Goal: Task Accomplishment & Management: Manage account settings

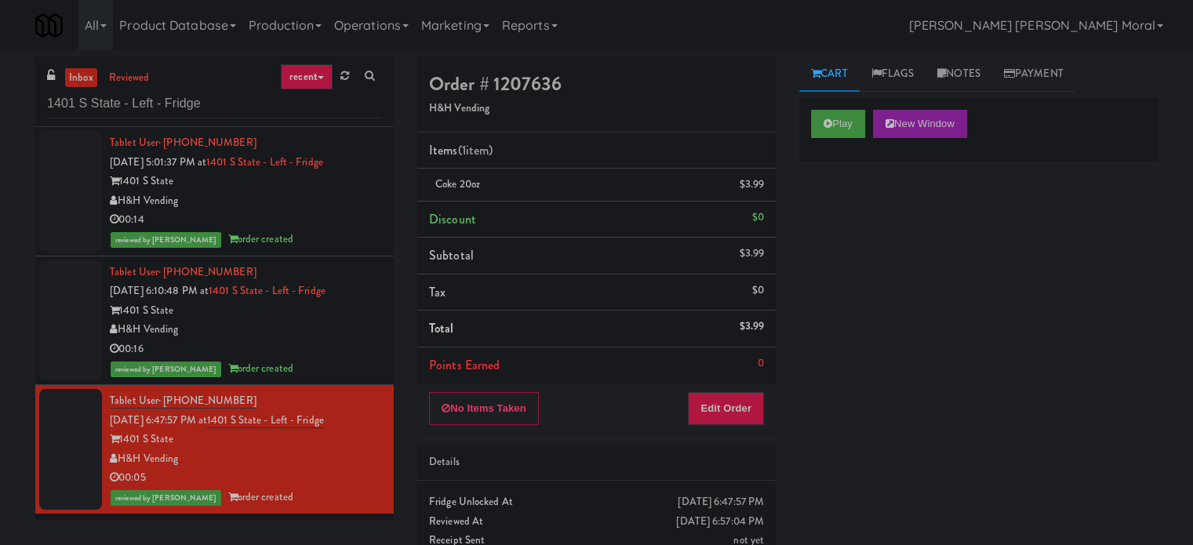
drag, startPoint x: 0, startPoint y: 245, endPoint x: 41, endPoint y: 205, distance: 57.1
click at [0, 245] on div "inbox reviewed recent all unclear take inventory issue suspicious failed recent…" at bounding box center [596, 324] width 1193 height 536
drag, startPoint x: 249, startPoint y: 94, endPoint x: 0, endPoint y: 92, distance: 248.6
click at [0, 92] on div "inbox reviewed recent all unclear take inventory issue suspicious failed recent…" at bounding box center [596, 324] width 1193 height 536
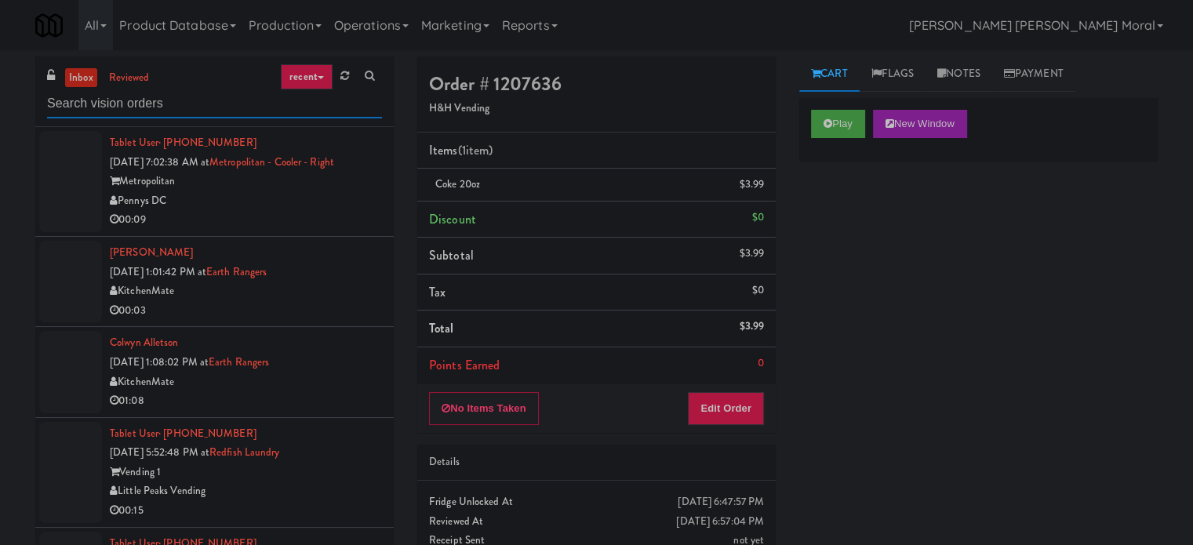
click at [166, 104] on input "text" at bounding box center [214, 103] width 335 height 29
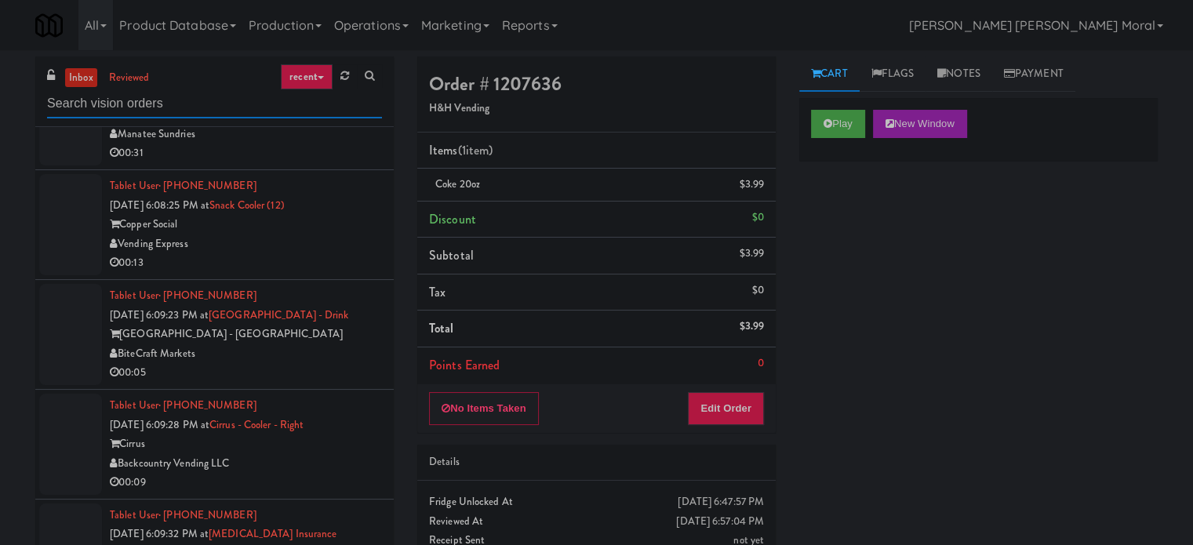
scroll to position [2039, 0]
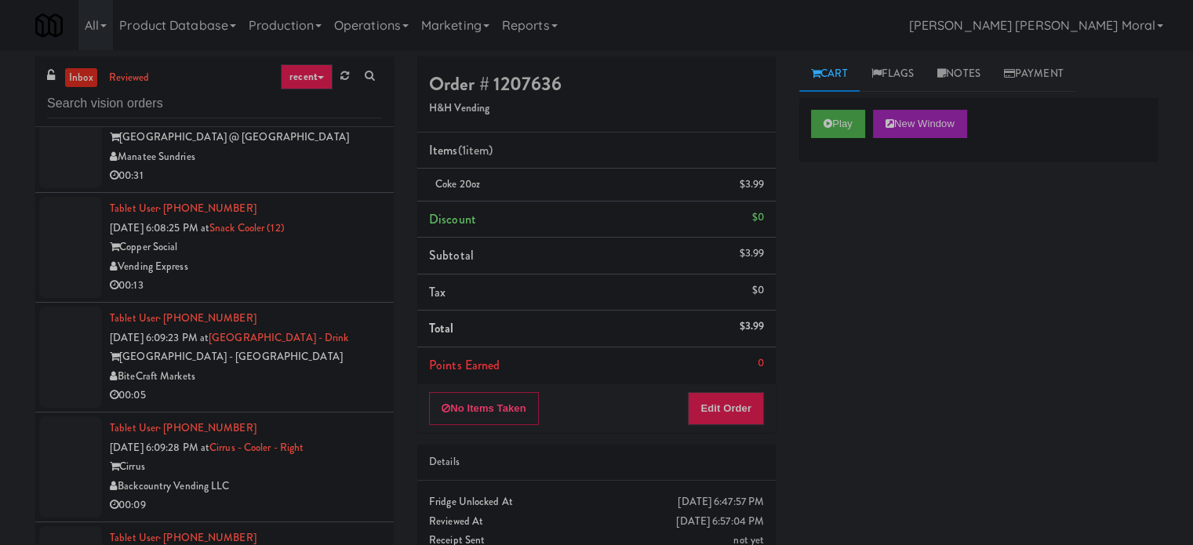
click at [315, 278] on div "00:13" at bounding box center [246, 286] width 272 height 20
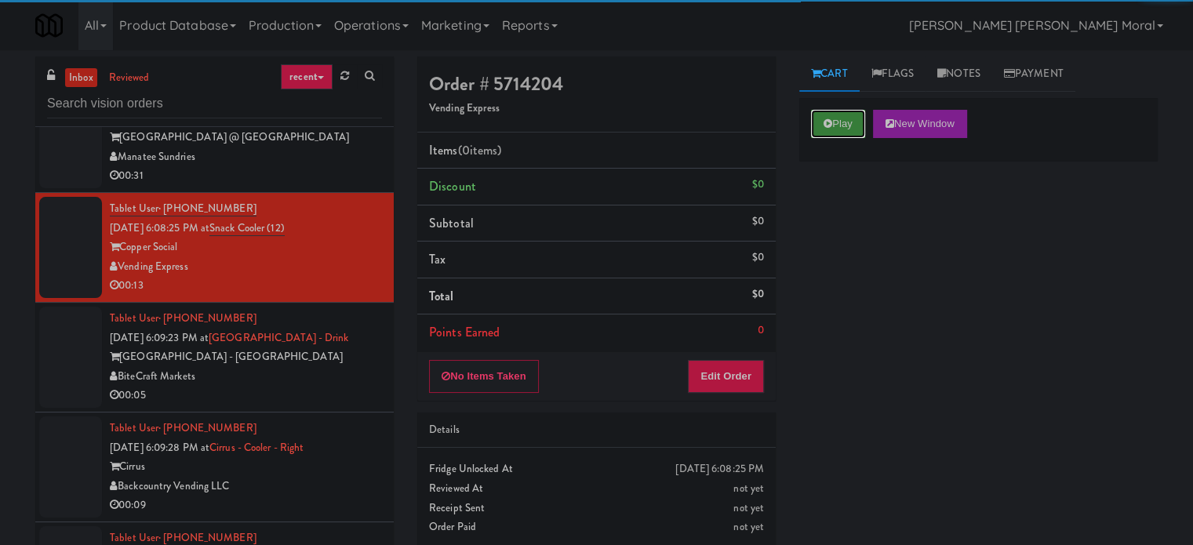
click at [841, 122] on button "Play" at bounding box center [838, 124] width 54 height 28
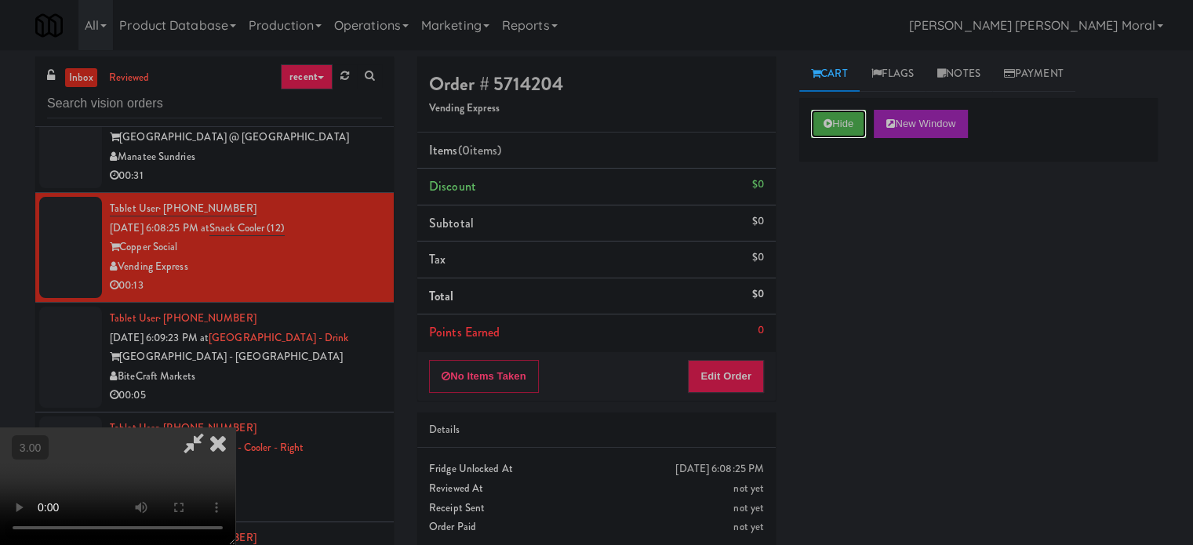
scroll to position [248, 0]
click at [753, 375] on button "Edit Order" at bounding box center [726, 376] width 76 height 33
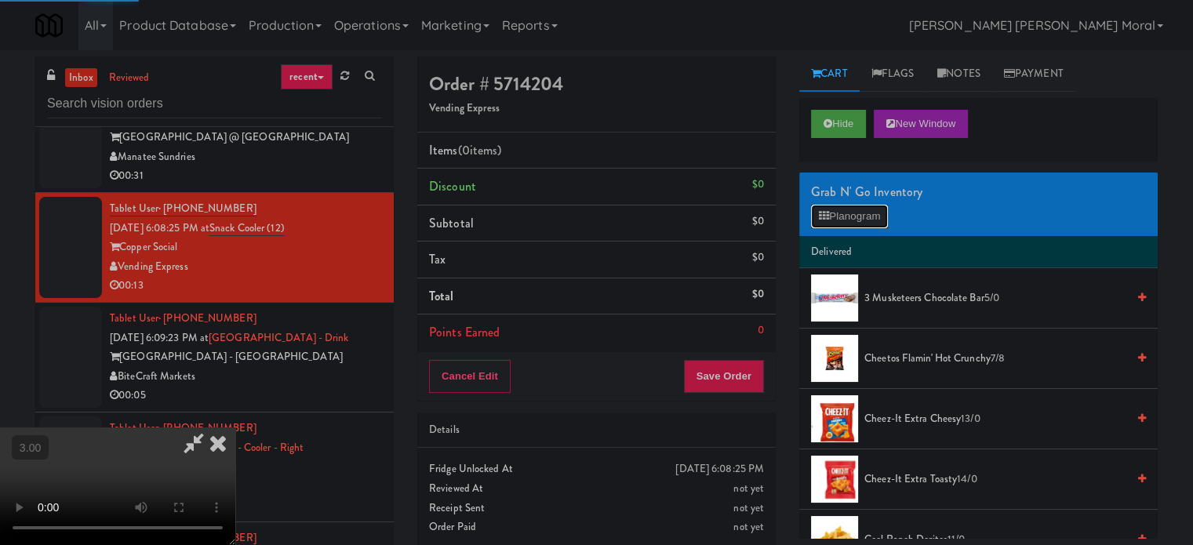
click at [846, 215] on button "Planogram" at bounding box center [849, 217] width 77 height 24
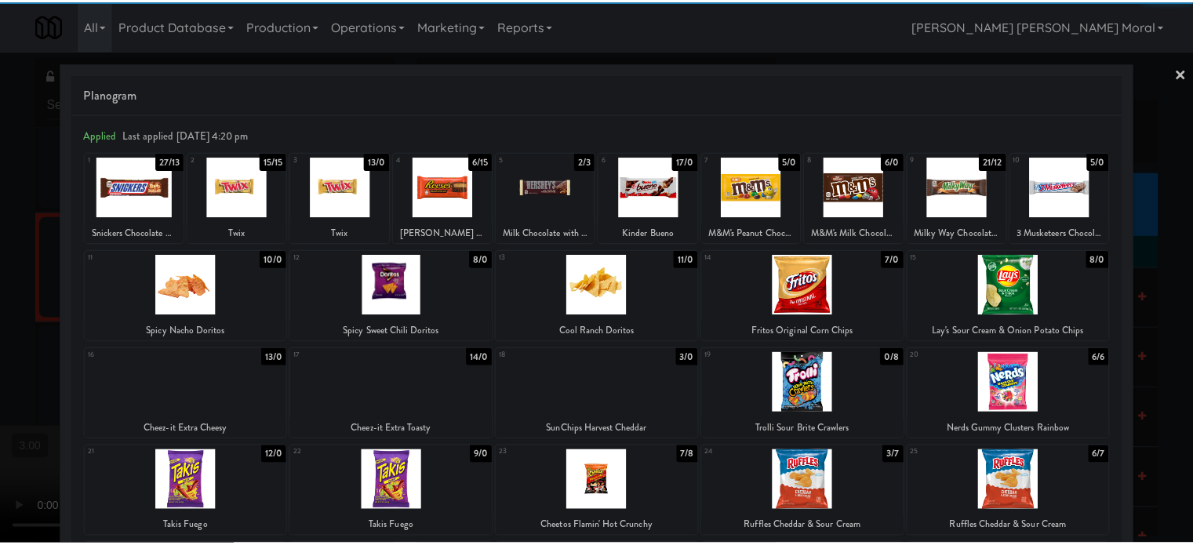
scroll to position [224, 0]
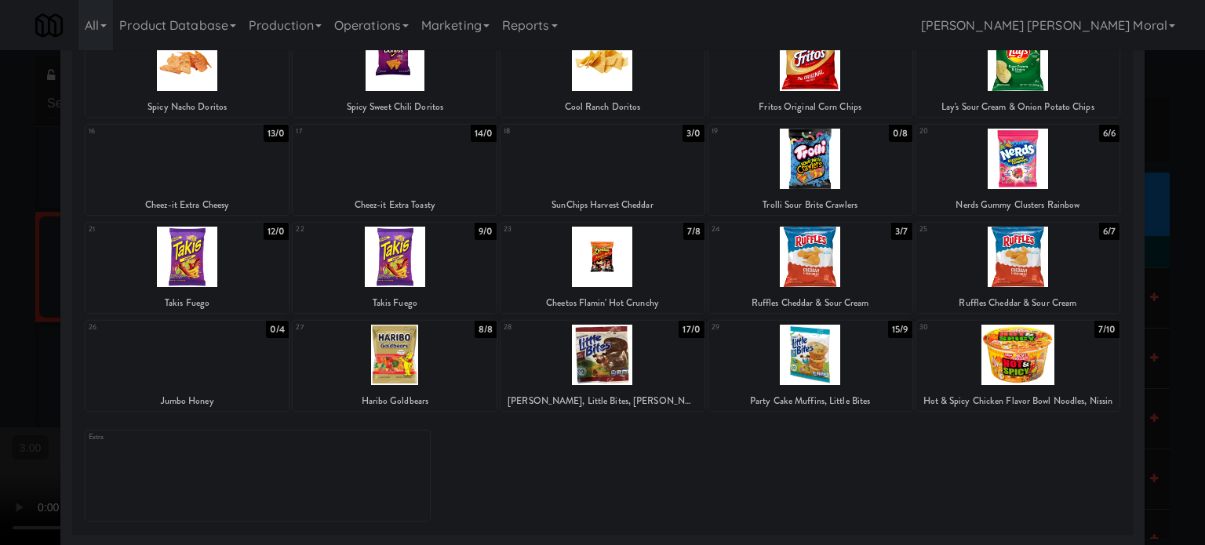
click at [380, 357] on div at bounding box center [395, 355] width 204 height 60
click at [1, 314] on div at bounding box center [602, 272] width 1205 height 545
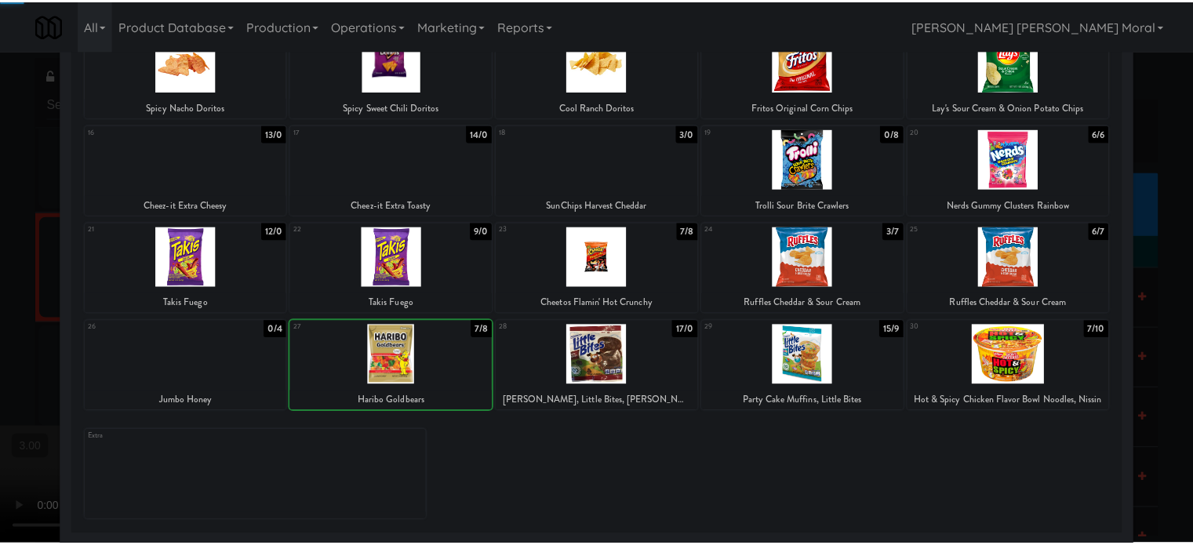
scroll to position [2039, 0]
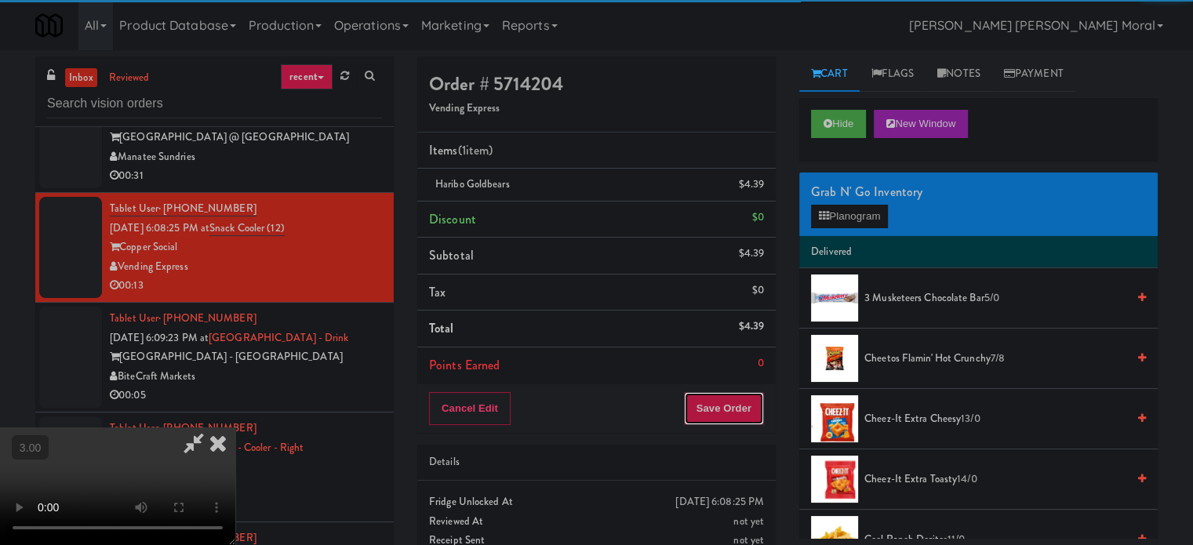
click at [739, 406] on button "Save Order" at bounding box center [724, 408] width 80 height 33
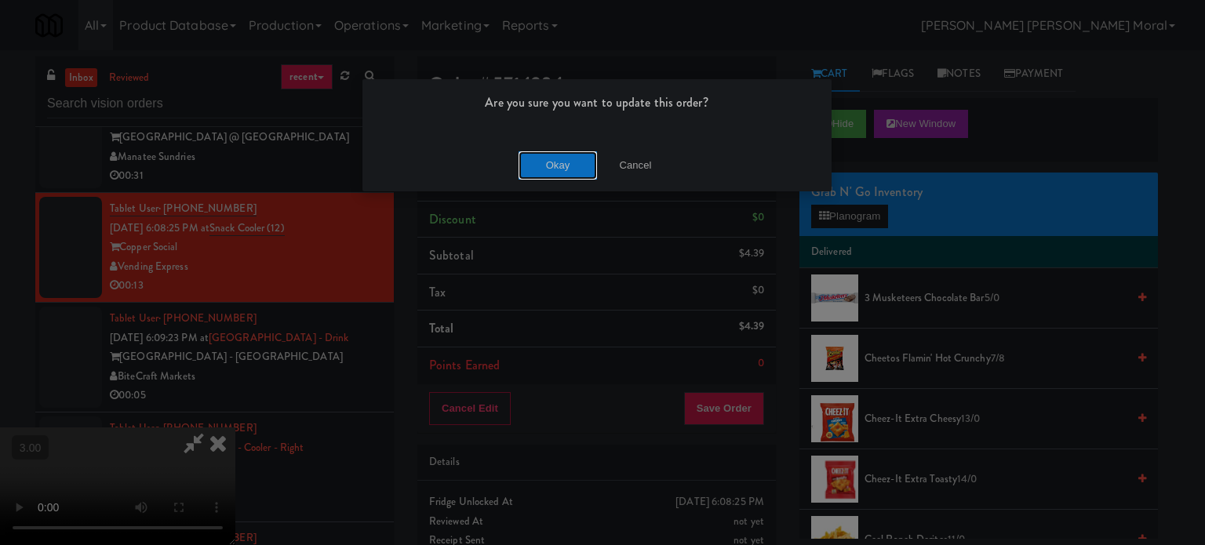
click at [545, 164] on button "Okay" at bounding box center [557, 165] width 78 height 28
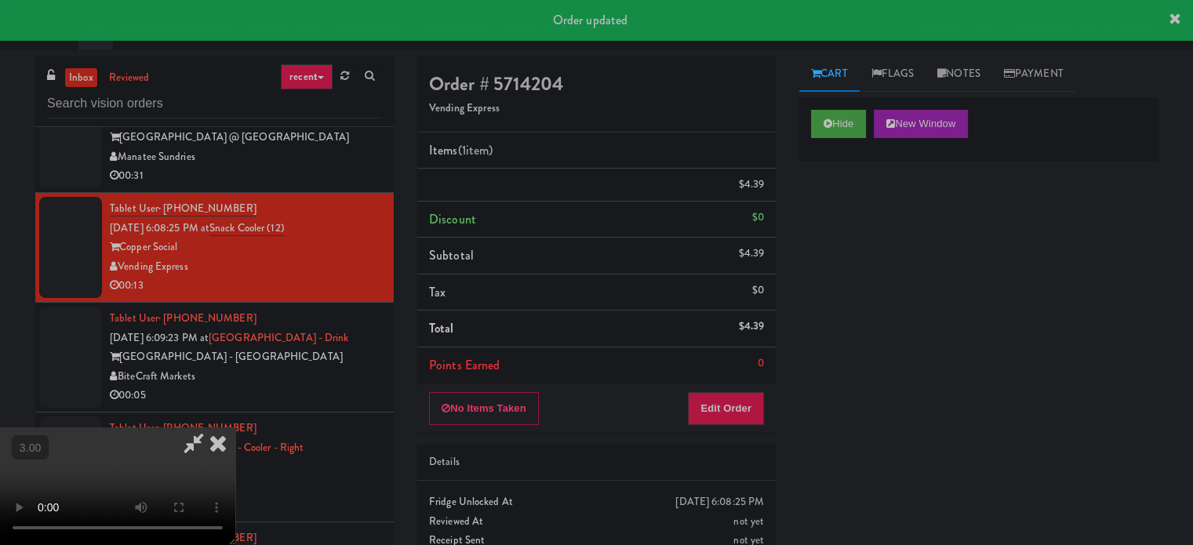
scroll to position [0, 0]
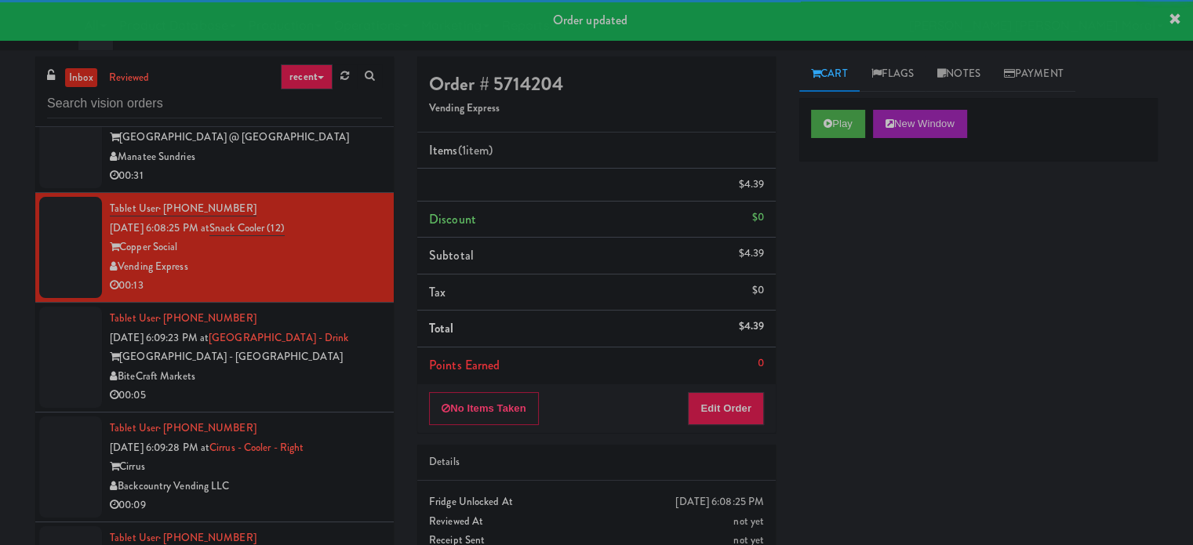
click at [317, 387] on div "BiteCraft Markets" at bounding box center [246, 377] width 272 height 20
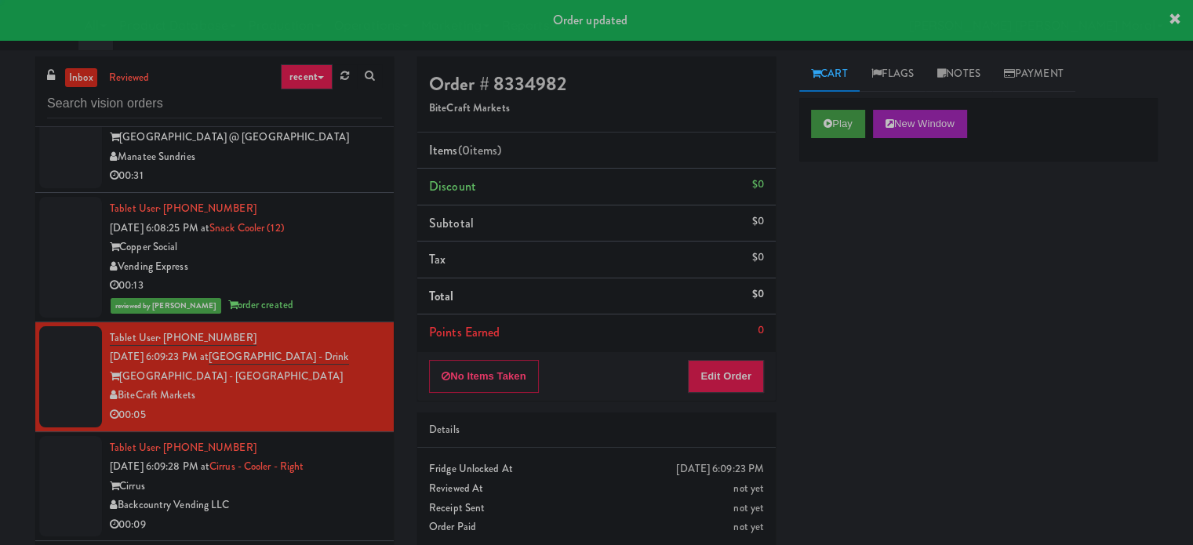
drag, startPoint x: 840, startPoint y: 104, endPoint x: 835, endPoint y: 117, distance: 14.1
click at [840, 106] on div "Play New Window" at bounding box center [978, 129] width 358 height 63
click at [835, 118] on button "Play" at bounding box center [838, 124] width 54 height 28
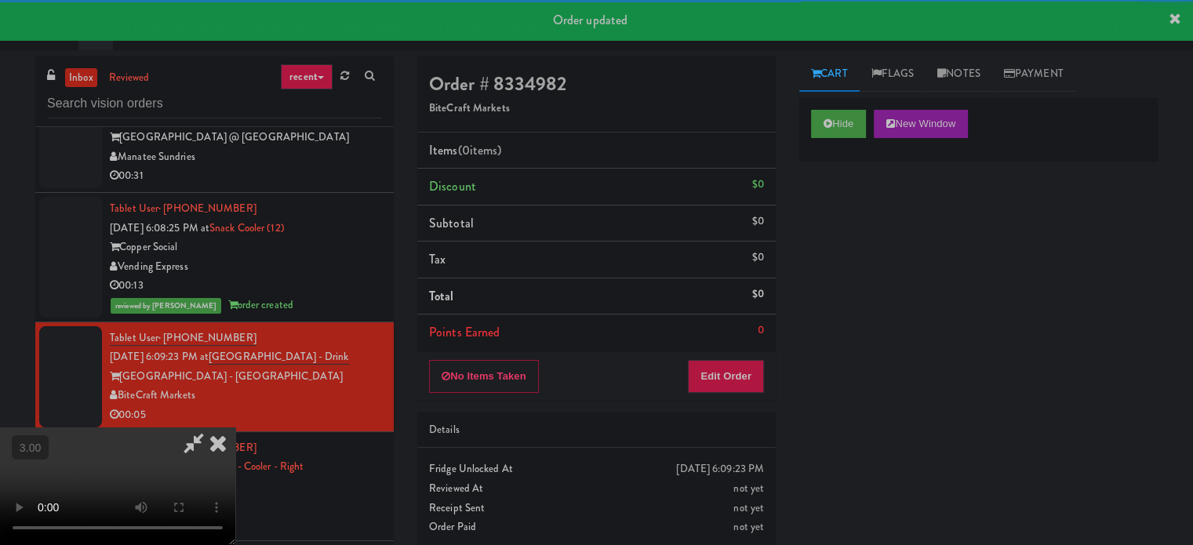
drag, startPoint x: 819, startPoint y: 257, endPoint x: 819, endPoint y: 269, distance: 11.8
click at [819, 268] on div "Hide New Window Primary Flag Clear Flag if unable to determine what was taken o…" at bounding box center [978, 392] width 358 height 588
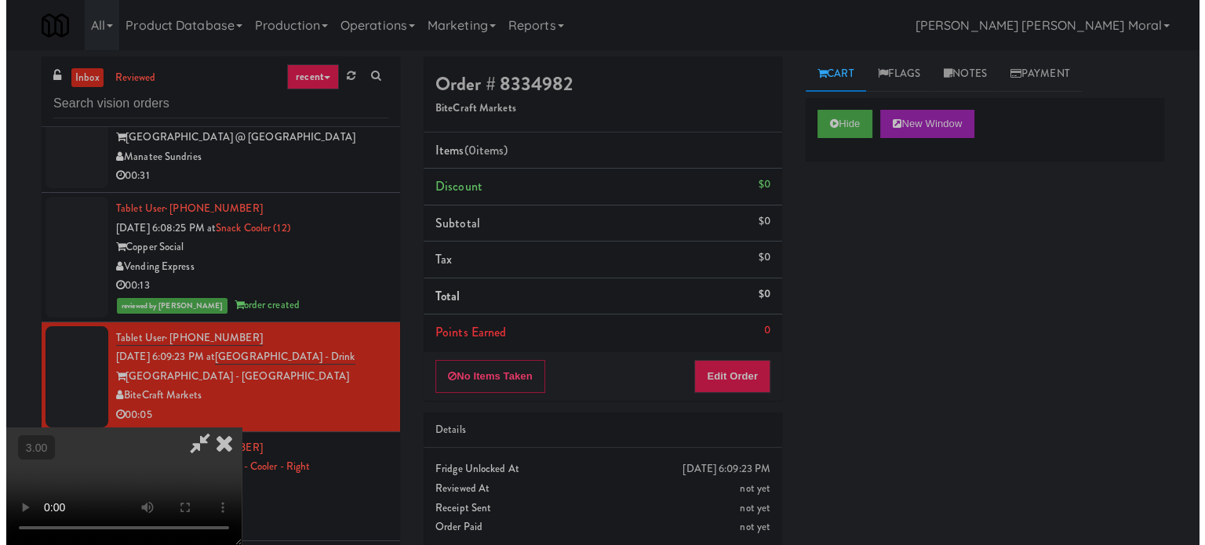
scroll to position [13, 0]
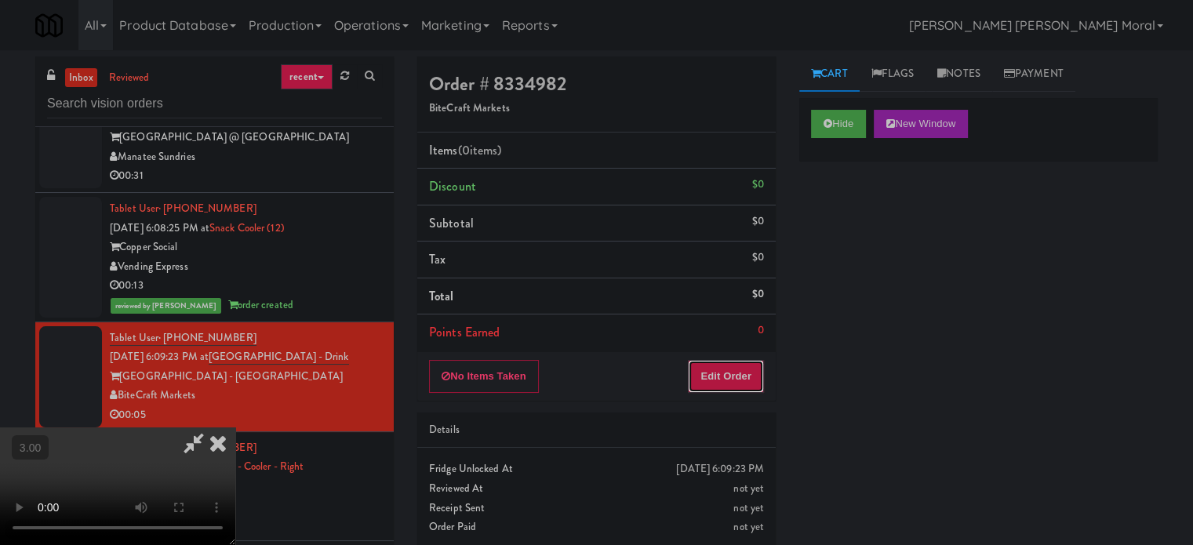
drag, startPoint x: 740, startPoint y: 379, endPoint x: 769, endPoint y: 338, distance: 49.6
click at [740, 379] on button "Edit Order" at bounding box center [726, 376] width 76 height 33
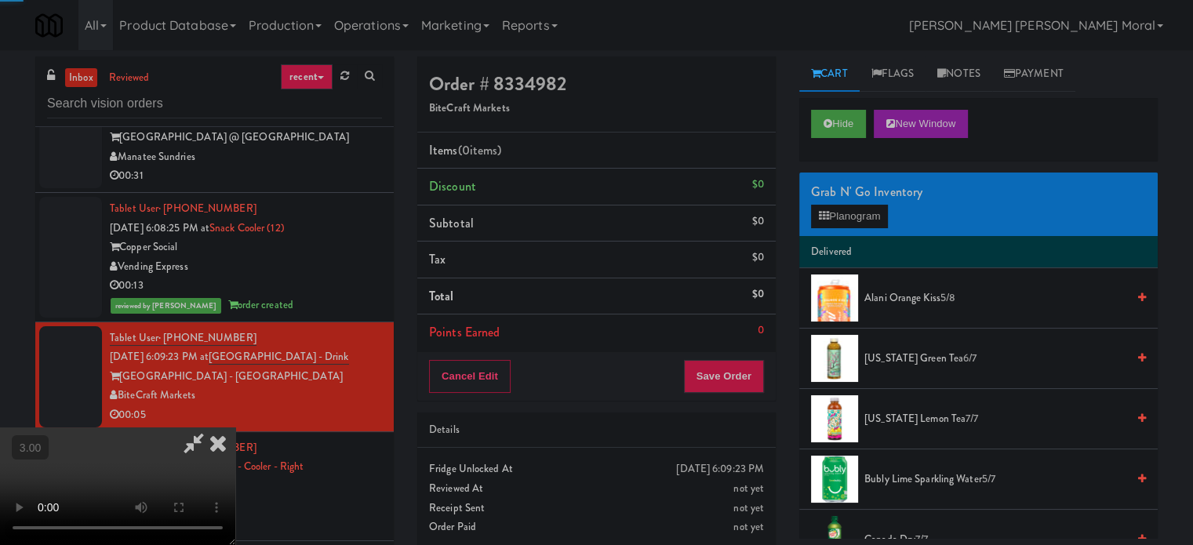
click at [876, 202] on div "Grab N' Go Inventory" at bounding box center [978, 192] width 335 height 24
click at [866, 213] on button "Planogram" at bounding box center [849, 217] width 77 height 24
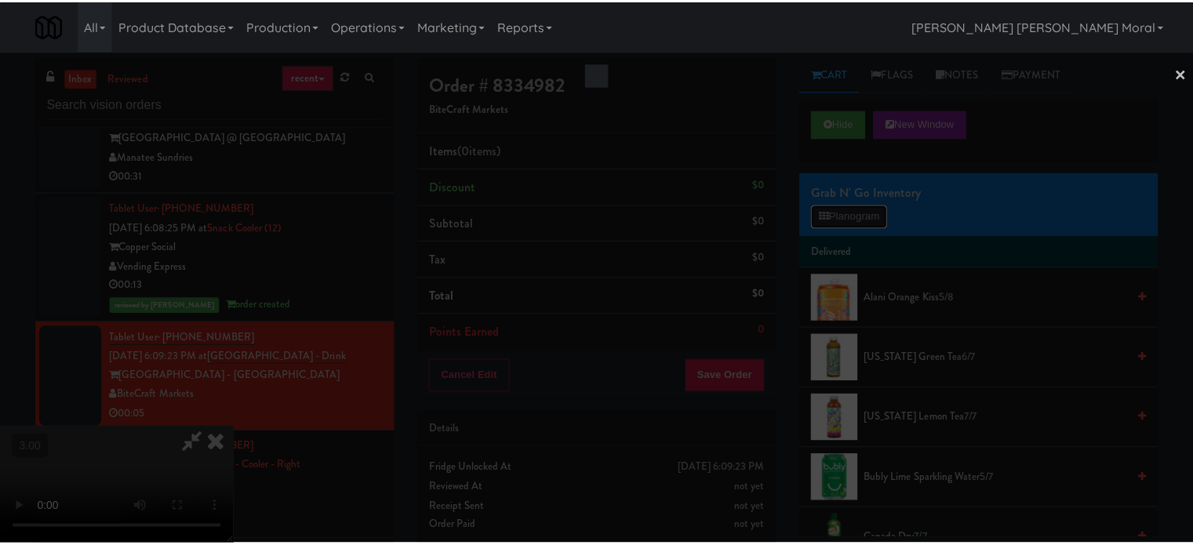
scroll to position [2019, 0]
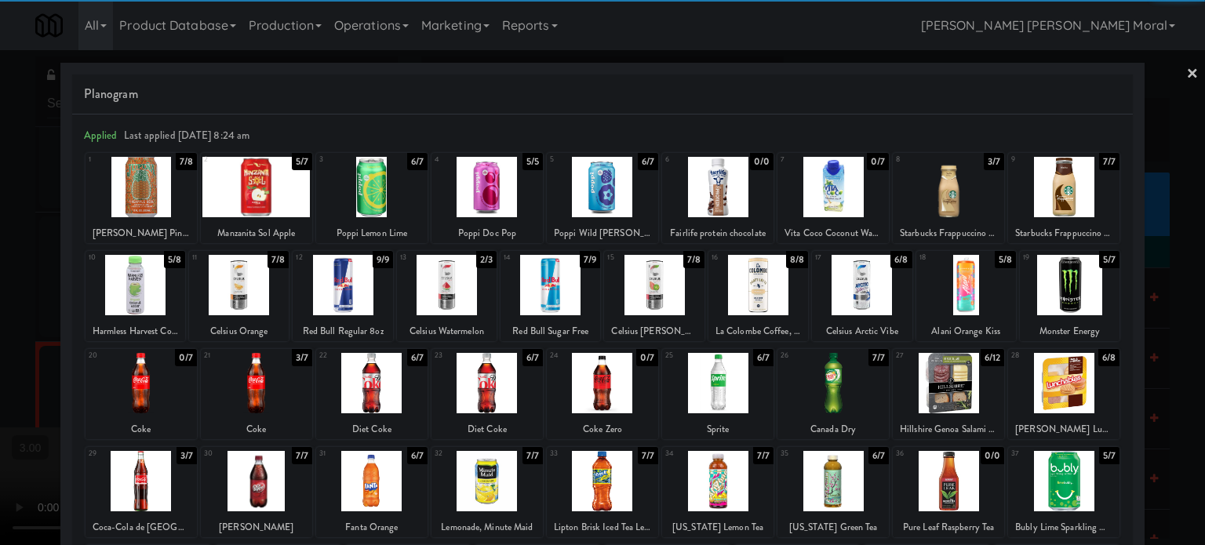
click at [947, 197] on div at bounding box center [947, 187] width 111 height 60
click at [0, 291] on div at bounding box center [602, 272] width 1205 height 545
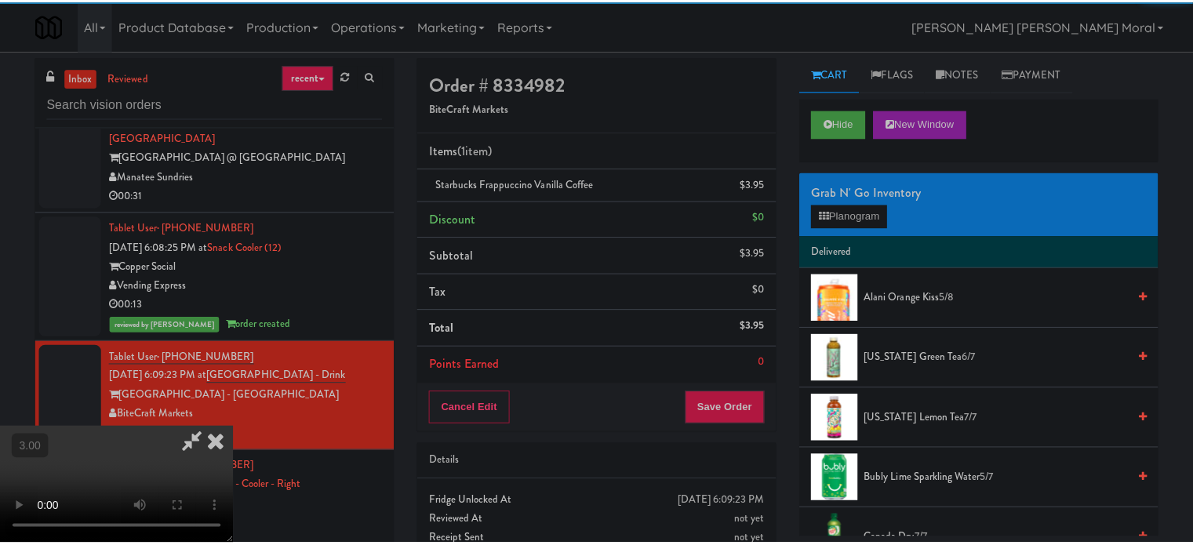
scroll to position [2039, 0]
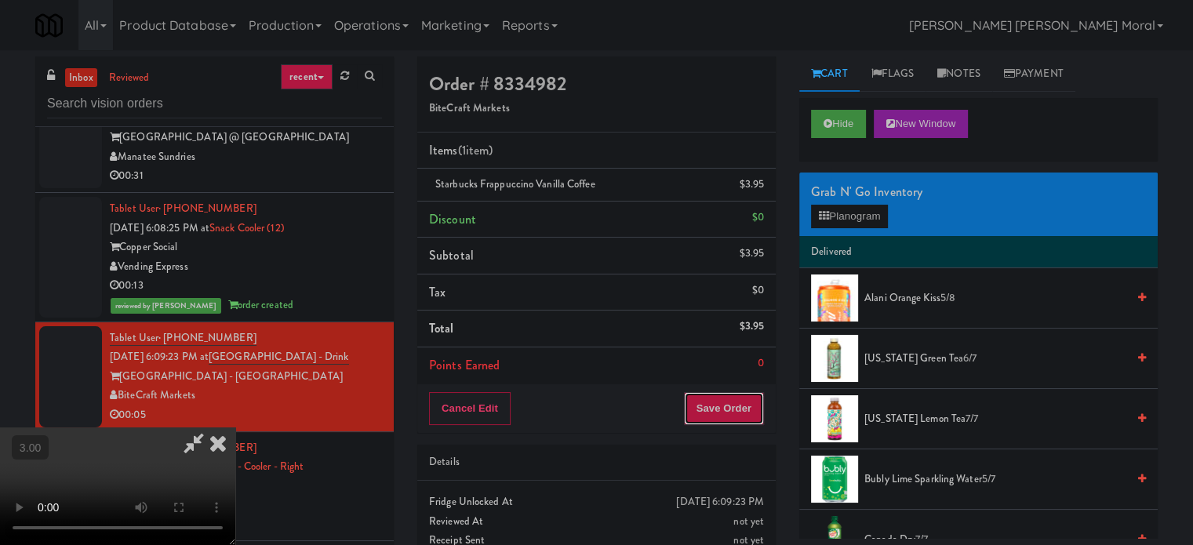
click at [722, 398] on button "Save Order" at bounding box center [724, 408] width 80 height 33
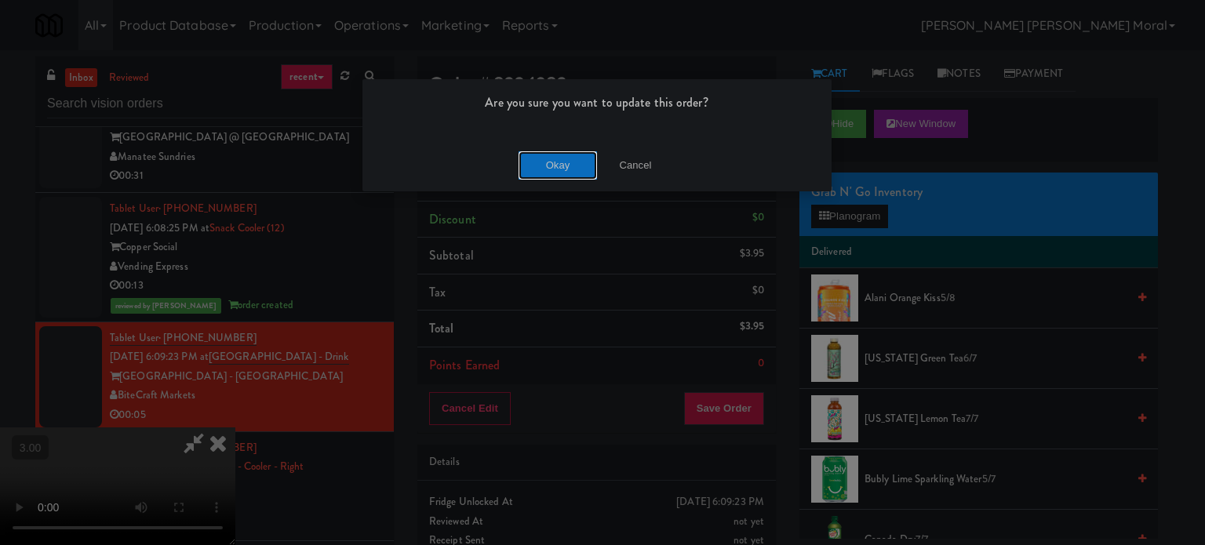
click at [556, 165] on button "Okay" at bounding box center [557, 165] width 78 height 28
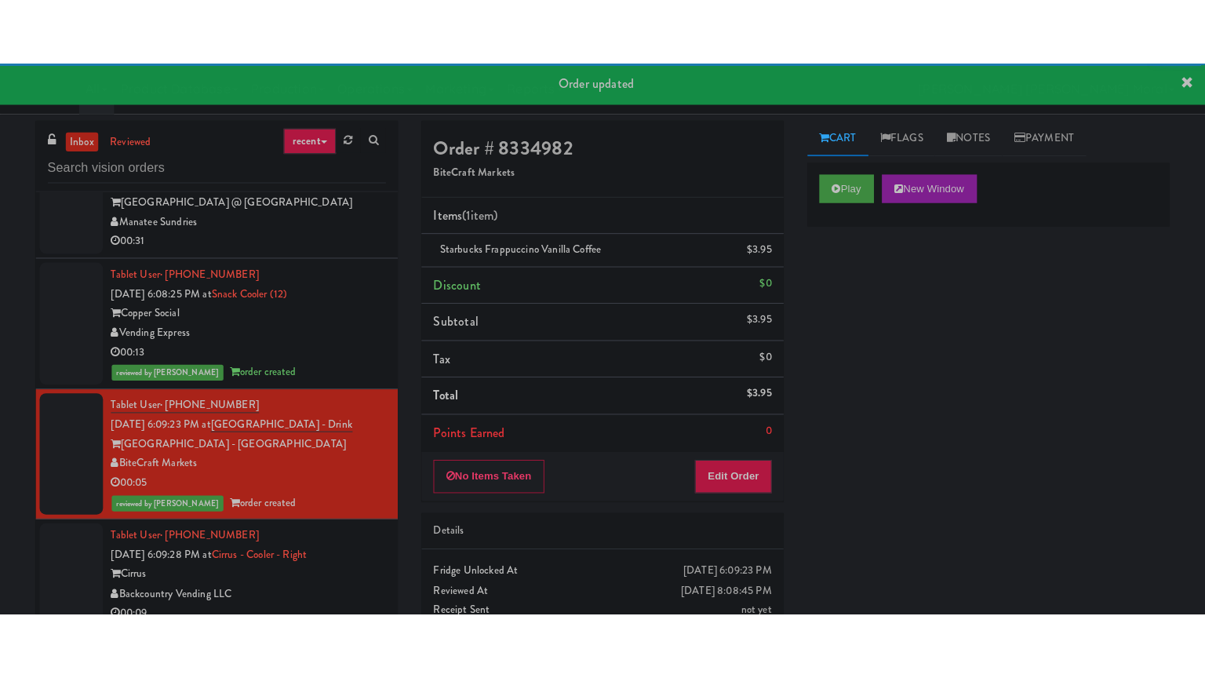
scroll to position [2196, 0]
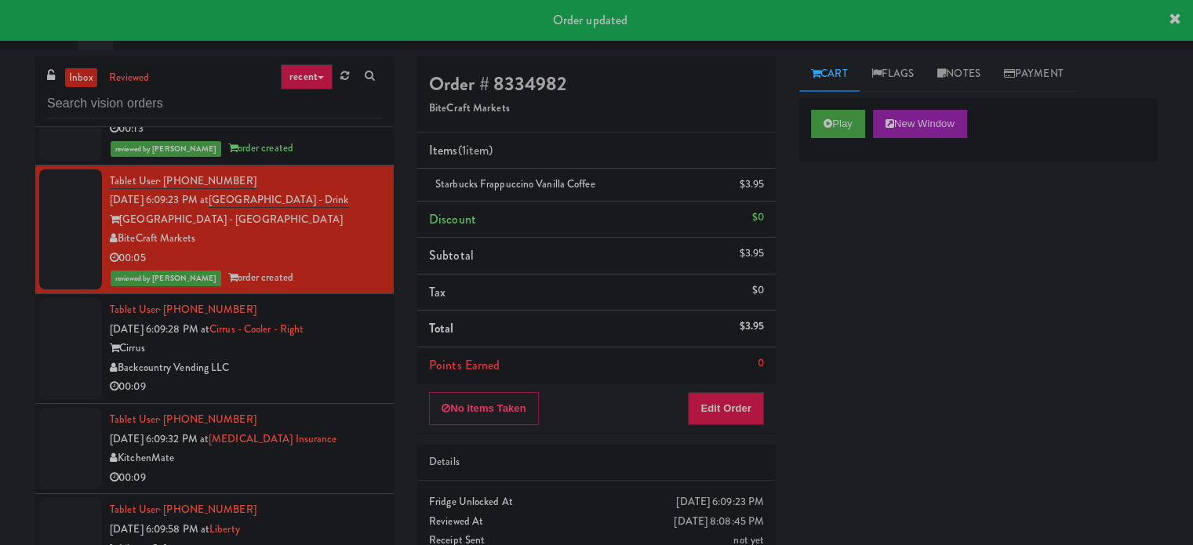
click at [325, 368] on div "Backcountry Vending LLC" at bounding box center [246, 368] width 272 height 20
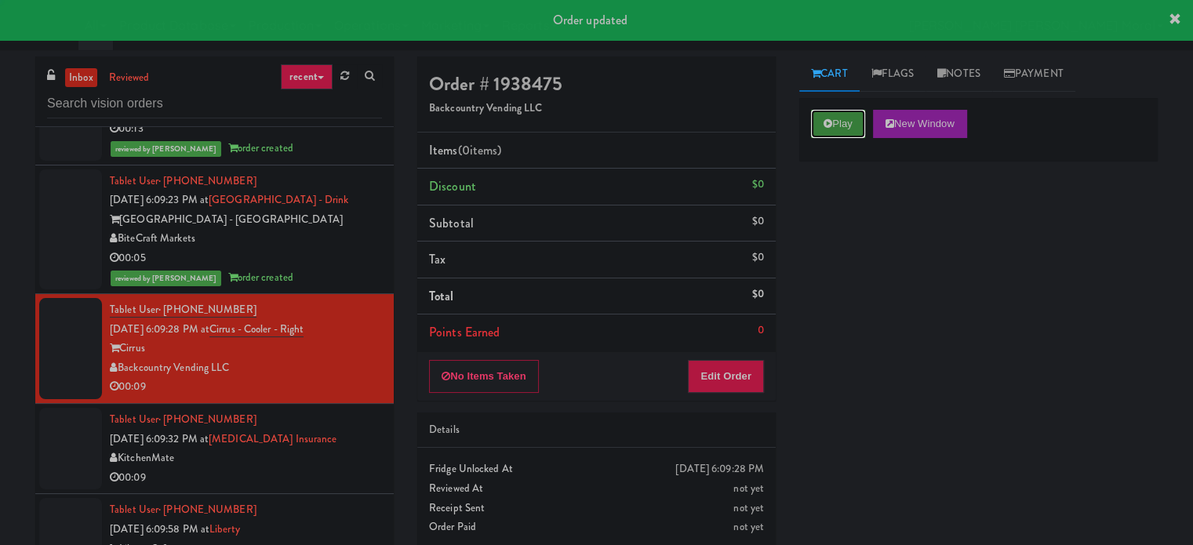
click at [842, 125] on button "Play" at bounding box center [838, 124] width 54 height 28
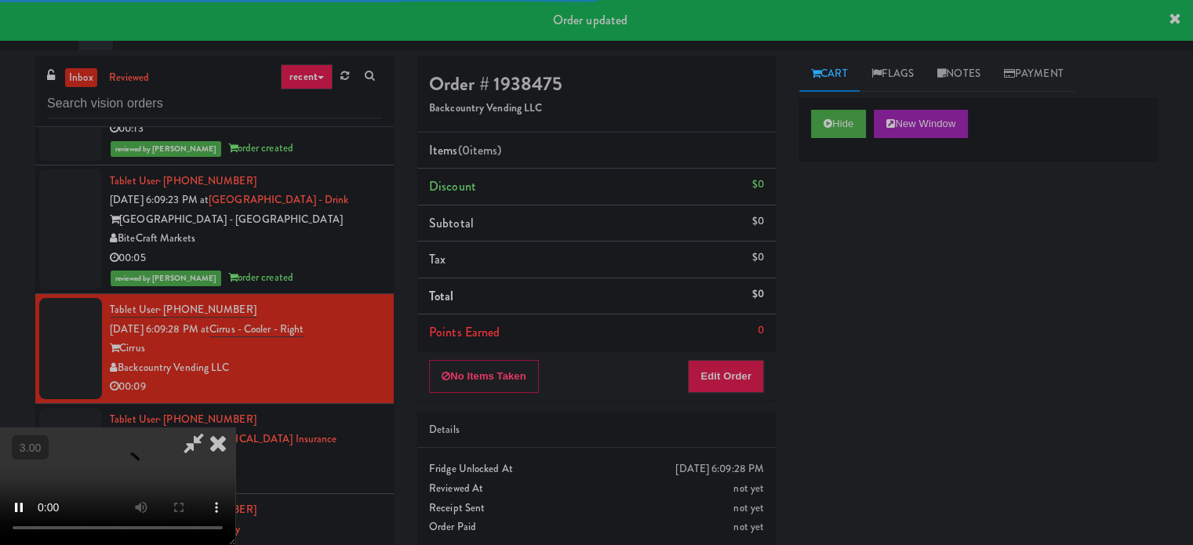
click at [821, 248] on div "Hide New Window Primary Flag Clear Flag if unable to determine what was taken o…" at bounding box center [978, 392] width 358 height 588
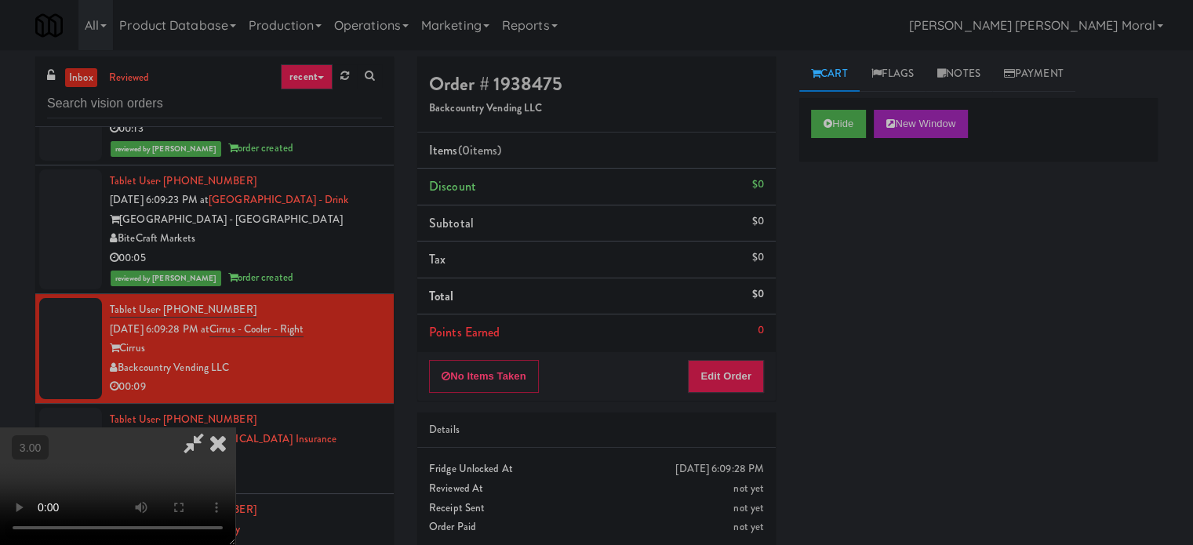
click at [235, 427] on video at bounding box center [117, 486] width 235 height 118
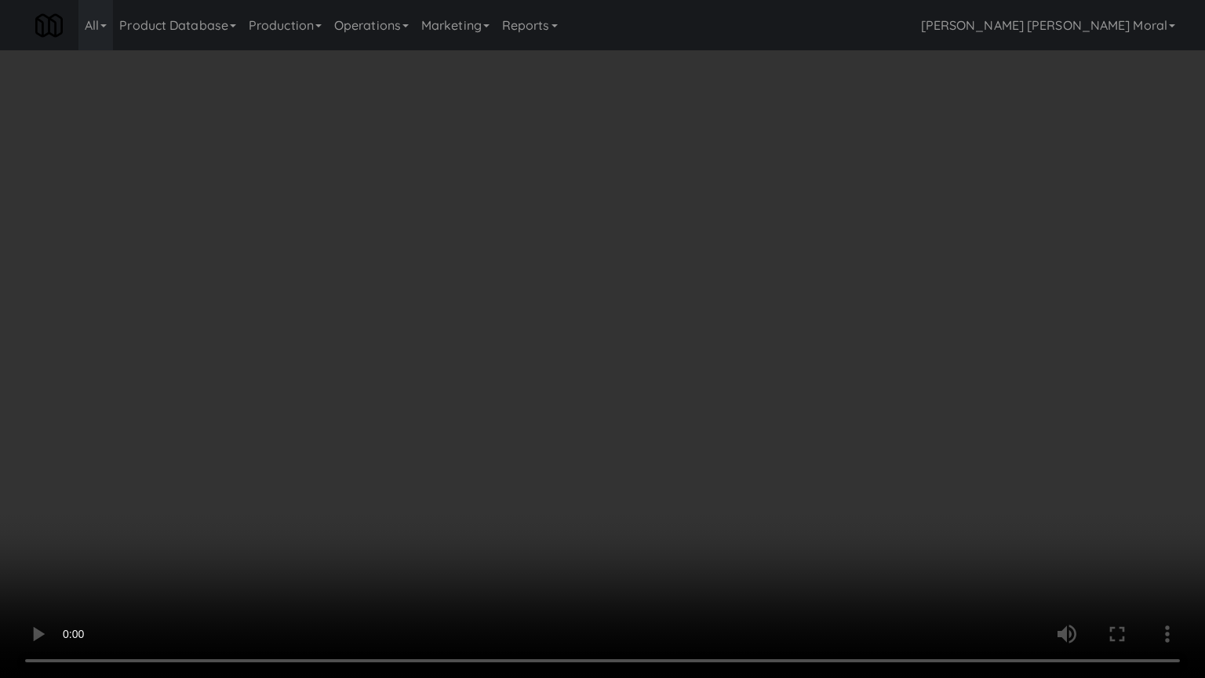
click at [623, 345] on video at bounding box center [602, 339] width 1205 height 678
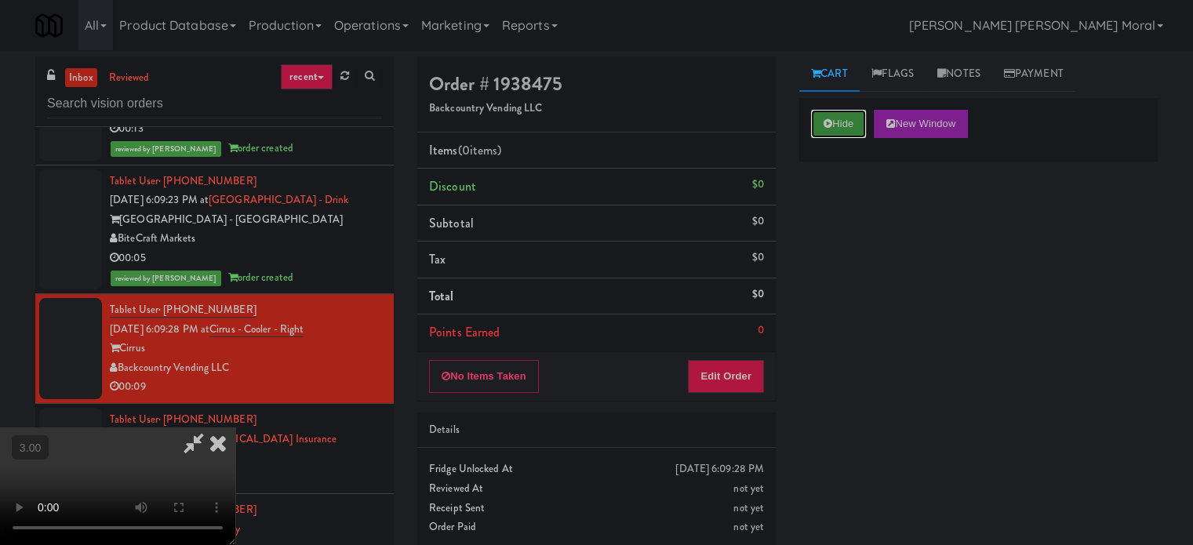
click at [834, 125] on button "Hide" at bounding box center [838, 124] width 55 height 28
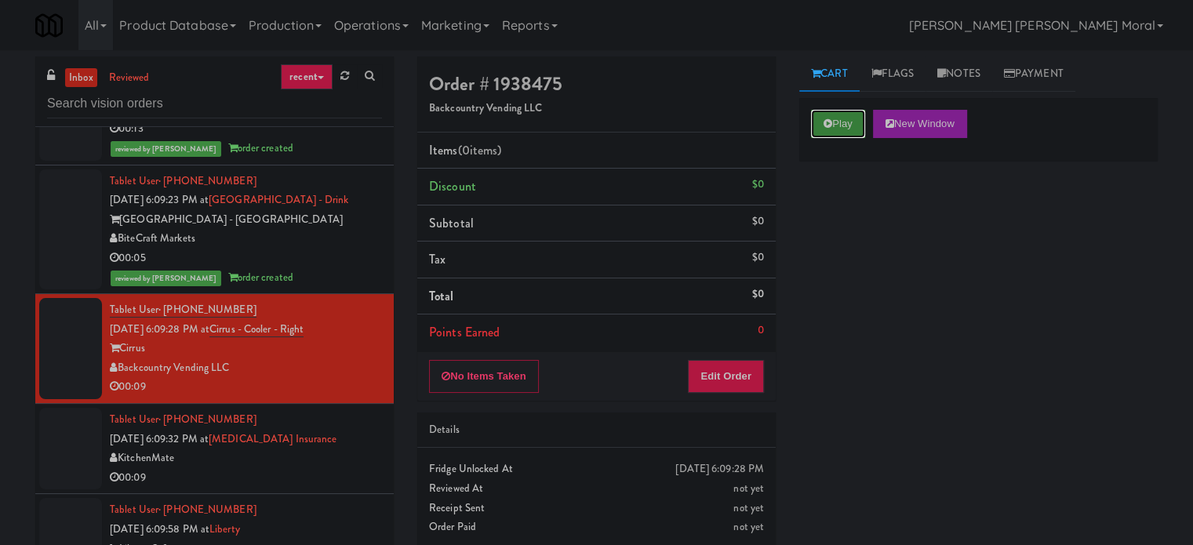
click at [834, 125] on button "Play" at bounding box center [838, 124] width 54 height 28
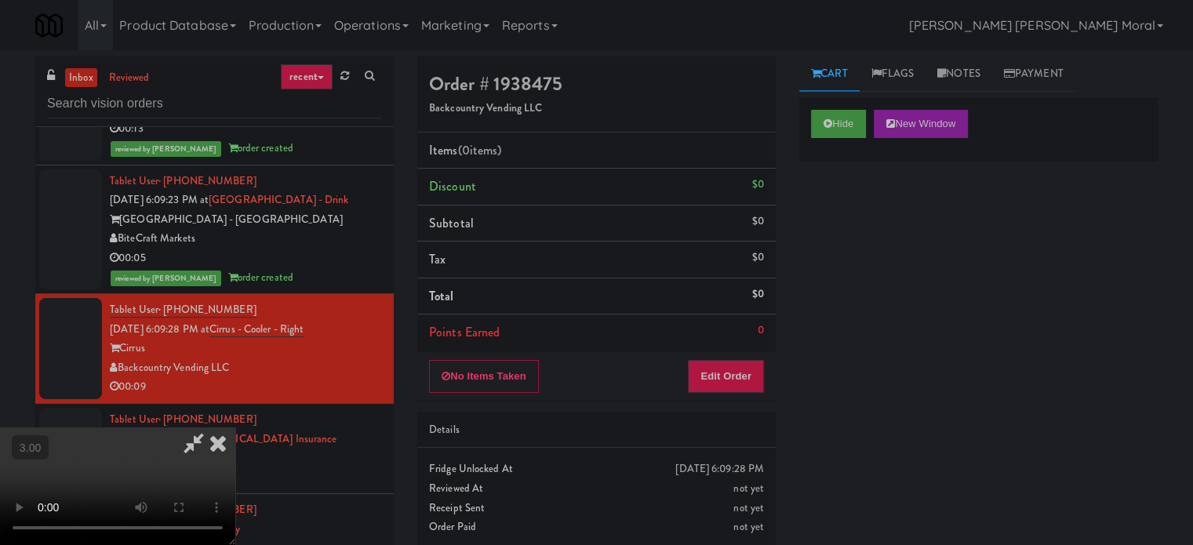
click at [235, 427] on video at bounding box center [117, 486] width 235 height 118
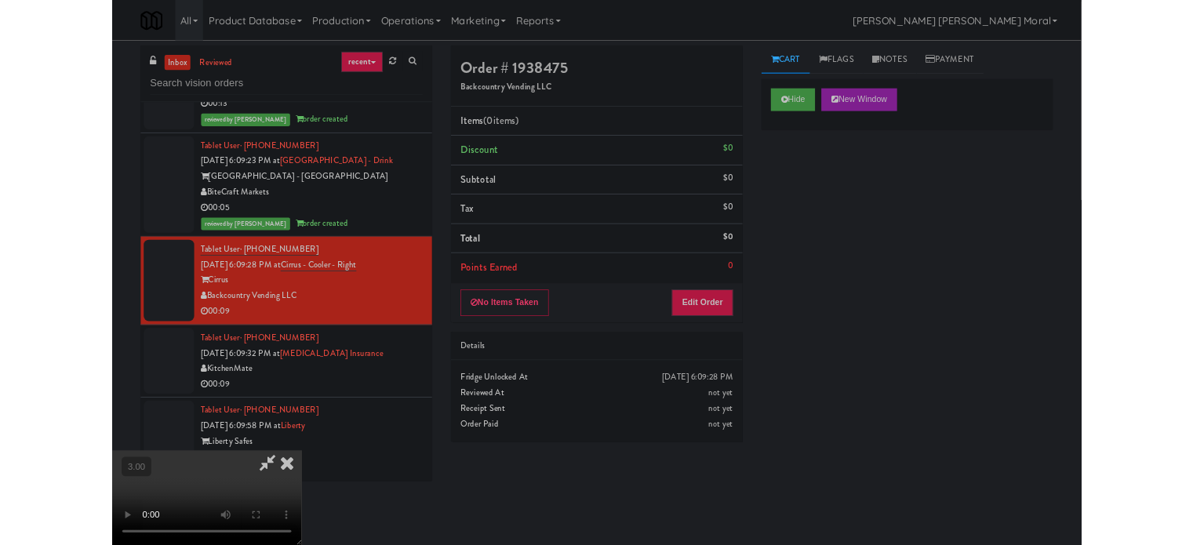
scroll to position [2176, 0]
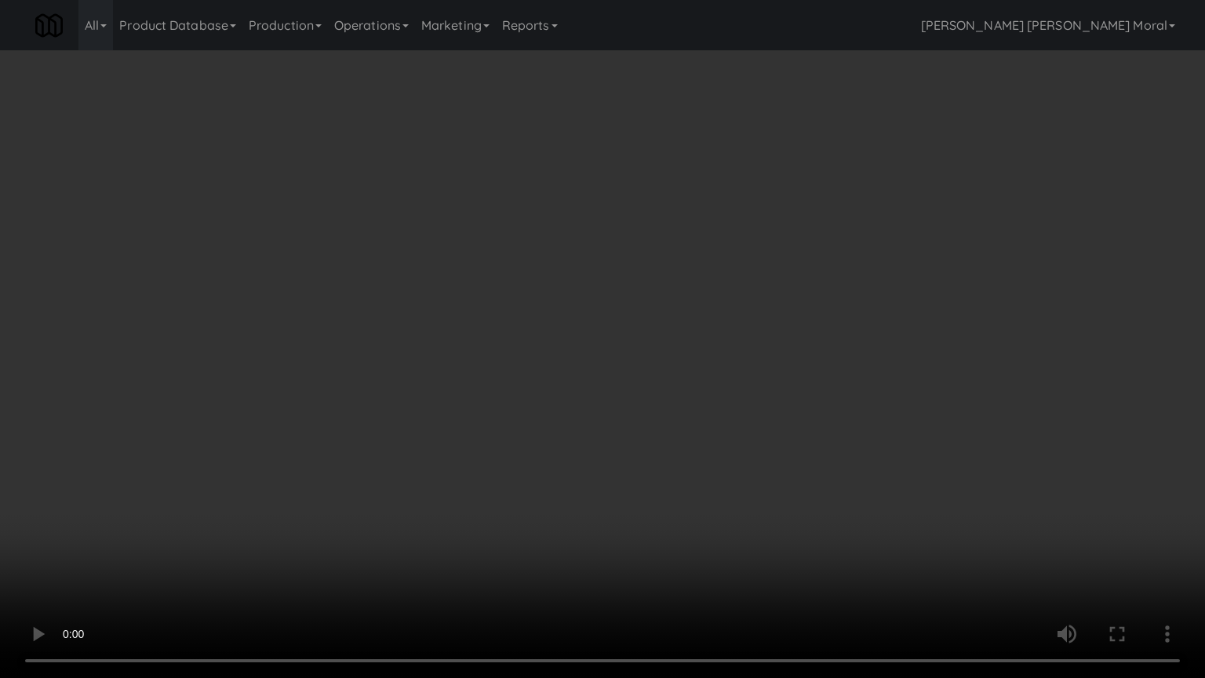
click at [674, 365] on video at bounding box center [602, 339] width 1205 height 678
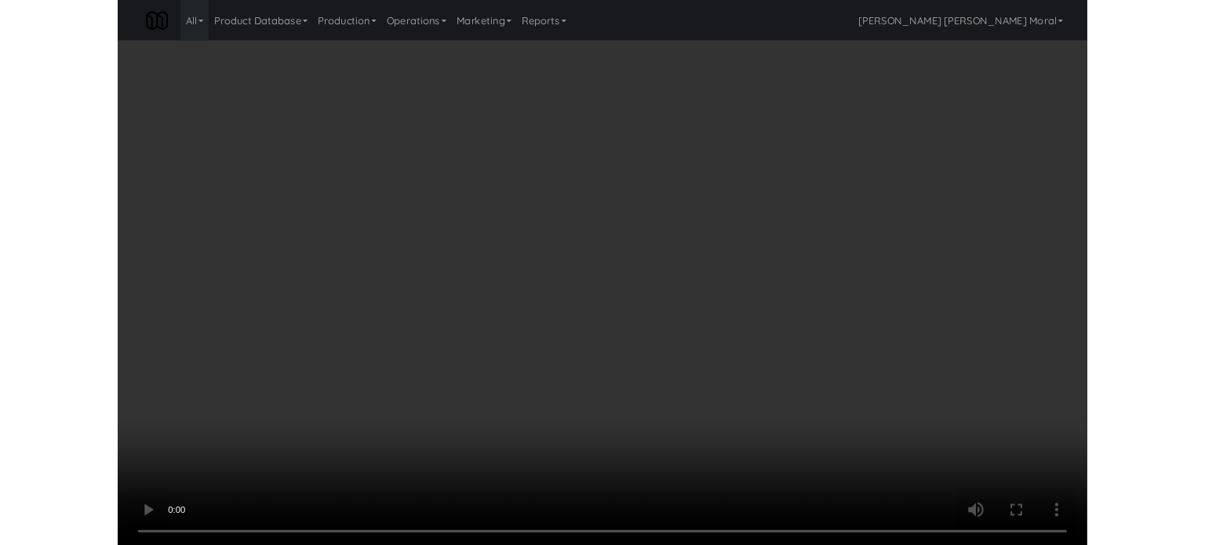
scroll to position [2196, 0]
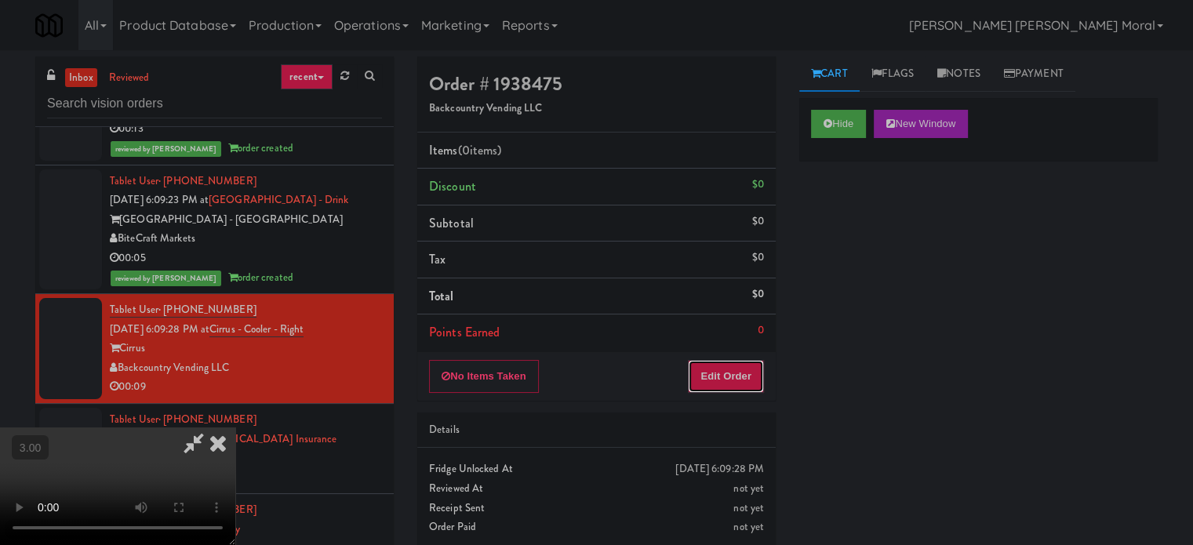
click at [753, 372] on button "Edit Order" at bounding box center [726, 376] width 76 height 33
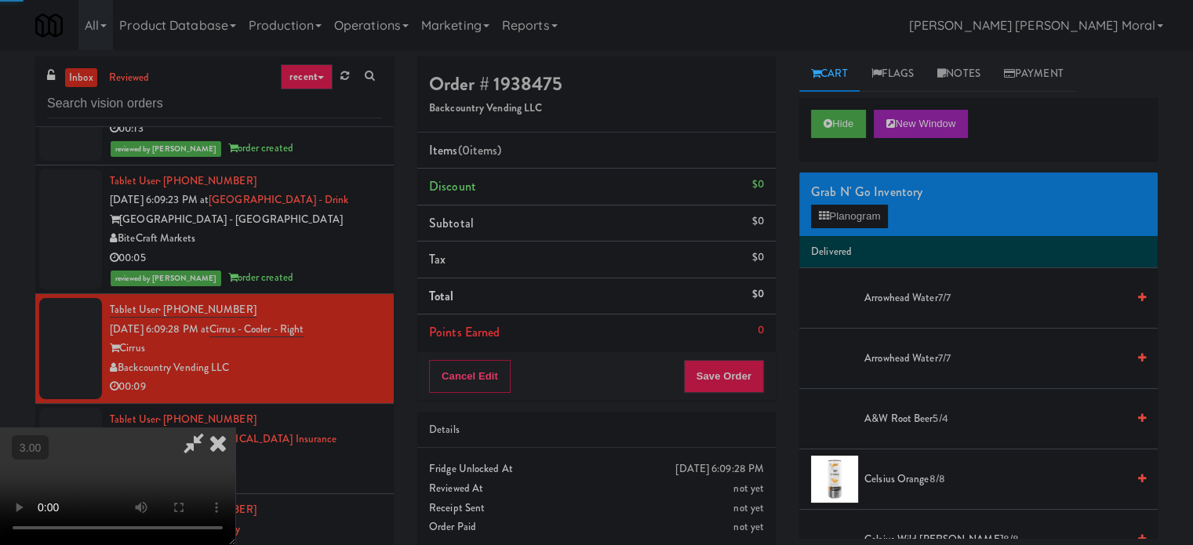
click at [845, 200] on div "Grab N' Go Inventory" at bounding box center [978, 192] width 335 height 24
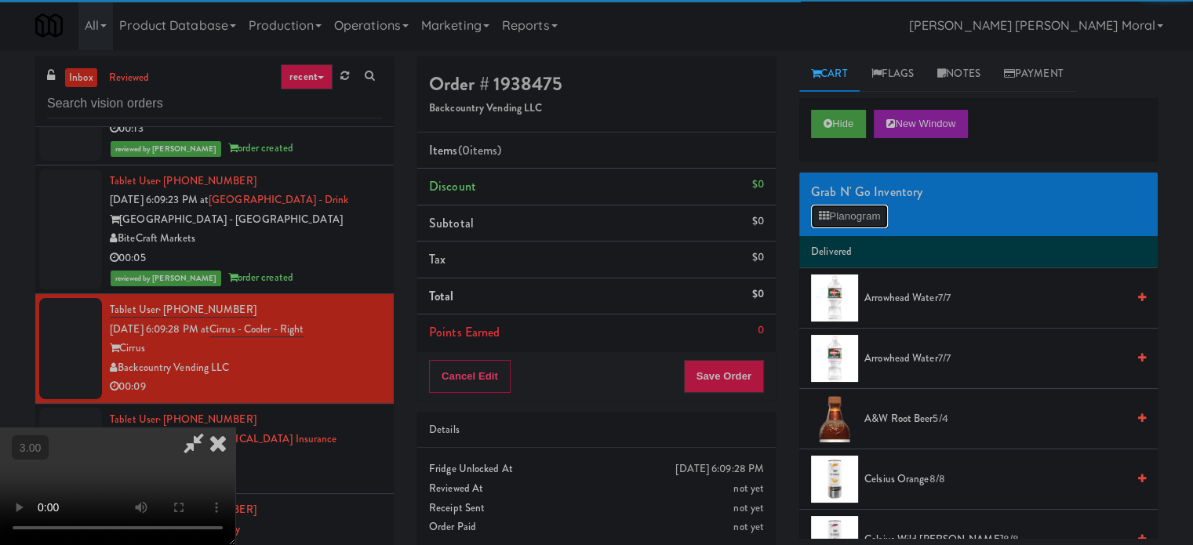
click at [838, 215] on button "Planogram" at bounding box center [849, 217] width 77 height 24
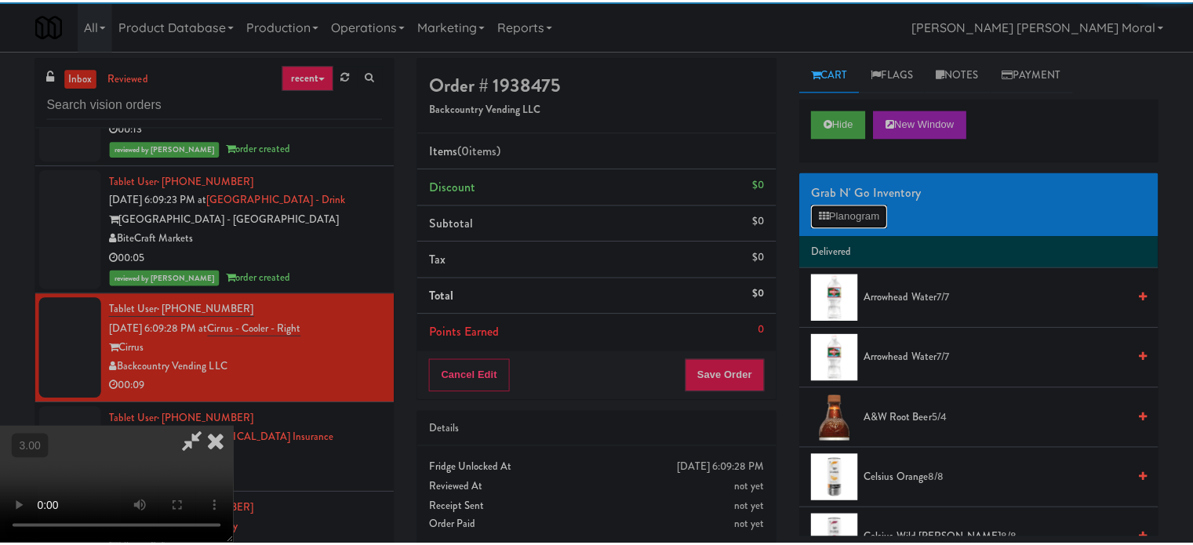
scroll to position [2176, 0]
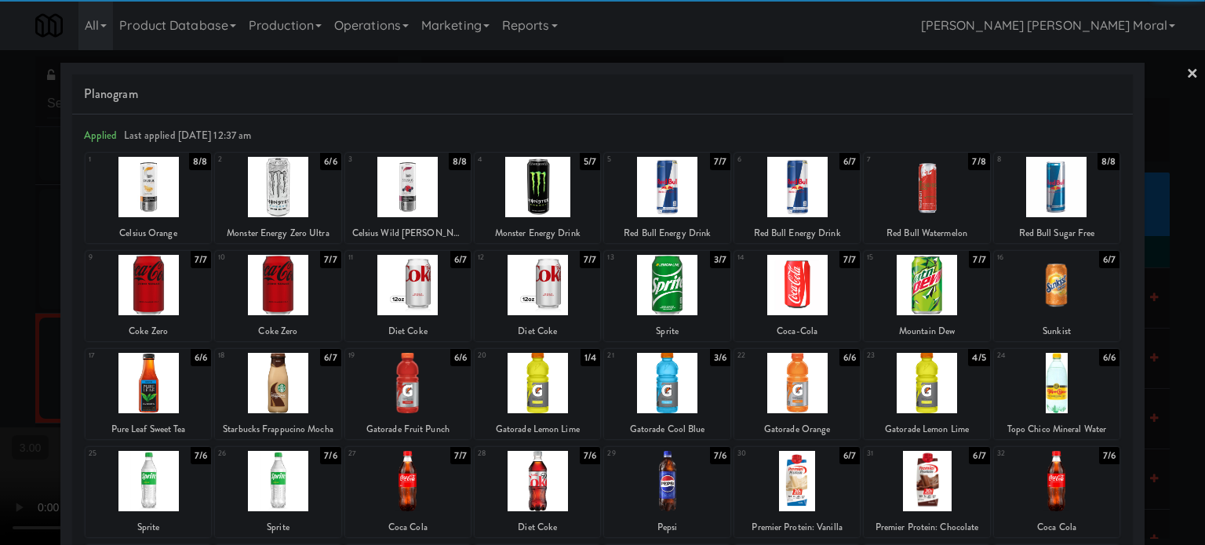
click at [808, 200] on div at bounding box center [796, 187] width 125 height 60
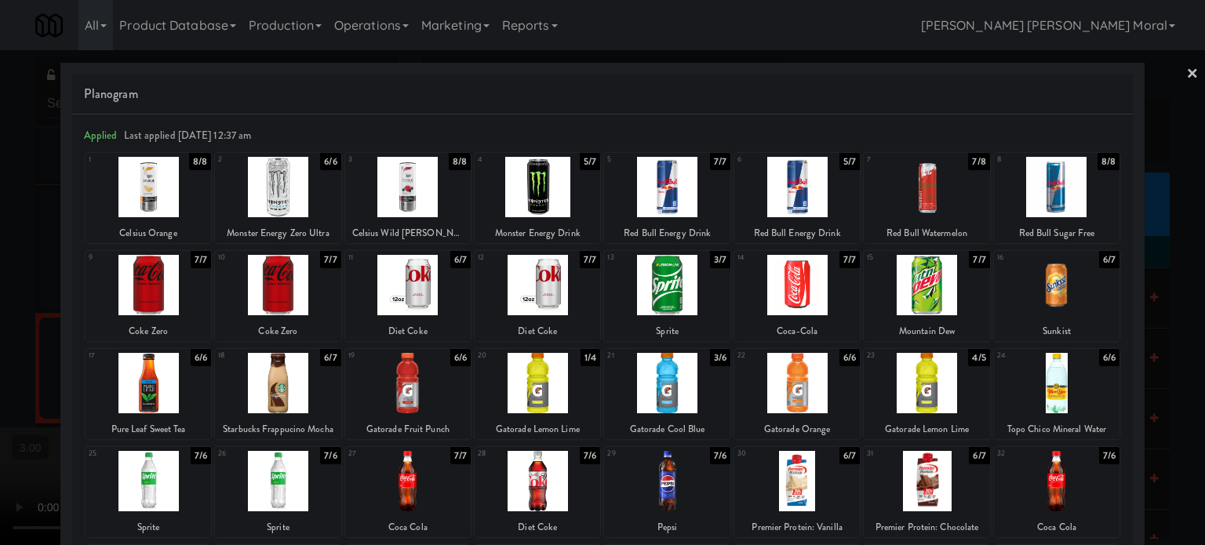
click at [0, 305] on div at bounding box center [602, 272] width 1205 height 545
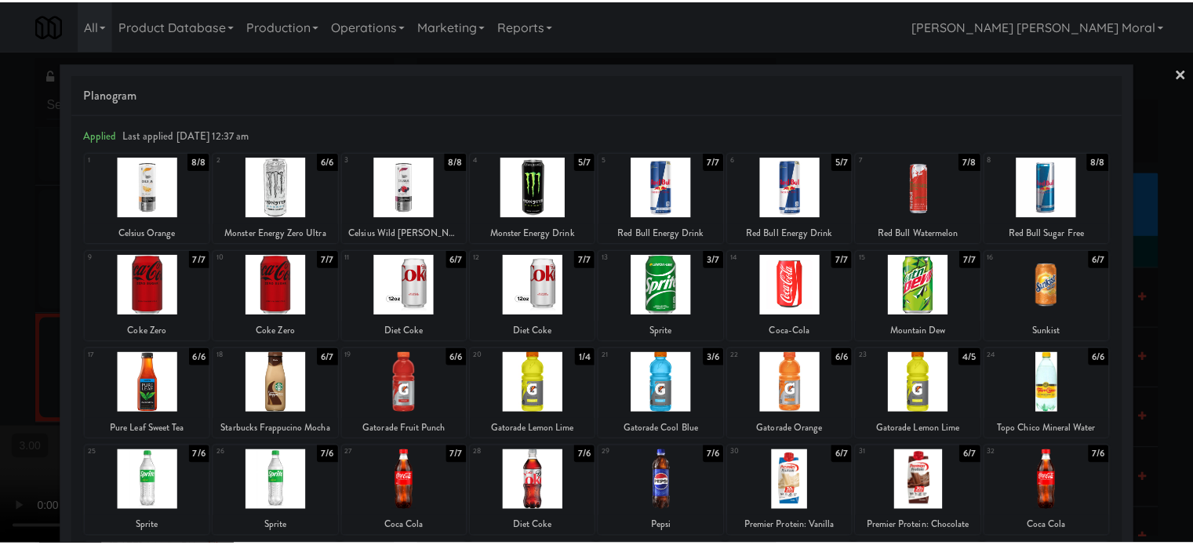
scroll to position [2196, 0]
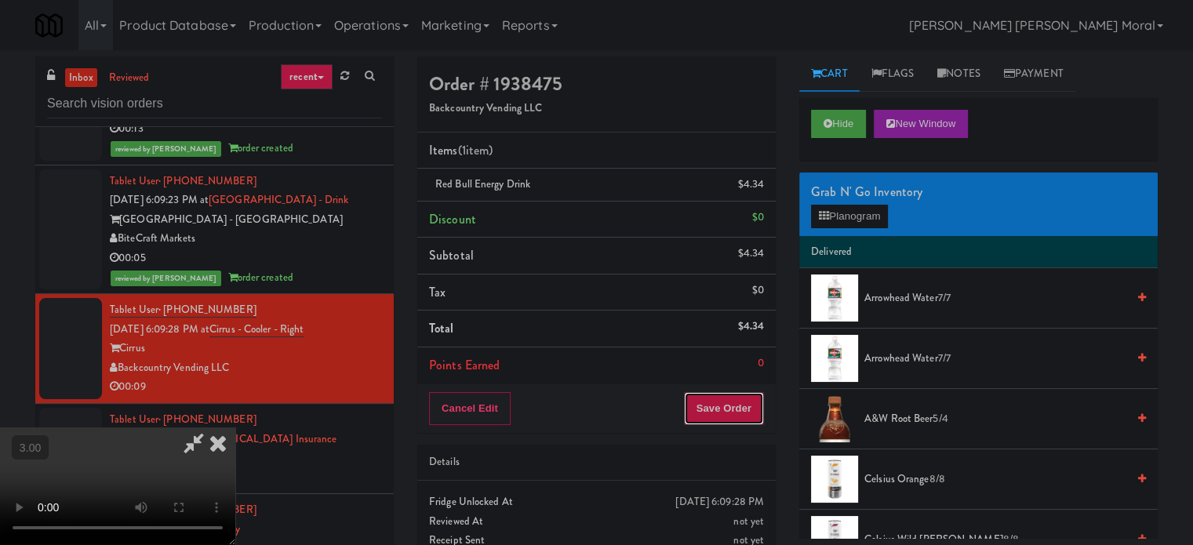
click at [725, 403] on button "Save Order" at bounding box center [724, 408] width 80 height 33
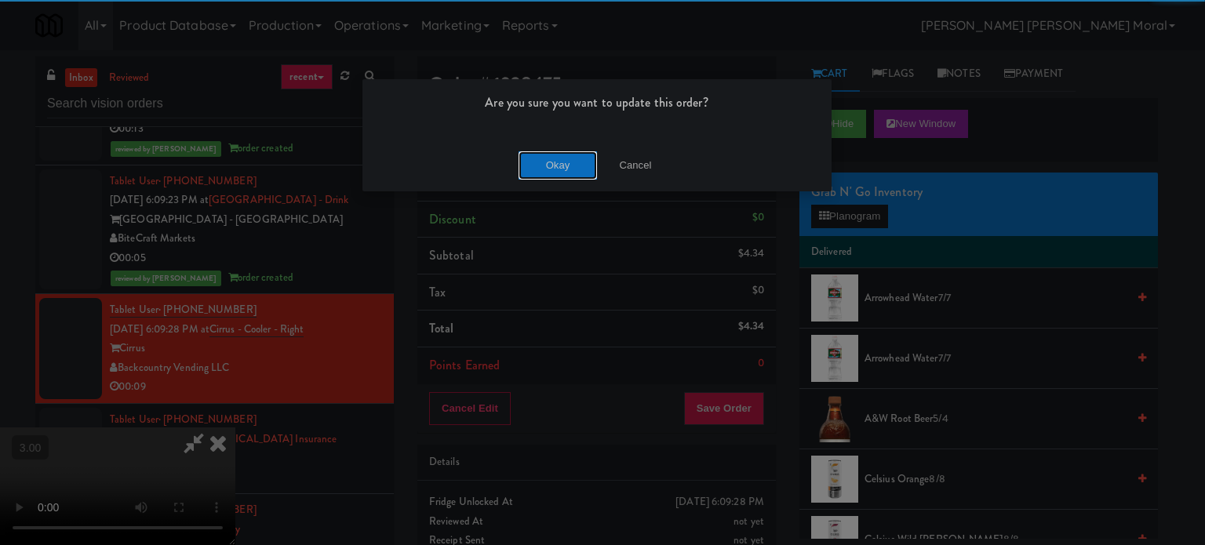
click at [559, 165] on button "Okay" at bounding box center [557, 165] width 78 height 28
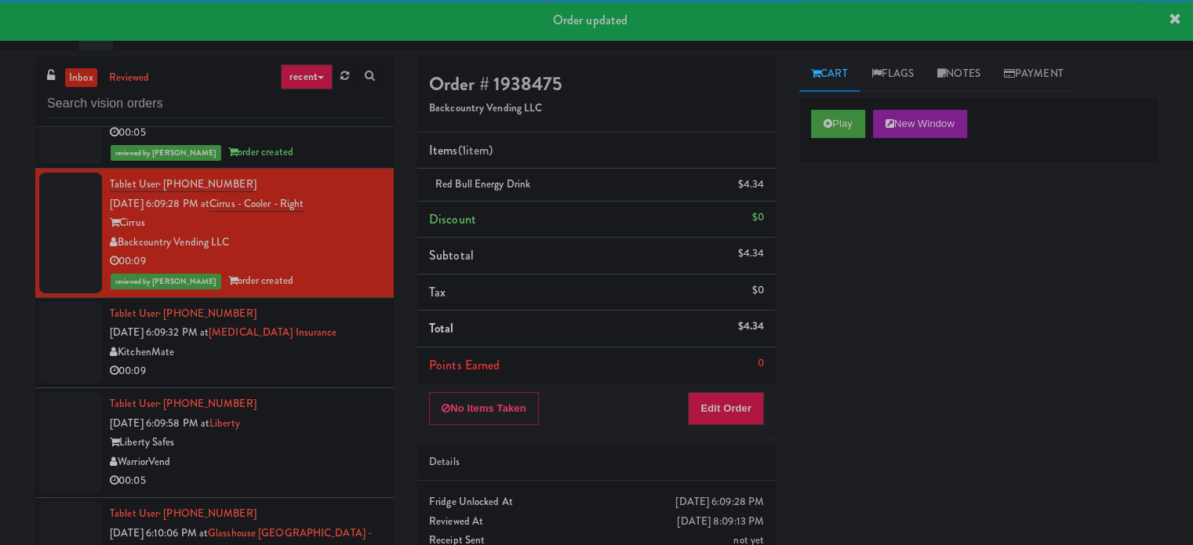
scroll to position [2353, 0]
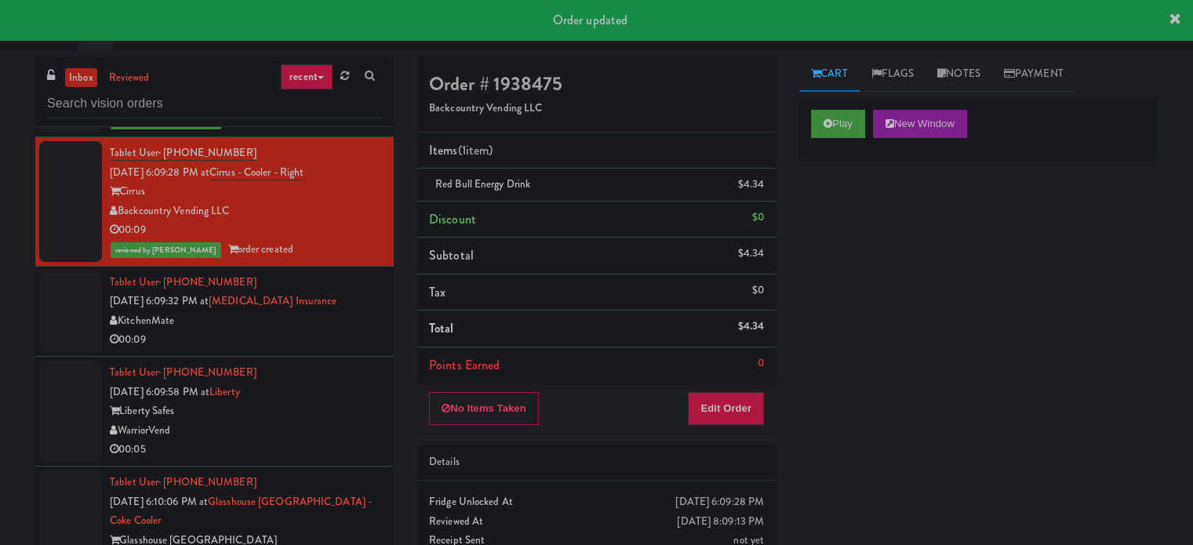
click at [353, 330] on div "00:09" at bounding box center [246, 340] width 272 height 20
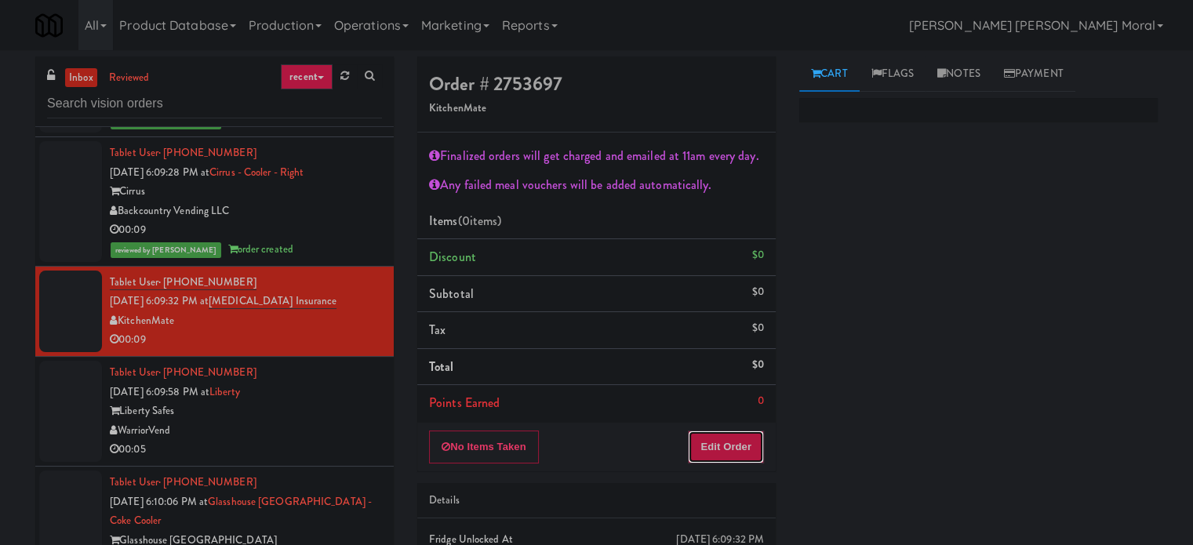
click at [726, 448] on button "Edit Order" at bounding box center [726, 447] width 76 height 33
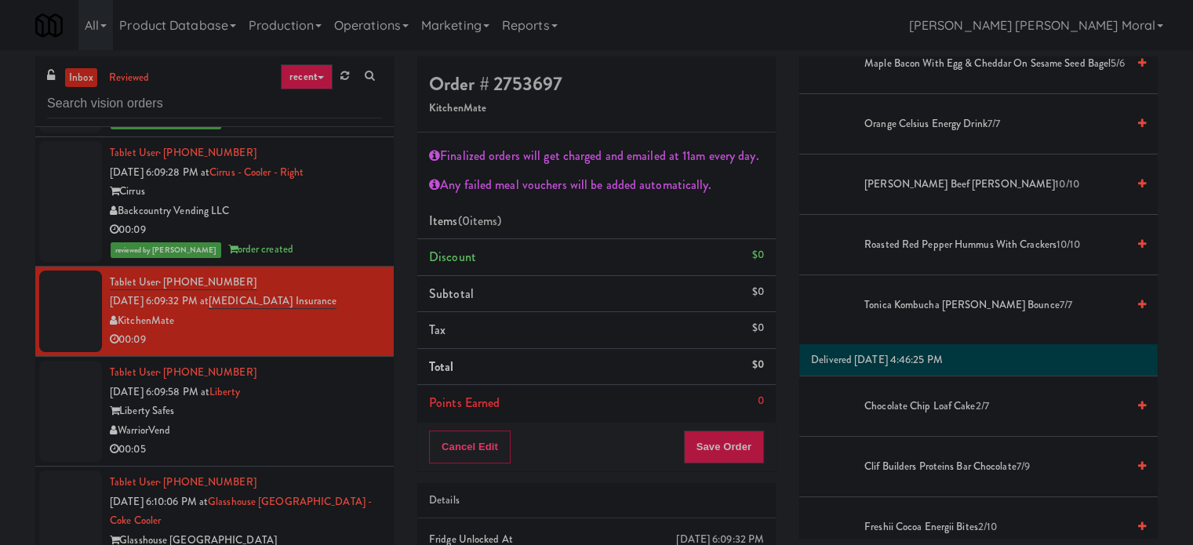
scroll to position [784, 0]
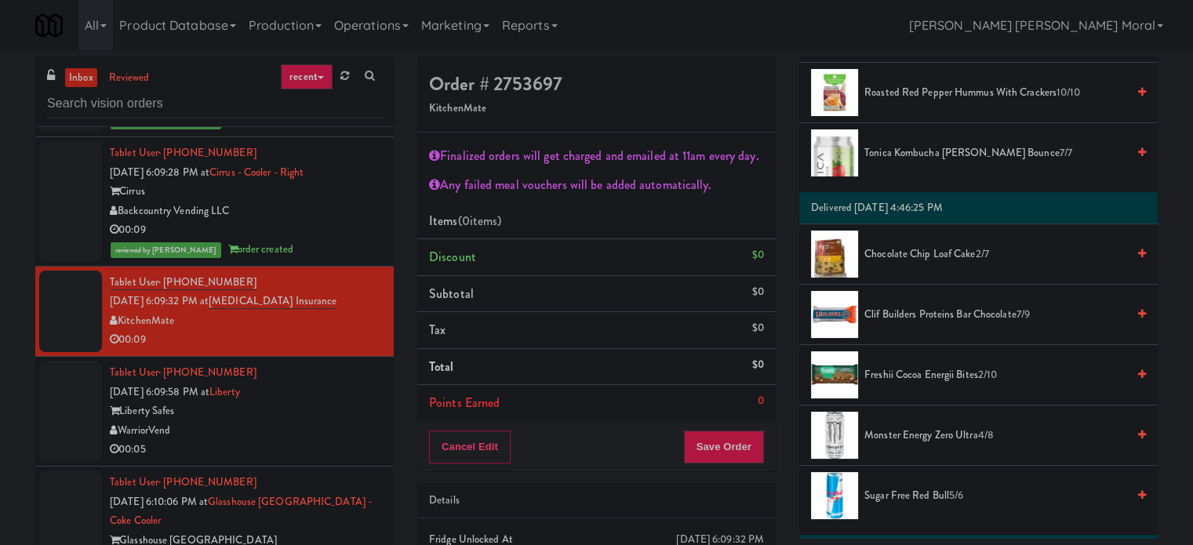
click at [945, 253] on span "Chocolate Chip Loaf Cake 2/7" at bounding box center [995, 255] width 262 height 20
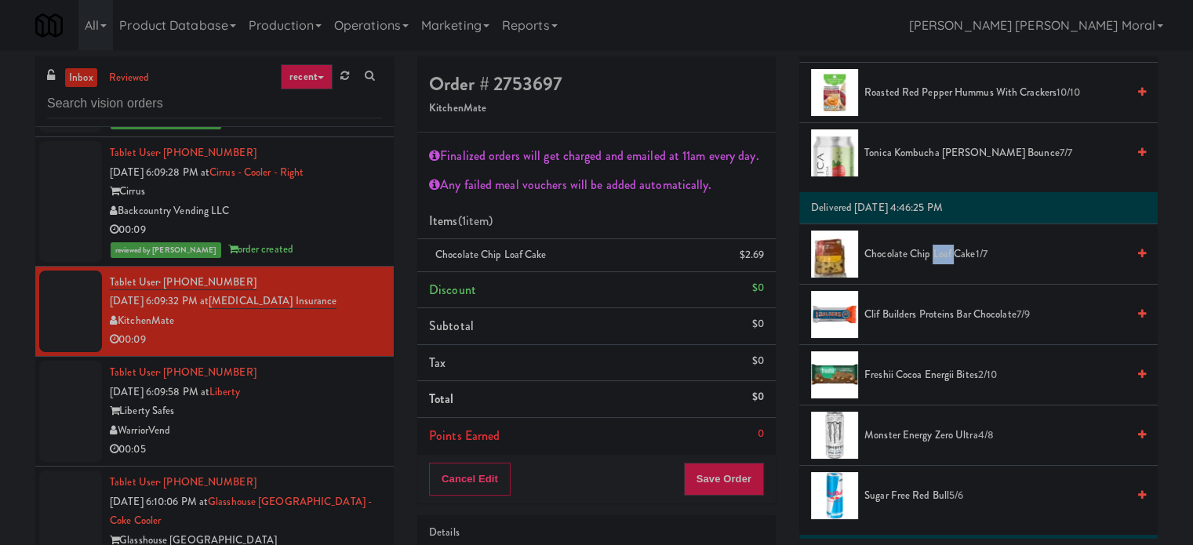
click at [945, 253] on span "Chocolate Chip Loaf Cake 1/7" at bounding box center [995, 255] width 262 height 20
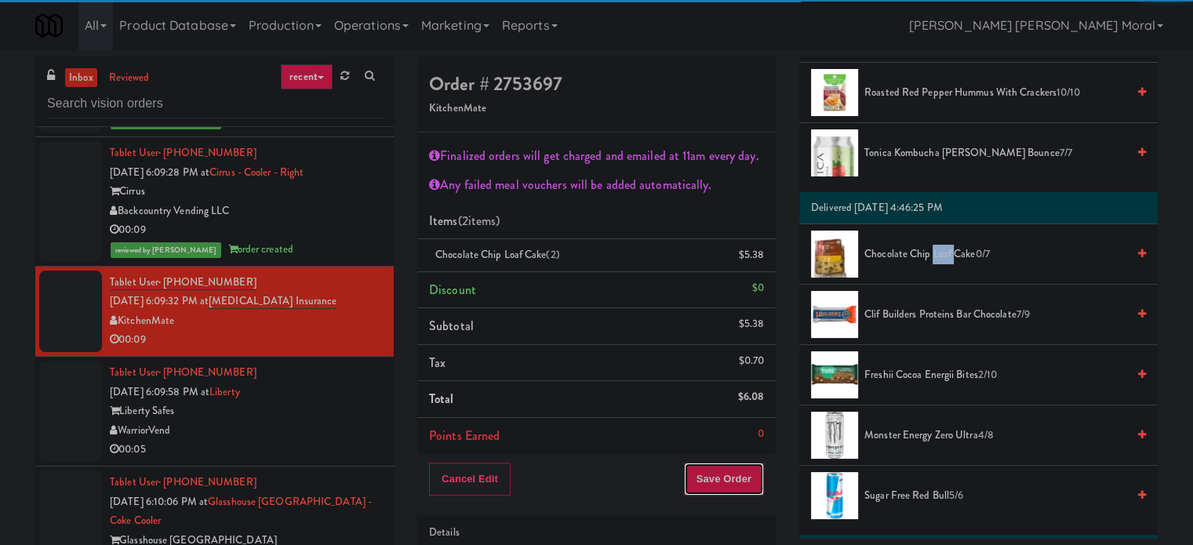
click at [727, 480] on button "Save Order" at bounding box center [724, 479] width 80 height 33
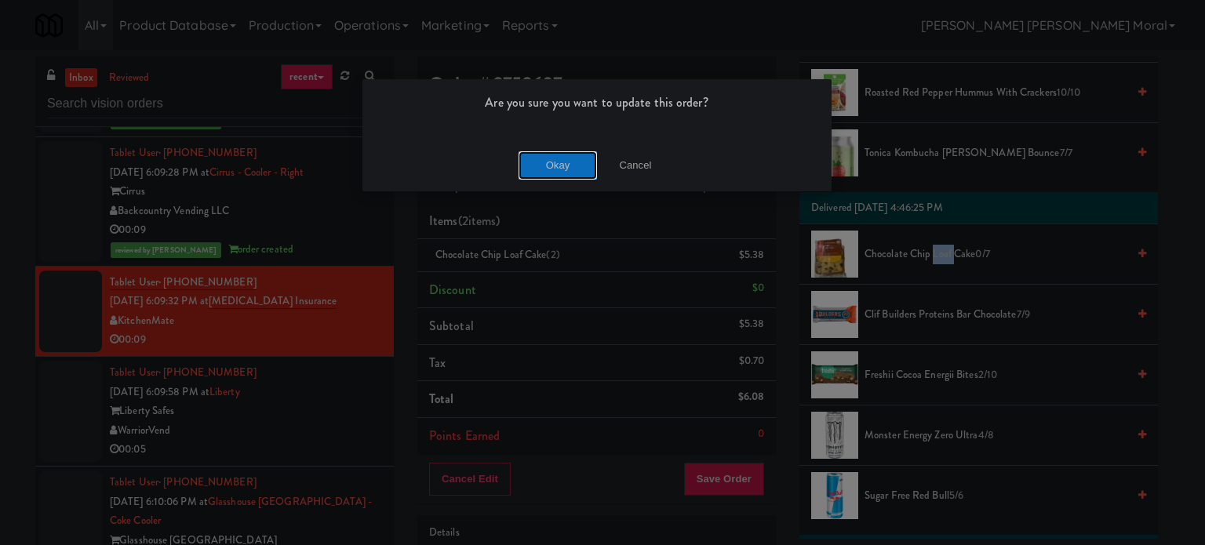
click at [574, 162] on button "Okay" at bounding box center [557, 165] width 78 height 28
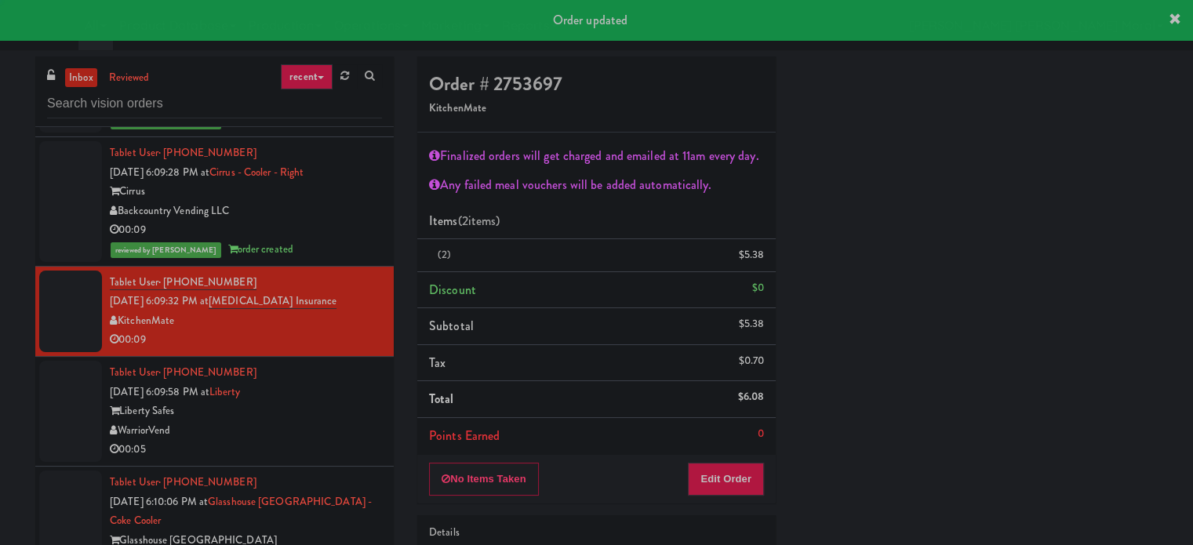
scroll to position [147, 0]
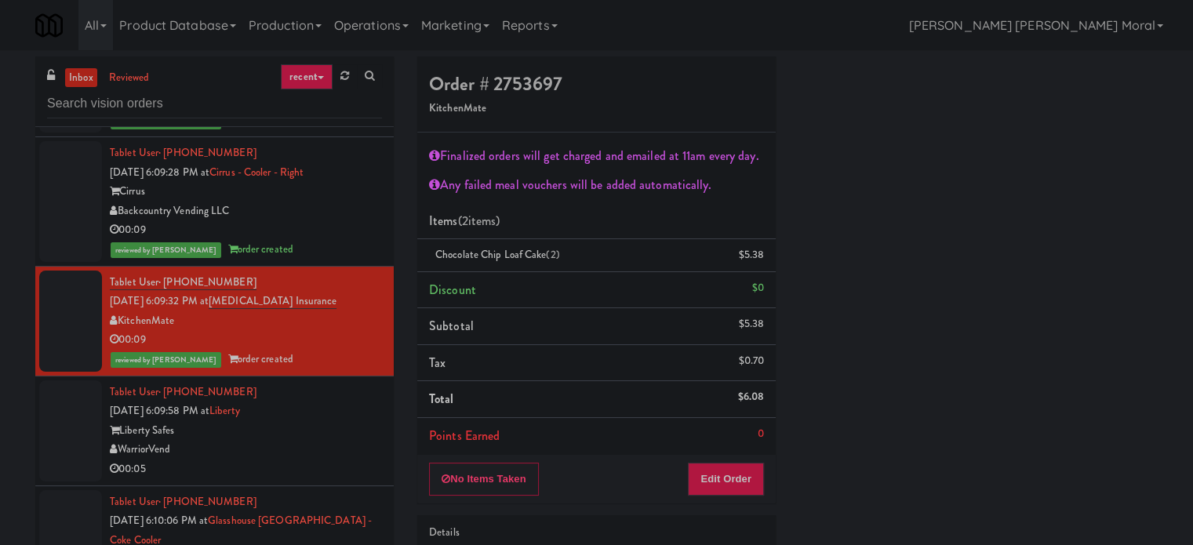
click at [315, 427] on div "Liberty Safes" at bounding box center [246, 431] width 272 height 20
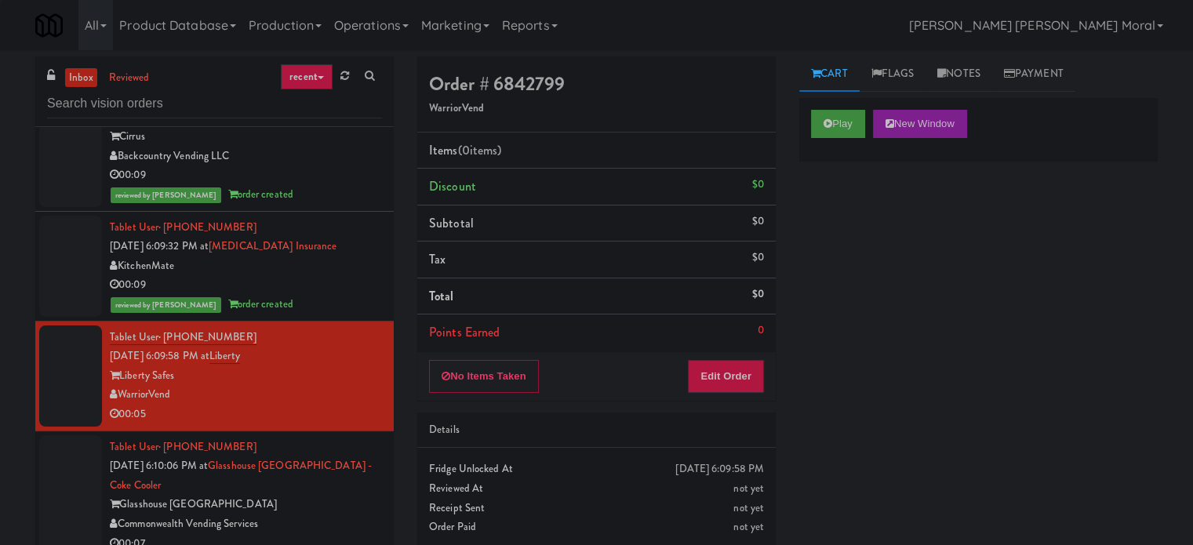
scroll to position [2431, 0]
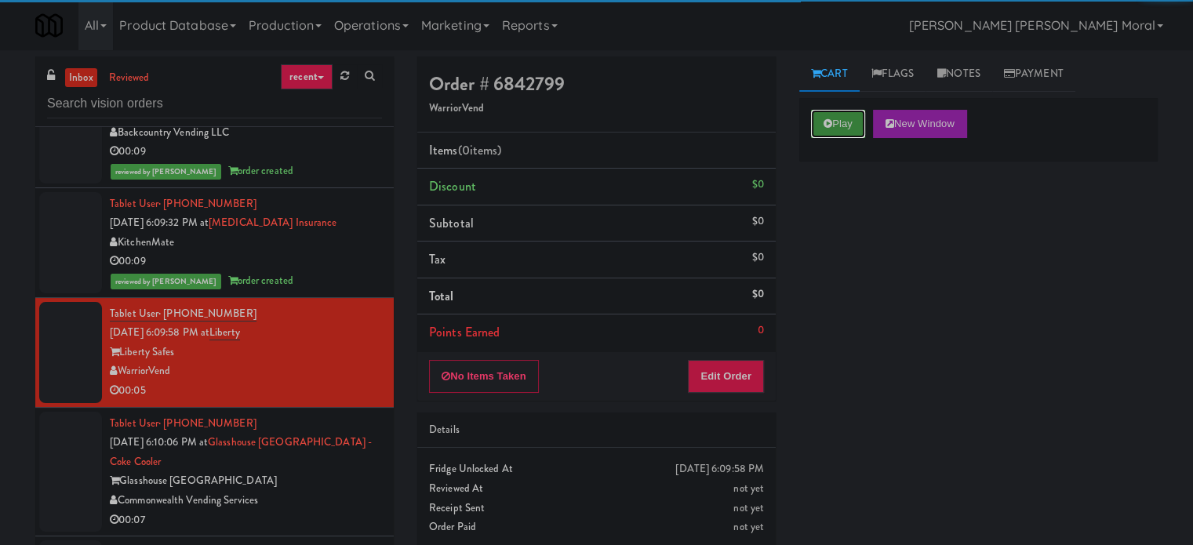
click at [833, 117] on button "Play" at bounding box center [838, 124] width 54 height 28
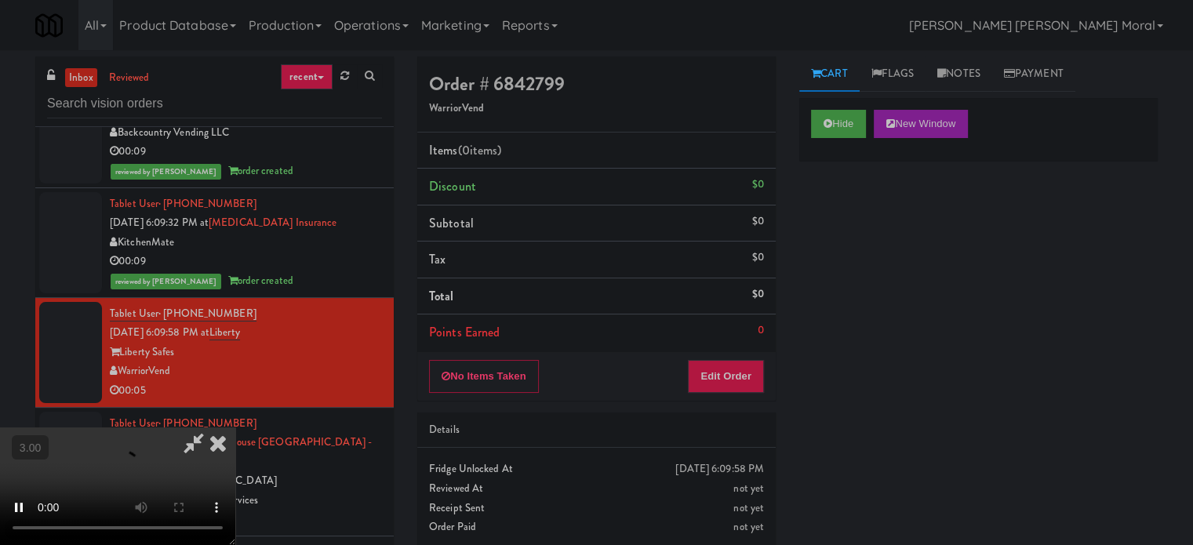
click at [816, 278] on div "Hide New Window Primary Flag Clear Flag if unable to determine what was taken o…" at bounding box center [978, 392] width 358 height 588
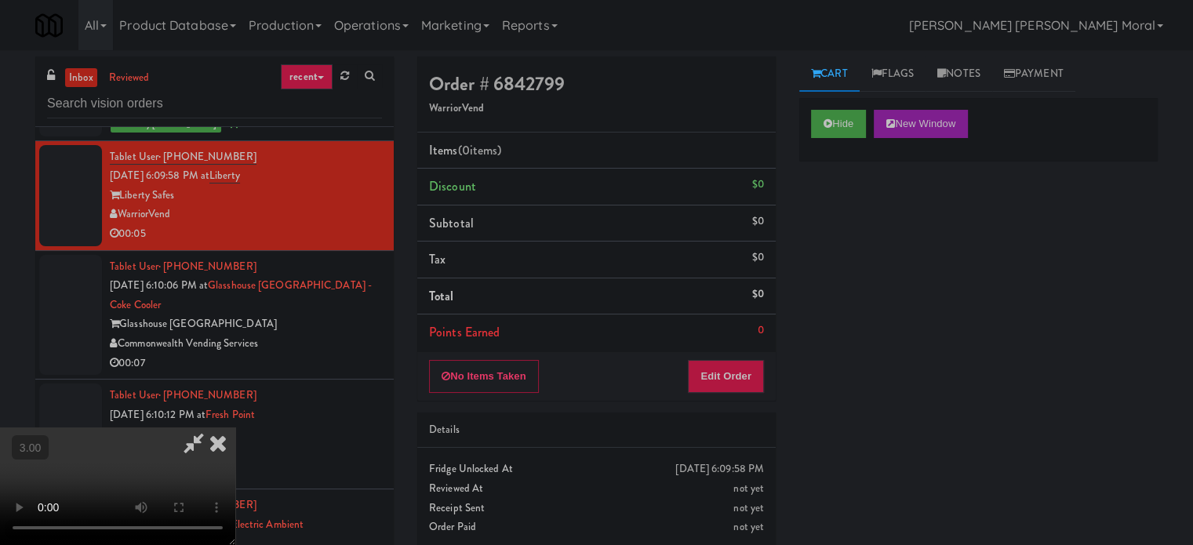
scroll to position [13, 0]
click at [235, 427] on video at bounding box center [117, 486] width 235 height 118
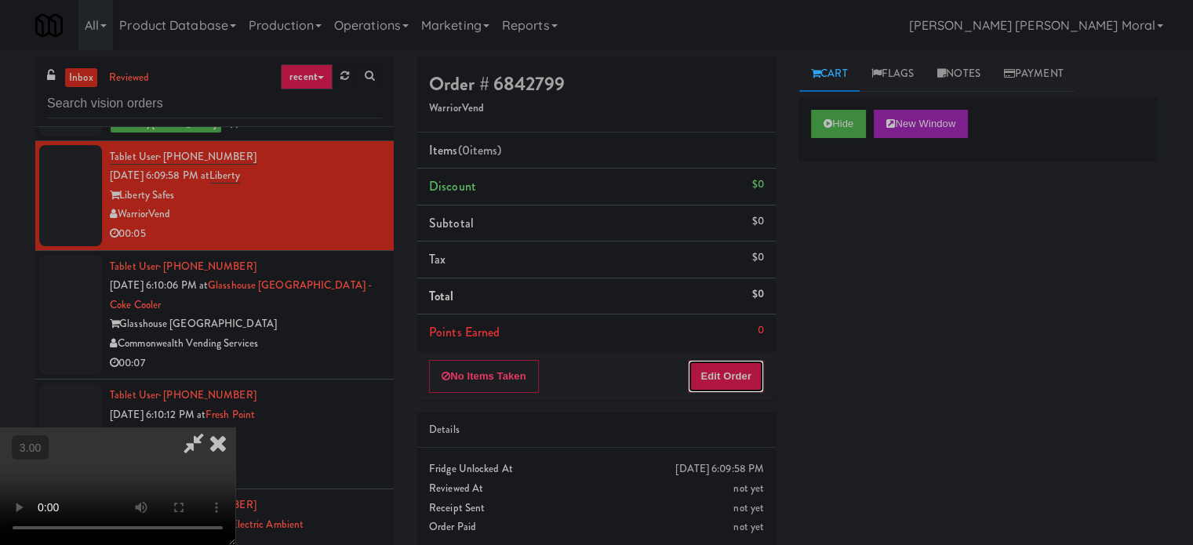
click at [740, 372] on button "Edit Order" at bounding box center [726, 376] width 76 height 33
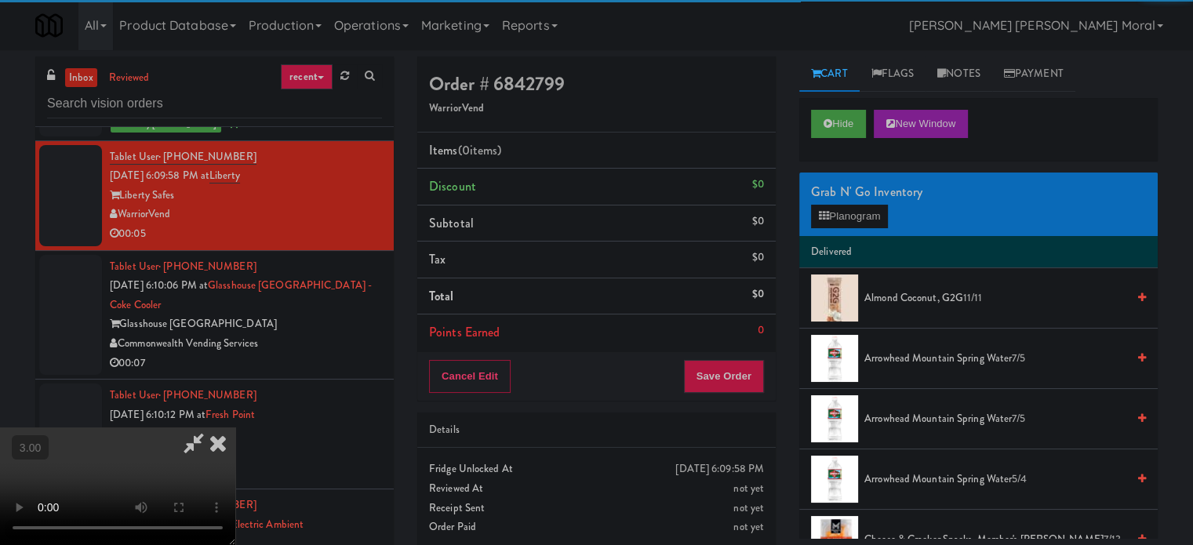
click at [874, 201] on div "Grab N' Go Inventory" at bounding box center [978, 192] width 335 height 24
click at [859, 219] on button "Planogram" at bounding box center [849, 217] width 77 height 24
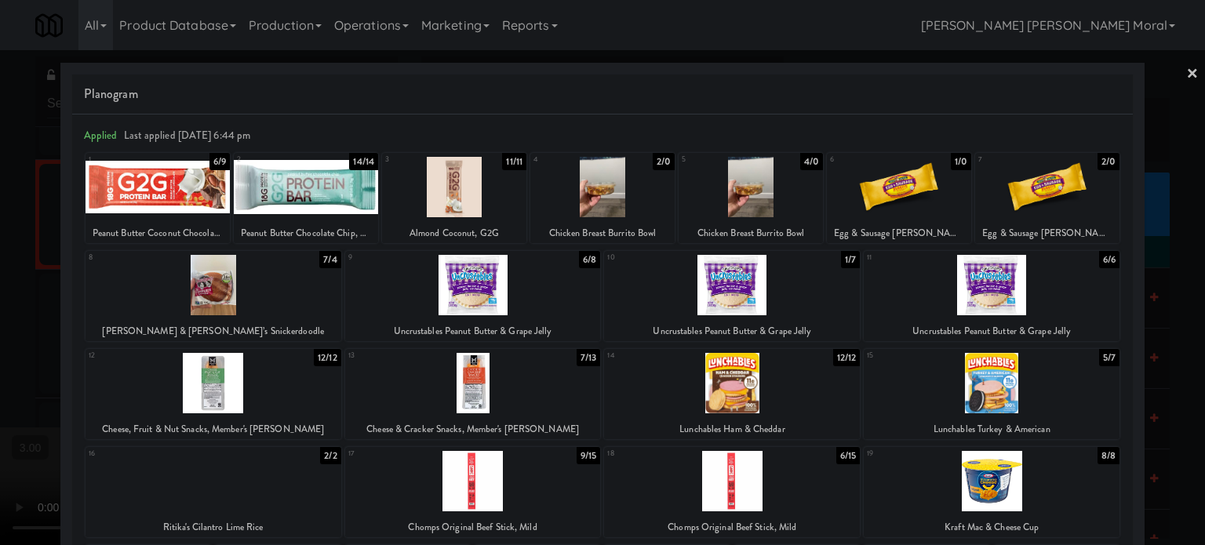
click at [1056, 202] on div at bounding box center [1047, 187] width 144 height 60
drag, startPoint x: 1164, startPoint y: 279, endPoint x: 1095, endPoint y: 282, distance: 69.1
click at [1163, 279] on div at bounding box center [602, 272] width 1205 height 545
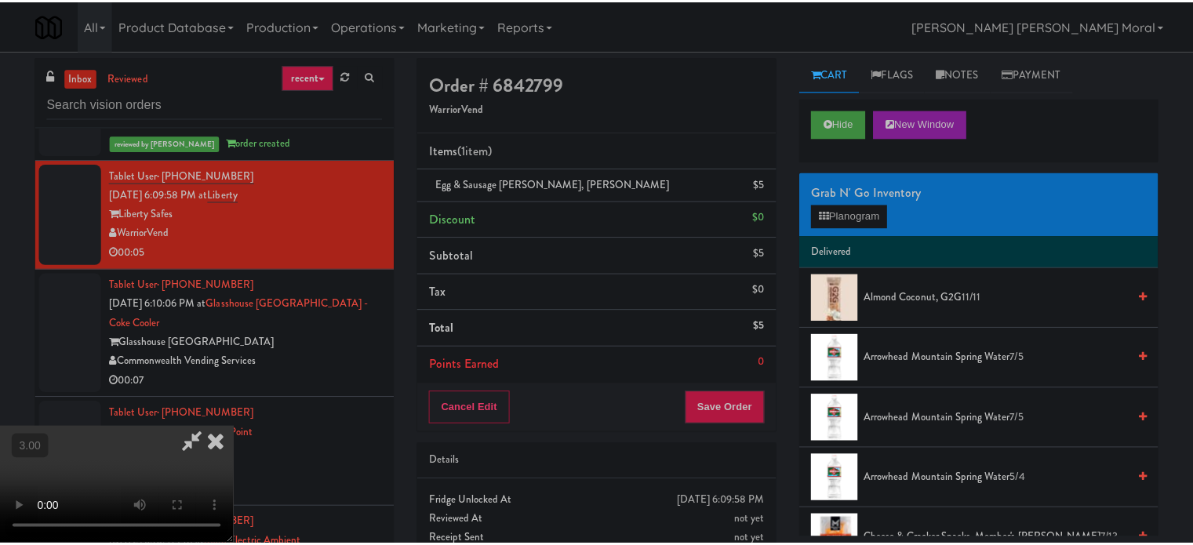
scroll to position [2588, 0]
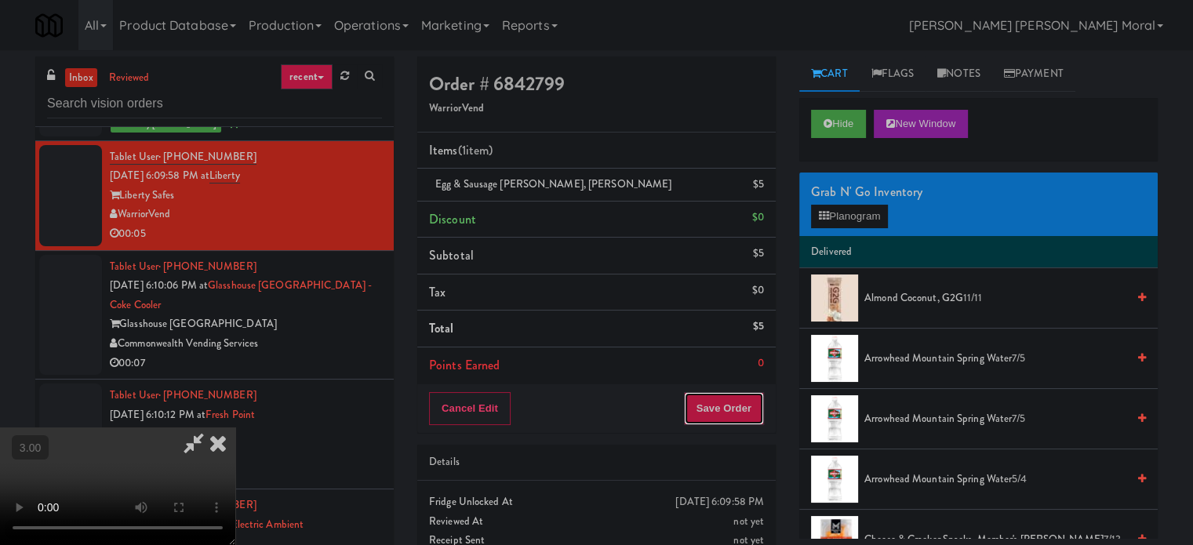
click at [750, 392] on button "Save Order" at bounding box center [724, 408] width 80 height 33
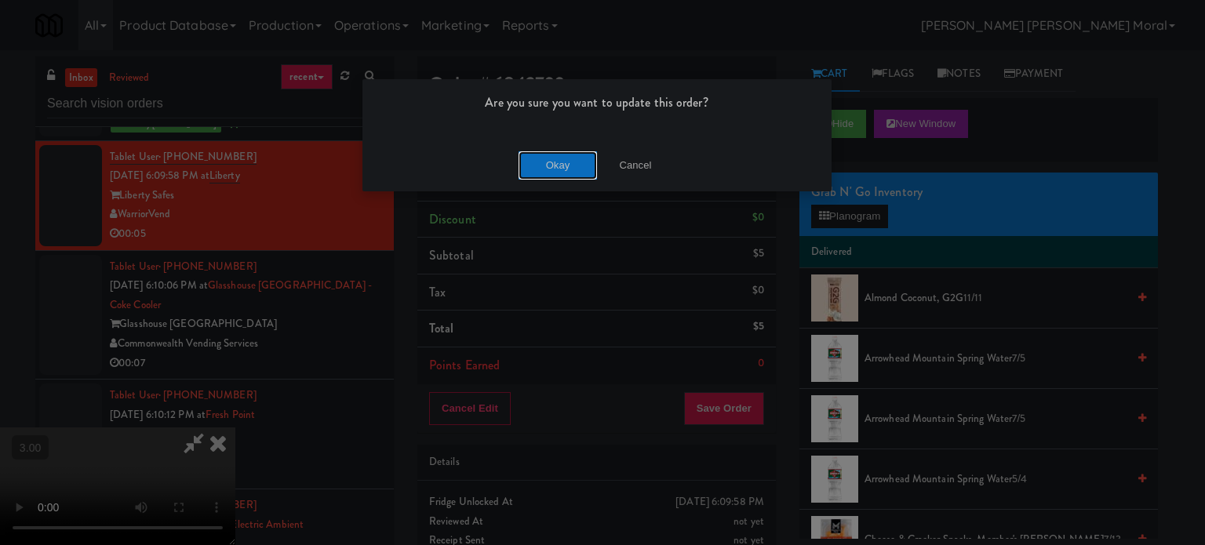
click at [559, 172] on button "Okay" at bounding box center [557, 165] width 78 height 28
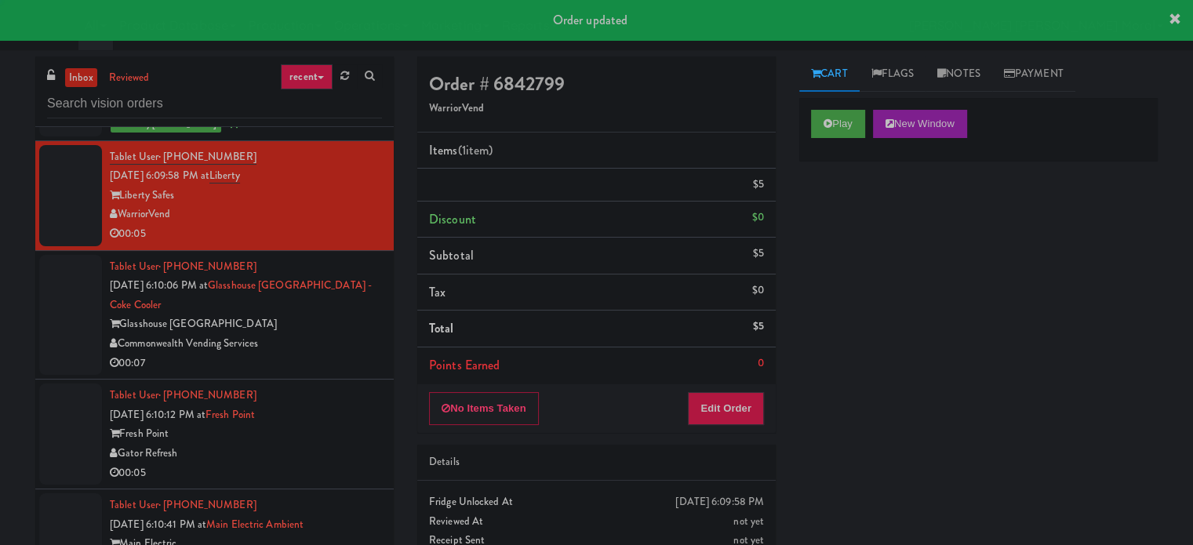
scroll to position [0, 0]
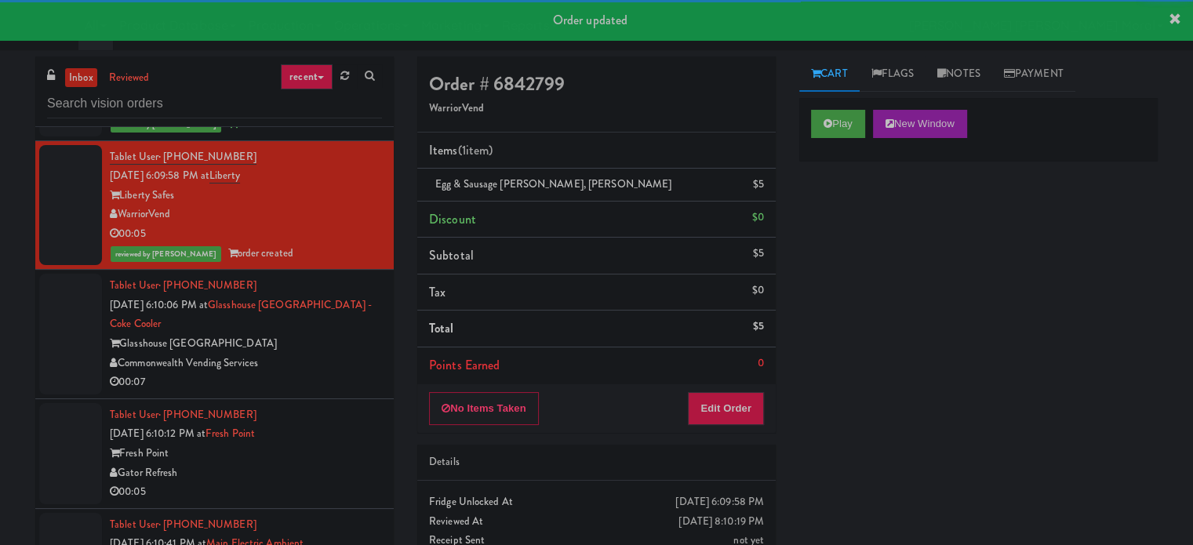
click at [334, 372] on div "00:07" at bounding box center [246, 382] width 272 height 20
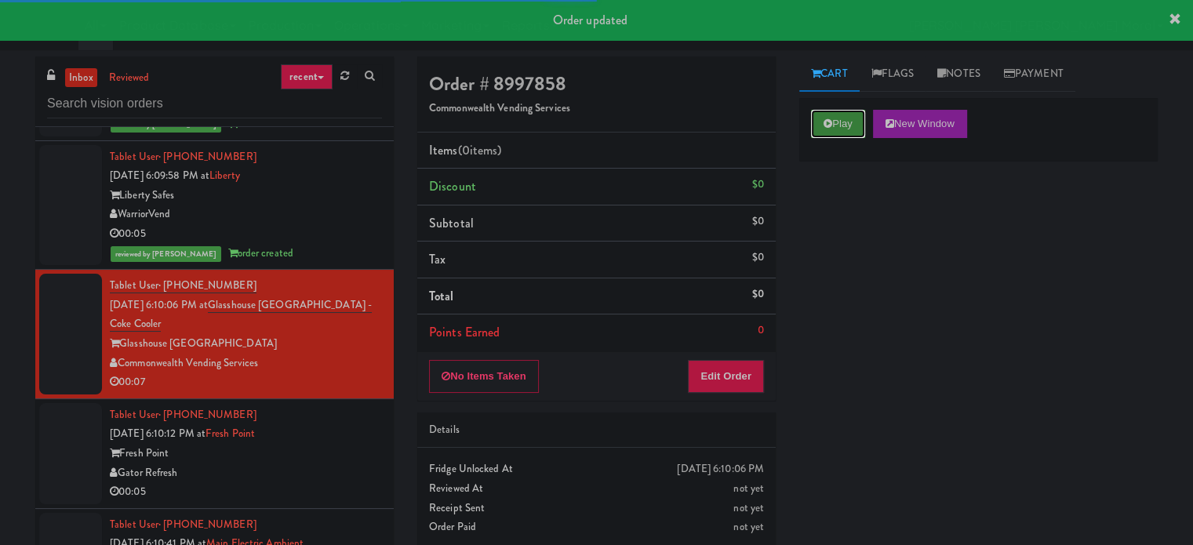
click at [847, 116] on button "Play" at bounding box center [838, 124] width 54 height 28
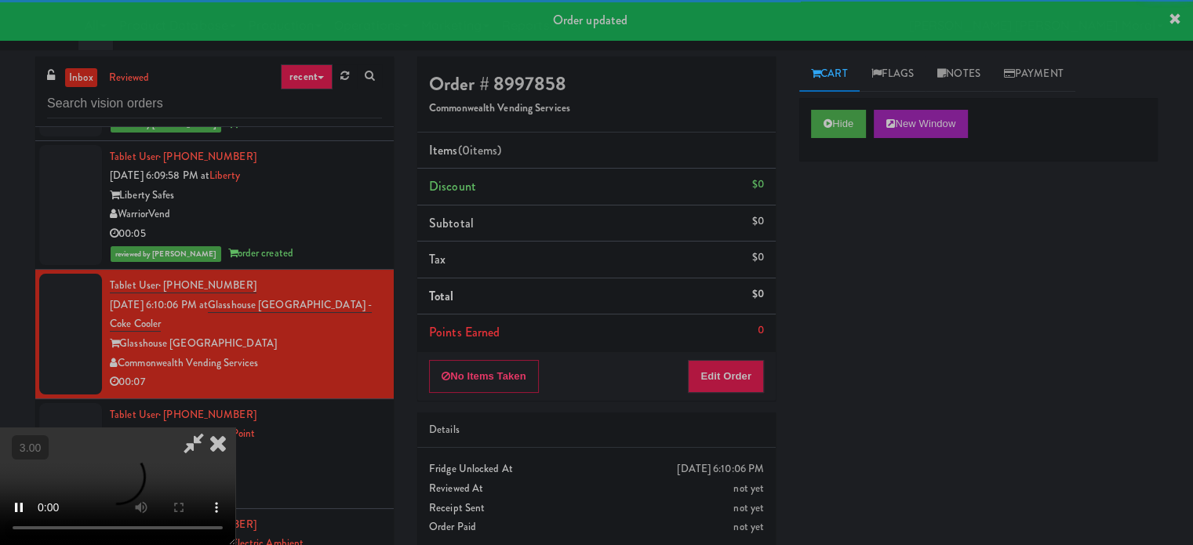
drag, startPoint x: 840, startPoint y: 241, endPoint x: 743, endPoint y: 292, distance: 109.1
click at [840, 242] on div "Hide New Window Primary Flag Clear Flag if unable to determine what was taken o…" at bounding box center [978, 392] width 358 height 588
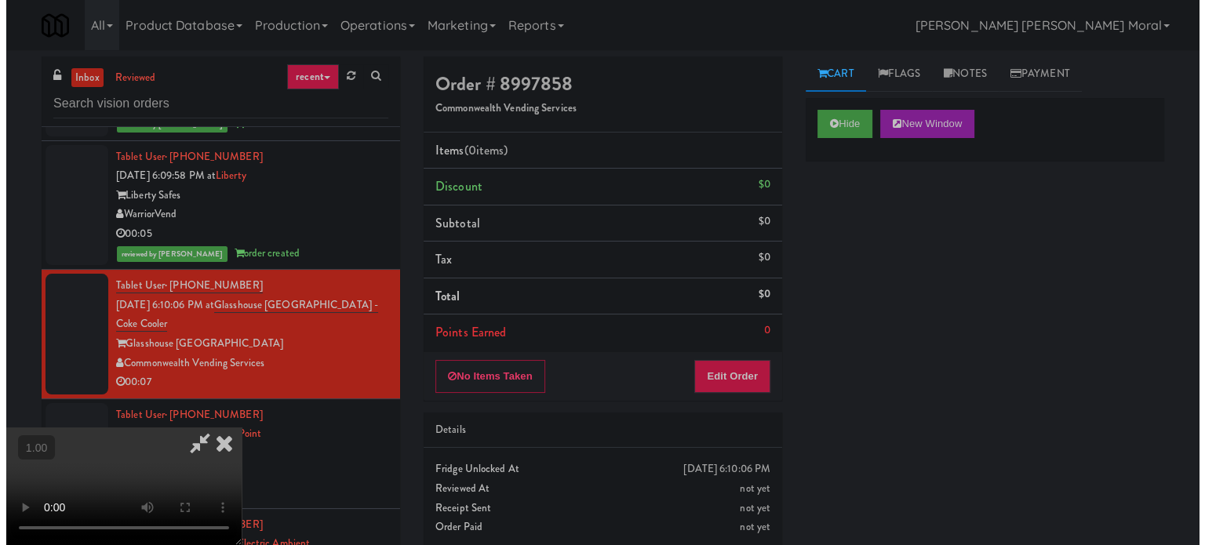
scroll to position [235, 0]
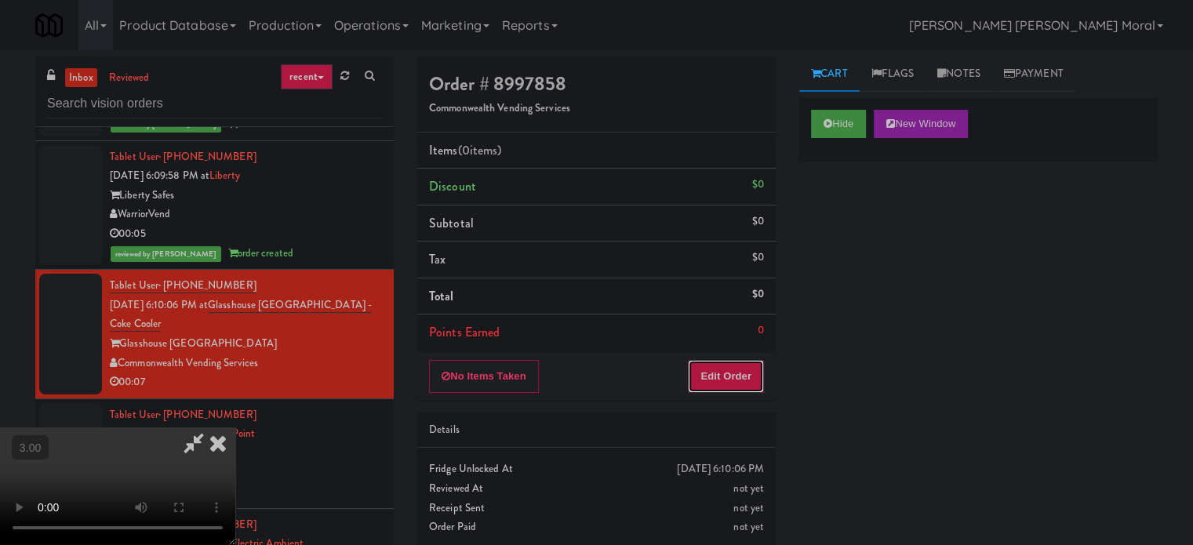
click at [731, 369] on button "Edit Order" at bounding box center [726, 376] width 76 height 33
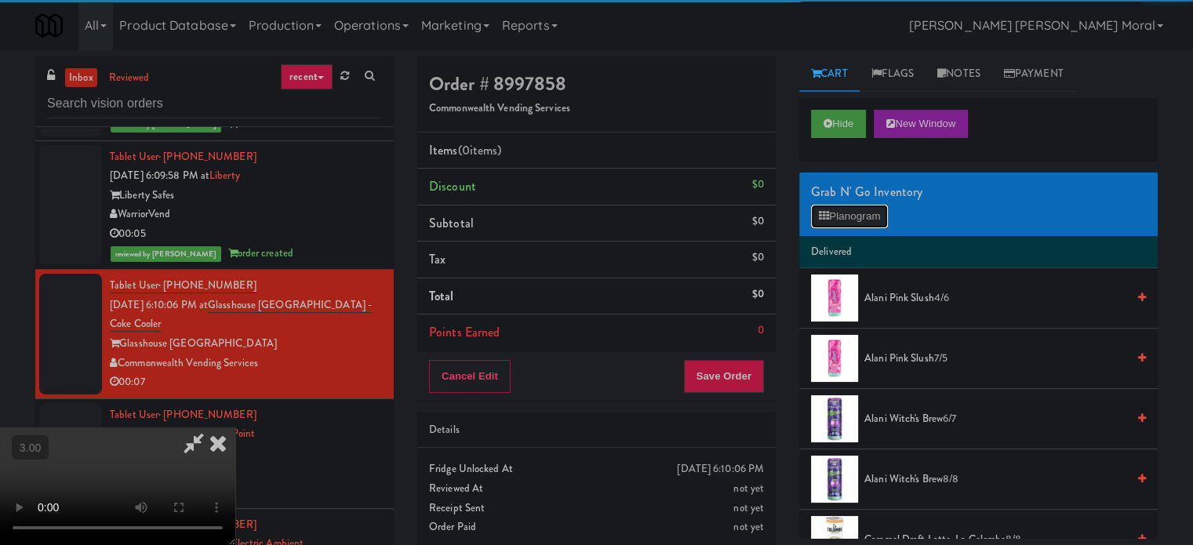
click at [852, 218] on button "Planogram" at bounding box center [849, 217] width 77 height 24
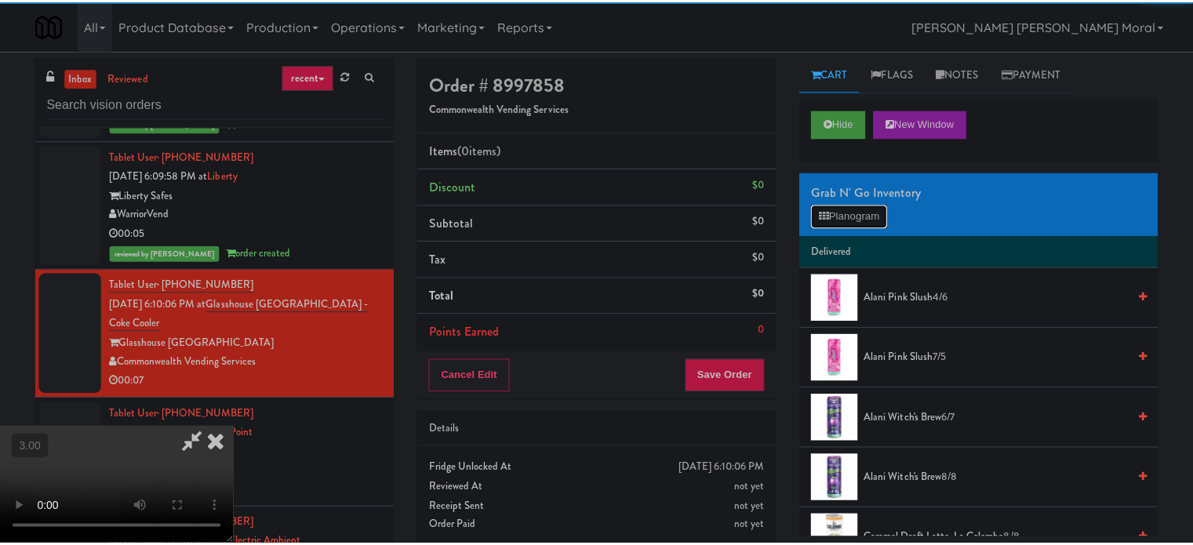
scroll to position [2569, 0]
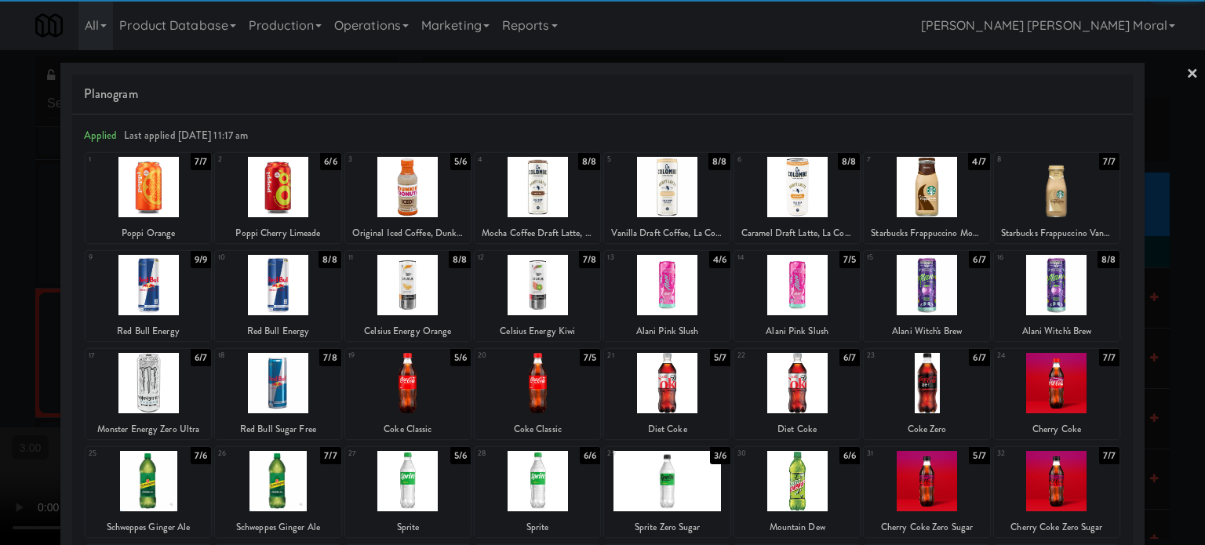
drag, startPoint x: 148, startPoint y: 467, endPoint x: 173, endPoint y: 474, distance: 26.1
click at [150, 469] on div at bounding box center [147, 481] width 125 height 60
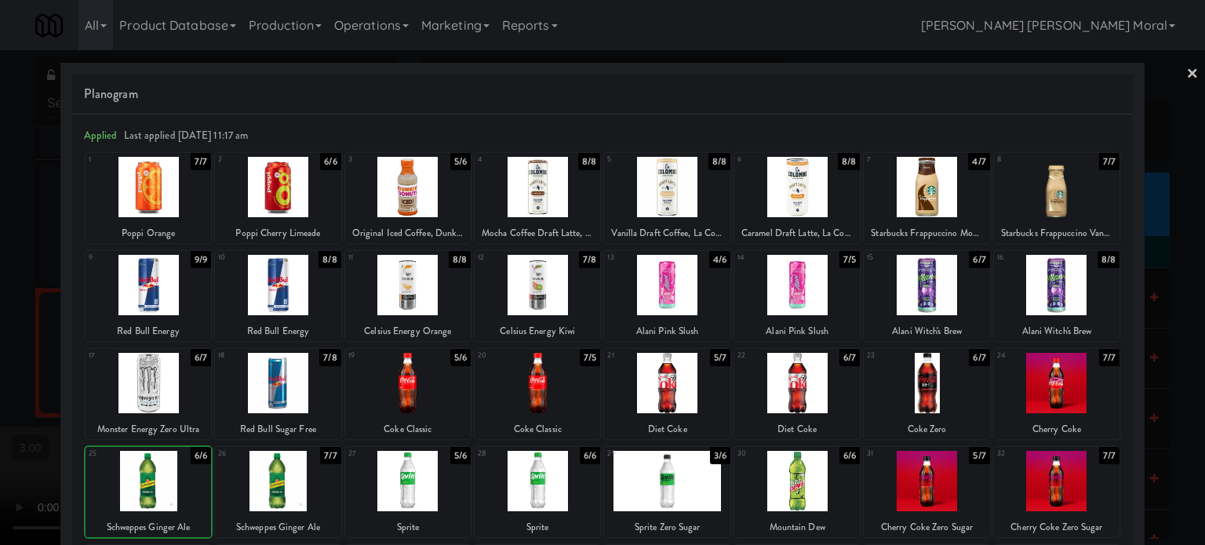
click at [277, 482] on div at bounding box center [277, 481] width 125 height 60
drag, startPoint x: 0, startPoint y: 333, endPoint x: 40, endPoint y: 338, distance: 40.3
click at [2, 334] on div at bounding box center [602, 272] width 1205 height 545
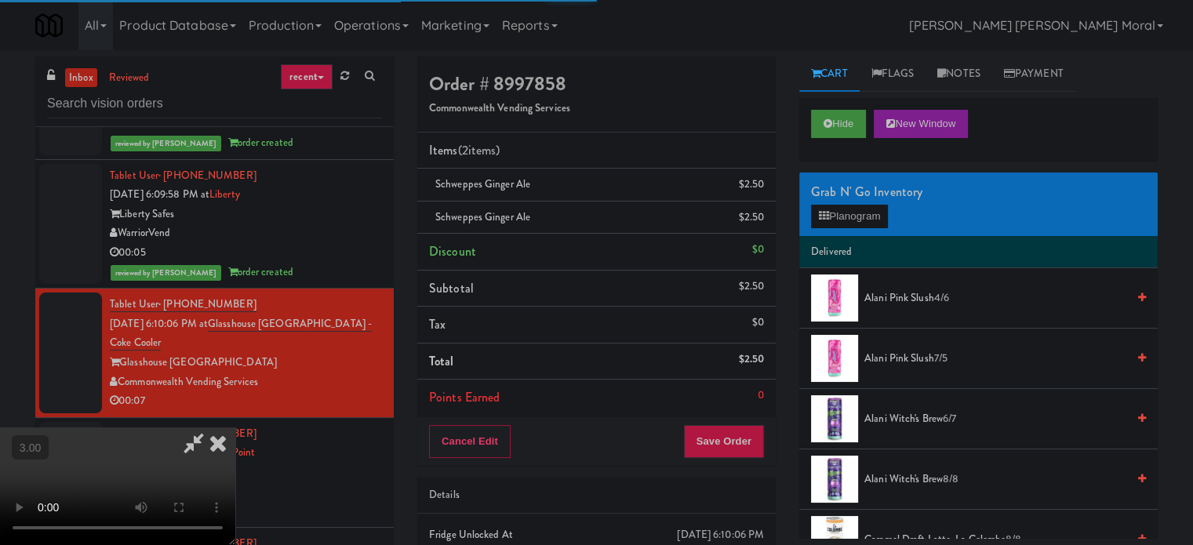
scroll to position [2588, 0]
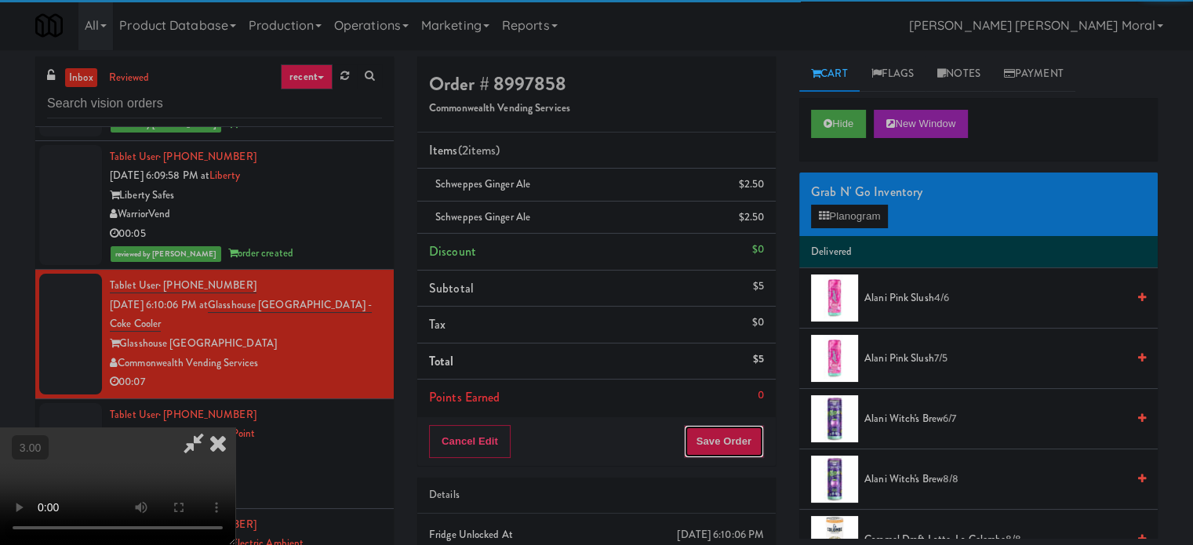
drag, startPoint x: 743, startPoint y: 434, endPoint x: 735, endPoint y: 434, distance: 8.6
click at [743, 434] on button "Save Order" at bounding box center [724, 441] width 80 height 33
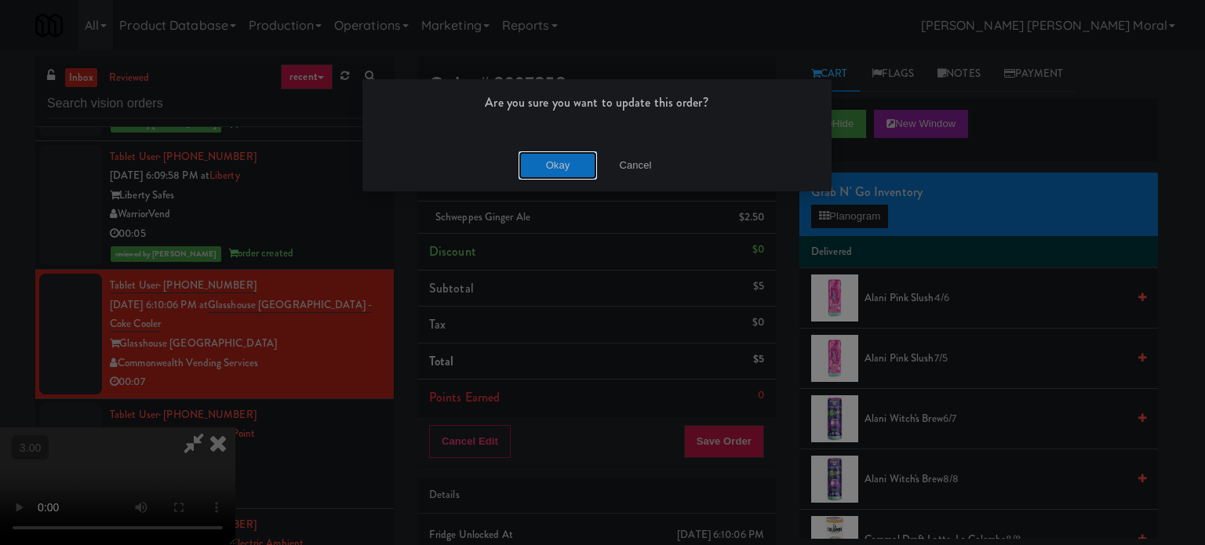
click at [564, 162] on button "Okay" at bounding box center [557, 165] width 78 height 28
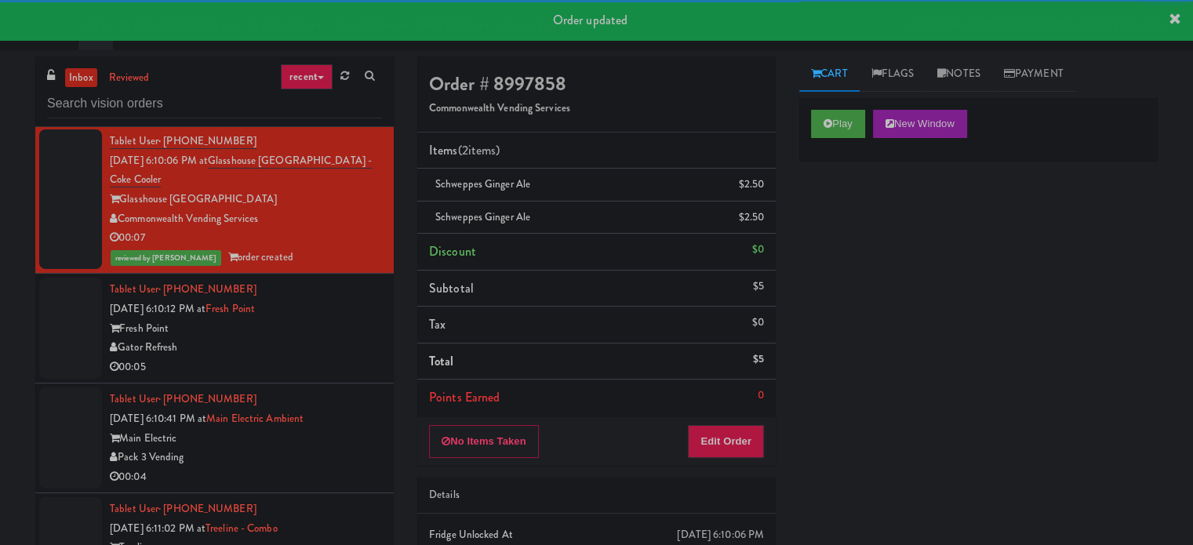
scroll to position [2745, 0]
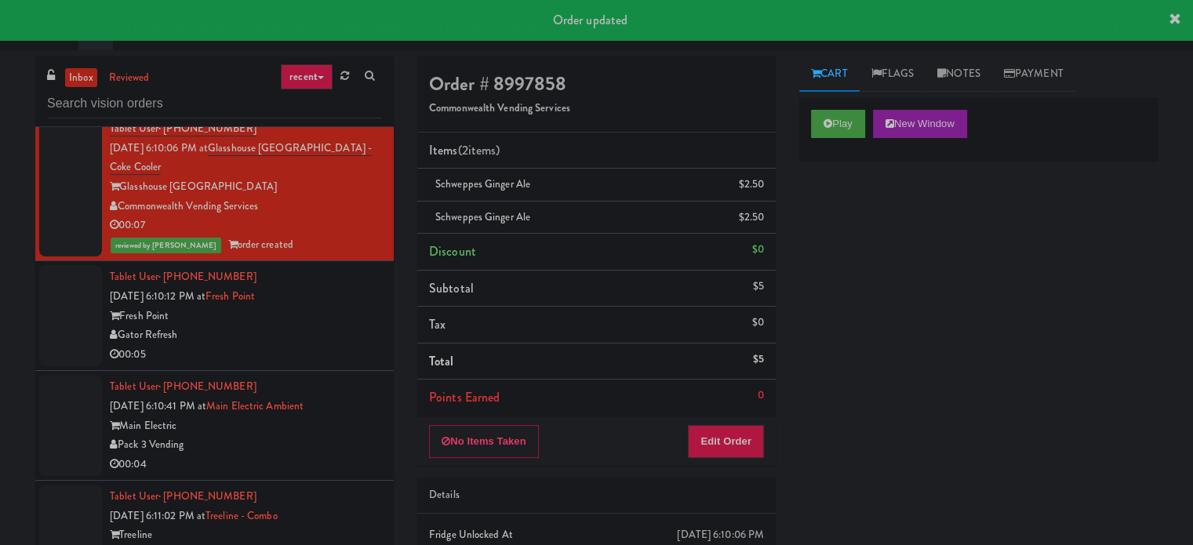
click at [325, 347] on div "00:05" at bounding box center [246, 355] width 272 height 20
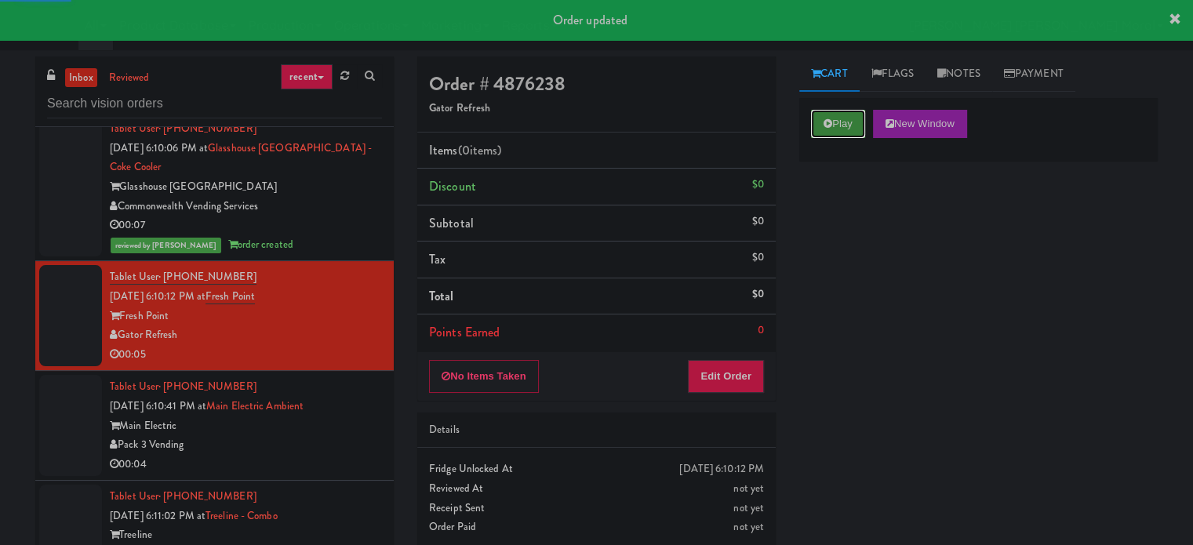
click at [854, 121] on button "Play" at bounding box center [838, 124] width 54 height 28
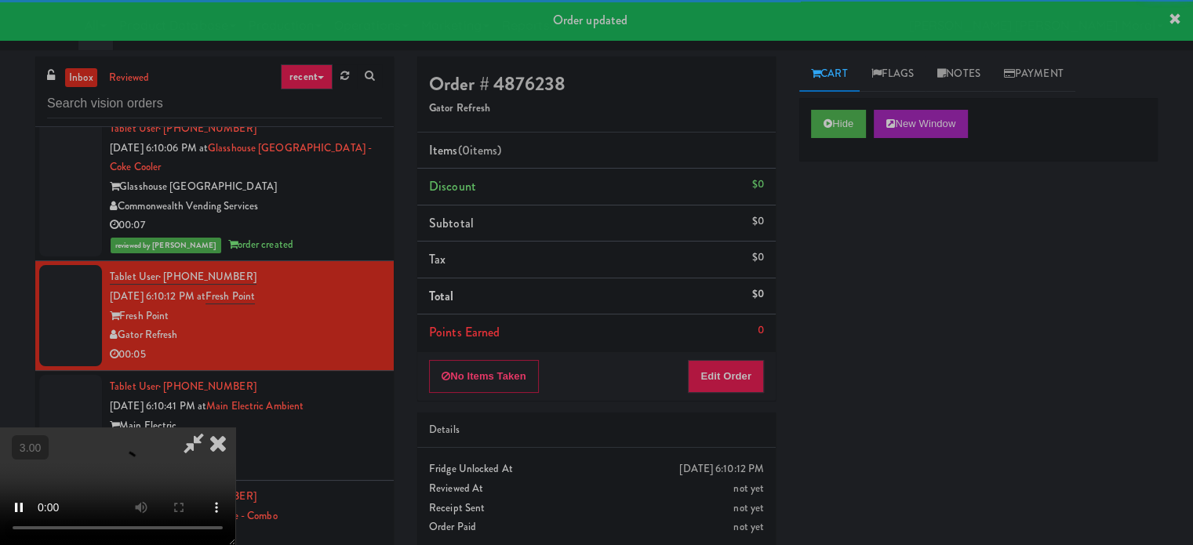
click at [815, 225] on div "Hide New Window Primary Flag Clear Flag if unable to determine what was taken o…" at bounding box center [978, 392] width 358 height 588
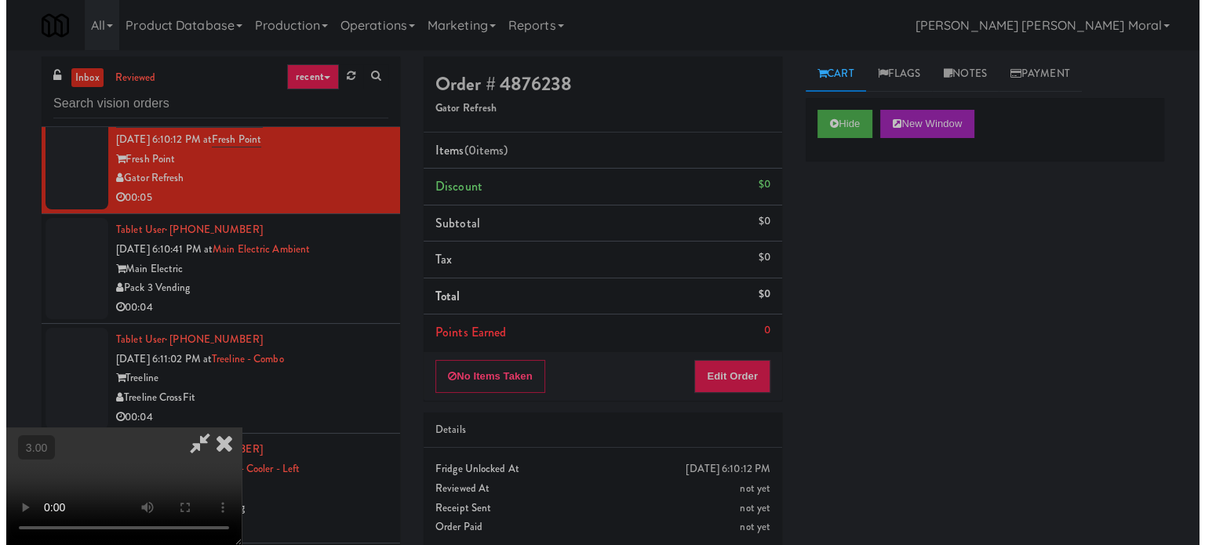
scroll to position [91, 0]
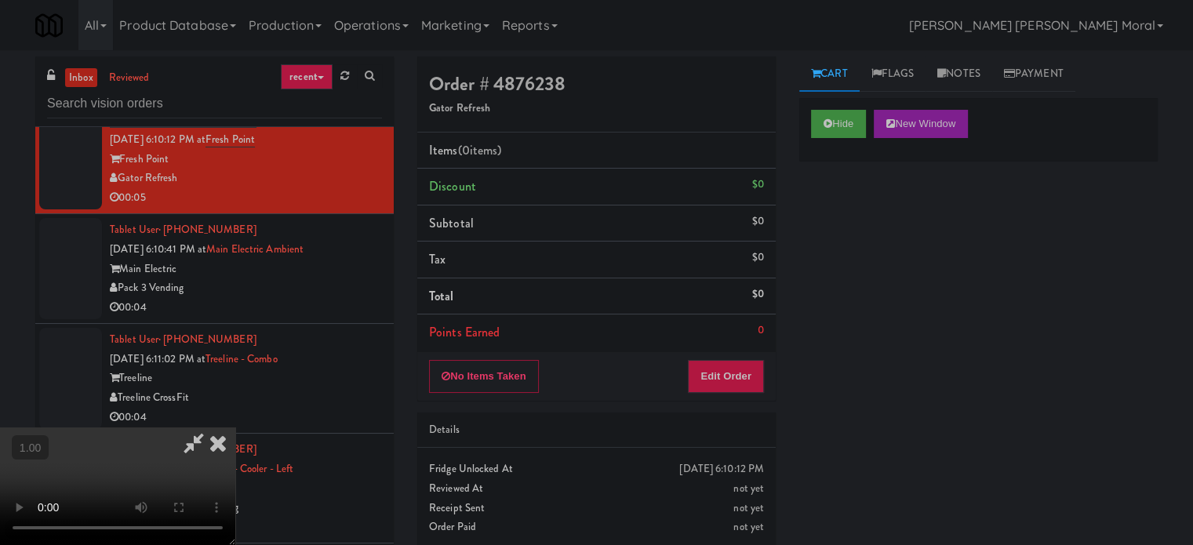
click at [235, 427] on video at bounding box center [117, 486] width 235 height 118
click at [758, 375] on button "Edit Order" at bounding box center [726, 376] width 76 height 33
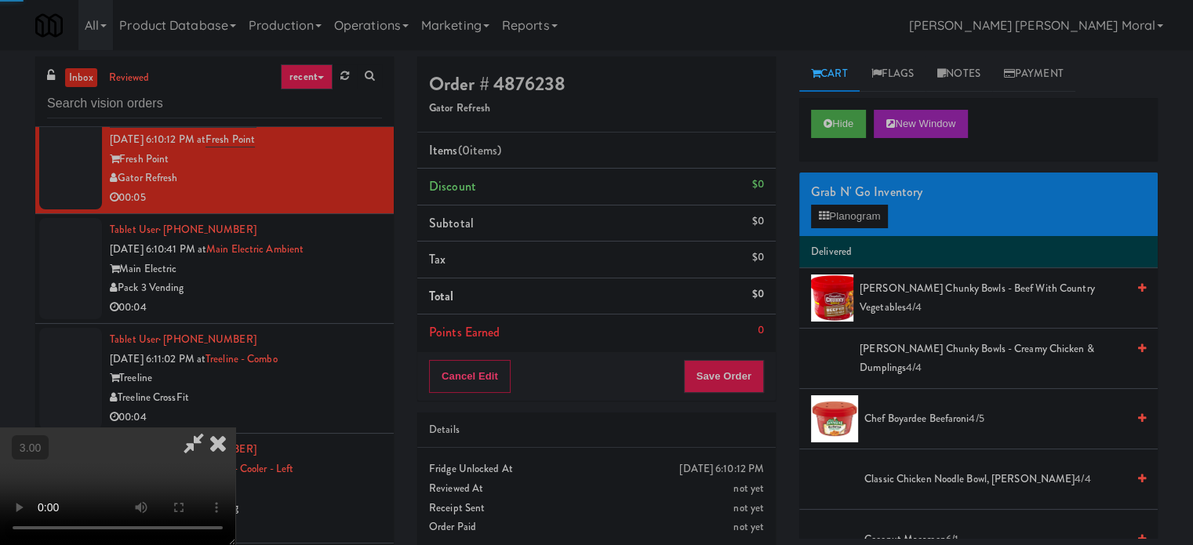
click at [828, 229] on div "Grab N' Go Inventory Planogram" at bounding box center [978, 205] width 358 height 64
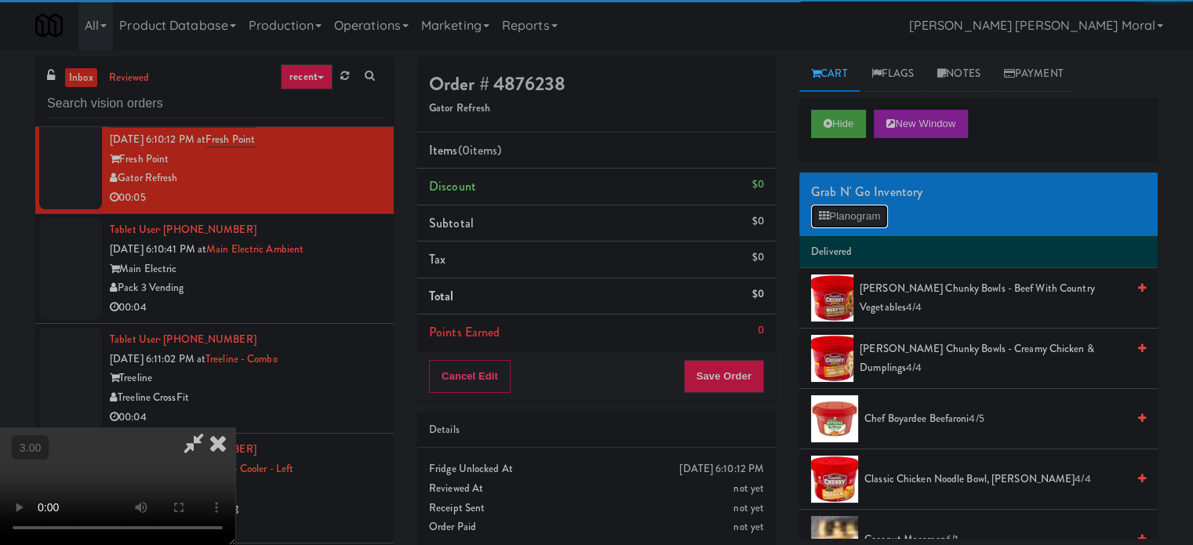
click at [841, 210] on button "Planogram" at bounding box center [849, 217] width 77 height 24
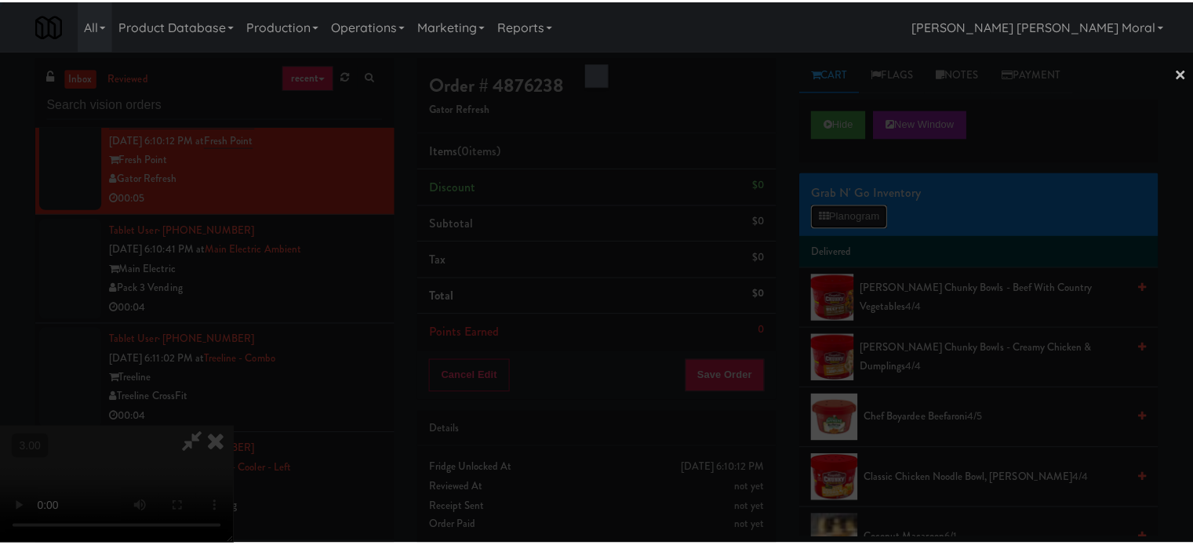
scroll to position [2882, 0]
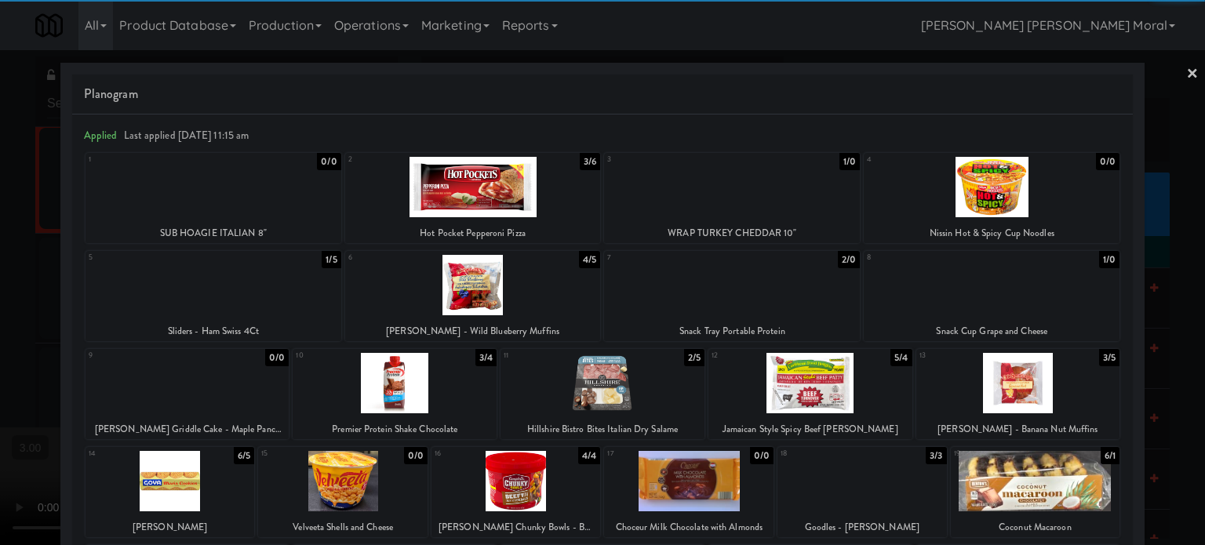
click at [822, 376] on div at bounding box center [810, 383] width 204 height 60
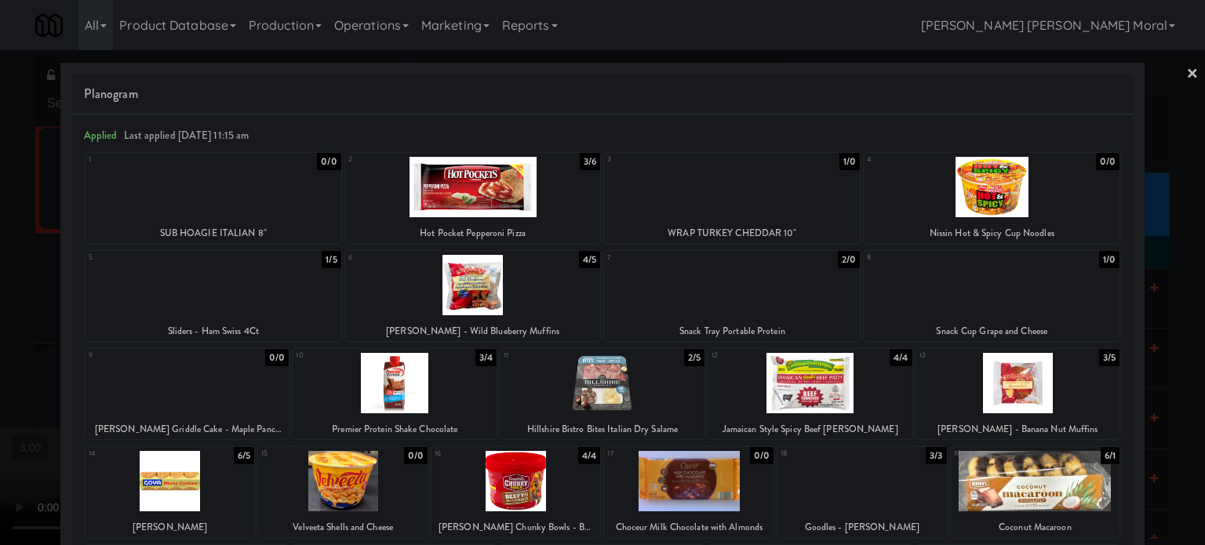
click at [0, 331] on div at bounding box center [602, 272] width 1205 height 545
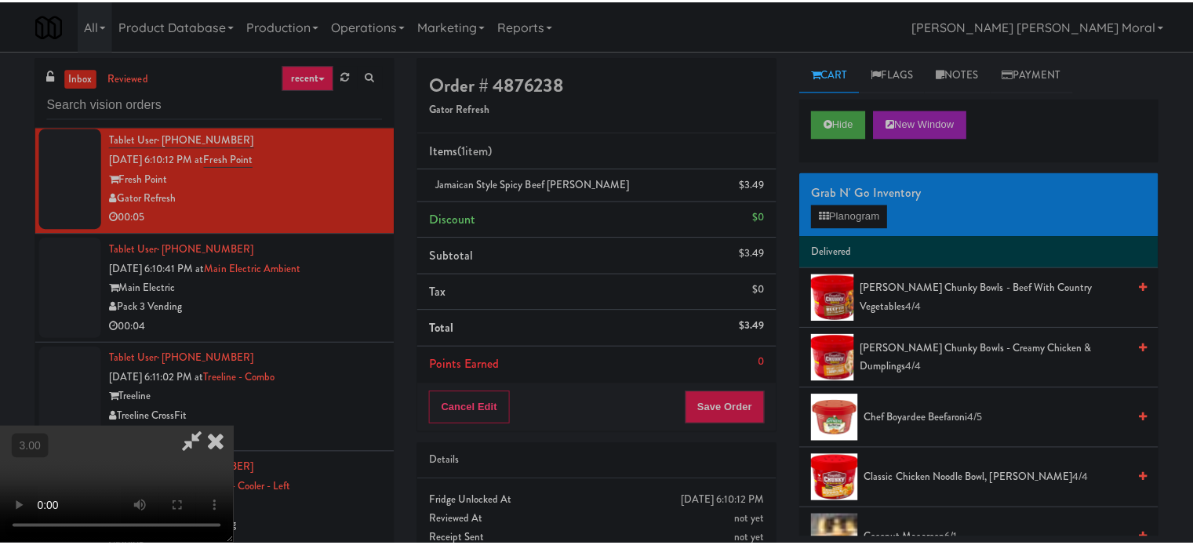
scroll to position [2902, 0]
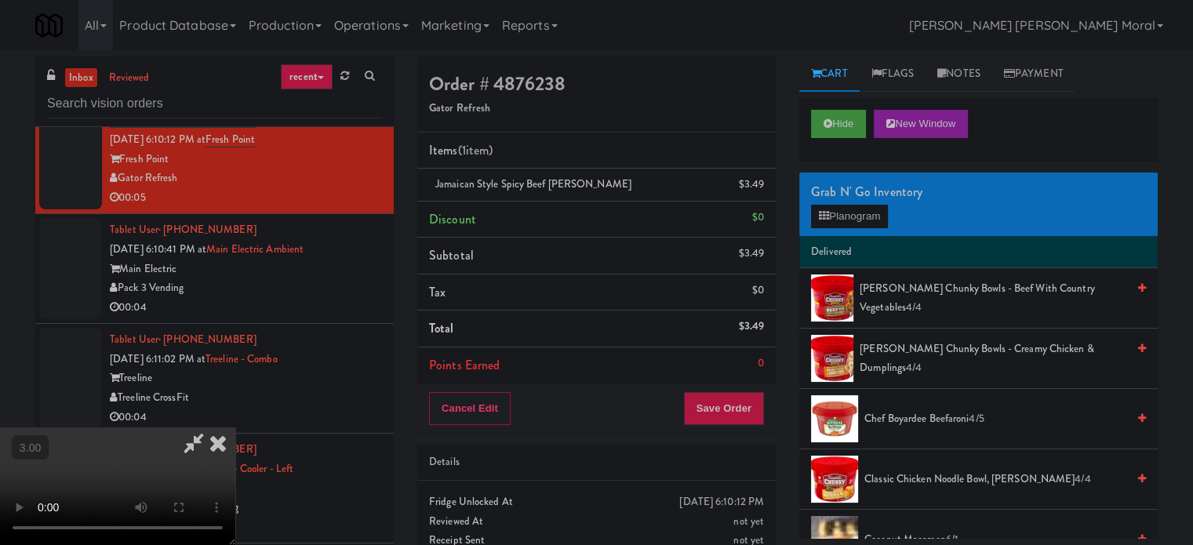
click at [235, 427] on video at bounding box center [117, 486] width 235 height 118
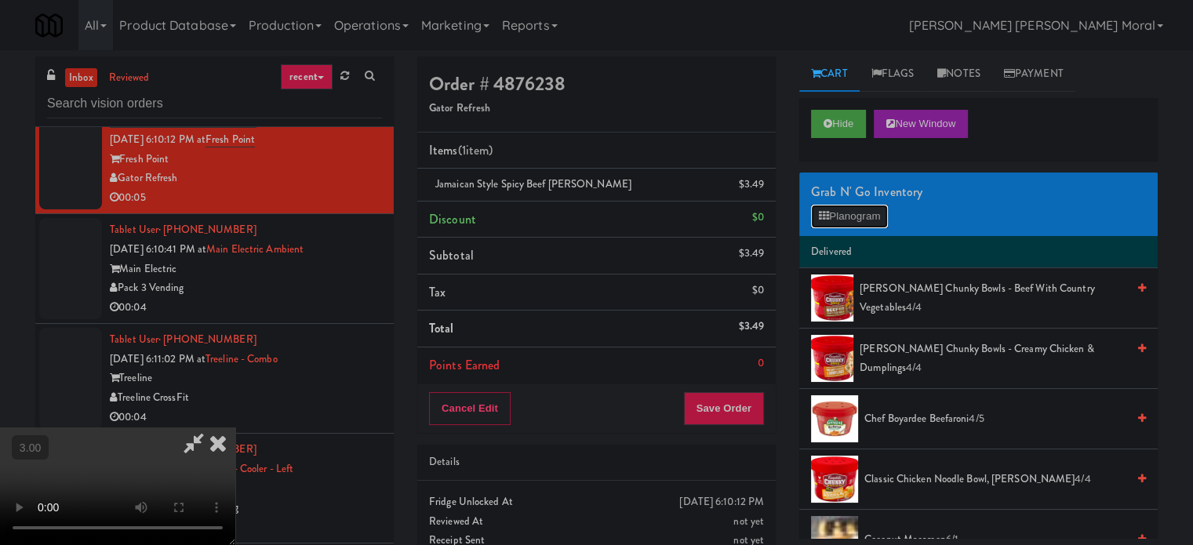
click at [840, 217] on button "Planogram" at bounding box center [849, 217] width 77 height 24
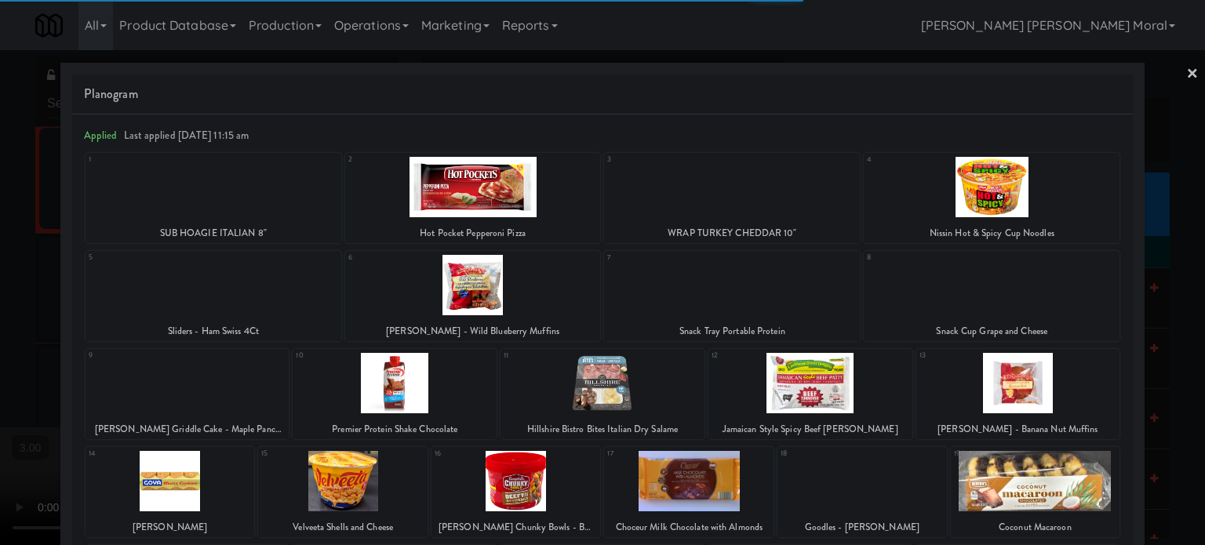
click at [0, 336] on div at bounding box center [602, 272] width 1205 height 545
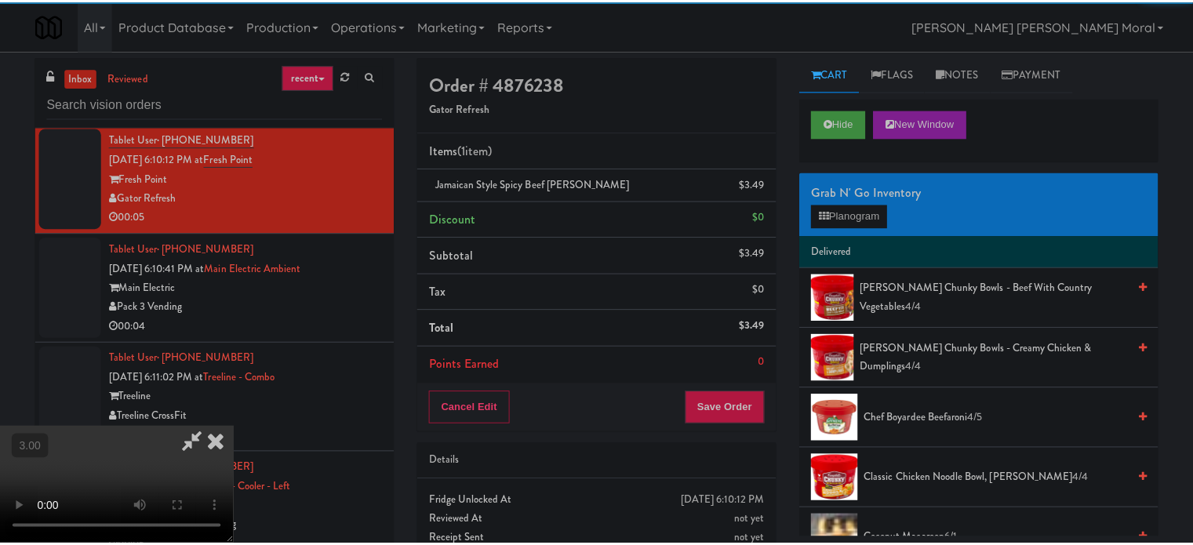
scroll to position [2902, 0]
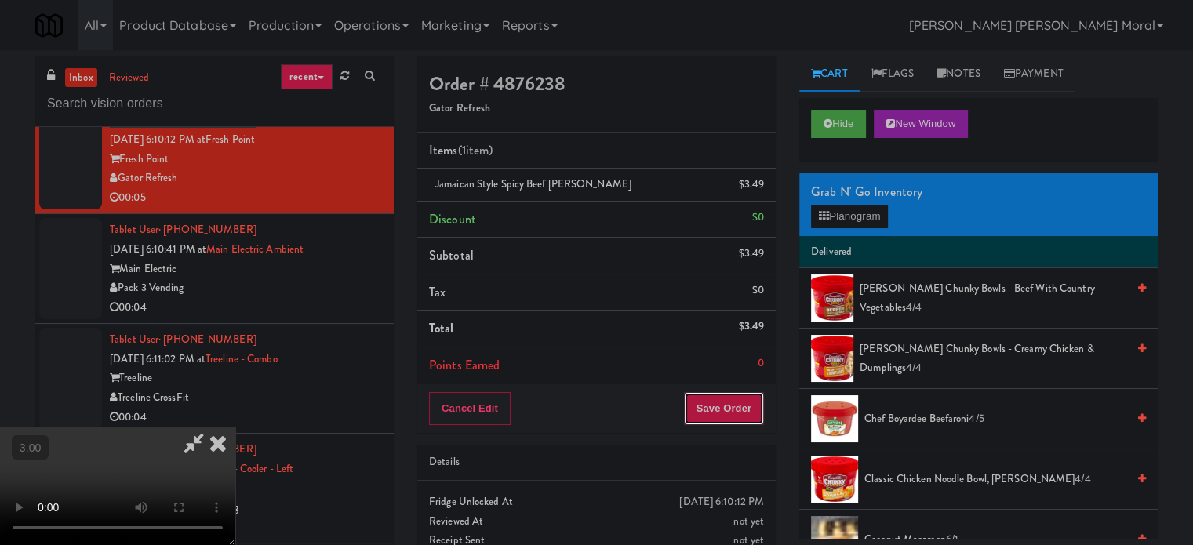
click at [731, 416] on button "Save Order" at bounding box center [724, 408] width 80 height 33
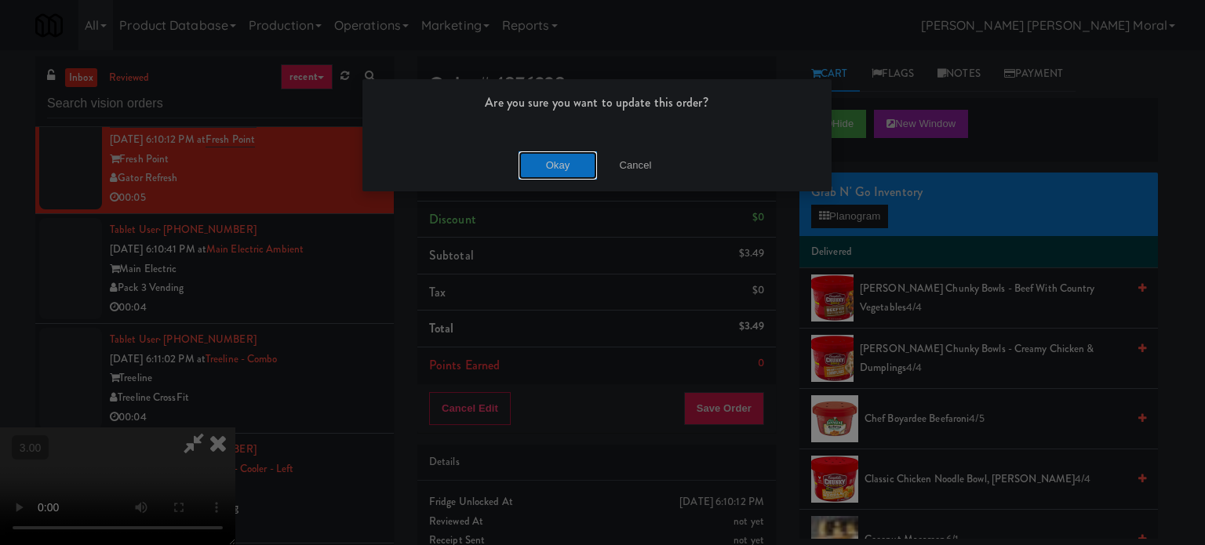
click at [557, 155] on button "Okay" at bounding box center [557, 165] width 78 height 28
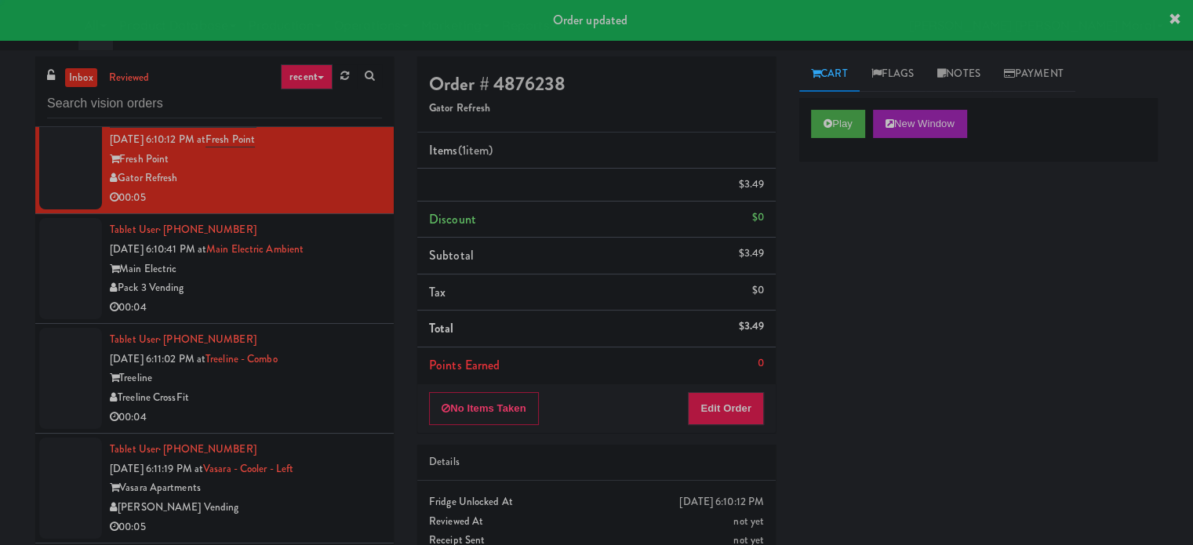
scroll to position [0, 0]
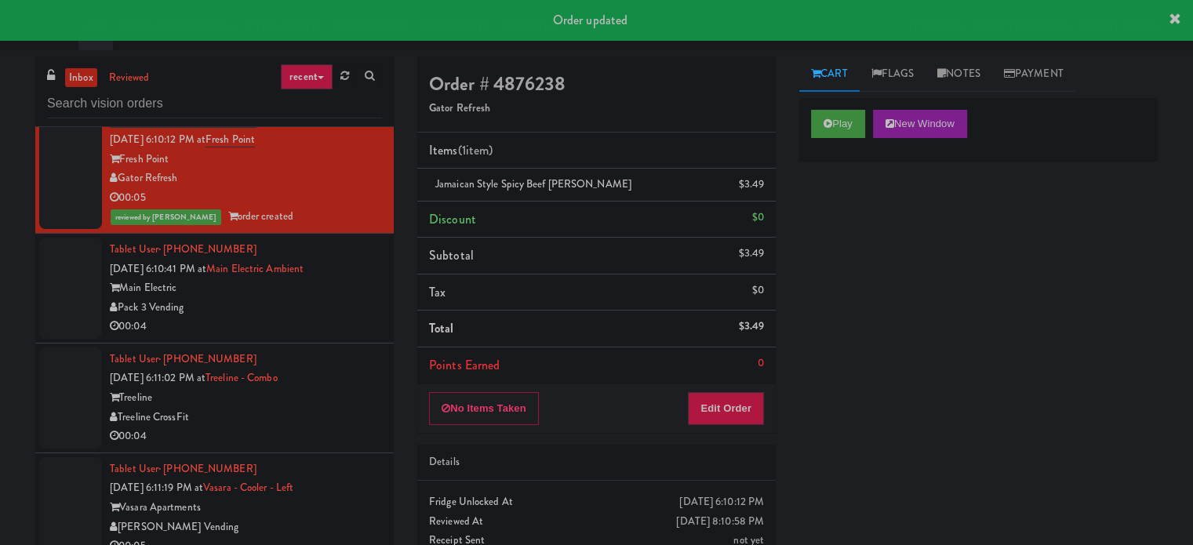
click at [329, 307] on div "Pack 3 Vending" at bounding box center [246, 308] width 272 height 20
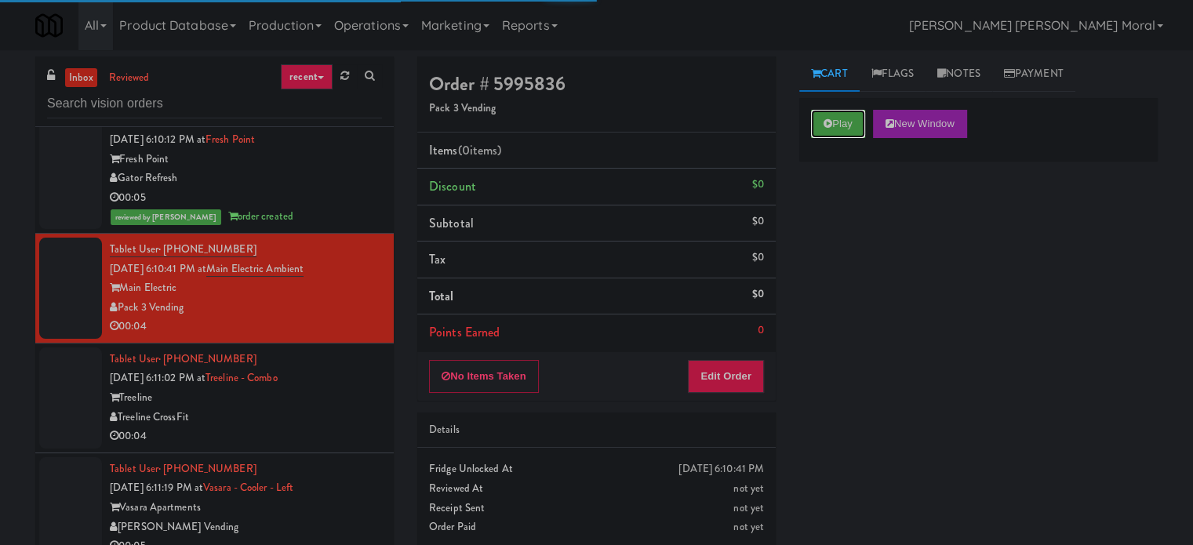
drag, startPoint x: 819, startPoint y: 122, endPoint x: 822, endPoint y: 190, distance: 68.3
click at [819, 122] on button "Play" at bounding box center [838, 124] width 54 height 28
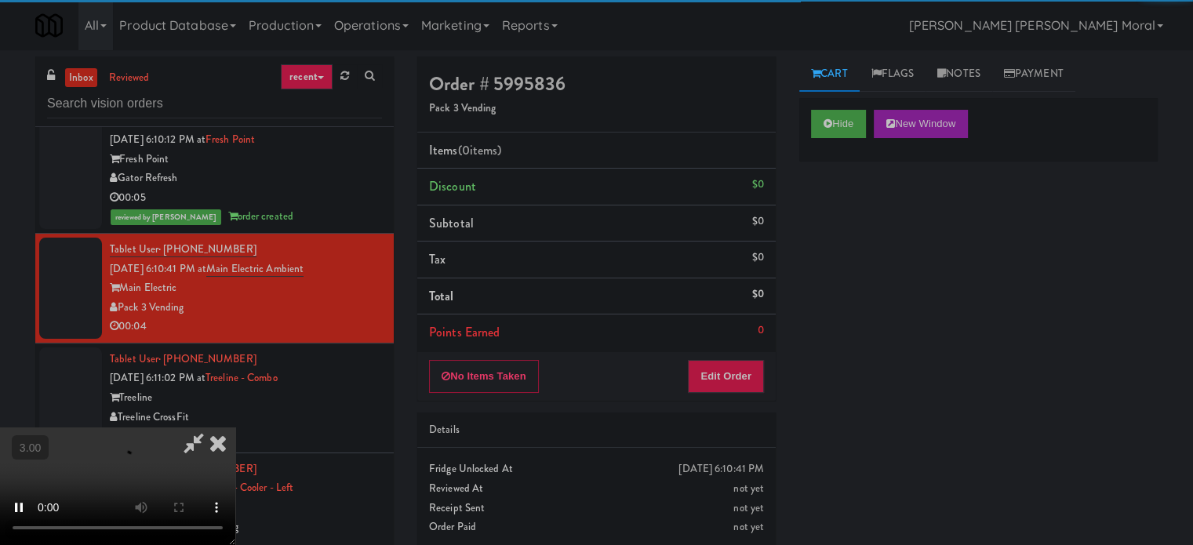
click at [822, 209] on div "Hide New Window Primary Flag Clear Flag if unable to determine what was taken o…" at bounding box center [978, 392] width 358 height 588
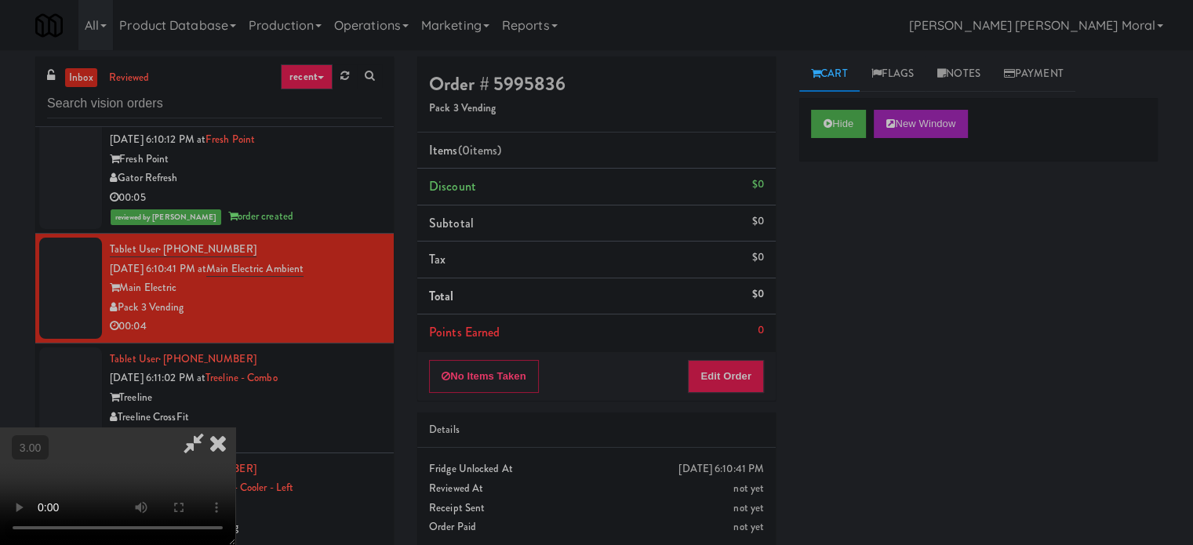
scroll to position [13, 0]
click at [235, 427] on video at bounding box center [117, 486] width 235 height 118
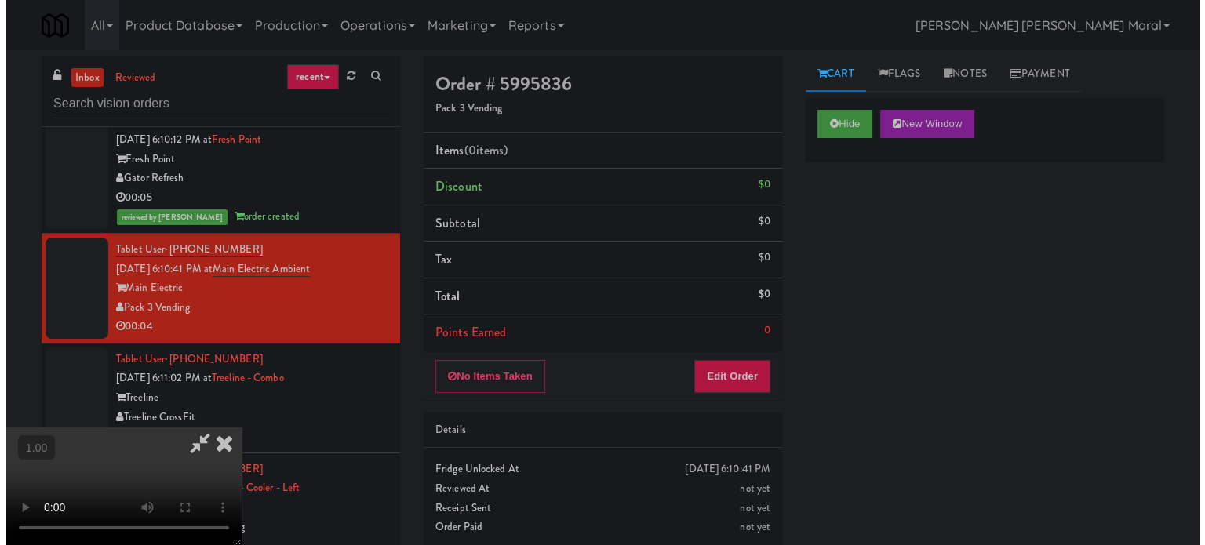
scroll to position [91, 0]
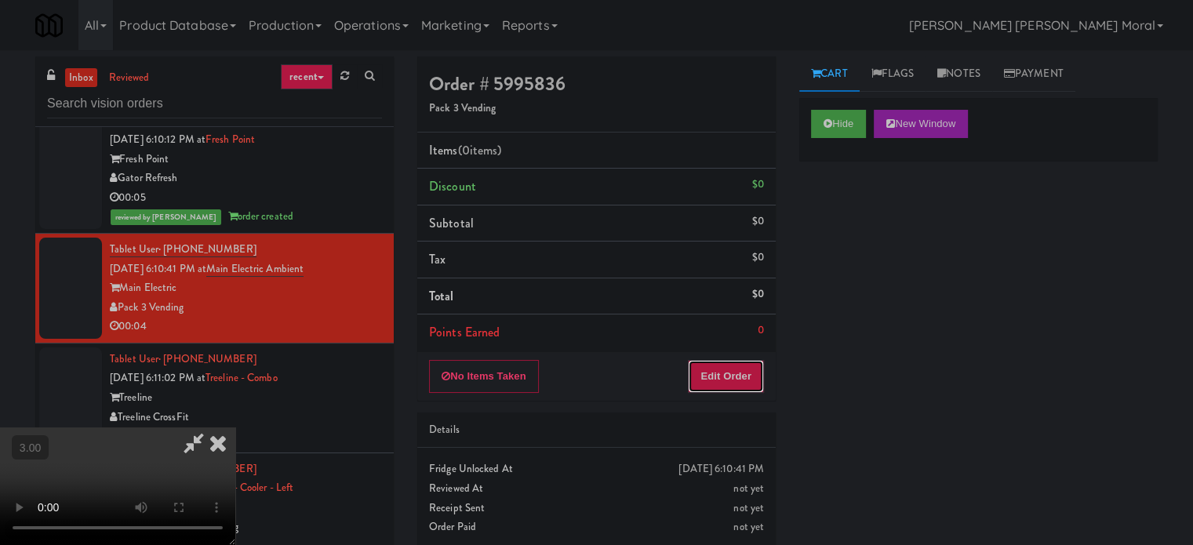
click at [755, 384] on button "Edit Order" at bounding box center [726, 376] width 76 height 33
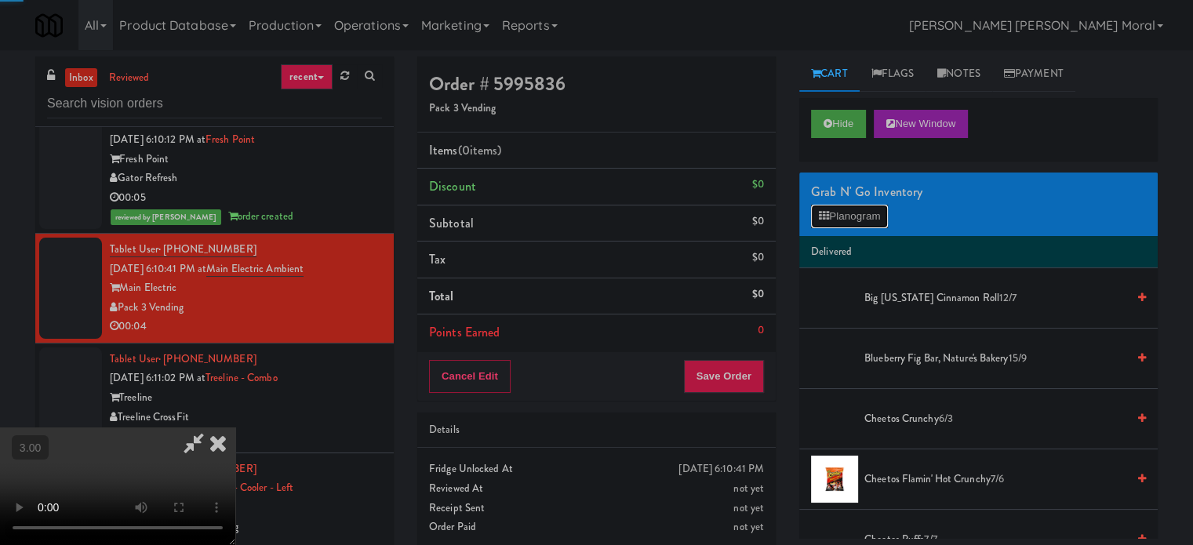
click at [882, 213] on button "Planogram" at bounding box center [849, 217] width 77 height 24
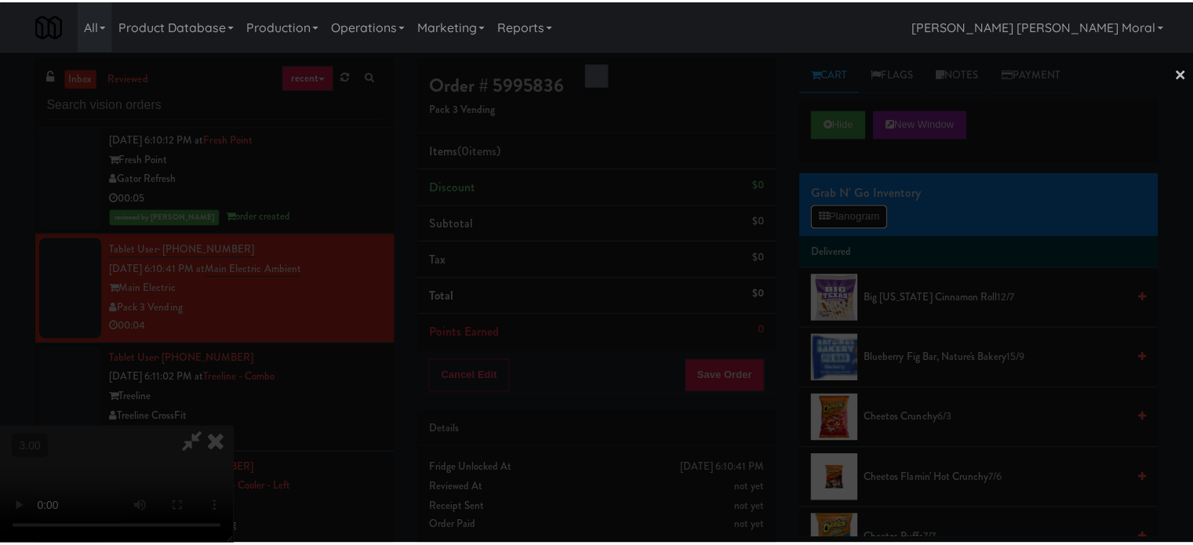
scroll to position [2882, 0]
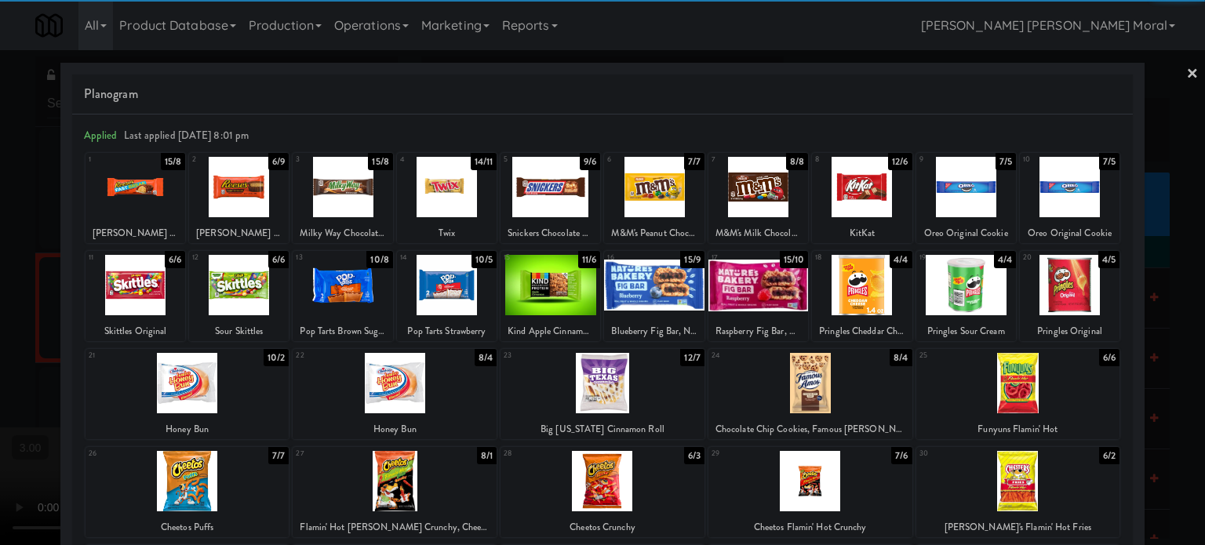
click at [1023, 391] on div at bounding box center [1018, 383] width 204 height 60
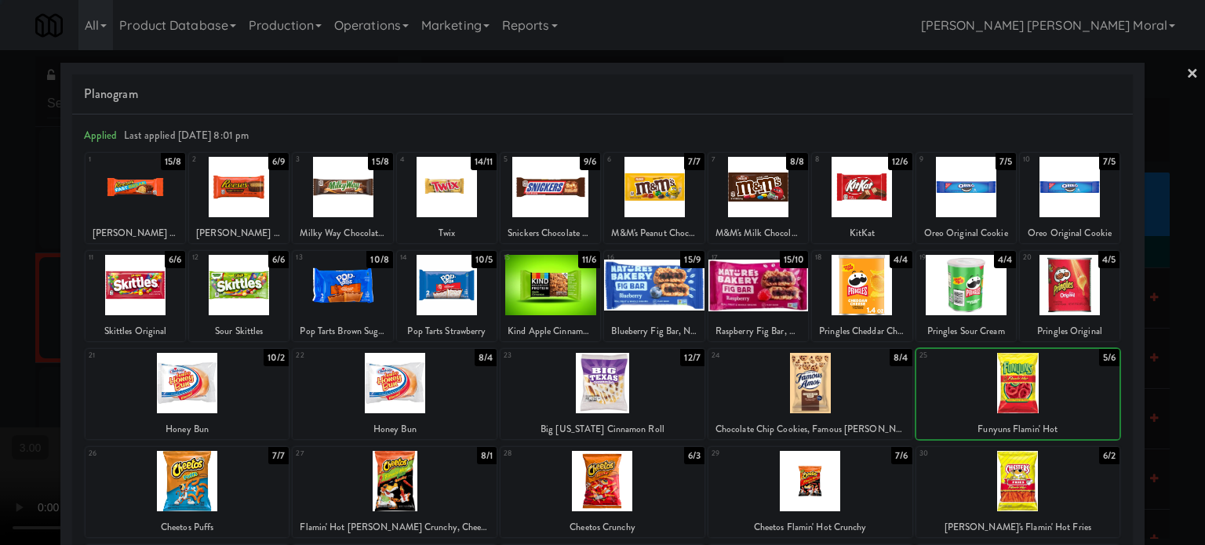
click at [1171, 408] on div at bounding box center [602, 272] width 1205 height 545
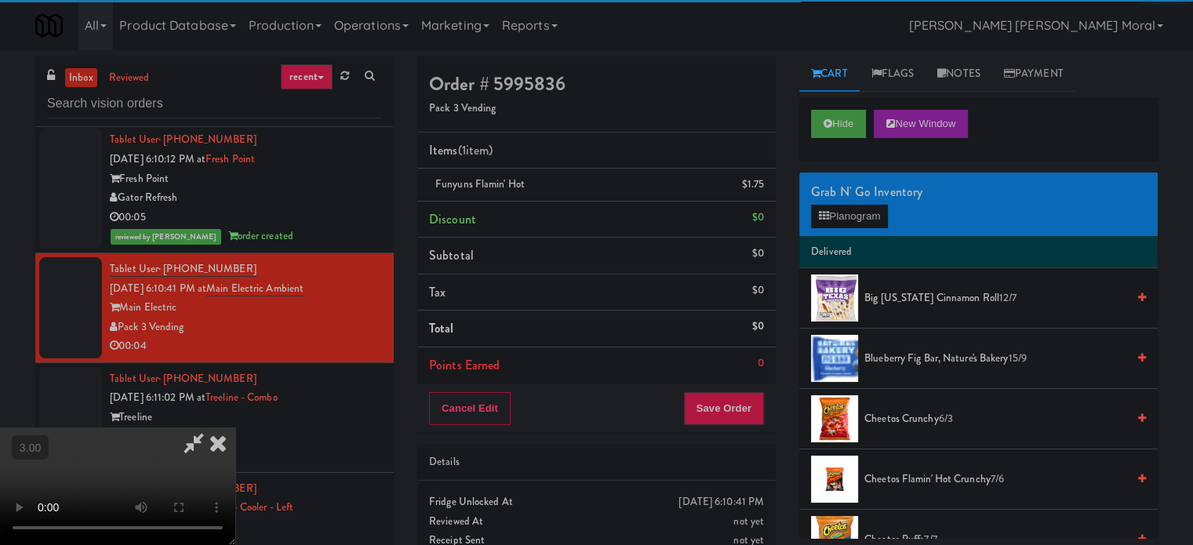
scroll to position [2902, 0]
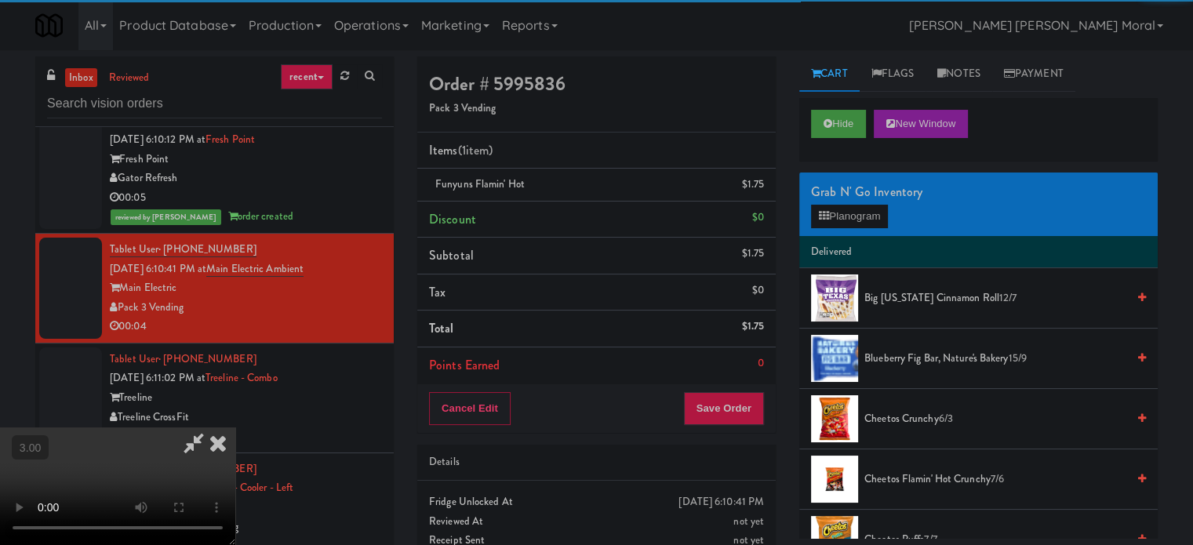
click at [235, 427] on video at bounding box center [117, 486] width 235 height 118
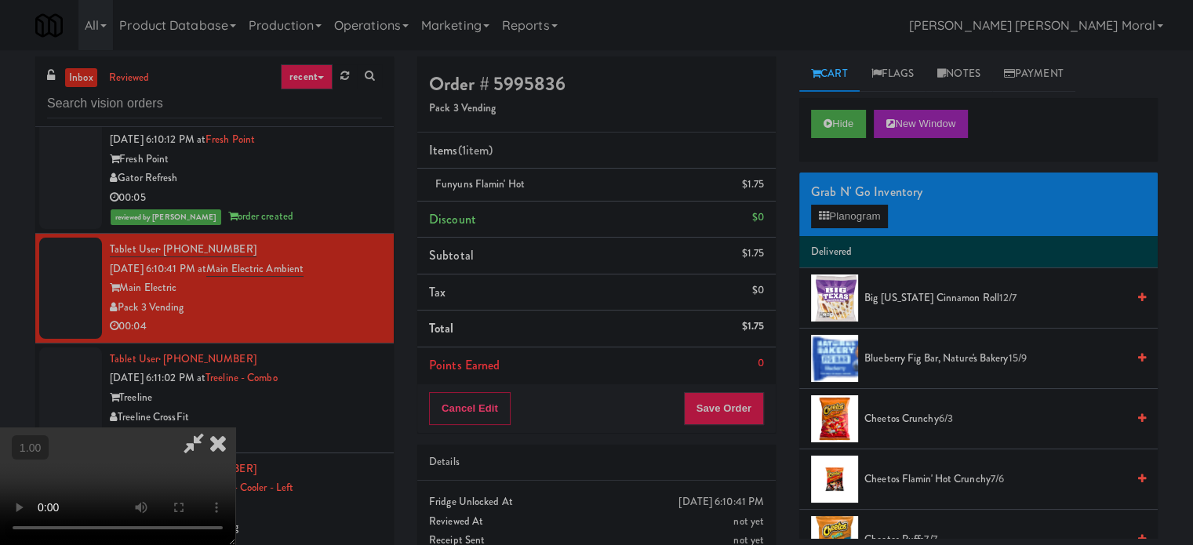
click at [235, 427] on video at bounding box center [117, 486] width 235 height 118
click at [756, 409] on button "Save Order" at bounding box center [724, 408] width 80 height 33
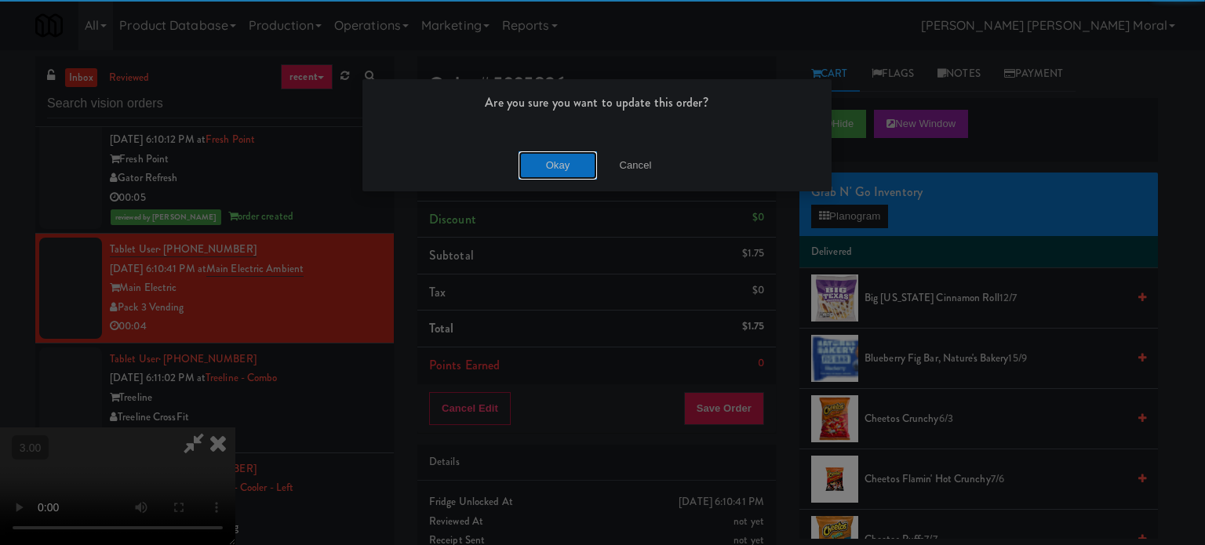
click at [574, 173] on button "Okay" at bounding box center [557, 165] width 78 height 28
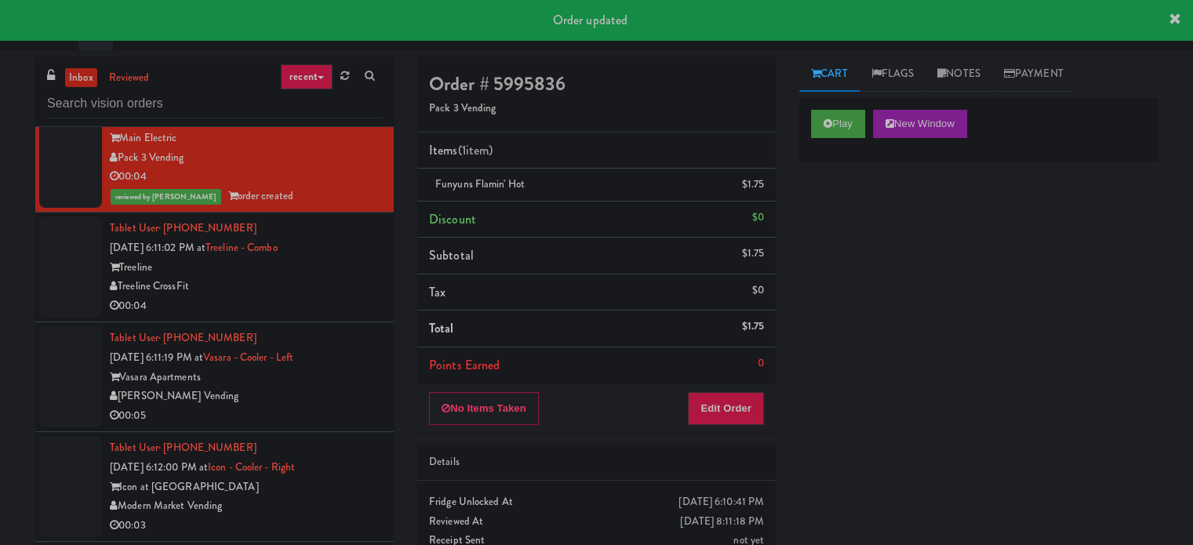
scroll to position [3058, 0]
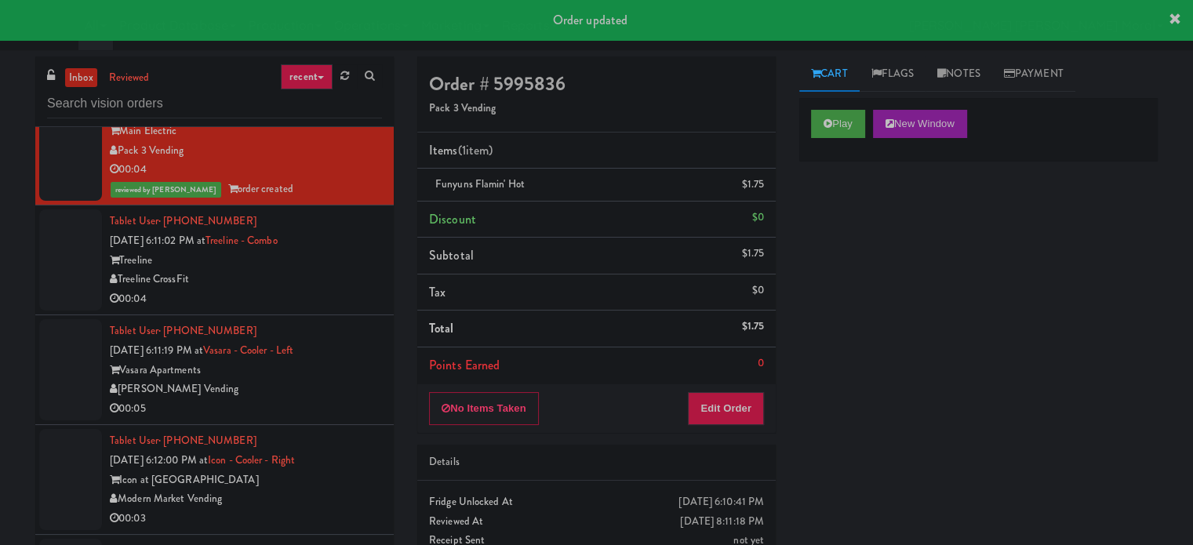
click at [338, 273] on div "Treeline CrossFit" at bounding box center [246, 280] width 272 height 20
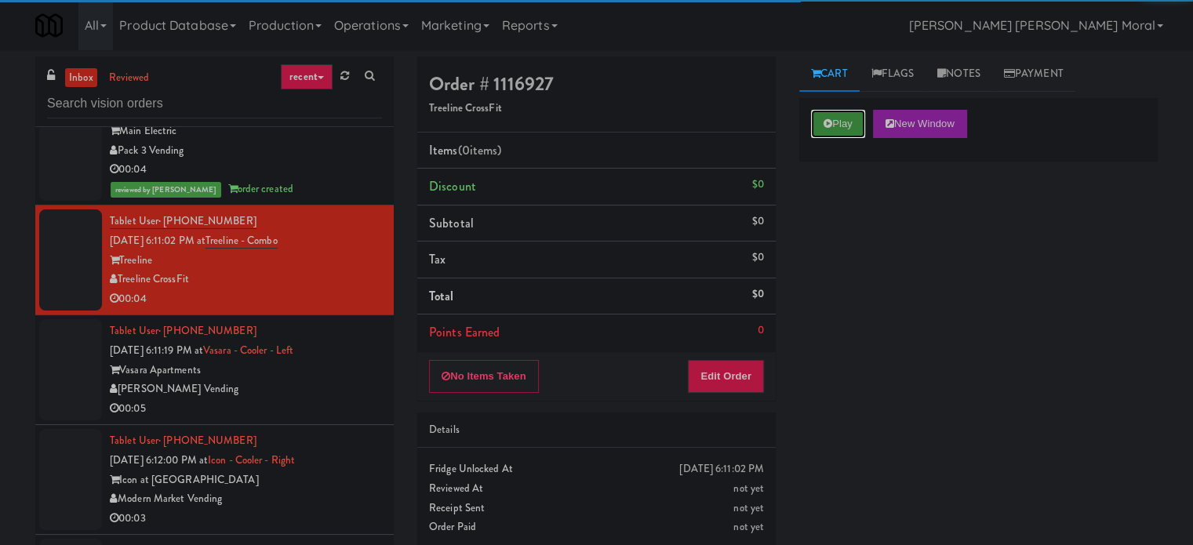
click at [828, 131] on button "Play" at bounding box center [838, 124] width 54 height 28
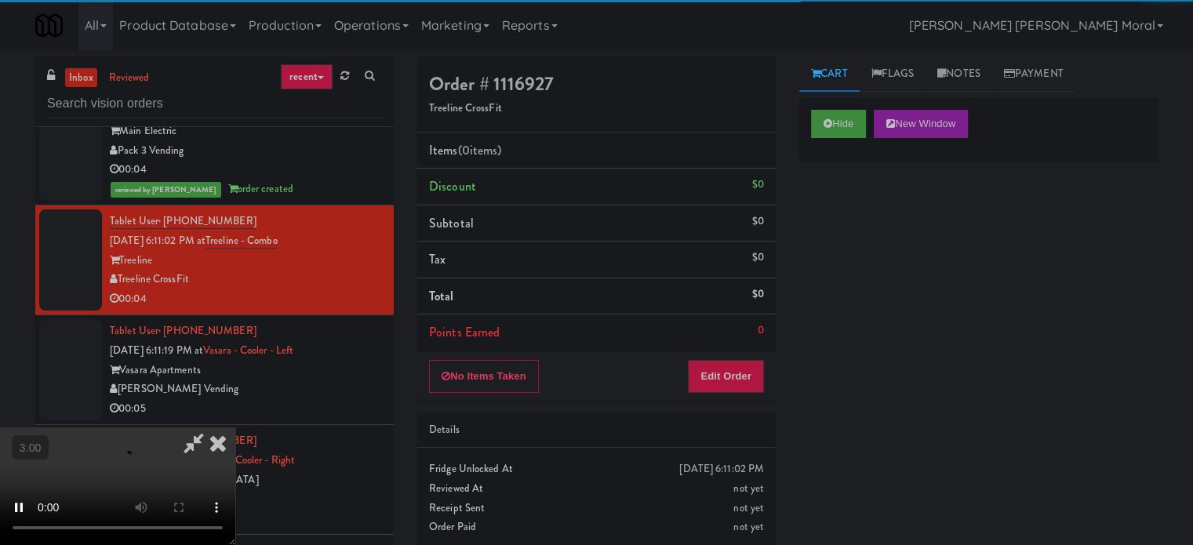
click at [830, 232] on div "Hide New Window Primary Flag Clear Flag if unable to determine what was taken o…" at bounding box center [978, 392] width 358 height 588
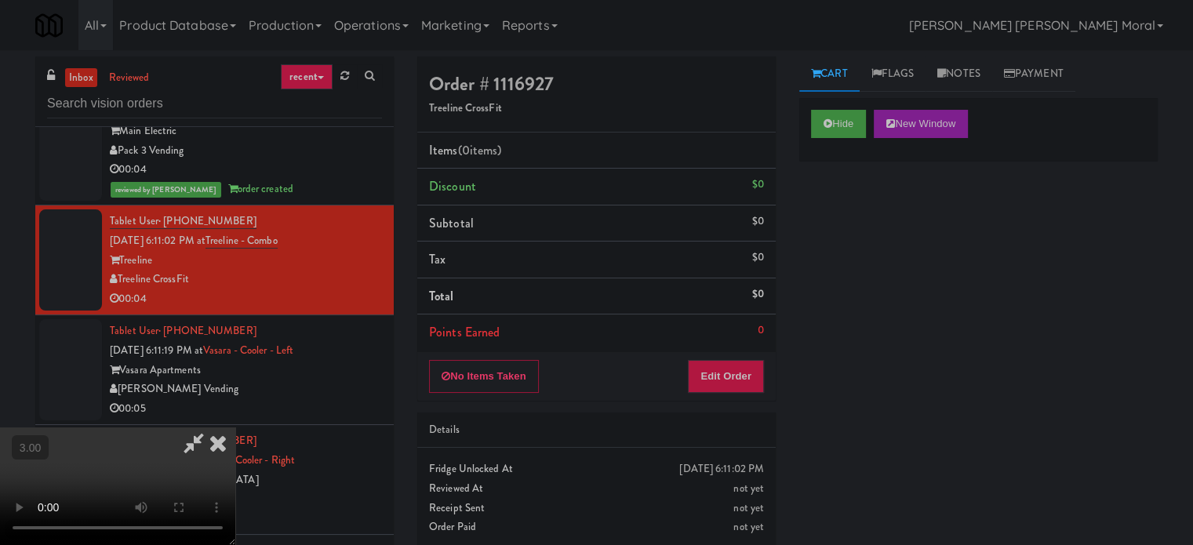
scroll to position [91, 0]
click at [235, 427] on video at bounding box center [117, 486] width 235 height 118
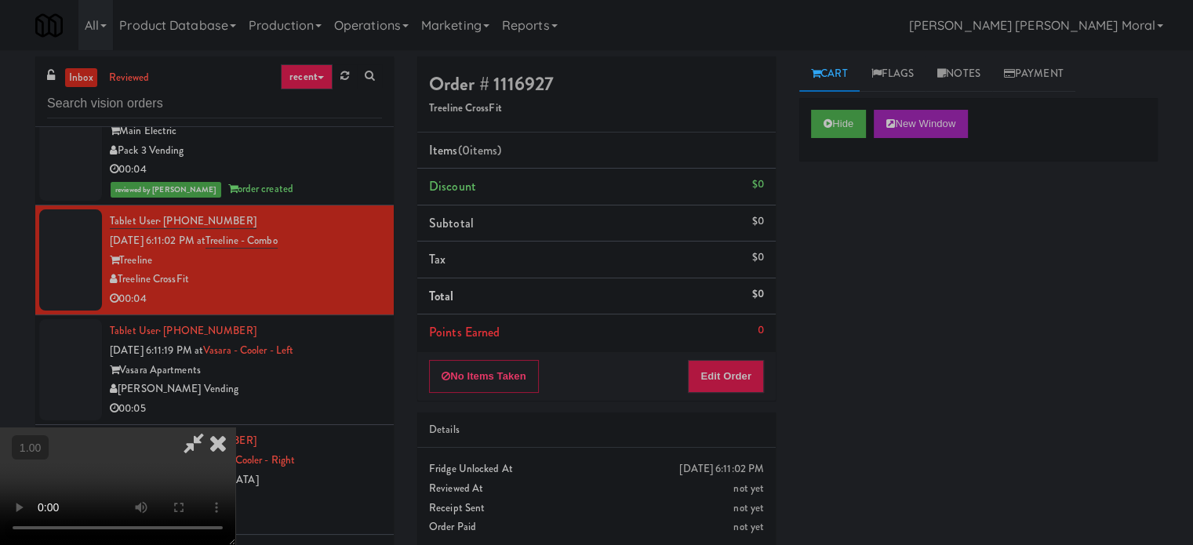
scroll to position [248, 0]
click at [235, 427] on video at bounding box center [117, 486] width 235 height 118
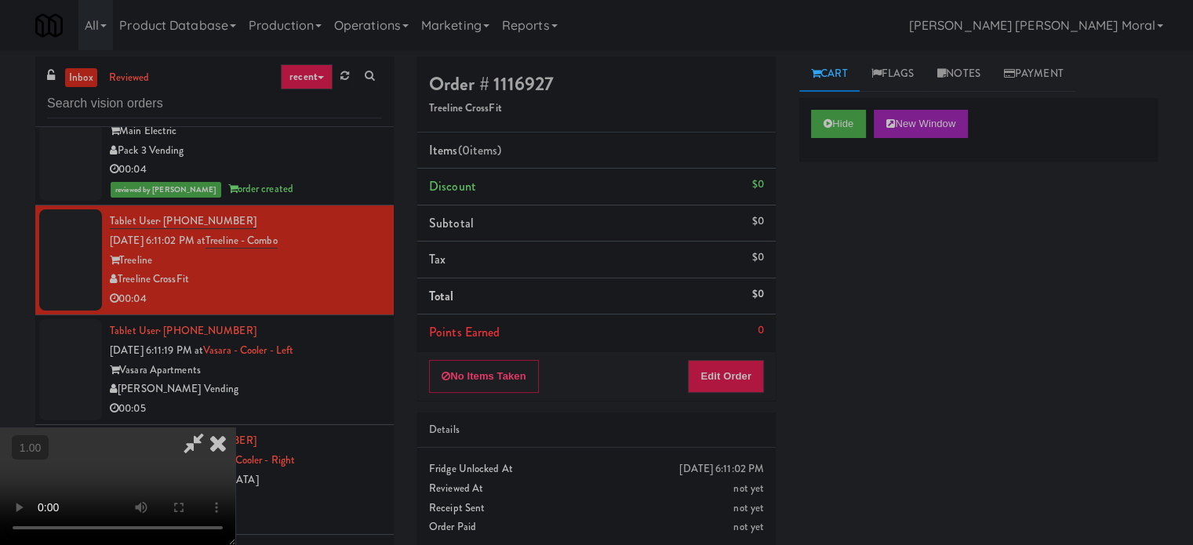
click at [235, 427] on video at bounding box center [117, 486] width 235 height 118
drag, startPoint x: 744, startPoint y: 379, endPoint x: 764, endPoint y: 336, distance: 46.7
click at [744, 379] on button "Edit Order" at bounding box center [726, 376] width 76 height 33
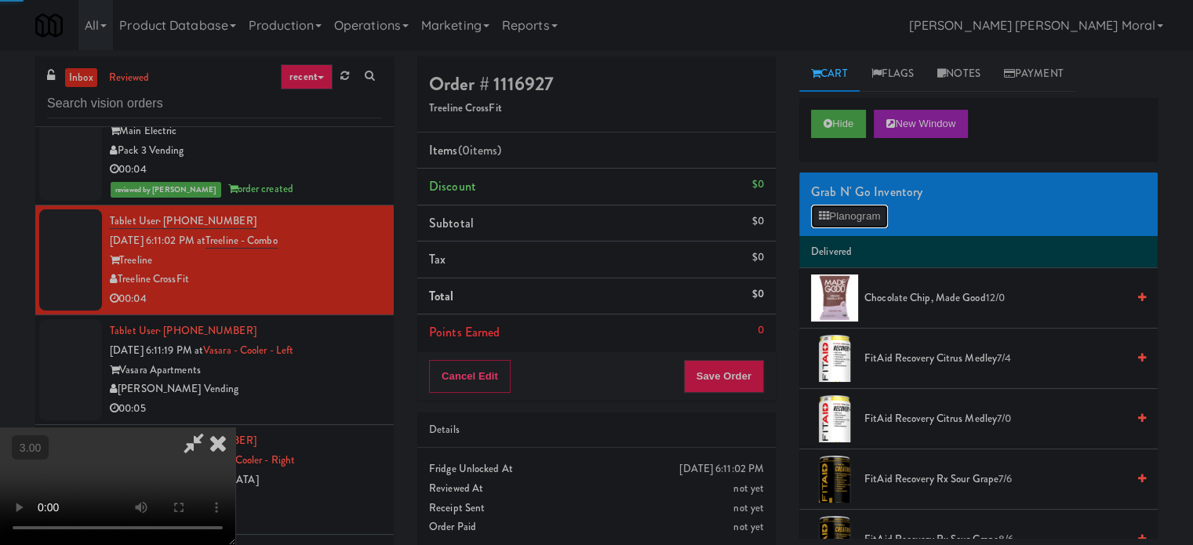
click at [833, 206] on button "Planogram" at bounding box center [849, 217] width 77 height 24
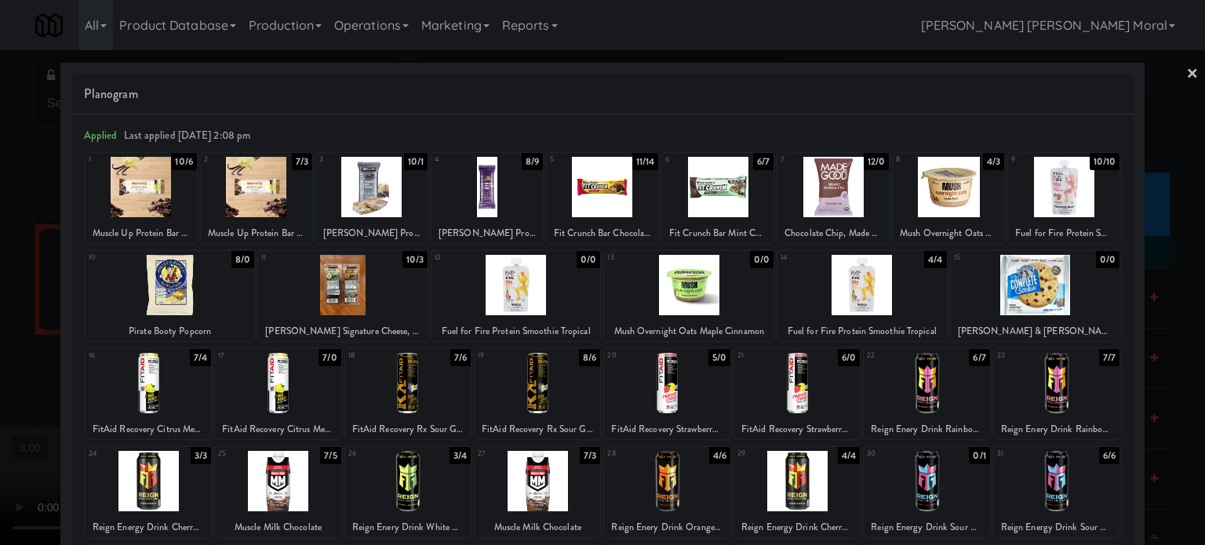
click at [249, 197] on div at bounding box center [256, 187] width 111 height 60
click at [0, 330] on div at bounding box center [602, 272] width 1205 height 545
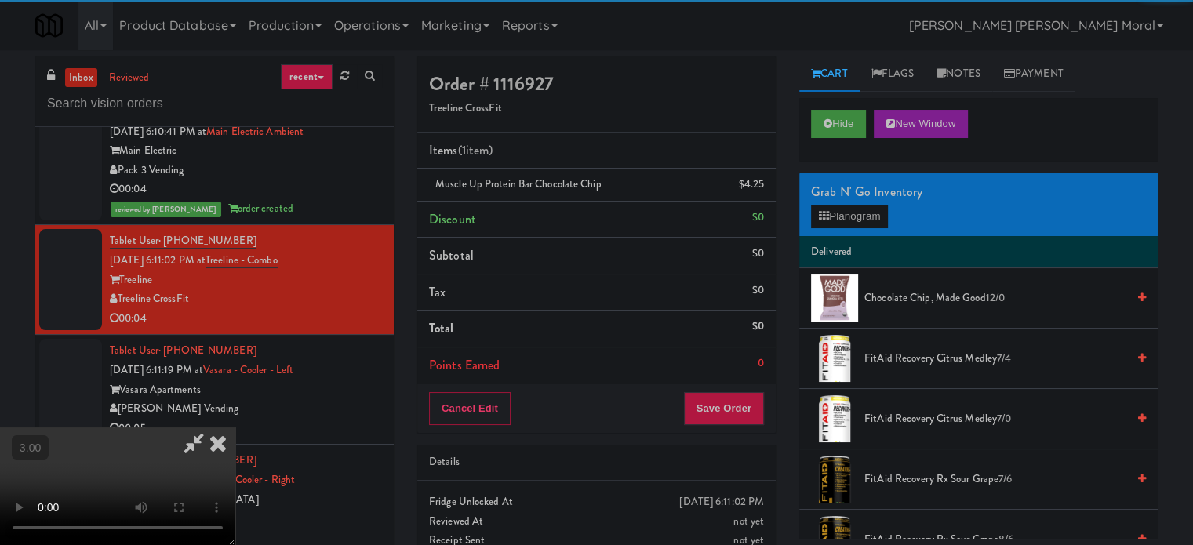
scroll to position [3058, 0]
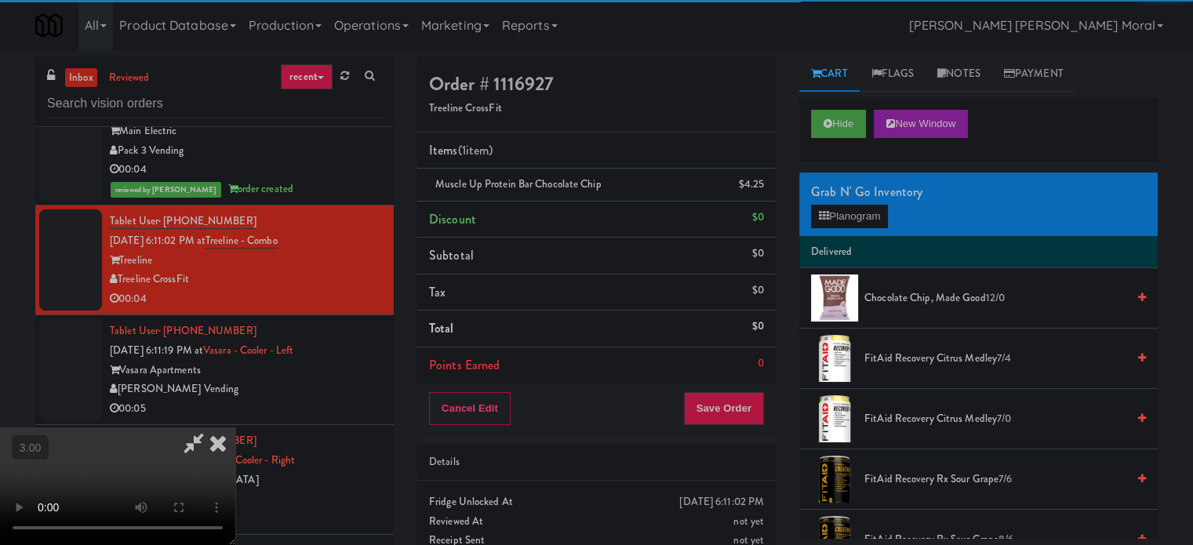
click at [235, 427] on video at bounding box center [117, 486] width 235 height 118
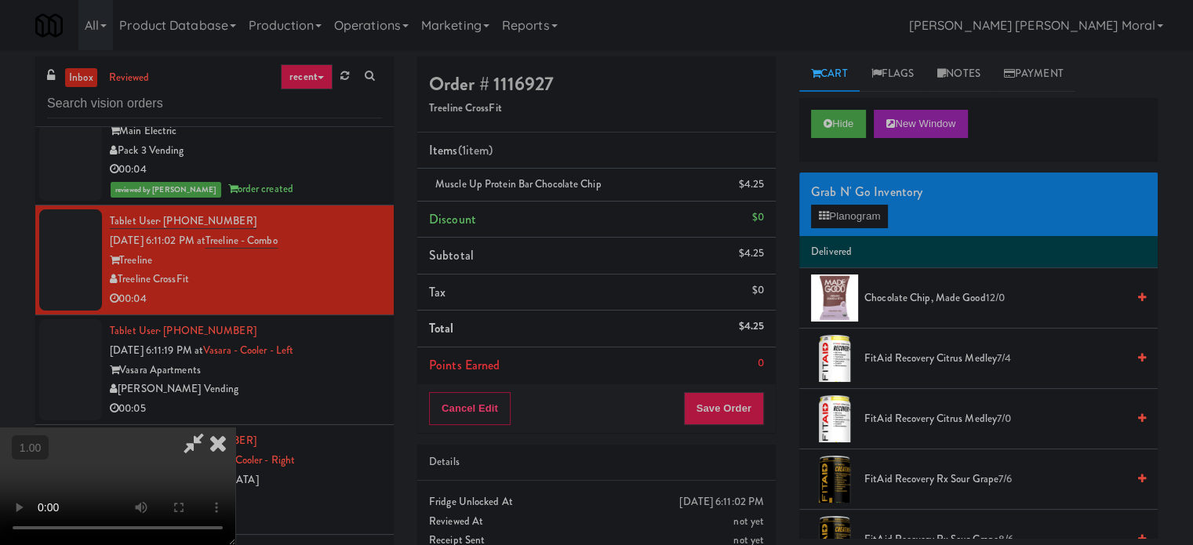
click at [235, 427] on video at bounding box center [117, 486] width 235 height 118
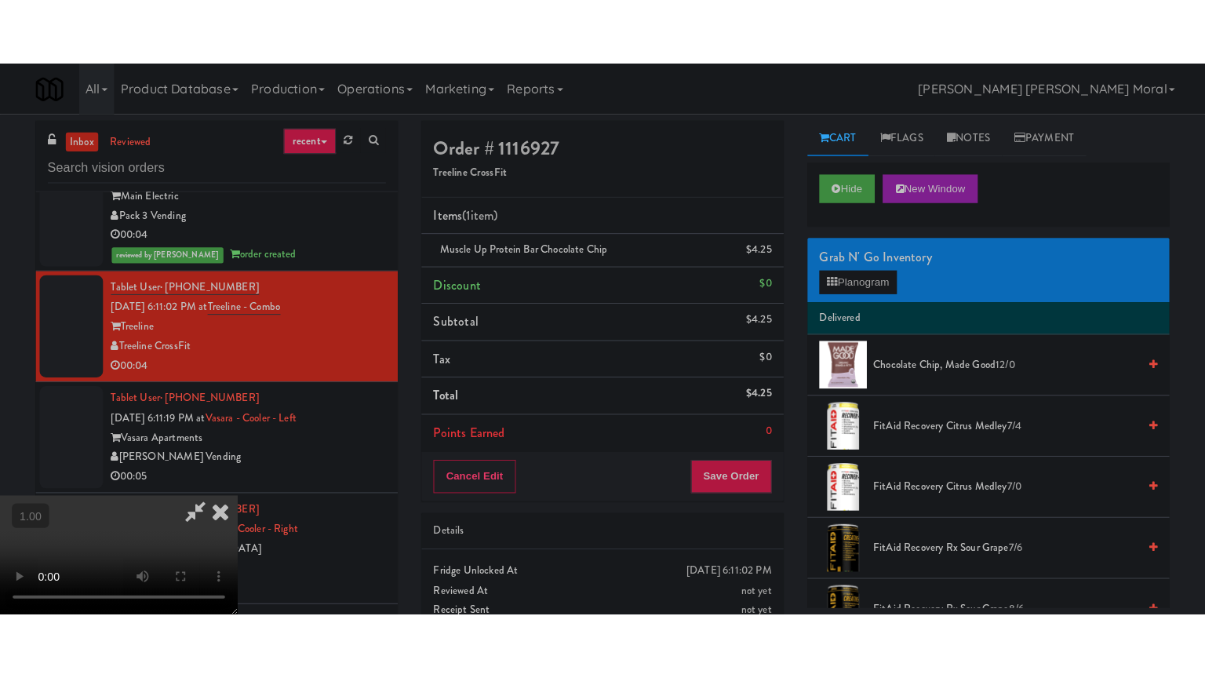
scroll to position [0, 0]
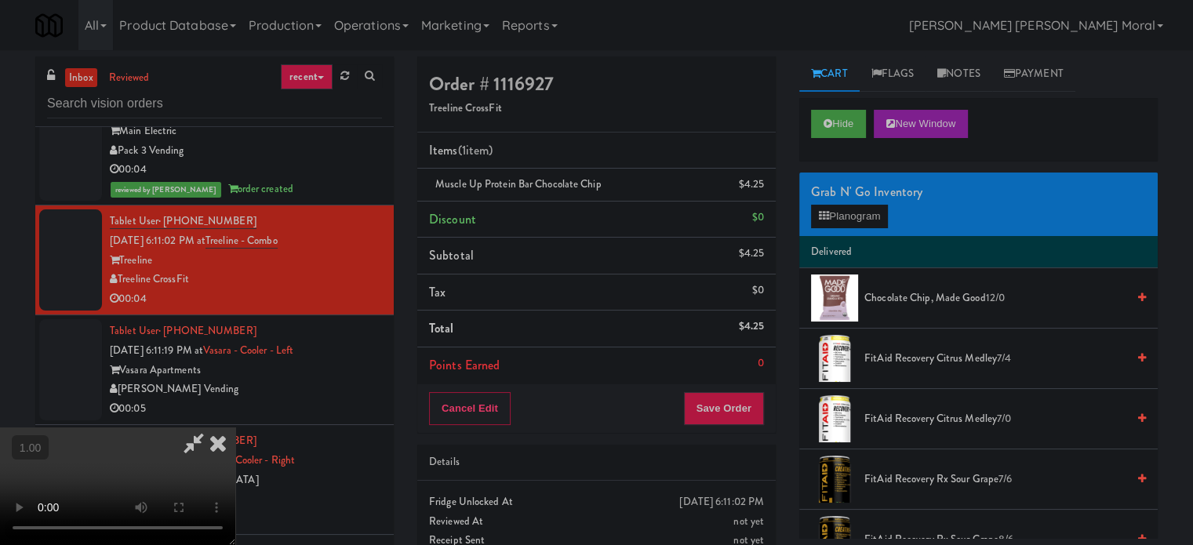
click at [235, 427] on video at bounding box center [117, 486] width 235 height 118
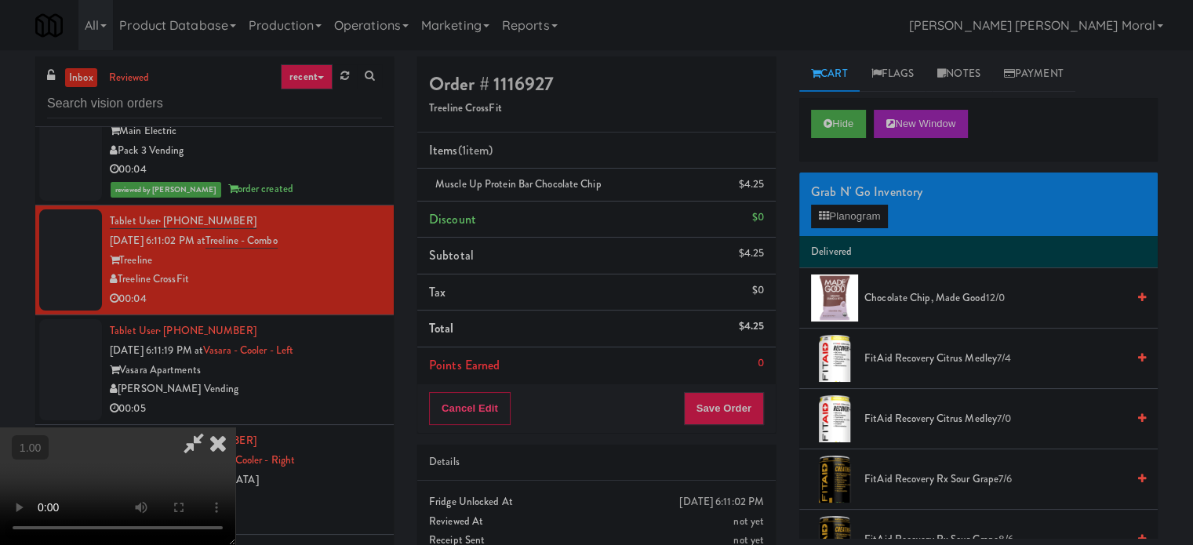
click at [235, 427] on video at bounding box center [117, 486] width 235 height 118
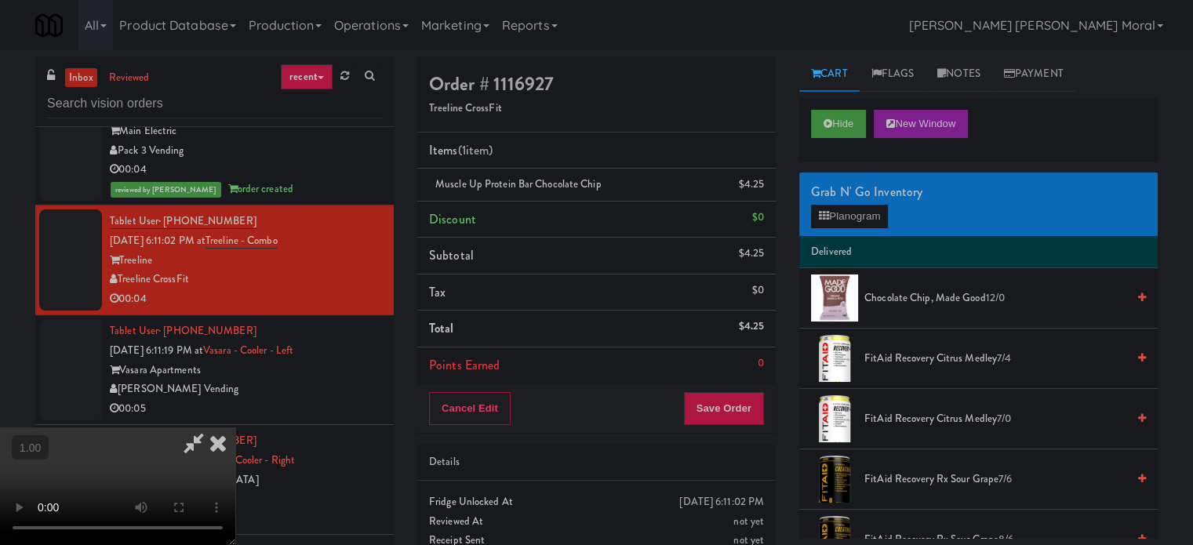
click at [235, 427] on video at bounding box center [117, 486] width 235 height 118
click at [750, 417] on button "Save Order" at bounding box center [724, 408] width 80 height 33
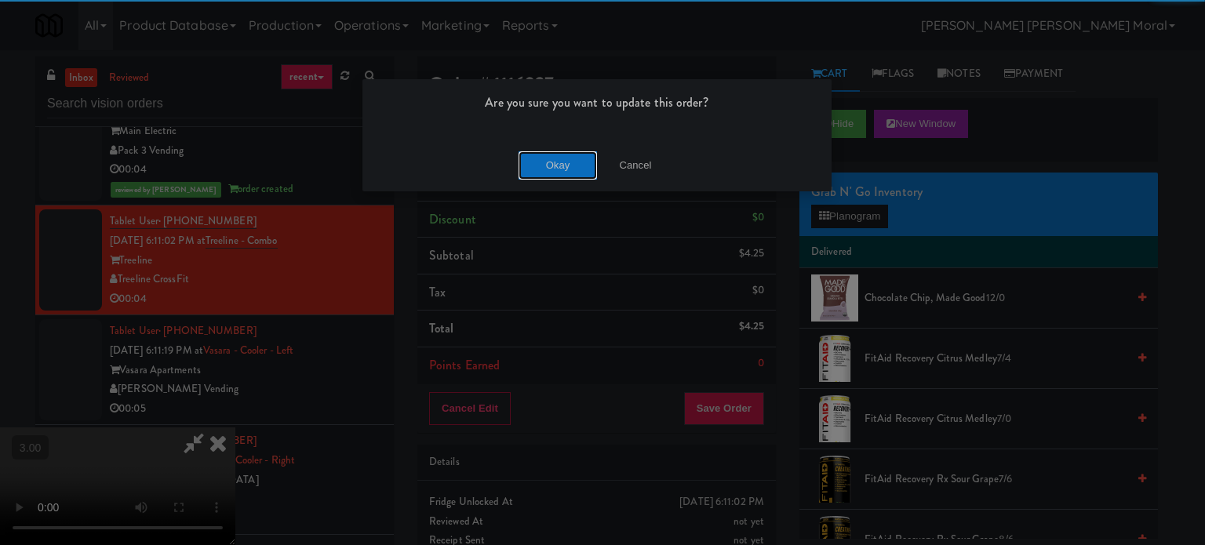
click at [557, 170] on button "Okay" at bounding box center [557, 165] width 78 height 28
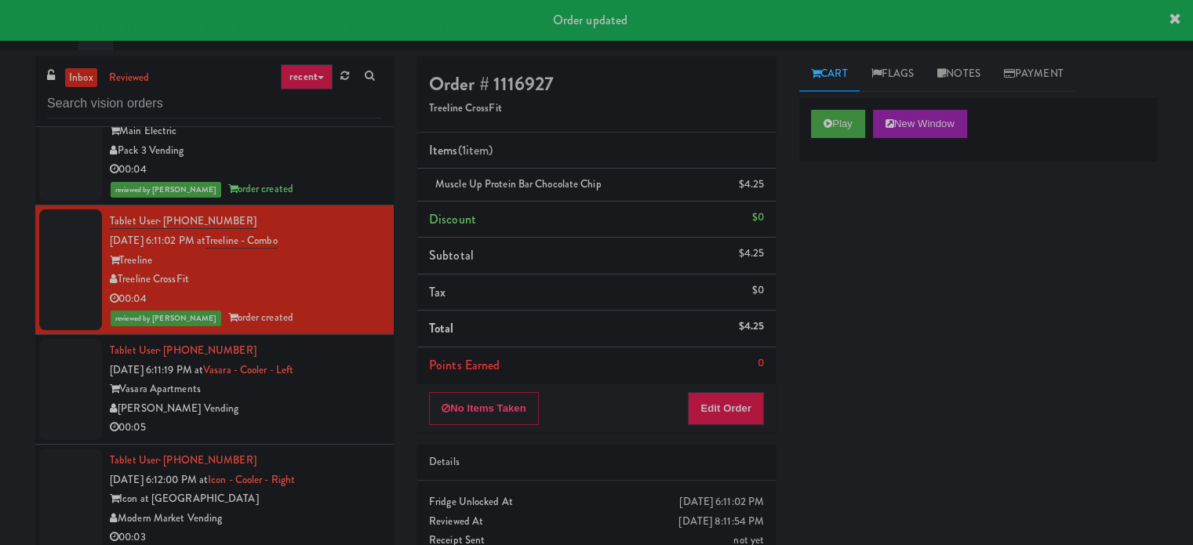
click at [292, 405] on div "[PERSON_NAME] Vending" at bounding box center [246, 409] width 272 height 20
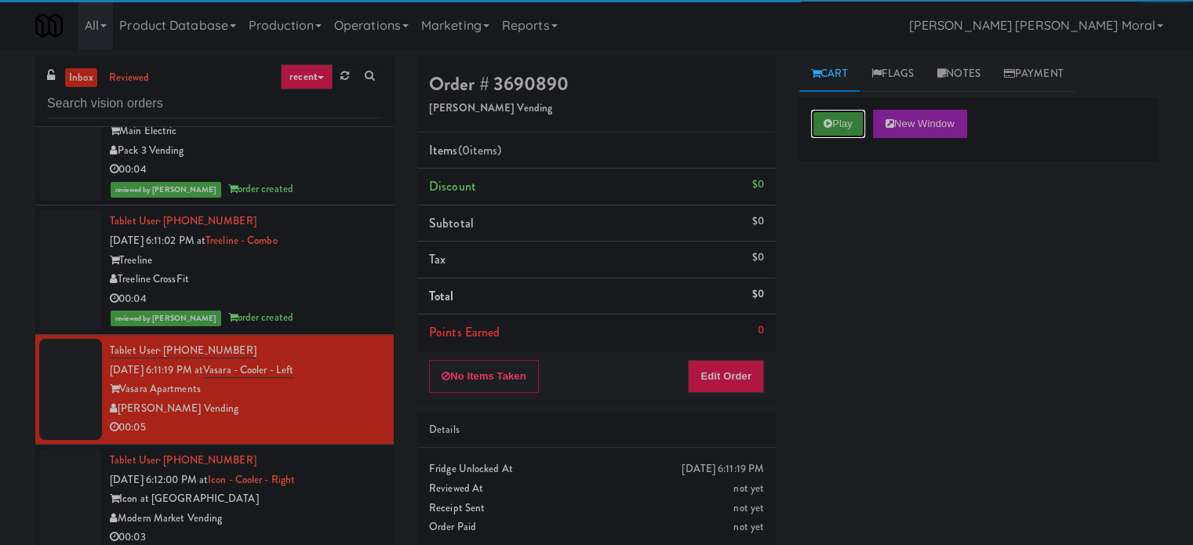
click at [845, 134] on button "Play" at bounding box center [838, 124] width 54 height 28
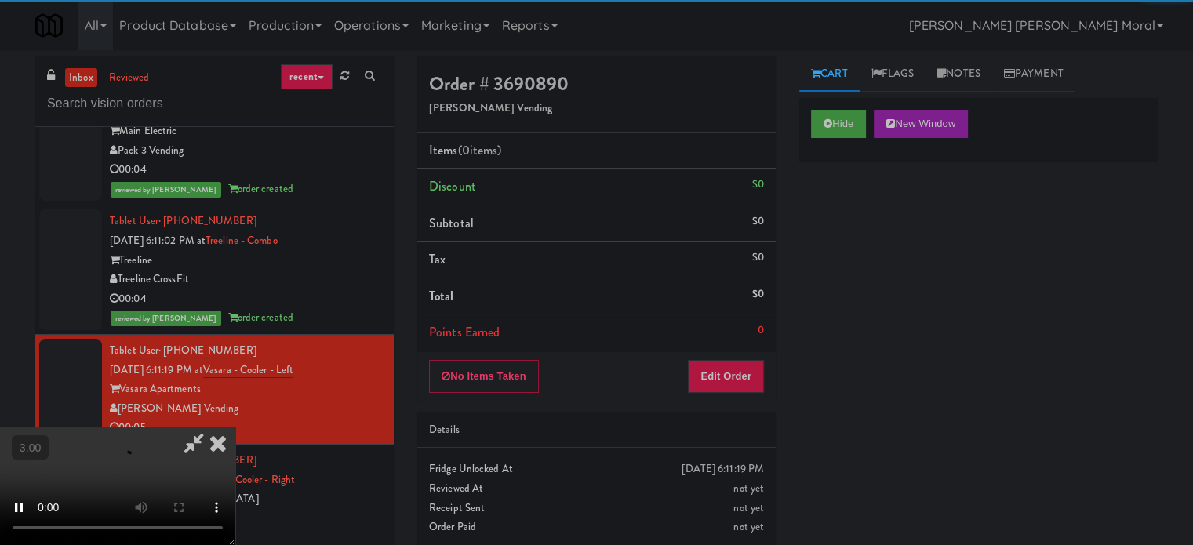
drag, startPoint x: 849, startPoint y: 235, endPoint x: 818, endPoint y: 274, distance: 49.1
click at [849, 238] on div "Hide New Window Primary Flag Clear Flag if unable to determine what was taken o…" at bounding box center [978, 392] width 358 height 588
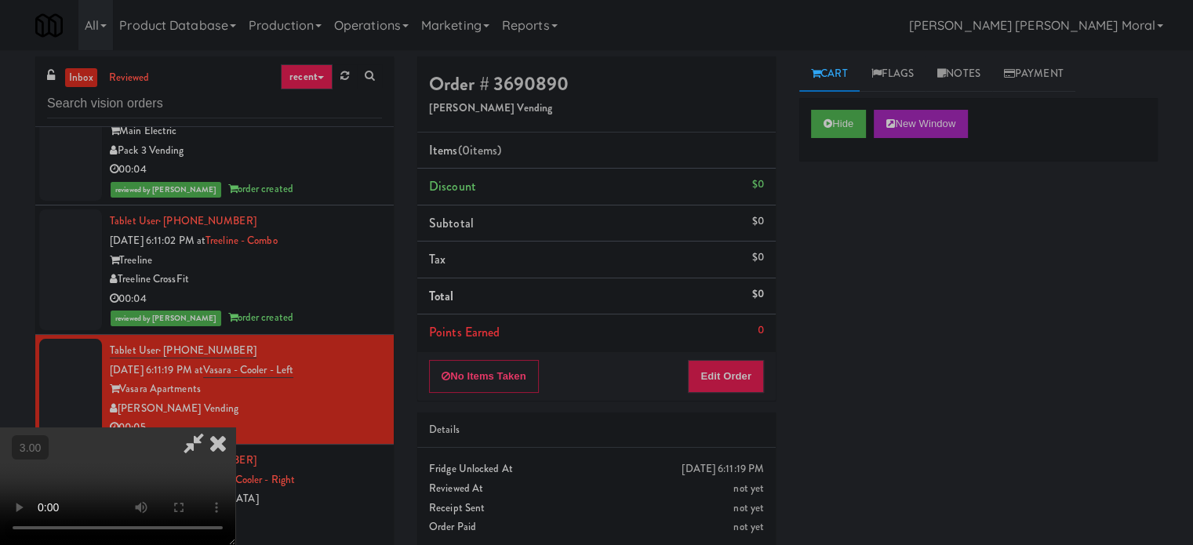
click at [235, 427] on video at bounding box center [117, 486] width 235 height 118
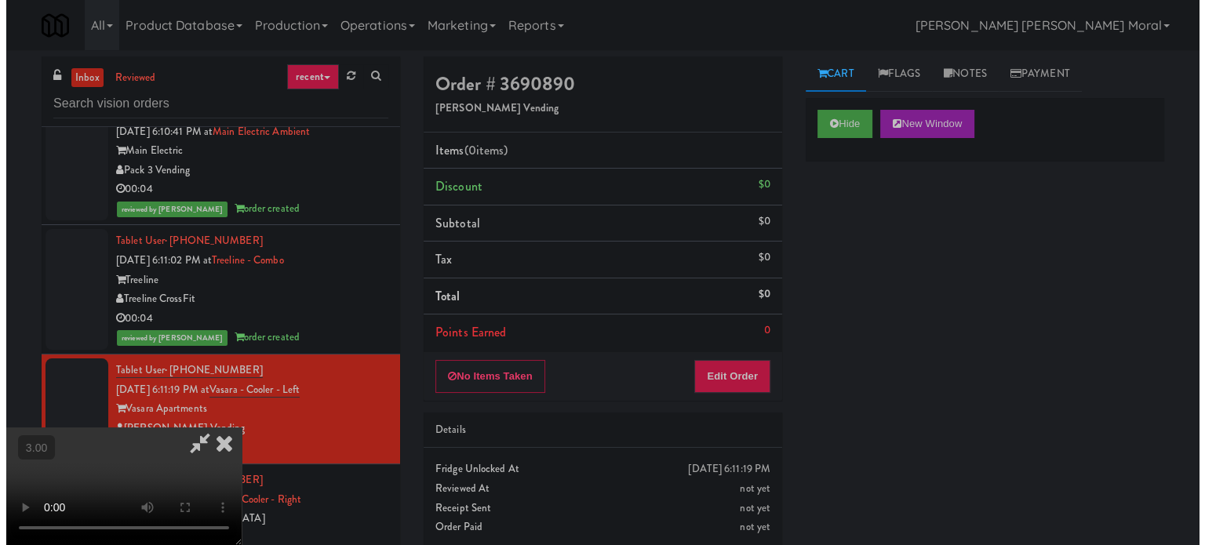
scroll to position [3058, 0]
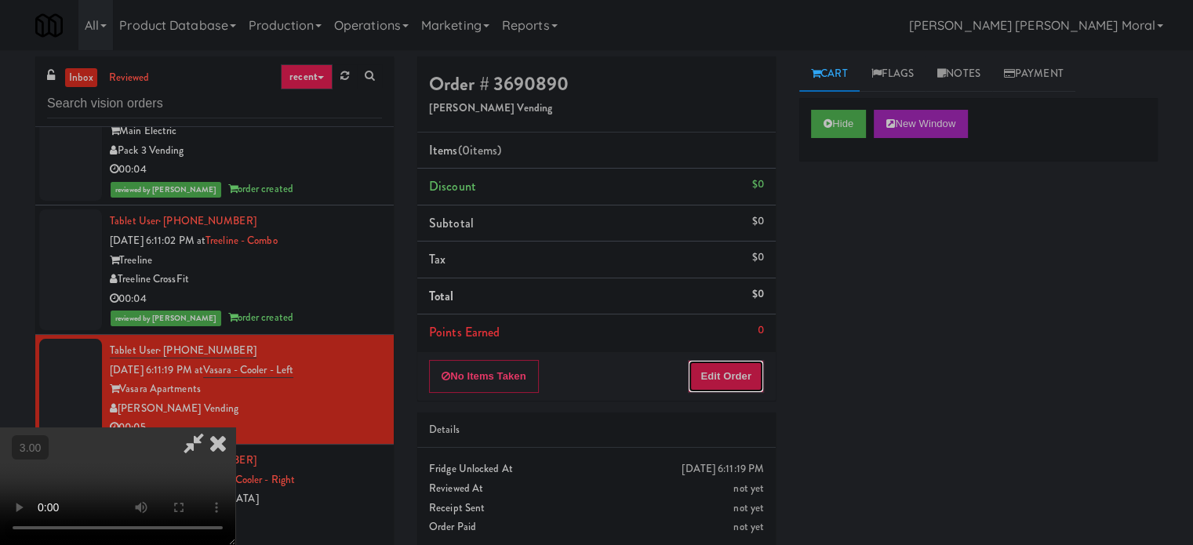
click at [727, 375] on button "Edit Order" at bounding box center [726, 376] width 76 height 33
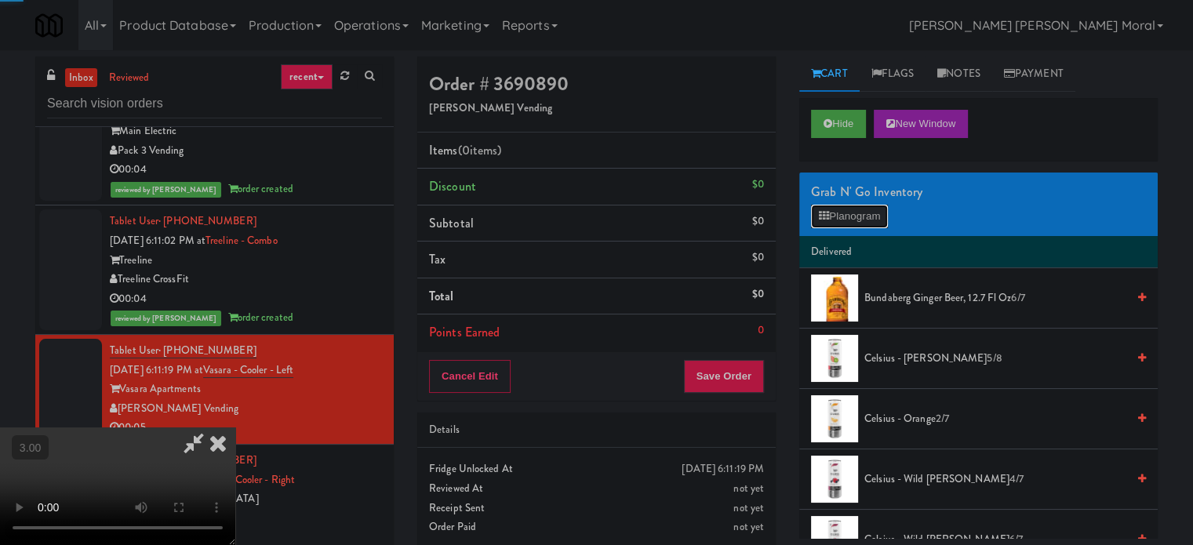
click at [834, 216] on button "Planogram" at bounding box center [849, 217] width 77 height 24
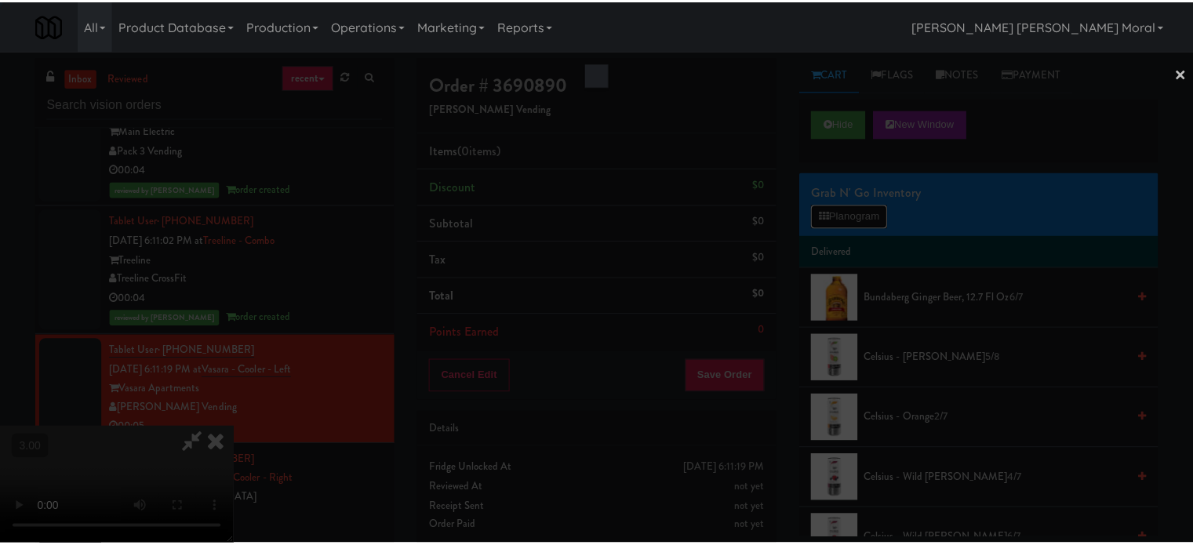
scroll to position [3039, 0]
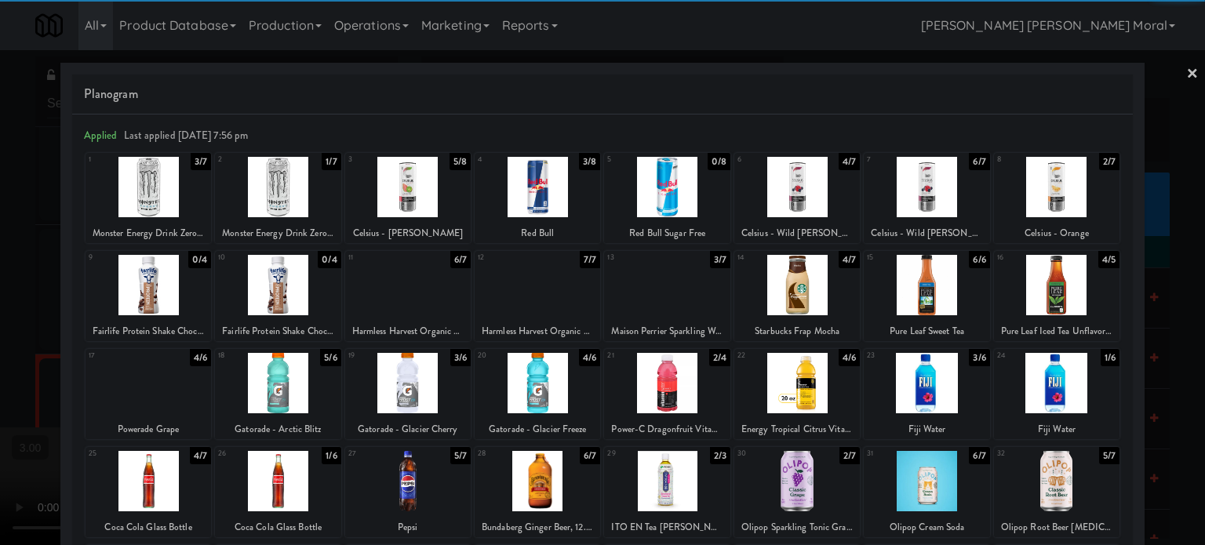
click at [554, 382] on div at bounding box center [536, 383] width 125 height 60
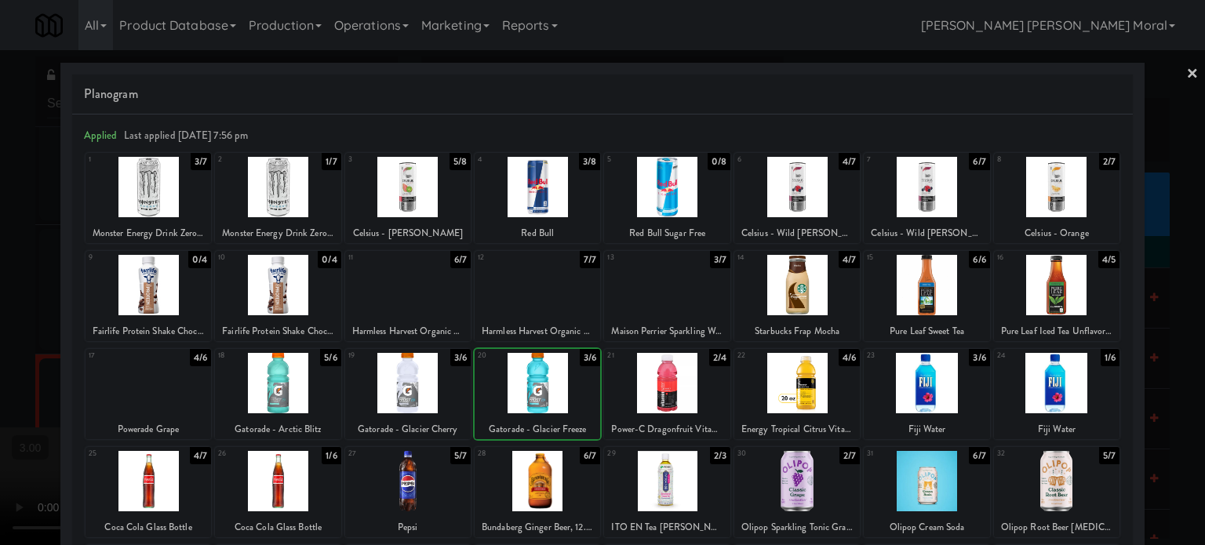
drag, startPoint x: 0, startPoint y: 291, endPoint x: 20, endPoint y: 298, distance: 21.6
click at [0, 291] on div at bounding box center [602, 272] width 1205 height 545
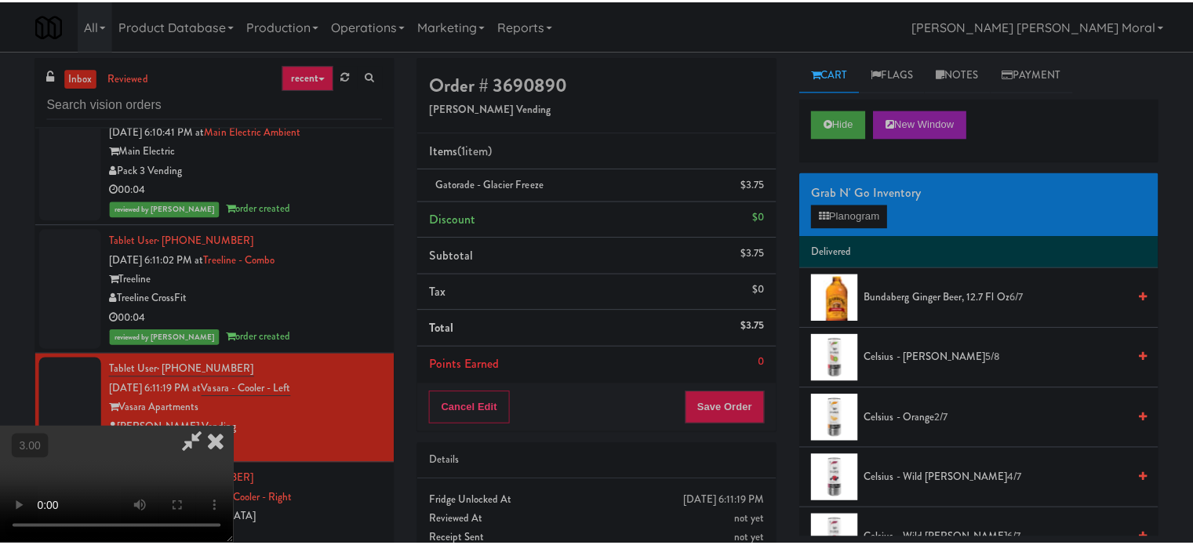
scroll to position [3058, 0]
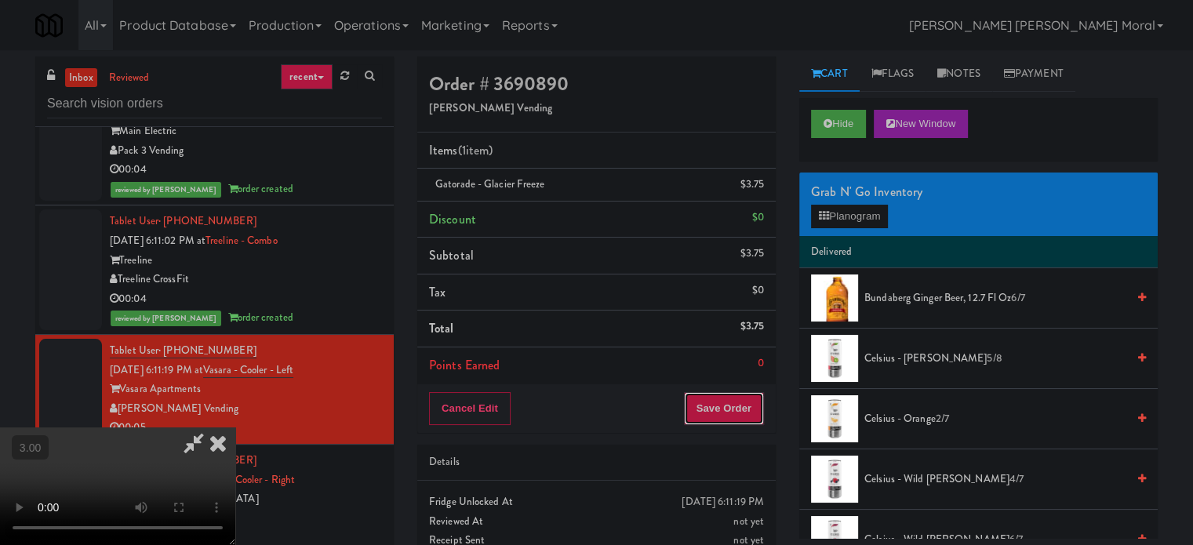
click at [732, 410] on button "Save Order" at bounding box center [724, 408] width 80 height 33
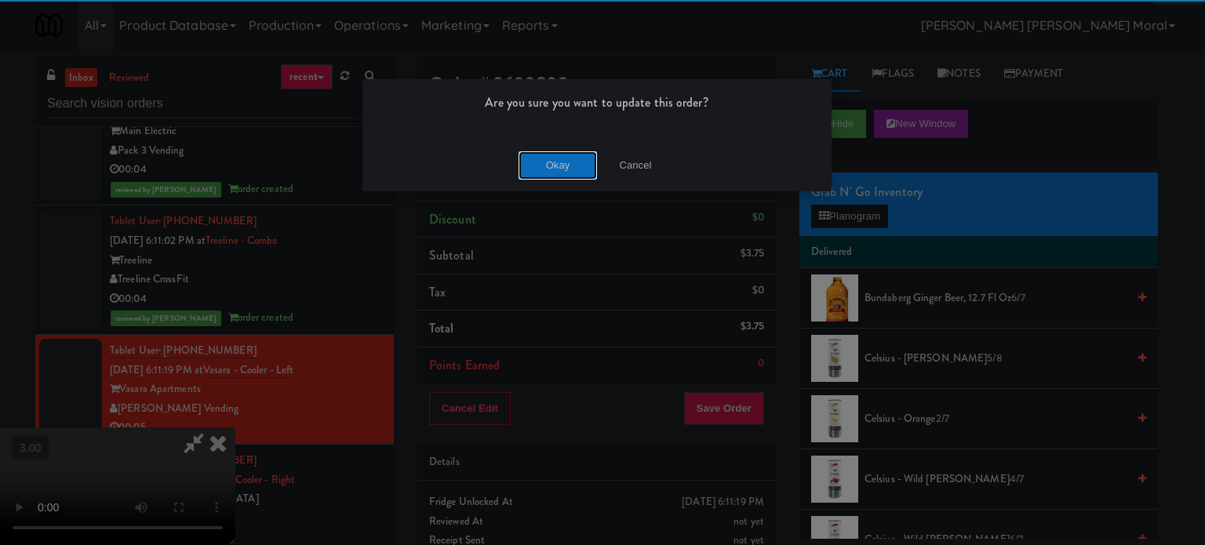
click at [540, 162] on button "Okay" at bounding box center [557, 165] width 78 height 28
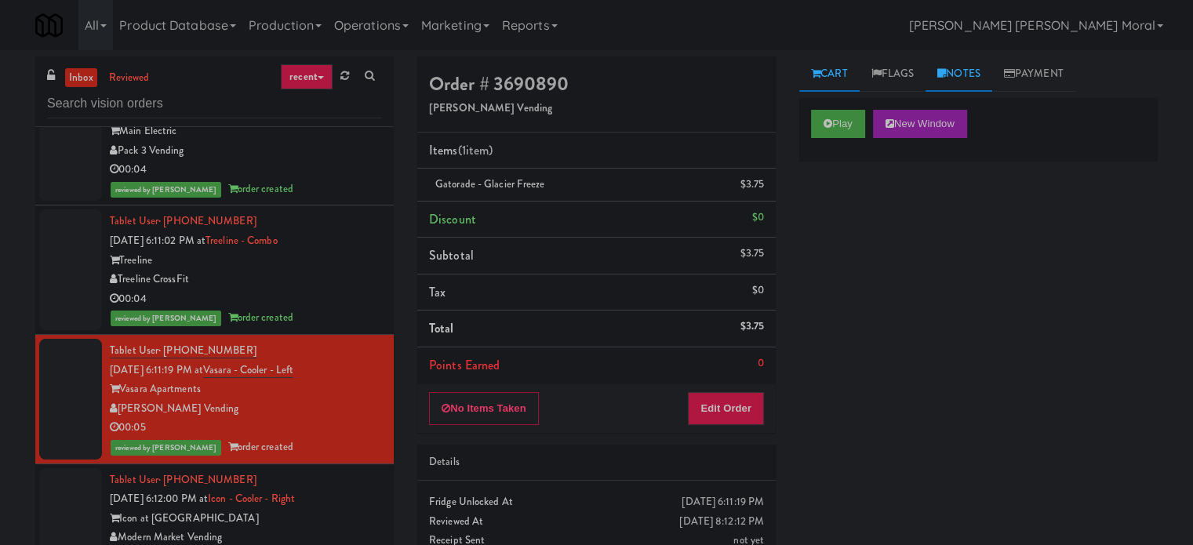
click at [961, 70] on link "Notes" at bounding box center [958, 73] width 67 height 35
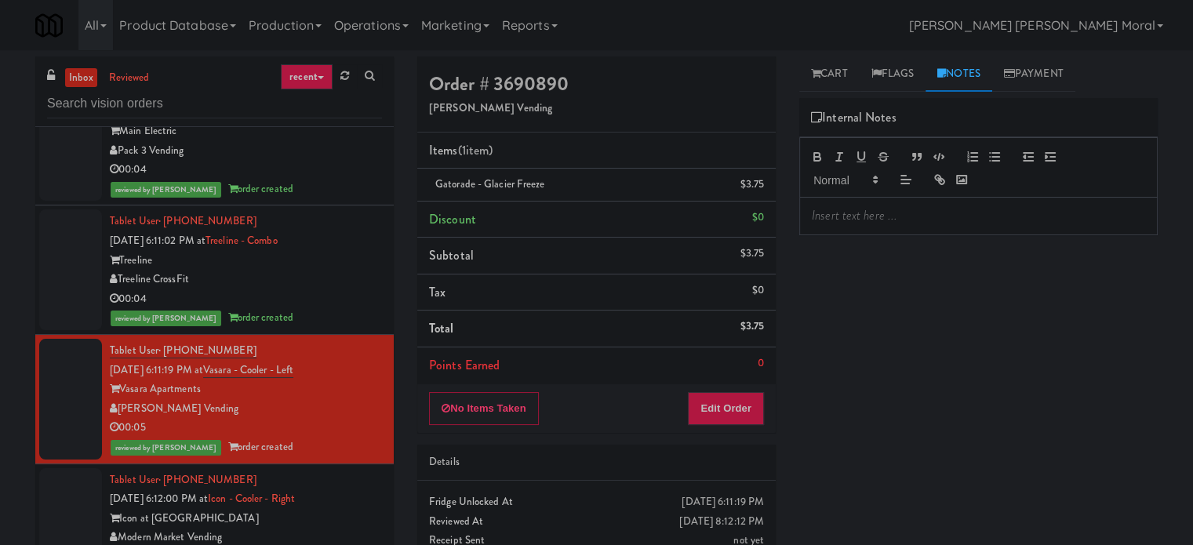
click at [845, 219] on p at bounding box center [978, 215] width 333 height 17
click at [821, 78] on link "Cart" at bounding box center [829, 73] width 60 height 35
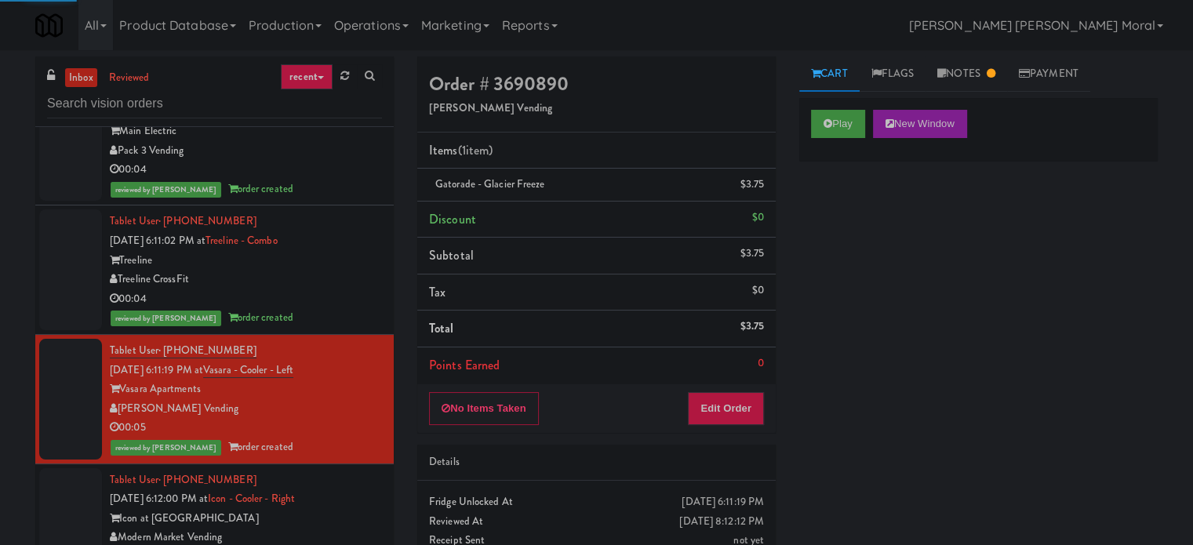
click at [828, 232] on div "Play New Window Primary Flag Clear Flag if unable to determine what was taken o…" at bounding box center [978, 392] width 358 height 588
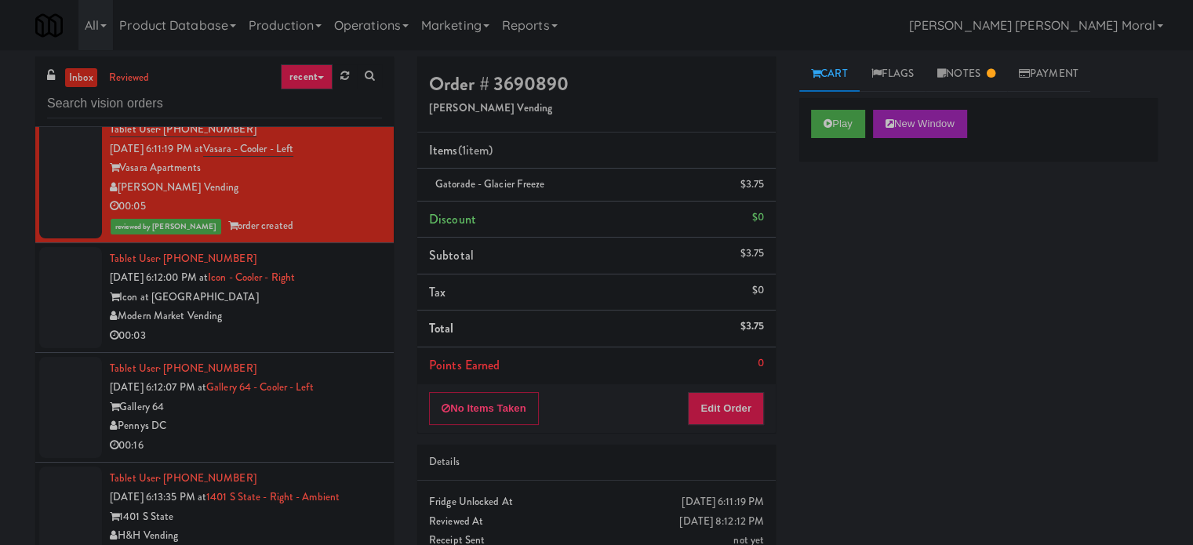
scroll to position [3294, 0]
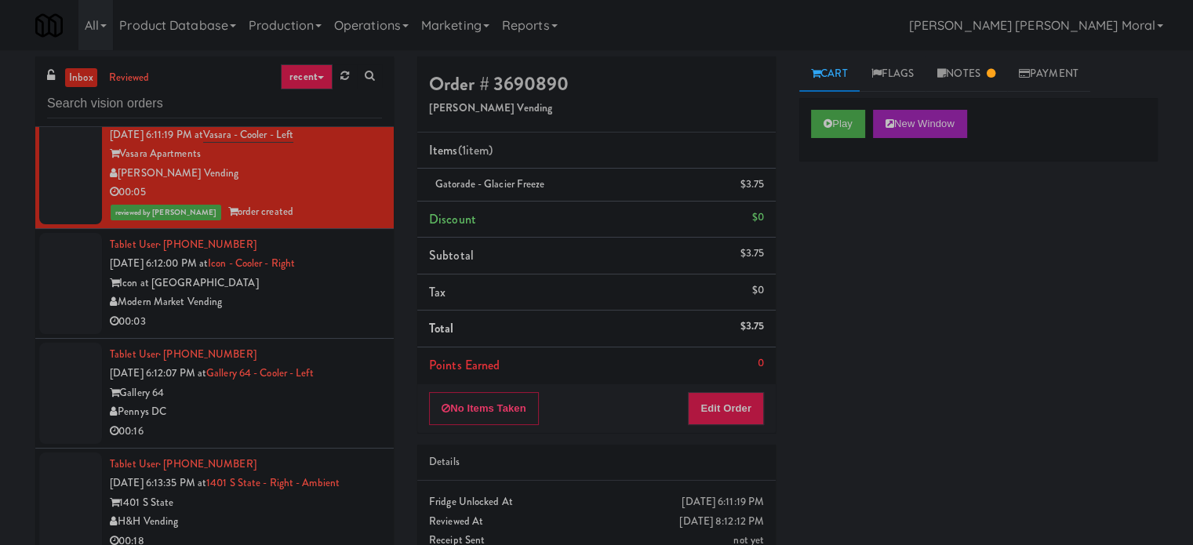
click at [314, 328] on div "00:03" at bounding box center [246, 322] width 272 height 20
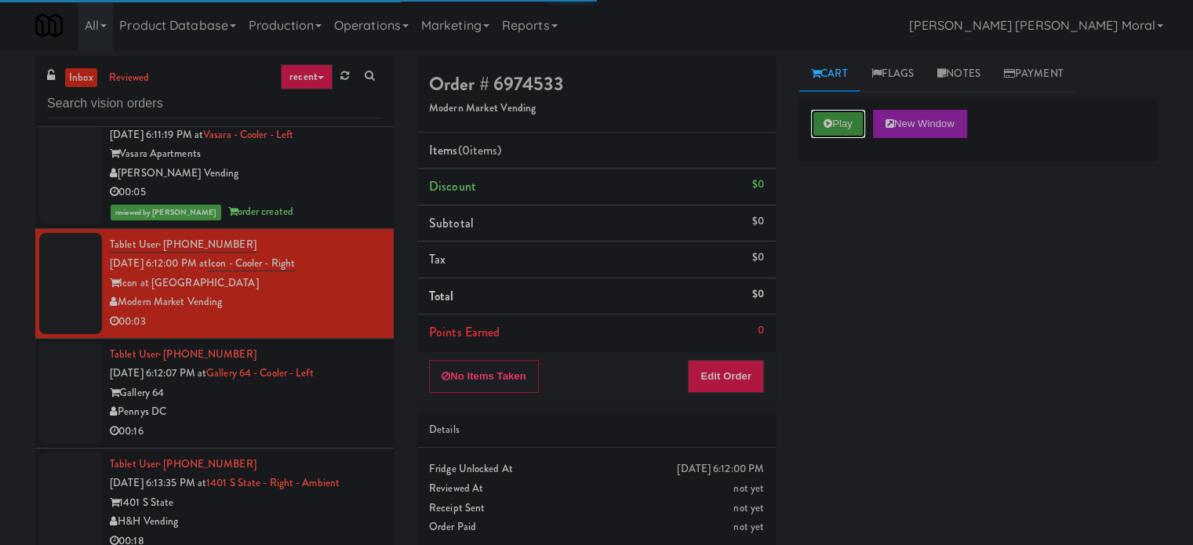
click at [831, 126] on icon at bounding box center [827, 123] width 9 height 10
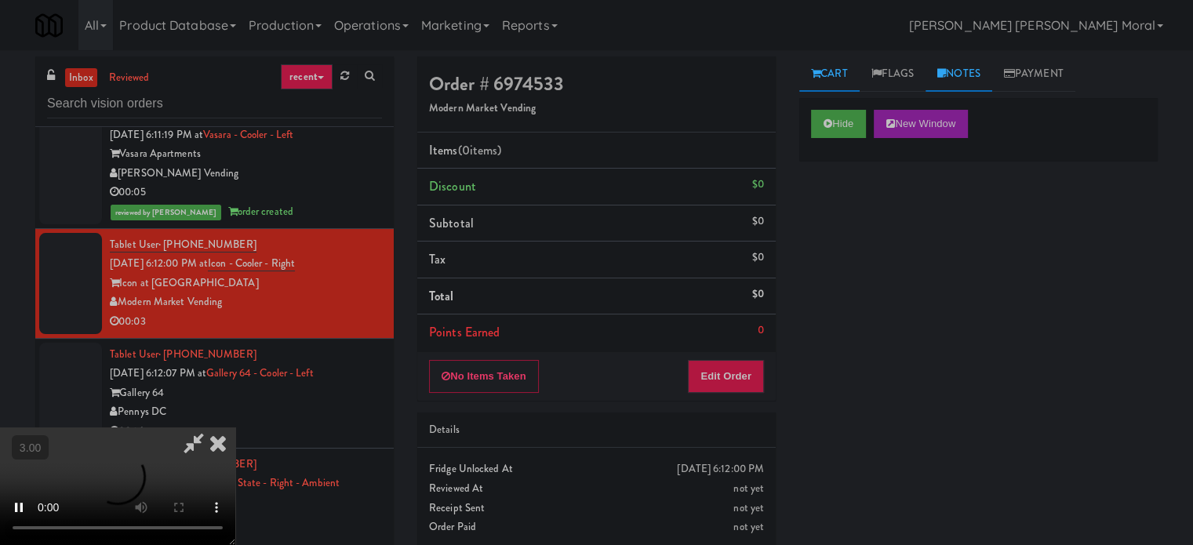
click at [941, 81] on link "Notes" at bounding box center [958, 73] width 67 height 35
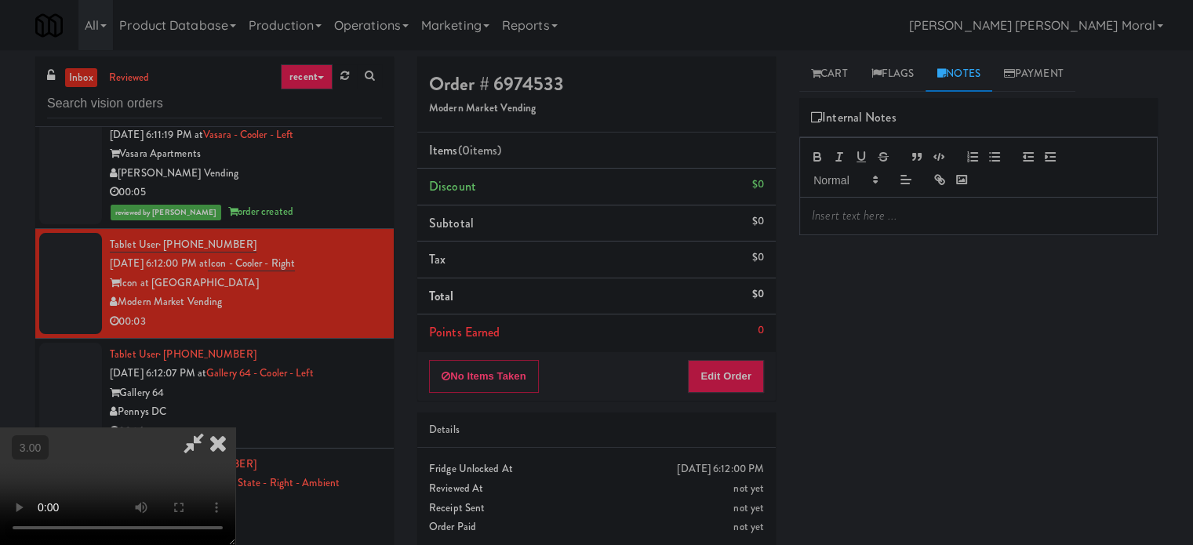
click at [896, 211] on p at bounding box center [978, 215] width 333 height 17
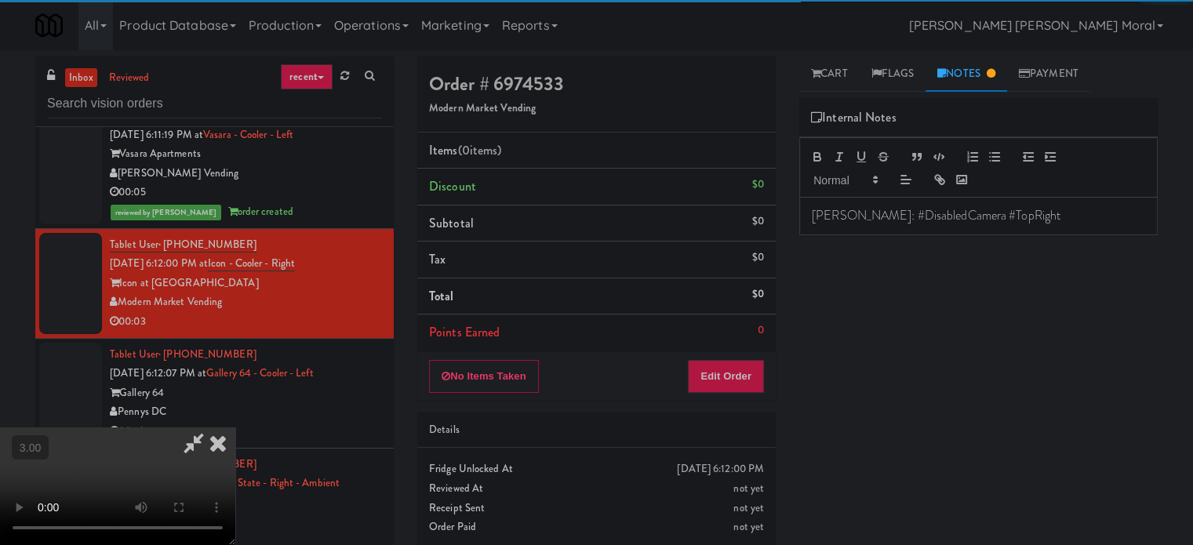
click at [834, 100] on div "Internal Notes" at bounding box center [978, 118] width 358 height 40
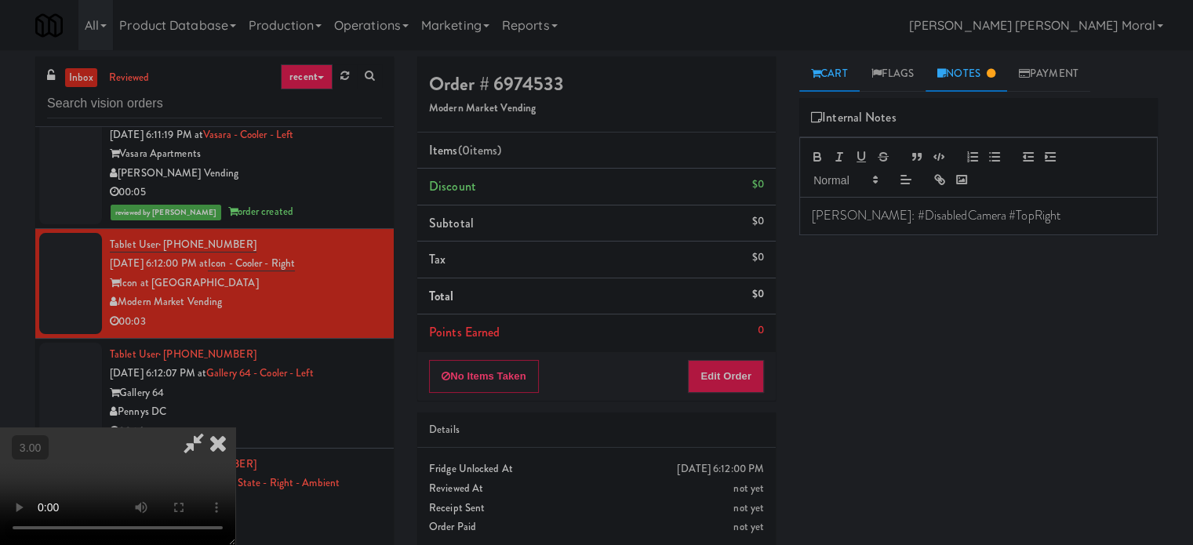
click at [838, 85] on link "Cart" at bounding box center [829, 73] width 60 height 35
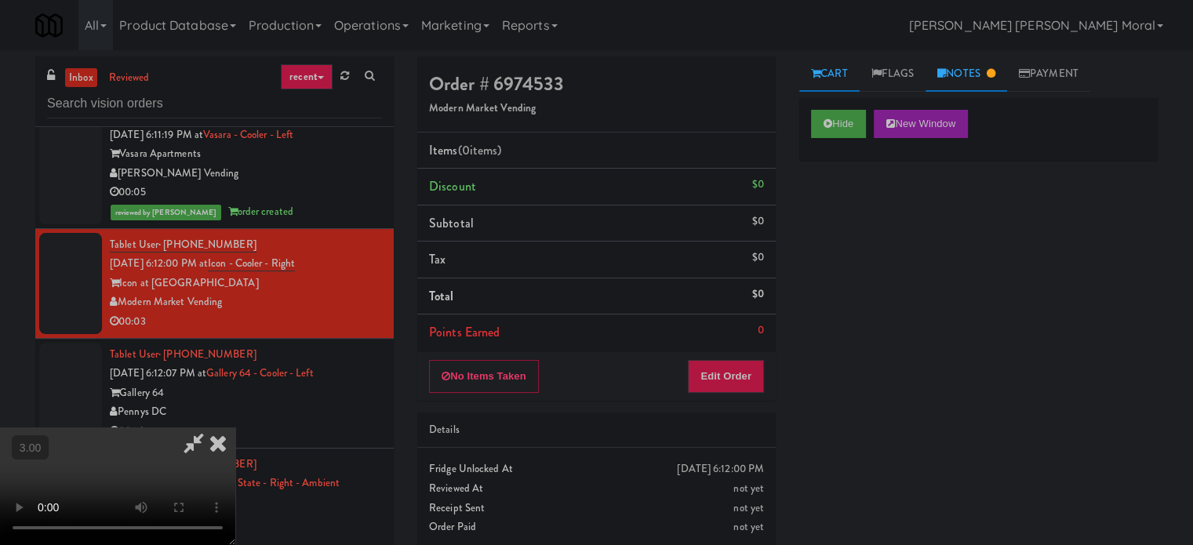
click at [966, 81] on link "Notes" at bounding box center [966, 73] width 82 height 35
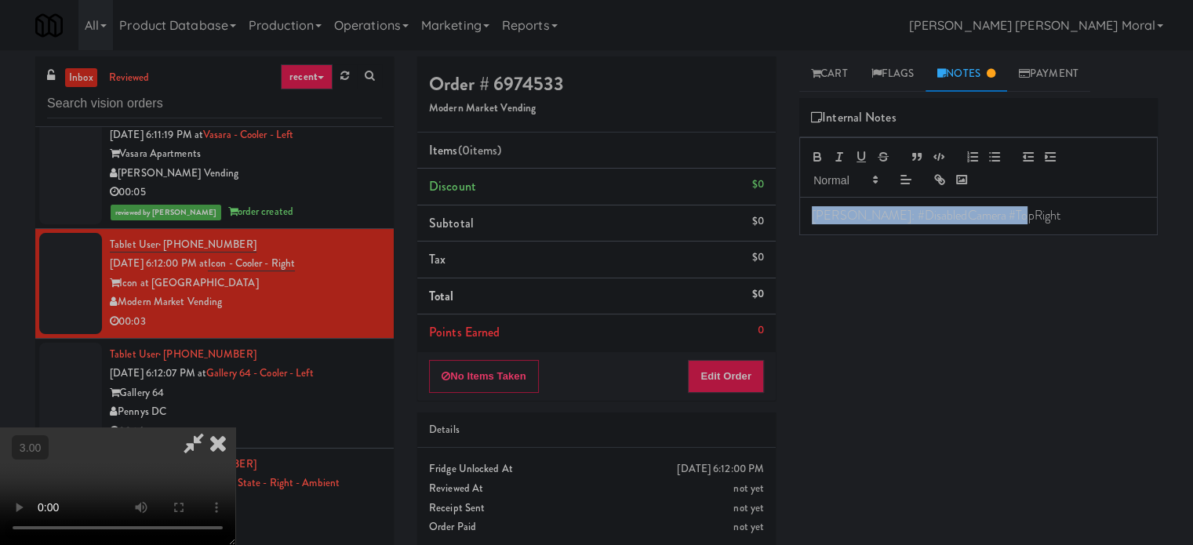
drag, startPoint x: 1038, startPoint y: 219, endPoint x: 652, endPoint y: 230, distance: 385.2
click at [660, 227] on div "Order # 6974533 Modern Market Vending Items (0 items ) Discount $0 Subtotal $0 …" at bounding box center [787, 308] width 740 height 504
drag, startPoint x: 826, startPoint y: 78, endPoint x: 847, endPoint y: 293, distance: 215.1
click at [827, 82] on link "Cart" at bounding box center [829, 73] width 60 height 35
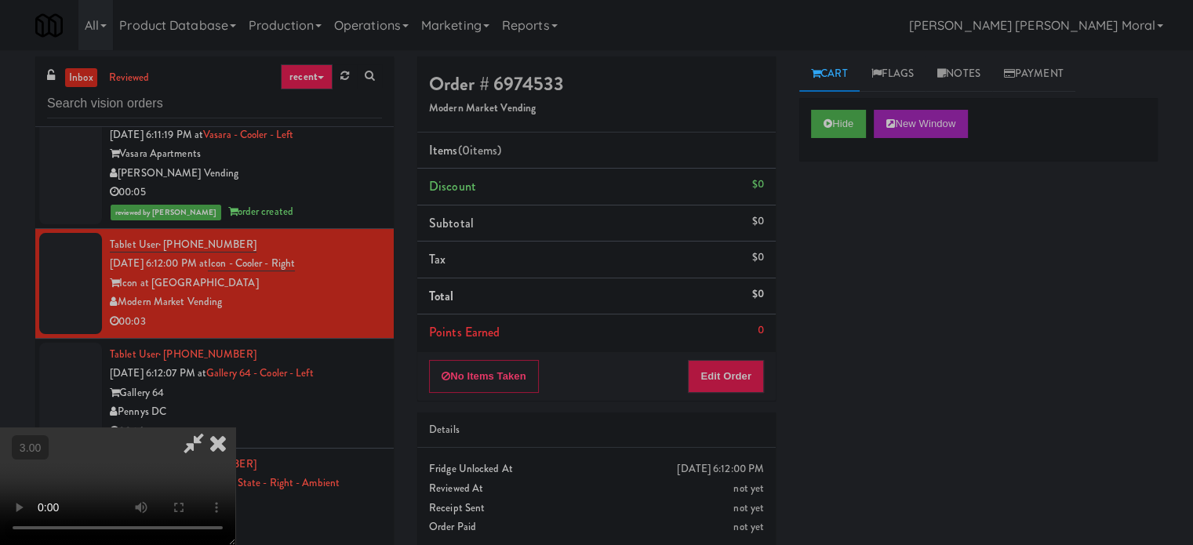
click at [847, 297] on div "Hide New Window Primary Flag Clear Flag if unable to determine what was taken o…" at bounding box center [978, 392] width 358 height 588
click at [235, 427] on video at bounding box center [117, 486] width 235 height 118
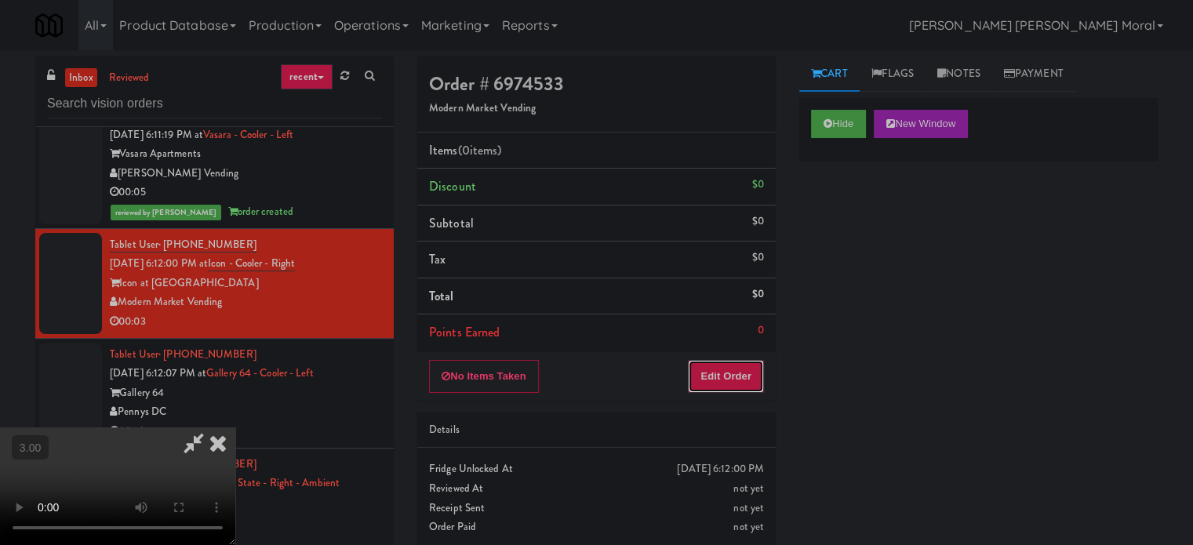
click at [740, 367] on button "Edit Order" at bounding box center [726, 376] width 76 height 33
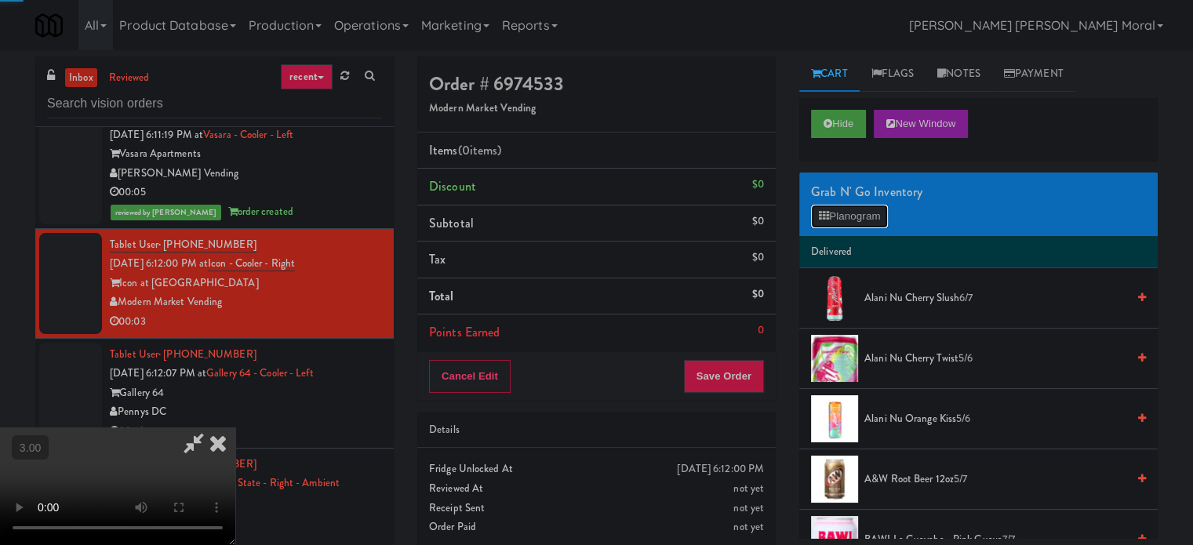
click at [833, 211] on button "Planogram" at bounding box center [849, 217] width 77 height 24
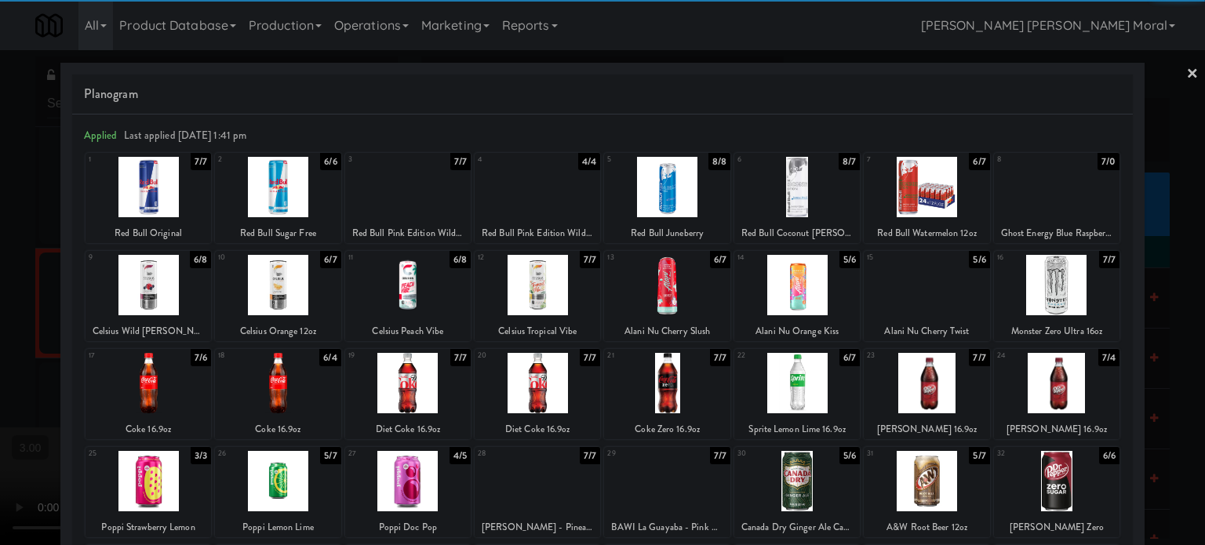
click at [410, 388] on div at bounding box center [407, 383] width 125 height 60
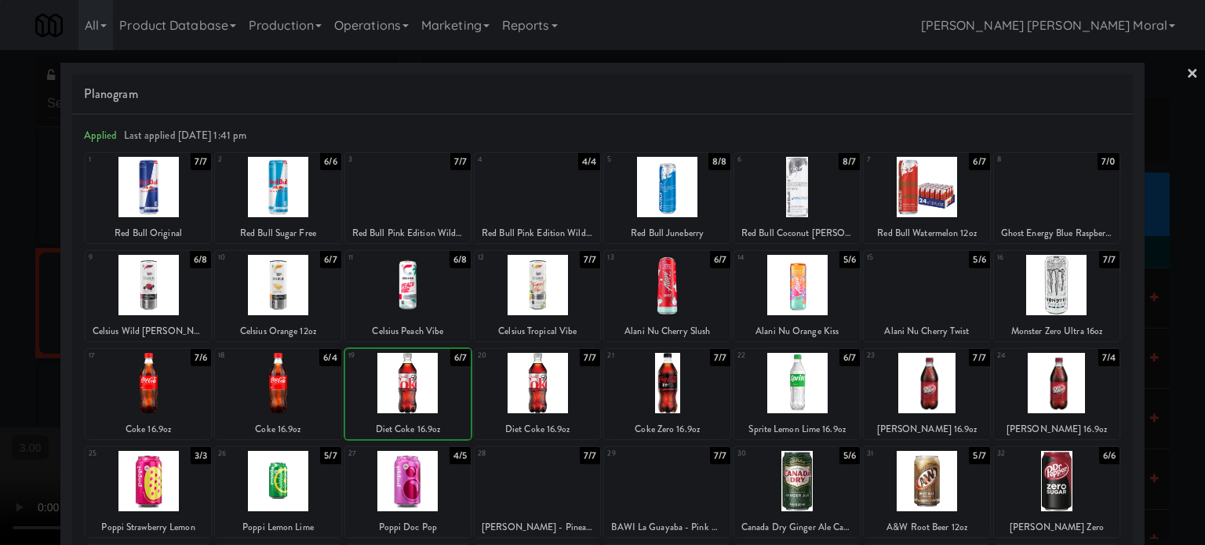
drag, startPoint x: 0, startPoint y: 291, endPoint x: 260, endPoint y: 325, distance: 262.6
click at [0, 291] on div at bounding box center [602, 272] width 1205 height 545
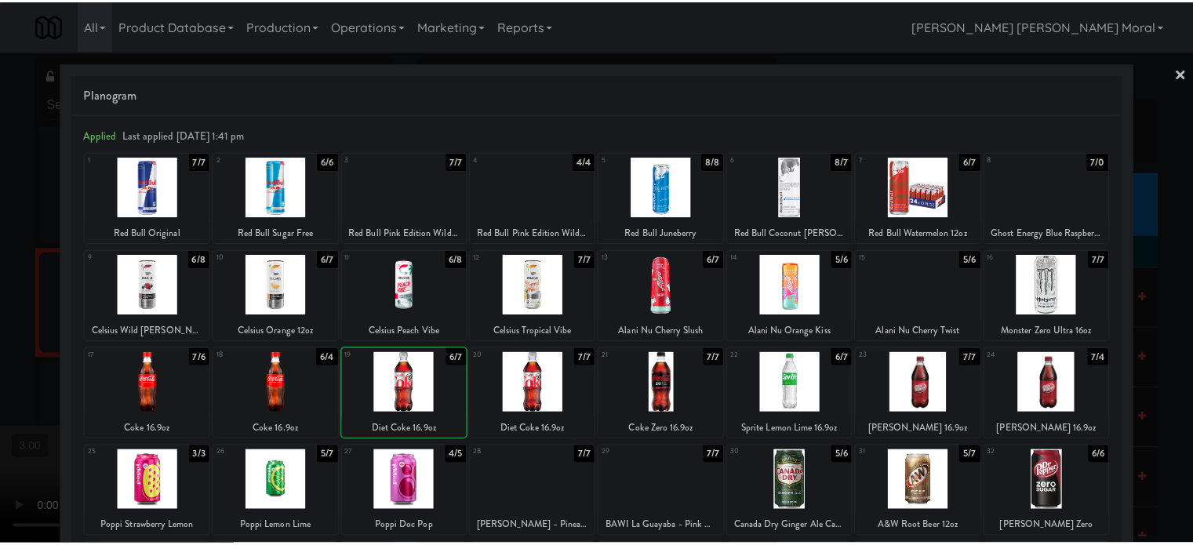
scroll to position [3294, 0]
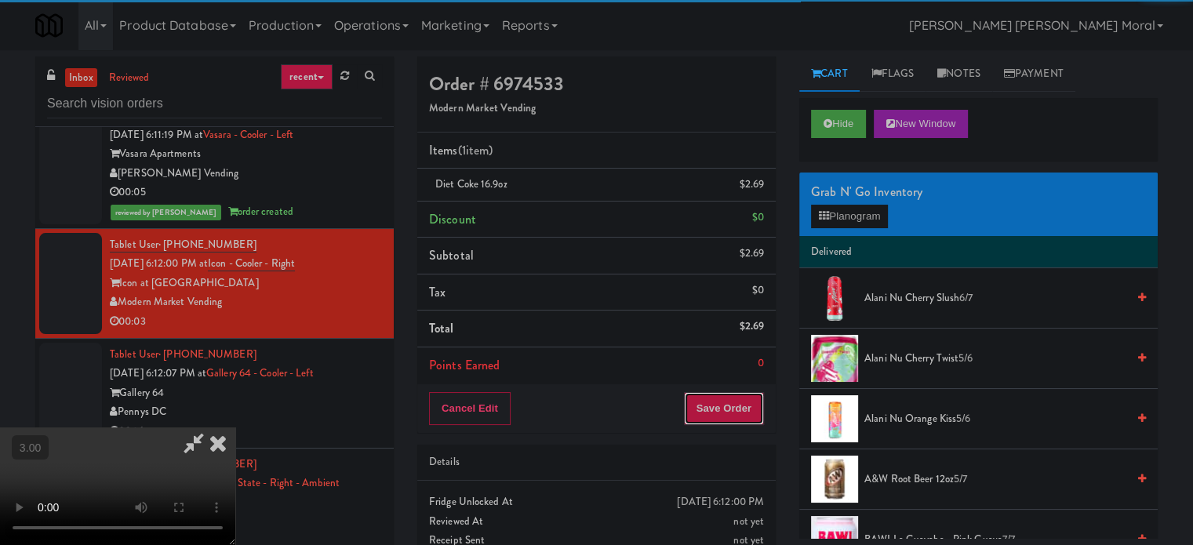
click at [745, 404] on button "Save Order" at bounding box center [724, 408] width 80 height 33
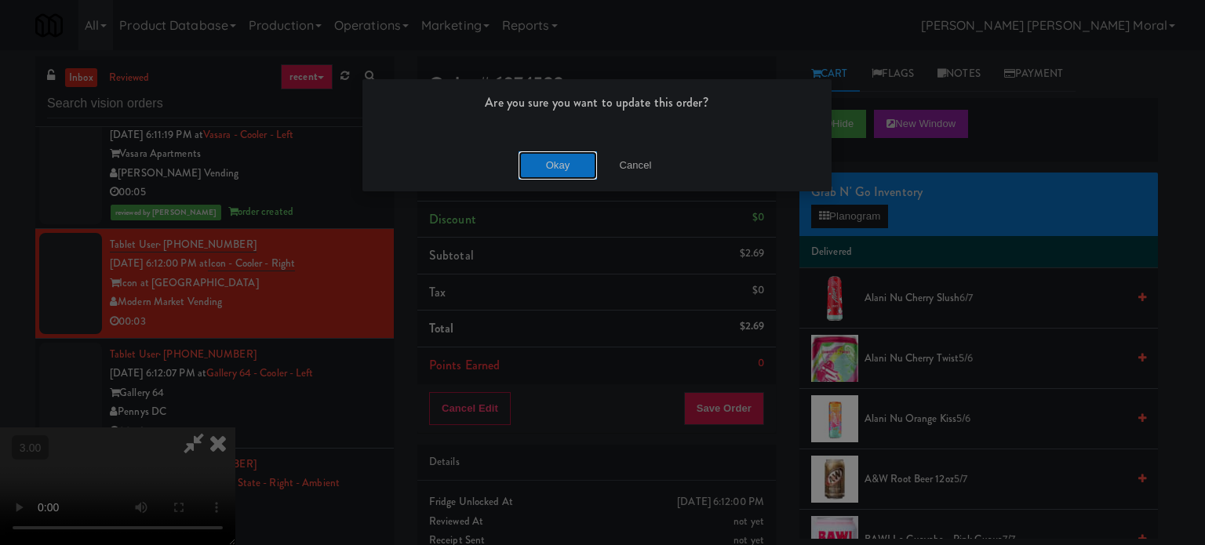
click at [528, 174] on button "Okay" at bounding box center [557, 165] width 78 height 28
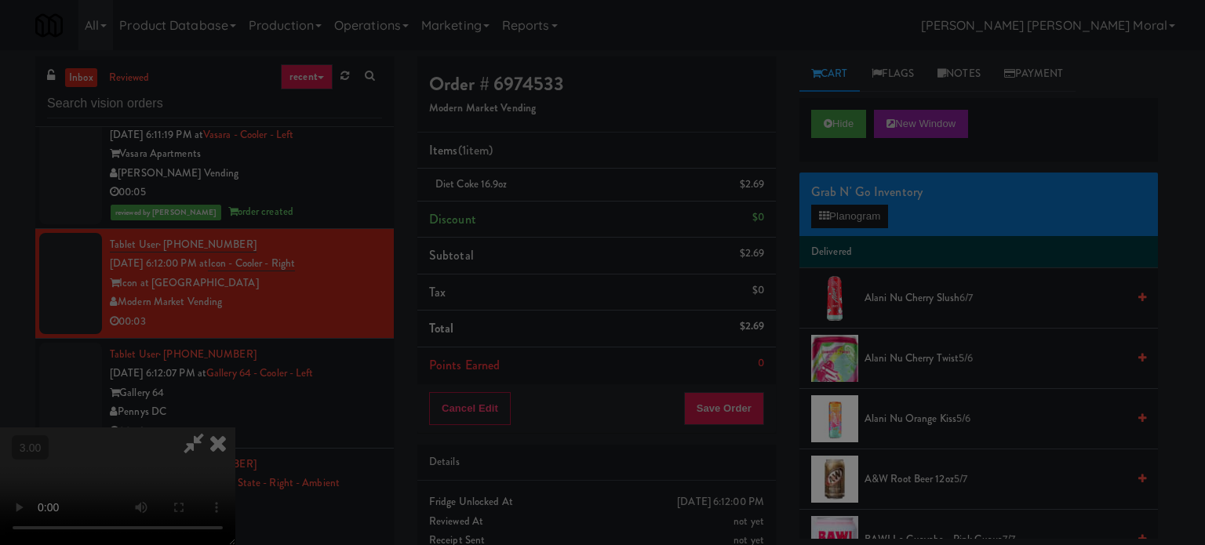
click at [535, 169] on div at bounding box center [602, 272] width 1205 height 545
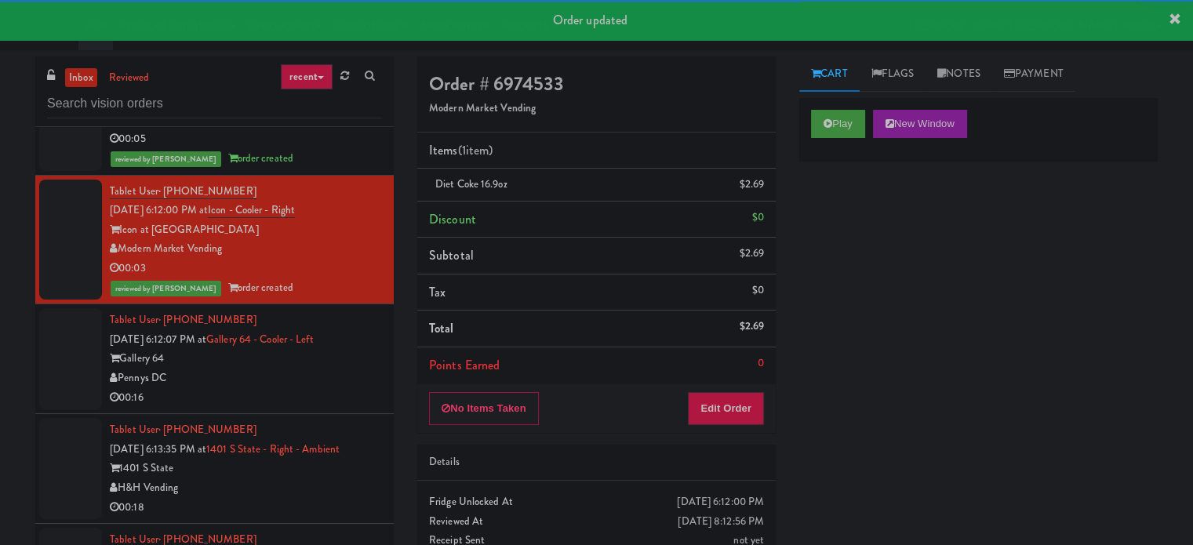
scroll to position [3451, 0]
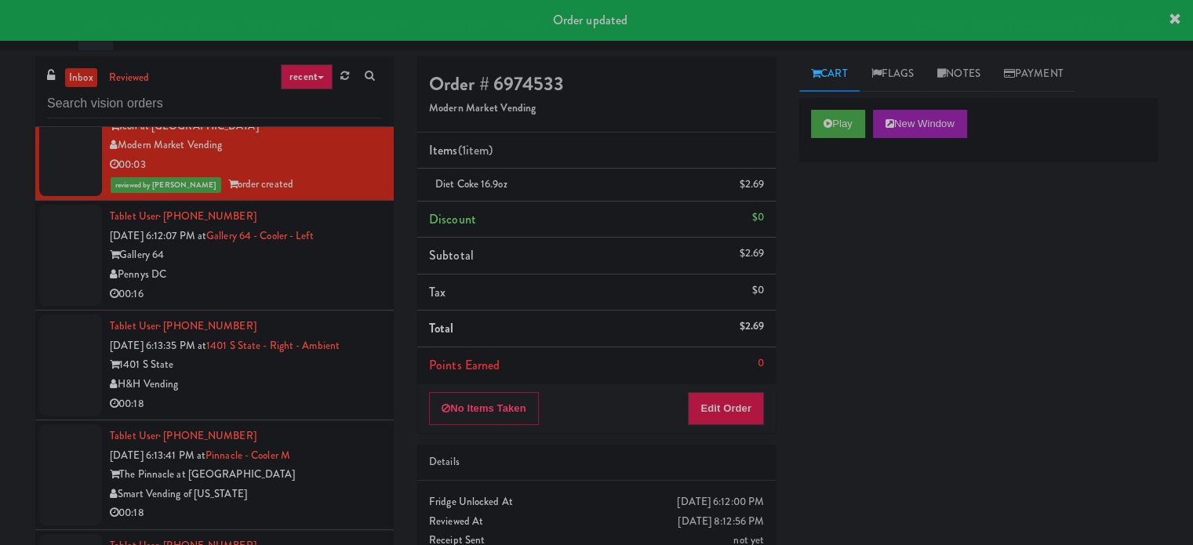
drag, startPoint x: 313, startPoint y: 276, endPoint x: 329, endPoint y: 275, distance: 15.7
click at [313, 275] on div "Pennys DC" at bounding box center [246, 275] width 272 height 20
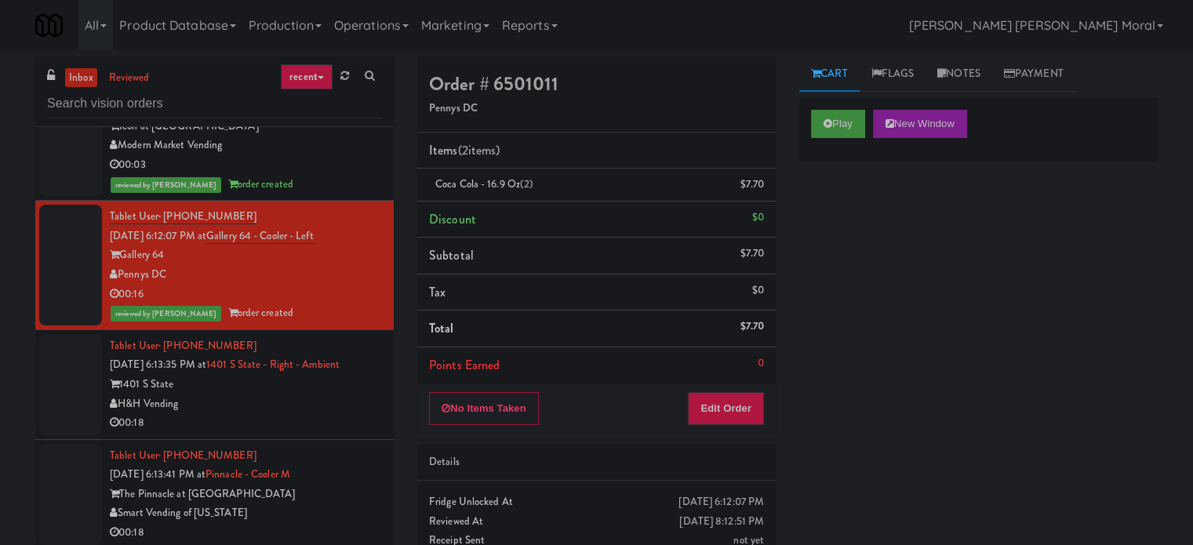
click at [308, 426] on div "00:18" at bounding box center [246, 423] width 272 height 20
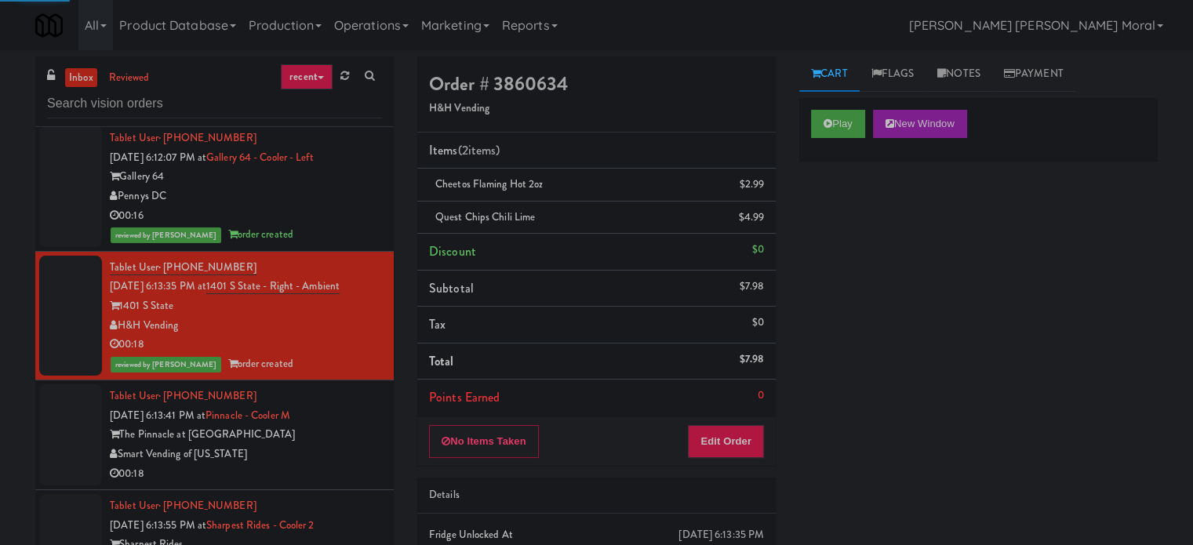
click at [332, 454] on div "Smart Vending of [US_STATE]" at bounding box center [246, 455] width 272 height 20
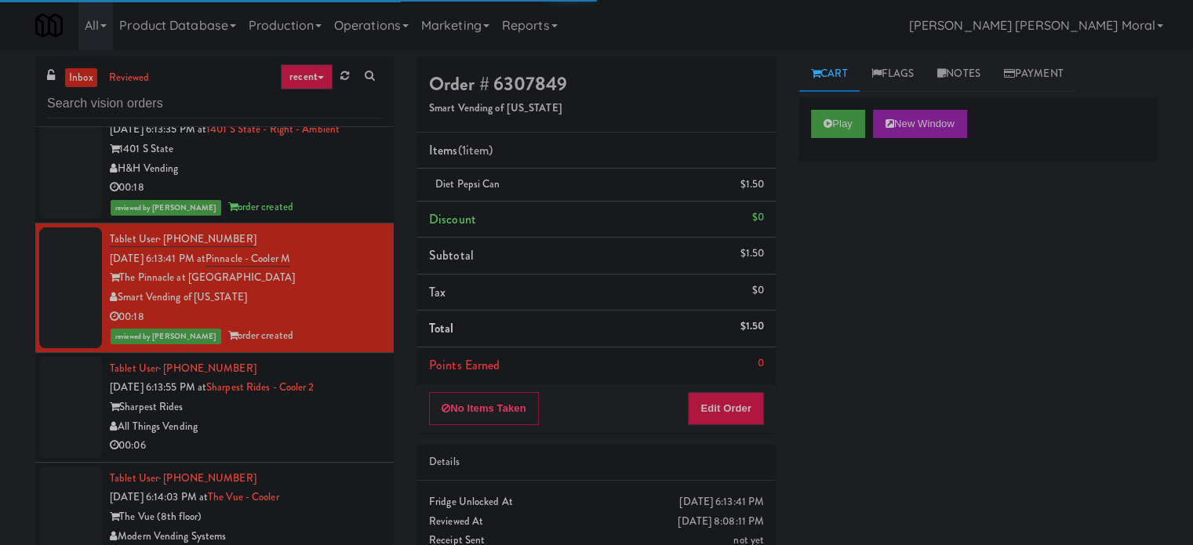
drag, startPoint x: 325, startPoint y: 427, endPoint x: 323, endPoint y: 420, distance: 8.2
click at [326, 427] on div "All Things Vending" at bounding box center [246, 427] width 272 height 20
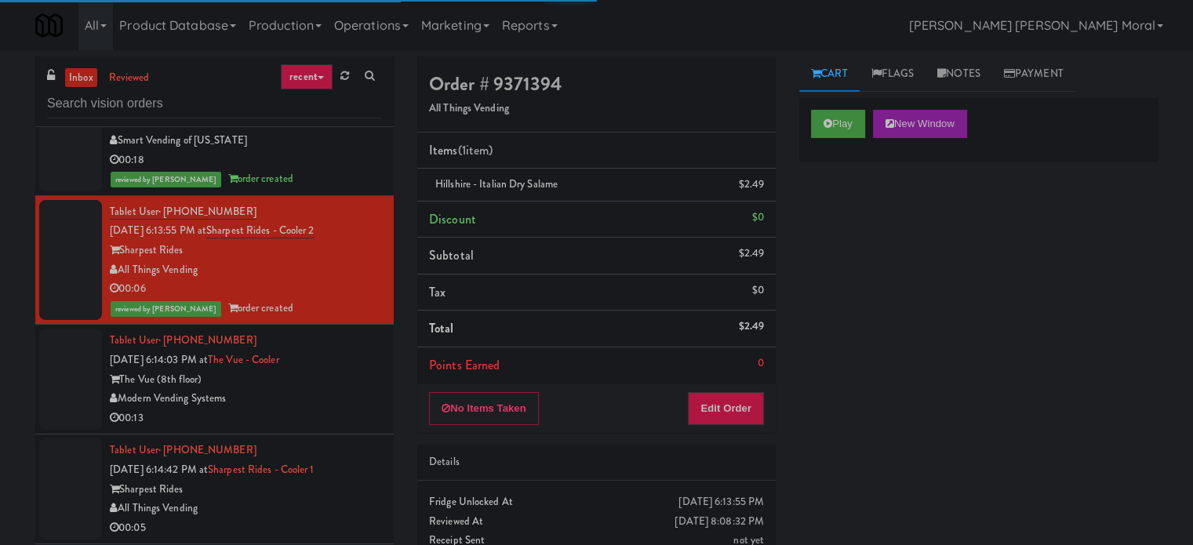
click at [330, 402] on div "Modern Vending Systems" at bounding box center [246, 399] width 272 height 20
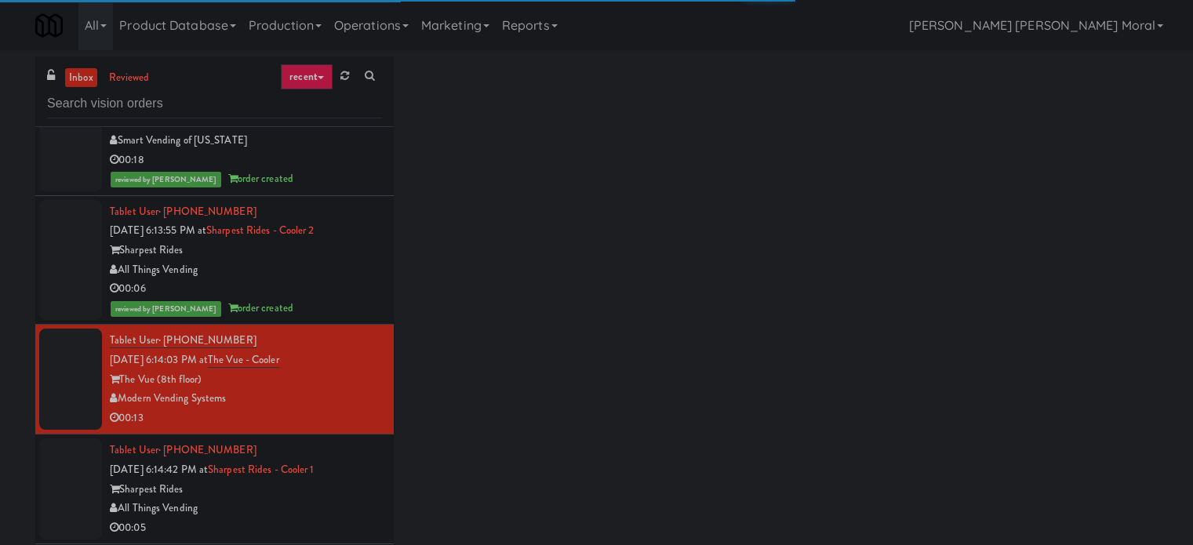
scroll to position [3999, 0]
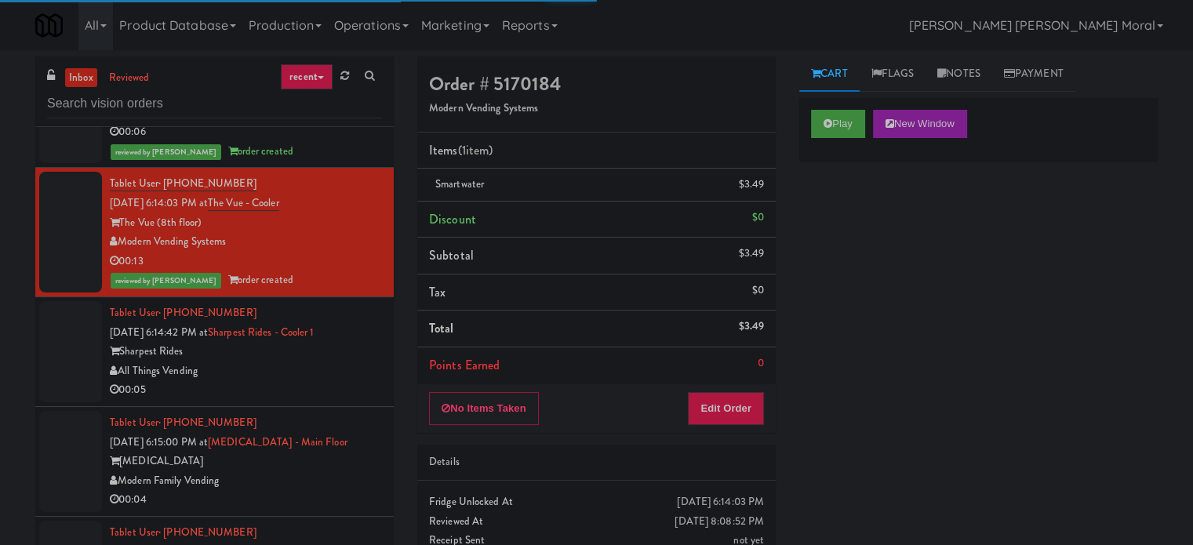
click at [328, 364] on div "All Things Vending" at bounding box center [246, 372] width 272 height 20
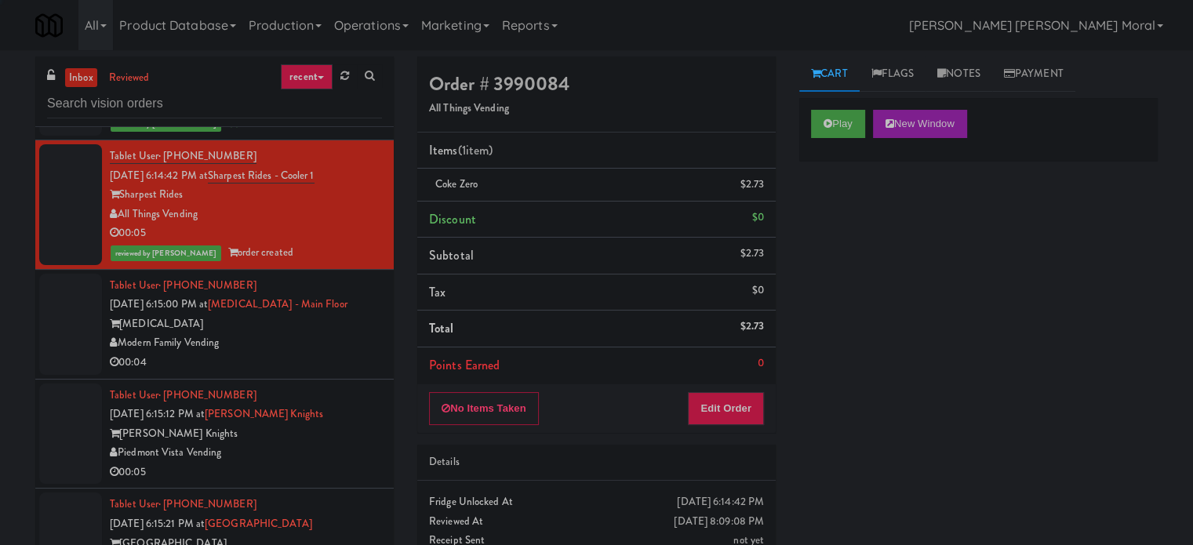
click at [336, 338] on div "Modern Family Vending" at bounding box center [246, 343] width 272 height 20
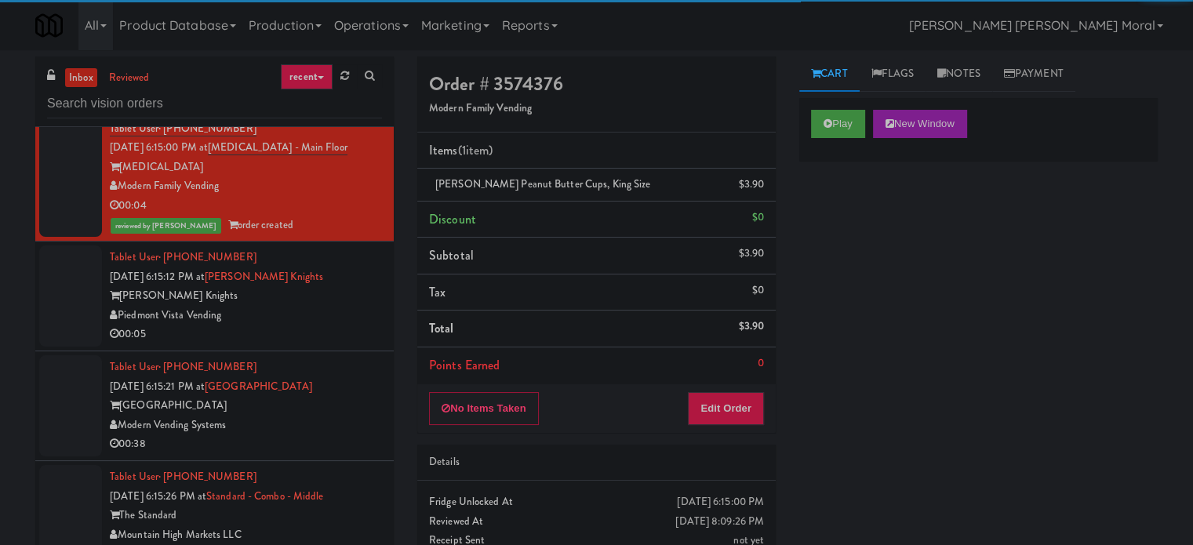
click at [338, 312] on div "Piedmont Vista Vending" at bounding box center [246, 316] width 272 height 20
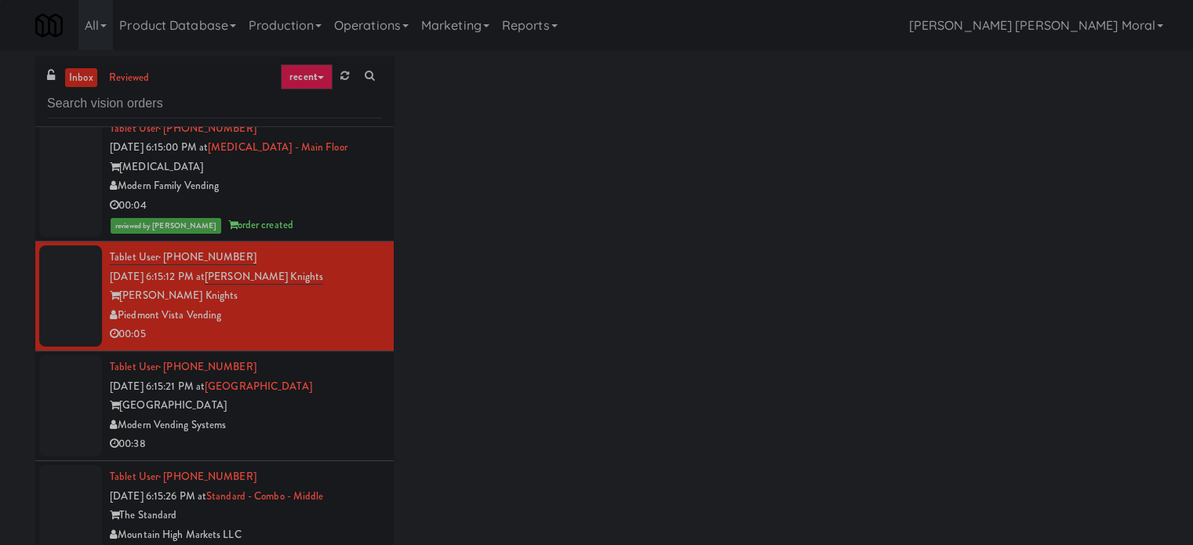
scroll to position [4470, 0]
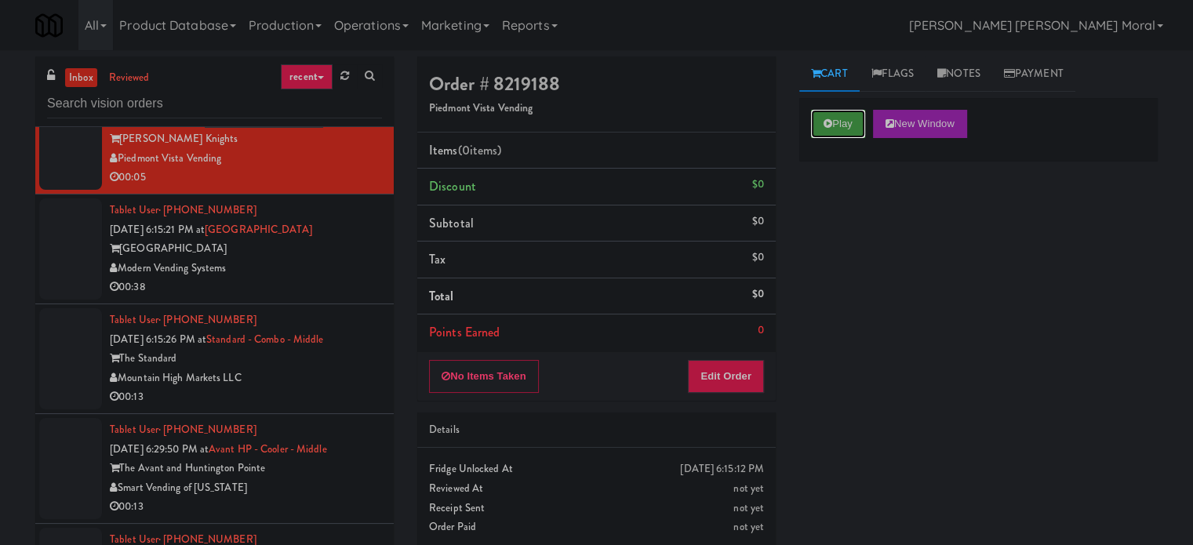
click at [860, 128] on button "Play" at bounding box center [838, 124] width 54 height 28
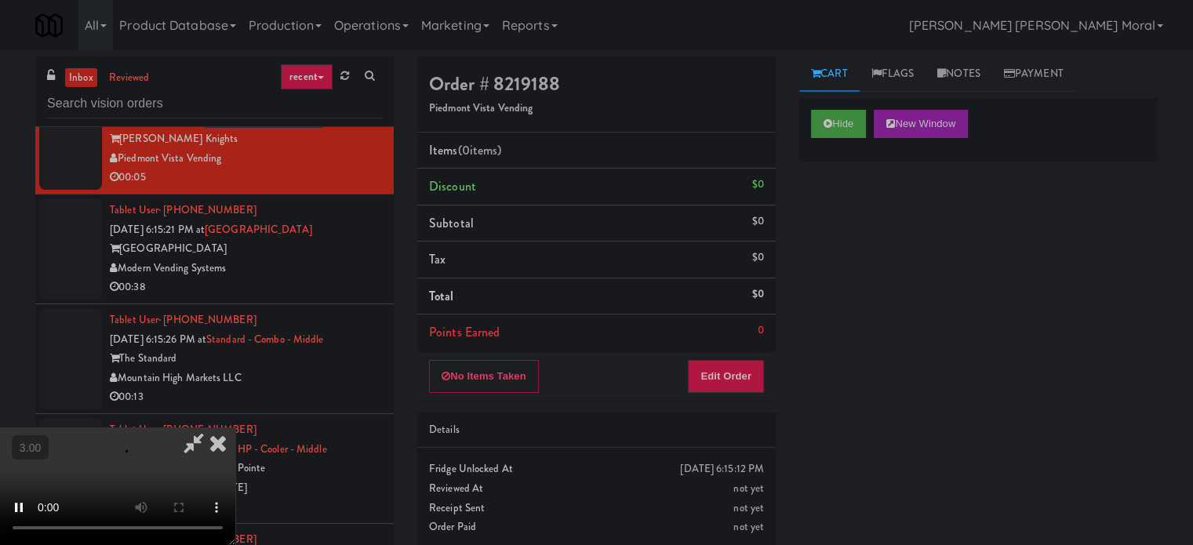
drag, startPoint x: 856, startPoint y: 217, endPoint x: 849, endPoint y: 224, distance: 9.4
click at [856, 218] on div "Hide New Window Primary Flag Clear Flag if unable to determine what was taken o…" at bounding box center [978, 392] width 358 height 588
click at [843, 118] on button "Hide" at bounding box center [838, 124] width 55 height 28
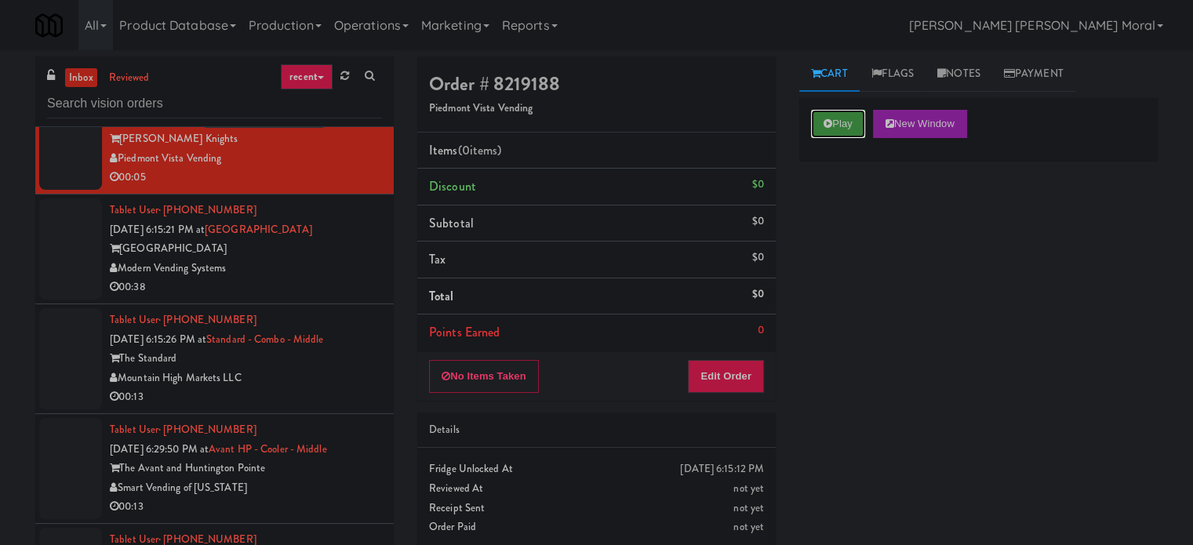
scroll to position [0, 0]
click at [843, 118] on button "Play" at bounding box center [838, 124] width 54 height 28
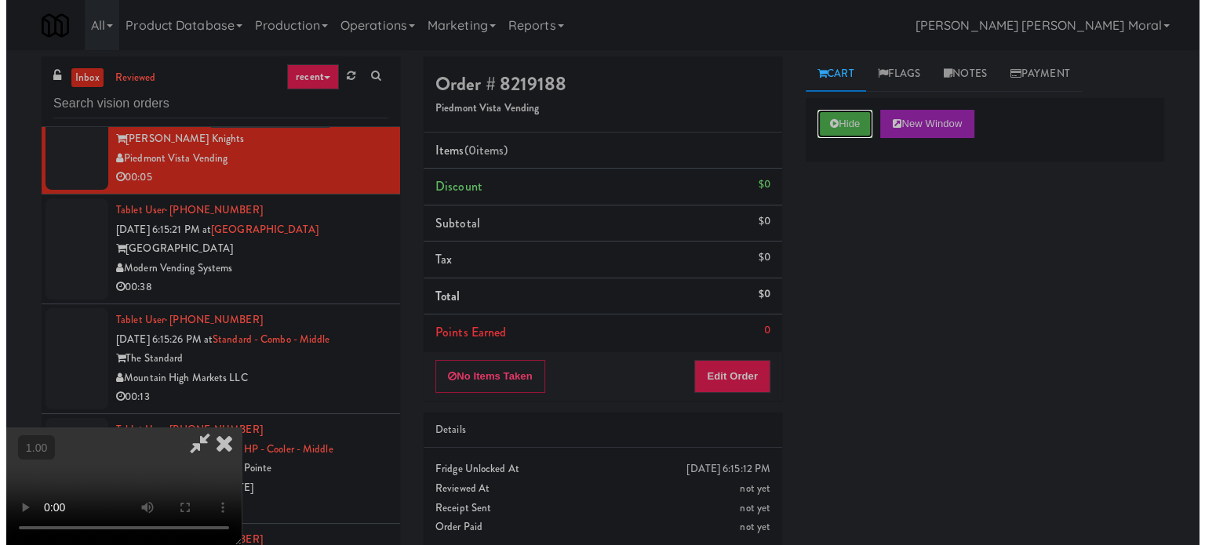
scroll to position [248, 0]
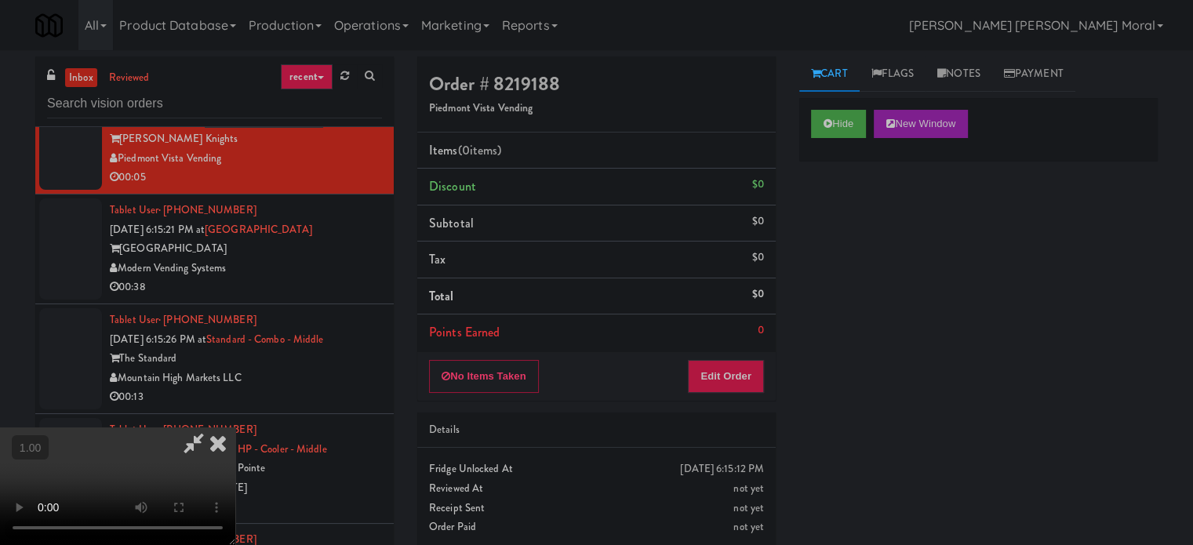
click at [235, 427] on video at bounding box center [117, 486] width 235 height 118
drag, startPoint x: 735, startPoint y: 370, endPoint x: 790, endPoint y: 293, distance: 95.5
click at [737, 365] on button "Edit Order" at bounding box center [726, 376] width 76 height 33
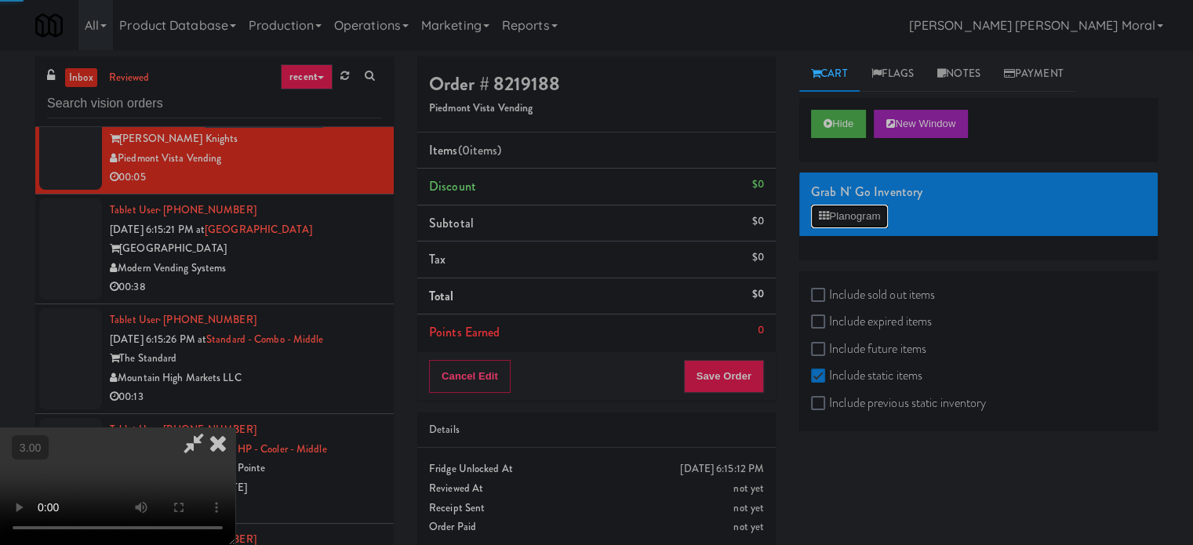
click at [838, 225] on button "Planogram" at bounding box center [849, 217] width 77 height 24
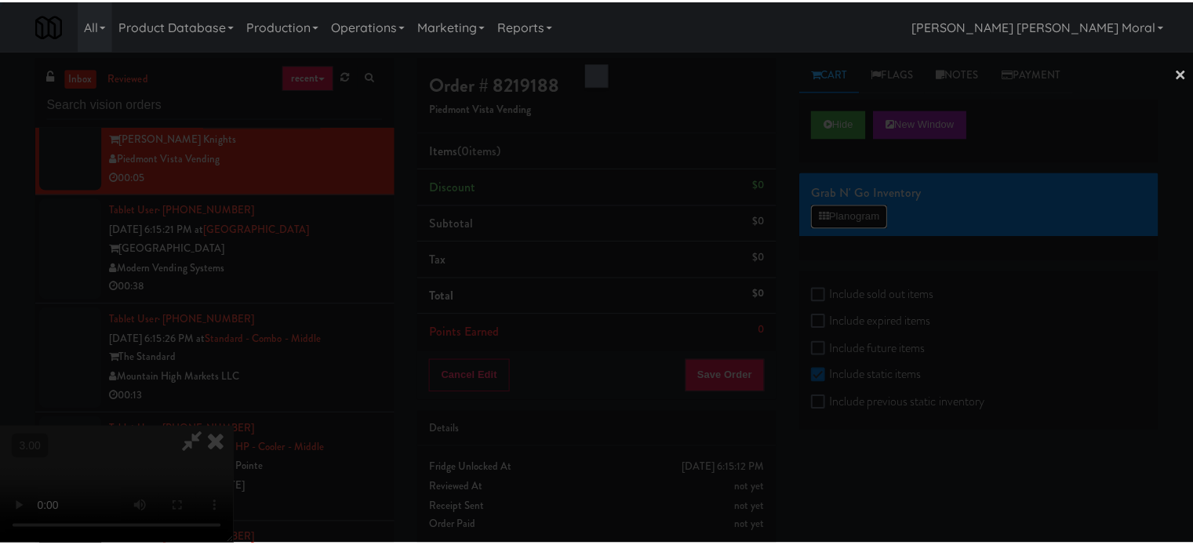
scroll to position [4450, 0]
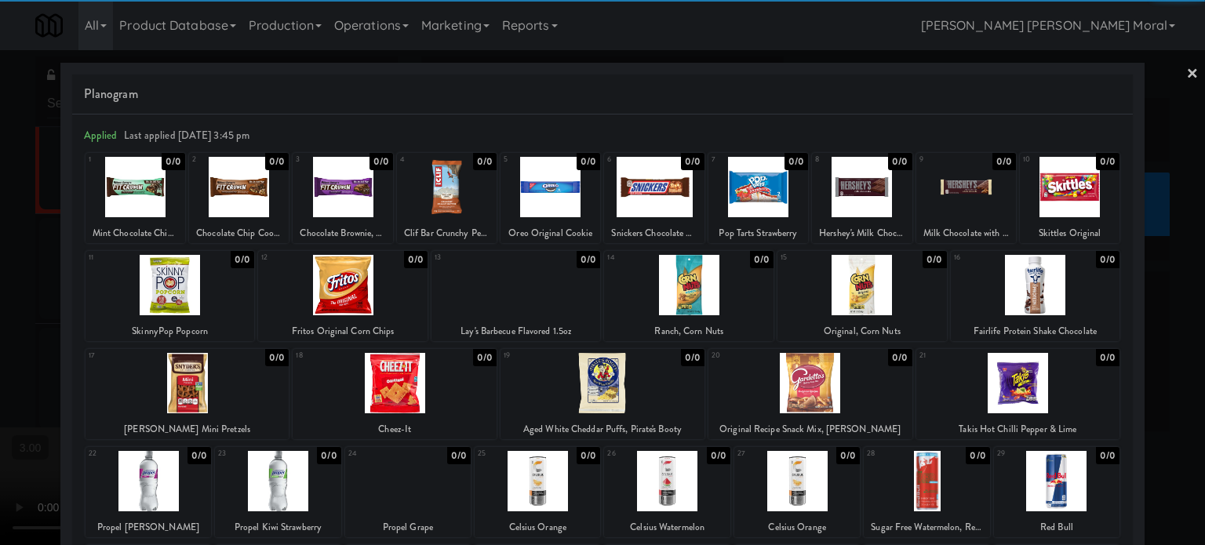
click at [1186, 78] on link "×" at bounding box center [1192, 74] width 13 height 49
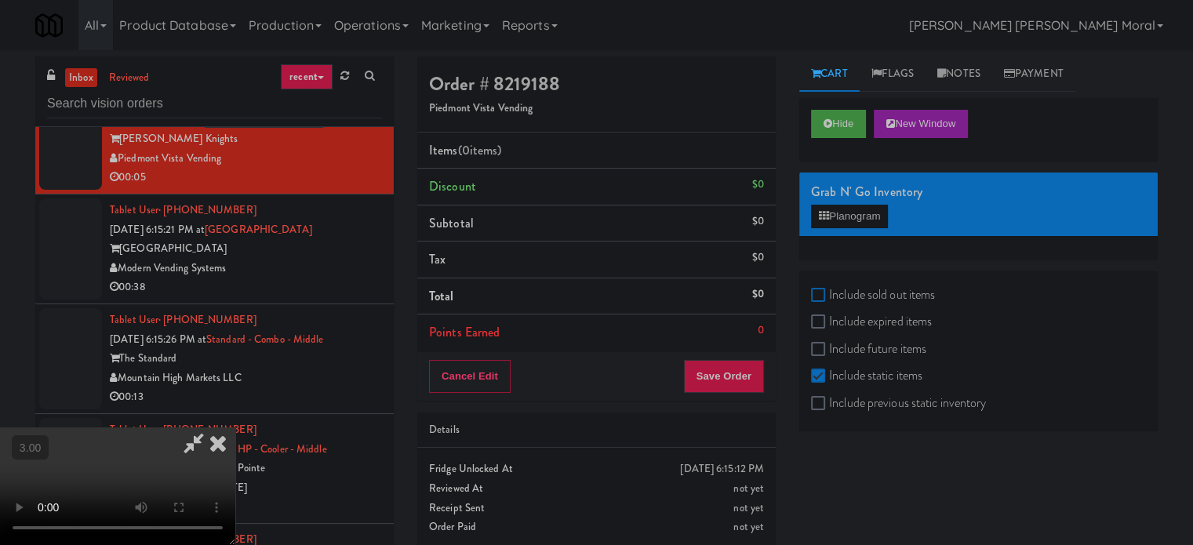
click at [825, 297] on input "Include sold out items" at bounding box center [820, 295] width 18 height 13
checkbox input "true"
click at [849, 209] on button "Planogram" at bounding box center [849, 217] width 77 height 24
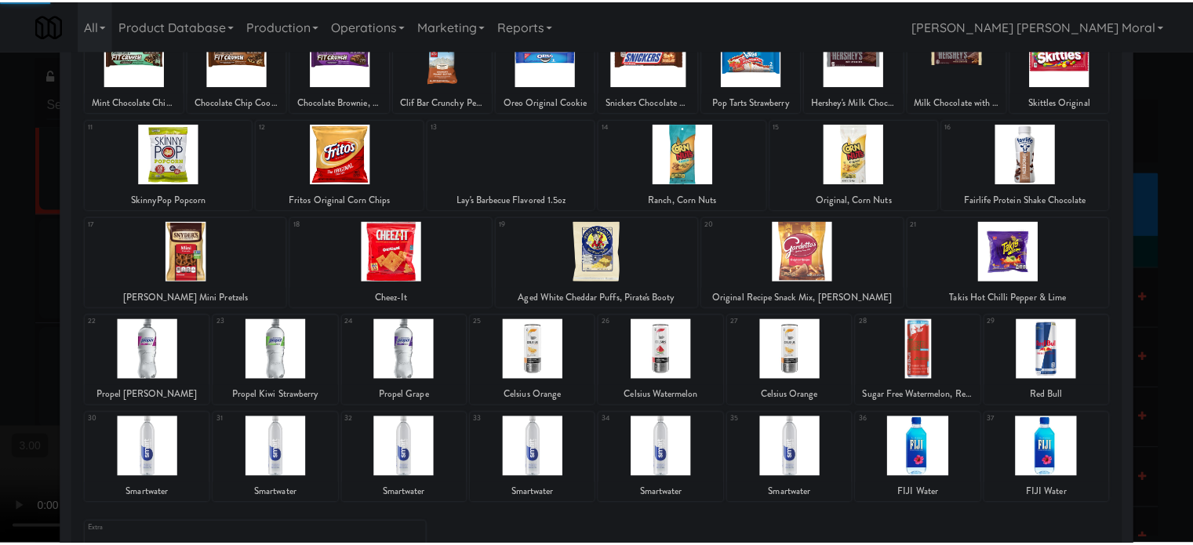
scroll to position [224, 0]
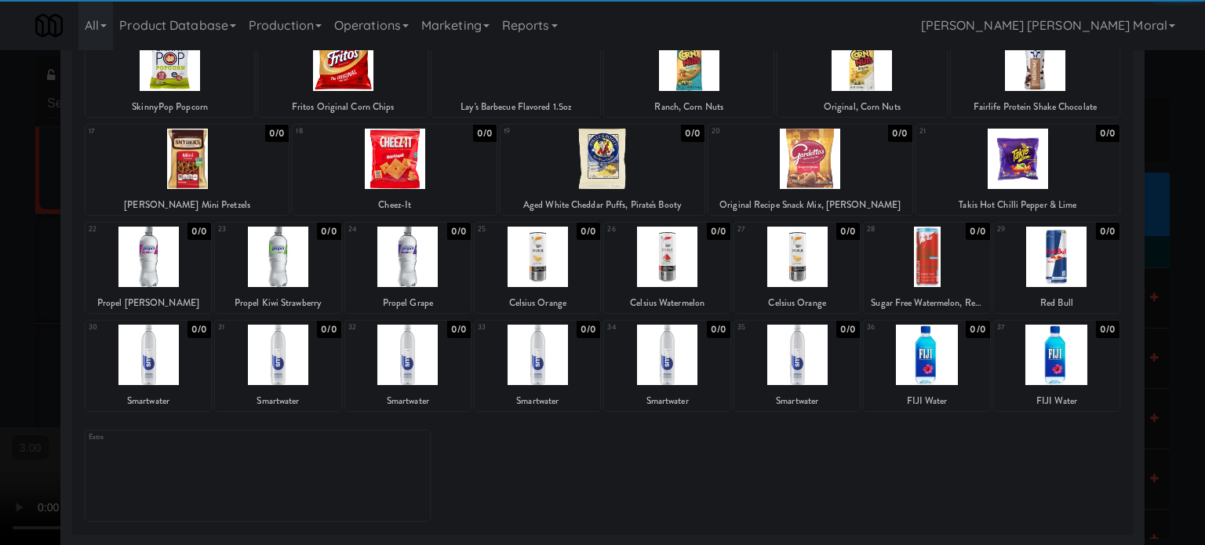
click at [537, 360] on div at bounding box center [536, 355] width 125 height 60
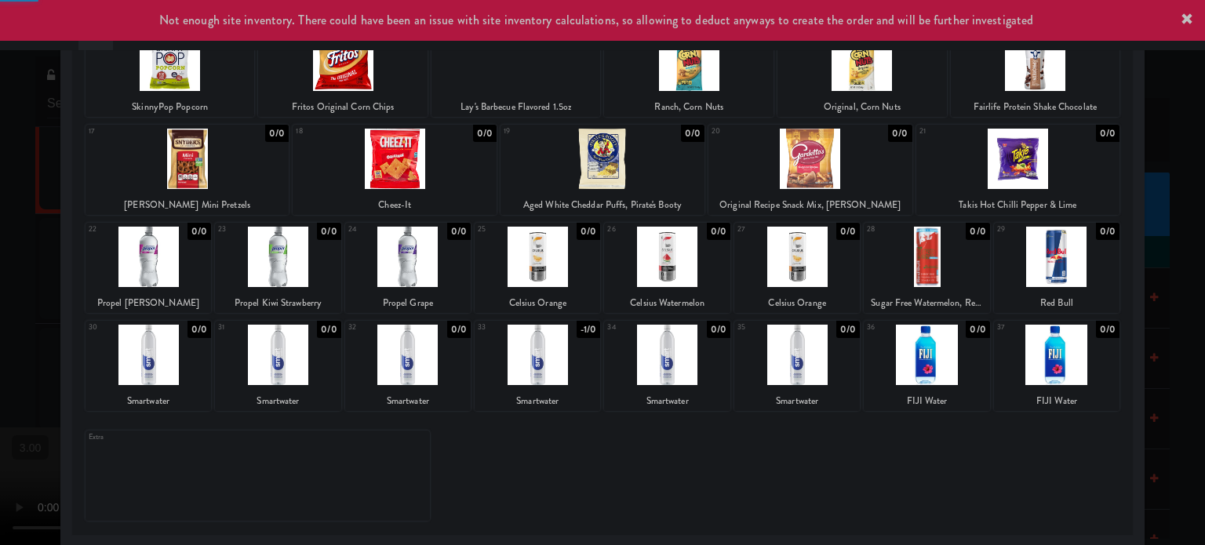
drag, startPoint x: 0, startPoint y: 305, endPoint x: 184, endPoint y: 322, distance: 185.0
click at [3, 306] on div at bounding box center [602, 272] width 1205 height 545
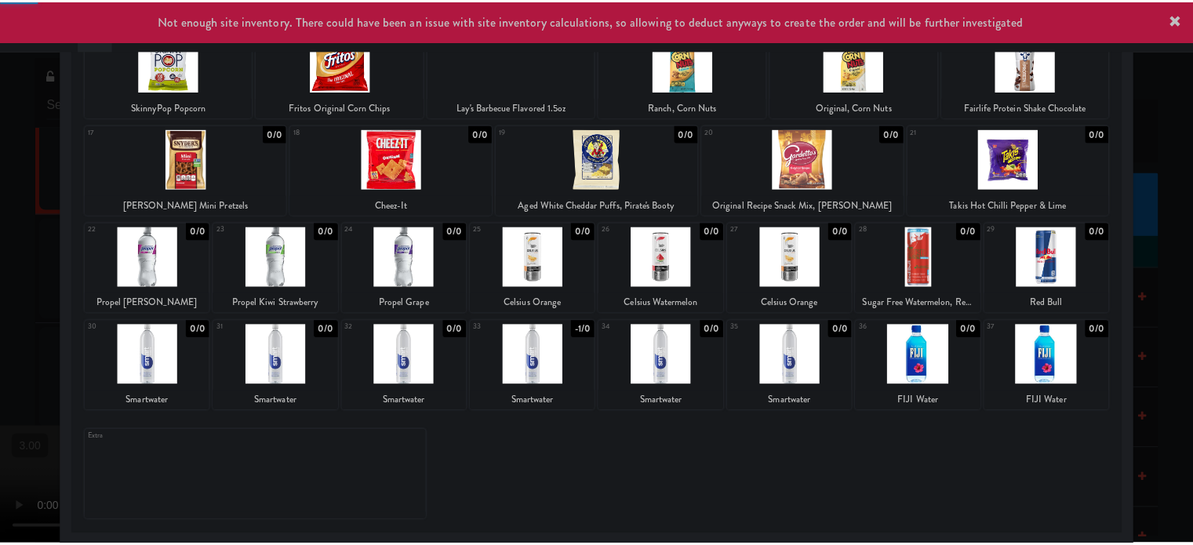
scroll to position [4470, 0]
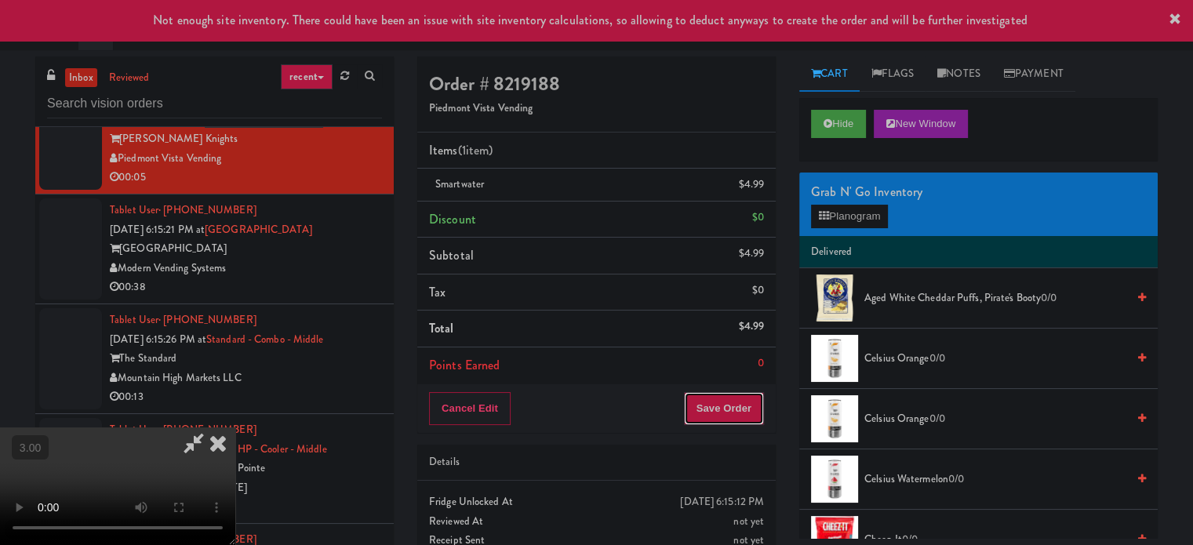
click at [736, 416] on button "Save Order" at bounding box center [724, 408] width 80 height 33
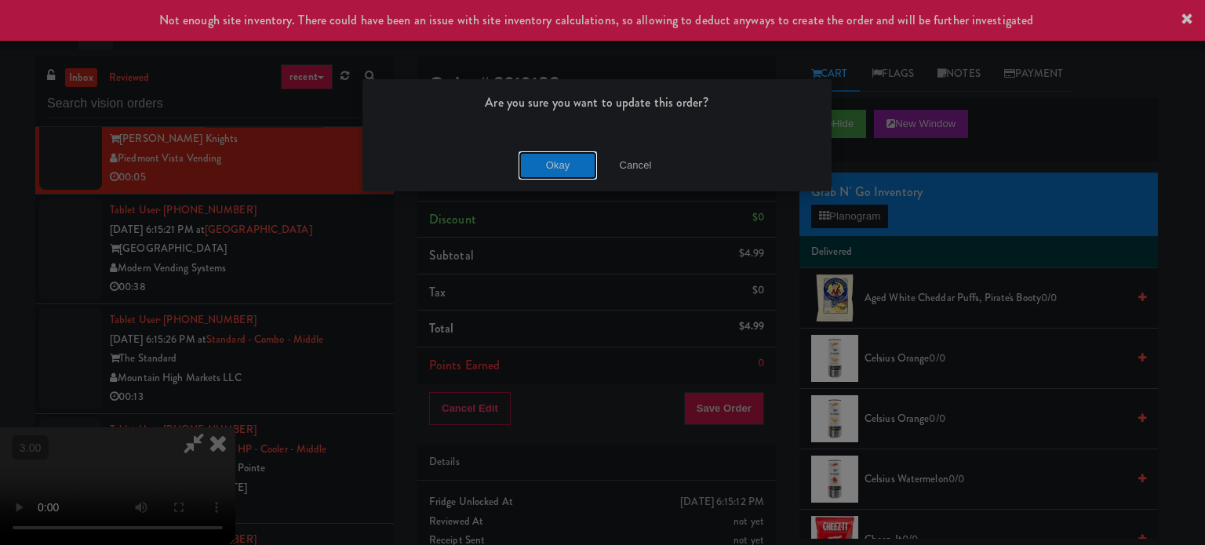
click at [534, 169] on button "Okay" at bounding box center [557, 165] width 78 height 28
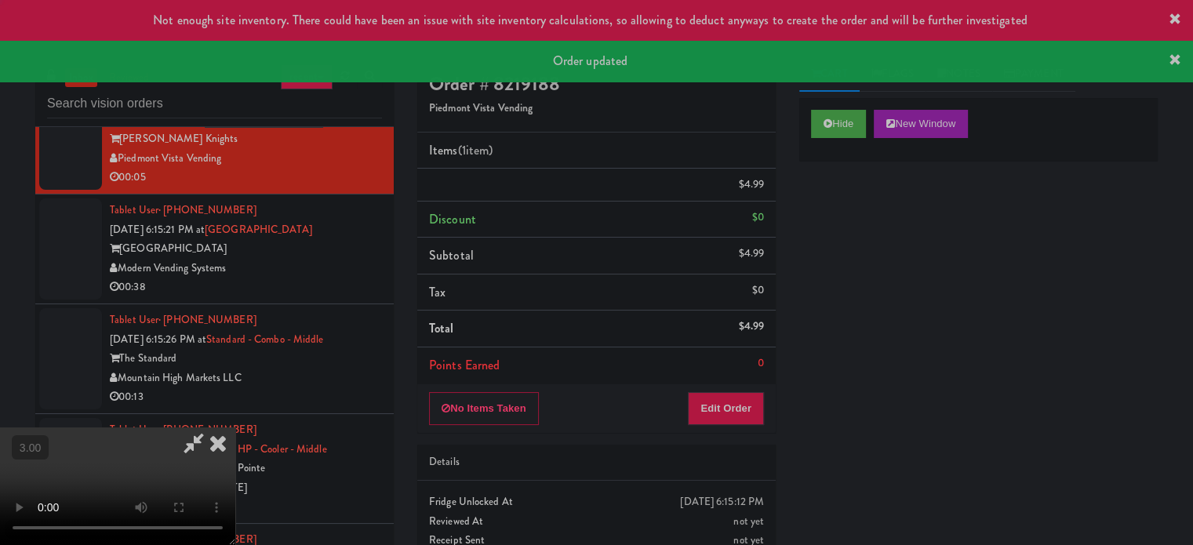
scroll to position [0, 0]
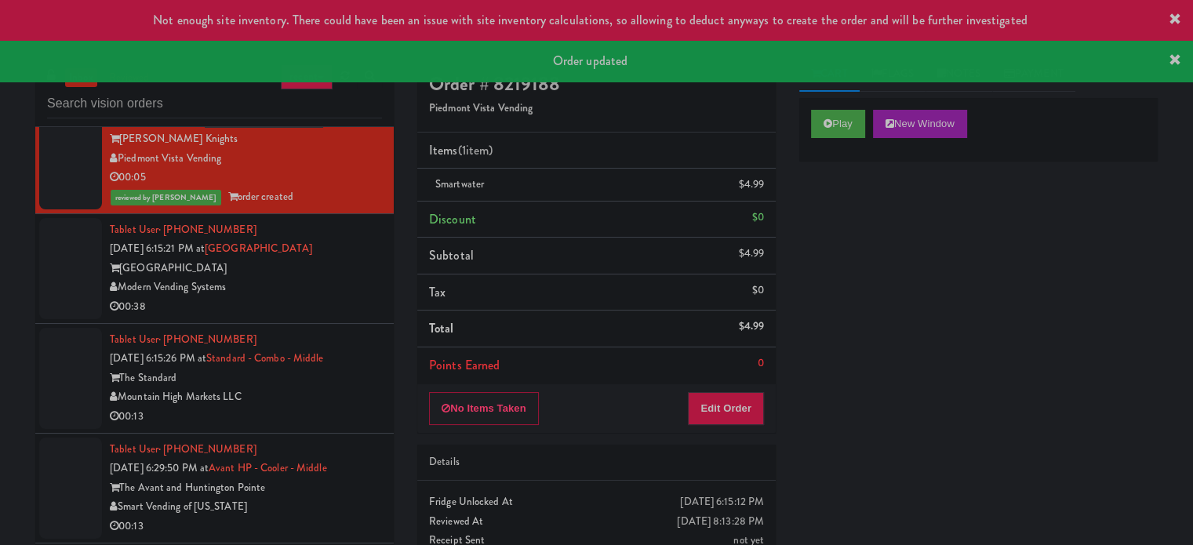
click at [304, 310] on div "00:38" at bounding box center [246, 307] width 272 height 20
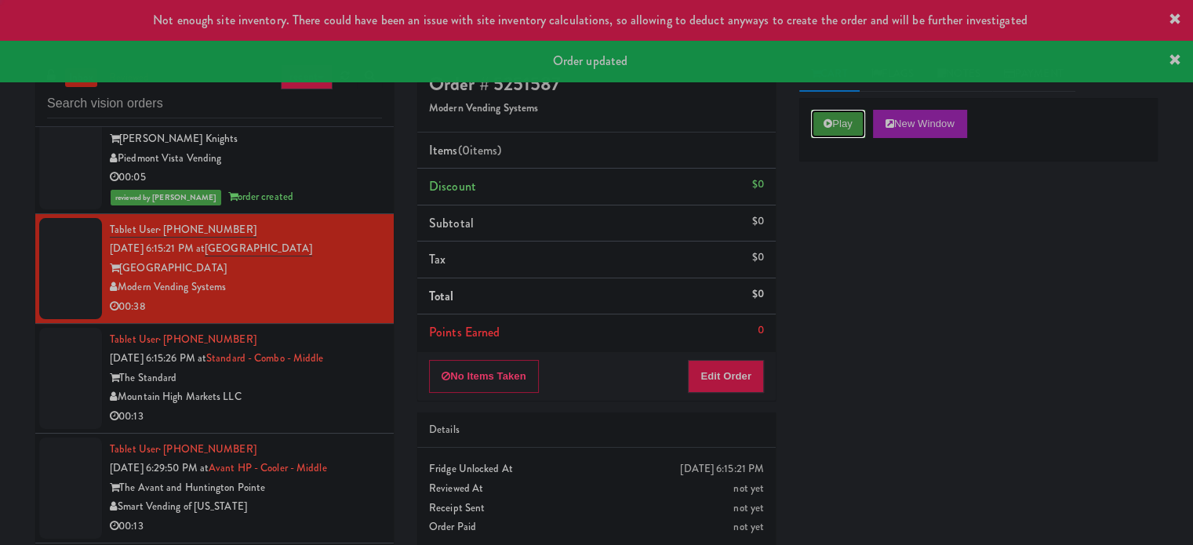
click at [835, 119] on button "Play" at bounding box center [838, 124] width 54 height 28
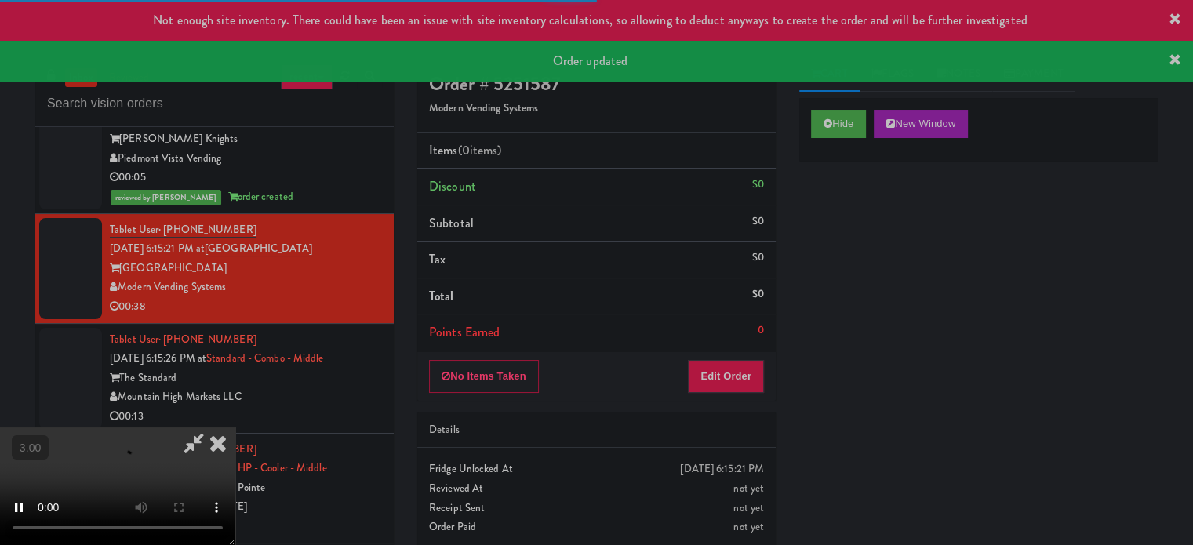
click at [812, 216] on div "Hide New Window Primary Flag Clear Flag if unable to determine what was taken o…" at bounding box center [978, 392] width 358 height 588
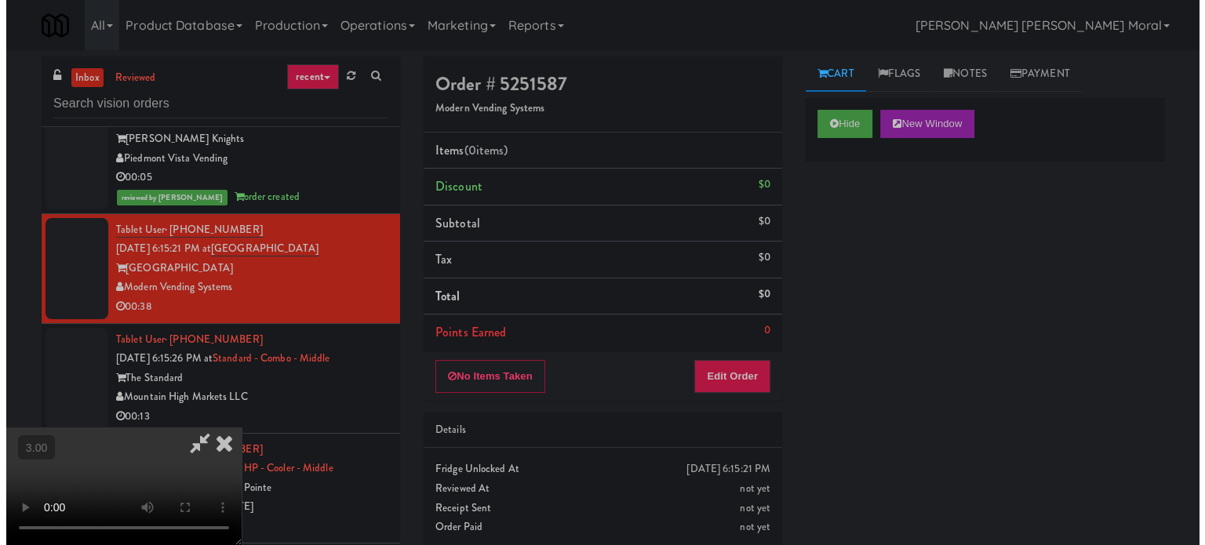
scroll to position [91, 0]
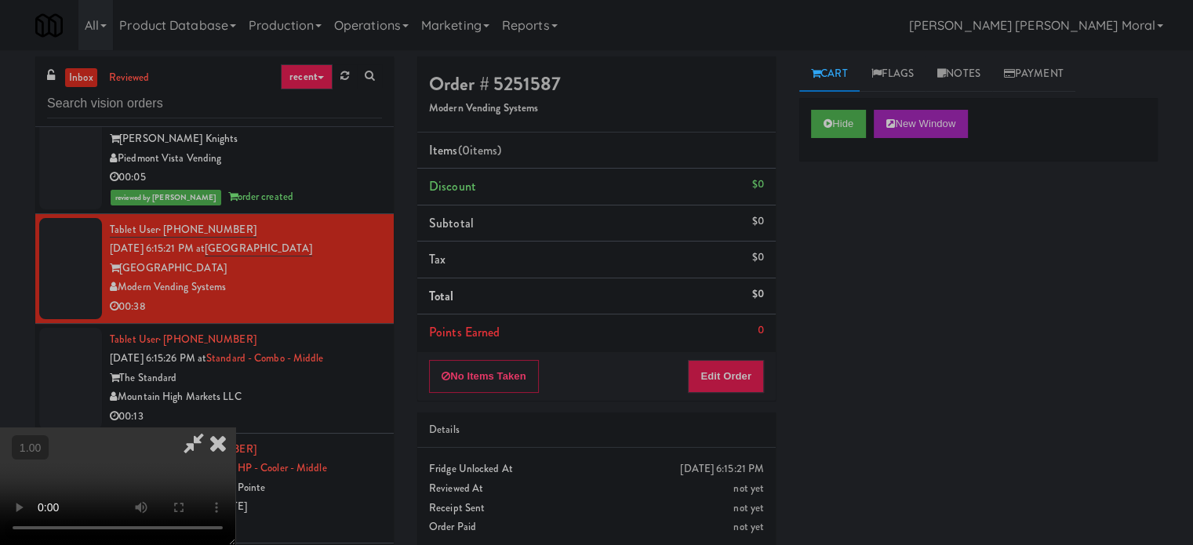
click at [235, 427] on video at bounding box center [117, 486] width 235 height 118
click at [733, 370] on button "Edit Order" at bounding box center [726, 376] width 76 height 33
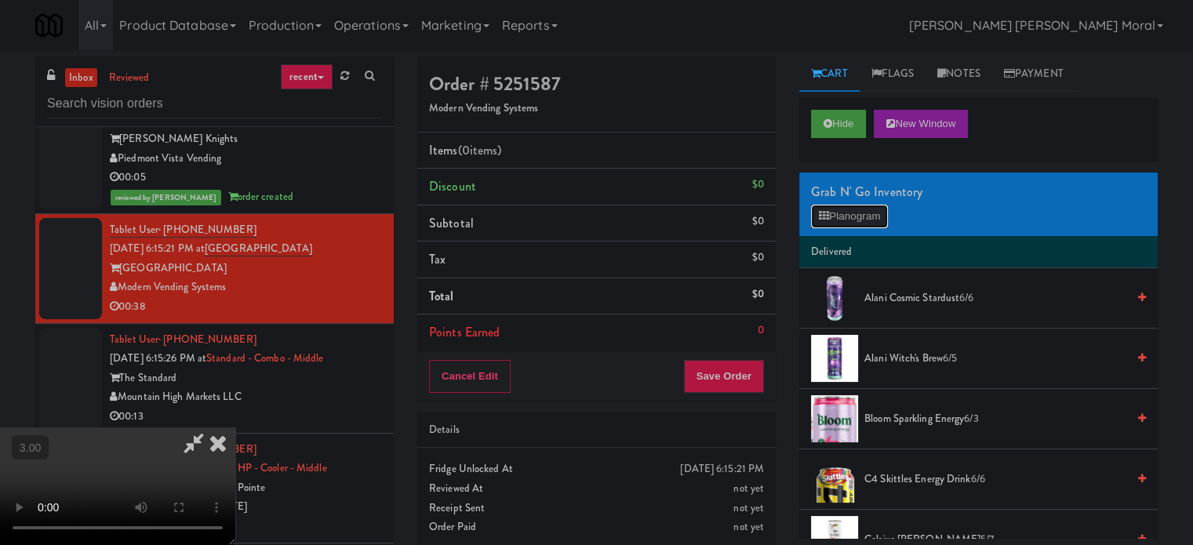
click at [837, 206] on button "Planogram" at bounding box center [849, 217] width 77 height 24
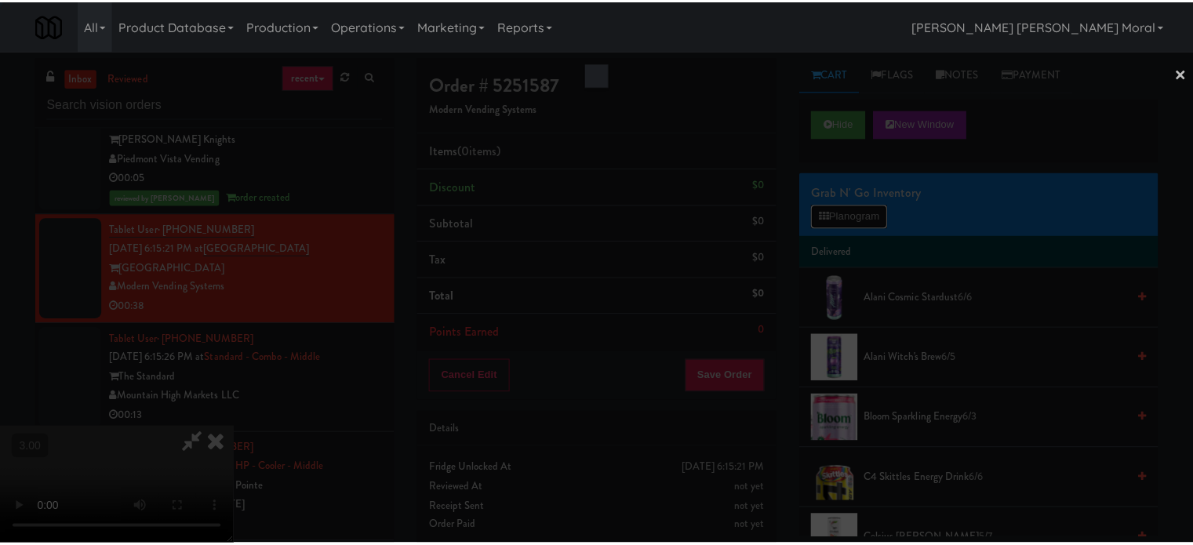
scroll to position [4450, 0]
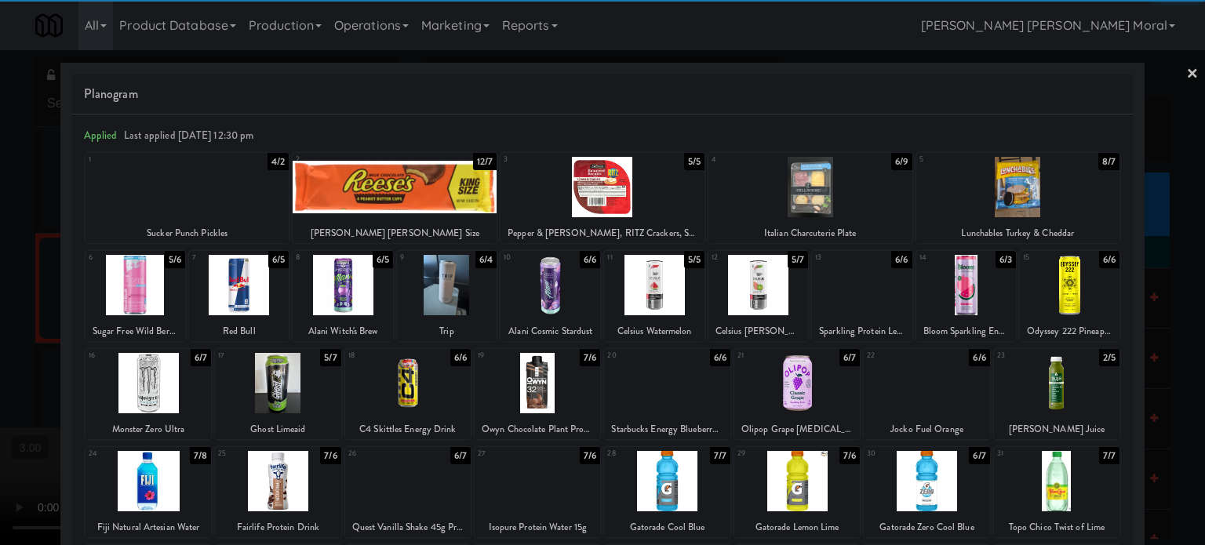
click at [660, 291] on div at bounding box center [654, 285] width 100 height 60
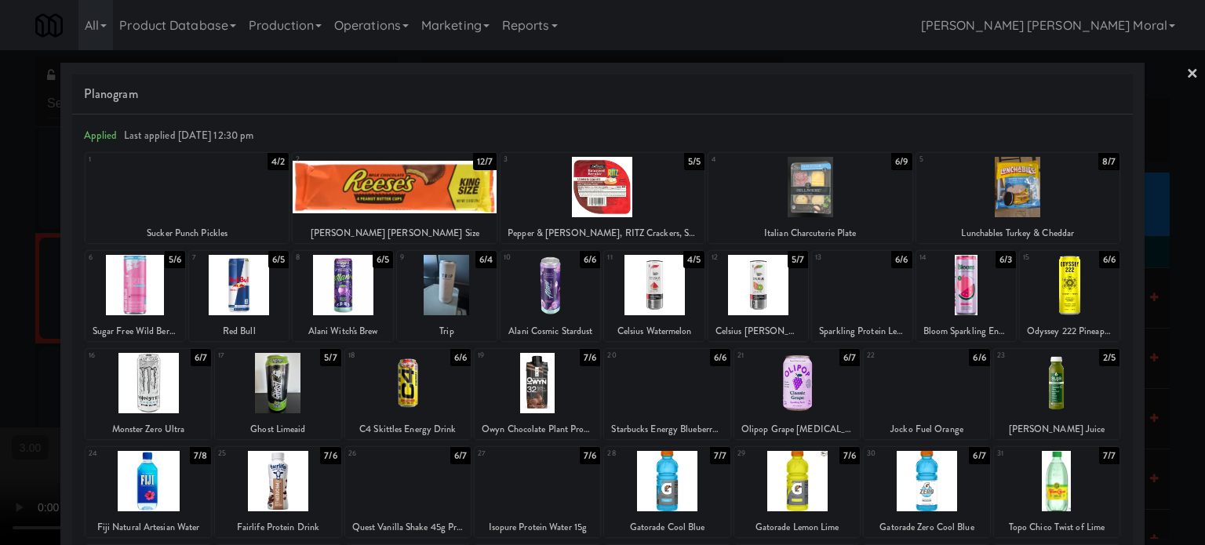
click at [1018, 191] on div at bounding box center [1018, 187] width 204 height 60
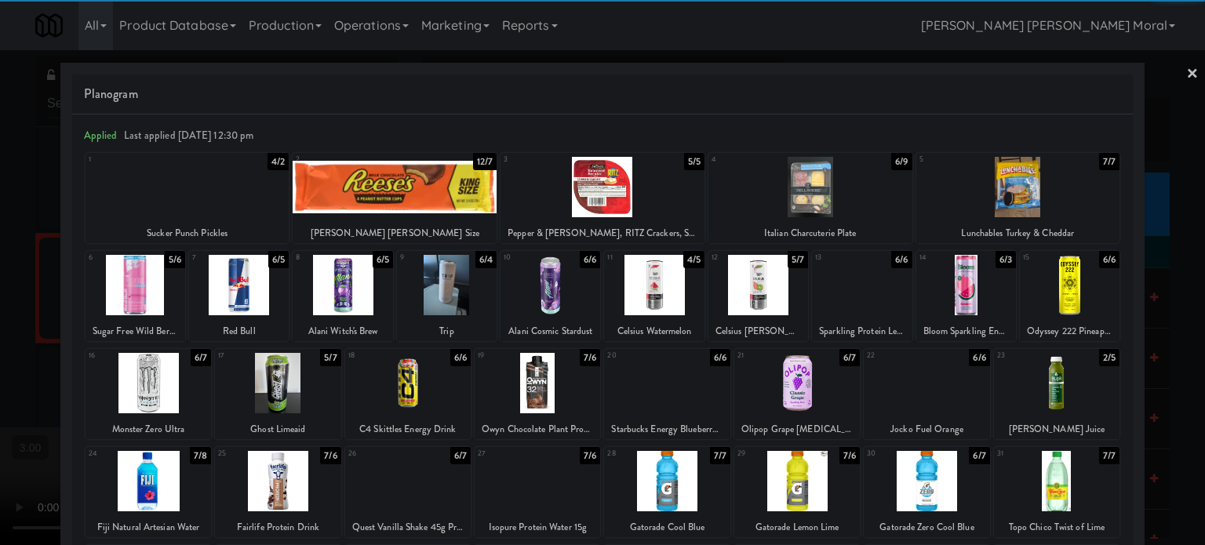
click at [2, 305] on div at bounding box center [602, 272] width 1205 height 545
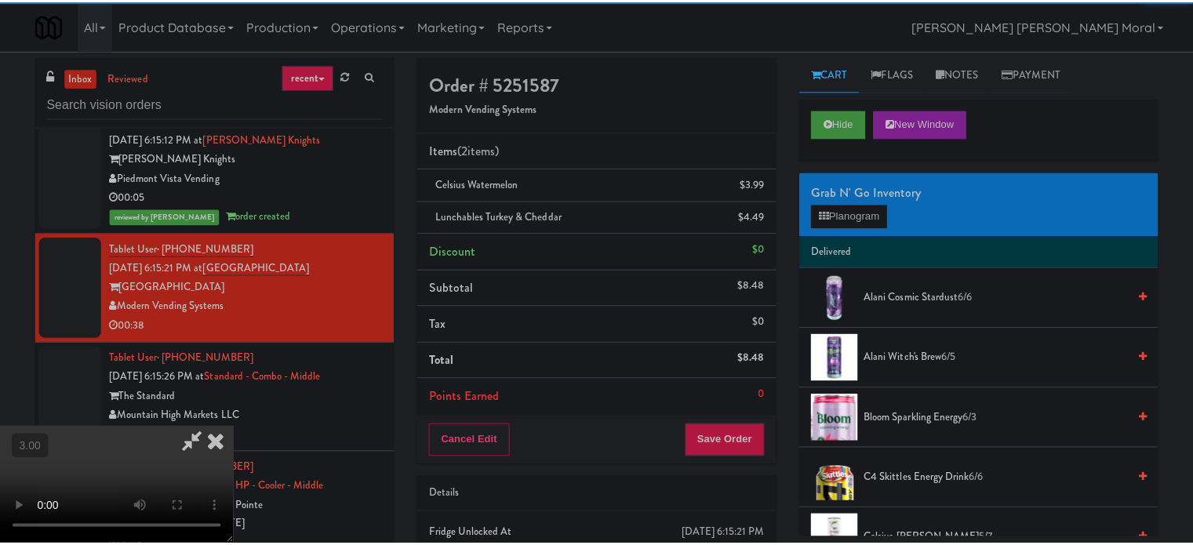
scroll to position [4470, 0]
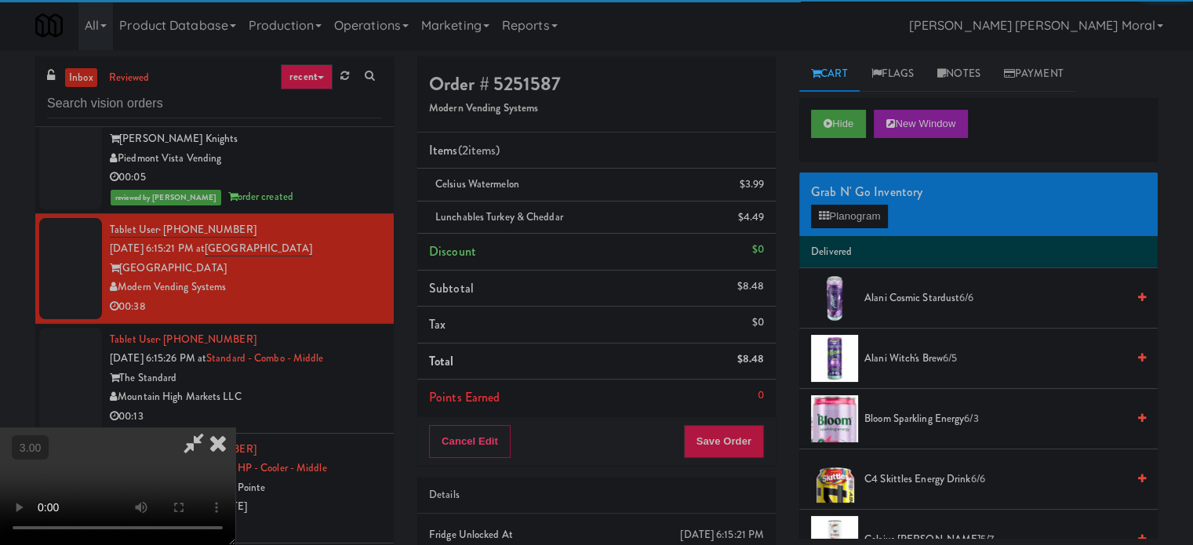
click at [235, 427] on video at bounding box center [117, 486] width 235 height 118
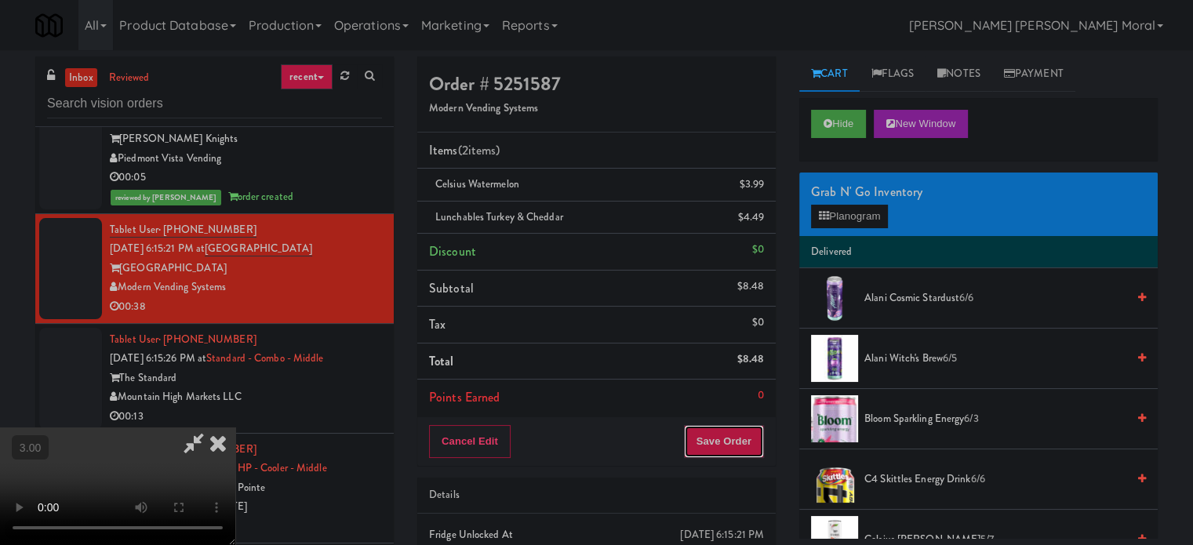
click at [761, 445] on button "Save Order" at bounding box center [724, 441] width 80 height 33
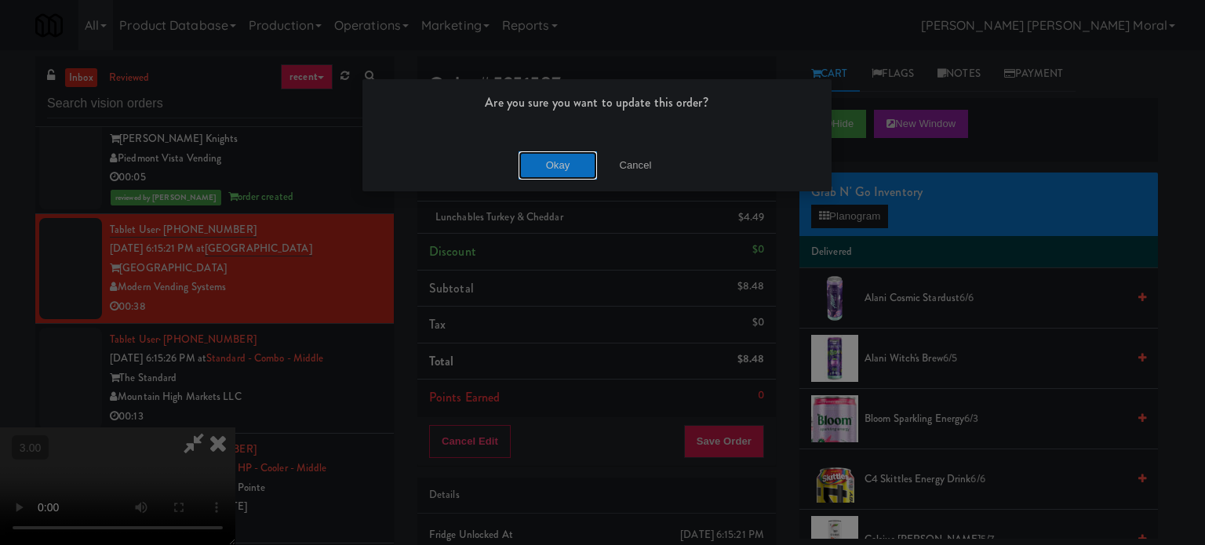
click at [565, 165] on button "Okay" at bounding box center [557, 165] width 78 height 28
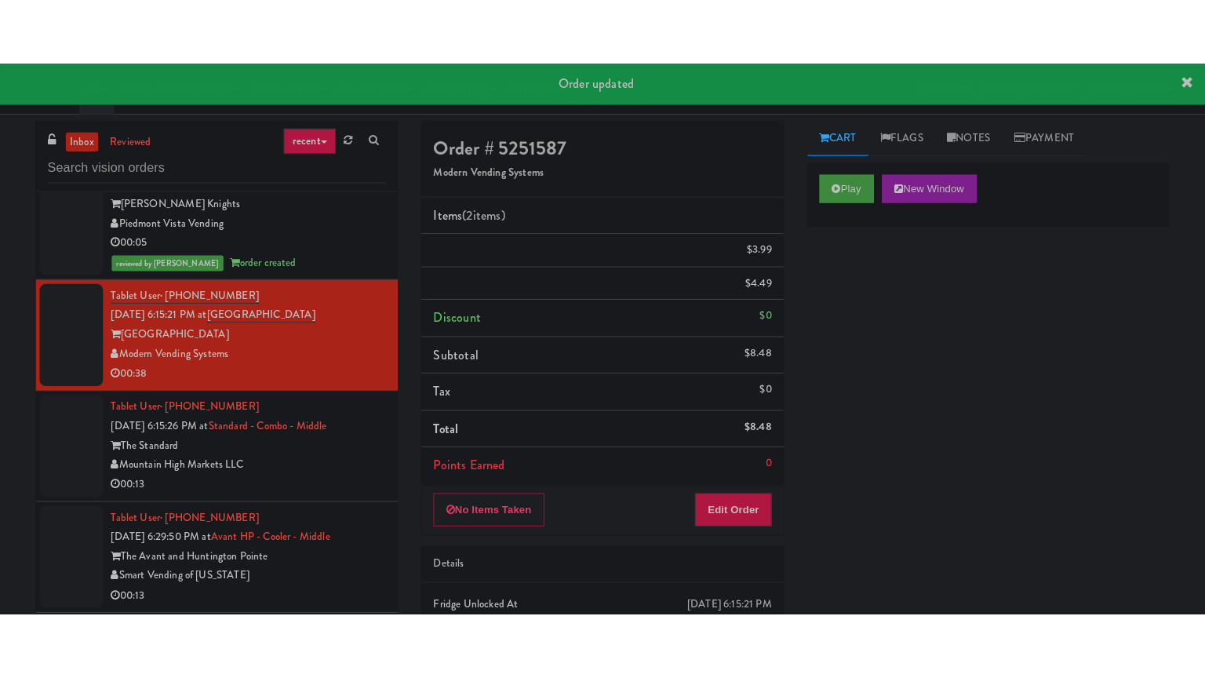
scroll to position [0, 0]
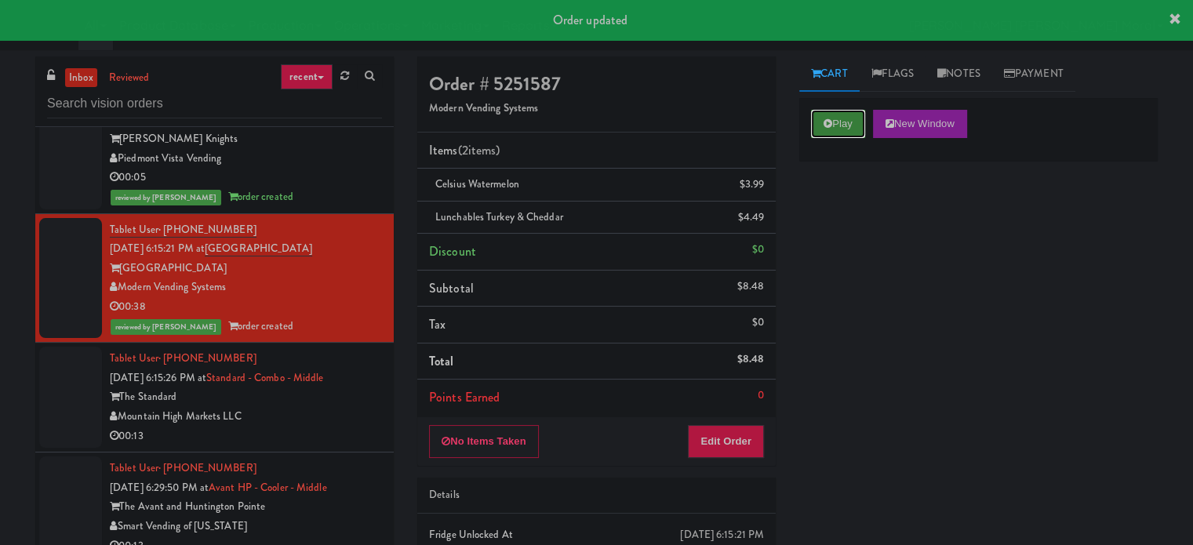
click at [835, 125] on button "Play" at bounding box center [838, 124] width 54 height 28
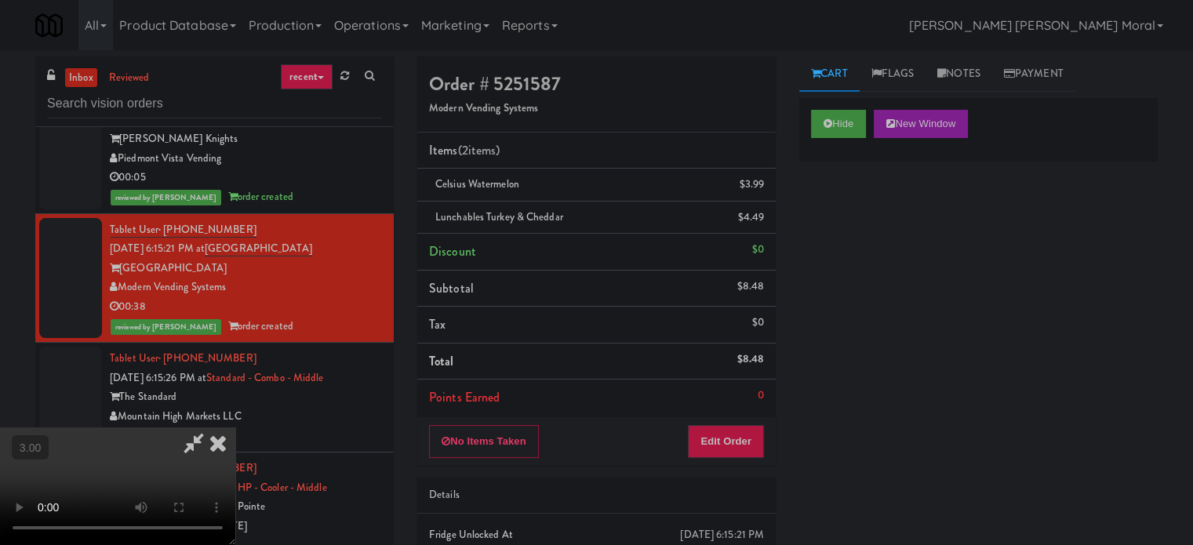
click at [235, 427] on icon at bounding box center [218, 442] width 35 height 31
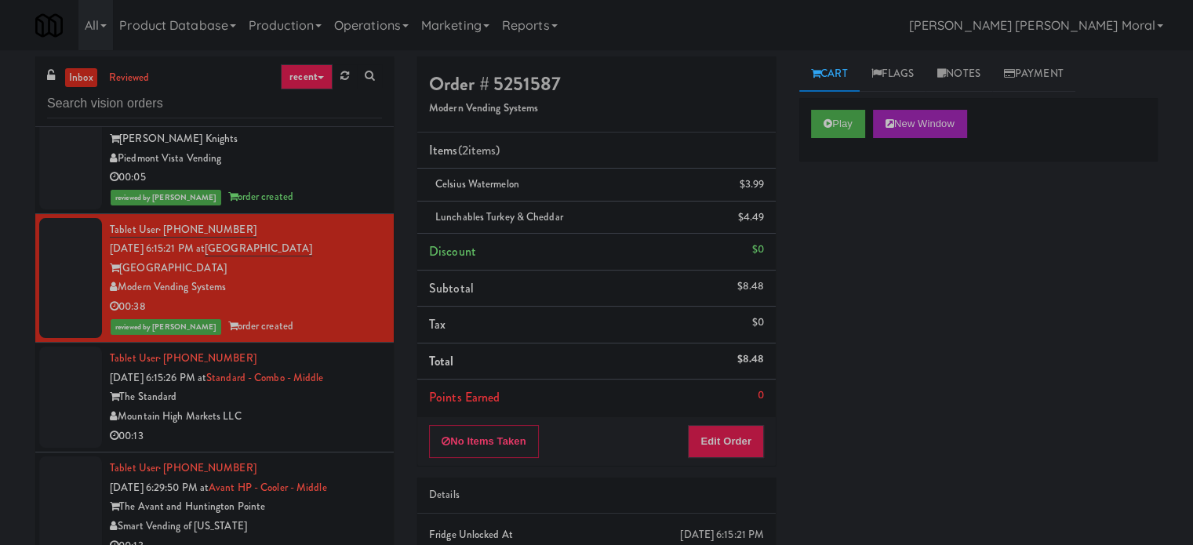
click at [324, 416] on div "Mountain High Markets LLC" at bounding box center [246, 417] width 272 height 20
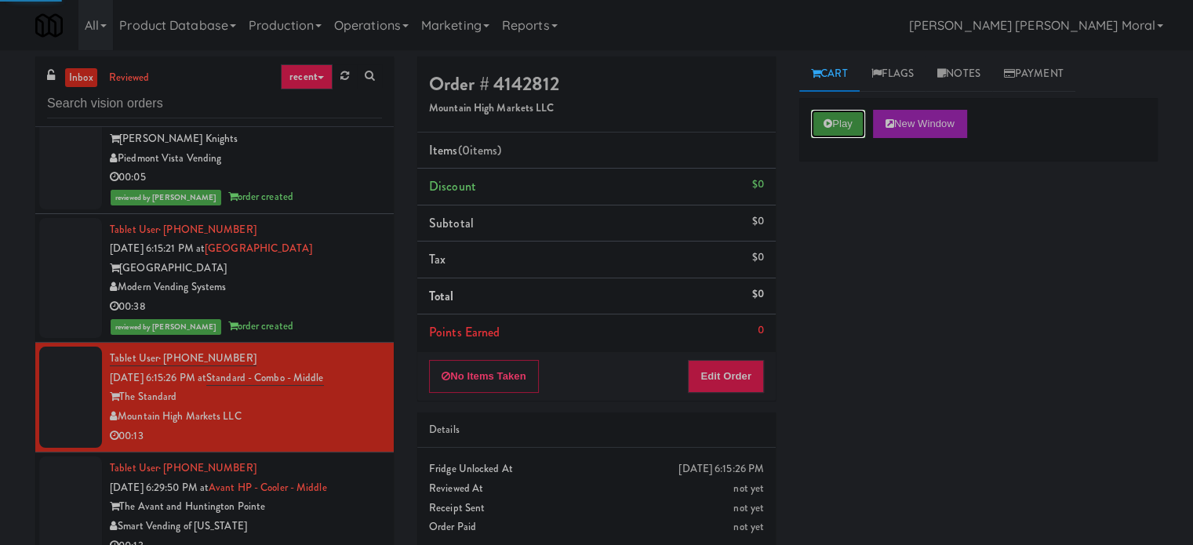
click at [844, 122] on button "Play" at bounding box center [838, 124] width 54 height 28
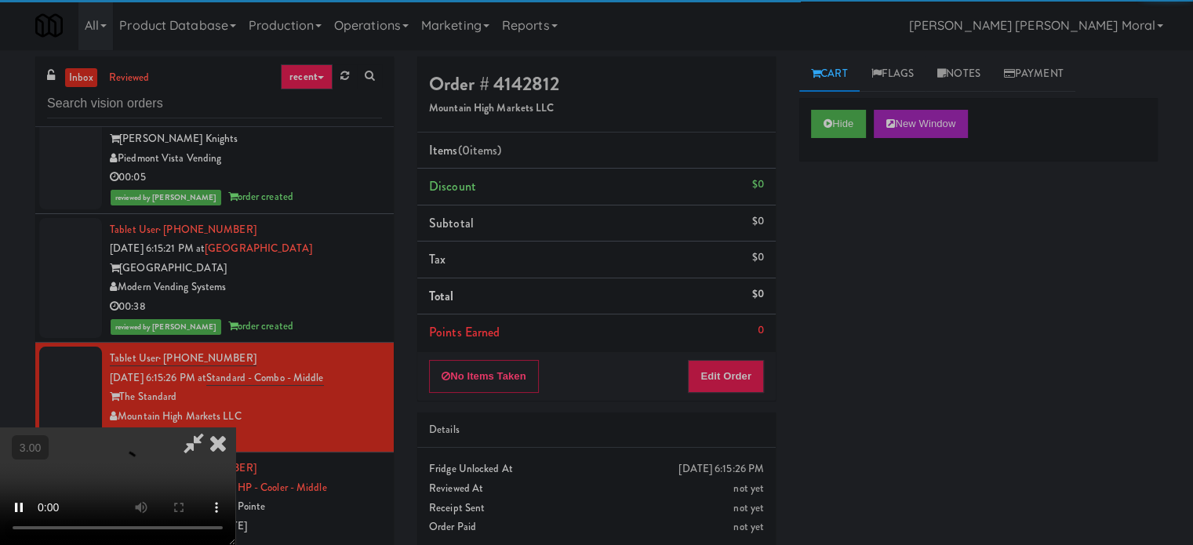
click at [832, 227] on div "Hide New Window Primary Flag Clear Flag if unable to determine what was taken o…" at bounding box center [978, 392] width 358 height 588
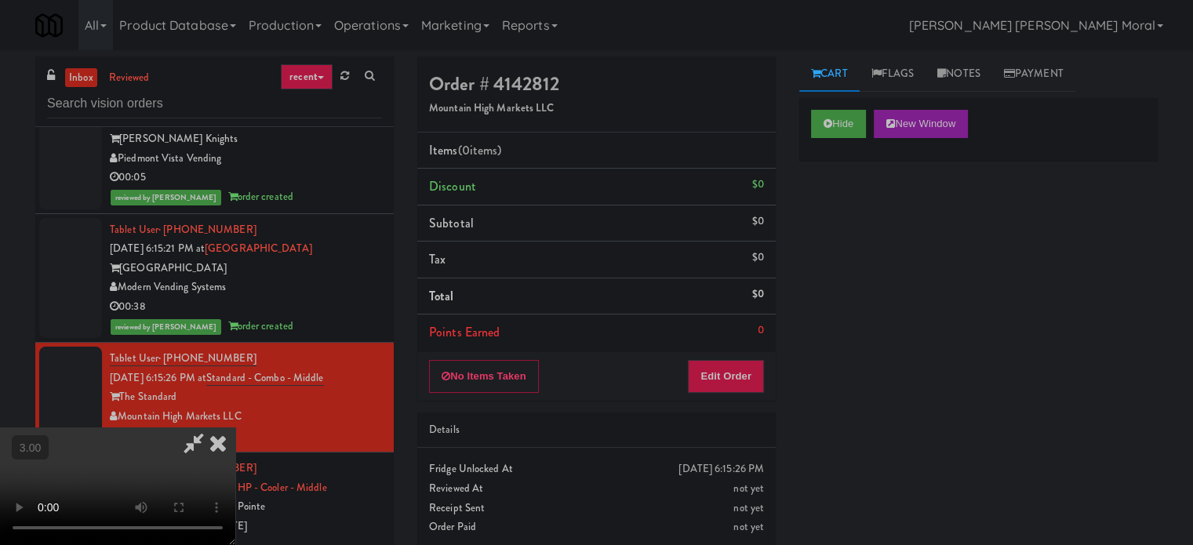
click at [235, 427] on video at bounding box center [117, 486] width 235 height 118
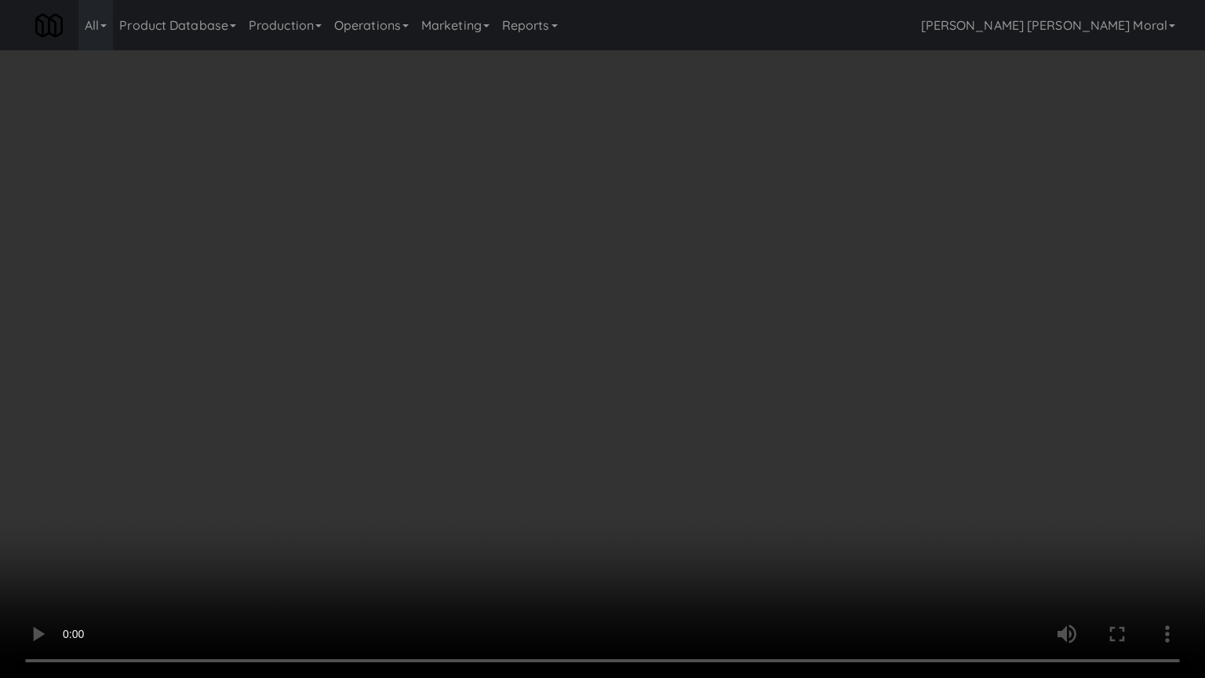
click at [585, 405] on video at bounding box center [602, 339] width 1205 height 678
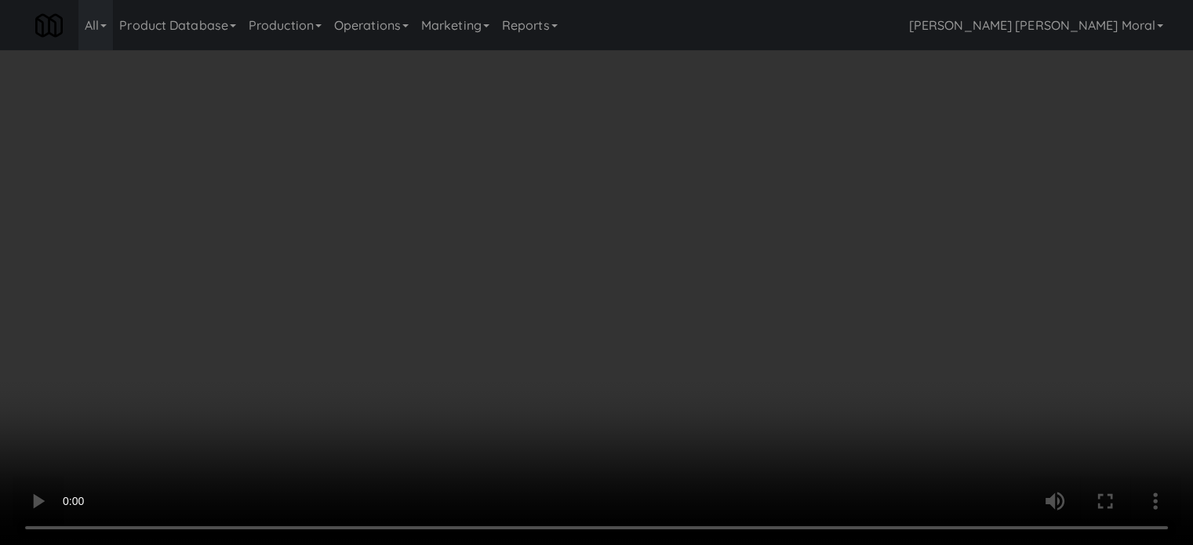
scroll to position [4470, 0]
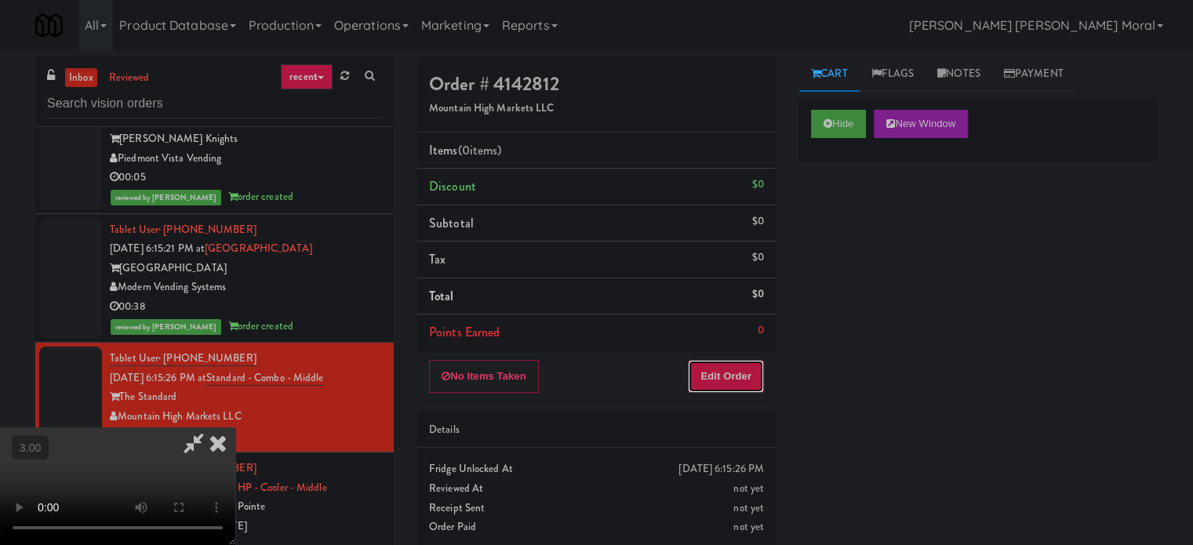
drag, startPoint x: 731, startPoint y: 388, endPoint x: 752, endPoint y: 343, distance: 49.5
click at [731, 387] on button "Edit Order" at bounding box center [726, 376] width 76 height 33
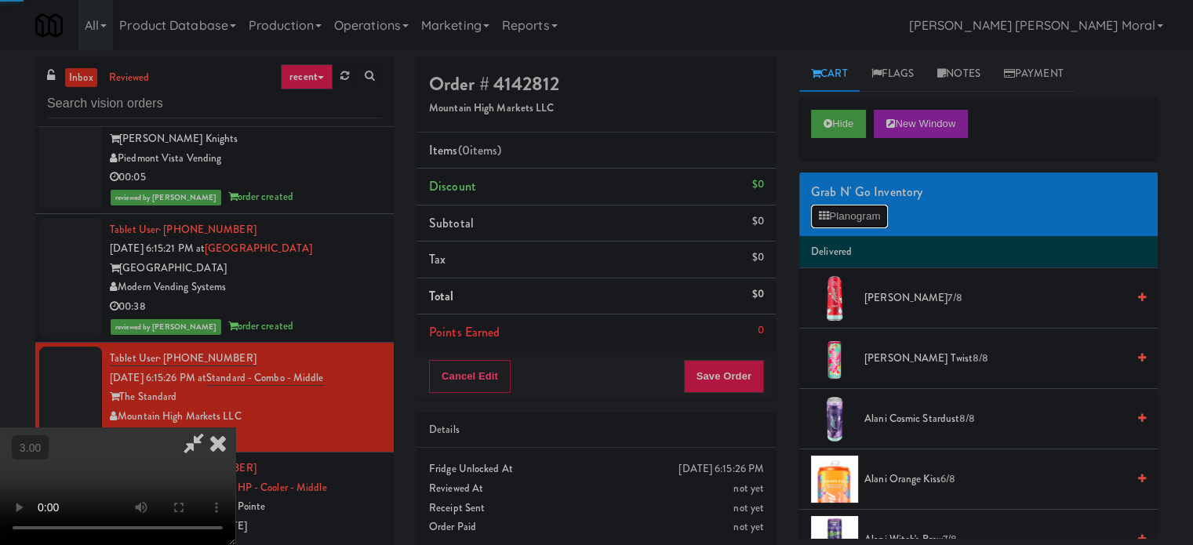
click at [819, 224] on button "Planogram" at bounding box center [849, 217] width 77 height 24
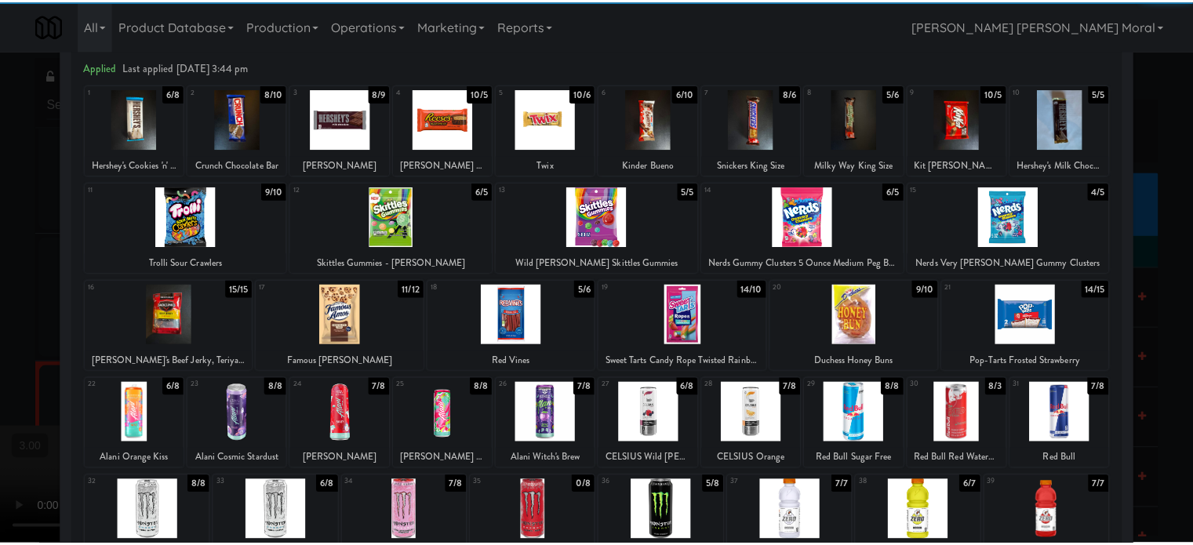
scroll to position [157, 0]
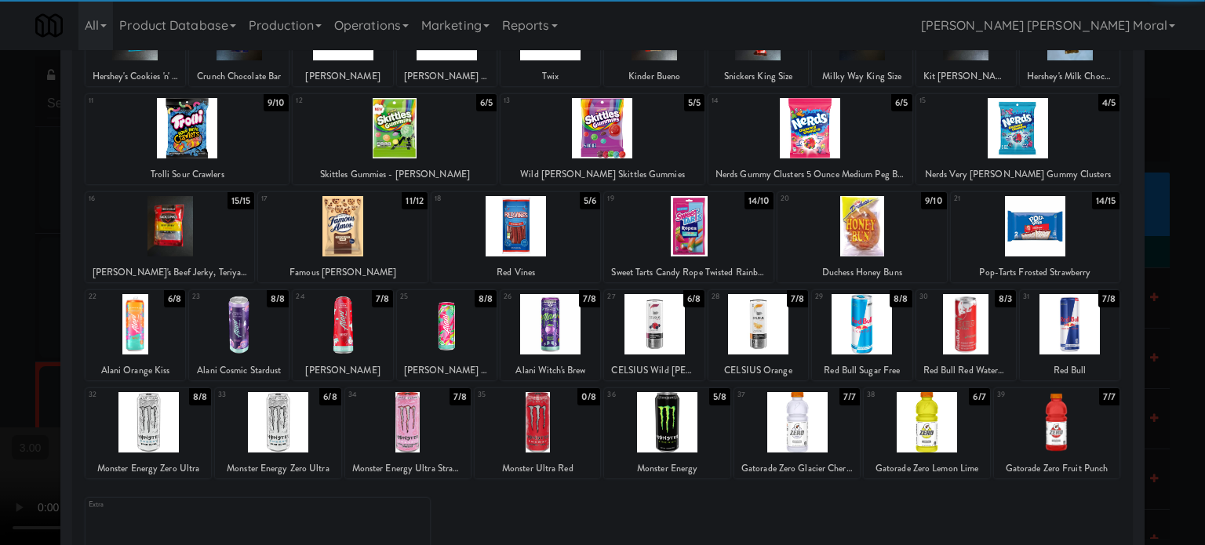
click at [561, 311] on div at bounding box center [550, 324] width 100 height 60
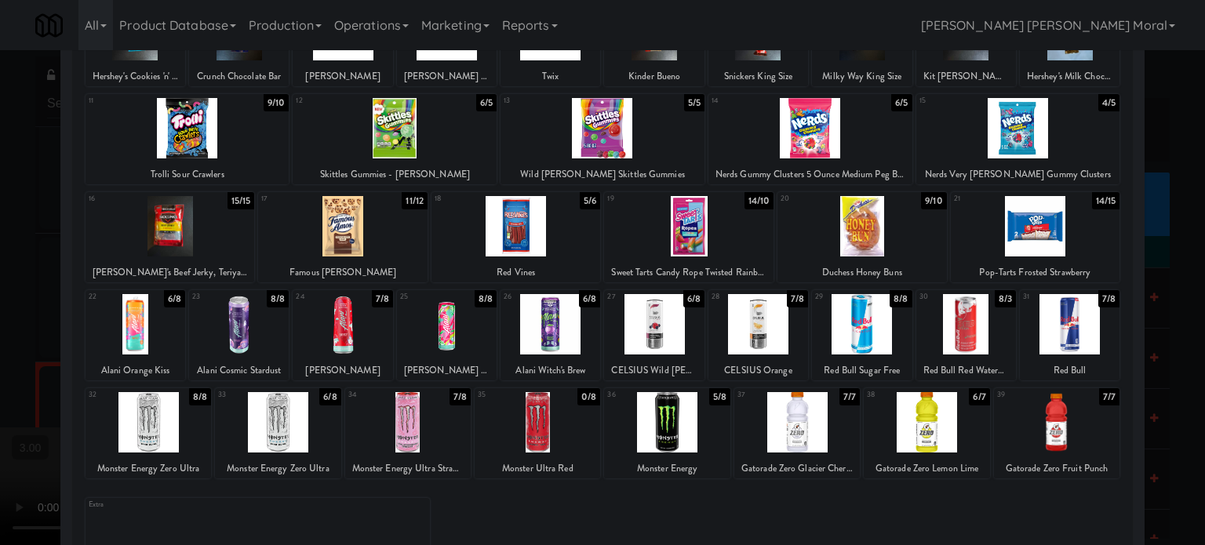
click at [947, 432] on div at bounding box center [925, 422] width 125 height 60
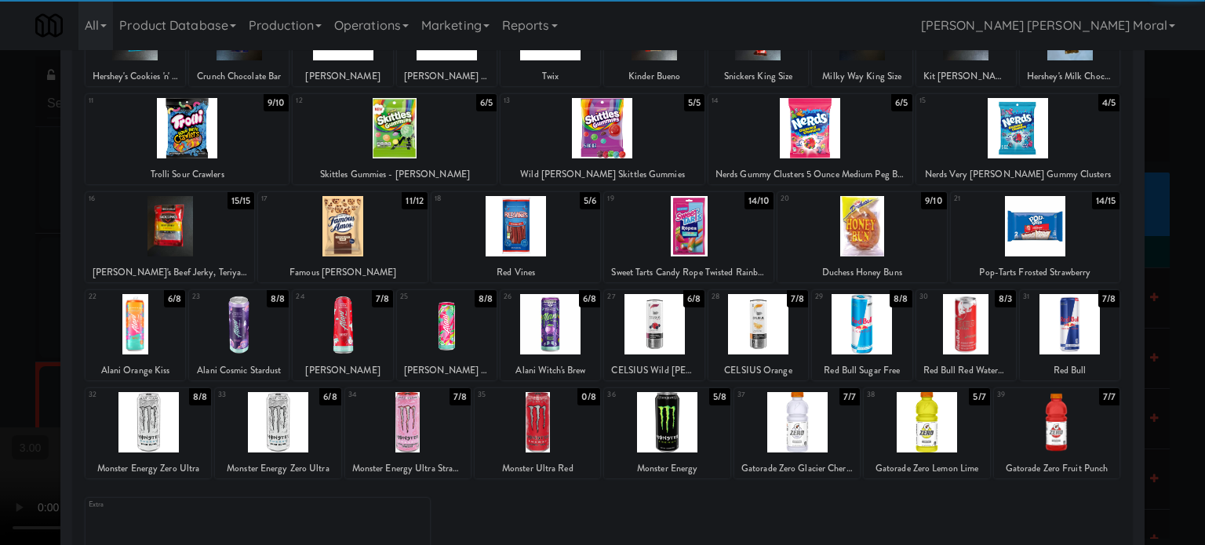
drag, startPoint x: 0, startPoint y: 329, endPoint x: 286, endPoint y: 335, distance: 286.3
click at [1, 332] on div at bounding box center [602, 272] width 1205 height 545
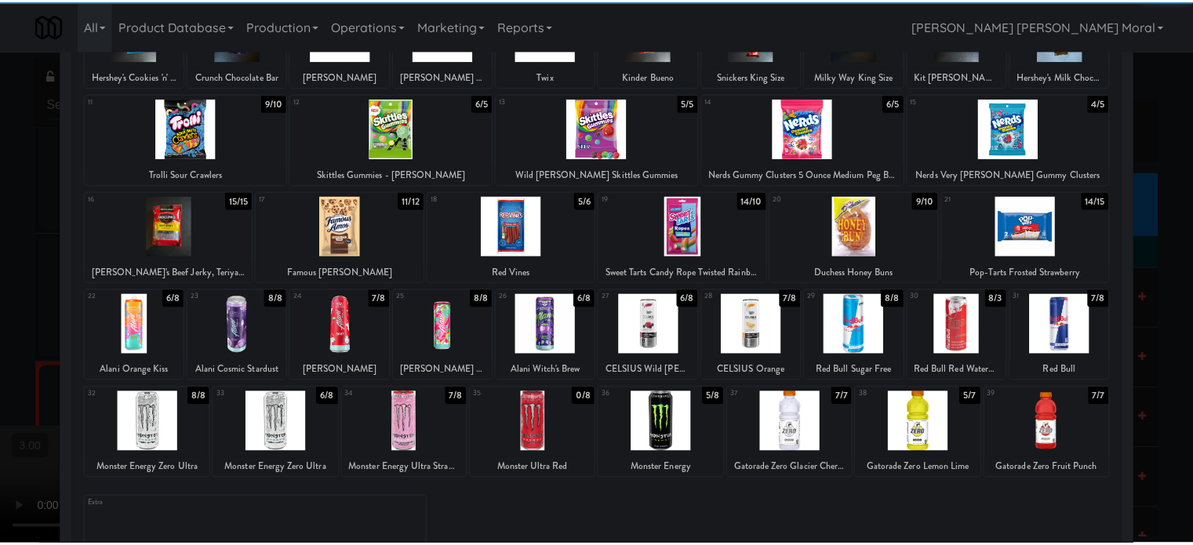
scroll to position [4470, 0]
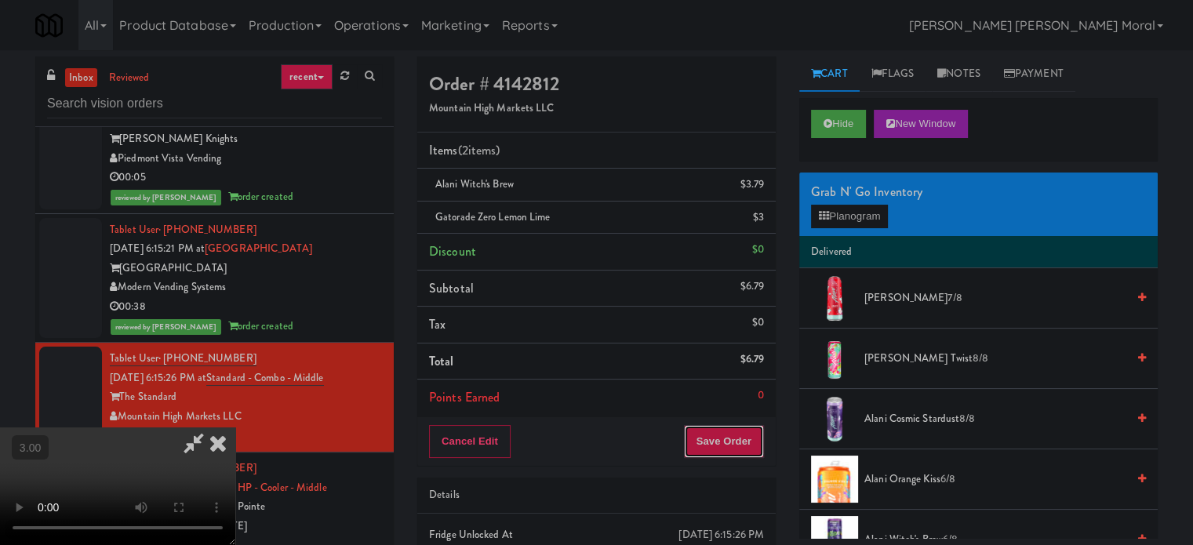
click at [734, 432] on button "Save Order" at bounding box center [724, 441] width 80 height 33
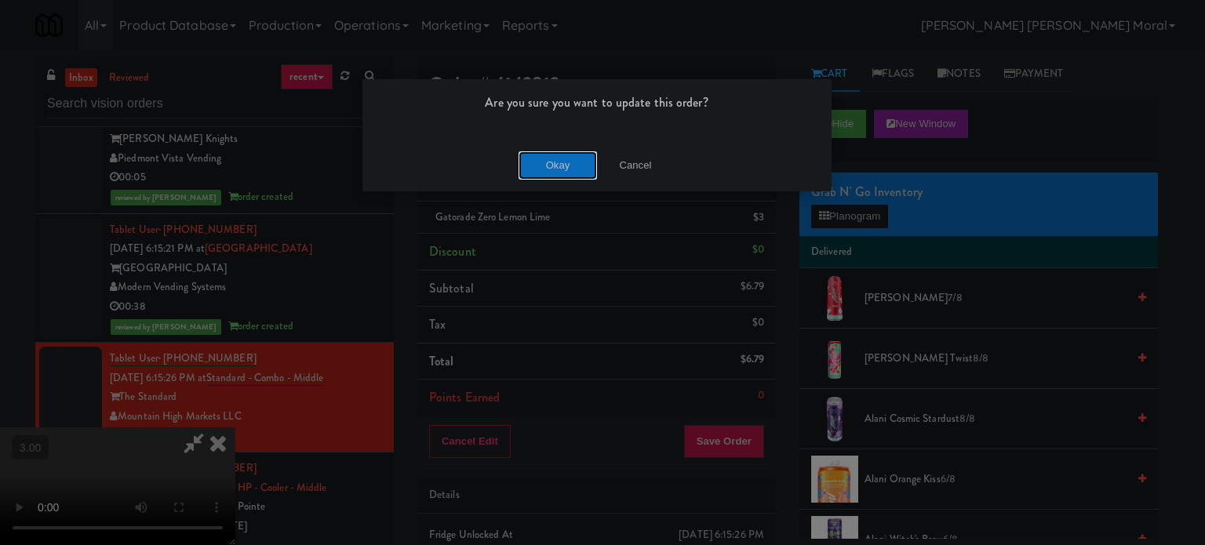
click at [543, 172] on button "Okay" at bounding box center [557, 165] width 78 height 28
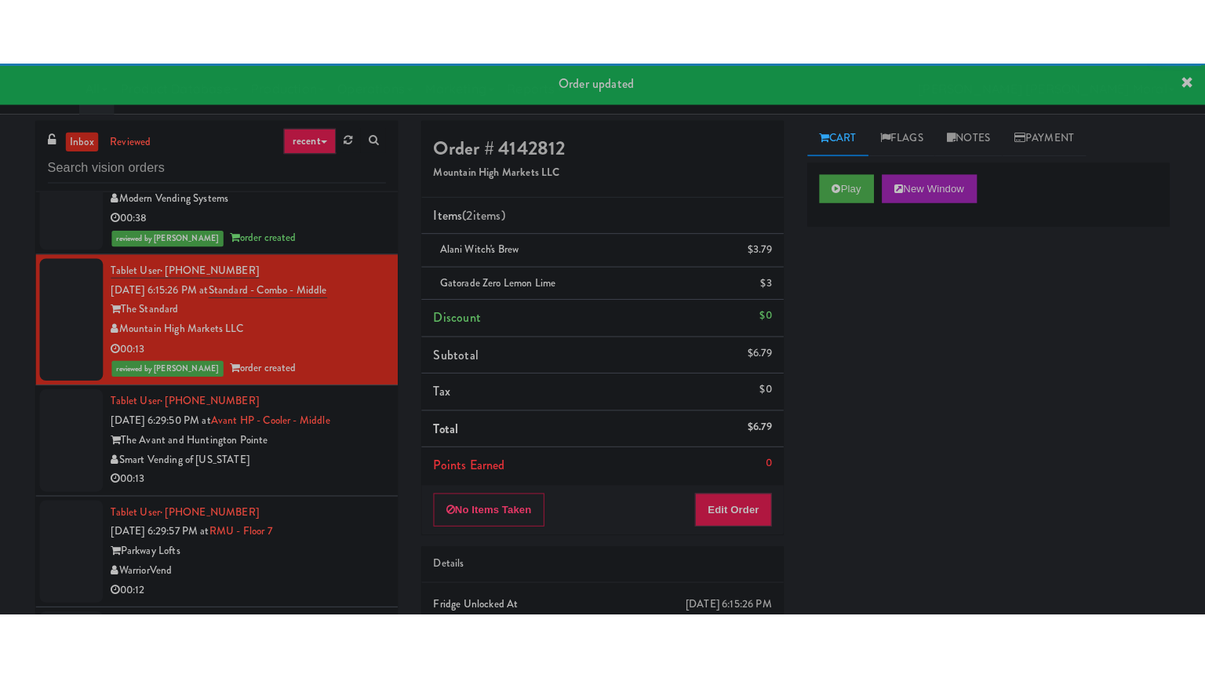
scroll to position [4627, 0]
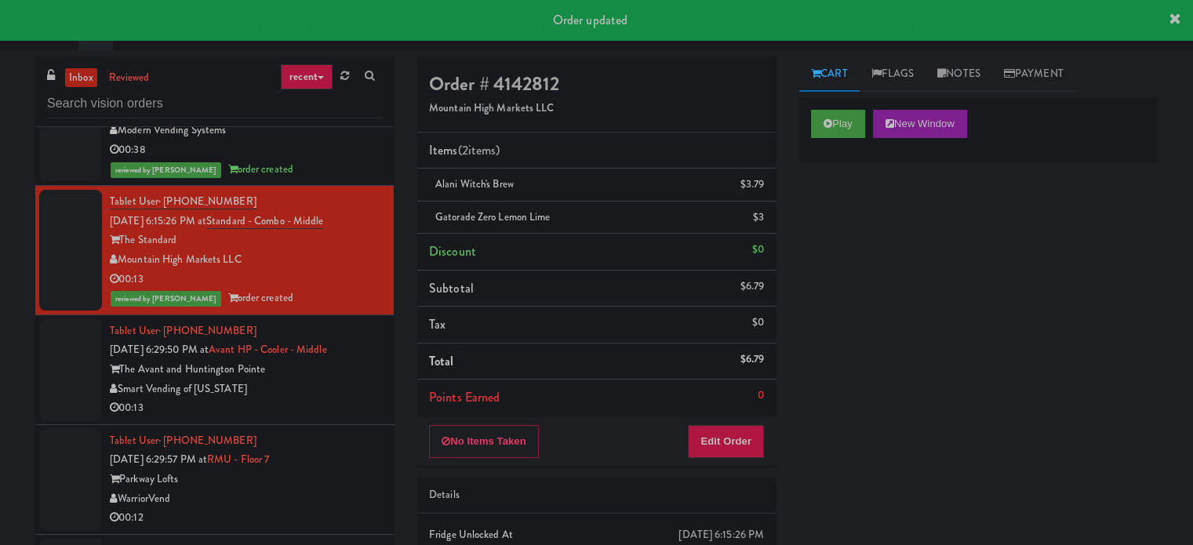
click at [320, 398] on div "00:13" at bounding box center [246, 408] width 272 height 20
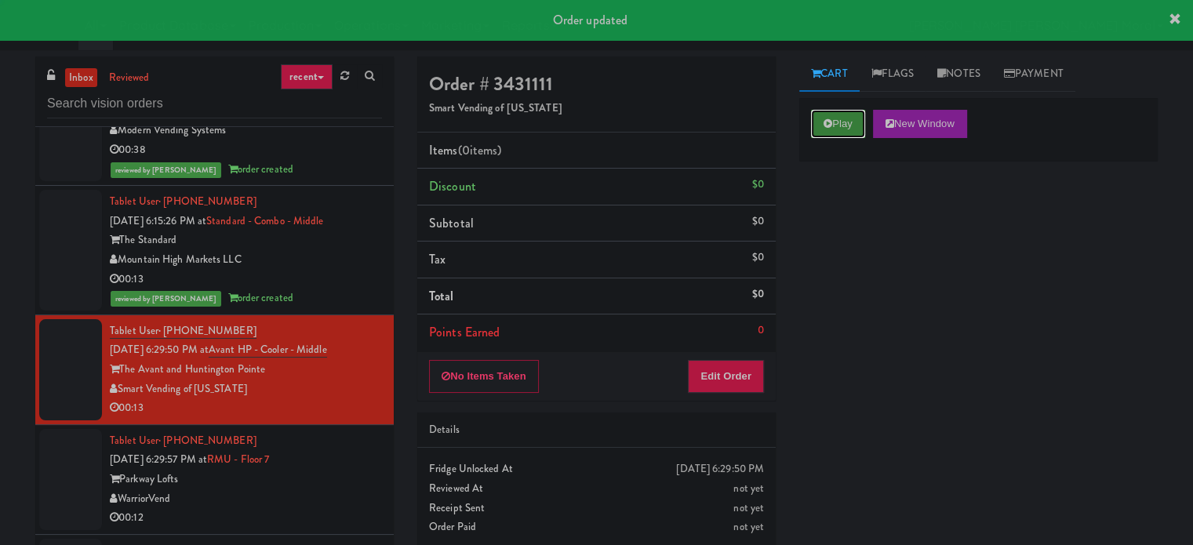
click at [834, 114] on button "Play" at bounding box center [838, 124] width 54 height 28
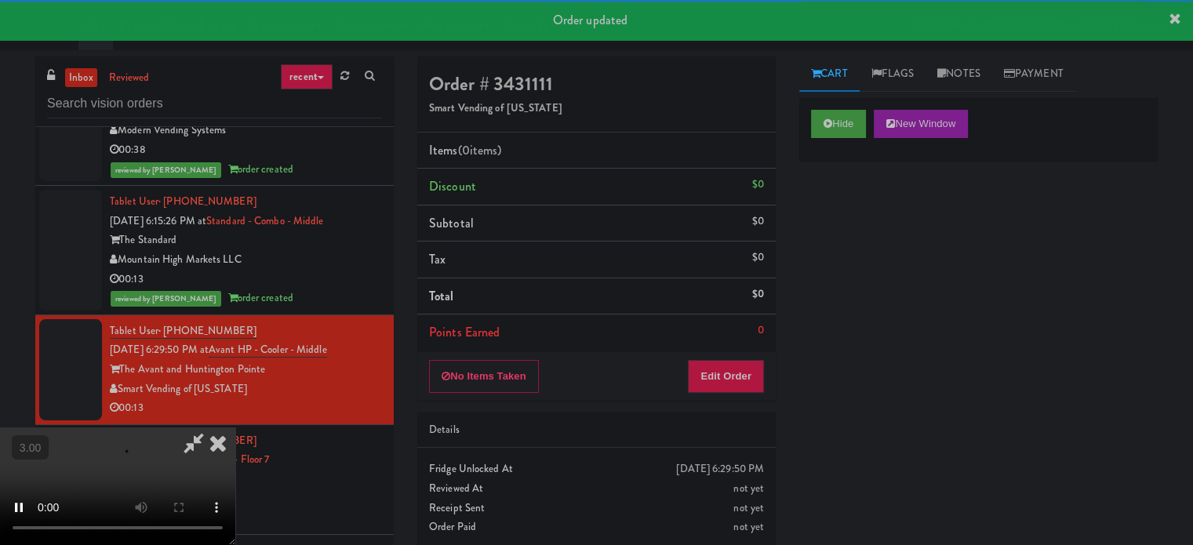
click at [813, 267] on div "Hide New Window Primary Flag Clear Flag if unable to determine what was taken o…" at bounding box center [978, 392] width 358 height 588
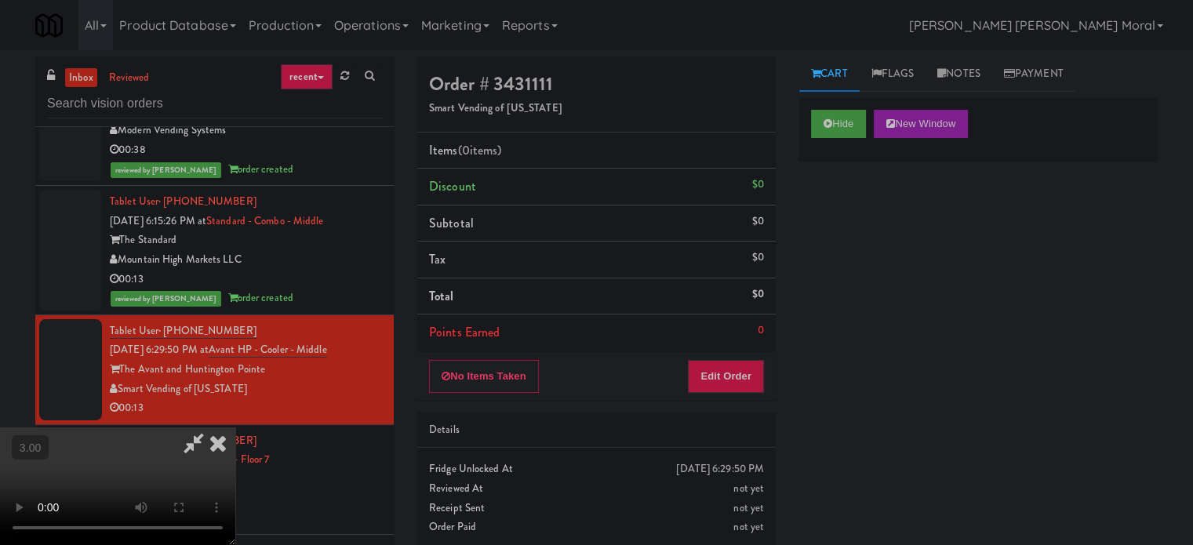
click at [235, 427] on video at bounding box center [117, 486] width 235 height 118
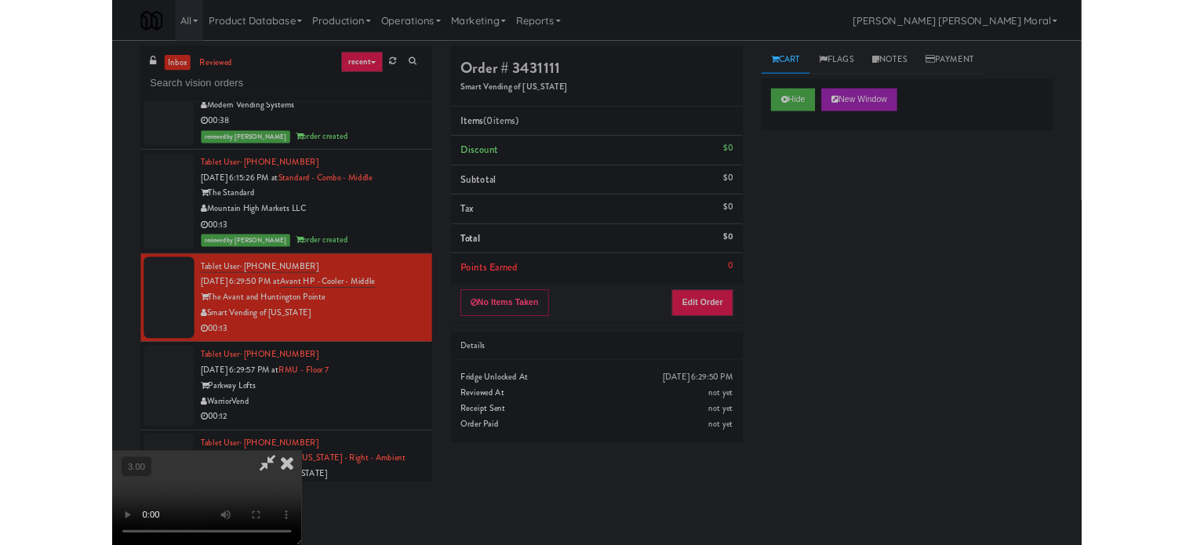
scroll to position [4607, 0]
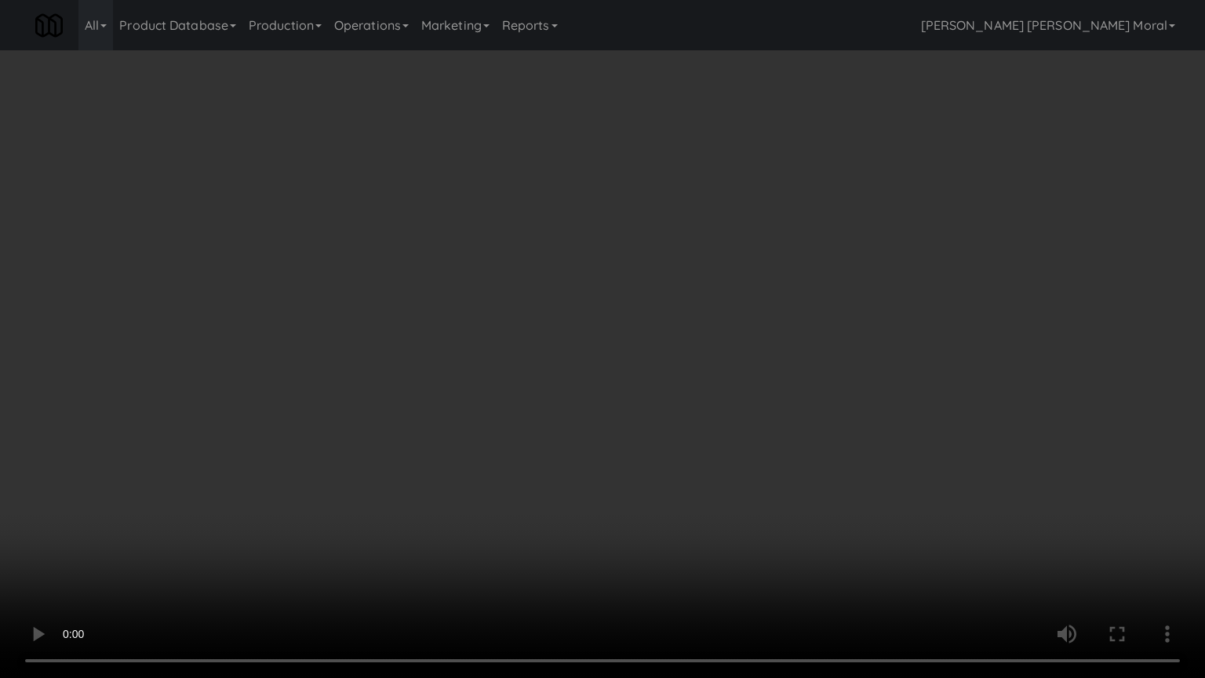
click at [649, 376] on video at bounding box center [602, 339] width 1205 height 678
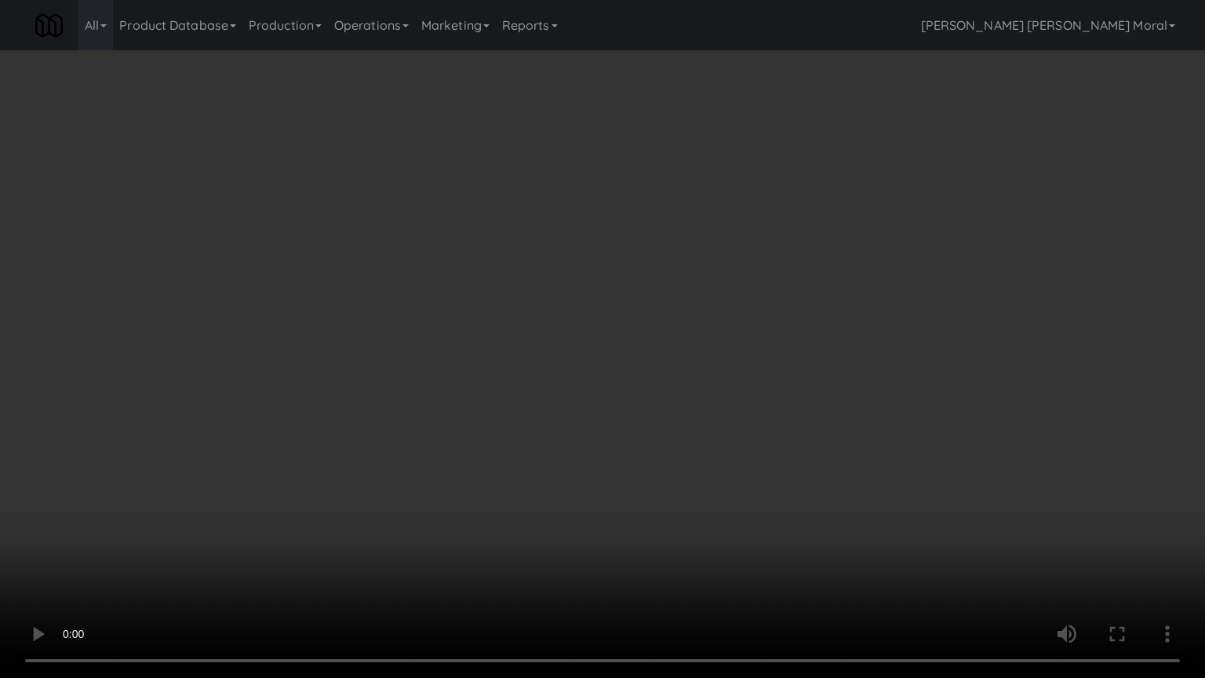
click at [649, 376] on video at bounding box center [602, 339] width 1205 height 678
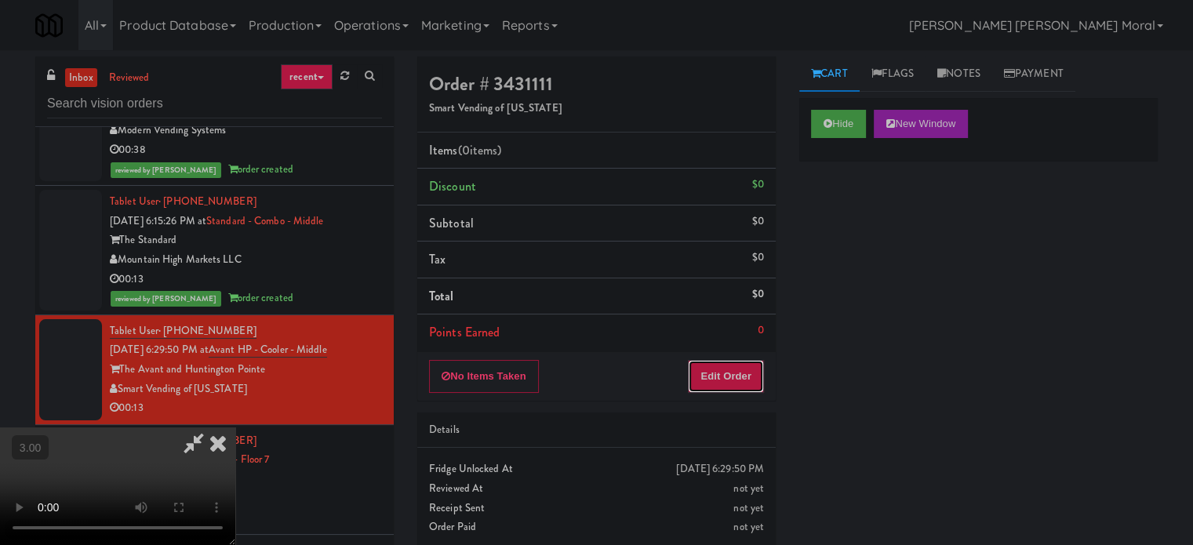
click at [750, 376] on button "Edit Order" at bounding box center [726, 376] width 76 height 33
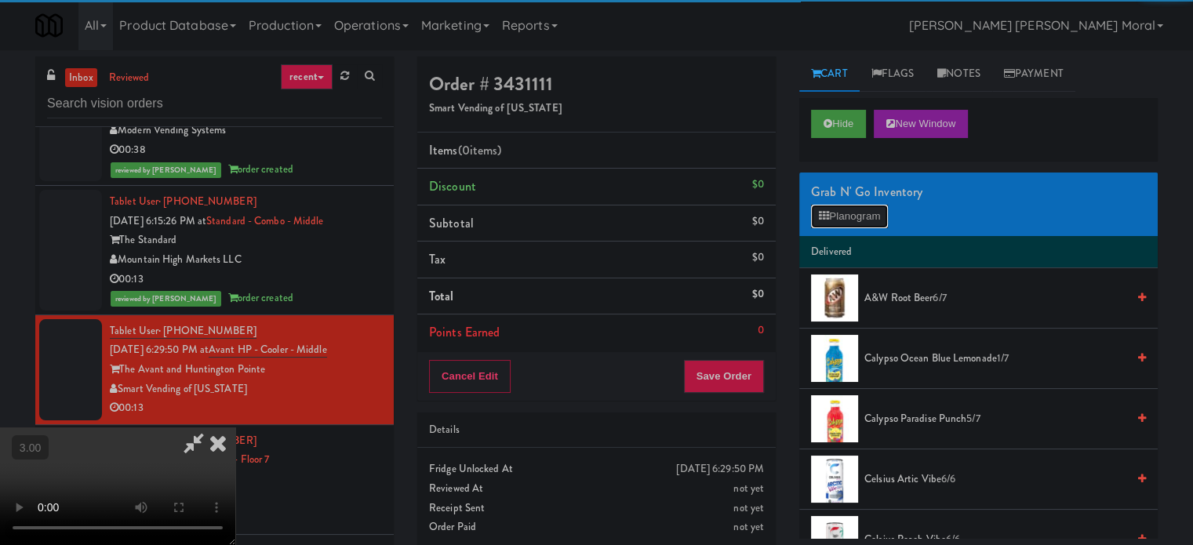
click at [825, 212] on icon at bounding box center [824, 216] width 10 height 10
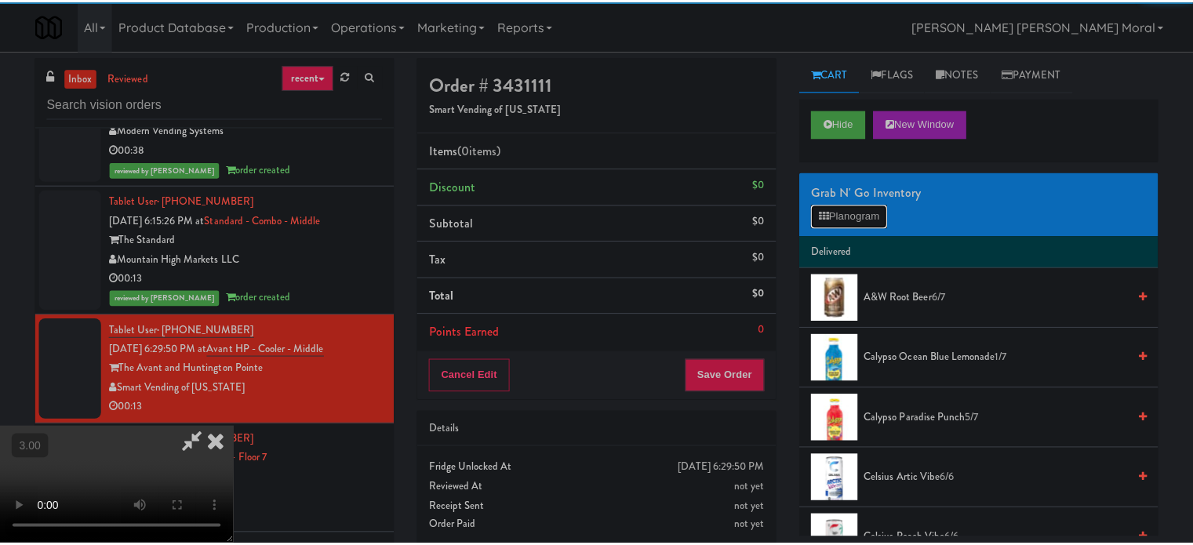
scroll to position [4607, 0]
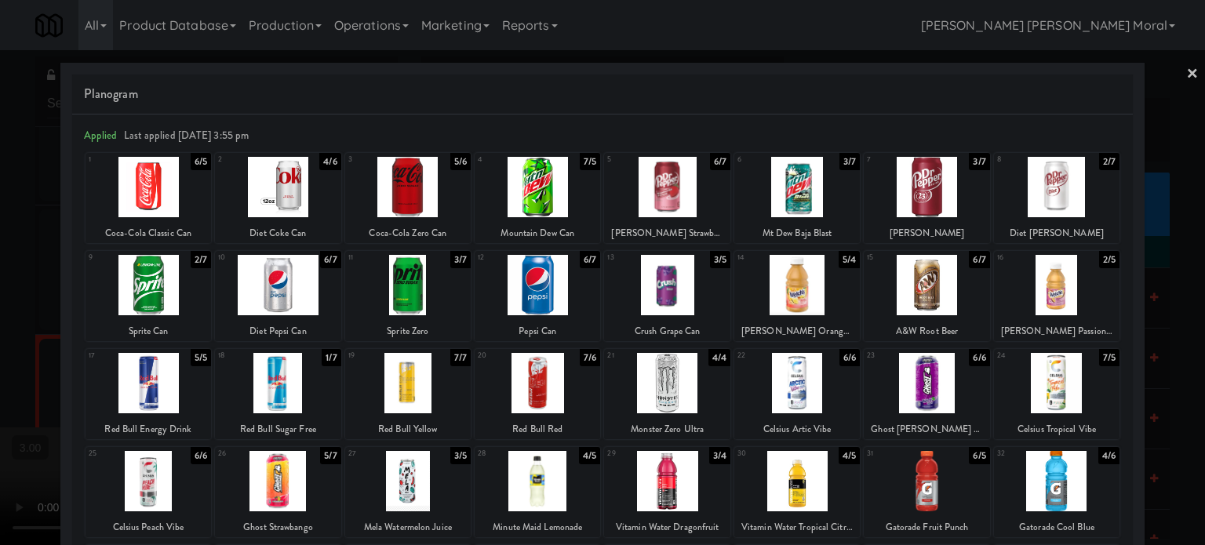
click at [148, 383] on div at bounding box center [147, 383] width 125 height 60
click at [0, 343] on div at bounding box center [602, 272] width 1205 height 545
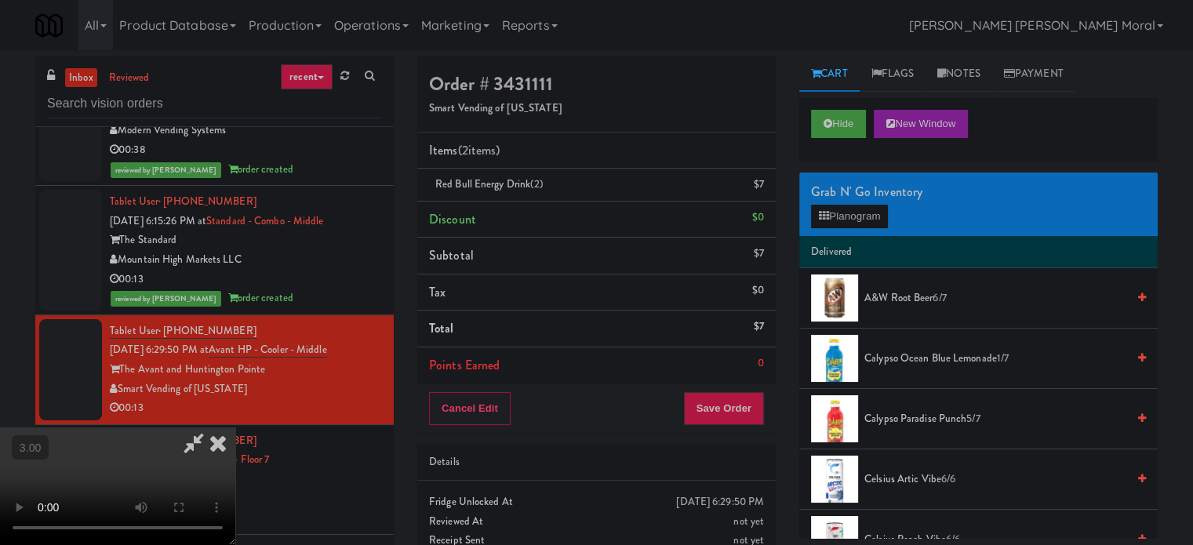
click at [235, 427] on video at bounding box center [117, 486] width 235 height 118
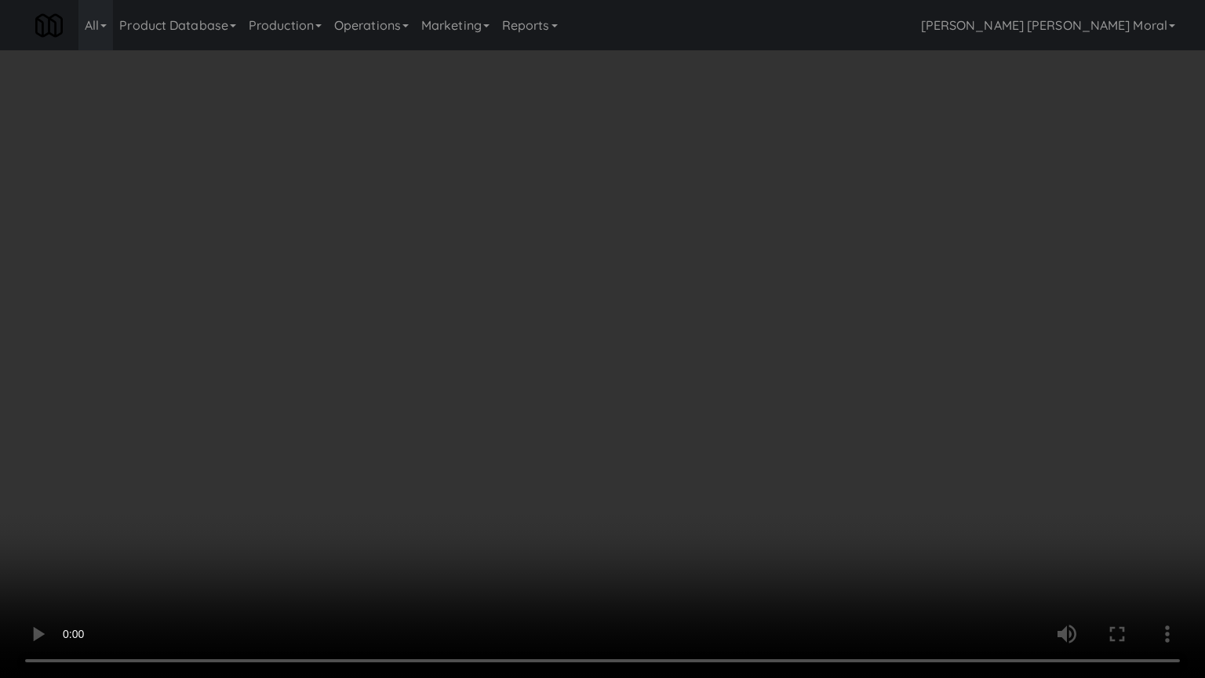
click at [358, 397] on video at bounding box center [602, 339] width 1205 height 678
click at [379, 383] on video at bounding box center [602, 339] width 1205 height 678
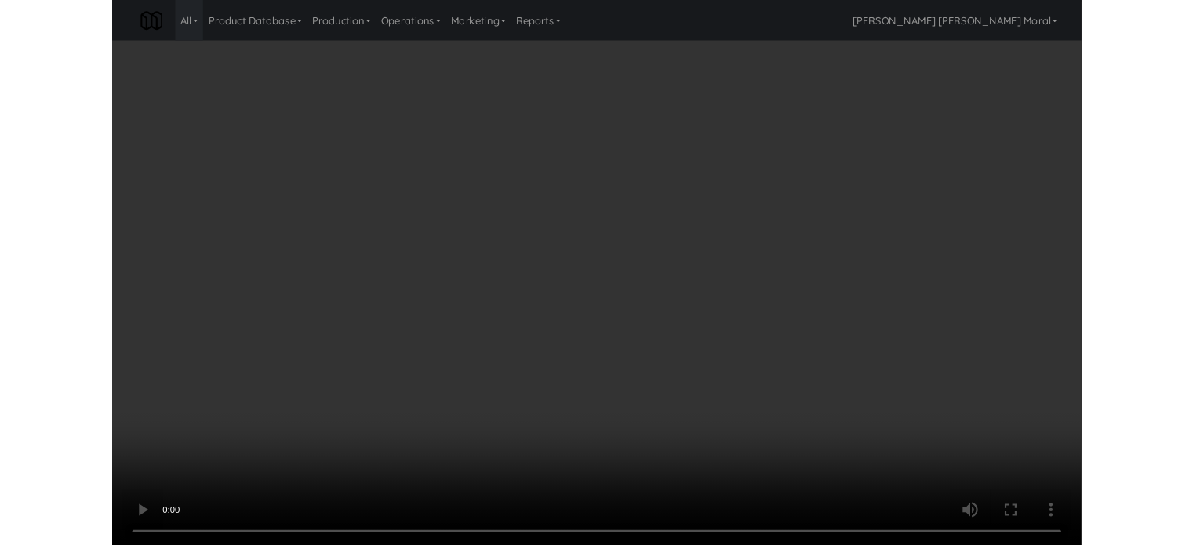
scroll to position [4627, 0]
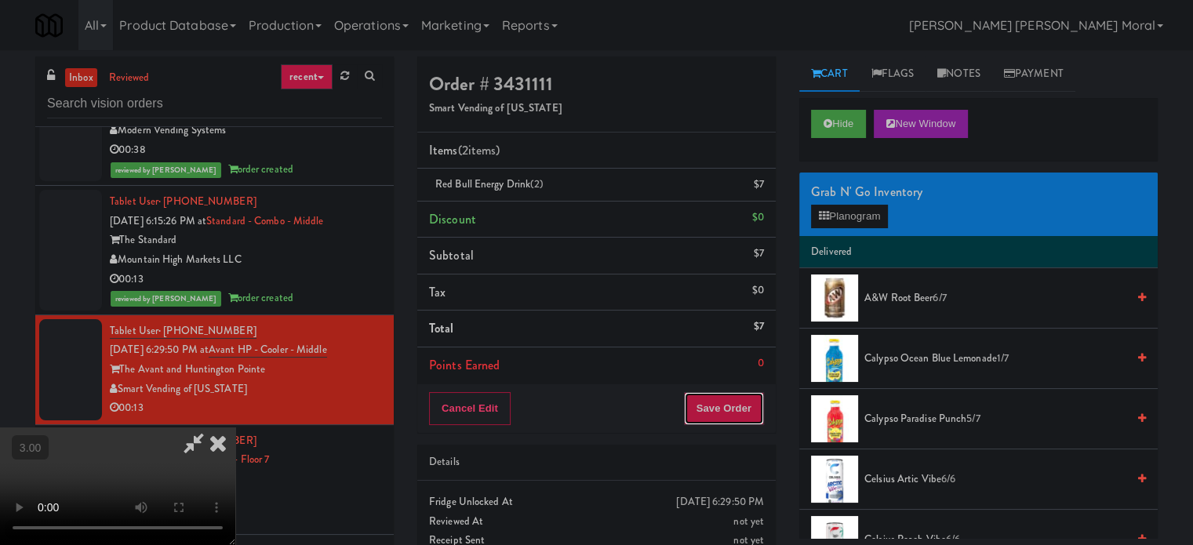
click at [747, 413] on button "Save Order" at bounding box center [724, 408] width 80 height 33
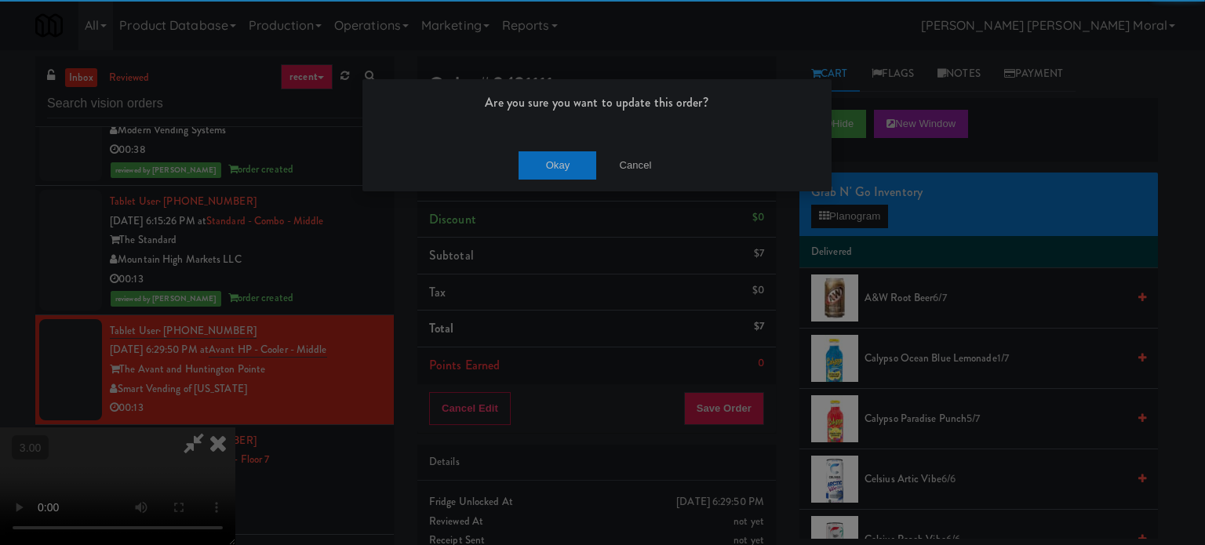
click at [563, 144] on div "Okay Cancel" at bounding box center [596, 165] width 469 height 53
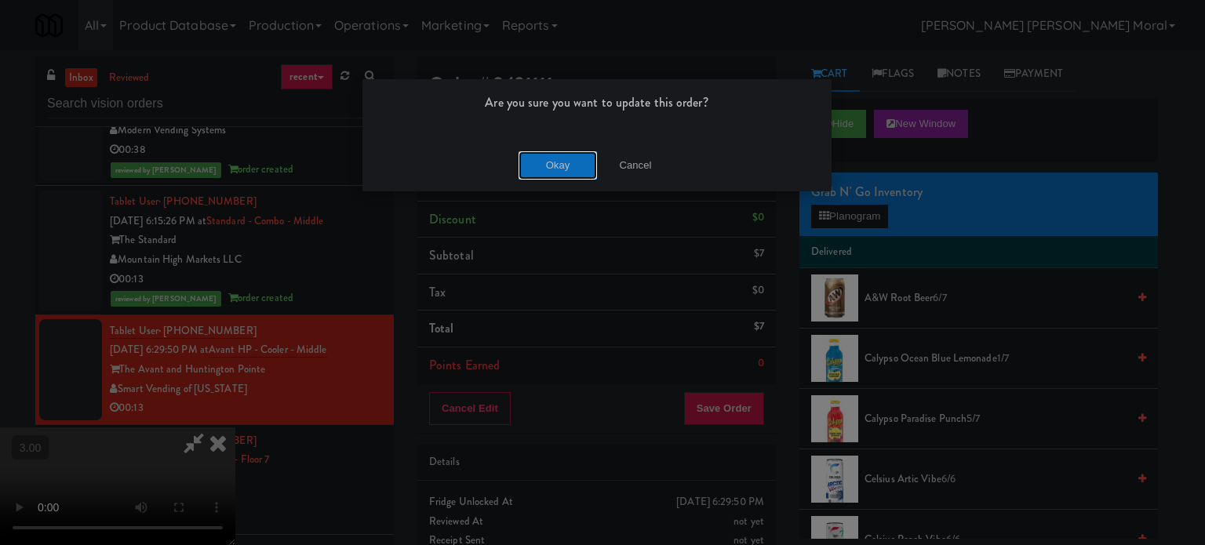
click at [558, 162] on button "Okay" at bounding box center [557, 165] width 78 height 28
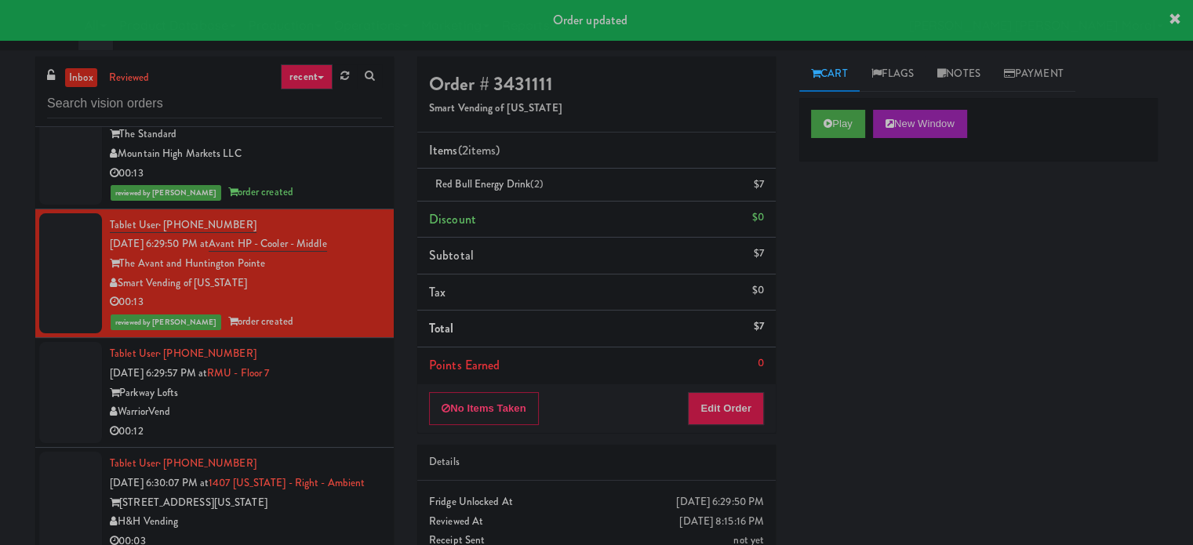
scroll to position [4862, 0]
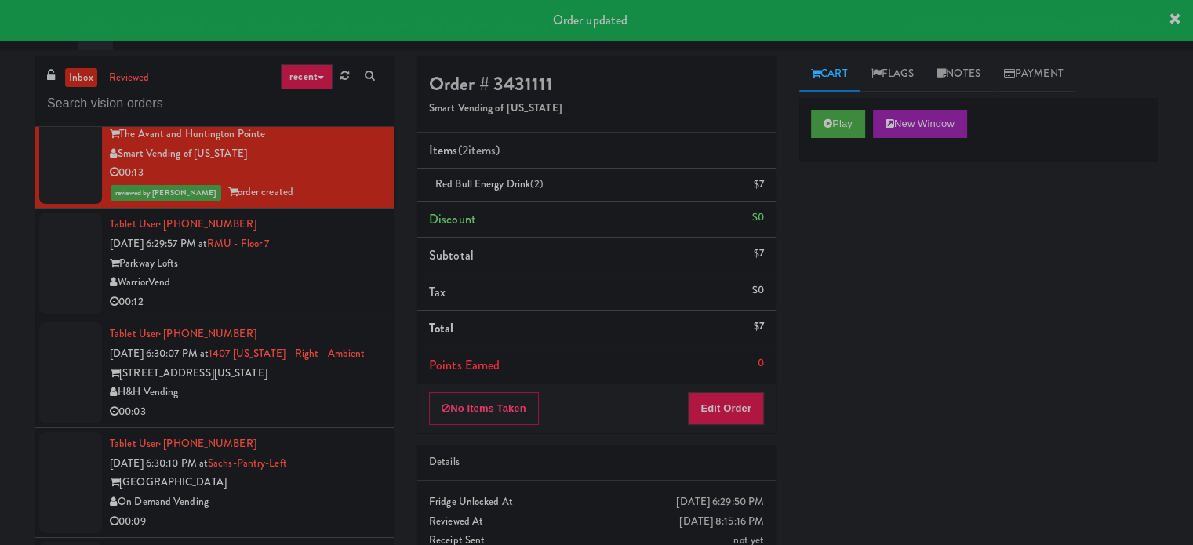
drag, startPoint x: 336, startPoint y: 266, endPoint x: 356, endPoint y: 269, distance: 20.6
click at [336, 266] on div "Parkway Lofts" at bounding box center [246, 264] width 272 height 20
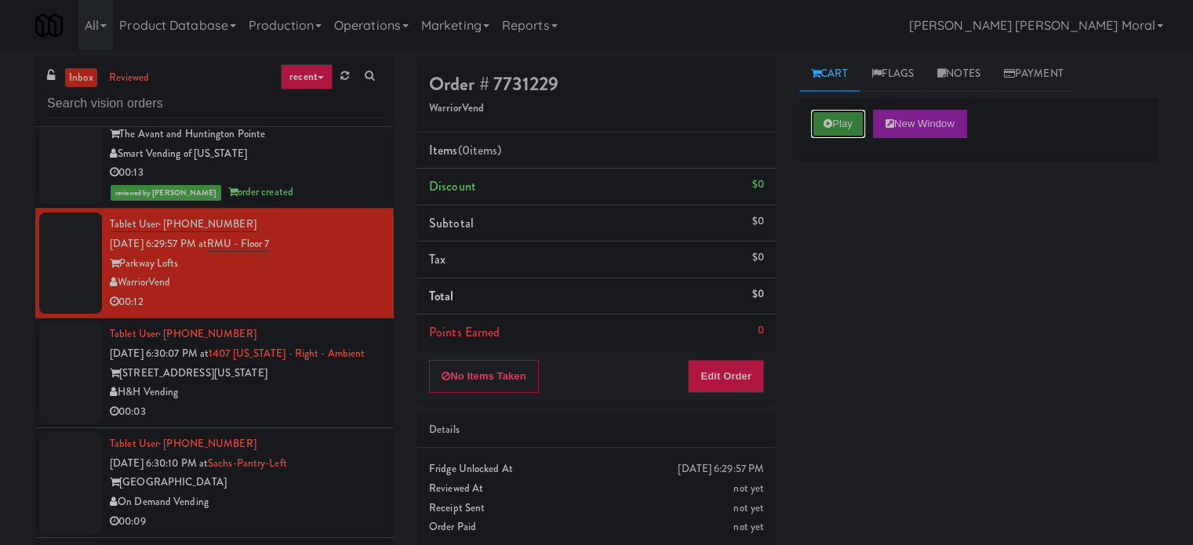
click at [843, 112] on button "Play" at bounding box center [838, 124] width 54 height 28
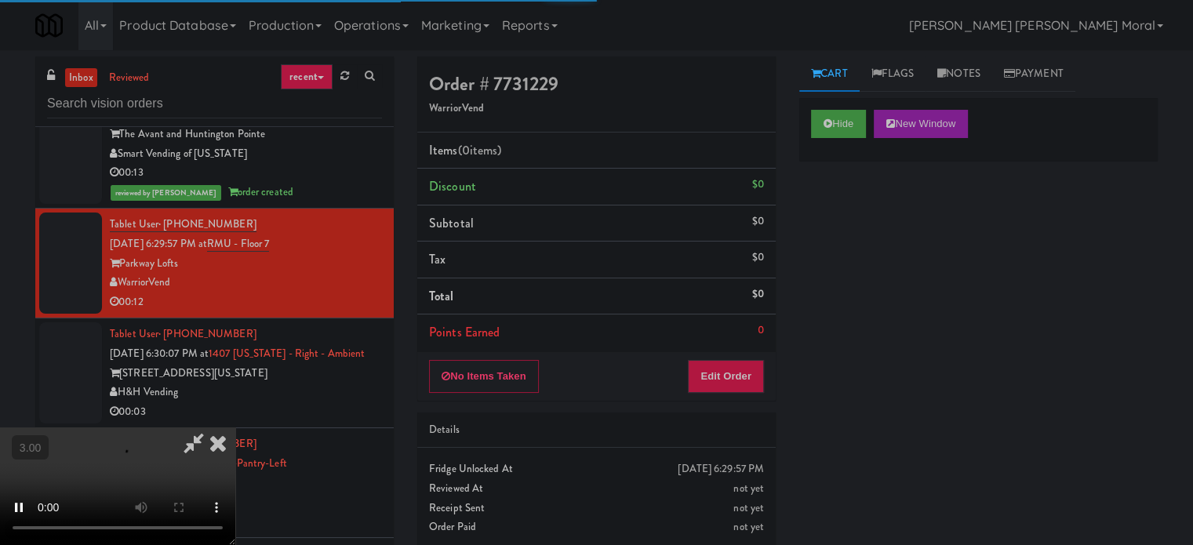
click at [831, 217] on div "Hide New Window Primary Flag Clear Flag if unable to determine what was taken o…" at bounding box center [978, 392] width 358 height 588
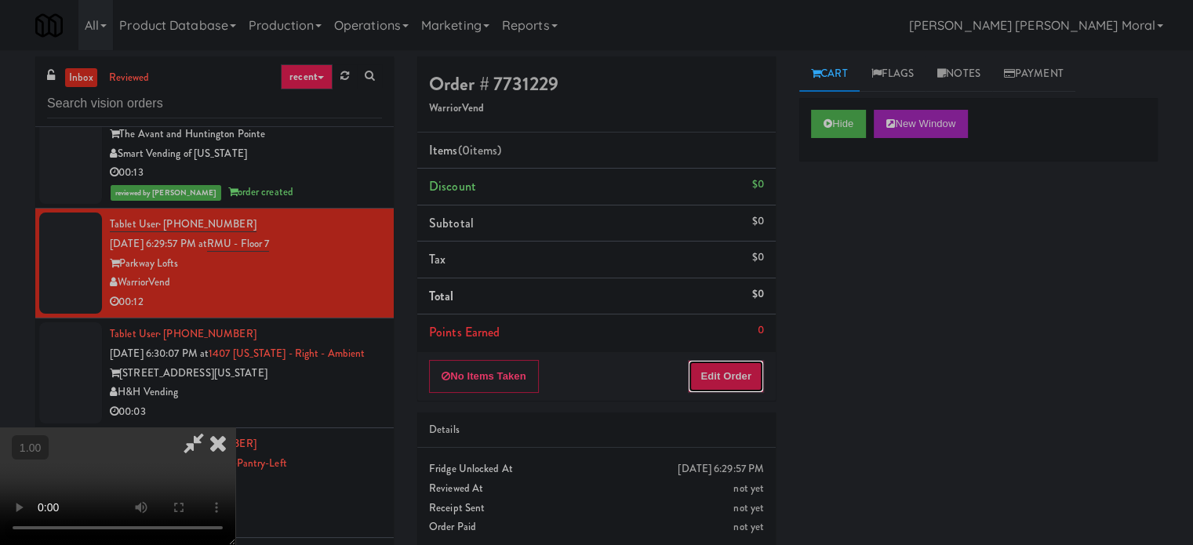
click at [749, 379] on button "Edit Order" at bounding box center [726, 376] width 76 height 33
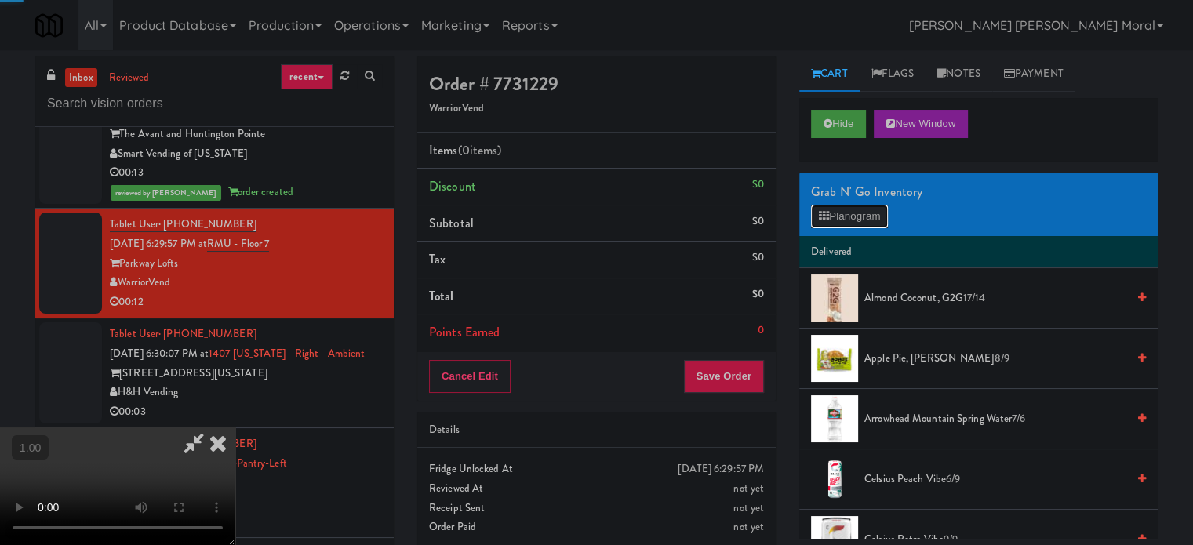
click at [834, 215] on button "Planogram" at bounding box center [849, 217] width 77 height 24
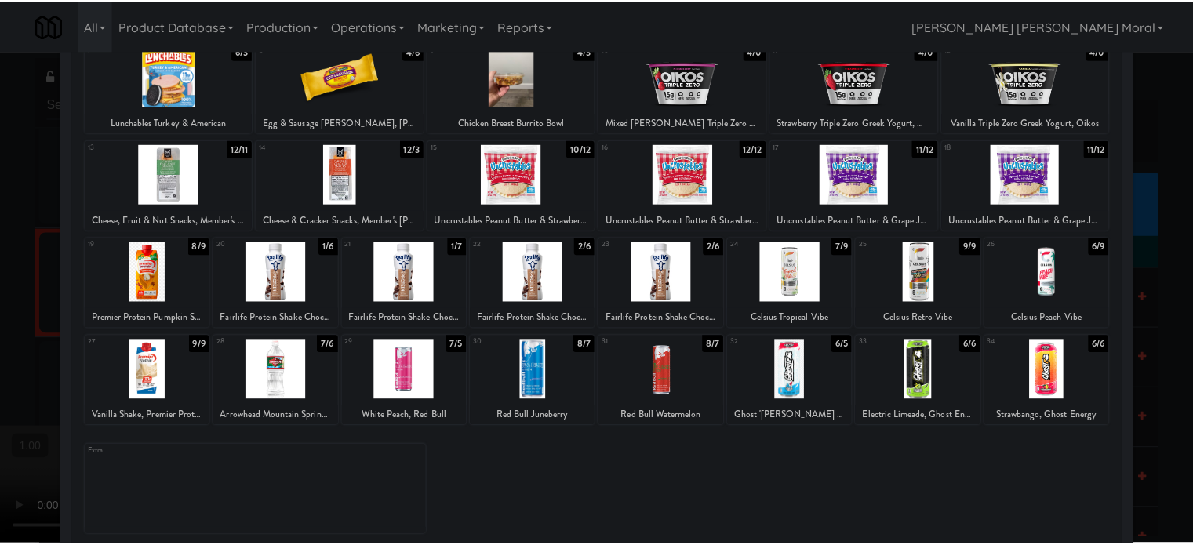
scroll to position [224, 0]
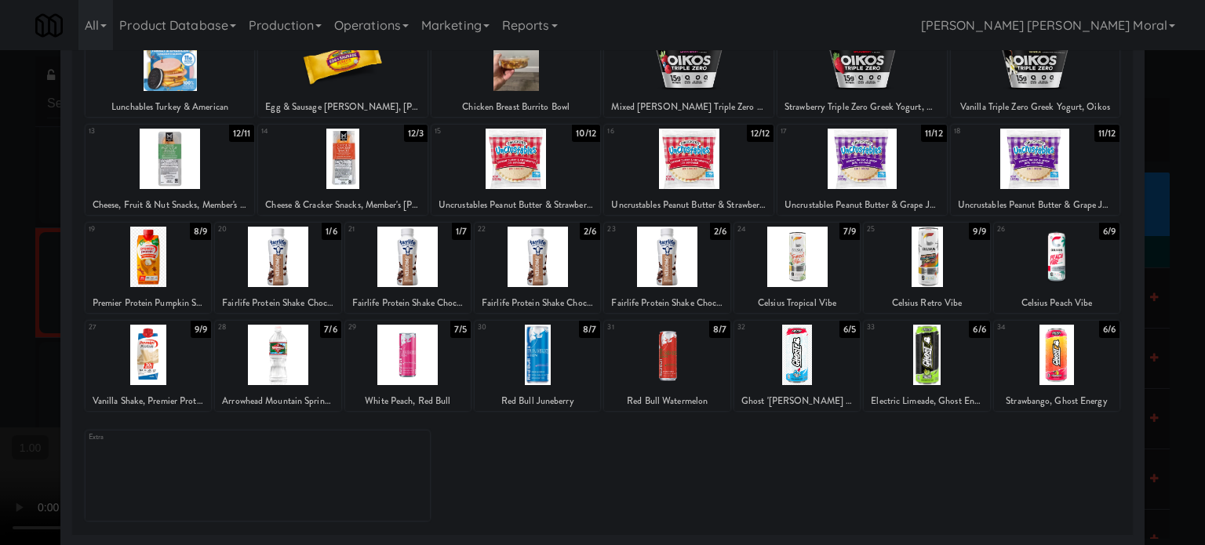
drag, startPoint x: 0, startPoint y: 363, endPoint x: 13, endPoint y: 365, distance: 12.8
click at [0, 362] on div at bounding box center [602, 272] width 1205 height 545
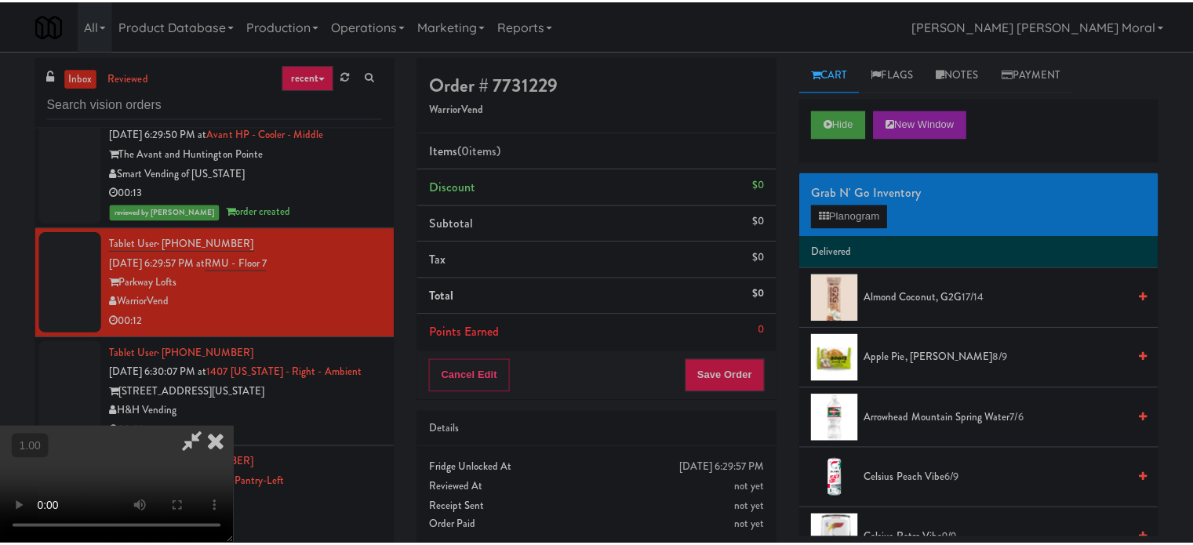
scroll to position [4862, 0]
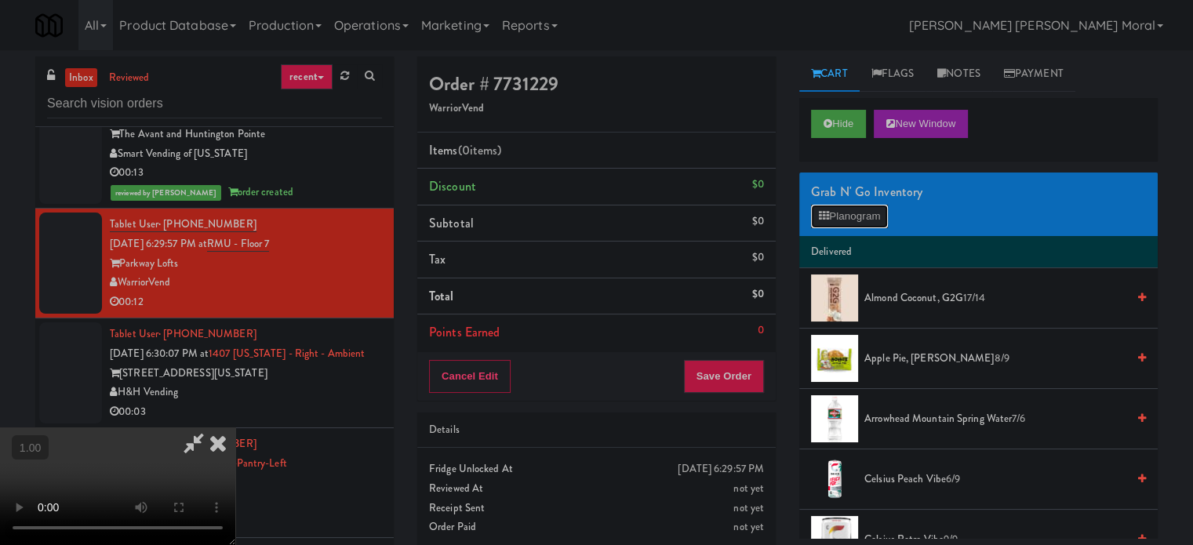
click at [828, 225] on button "Planogram" at bounding box center [849, 217] width 77 height 24
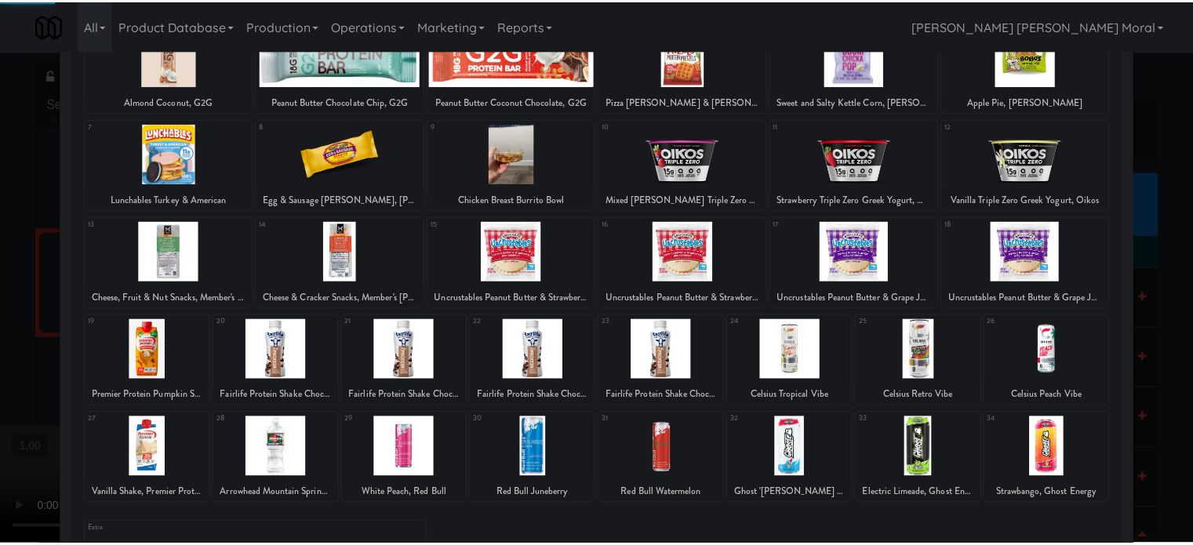
scroll to position [224, 0]
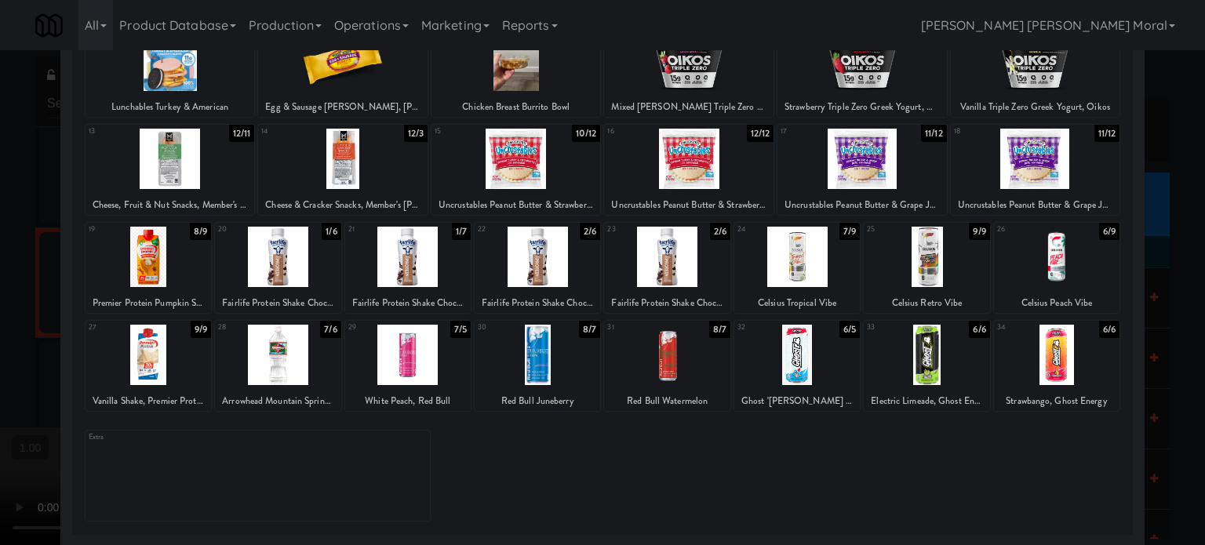
click at [670, 362] on div at bounding box center [666, 355] width 125 height 60
drag, startPoint x: 0, startPoint y: 344, endPoint x: 135, endPoint y: 356, distance: 135.4
click at [6, 347] on div at bounding box center [602, 272] width 1205 height 545
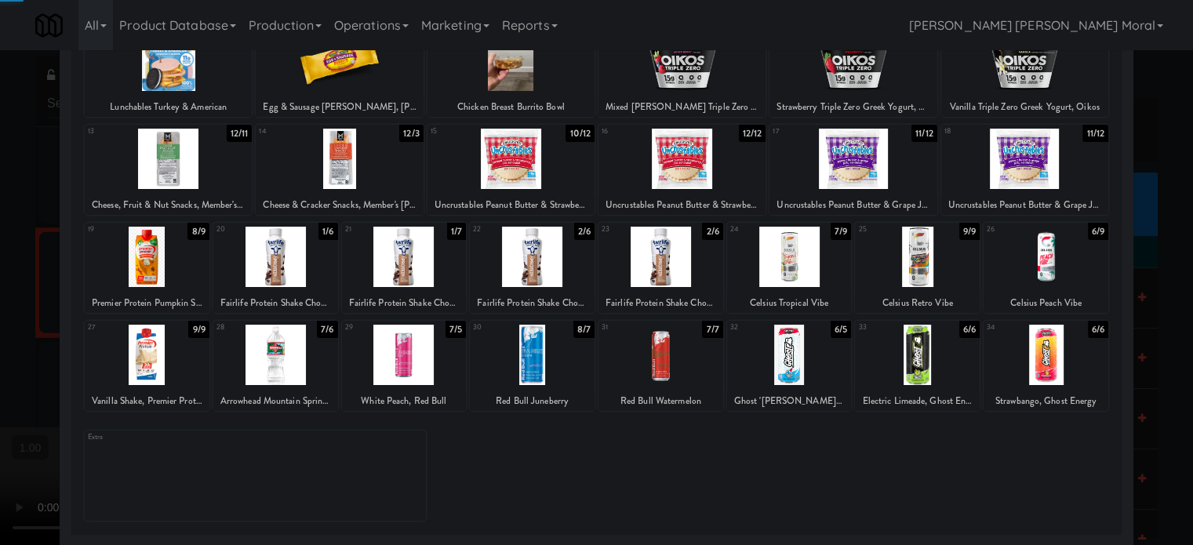
scroll to position [4862, 0]
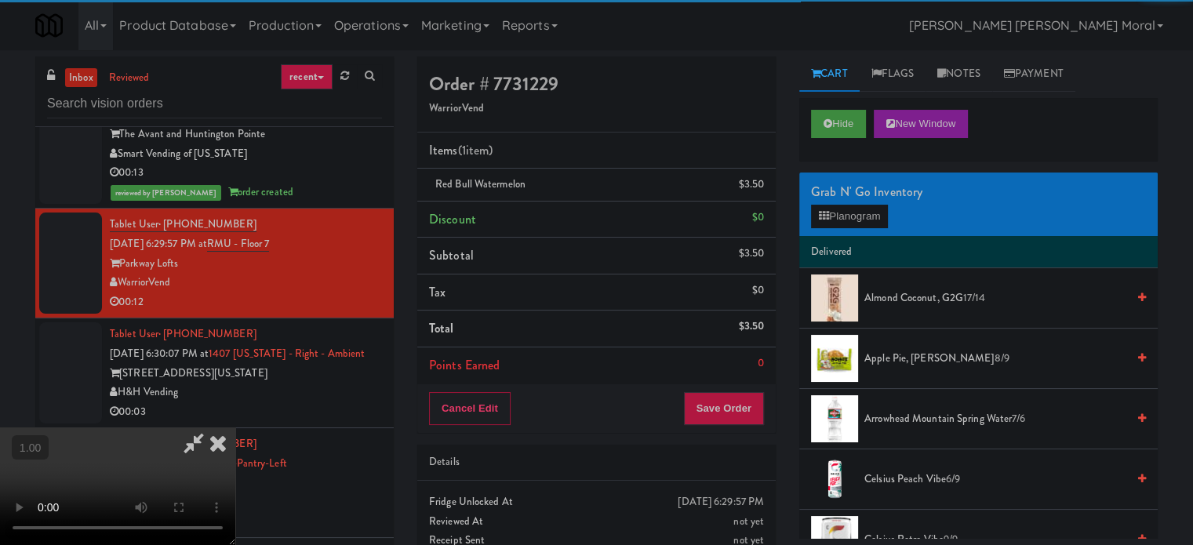
click at [235, 427] on video at bounding box center [117, 486] width 235 height 118
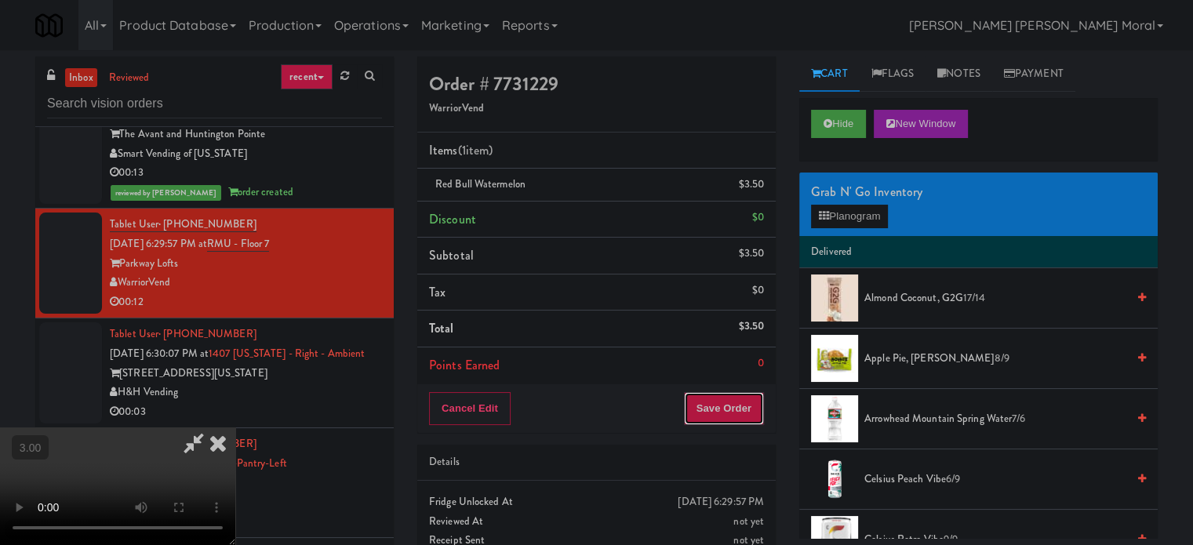
click at [750, 413] on button "Save Order" at bounding box center [724, 408] width 80 height 33
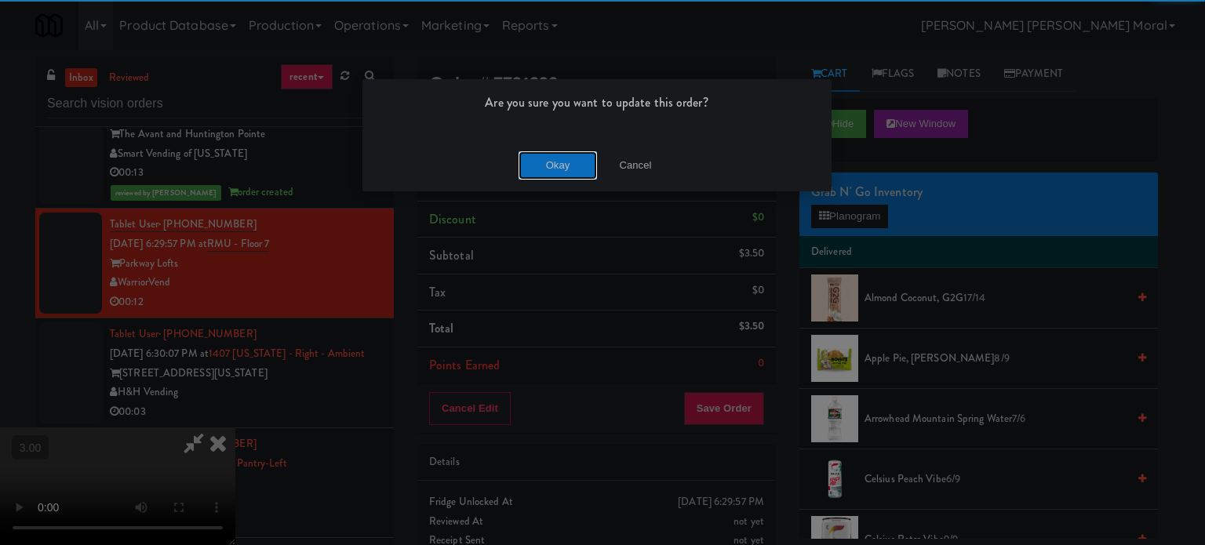
click at [543, 169] on button "Okay" at bounding box center [557, 165] width 78 height 28
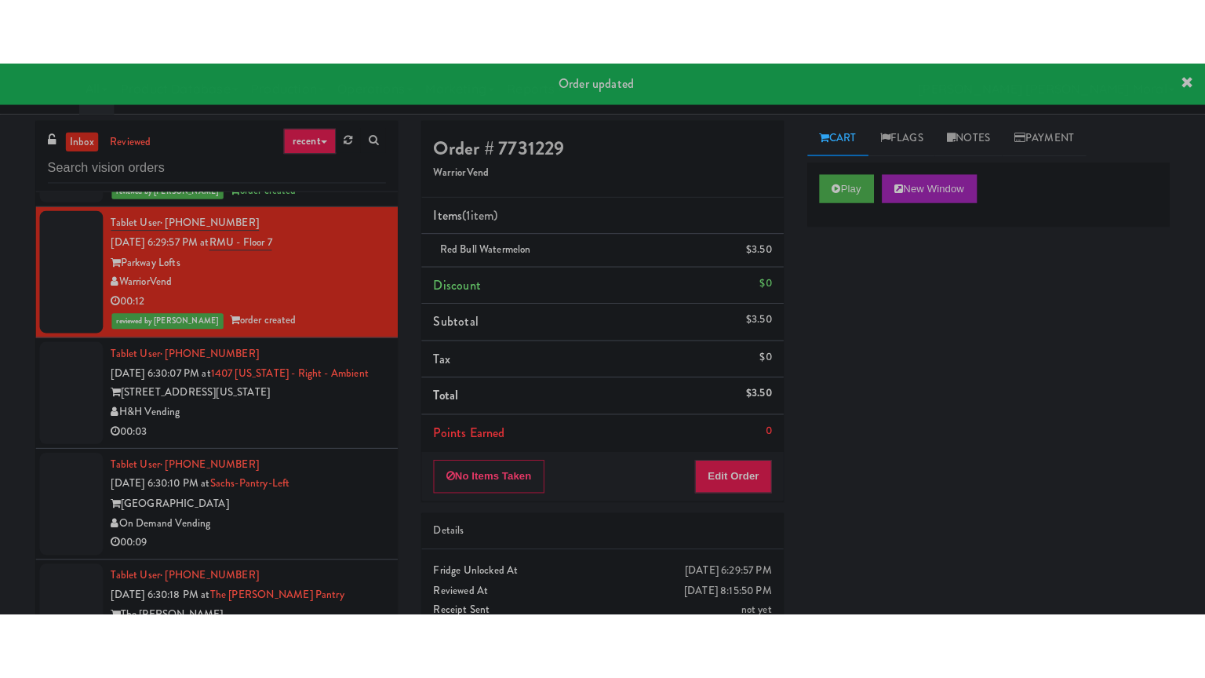
scroll to position [5019, 0]
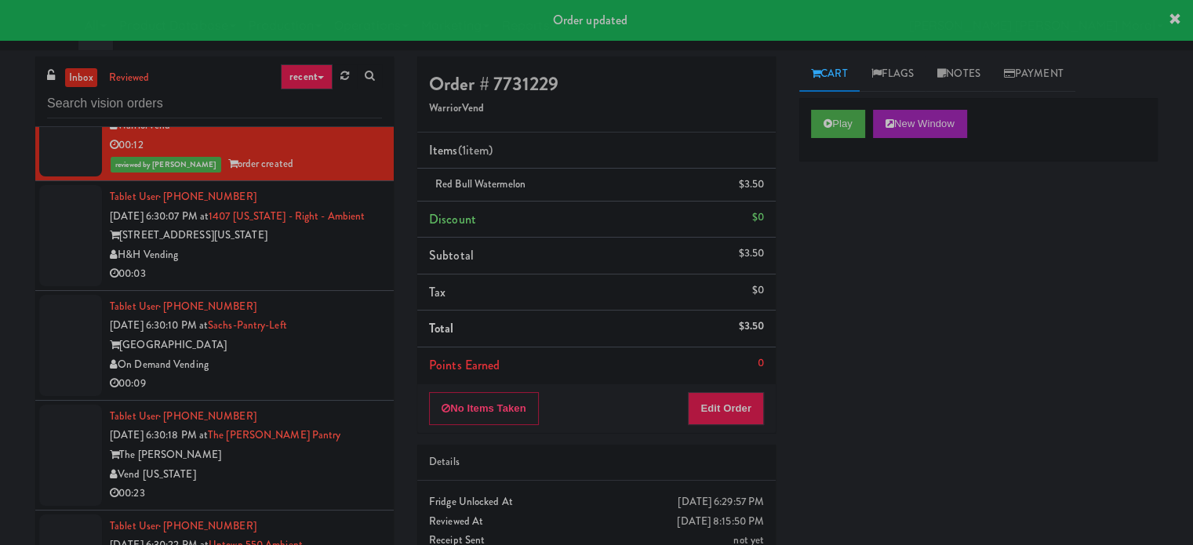
click at [302, 265] on div "H&H Vending" at bounding box center [246, 255] width 272 height 20
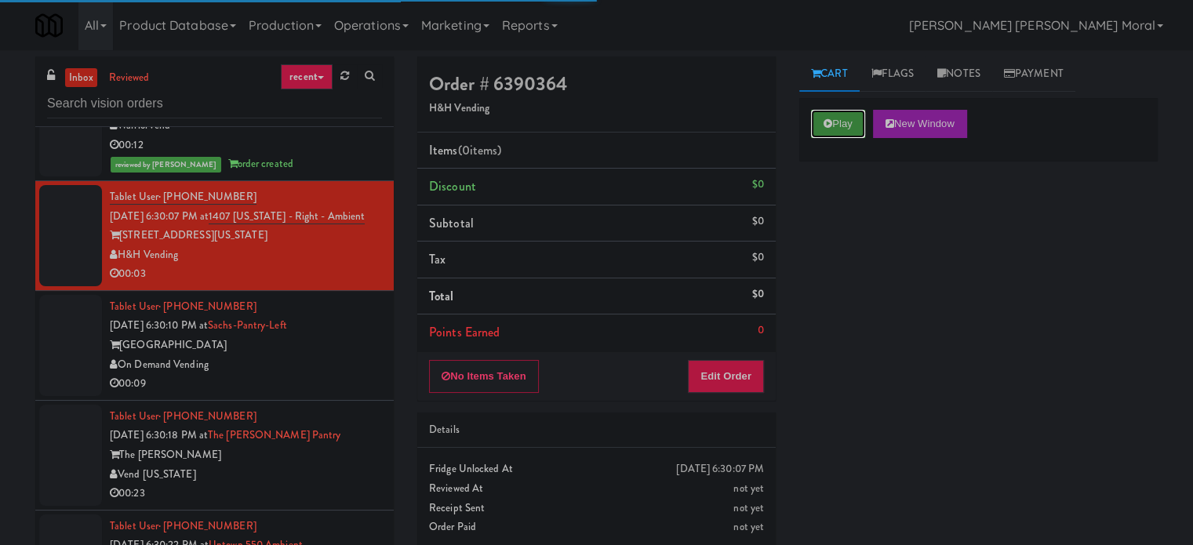
click at [855, 122] on button "Play" at bounding box center [838, 124] width 54 height 28
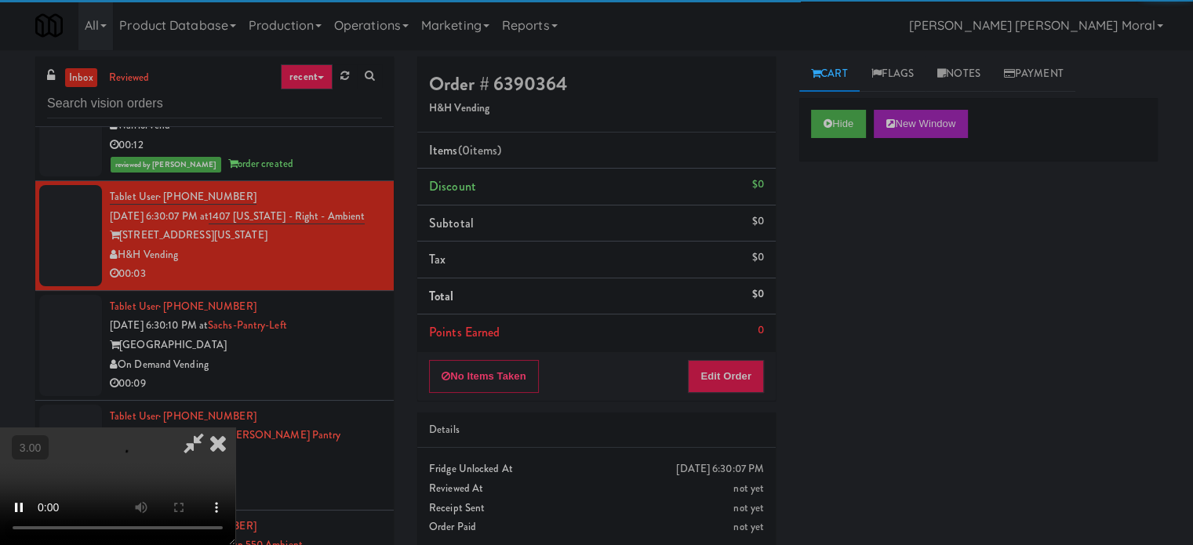
click at [830, 225] on div "Hide New Window Primary Flag Clear Flag if unable to determine what was taken o…" at bounding box center [978, 392] width 358 height 588
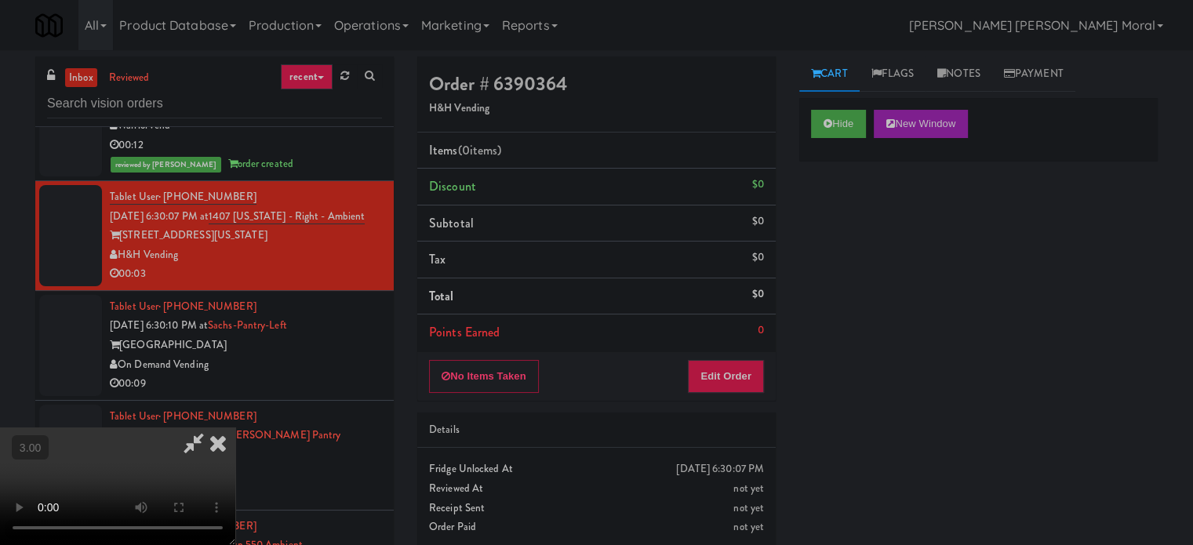
click at [235, 427] on video at bounding box center [117, 486] width 235 height 118
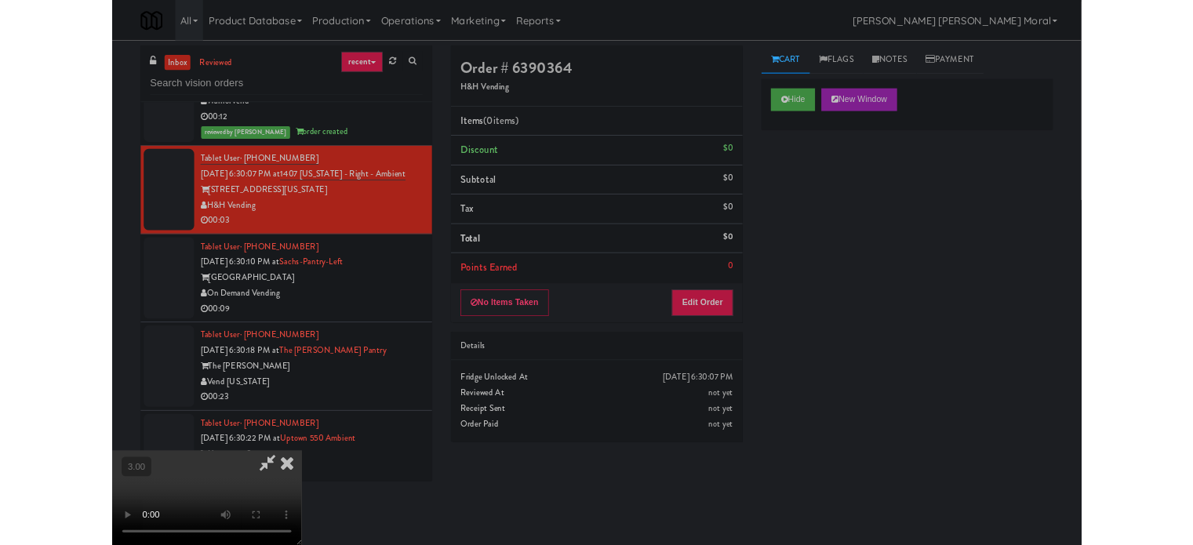
scroll to position [4999, 0]
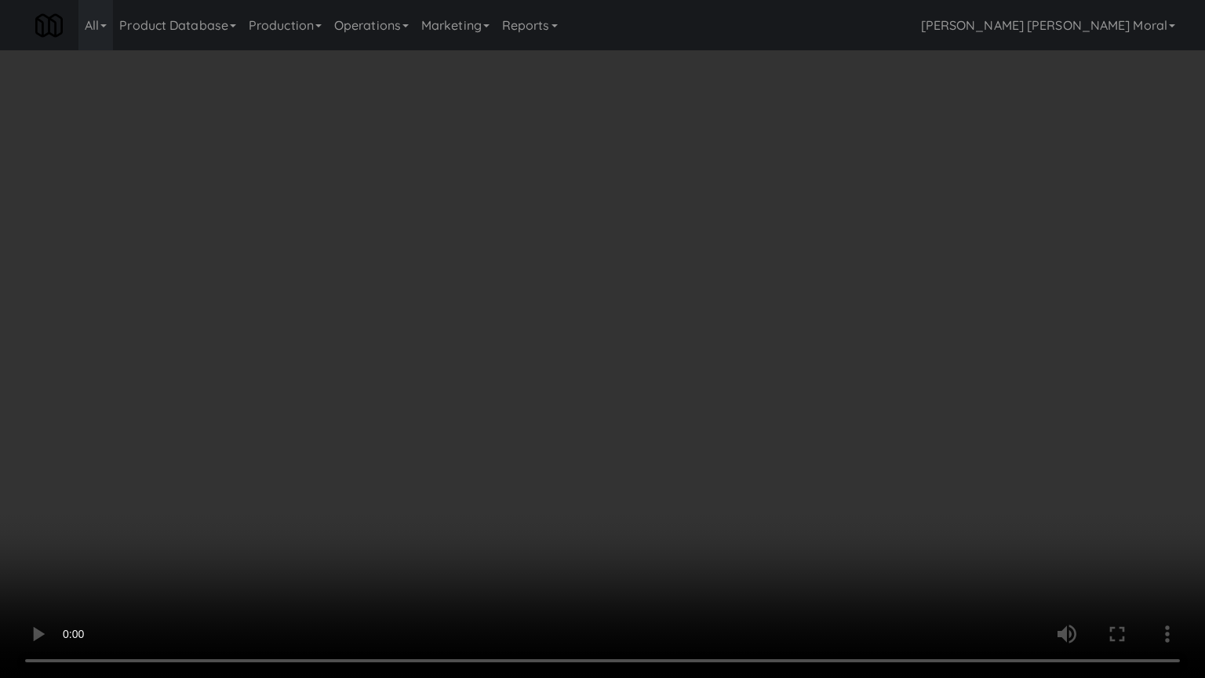
click at [572, 430] on video at bounding box center [602, 339] width 1205 height 678
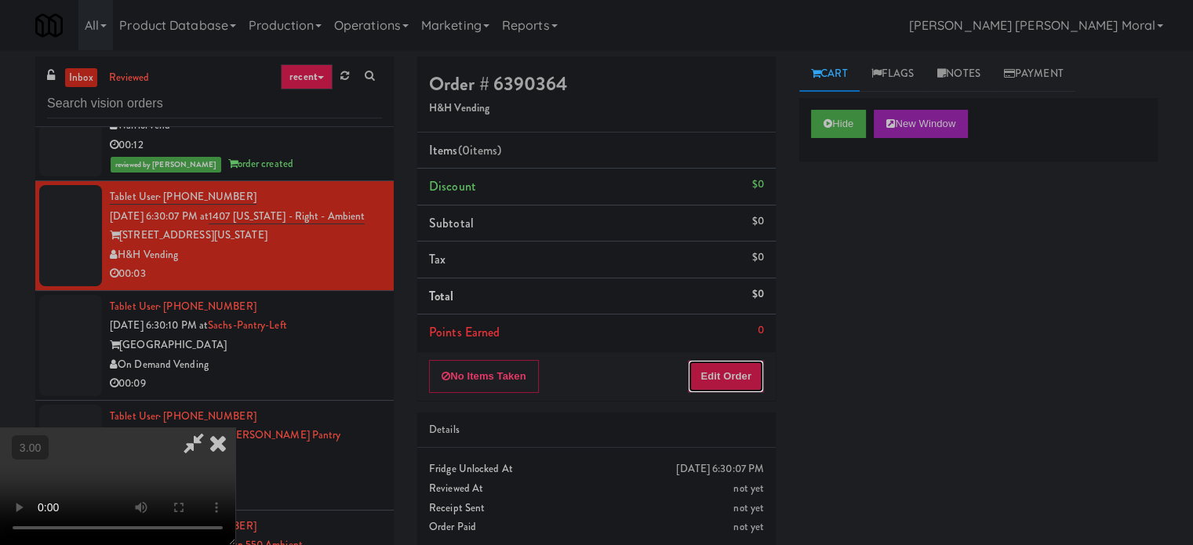
drag, startPoint x: 735, startPoint y: 369, endPoint x: 784, endPoint y: 281, distance: 101.5
click at [735, 369] on button "Edit Order" at bounding box center [726, 376] width 76 height 33
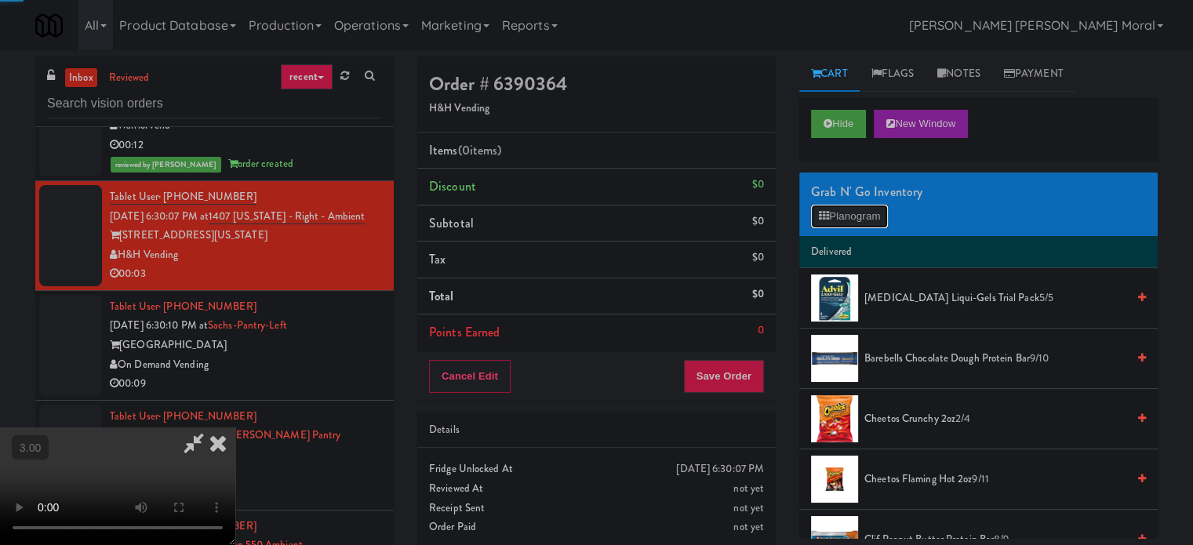
click at [816, 224] on button "Planogram" at bounding box center [849, 217] width 77 height 24
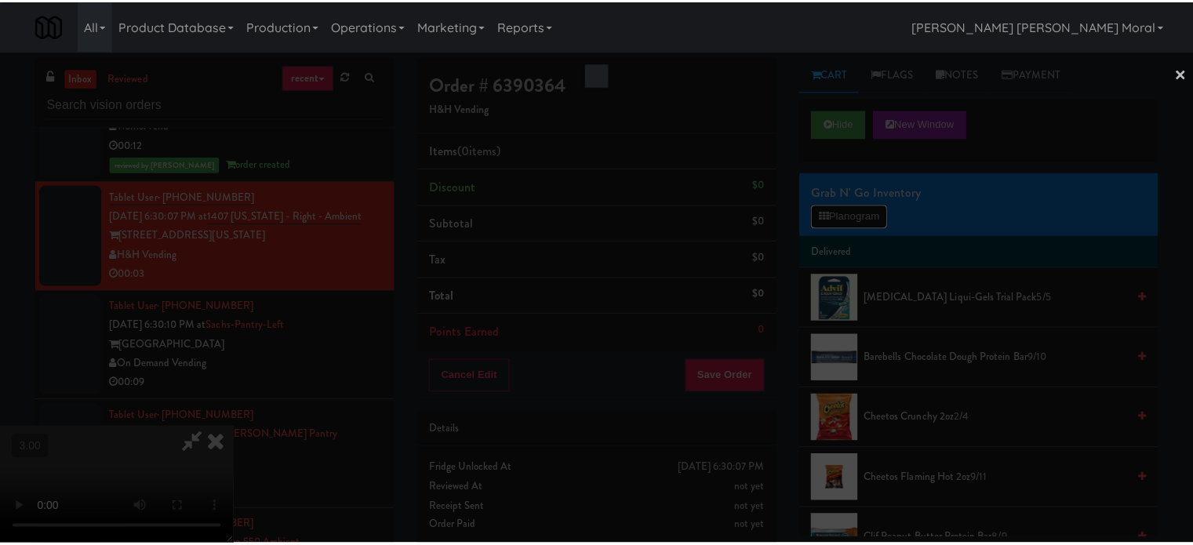
scroll to position [4999, 0]
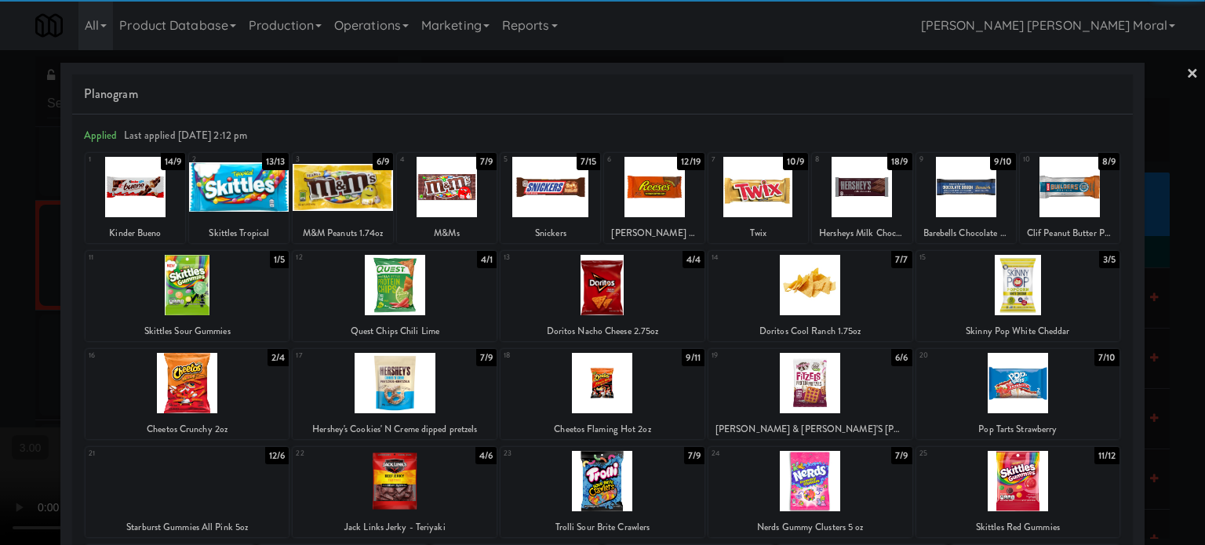
click at [418, 296] on div at bounding box center [395, 285] width 204 height 60
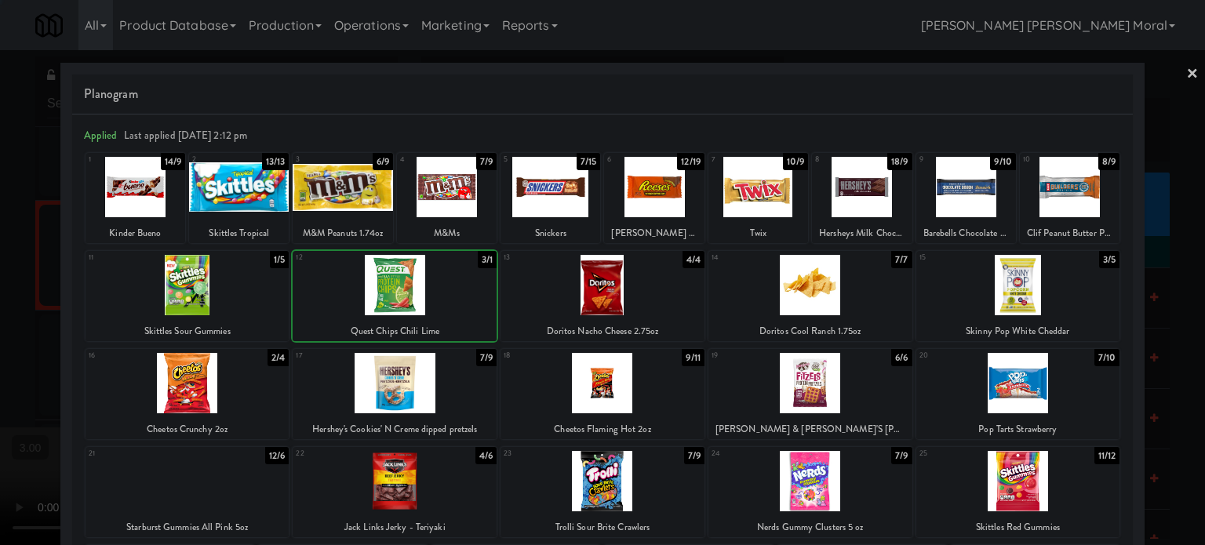
click at [0, 278] on div at bounding box center [602, 272] width 1205 height 545
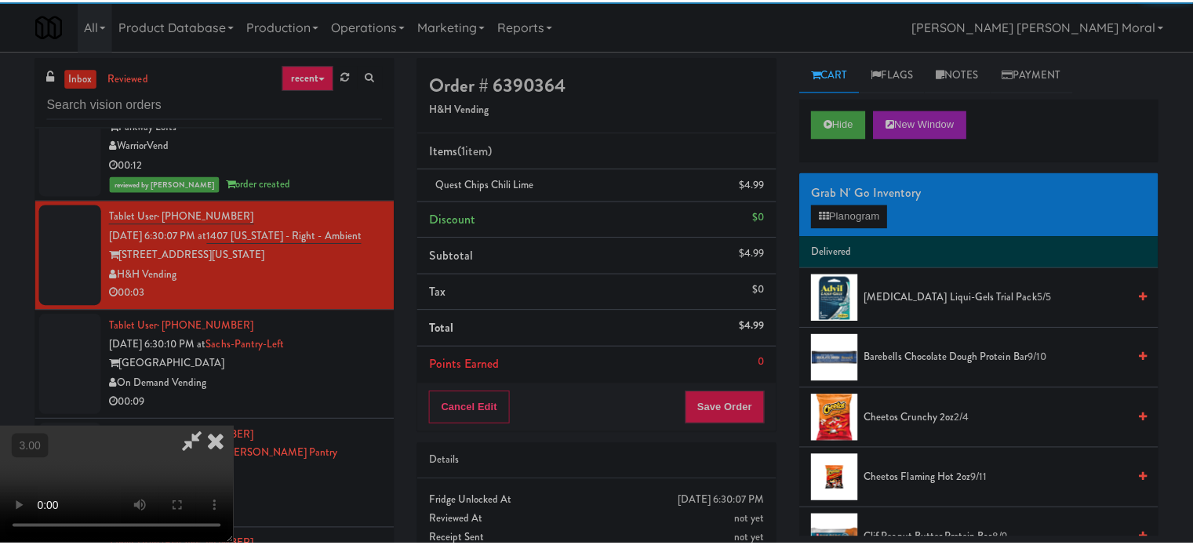
scroll to position [5019, 0]
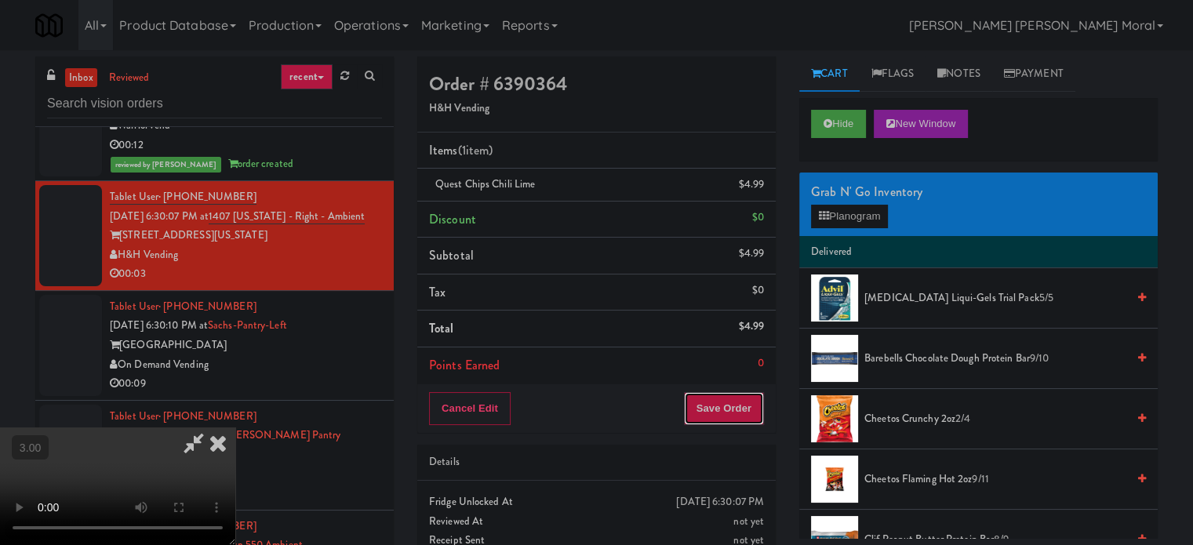
click at [756, 410] on button "Save Order" at bounding box center [724, 408] width 80 height 33
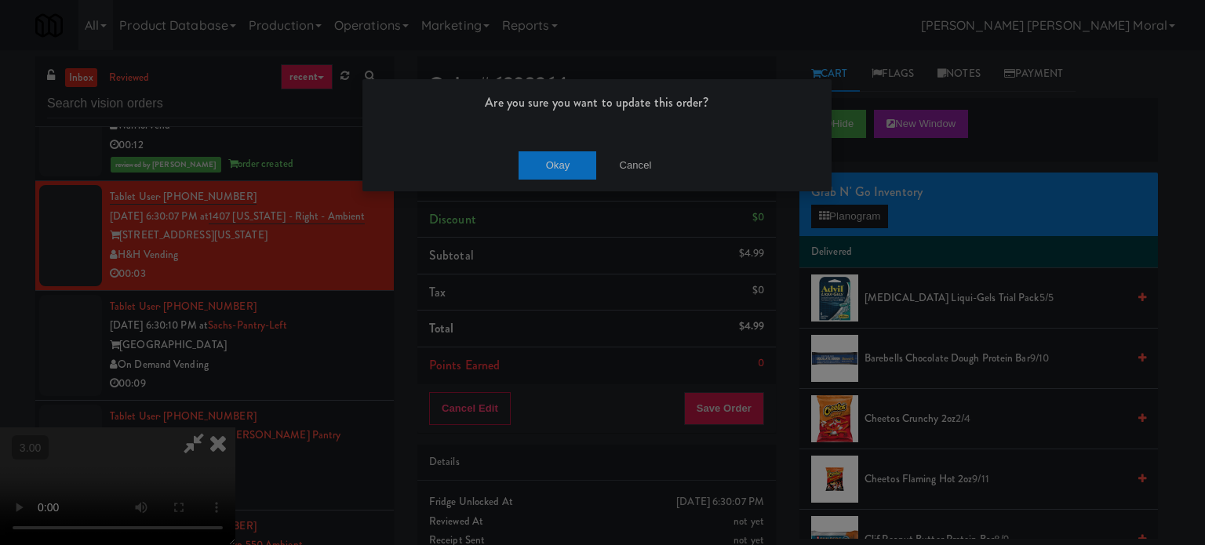
click at [577, 178] on div "Okay Cancel" at bounding box center [596, 165] width 469 height 53
click at [549, 153] on button "Okay" at bounding box center [557, 165] width 78 height 28
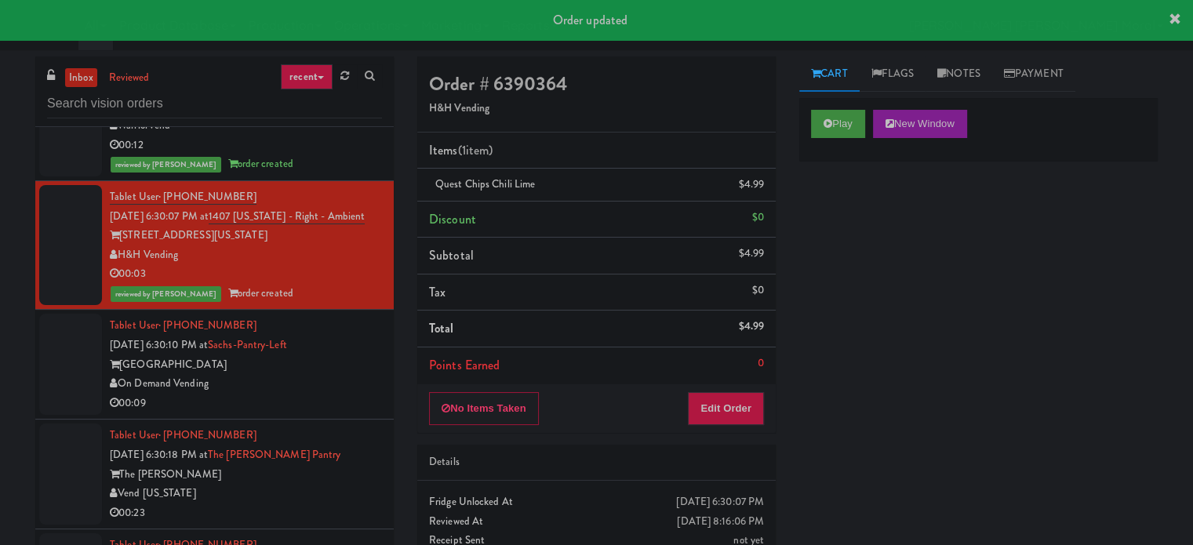
click at [357, 394] on div "On Demand Vending" at bounding box center [246, 384] width 272 height 20
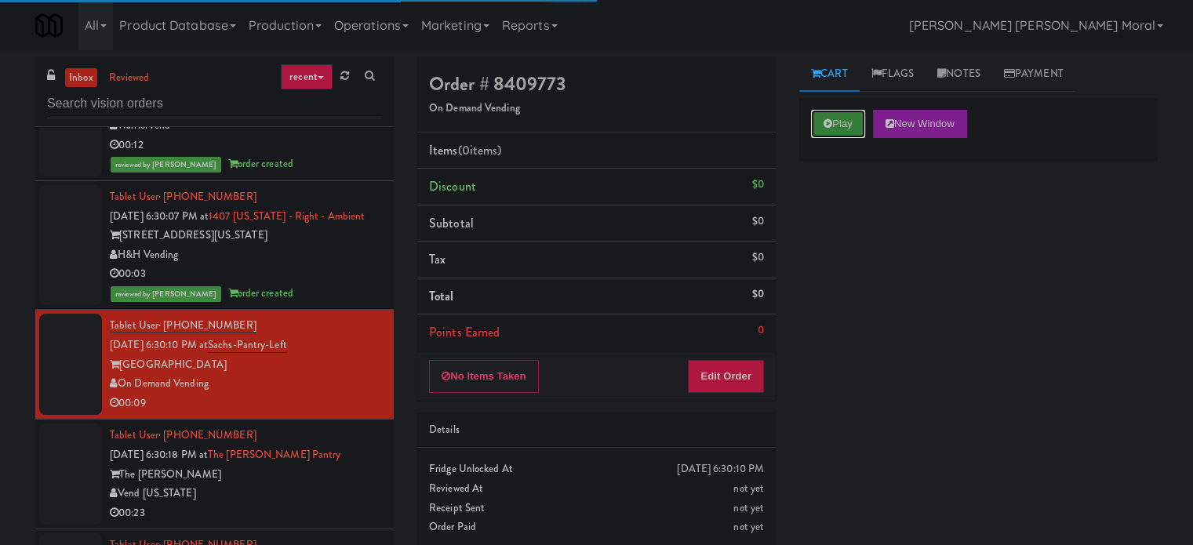
click at [828, 123] on icon at bounding box center [827, 123] width 9 height 10
click at [824, 202] on div "Play New Window Primary Flag Clear Flag if unable to determine what was taken o…" at bounding box center [978, 392] width 358 height 588
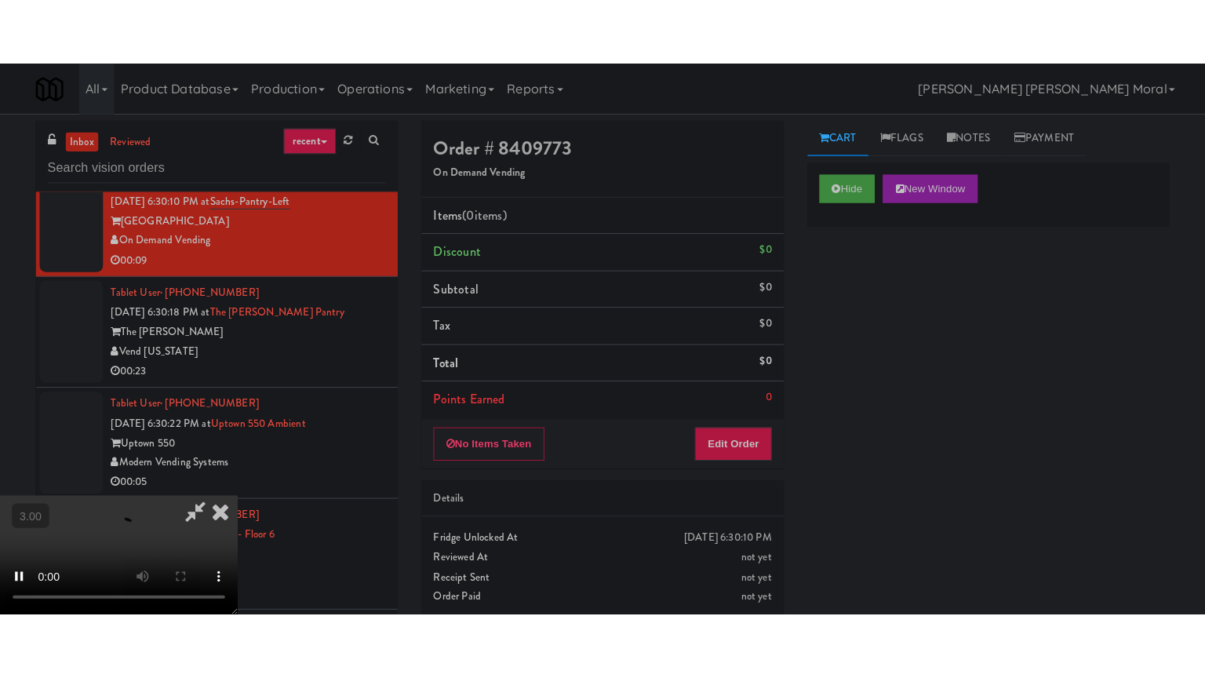
scroll to position [5254, 0]
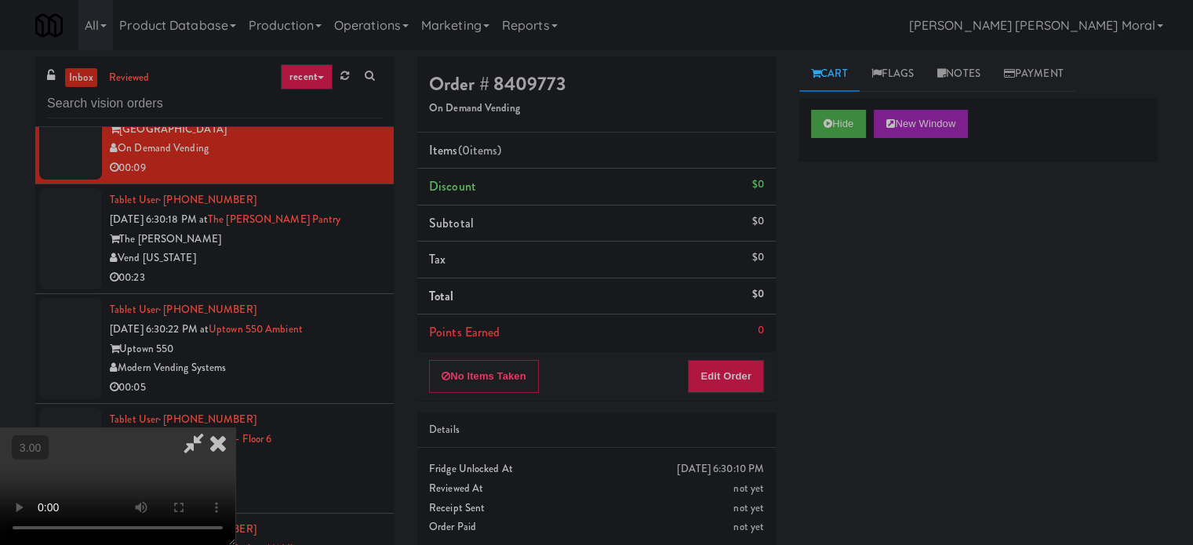
drag, startPoint x: 845, startPoint y: 296, endPoint x: 496, endPoint y: 337, distance: 352.2
click at [845, 295] on div "Hide New Window Primary Flag Clear Flag if unable to determine what was taken o…" at bounding box center [978, 392] width 358 height 588
click at [235, 427] on video at bounding box center [117, 486] width 235 height 118
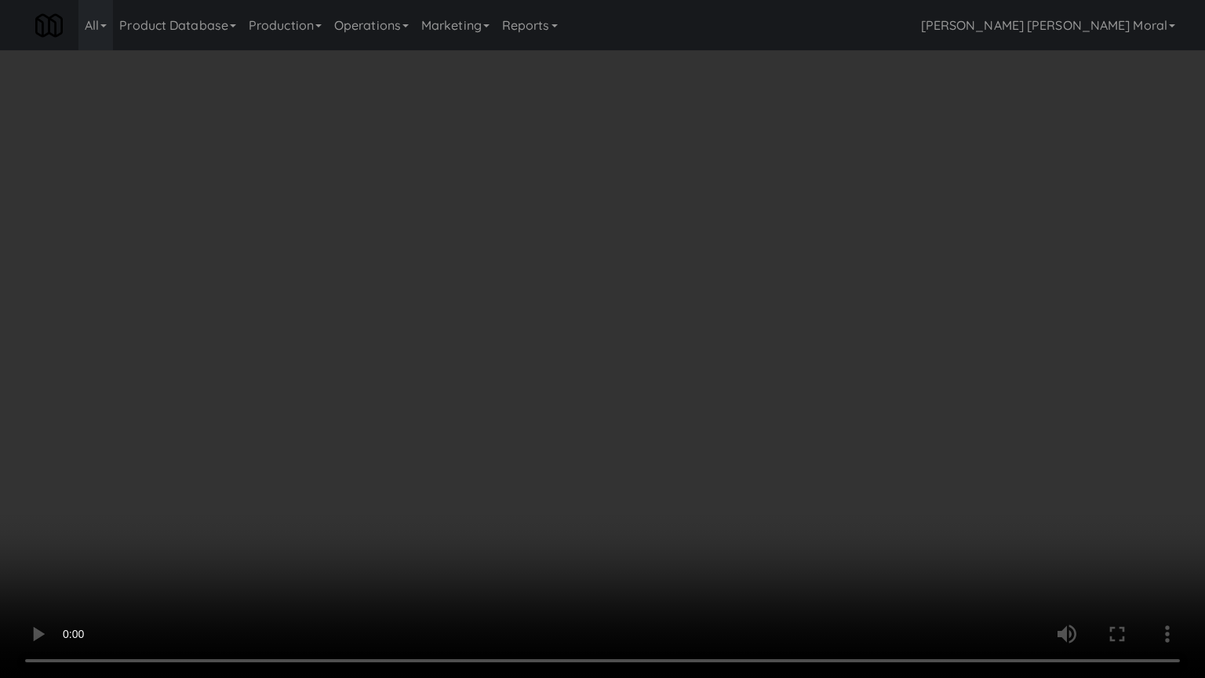
click at [619, 358] on video at bounding box center [602, 339] width 1205 height 678
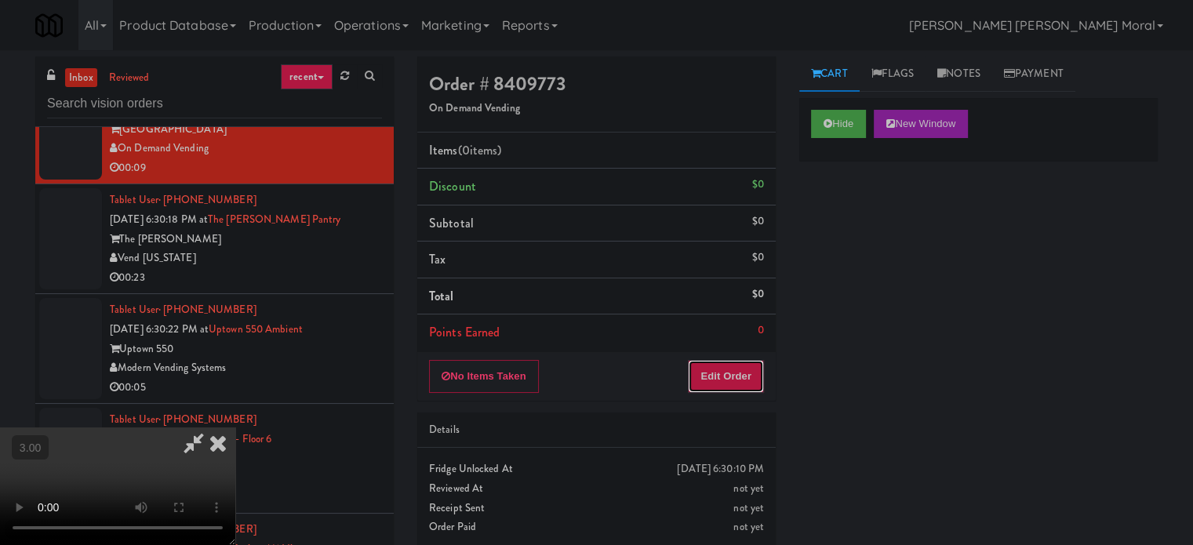
click at [757, 362] on button "Edit Order" at bounding box center [726, 376] width 76 height 33
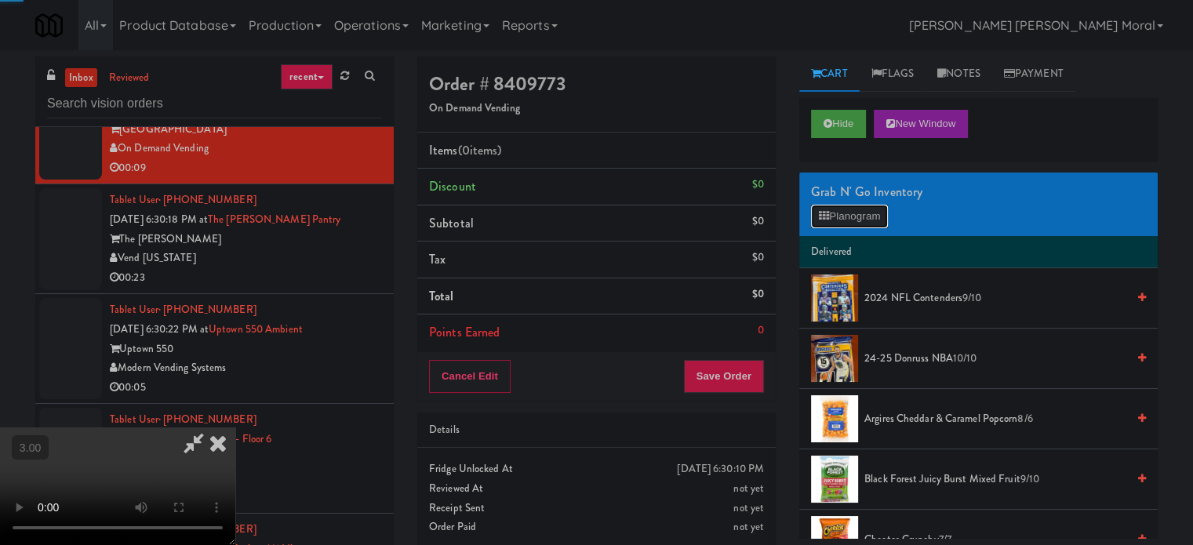
click at [838, 209] on button "Planogram" at bounding box center [849, 217] width 77 height 24
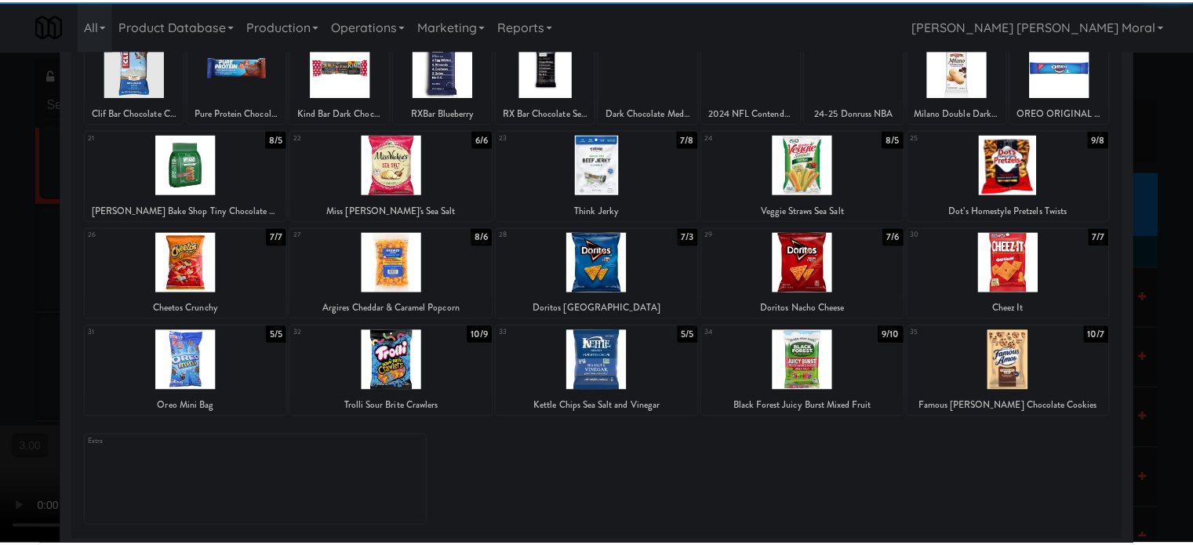
scroll to position [224, 0]
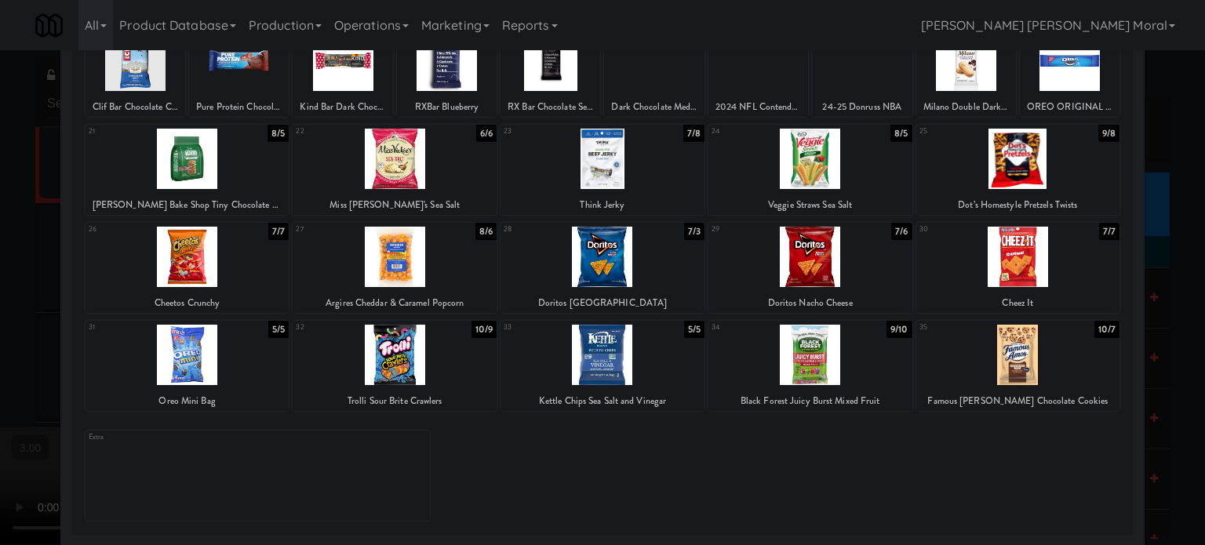
click at [839, 364] on div at bounding box center [810, 355] width 204 height 60
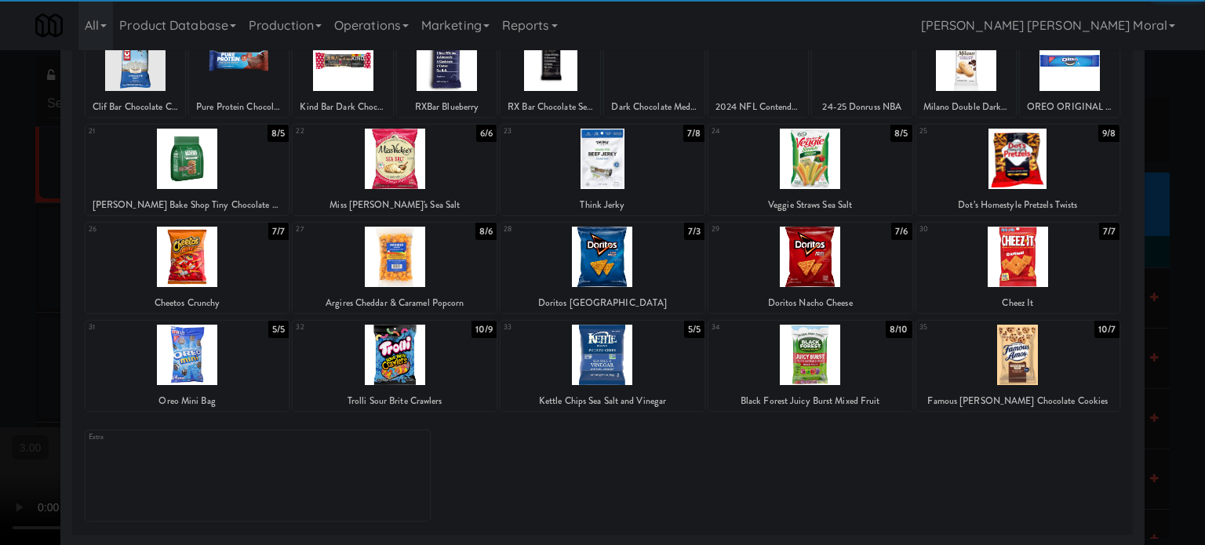
drag, startPoint x: 0, startPoint y: 282, endPoint x: 25, endPoint y: 289, distance: 26.1
click at [1, 282] on div at bounding box center [602, 272] width 1205 height 545
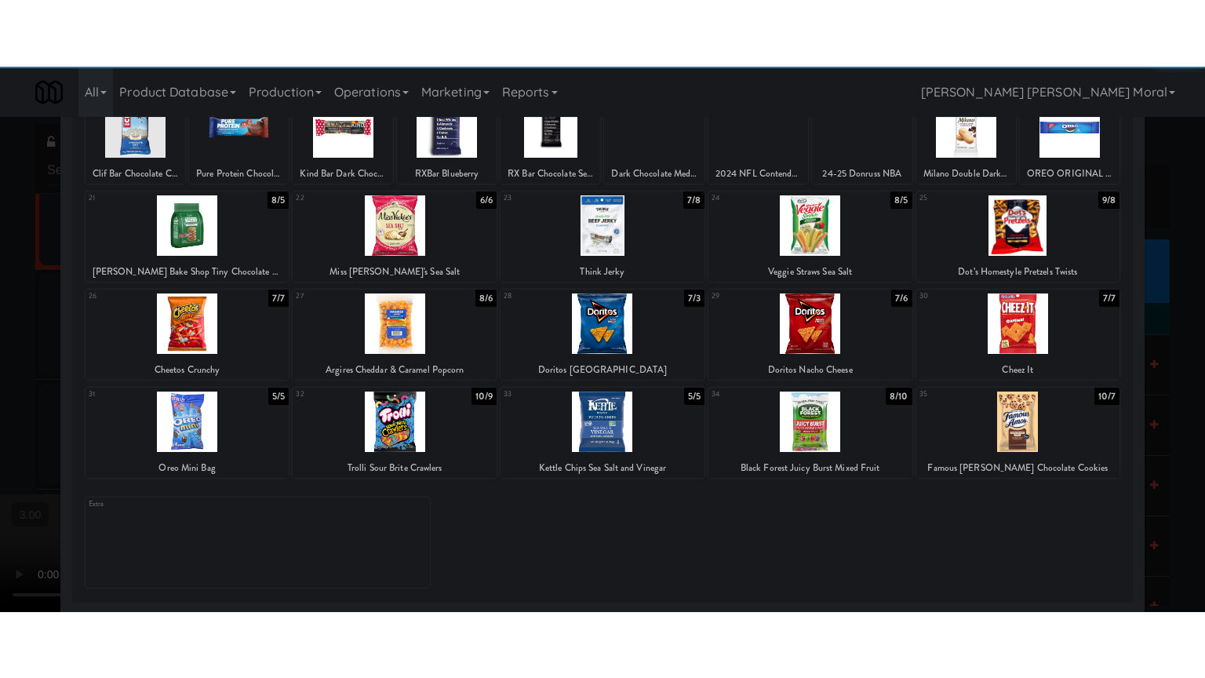
scroll to position [5254, 0]
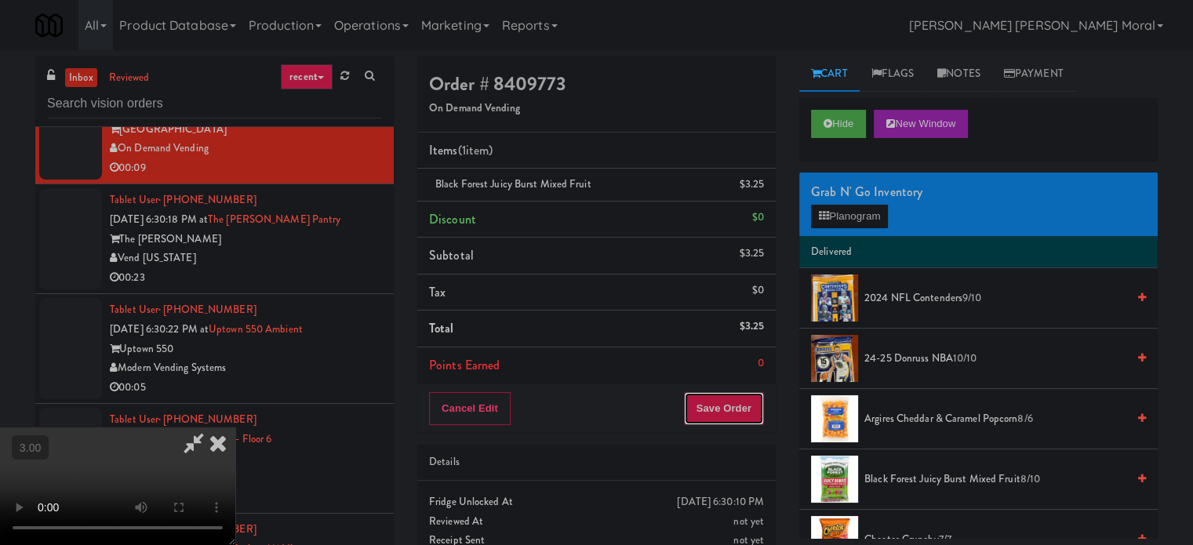
click at [729, 398] on button "Save Order" at bounding box center [724, 408] width 80 height 33
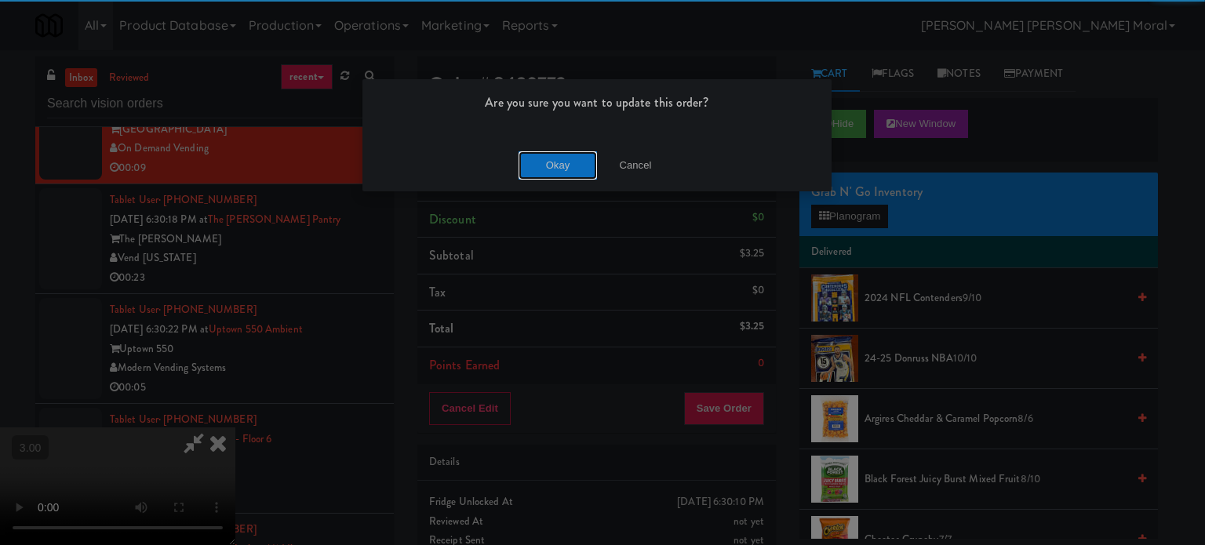
click at [569, 162] on button "Okay" at bounding box center [557, 165] width 78 height 28
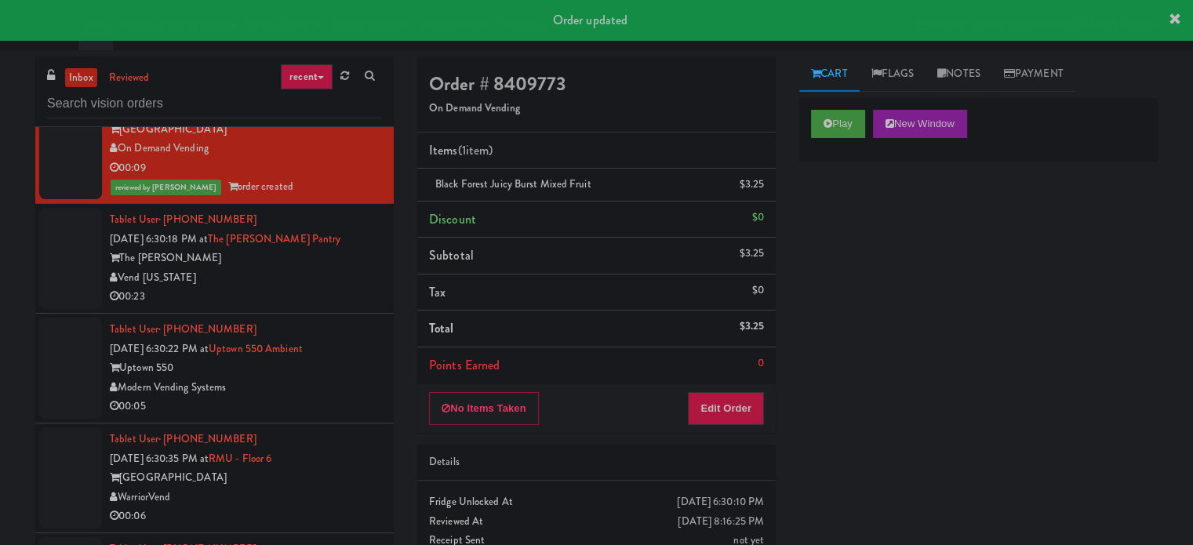
click at [328, 307] on div "00:23" at bounding box center [246, 297] width 272 height 20
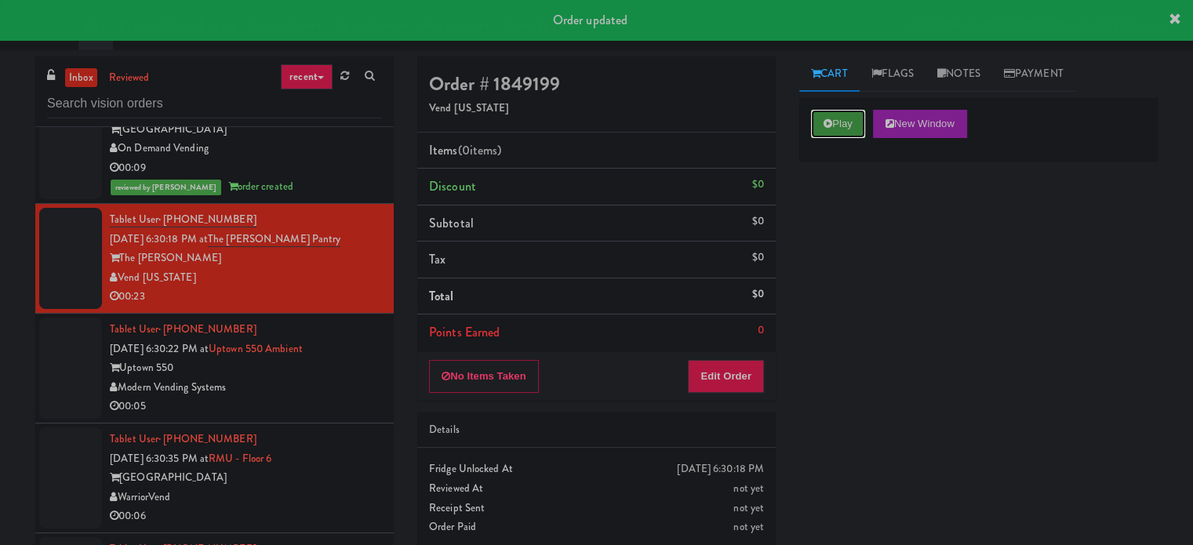
click at [832, 129] on button "Play" at bounding box center [838, 124] width 54 height 28
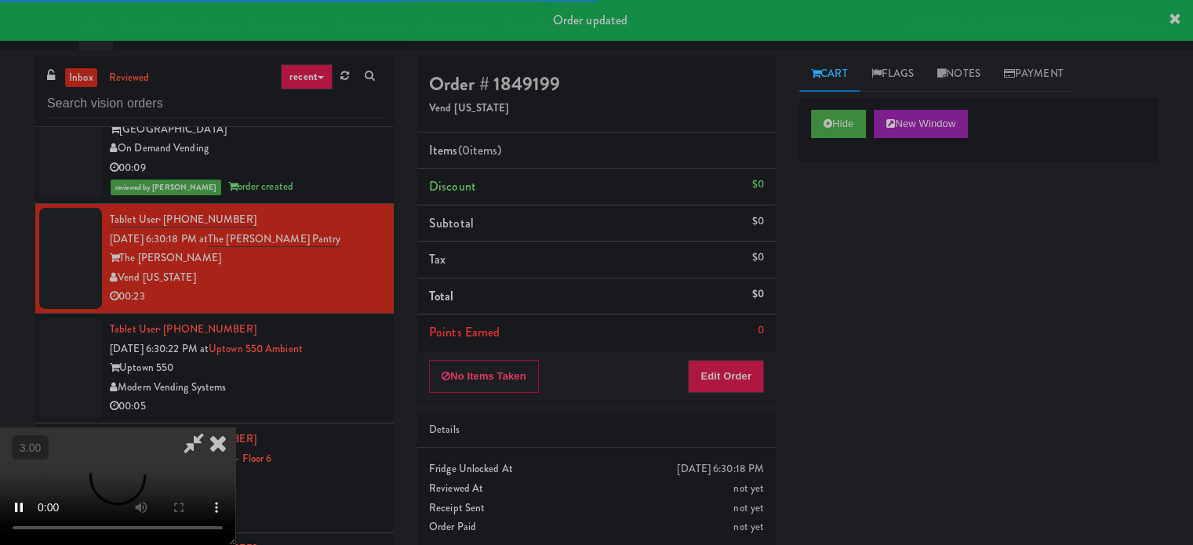
click at [841, 212] on div "Hide New Window Primary Flag Clear Flag if unable to determine what was taken o…" at bounding box center [978, 392] width 358 height 588
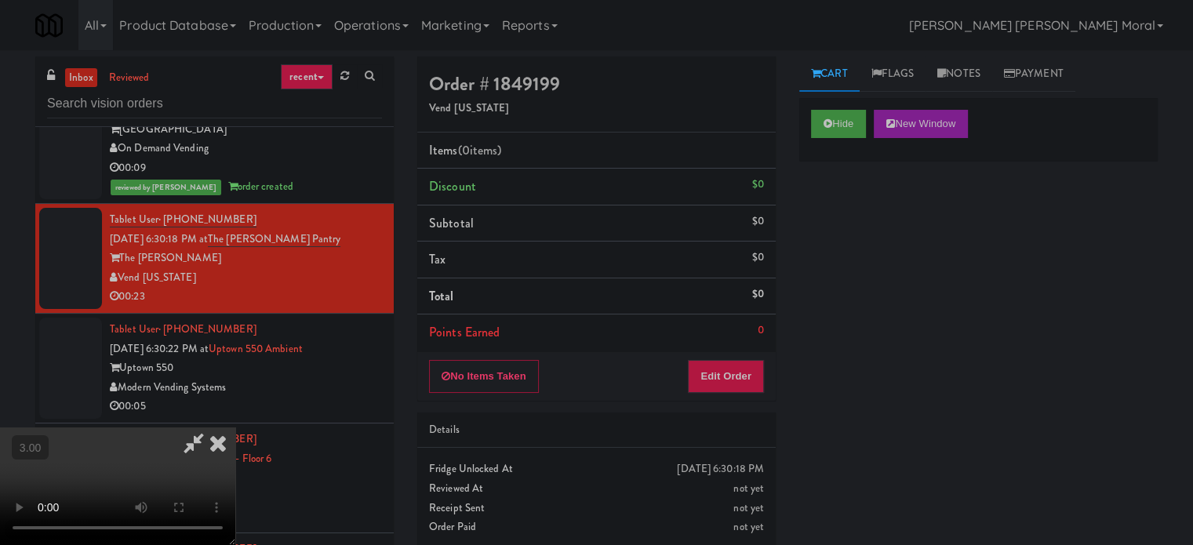
click at [235, 427] on video at bounding box center [117, 486] width 235 height 118
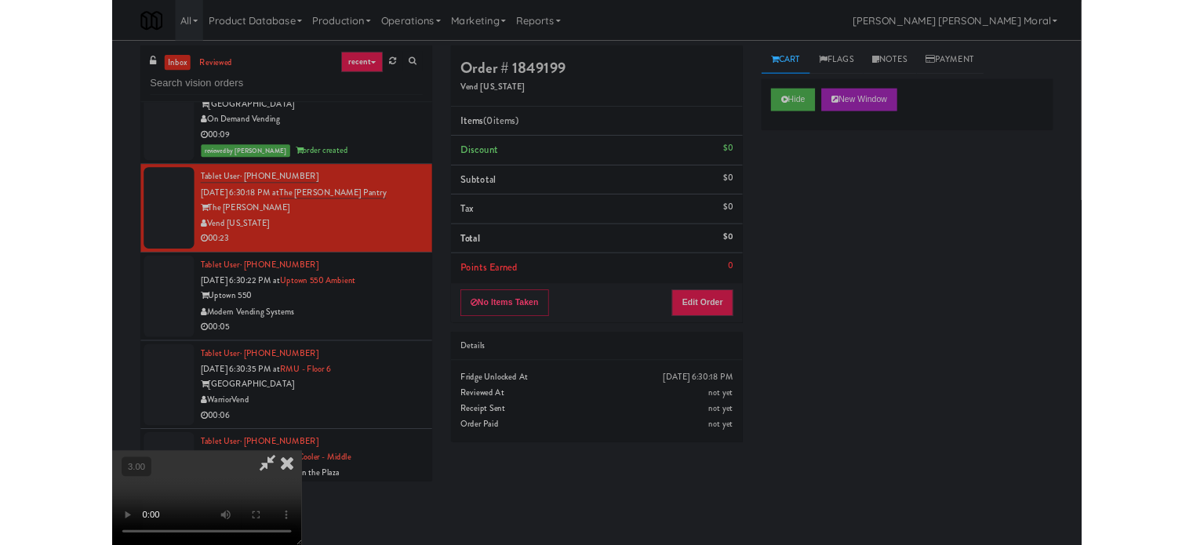
scroll to position [5235, 0]
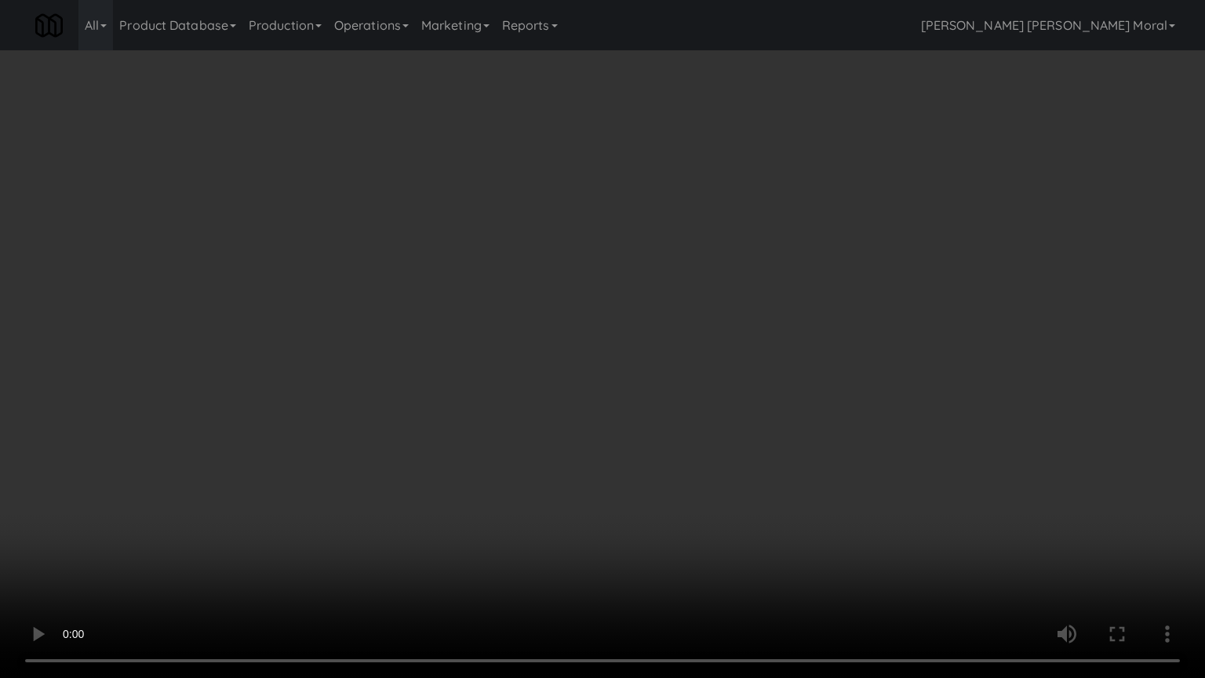
click at [599, 333] on video at bounding box center [602, 339] width 1205 height 678
click at [590, 372] on video at bounding box center [602, 339] width 1205 height 678
click at [590, 371] on video at bounding box center [602, 339] width 1205 height 678
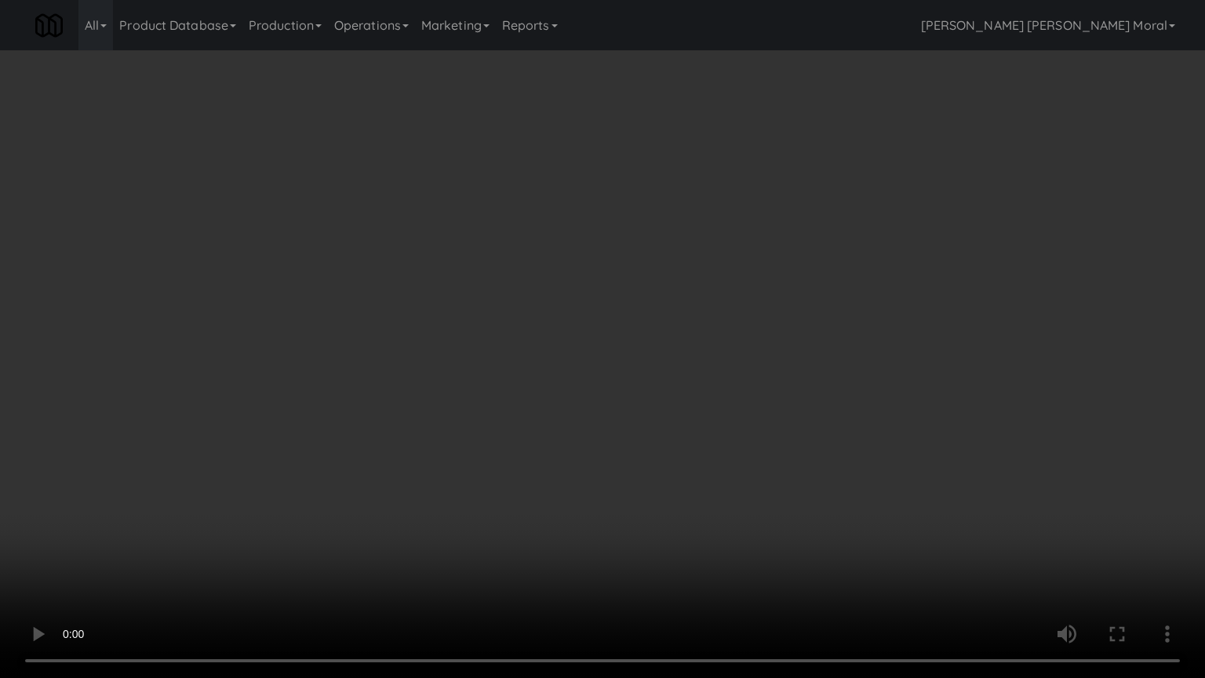
click at [590, 371] on video at bounding box center [602, 339] width 1205 height 678
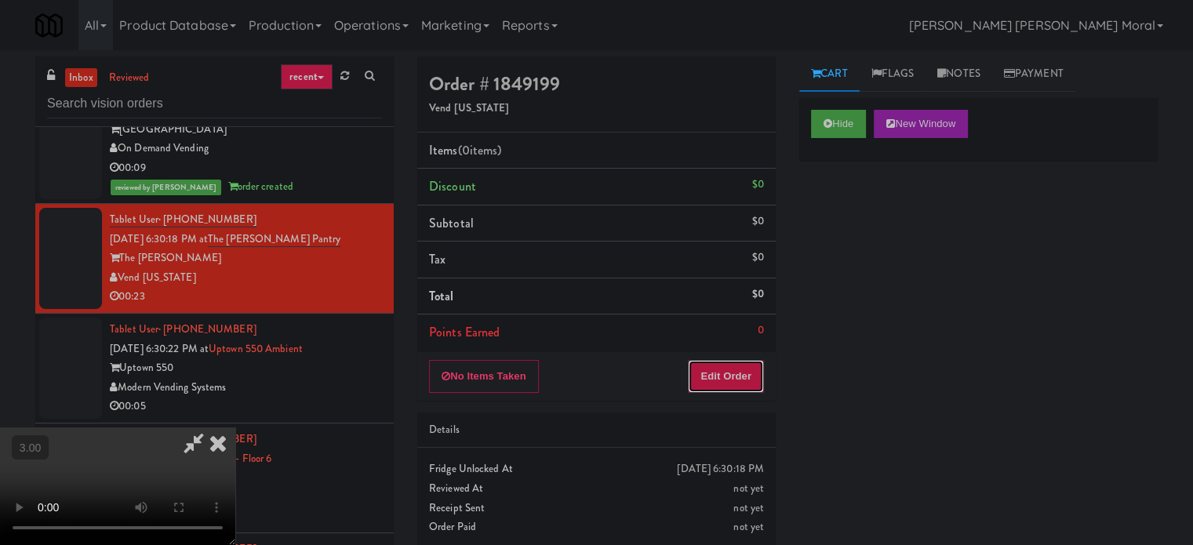
click at [742, 374] on button "Edit Order" at bounding box center [726, 376] width 76 height 33
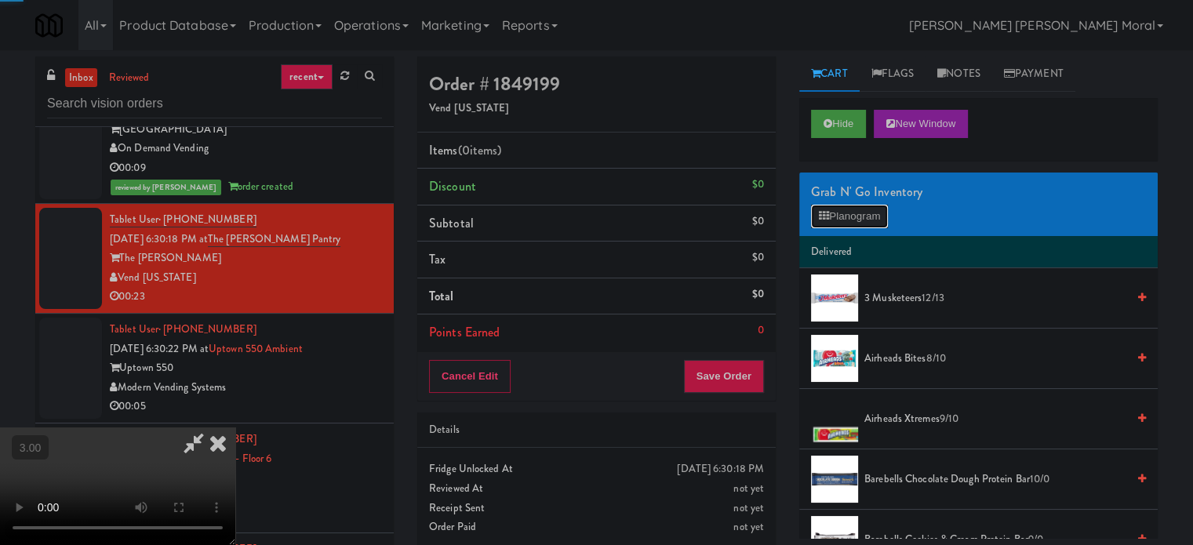
click at [844, 205] on button "Planogram" at bounding box center [849, 217] width 77 height 24
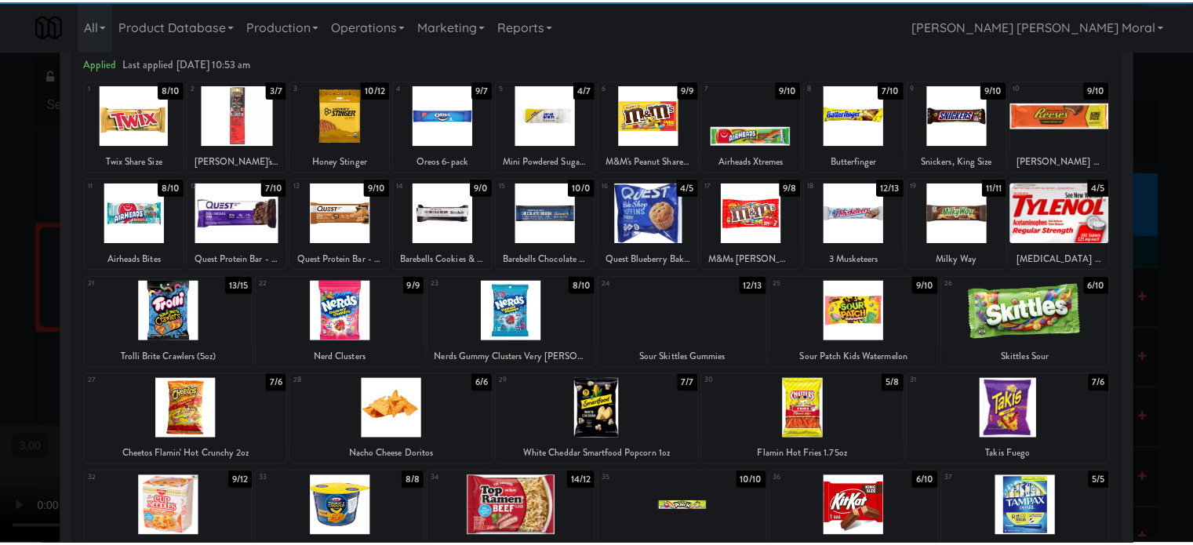
scroll to position [224, 0]
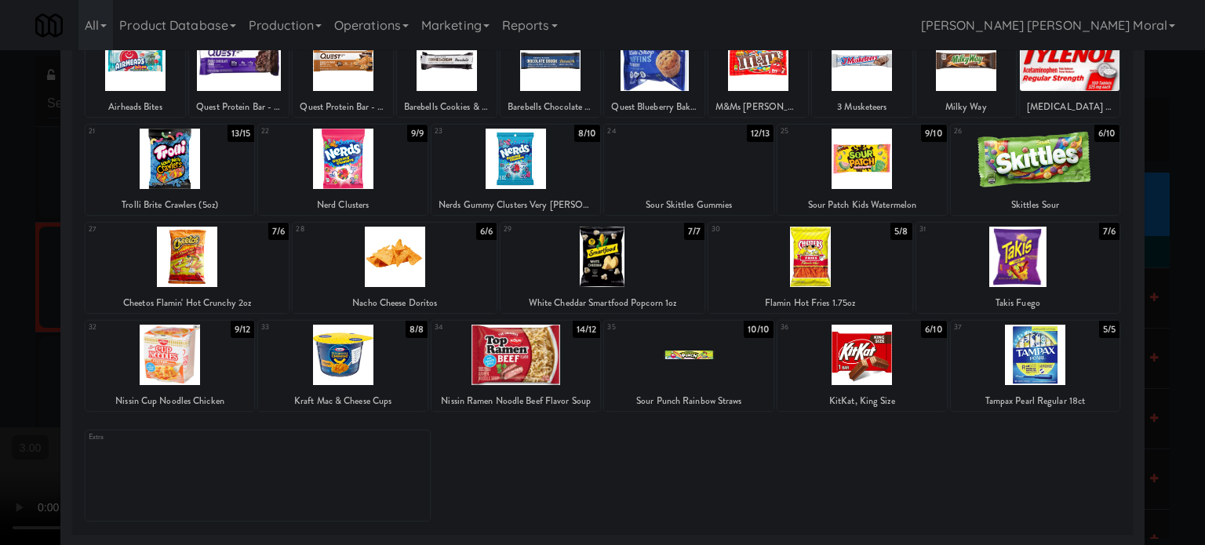
click at [834, 263] on div at bounding box center [810, 257] width 204 height 60
click at [398, 266] on div at bounding box center [395, 257] width 204 height 60
click at [0, 282] on div at bounding box center [602, 272] width 1205 height 545
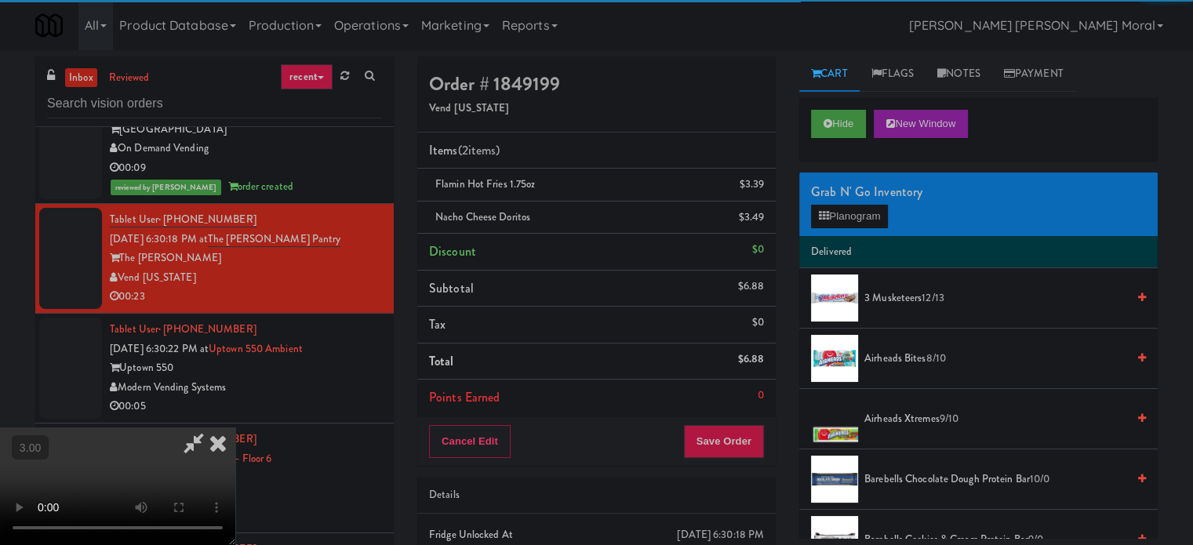
click at [235, 427] on video at bounding box center [117, 486] width 235 height 118
drag, startPoint x: 364, startPoint y: 308, endPoint x: 396, endPoint y: 362, distance: 62.9
click at [235, 427] on video at bounding box center [117, 486] width 235 height 118
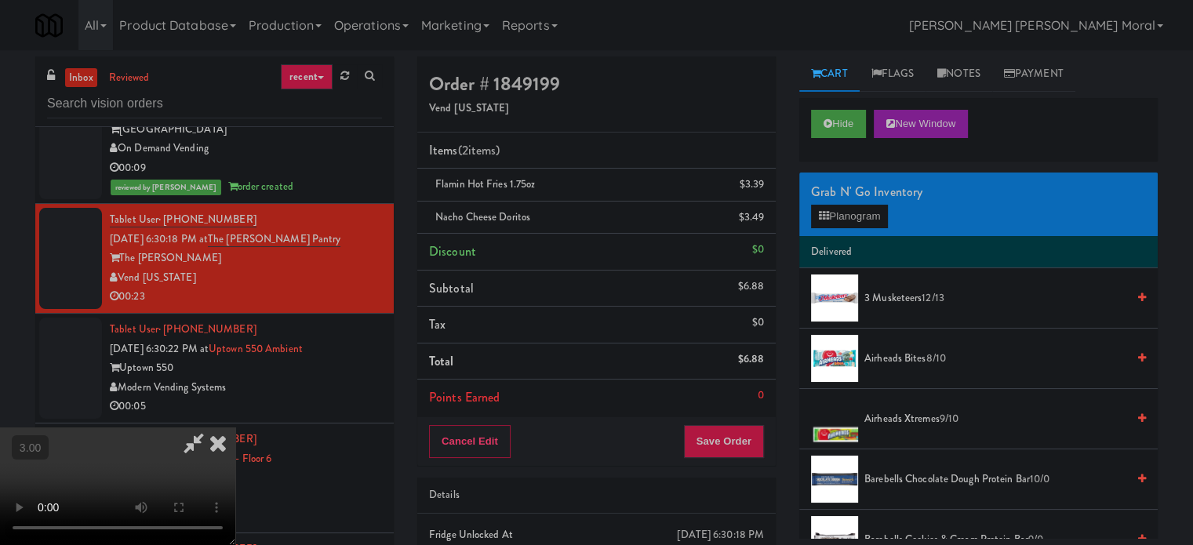
scroll to position [5235, 0]
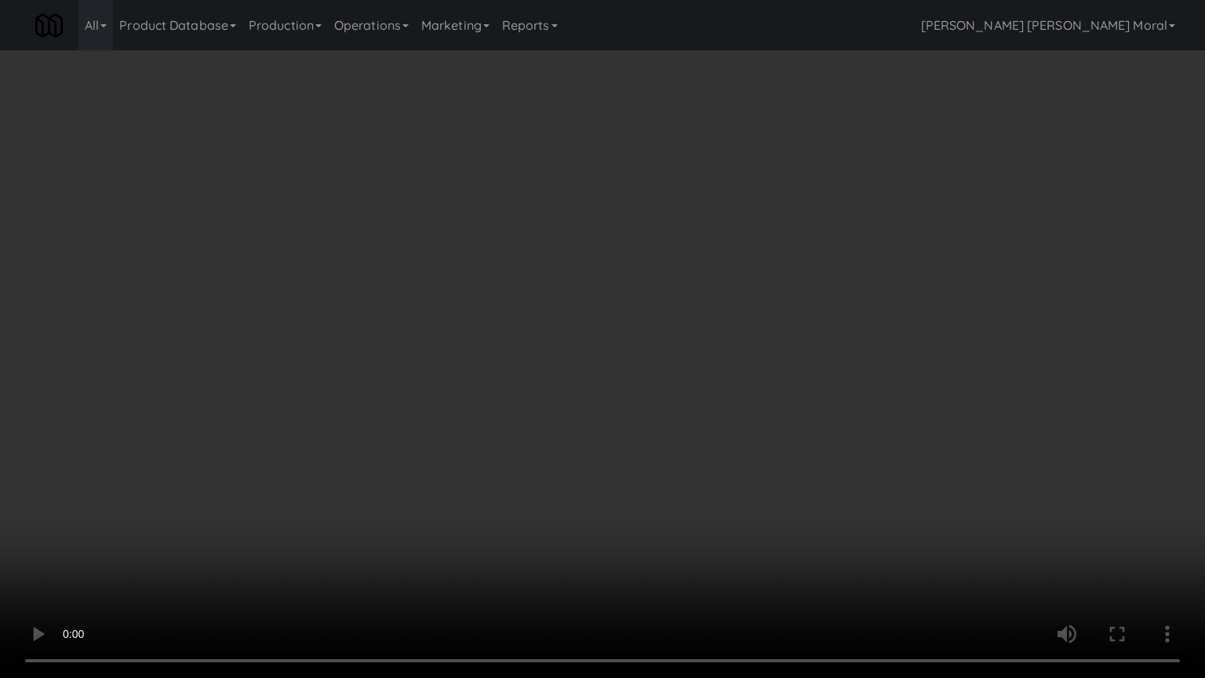
click at [401, 358] on video at bounding box center [602, 339] width 1205 height 678
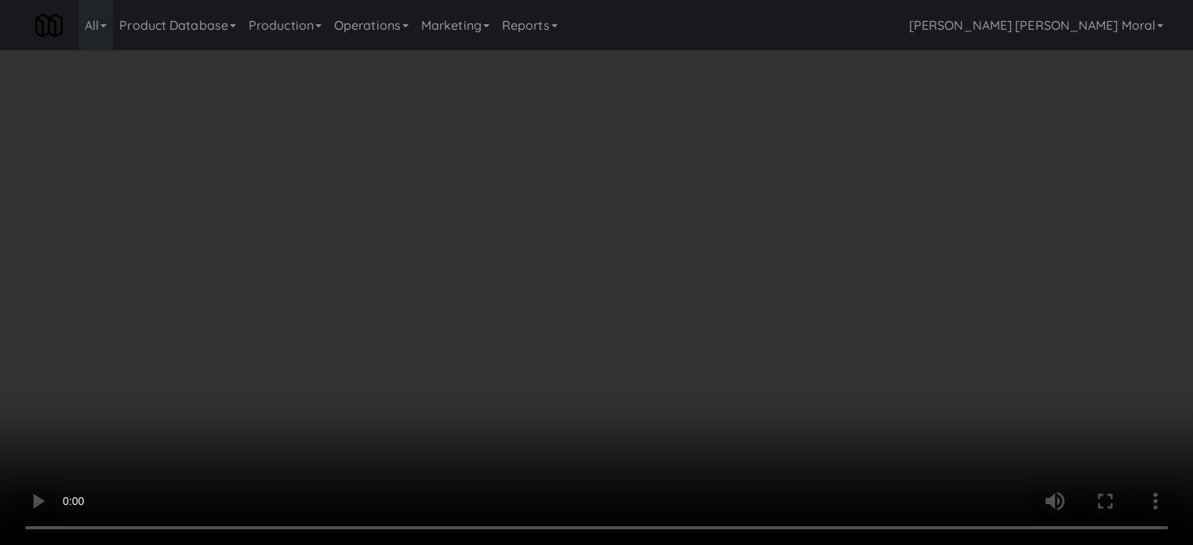
scroll to position [5254, 0]
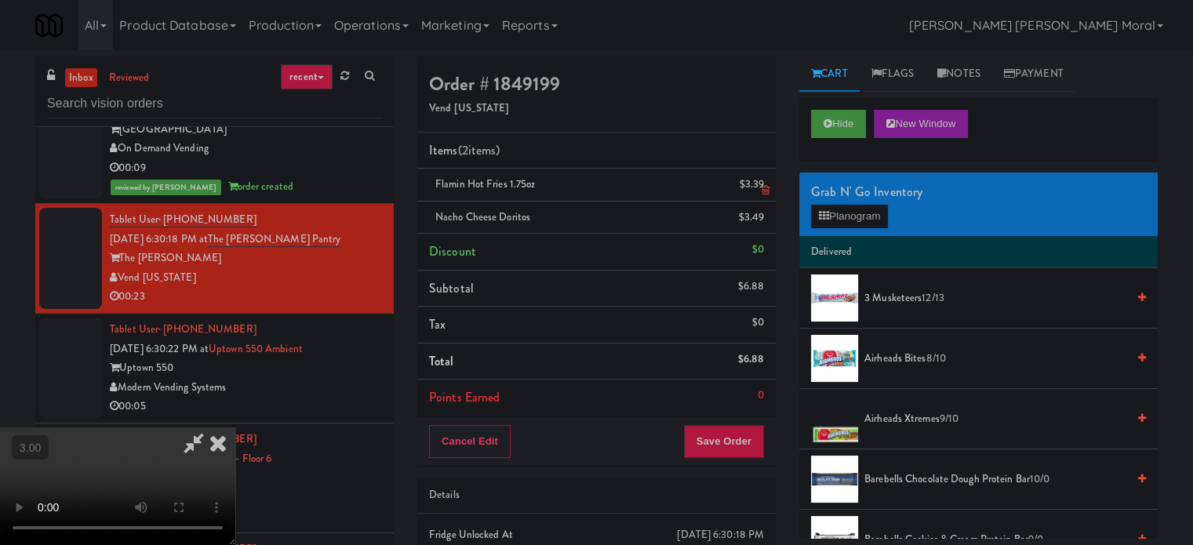
click at [235, 427] on icon at bounding box center [218, 442] width 35 height 31
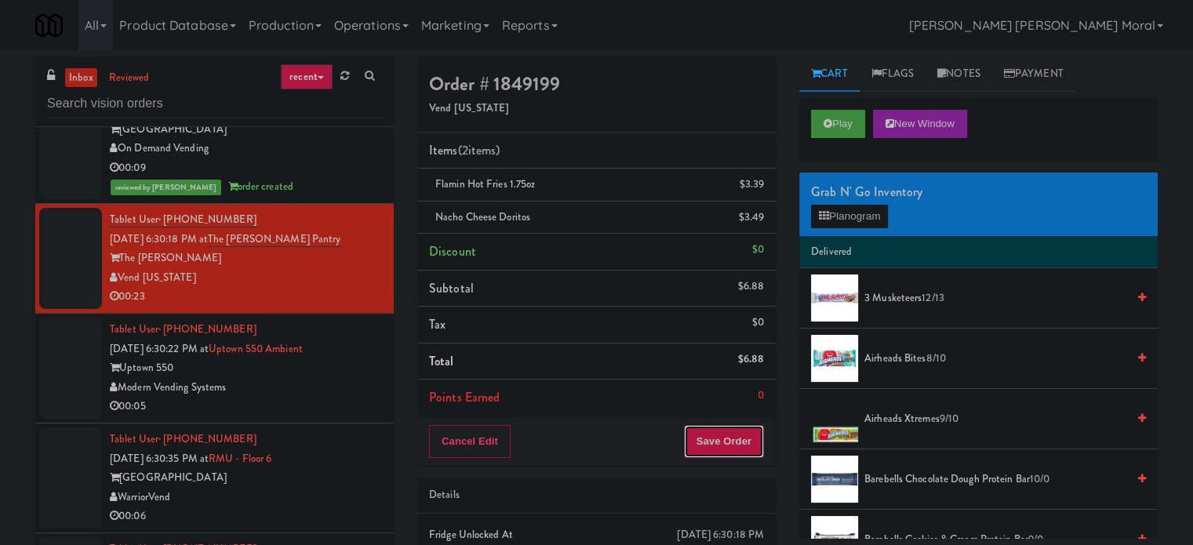
click at [729, 440] on button "Save Order" at bounding box center [724, 441] width 80 height 33
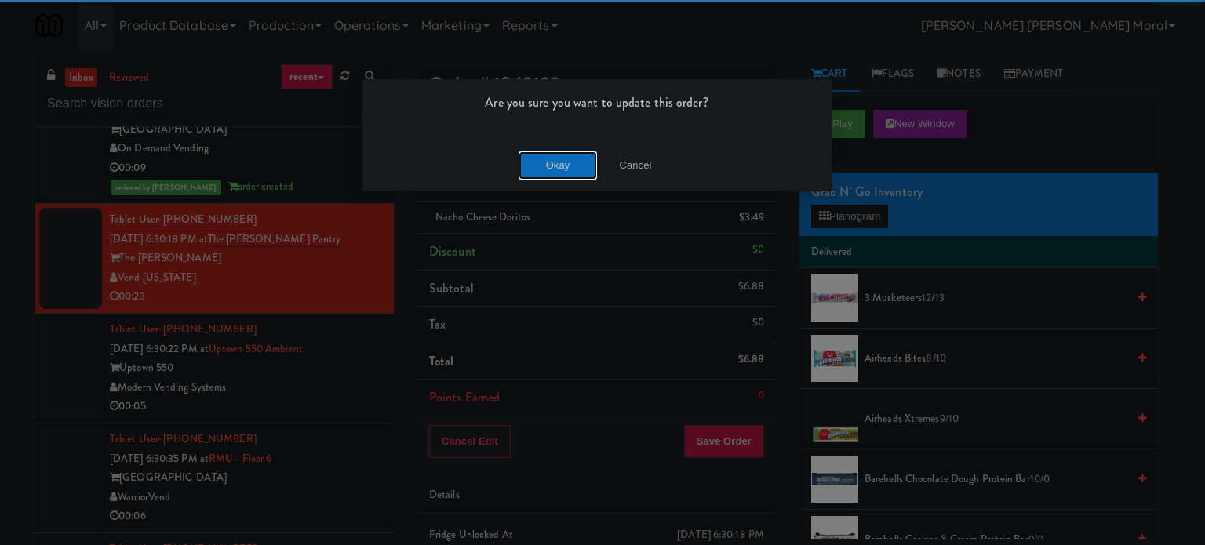
click at [569, 165] on button "Okay" at bounding box center [557, 165] width 78 height 28
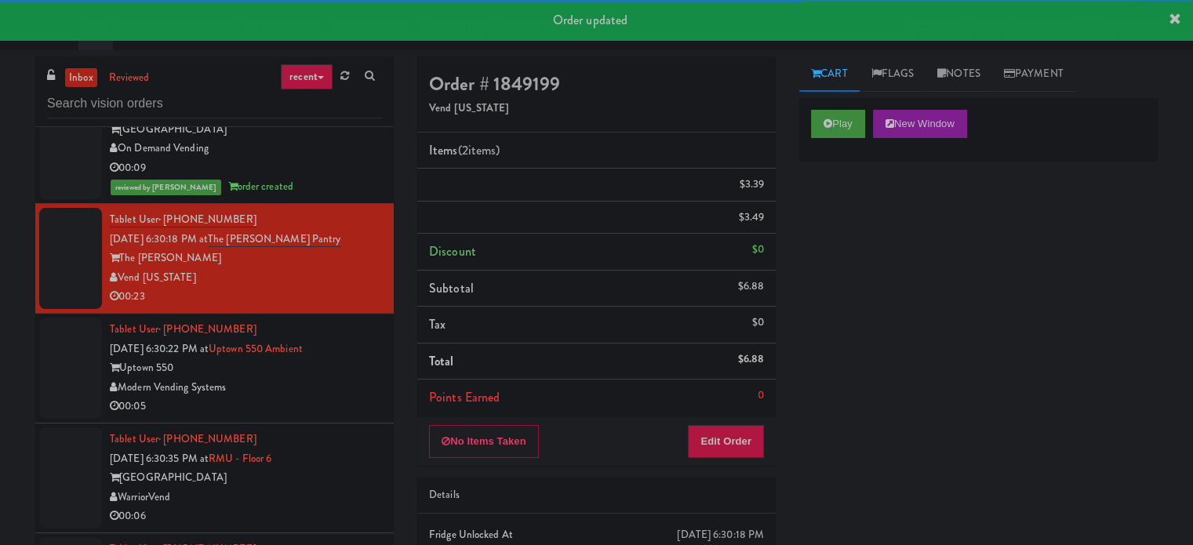
click at [358, 416] on div "00:05" at bounding box center [246, 407] width 272 height 20
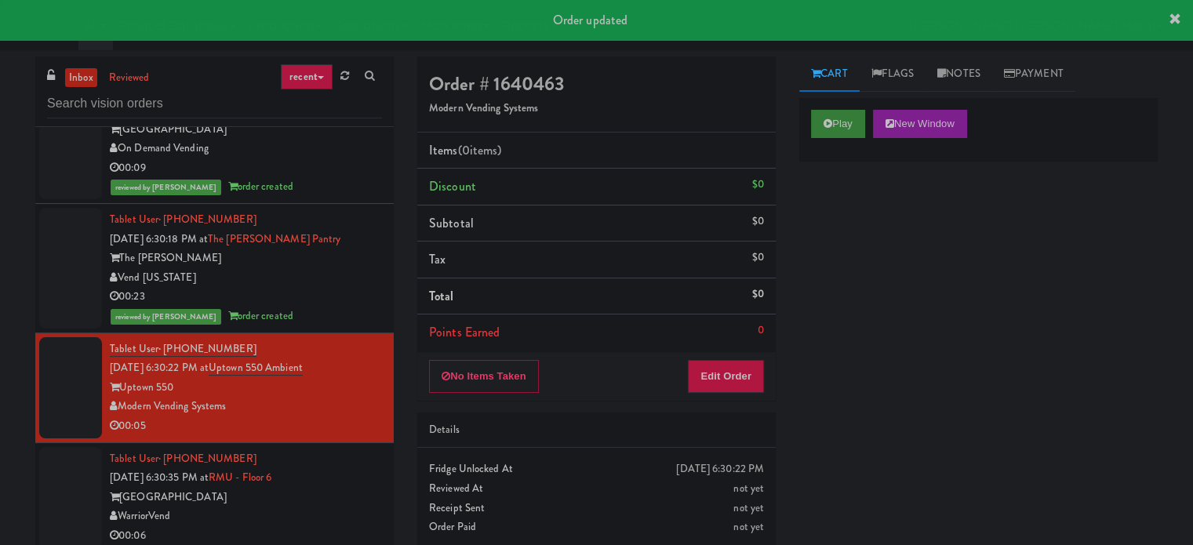
drag, startPoint x: 823, startPoint y: 213, endPoint x: 818, endPoint y: 125, distance: 87.2
click at [812, 128] on div "Play New Window" at bounding box center [978, 129] width 358 height 63
click at [819, 125] on button "Play" at bounding box center [838, 124] width 54 height 28
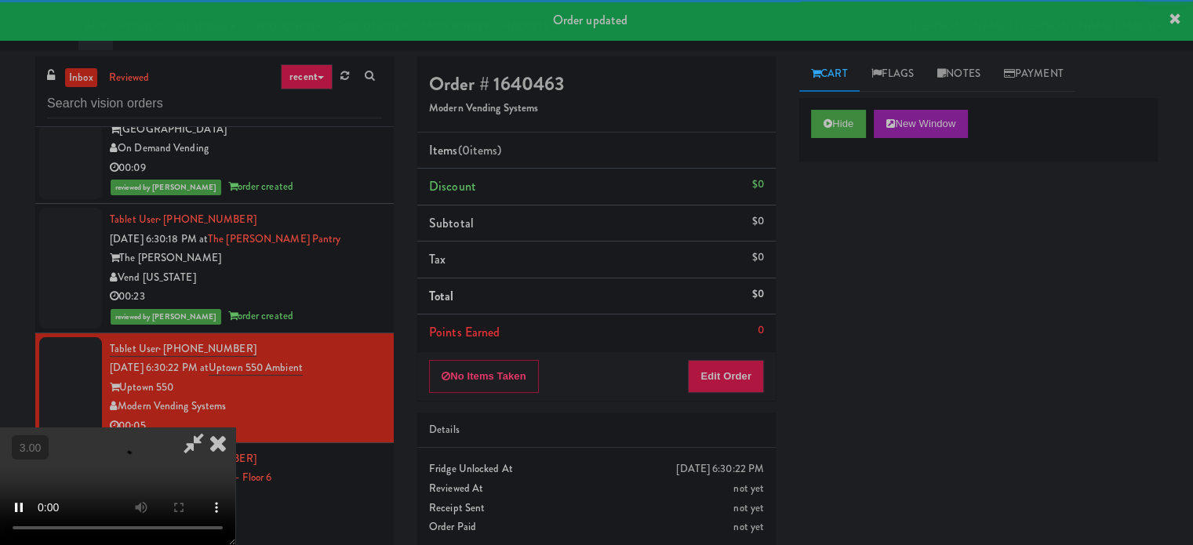
click at [818, 228] on div "Hide New Window Primary Flag Clear Flag if unable to determine what was taken o…" at bounding box center [978, 392] width 358 height 588
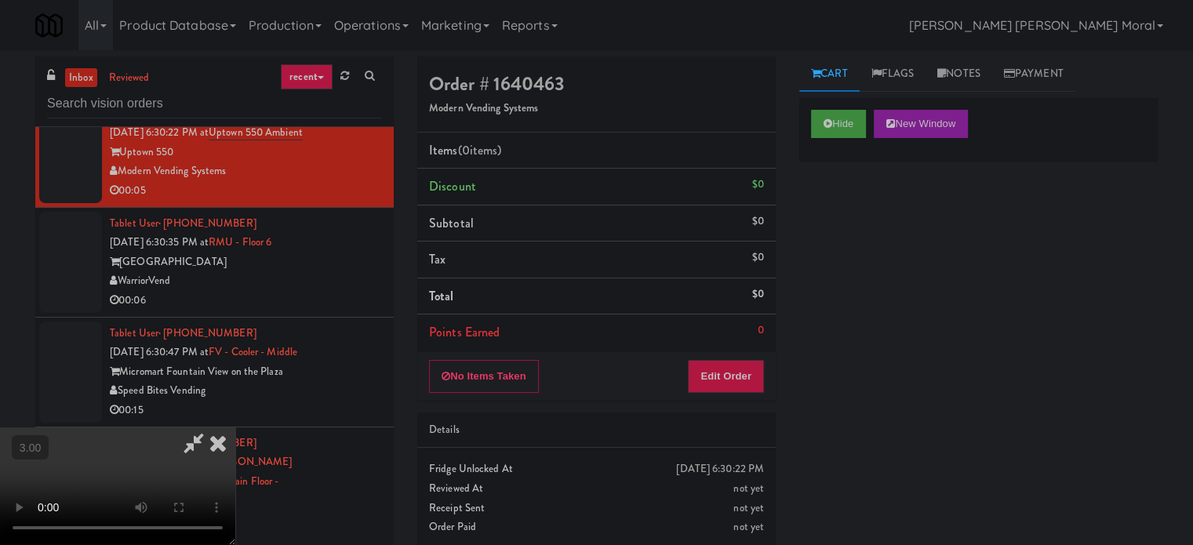
scroll to position [91, 0]
click at [235, 427] on video at bounding box center [117, 486] width 235 height 118
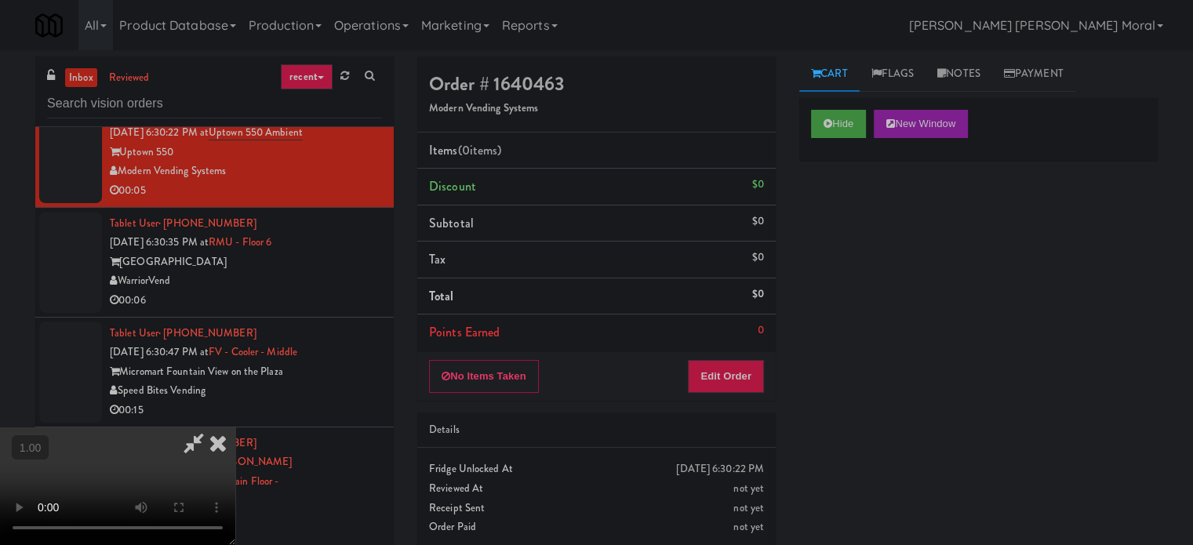
click at [235, 427] on video at bounding box center [117, 486] width 235 height 118
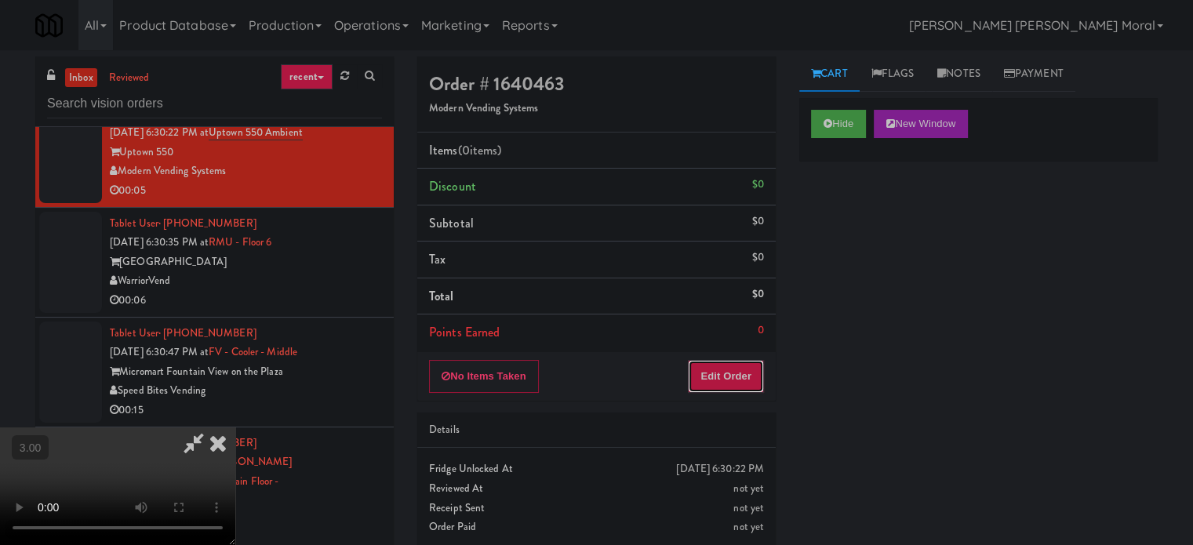
click at [748, 375] on button "Edit Order" at bounding box center [726, 376] width 76 height 33
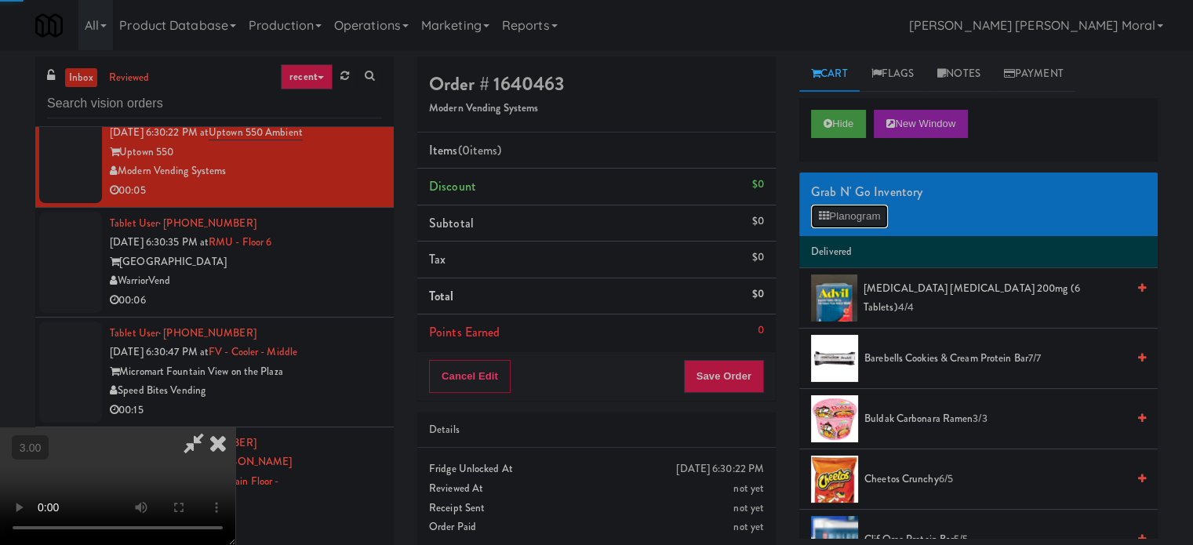
click at [838, 216] on button "Planogram" at bounding box center [849, 217] width 77 height 24
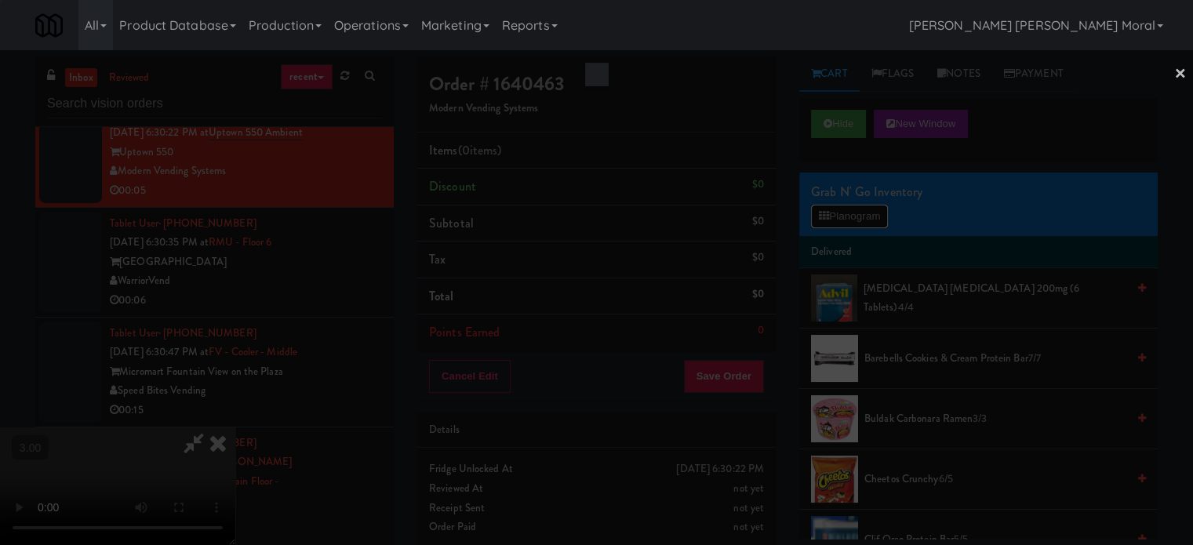
scroll to position [5470, 0]
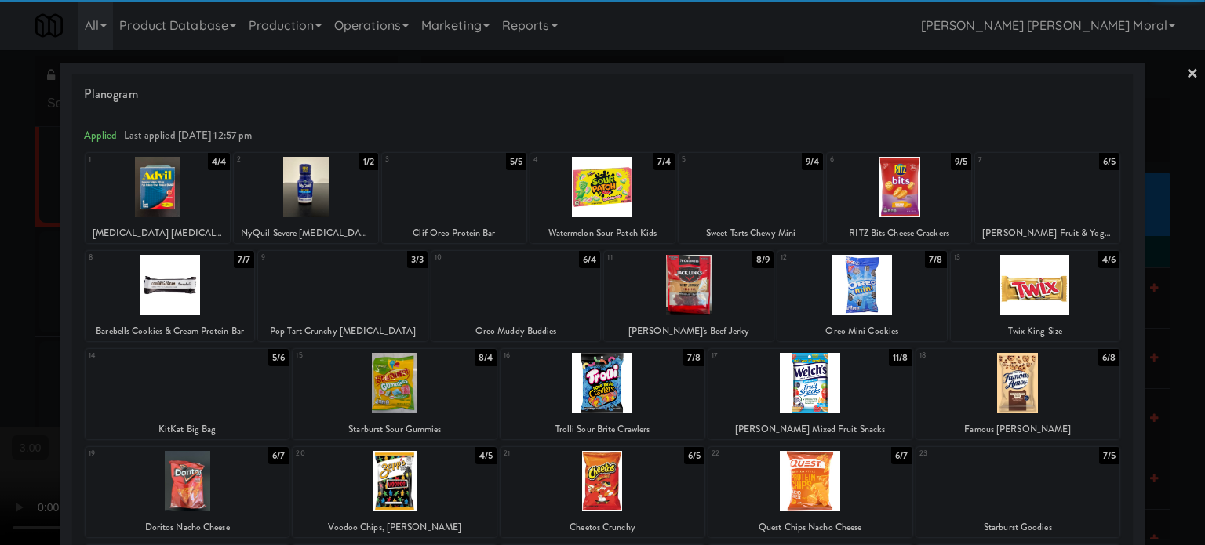
click at [300, 197] on div at bounding box center [306, 187] width 144 height 60
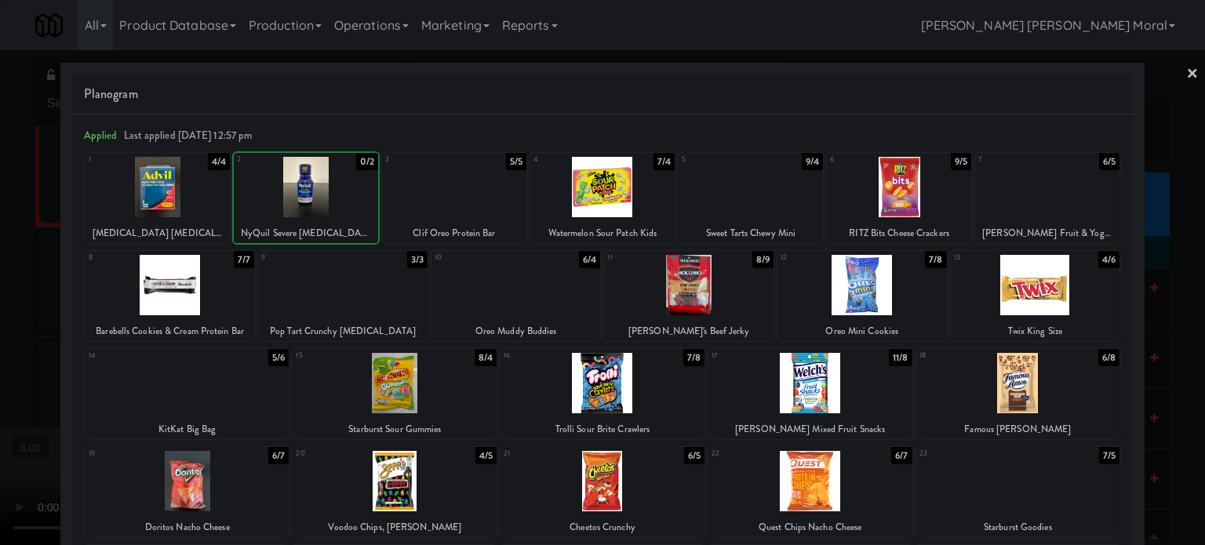
click at [0, 294] on div at bounding box center [602, 272] width 1205 height 545
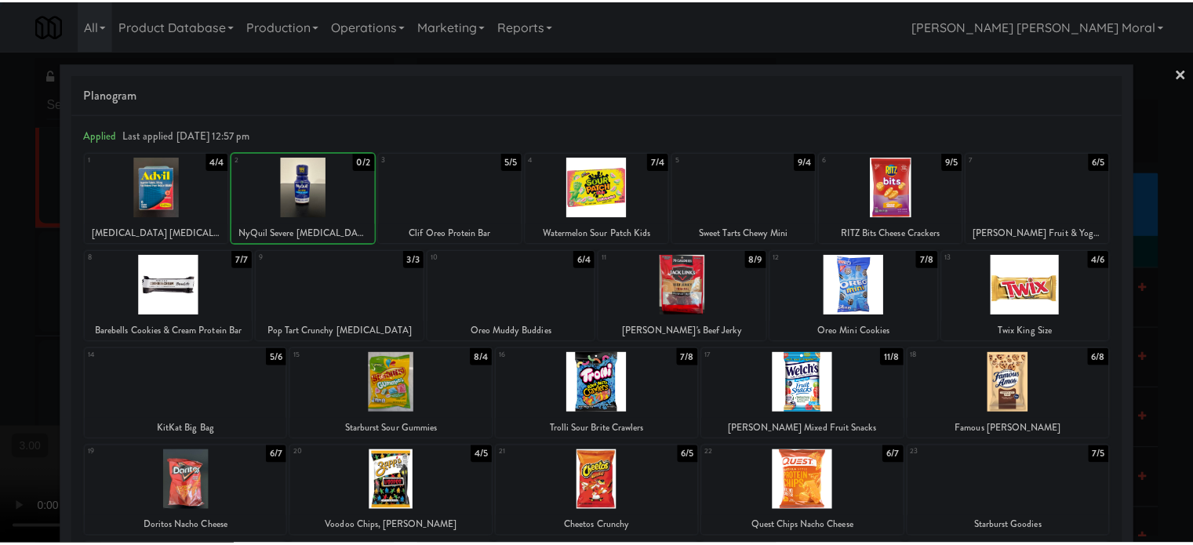
scroll to position [5489, 0]
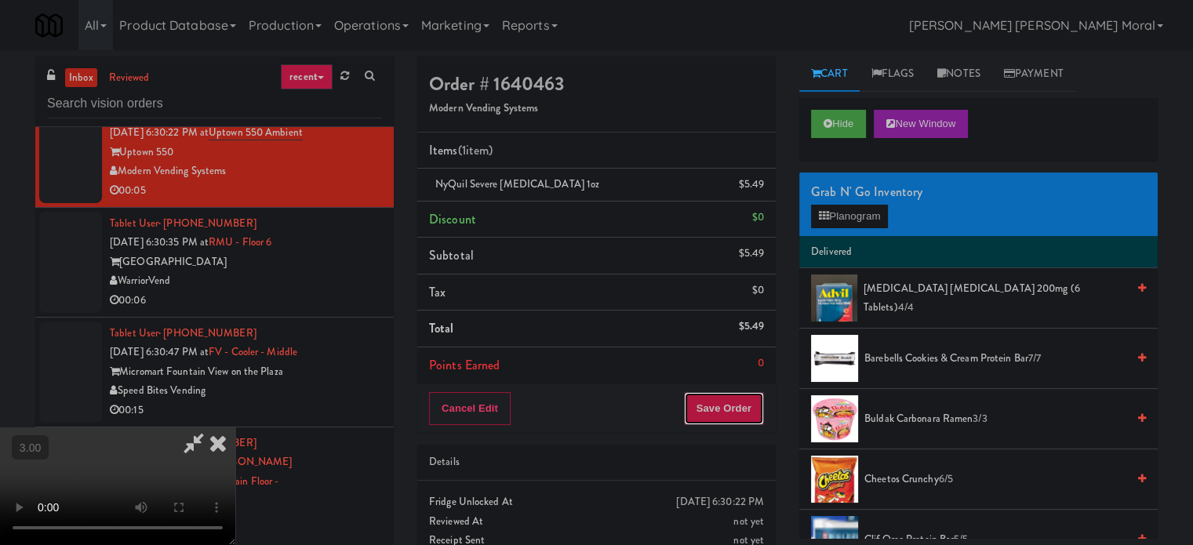
click at [742, 414] on button "Save Order" at bounding box center [724, 408] width 80 height 33
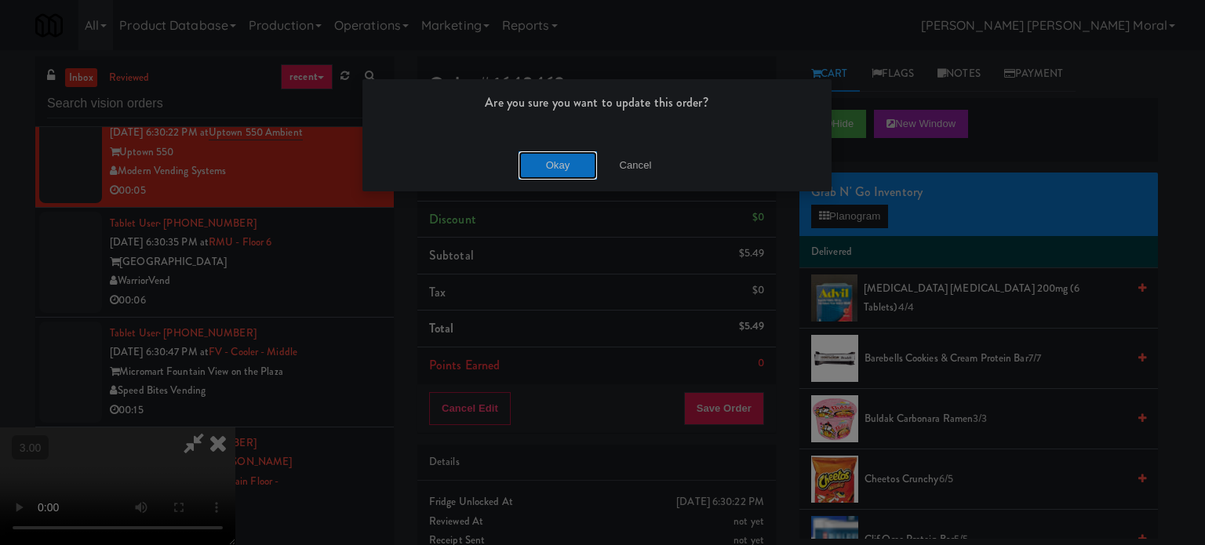
click at [540, 164] on button "Okay" at bounding box center [557, 165] width 78 height 28
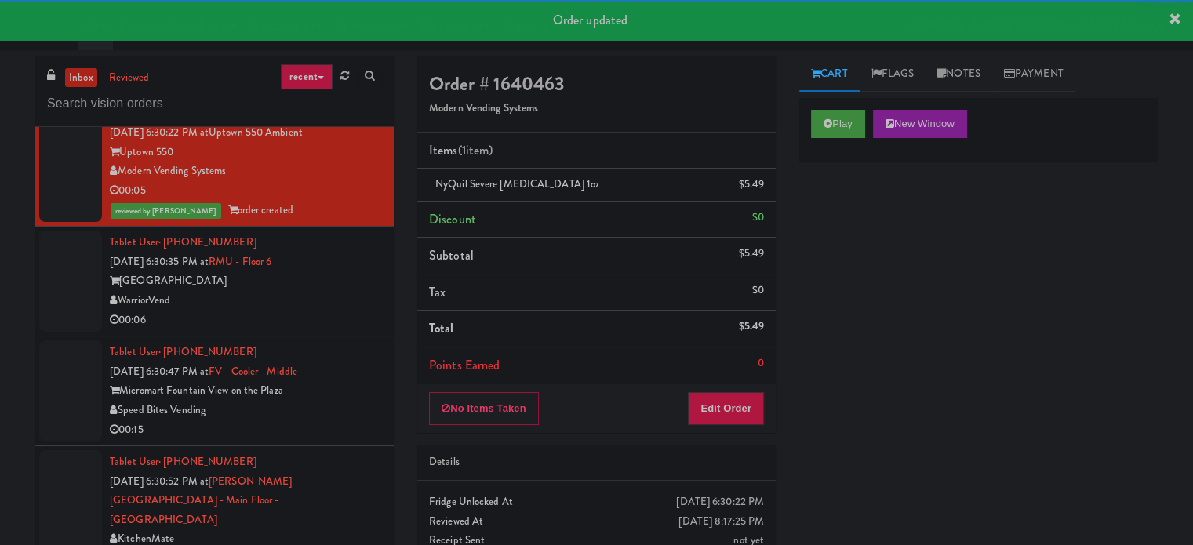
click at [331, 291] on div "[GEOGRAPHIC_DATA]" at bounding box center [246, 281] width 272 height 20
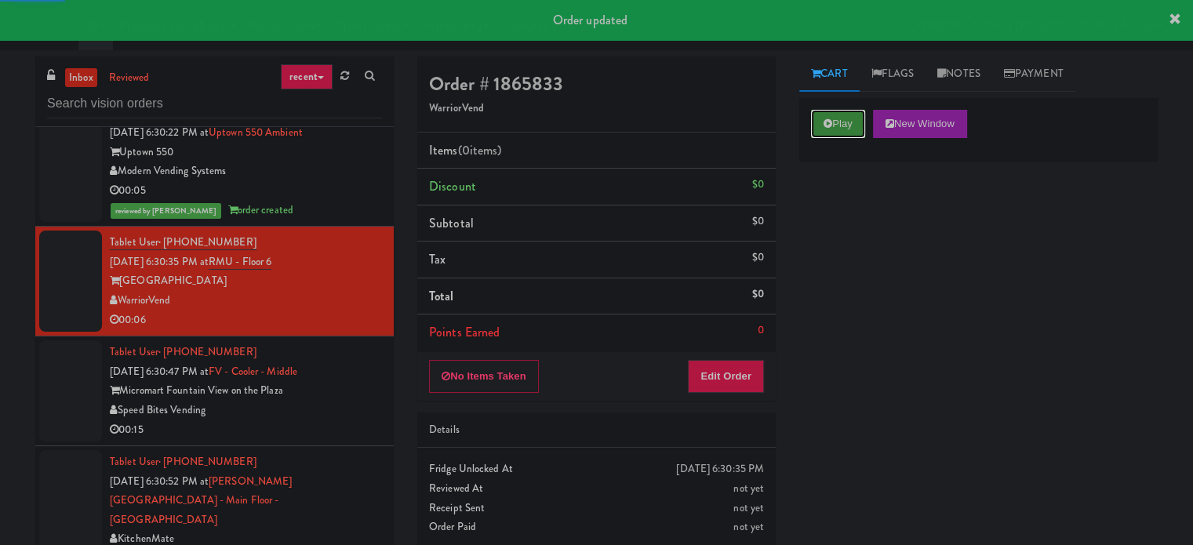
click at [846, 134] on button "Play" at bounding box center [838, 124] width 54 height 28
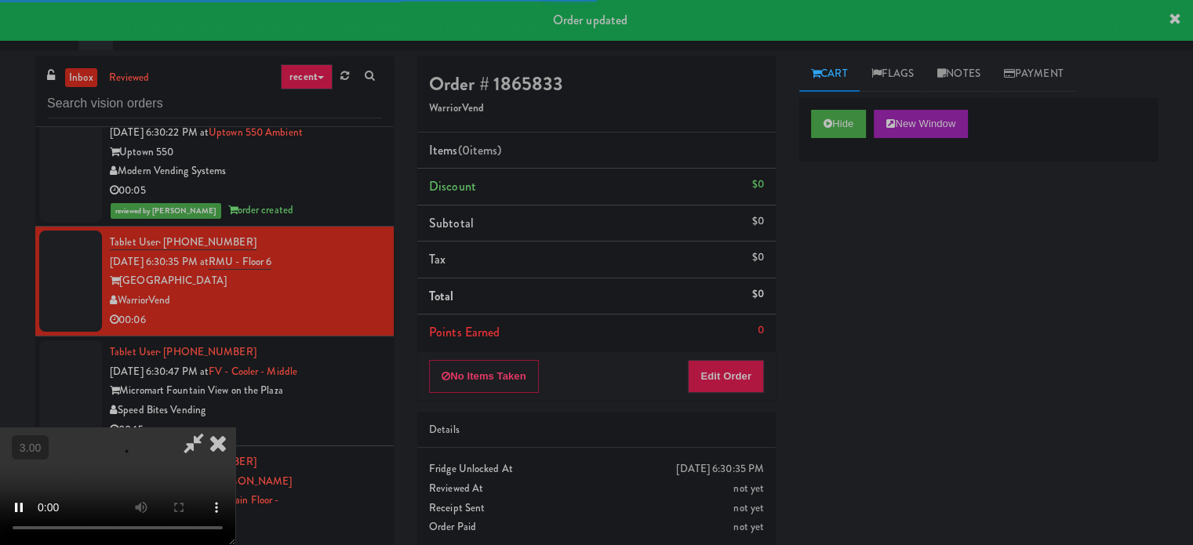
click at [853, 254] on div "Hide New Window Primary Flag Clear Flag if unable to determine what was taken o…" at bounding box center [978, 392] width 358 height 588
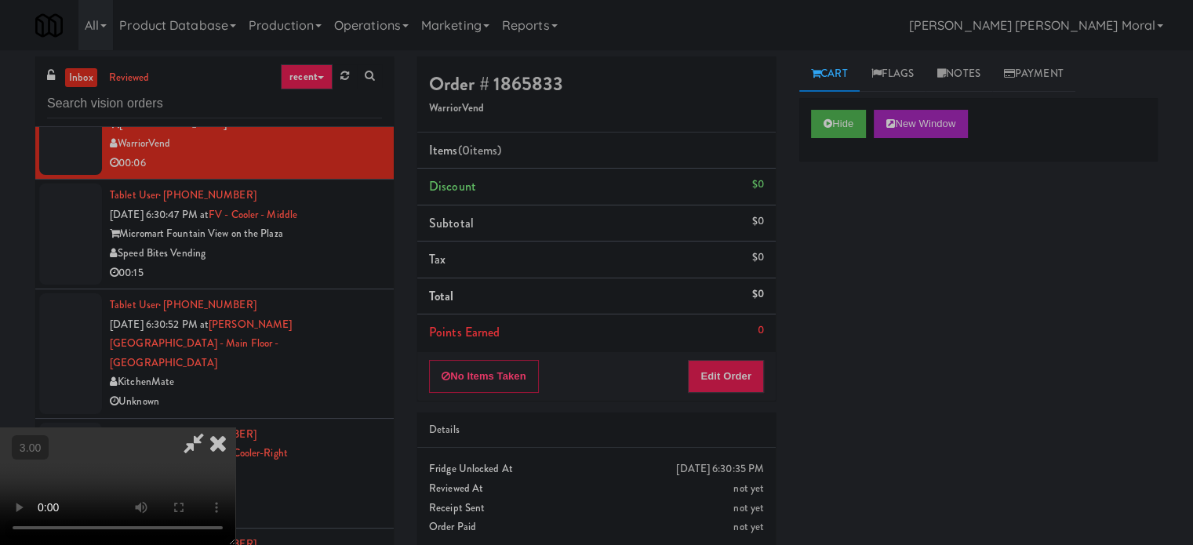
scroll to position [91, 0]
click at [740, 377] on button "Edit Order" at bounding box center [726, 376] width 76 height 33
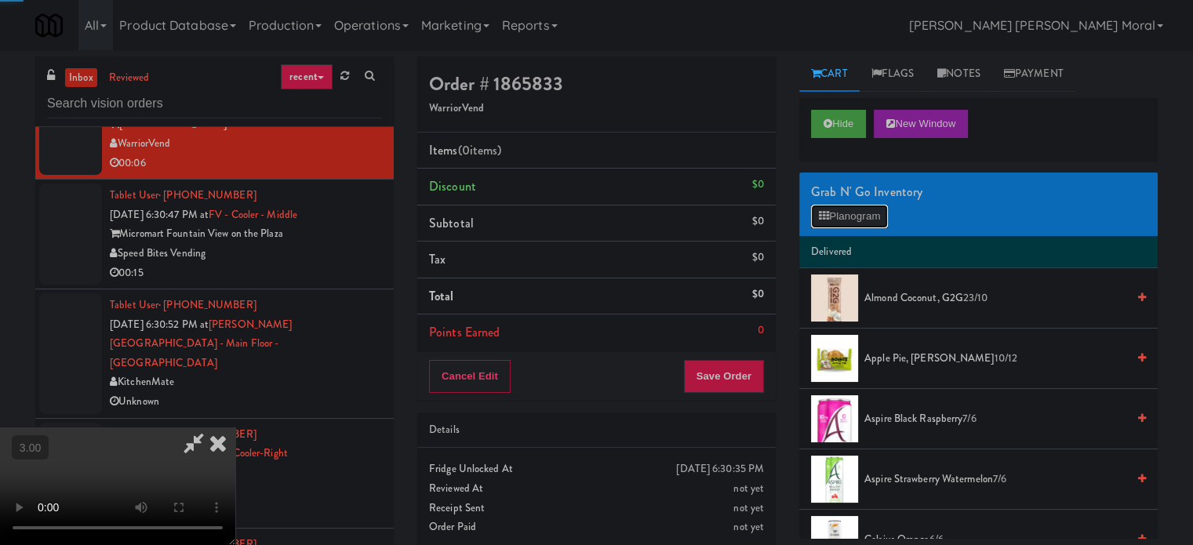
click at [845, 218] on button "Planogram" at bounding box center [849, 217] width 77 height 24
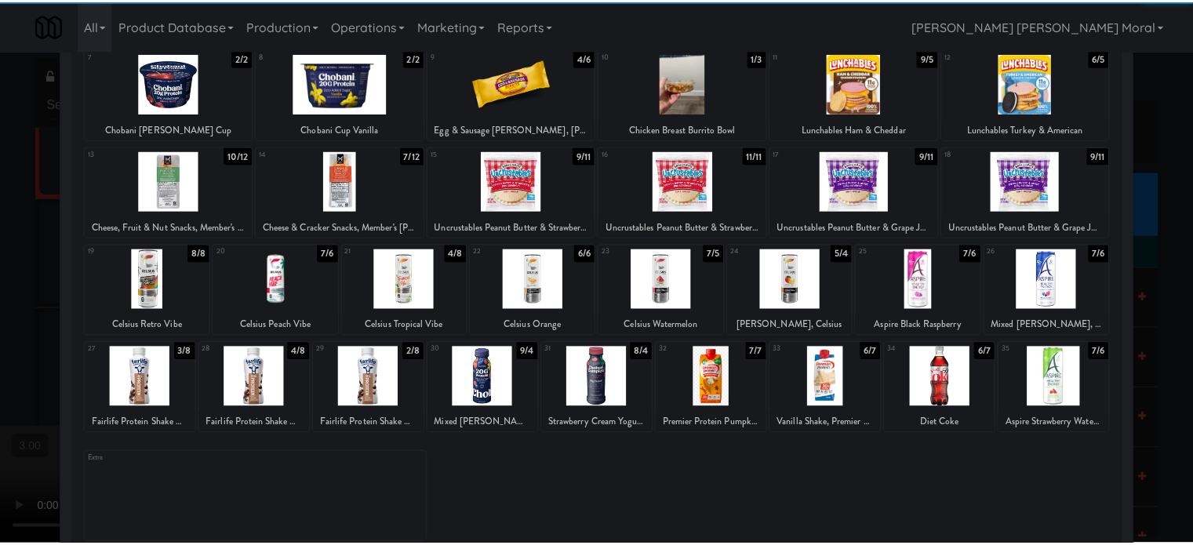
scroll to position [224, 0]
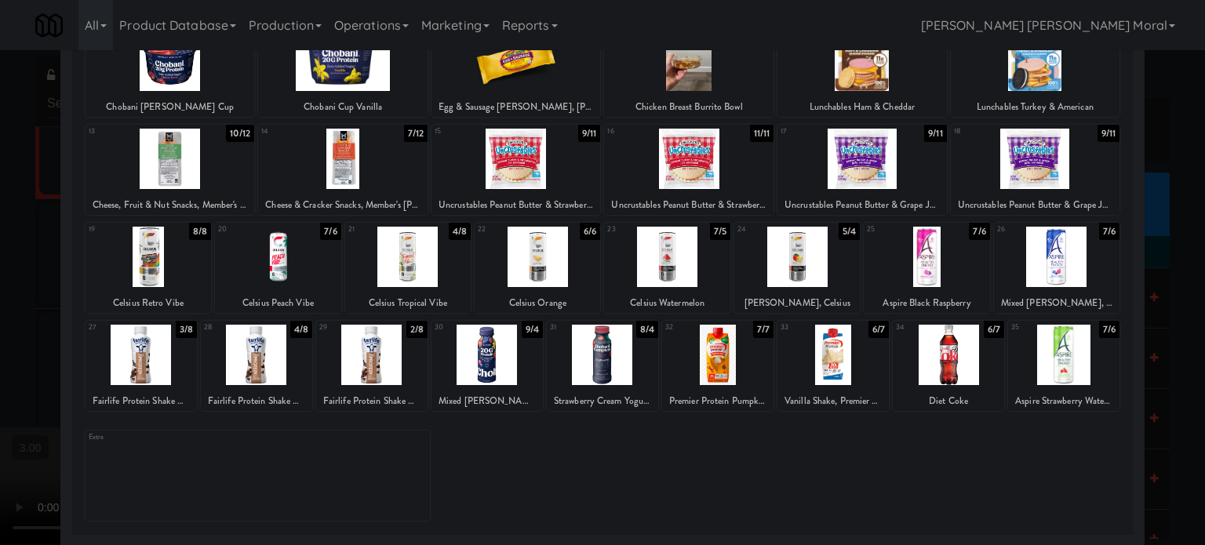
click at [163, 372] on div at bounding box center [140, 355] width 111 height 60
drag, startPoint x: 0, startPoint y: 364, endPoint x: 354, endPoint y: 388, distance: 355.3
click at [2, 364] on div at bounding box center [602, 272] width 1205 height 545
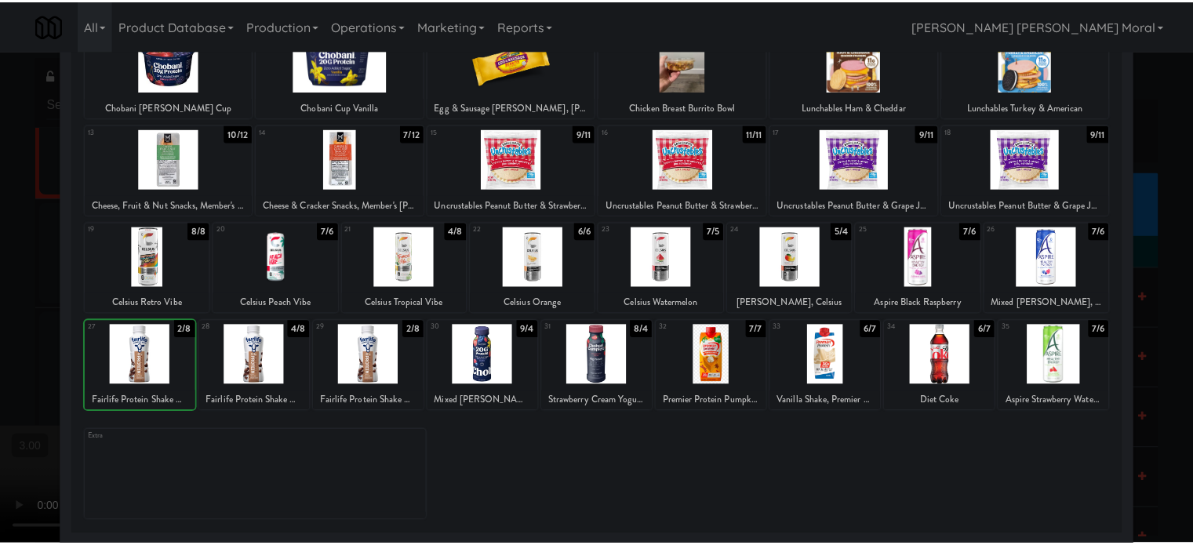
scroll to position [5646, 0]
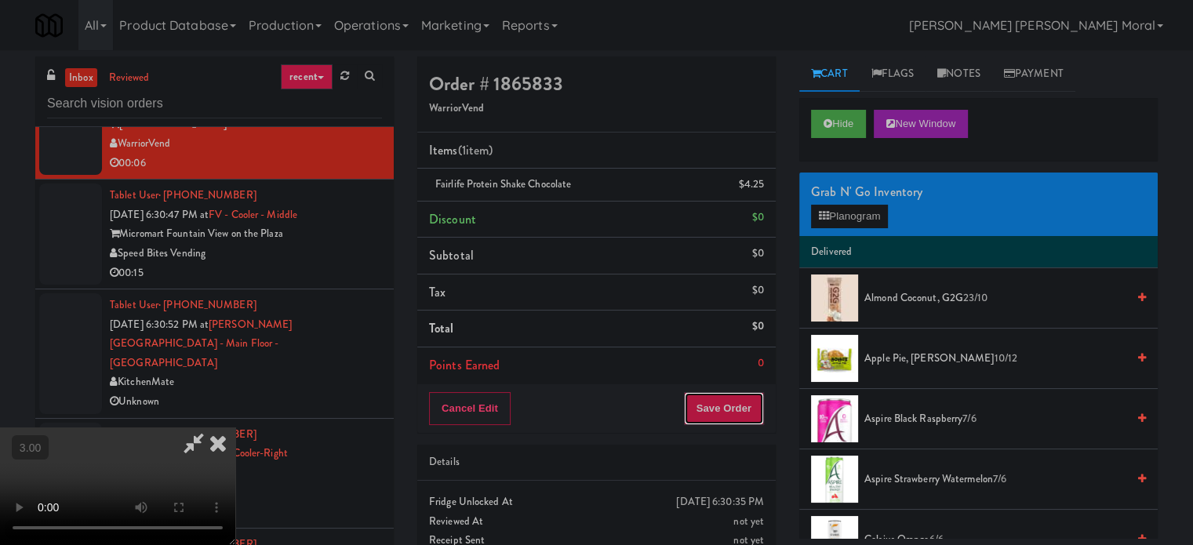
click at [742, 416] on button "Save Order" at bounding box center [724, 408] width 80 height 33
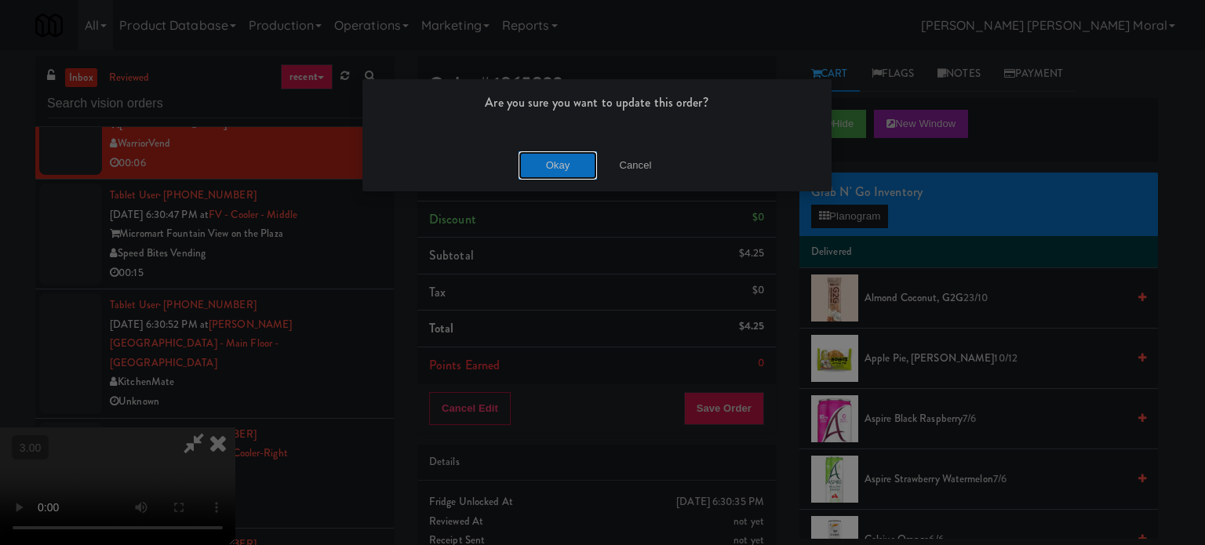
click at [558, 172] on button "Okay" at bounding box center [557, 165] width 78 height 28
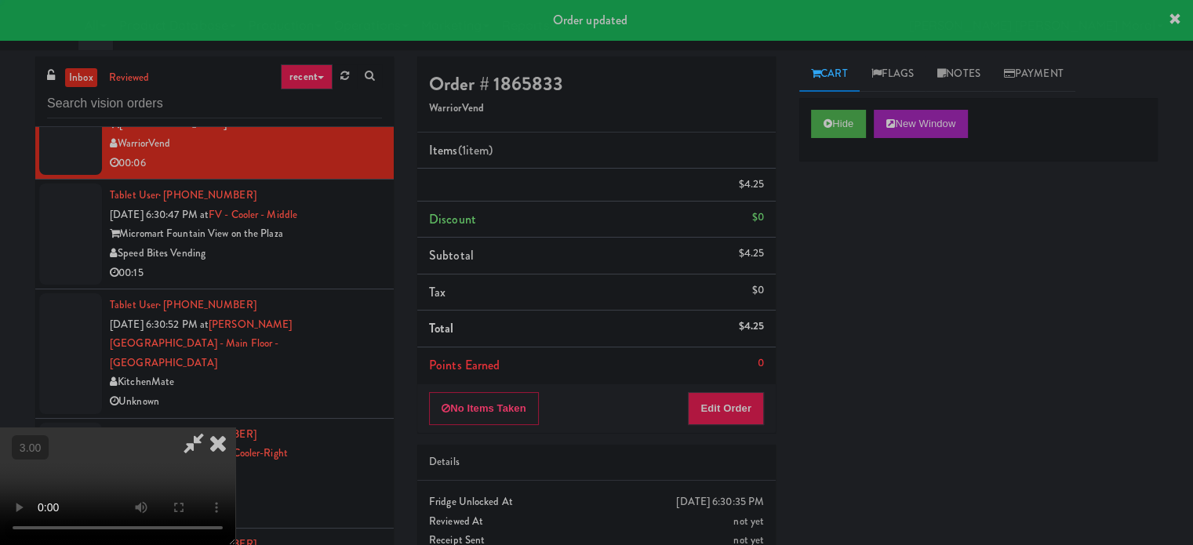
scroll to position [0, 0]
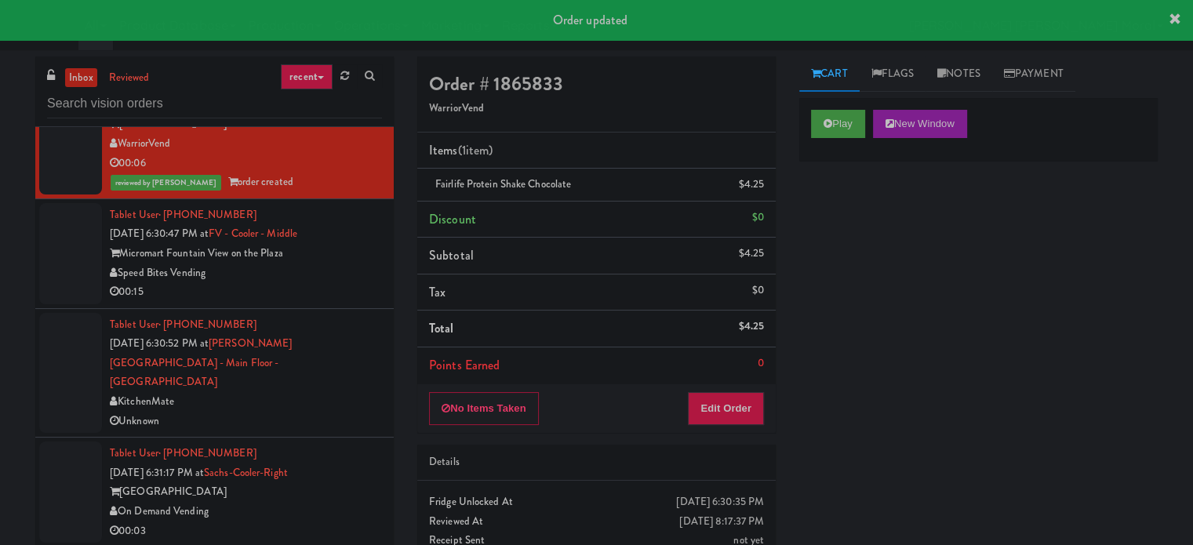
click at [320, 302] on div "00:15" at bounding box center [246, 292] width 272 height 20
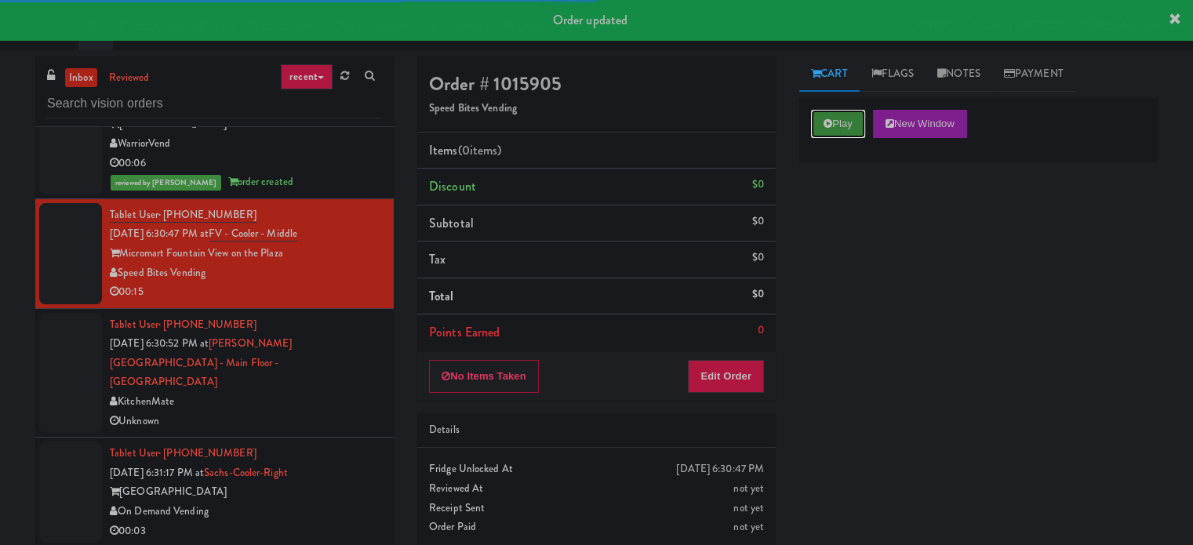
click at [816, 112] on button "Play" at bounding box center [838, 124] width 54 height 28
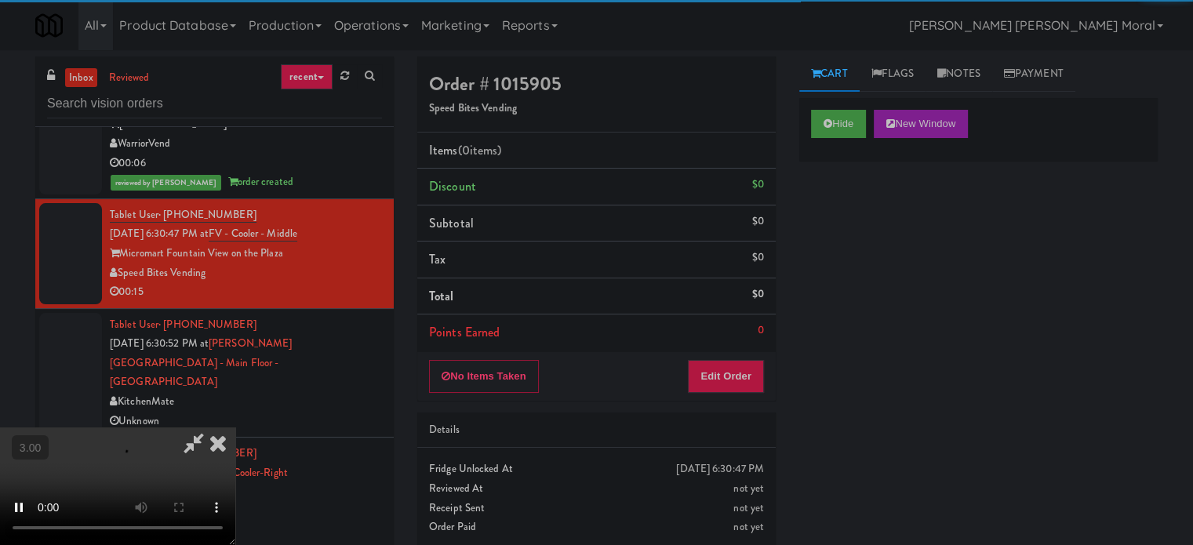
click at [817, 216] on div "Hide New Window Primary Flag Clear Flag if unable to determine what was taken o…" at bounding box center [978, 392] width 358 height 588
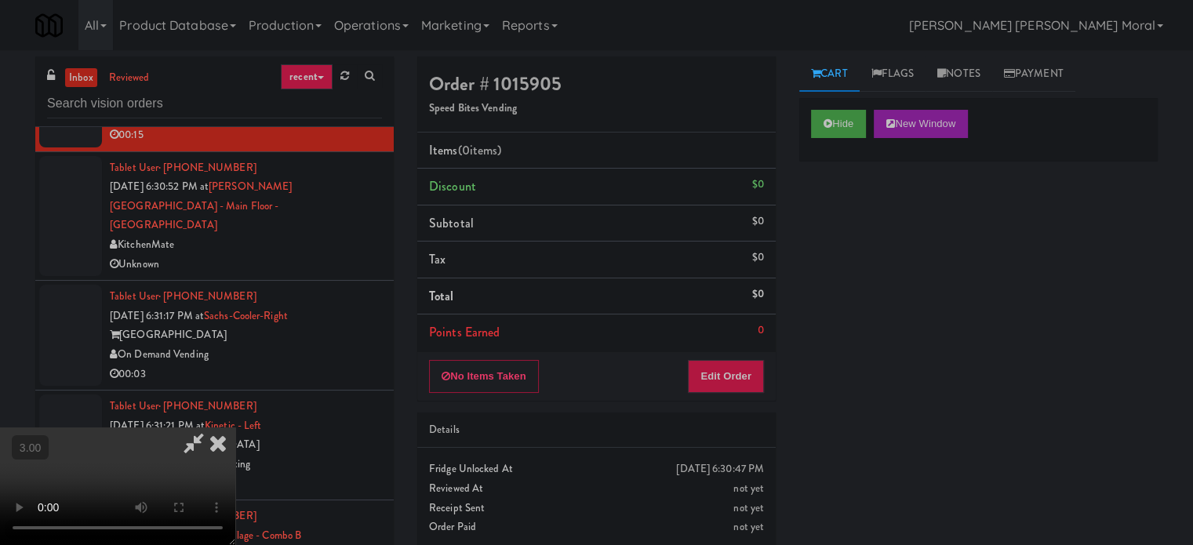
scroll to position [13, 0]
click at [235, 427] on video at bounding box center [117, 486] width 235 height 118
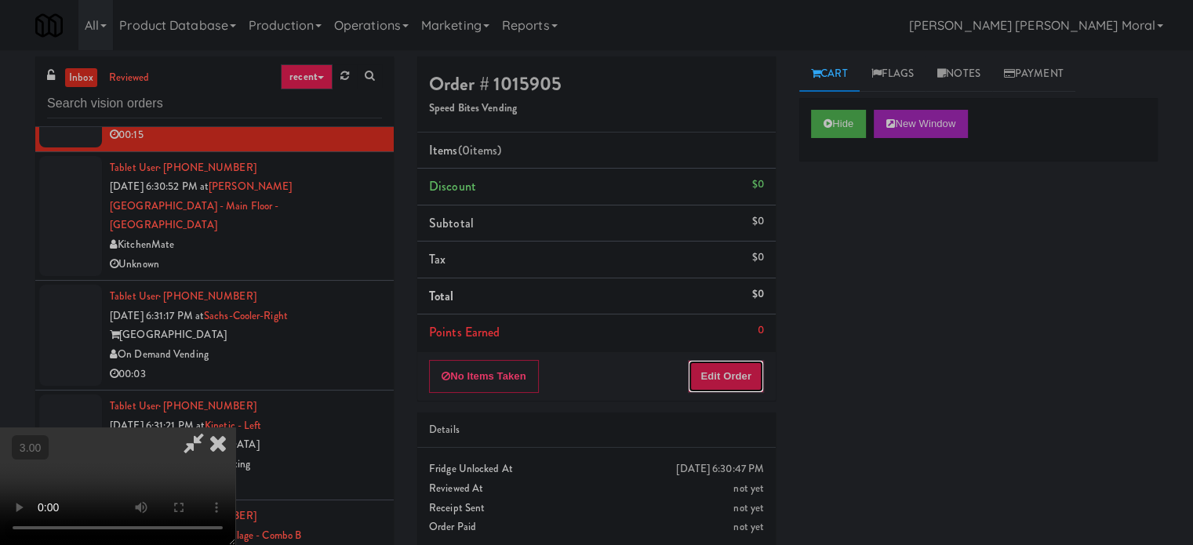
click at [743, 379] on button "Edit Order" at bounding box center [726, 376] width 76 height 33
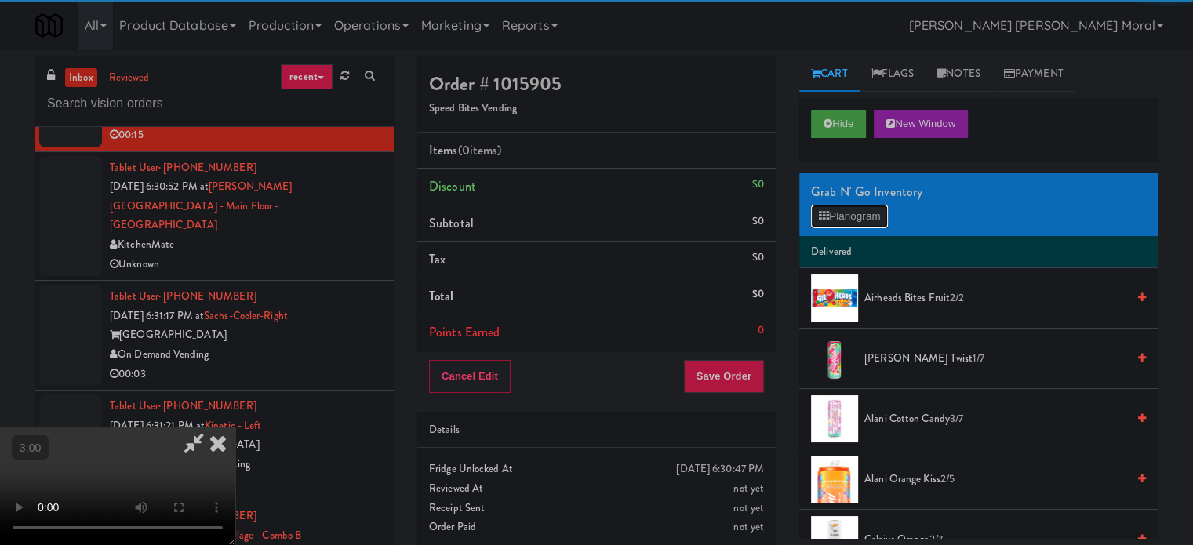
click at [845, 207] on button "Planogram" at bounding box center [849, 217] width 77 height 24
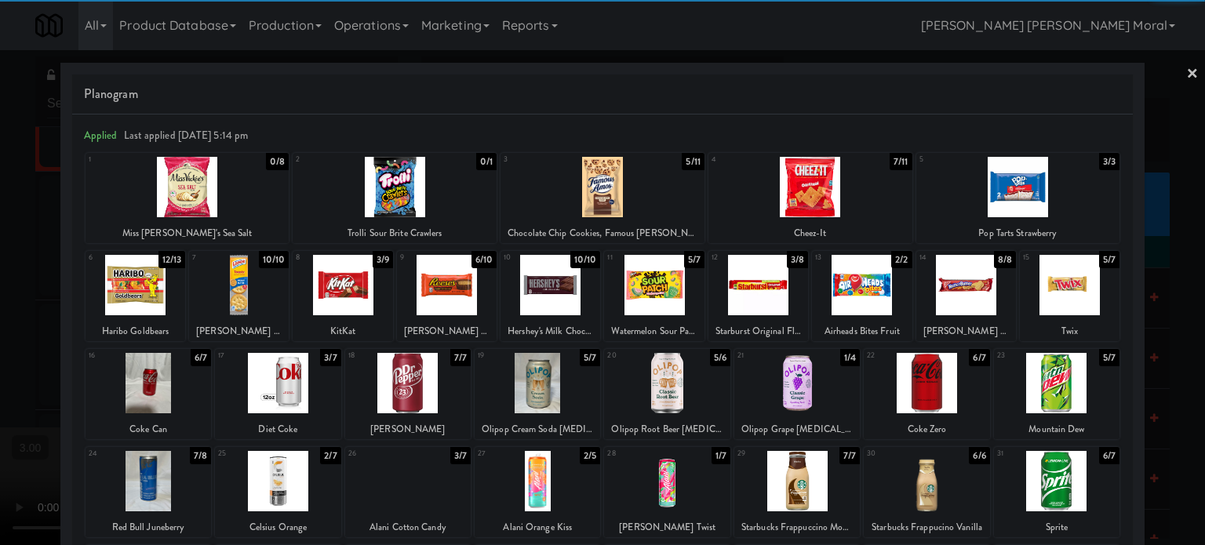
click at [1067, 289] on div at bounding box center [1069, 285] width 100 height 60
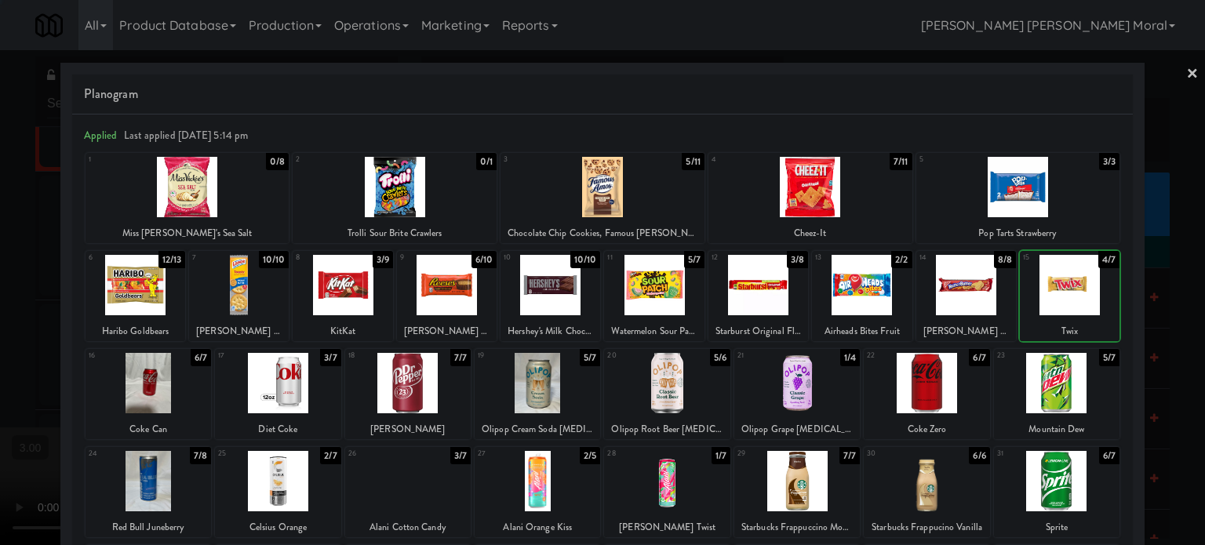
click at [852, 283] on div at bounding box center [862, 285] width 100 height 60
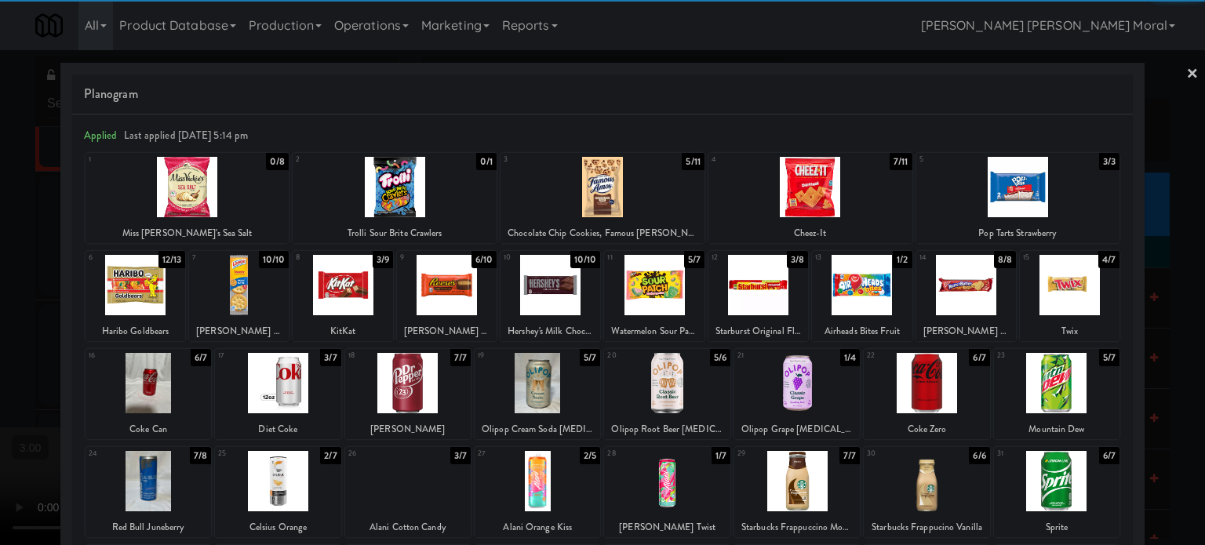
click at [0, 273] on div at bounding box center [602, 272] width 1205 height 545
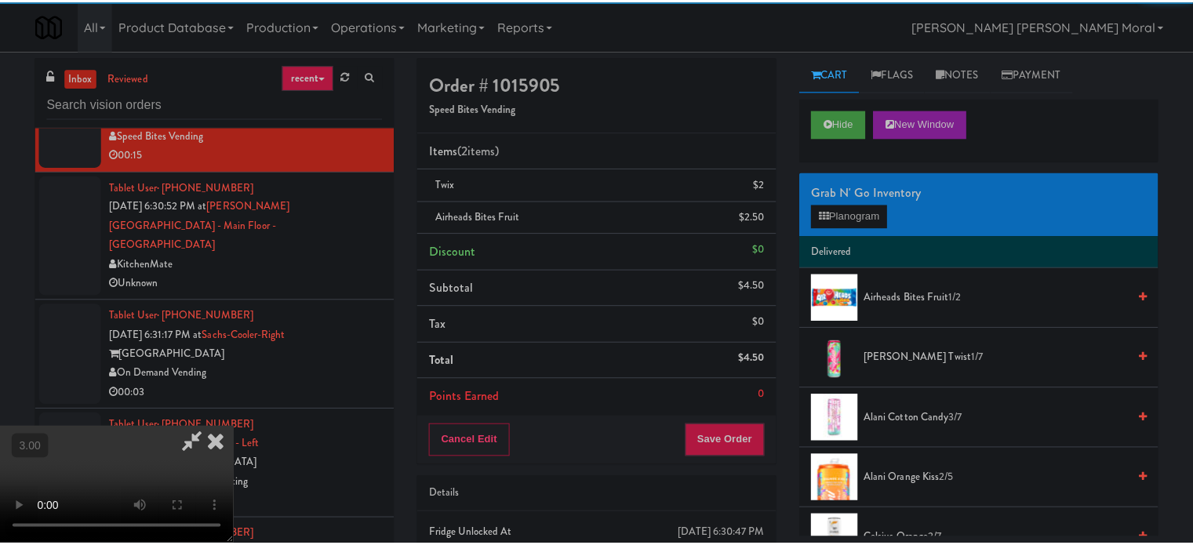
scroll to position [5803, 0]
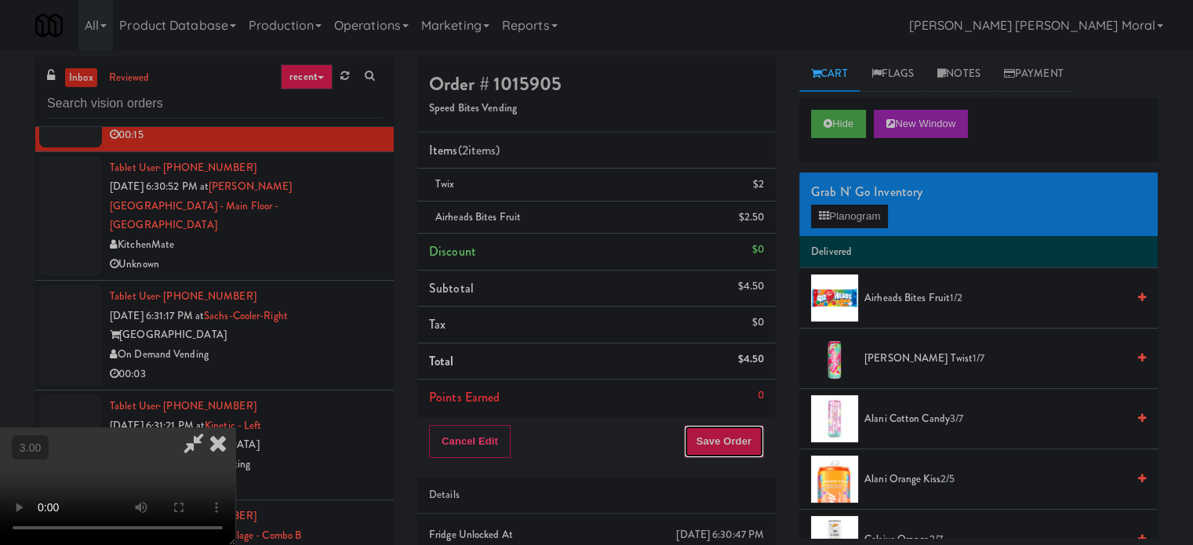
click at [736, 449] on button "Save Order" at bounding box center [724, 441] width 80 height 33
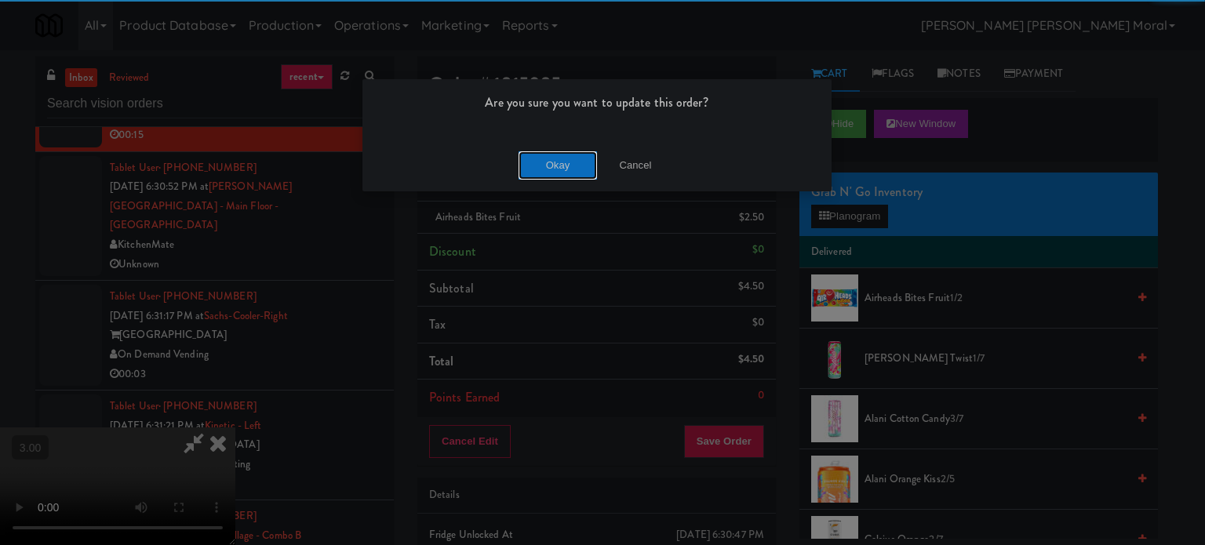
click at [538, 151] on button "Okay" at bounding box center [557, 165] width 78 height 28
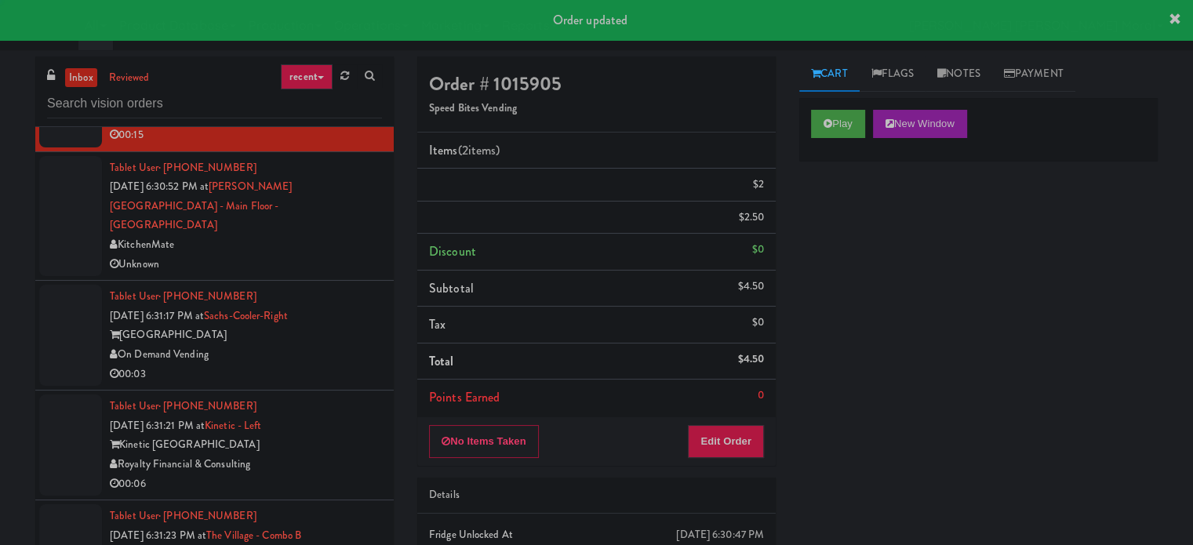
scroll to position [0, 0]
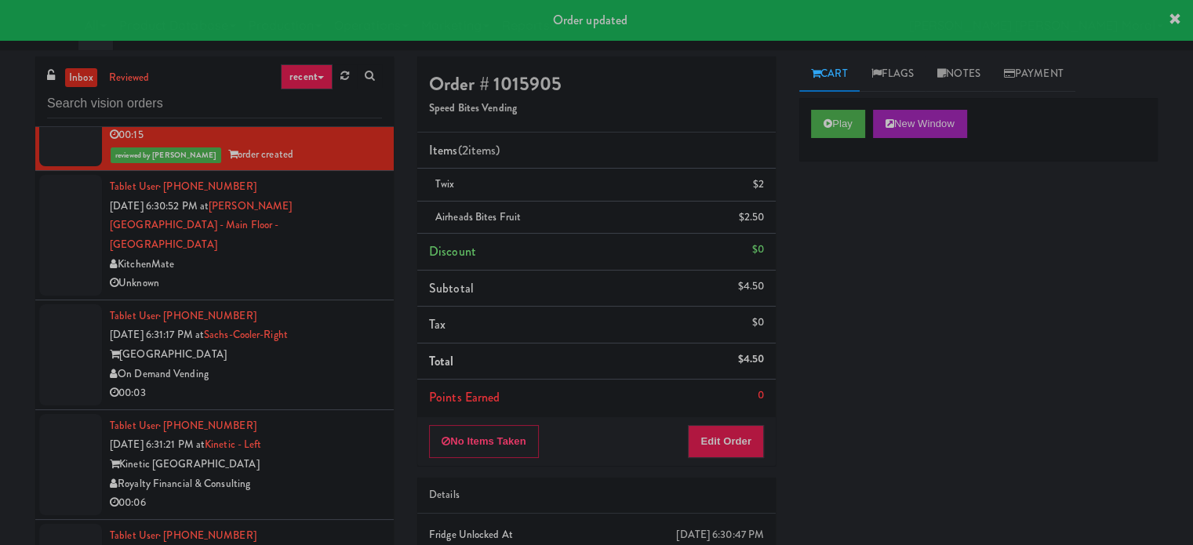
click at [327, 259] on div "KitchenMate" at bounding box center [246, 265] width 272 height 20
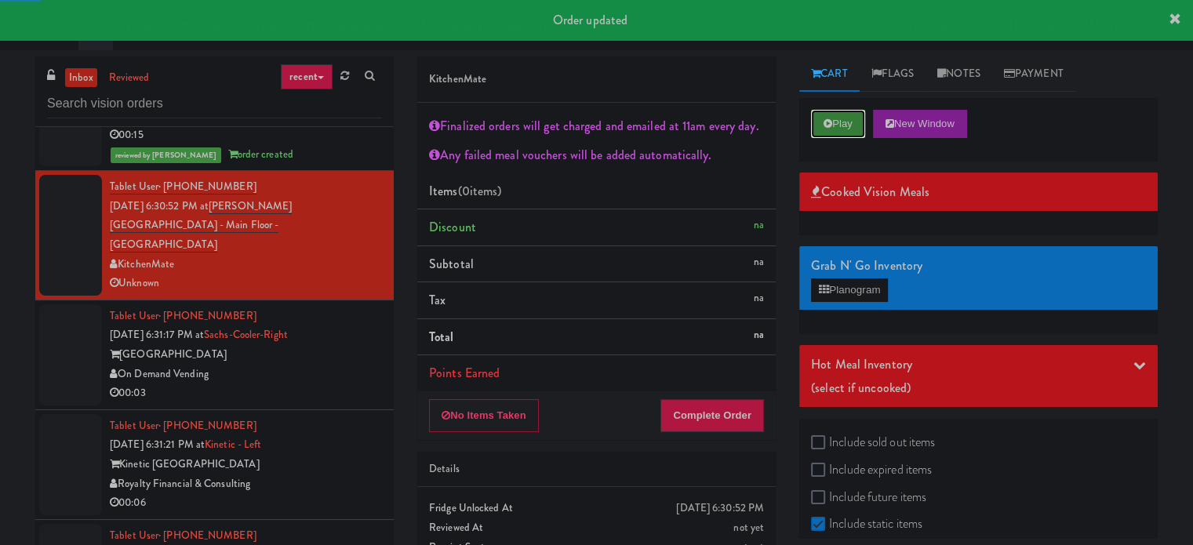
click at [835, 118] on button "Play" at bounding box center [838, 124] width 54 height 28
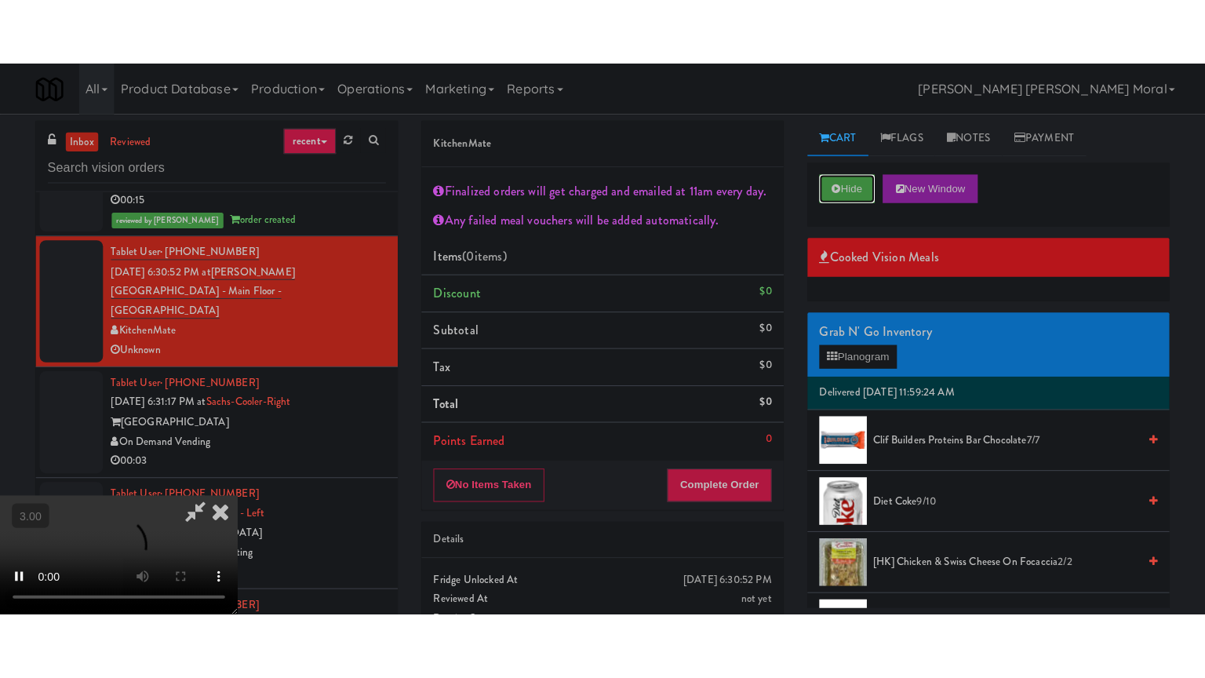
scroll to position [296, 0]
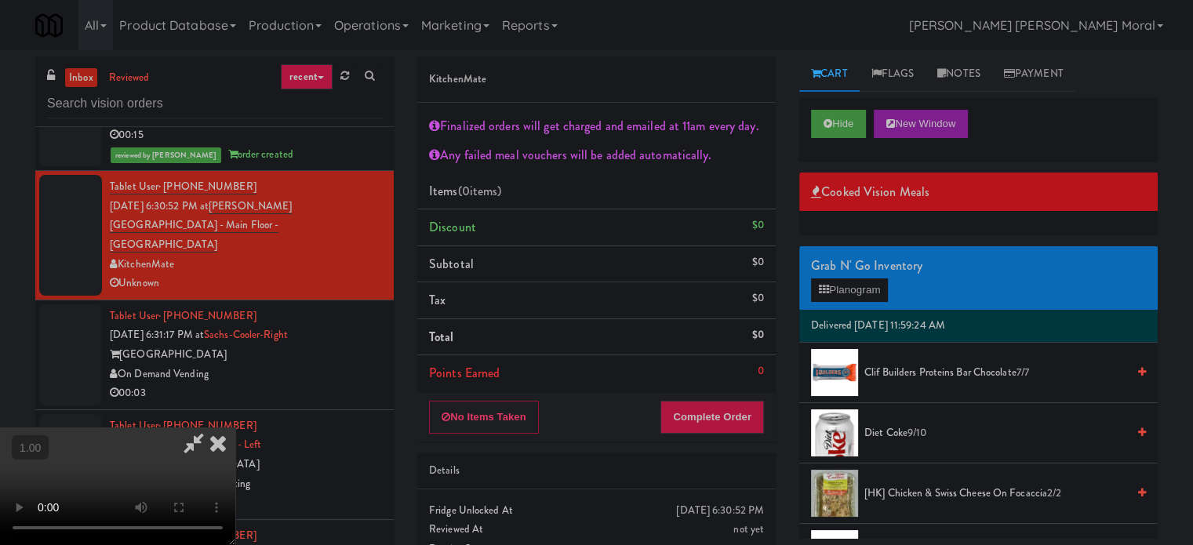
click at [235, 427] on video at bounding box center [117, 486] width 235 height 118
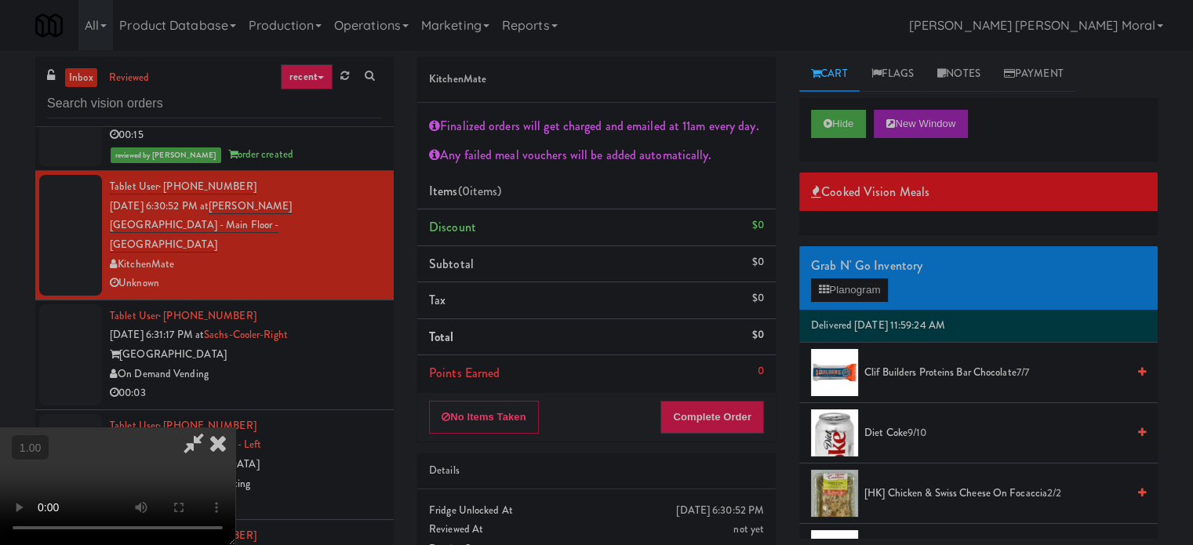
click at [235, 427] on video at bounding box center [117, 486] width 235 height 118
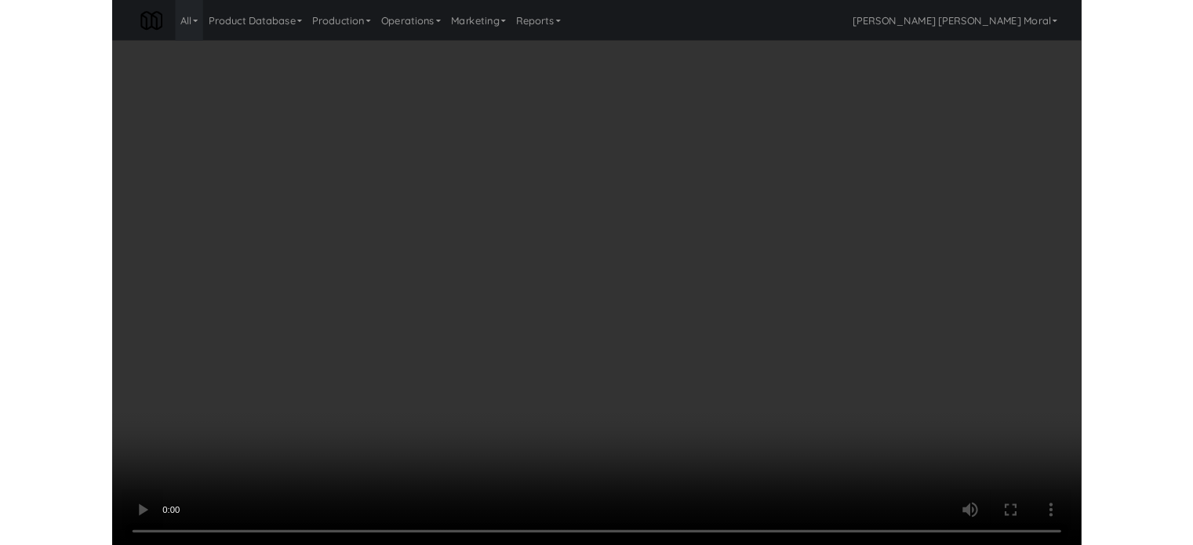
scroll to position [5784, 0]
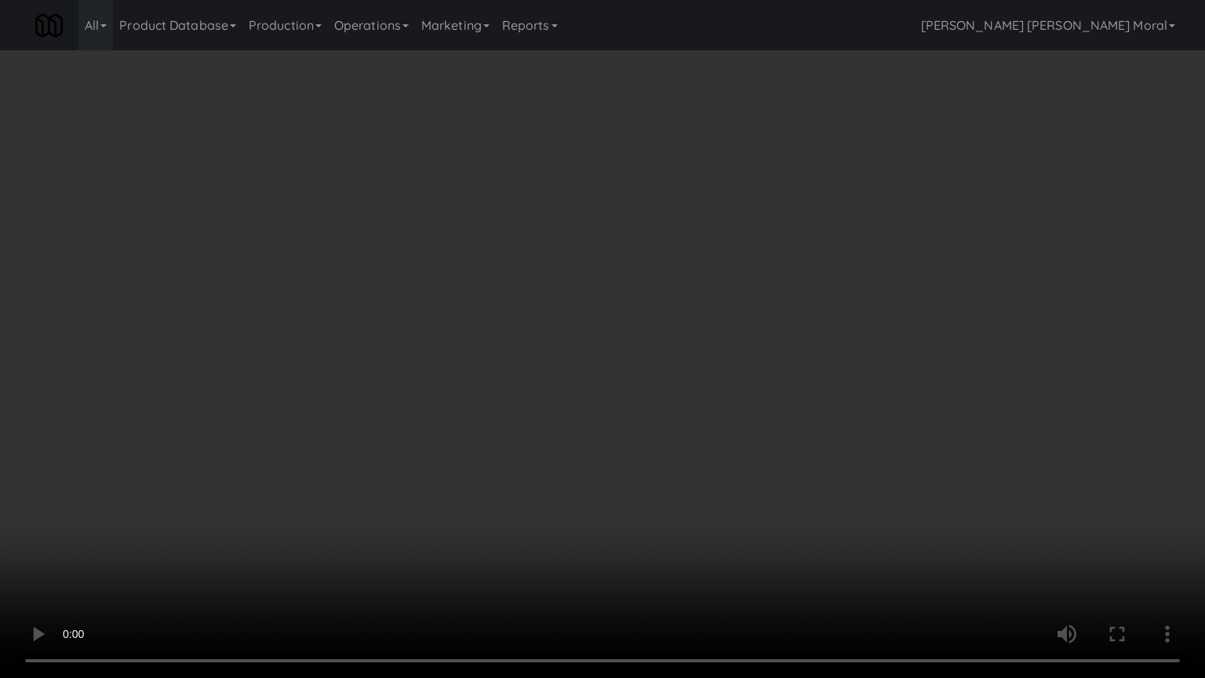
click at [567, 456] on video at bounding box center [602, 339] width 1205 height 678
click at [587, 445] on video at bounding box center [602, 339] width 1205 height 678
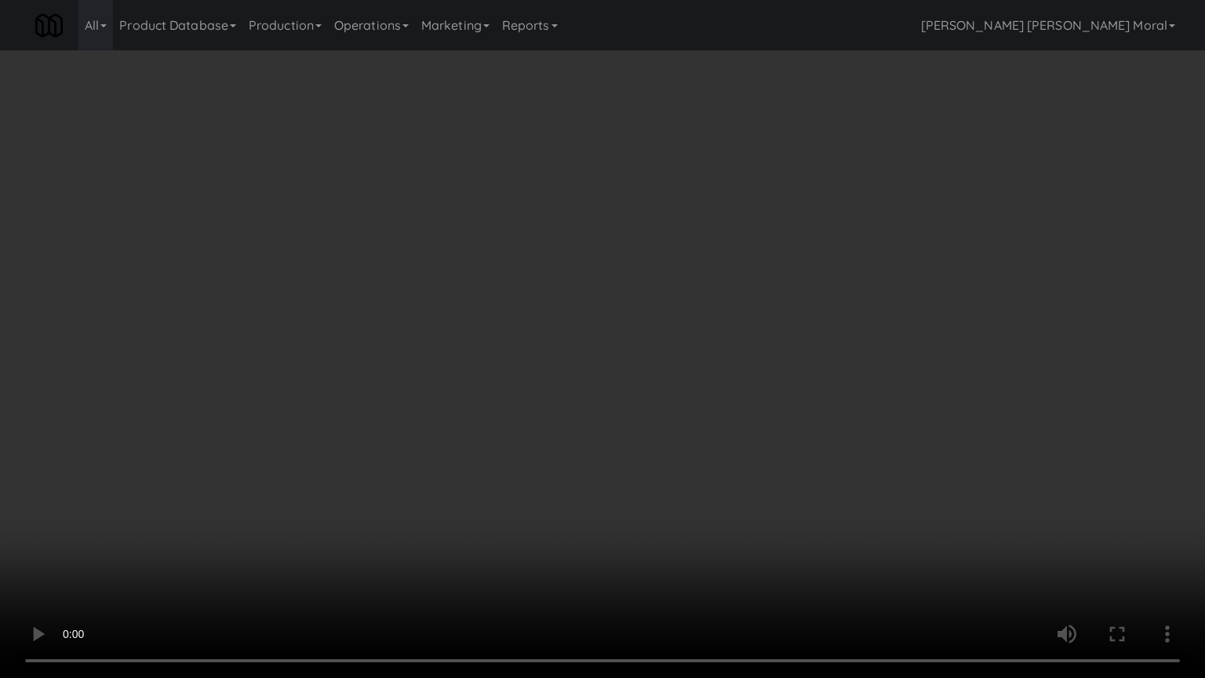
click at [649, 423] on video at bounding box center [602, 339] width 1205 height 678
click at [652, 469] on video at bounding box center [602, 339] width 1205 height 678
click at [654, 461] on video at bounding box center [602, 339] width 1205 height 678
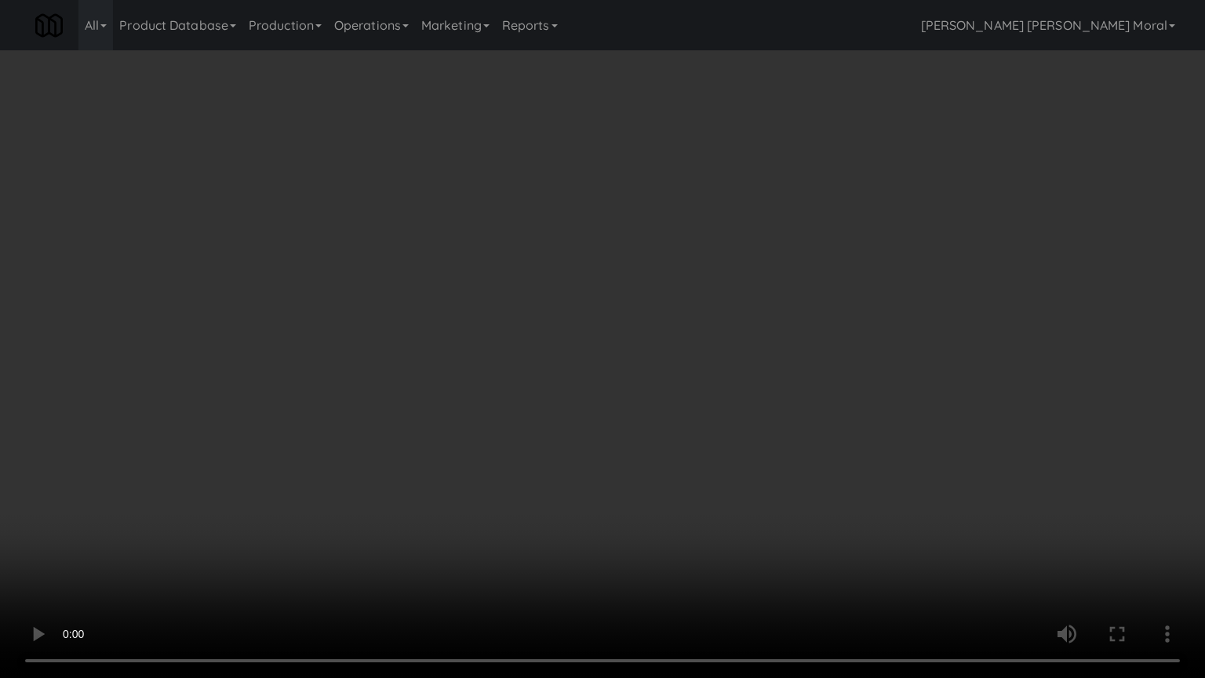
click at [655, 459] on video at bounding box center [602, 339] width 1205 height 678
click at [660, 442] on video at bounding box center [602, 339] width 1205 height 678
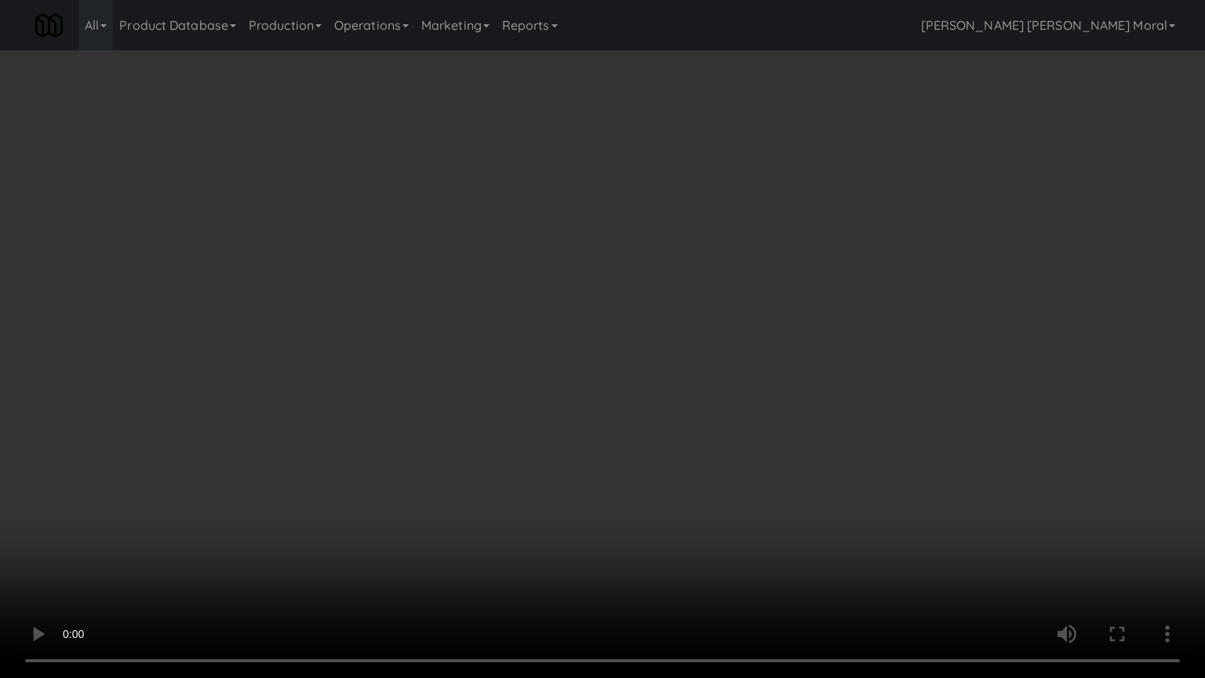
click at [660, 442] on video at bounding box center [602, 339] width 1205 height 678
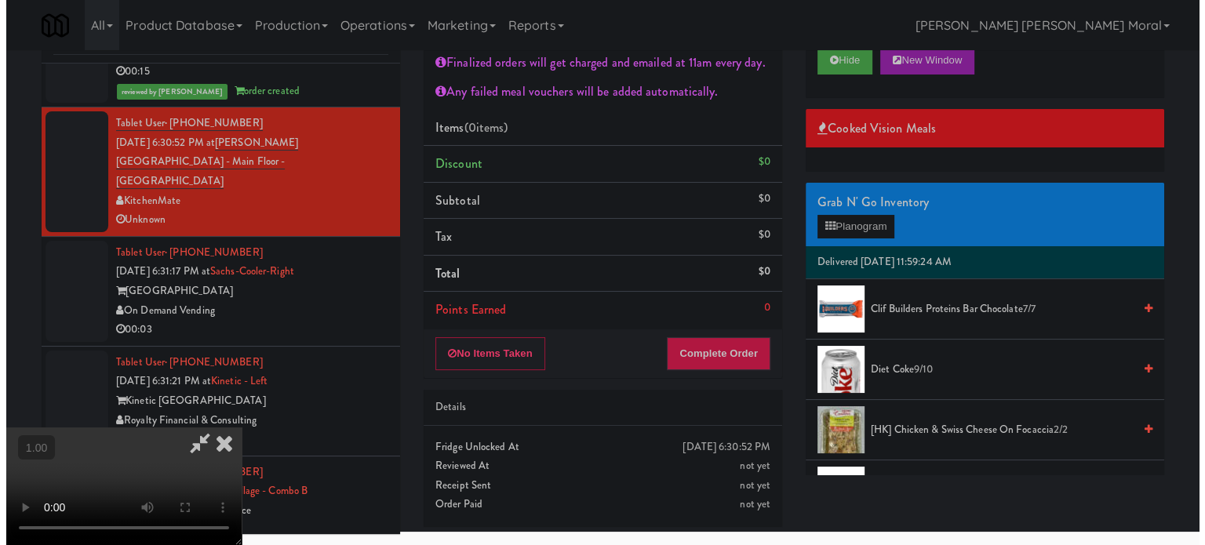
scroll to position [296, 0]
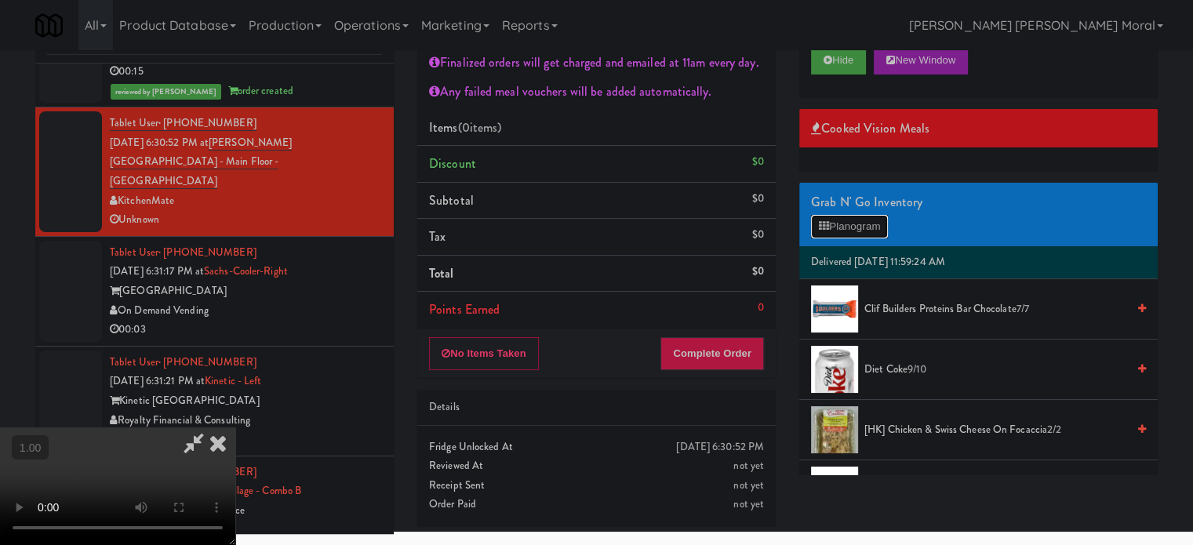
click at [843, 225] on button "Planogram" at bounding box center [849, 227] width 77 height 24
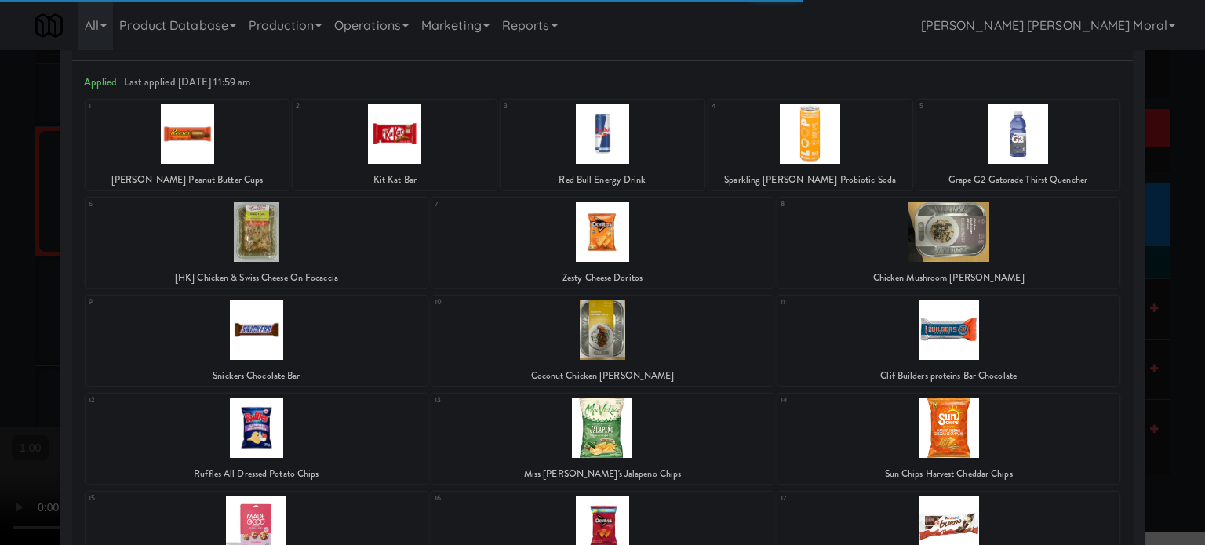
scroll to position [235, 0]
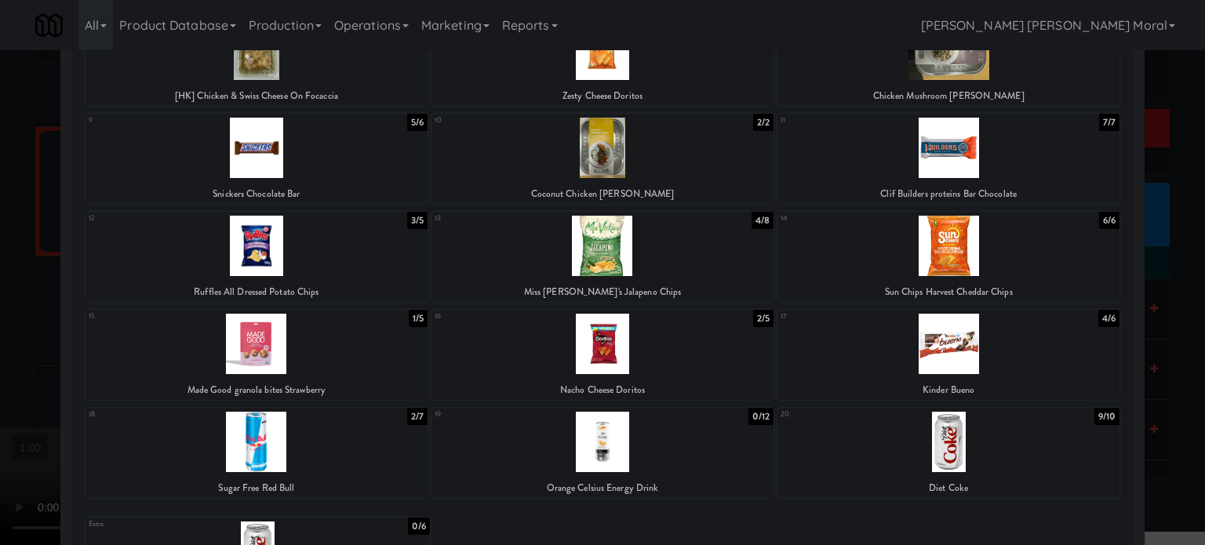
click at [989, 347] on div at bounding box center [948, 344] width 342 height 60
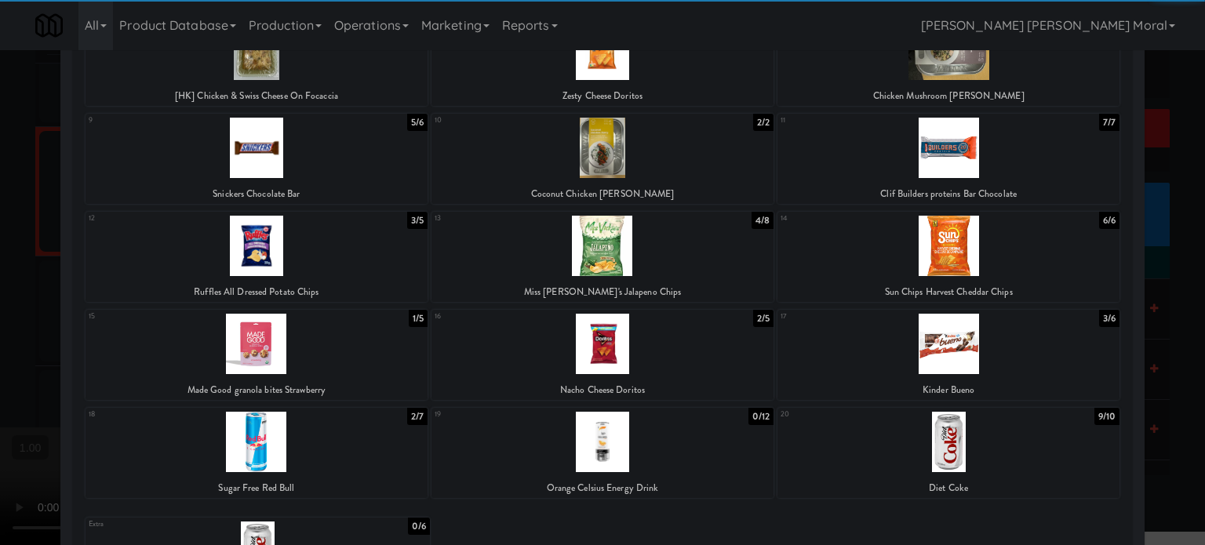
click at [311, 441] on div at bounding box center [256, 442] width 342 height 60
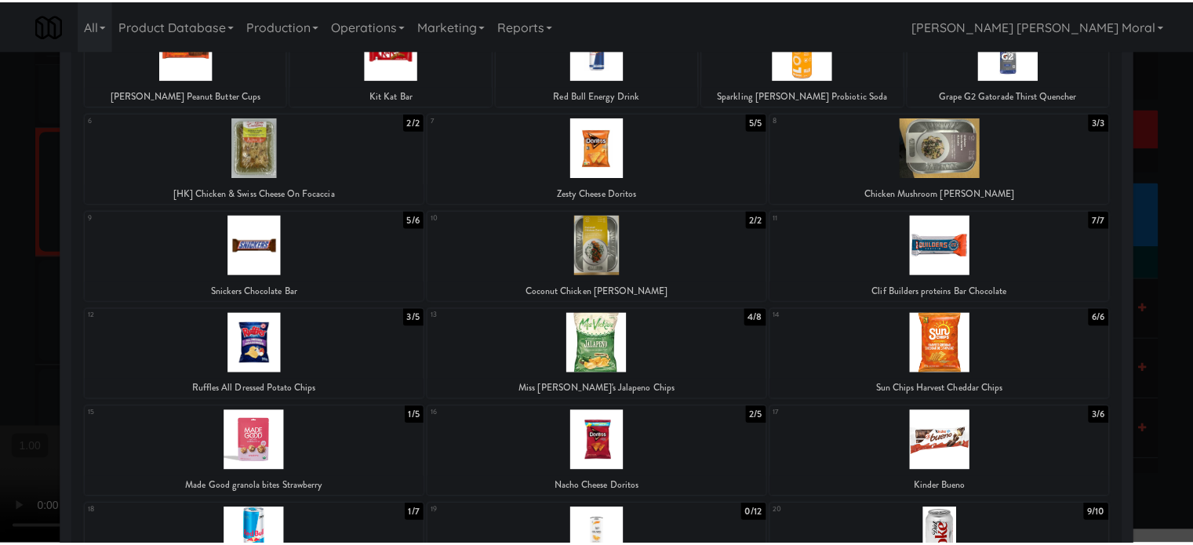
scroll to position [78, 0]
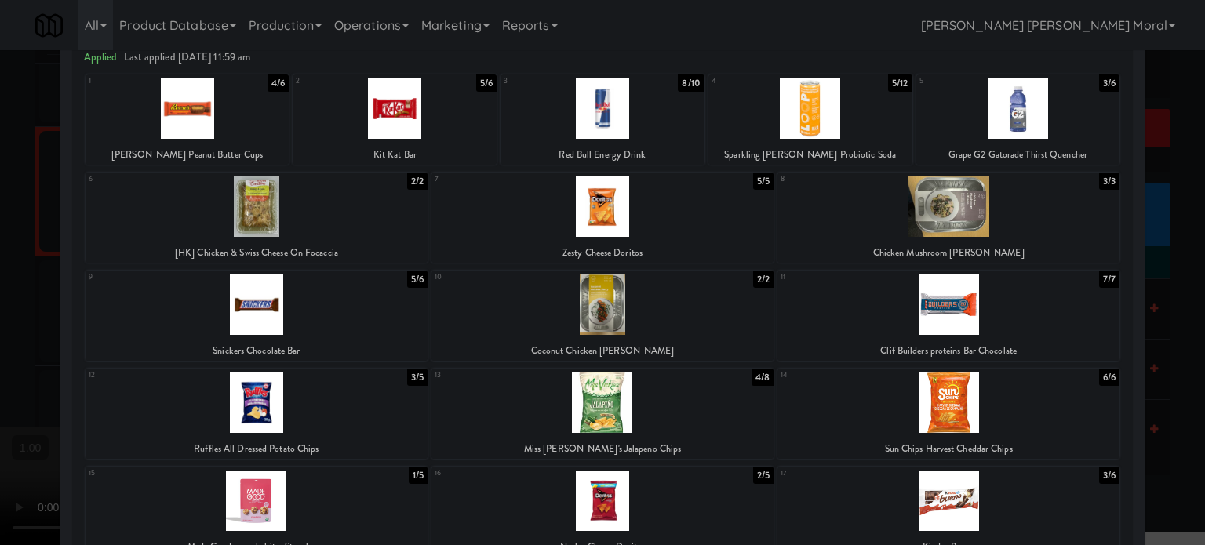
click at [403, 121] on div at bounding box center [395, 108] width 204 height 60
drag, startPoint x: 0, startPoint y: 343, endPoint x: 94, endPoint y: 335, distance: 94.4
click at [6, 343] on div at bounding box center [602, 272] width 1205 height 545
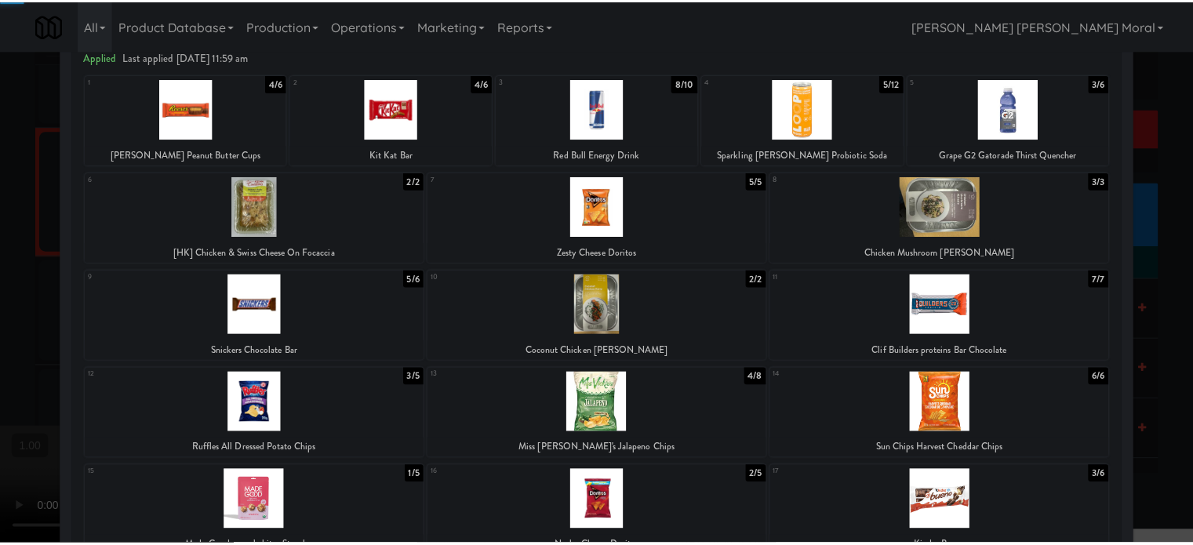
scroll to position [5803, 0]
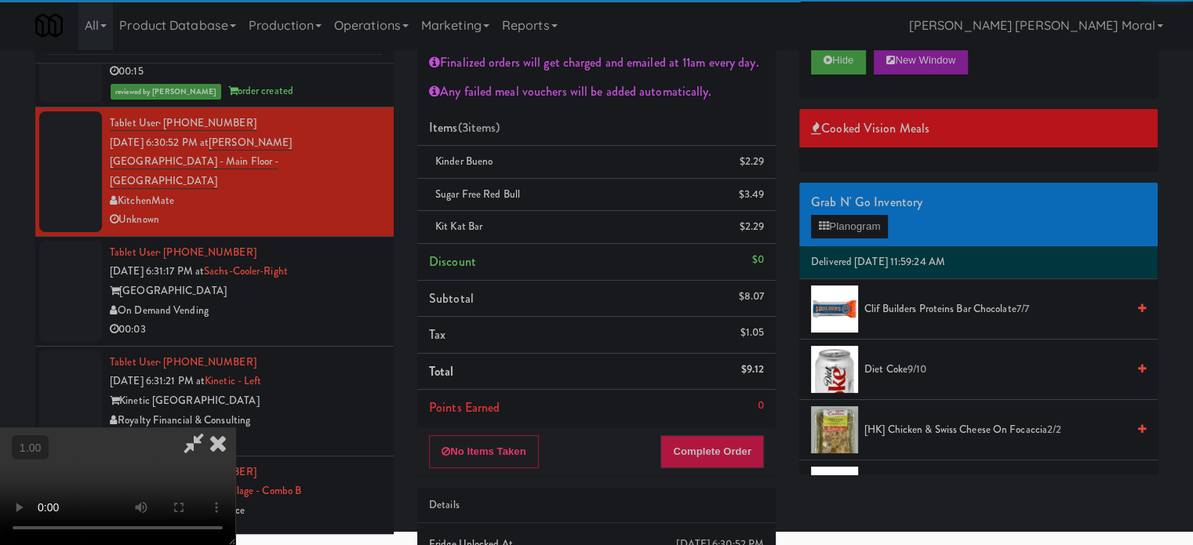
click at [235, 427] on video at bounding box center [117, 486] width 235 height 118
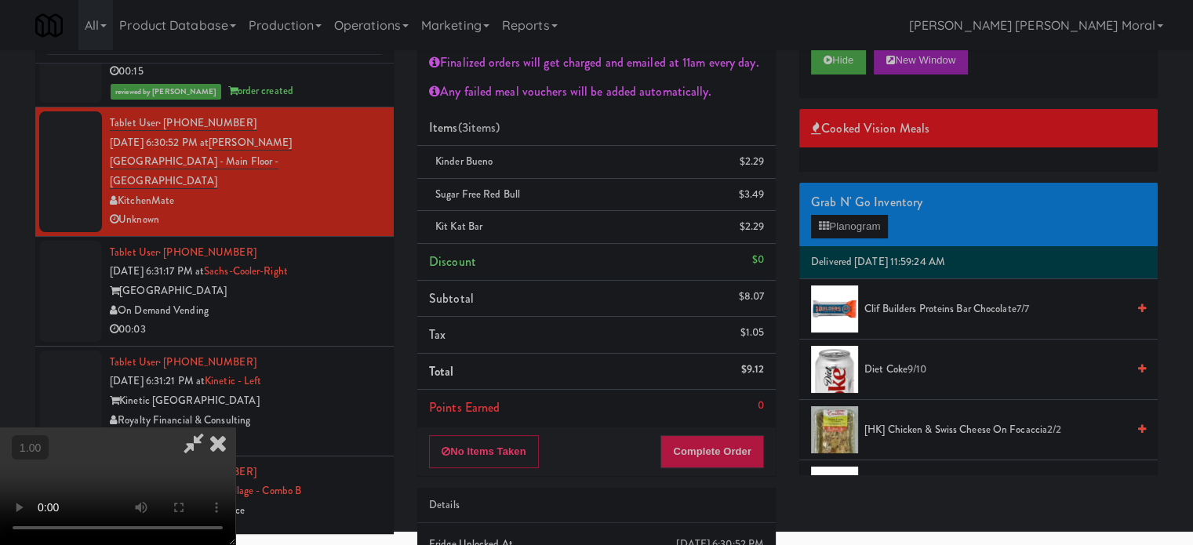
click at [235, 427] on video at bounding box center [117, 486] width 235 height 118
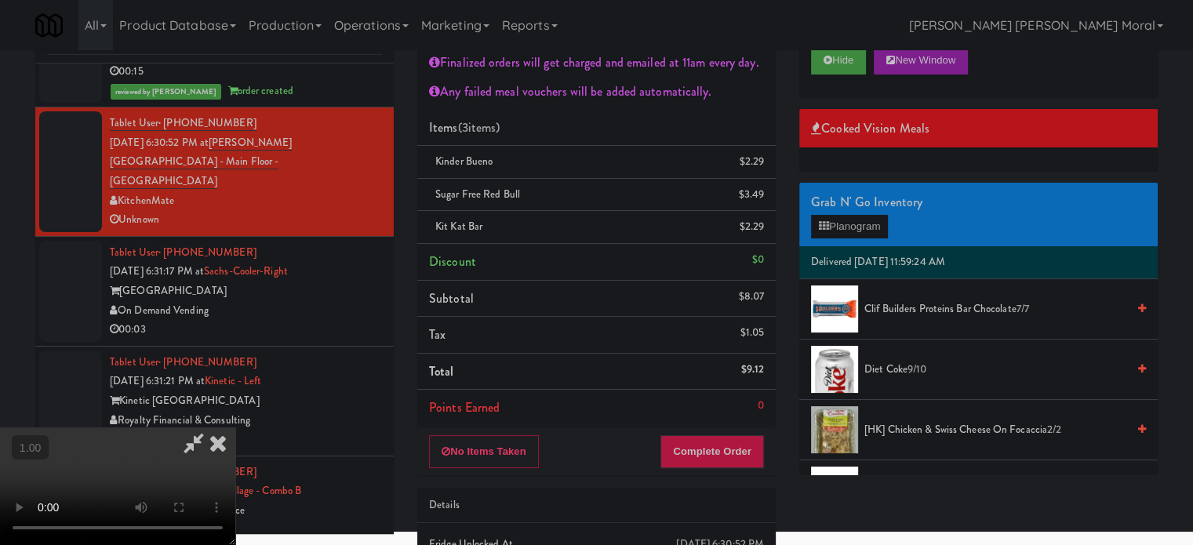
click at [235, 427] on video at bounding box center [117, 486] width 235 height 118
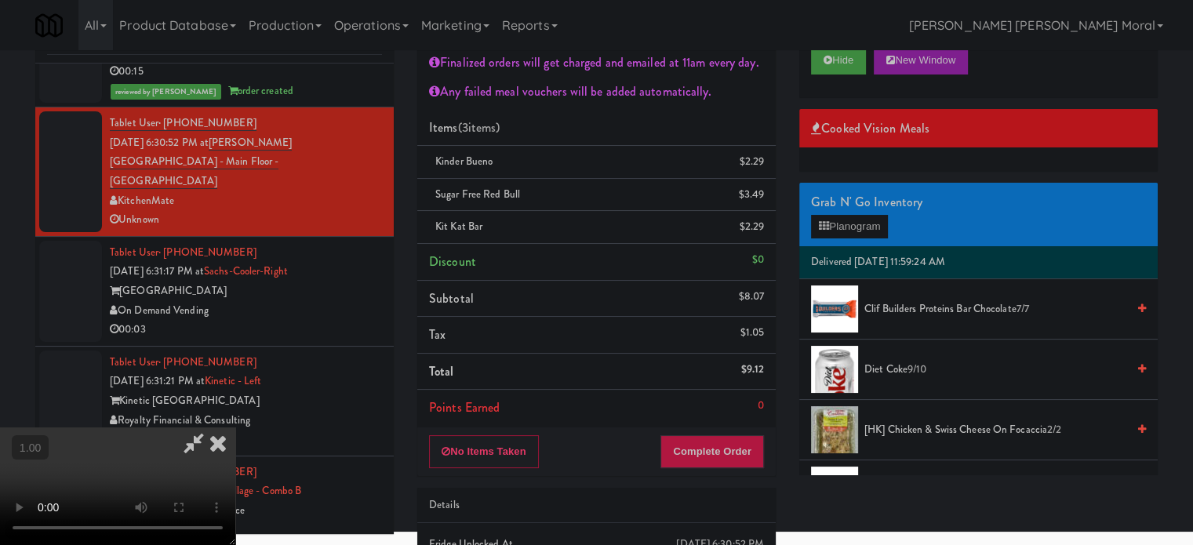
click at [235, 427] on video at bounding box center [117, 486] width 235 height 118
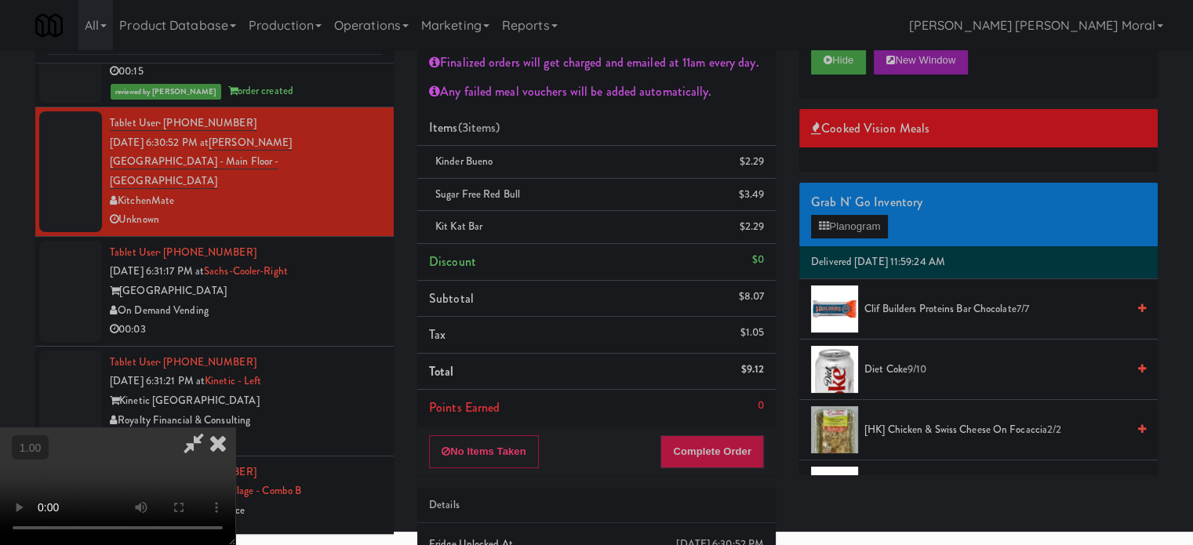
click at [235, 427] on video at bounding box center [117, 486] width 235 height 118
click at [751, 461] on button "Complete Order" at bounding box center [712, 451] width 104 height 33
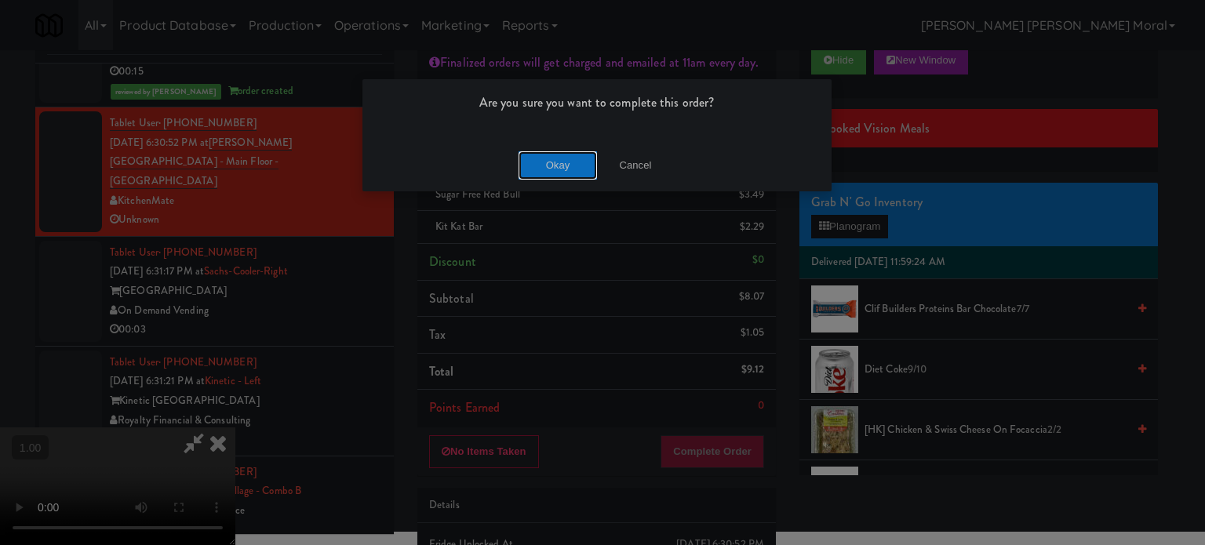
click at [558, 169] on button "Okay" at bounding box center [557, 165] width 78 height 28
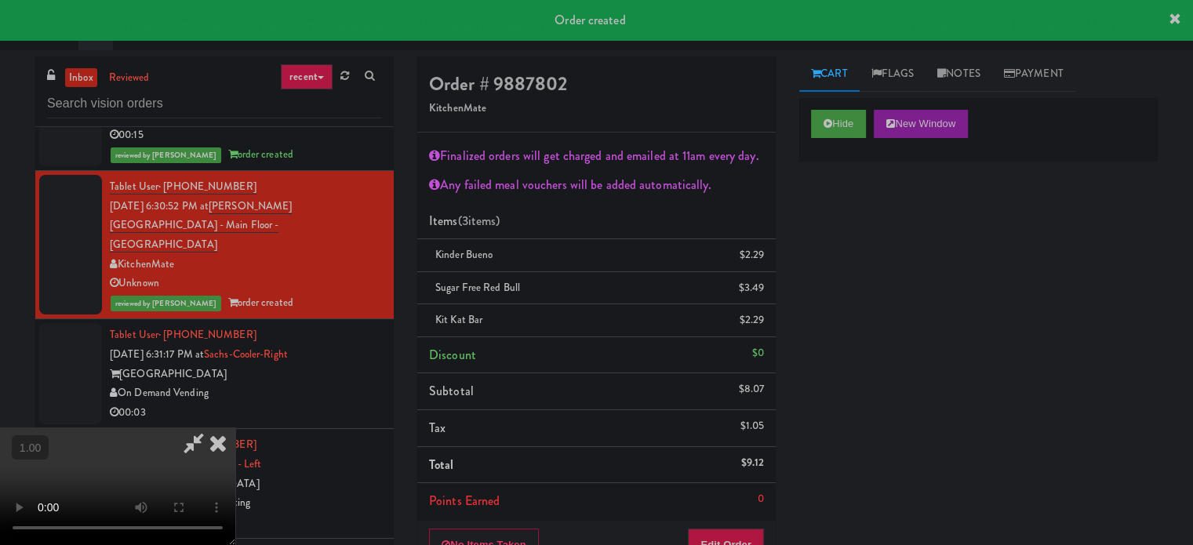
click at [235, 427] on icon at bounding box center [218, 442] width 35 height 31
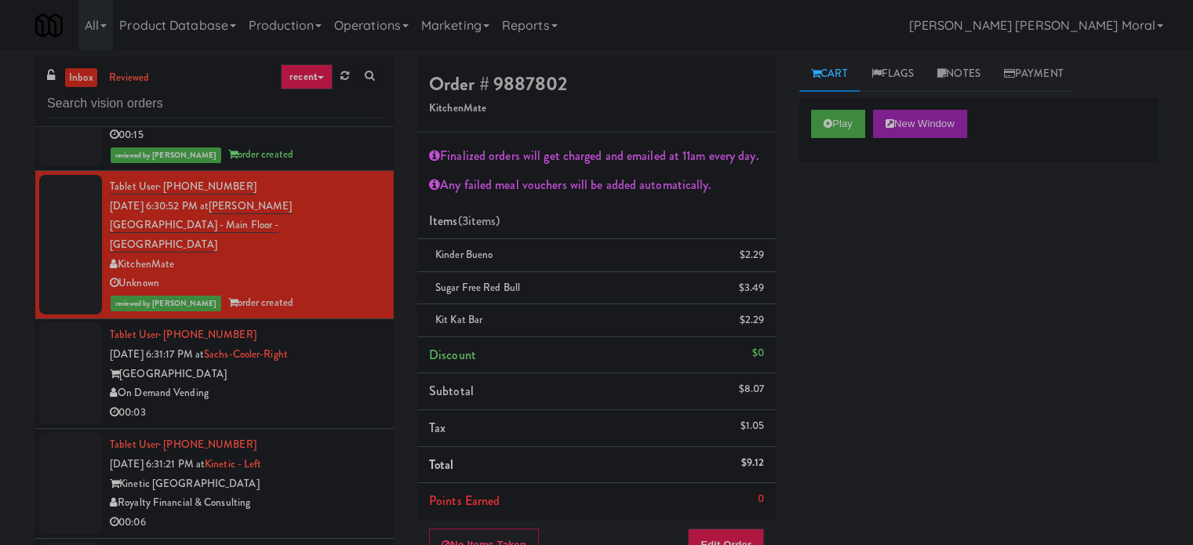
click at [1001, 340] on div "Play New Window Primary Flag Clear Flag if unable to determine what was taken o…" at bounding box center [978, 392] width 358 height 588
click at [342, 397] on div "On Demand Vending" at bounding box center [246, 393] width 272 height 20
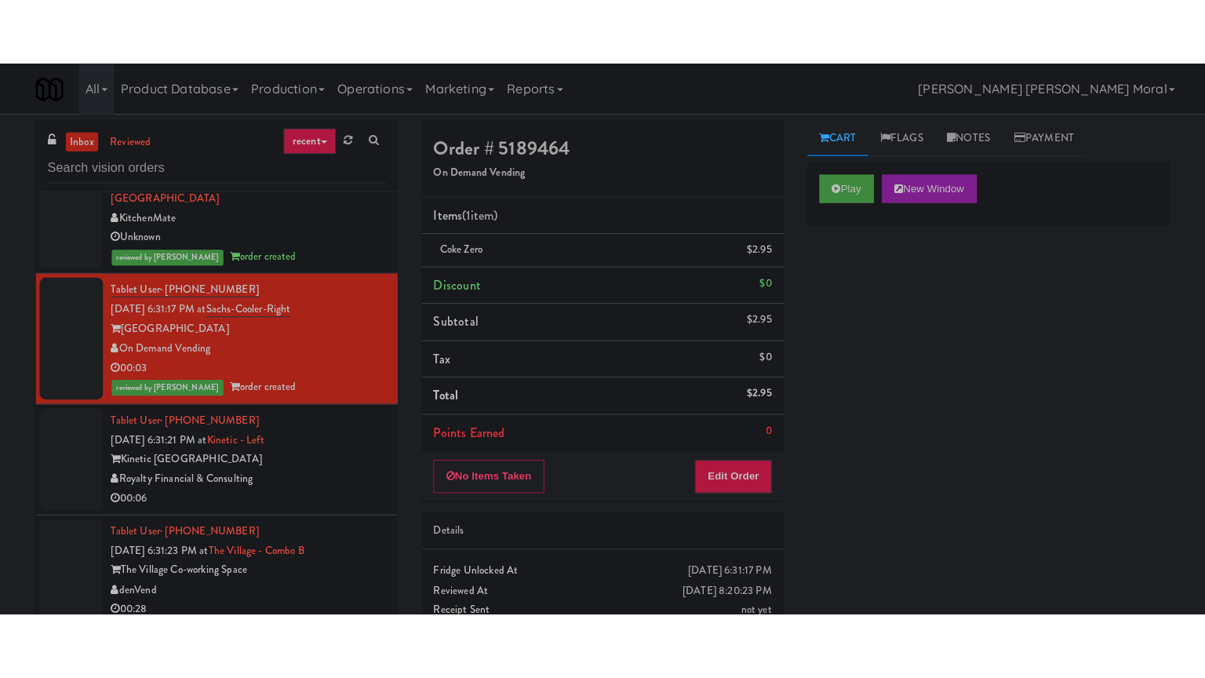
scroll to position [6038, 0]
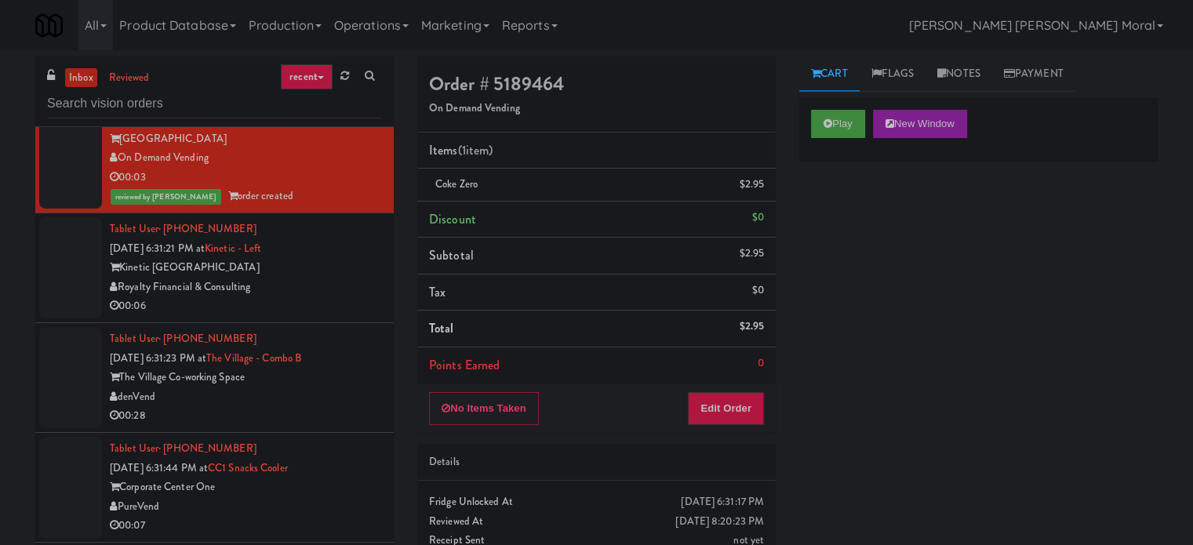
click at [340, 290] on div "Royalty Financial & Consulting" at bounding box center [246, 288] width 272 height 20
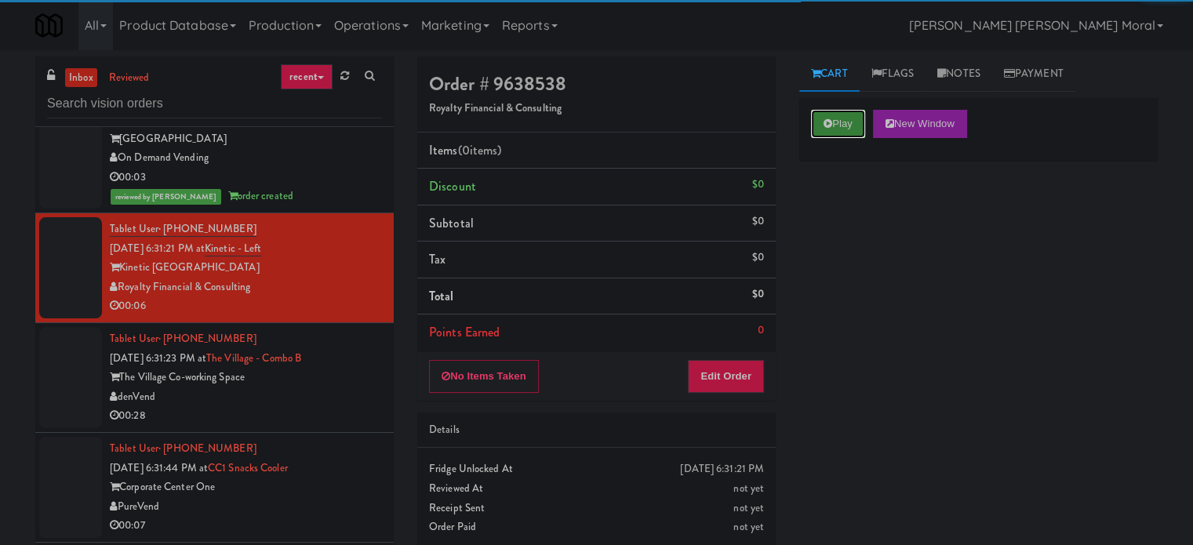
click at [849, 129] on button "Play" at bounding box center [838, 124] width 54 height 28
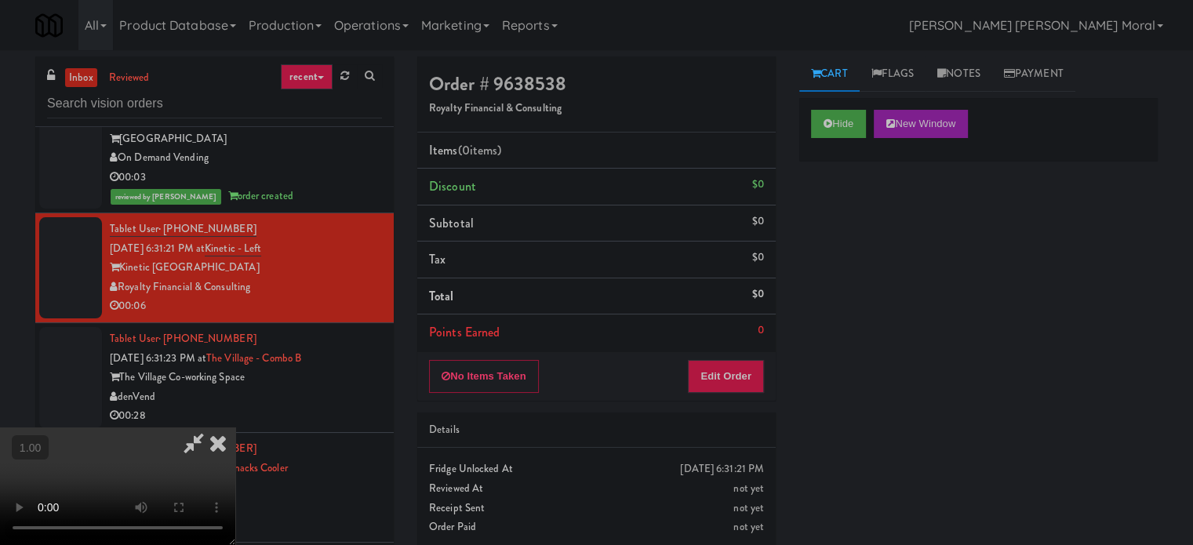
click at [235, 427] on video at bounding box center [117, 486] width 235 height 118
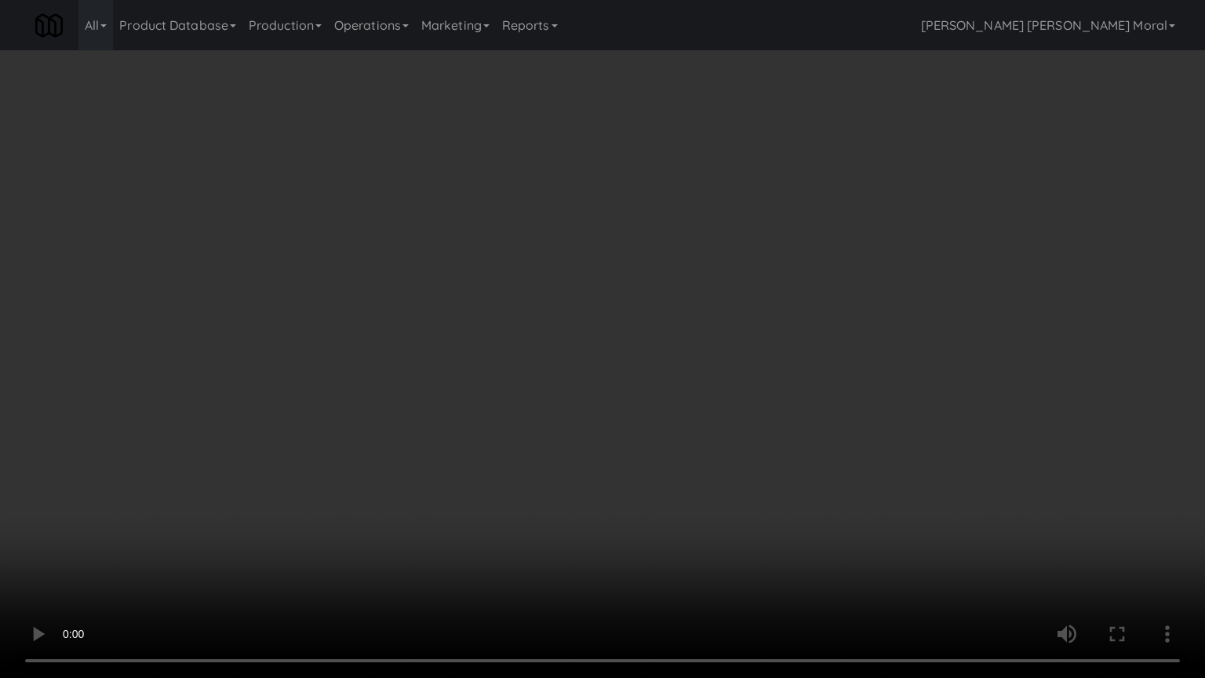
click at [590, 367] on video at bounding box center [602, 339] width 1205 height 678
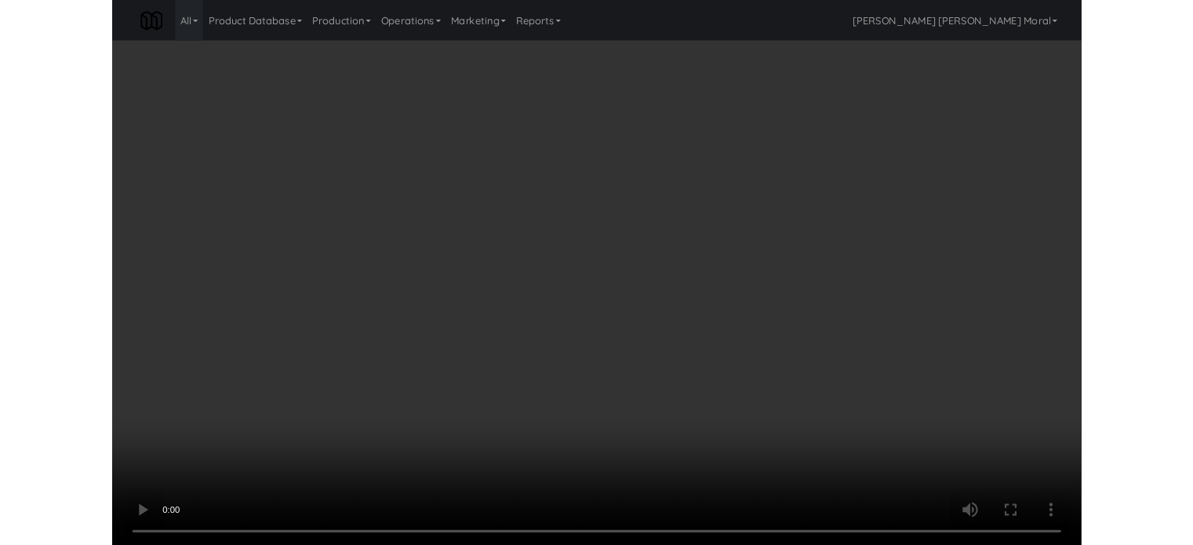
scroll to position [6038, 0]
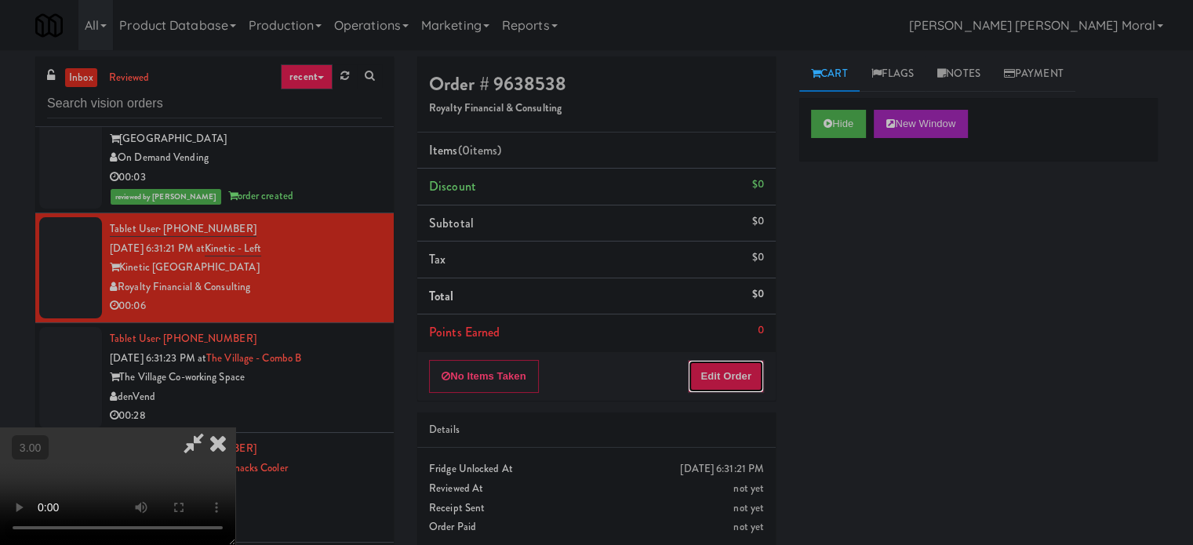
drag, startPoint x: 747, startPoint y: 366, endPoint x: 762, endPoint y: 343, distance: 28.3
click at [747, 367] on button "Edit Order" at bounding box center [726, 376] width 76 height 33
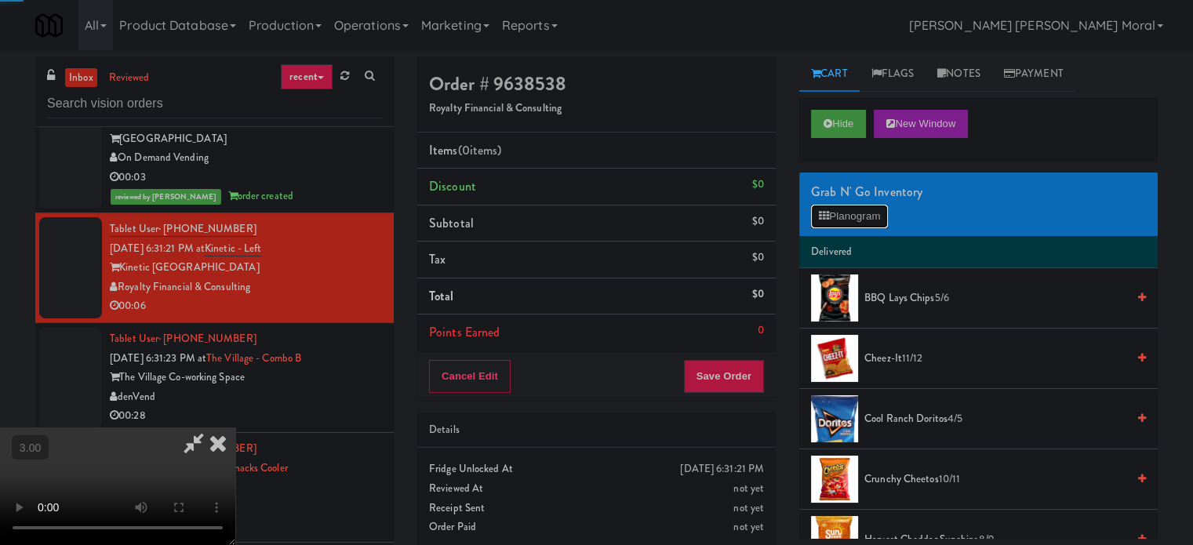
click at [841, 205] on button "Planogram" at bounding box center [849, 217] width 77 height 24
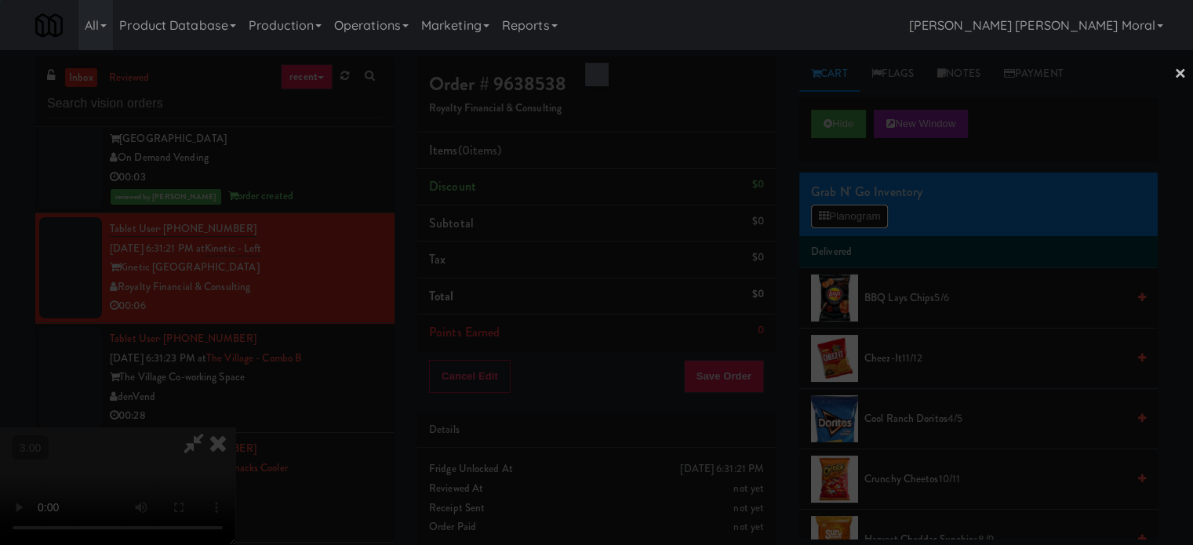
scroll to position [6019, 0]
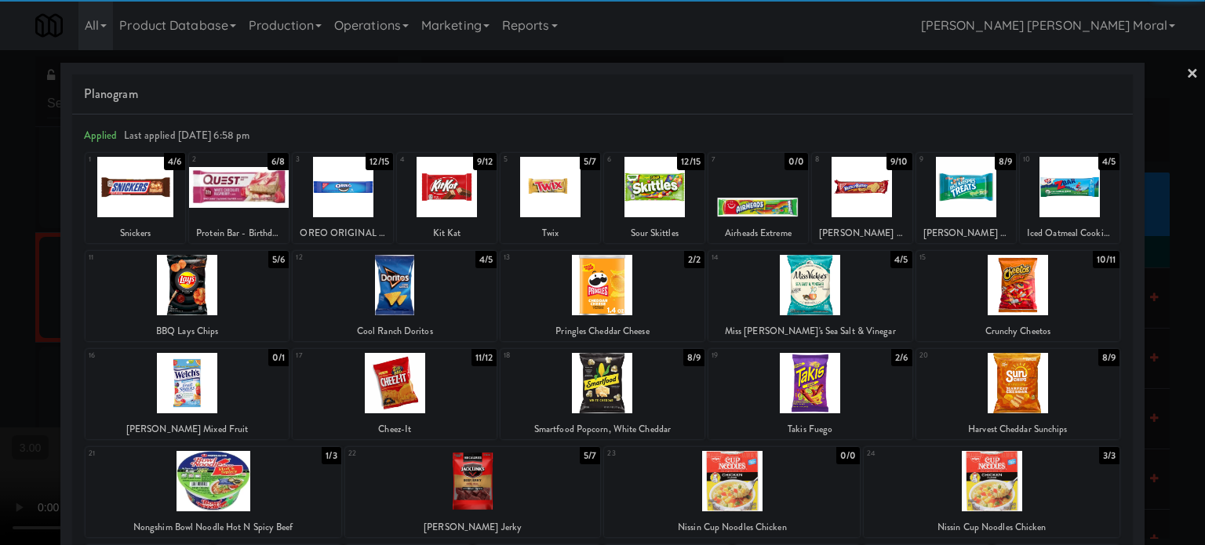
click at [652, 293] on div at bounding box center [602, 285] width 204 height 60
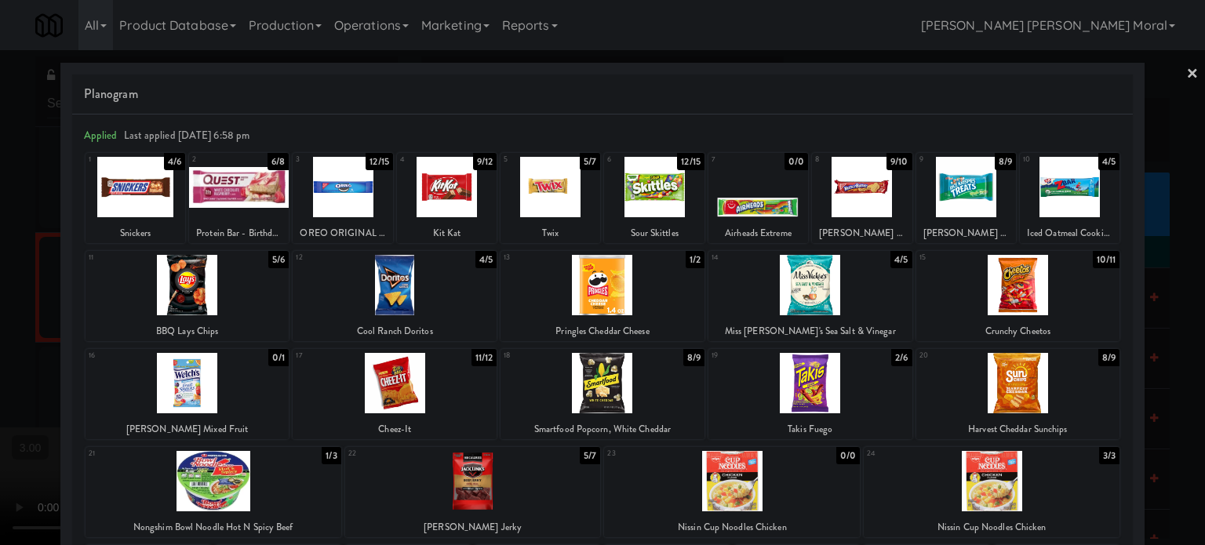
click at [0, 430] on div at bounding box center [602, 272] width 1205 height 545
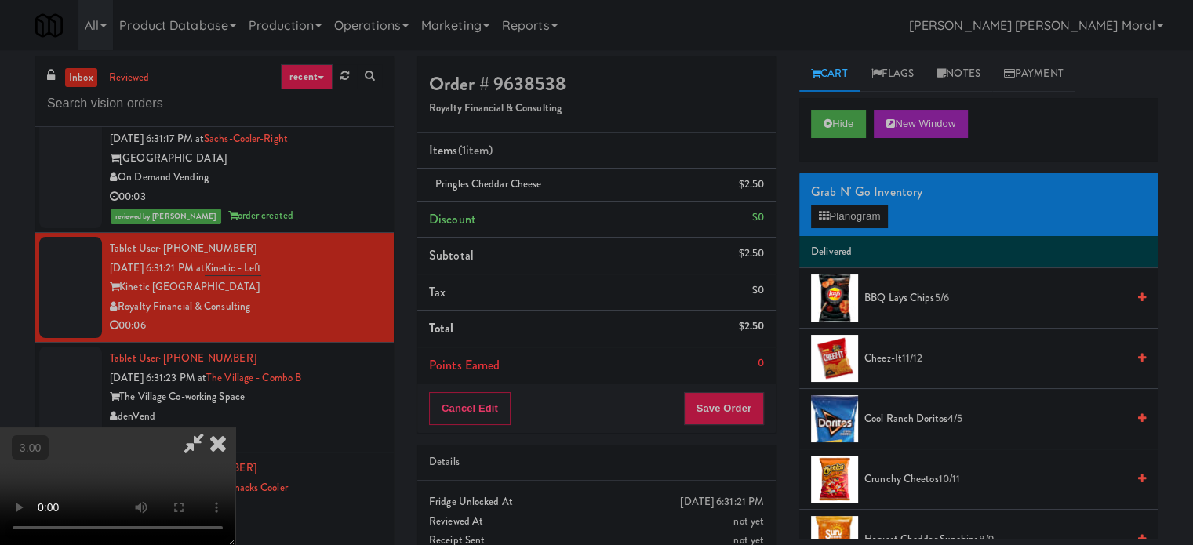
scroll to position [6038, 0]
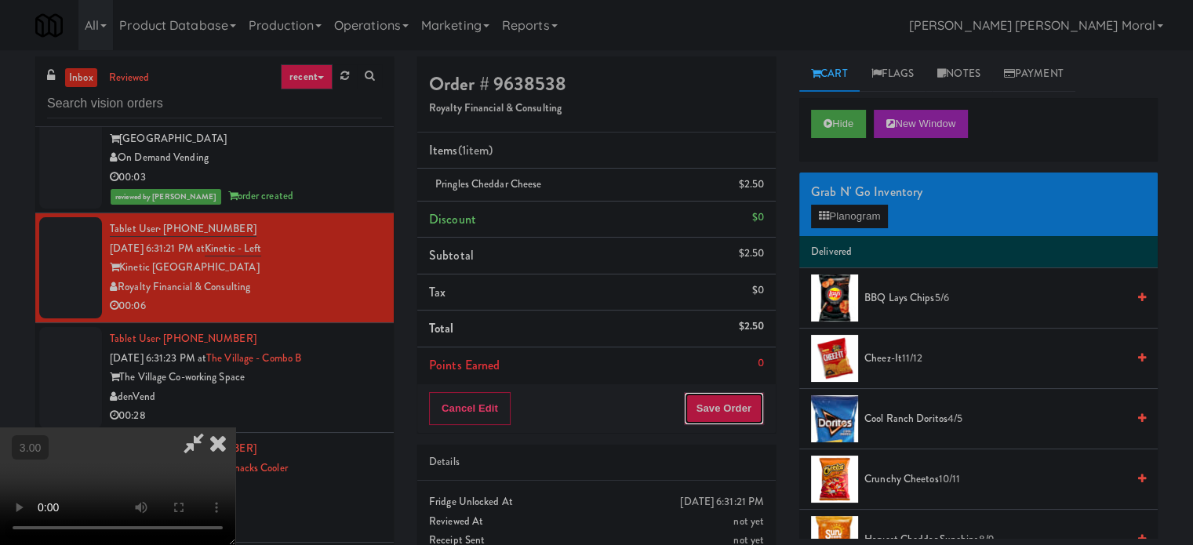
click at [730, 398] on button "Save Order" at bounding box center [724, 408] width 80 height 33
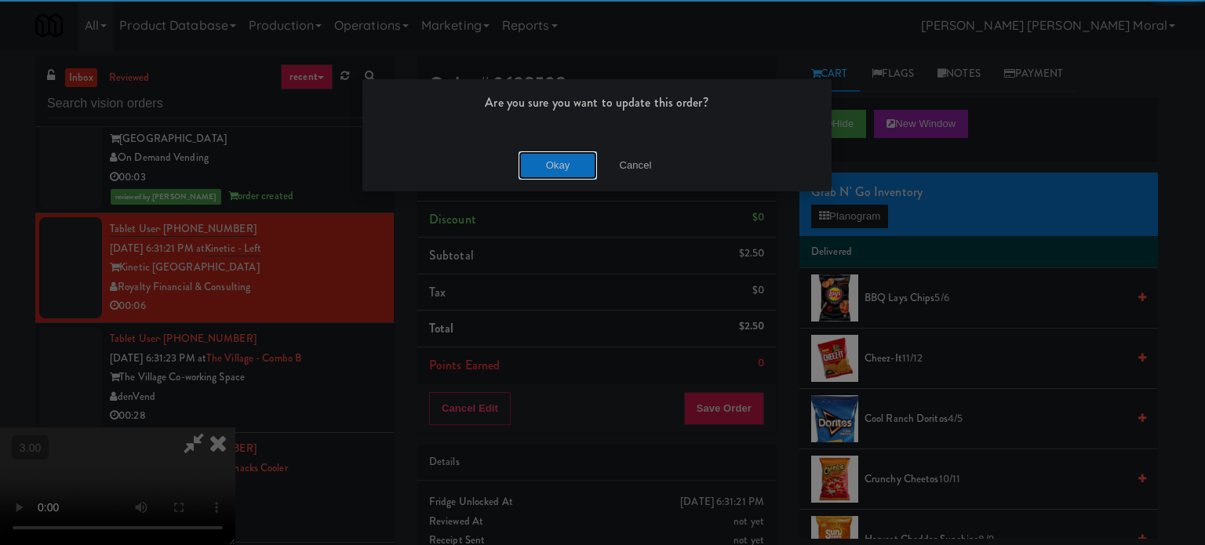
click at [550, 167] on button "Okay" at bounding box center [557, 165] width 78 height 28
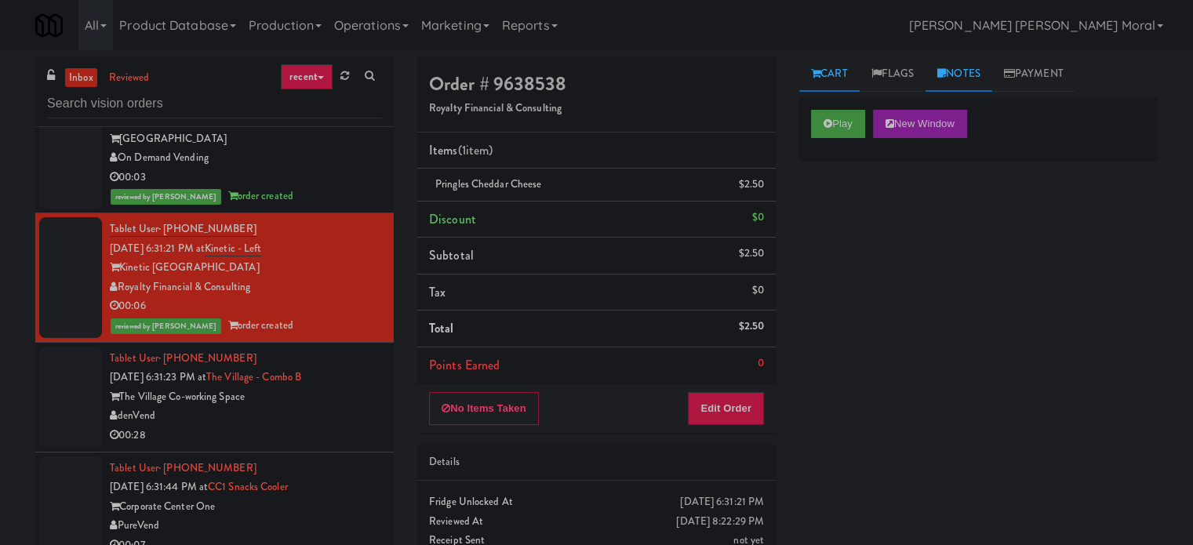
drag, startPoint x: 947, startPoint y: 78, endPoint x: 932, endPoint y: 133, distance: 56.9
click at [947, 78] on link "Notes" at bounding box center [958, 73] width 67 height 35
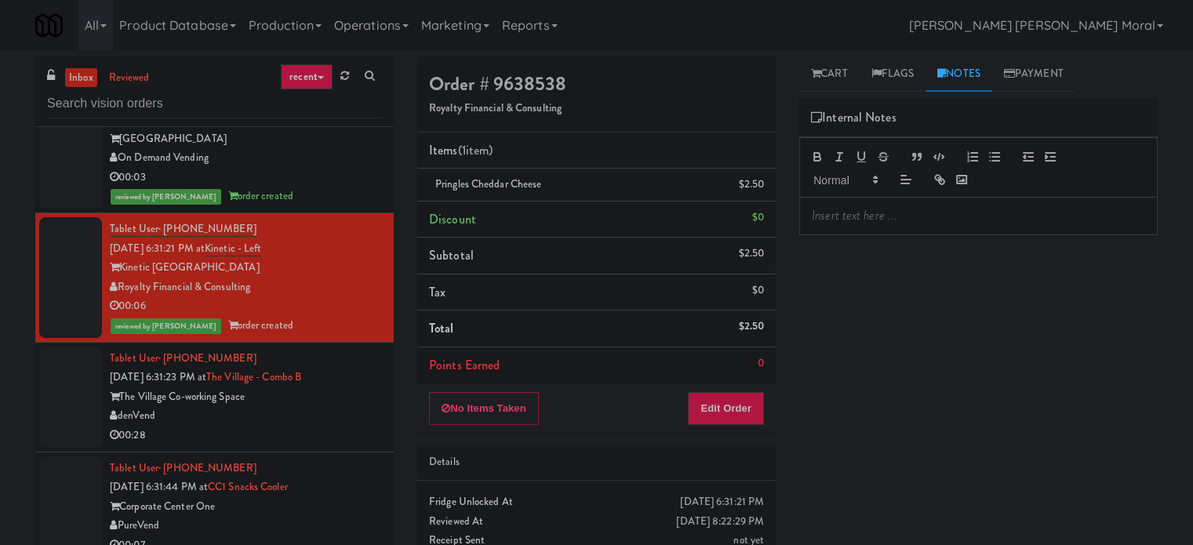
click at [866, 215] on p at bounding box center [978, 215] width 333 height 17
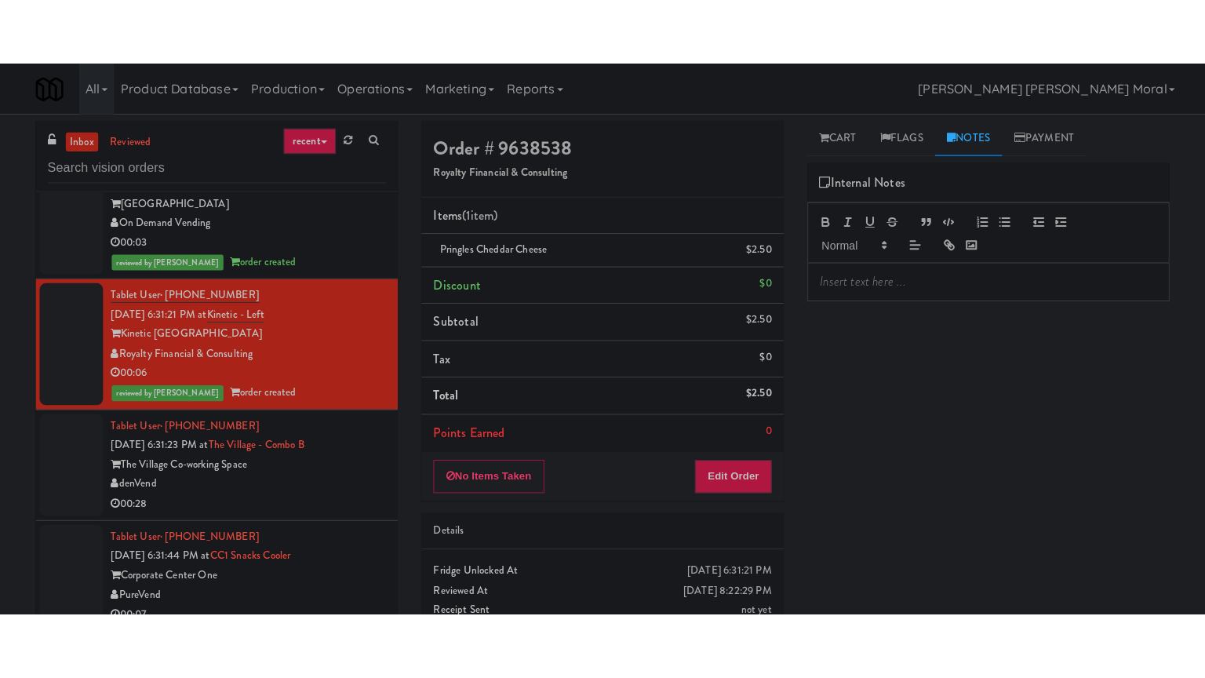
scroll to position [0, 0]
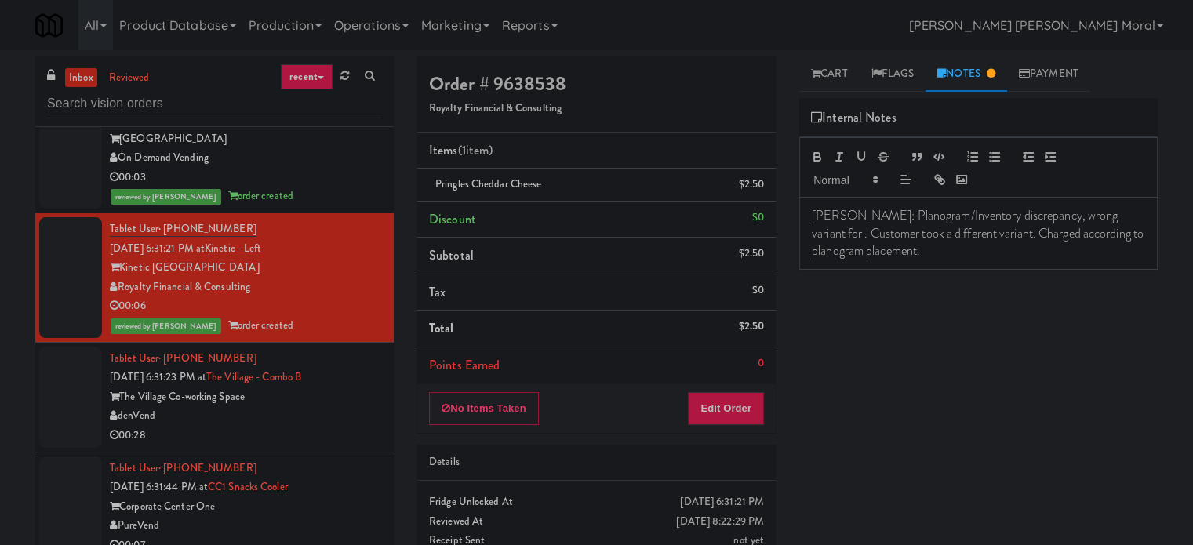
click at [1110, 213] on p "[PERSON_NAME]: Planogram/Inventory discrepancy, wrong variant for . Customer to…" at bounding box center [978, 233] width 333 height 53
click at [990, 385] on div "Play New Window Primary Flag Clear Flag if unable to determine what was taken o…" at bounding box center [978, 392] width 358 height 588
click at [351, 190] on div "reviewed by [PERSON_NAME] A order created" at bounding box center [246, 197] width 272 height 20
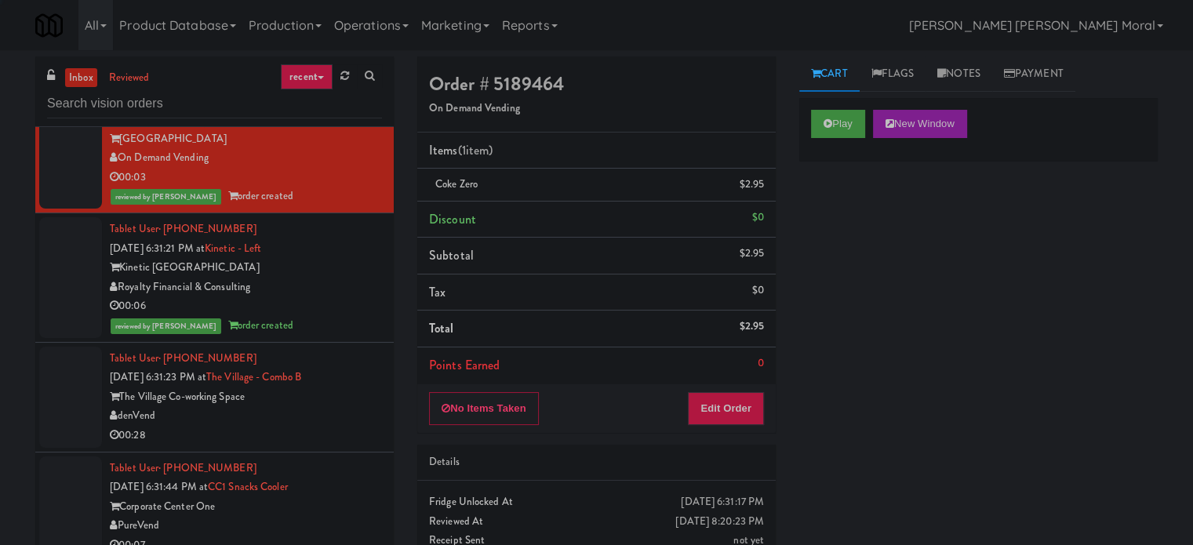
click at [335, 285] on div "Royalty Financial & Consulting" at bounding box center [246, 288] width 272 height 20
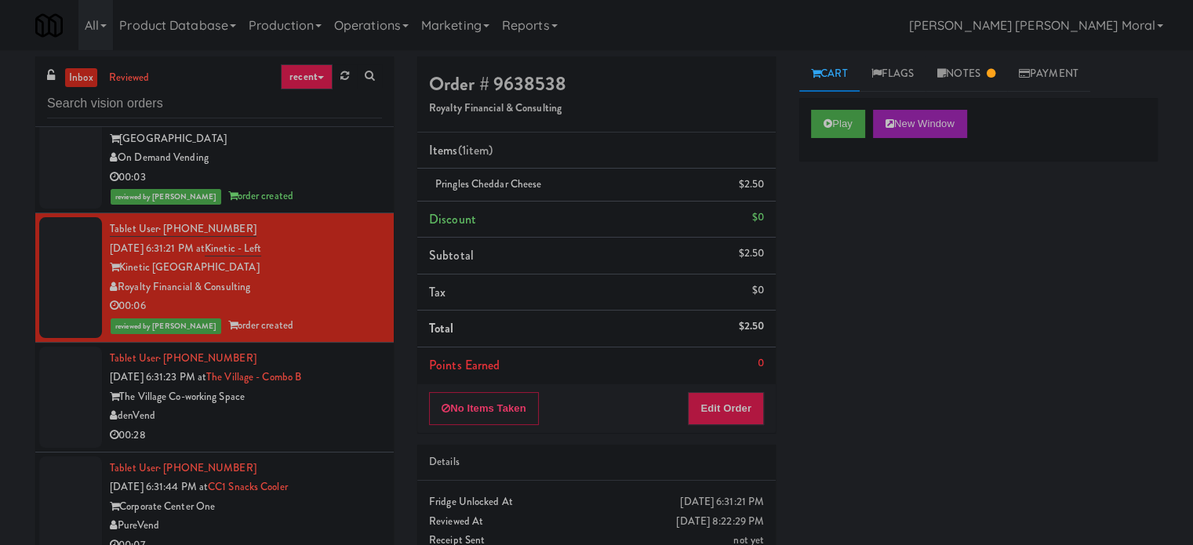
click at [972, 300] on div "Play New Window Primary Flag Clear Flag if unable to determine what was taken o…" at bounding box center [978, 392] width 358 height 588
click at [311, 420] on div "denVend" at bounding box center [246, 416] width 272 height 20
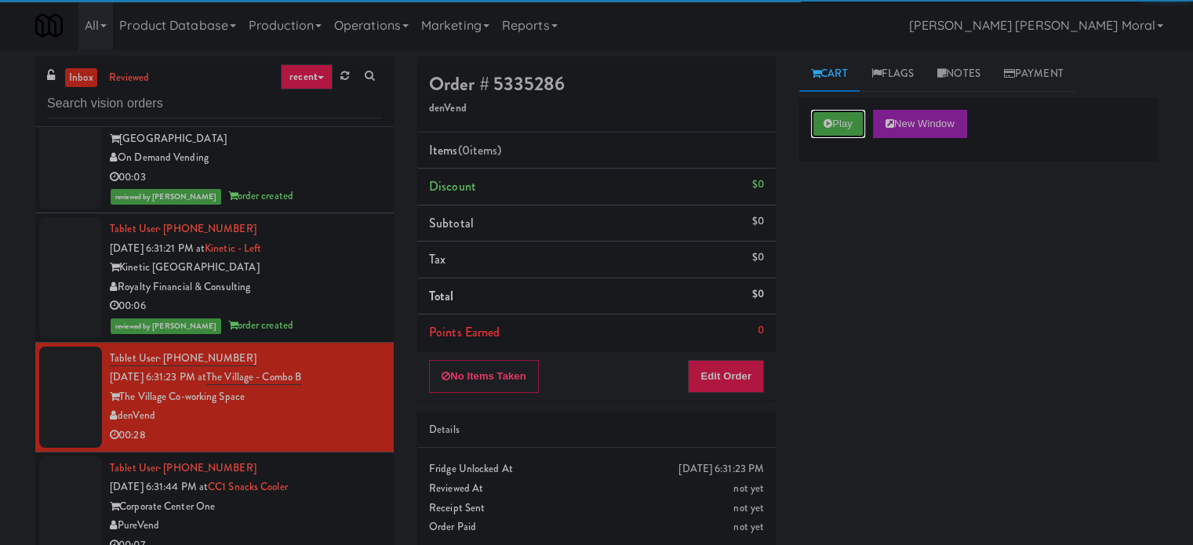
drag, startPoint x: 819, startPoint y: 133, endPoint x: 835, endPoint y: 198, distance: 67.0
click at [819, 133] on button "Play" at bounding box center [838, 124] width 54 height 28
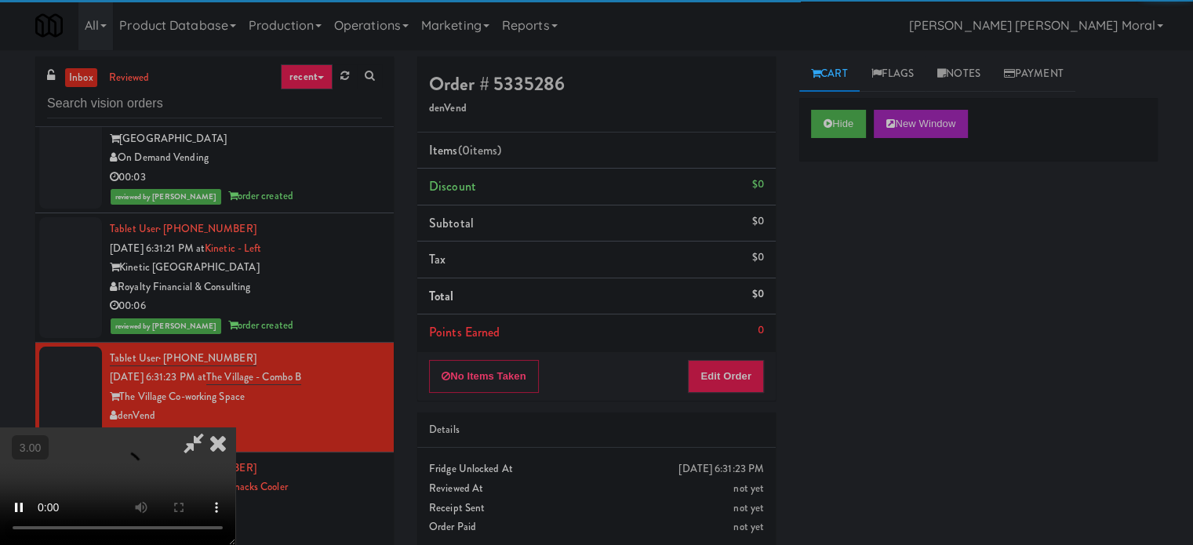
click at [845, 223] on div "Hide New Window Primary Flag Clear Flag if unable to determine what was taken o…" at bounding box center [978, 392] width 358 height 588
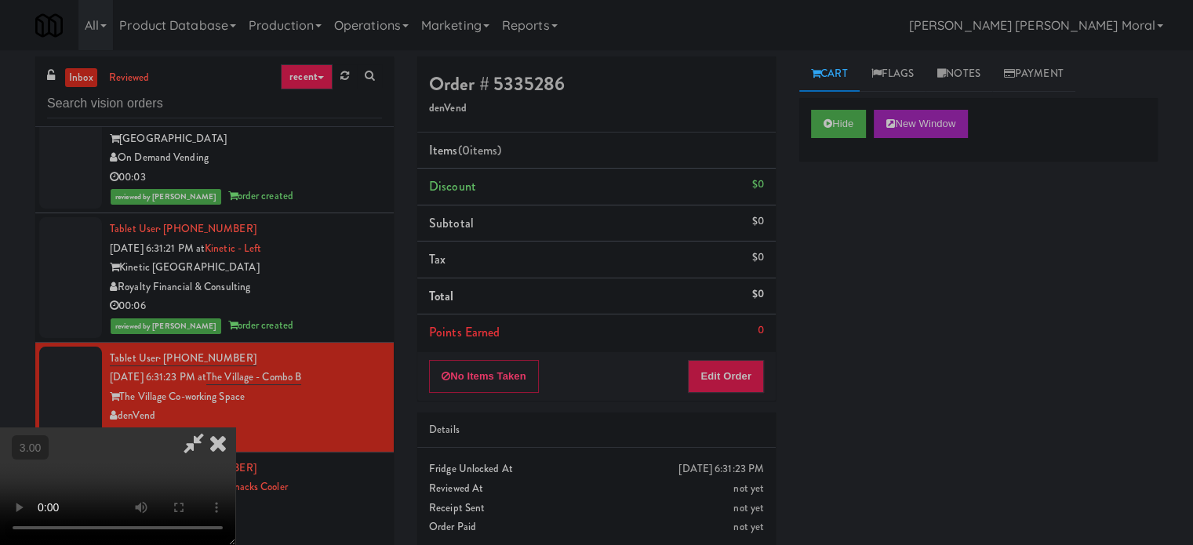
click at [235, 427] on video at bounding box center [117, 486] width 235 height 118
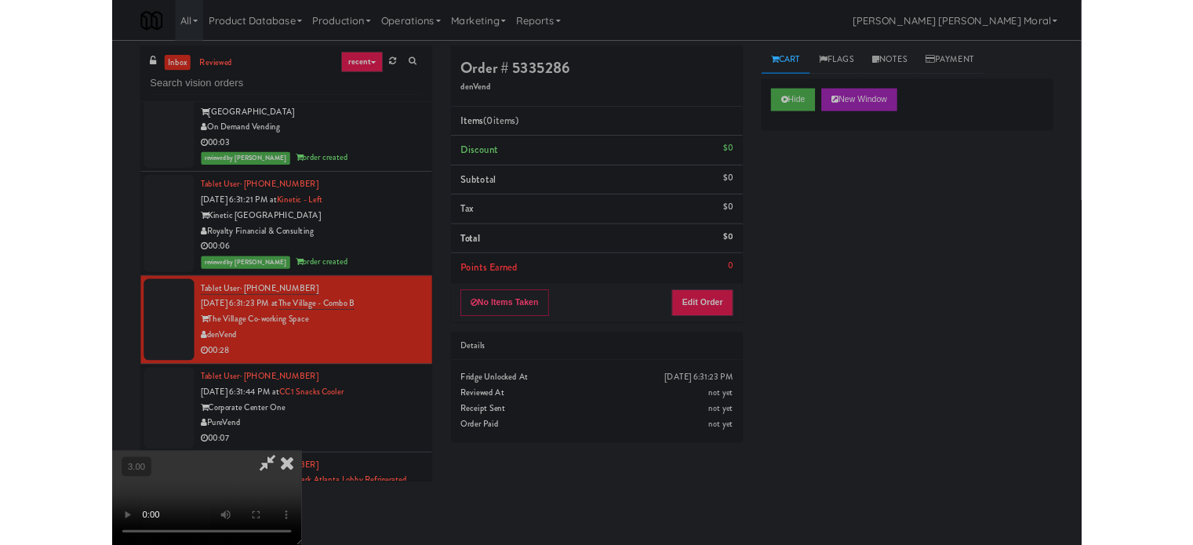
scroll to position [6019, 0]
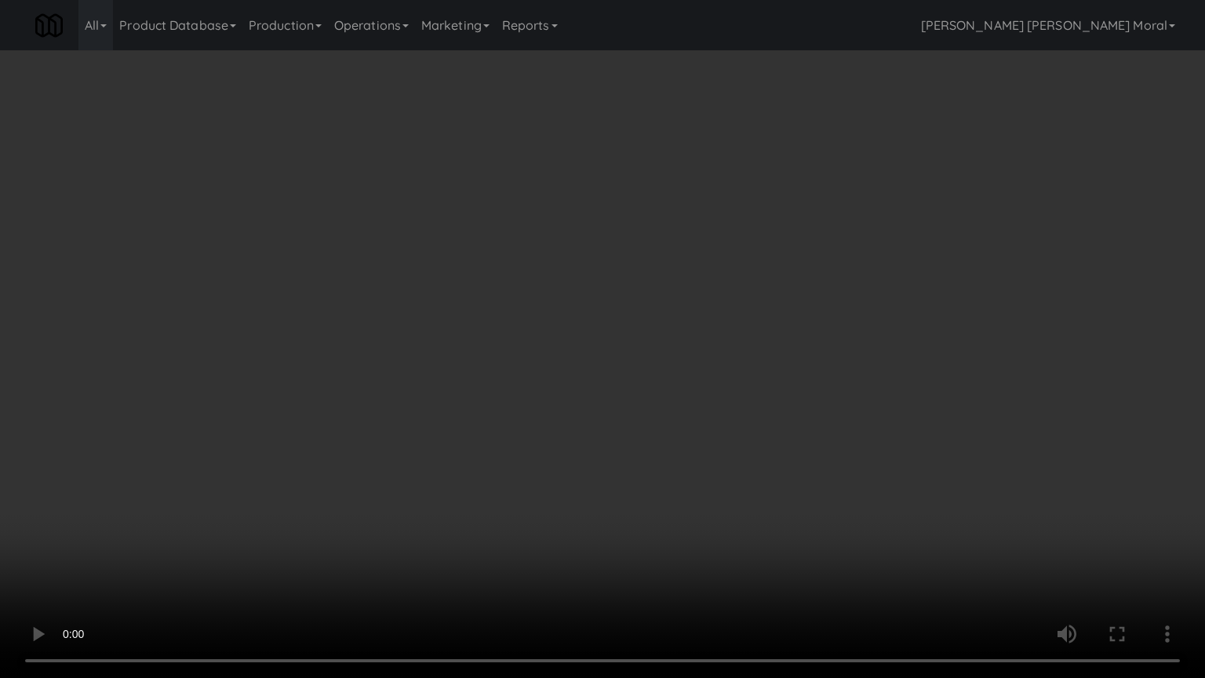
click at [676, 386] on video at bounding box center [602, 339] width 1205 height 678
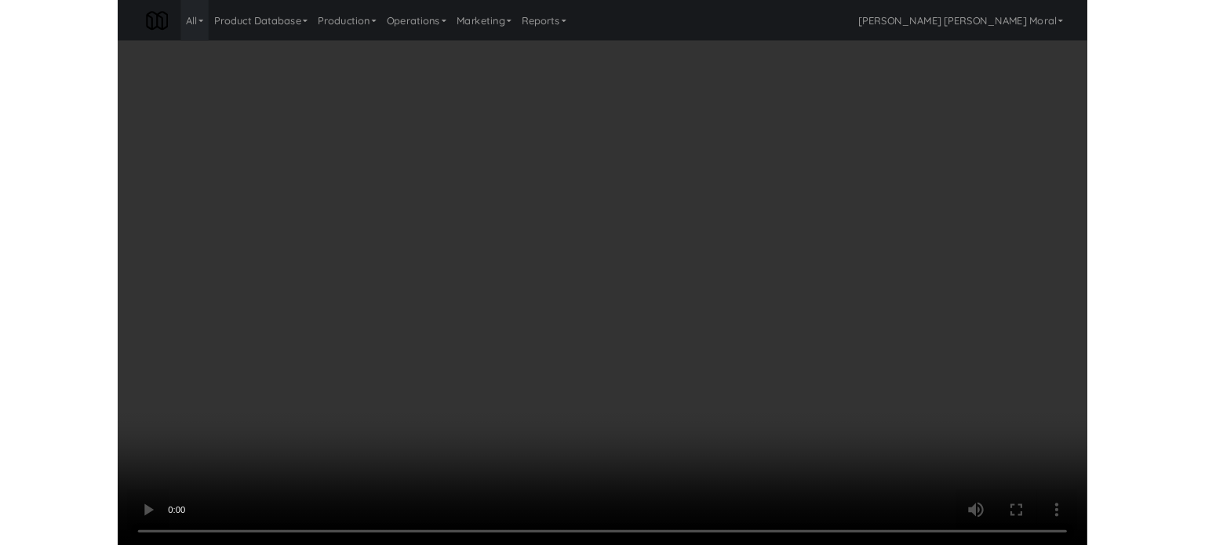
scroll to position [6038, 0]
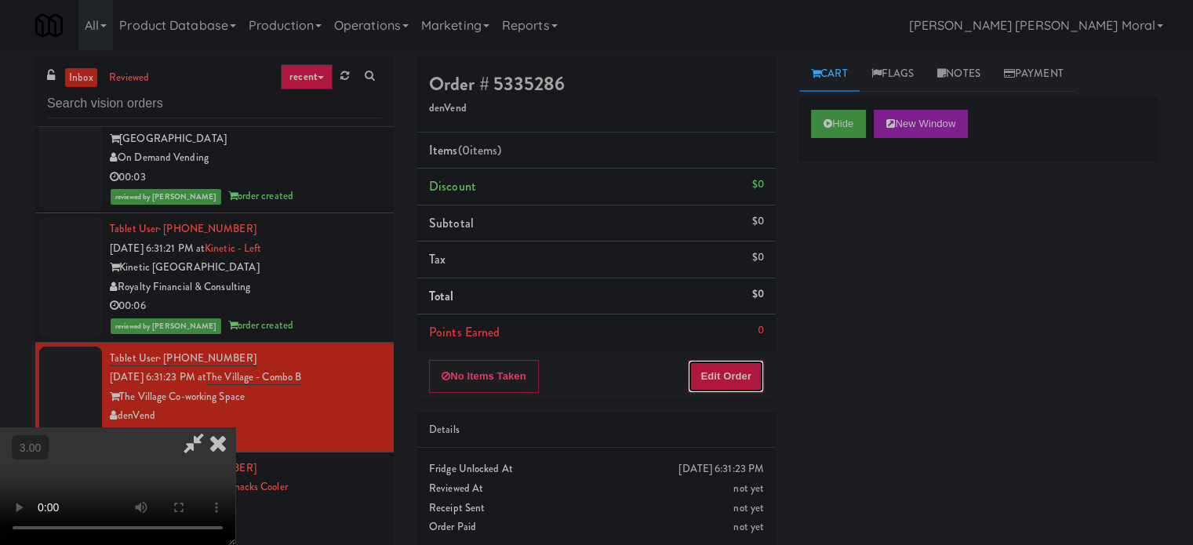
click at [743, 372] on button "Edit Order" at bounding box center [726, 376] width 76 height 33
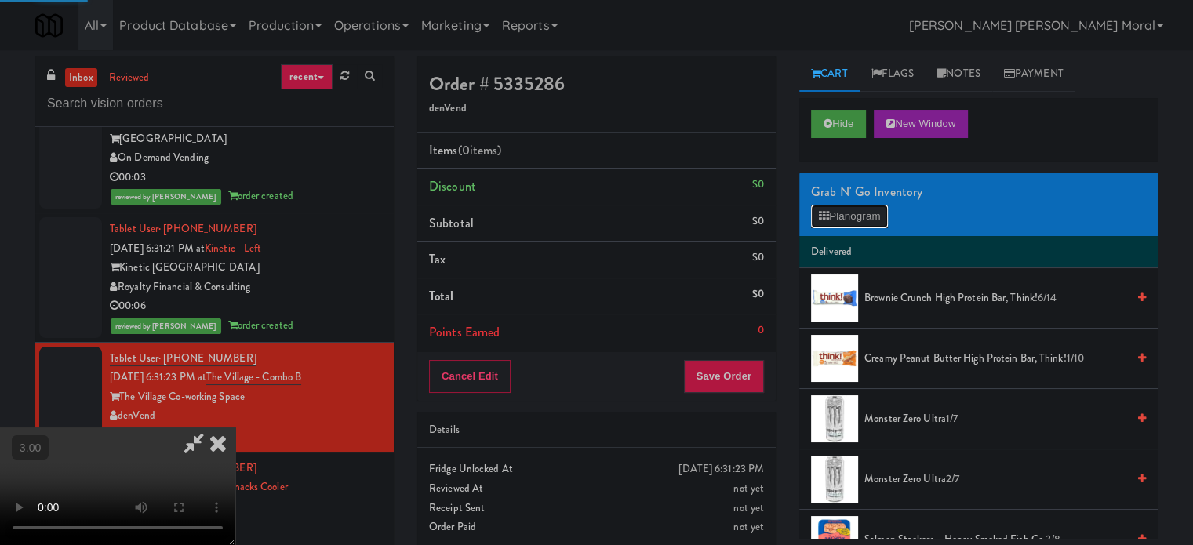
click at [864, 209] on button "Planogram" at bounding box center [849, 217] width 77 height 24
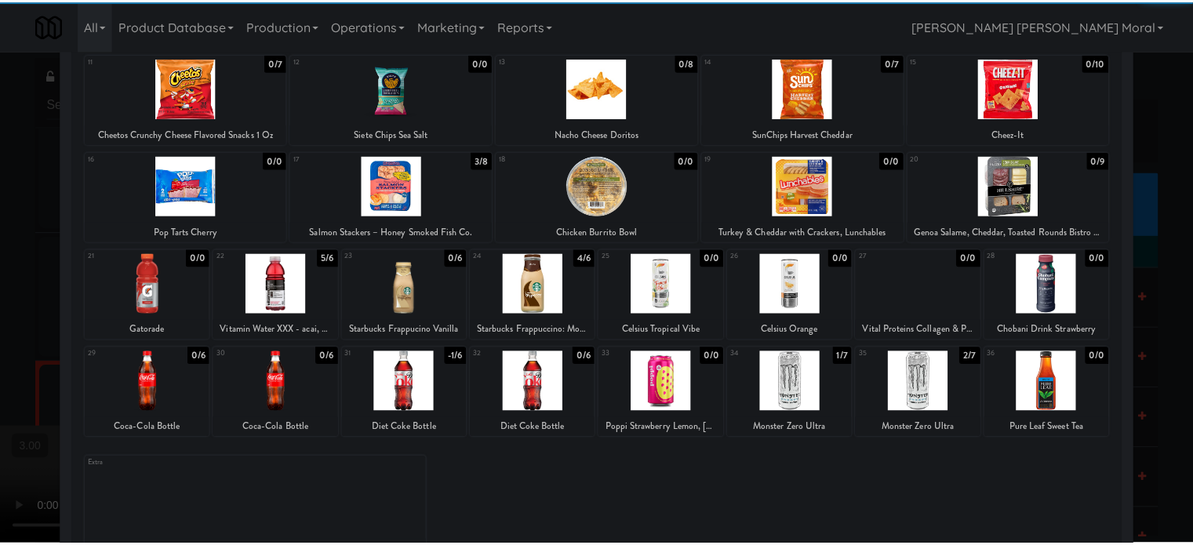
scroll to position [224, 0]
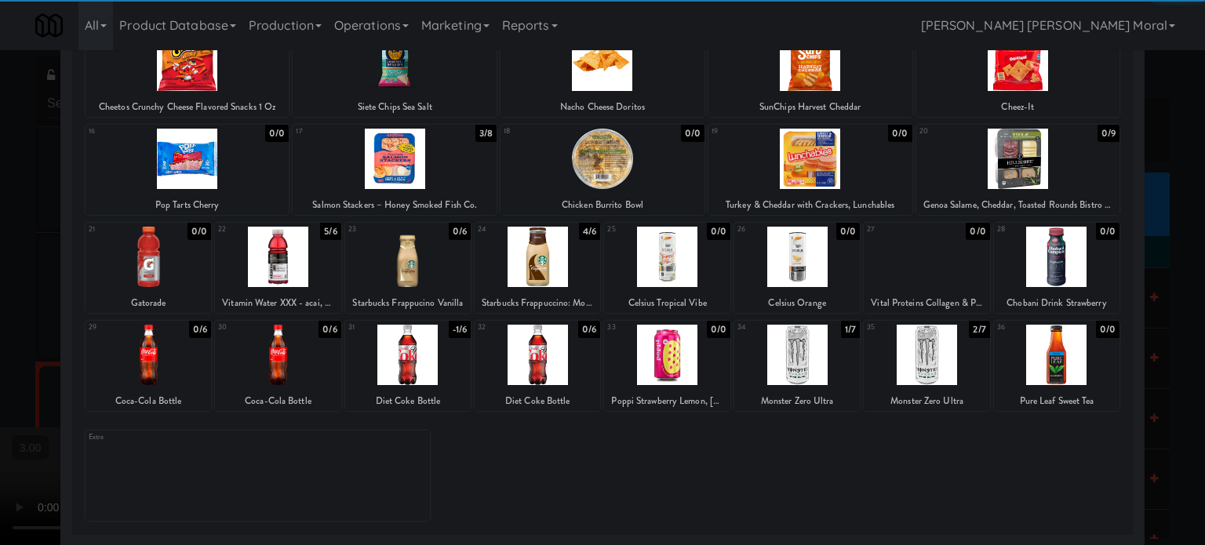
click at [939, 274] on div at bounding box center [925, 257] width 125 height 60
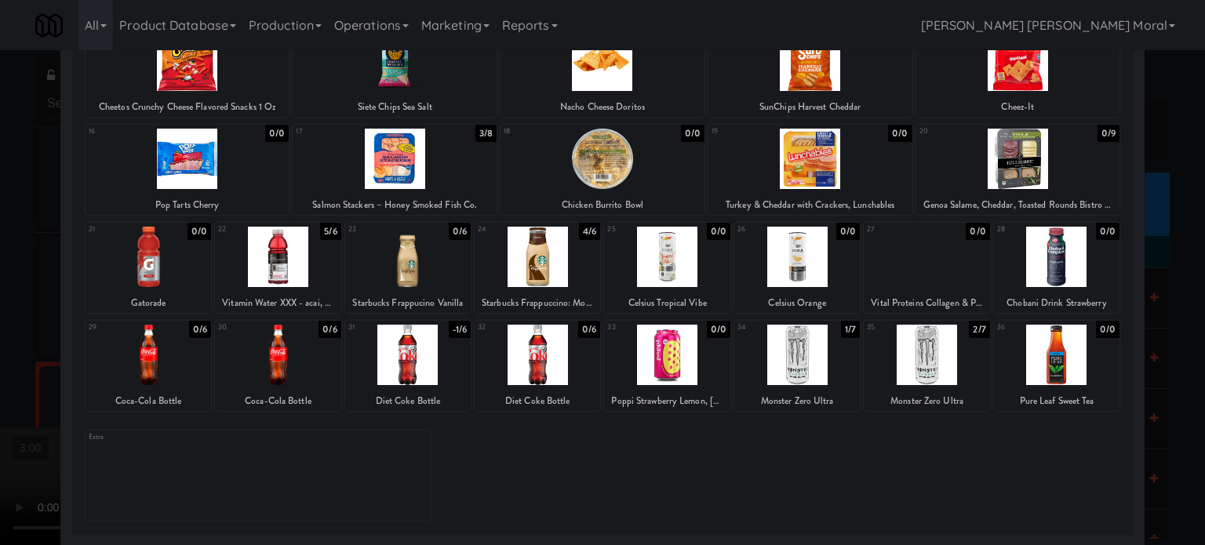
click at [1151, 360] on div at bounding box center [602, 272] width 1205 height 545
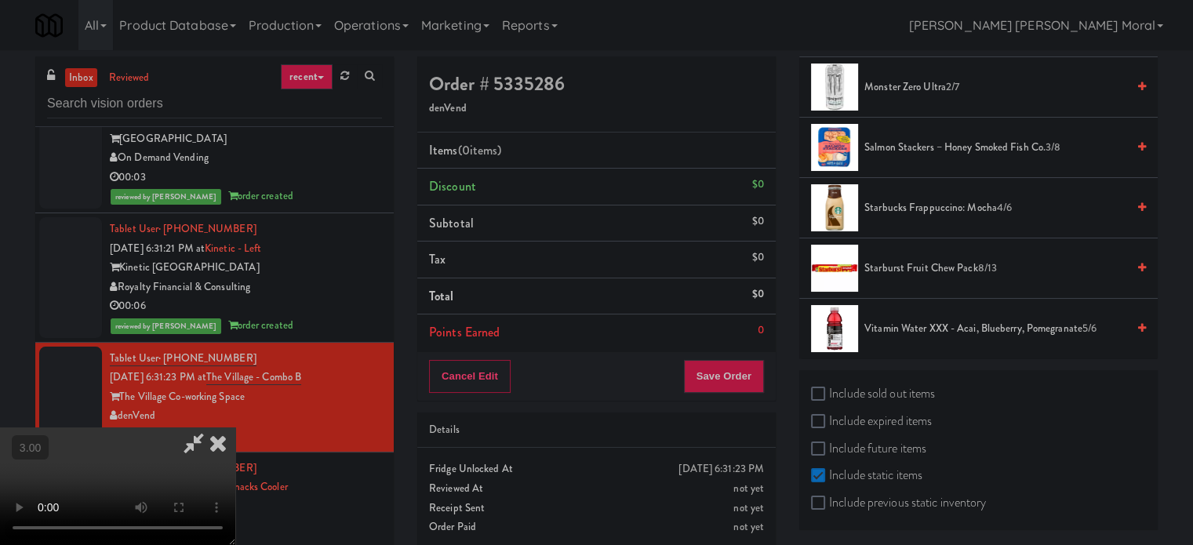
scroll to position [64, 0]
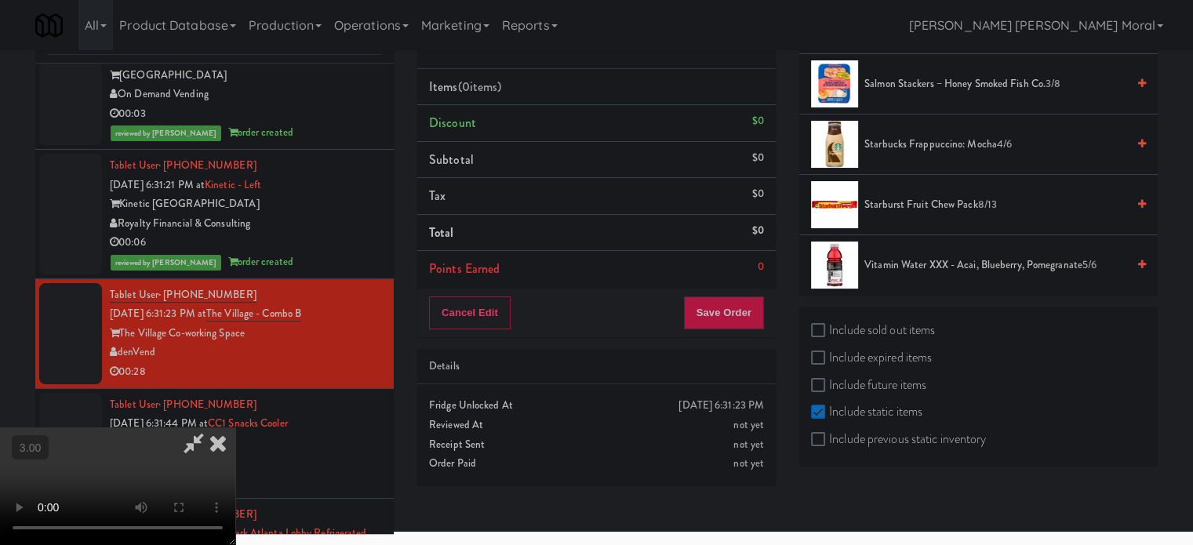
click at [841, 327] on label "Include sold out items" at bounding box center [873, 330] width 124 height 24
click at [829, 327] on input "Include sold out items" at bounding box center [820, 331] width 18 height 13
checkbox input "true"
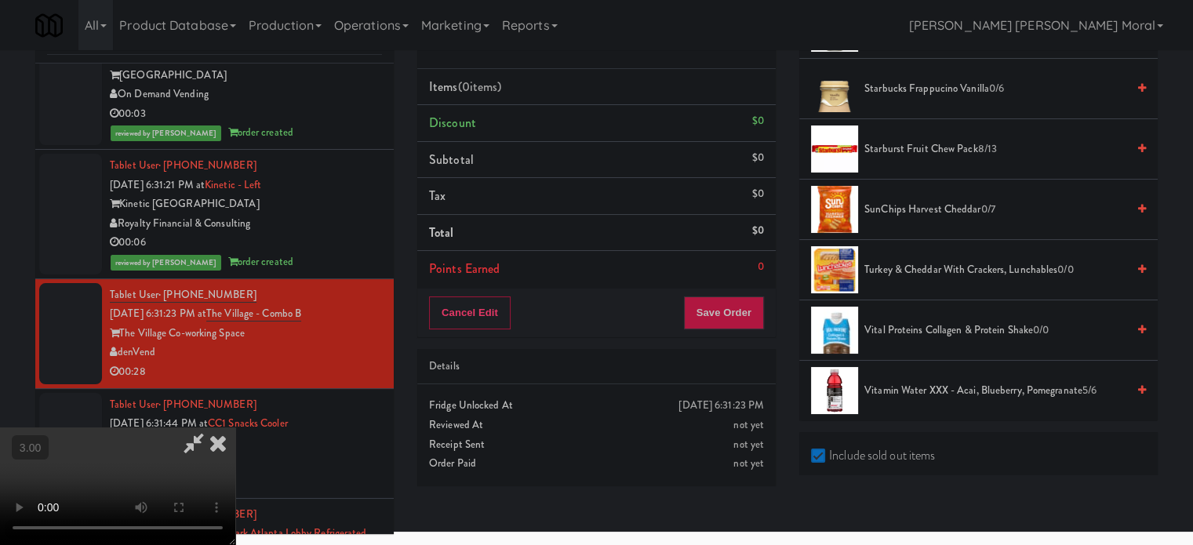
scroll to position [1961, 0]
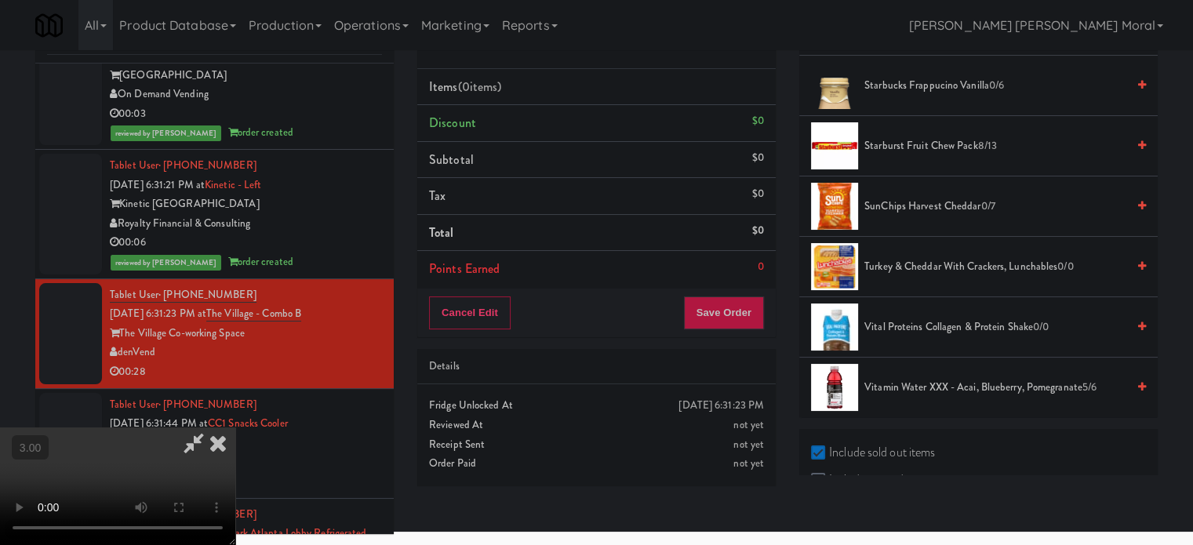
click at [903, 319] on span "Vital Proteins Collagen & Protein Shake 0/0" at bounding box center [995, 328] width 262 height 20
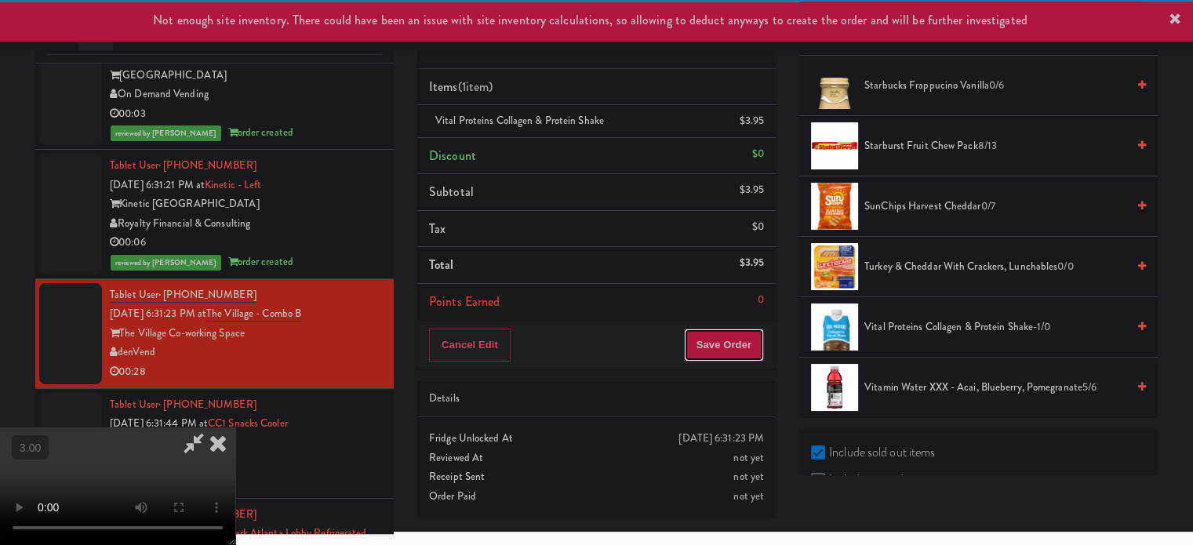
click at [746, 344] on button "Save Order" at bounding box center [724, 345] width 80 height 33
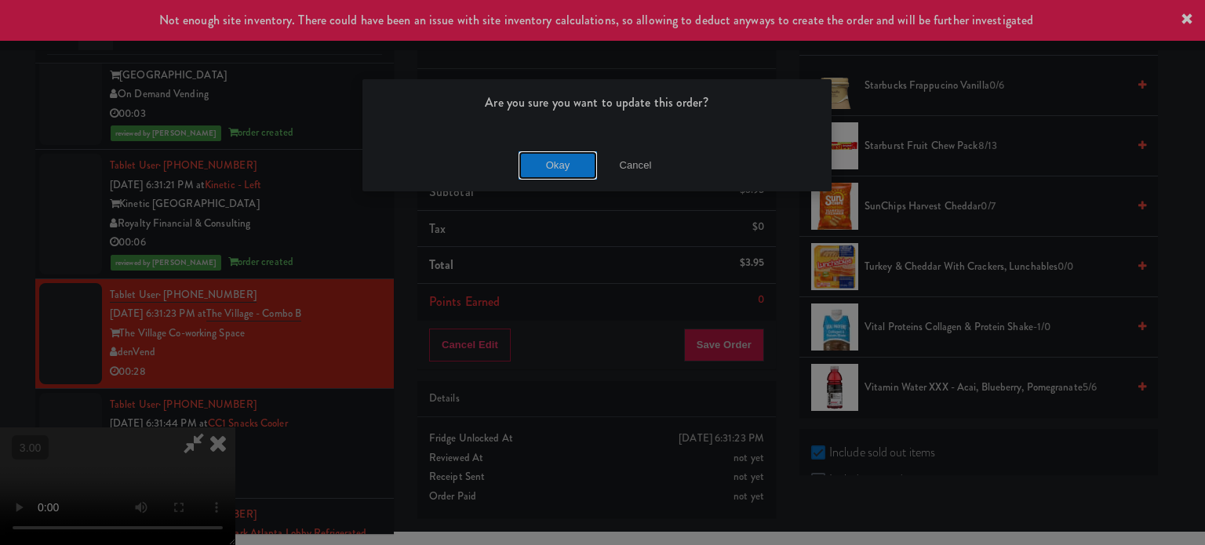
click at [559, 159] on button "Okay" at bounding box center [557, 165] width 78 height 28
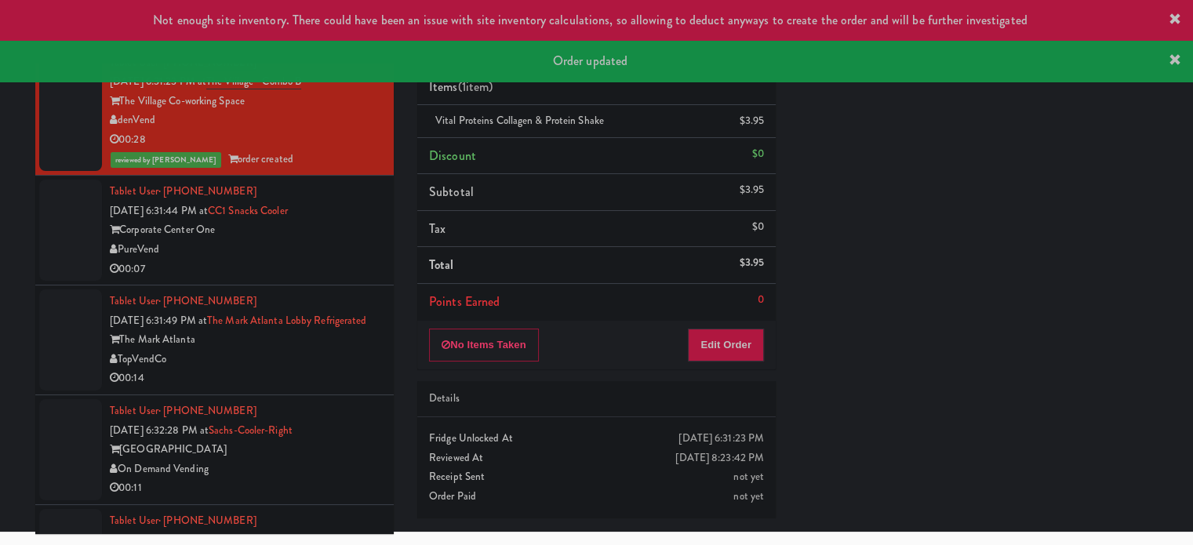
scroll to position [6274, 0]
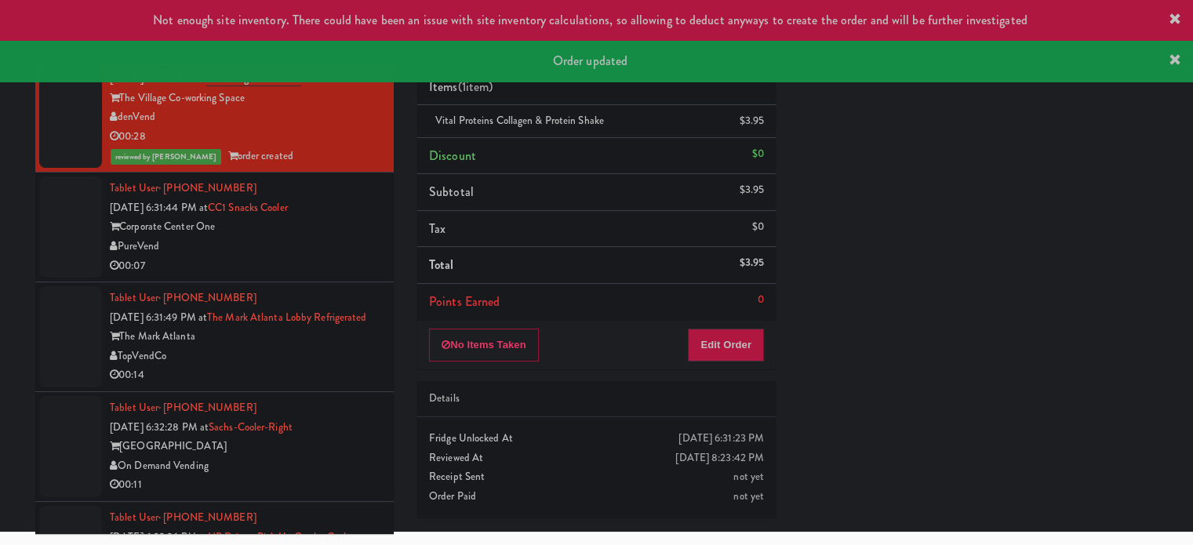
click at [357, 224] on div "Corporate Center One" at bounding box center [246, 227] width 272 height 20
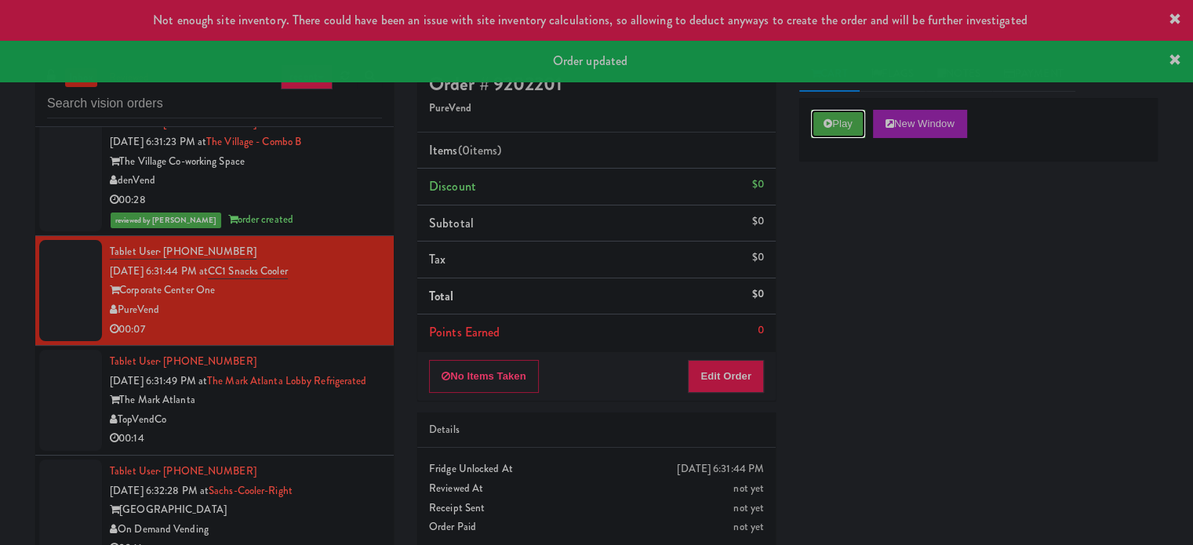
drag, startPoint x: 841, startPoint y: 130, endPoint x: 841, endPoint y: 209, distance: 78.4
click at [841, 131] on button "Play" at bounding box center [838, 124] width 54 height 28
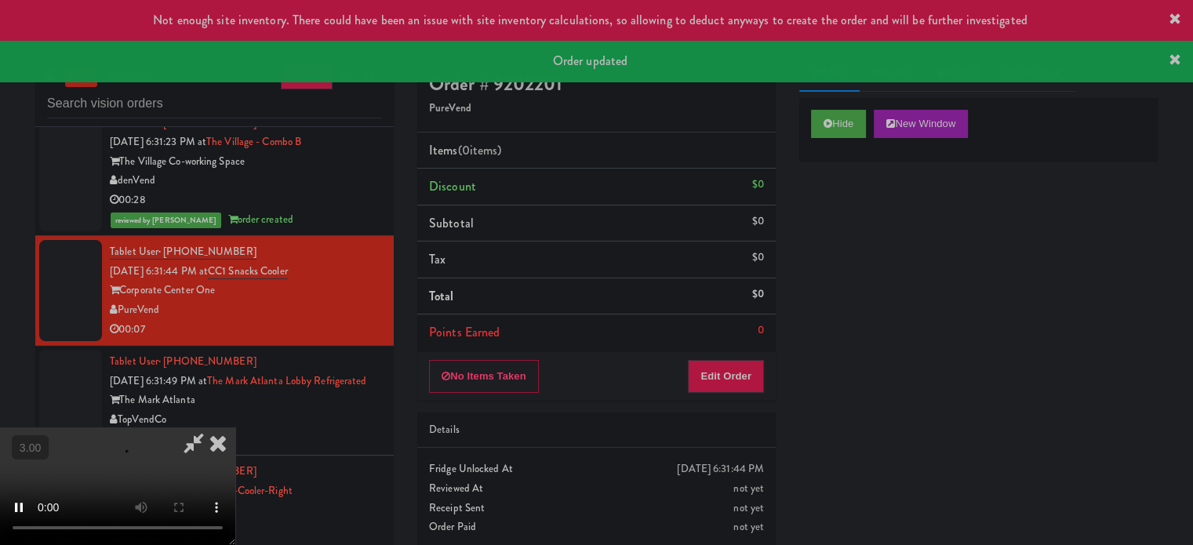
click at [843, 226] on div "Hide New Window Primary Flag Clear Flag if unable to determine what was taken o…" at bounding box center [978, 392] width 358 height 588
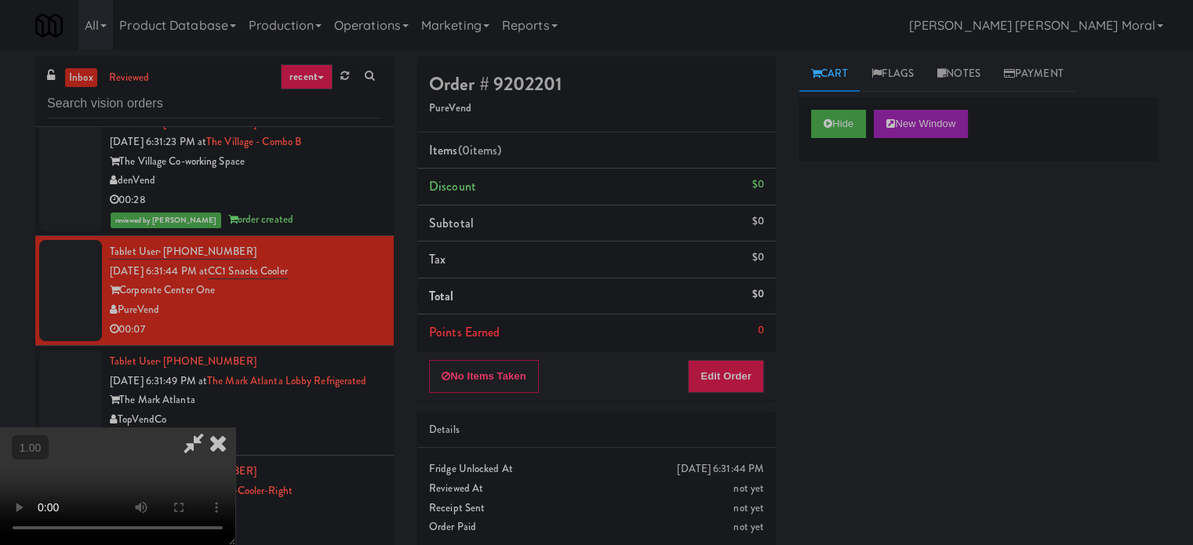
scroll to position [169, 0]
click at [235, 427] on video at bounding box center [117, 486] width 235 height 118
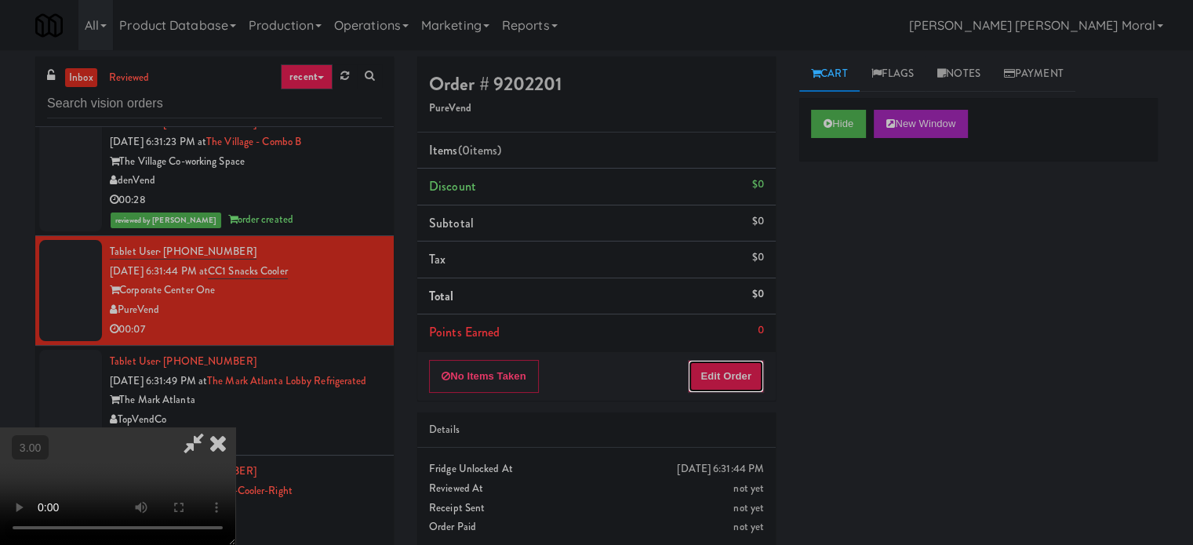
click at [731, 374] on button "Edit Order" at bounding box center [726, 376] width 76 height 33
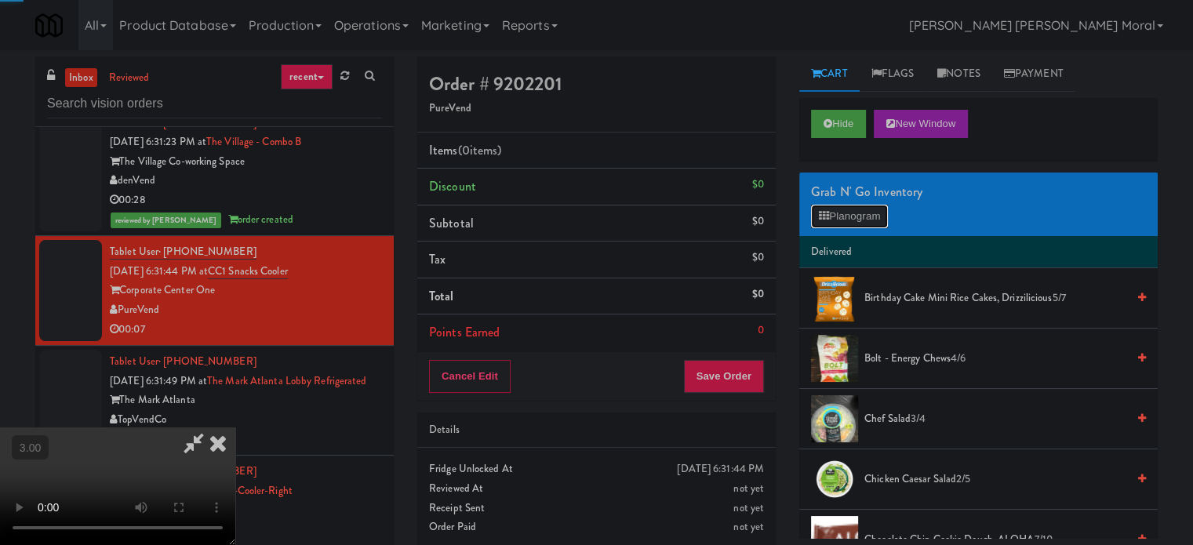
click at [851, 222] on button "Planogram" at bounding box center [849, 217] width 77 height 24
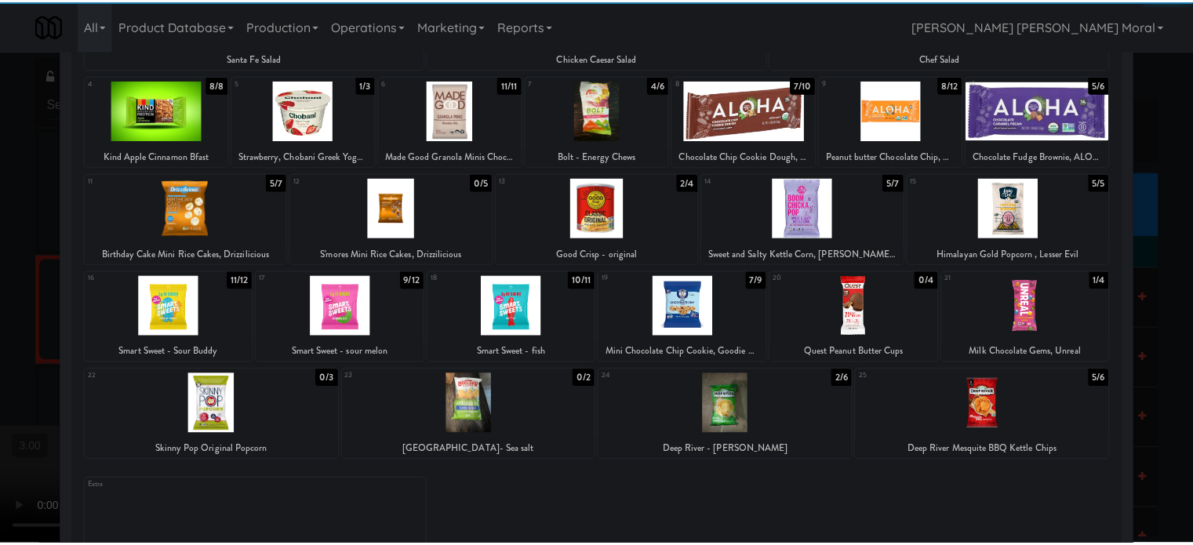
scroll to position [224, 0]
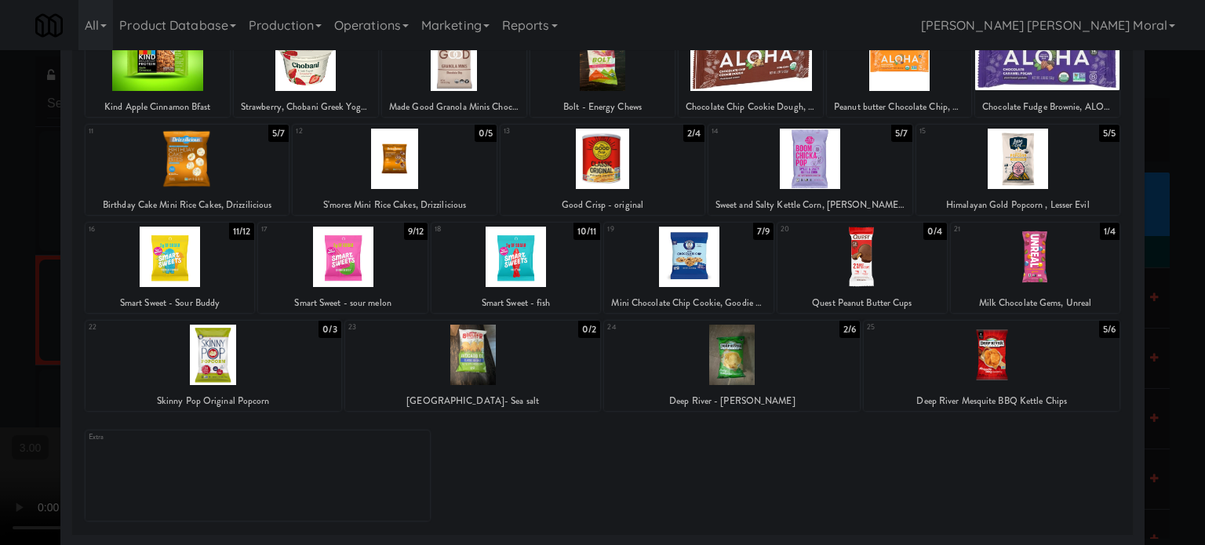
click at [536, 278] on div at bounding box center [515, 257] width 169 height 60
click at [673, 276] on div at bounding box center [688, 257] width 169 height 60
drag, startPoint x: 0, startPoint y: 287, endPoint x: 468, endPoint y: 294, distance: 468.2
click at [3, 287] on div at bounding box center [602, 272] width 1205 height 545
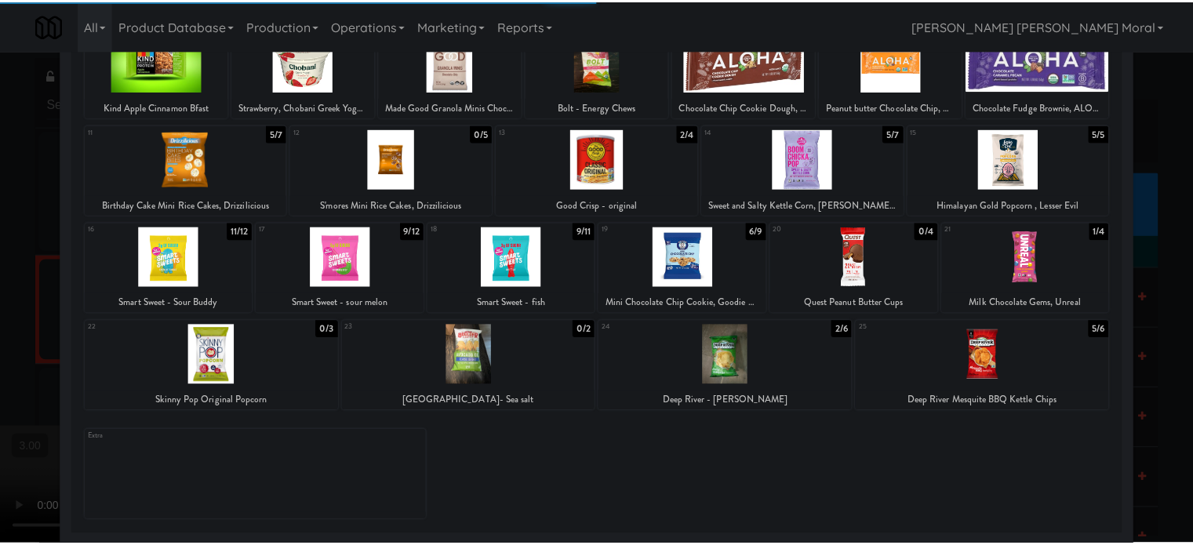
scroll to position [6274, 0]
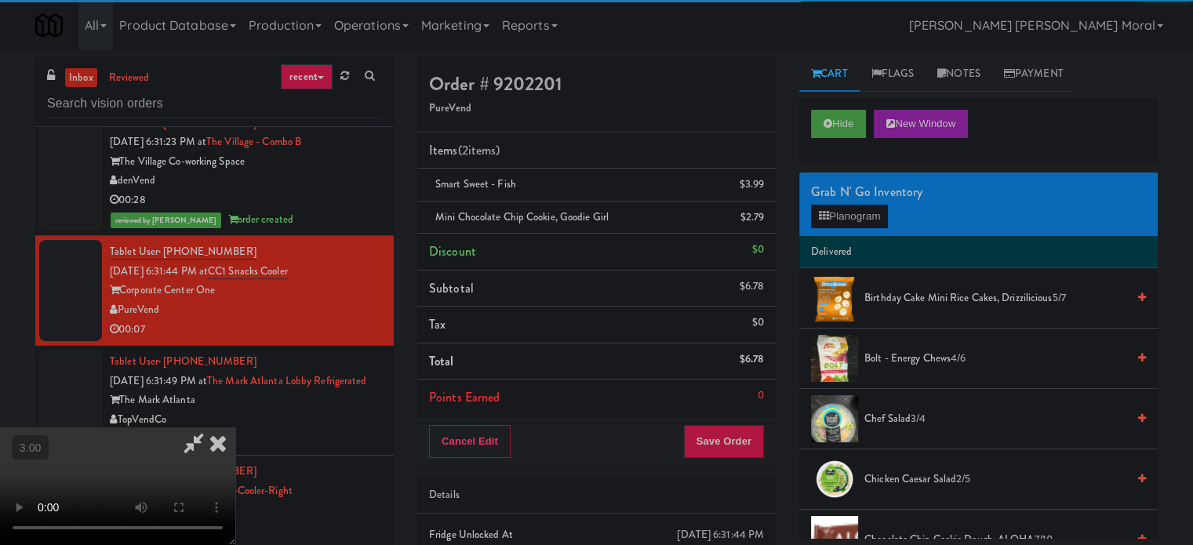
click at [235, 427] on video at bounding box center [117, 486] width 235 height 118
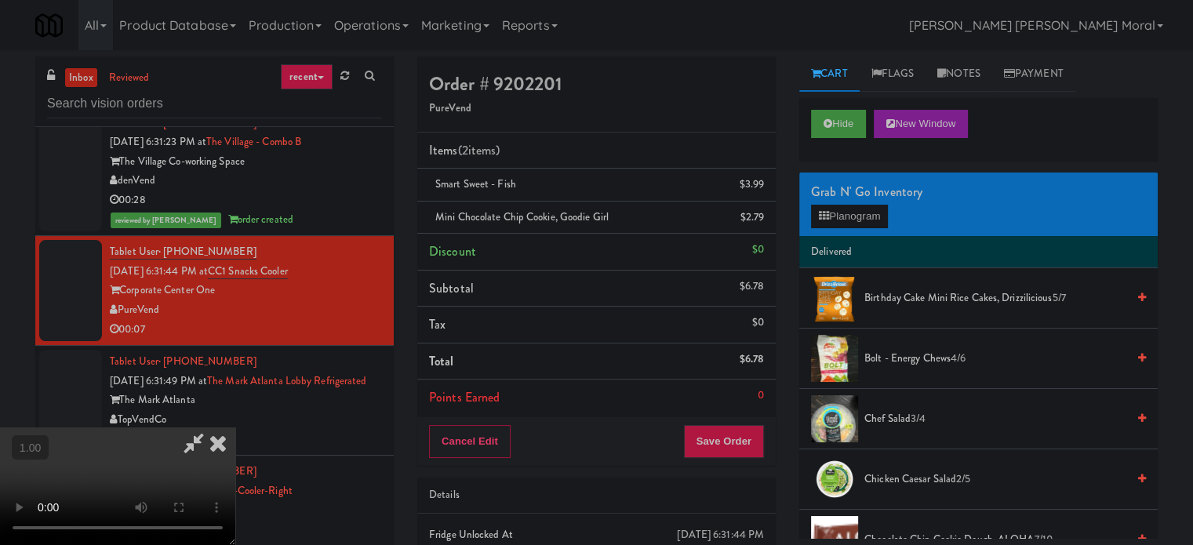
click at [235, 427] on video at bounding box center [117, 486] width 235 height 118
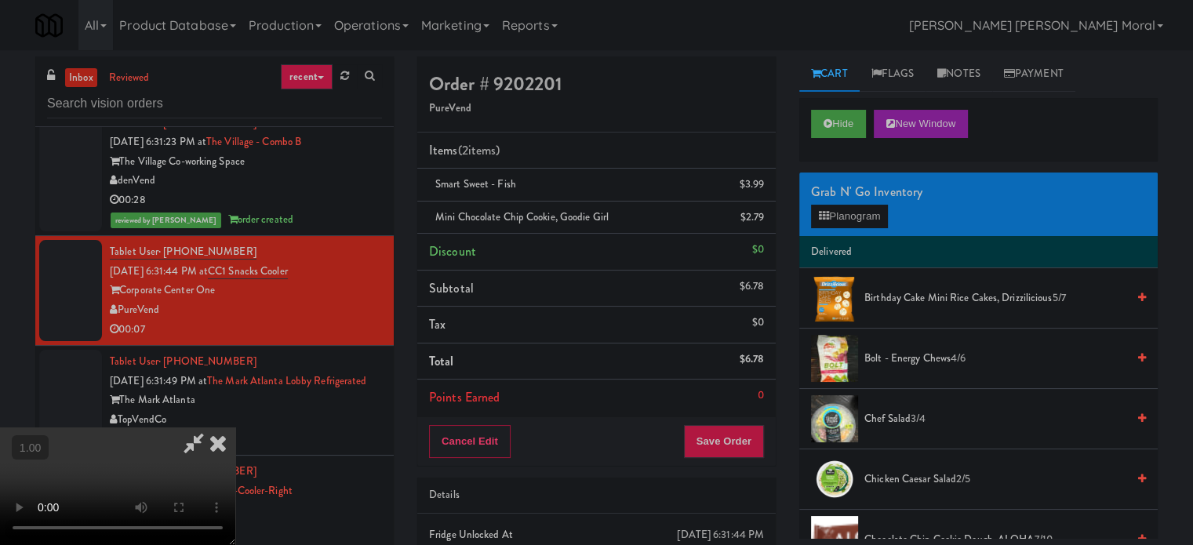
click at [235, 427] on video at bounding box center [117, 486] width 235 height 118
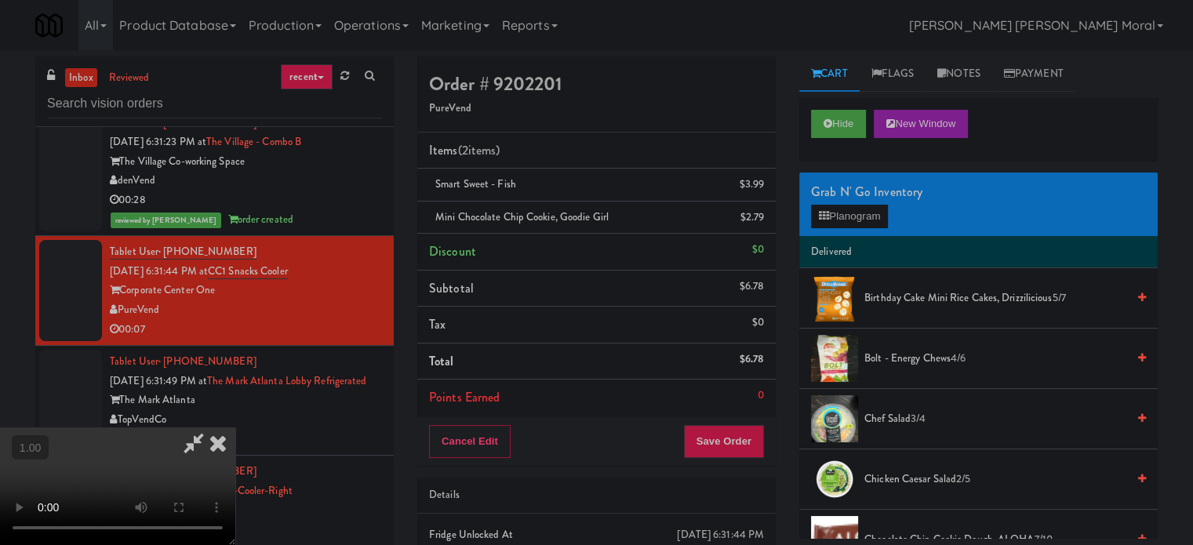
click at [235, 427] on video at bounding box center [117, 486] width 235 height 118
click at [737, 442] on button "Save Order" at bounding box center [724, 441] width 80 height 33
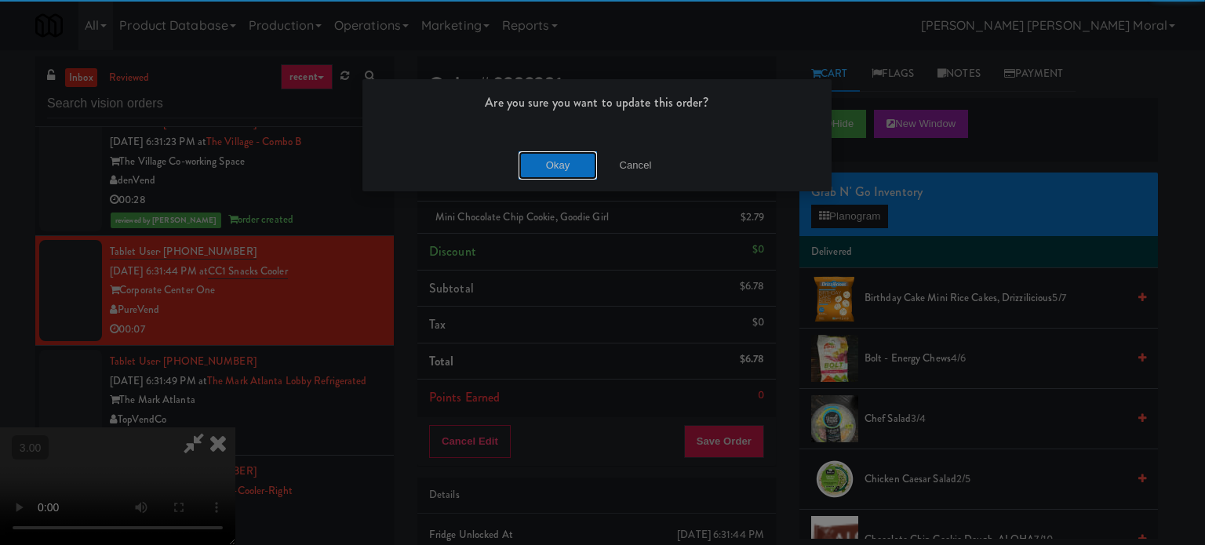
click at [543, 156] on button "Okay" at bounding box center [557, 165] width 78 height 28
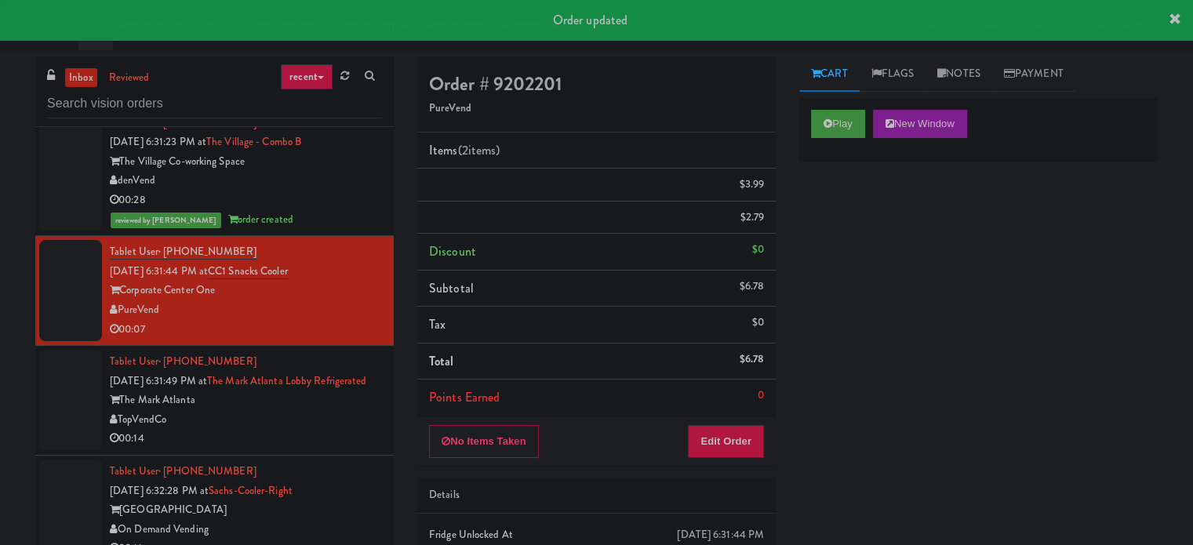
scroll to position [0, 0]
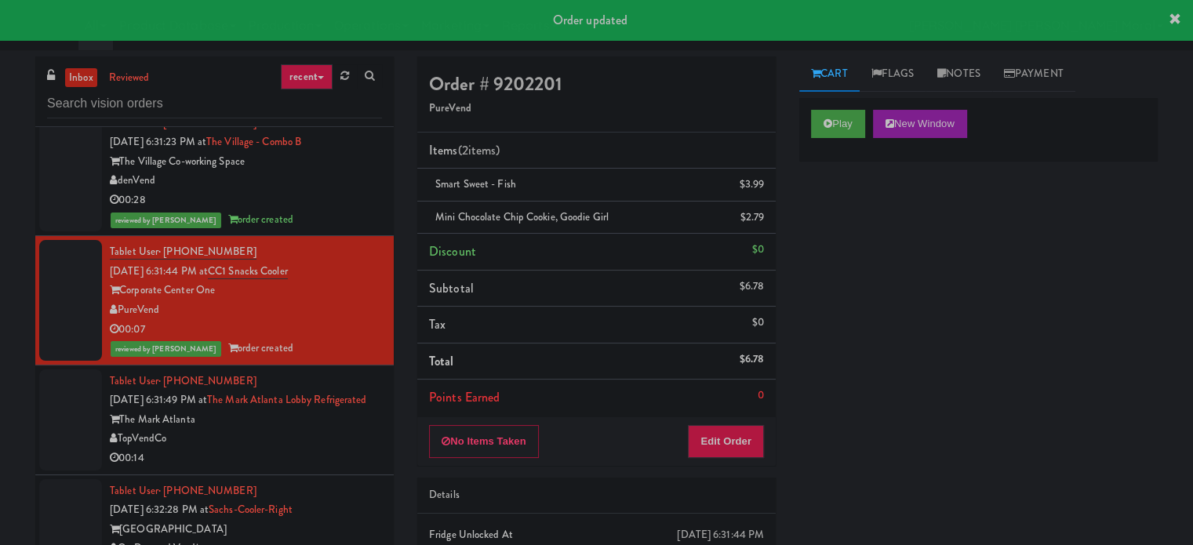
click at [315, 430] on div "The Mark Atlanta" at bounding box center [246, 420] width 272 height 20
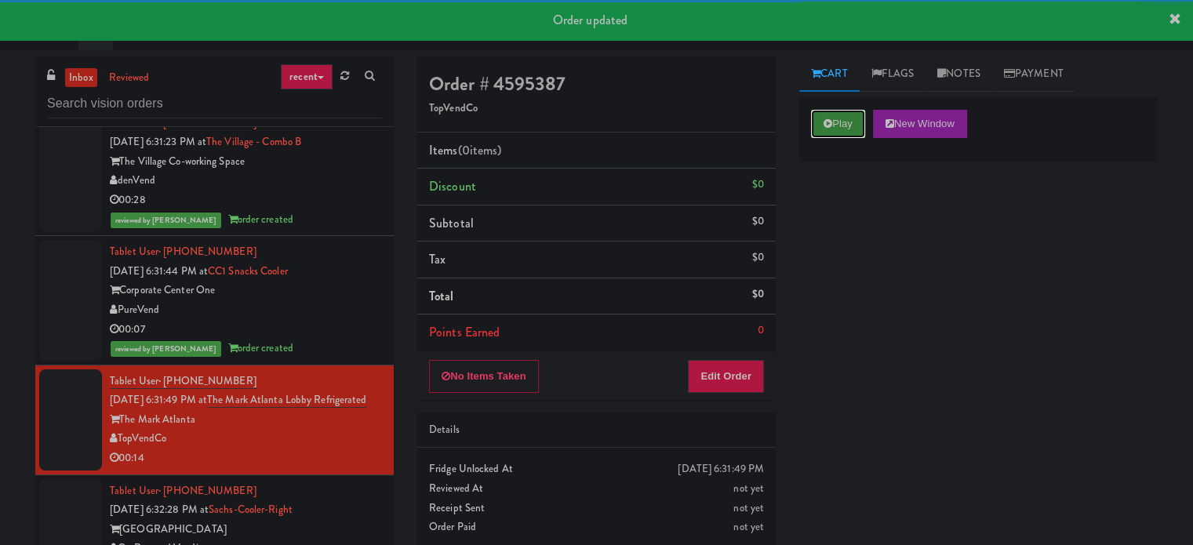
click at [823, 133] on button "Play" at bounding box center [838, 124] width 54 height 28
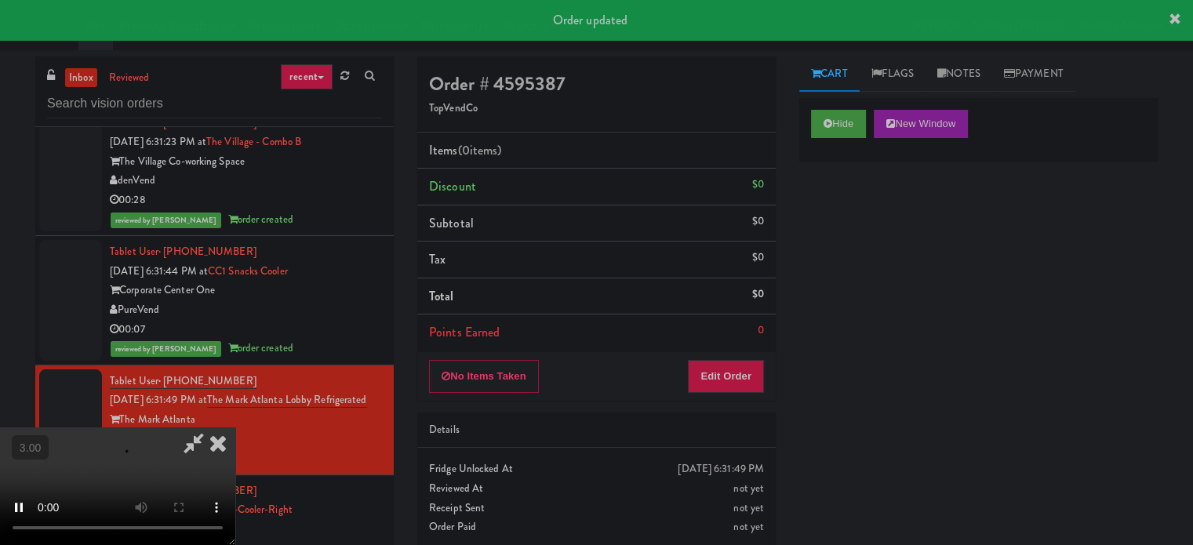
click at [815, 213] on div "Hide New Window Primary Flag Clear Flag if unable to determine what was taken o…" at bounding box center [978, 392] width 358 height 588
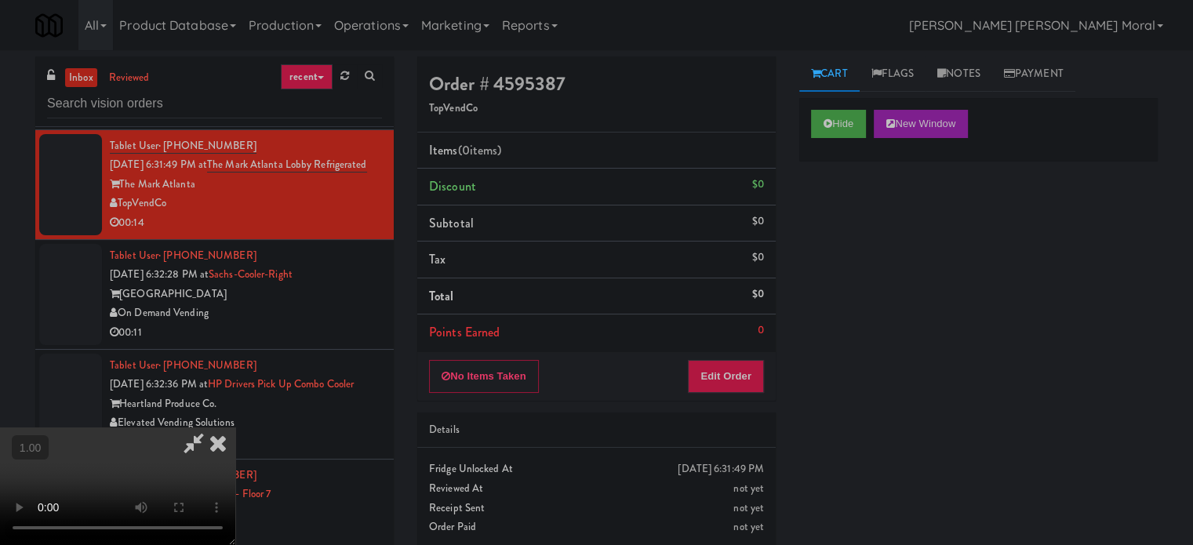
scroll to position [169, 0]
click at [751, 372] on button "Edit Order" at bounding box center [726, 376] width 76 height 33
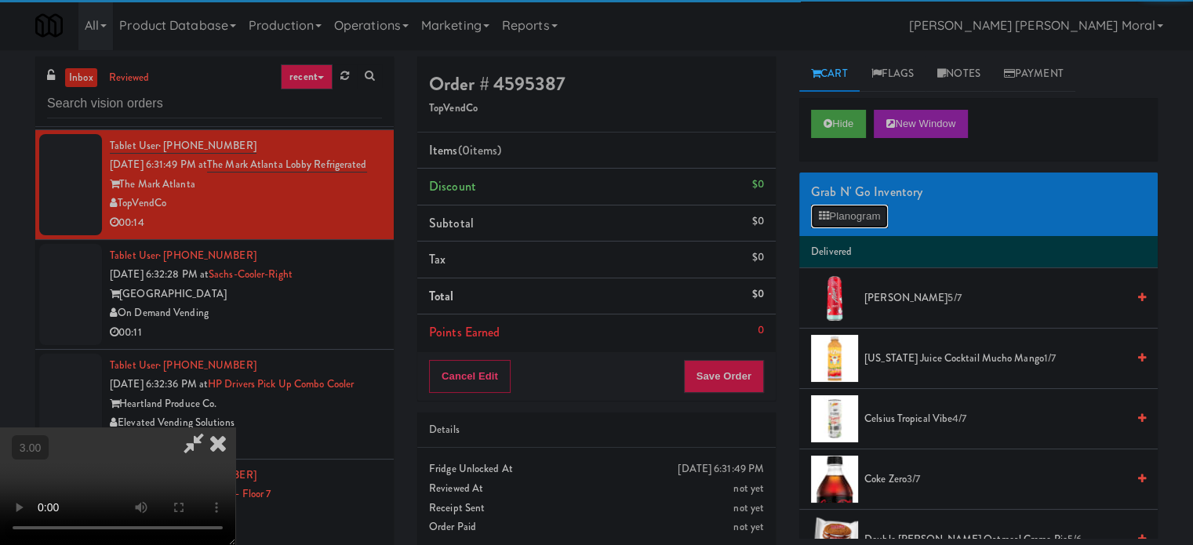
click at [849, 213] on button "Planogram" at bounding box center [849, 217] width 77 height 24
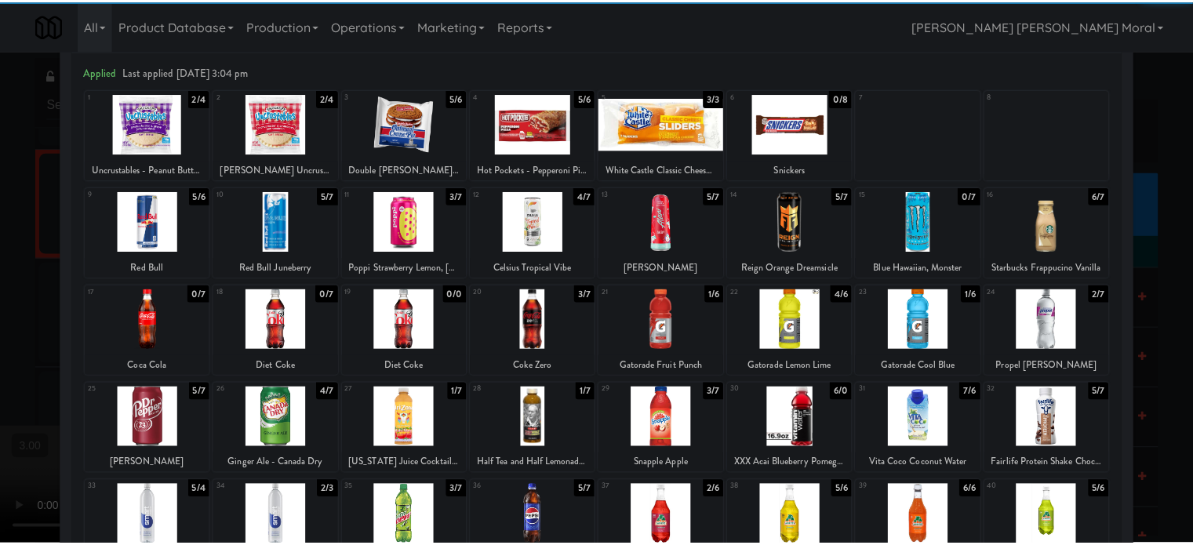
scroll to position [224, 0]
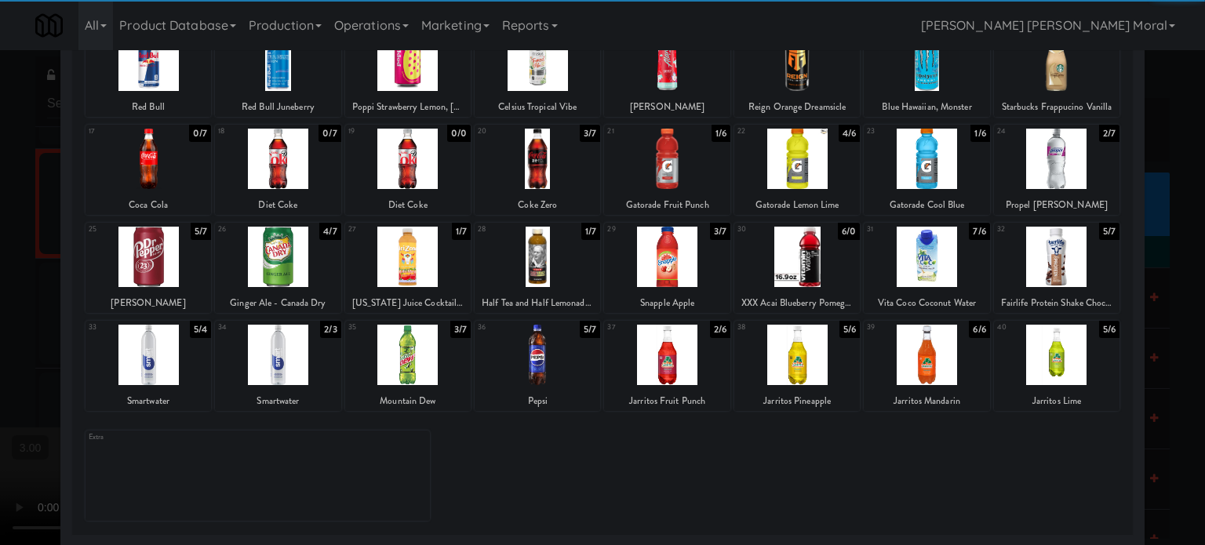
click at [157, 368] on div at bounding box center [147, 355] width 125 height 60
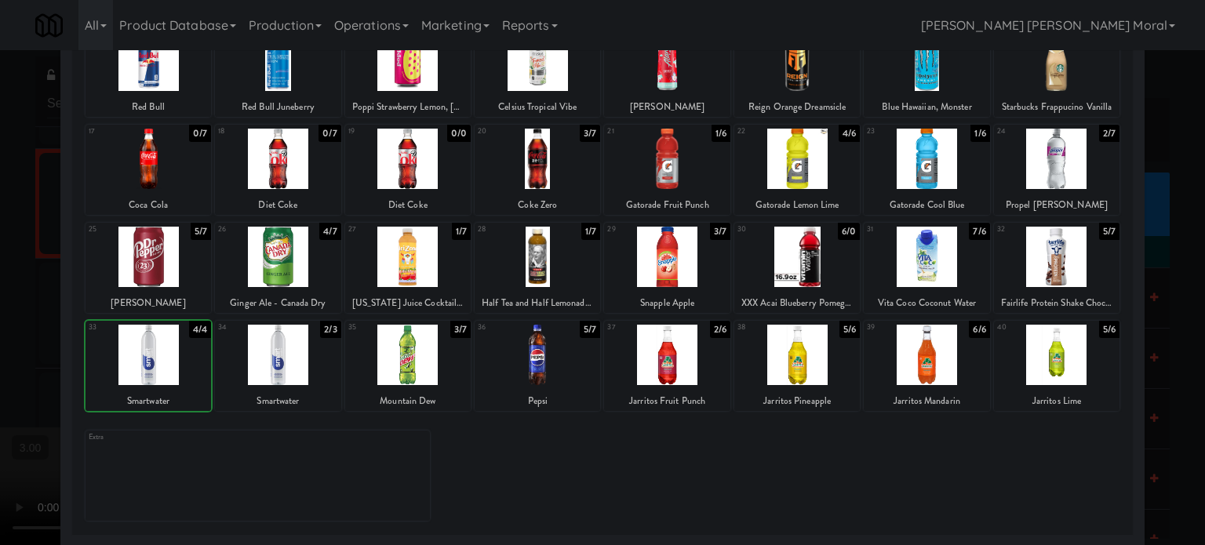
drag, startPoint x: 0, startPoint y: 362, endPoint x: 31, endPoint y: 368, distance: 31.8
click at [0, 363] on div at bounding box center [602, 272] width 1205 height 545
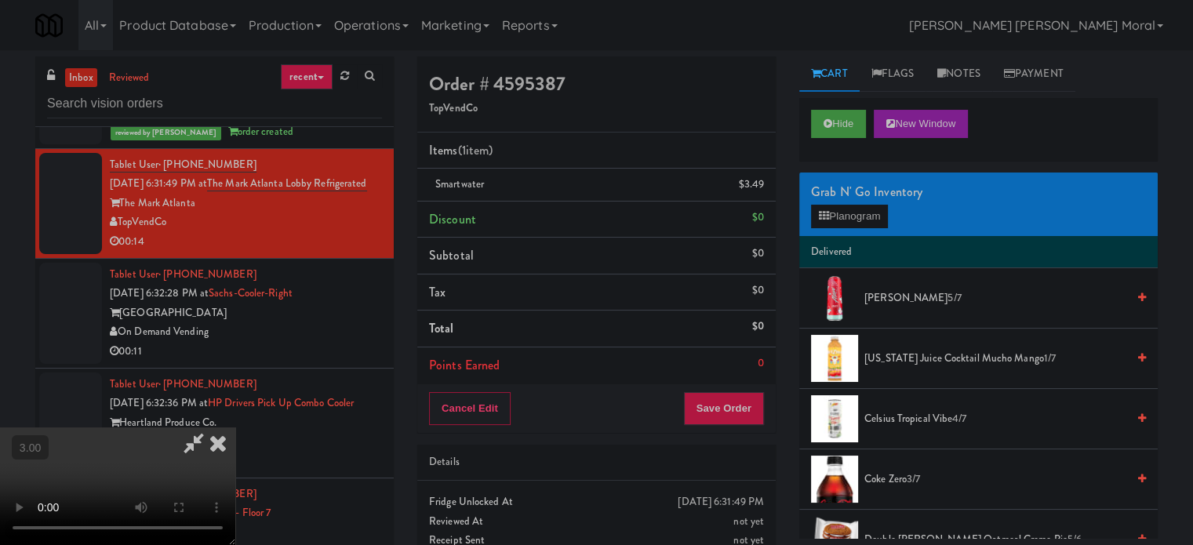
scroll to position [6509, 0]
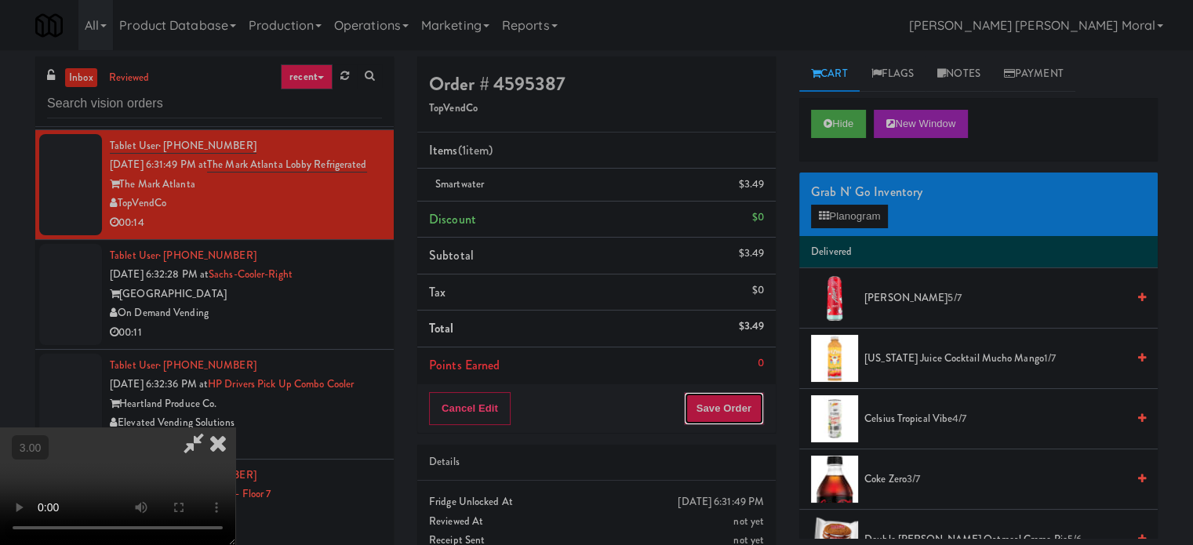
click at [739, 421] on button "Save Order" at bounding box center [724, 408] width 80 height 33
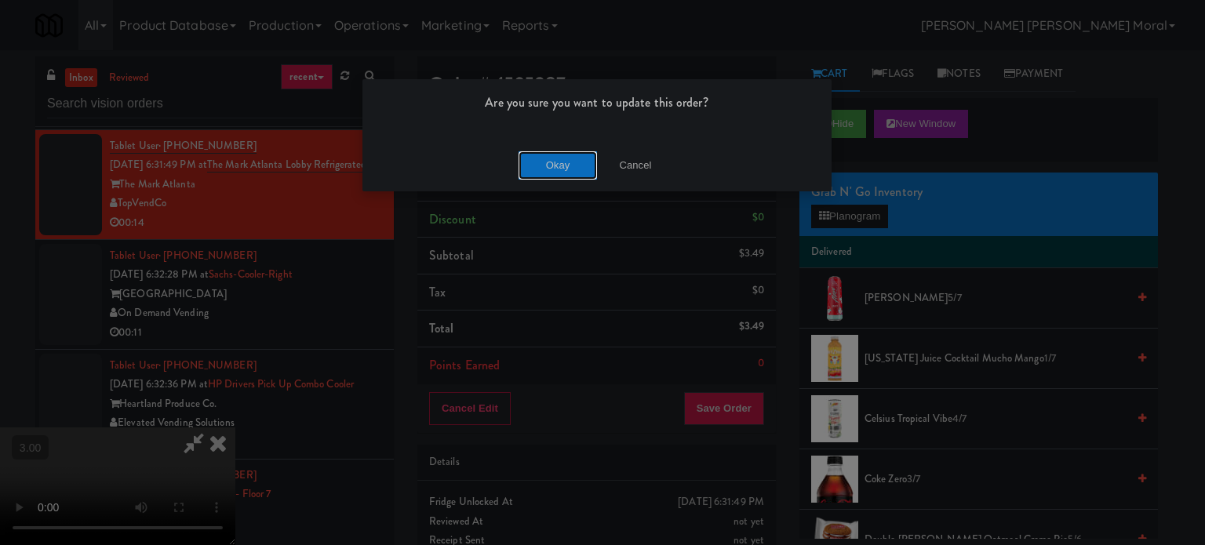
click at [572, 165] on button "Okay" at bounding box center [557, 165] width 78 height 28
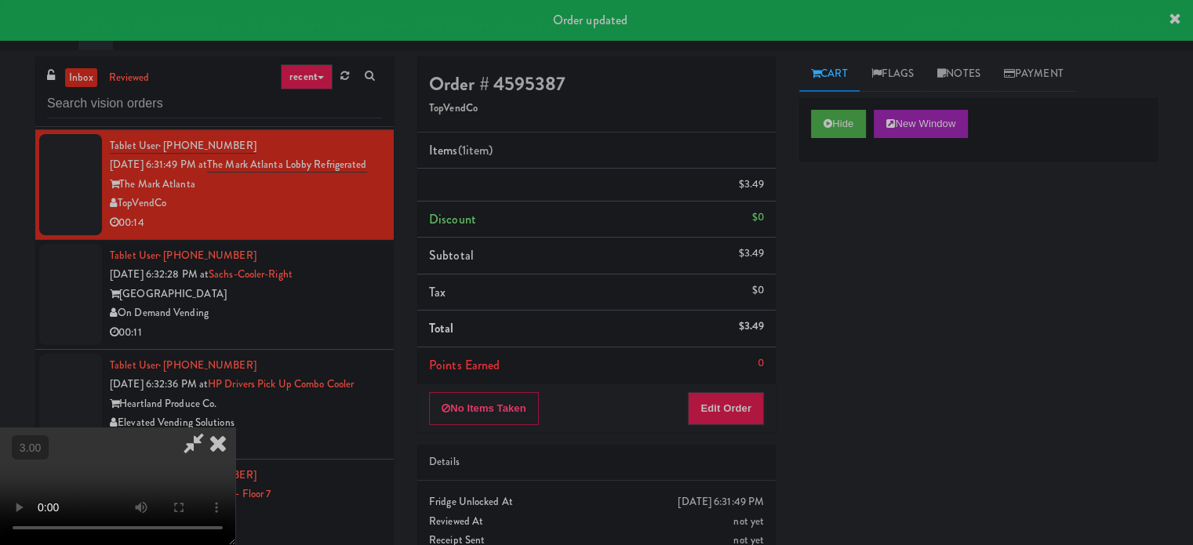
scroll to position [0, 0]
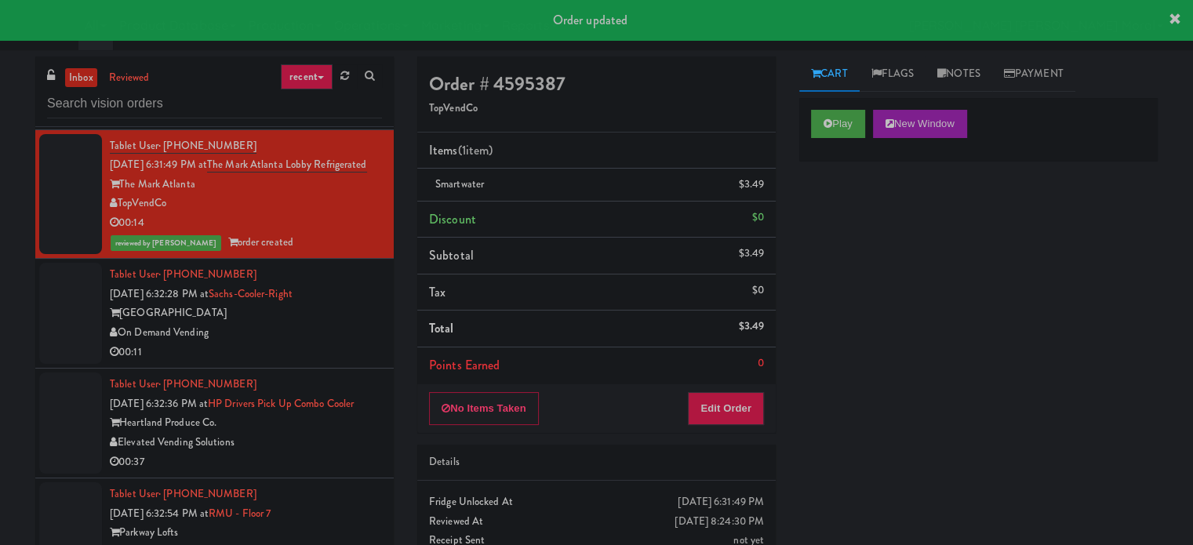
click at [317, 383] on li "Tablet User · (262) 867-9424 [DATE] 6:32:36 PM at HP Drivers Pick Up Combo Cool…" at bounding box center [214, 424] width 358 height 110
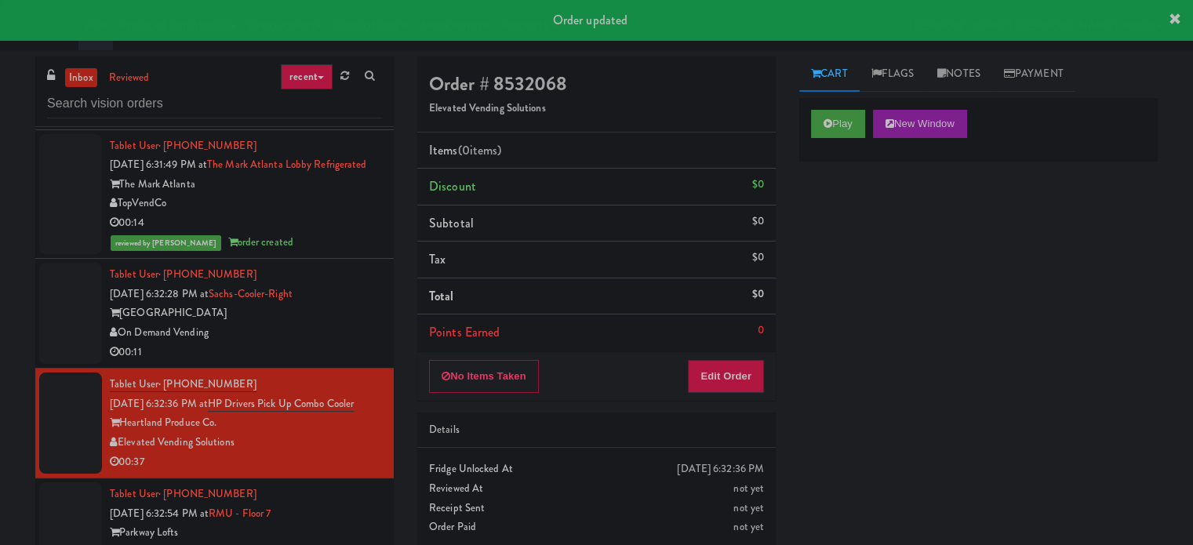
click at [322, 362] on div "00:11" at bounding box center [246, 353] width 272 height 20
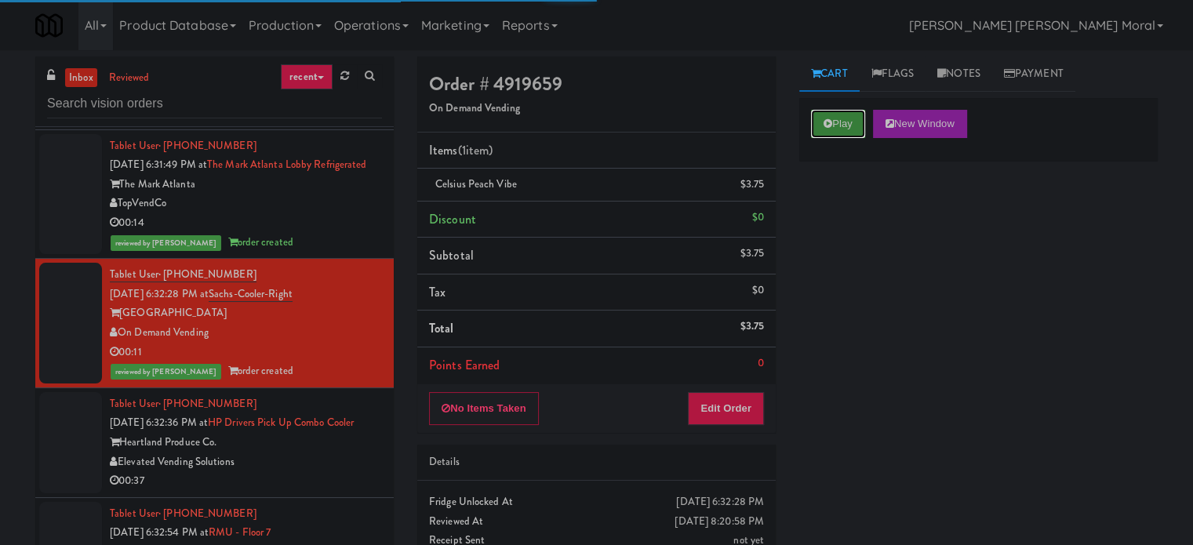
click at [823, 128] on button "Play" at bounding box center [838, 124] width 54 height 28
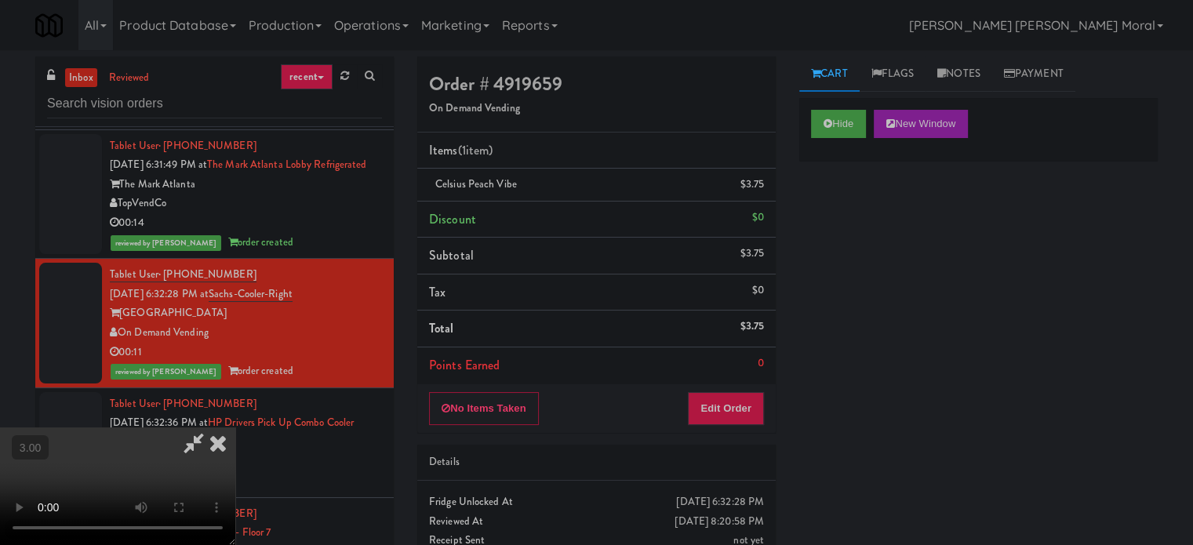
click at [222, 443] on icon at bounding box center [218, 442] width 35 height 31
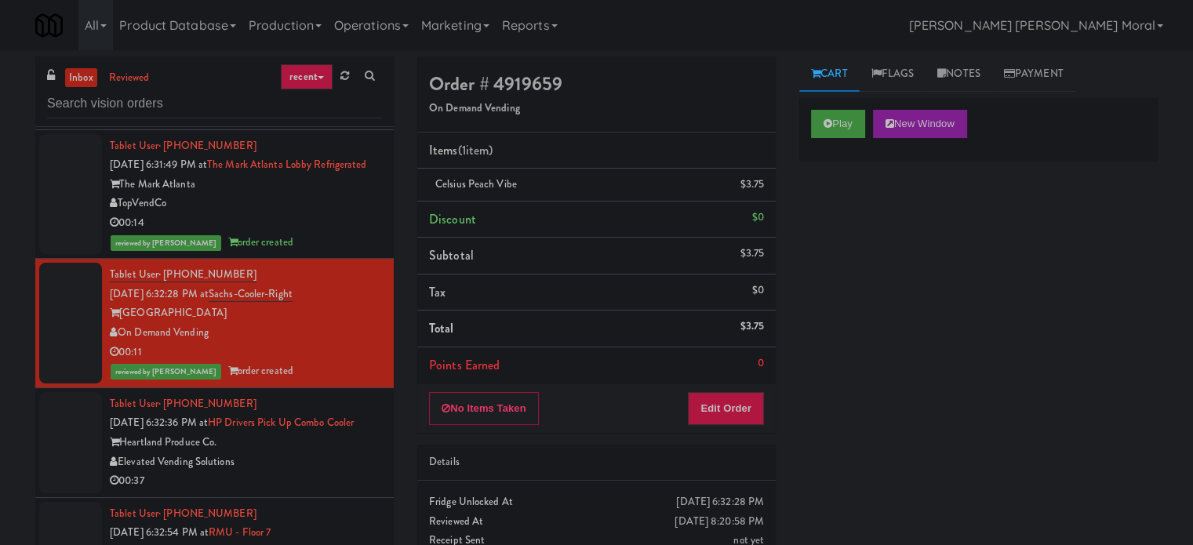
scroll to position [6666, 0]
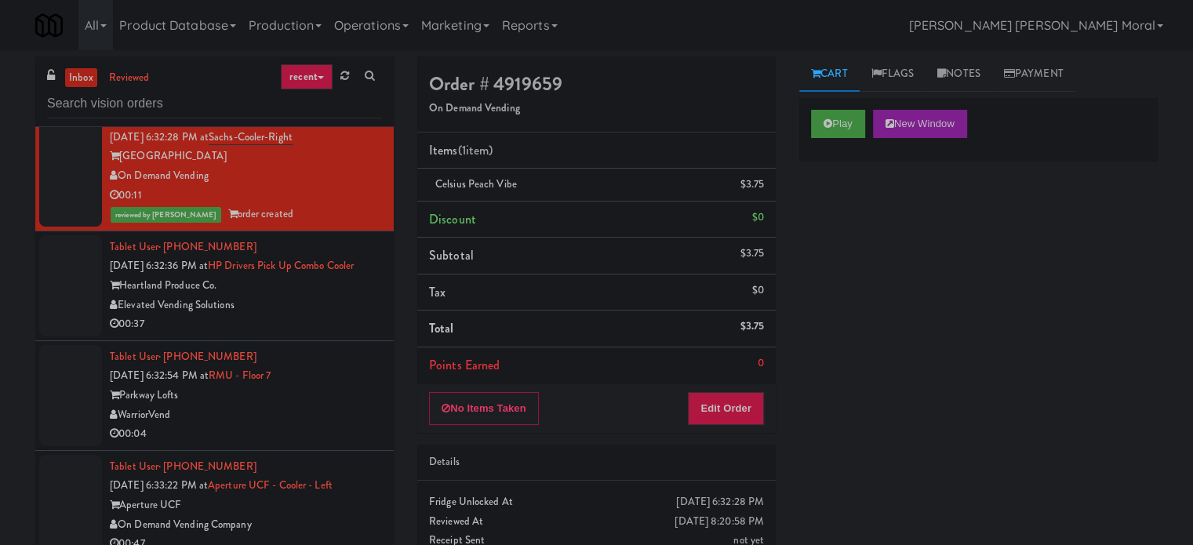
click at [312, 315] on div "Elevated Vending Solutions" at bounding box center [246, 306] width 272 height 20
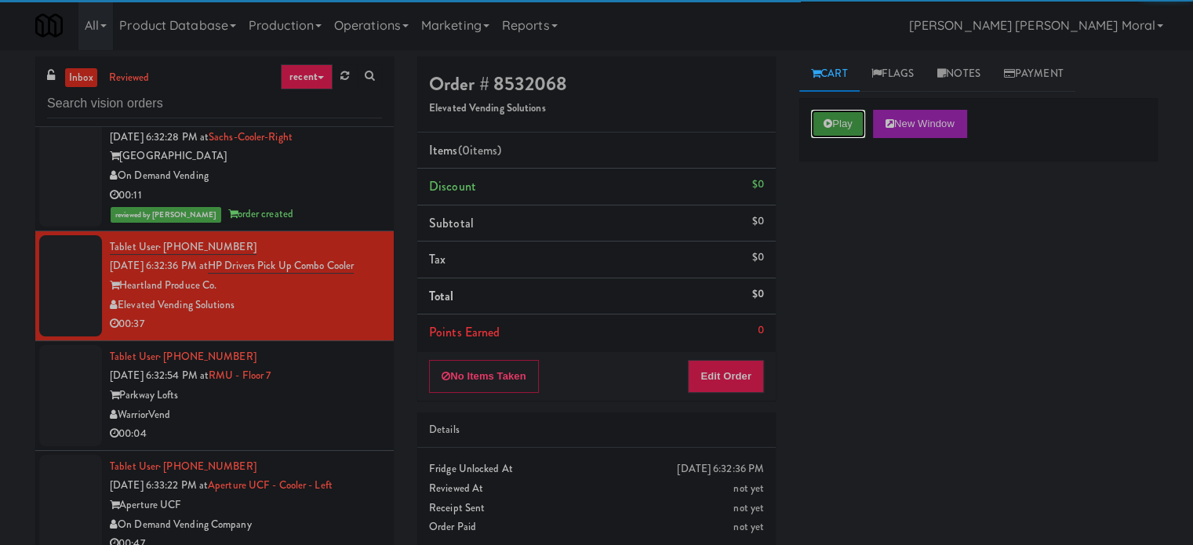
click at [835, 119] on button "Play" at bounding box center [838, 124] width 54 height 28
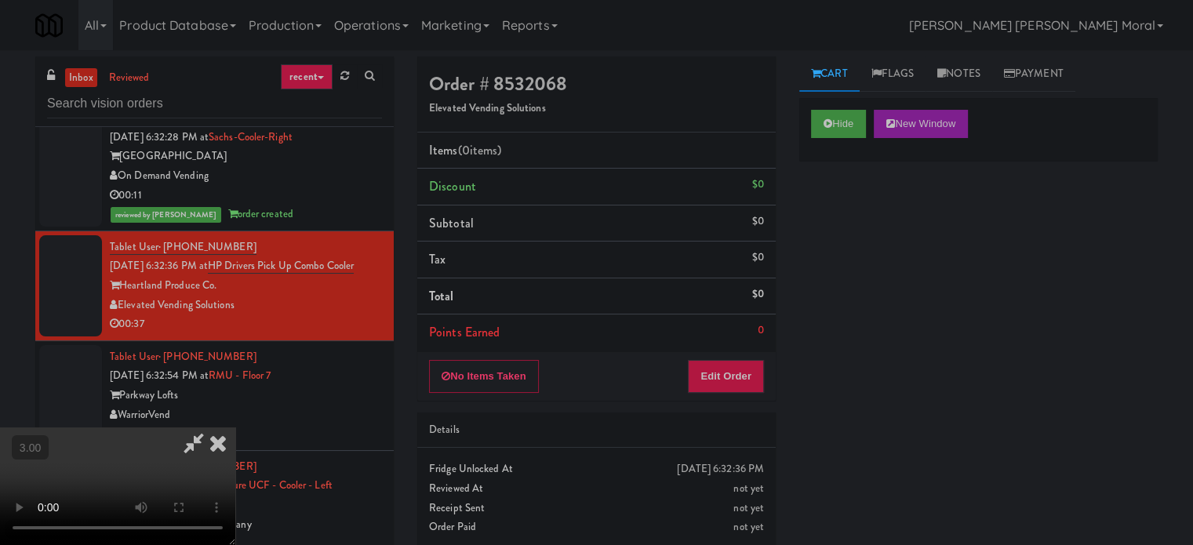
click at [826, 249] on div "Hide New Window Primary Flag Clear Flag if unable to determine what was taken o…" at bounding box center [978, 392] width 358 height 588
click at [235, 427] on video at bounding box center [117, 486] width 235 height 118
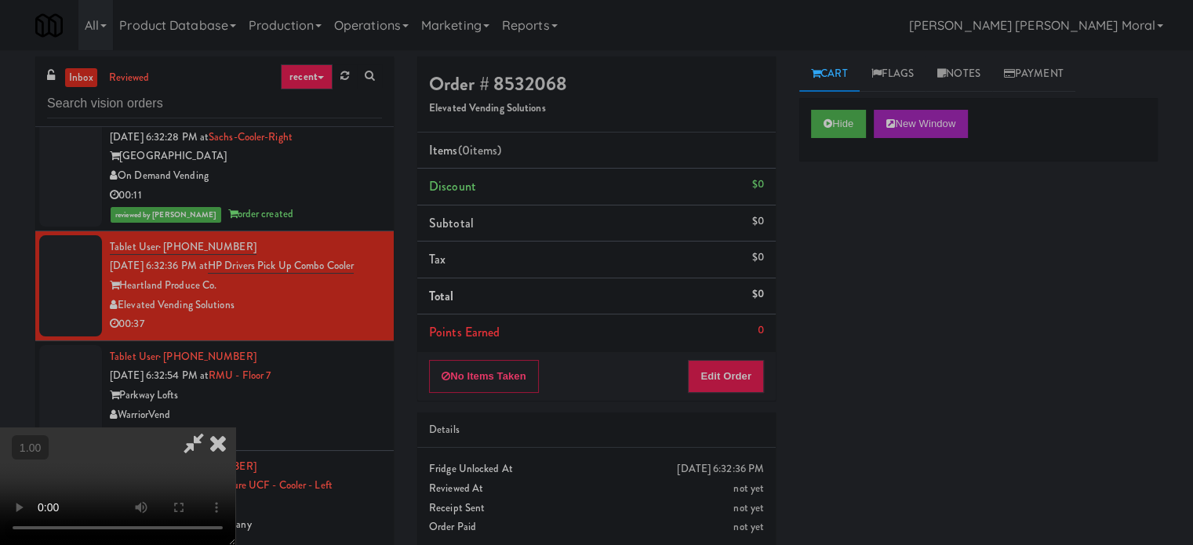
click at [235, 427] on video at bounding box center [117, 486] width 235 height 118
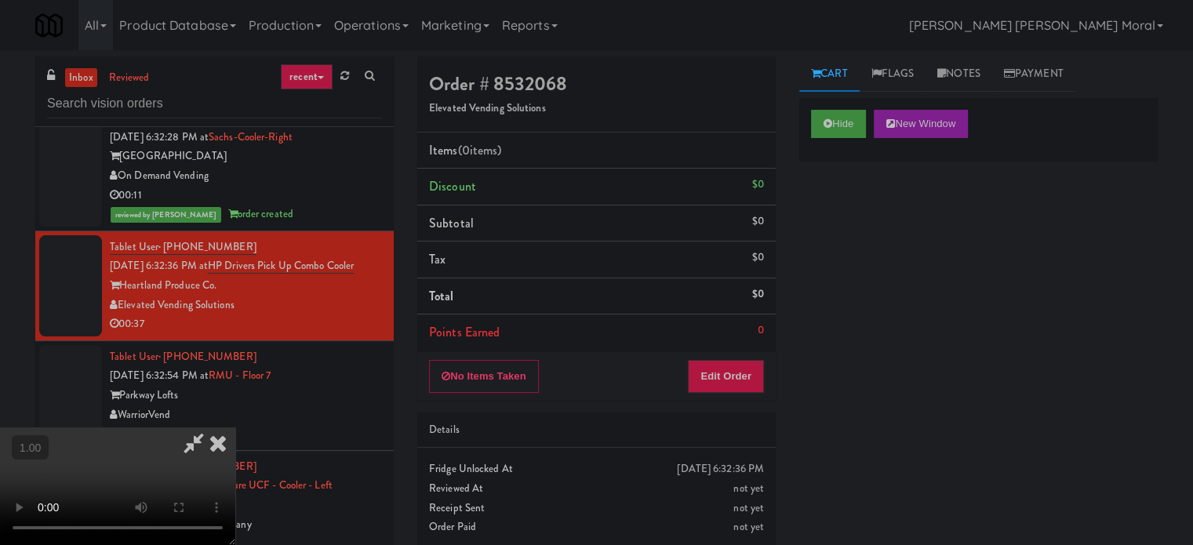
click at [235, 427] on video at bounding box center [117, 486] width 235 height 118
click at [765, 364] on div "No Items Taken Edit Order" at bounding box center [596, 376] width 358 height 49
click at [746, 377] on button "Edit Order" at bounding box center [726, 376] width 76 height 33
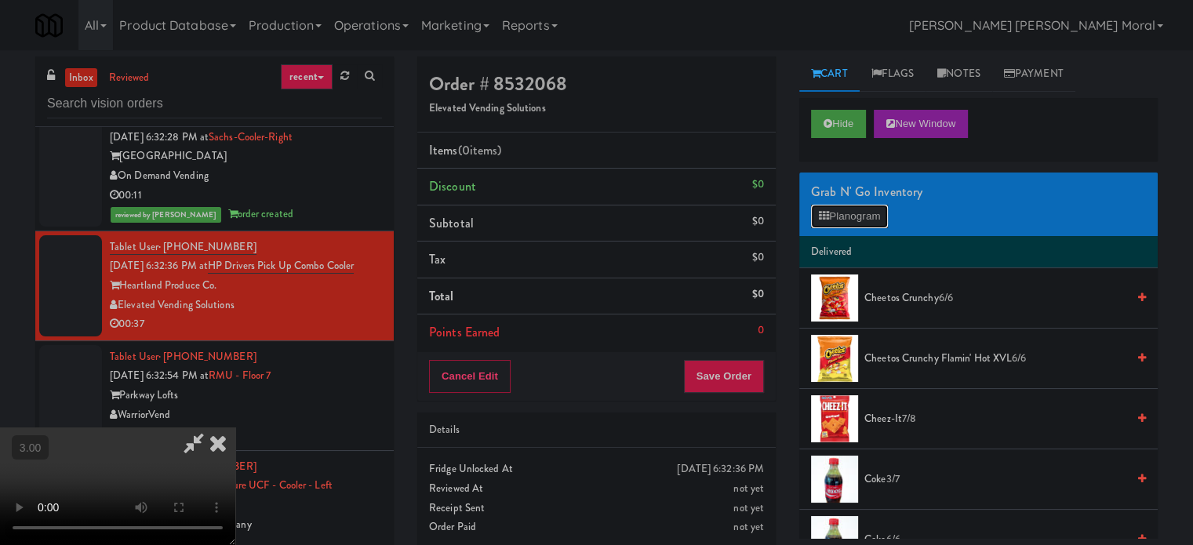
click at [856, 207] on button "Planogram" at bounding box center [849, 217] width 77 height 24
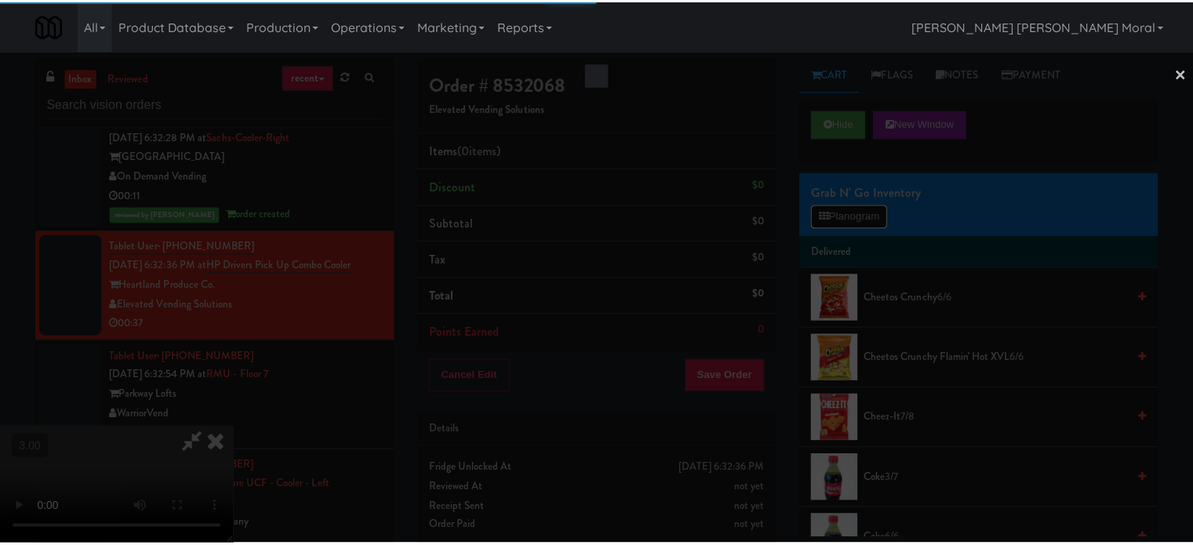
scroll to position [6646, 0]
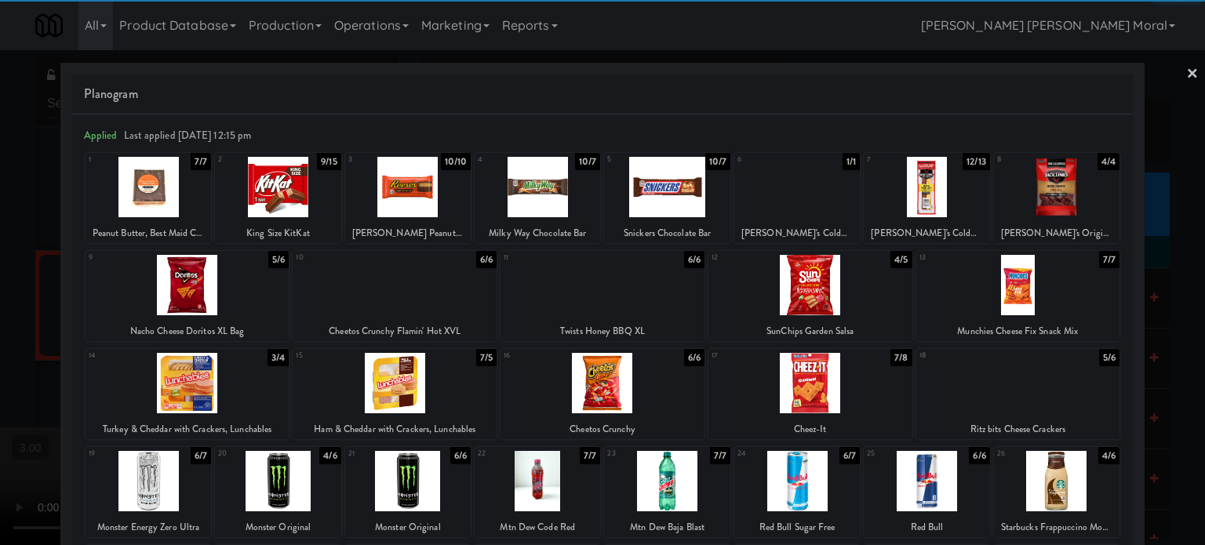
click at [919, 181] on div at bounding box center [925, 187] width 125 height 60
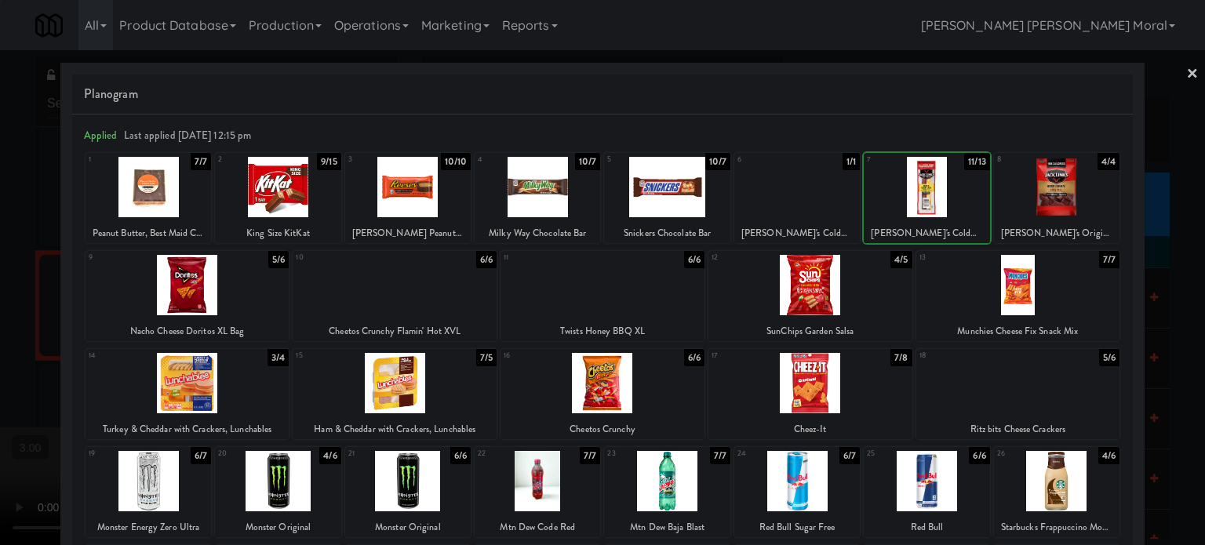
click at [919, 181] on div at bounding box center [925, 187] width 125 height 60
click at [0, 347] on div at bounding box center [602, 272] width 1205 height 545
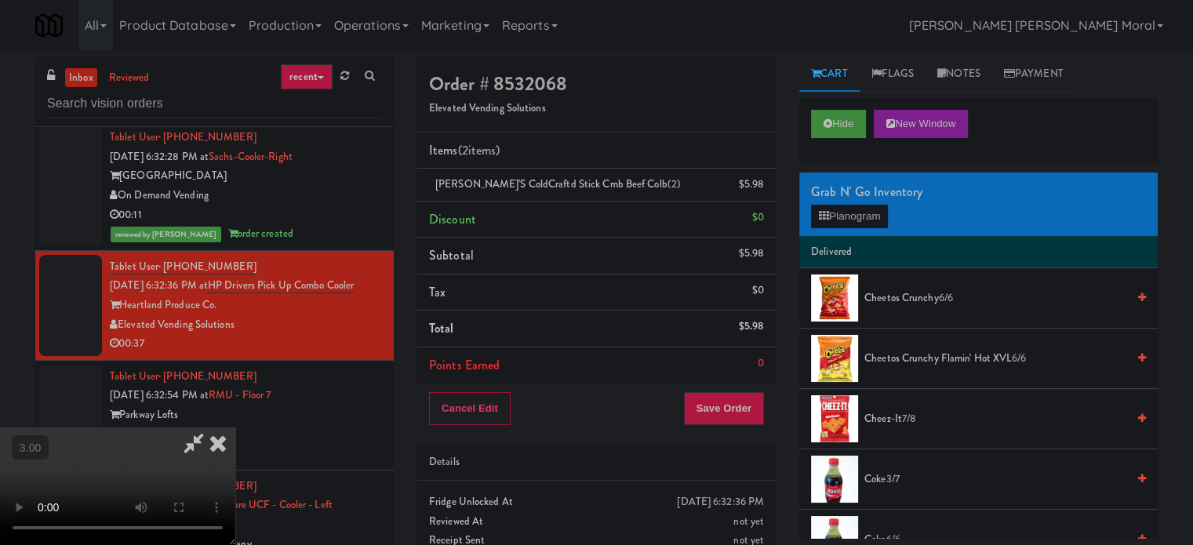
scroll to position [6666, 0]
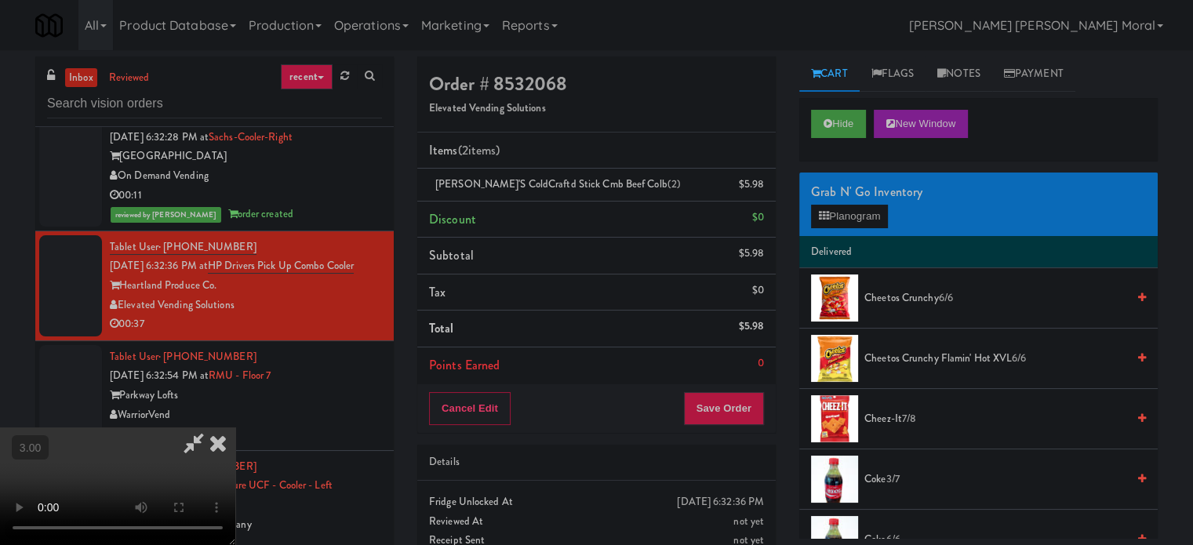
click at [235, 427] on video at bounding box center [117, 486] width 235 height 118
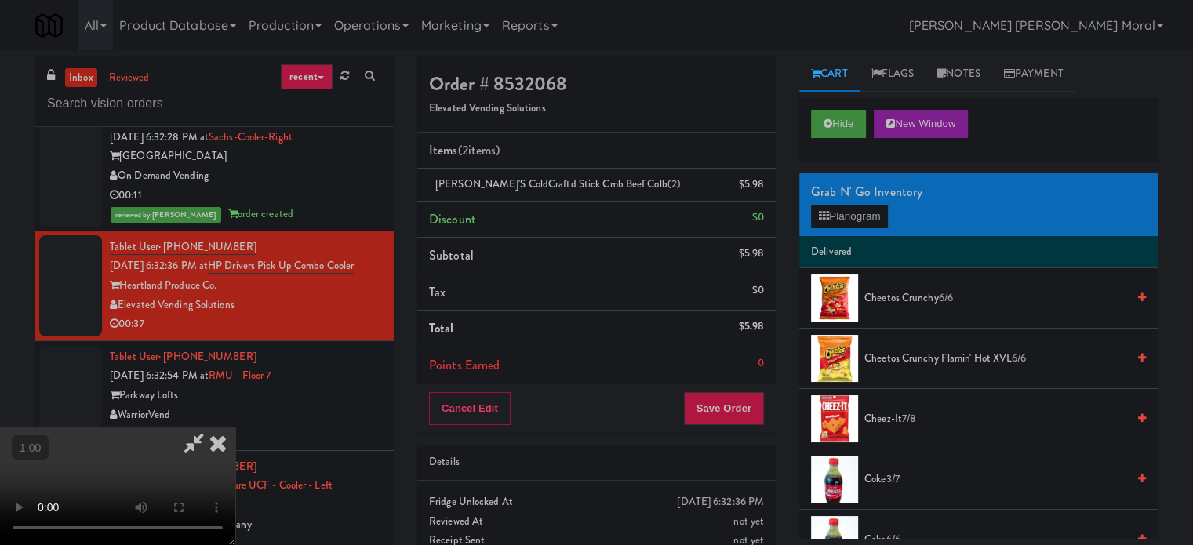
click at [235, 427] on video at bounding box center [117, 486] width 235 height 118
click at [752, 425] on div "Cancel Edit Save Order" at bounding box center [596, 408] width 358 height 49
click at [235, 427] on video at bounding box center [117, 486] width 235 height 118
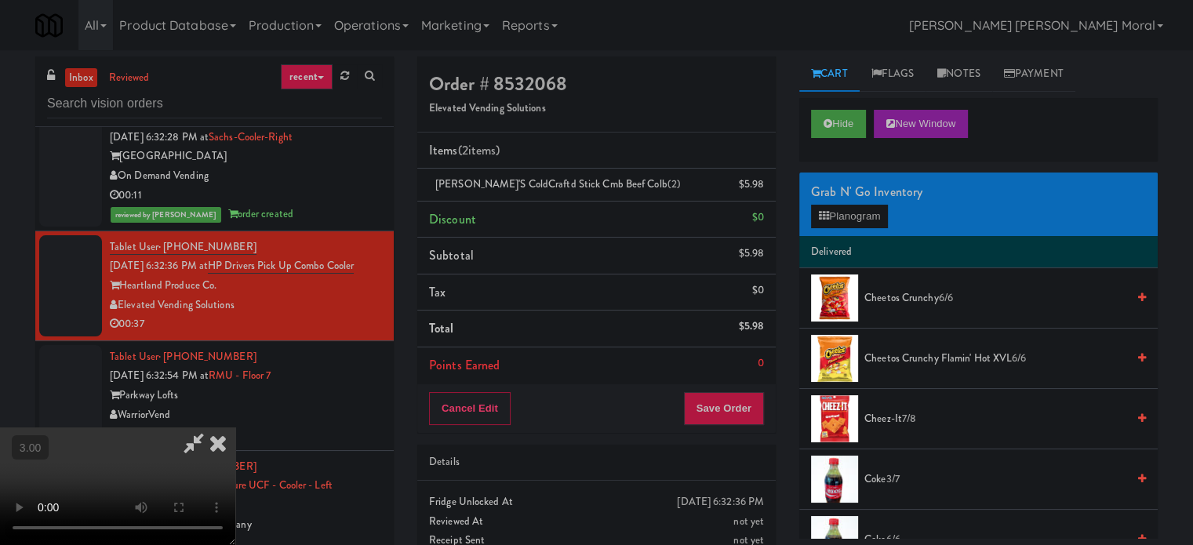
scroll to position [13, 0]
click at [235, 427] on video at bounding box center [117, 486] width 235 height 118
click at [727, 401] on button "Save Order" at bounding box center [724, 408] width 80 height 33
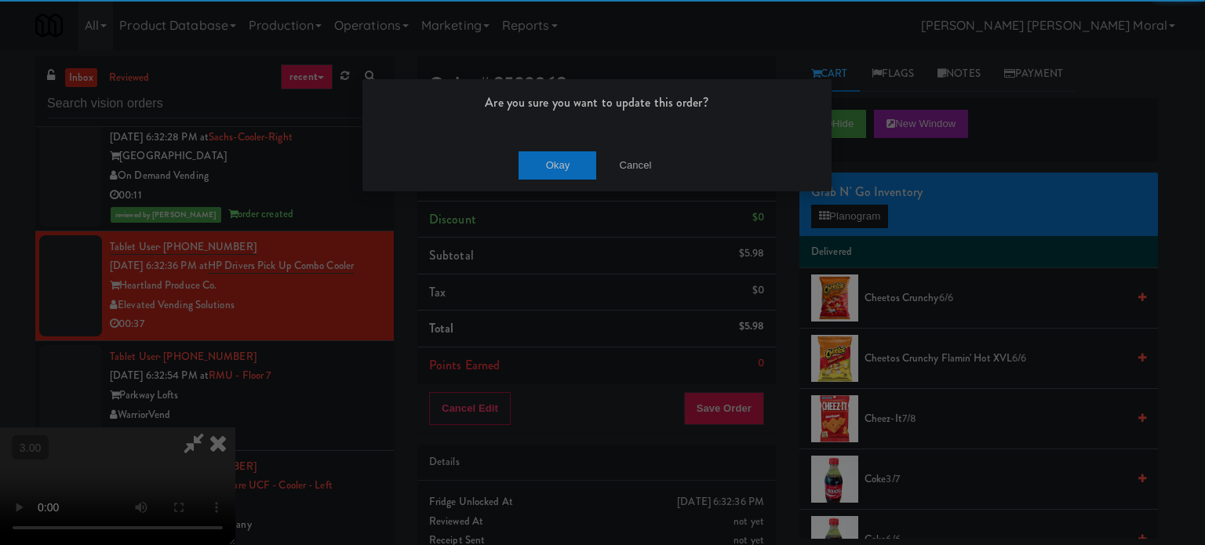
click at [568, 134] on div "Are you sure you want to update this order?" at bounding box center [596, 109] width 469 height 60
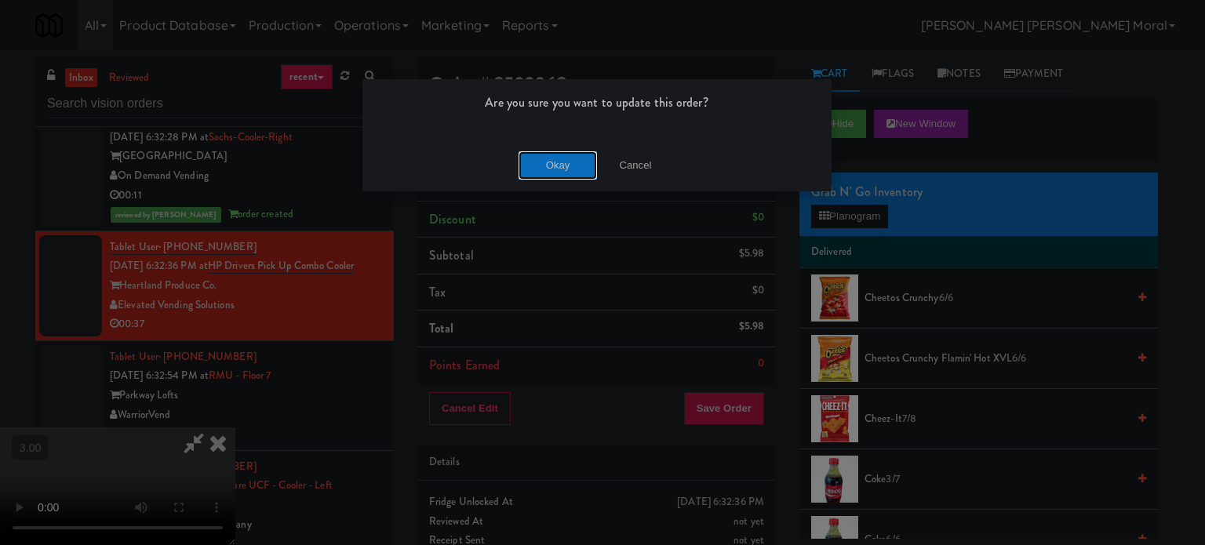
click at [565, 172] on button "Okay" at bounding box center [557, 165] width 78 height 28
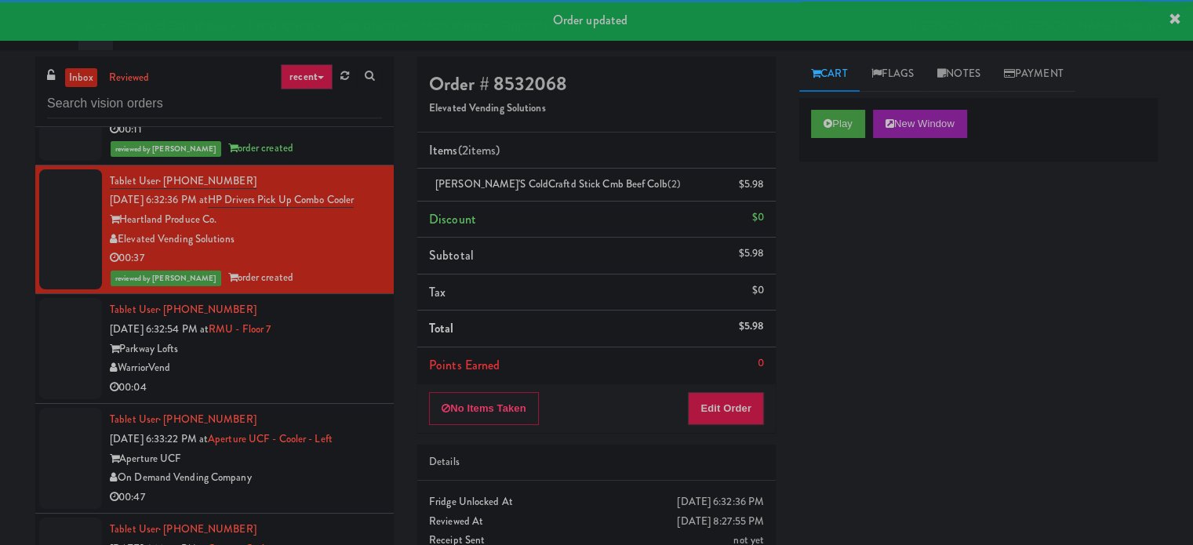
scroll to position [6823, 0]
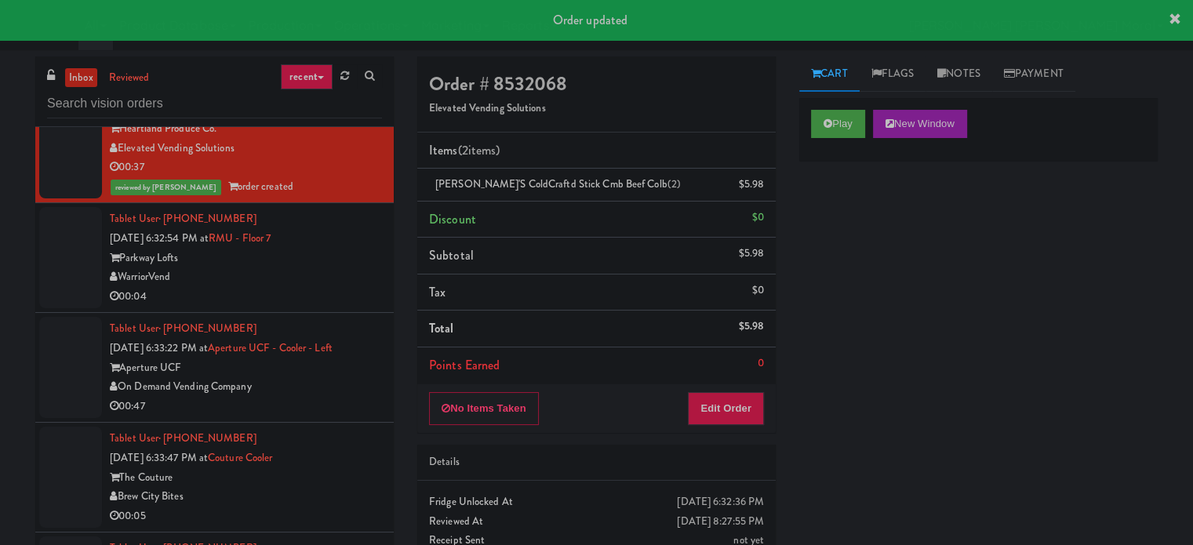
click at [337, 313] on li "Tablet User · (775) 443-6613 [DATE] 6:32:54 PM at [GEOGRAPHIC_DATA] Lofts Warri…" at bounding box center [214, 258] width 358 height 110
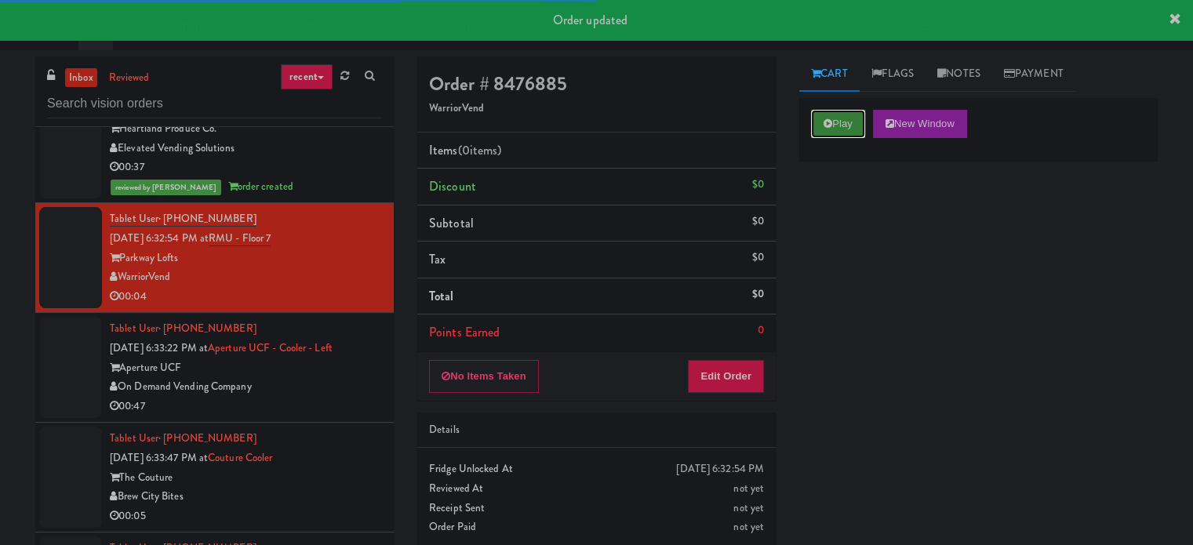
click at [845, 118] on button "Play" at bounding box center [838, 124] width 54 height 28
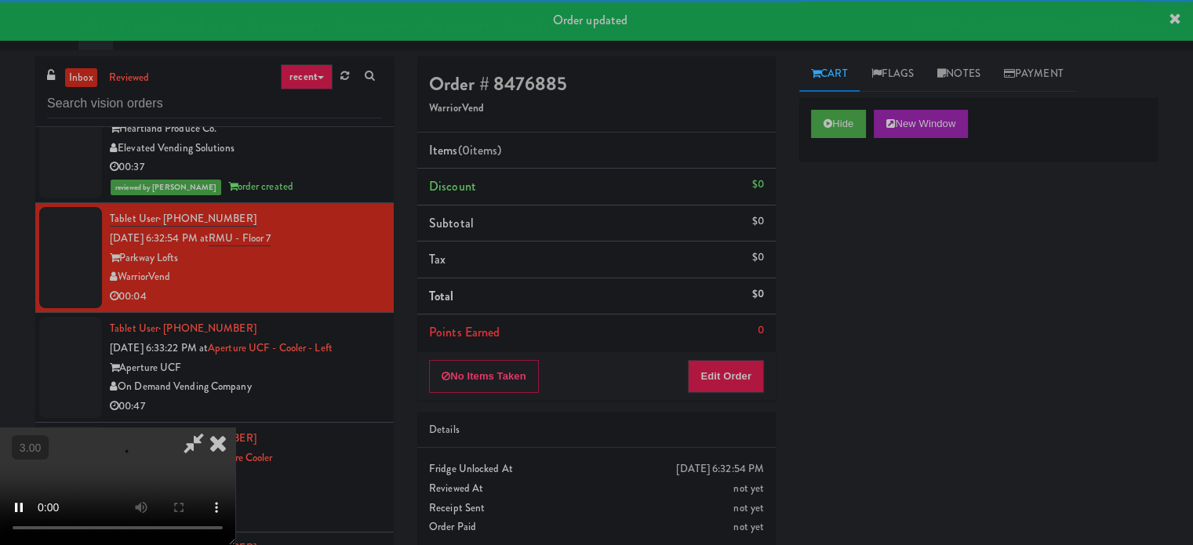
click at [823, 221] on div "Hide New Window Primary Flag Clear Flag if unable to determine what was taken o…" at bounding box center [978, 392] width 358 height 588
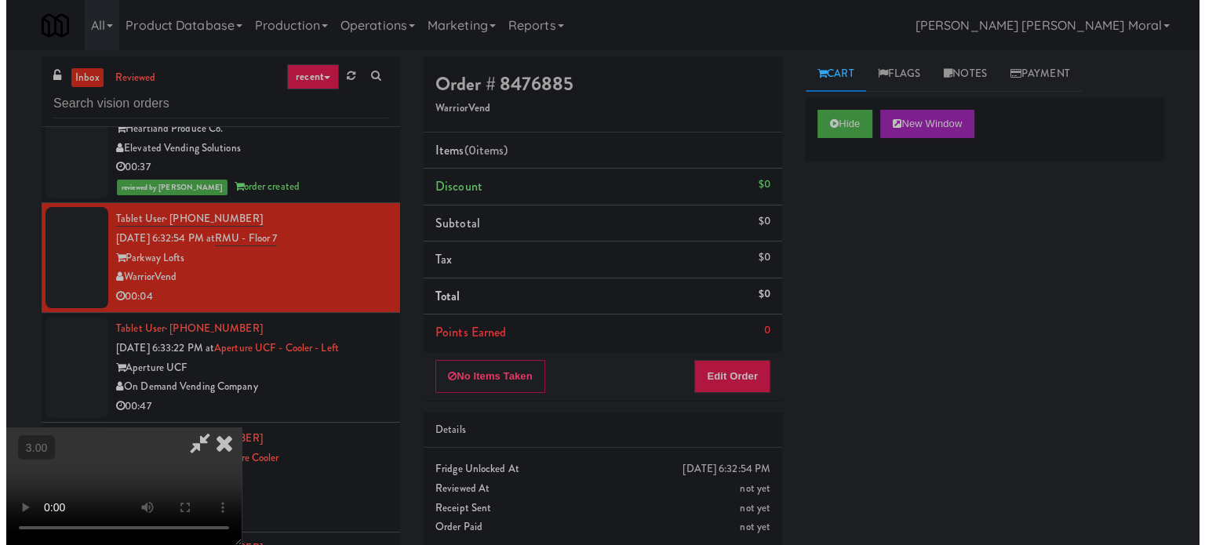
scroll to position [91, 0]
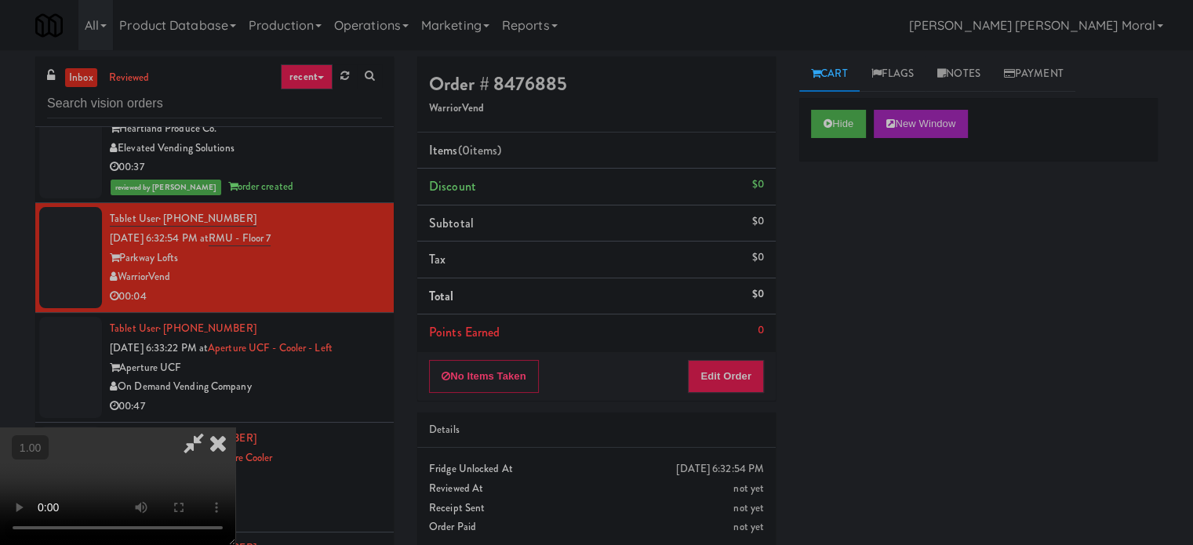
click at [235, 427] on video at bounding box center [117, 486] width 235 height 118
click at [747, 387] on button "Edit Order" at bounding box center [726, 376] width 76 height 33
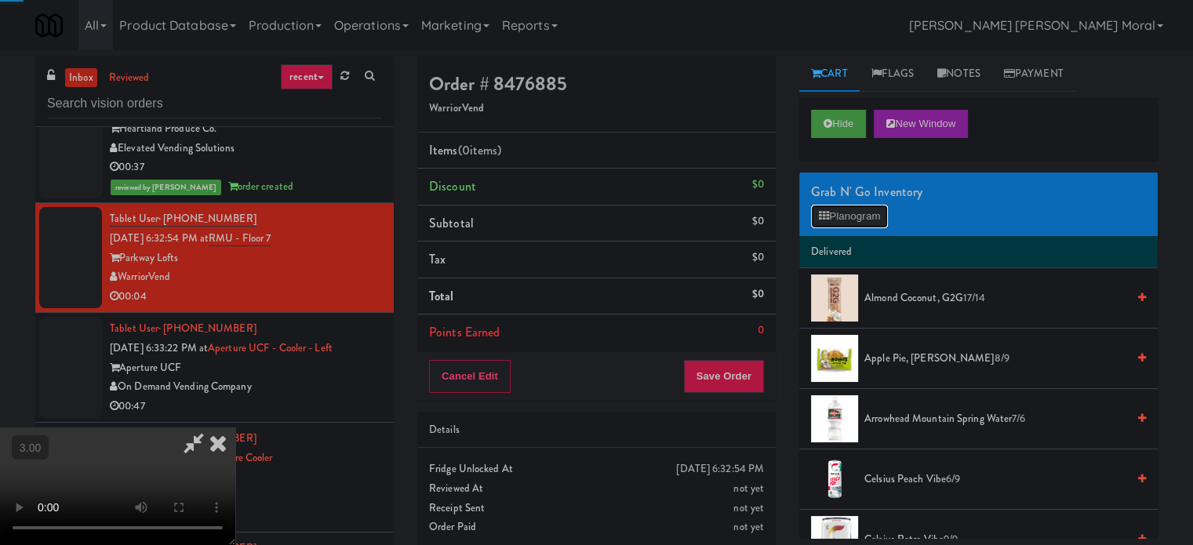
click at [848, 205] on button "Planogram" at bounding box center [849, 217] width 77 height 24
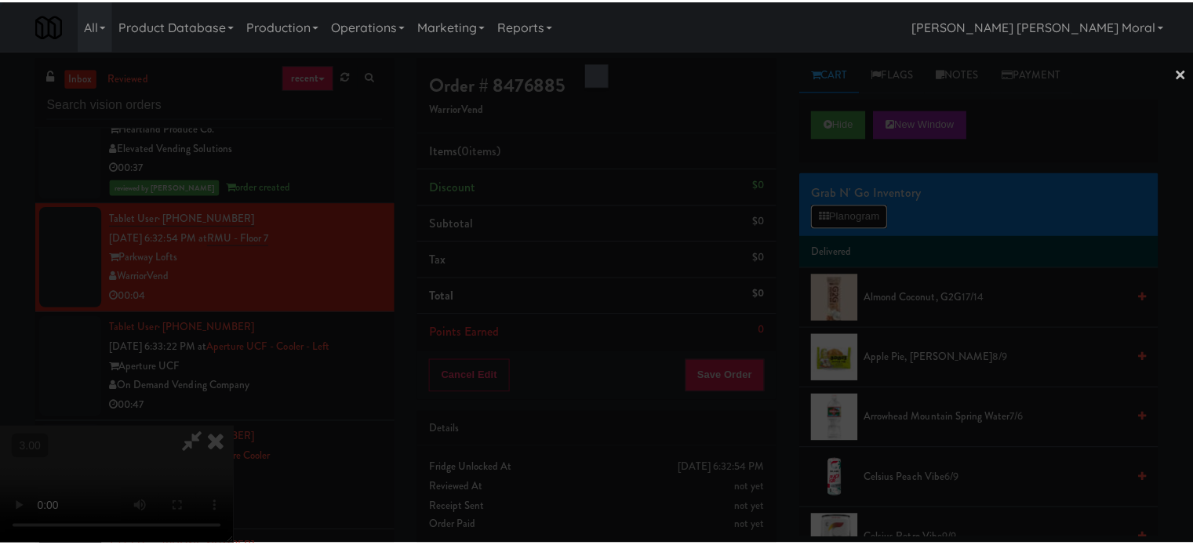
scroll to position [6803, 0]
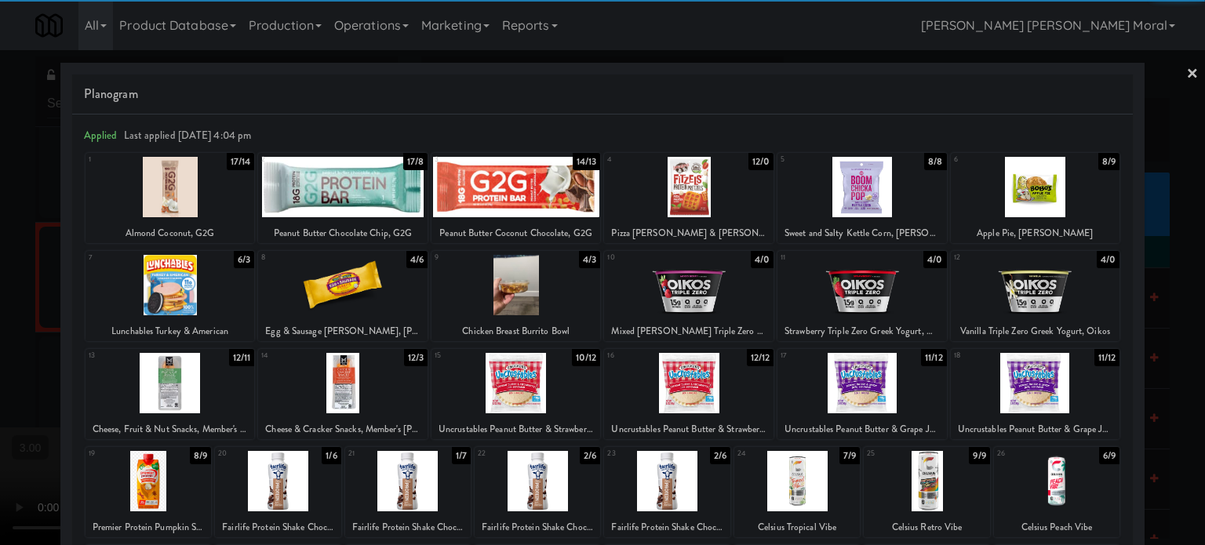
click at [188, 282] on div at bounding box center [169, 285] width 169 height 60
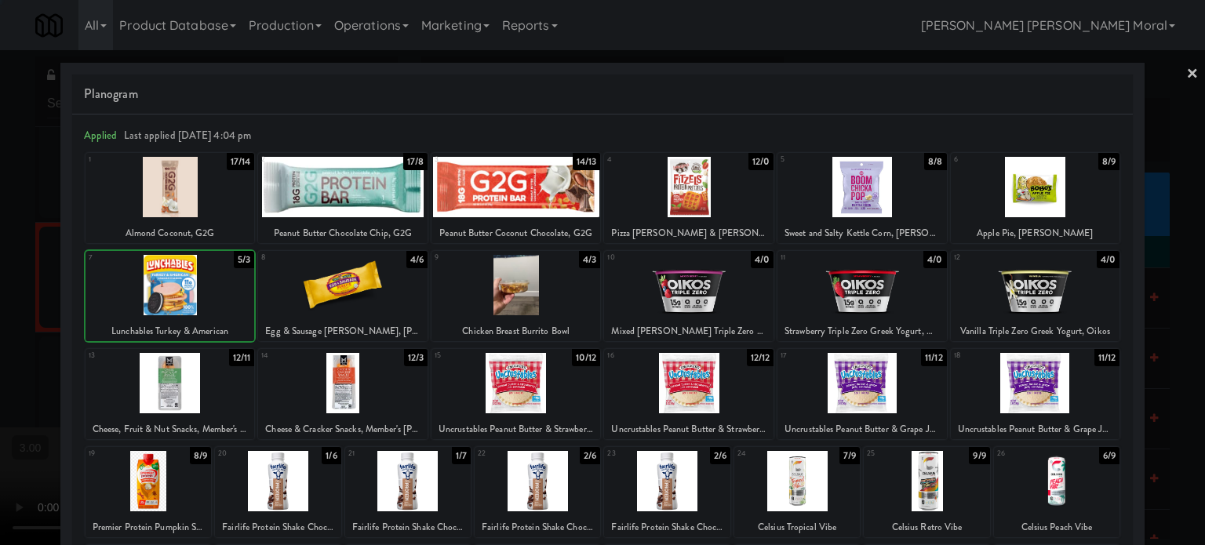
click at [0, 285] on div at bounding box center [602, 272] width 1205 height 545
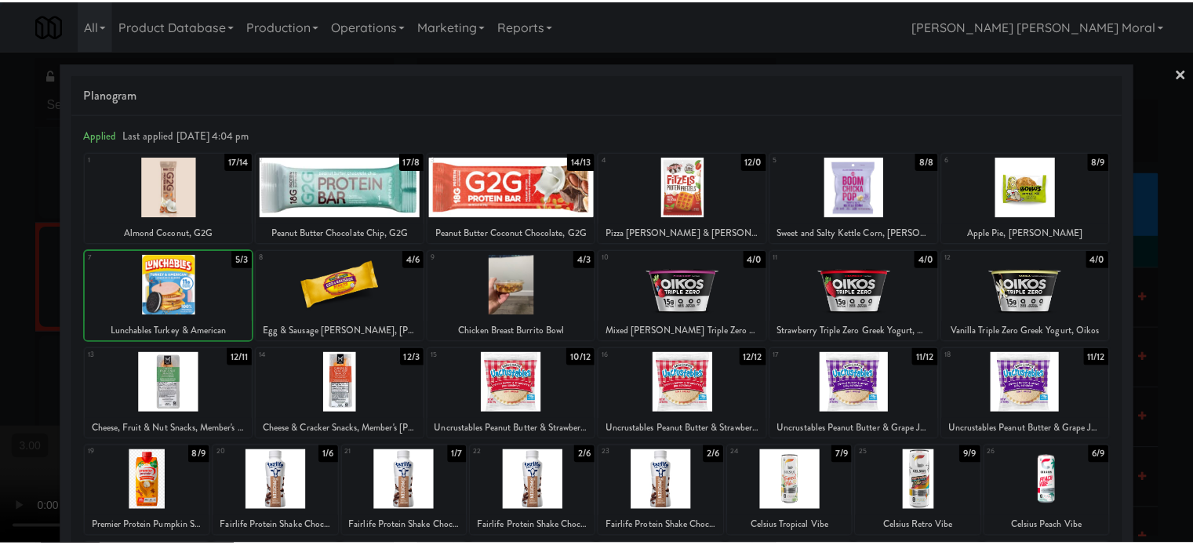
scroll to position [6823, 0]
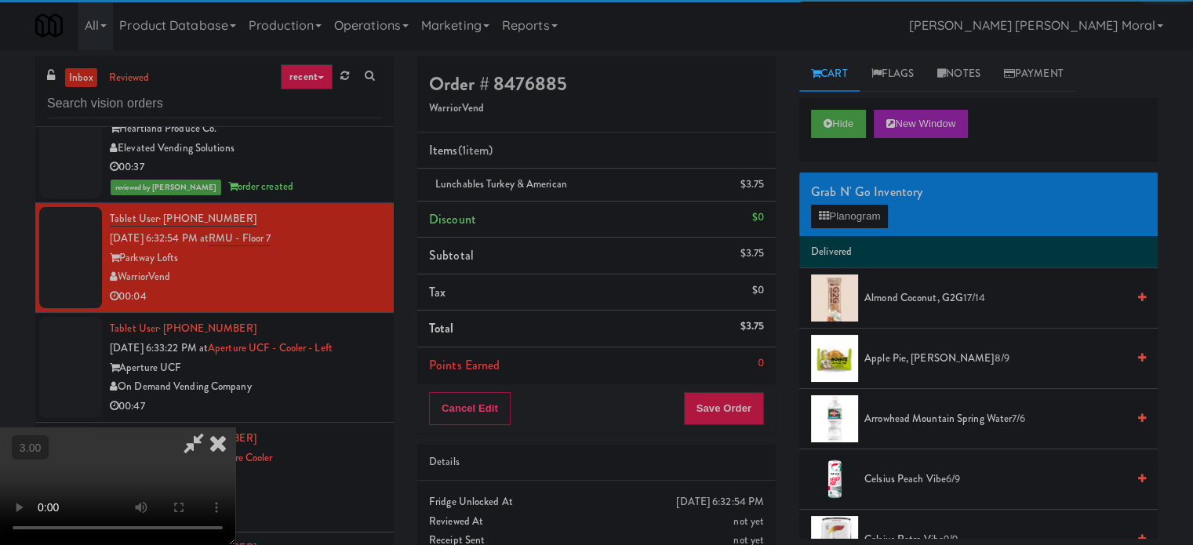
click at [235, 427] on video at bounding box center [117, 486] width 235 height 118
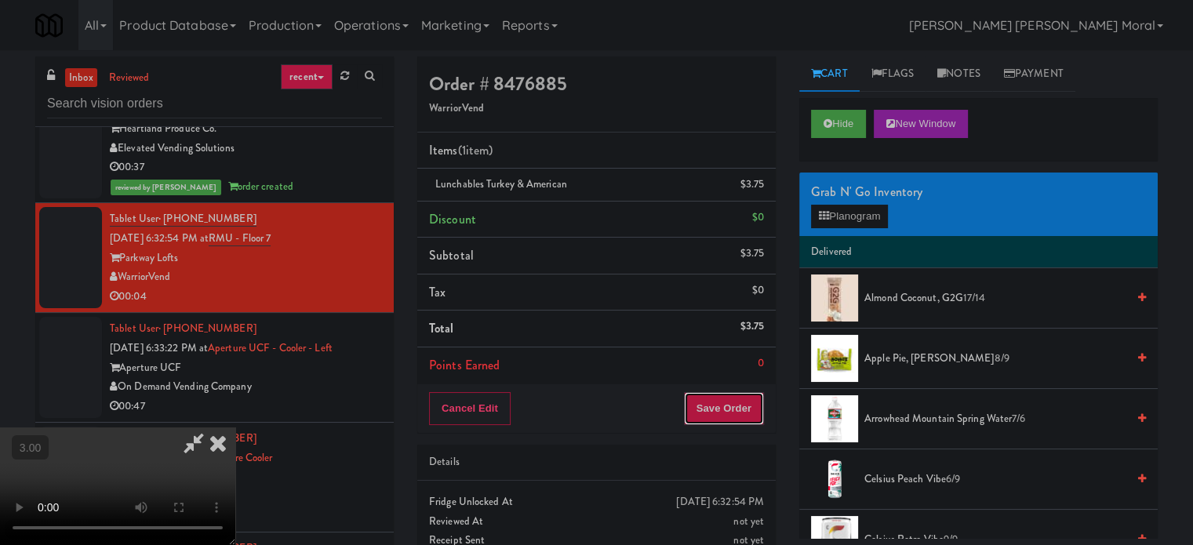
click at [747, 405] on button "Save Order" at bounding box center [724, 408] width 80 height 33
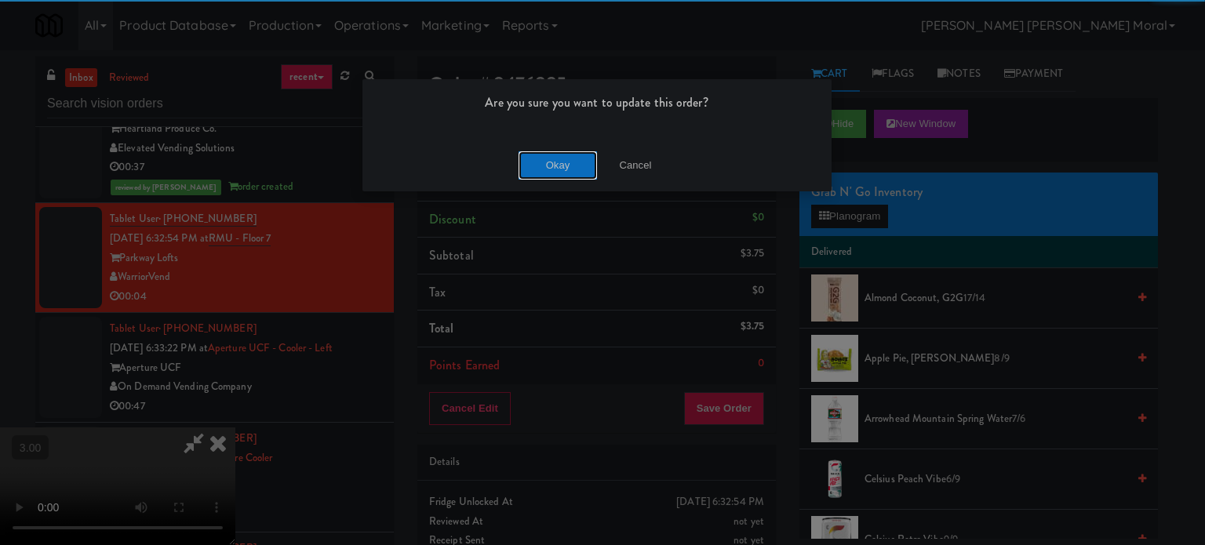
click at [539, 166] on button "Okay" at bounding box center [557, 165] width 78 height 28
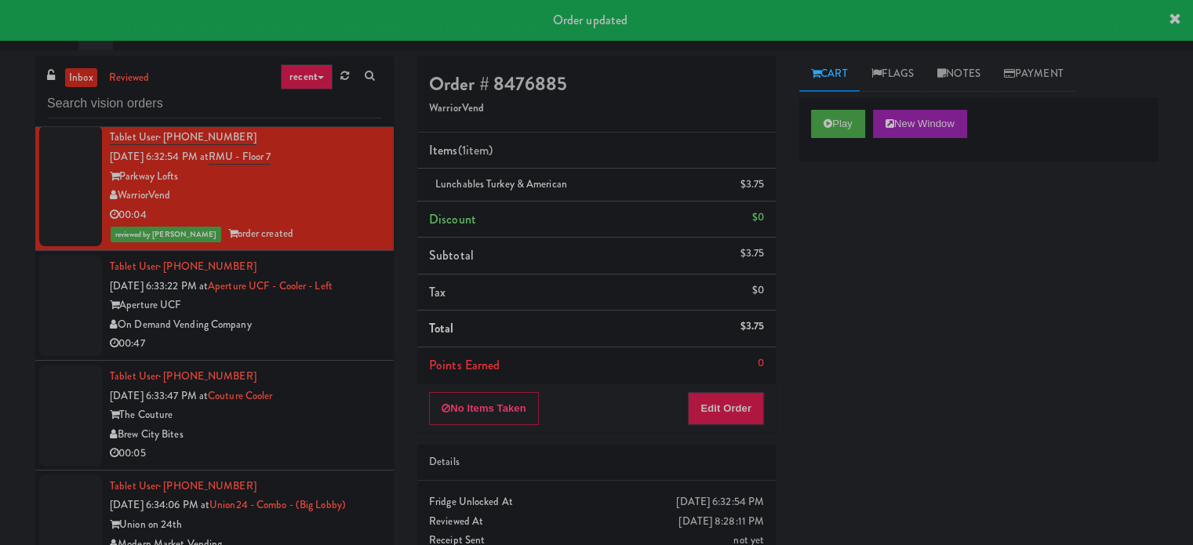
scroll to position [6979, 0]
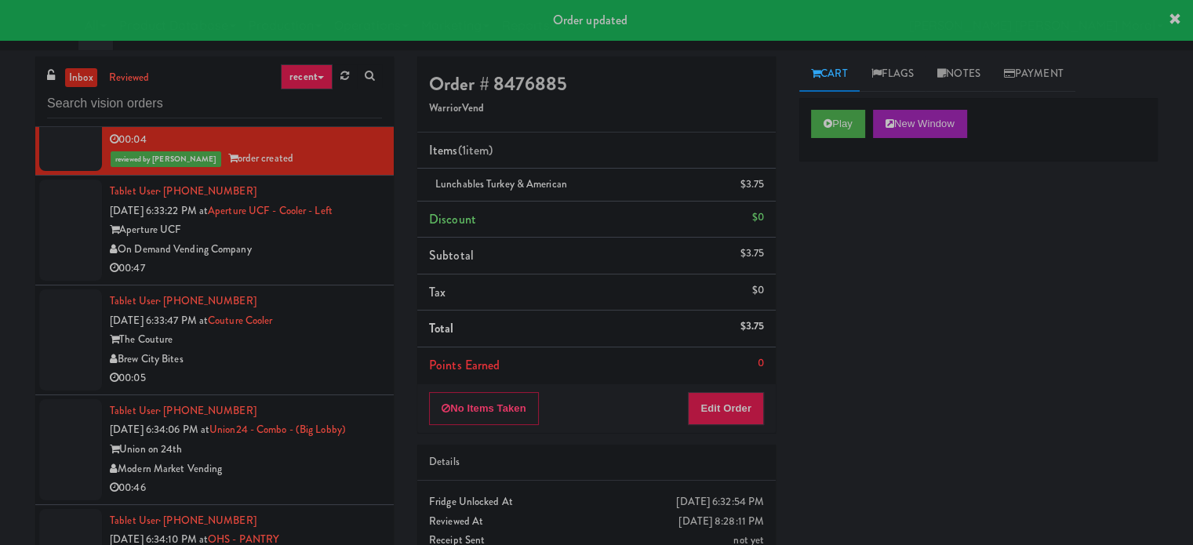
click at [325, 278] on div "00:47" at bounding box center [246, 269] width 272 height 20
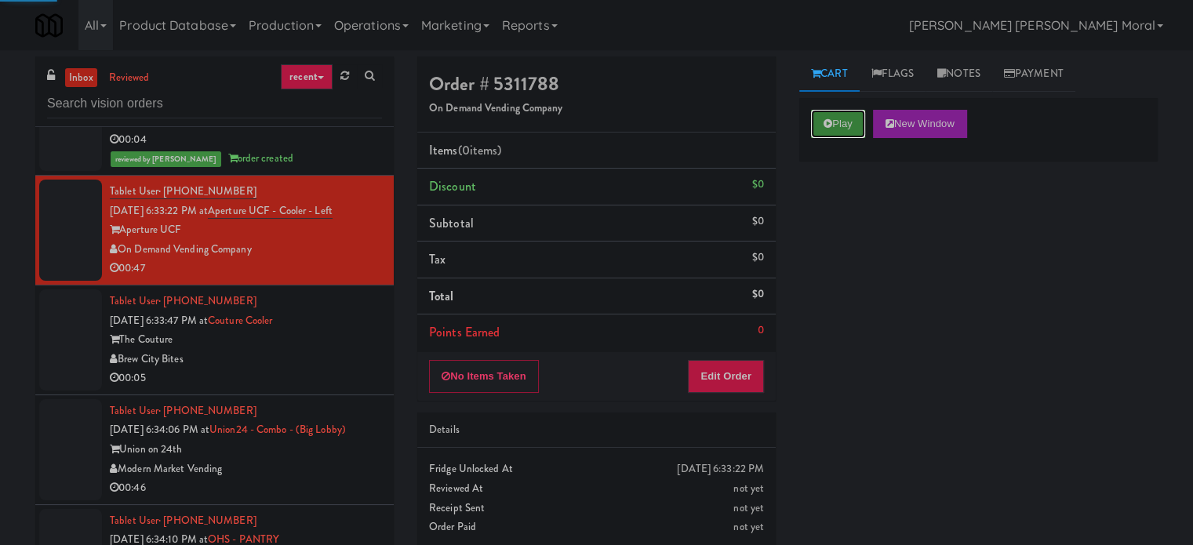
click at [864, 125] on button "Play" at bounding box center [838, 124] width 54 height 28
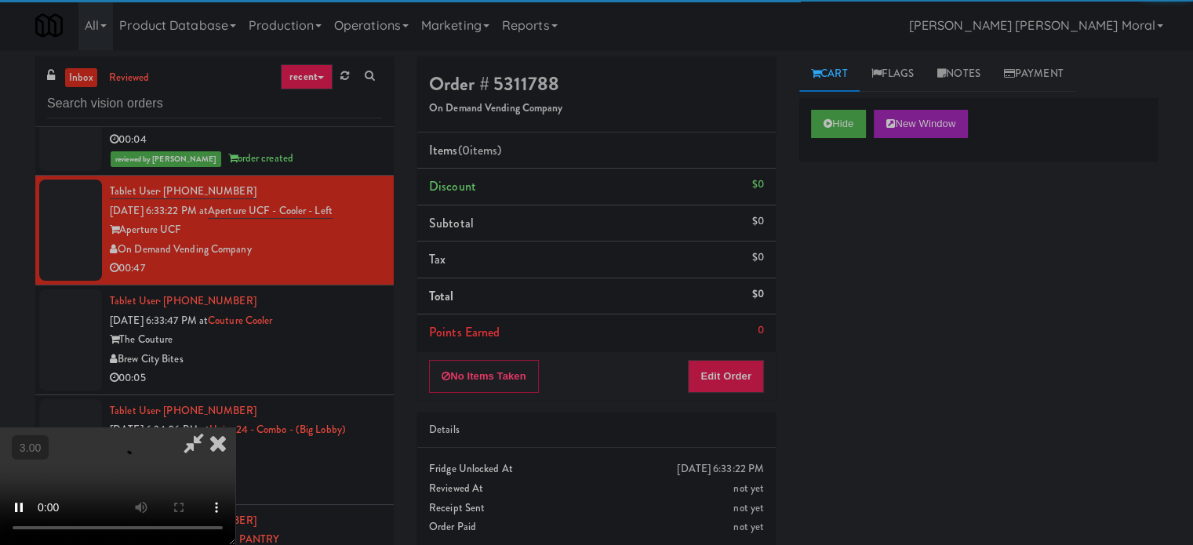
click at [838, 226] on div "Hide New Window Primary Flag Clear Flag if unable to determine what was taken o…" at bounding box center [978, 392] width 358 height 588
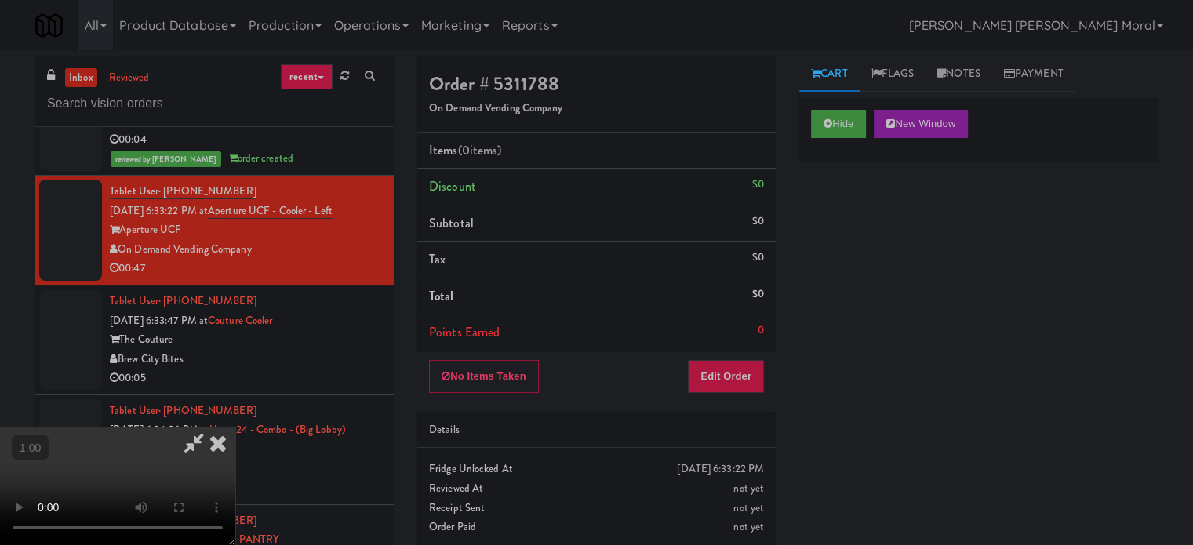
scroll to position [13, 0]
click at [235, 427] on video at bounding box center [117, 486] width 235 height 118
click at [767, 387] on div "No Items Taken Edit Order" at bounding box center [596, 376] width 358 height 49
click at [743, 372] on button "Edit Order" at bounding box center [726, 376] width 76 height 33
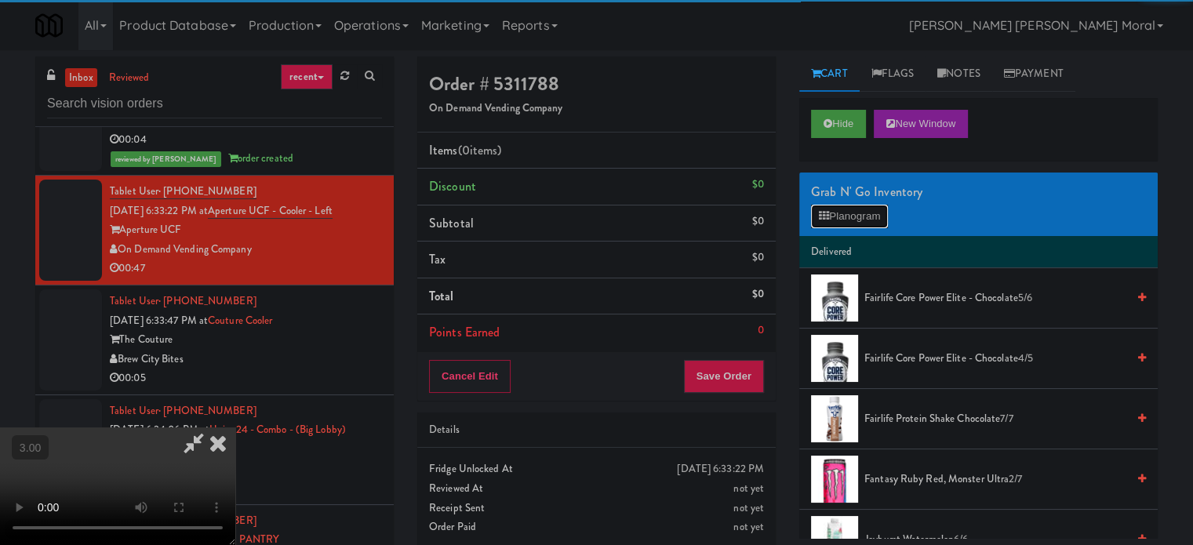
click at [859, 220] on button "Planogram" at bounding box center [849, 217] width 77 height 24
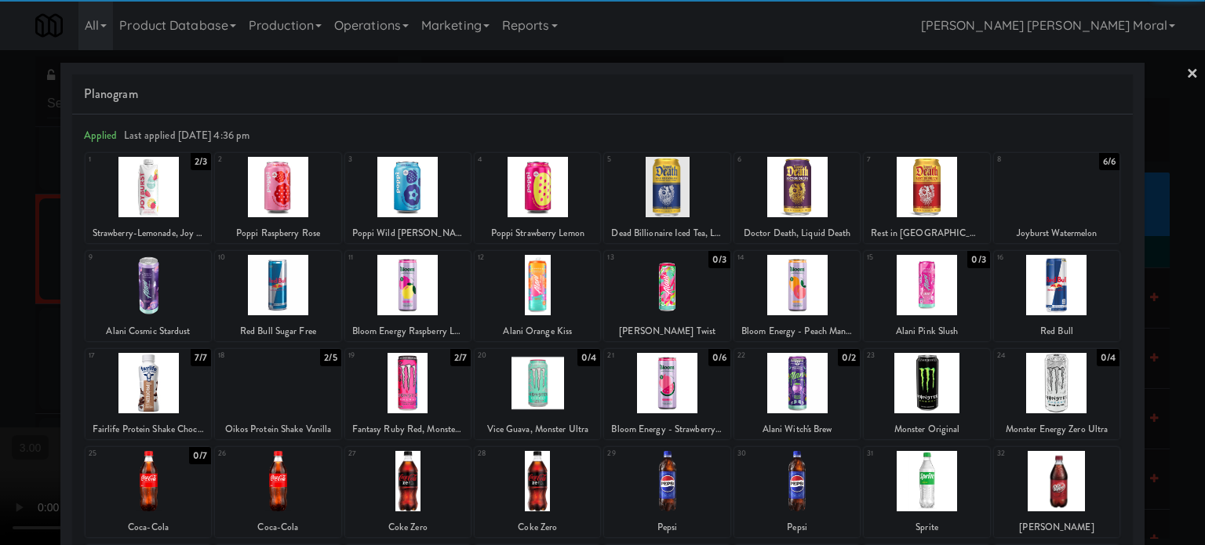
click at [812, 294] on div at bounding box center [796, 285] width 125 height 60
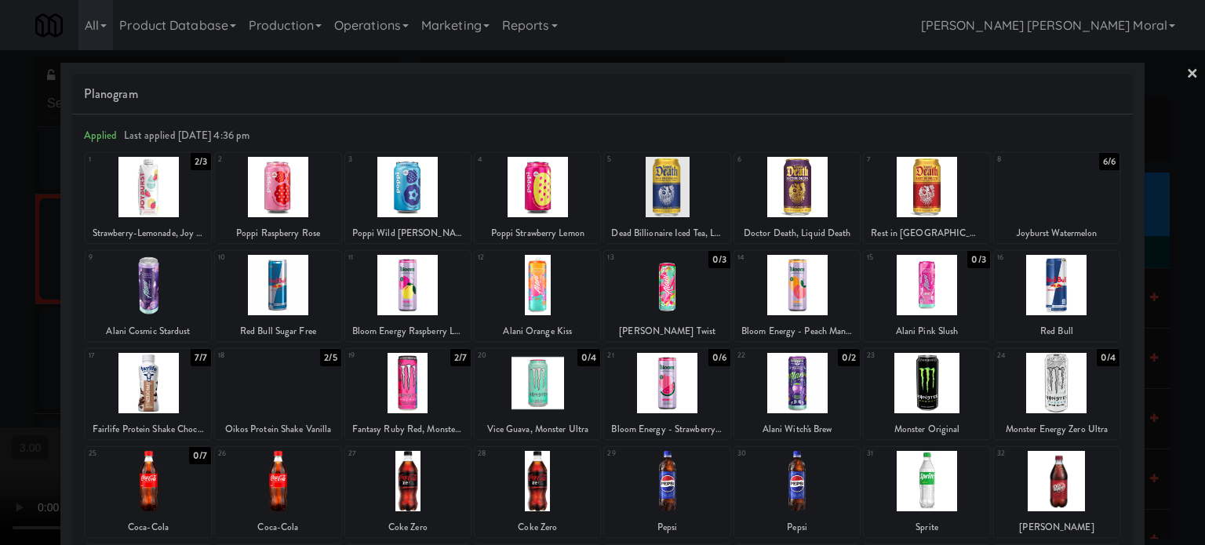
click at [0, 288] on div at bounding box center [602, 272] width 1205 height 545
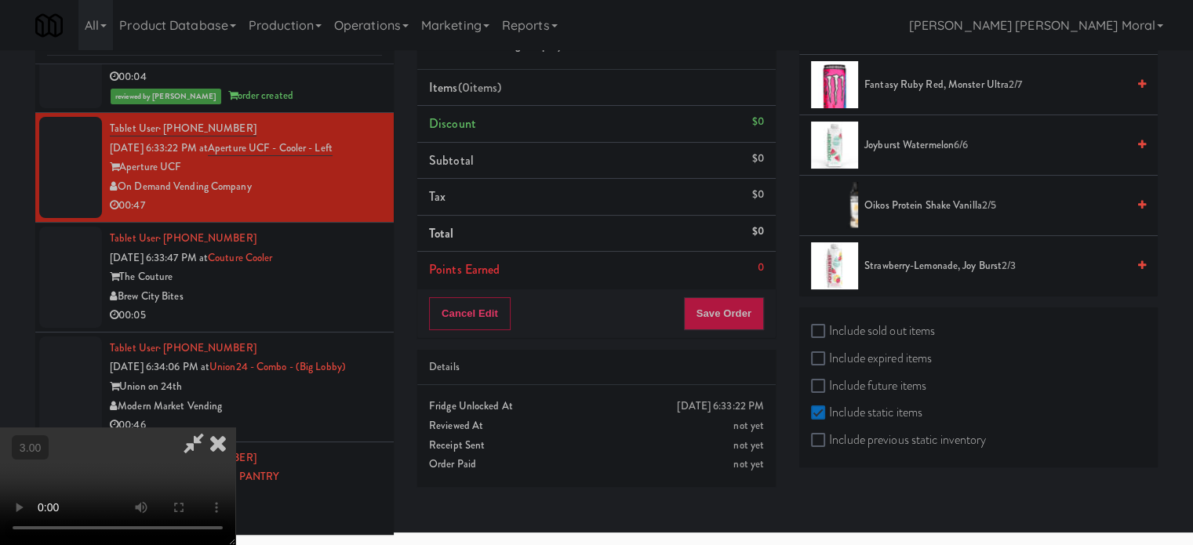
scroll to position [64, 0]
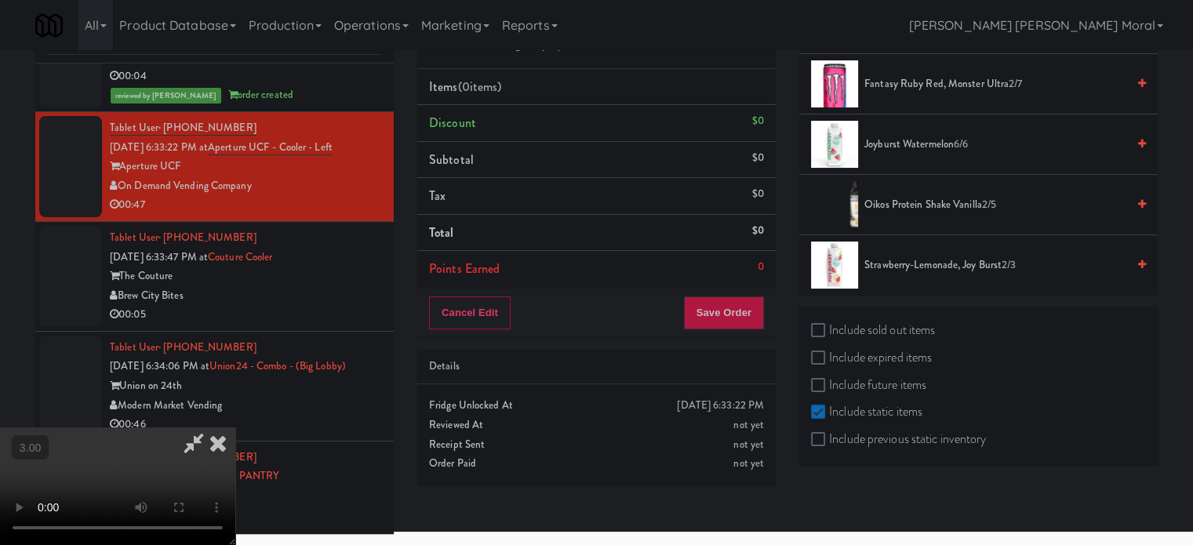
click at [834, 438] on label "Include previous static inventory" at bounding box center [898, 439] width 175 height 24
click at [829, 438] on input "Include previous static inventory" at bounding box center [820, 440] width 18 height 13
checkbox input "true"
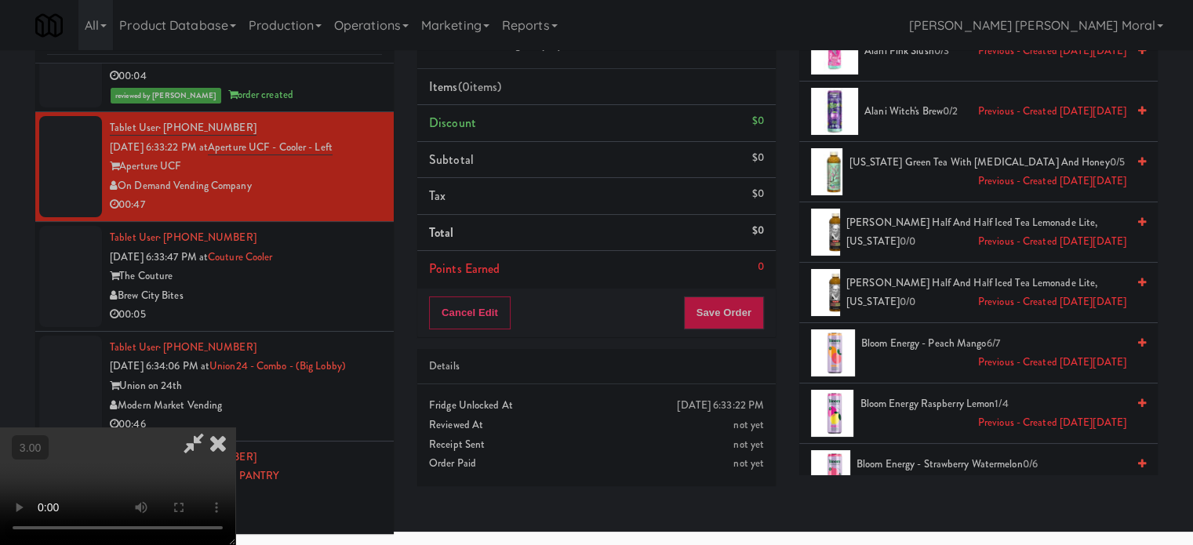
scroll to position [645, 0]
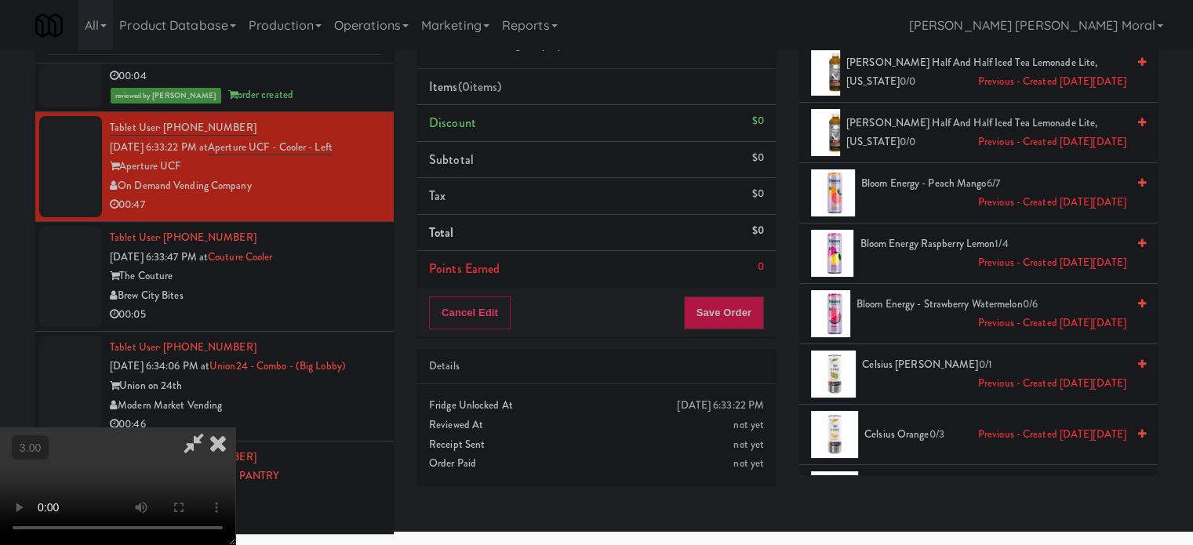
click at [912, 183] on span "Bloom Energy - Peach Mango 6/7 Previous - Created [DATE][DATE]" at bounding box center [993, 193] width 265 height 38
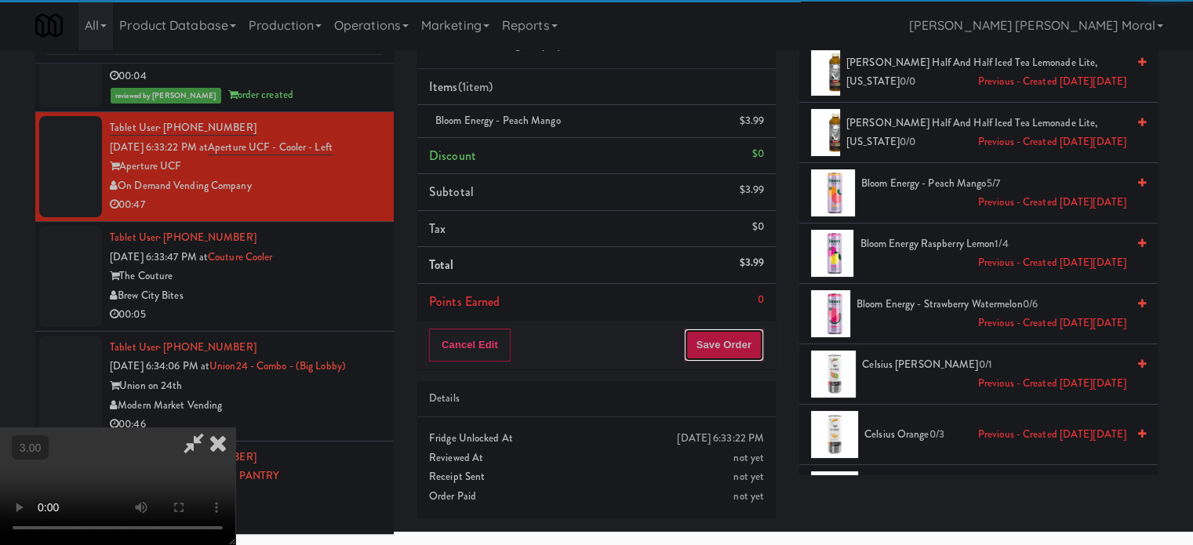
click at [736, 345] on button "Save Order" at bounding box center [724, 345] width 80 height 33
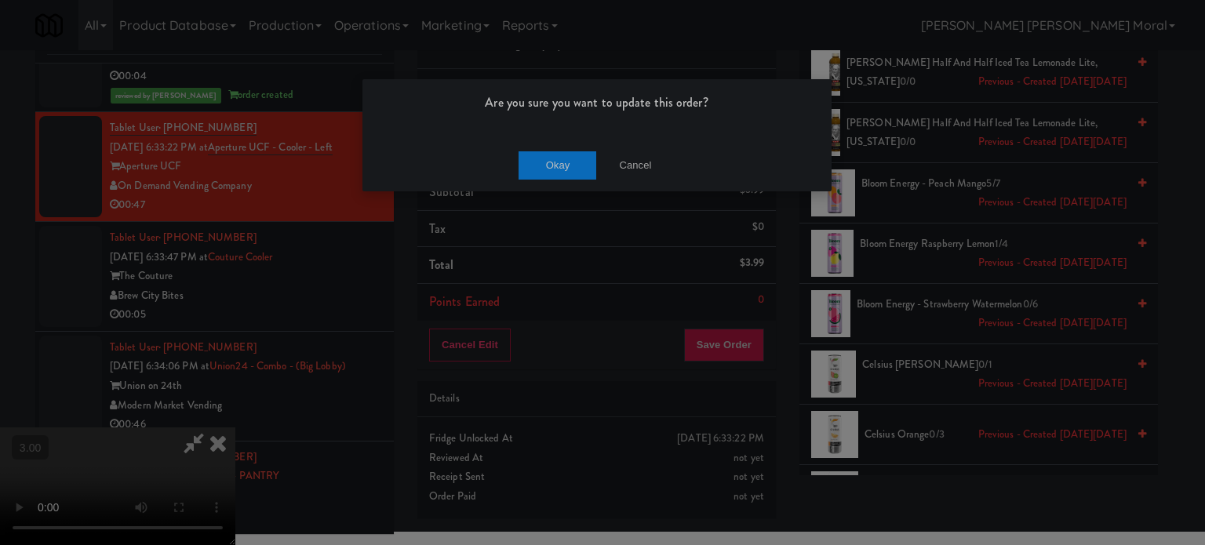
click at [562, 142] on div "Okay Cancel" at bounding box center [596, 165] width 469 height 53
click at [558, 160] on button "Okay" at bounding box center [557, 165] width 78 height 28
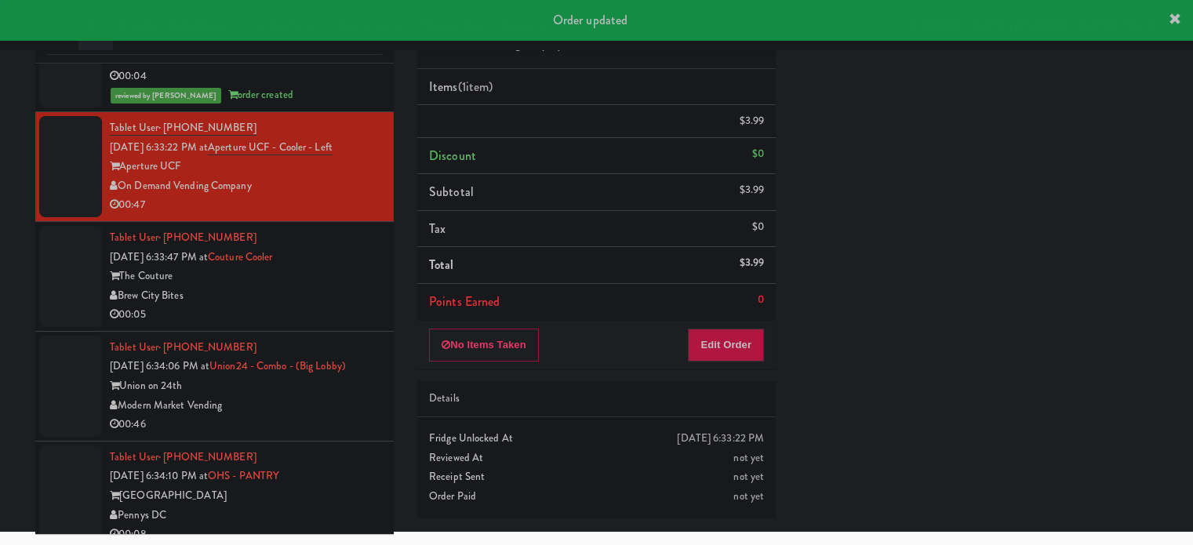
scroll to position [0, 0]
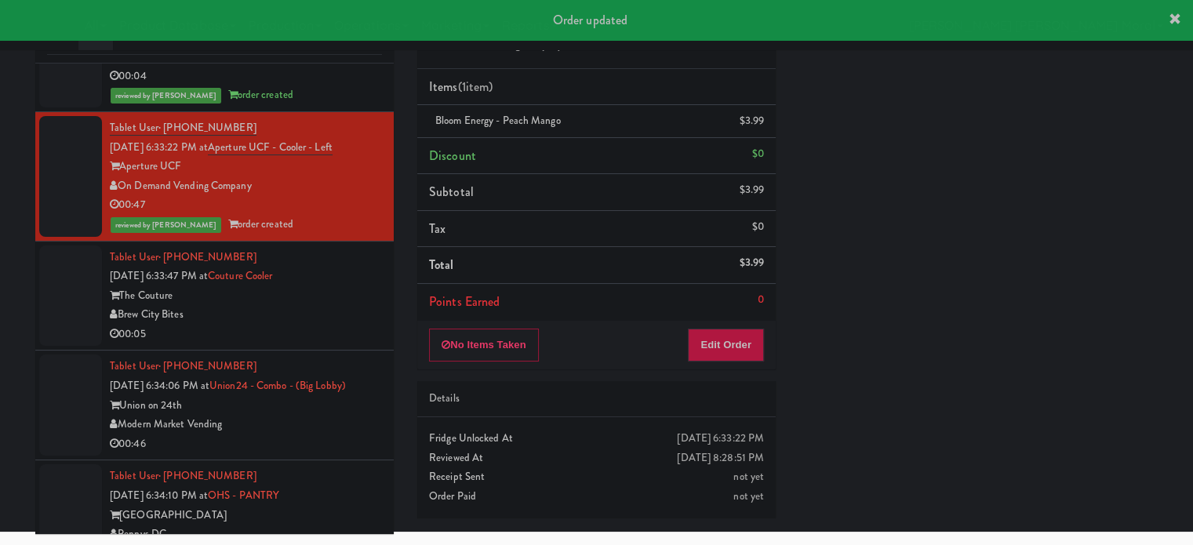
click at [326, 325] on div "Brew City Bites" at bounding box center [246, 315] width 272 height 20
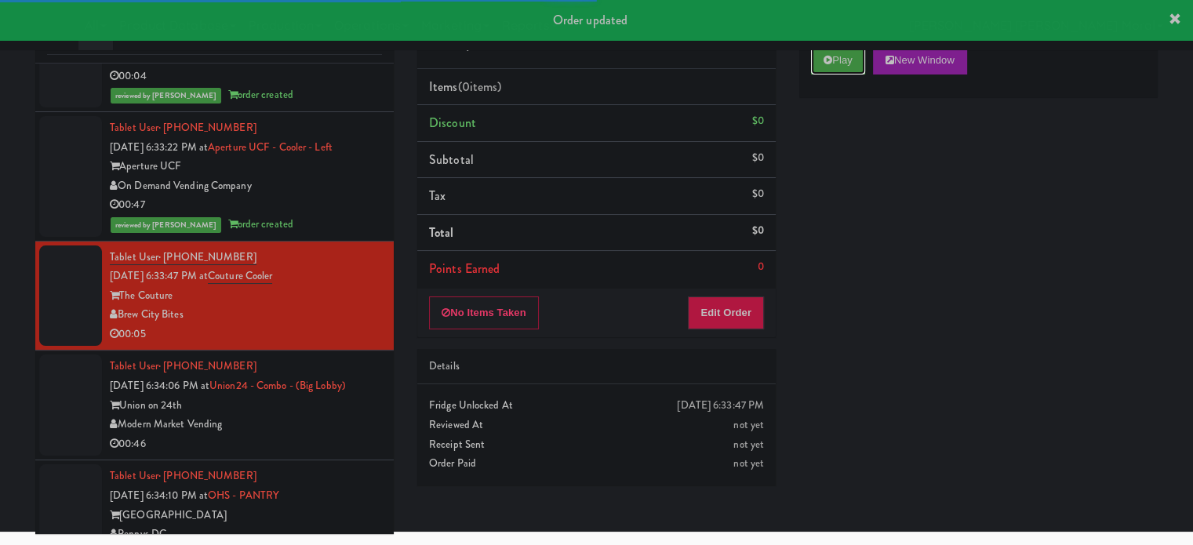
drag, startPoint x: 824, startPoint y: 64, endPoint x: 827, endPoint y: 84, distance: 20.5
click at [825, 64] on icon at bounding box center [827, 60] width 9 height 10
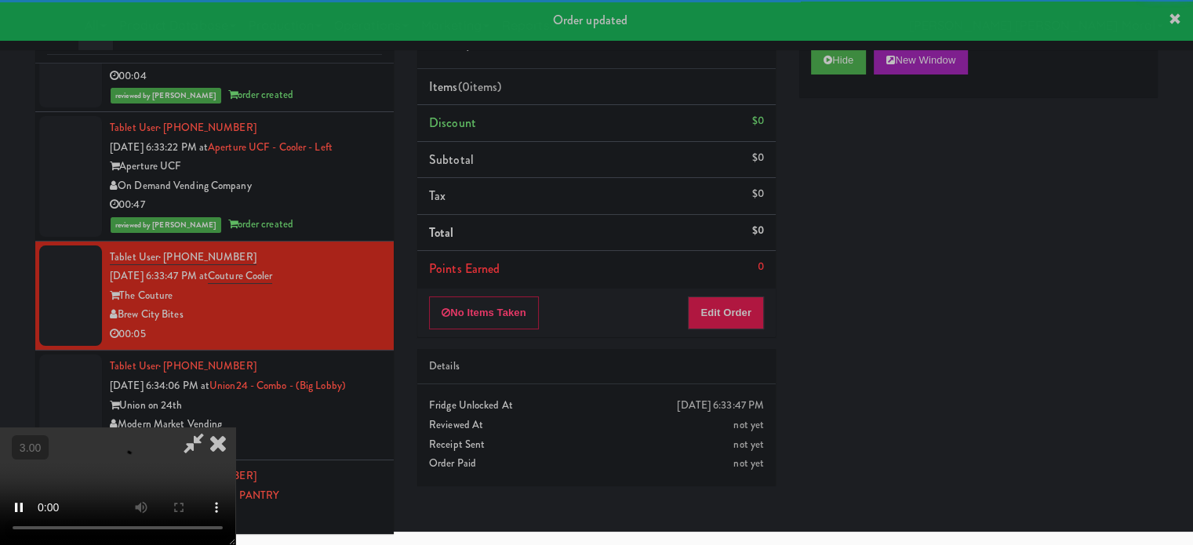
click at [829, 157] on div "Hide New Window Primary Flag Clear Flag if unable to determine what was taken o…" at bounding box center [978, 329] width 358 height 588
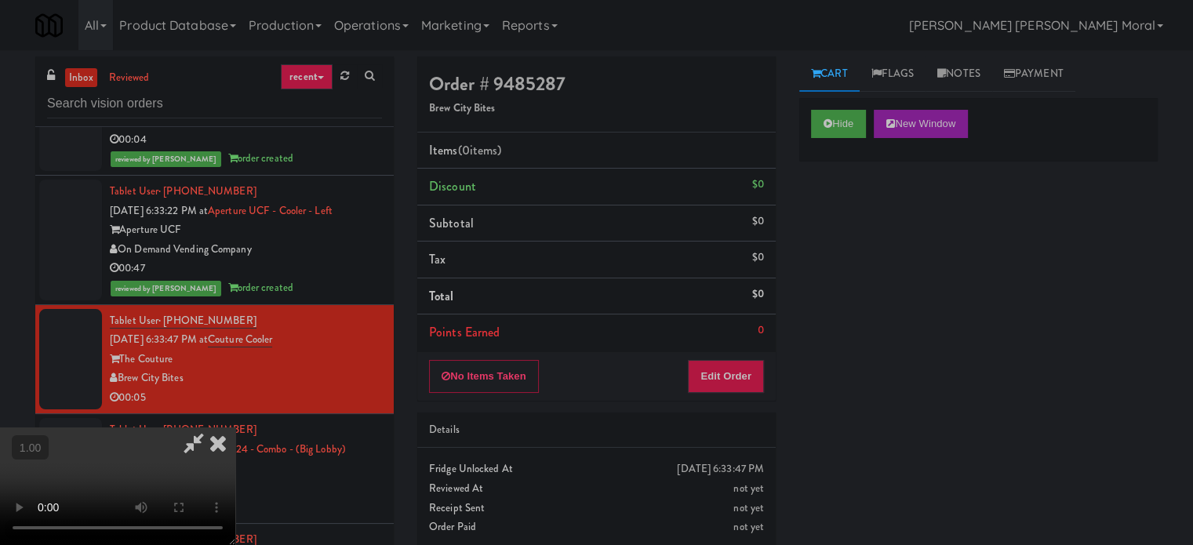
click at [235, 427] on video at bounding box center [117, 486] width 235 height 118
click at [750, 381] on button "Edit Order" at bounding box center [726, 376] width 76 height 33
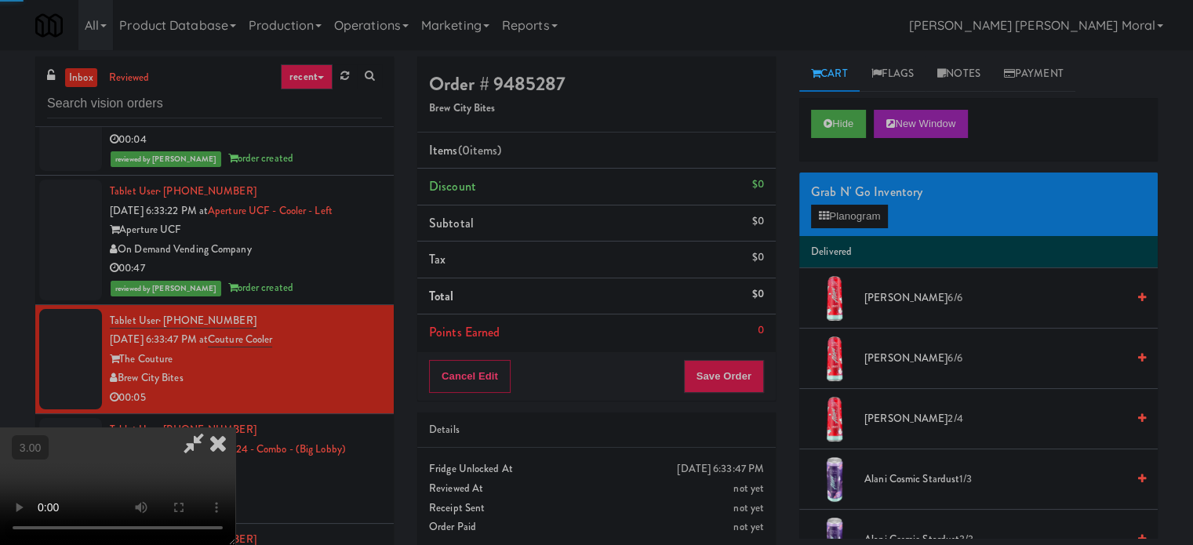
click at [848, 228] on div "Grab N' Go Inventory Planogram" at bounding box center [978, 205] width 358 height 64
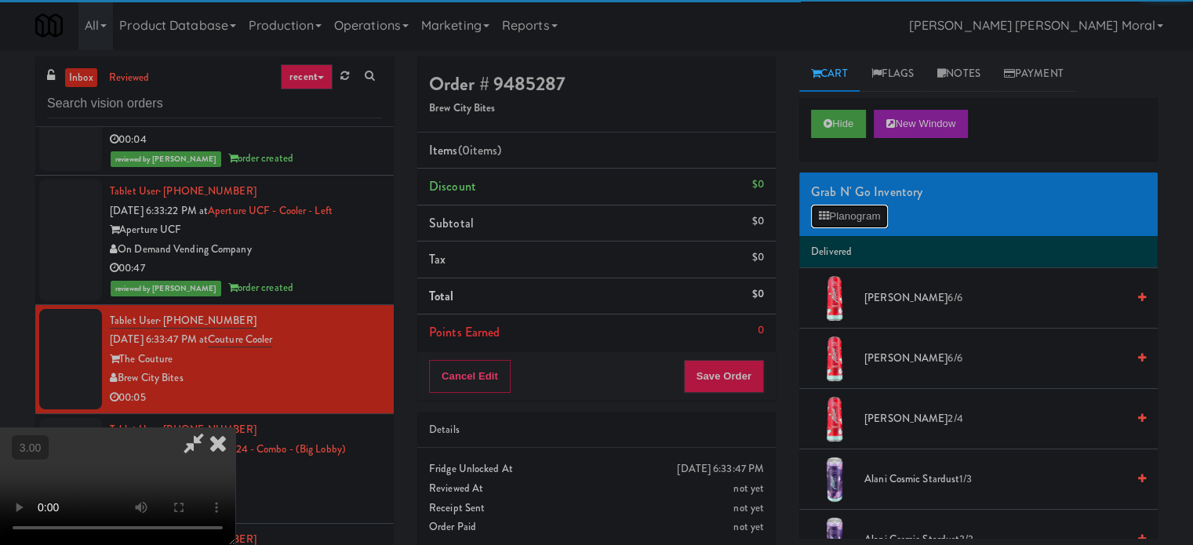
click at [854, 206] on button "Planogram" at bounding box center [849, 217] width 77 height 24
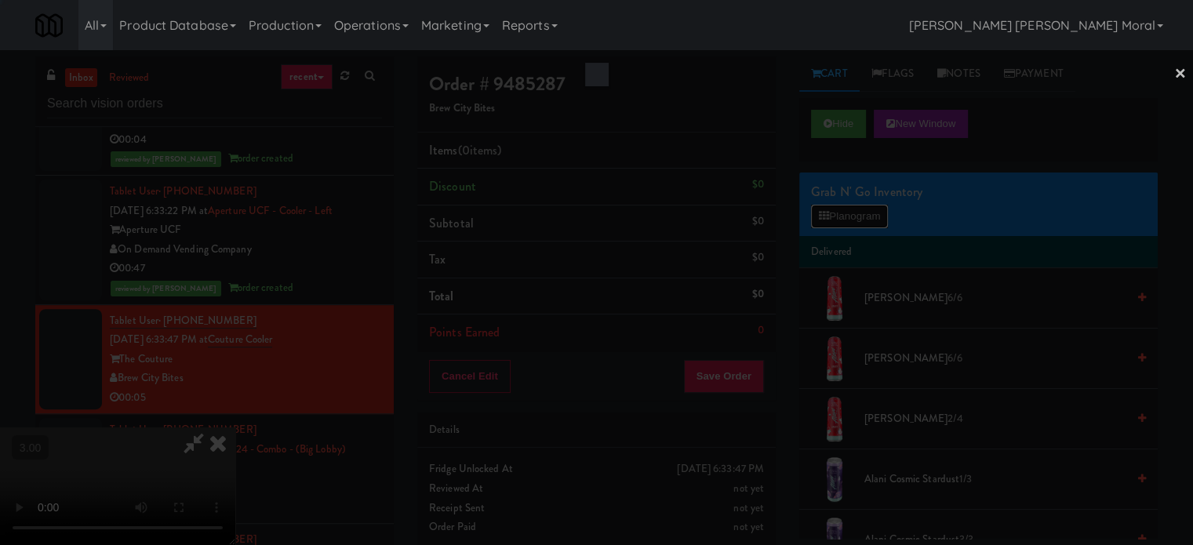
scroll to position [6961, 0]
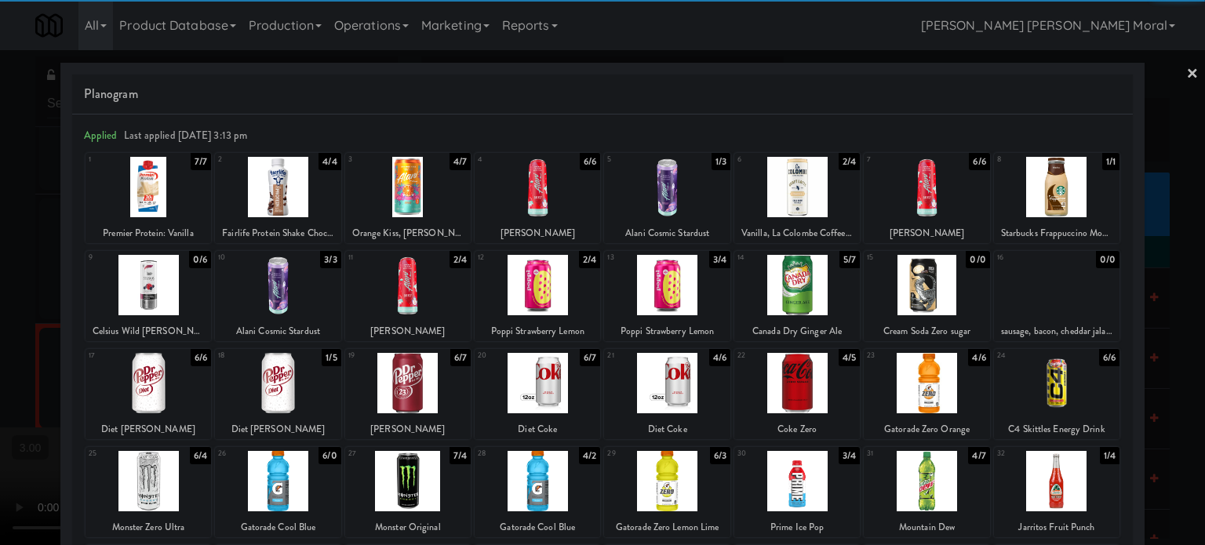
click at [558, 297] on div at bounding box center [536, 285] width 125 height 60
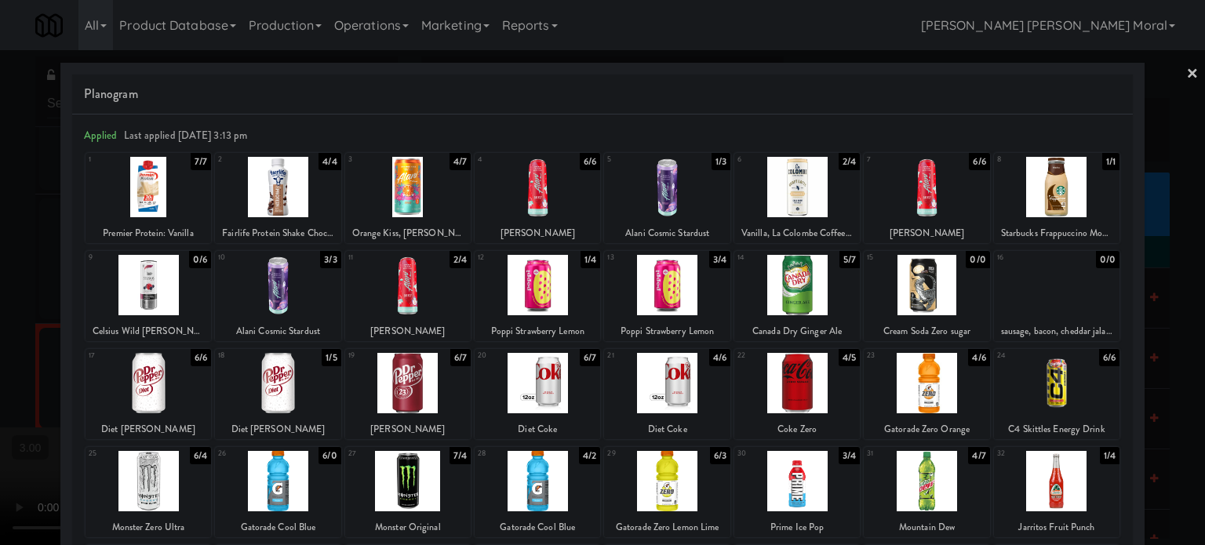
drag, startPoint x: 0, startPoint y: 376, endPoint x: 456, endPoint y: 394, distance: 456.8
click at [0, 376] on div at bounding box center [602, 272] width 1205 height 545
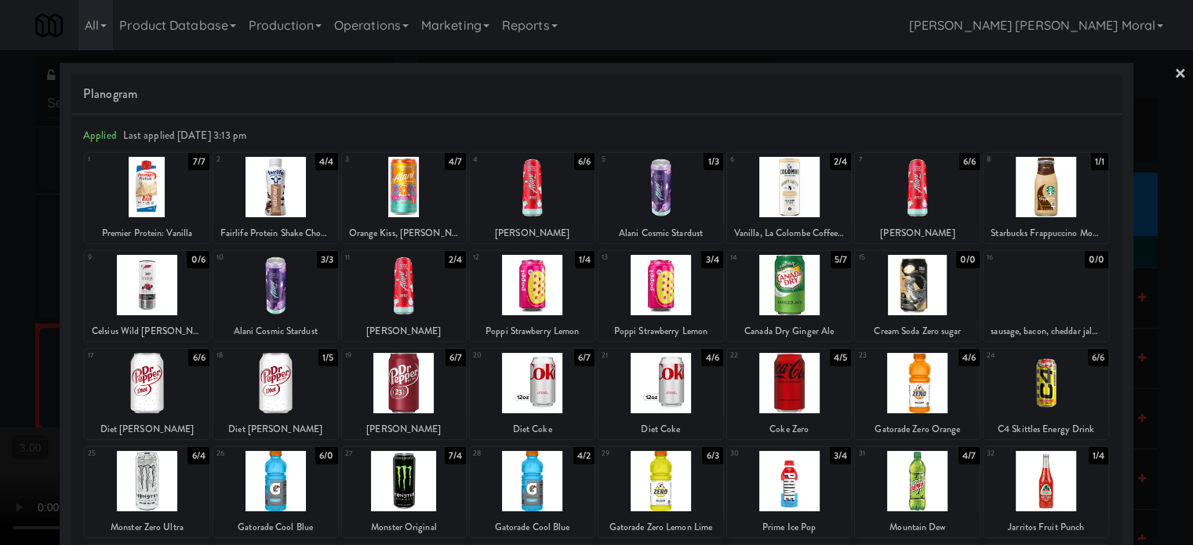
scroll to position [6979, 0]
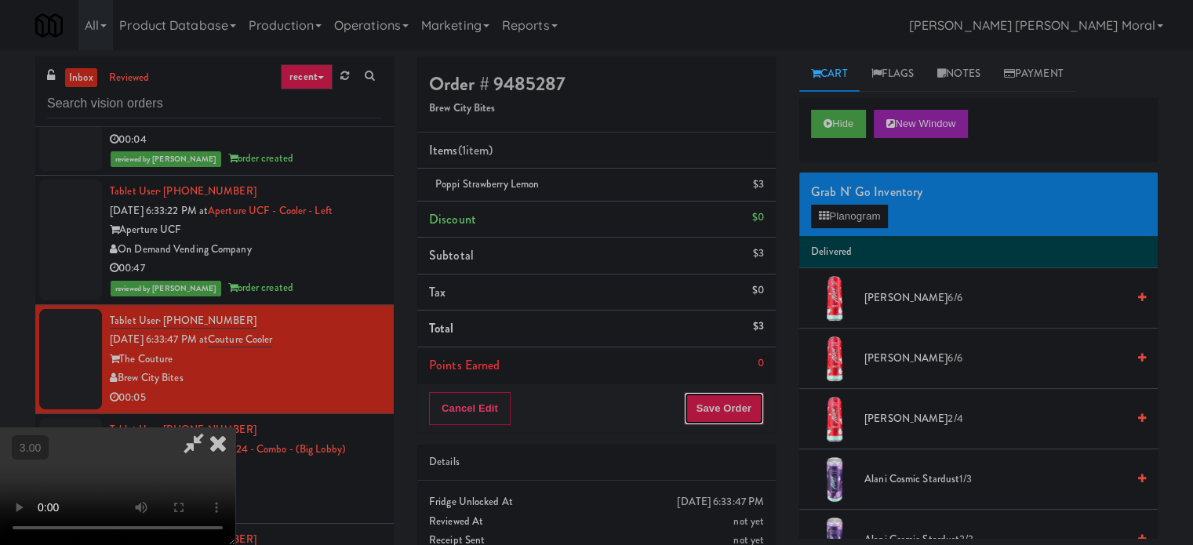
click at [752, 407] on button "Save Order" at bounding box center [724, 408] width 80 height 33
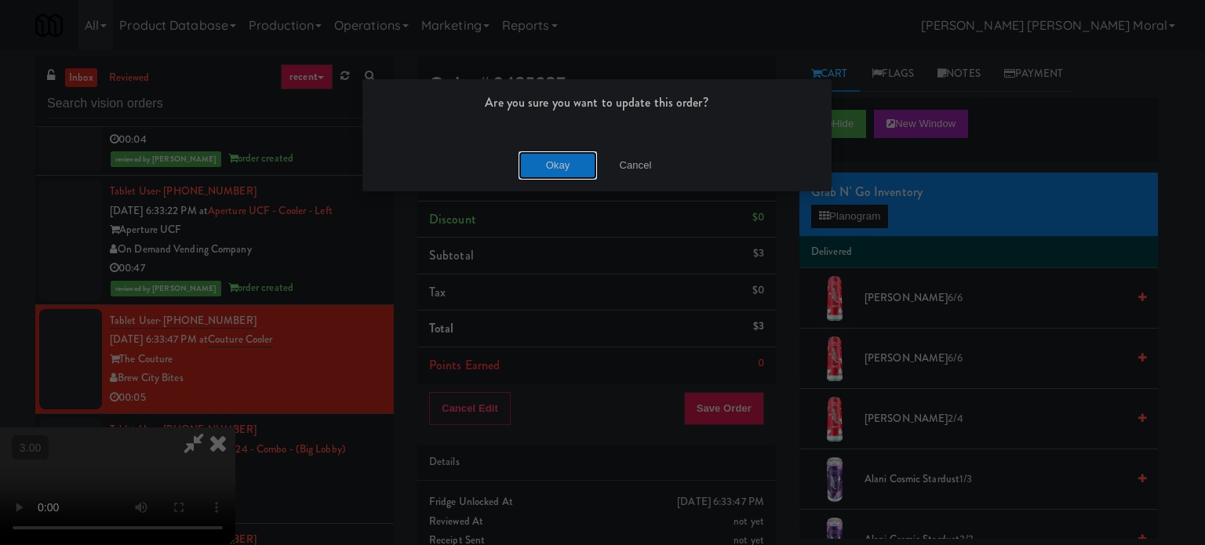
click at [577, 167] on button "Okay" at bounding box center [557, 165] width 78 height 28
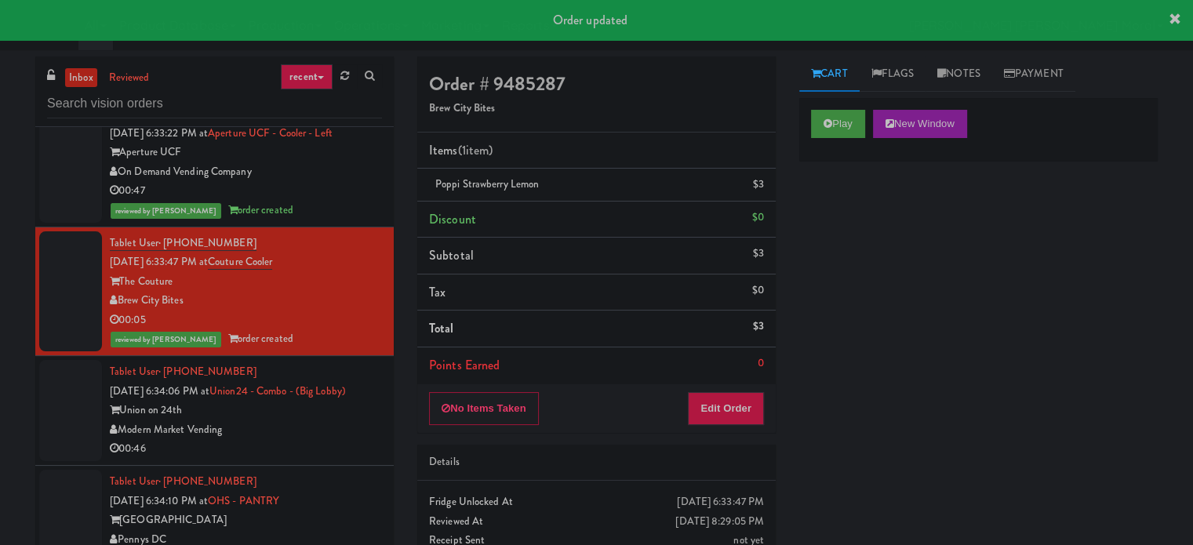
scroll to position [7215, 0]
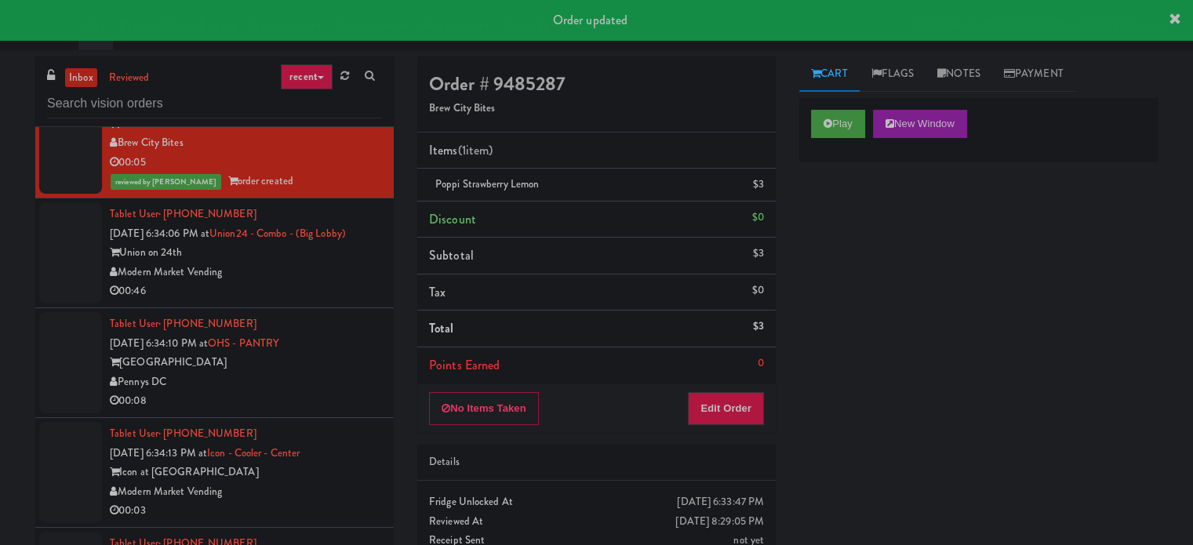
click at [311, 282] on div "Modern Market Vending" at bounding box center [246, 273] width 272 height 20
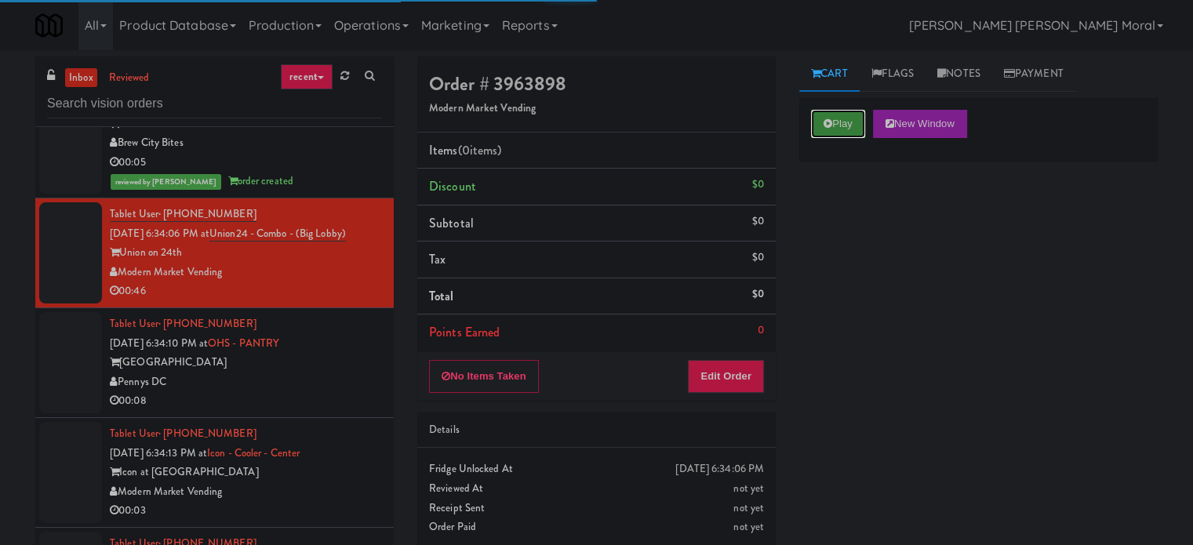
click at [855, 126] on button "Play" at bounding box center [838, 124] width 54 height 28
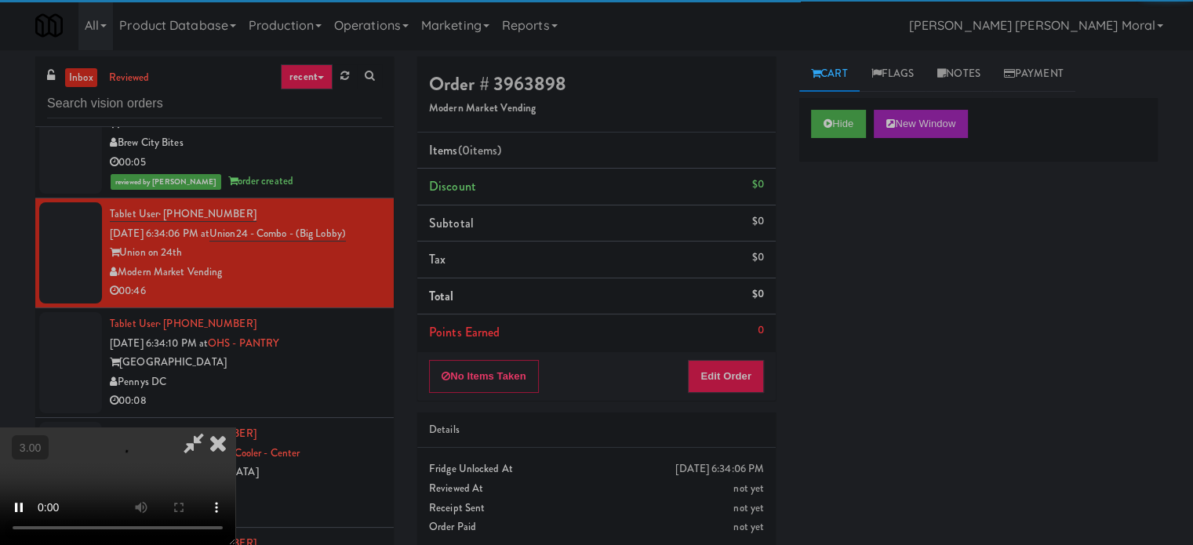
click at [845, 225] on div "Hide New Window Primary Flag Clear Flag if unable to determine what was taken o…" at bounding box center [978, 392] width 358 height 588
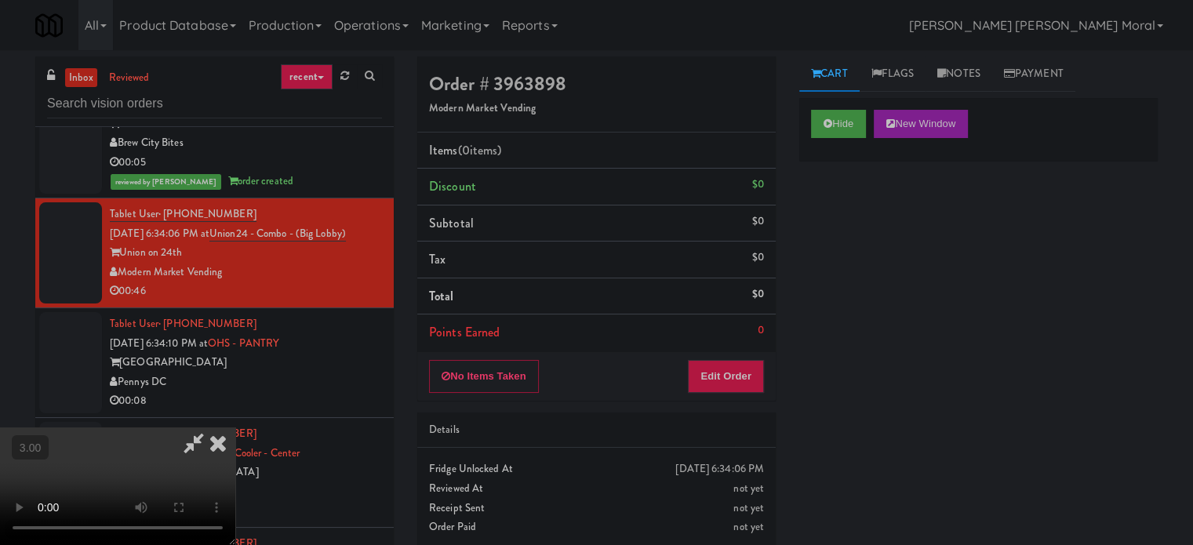
scroll to position [13, 0]
click at [235, 427] on video at bounding box center [117, 486] width 235 height 118
click at [739, 380] on button "Edit Order" at bounding box center [726, 376] width 76 height 33
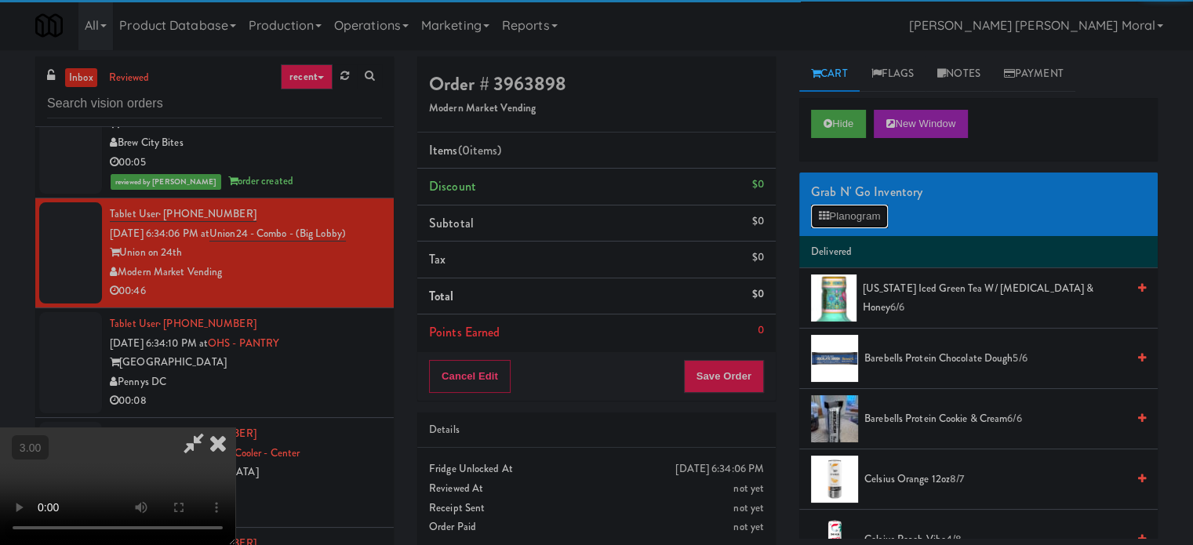
click at [842, 218] on button "Planogram" at bounding box center [849, 217] width 77 height 24
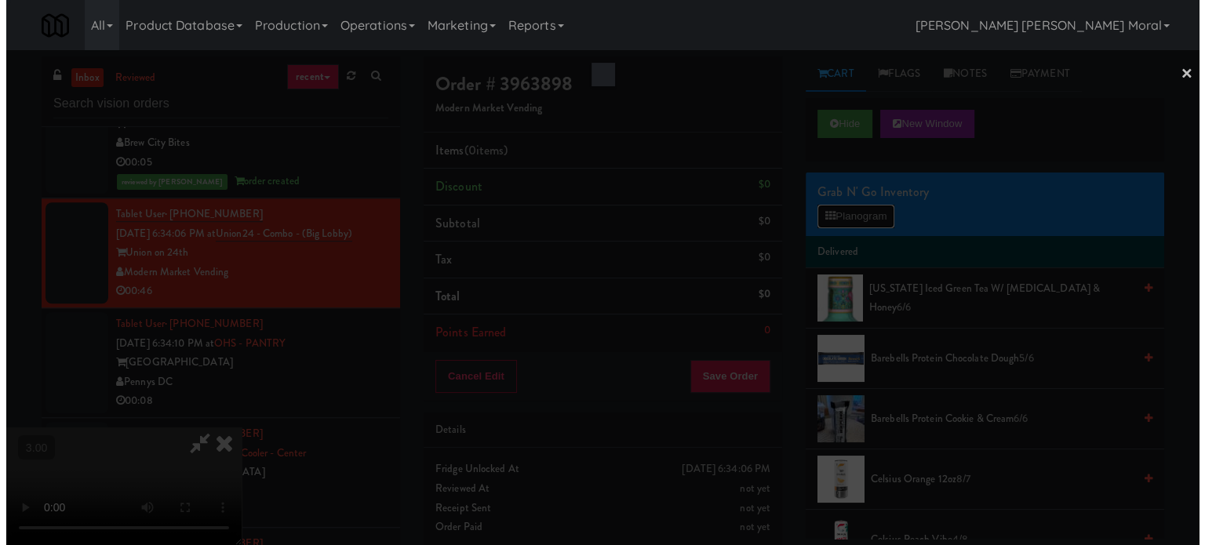
scroll to position [7195, 0]
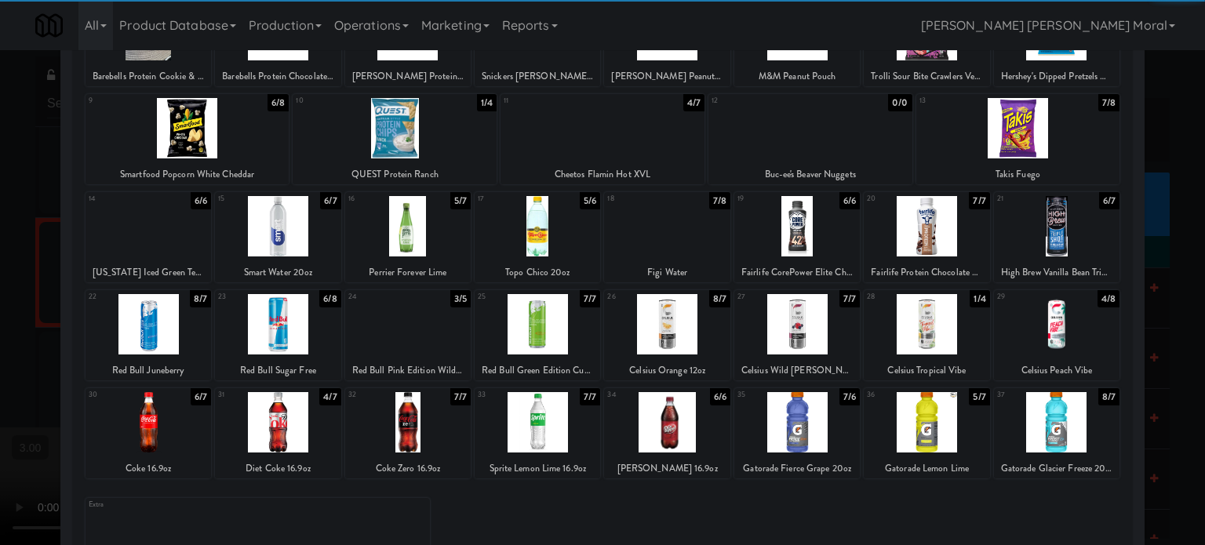
drag, startPoint x: 672, startPoint y: 329, endPoint x: 654, endPoint y: 332, distance: 18.3
click at [673, 329] on div at bounding box center [666, 324] width 125 height 60
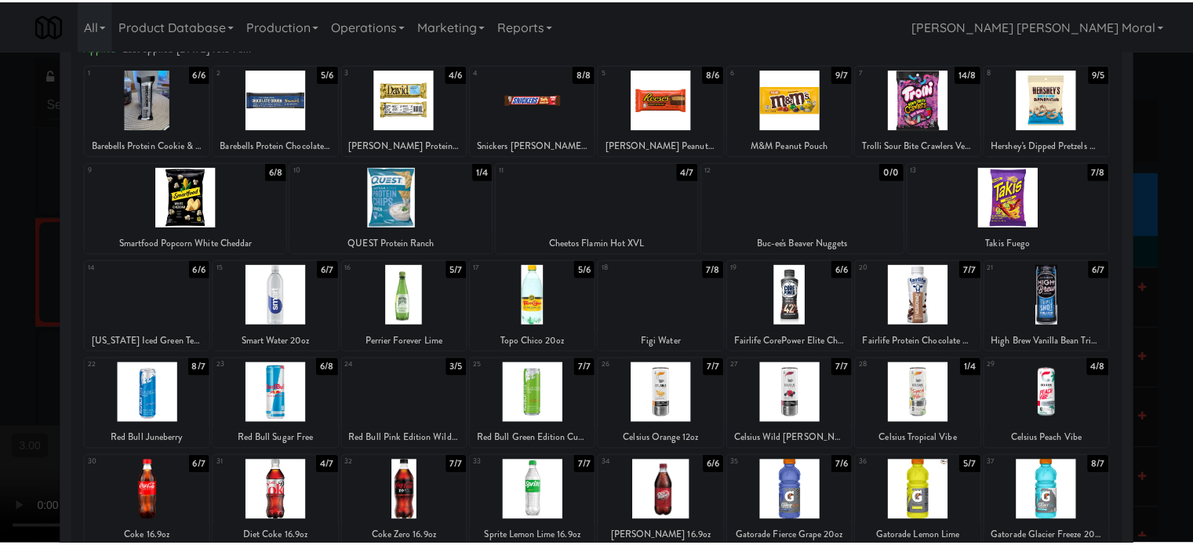
scroll to position [0, 0]
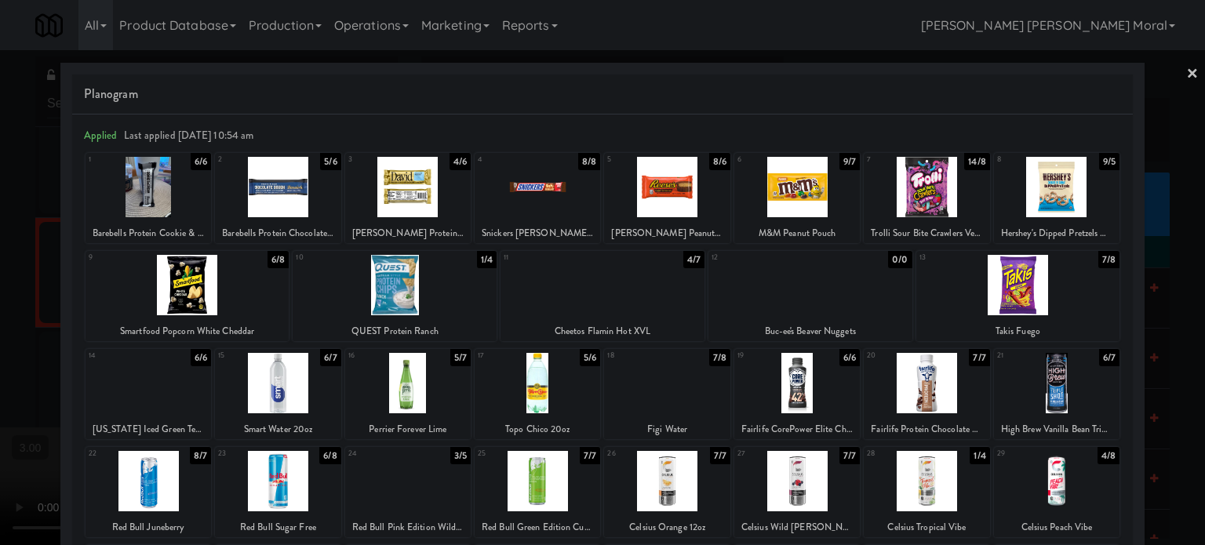
drag, startPoint x: 132, startPoint y: 193, endPoint x: 79, endPoint y: 266, distance: 89.9
click at [133, 193] on div at bounding box center [147, 187] width 125 height 60
click at [0, 344] on div at bounding box center [602, 272] width 1205 height 545
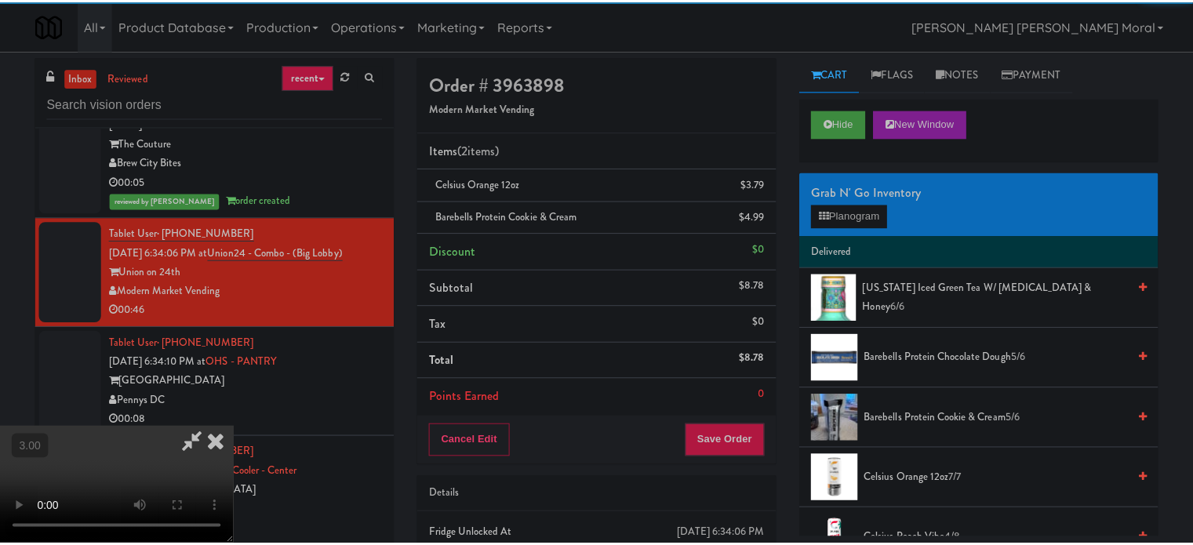
scroll to position [7215, 0]
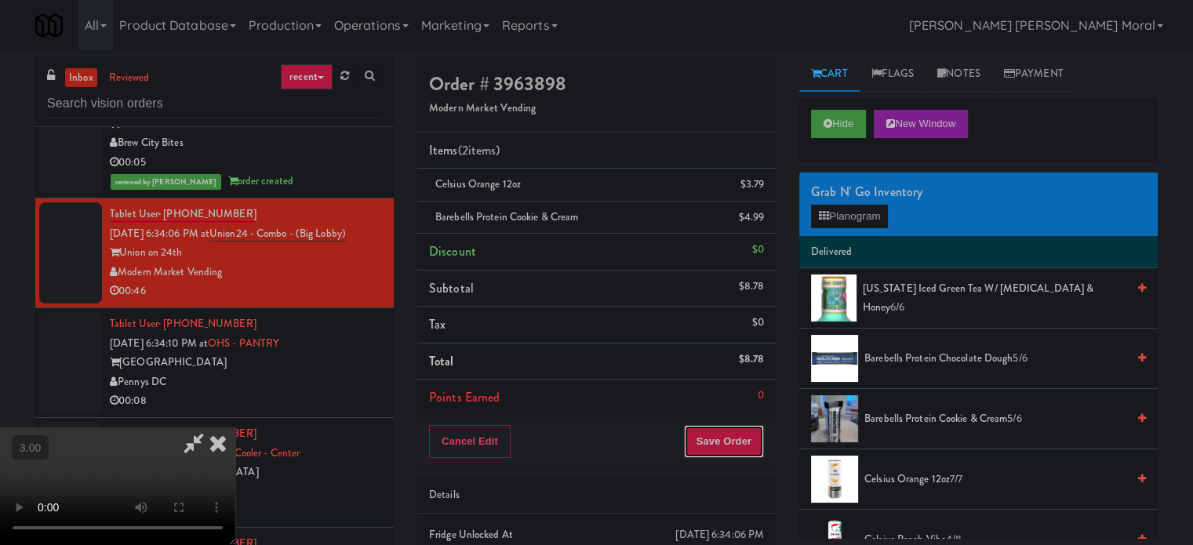
click at [737, 444] on button "Save Order" at bounding box center [724, 441] width 80 height 33
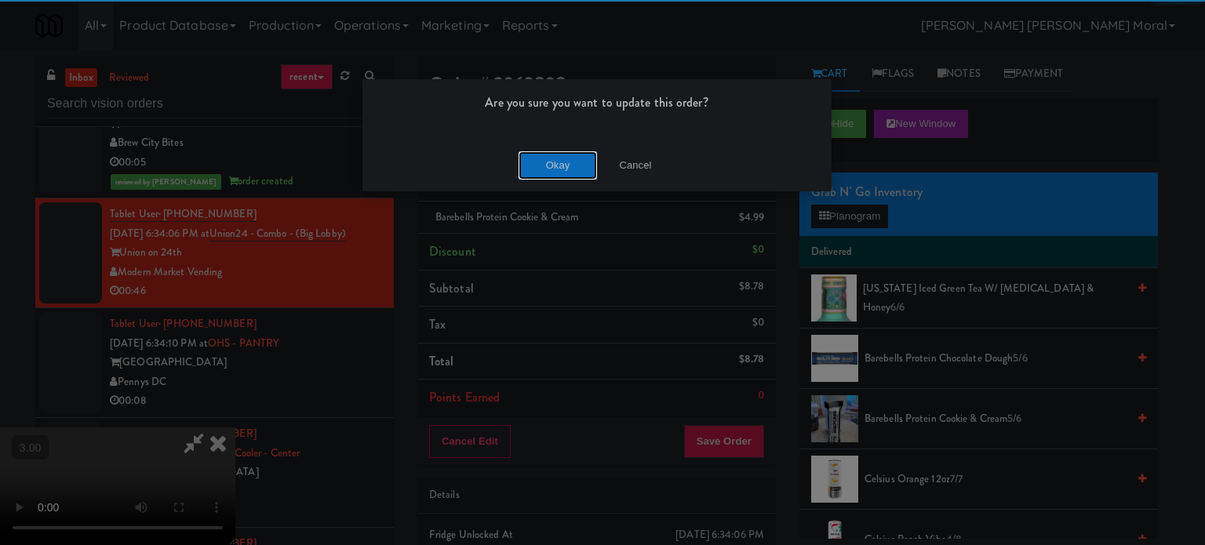
click at [575, 175] on button "Okay" at bounding box center [557, 165] width 78 height 28
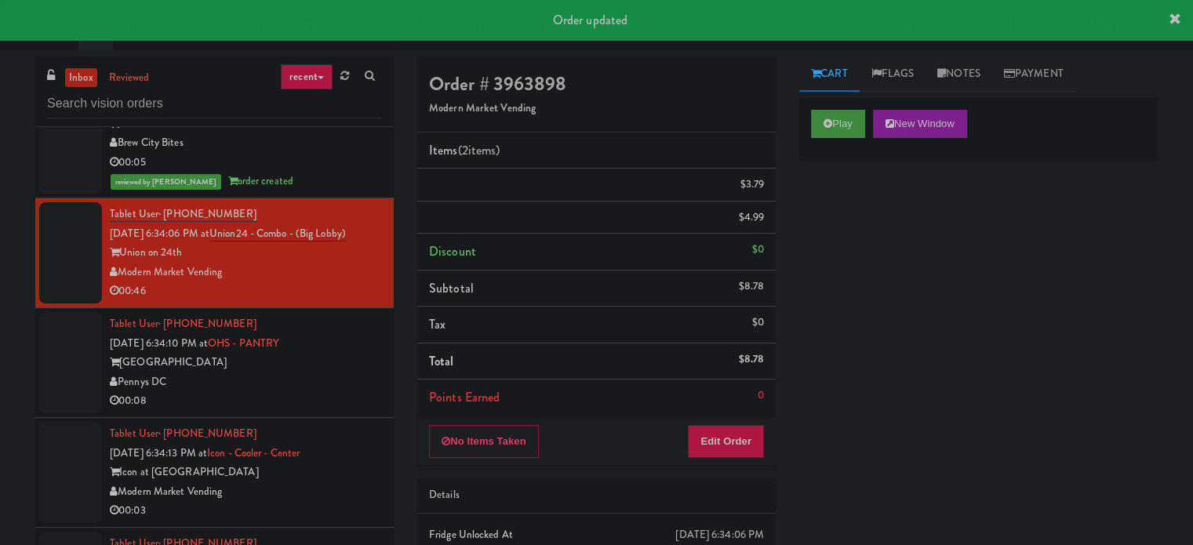
scroll to position [0, 0]
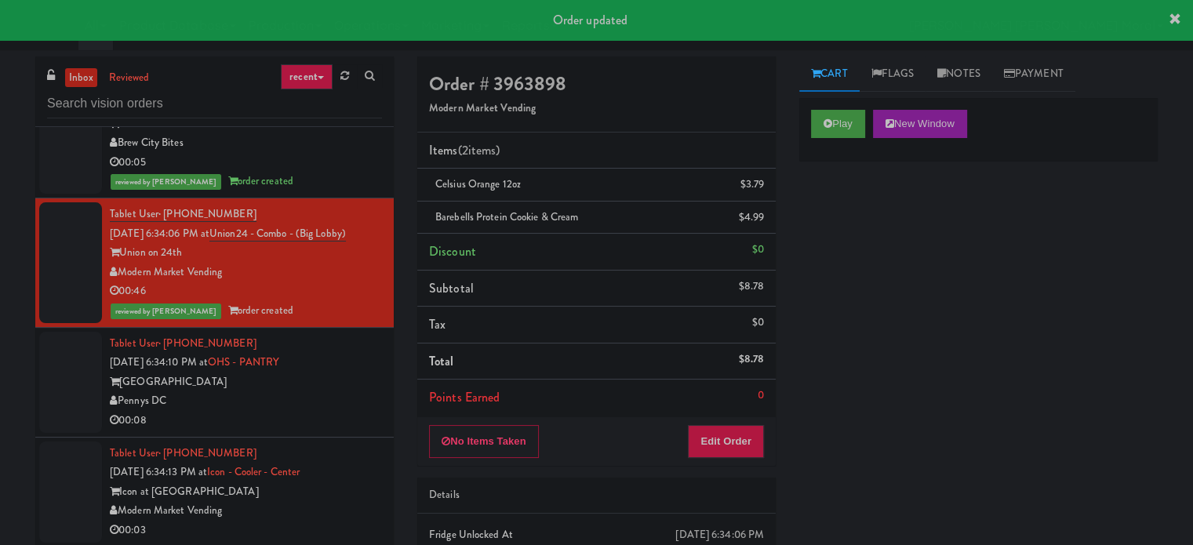
click at [336, 392] on div "[GEOGRAPHIC_DATA]" at bounding box center [246, 382] width 272 height 20
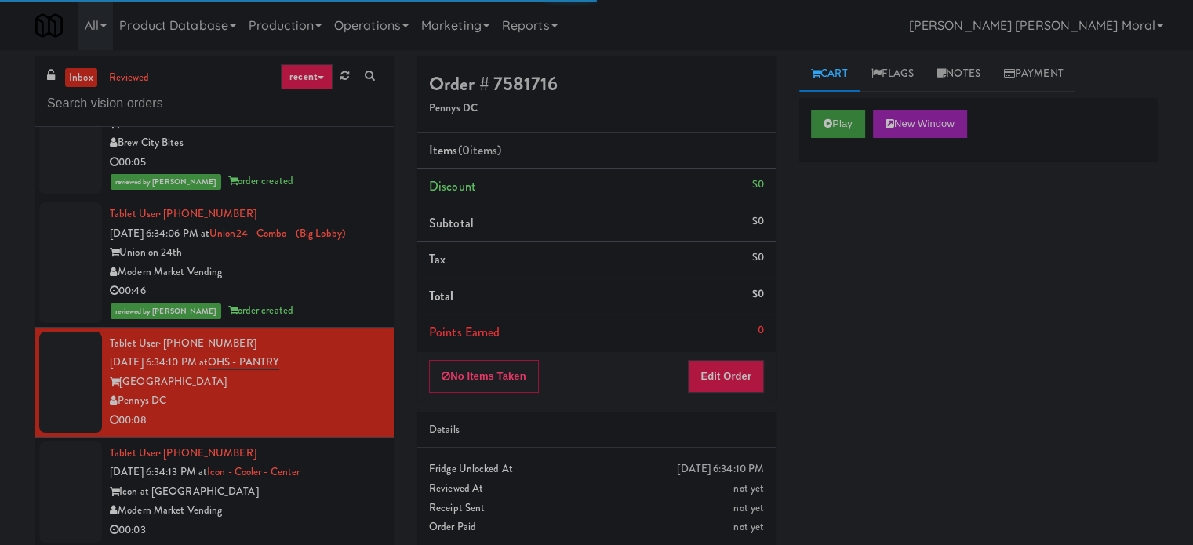
drag, startPoint x: 832, startPoint y: 103, endPoint x: 834, endPoint y: 128, distance: 25.1
click at [832, 104] on div "Play New Window" at bounding box center [978, 129] width 358 height 63
click at [834, 128] on button "Play" at bounding box center [838, 124] width 54 height 28
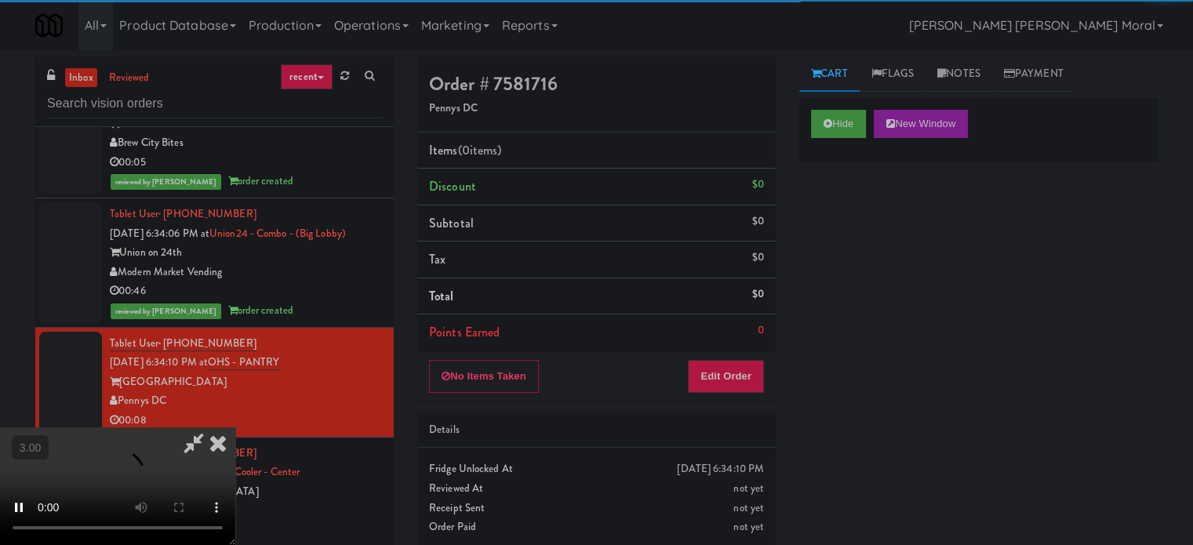
click at [830, 228] on div "Hide New Window Primary Flag Clear Flag if unable to determine what was taken o…" at bounding box center [978, 392] width 358 height 588
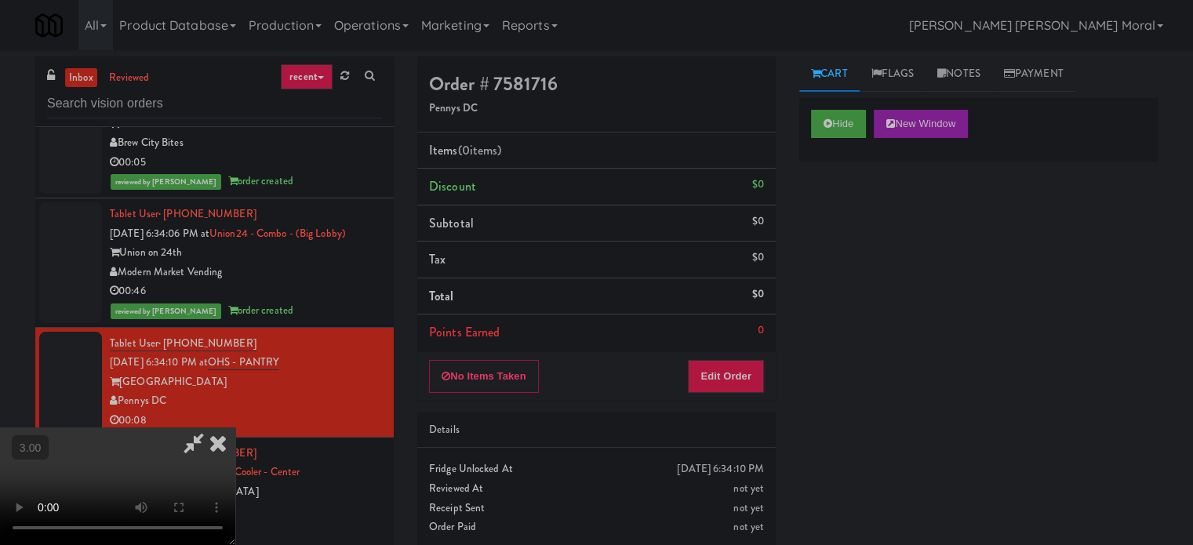
scroll to position [13, 0]
click at [235, 427] on video at bounding box center [117, 486] width 235 height 118
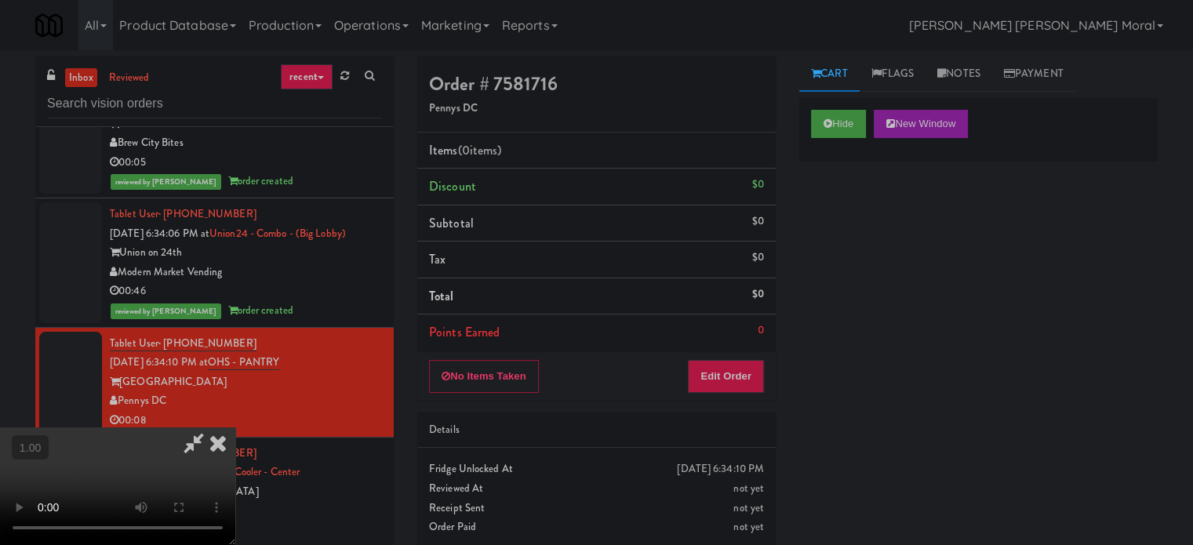
click at [235, 427] on video at bounding box center [117, 486] width 235 height 118
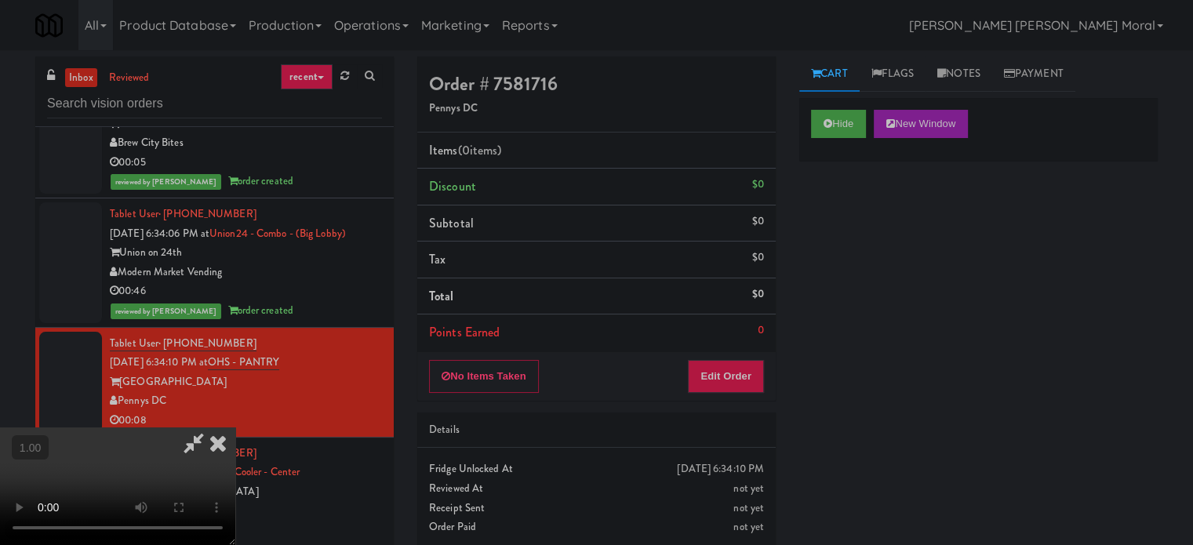
click at [235, 427] on video at bounding box center [117, 486] width 235 height 118
click at [746, 380] on button "Edit Order" at bounding box center [726, 376] width 76 height 33
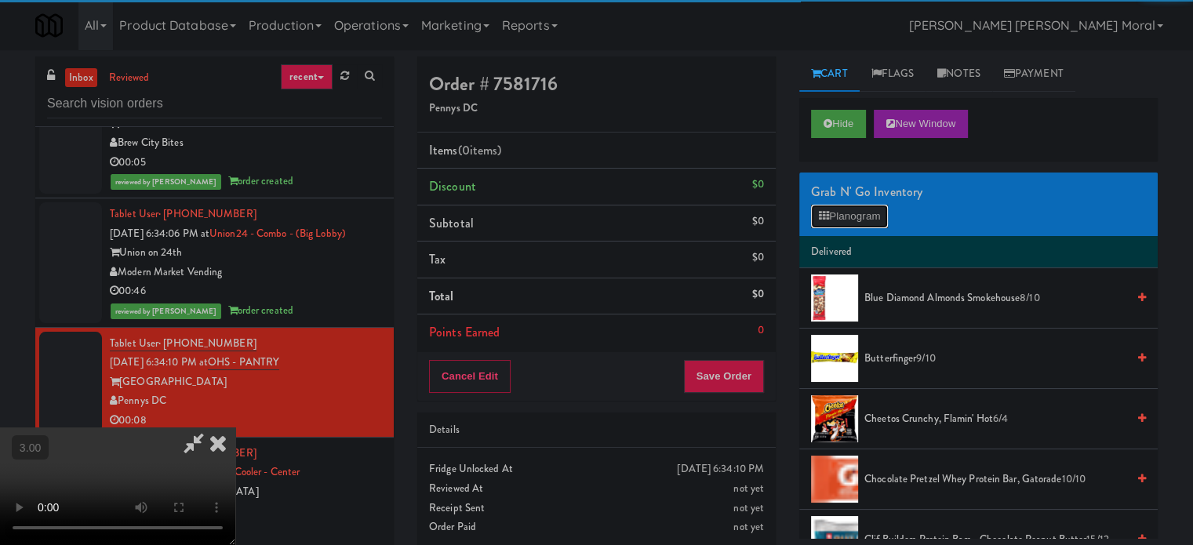
click at [841, 209] on button "Planogram" at bounding box center [849, 217] width 77 height 24
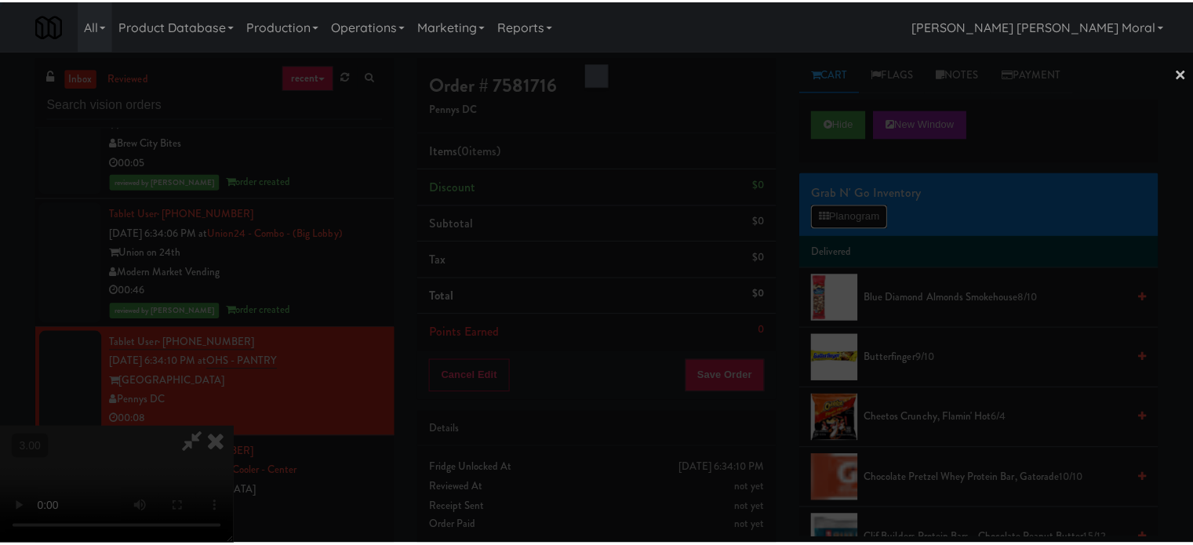
scroll to position [7195, 0]
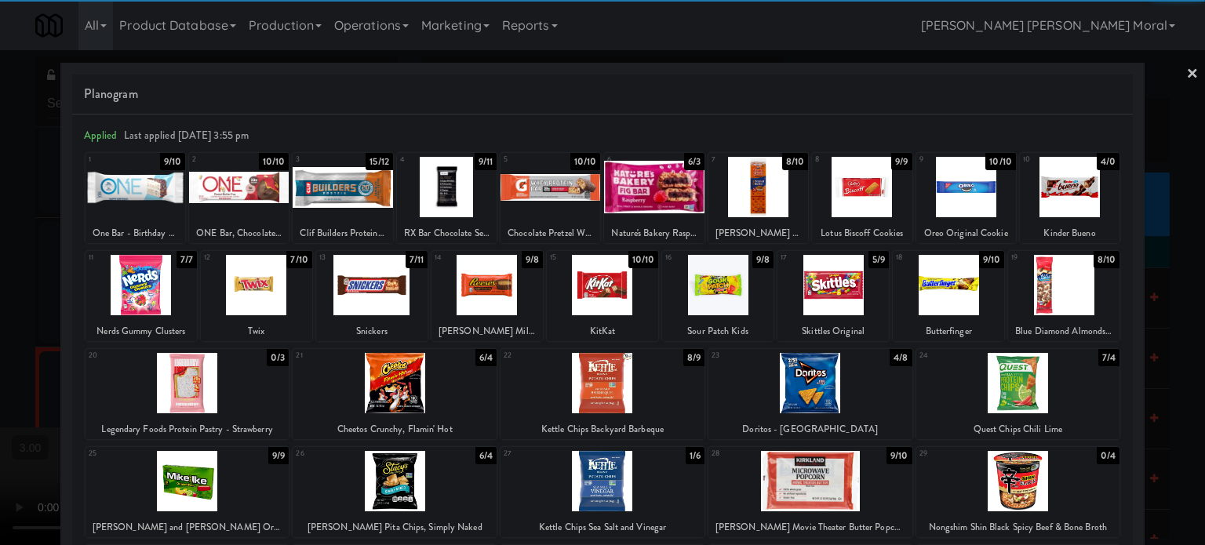
click at [385, 296] on div at bounding box center [371, 285] width 111 height 60
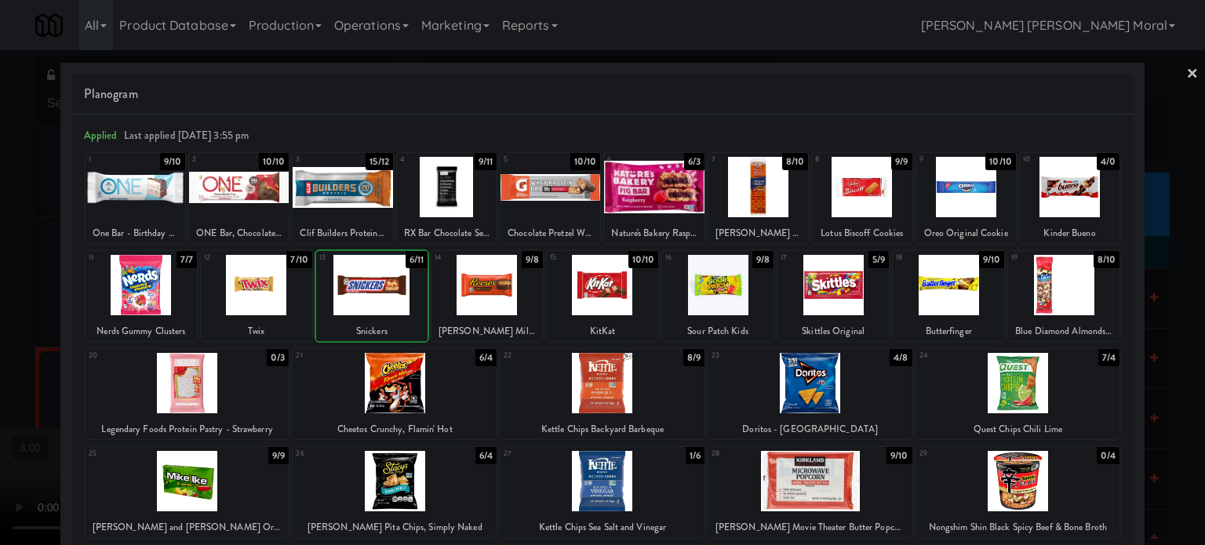
click at [1, 361] on div at bounding box center [602, 272] width 1205 height 545
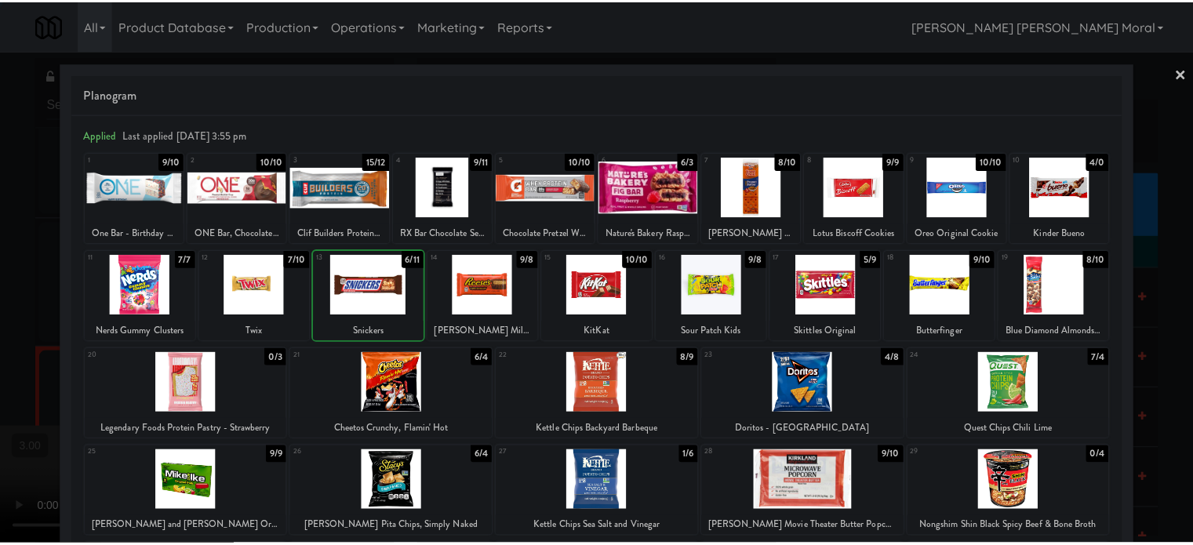
scroll to position [7215, 0]
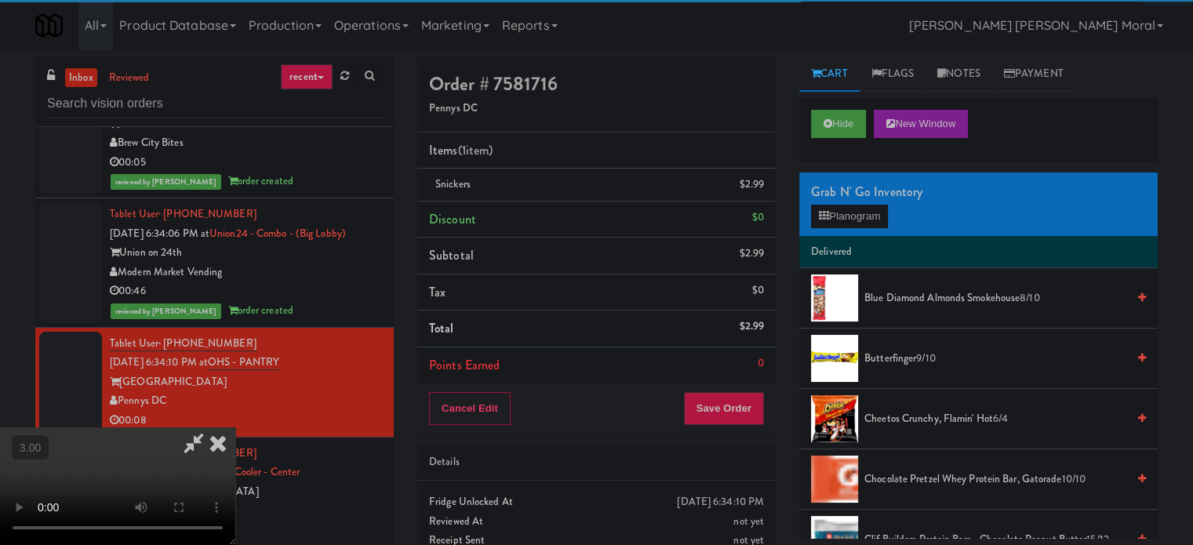
click at [235, 427] on video at bounding box center [117, 486] width 235 height 118
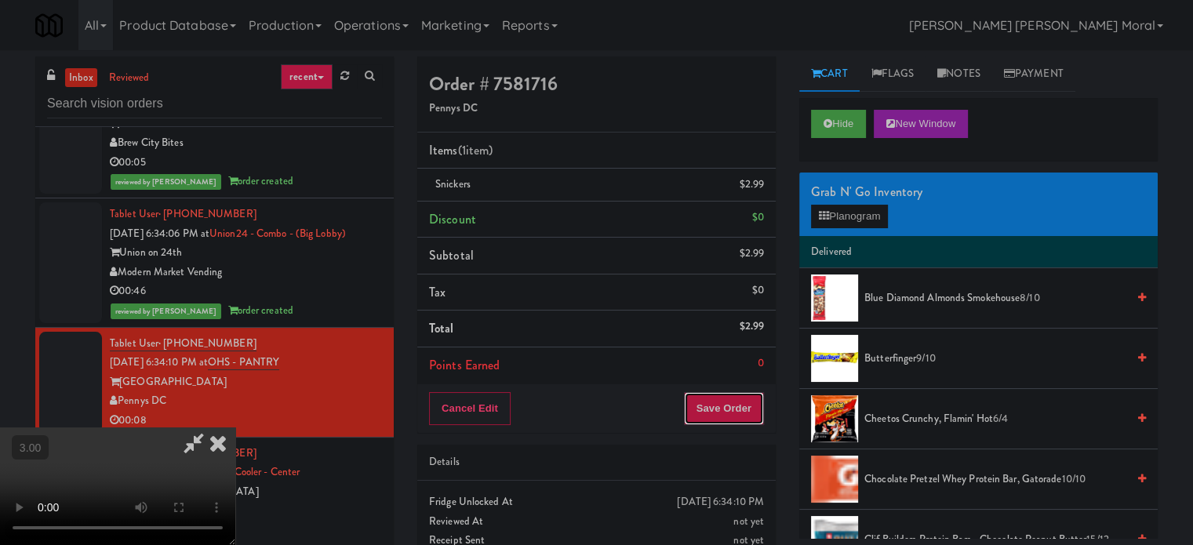
click at [734, 412] on button "Save Order" at bounding box center [724, 408] width 80 height 33
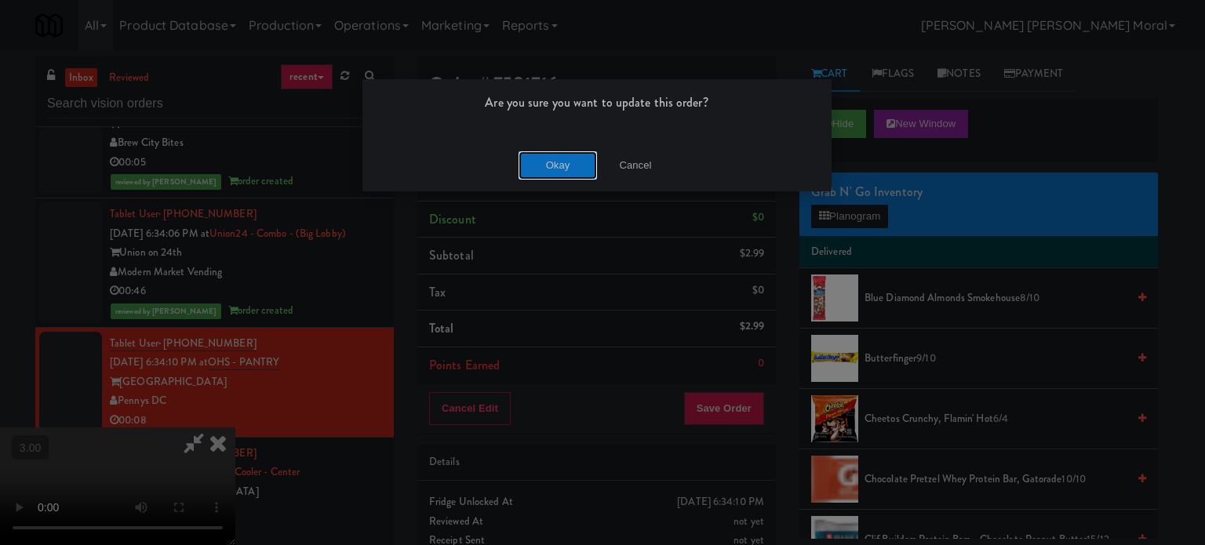
click at [548, 177] on button "Okay" at bounding box center [557, 165] width 78 height 28
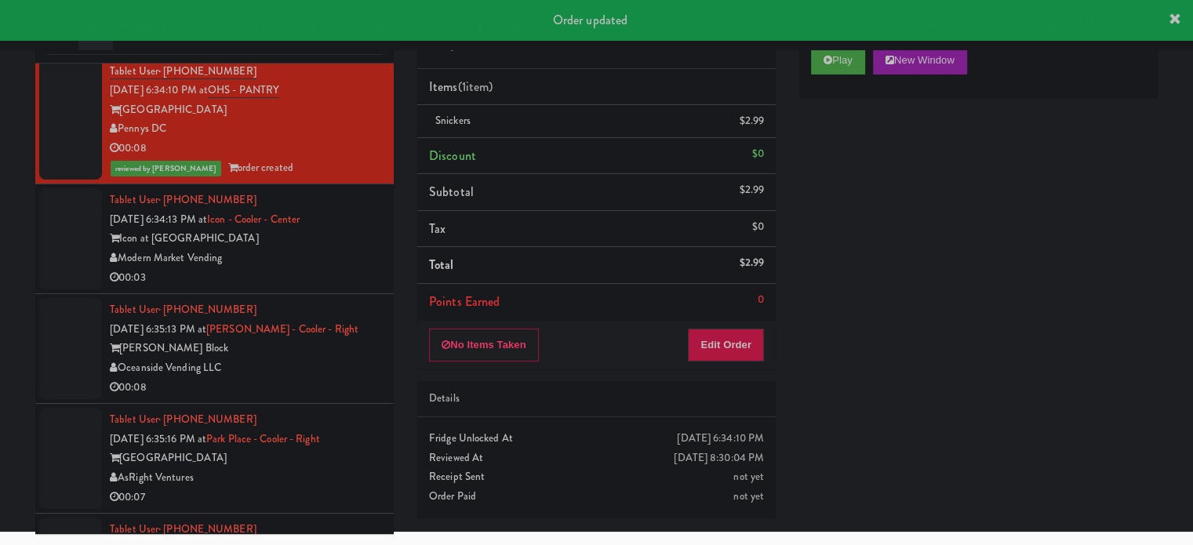
scroll to position [7450, 0]
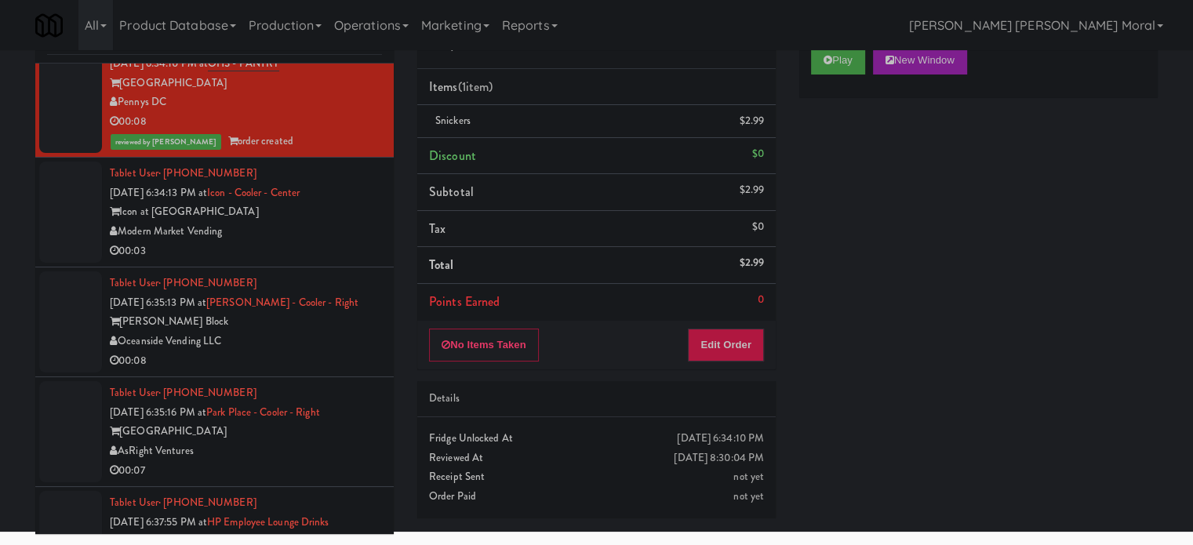
click at [333, 242] on div "Modern Market Vending" at bounding box center [246, 232] width 272 height 20
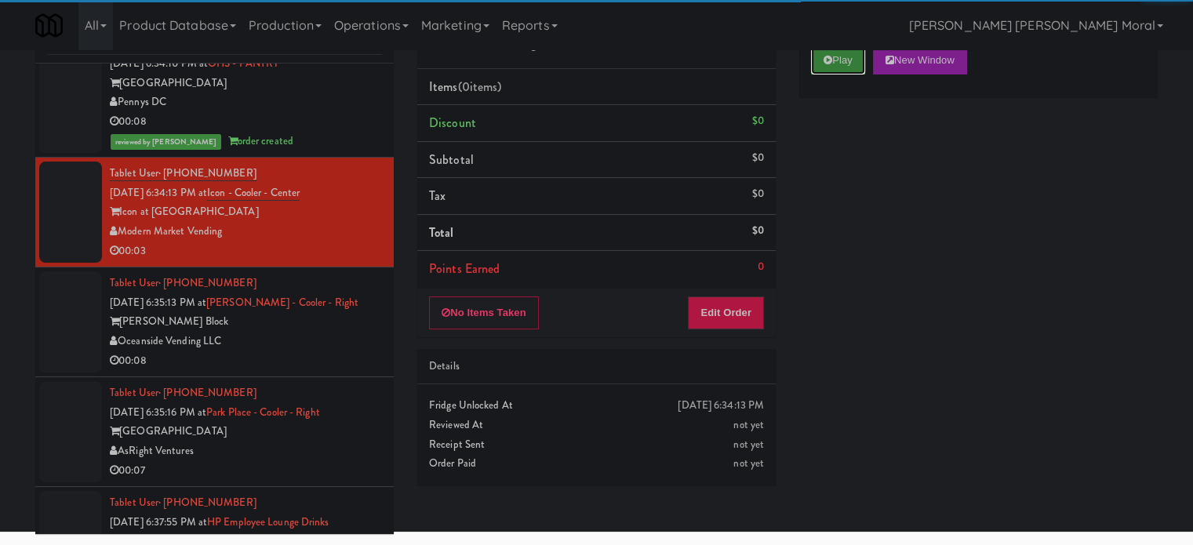
click at [830, 53] on button "Play" at bounding box center [838, 60] width 54 height 28
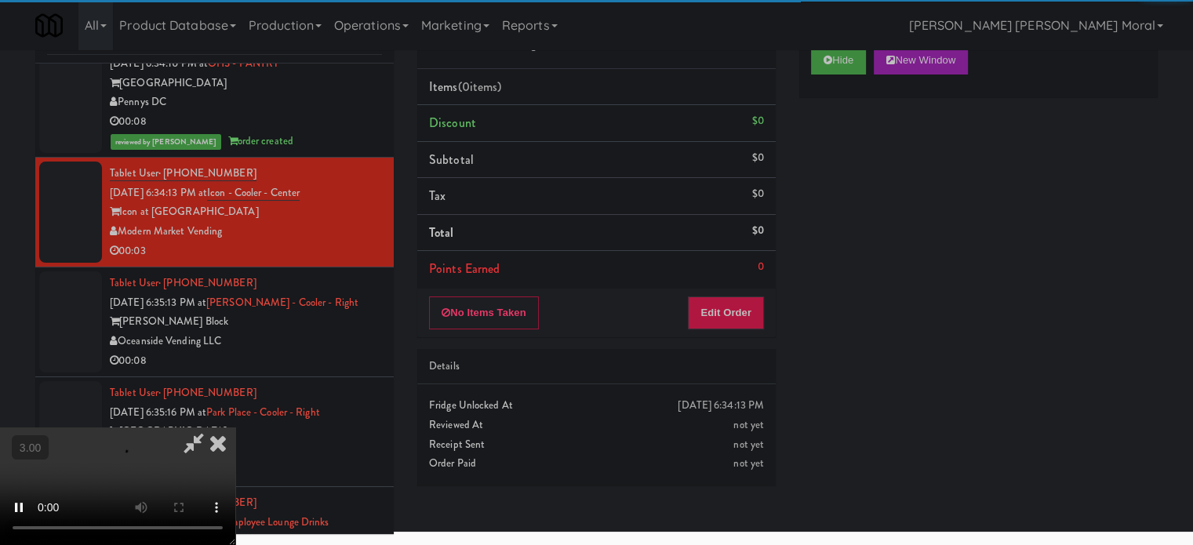
click at [831, 180] on div "Hide New Window Primary Flag Clear Flag if unable to determine what was taken o…" at bounding box center [978, 329] width 358 height 588
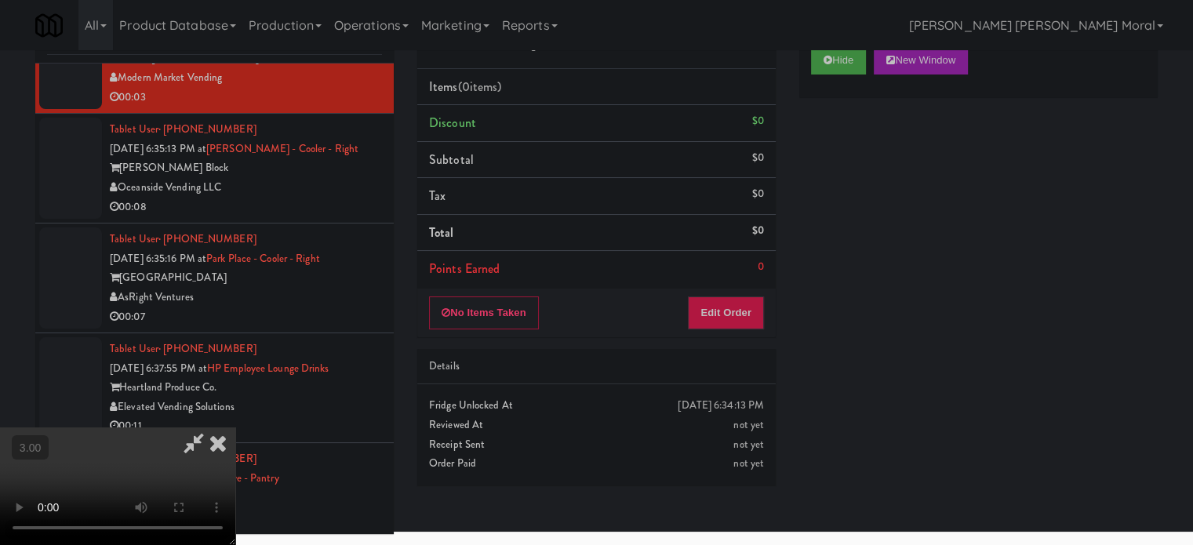
scroll to position [7607, 0]
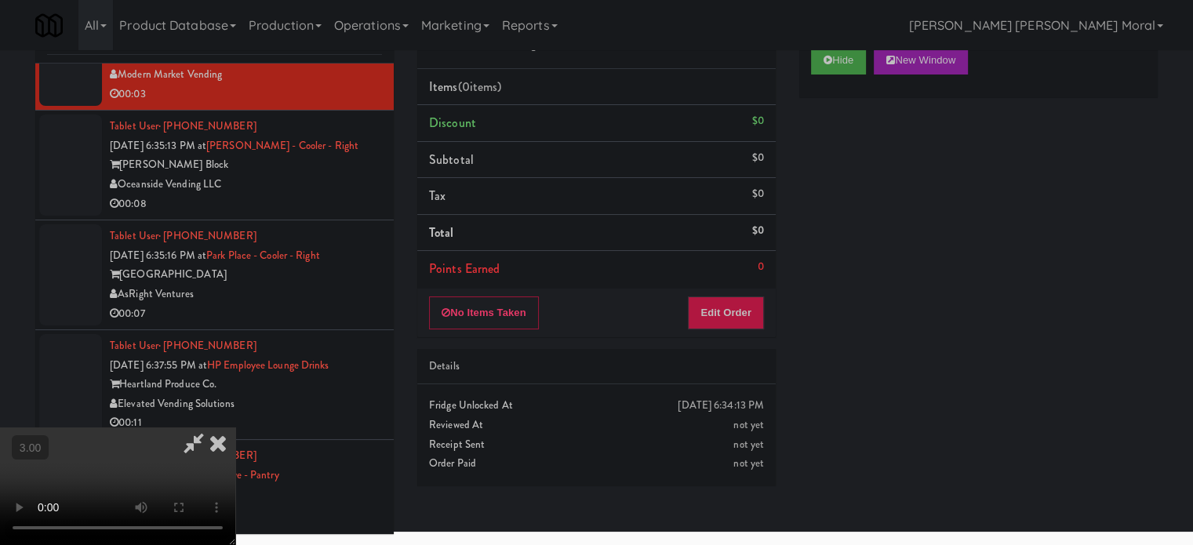
click at [852, 292] on div "Hide New Window Primary Flag Clear Flag if unable to determine what was taken o…" at bounding box center [978, 329] width 358 height 588
click at [235, 427] on video at bounding box center [117, 486] width 235 height 118
drag, startPoint x: 719, startPoint y: 313, endPoint x: 758, endPoint y: 280, distance: 50.6
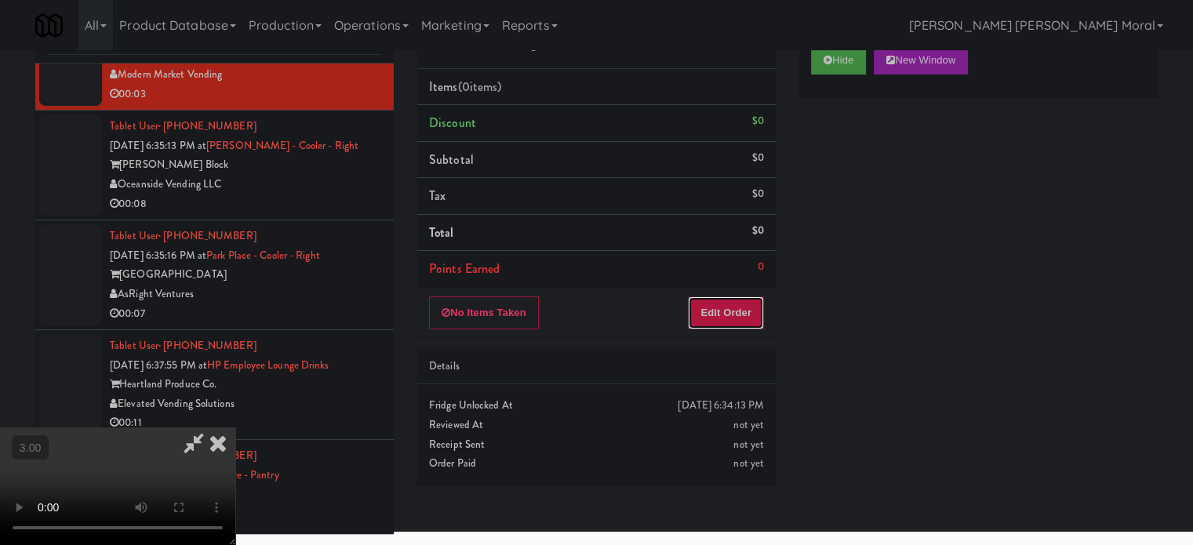
click at [719, 312] on button "Edit Order" at bounding box center [726, 312] width 76 height 33
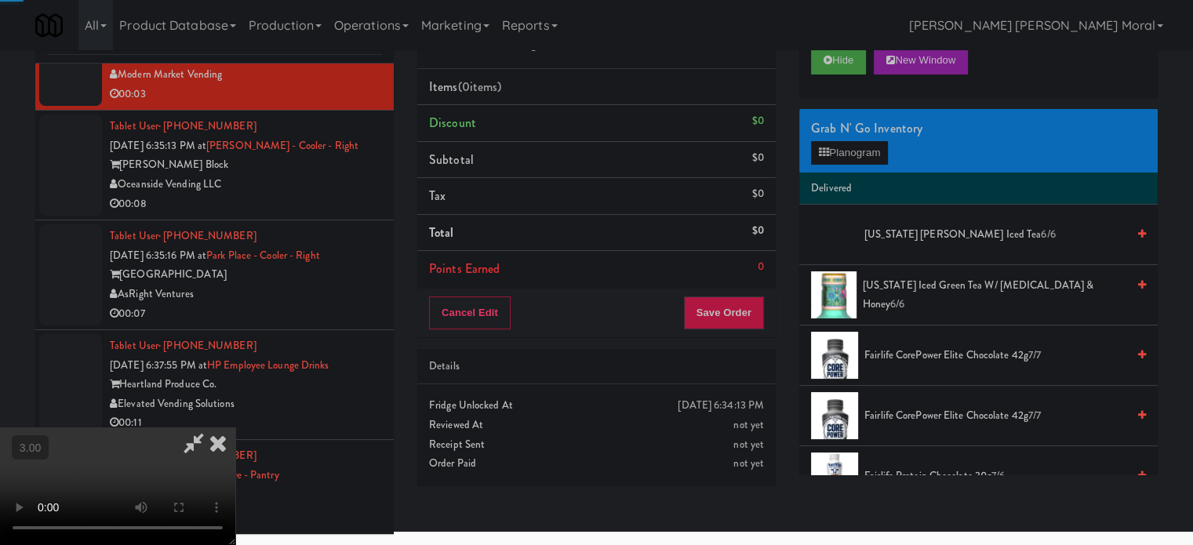
click at [859, 136] on div "Grab N' Go Inventory" at bounding box center [978, 129] width 335 height 24
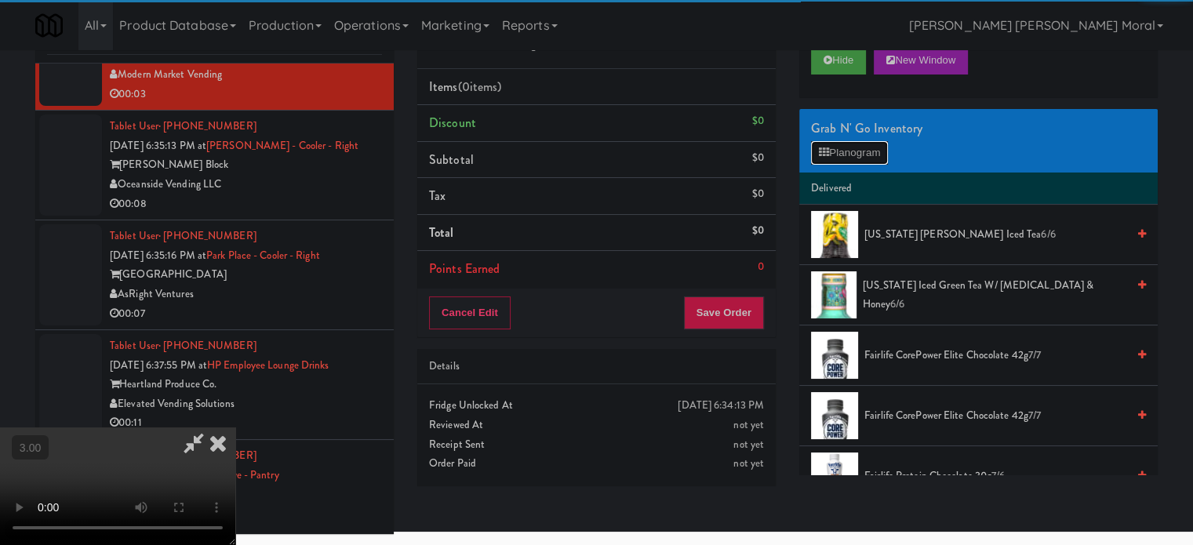
click at [848, 148] on button "Planogram" at bounding box center [849, 153] width 77 height 24
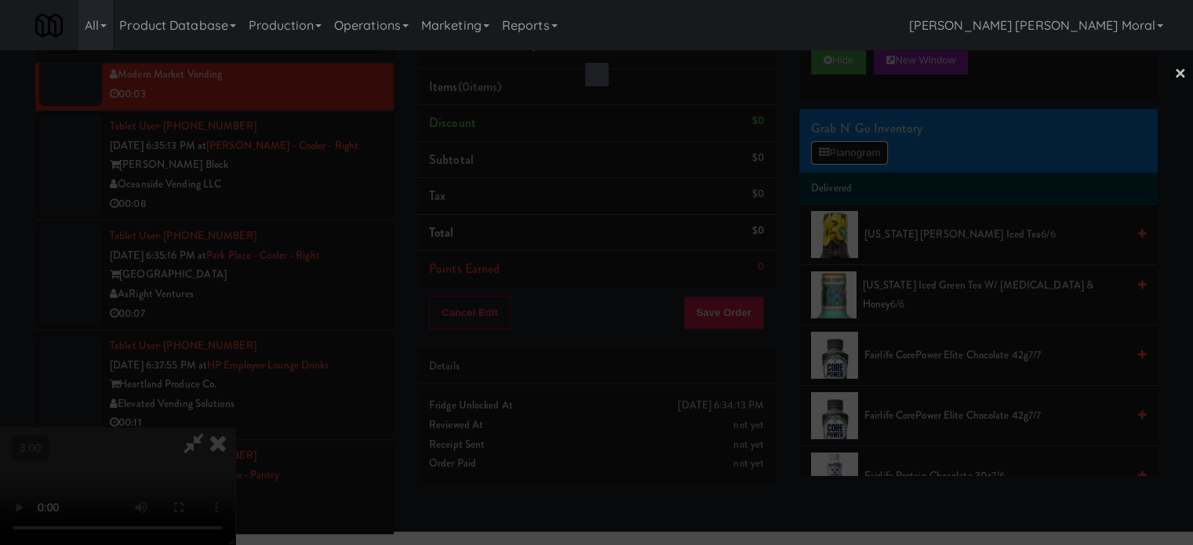
scroll to position [7568, 0]
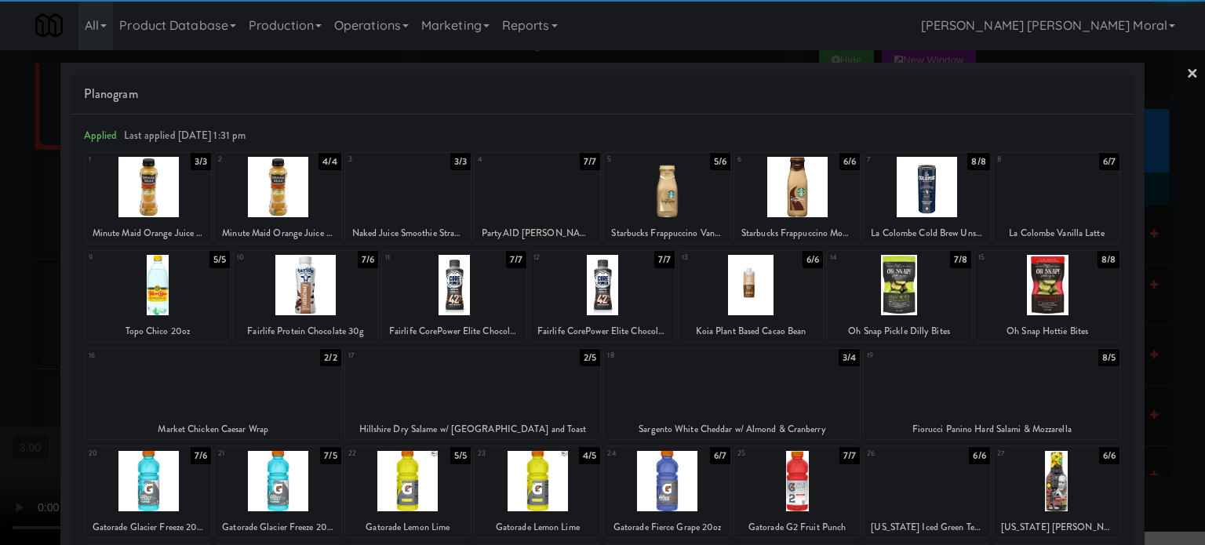
click at [266, 380] on div at bounding box center [213, 383] width 256 height 60
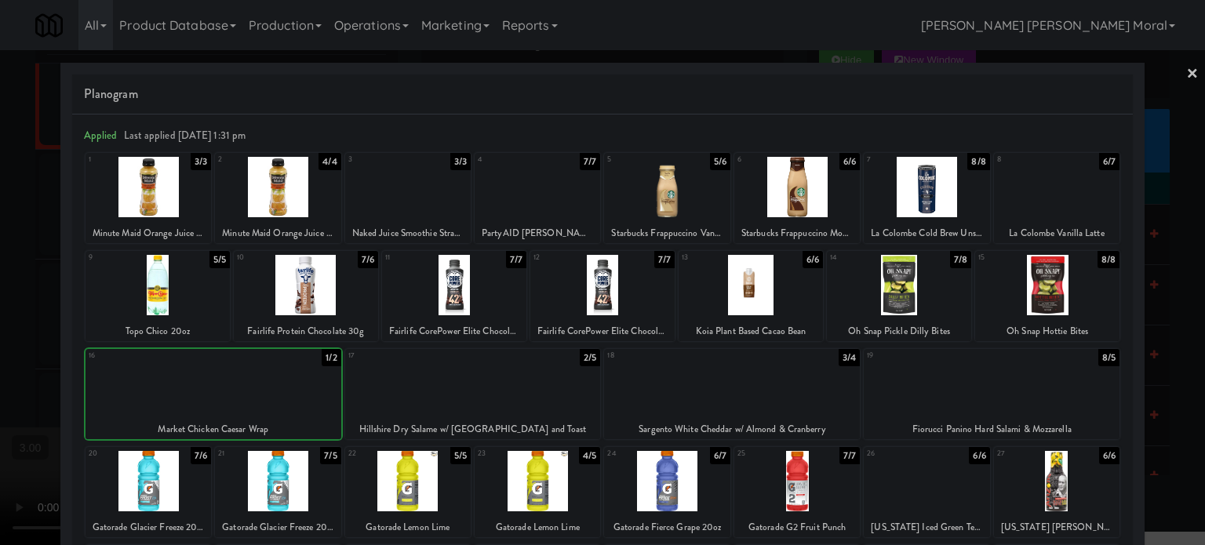
click at [0, 348] on div at bounding box center [602, 272] width 1205 height 545
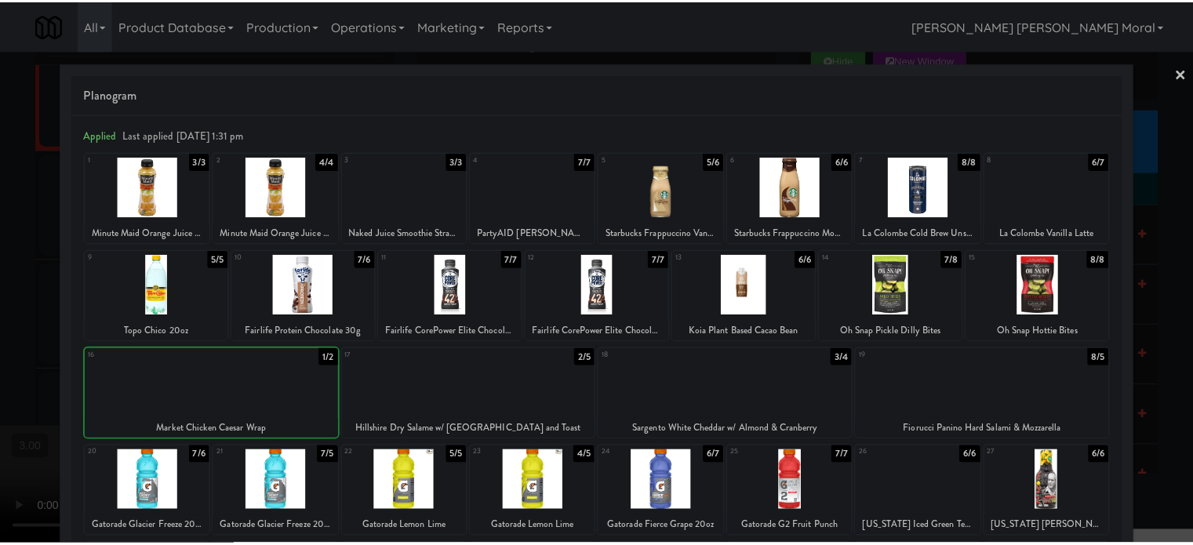
scroll to position [7607, 0]
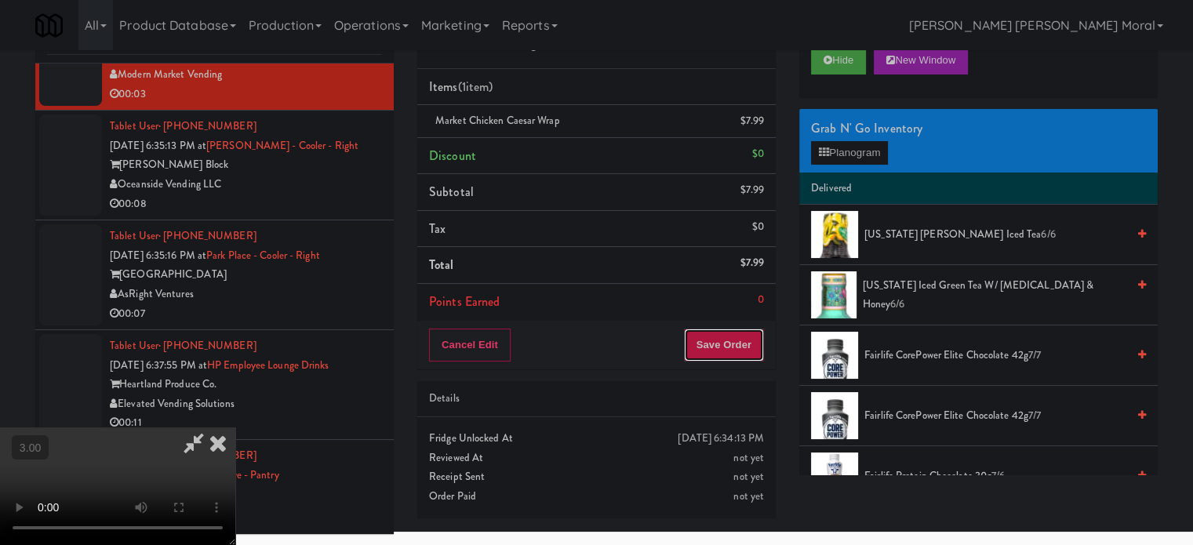
click at [725, 337] on button "Save Order" at bounding box center [724, 345] width 80 height 33
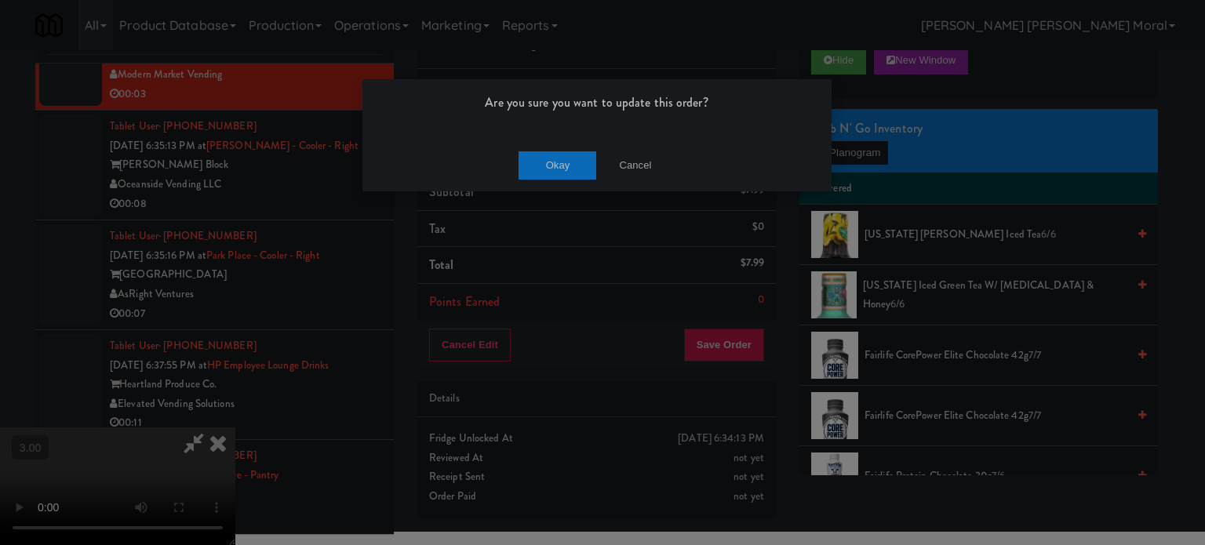
click at [565, 147] on div "Okay Cancel" at bounding box center [596, 165] width 469 height 53
click at [561, 162] on button "Okay" at bounding box center [557, 165] width 78 height 28
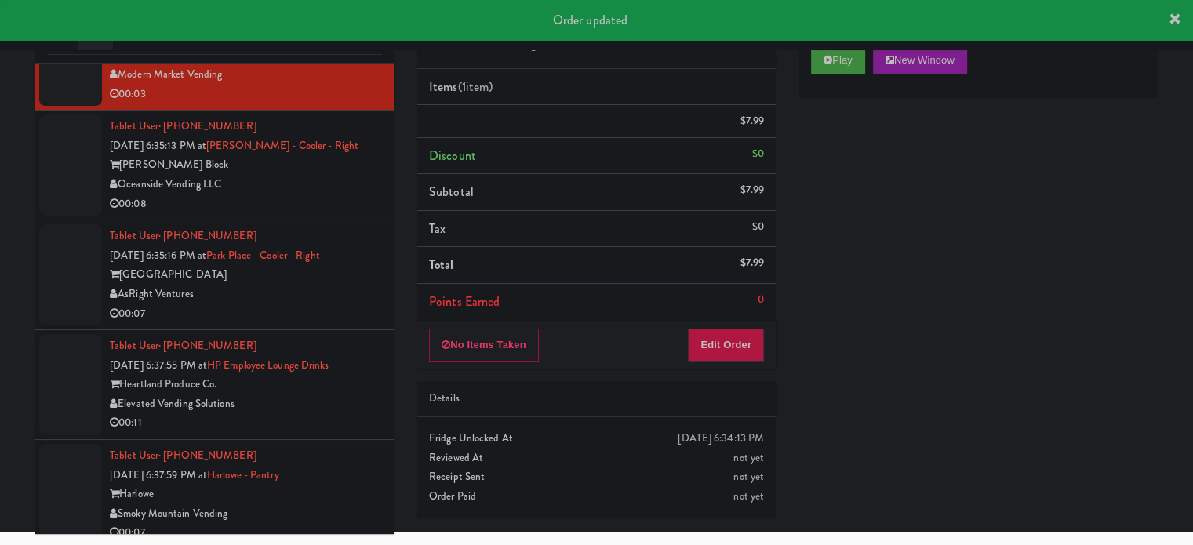
scroll to position [0, 0]
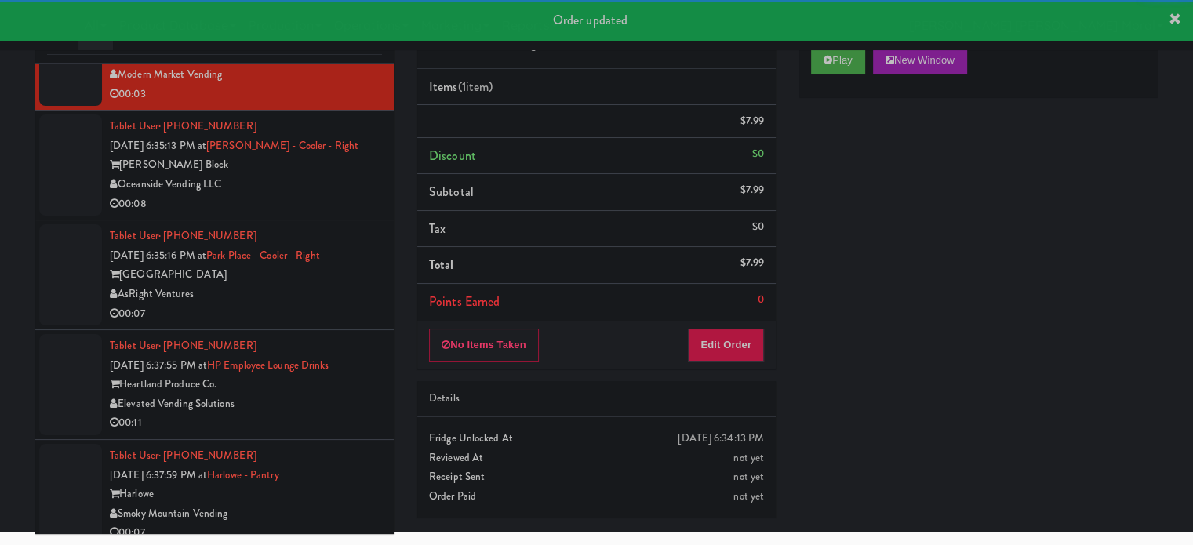
click at [327, 214] on div "00:08" at bounding box center [246, 204] width 272 height 20
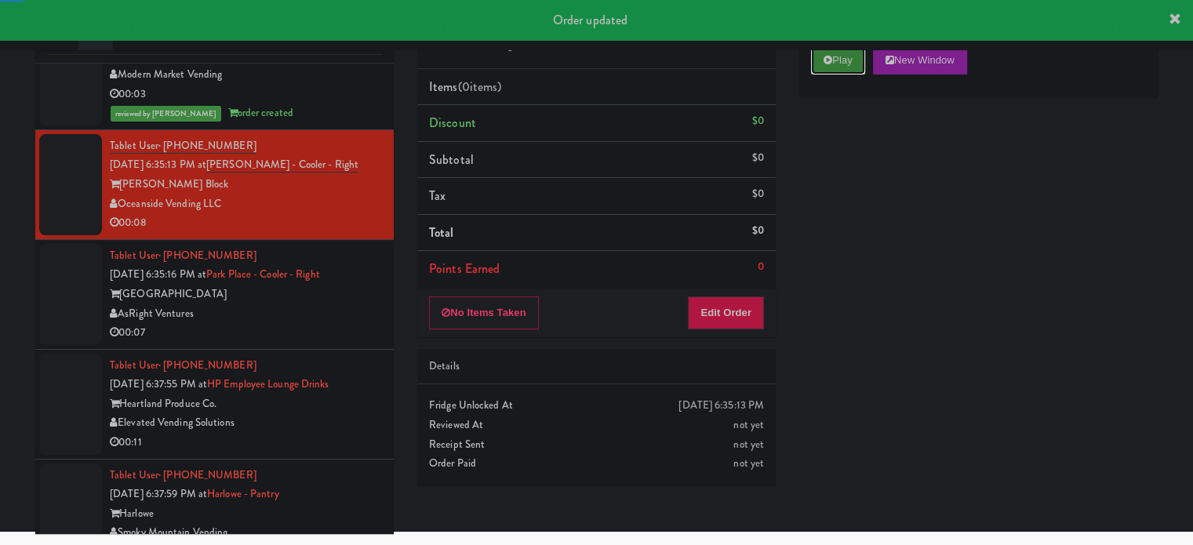
drag, startPoint x: 839, startPoint y: 61, endPoint x: 833, endPoint y: 175, distance: 113.9
click at [839, 62] on button "Play" at bounding box center [838, 60] width 54 height 28
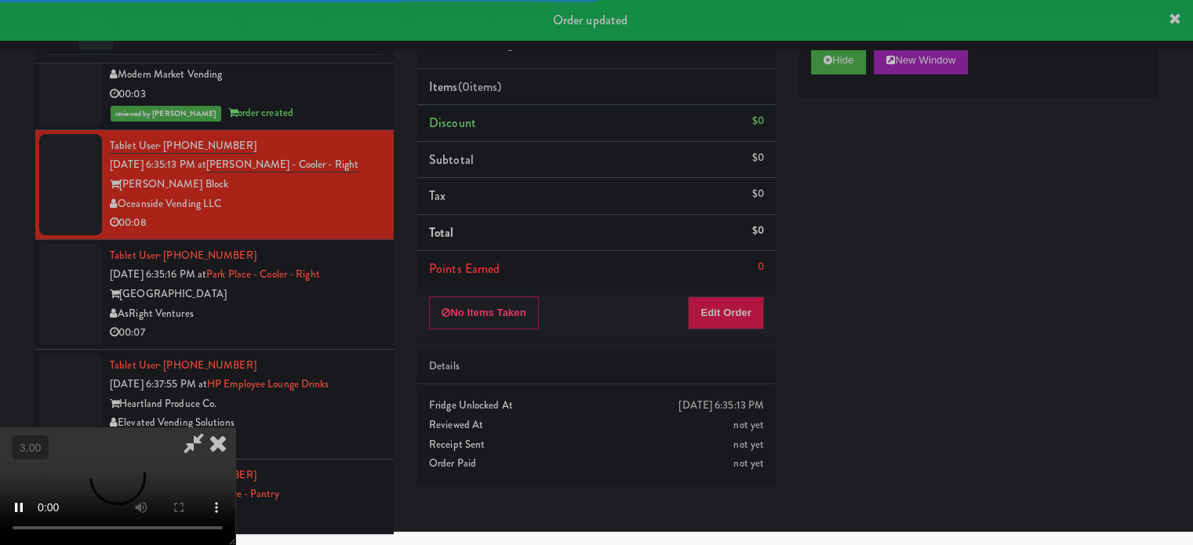
click at [833, 178] on div "Hide New Window Primary Flag Clear Flag if unable to determine what was taken o…" at bounding box center [978, 329] width 358 height 588
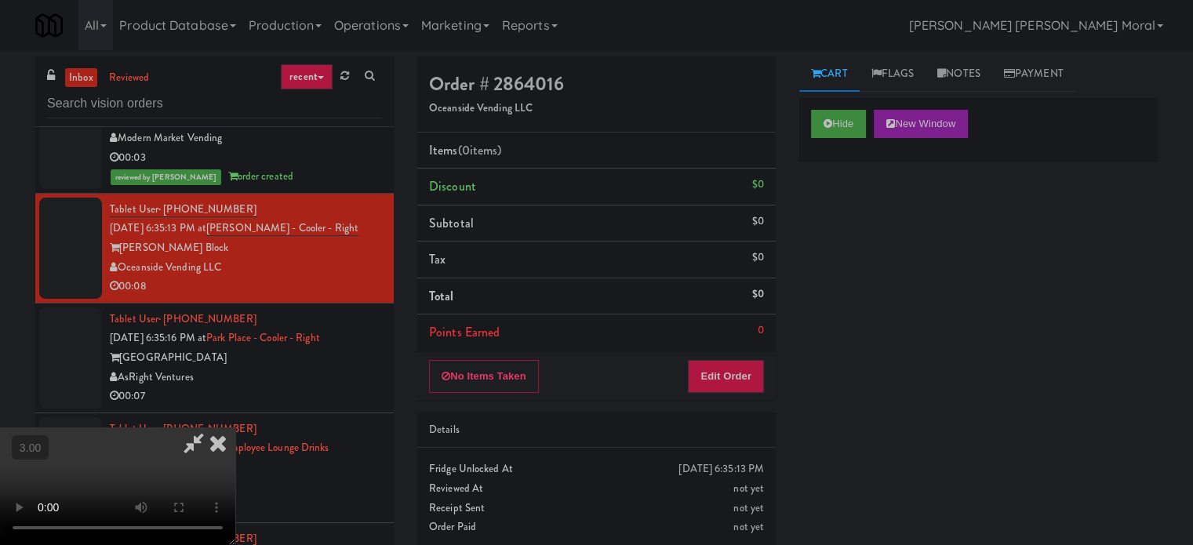
click at [235, 427] on video at bounding box center [117, 486] width 235 height 118
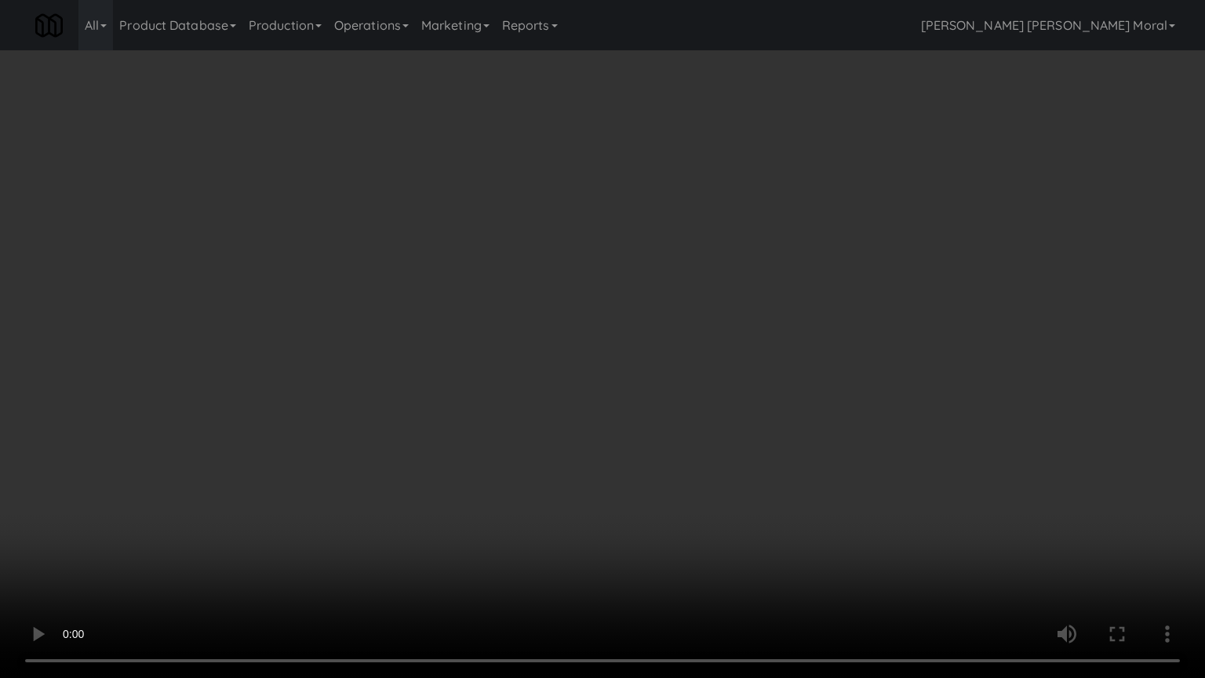
click at [554, 427] on video at bounding box center [602, 339] width 1205 height 678
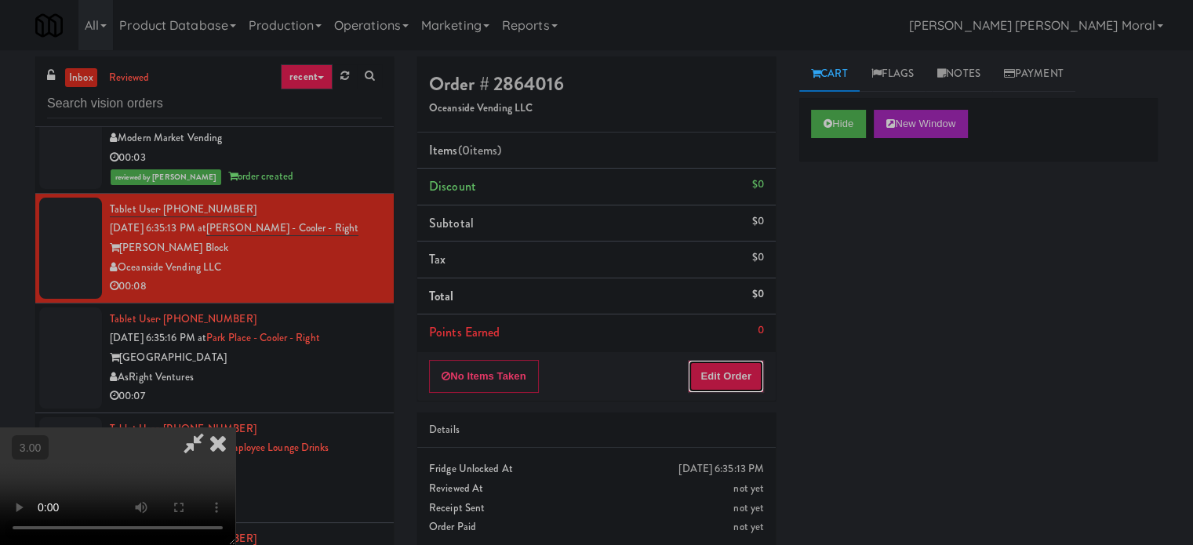
click at [737, 369] on button "Edit Order" at bounding box center [726, 376] width 76 height 33
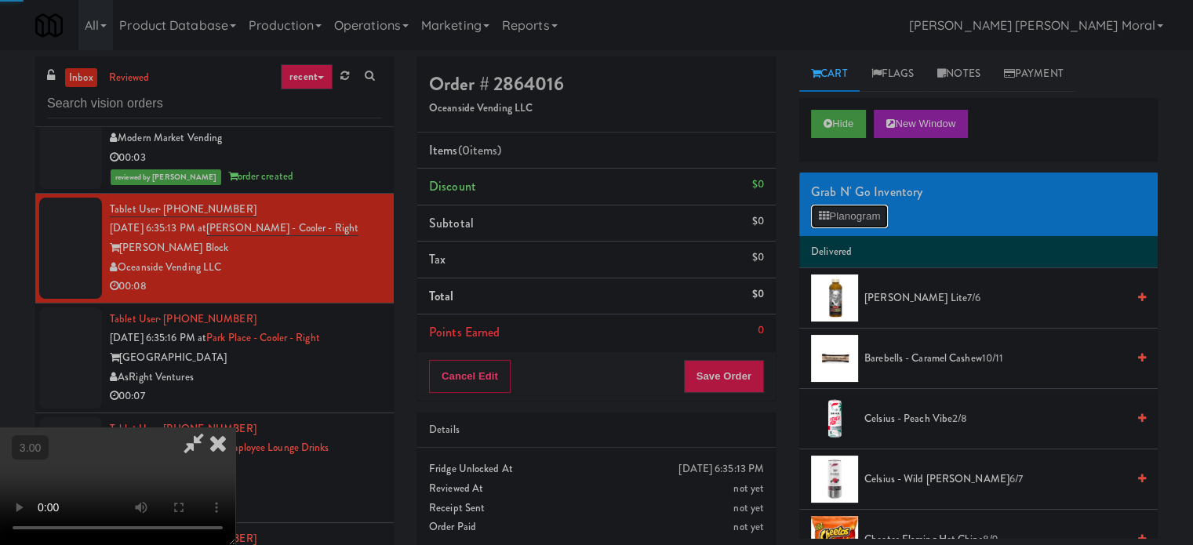
click at [819, 213] on icon at bounding box center [824, 216] width 10 height 10
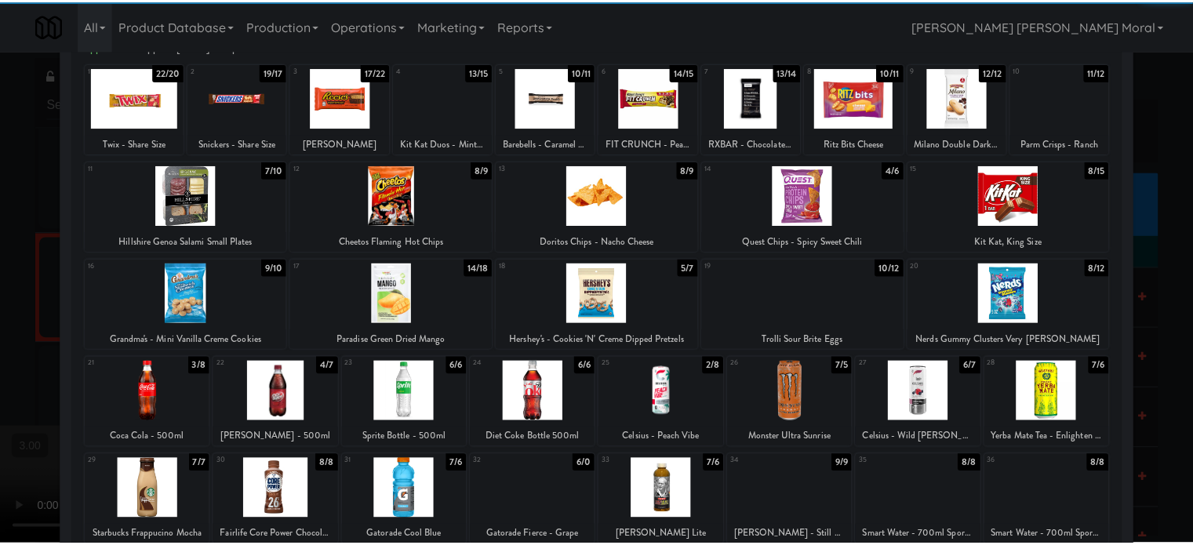
scroll to position [157, 0]
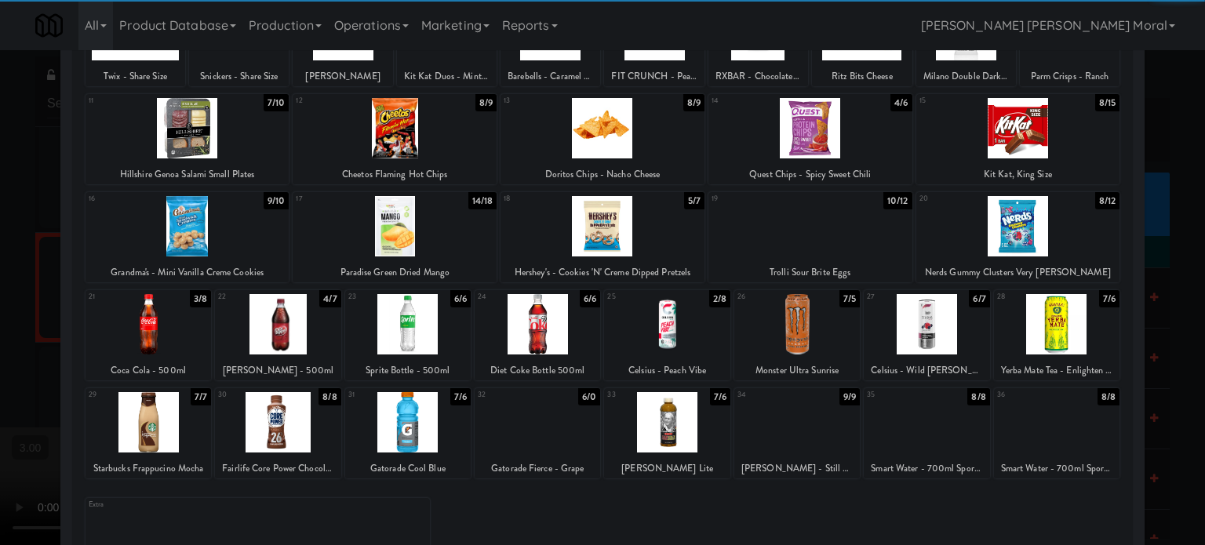
click at [949, 300] on div at bounding box center [925, 324] width 125 height 60
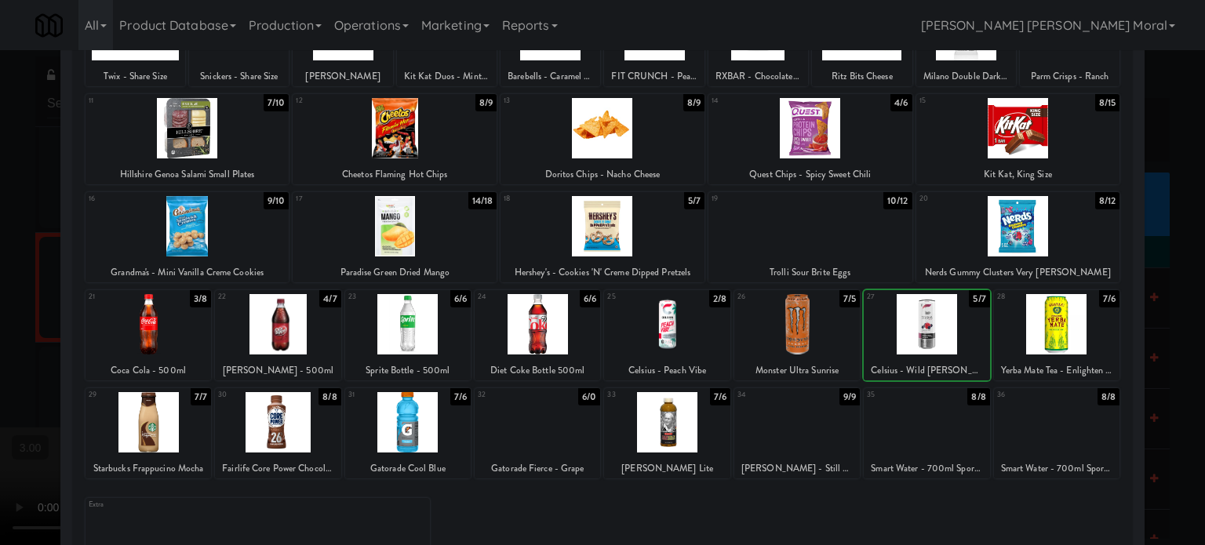
click at [1052, 329] on div at bounding box center [1056, 324] width 125 height 60
click at [0, 314] on div at bounding box center [602, 272] width 1205 height 545
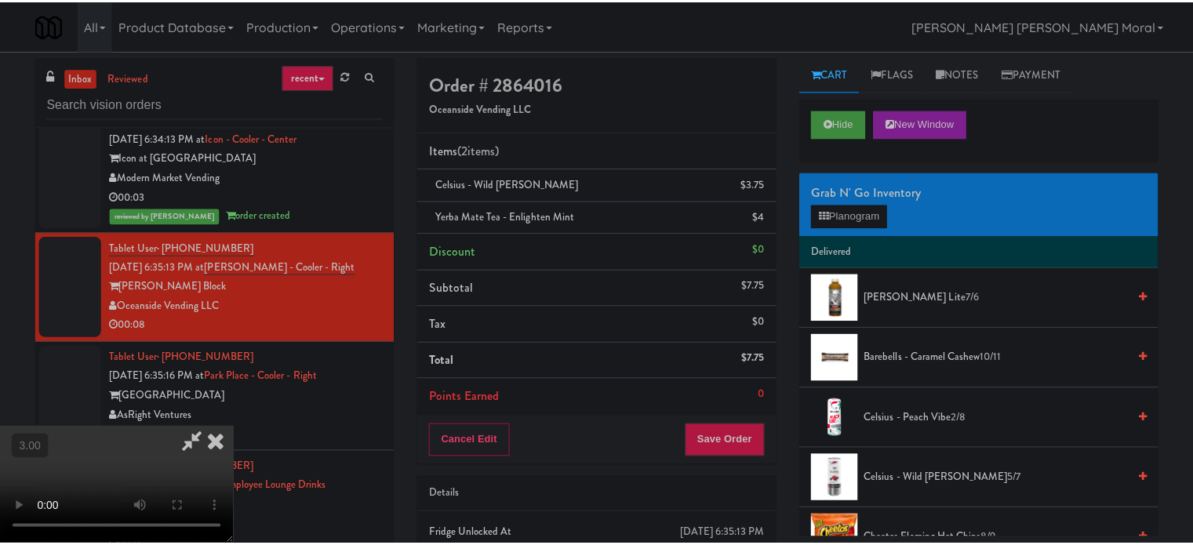
scroll to position [7607, 0]
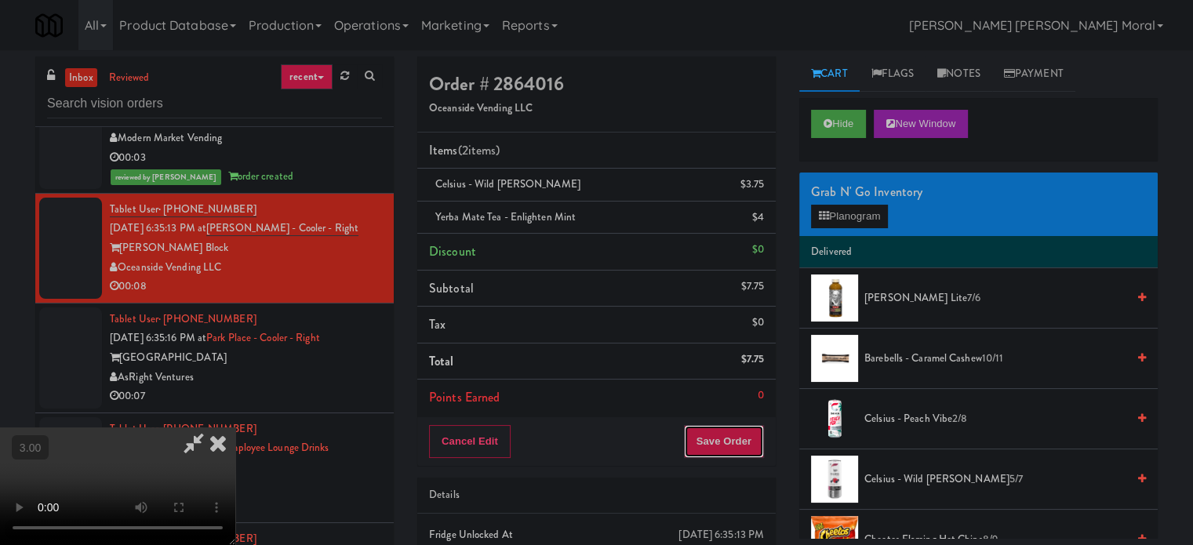
click at [743, 437] on button "Save Order" at bounding box center [724, 441] width 80 height 33
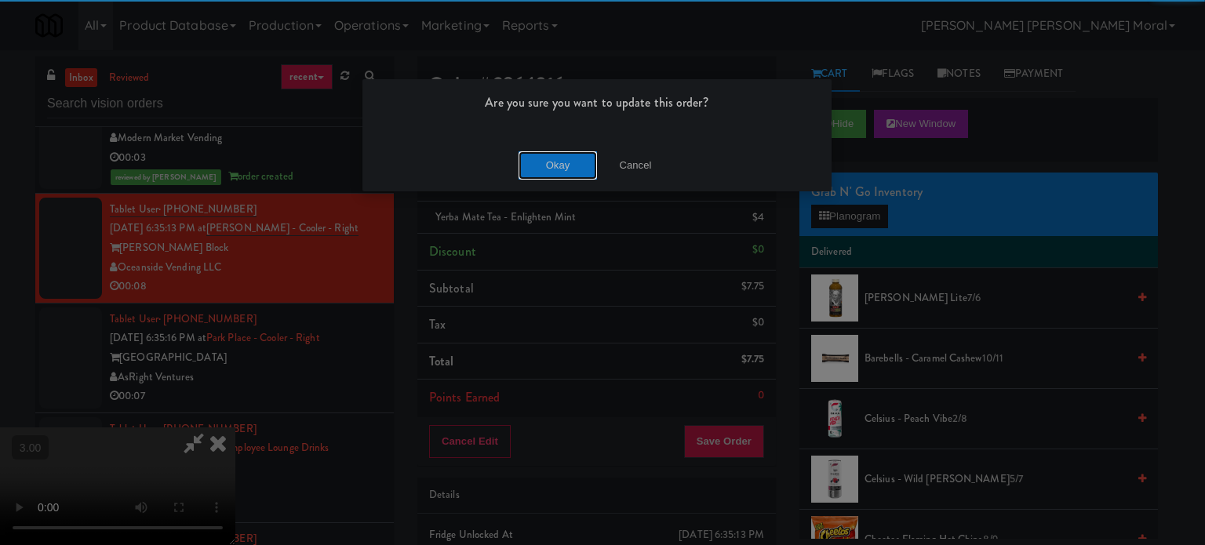
click at [563, 172] on button "Okay" at bounding box center [557, 165] width 78 height 28
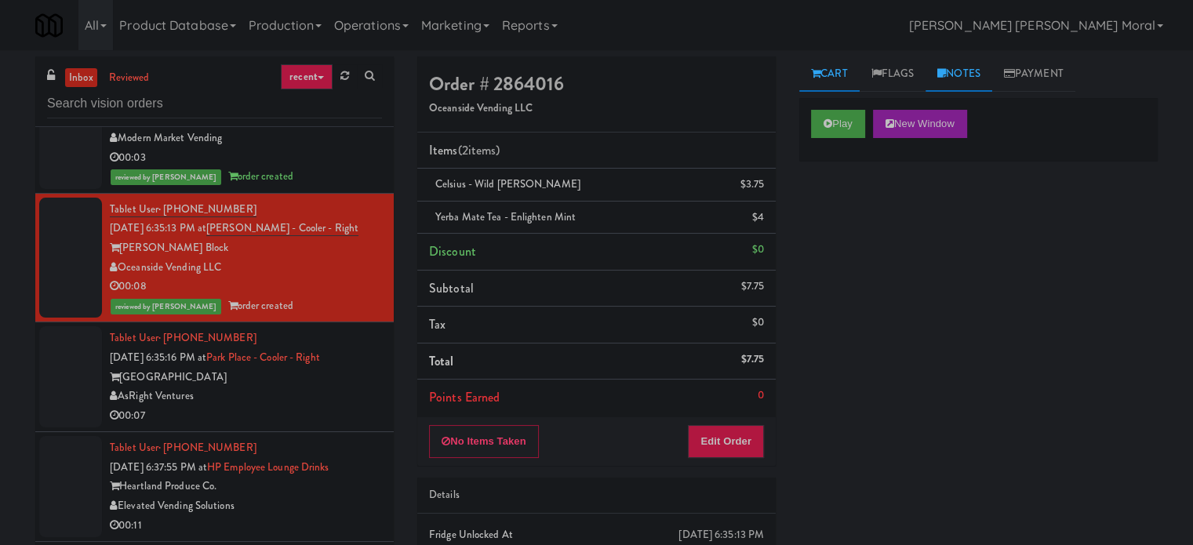
click at [947, 66] on link "Notes" at bounding box center [958, 73] width 67 height 35
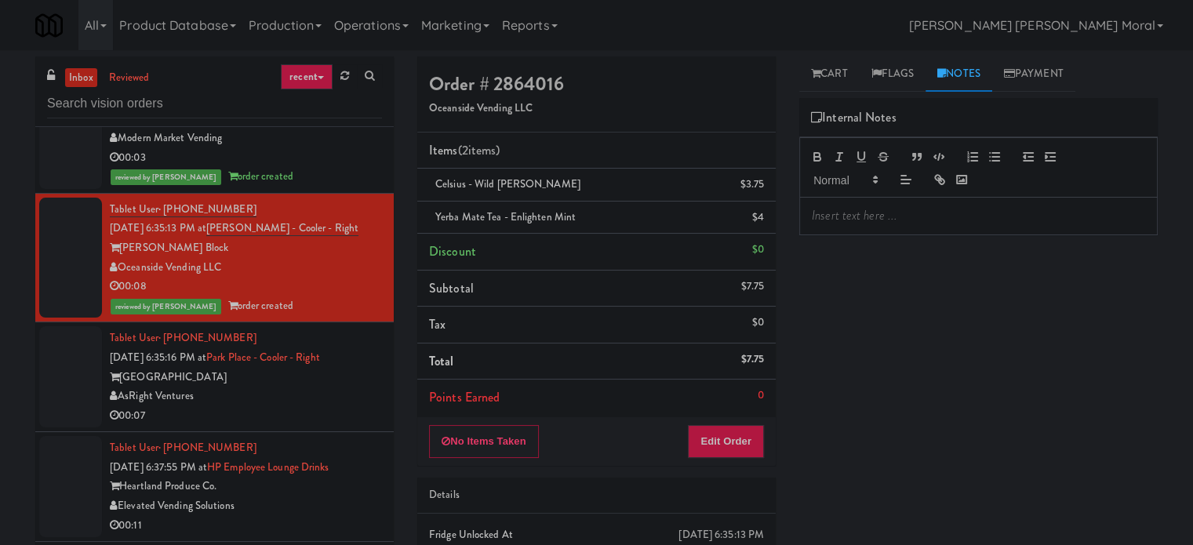
click at [896, 207] on p at bounding box center [978, 215] width 333 height 17
click at [866, 270] on div "Play New Window Primary Flag Clear Flag if unable to determine what was taken o…" at bounding box center [978, 392] width 358 height 588
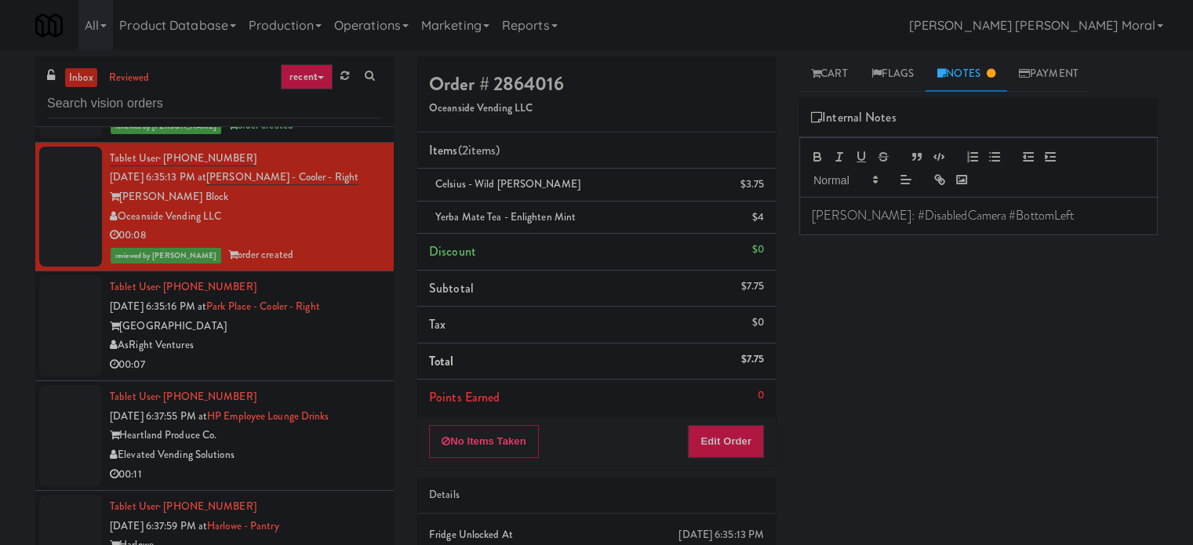
scroll to position [7685, 0]
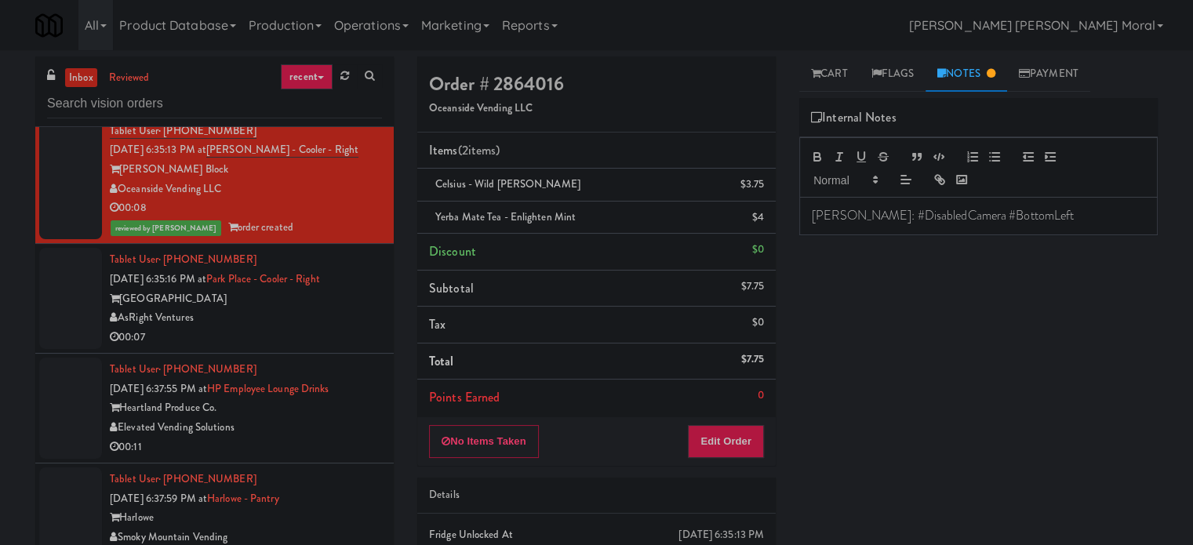
click at [324, 347] on div "00:07" at bounding box center [246, 338] width 272 height 20
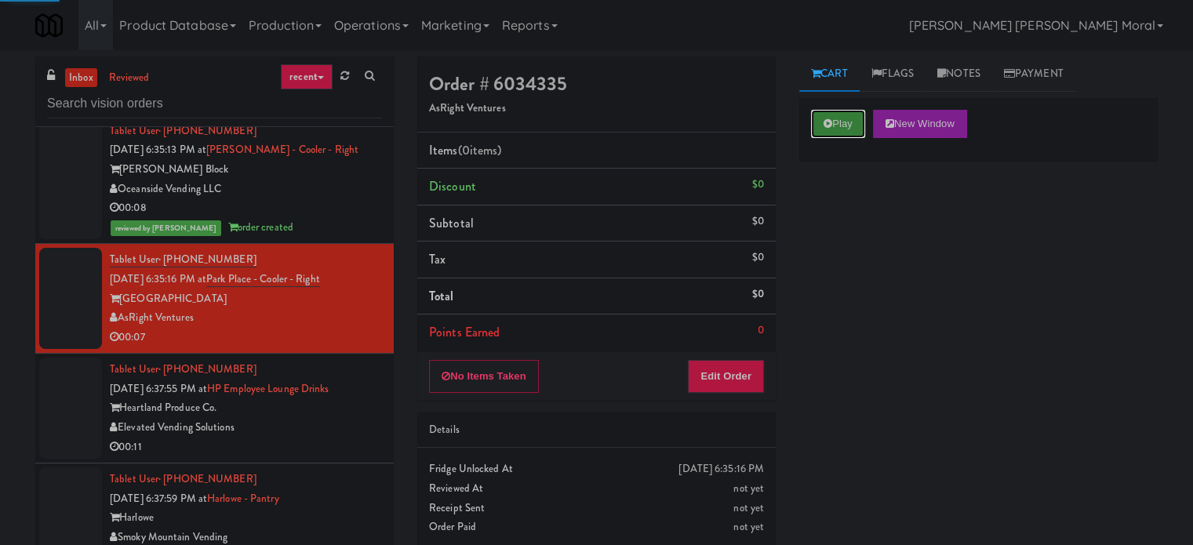
click at [830, 122] on icon at bounding box center [827, 123] width 9 height 10
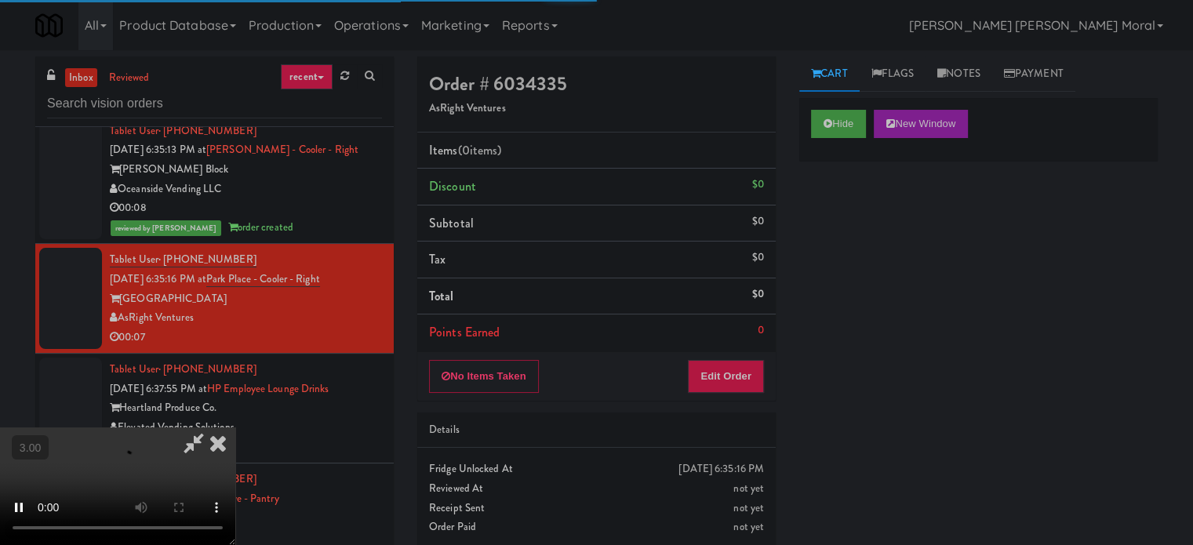
drag, startPoint x: 821, startPoint y: 266, endPoint x: 806, endPoint y: 273, distance: 16.5
click at [821, 267] on div "Hide New Window Primary Flag Clear Flag if unable to determine what was taken o…" at bounding box center [978, 392] width 358 height 588
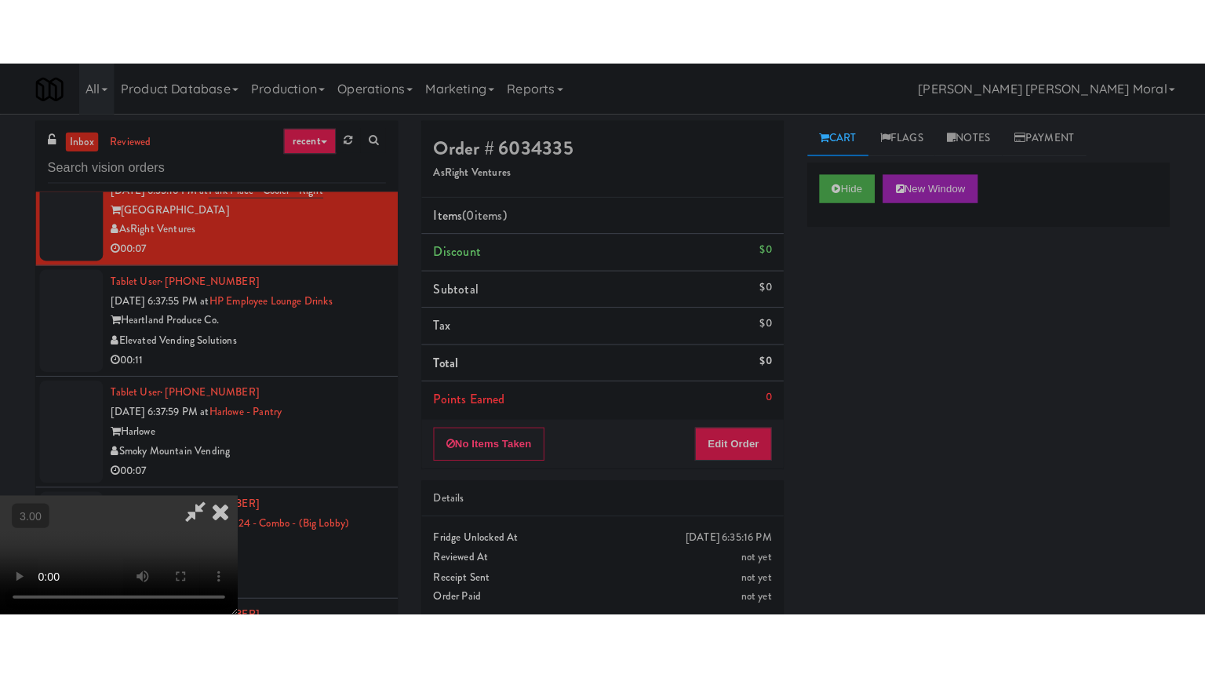
scroll to position [7842, 0]
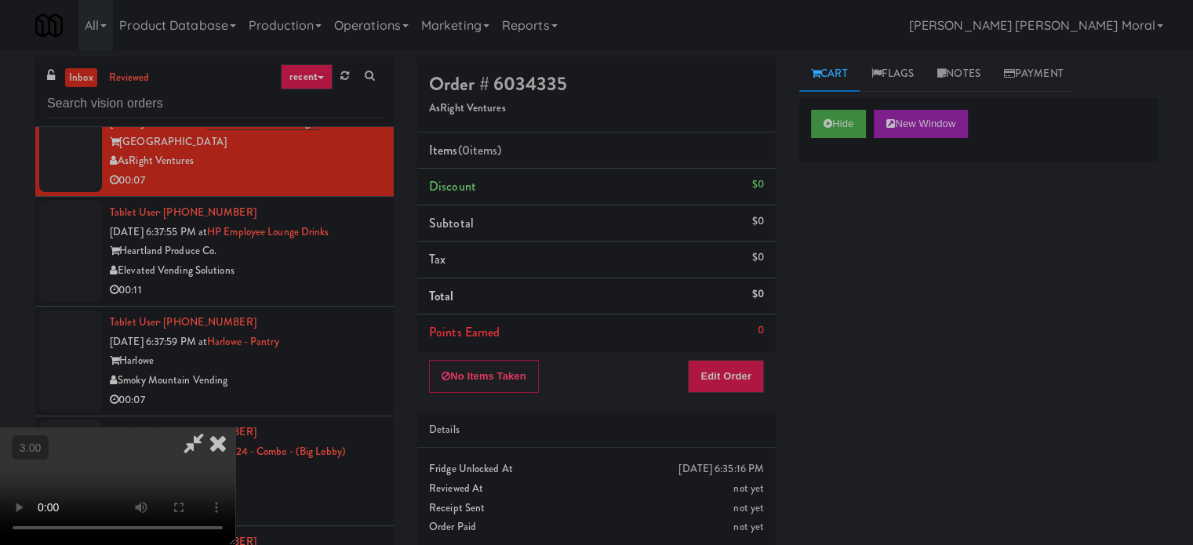
click at [797, 325] on div "Cart Flags Notes Payment Hide New Window Primary Flag Clear Flag if unable to d…" at bounding box center [978, 297] width 382 height 482
click at [235, 427] on video at bounding box center [117, 486] width 235 height 118
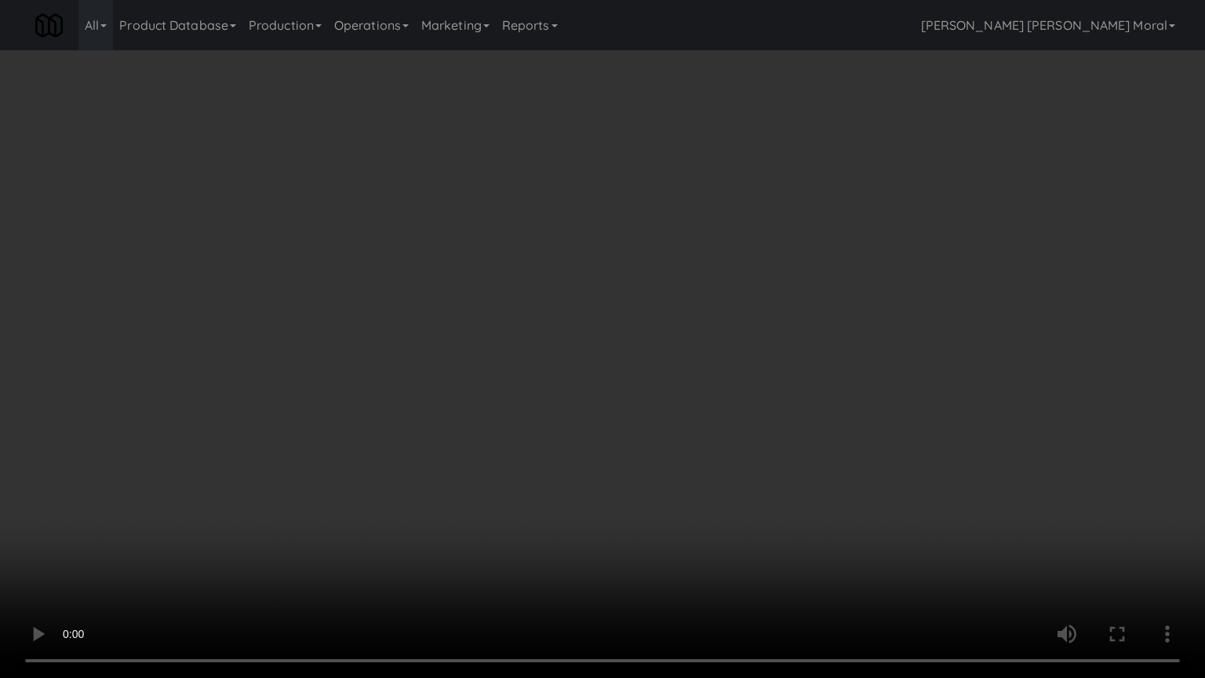
click at [614, 398] on video at bounding box center [602, 339] width 1205 height 678
click at [615, 398] on video at bounding box center [602, 339] width 1205 height 678
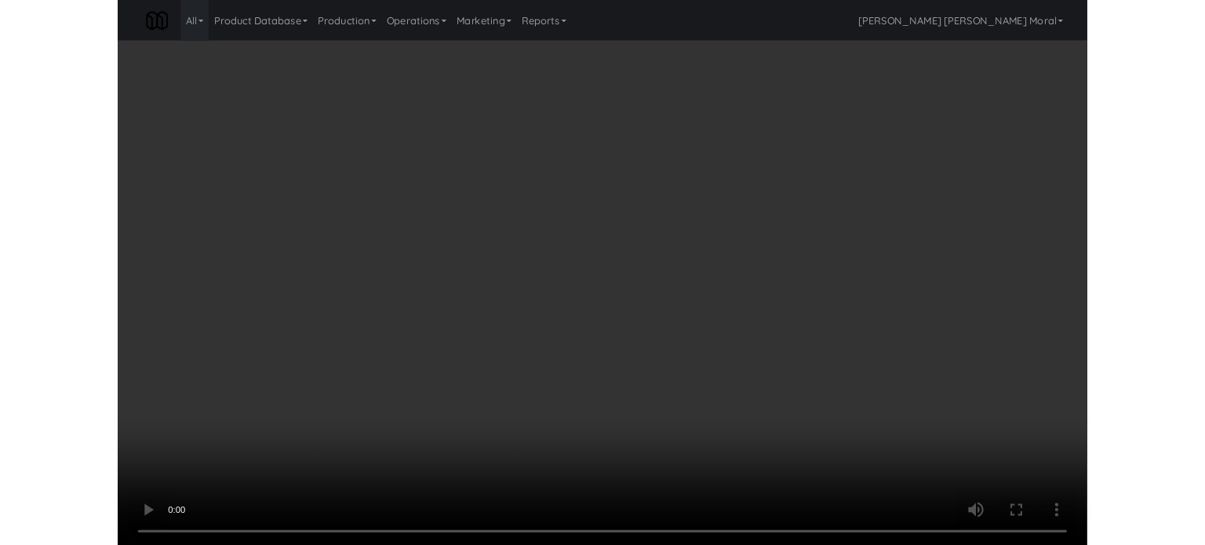
scroll to position [7842, 0]
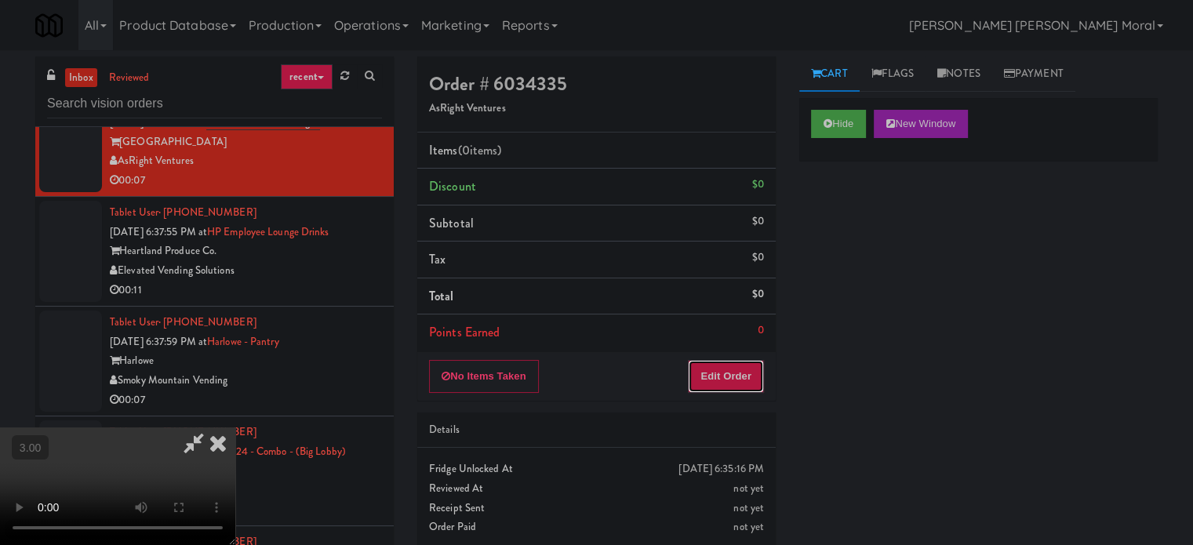
click at [738, 382] on button "Edit Order" at bounding box center [726, 376] width 76 height 33
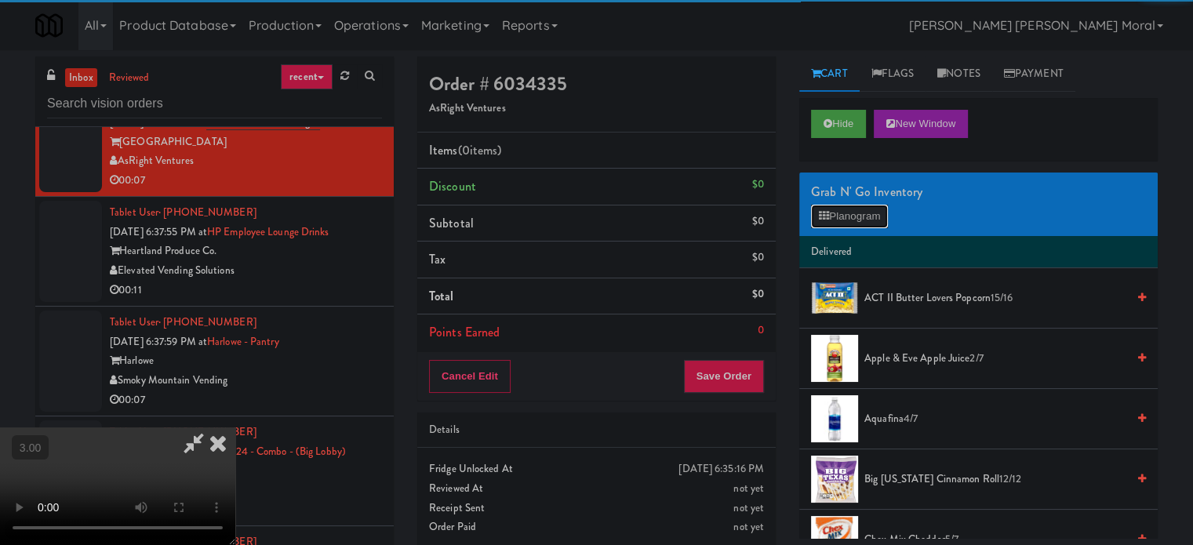
click at [829, 209] on button "Planogram" at bounding box center [849, 217] width 77 height 24
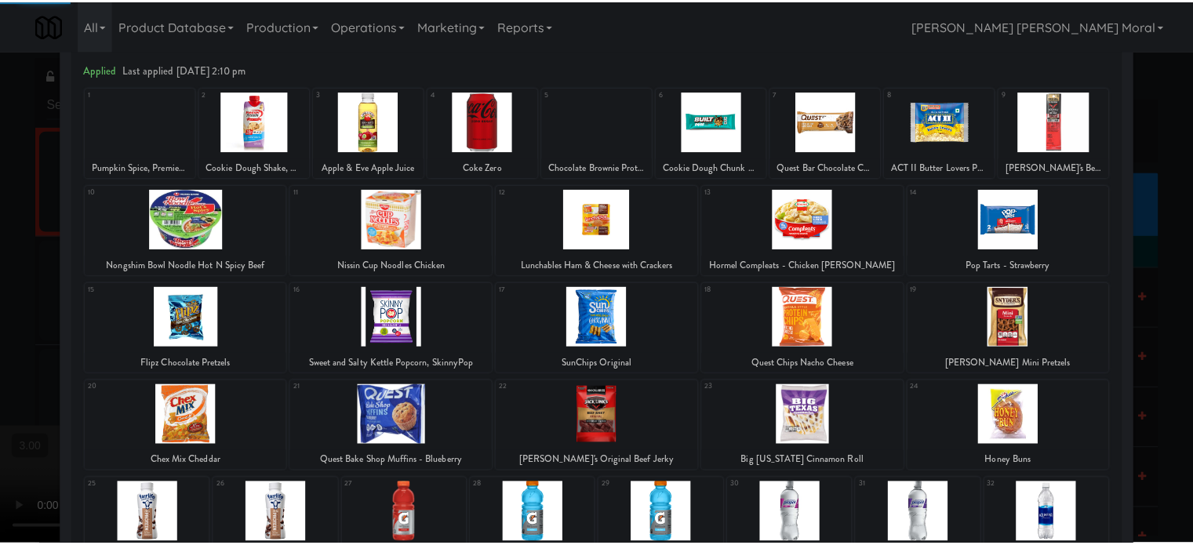
scroll to position [157, 0]
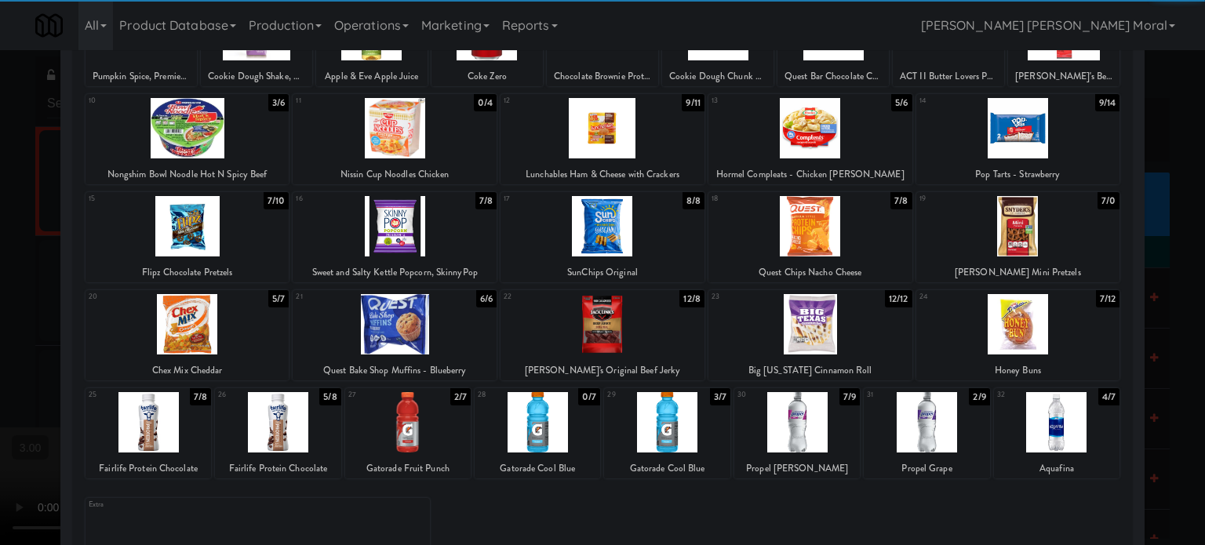
click at [800, 421] on div at bounding box center [796, 422] width 125 height 60
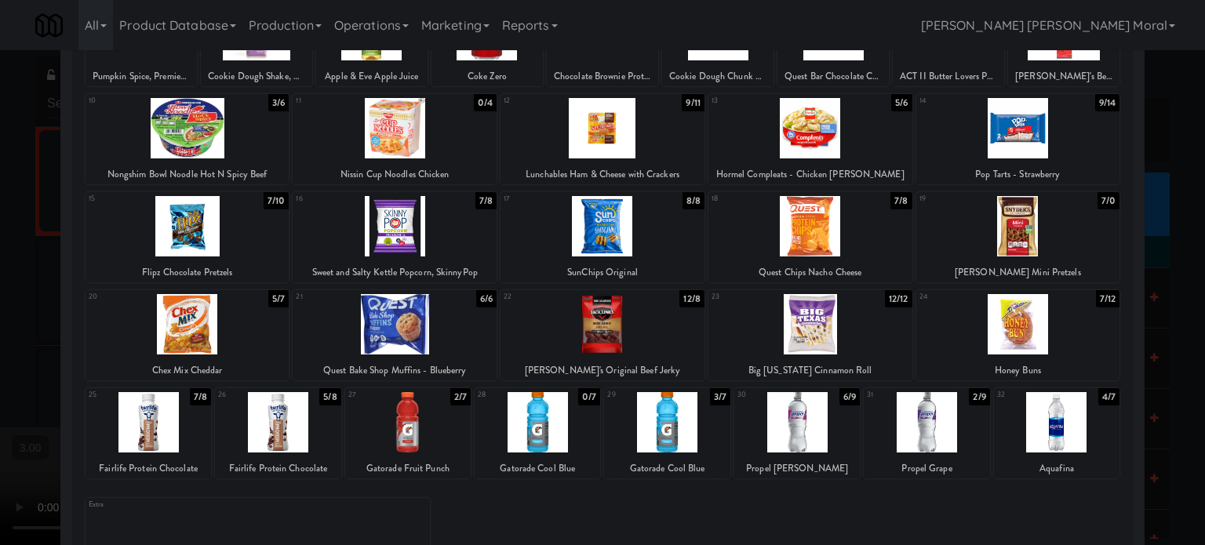
click at [0, 335] on div at bounding box center [602, 272] width 1205 height 545
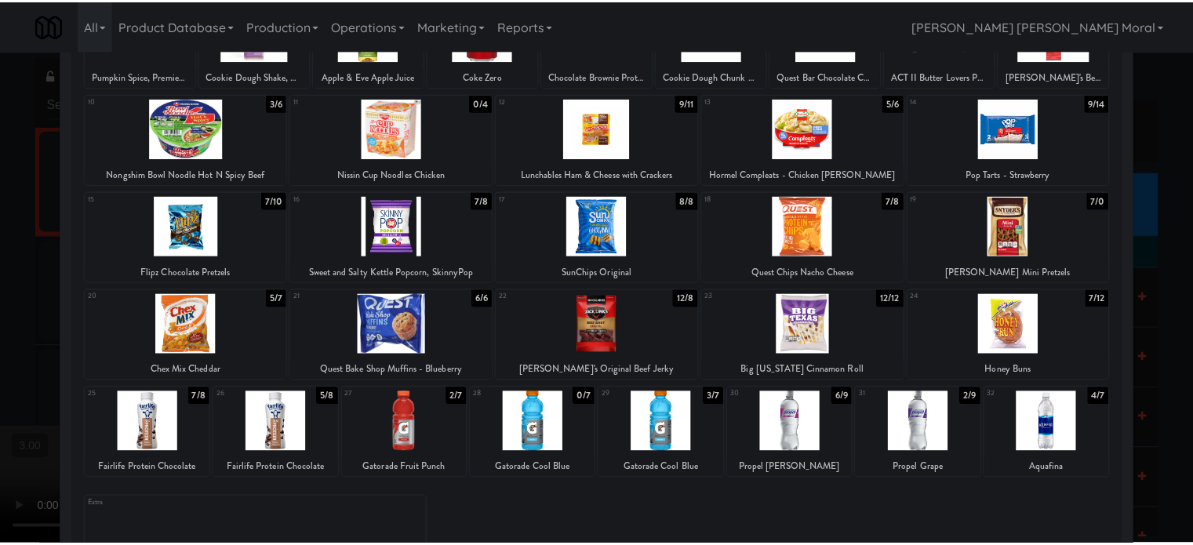
scroll to position [7842, 0]
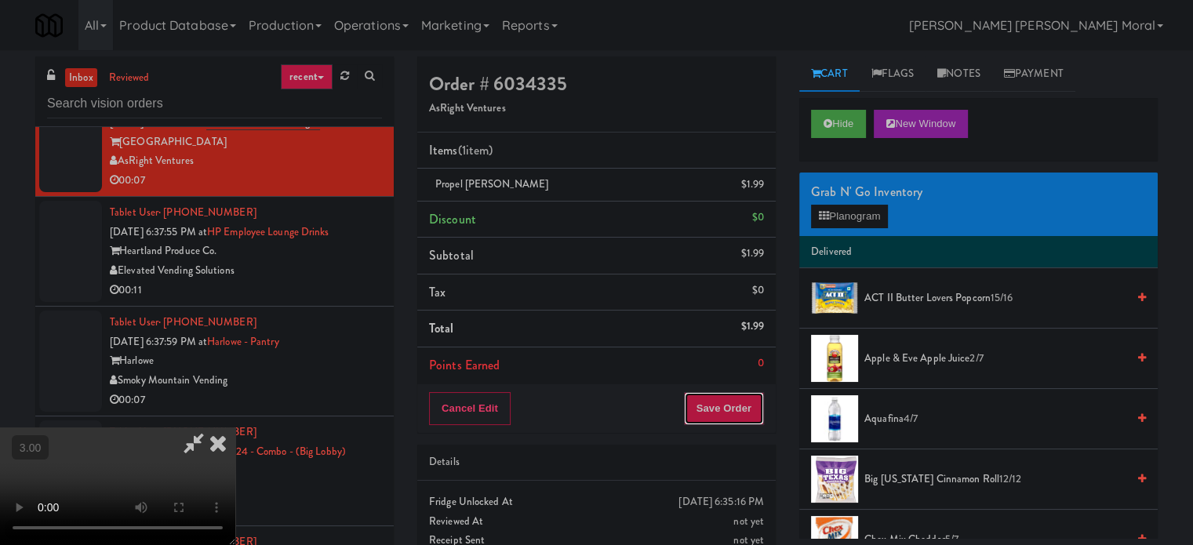
click at [740, 405] on button "Save Order" at bounding box center [724, 408] width 80 height 33
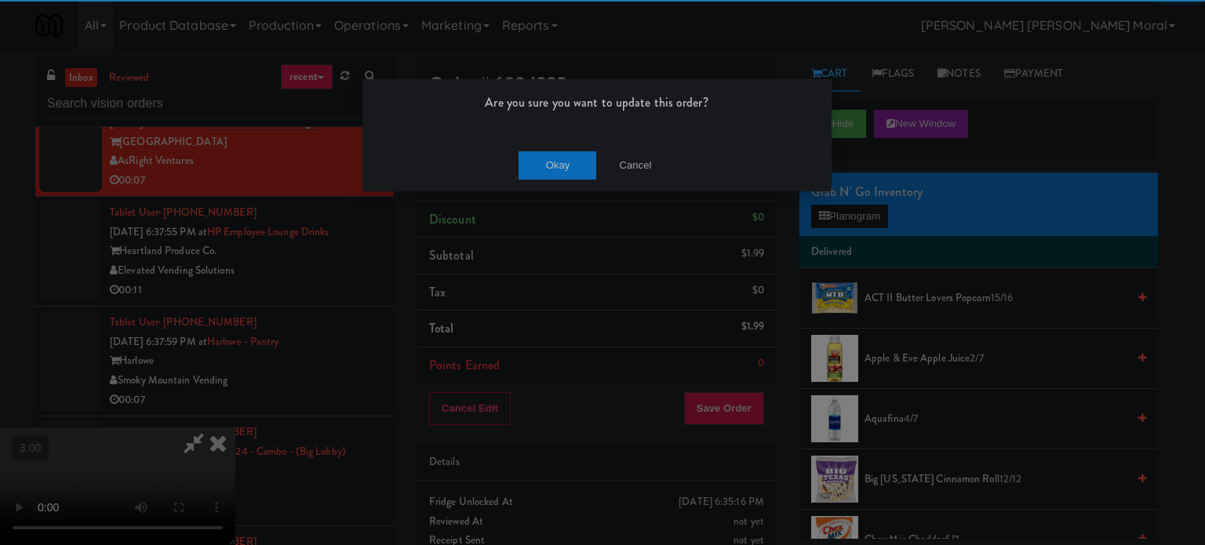
click at [572, 187] on div "Are you sure you want to update this order? Okay Cancel" at bounding box center [602, 272] width 1205 height 545
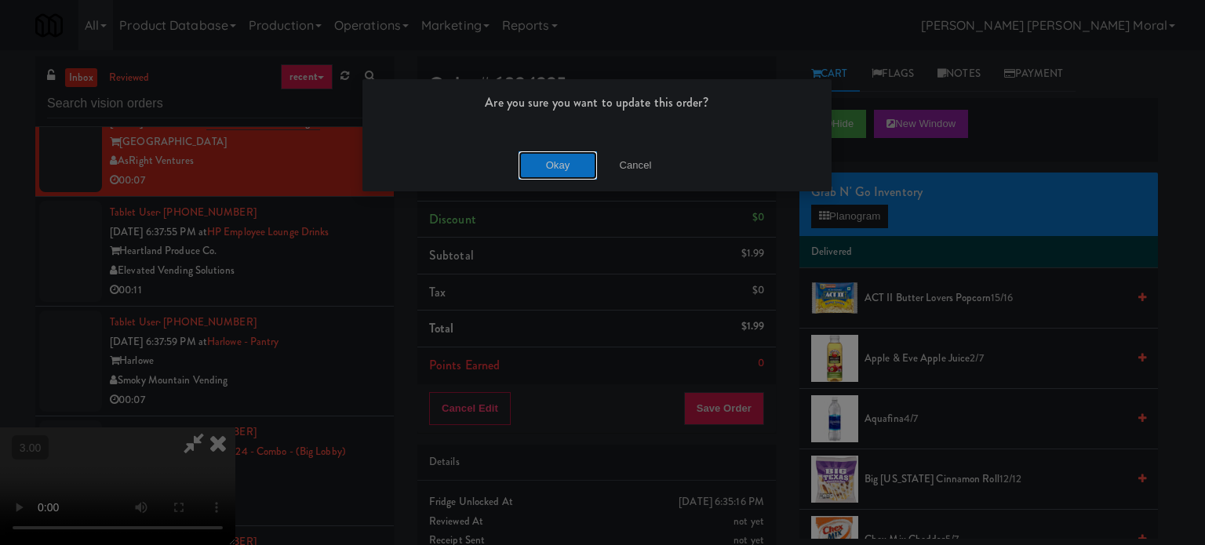
click at [572, 163] on button "Okay" at bounding box center [557, 165] width 78 height 28
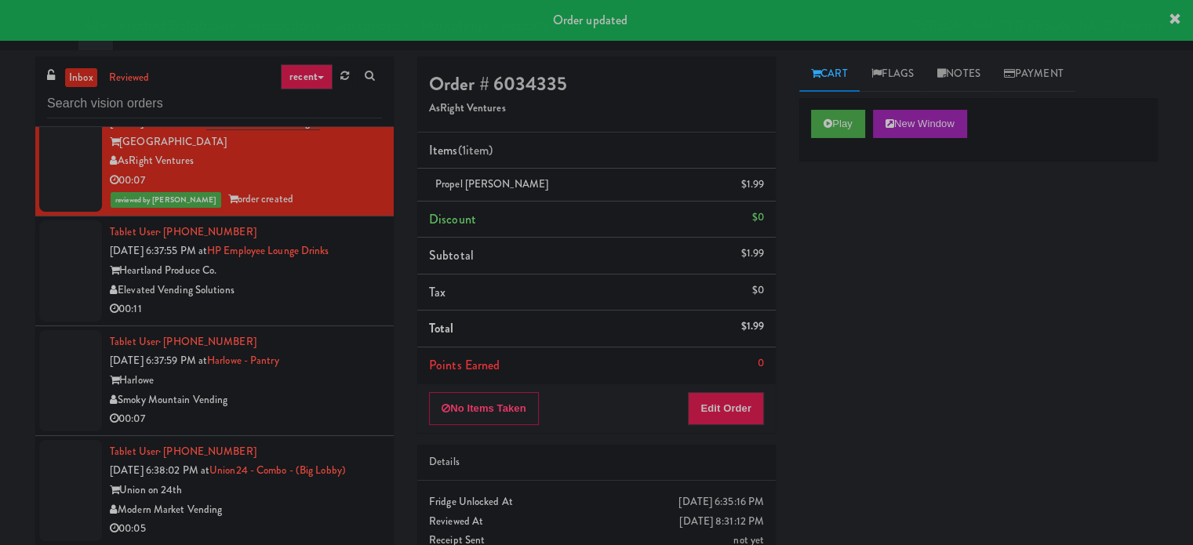
click at [332, 300] on div "Elevated Vending Solutions" at bounding box center [246, 291] width 272 height 20
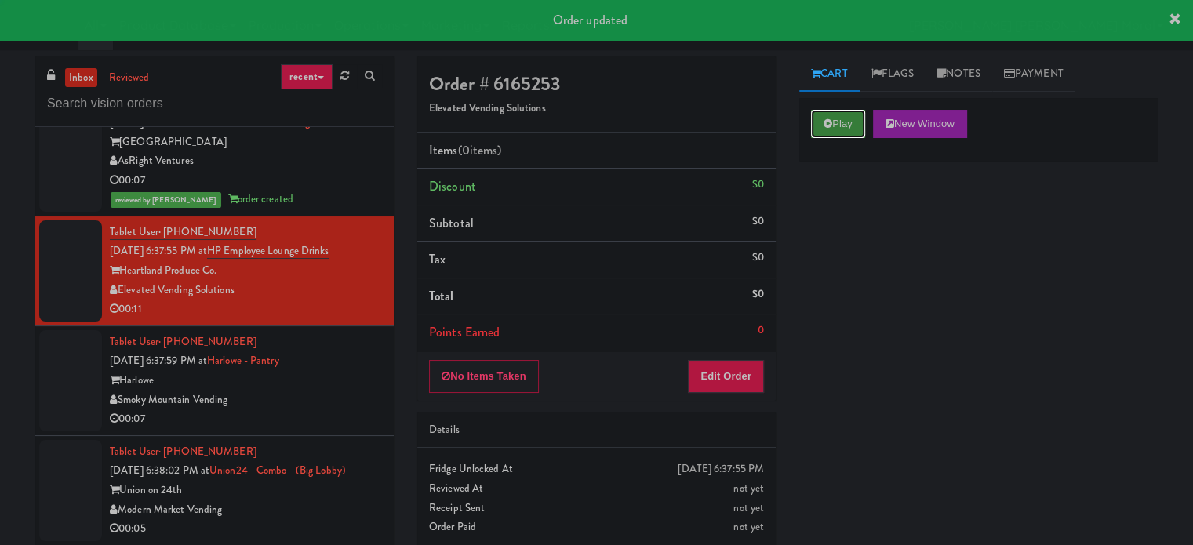
click at [834, 118] on button "Play" at bounding box center [838, 124] width 54 height 28
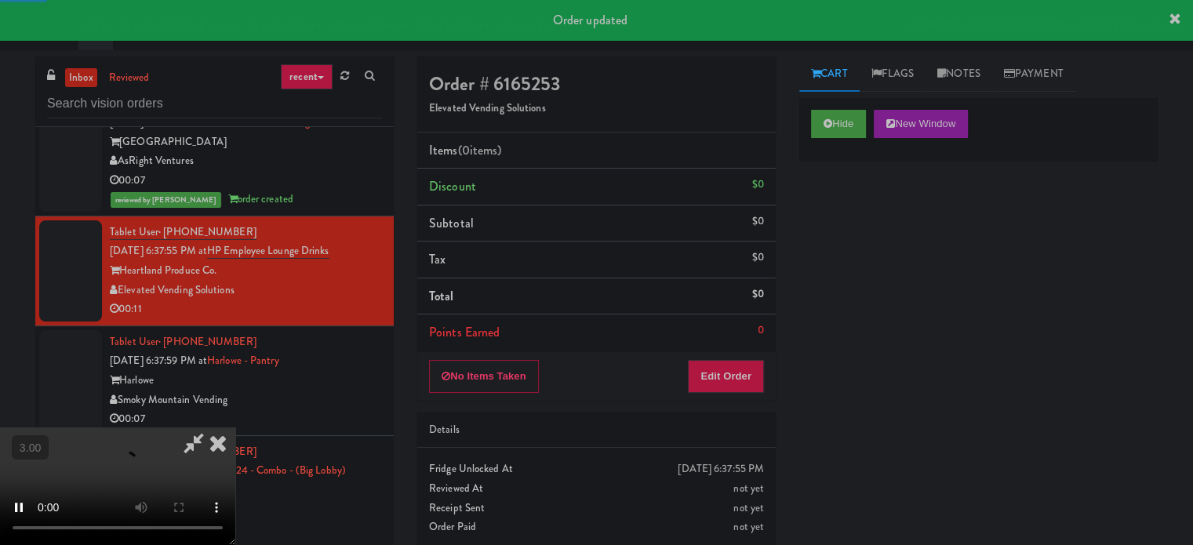
click at [827, 240] on div "Hide New Window Primary Flag Clear Flag if unable to determine what was taken o…" at bounding box center [978, 392] width 358 height 588
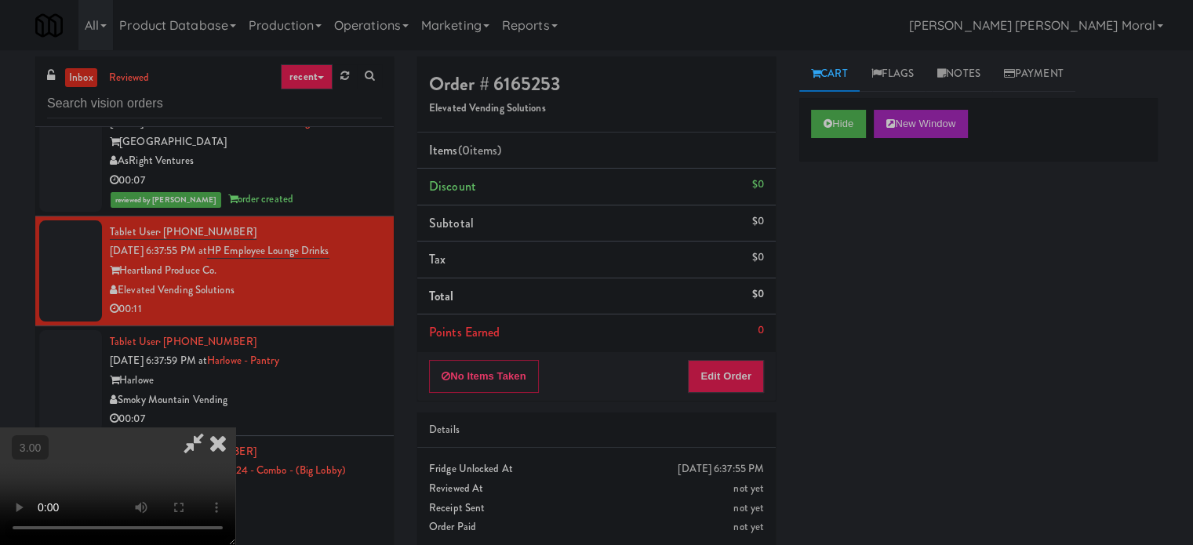
scroll to position [78, 0]
click at [729, 387] on button "Edit Order" at bounding box center [726, 376] width 76 height 33
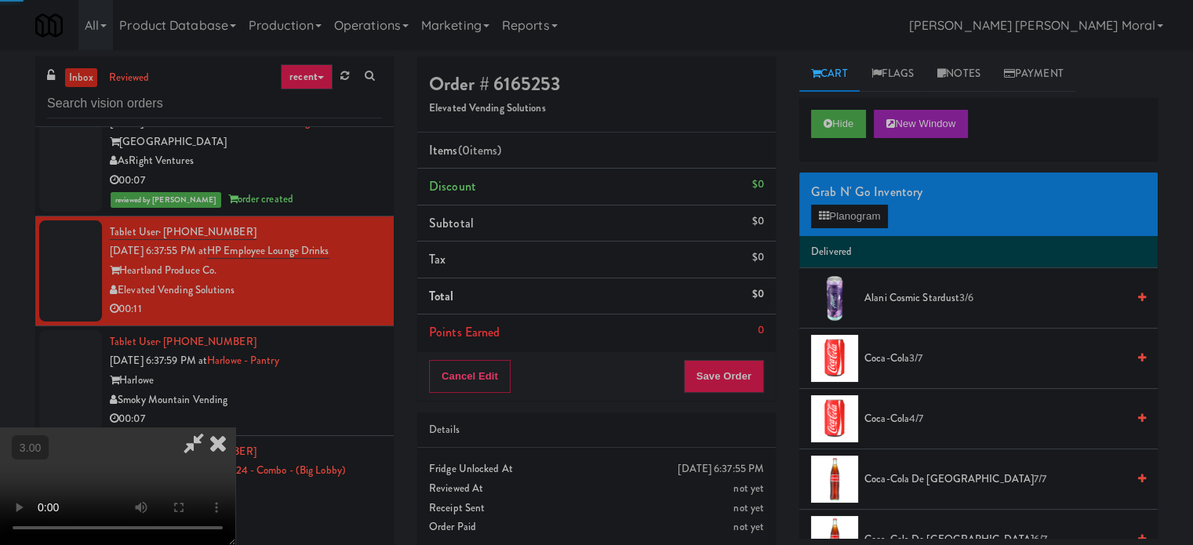
click at [828, 239] on li "Delivered" at bounding box center [978, 252] width 358 height 33
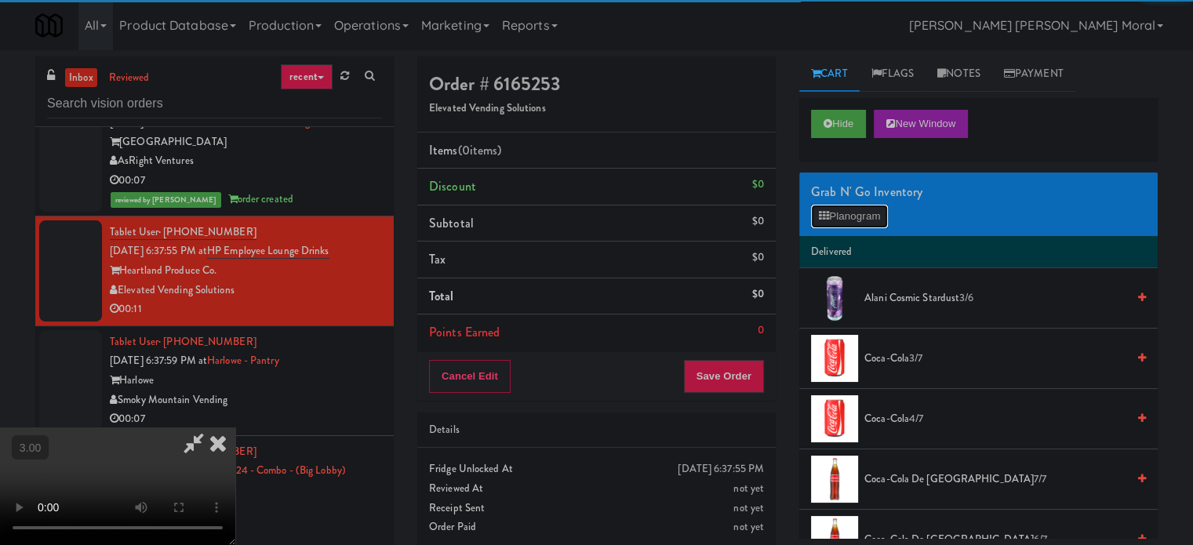
click at [834, 216] on button "Planogram" at bounding box center [849, 217] width 77 height 24
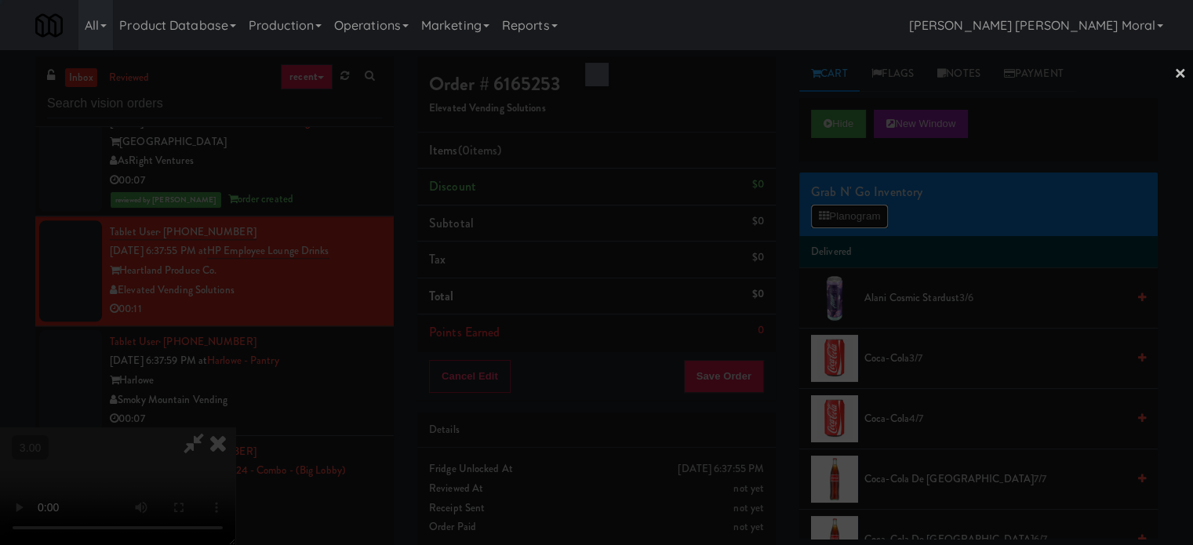
scroll to position [7803, 0]
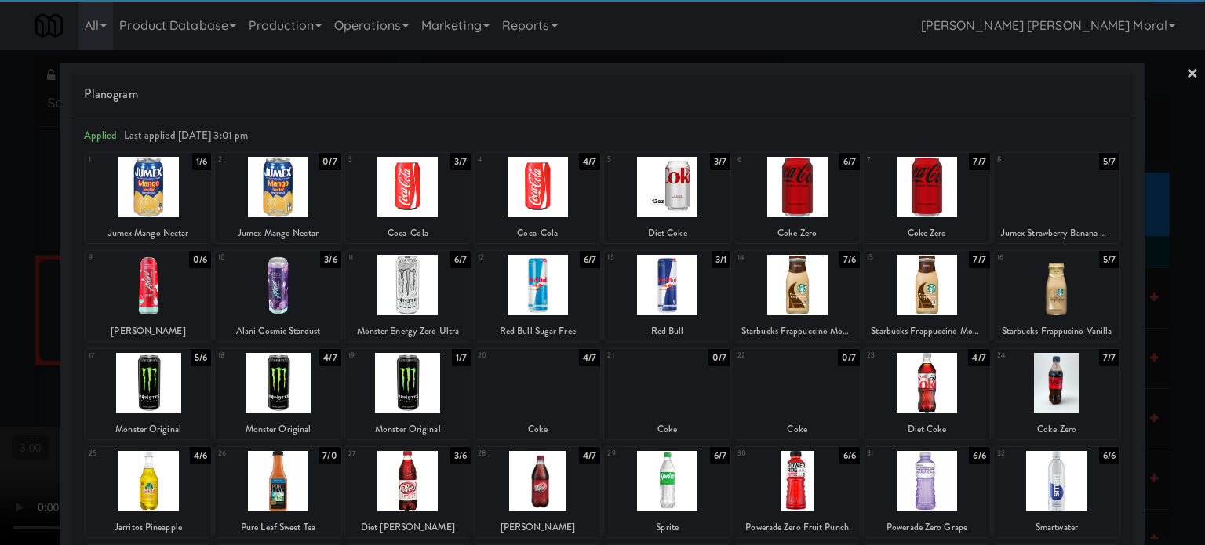
click at [791, 197] on div at bounding box center [796, 187] width 125 height 60
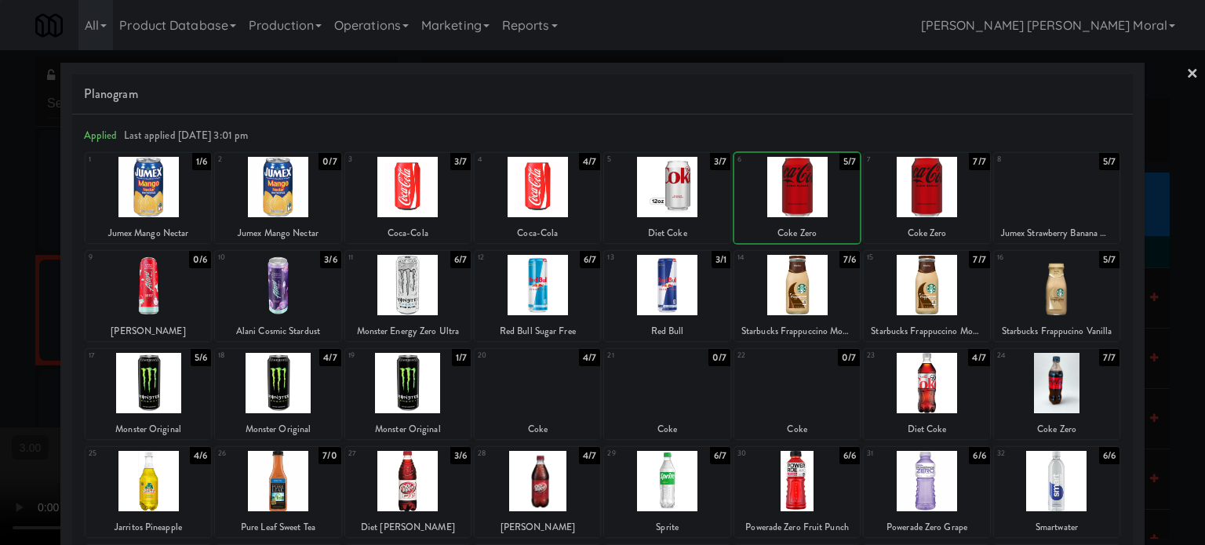
click at [0, 289] on div at bounding box center [602, 272] width 1205 height 545
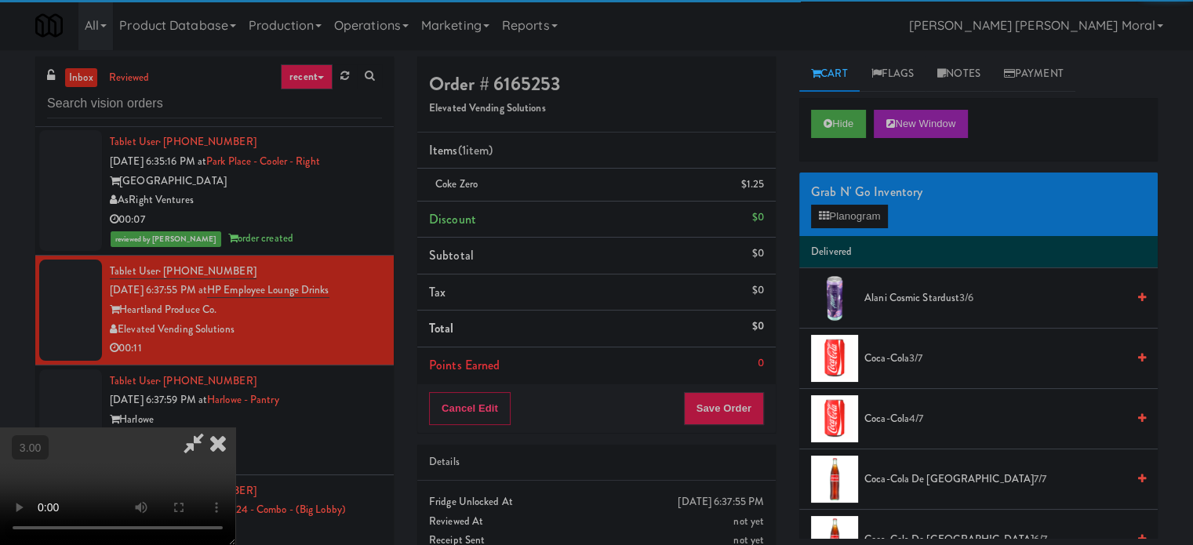
scroll to position [7842, 0]
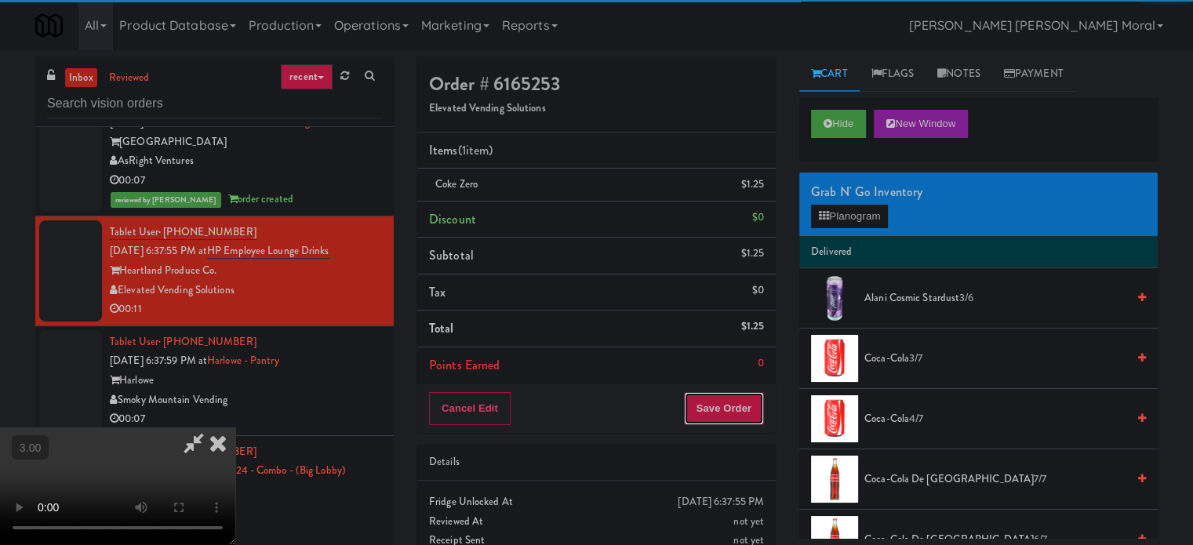
click at [735, 401] on button "Save Order" at bounding box center [724, 408] width 80 height 33
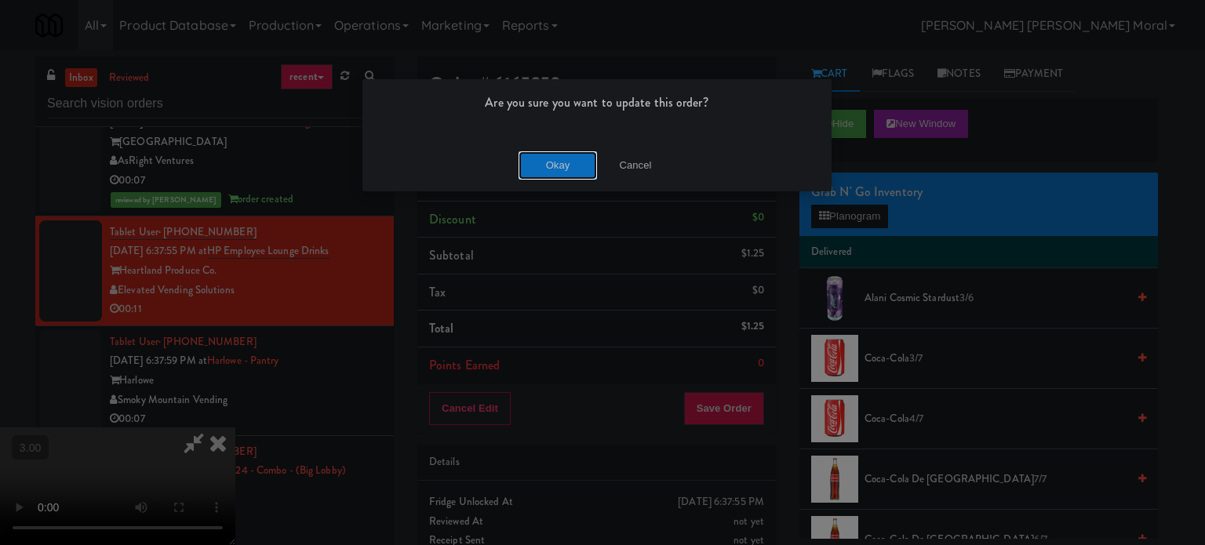
click at [572, 169] on button "Okay" at bounding box center [557, 165] width 78 height 28
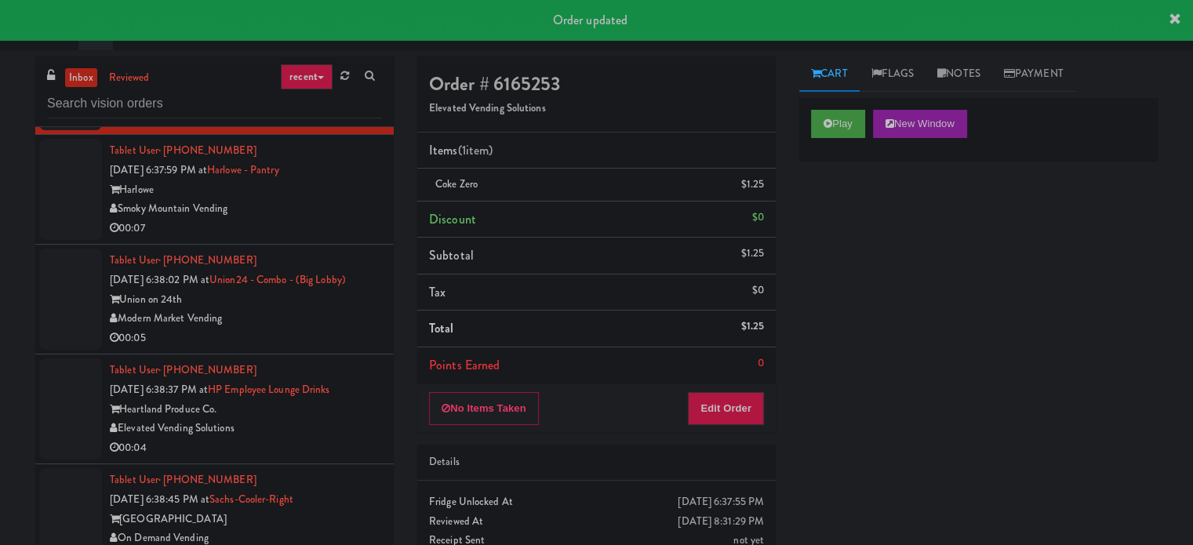
scroll to position [8077, 0]
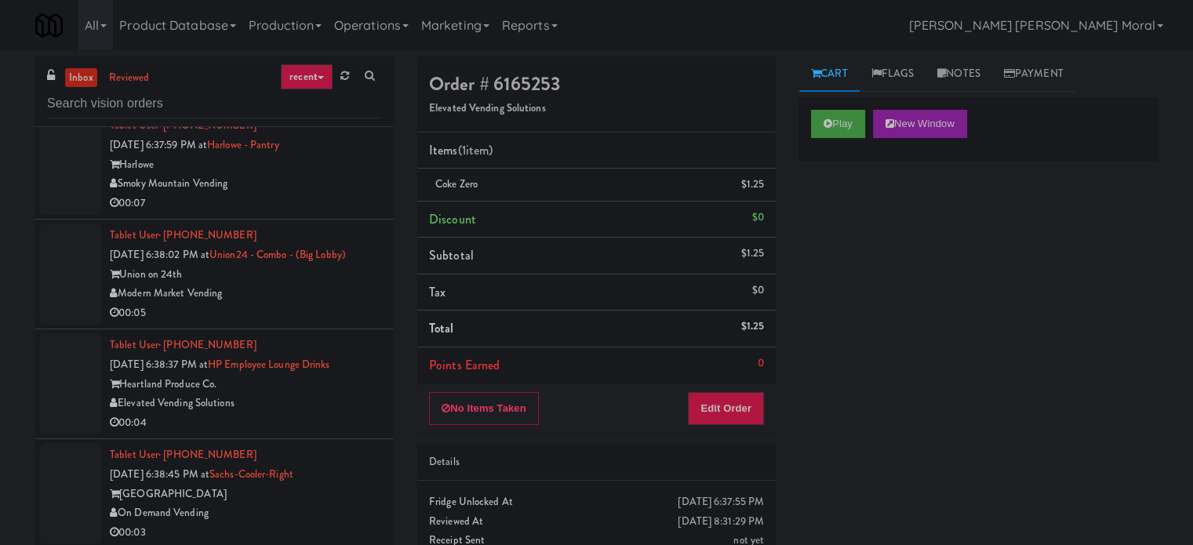
drag, startPoint x: 329, startPoint y: 253, endPoint x: 376, endPoint y: 259, distance: 47.4
click at [329, 213] on div "00:07" at bounding box center [246, 204] width 272 height 20
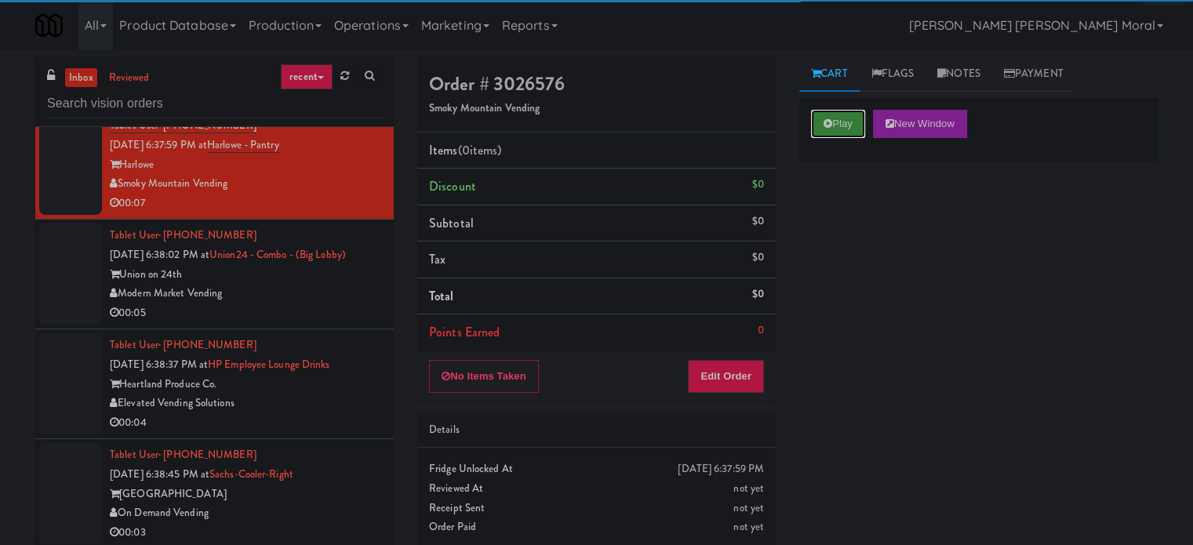
click at [859, 122] on button "Play" at bounding box center [838, 124] width 54 height 28
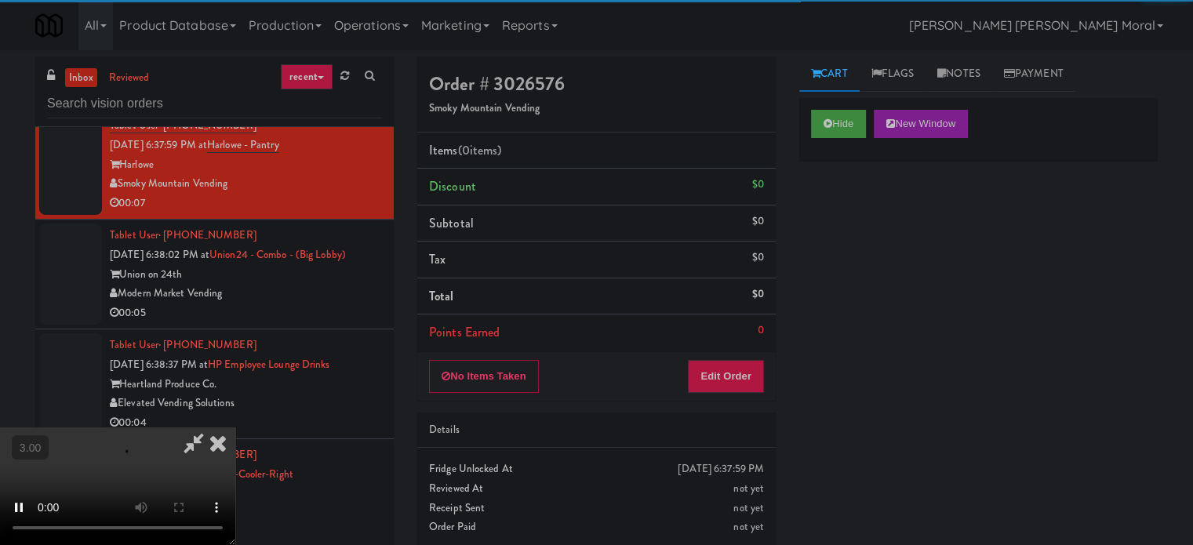
click at [856, 272] on div "Hide New Window Primary Flag Clear Flag if unable to determine what was taken o…" at bounding box center [978, 392] width 358 height 588
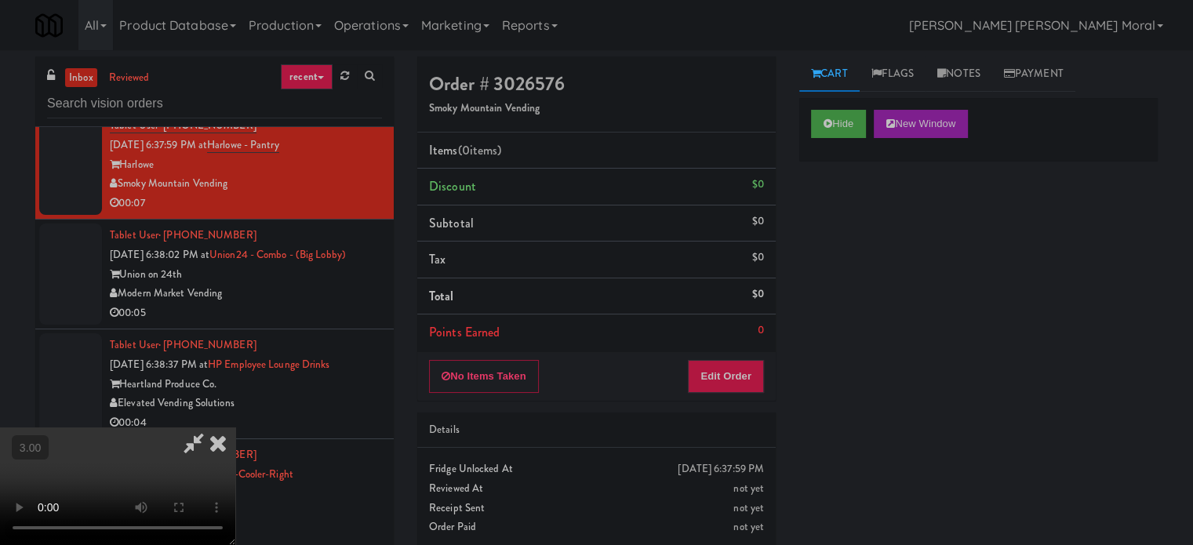
scroll to position [13, 0]
click at [235, 427] on video at bounding box center [117, 486] width 235 height 118
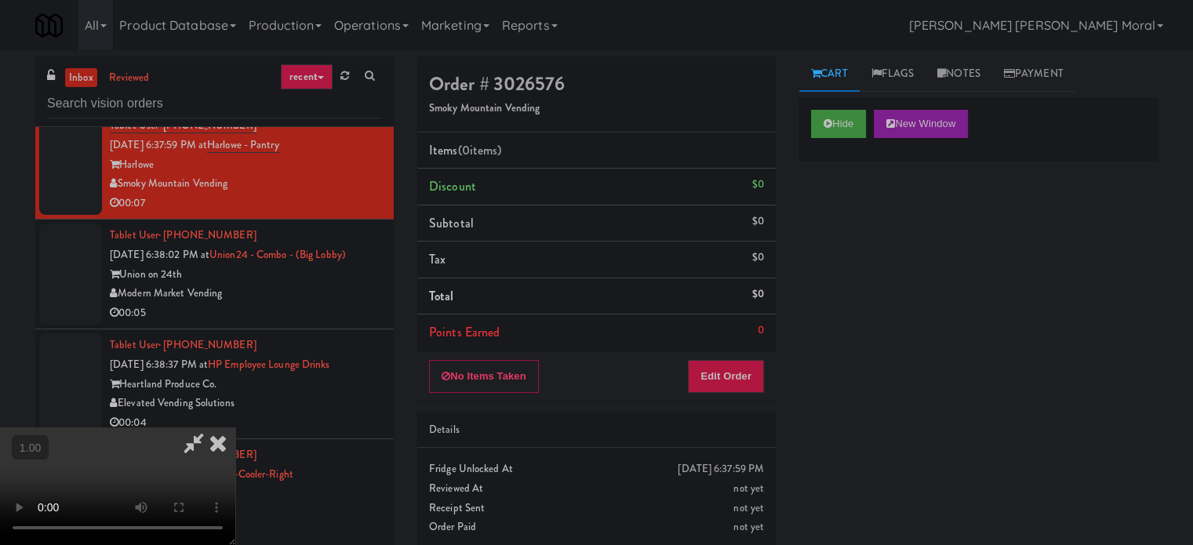
click at [235, 427] on video at bounding box center [117, 486] width 235 height 118
click at [744, 387] on button "Edit Order" at bounding box center [726, 376] width 76 height 33
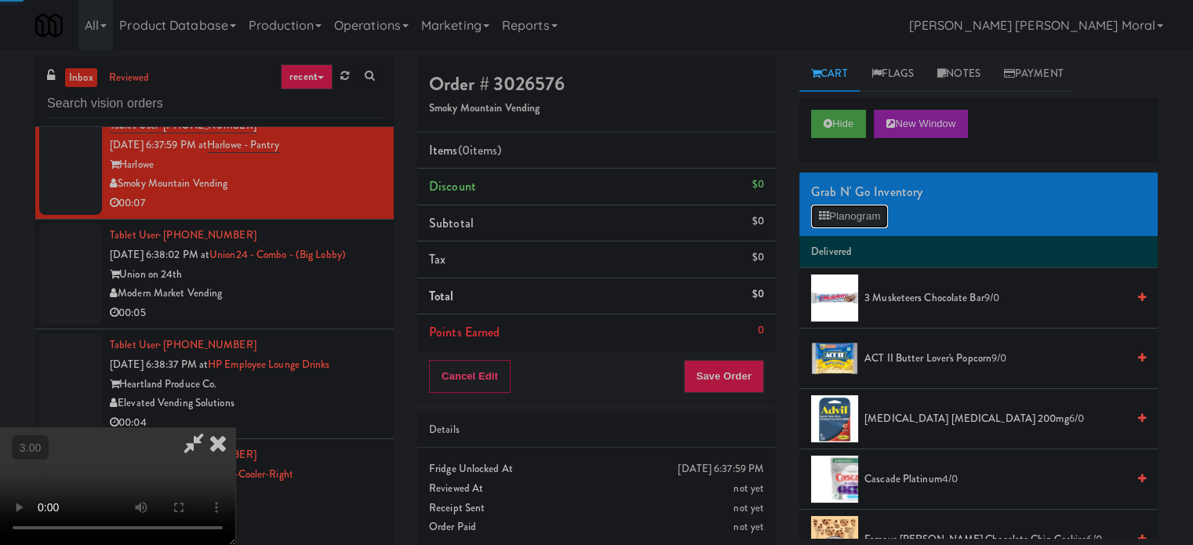
click at [833, 205] on button "Planogram" at bounding box center [849, 217] width 77 height 24
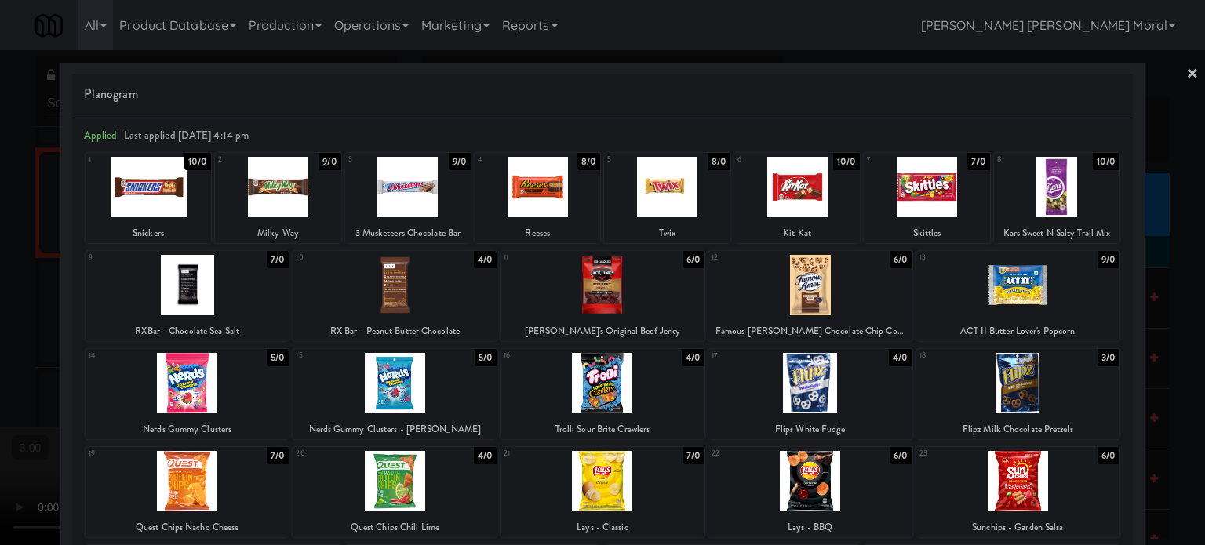
click at [656, 184] on div at bounding box center [666, 187] width 125 height 60
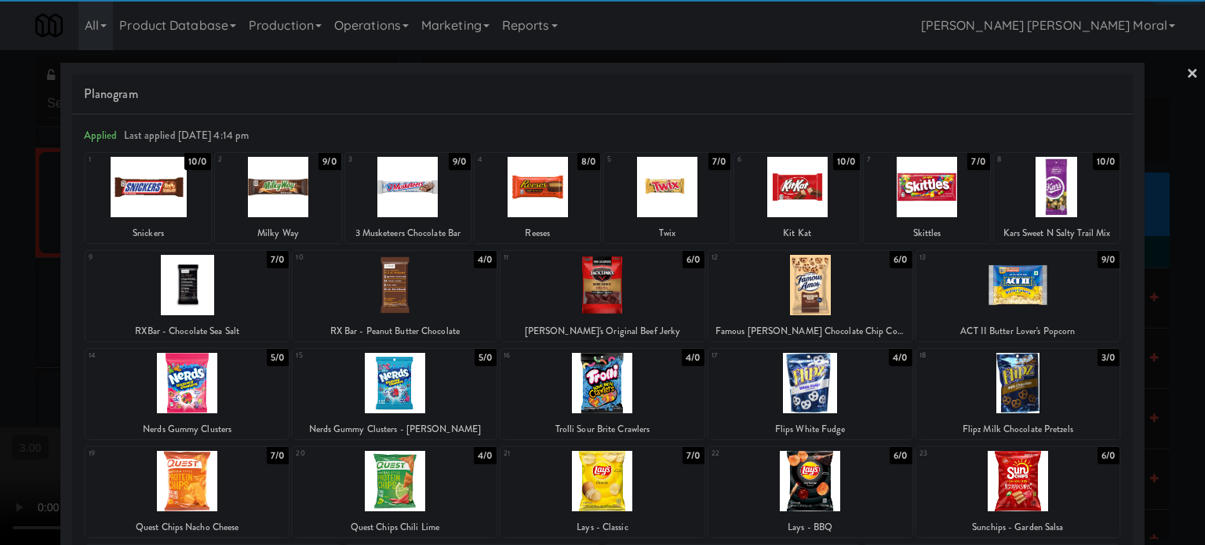
click at [903, 200] on div at bounding box center [925, 187] width 125 height 60
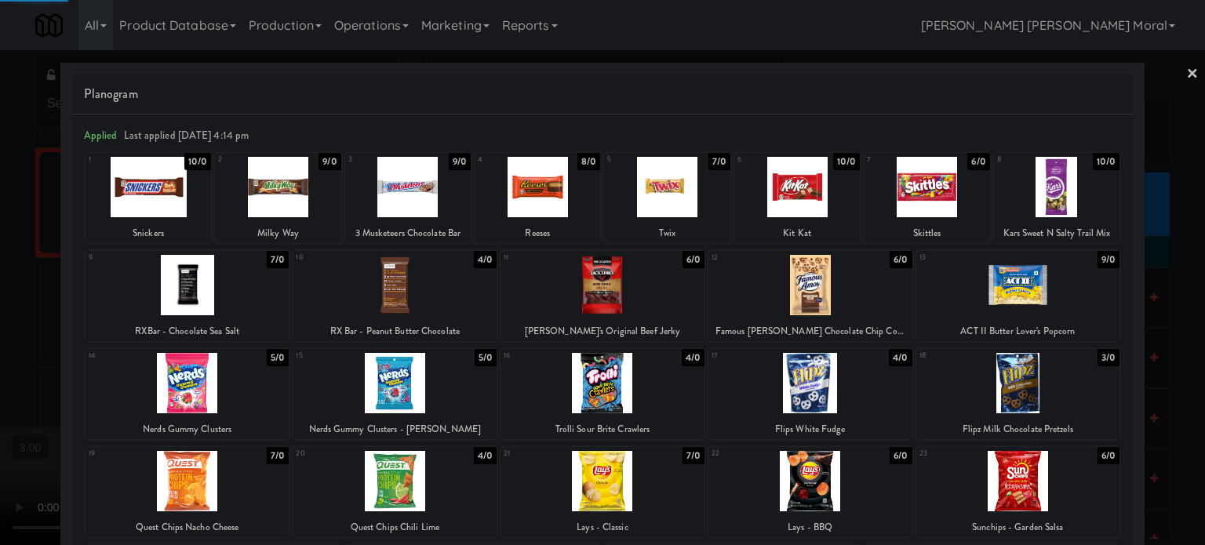
click at [0, 325] on div at bounding box center [602, 272] width 1205 height 545
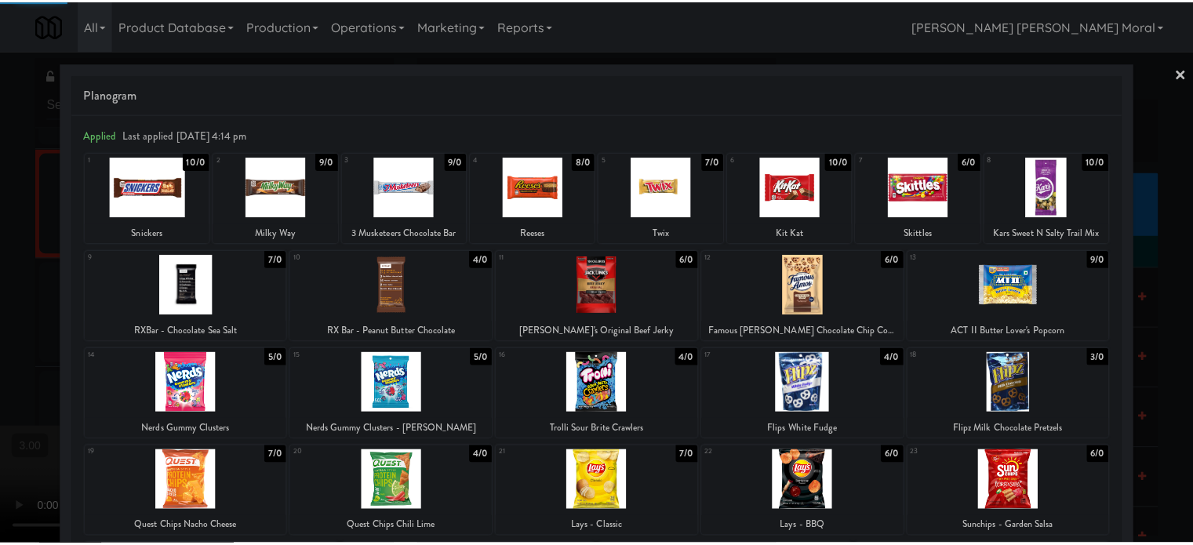
scroll to position [8077, 0]
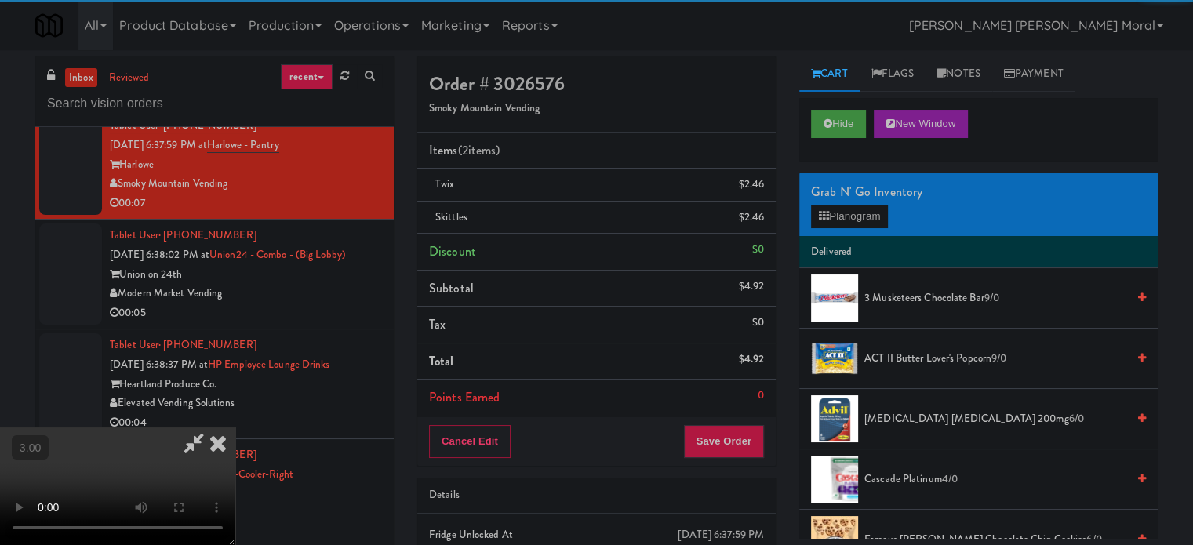
click at [235, 427] on video at bounding box center [117, 486] width 235 height 118
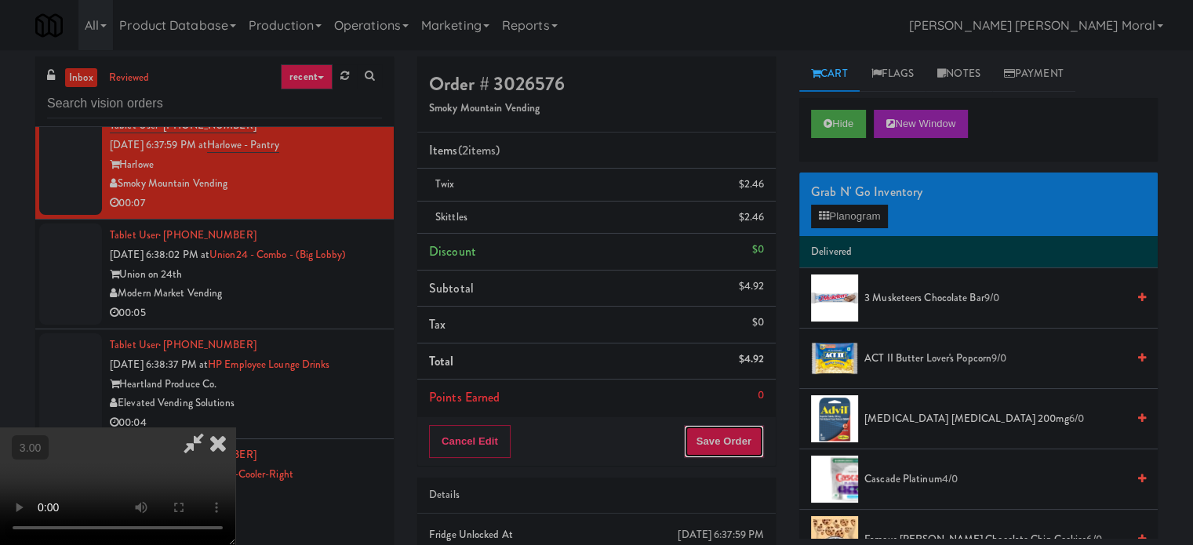
click at [752, 438] on button "Save Order" at bounding box center [724, 441] width 80 height 33
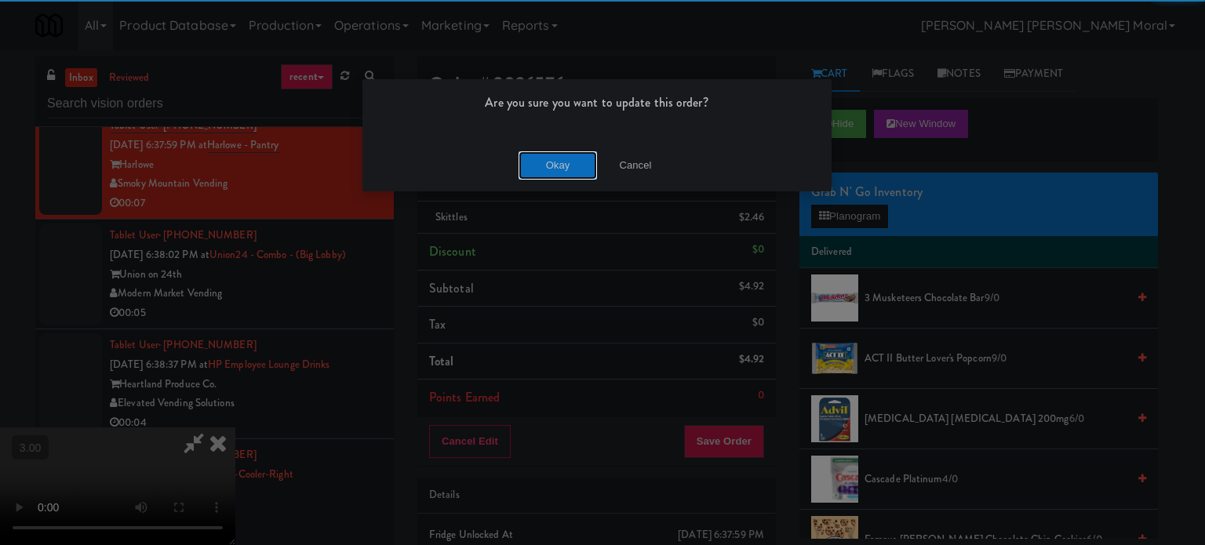
click at [528, 164] on button "Okay" at bounding box center [557, 165] width 78 height 28
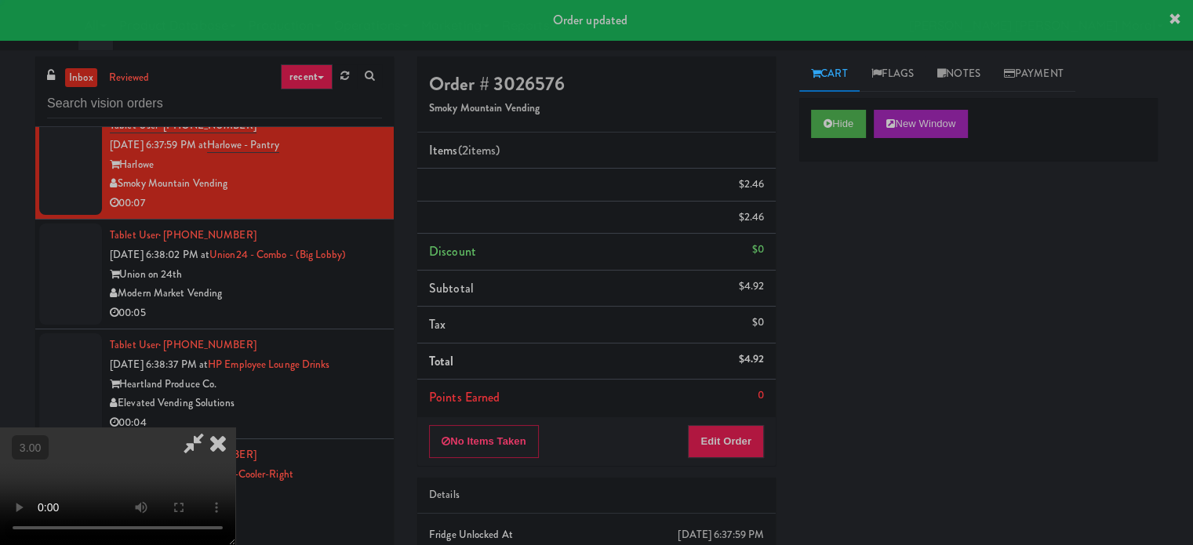
scroll to position [0, 0]
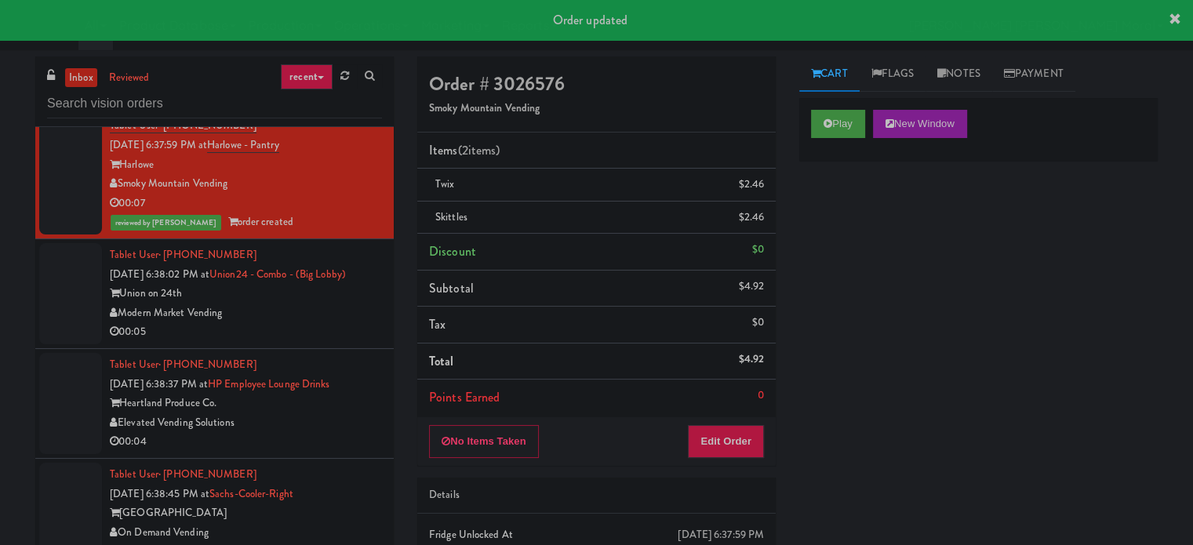
click at [323, 342] on div "00:05" at bounding box center [246, 332] width 272 height 20
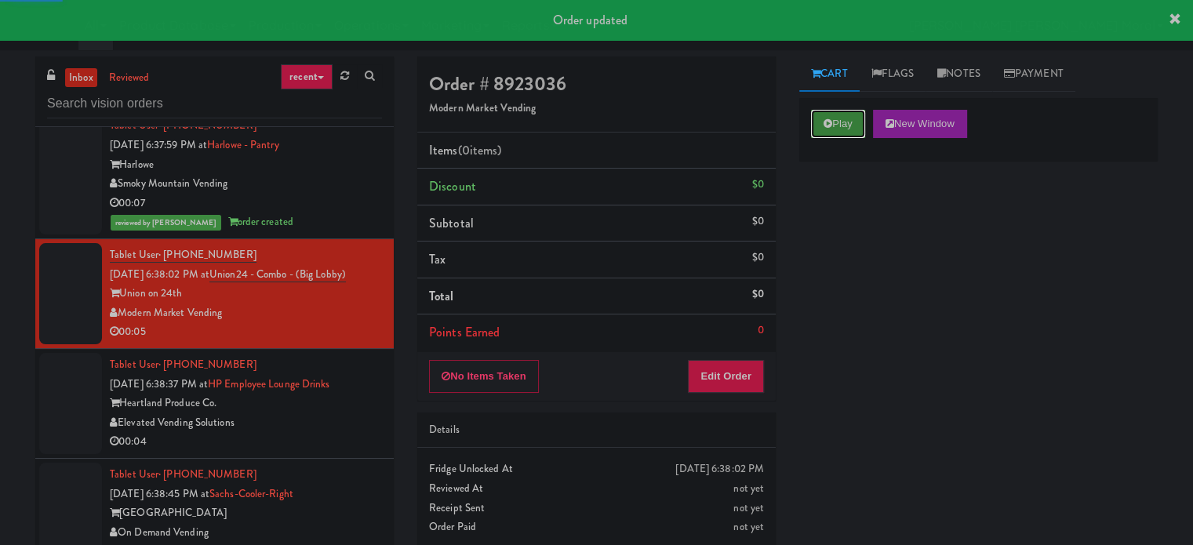
click at [828, 119] on icon at bounding box center [827, 123] width 9 height 10
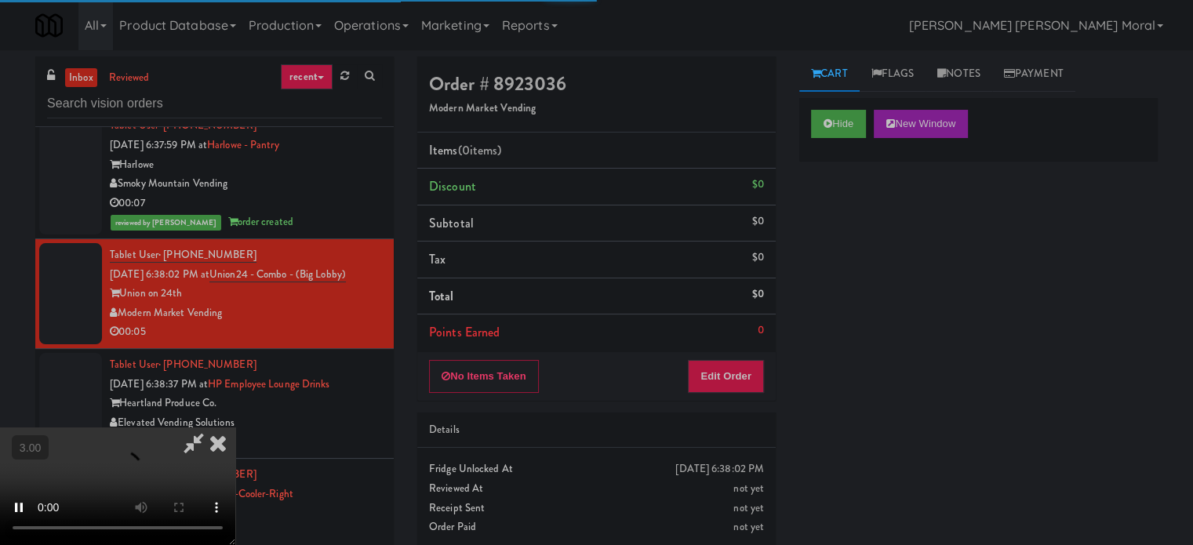
click at [838, 245] on div "Hide New Window Primary Flag Clear Flag if unable to determine what was taken o…" at bounding box center [978, 392] width 358 height 588
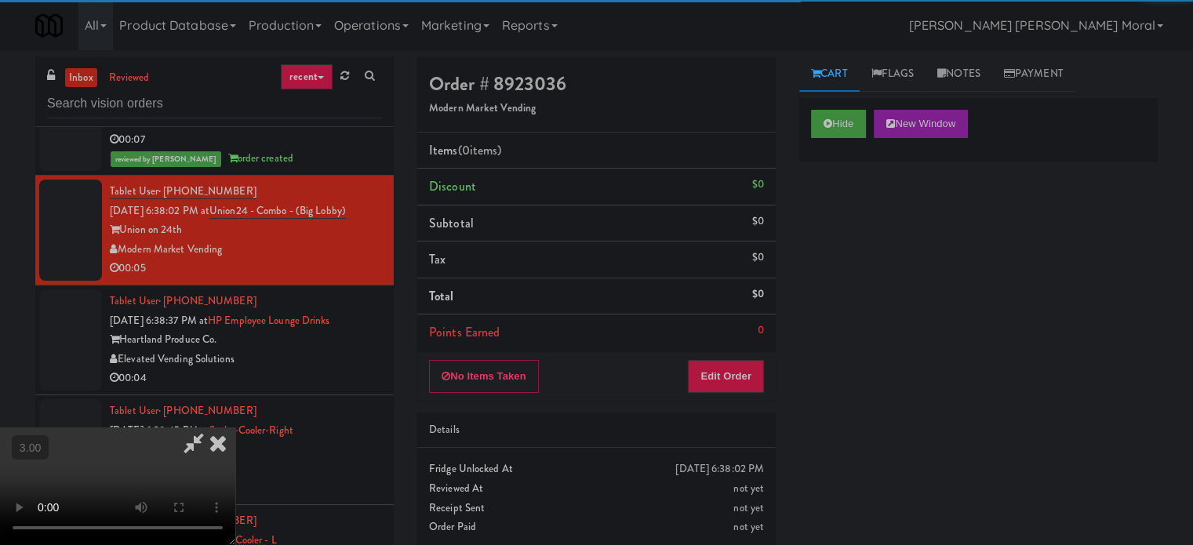
scroll to position [8234, 0]
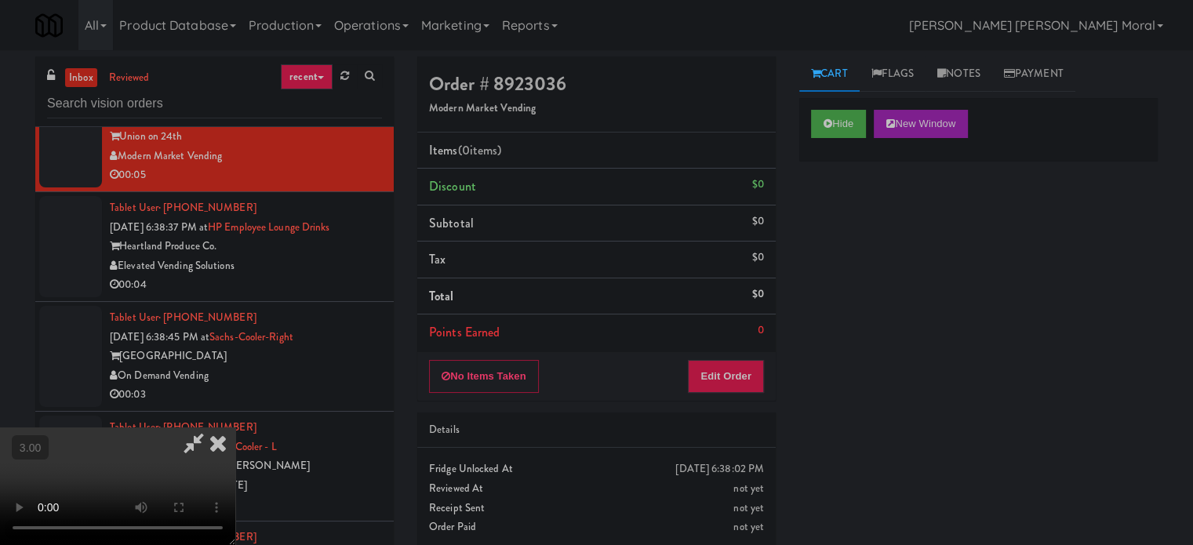
click at [863, 309] on div "Hide New Window Primary Flag Clear Flag if unable to determine what was taken o…" at bounding box center [978, 392] width 358 height 588
click at [235, 427] on video at bounding box center [117, 486] width 235 height 118
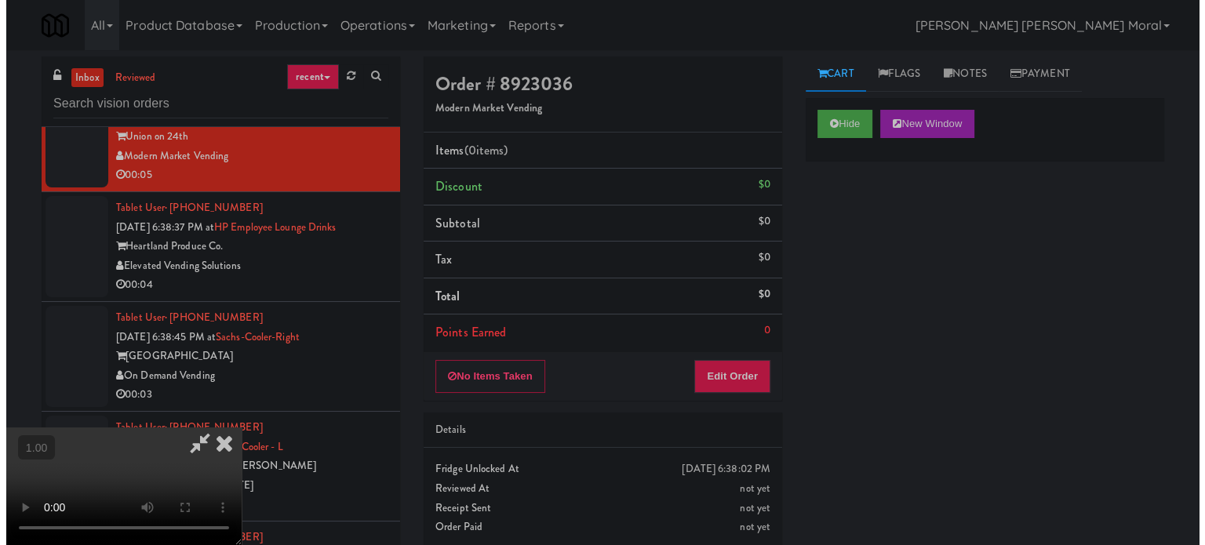
scroll to position [0, 0]
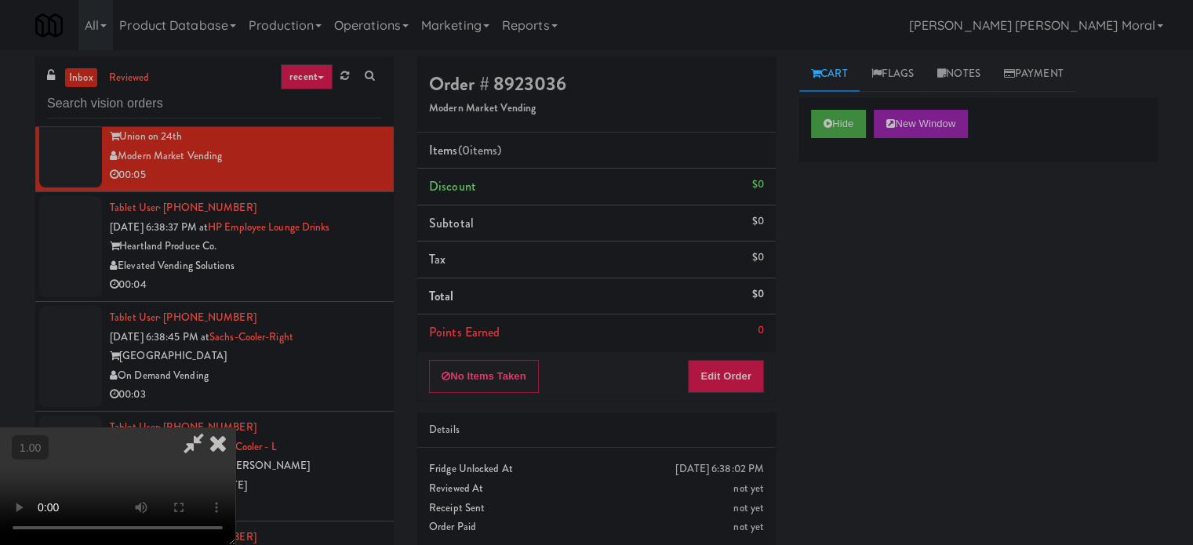
click at [235, 427] on video at bounding box center [117, 486] width 235 height 118
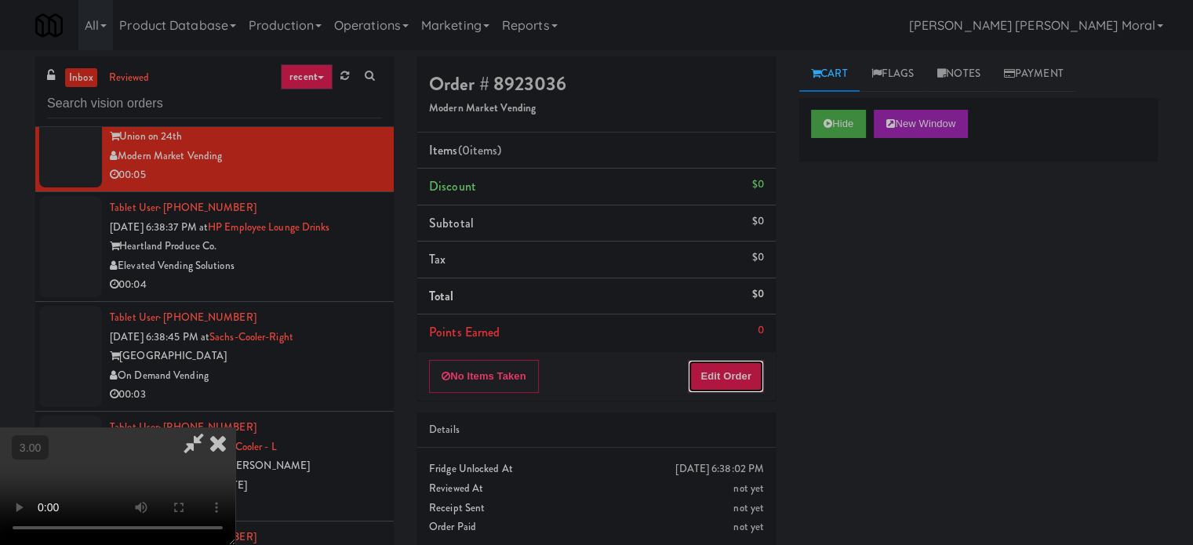
click at [755, 376] on button "Edit Order" at bounding box center [726, 376] width 76 height 33
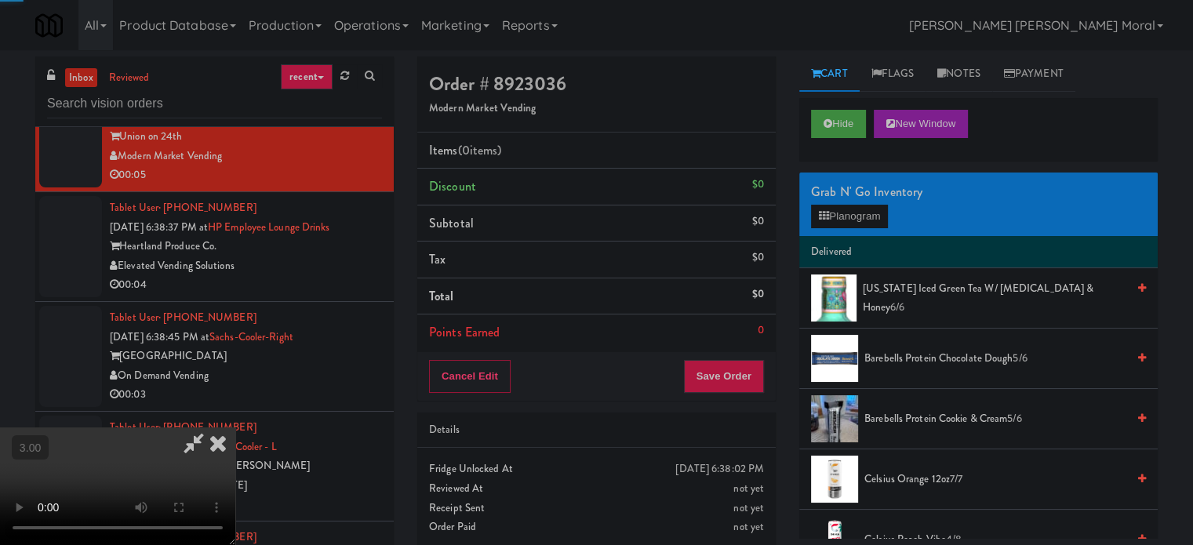
click at [869, 193] on div "Grab N' Go Inventory" at bounding box center [978, 192] width 335 height 24
click at [859, 212] on button "Planogram" at bounding box center [849, 217] width 77 height 24
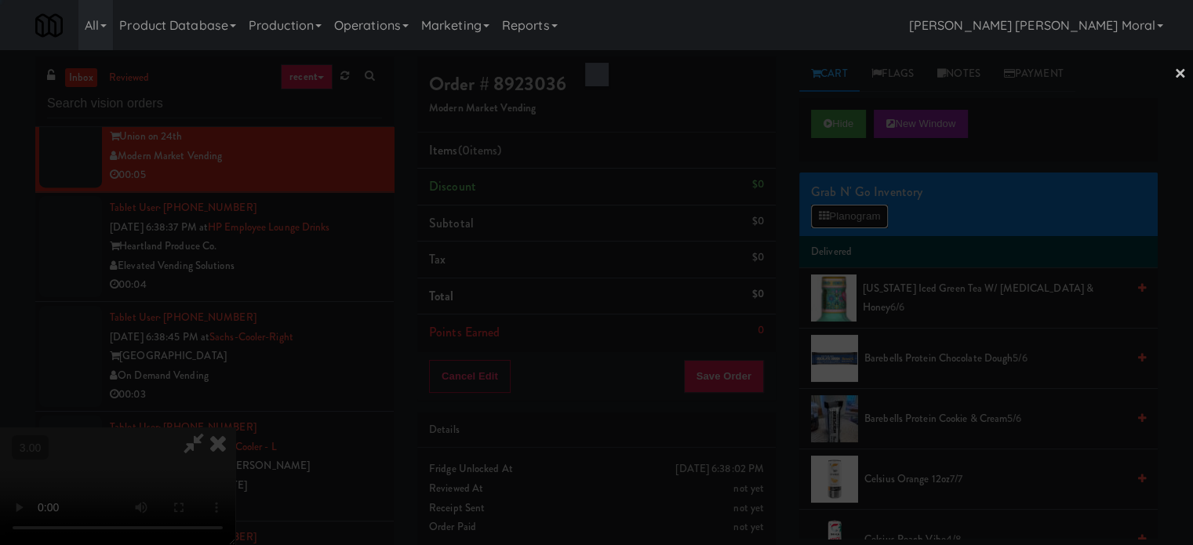
scroll to position [8195, 0]
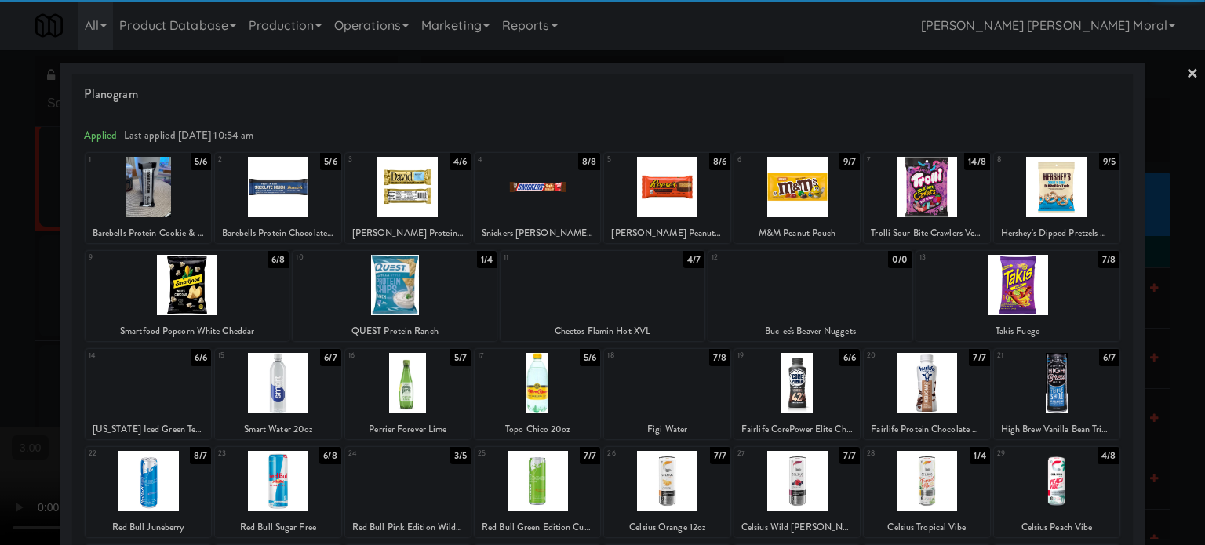
click at [273, 200] on div at bounding box center [277, 187] width 125 height 60
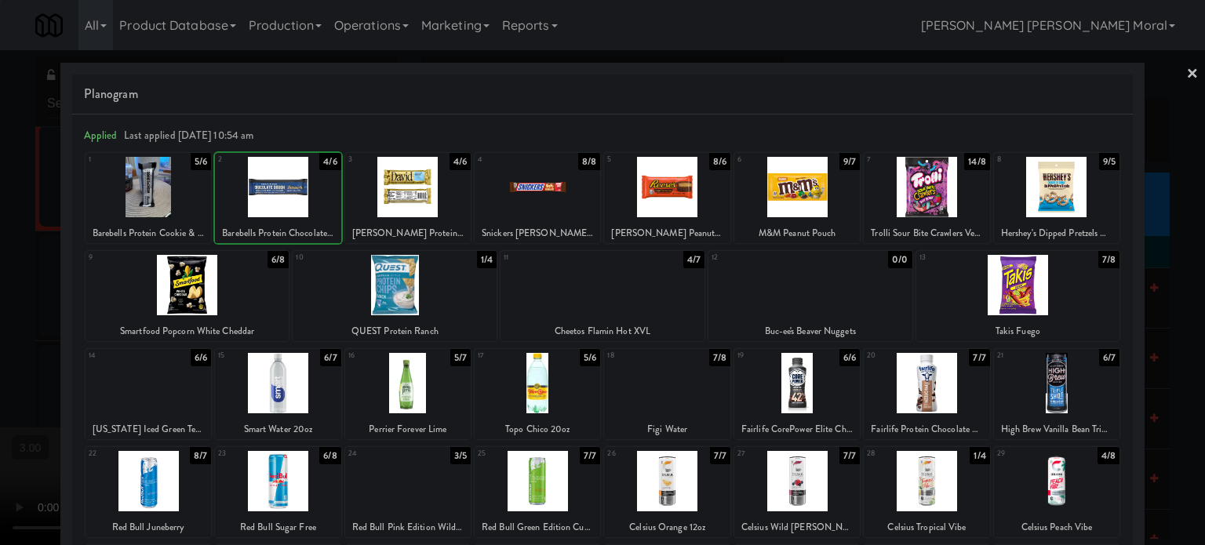
click at [0, 264] on div at bounding box center [602, 272] width 1205 height 545
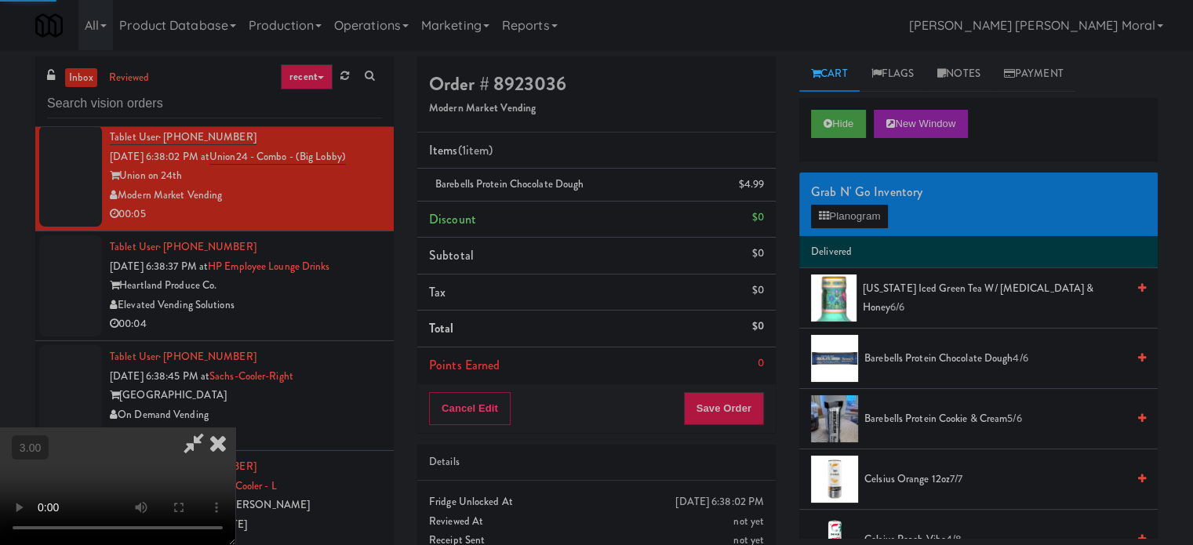
scroll to position [8234, 0]
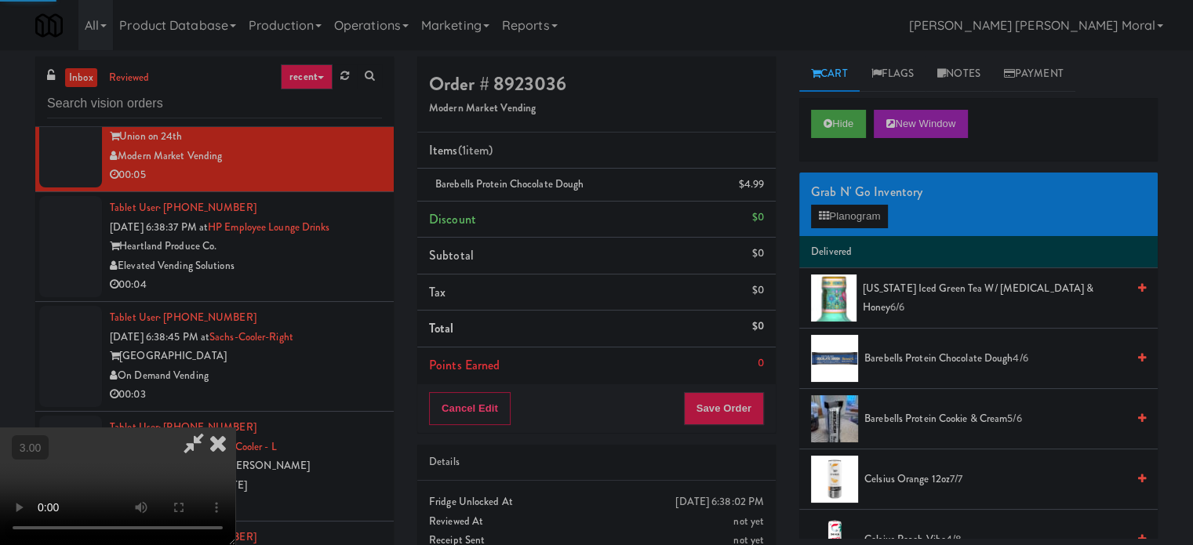
click at [235, 427] on video at bounding box center [117, 486] width 235 height 118
click at [737, 419] on button "Save Order" at bounding box center [724, 408] width 80 height 33
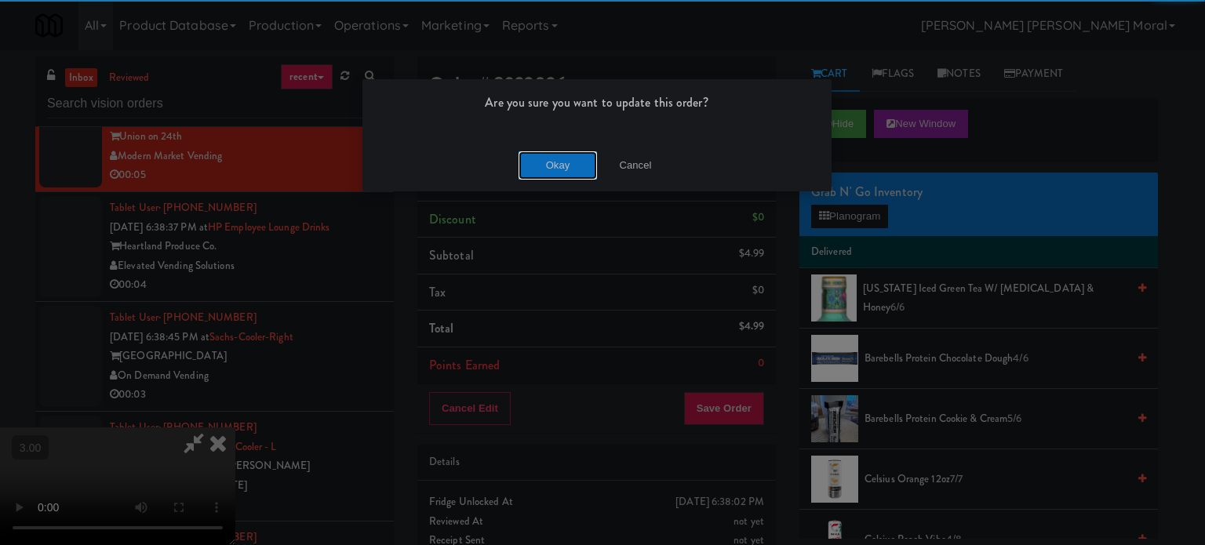
click at [547, 165] on button "Okay" at bounding box center [557, 165] width 78 height 28
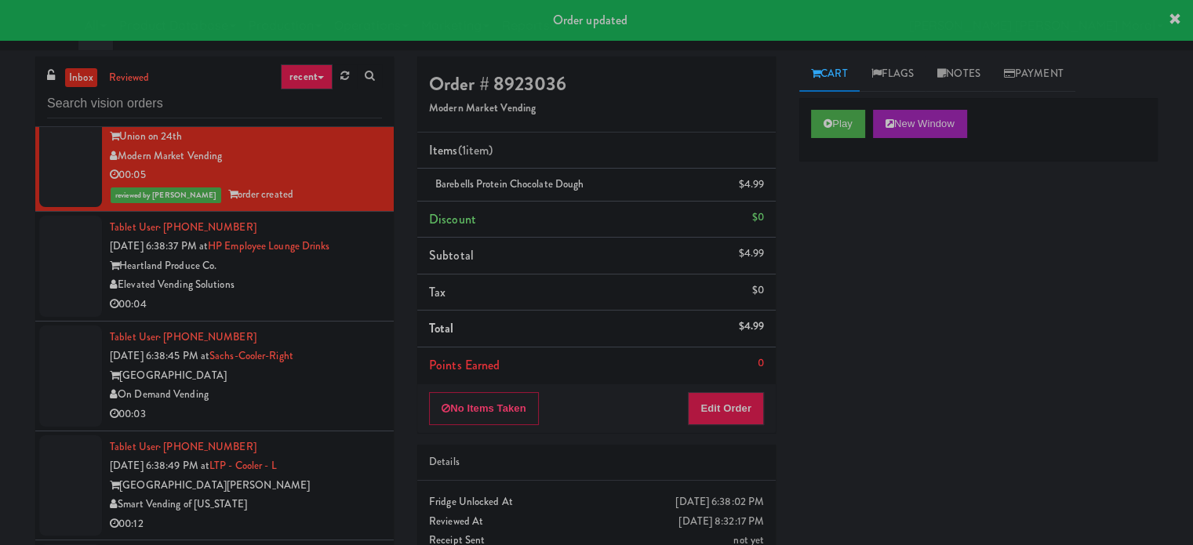
click at [335, 314] on div "00:04" at bounding box center [246, 305] width 272 height 20
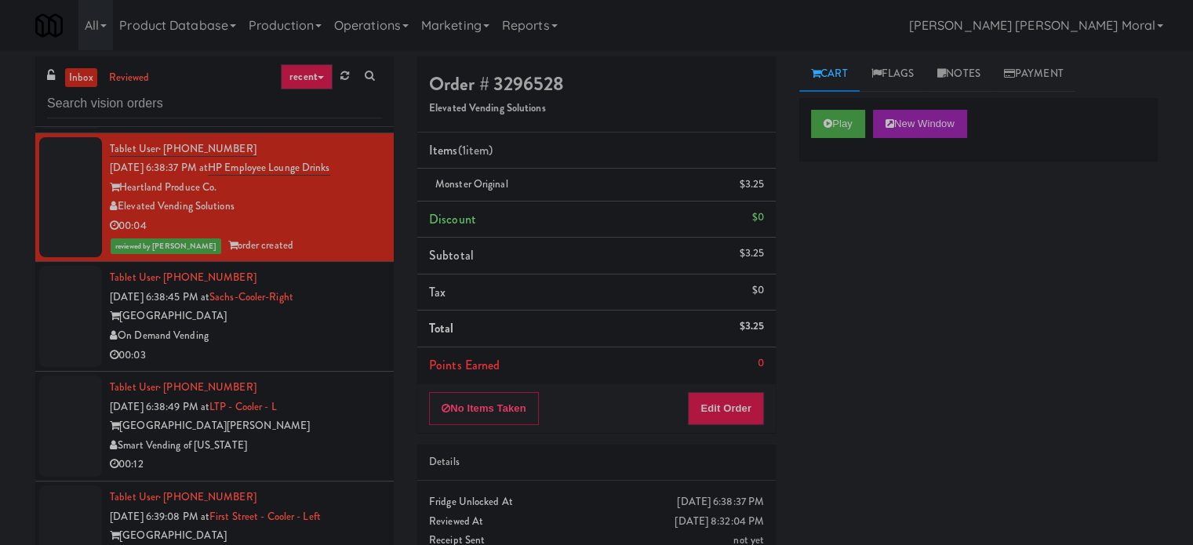
click at [352, 346] on div "On Demand Vending" at bounding box center [246, 336] width 272 height 20
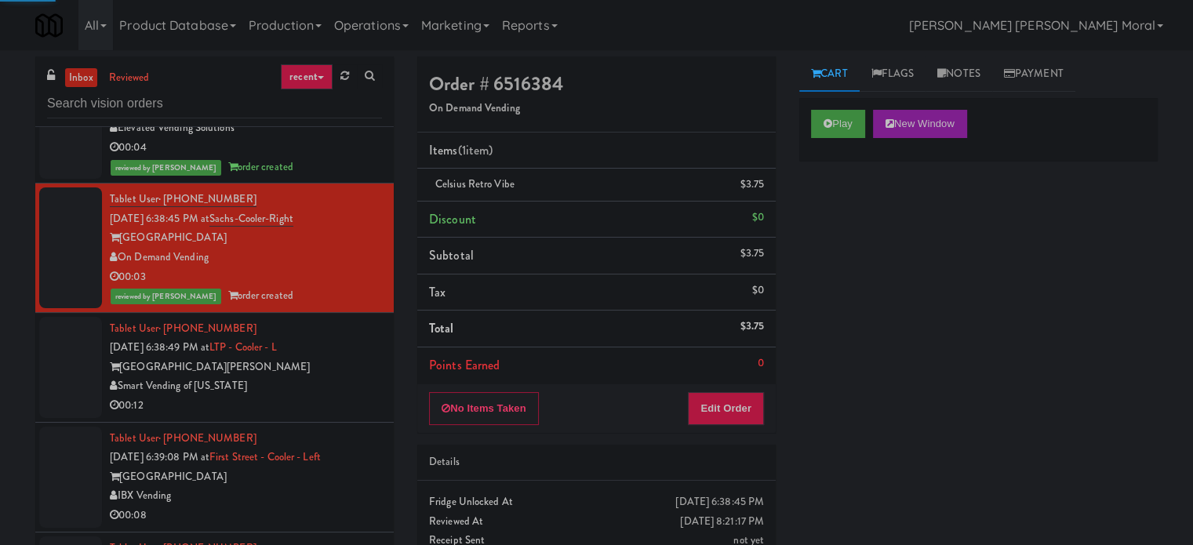
click at [347, 377] on div "[GEOGRAPHIC_DATA][PERSON_NAME]" at bounding box center [246, 368] width 272 height 20
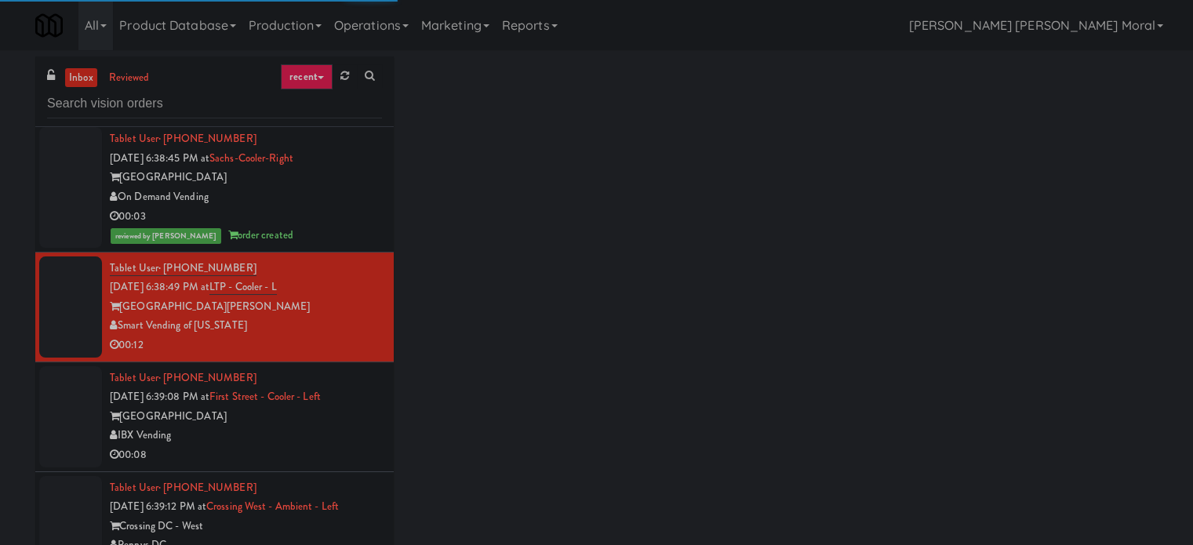
scroll to position [8548, 0]
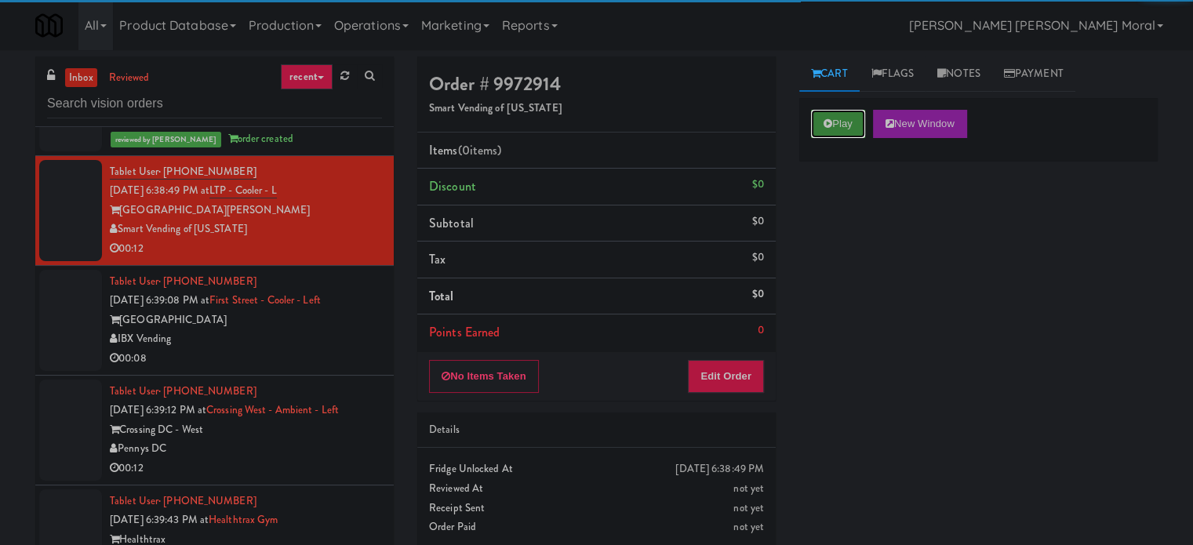
click at [842, 123] on button "Play" at bounding box center [838, 124] width 54 height 28
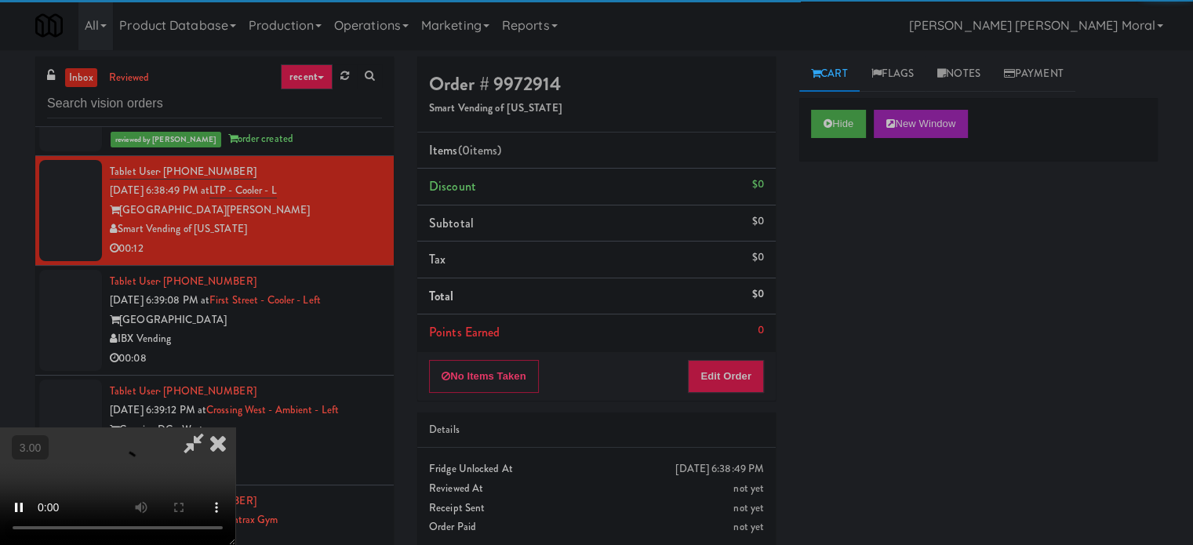
click at [841, 231] on div "Hide New Window Primary Flag Clear Flag if unable to determine what was taken o…" at bounding box center [978, 392] width 358 height 588
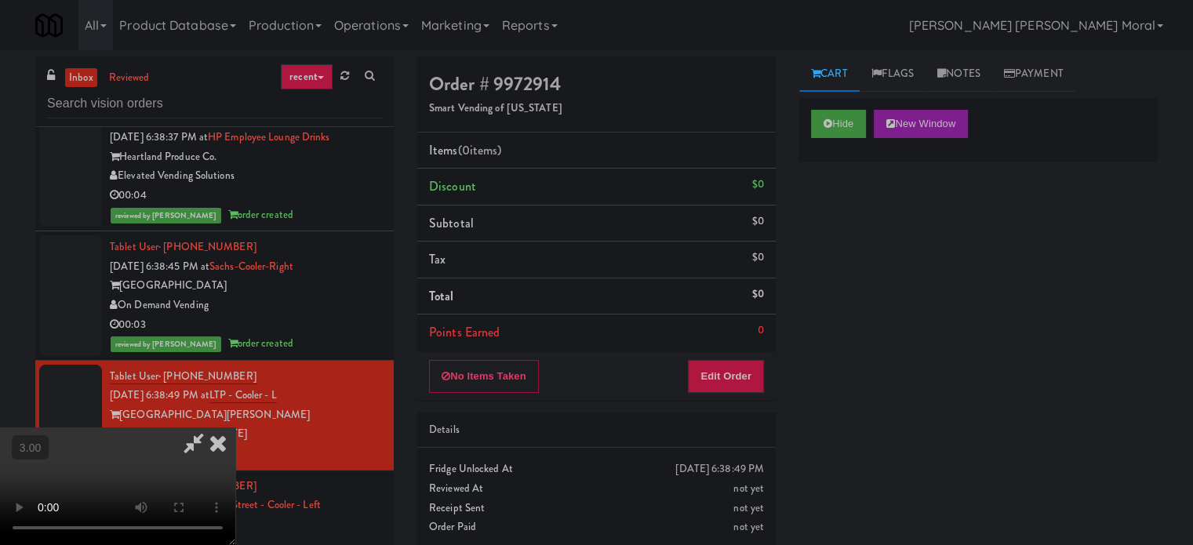
scroll to position [8313, 0]
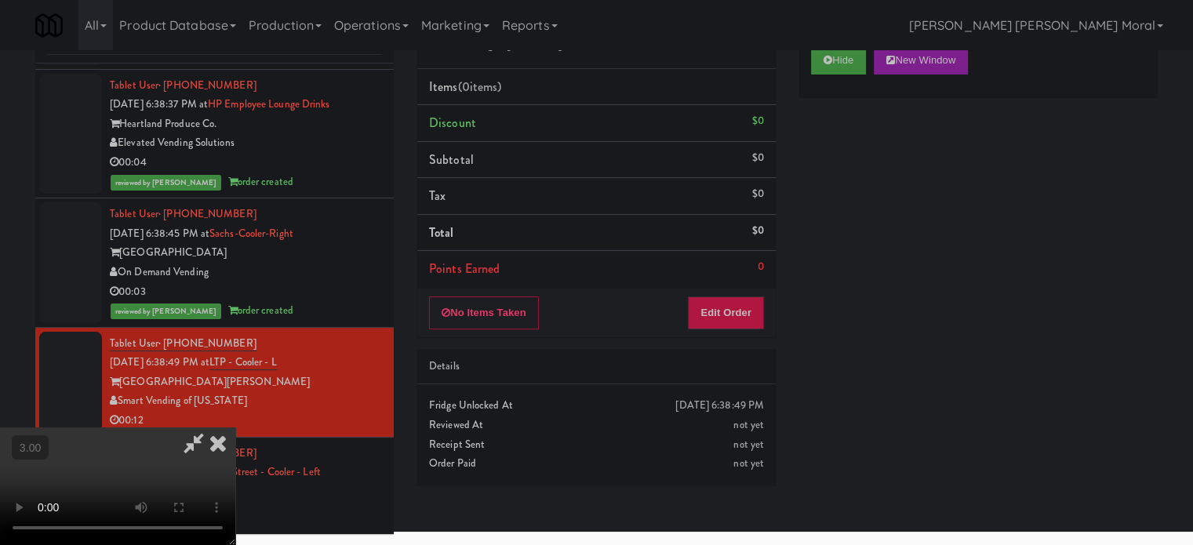
click at [235, 427] on video at bounding box center [117, 486] width 235 height 118
drag, startPoint x: 483, startPoint y: 319, endPoint x: 483, endPoint y: 413, distance: 94.1
click at [235, 427] on video at bounding box center [117, 486] width 235 height 118
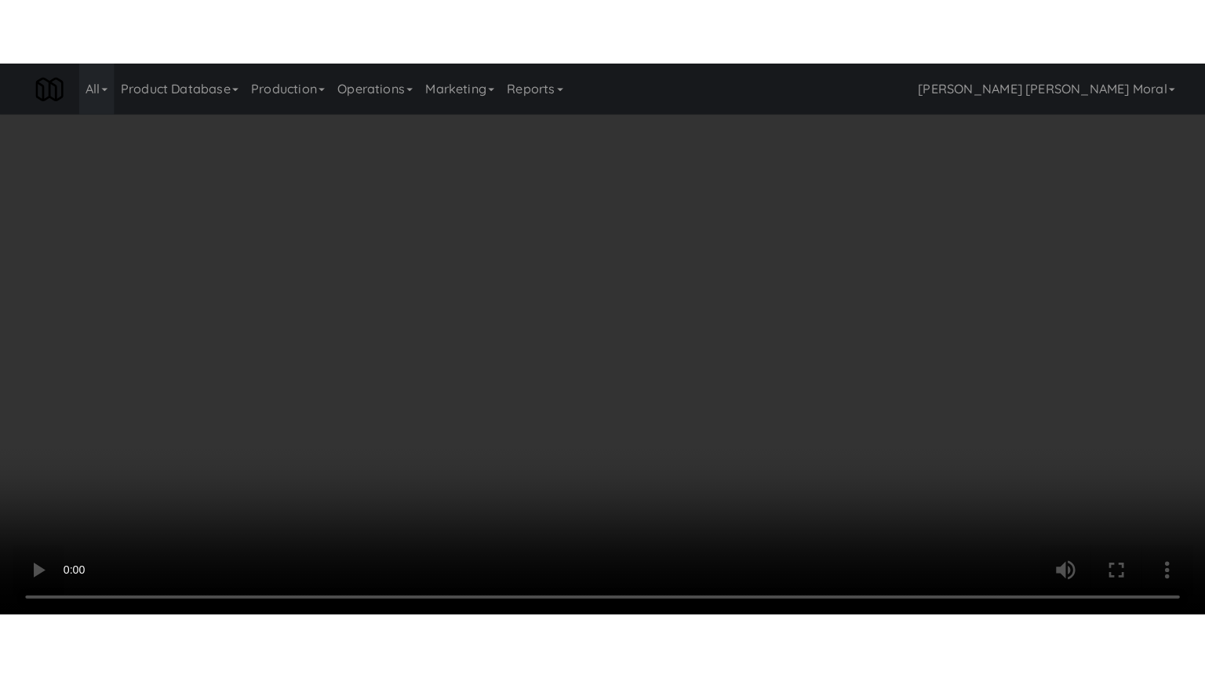
scroll to position [8273, 0]
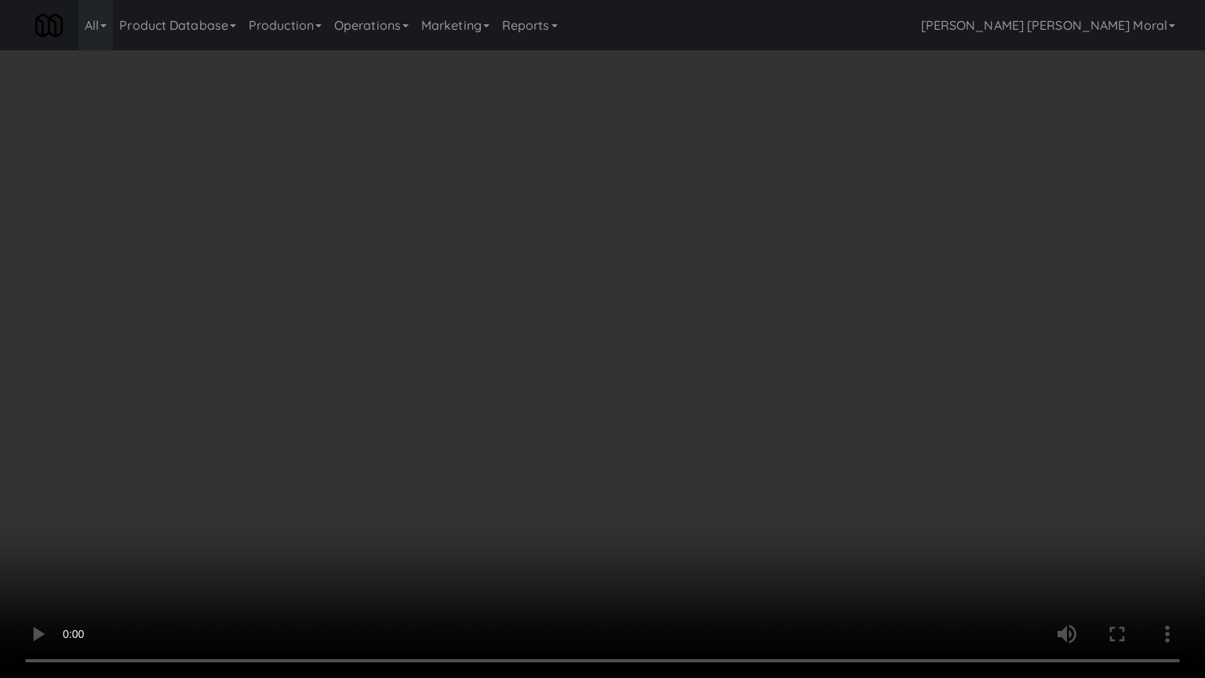
click at [595, 391] on video at bounding box center [602, 339] width 1205 height 678
click at [596, 388] on video at bounding box center [602, 339] width 1205 height 678
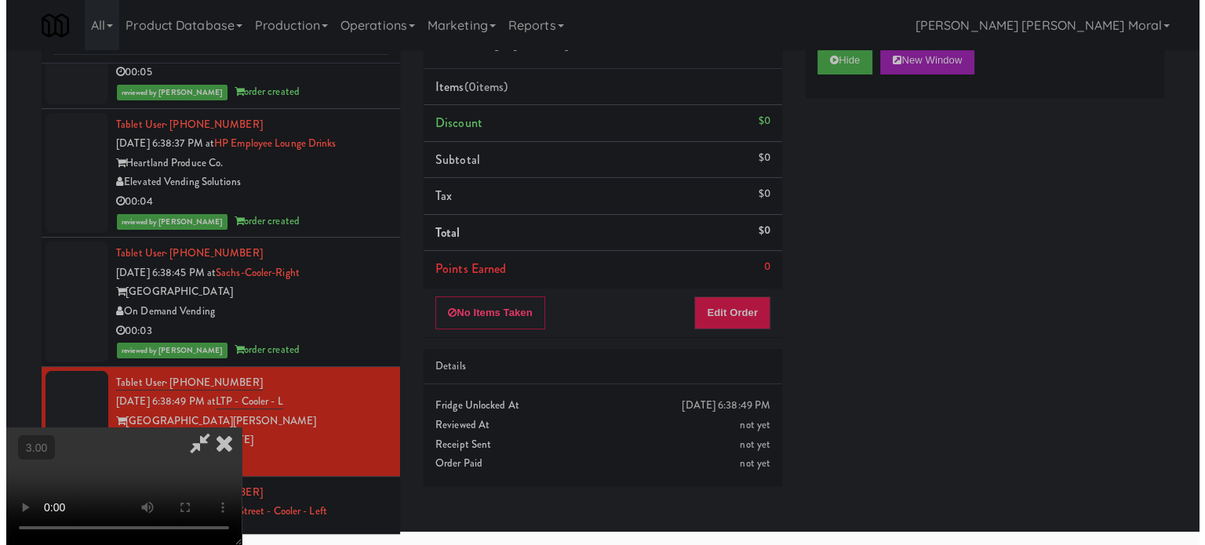
scroll to position [8313, 0]
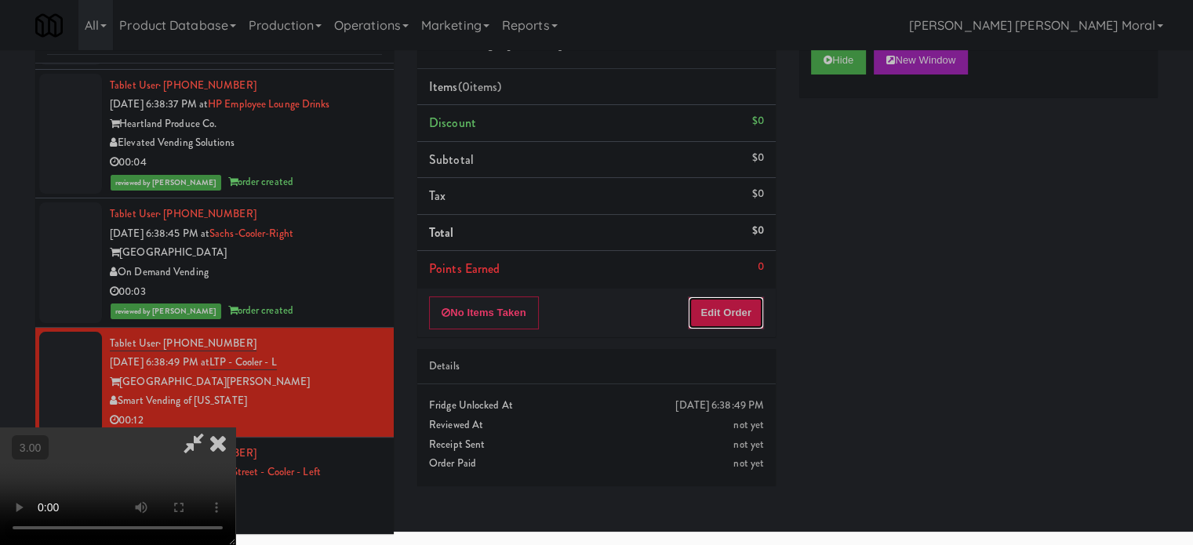
drag, startPoint x: 740, startPoint y: 321, endPoint x: 797, endPoint y: 222, distance: 113.8
click at [740, 320] on button "Edit Order" at bounding box center [726, 312] width 76 height 33
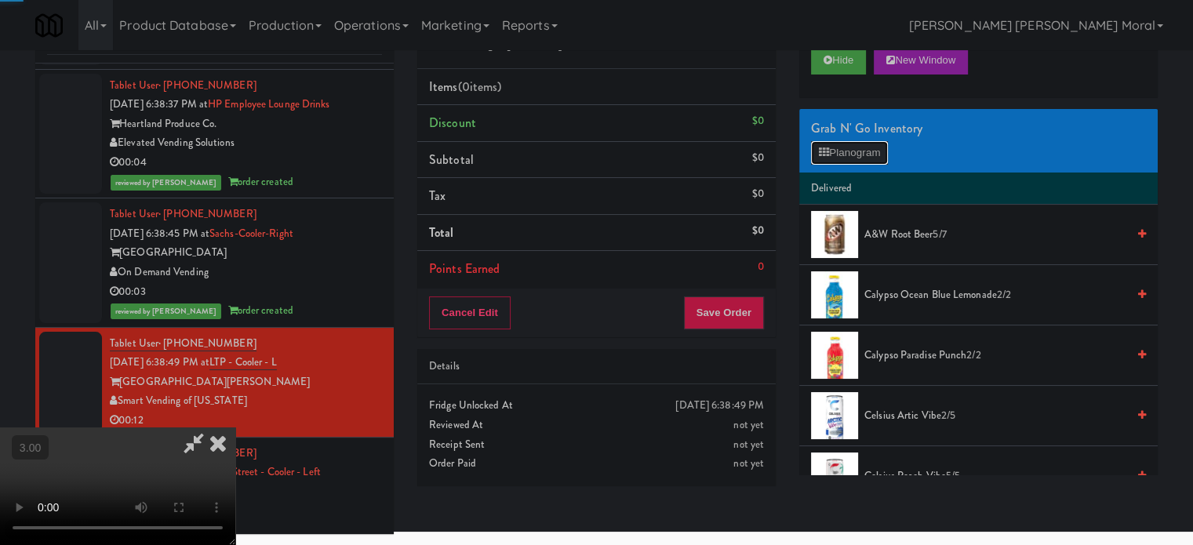
click at [841, 148] on button "Planogram" at bounding box center [849, 153] width 77 height 24
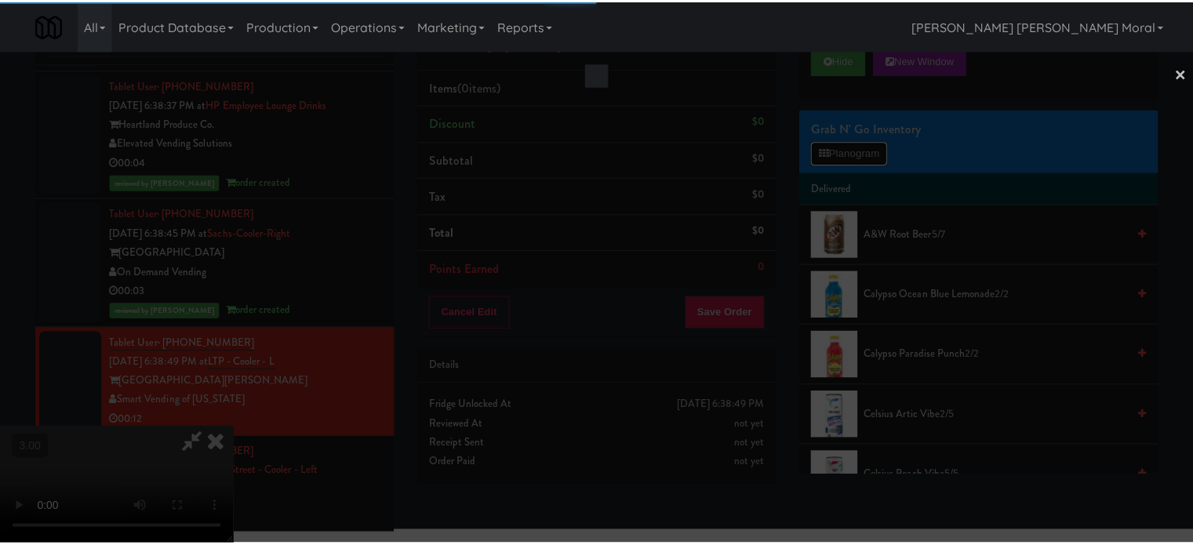
scroll to position [8273, 0]
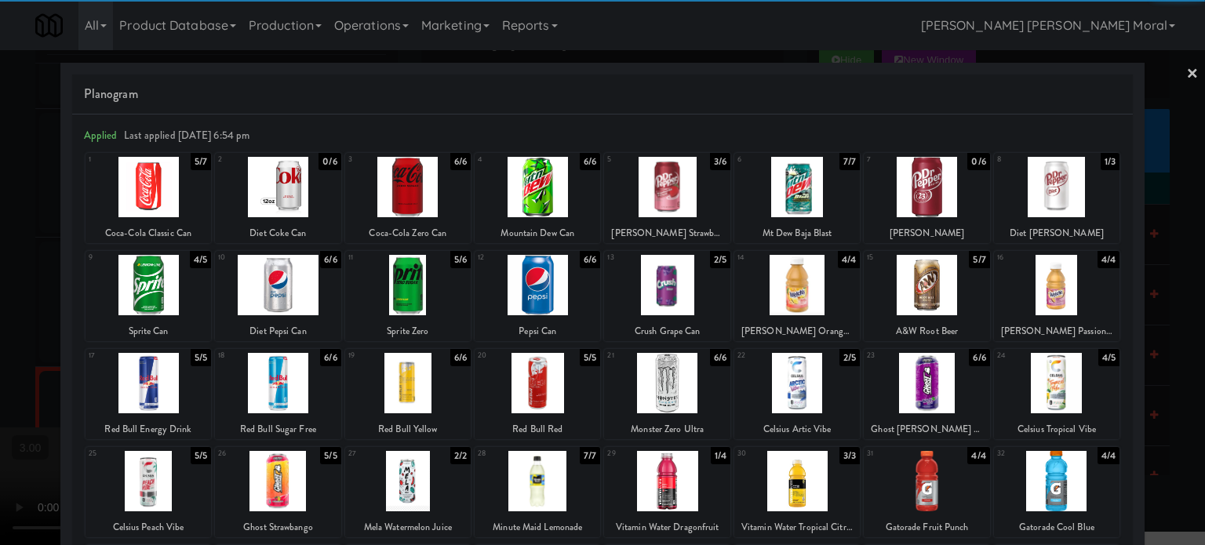
click at [431, 290] on div at bounding box center [407, 285] width 125 height 60
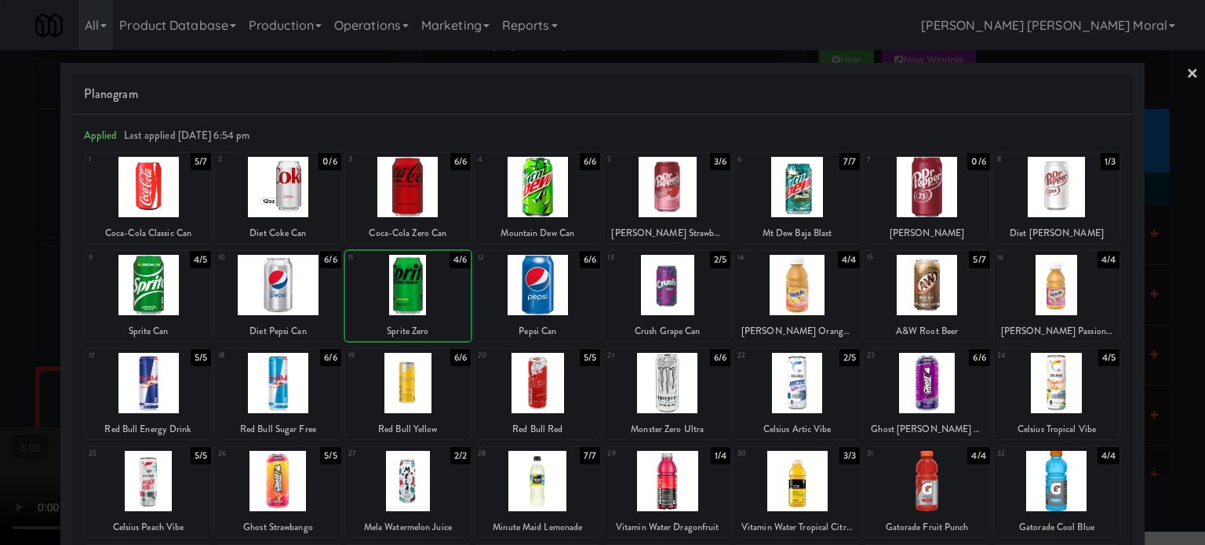
click at [431, 290] on div at bounding box center [407, 285] width 125 height 60
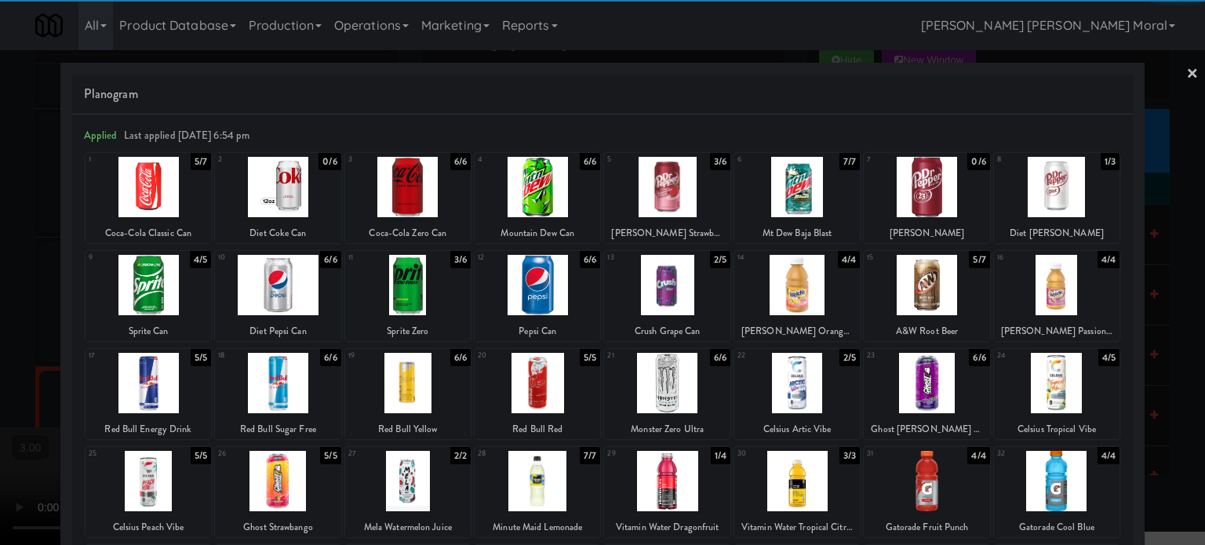
click at [153, 200] on div at bounding box center [147, 187] width 125 height 60
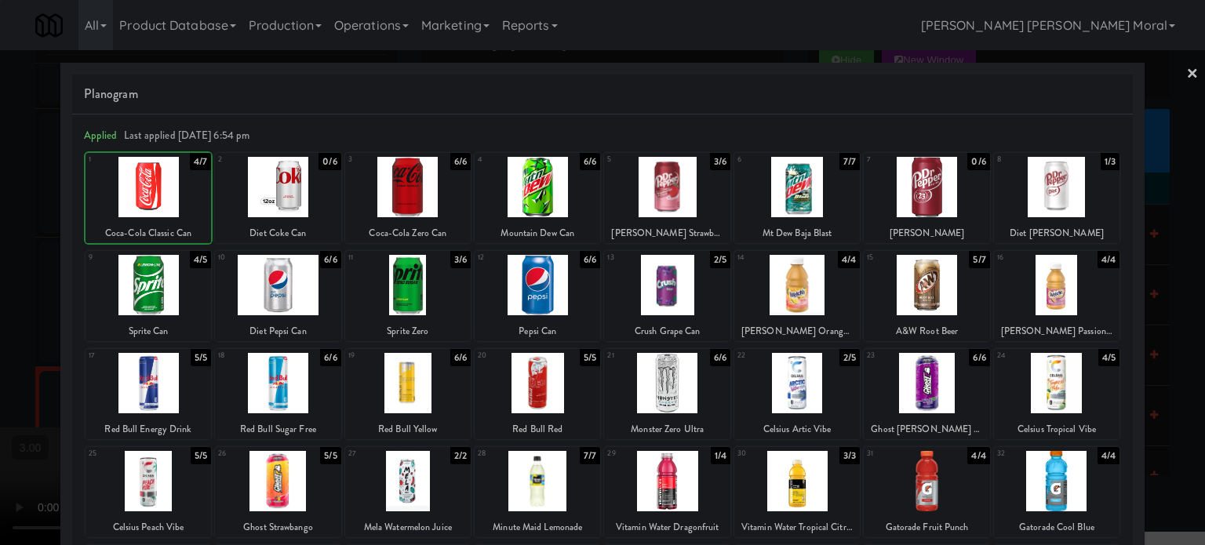
click at [0, 269] on div at bounding box center [602, 272] width 1205 height 545
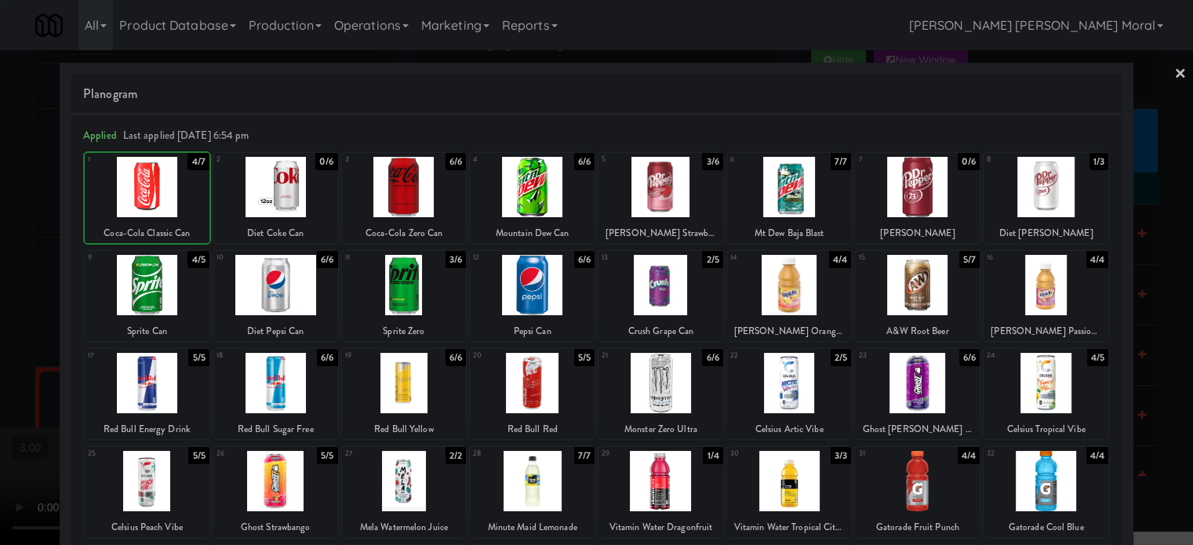
scroll to position [8313, 0]
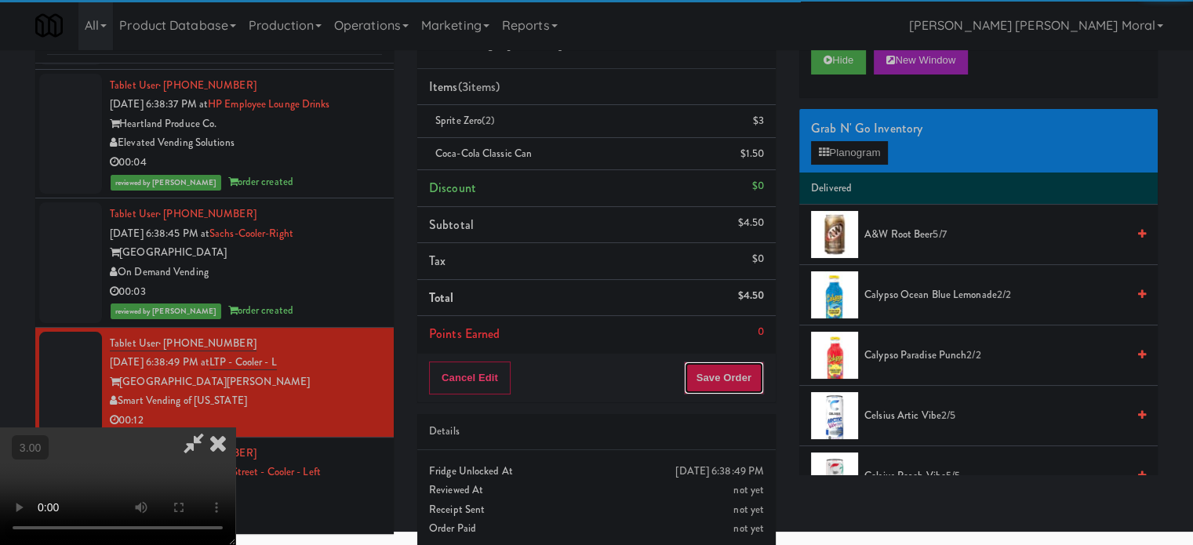
click at [725, 383] on button "Save Order" at bounding box center [724, 378] width 80 height 33
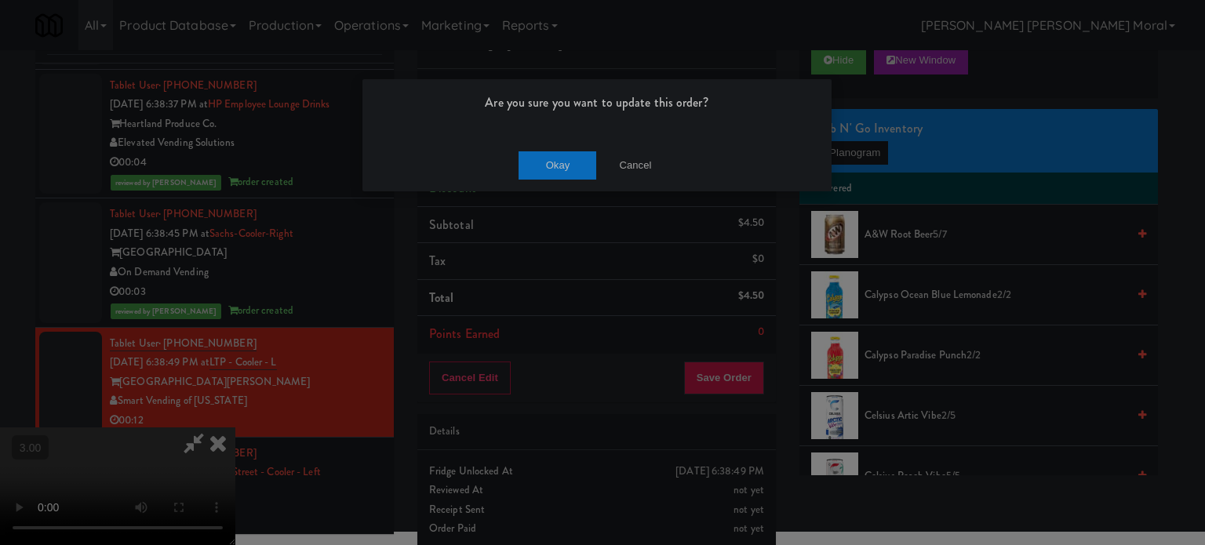
click at [561, 137] on div "Are you sure you want to update this order? Okay Cancel" at bounding box center [597, 135] width 471 height 114
click at [558, 172] on button "Okay" at bounding box center [557, 165] width 78 height 28
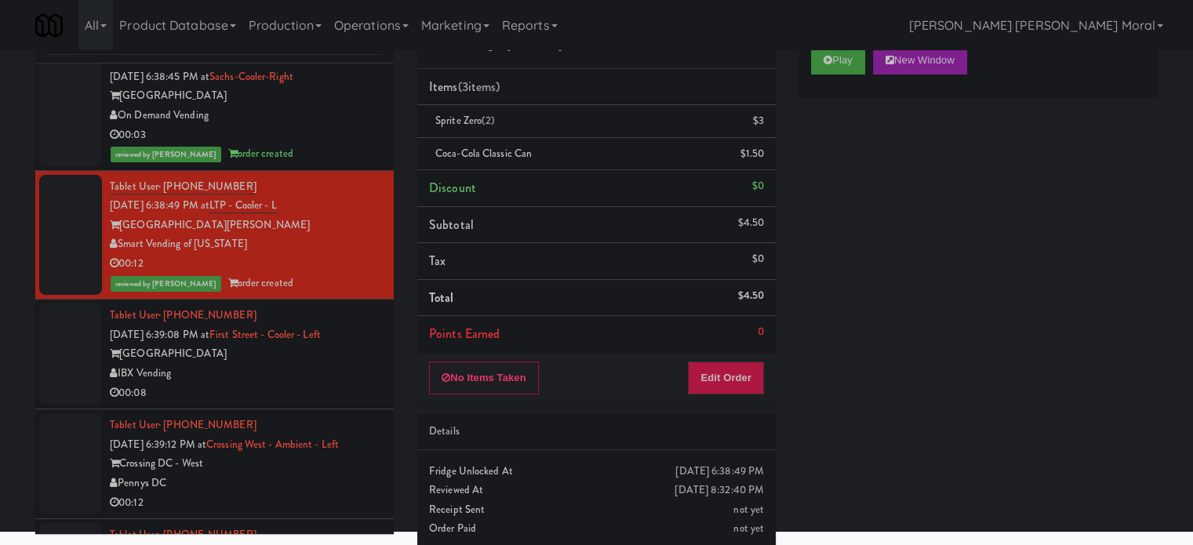
click at [299, 383] on div "IBX Vending" at bounding box center [246, 374] width 272 height 20
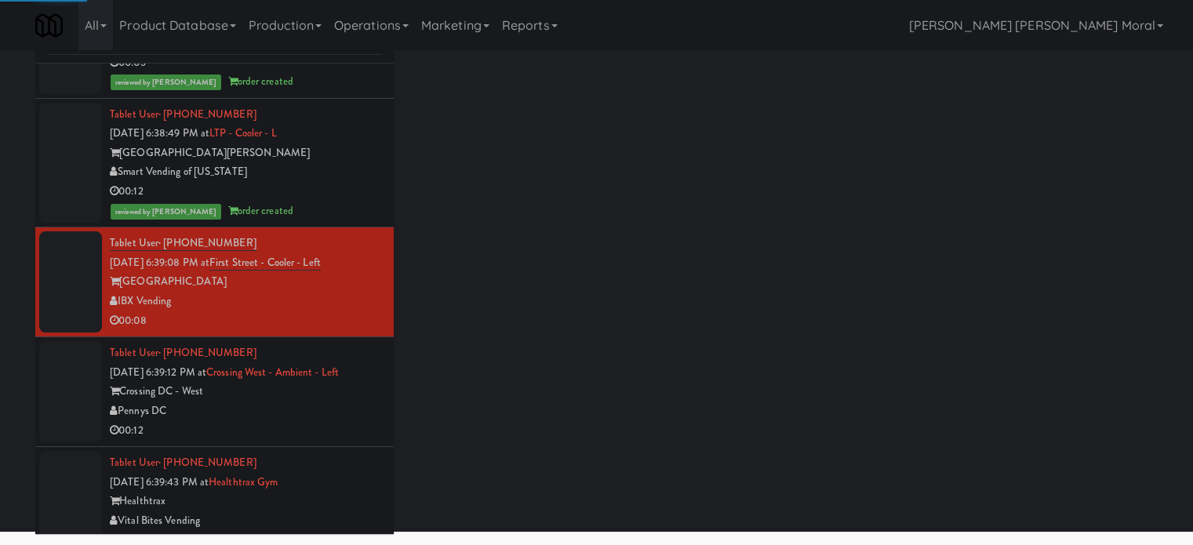
scroll to position [8626, 0]
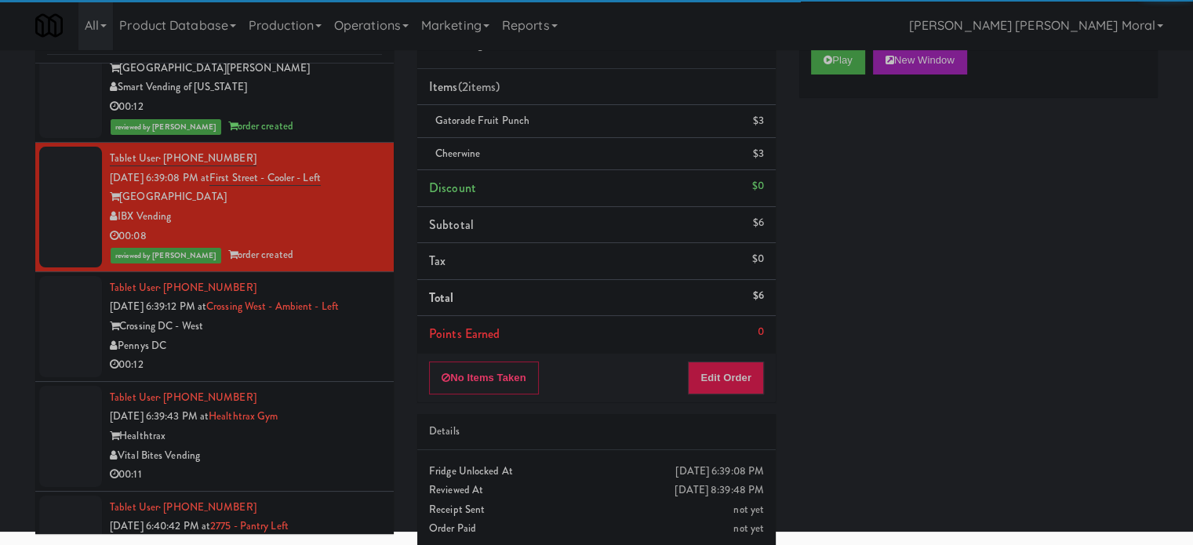
click at [314, 375] on div "00:12" at bounding box center [246, 365] width 272 height 20
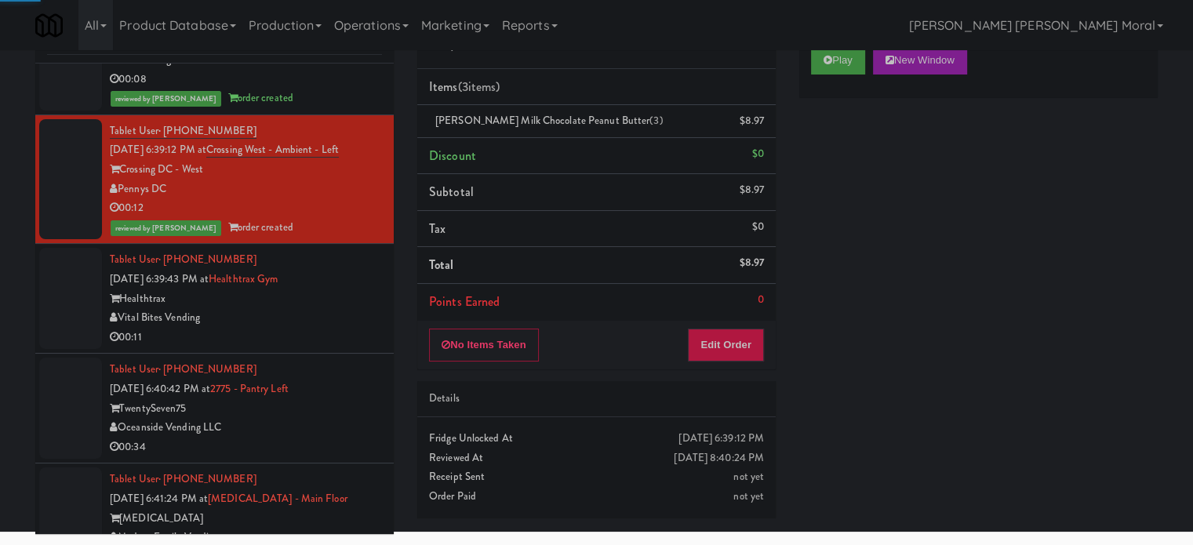
click at [344, 328] on div "Vital Bites Vending" at bounding box center [246, 318] width 272 height 20
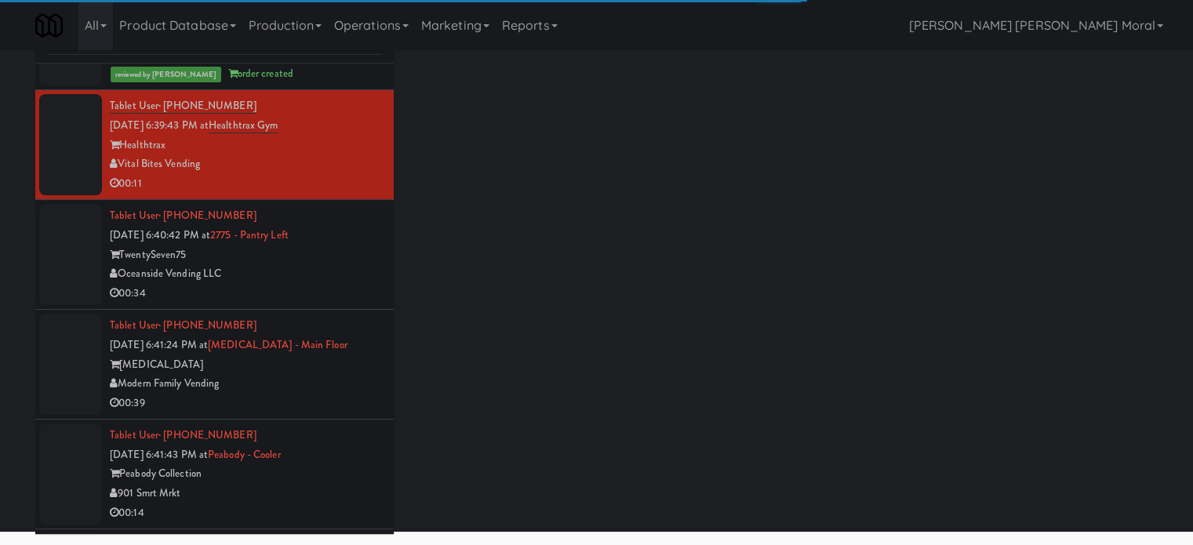
scroll to position [8940, 0]
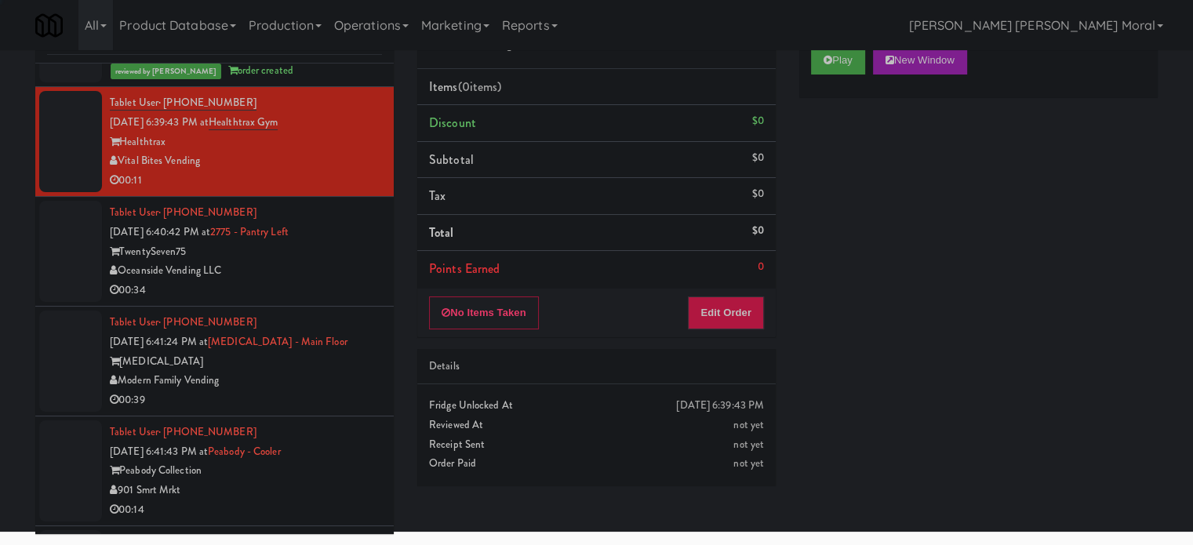
click at [332, 300] on div "00:34" at bounding box center [246, 291] width 272 height 20
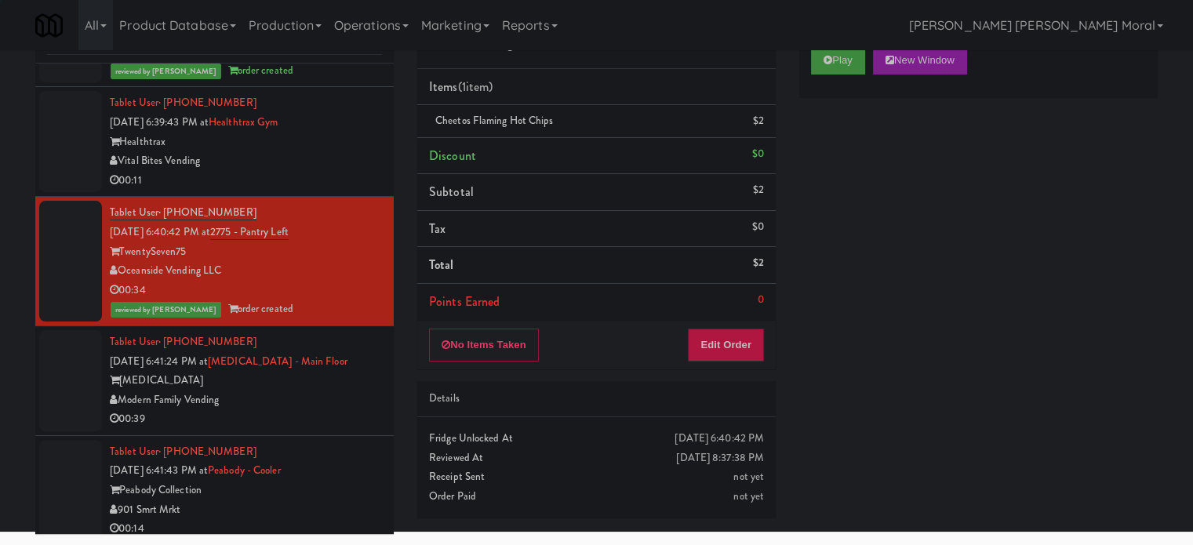
click at [342, 171] on div "Vital Bites Vending" at bounding box center [246, 161] width 272 height 20
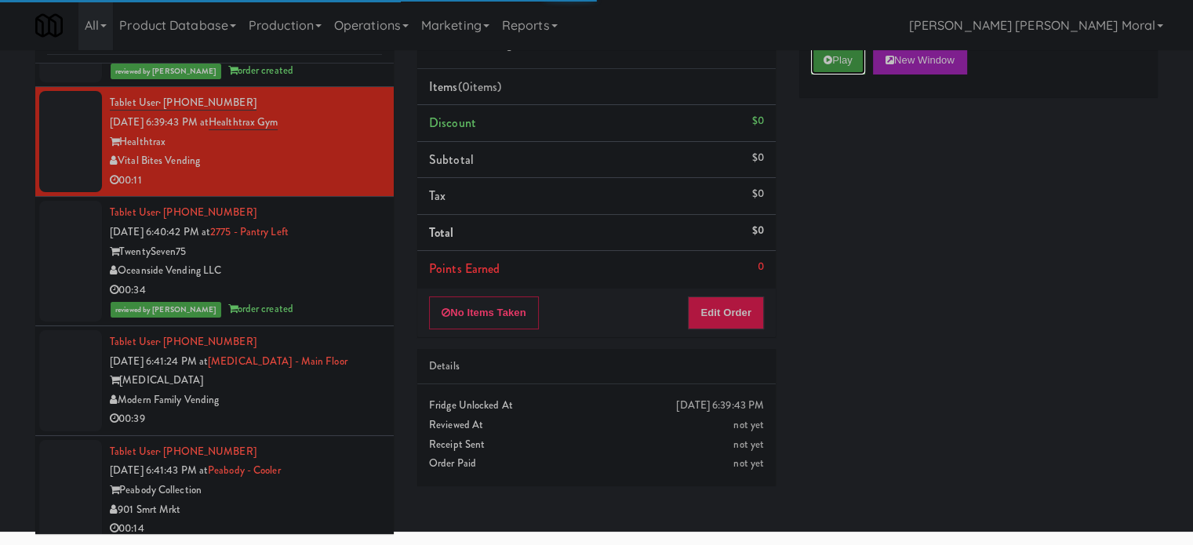
click at [853, 67] on button "Play" at bounding box center [838, 60] width 54 height 28
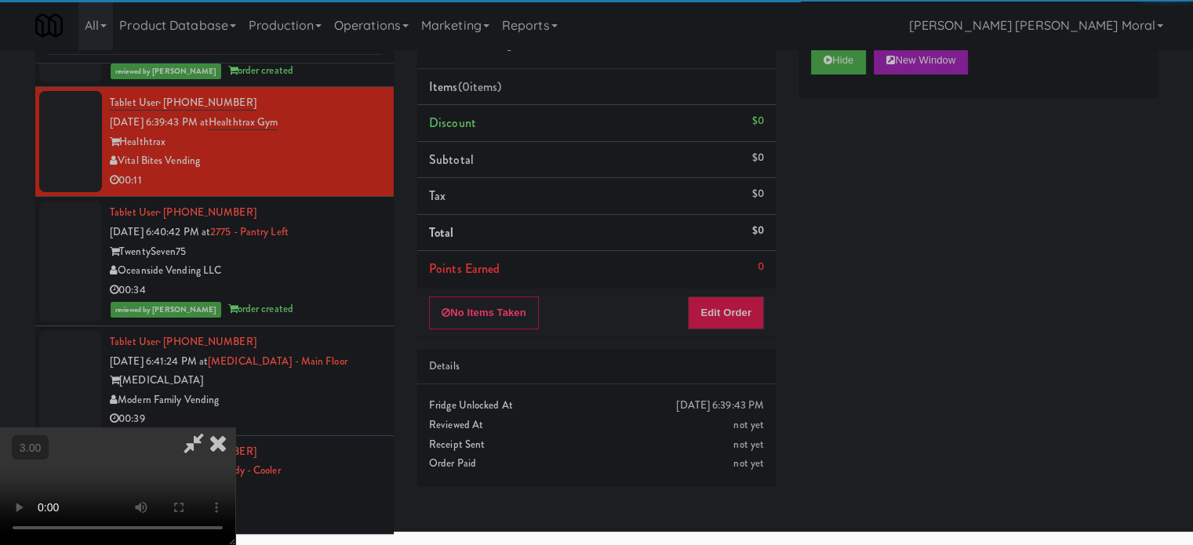
click at [835, 129] on div "Hide New Window Primary Flag Clear Flag if unable to determine what was taken o…" at bounding box center [978, 329] width 358 height 588
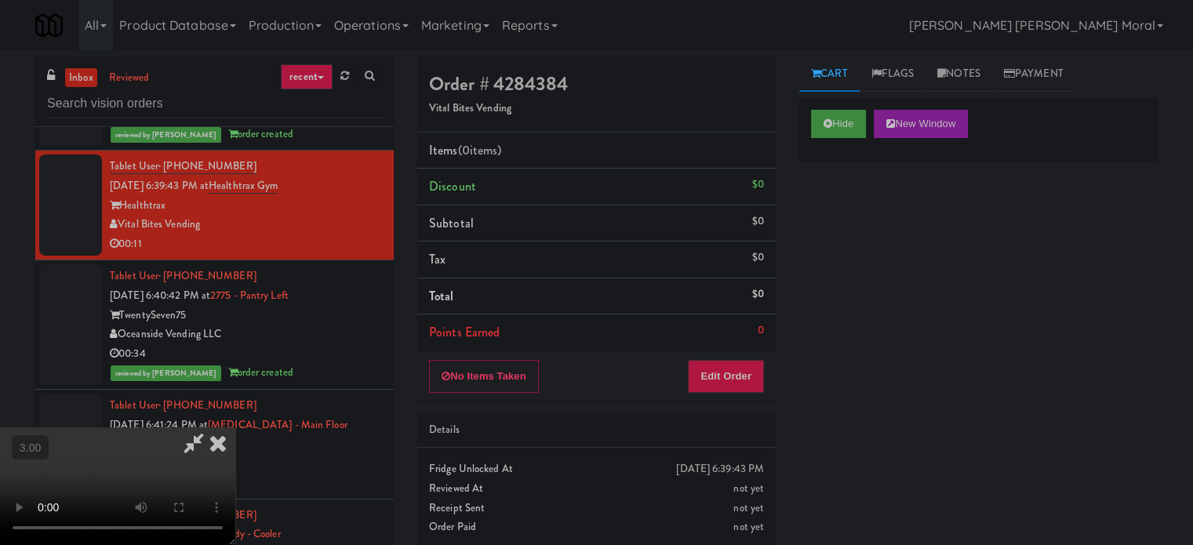
scroll to position [248, 0]
click at [838, 121] on button "Hide" at bounding box center [838, 124] width 55 height 28
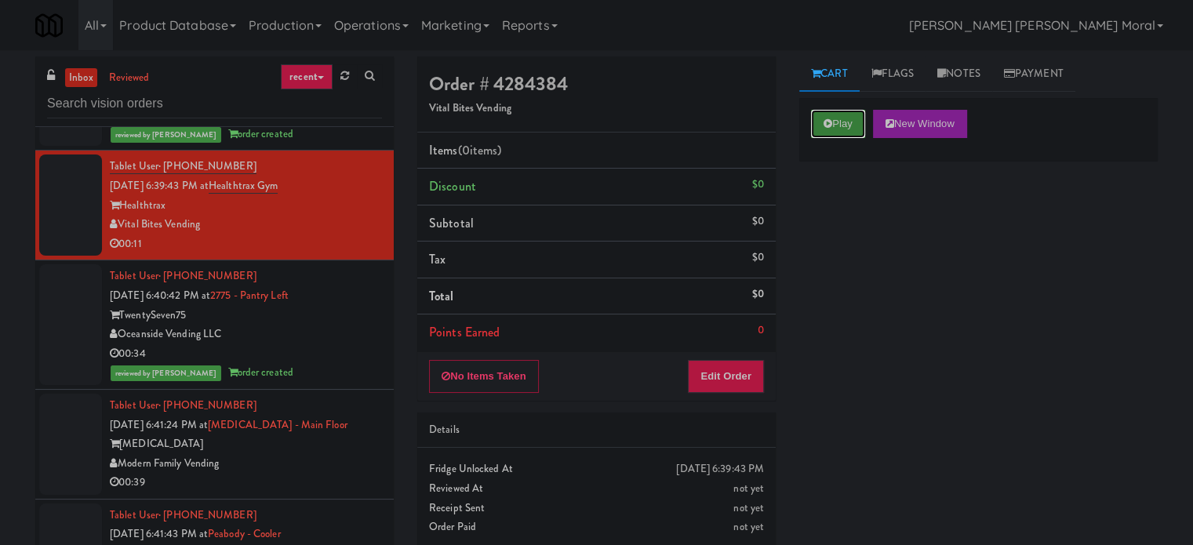
scroll to position [0, 0]
click at [838, 122] on button "Play" at bounding box center [838, 124] width 54 height 28
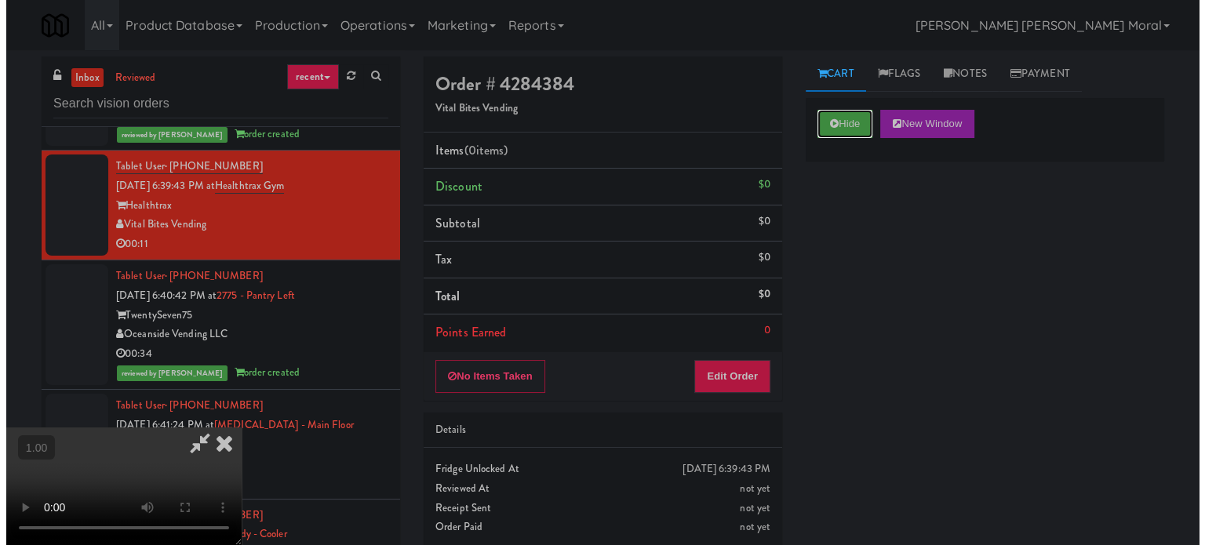
scroll to position [91, 0]
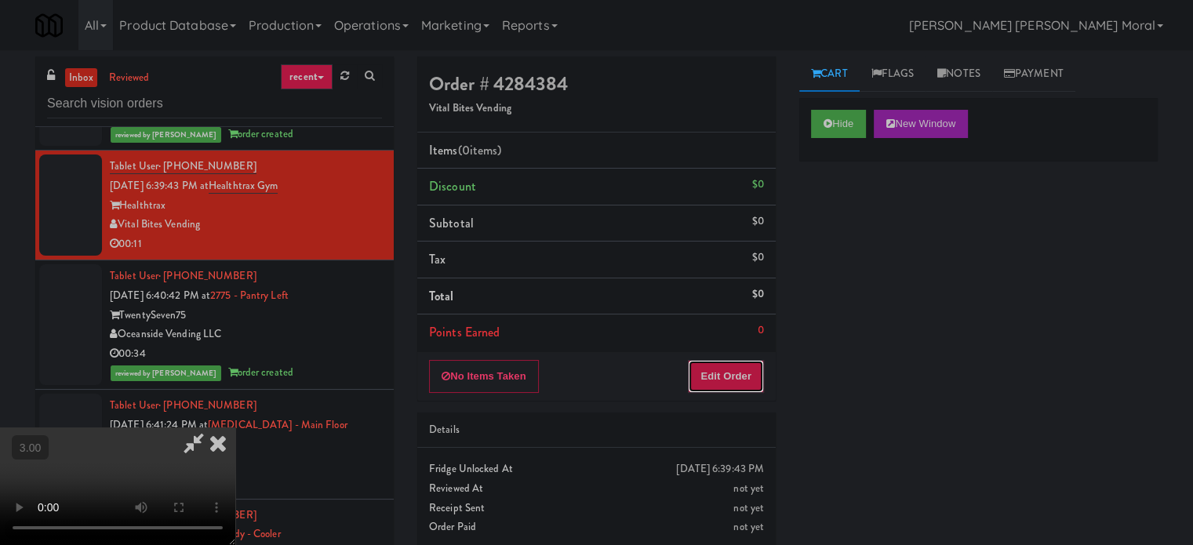
click at [736, 383] on button "Edit Order" at bounding box center [726, 376] width 76 height 33
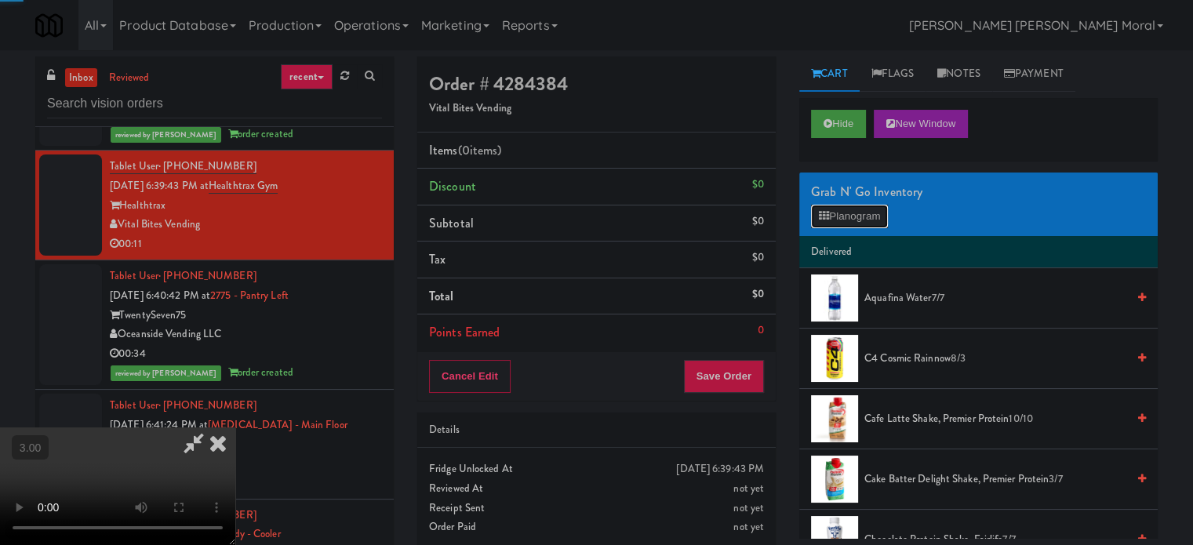
click at [816, 216] on button "Planogram" at bounding box center [849, 217] width 77 height 24
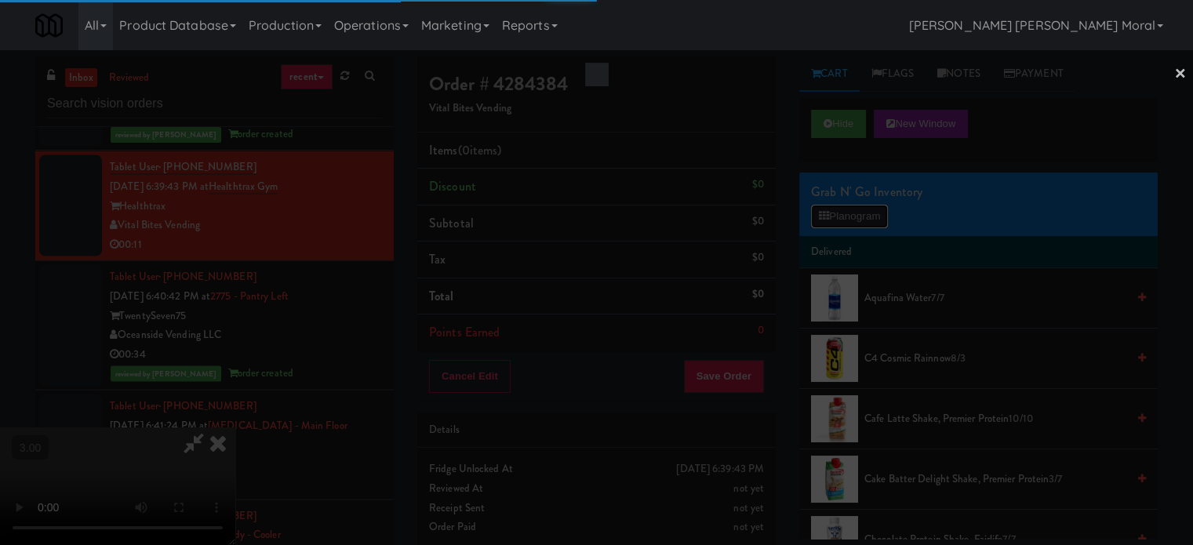
scroll to position [8901, 0]
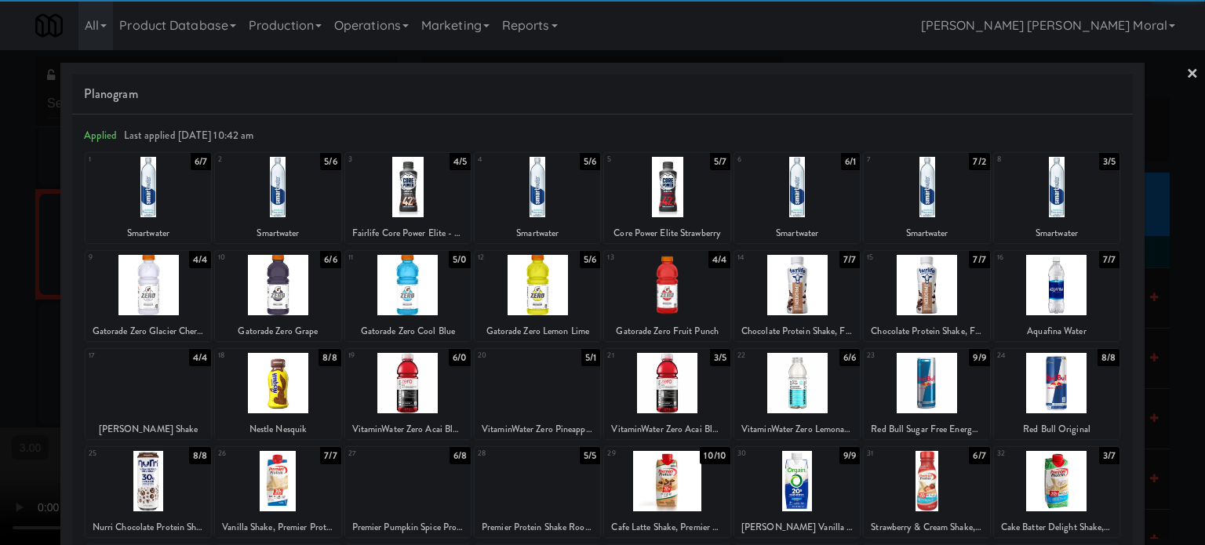
click at [544, 286] on div at bounding box center [536, 285] width 125 height 60
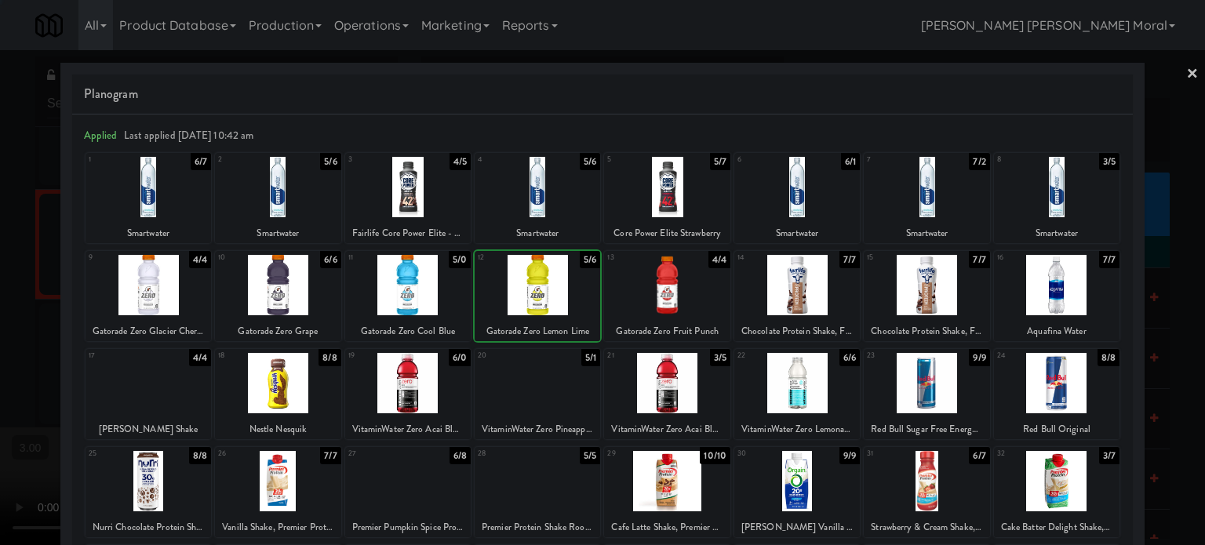
drag, startPoint x: 0, startPoint y: 316, endPoint x: 85, endPoint y: 322, distance: 85.7
click at [0, 317] on div at bounding box center [602, 272] width 1205 height 545
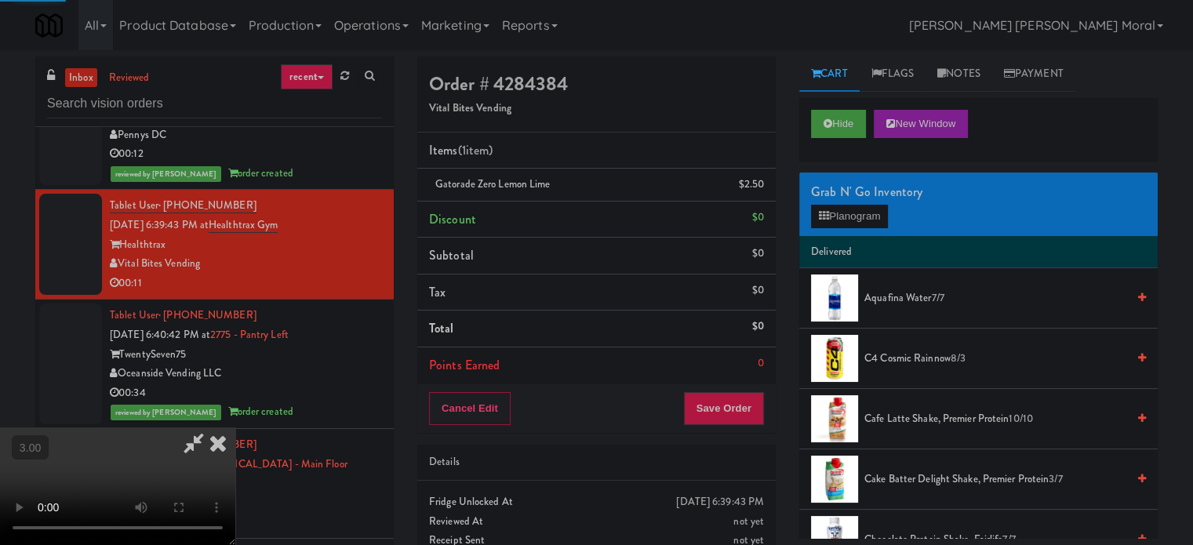
scroll to position [8940, 0]
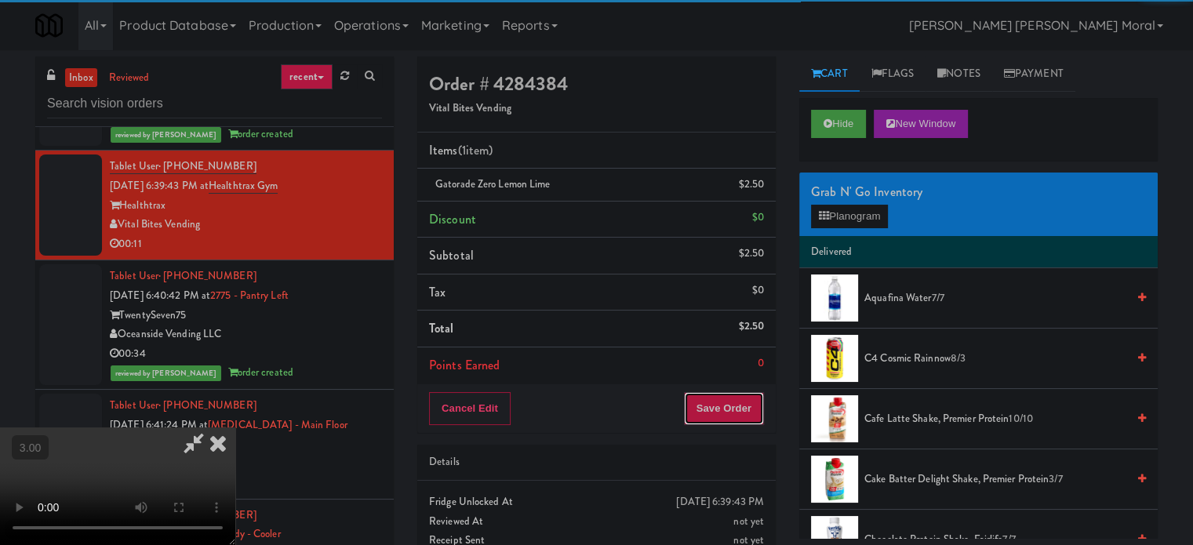
click at [748, 405] on button "Save Order" at bounding box center [724, 408] width 80 height 33
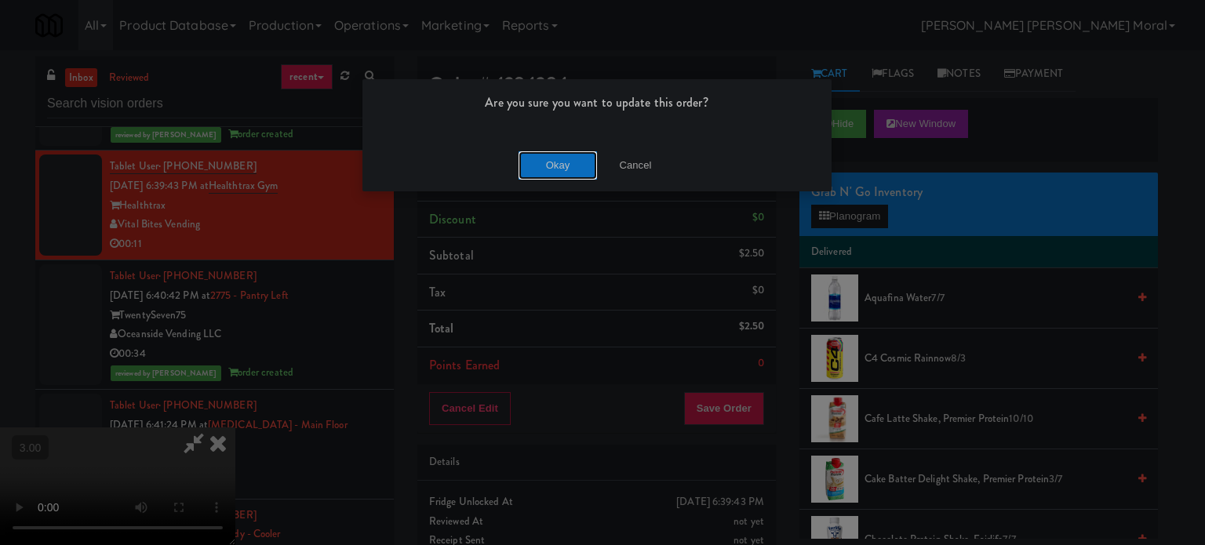
click at [568, 172] on button "Okay" at bounding box center [557, 165] width 78 height 28
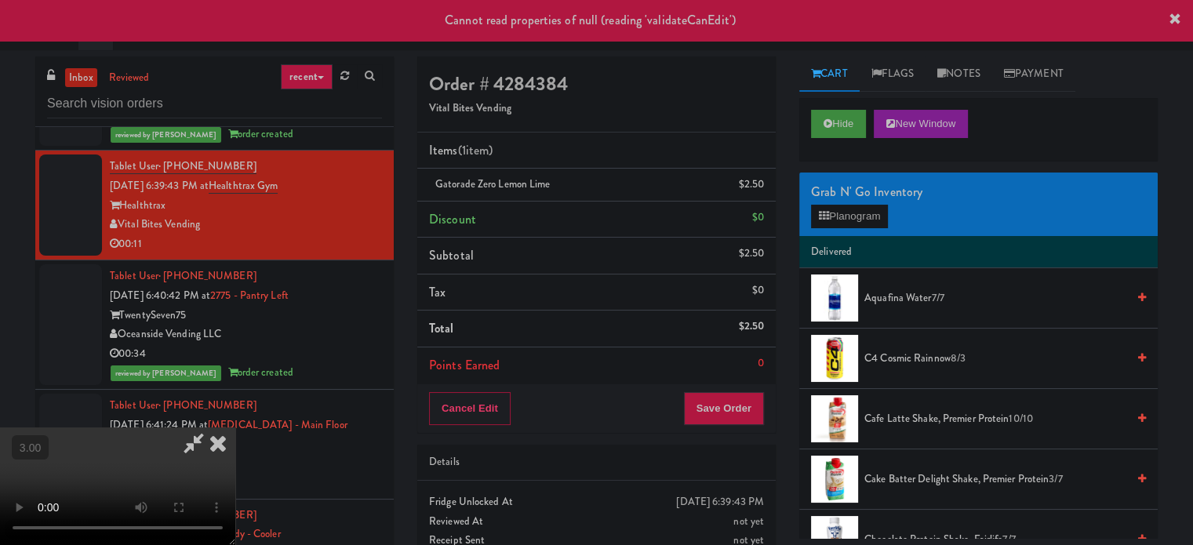
scroll to position [0, 0]
click at [235, 427] on icon at bounding box center [218, 442] width 35 height 31
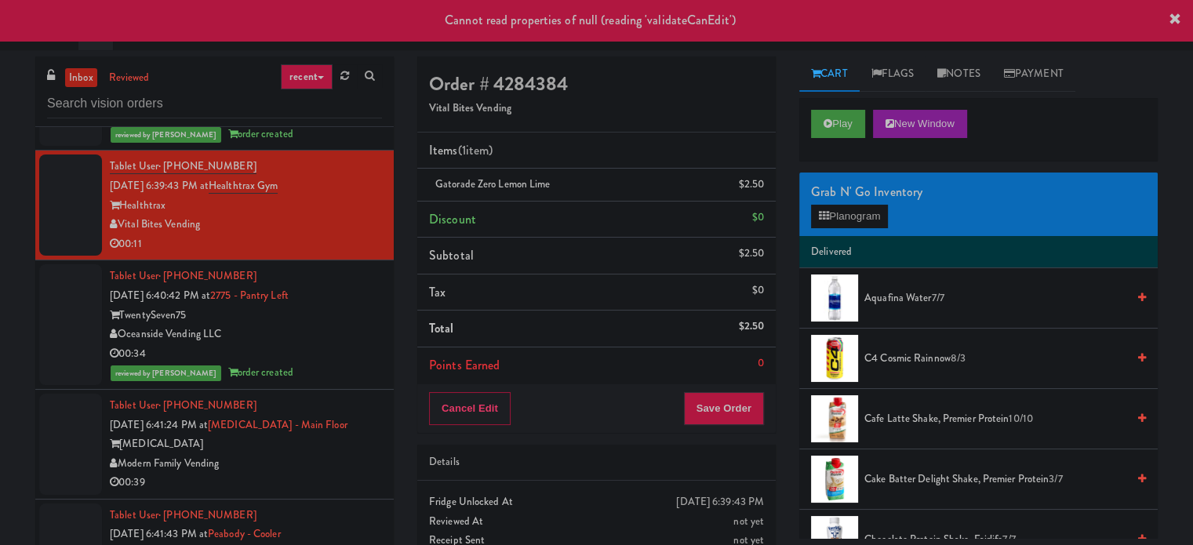
drag, startPoint x: 341, startPoint y: 409, endPoint x: 334, endPoint y: 273, distance: 136.6
click at [339, 383] on div "Tablet User · (805) 332-0879 [DATE] 6:40:42 PM at 2775 - Pantry Left TwentySeve…" at bounding box center [246, 325] width 272 height 116
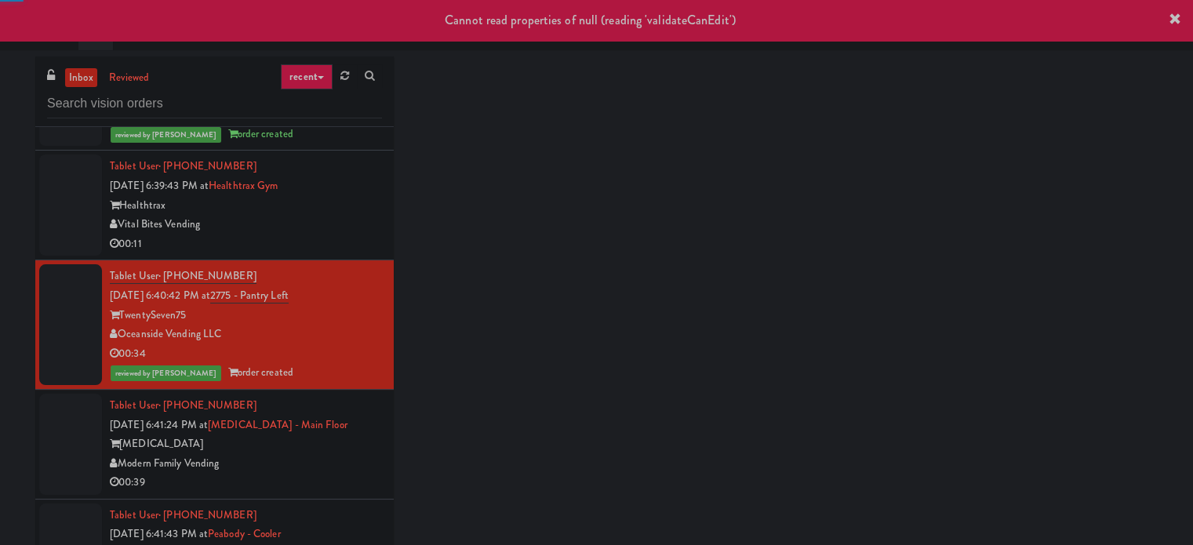
click at [334, 234] on div "Vital Bites Vending" at bounding box center [246, 225] width 272 height 20
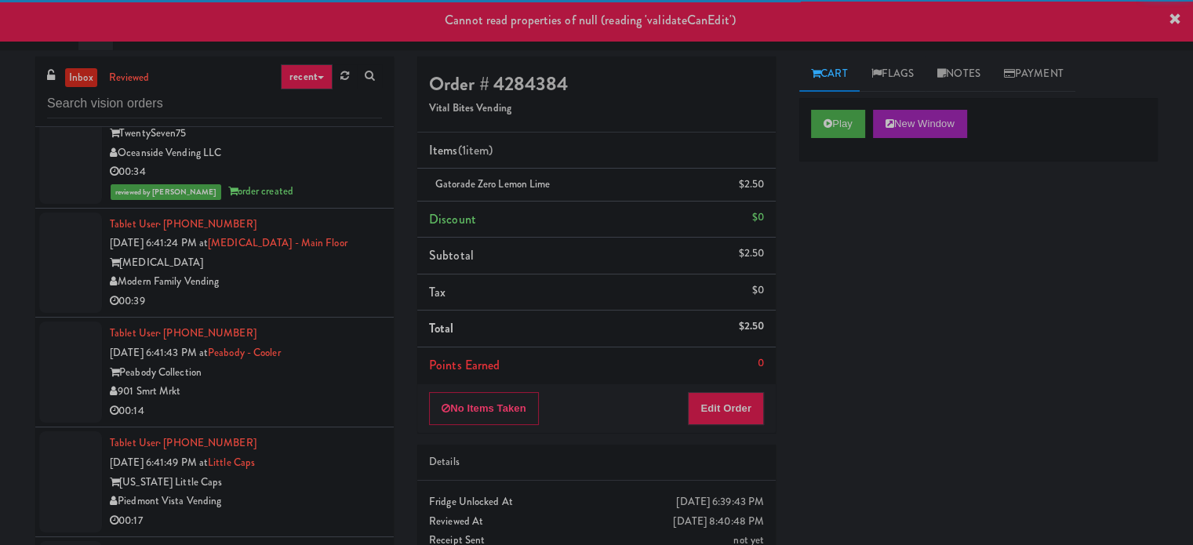
scroll to position [9175, 0]
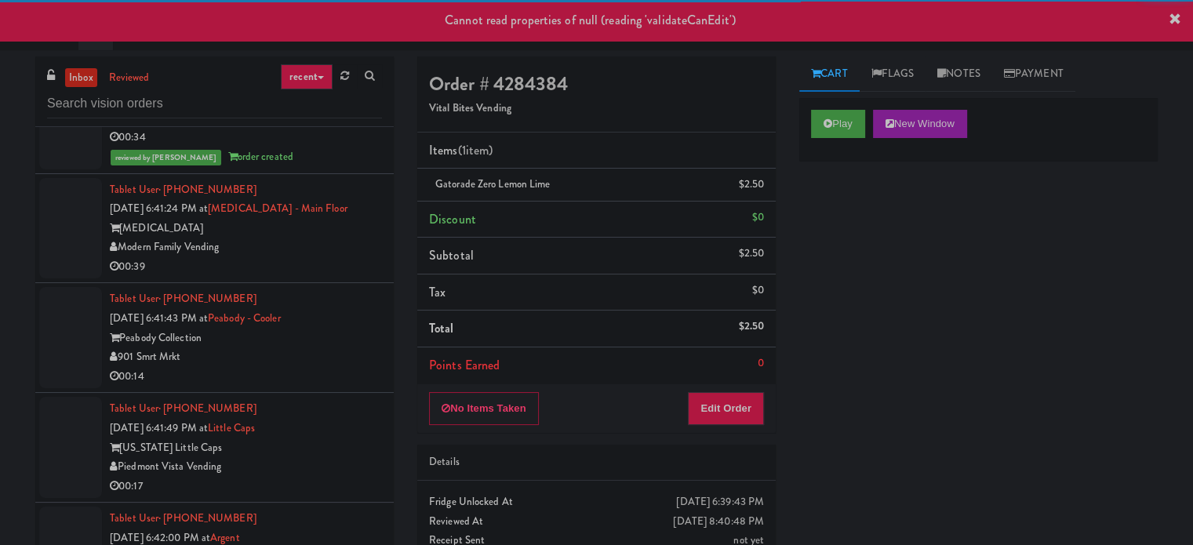
click at [356, 257] on div "Modern Family Vending" at bounding box center [246, 248] width 272 height 20
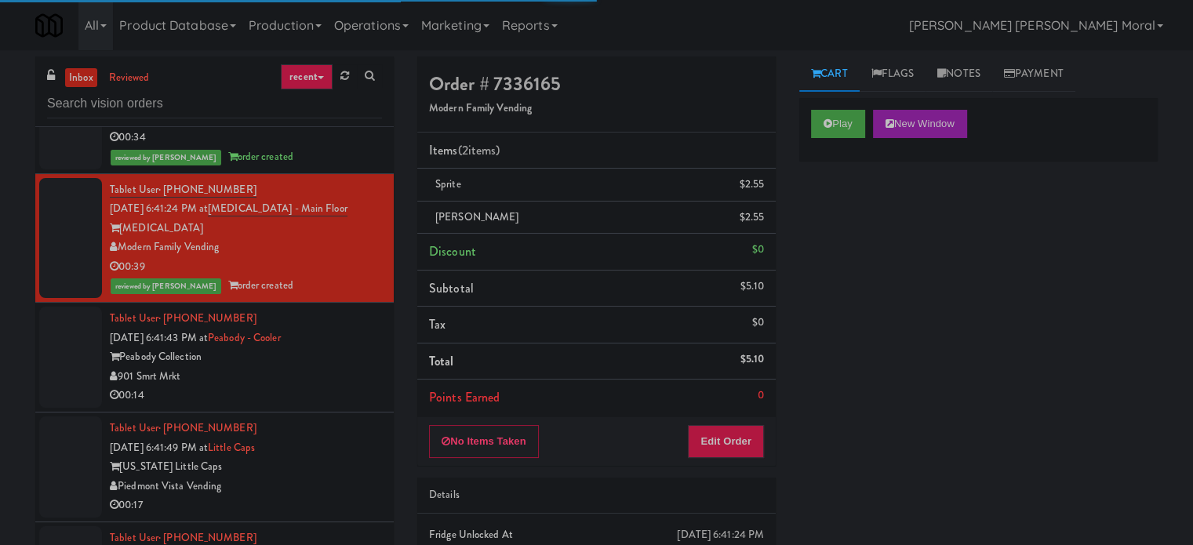
click at [354, 367] on div "Peabody Collection" at bounding box center [246, 357] width 272 height 20
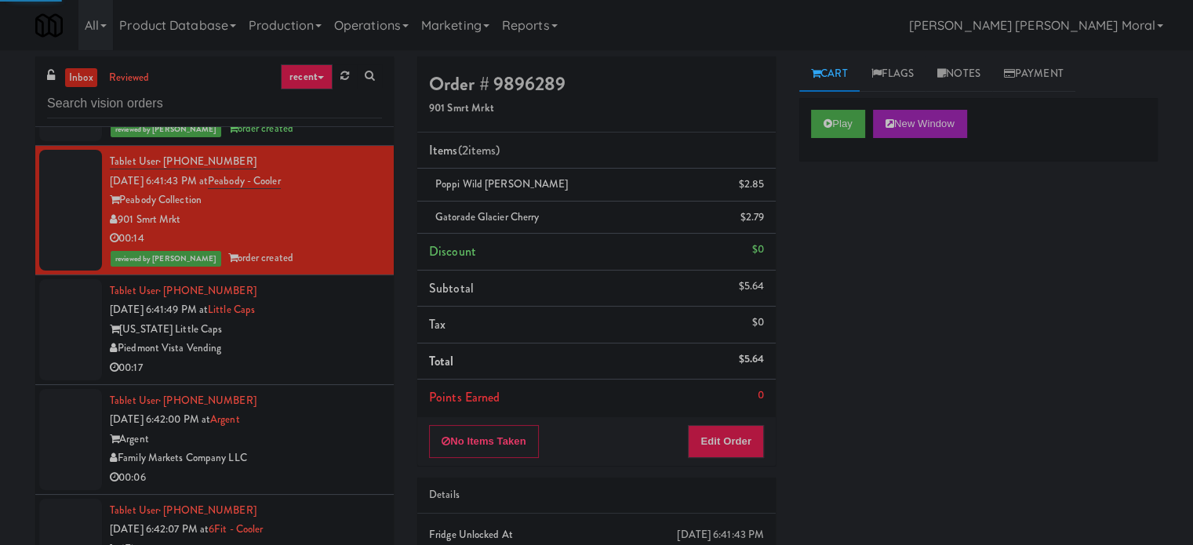
click at [360, 340] on div "[US_STATE] Little Caps" at bounding box center [246, 330] width 272 height 20
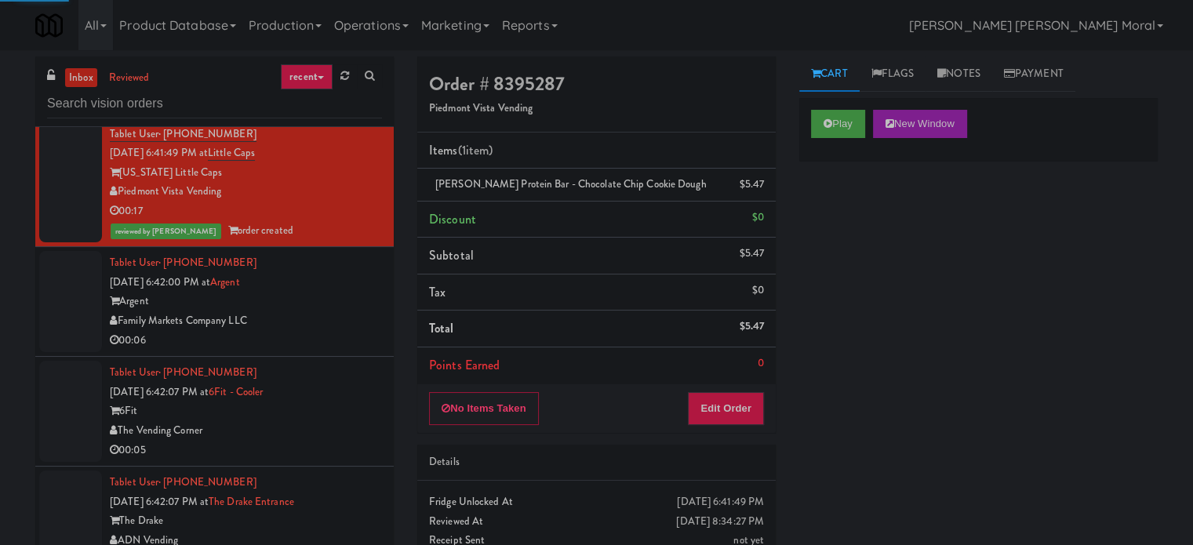
click at [362, 311] on div "Argent" at bounding box center [246, 302] width 272 height 20
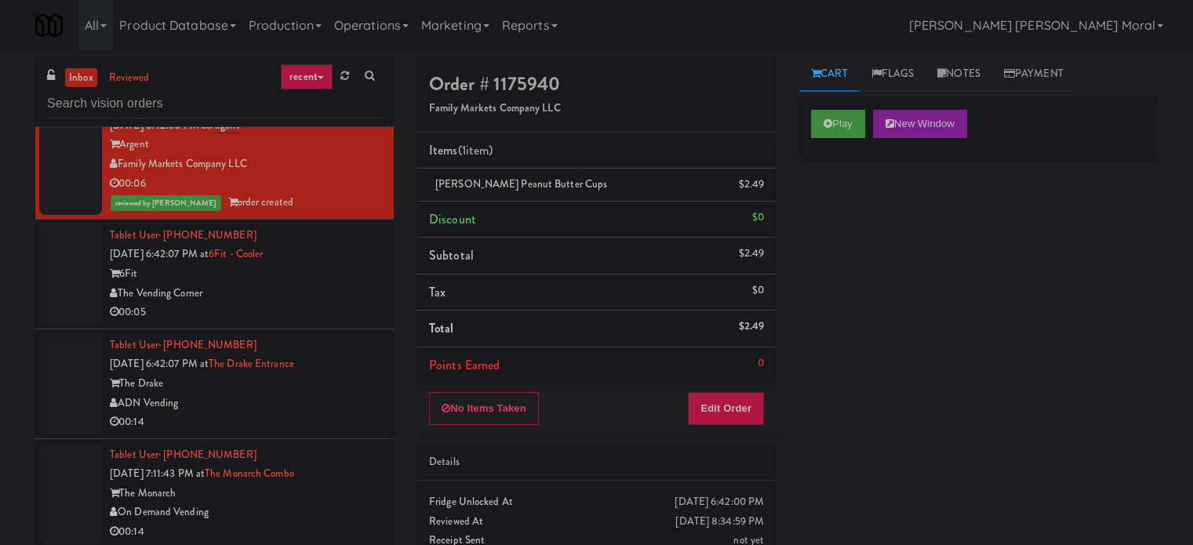
click at [361, 284] on div "6Fit" at bounding box center [246, 274] width 272 height 20
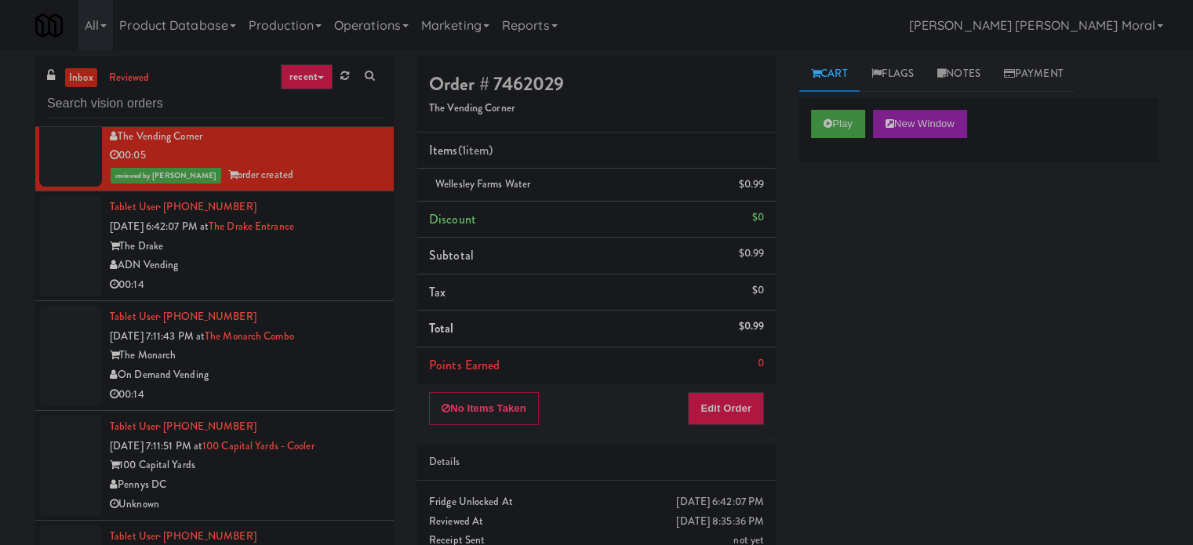
click at [355, 256] on div "The Drake" at bounding box center [246, 247] width 272 height 20
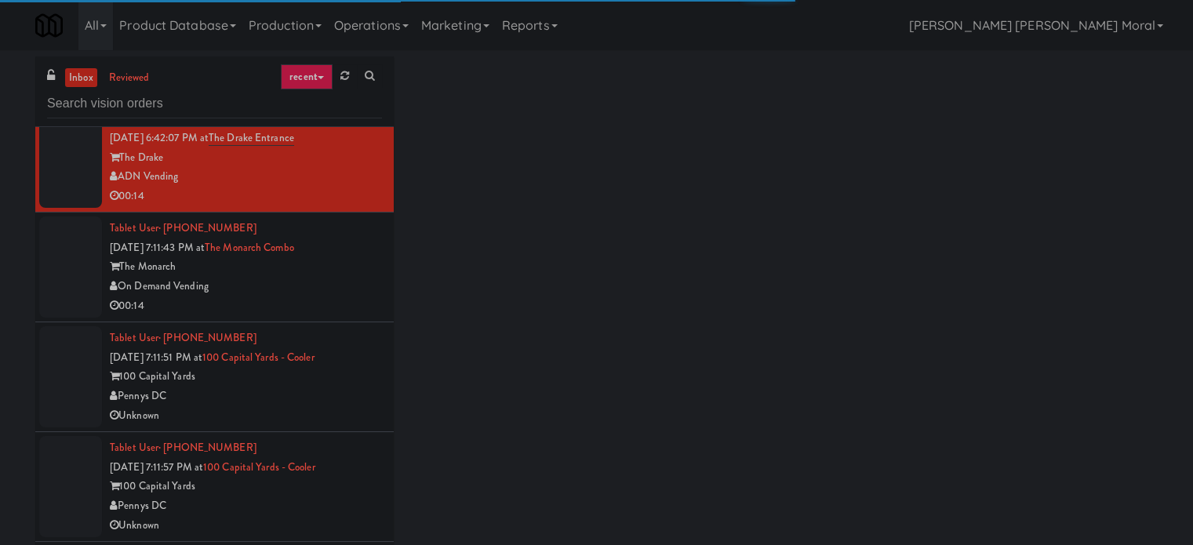
scroll to position [9959, 0]
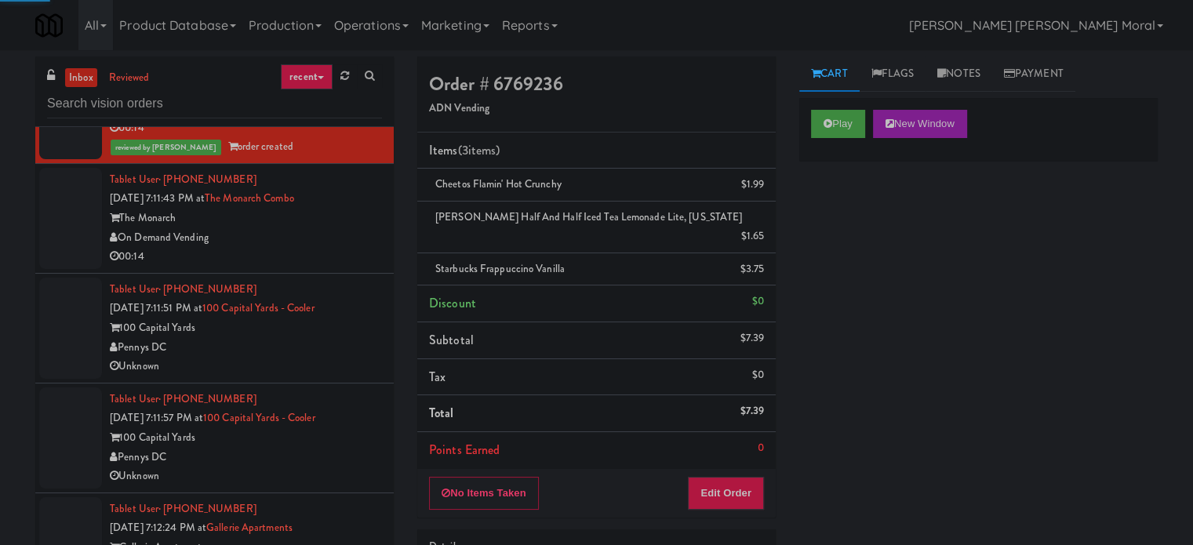
click at [345, 228] on div "The Monarch" at bounding box center [246, 219] width 272 height 20
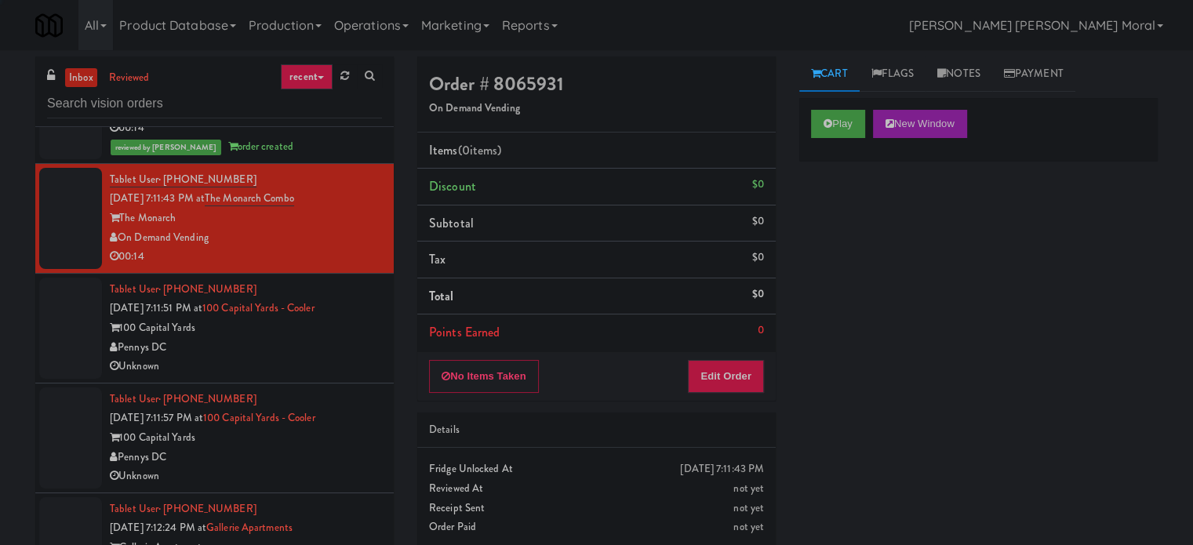
click at [333, 358] on div "Pennys DC" at bounding box center [246, 348] width 272 height 20
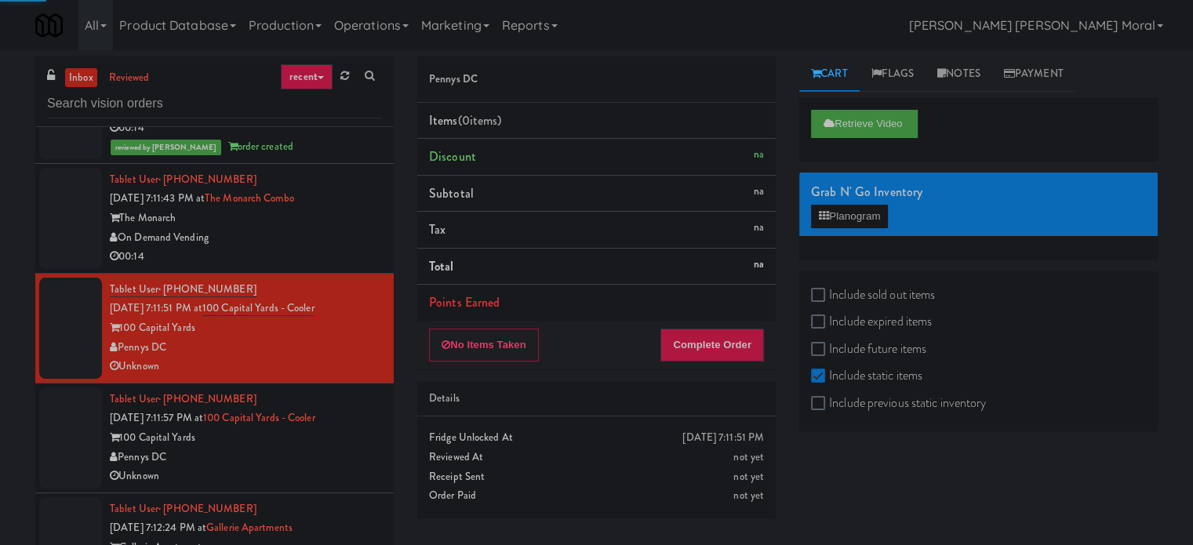
click at [360, 267] on div "00:14" at bounding box center [246, 257] width 272 height 20
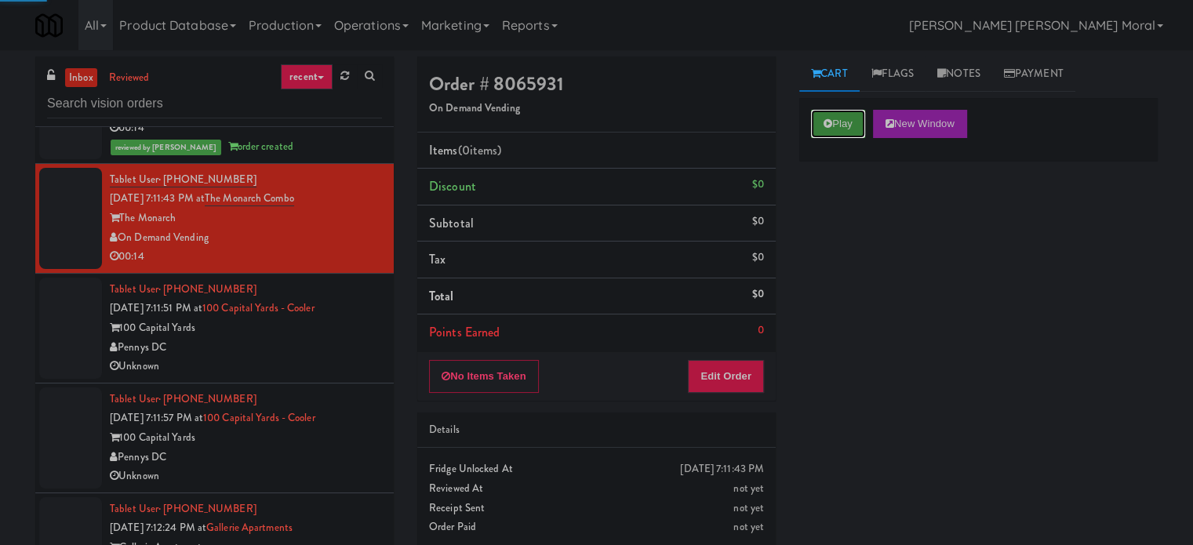
click at [846, 122] on button "Play" at bounding box center [838, 124] width 54 height 28
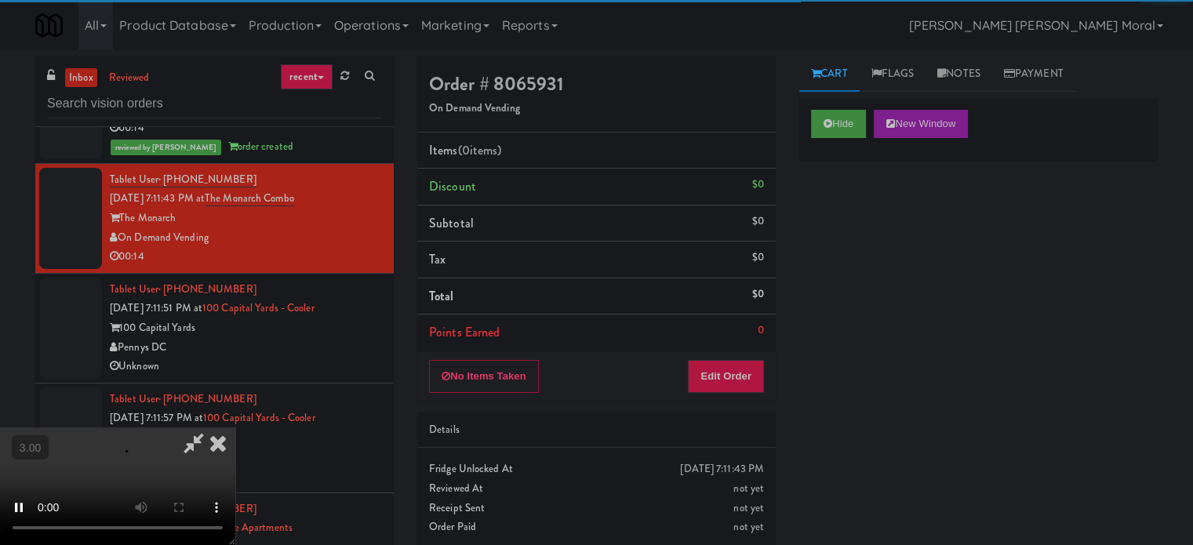
click at [834, 239] on div "Hide New Window Primary Flag Clear Flag if unable to determine what was taken o…" at bounding box center [978, 392] width 358 height 588
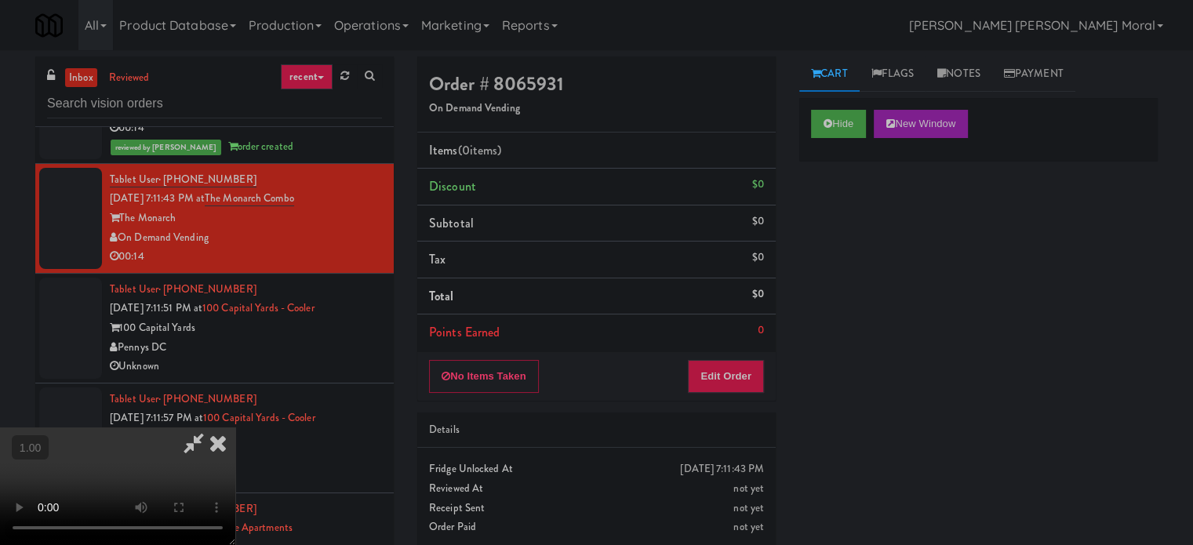
scroll to position [248, 0]
click at [741, 375] on button "Edit Order" at bounding box center [726, 376] width 76 height 33
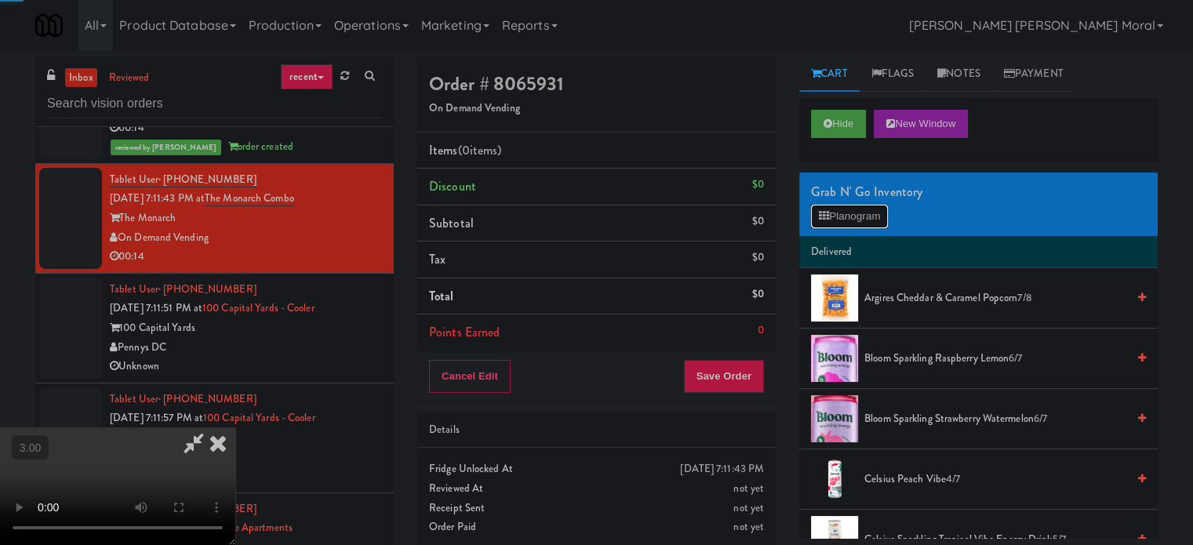
click at [854, 216] on button "Planogram" at bounding box center [849, 217] width 77 height 24
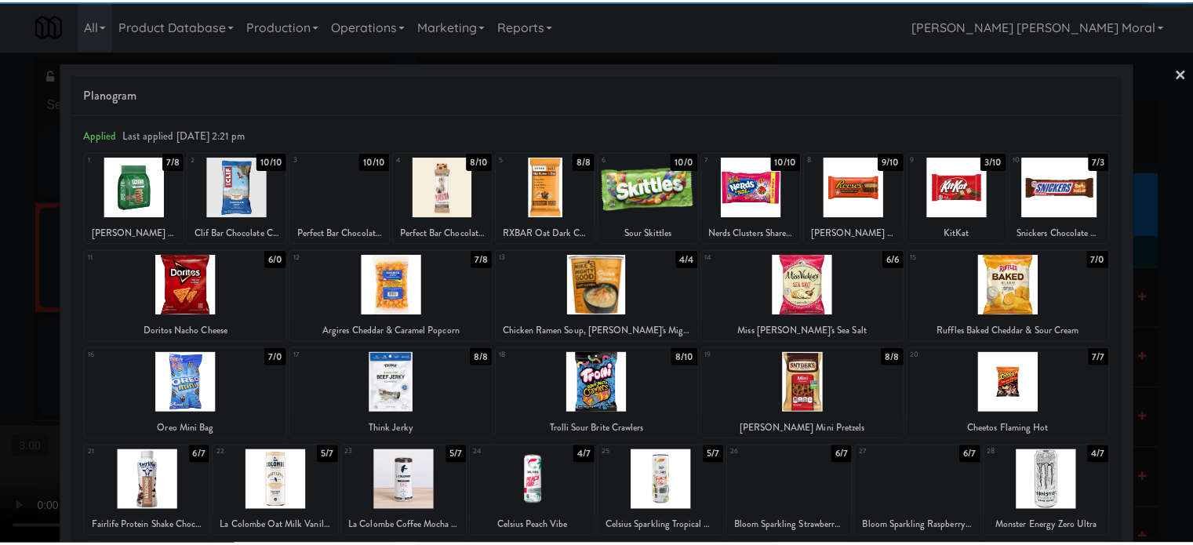
scroll to position [224, 0]
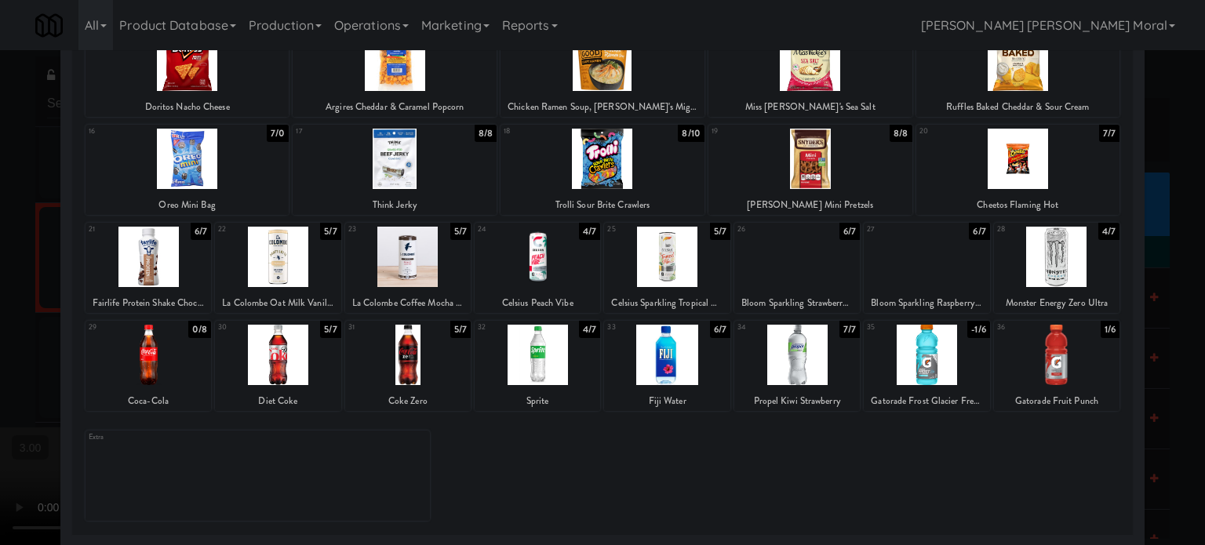
drag, startPoint x: 530, startPoint y: 367, endPoint x: 436, endPoint y: 372, distance: 94.3
click at [530, 366] on div at bounding box center [536, 355] width 125 height 60
drag, startPoint x: 0, startPoint y: 314, endPoint x: 261, endPoint y: 325, distance: 261.4
click at [2, 314] on div at bounding box center [602, 272] width 1205 height 545
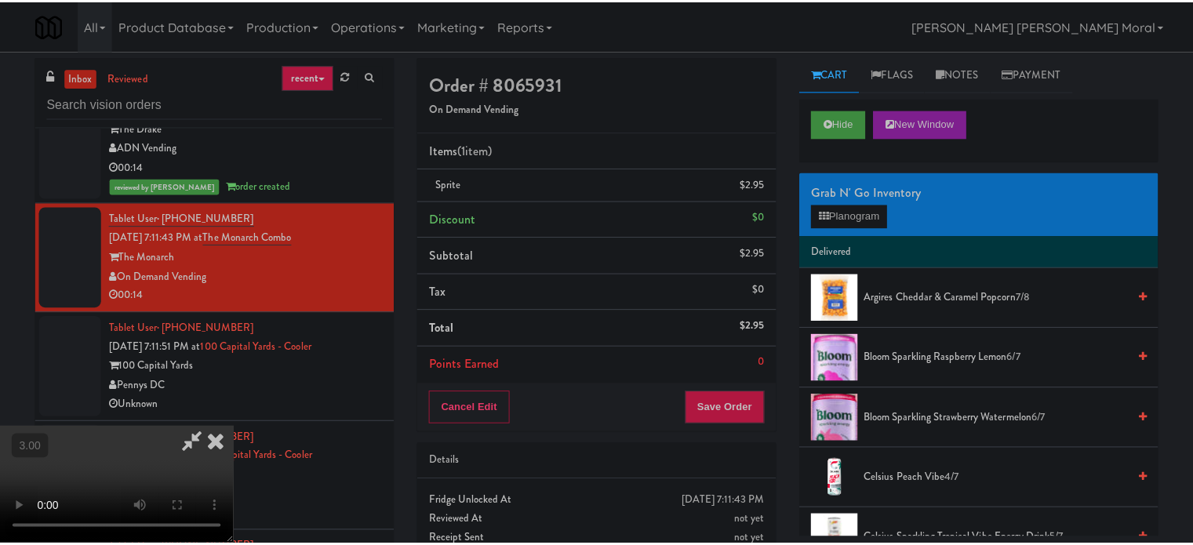
scroll to position [9959, 0]
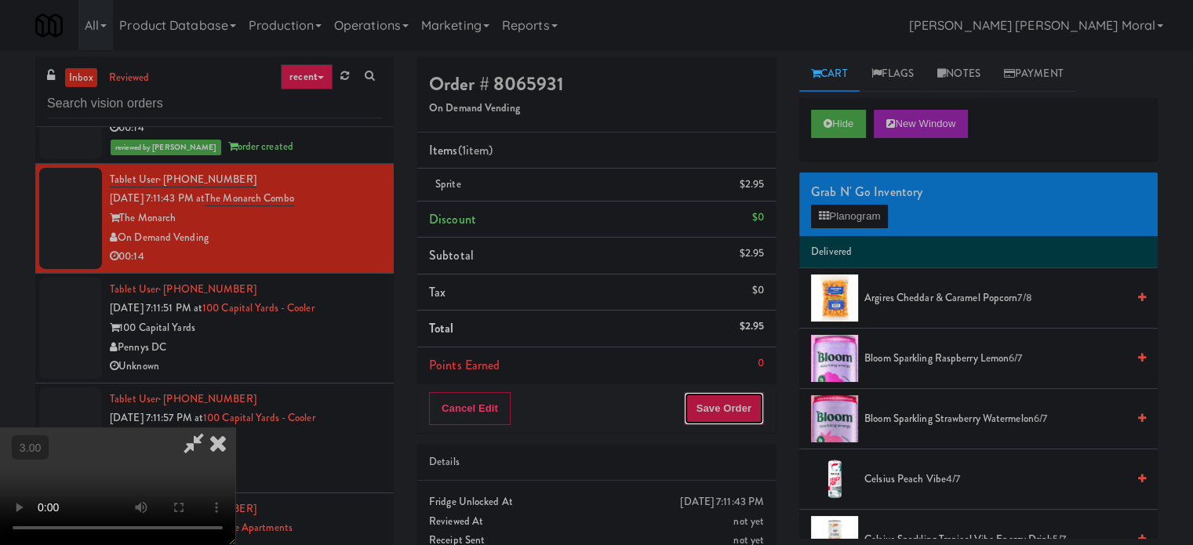
click at [736, 416] on button "Save Order" at bounding box center [724, 408] width 80 height 33
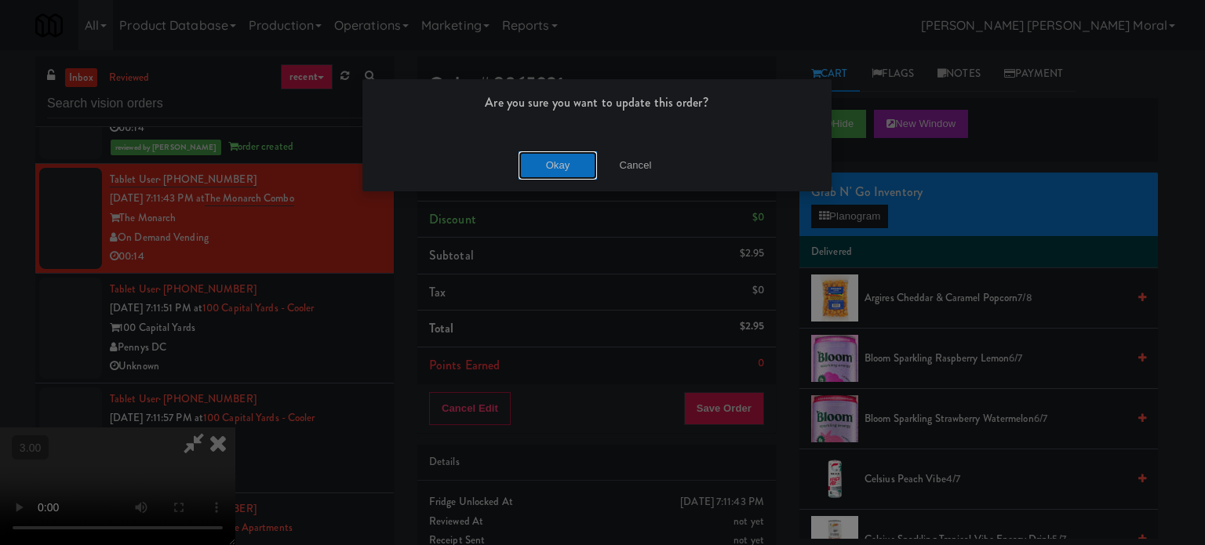
click at [561, 171] on button "Okay" at bounding box center [557, 165] width 78 height 28
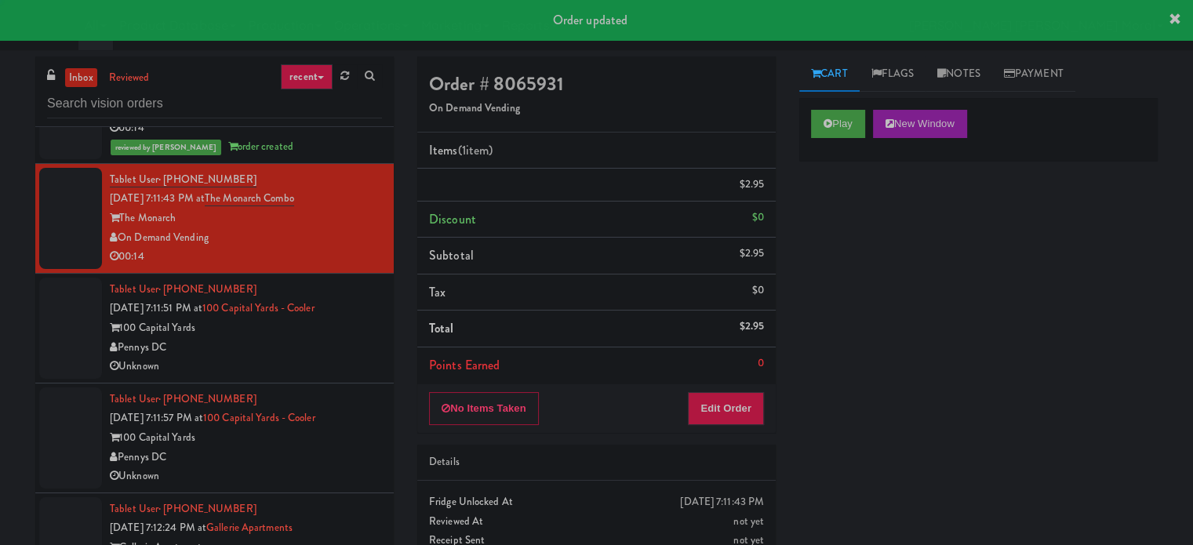
scroll to position [0, 0]
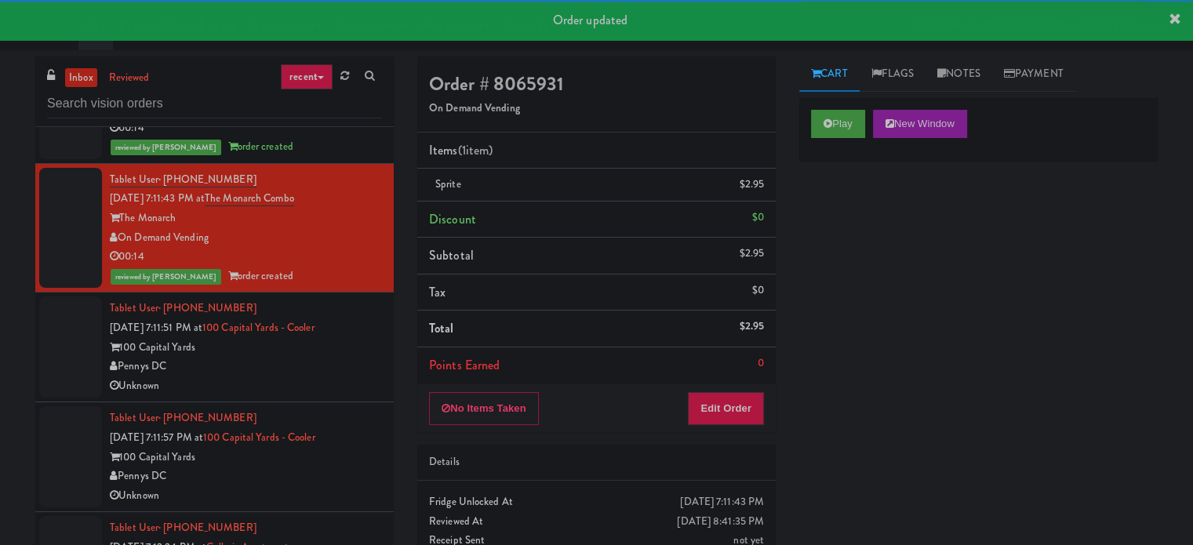
click at [311, 376] on div "Pennys DC" at bounding box center [246, 367] width 272 height 20
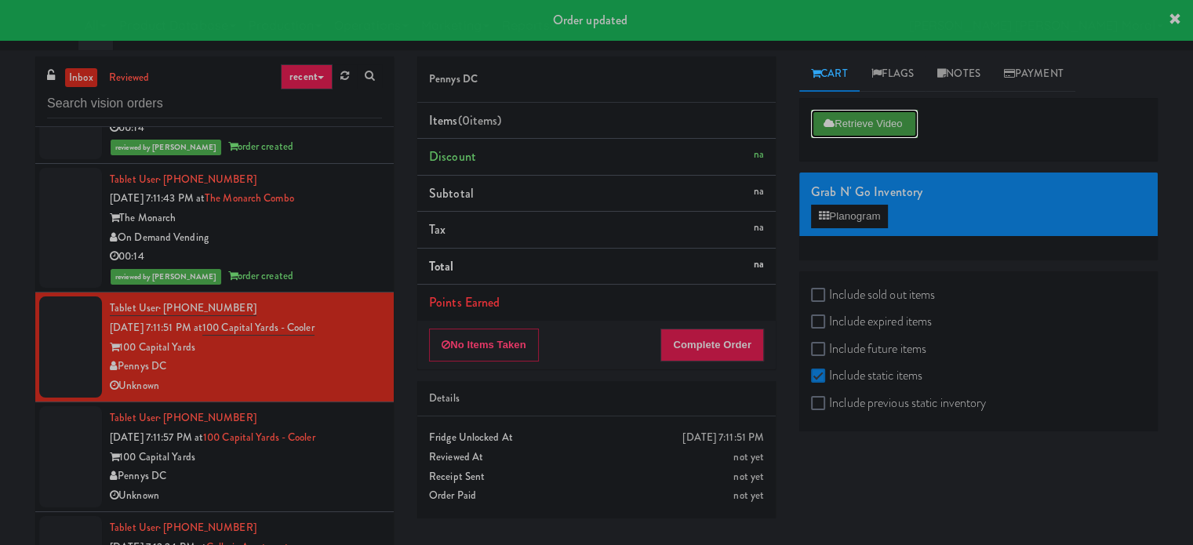
click at [834, 122] on button "Retrieve Video" at bounding box center [864, 124] width 107 height 28
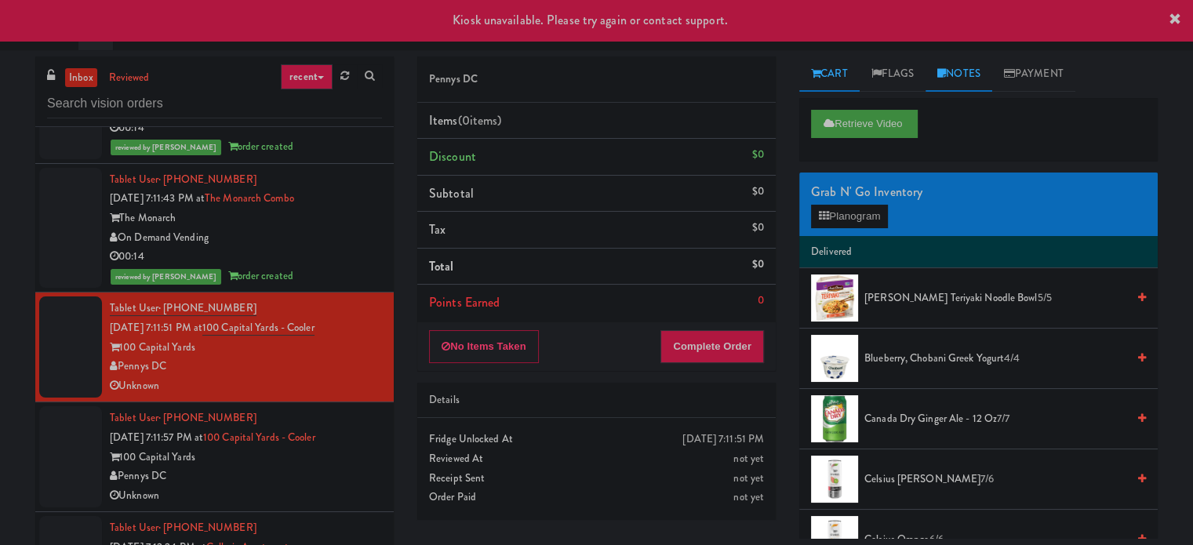
click at [968, 72] on link "Notes" at bounding box center [958, 73] width 67 height 35
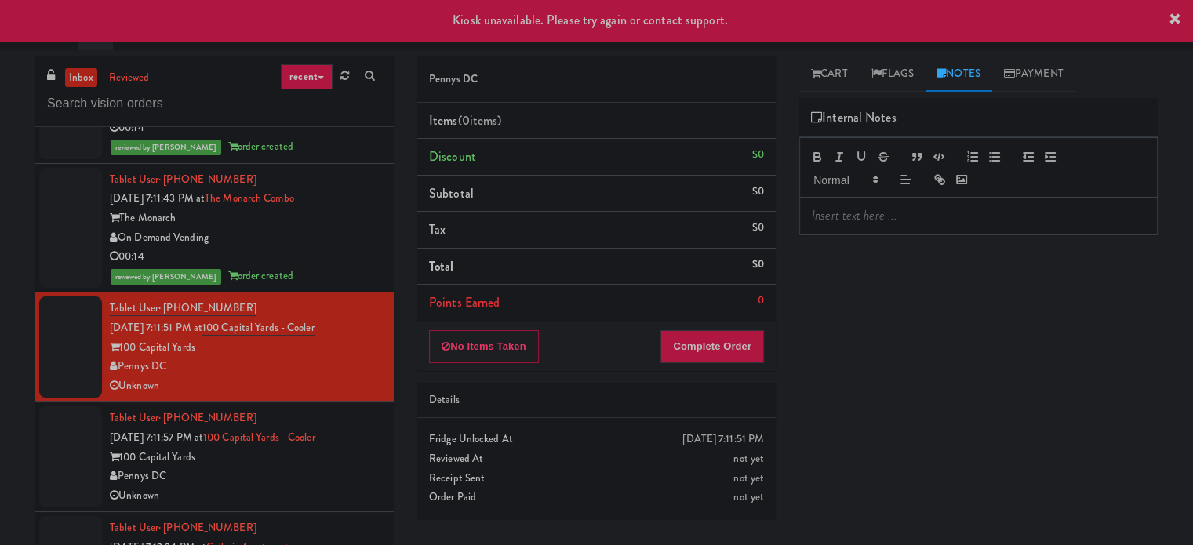
click at [888, 216] on p at bounding box center [978, 215] width 333 height 17
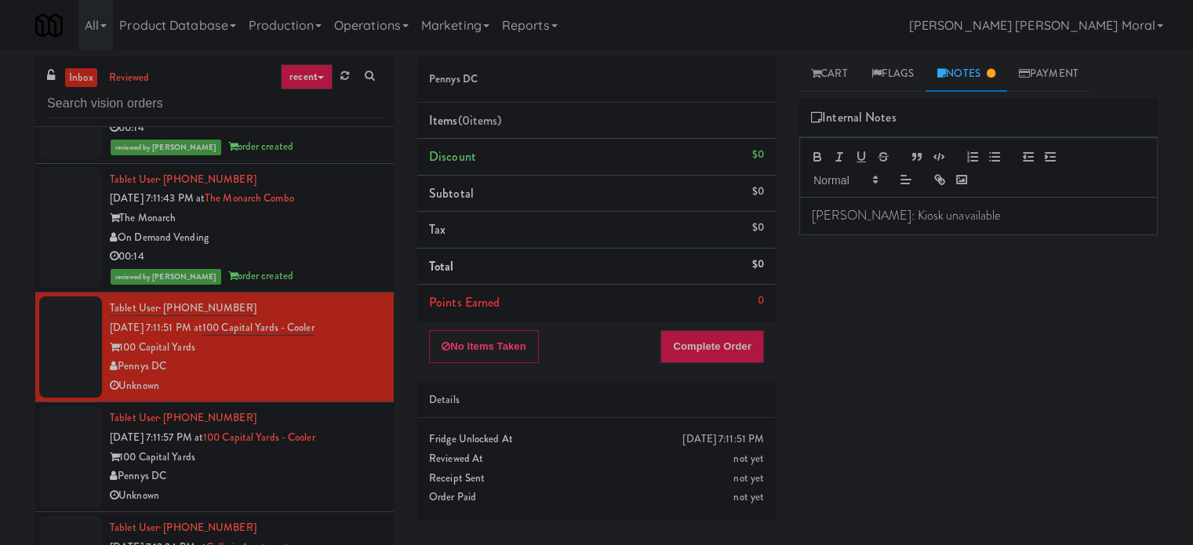
click at [885, 351] on div "Retrieve Video Grab N' Go Inventory Planogram Delivered [PERSON_NAME] Teriyaki …" at bounding box center [978, 392] width 358 height 588
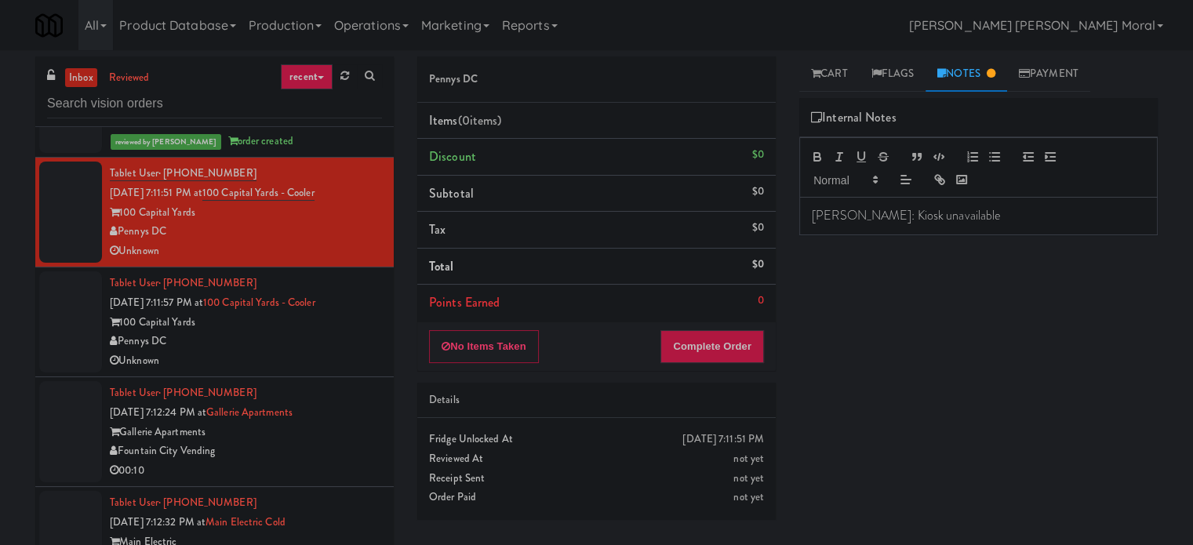
scroll to position [10116, 0]
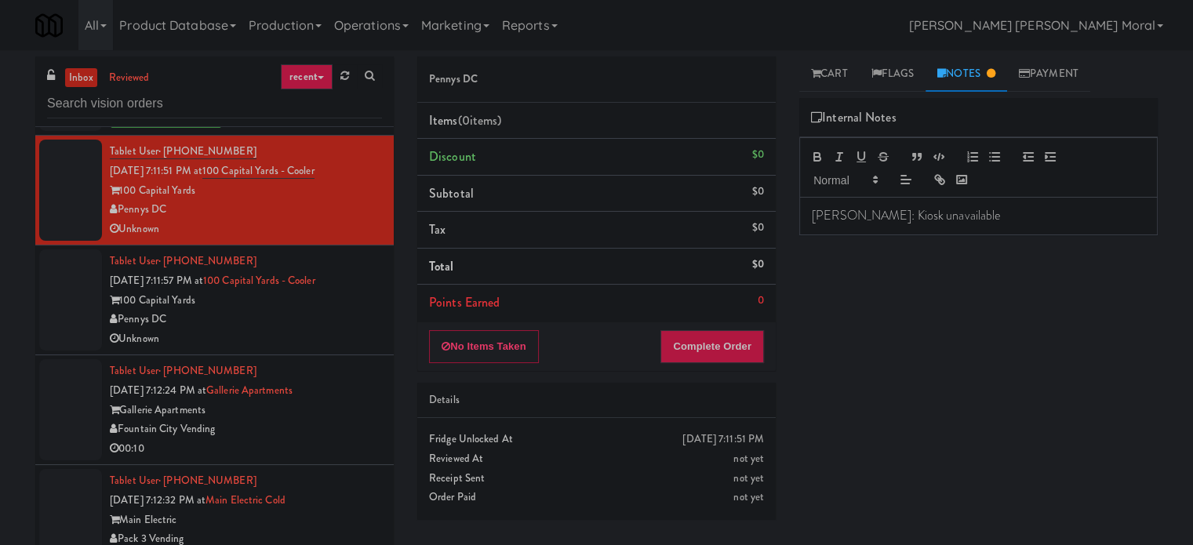
click at [317, 329] on div "Pennys DC" at bounding box center [246, 320] width 272 height 20
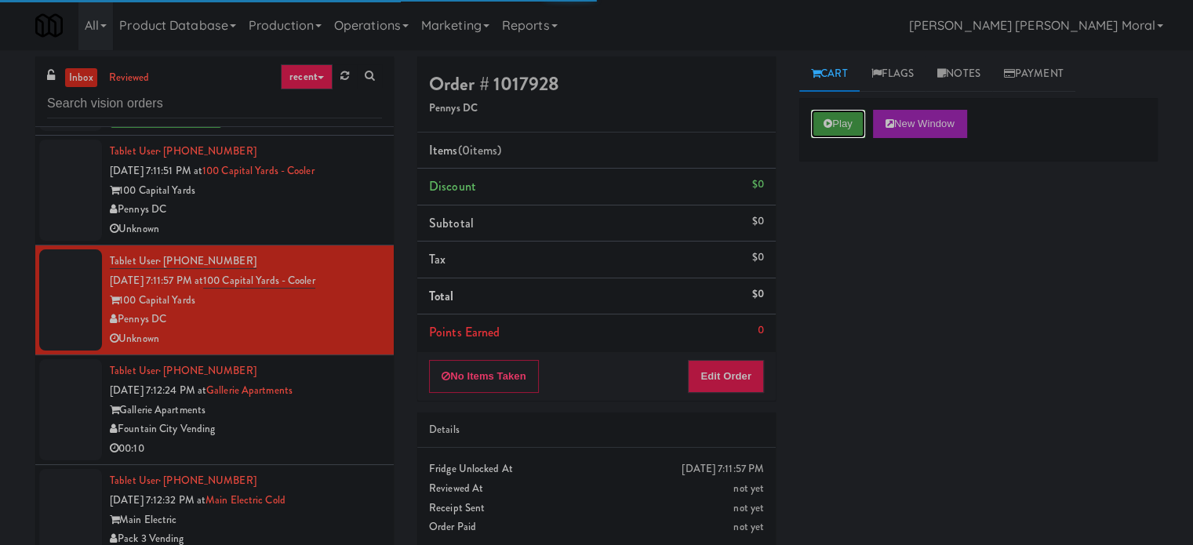
click at [825, 126] on icon at bounding box center [827, 123] width 9 height 10
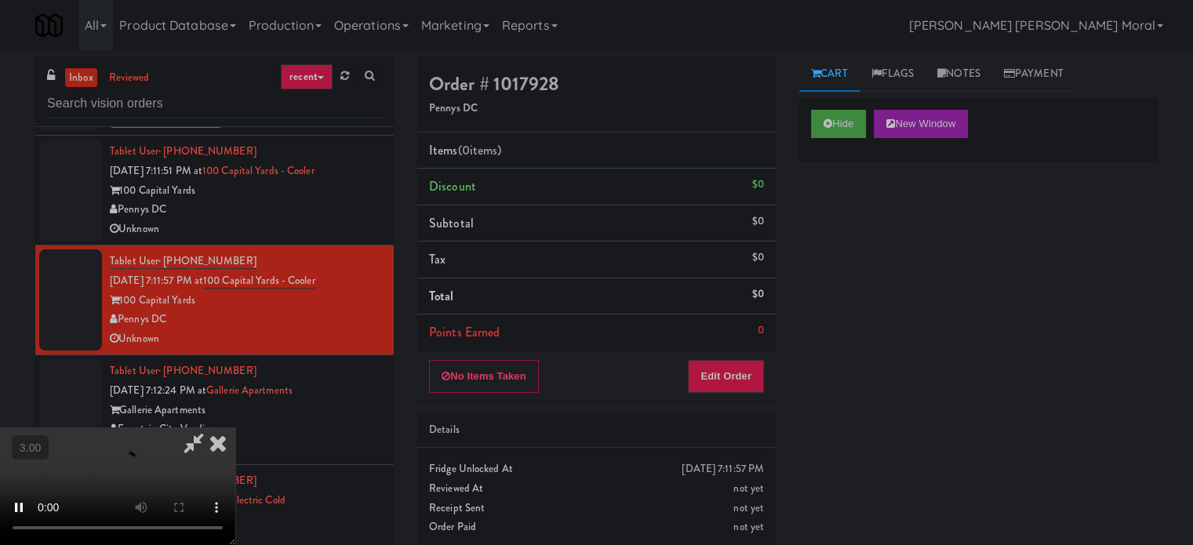
click at [881, 286] on div "Hide New Window Primary Flag Clear Flag if unable to determine what was taken o…" at bounding box center [978, 392] width 358 height 588
click at [235, 427] on video at bounding box center [117, 486] width 235 height 118
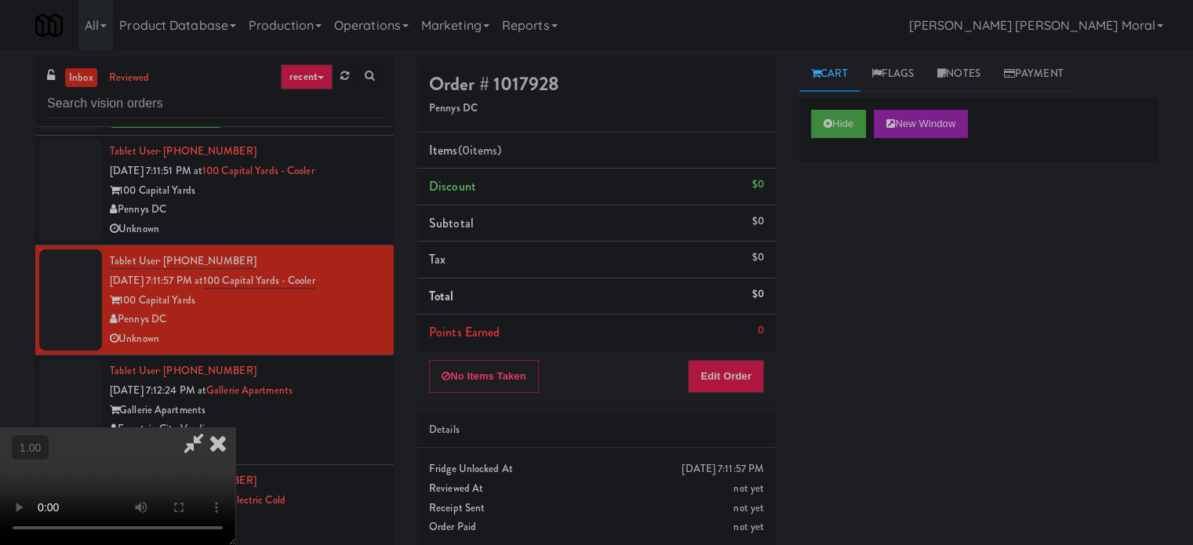
scroll to position [248, 0]
click at [235, 427] on video at bounding box center [117, 486] width 235 height 118
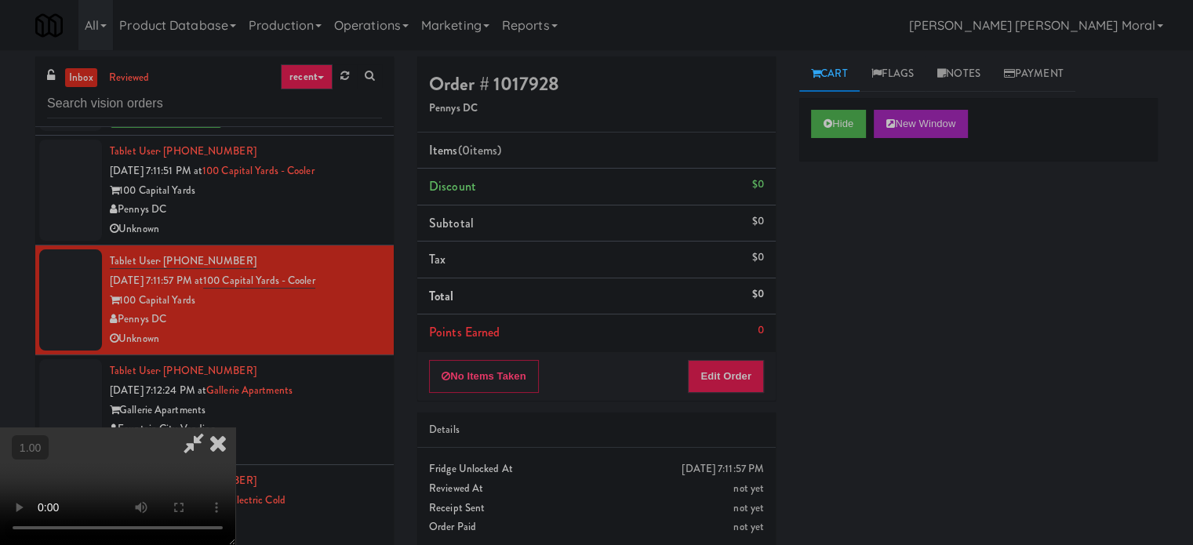
click at [235, 427] on video at bounding box center [117, 486] width 235 height 118
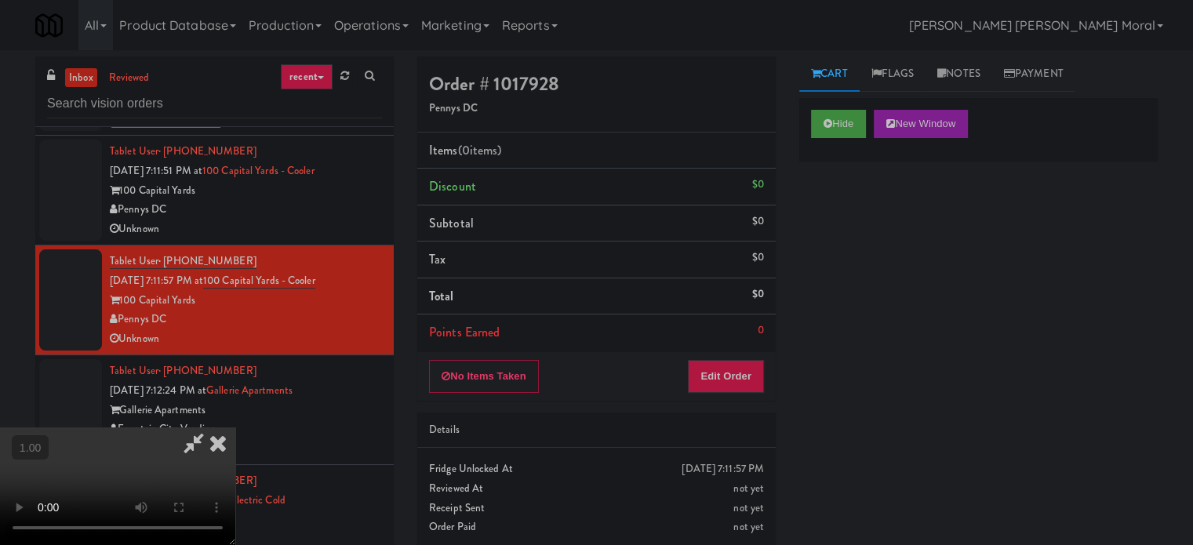
click at [235, 427] on video at bounding box center [117, 486] width 235 height 118
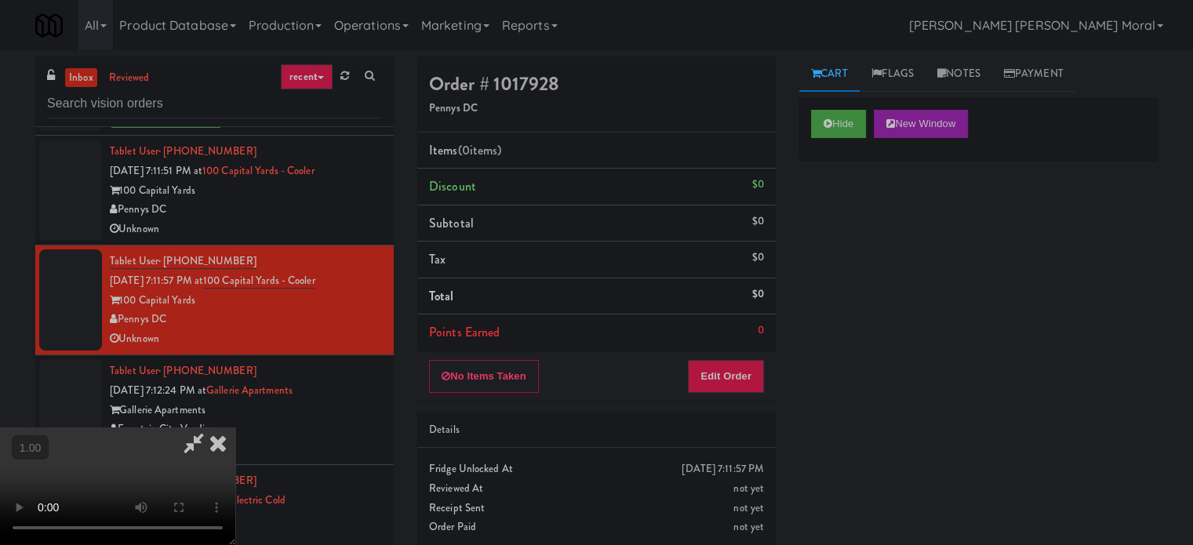
scroll to position [13, 0]
click at [235, 427] on icon at bounding box center [218, 442] width 35 height 31
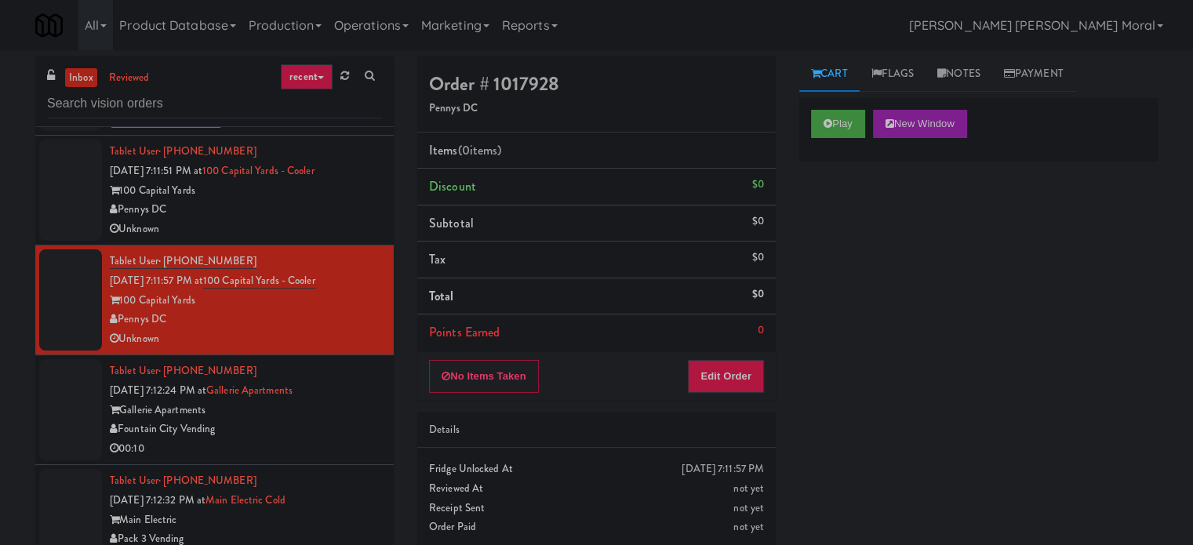
click at [881, 303] on div "Play New Window Primary Flag Clear Flag if unable to determine what was taken o…" at bounding box center [978, 392] width 358 height 588
click at [282, 220] on div "Pennys DC" at bounding box center [246, 210] width 272 height 20
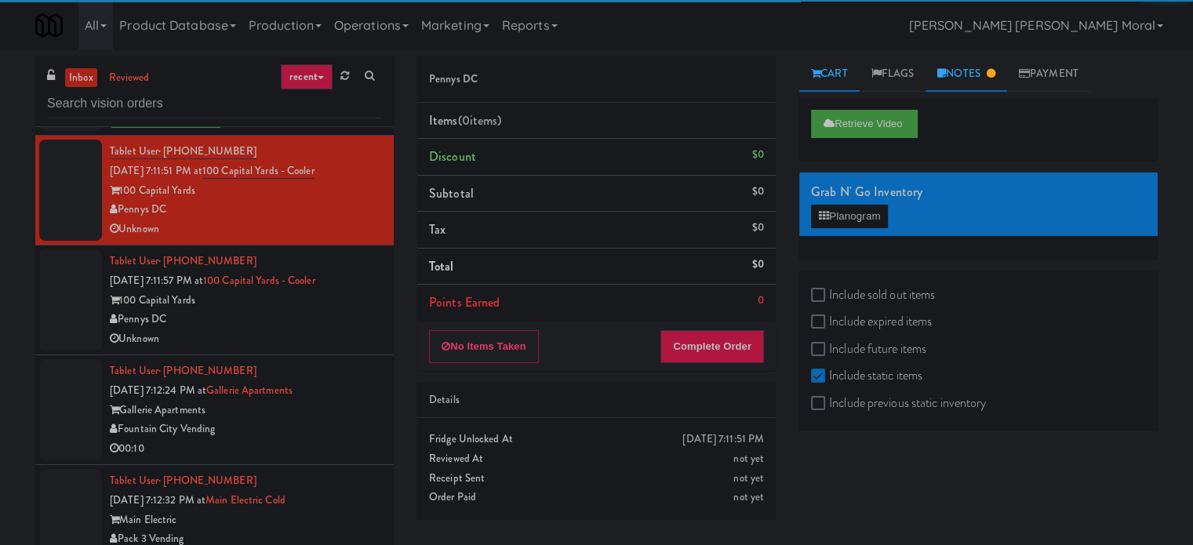
click at [957, 87] on link "Notes" at bounding box center [966, 73] width 82 height 35
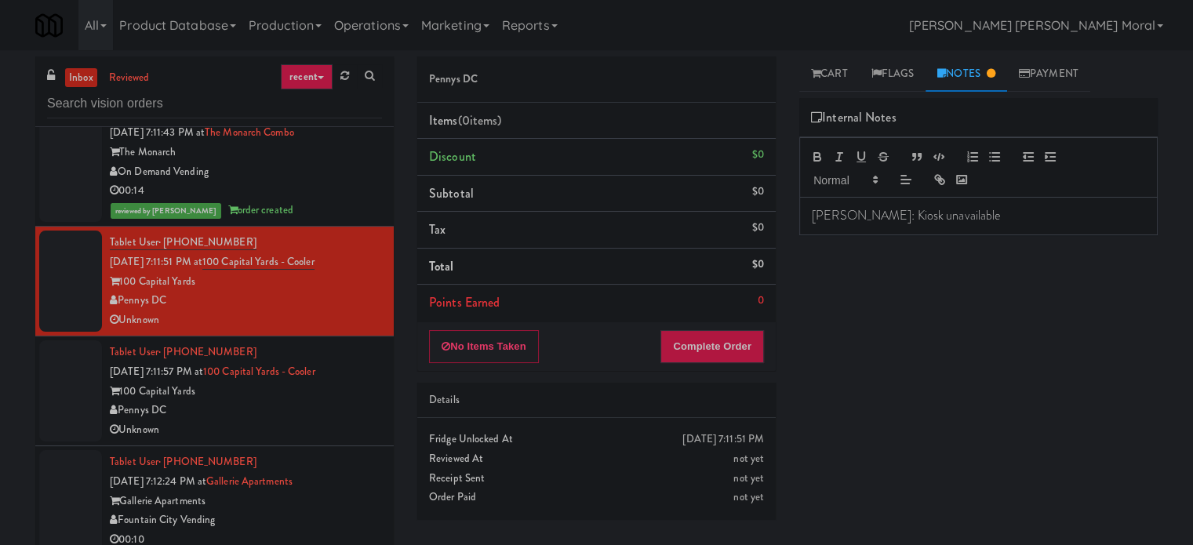
scroll to position [10195, 0]
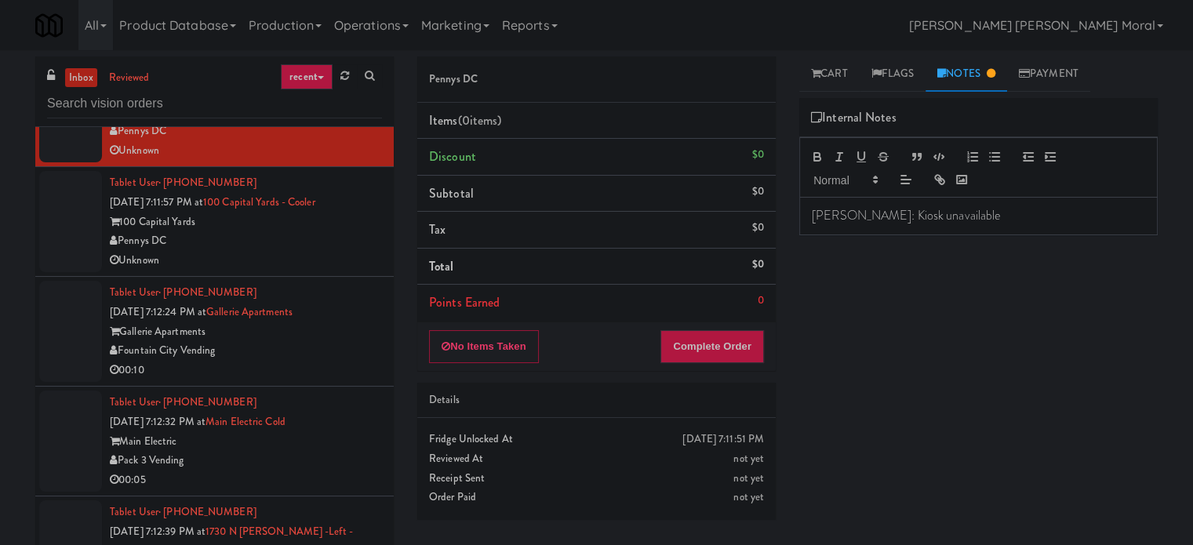
click at [285, 271] on div "Unknown" at bounding box center [246, 261] width 272 height 20
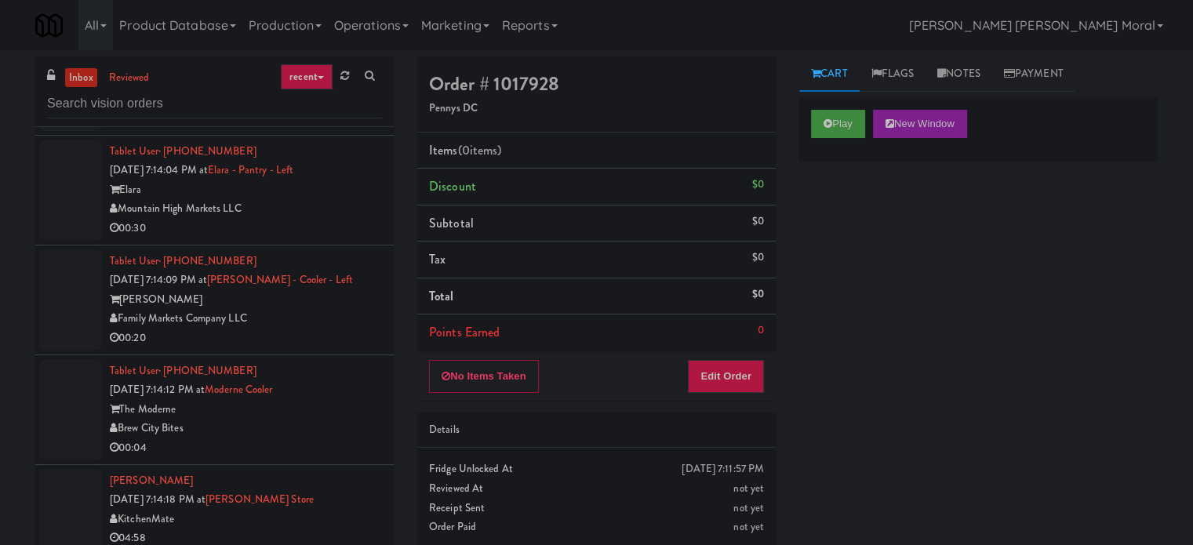
scroll to position [11371, 0]
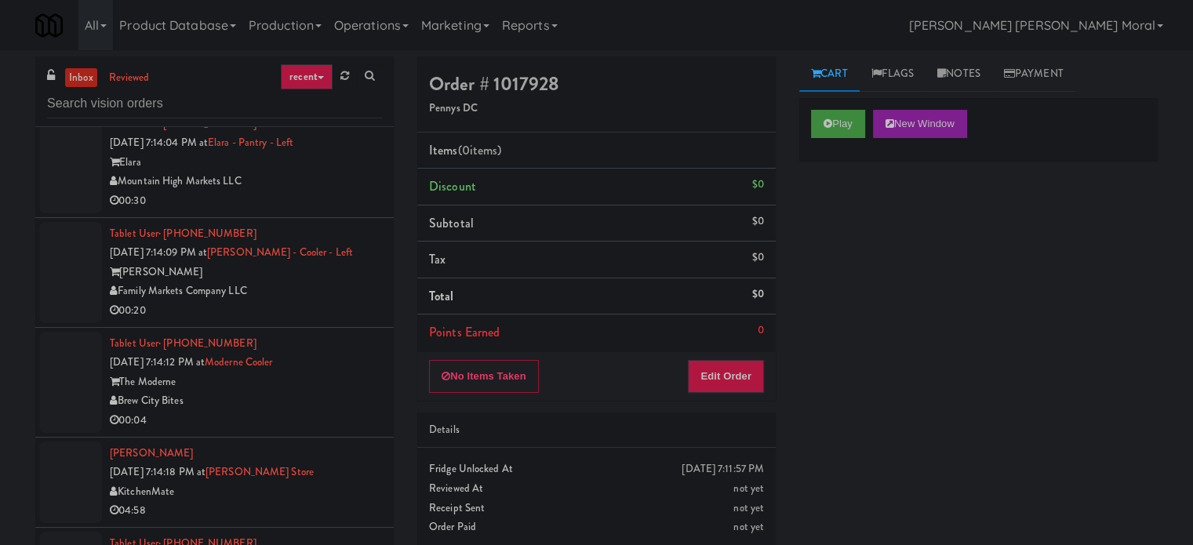
click at [307, 301] on div "Family Markets Company LLC" at bounding box center [246, 292] width 272 height 20
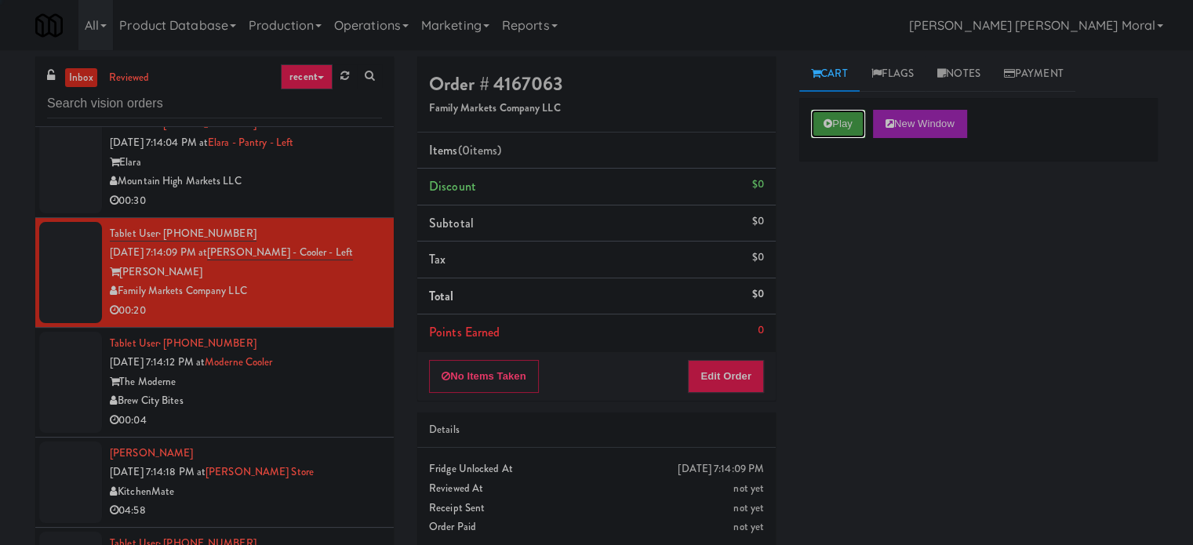
drag, startPoint x: 839, startPoint y: 128, endPoint x: 841, endPoint y: 145, distance: 17.3
click at [839, 129] on button "Play" at bounding box center [838, 124] width 54 height 28
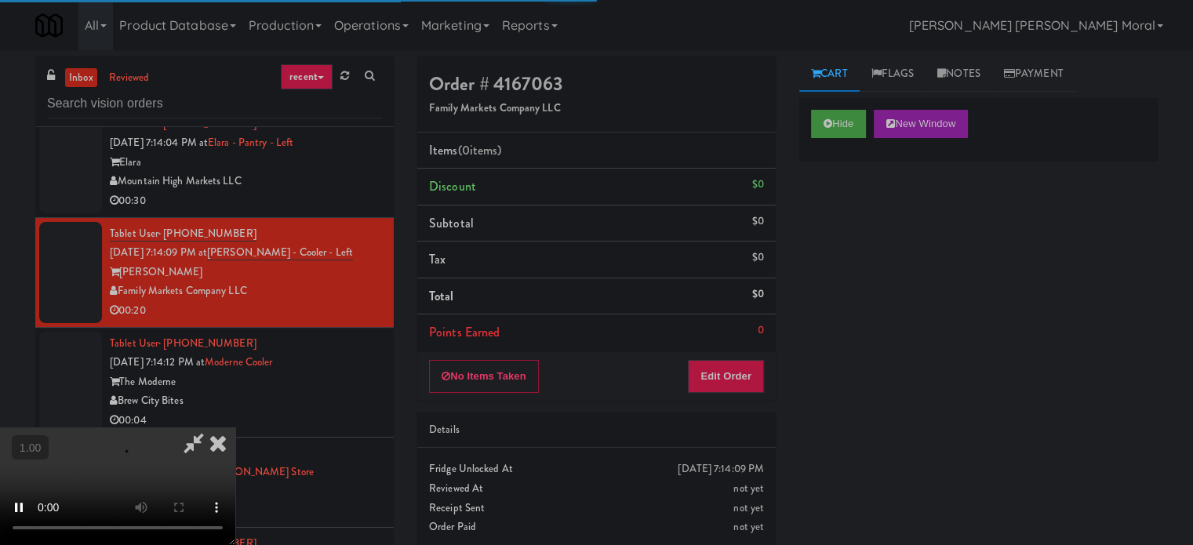
drag, startPoint x: 841, startPoint y: 222, endPoint x: 835, endPoint y: 228, distance: 8.3
click at [841, 223] on div "Hide New Window Primary Flag Clear Flag if unable to determine what was taken o…" at bounding box center [978, 392] width 358 height 588
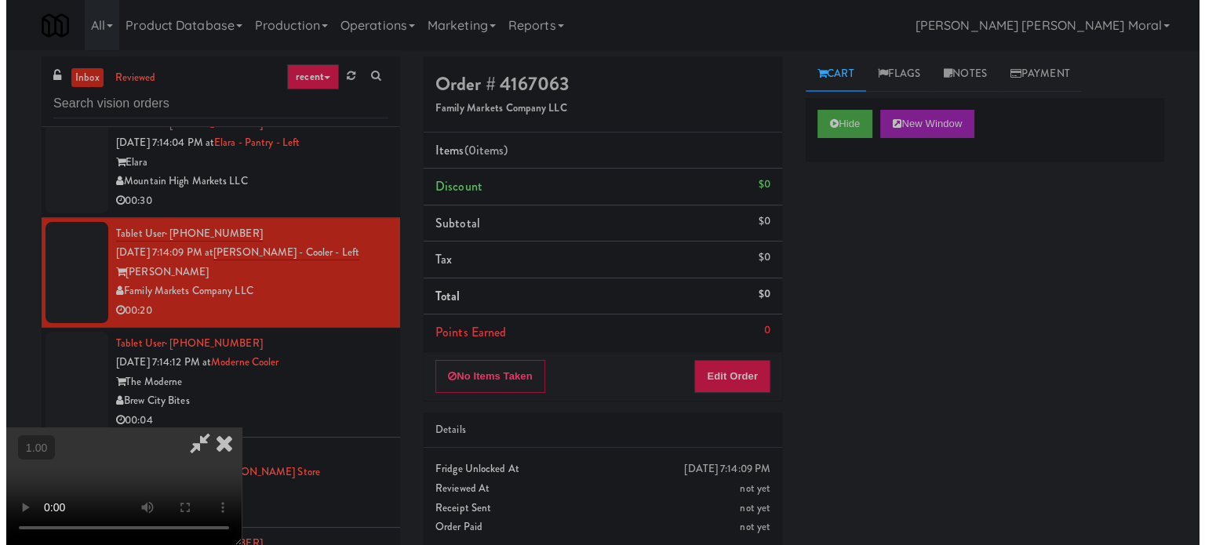
scroll to position [248, 0]
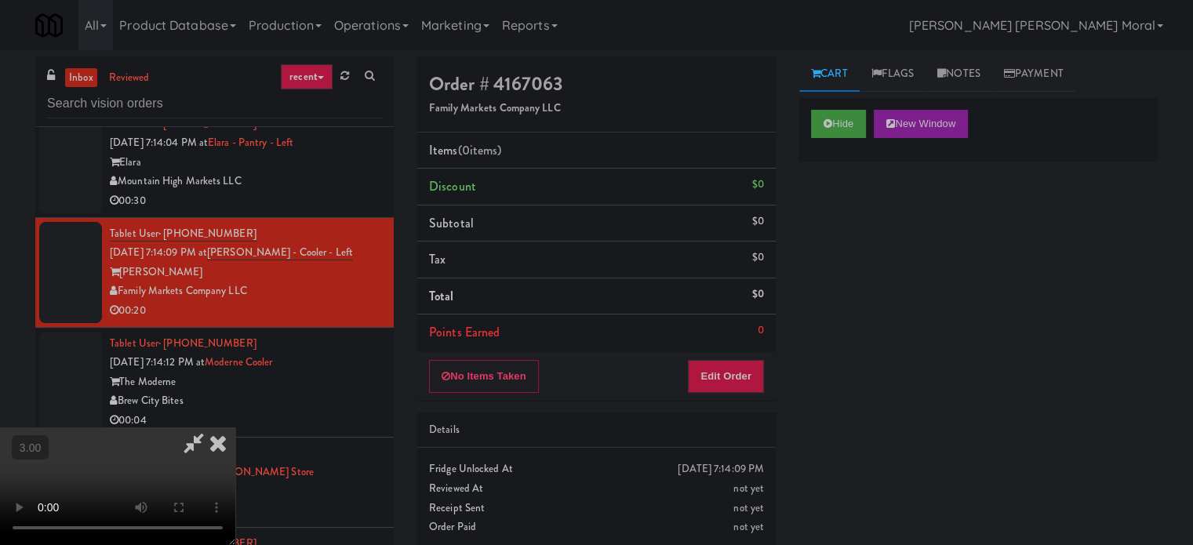
drag, startPoint x: 768, startPoint y: 366, endPoint x: 747, endPoint y: 377, distance: 23.2
click at [766, 366] on div "No Items Taken Edit Order" at bounding box center [596, 376] width 358 height 49
click at [743, 379] on button "Edit Order" at bounding box center [726, 376] width 76 height 33
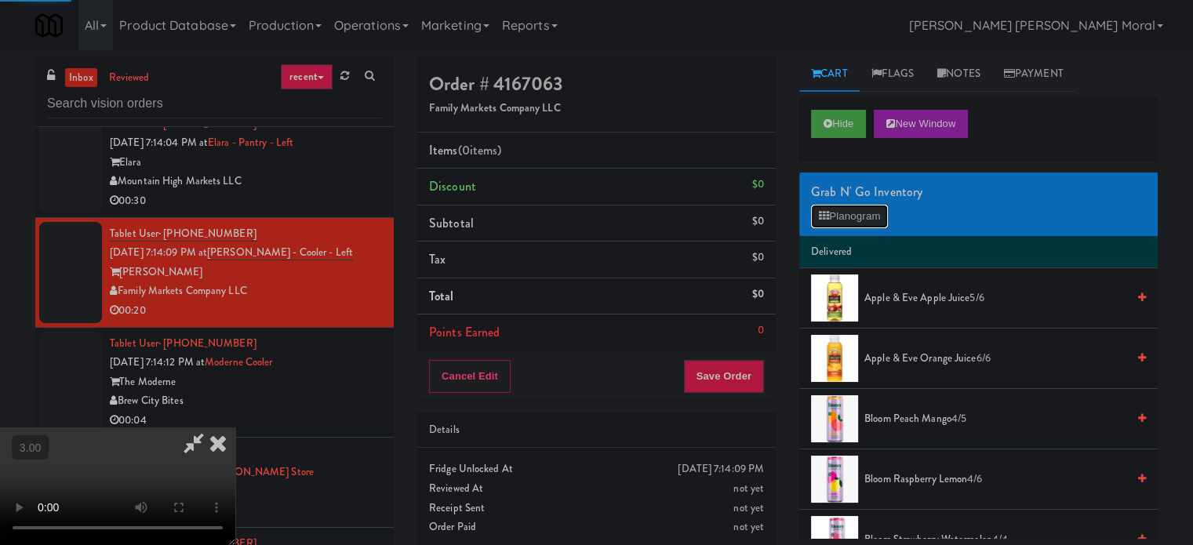
click at [838, 216] on button "Planogram" at bounding box center [849, 217] width 77 height 24
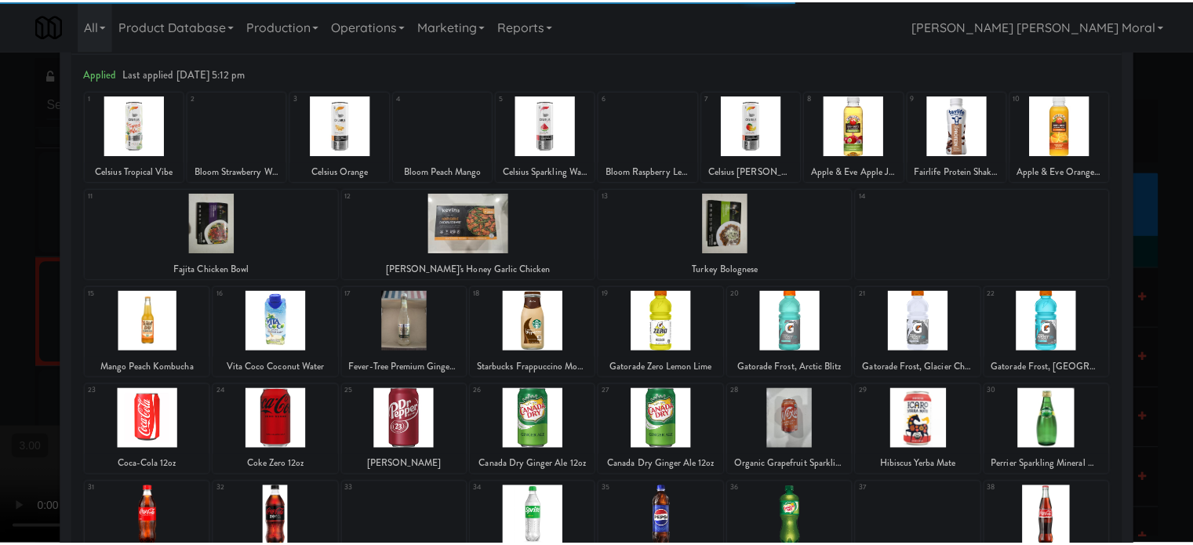
scroll to position [157, 0]
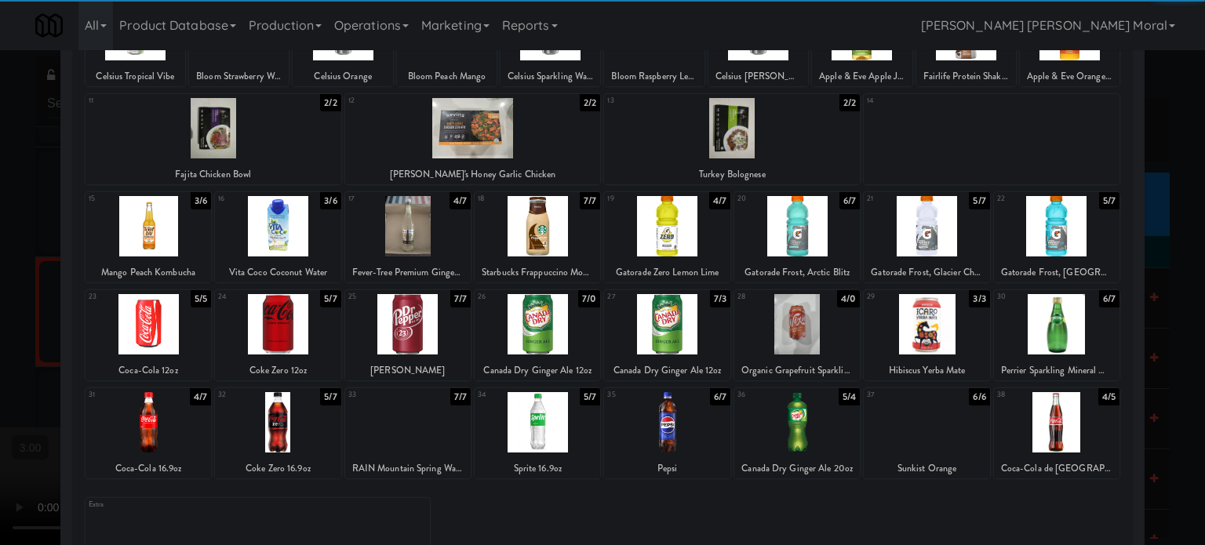
click at [416, 322] on div at bounding box center [407, 324] width 125 height 60
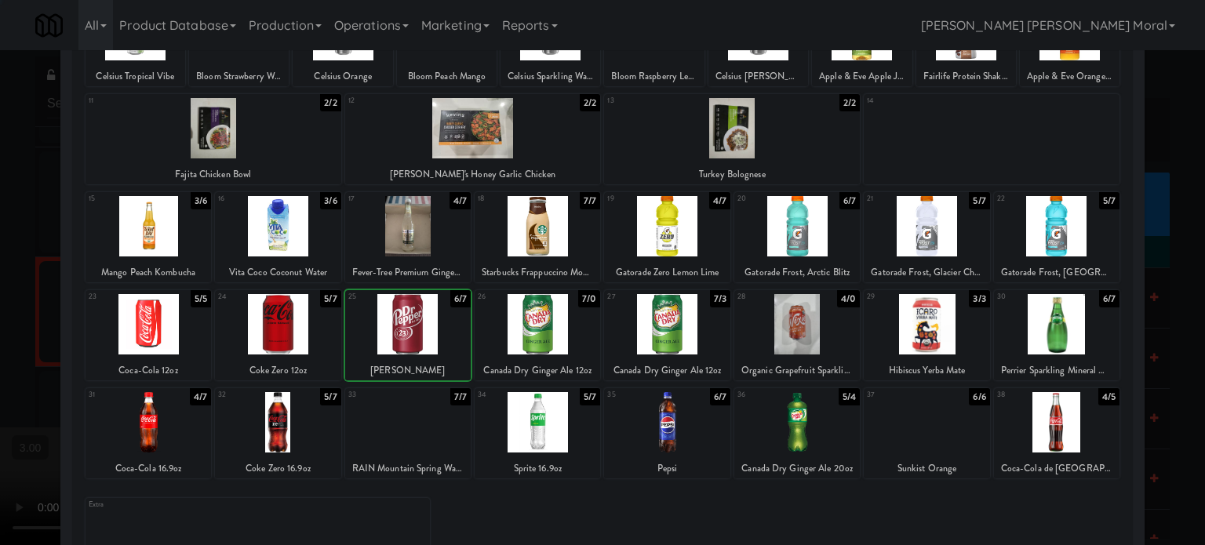
click at [416, 322] on div at bounding box center [407, 324] width 125 height 60
click at [1, 307] on div at bounding box center [602, 272] width 1205 height 545
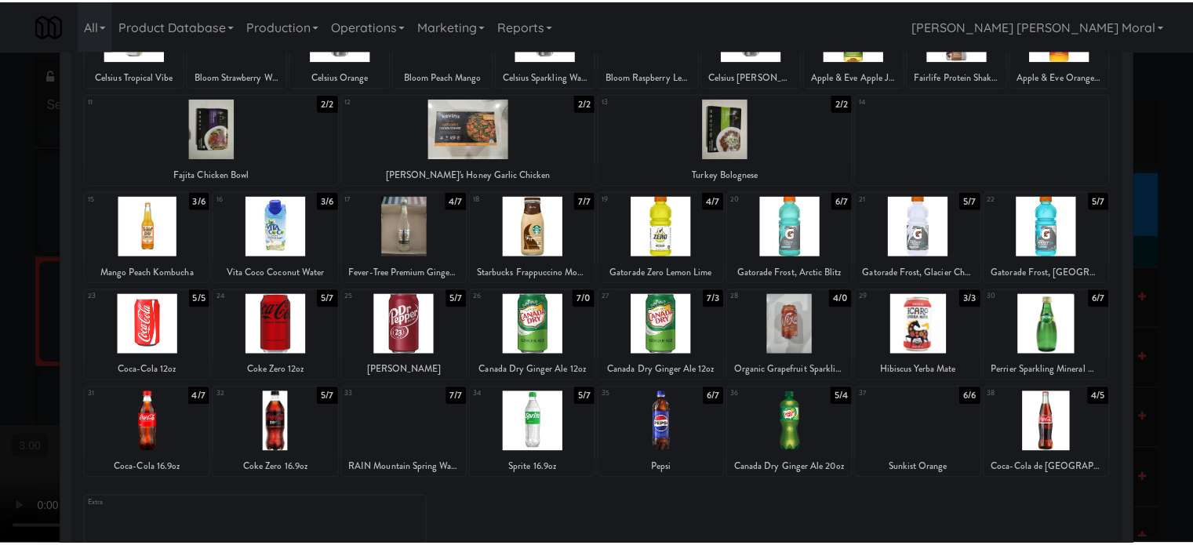
scroll to position [11371, 0]
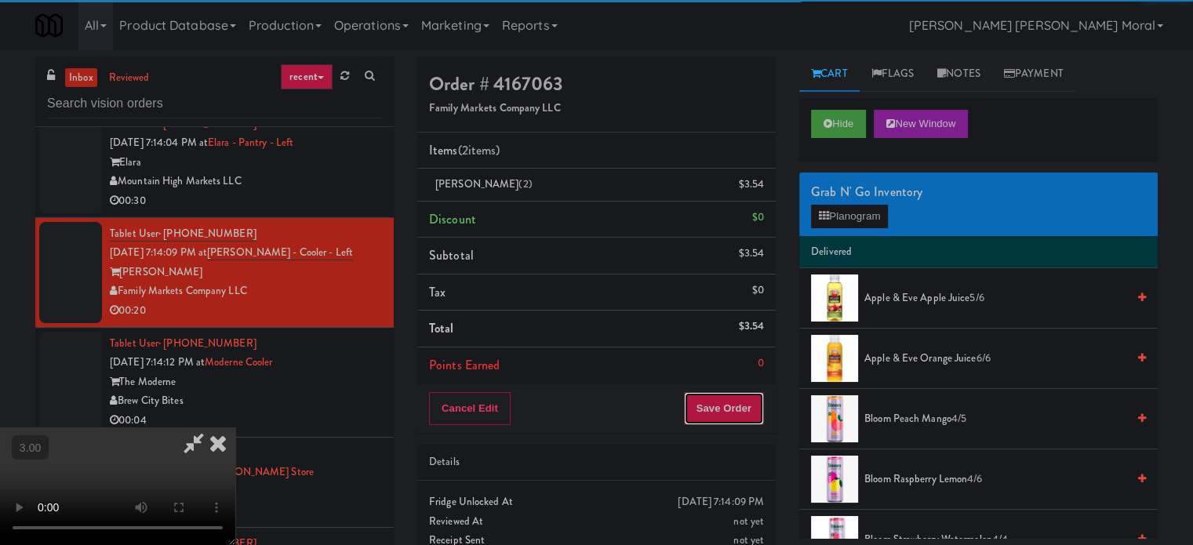
click at [753, 423] on button "Save Order" at bounding box center [724, 408] width 80 height 33
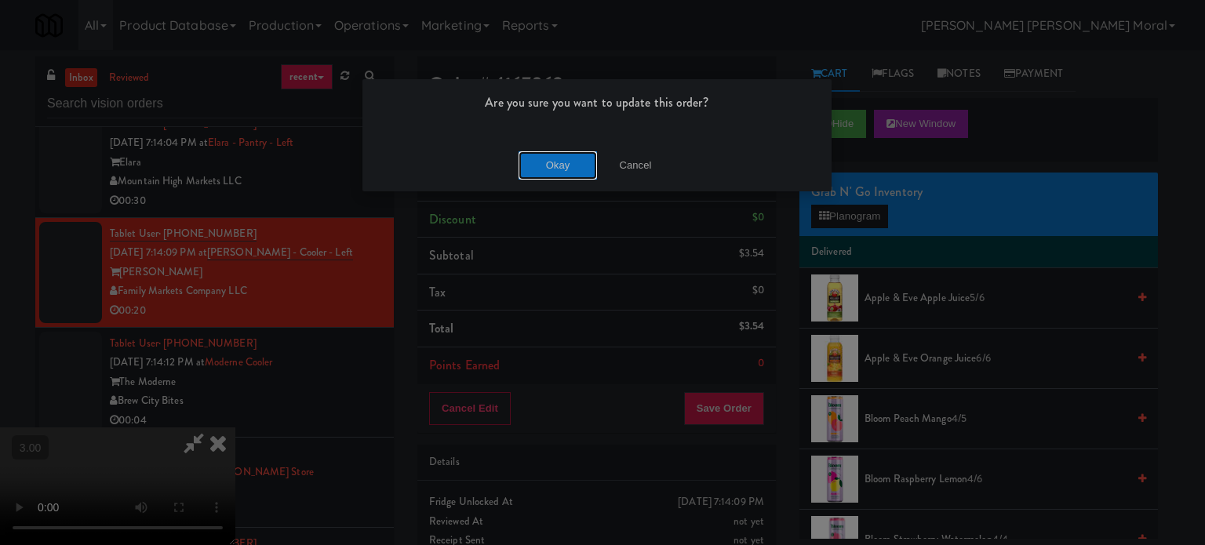
click at [580, 165] on button "Okay" at bounding box center [557, 165] width 78 height 28
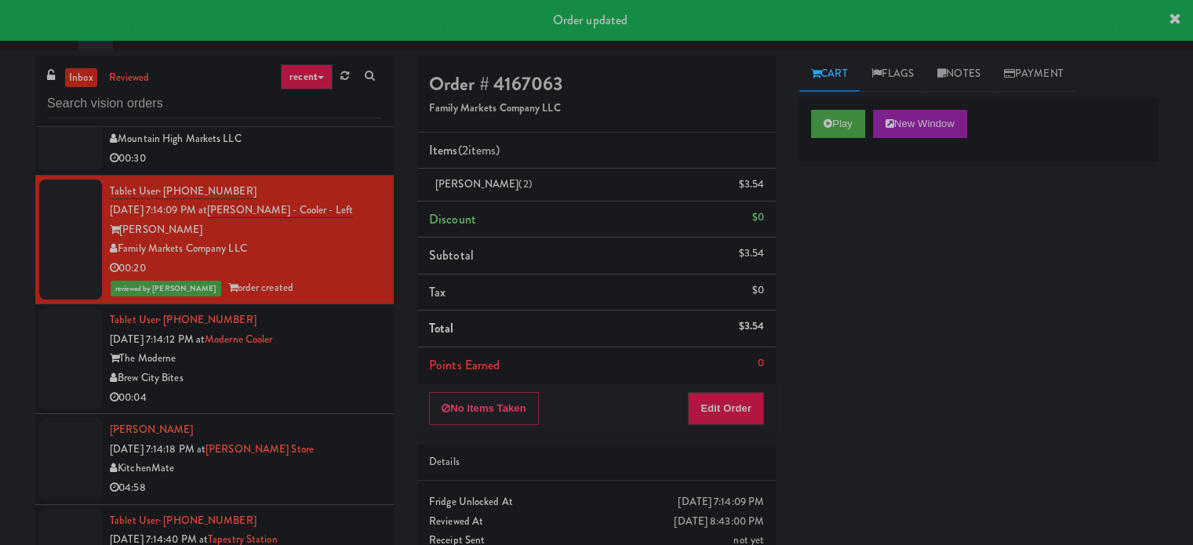
scroll to position [11449, 0]
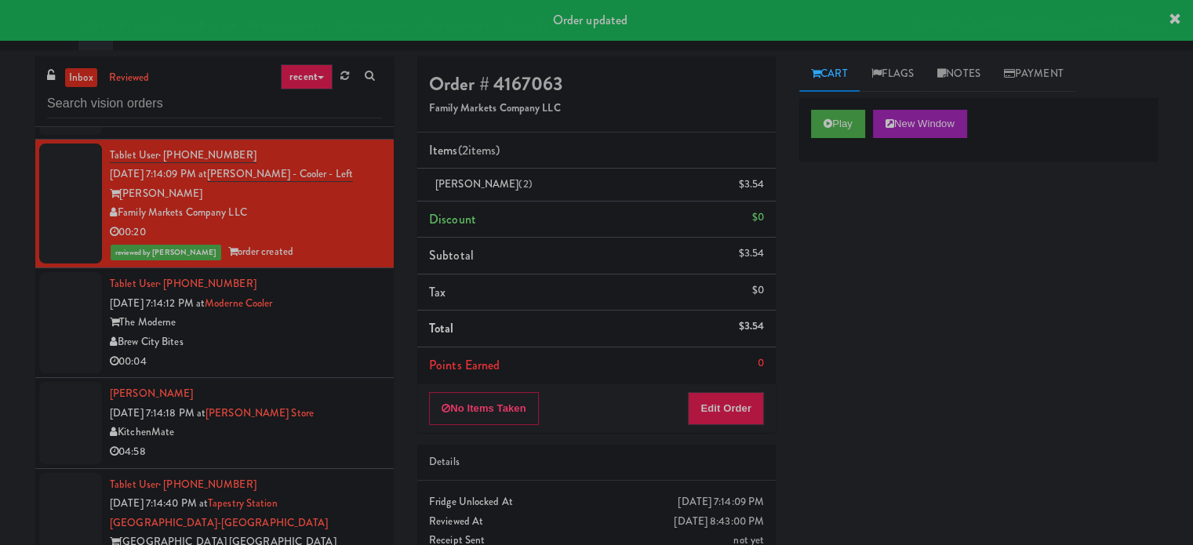
drag, startPoint x: 325, startPoint y: 409, endPoint x: 325, endPoint y: 389, distance: 19.6
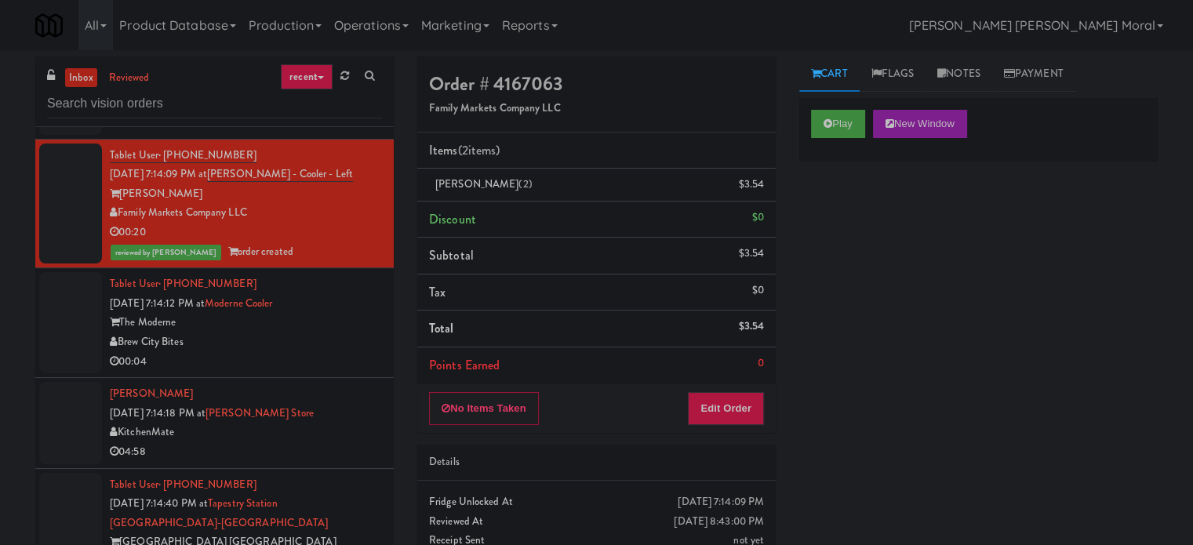
click at [297, 372] on div "00:04" at bounding box center [246, 362] width 272 height 20
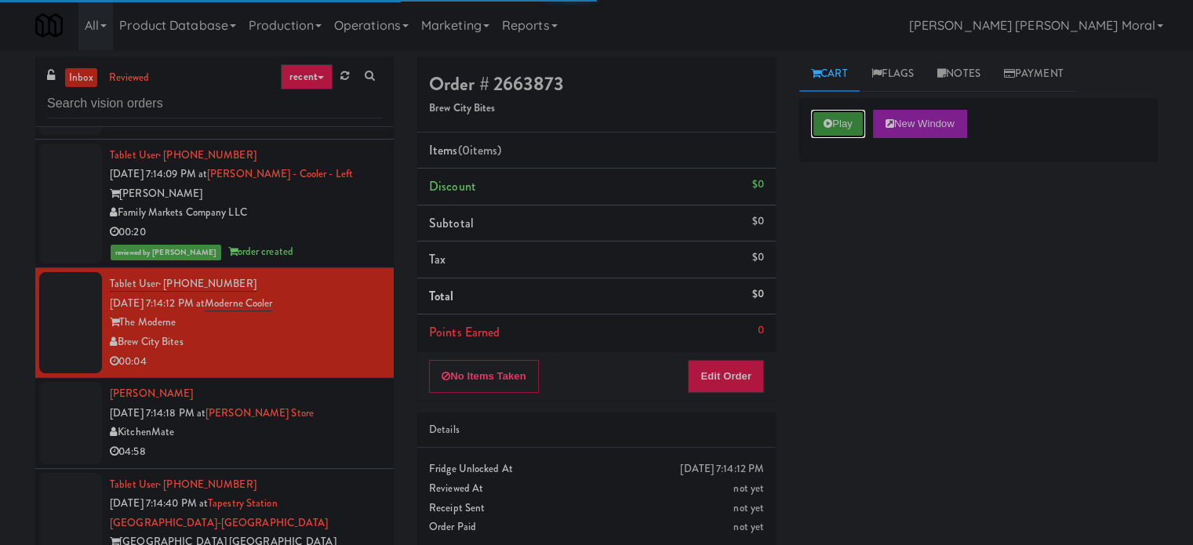
click at [858, 122] on button "Play" at bounding box center [838, 124] width 54 height 28
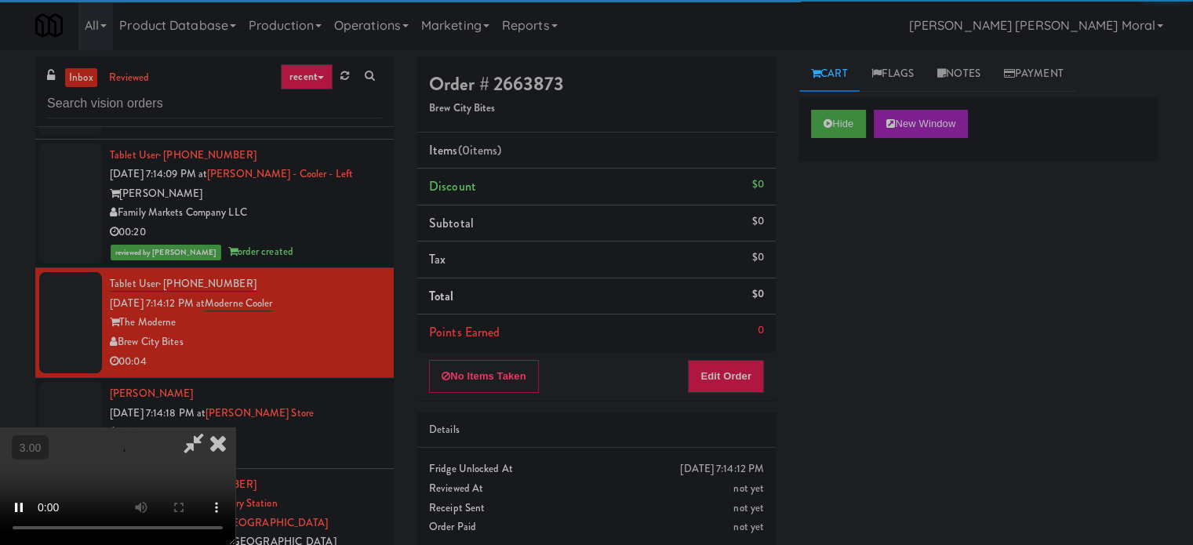
click at [857, 242] on div "Hide New Window Primary Flag Clear Flag if unable to determine what was taken o…" at bounding box center [978, 392] width 358 height 588
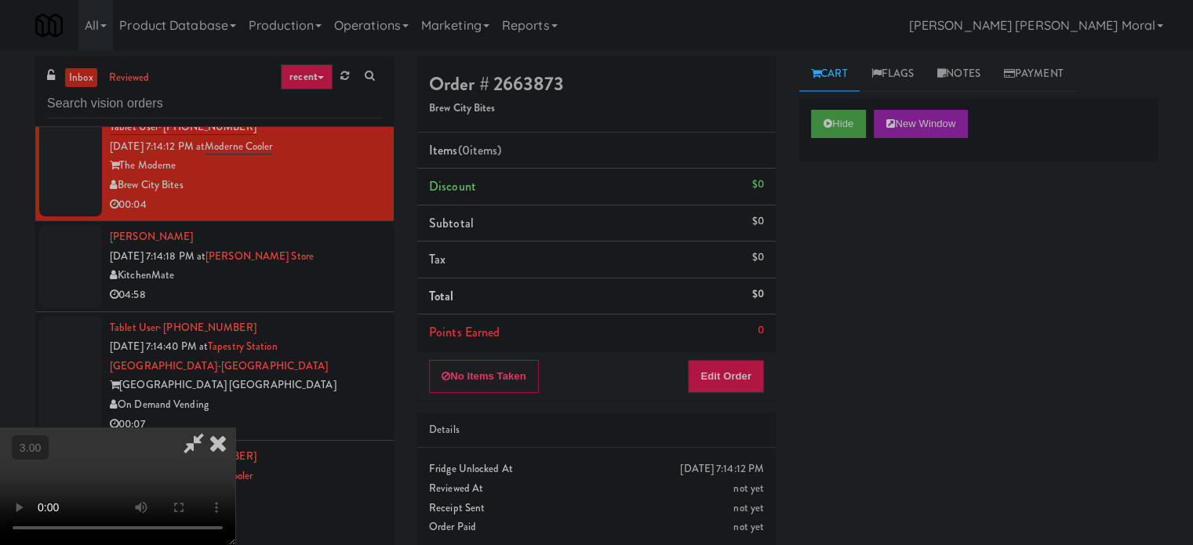
scroll to position [169, 0]
click at [235, 427] on video at bounding box center [117, 486] width 235 height 118
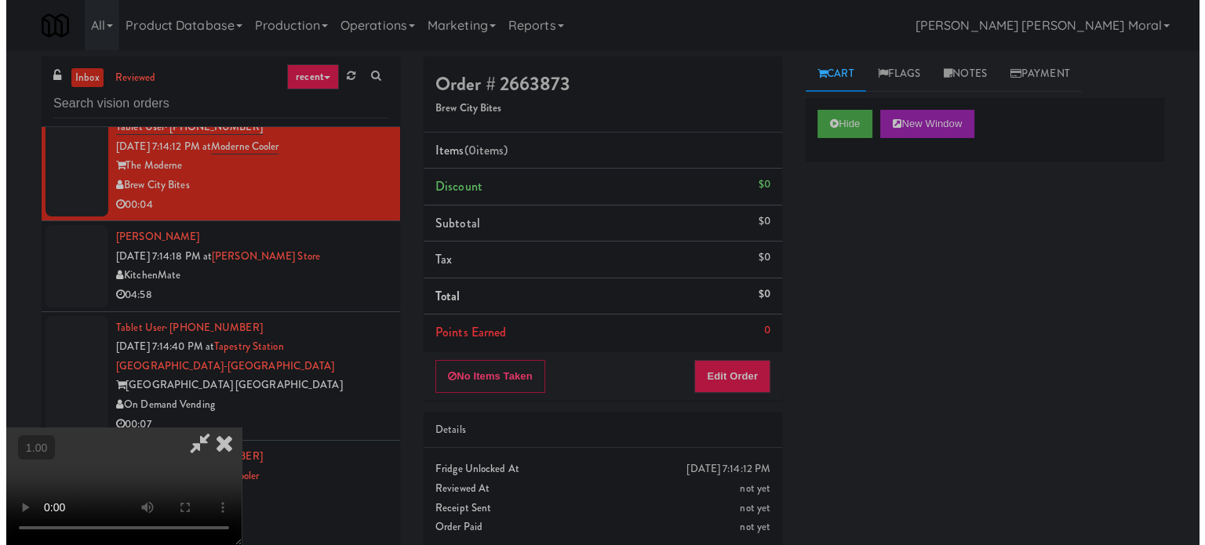
scroll to position [91, 0]
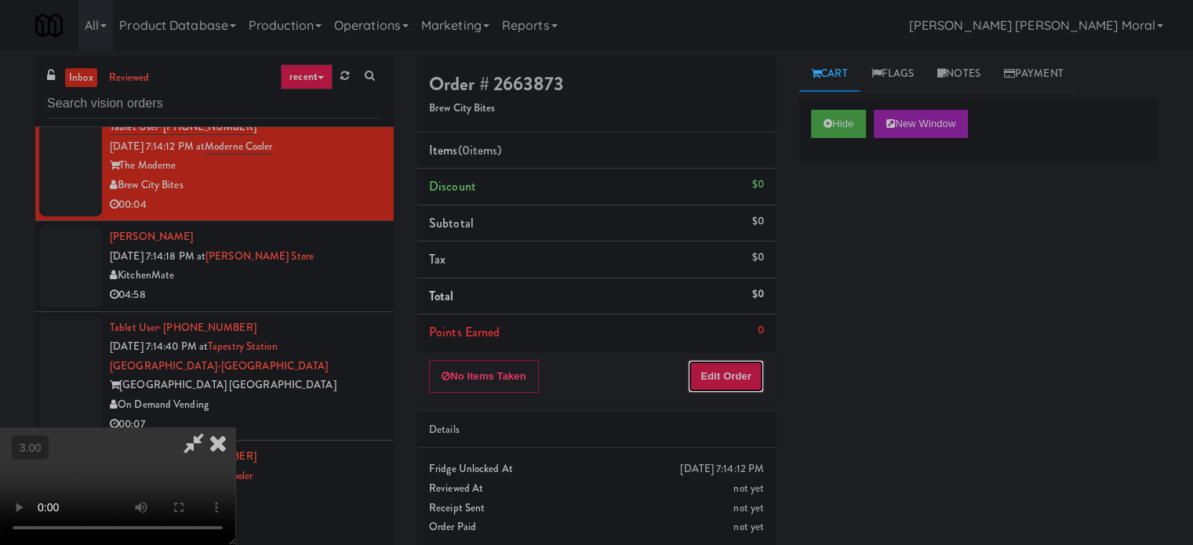
click at [759, 372] on button "Edit Order" at bounding box center [726, 376] width 76 height 33
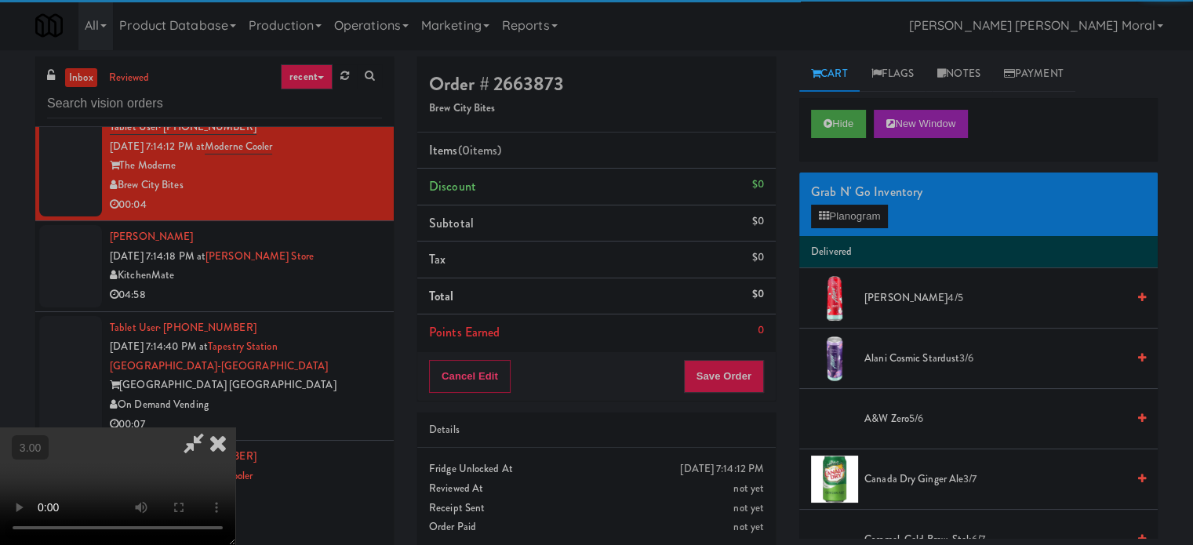
click at [863, 197] on div "Grab N' Go Inventory" at bounding box center [978, 192] width 335 height 24
click at [859, 213] on button "Planogram" at bounding box center [849, 217] width 77 height 24
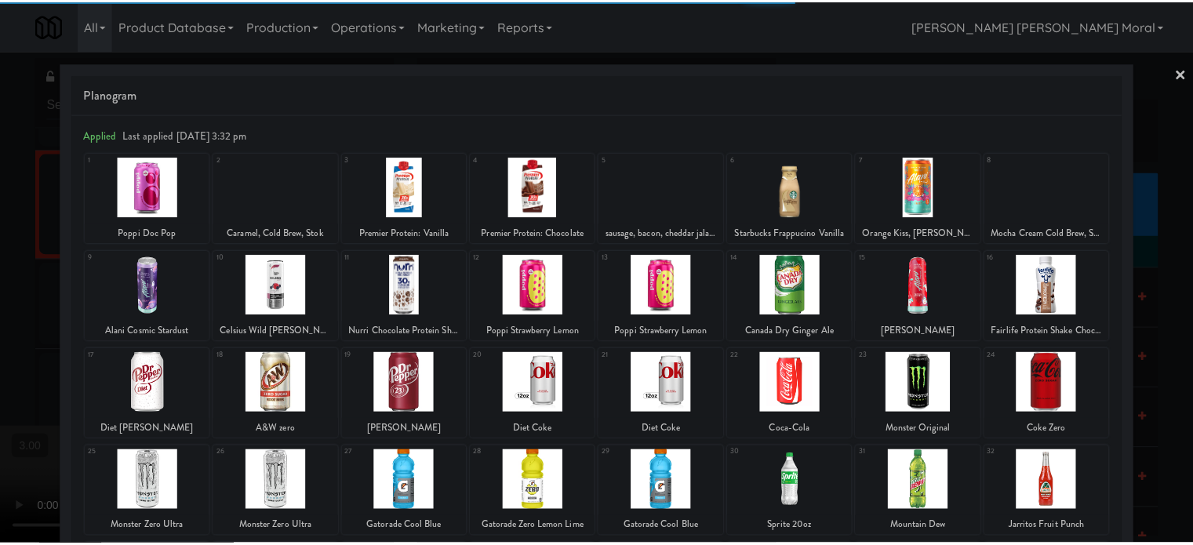
scroll to position [224, 0]
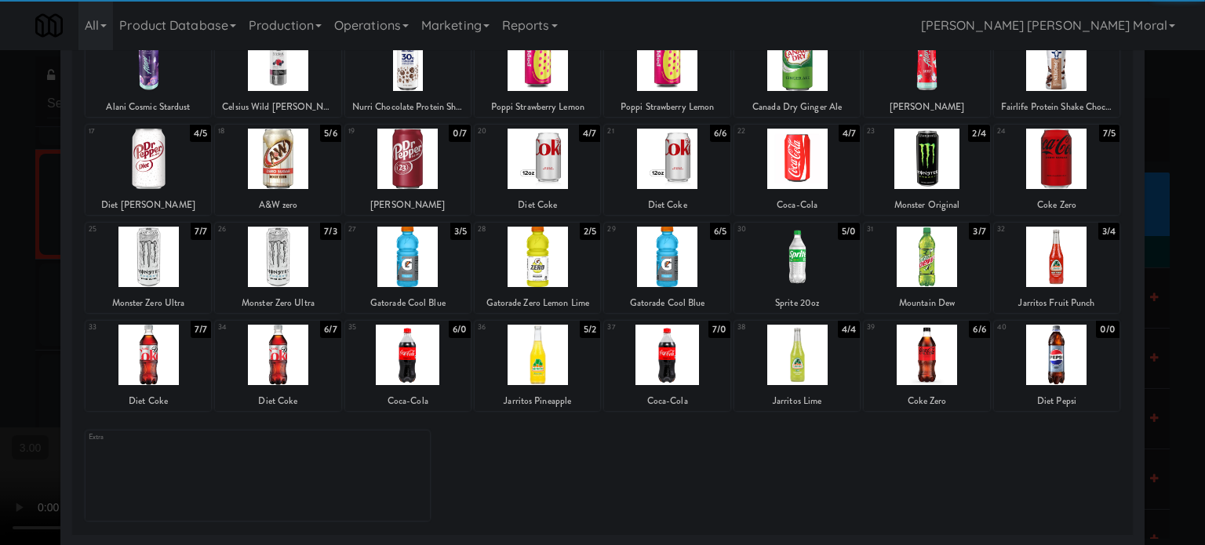
click at [923, 362] on div at bounding box center [925, 355] width 125 height 60
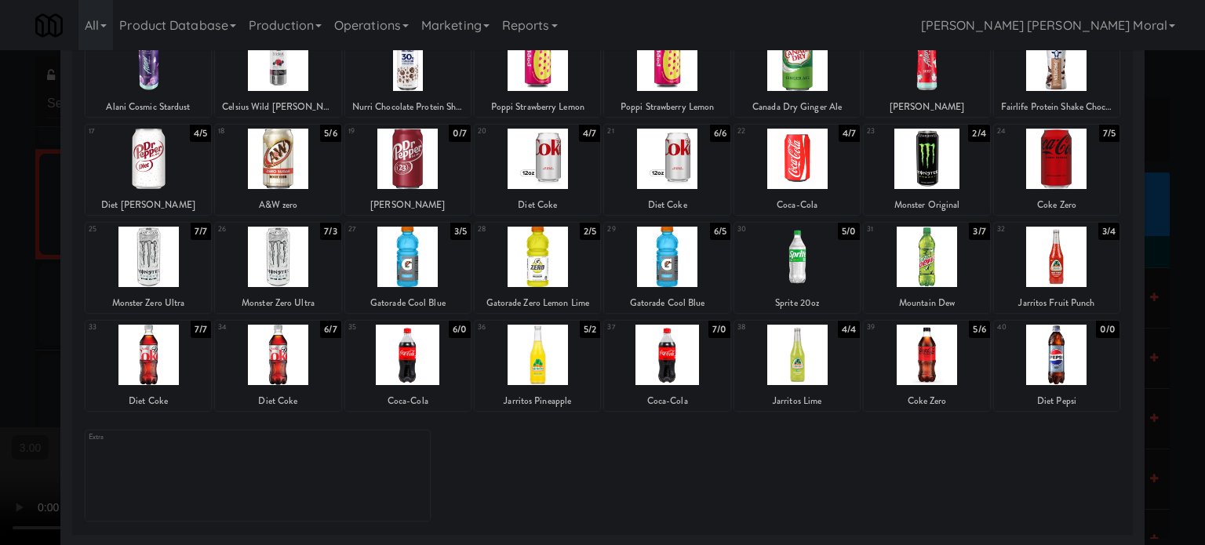
click at [0, 275] on div at bounding box center [602, 272] width 1205 height 545
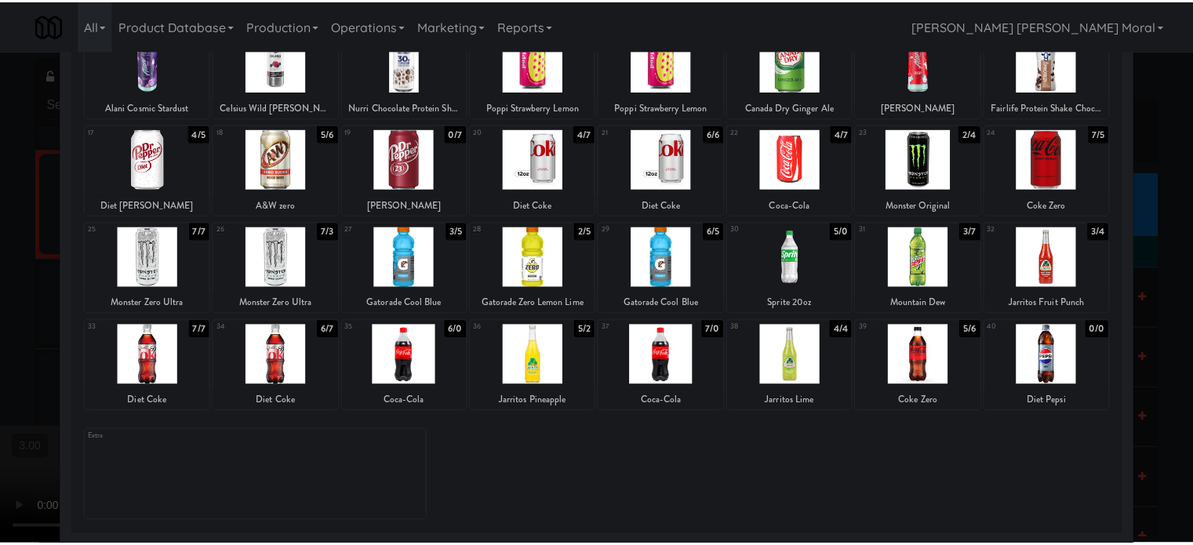
scroll to position [11606, 0]
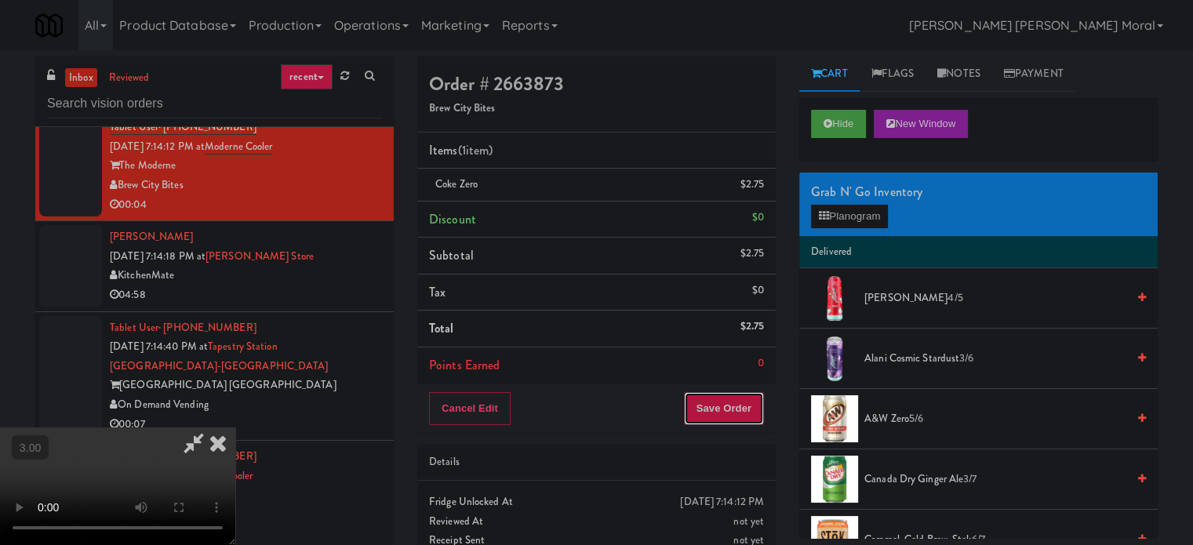
click at [749, 407] on button "Save Order" at bounding box center [724, 408] width 80 height 33
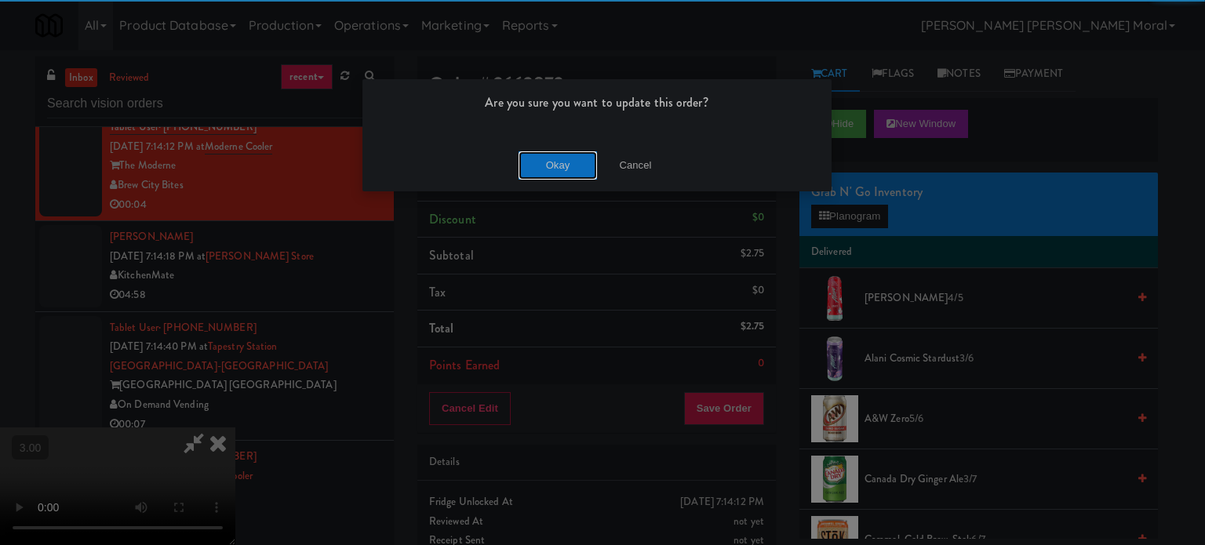
click at [558, 166] on button "Okay" at bounding box center [557, 165] width 78 height 28
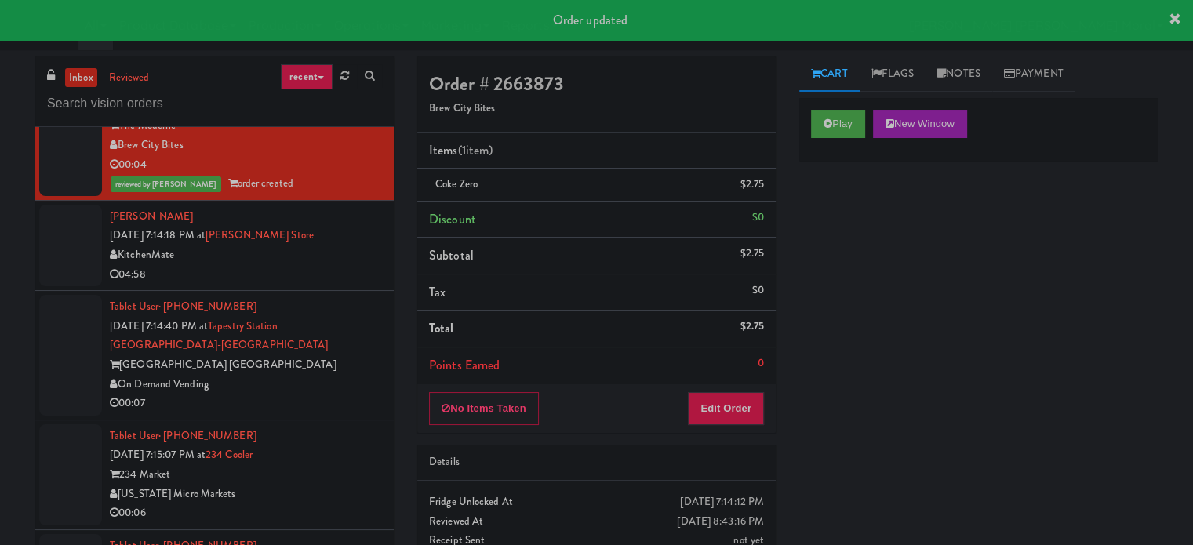
scroll to position [11685, 0]
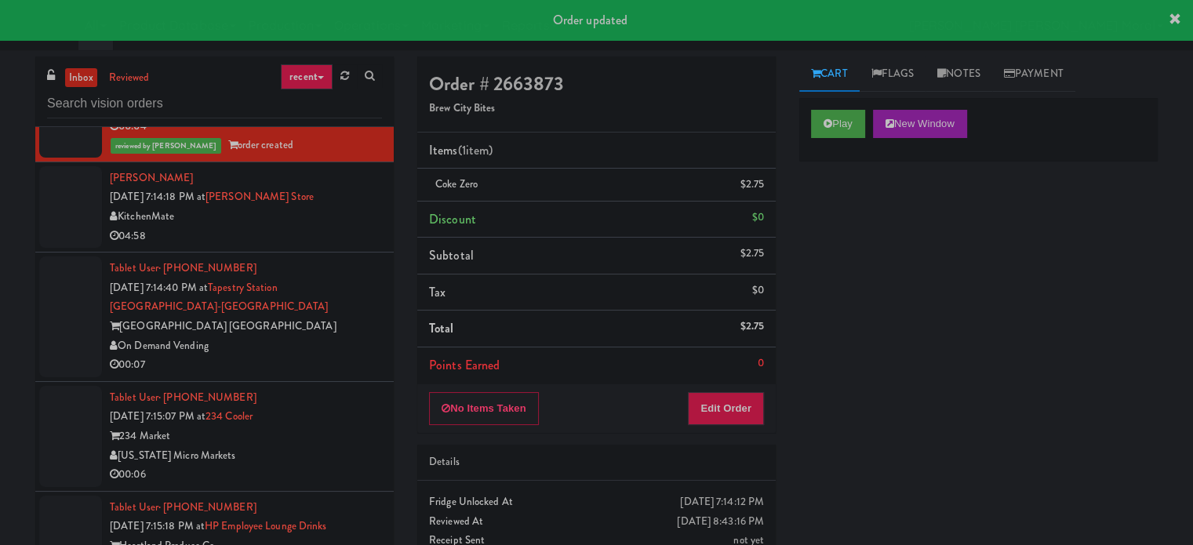
click at [326, 246] on div "04:58" at bounding box center [246, 237] width 272 height 20
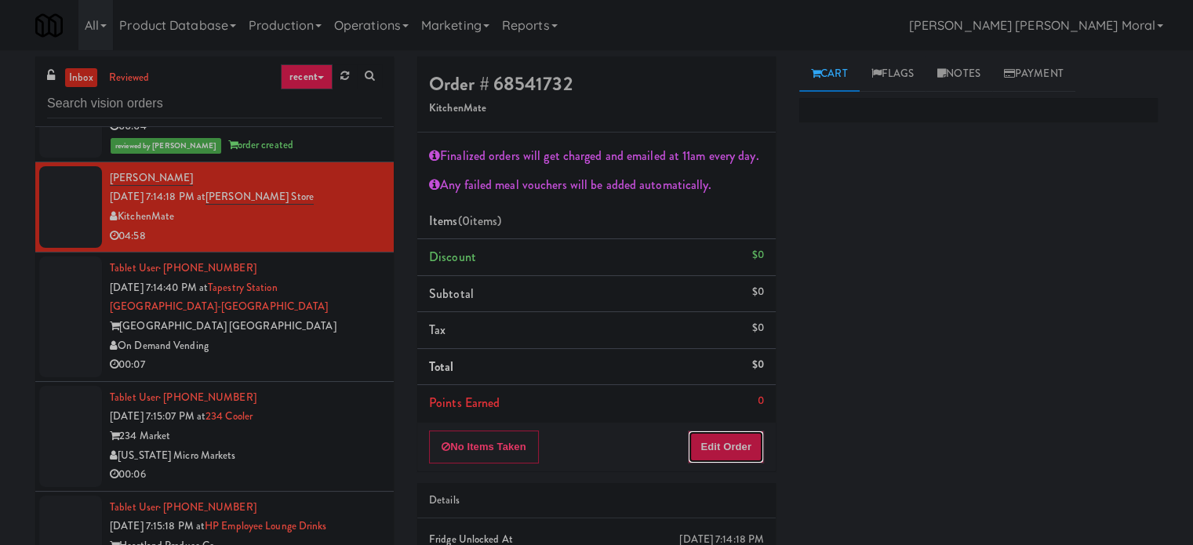
click at [727, 443] on button "Edit Order" at bounding box center [726, 447] width 76 height 33
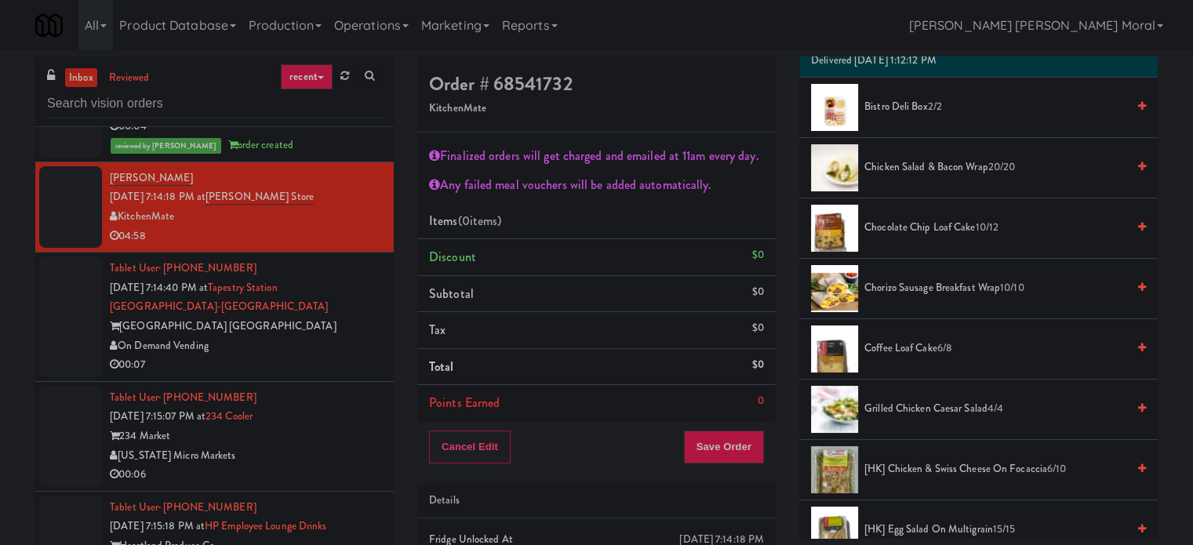
scroll to position [392, 0]
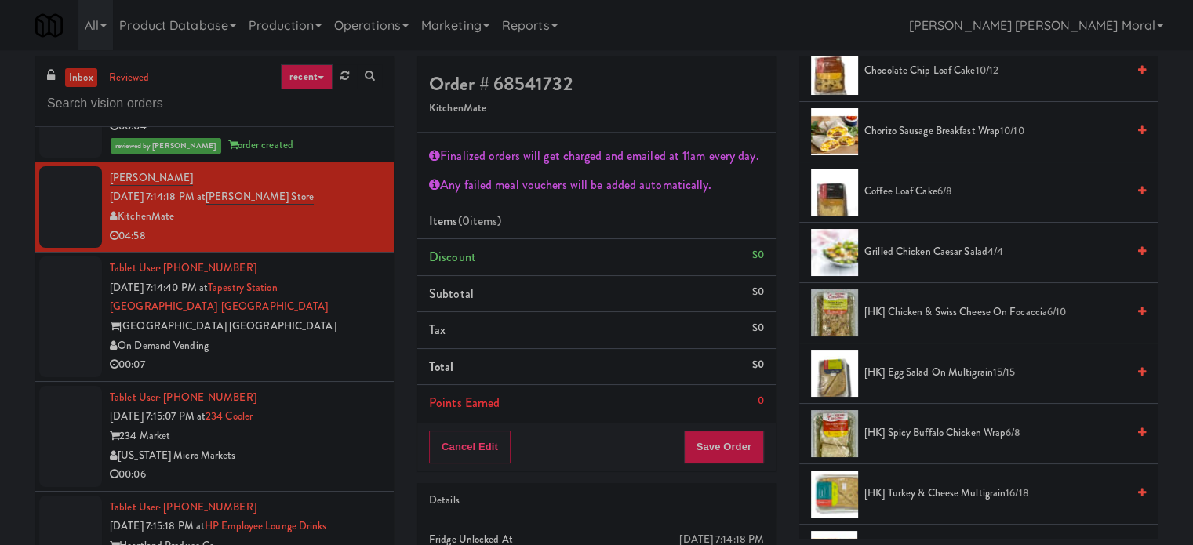
click at [907, 369] on span "[HK] Egg Salad on Multigrain 15/15" at bounding box center [995, 373] width 262 height 20
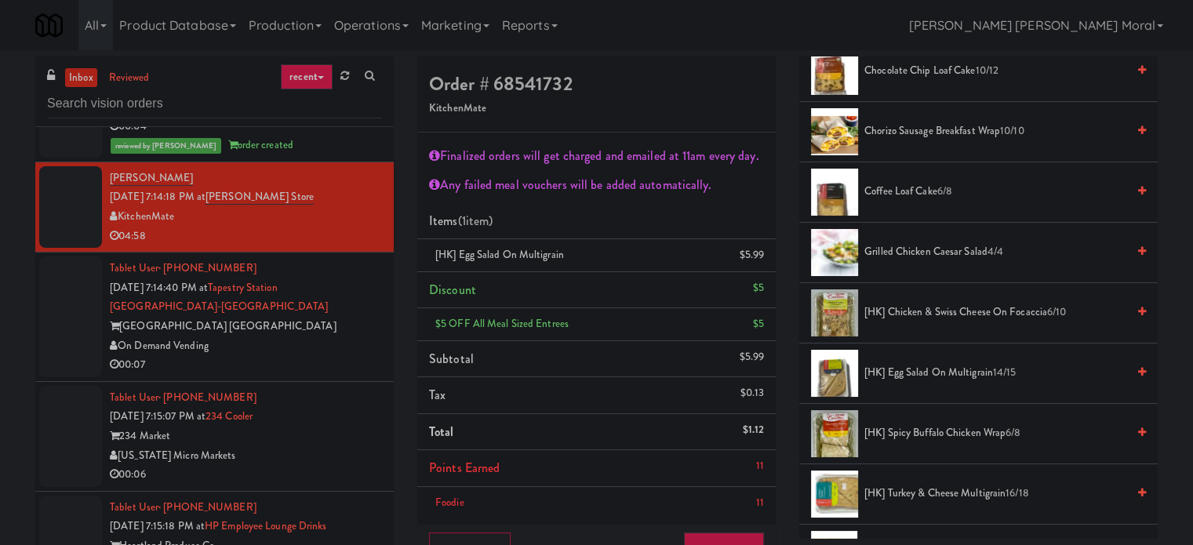
click at [749, 529] on div "Cancel Edit Save Order" at bounding box center [596, 549] width 358 height 49
click at [745, 539] on button "Save Order" at bounding box center [724, 548] width 80 height 33
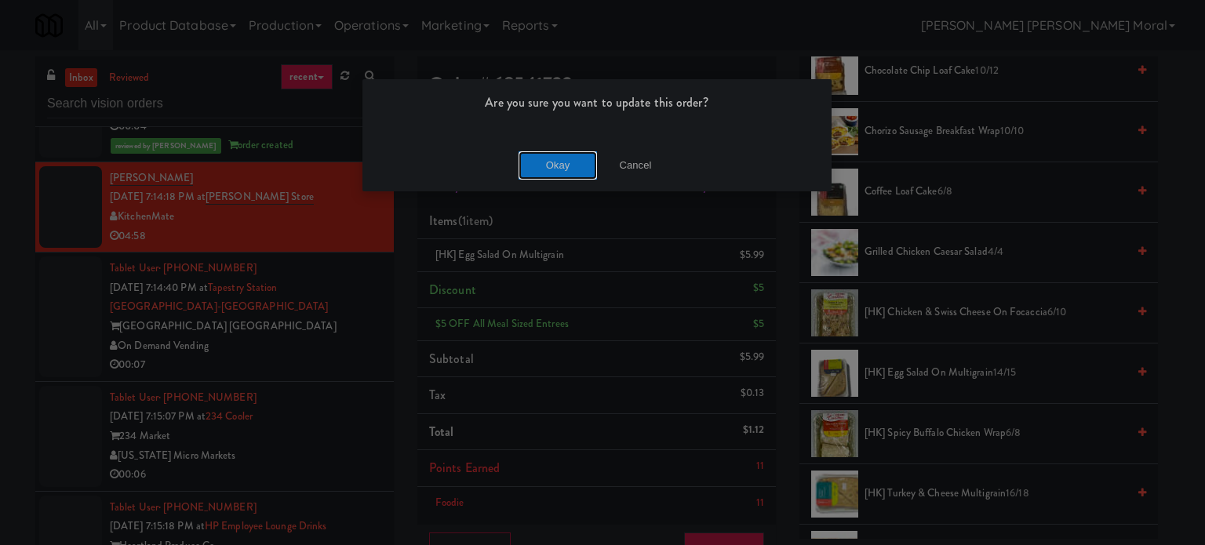
click at [561, 162] on button "Okay" at bounding box center [557, 165] width 78 height 28
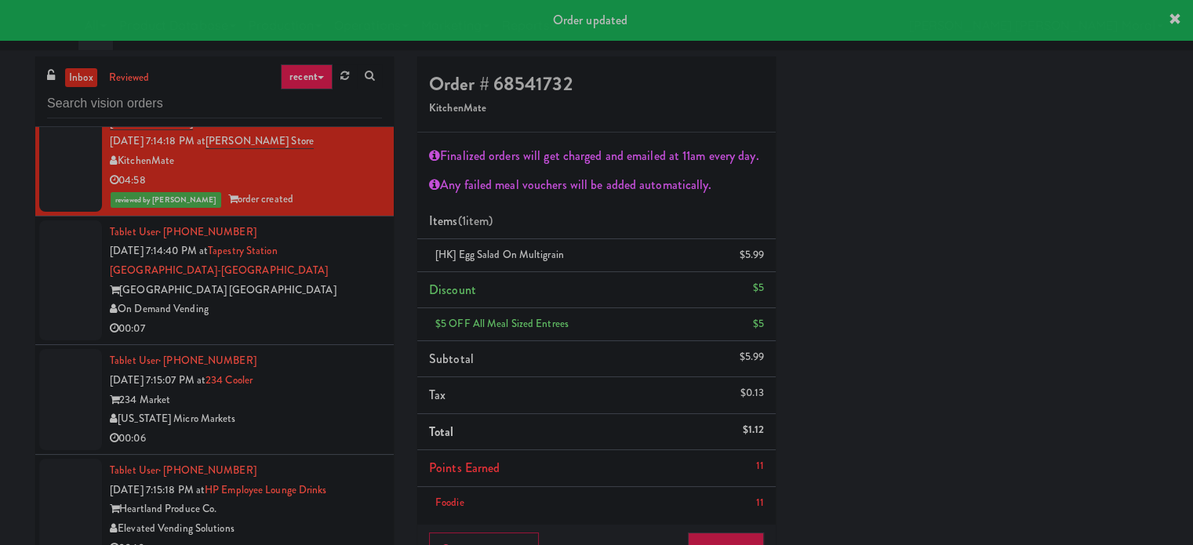
scroll to position [11763, 0]
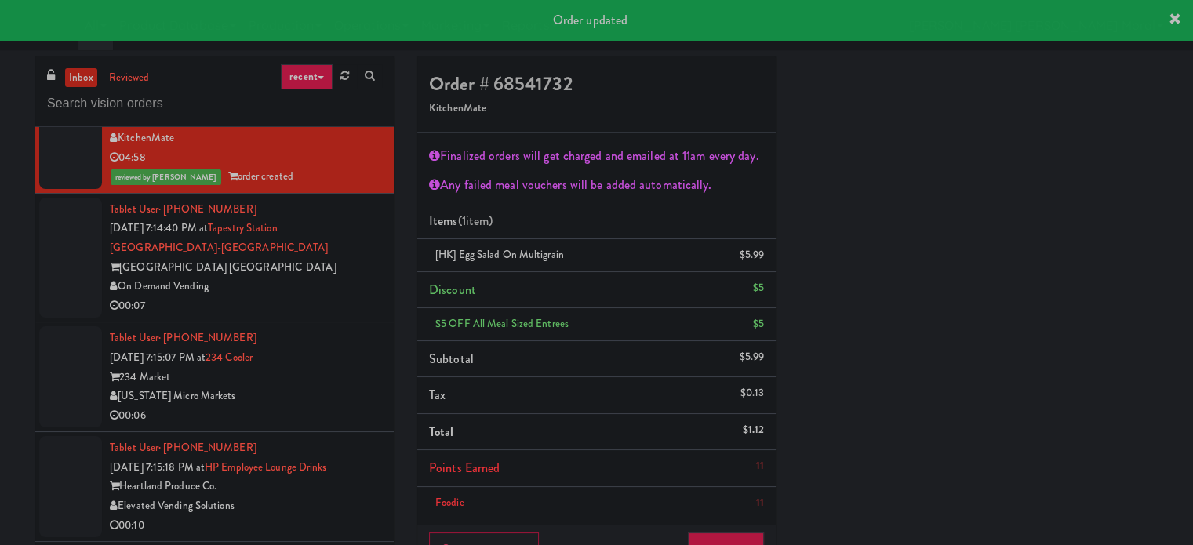
click at [321, 296] on div "On Demand Vending" at bounding box center [246, 287] width 272 height 20
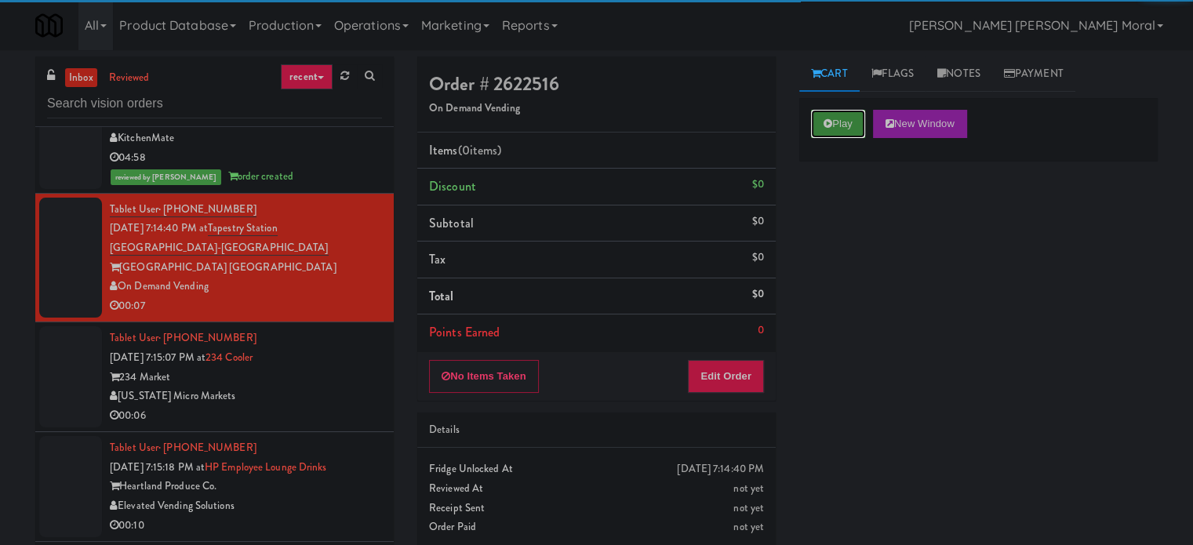
click at [842, 114] on button "Play" at bounding box center [838, 124] width 54 height 28
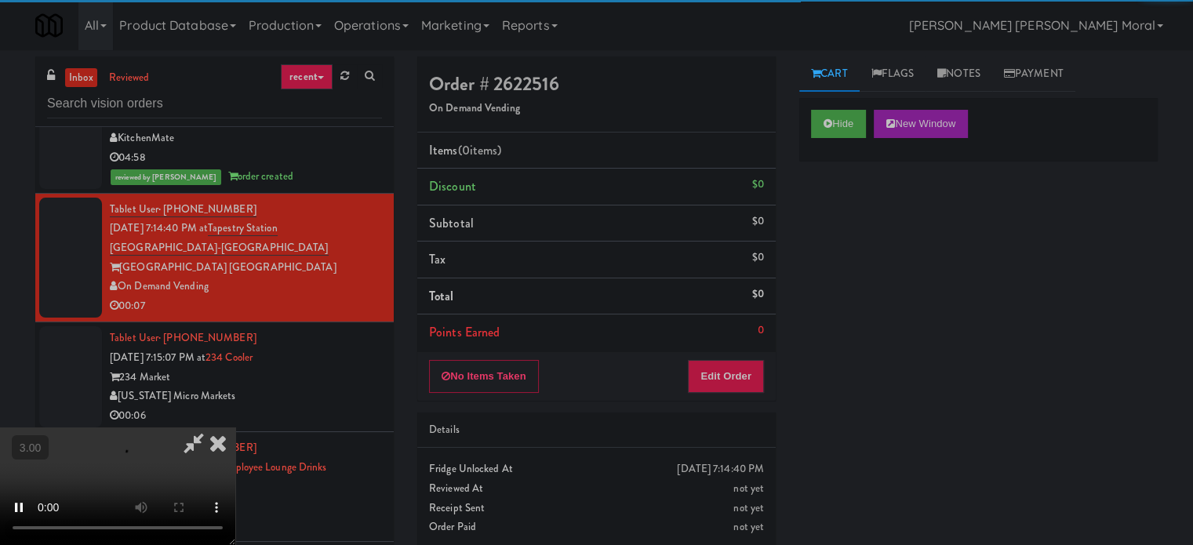
click at [851, 234] on div "Hide New Window Primary Flag Clear Flag if unable to determine what was taken o…" at bounding box center [978, 392] width 358 height 588
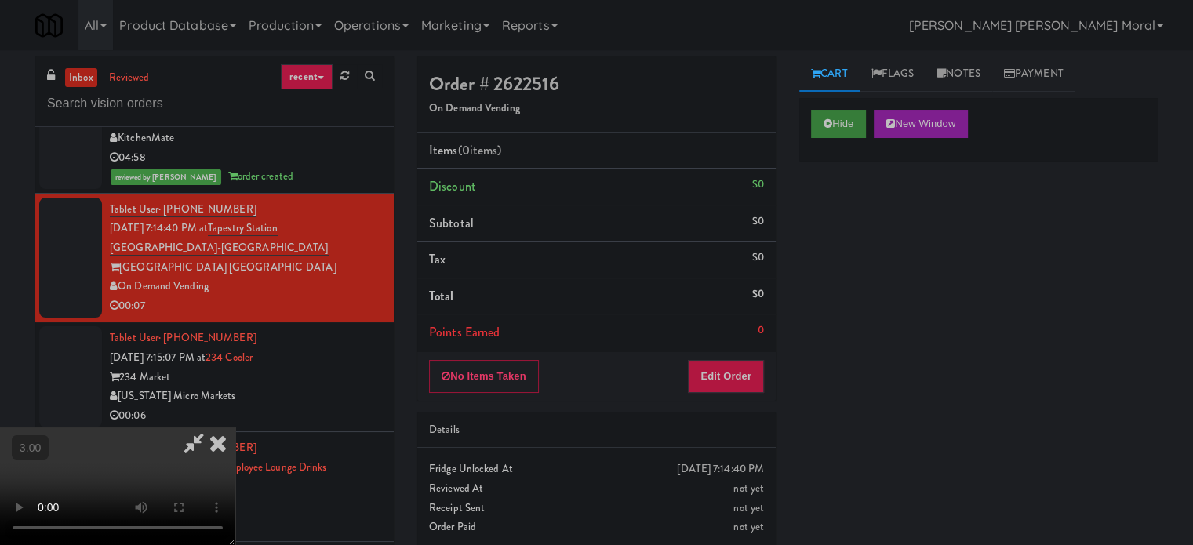
click at [836, 137] on div "Hide New Window" at bounding box center [978, 129] width 358 height 63
click at [837, 125] on button "Hide" at bounding box center [838, 124] width 55 height 28
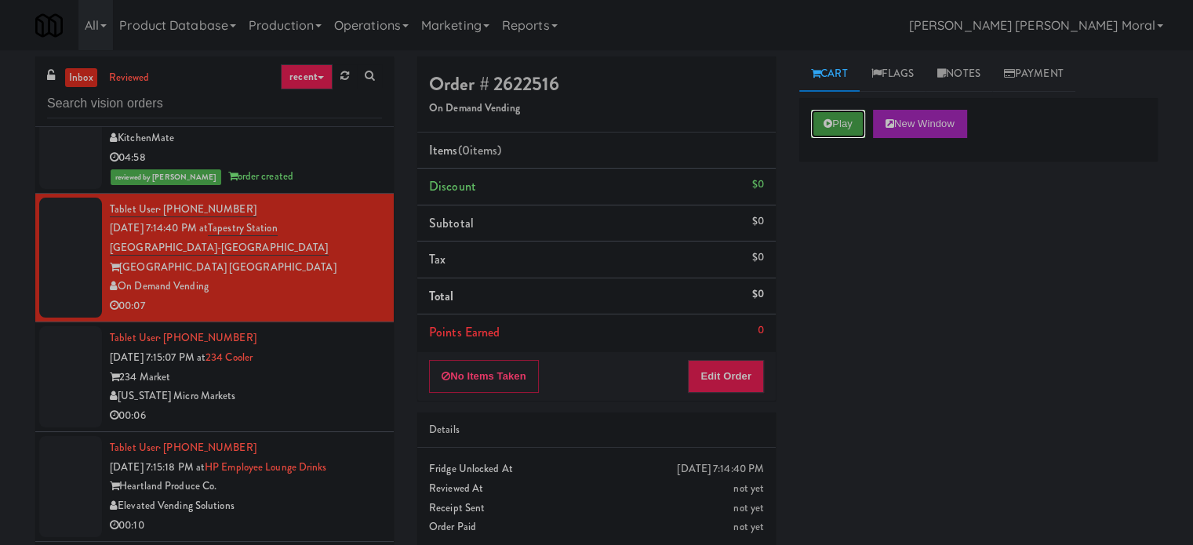
click at [837, 125] on button "Play" at bounding box center [838, 124] width 54 height 28
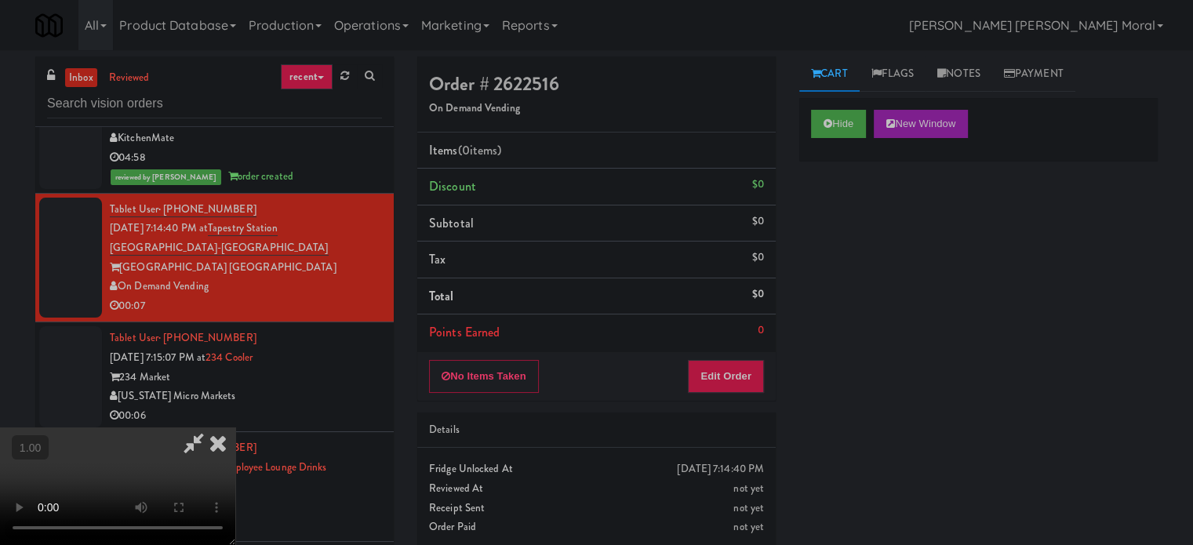
click at [235, 427] on video at bounding box center [117, 486] width 235 height 118
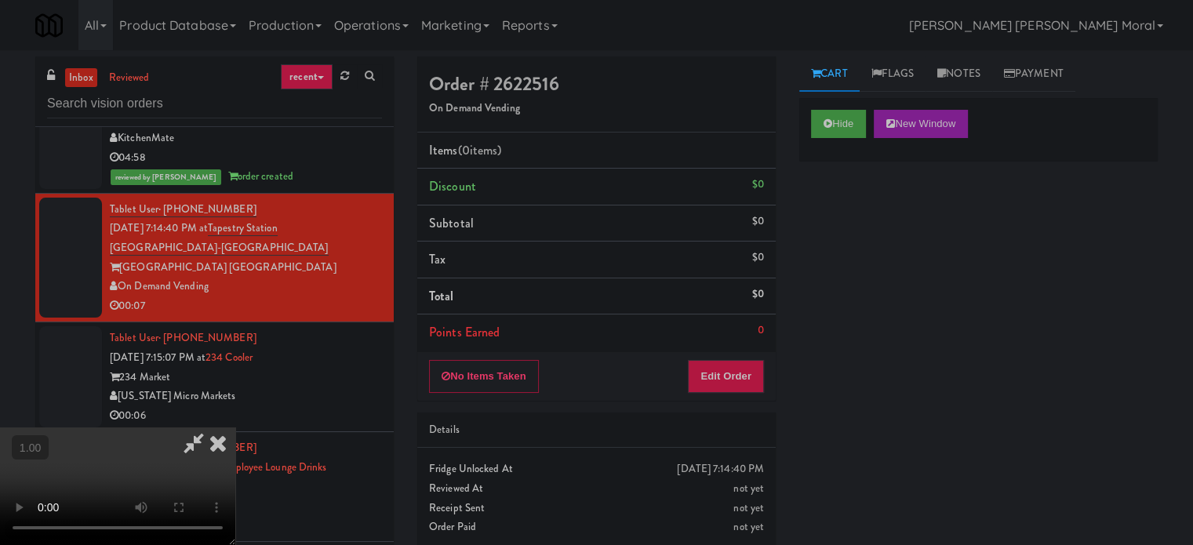
click at [235, 427] on video at bounding box center [117, 486] width 235 height 118
click at [739, 372] on button "Edit Order" at bounding box center [726, 376] width 76 height 33
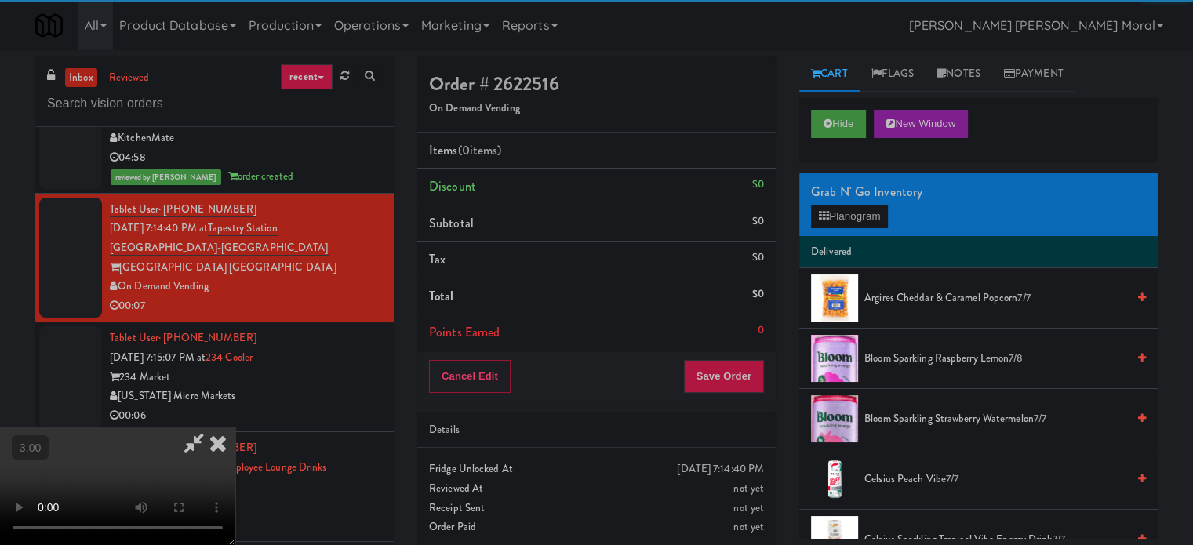
click at [839, 199] on div "Grab N' Go Inventory" at bounding box center [978, 192] width 335 height 24
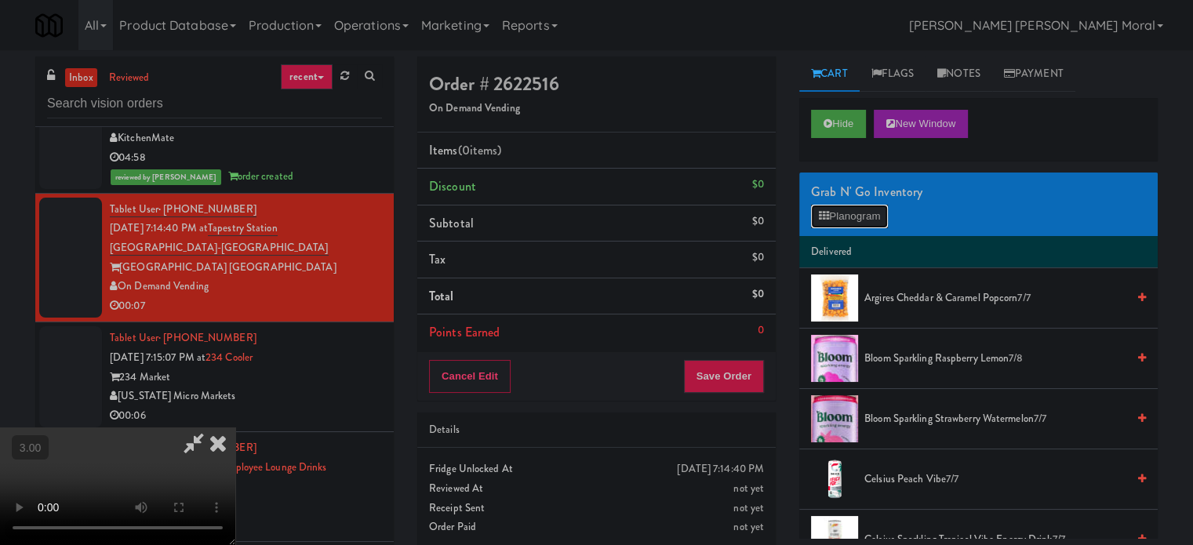
click at [834, 216] on button "Planogram" at bounding box center [849, 217] width 77 height 24
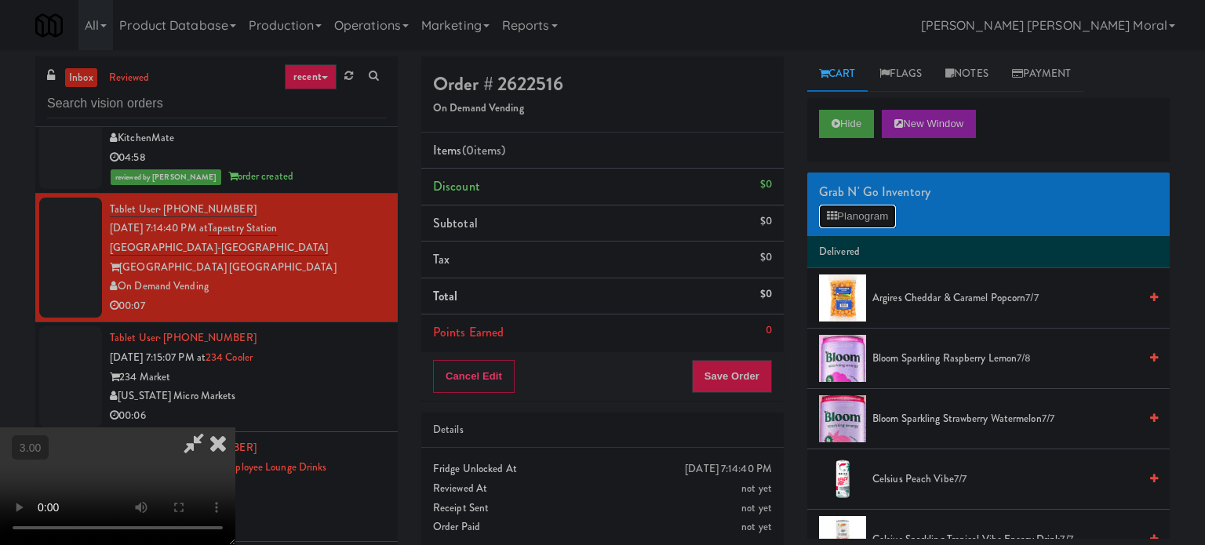
scroll to position [11724, 0]
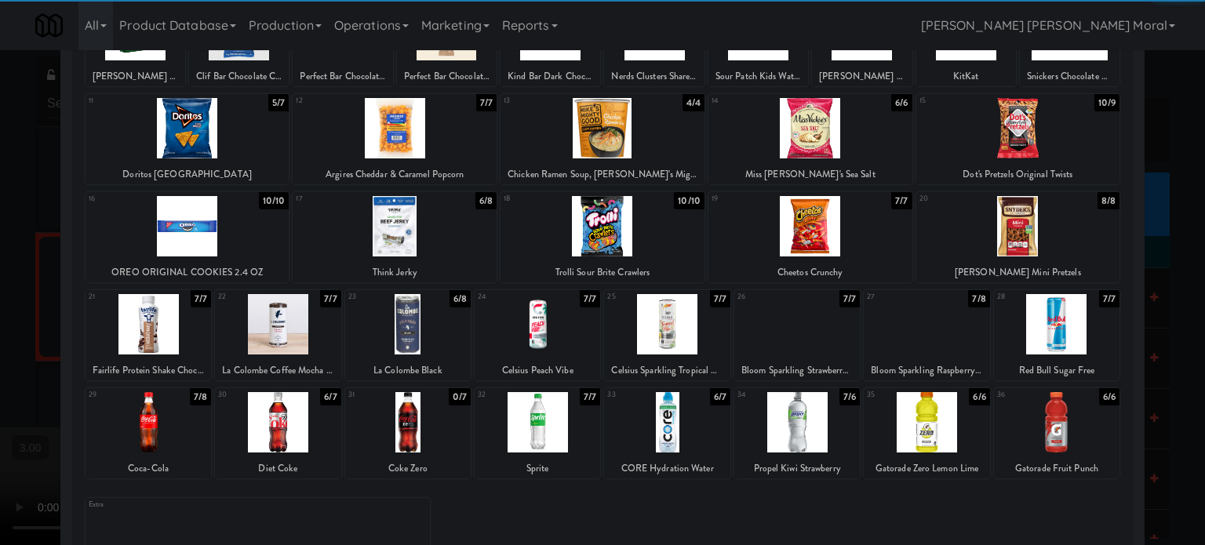
click at [157, 318] on div at bounding box center [147, 324] width 125 height 60
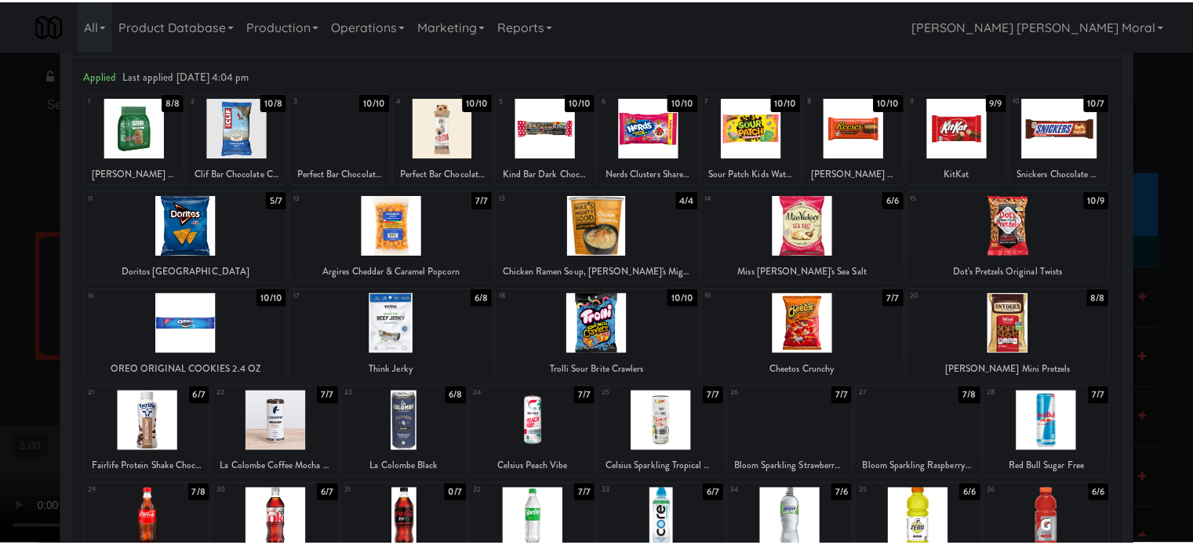
scroll to position [0, 0]
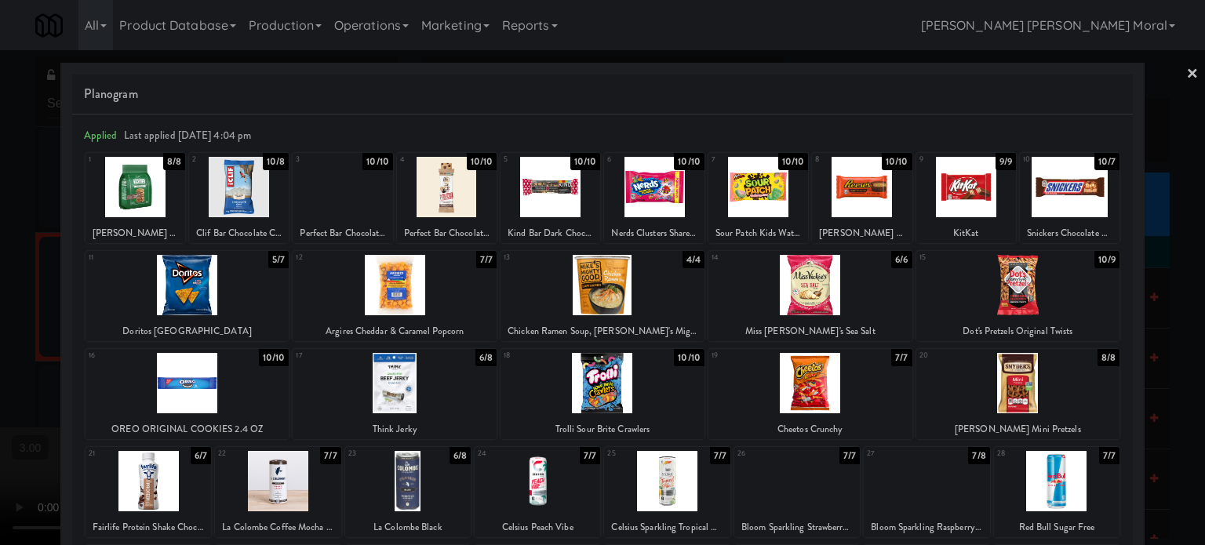
click at [253, 191] on div at bounding box center [239, 187] width 100 height 60
click at [0, 352] on div at bounding box center [602, 272] width 1205 height 545
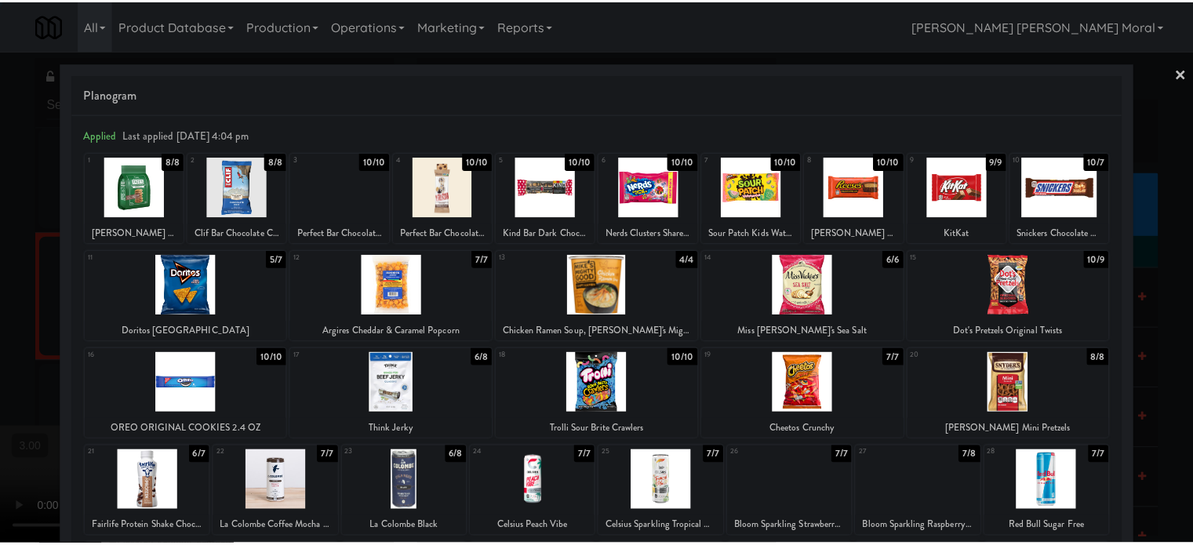
scroll to position [11763, 0]
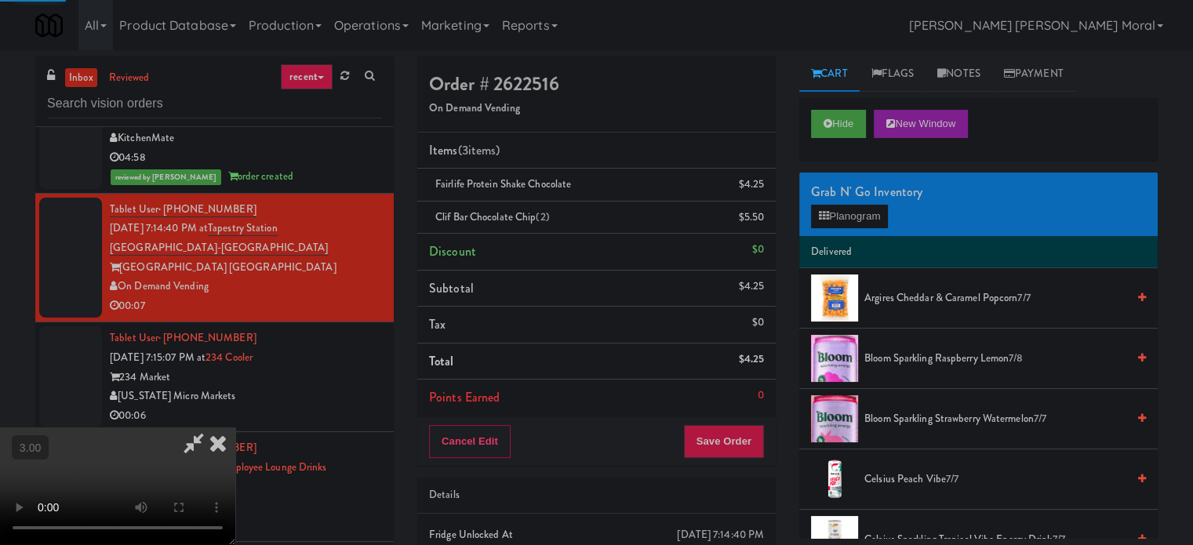
click at [235, 427] on video at bounding box center [117, 486] width 235 height 118
click at [235, 427] on icon at bounding box center [218, 442] width 35 height 31
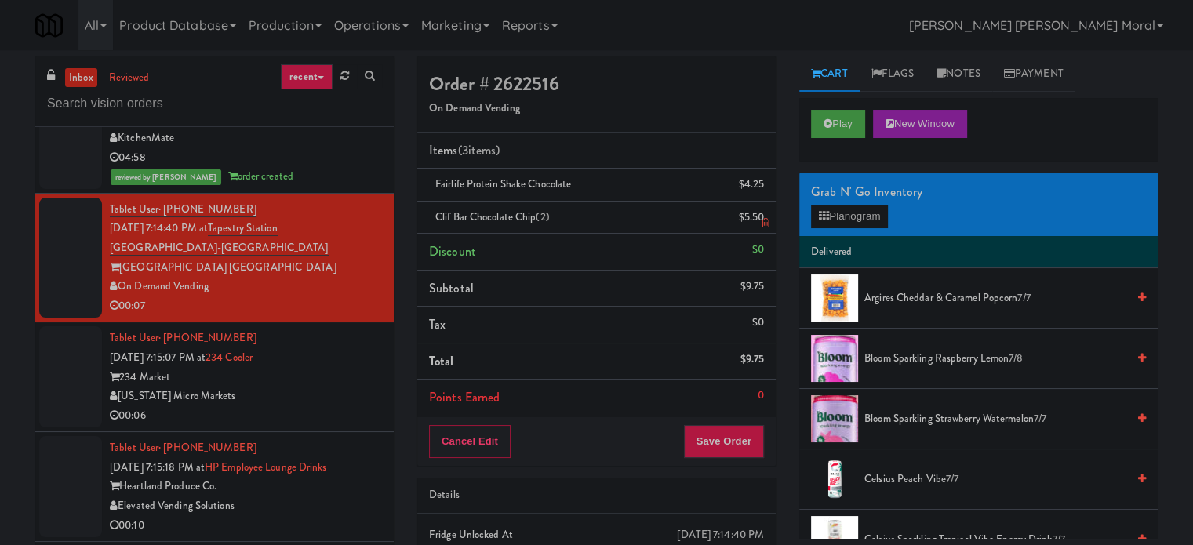
click at [759, 210] on div "$5.50" at bounding box center [752, 218] width 26 height 20
click at [765, 225] on icon at bounding box center [765, 223] width 8 height 10
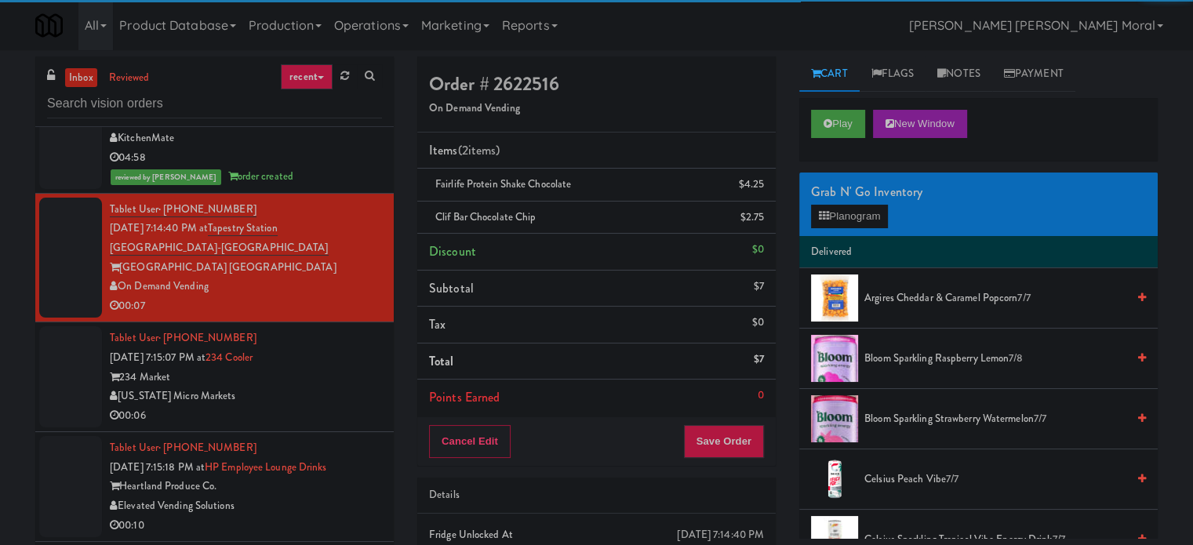
click at [703, 457] on div "Cancel Edit Save Order" at bounding box center [596, 441] width 358 height 49
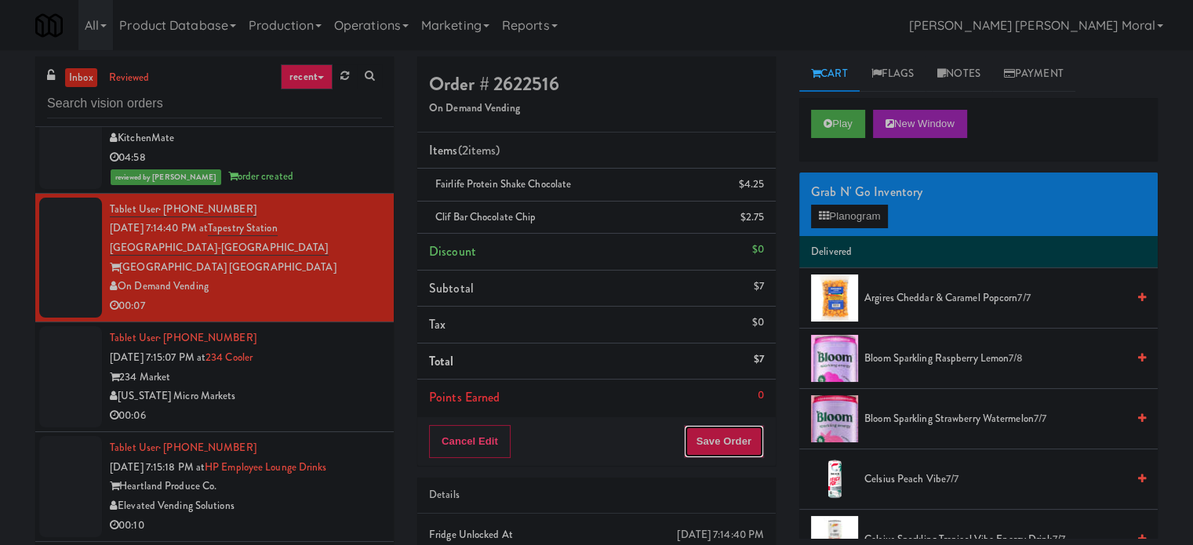
click at [708, 431] on button "Save Order" at bounding box center [724, 441] width 80 height 33
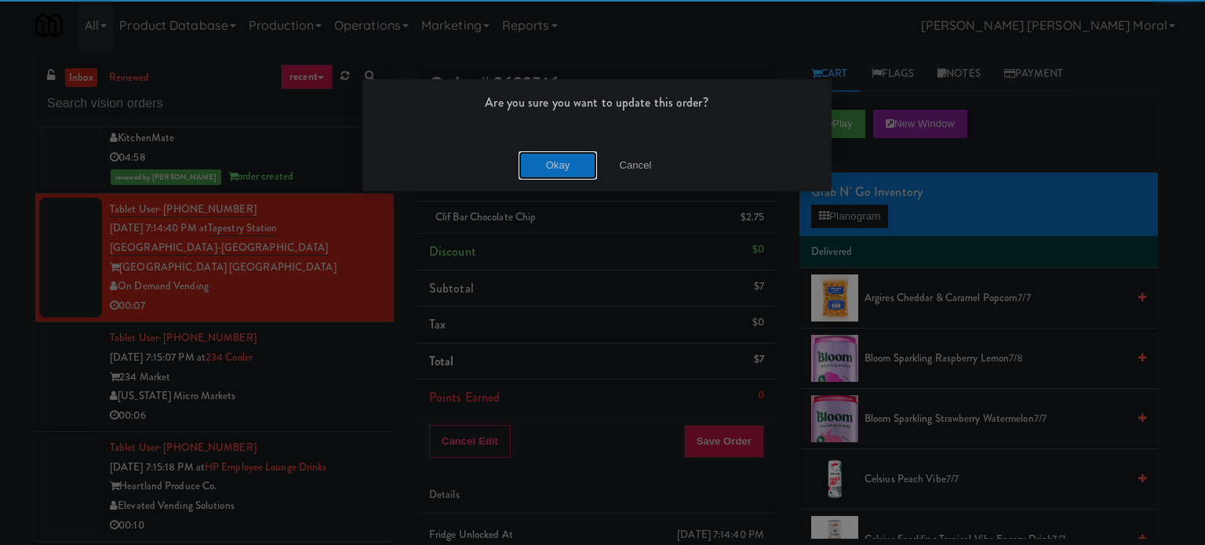
click at [543, 165] on button "Okay" at bounding box center [557, 165] width 78 height 28
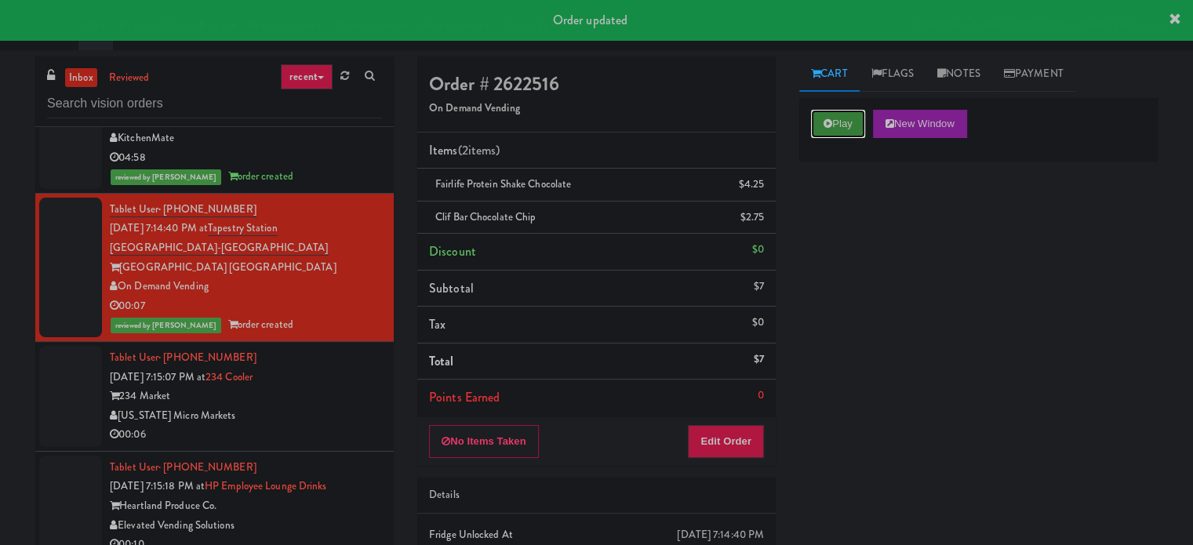
click at [834, 115] on button "Play" at bounding box center [838, 124] width 54 height 28
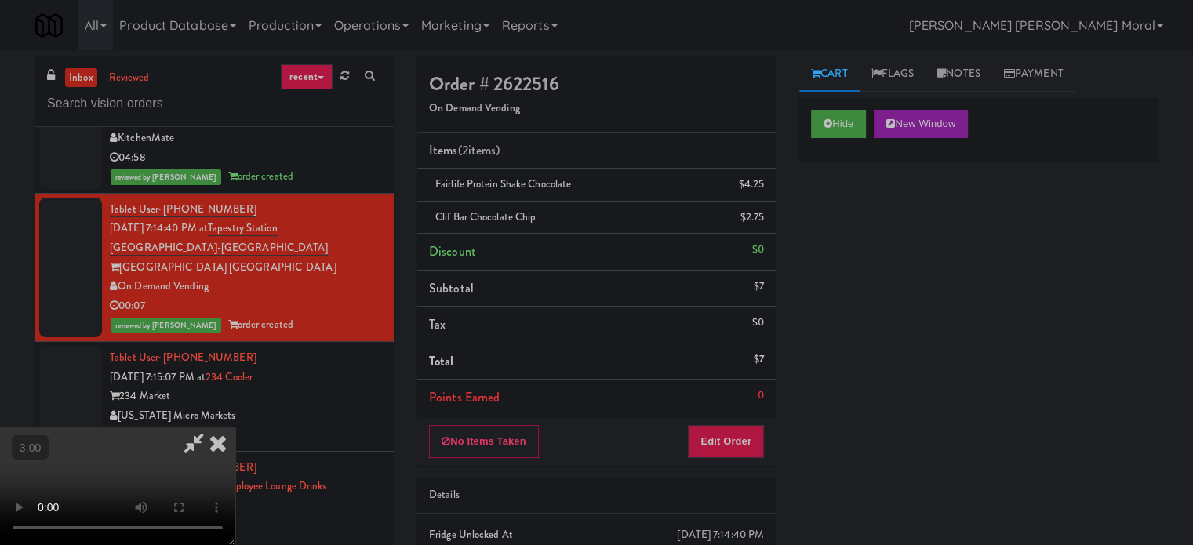
click at [235, 427] on icon at bounding box center [218, 442] width 35 height 31
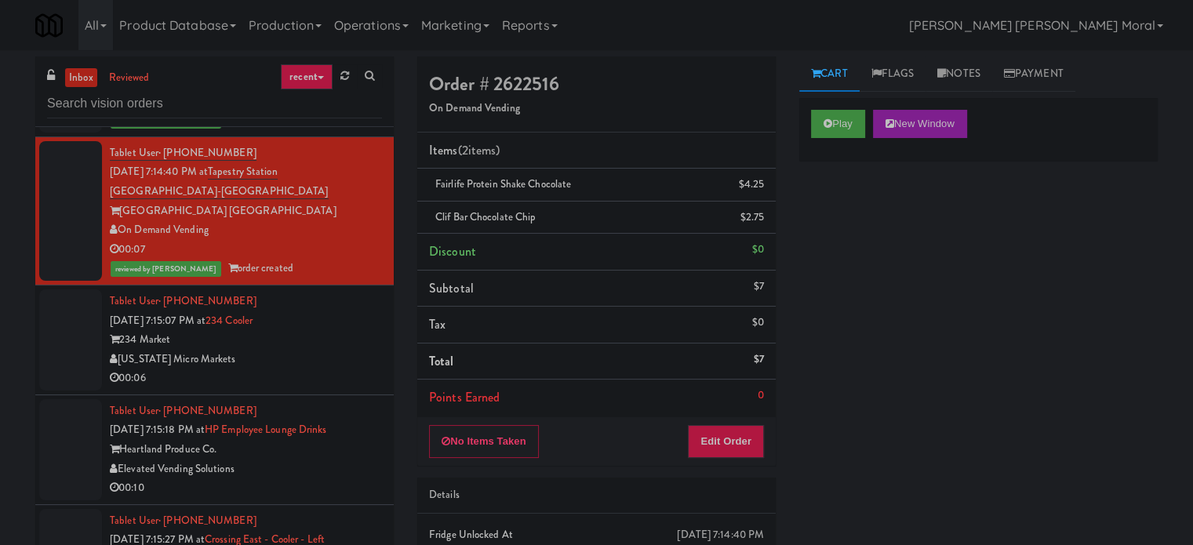
scroll to position [11920, 0]
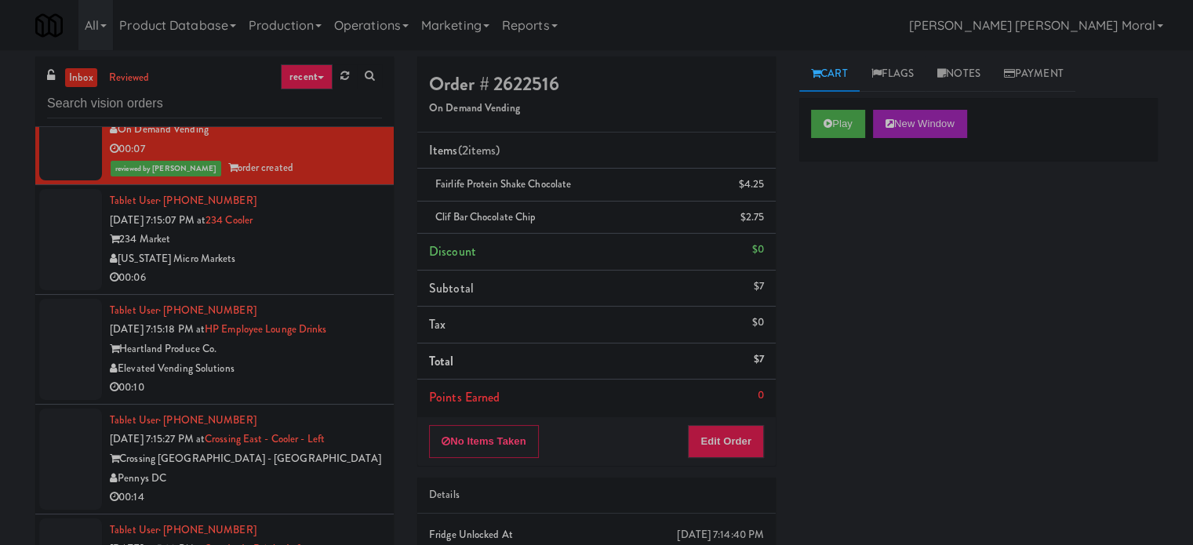
click at [345, 269] on div "[US_STATE] Micro Markets" at bounding box center [246, 259] width 272 height 20
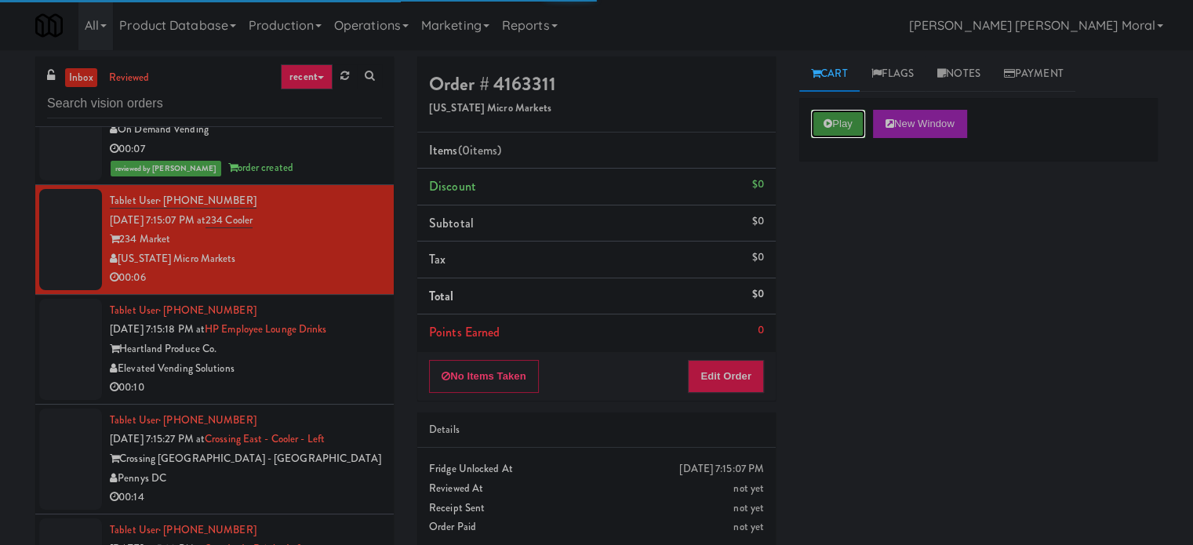
click at [813, 114] on button "Play" at bounding box center [838, 124] width 54 height 28
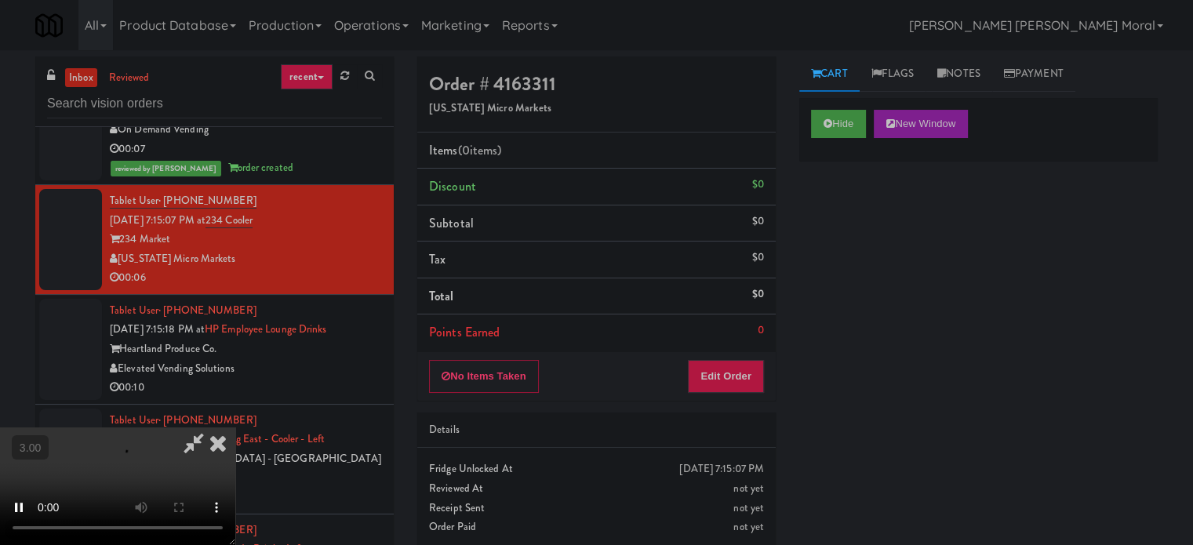
click at [799, 273] on div "Hide New Window Primary Flag Clear Flag if unable to determine what was taken o…" at bounding box center [978, 392] width 358 height 588
click at [235, 427] on video at bounding box center [117, 486] width 235 height 118
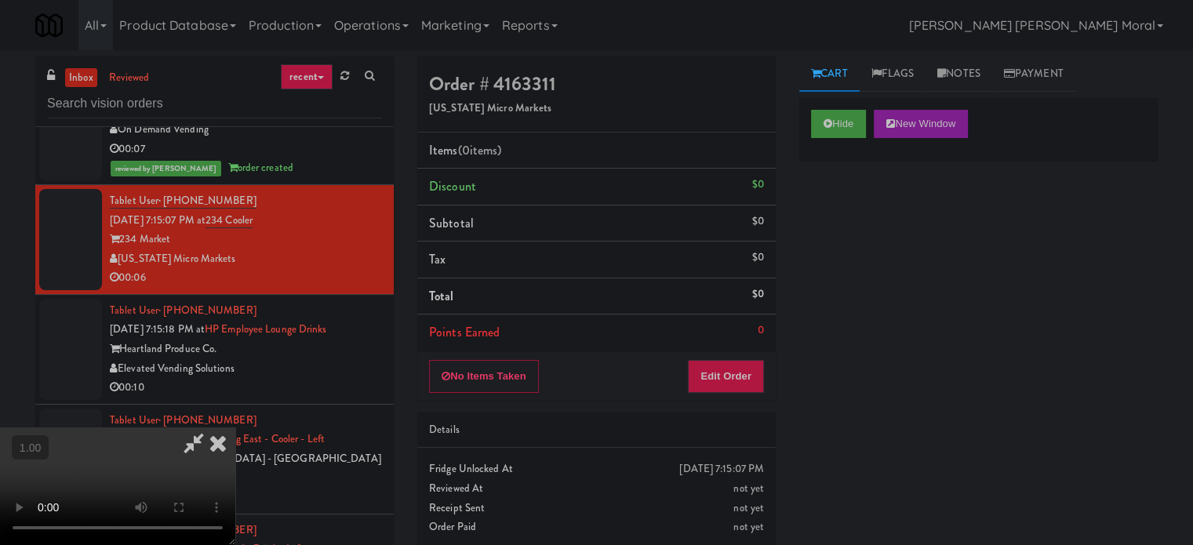
scroll to position [13, 0]
click at [235, 427] on video at bounding box center [117, 486] width 235 height 118
drag, startPoint x: 740, startPoint y: 372, endPoint x: 796, endPoint y: 327, distance: 72.5
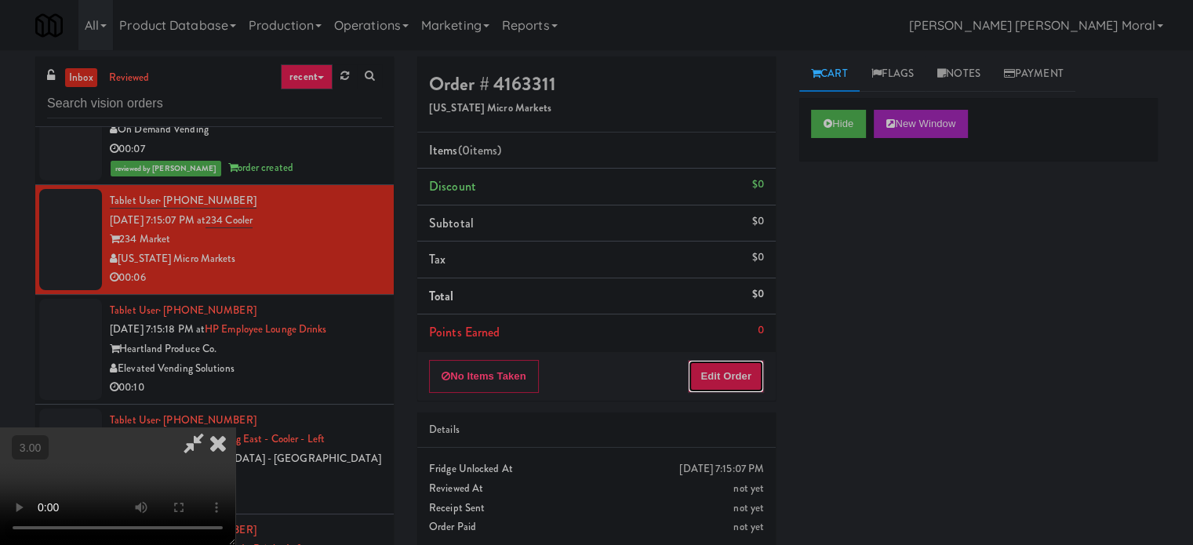
click at [740, 372] on button "Edit Order" at bounding box center [726, 376] width 76 height 33
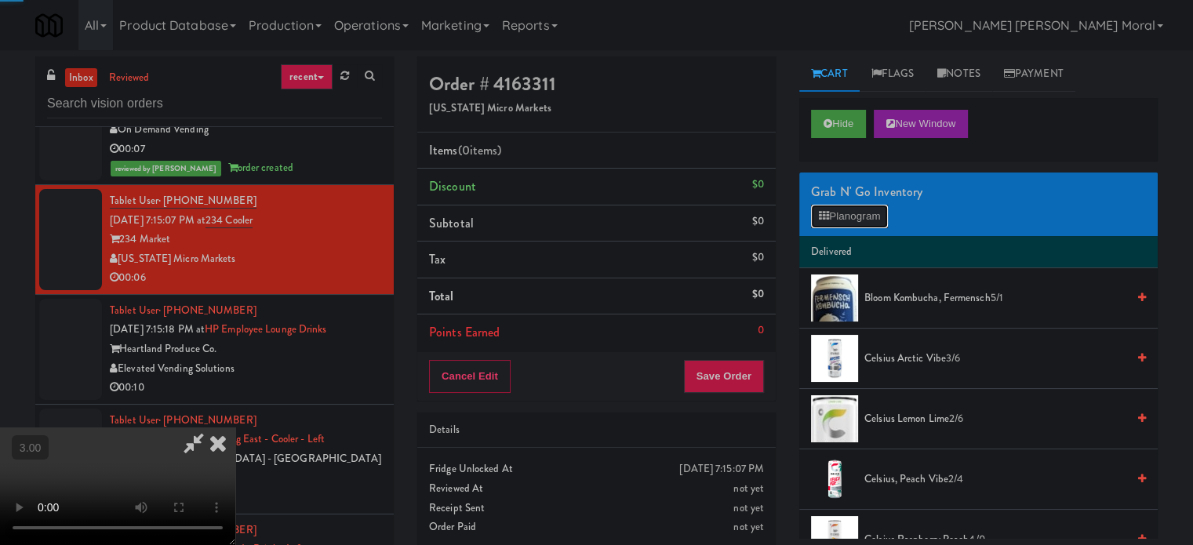
click at [881, 205] on button "Planogram" at bounding box center [849, 217] width 77 height 24
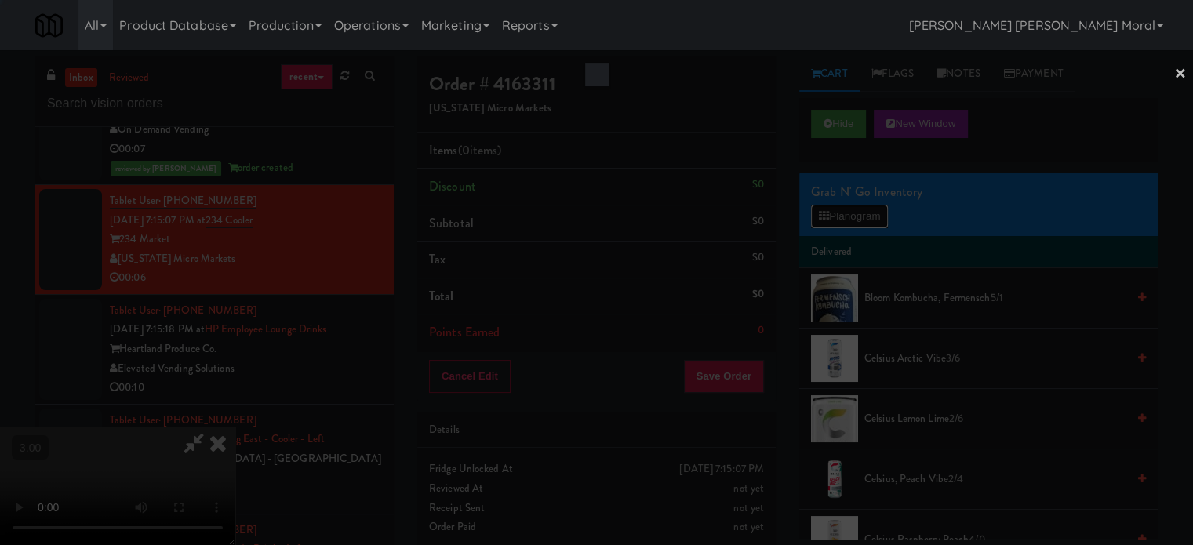
scroll to position [11882, 0]
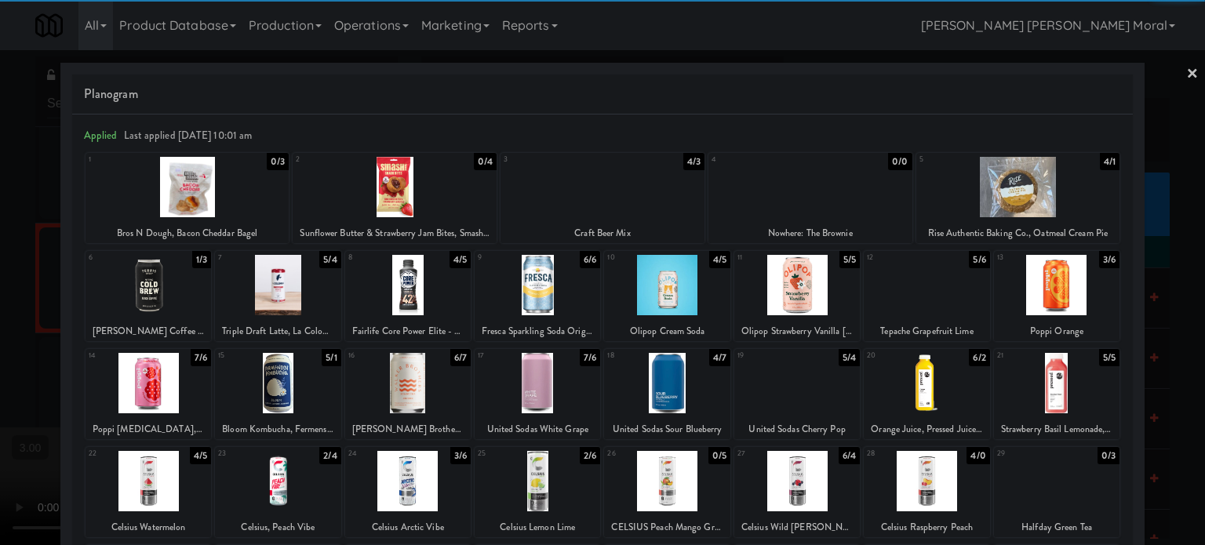
click at [525, 294] on div at bounding box center [536, 285] width 125 height 60
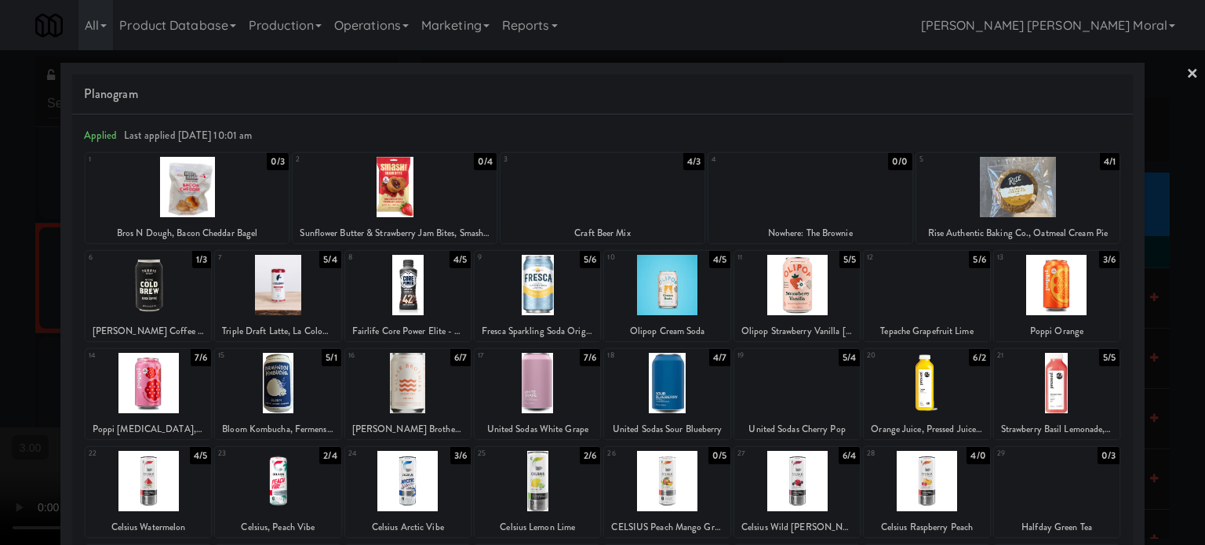
click at [597, 197] on div at bounding box center [602, 187] width 204 height 60
drag, startPoint x: 0, startPoint y: 299, endPoint x: 41, endPoint y: 310, distance: 42.2
click at [0, 300] on div at bounding box center [602, 272] width 1205 height 545
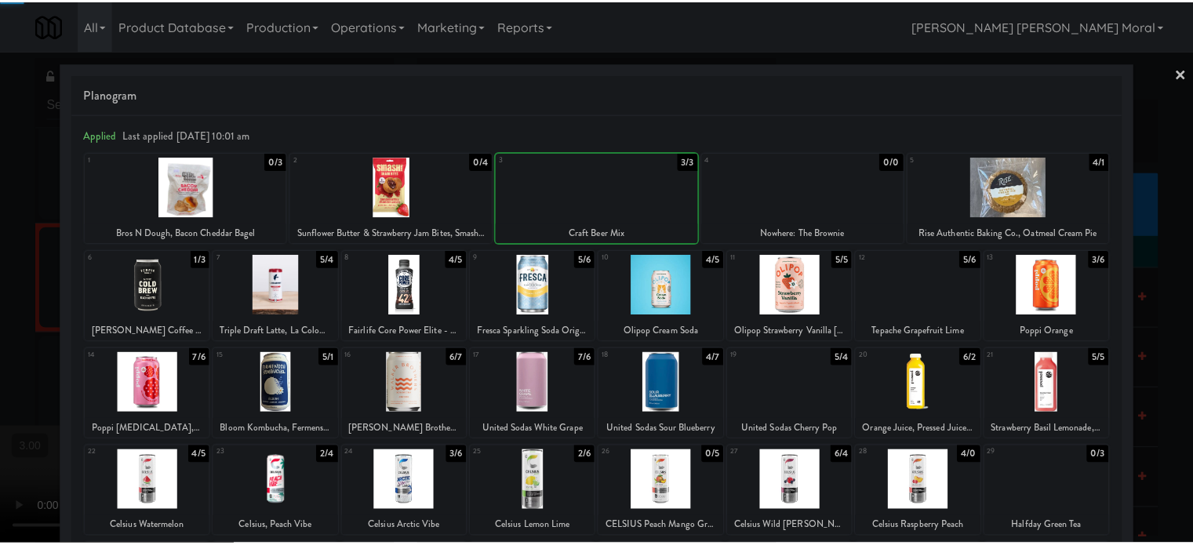
scroll to position [11920, 0]
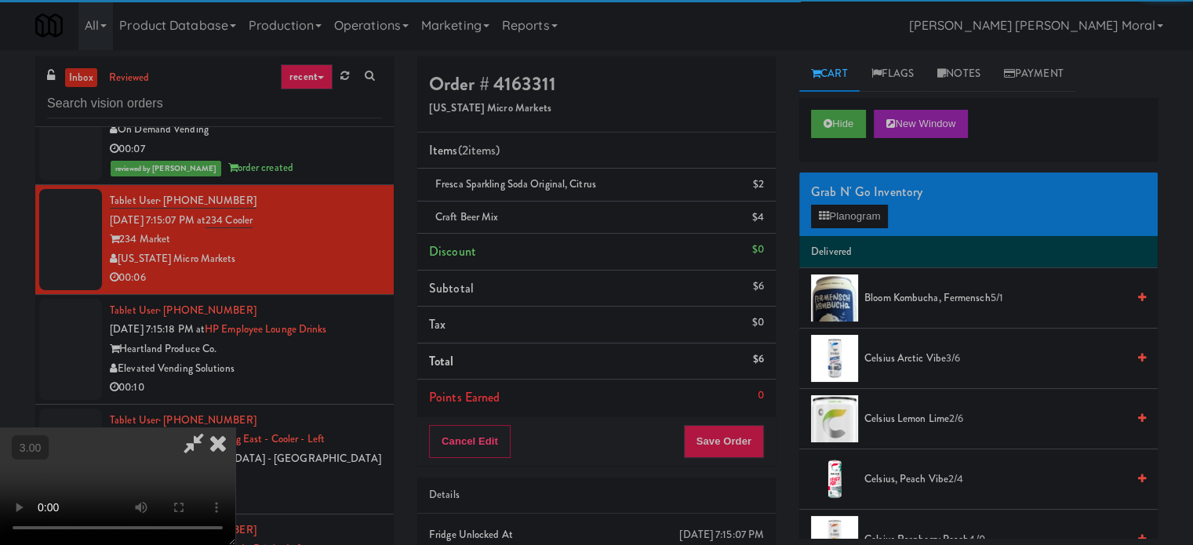
click at [235, 427] on video at bounding box center [117, 486] width 235 height 118
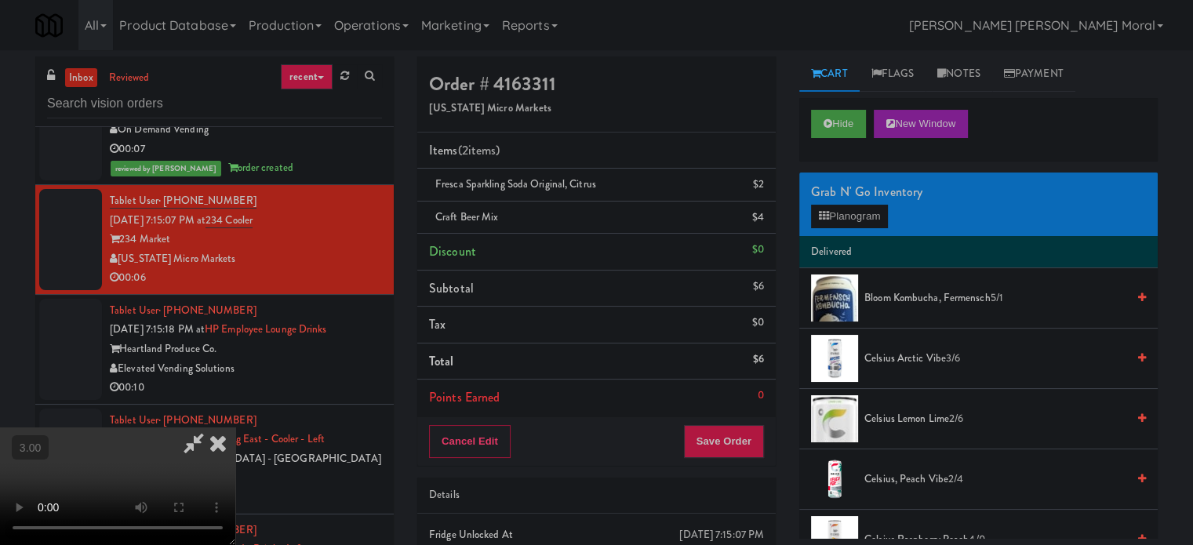
scroll to position [0, 0]
click at [235, 427] on video at bounding box center [117, 486] width 235 height 118
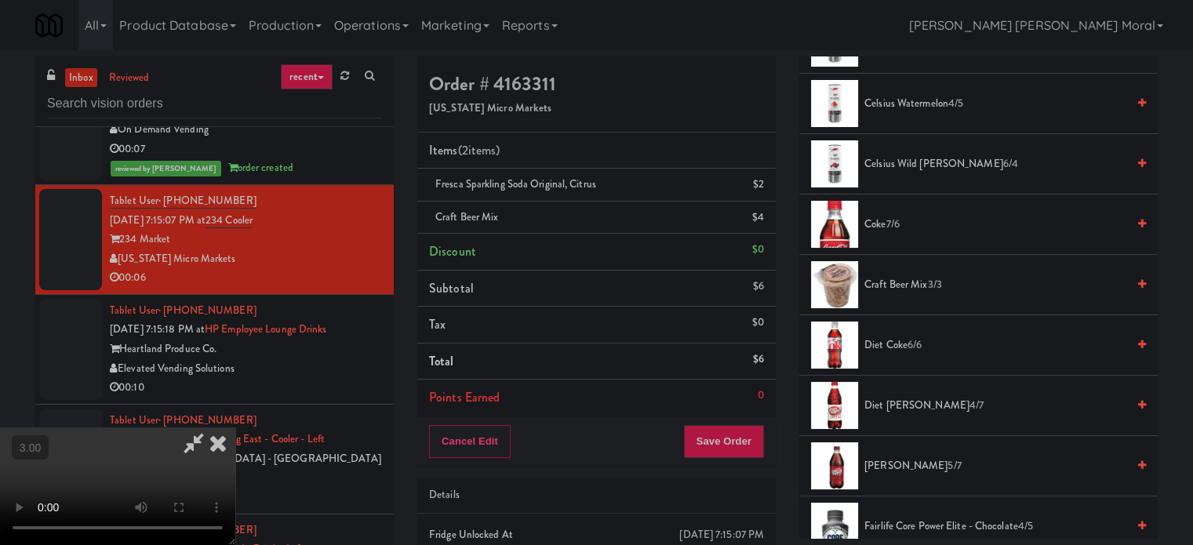
scroll to position [627, 0]
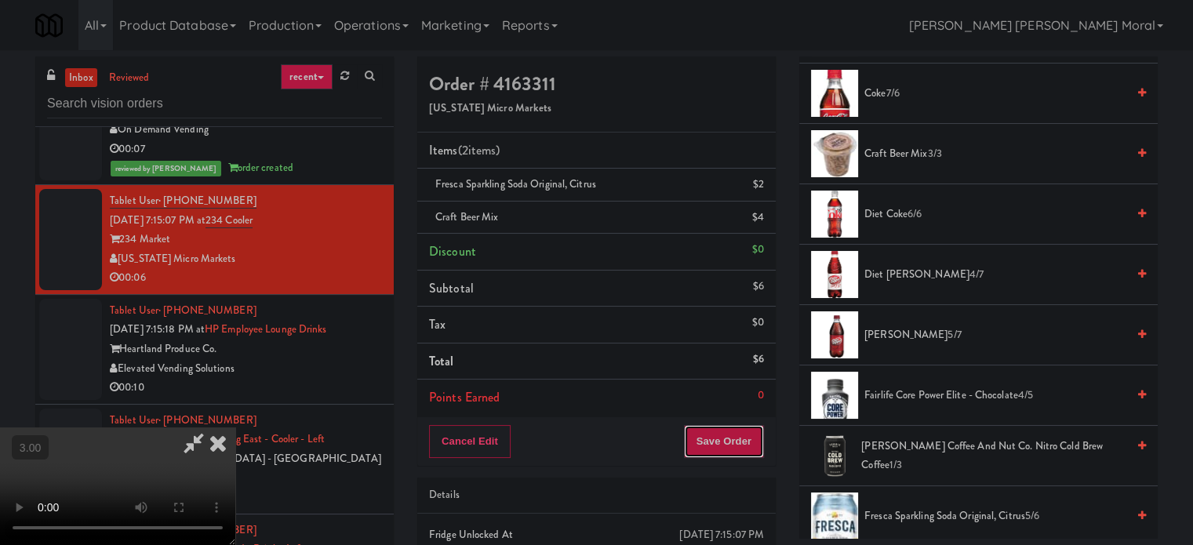
drag, startPoint x: 752, startPoint y: 442, endPoint x: 741, endPoint y: 435, distance: 12.6
click at [751, 442] on button "Save Order" at bounding box center [724, 441] width 80 height 33
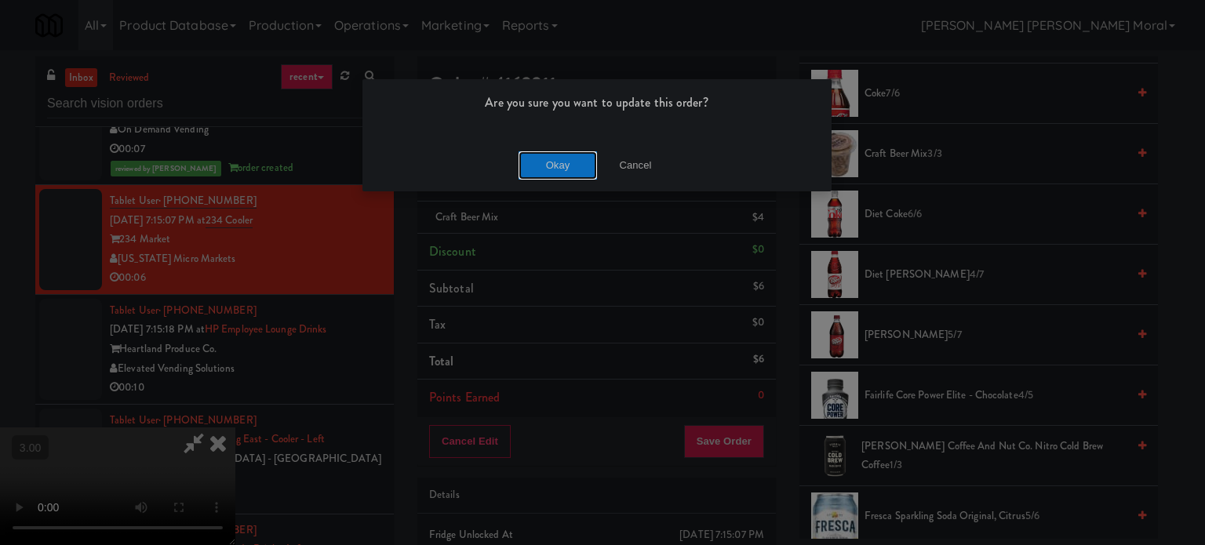
click at [547, 165] on button "Okay" at bounding box center [557, 165] width 78 height 28
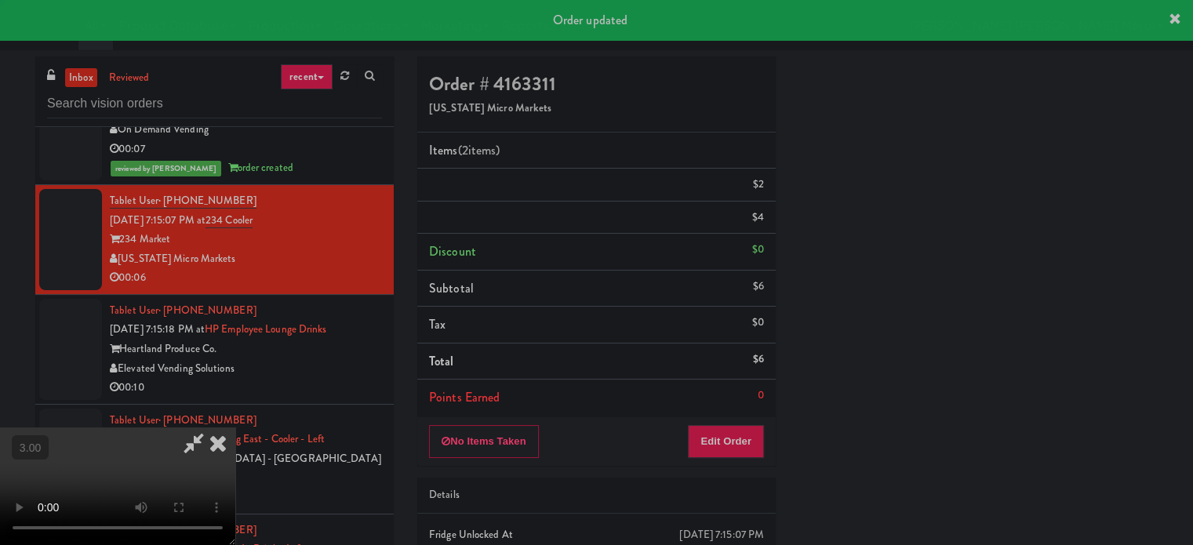
scroll to position [147, 0]
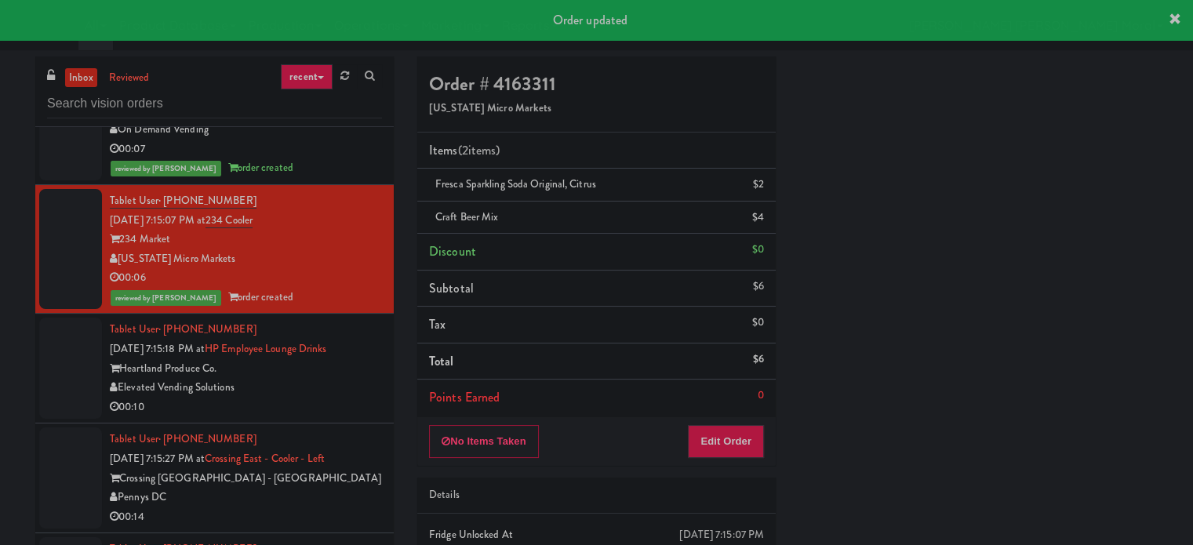
click at [362, 398] on div "Elevated Vending Solutions" at bounding box center [246, 388] width 272 height 20
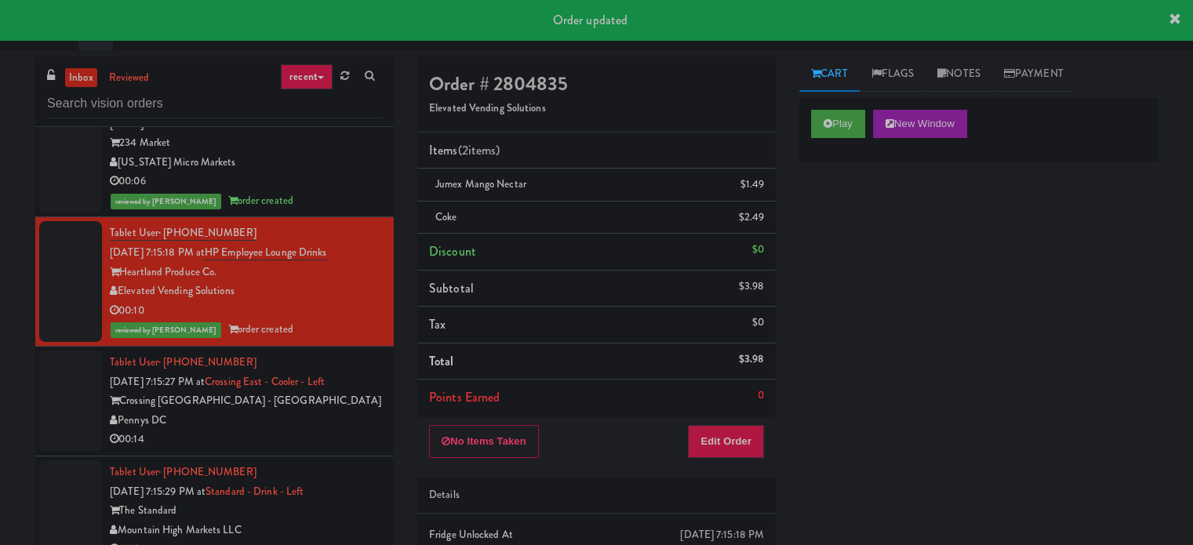
scroll to position [12077, 0]
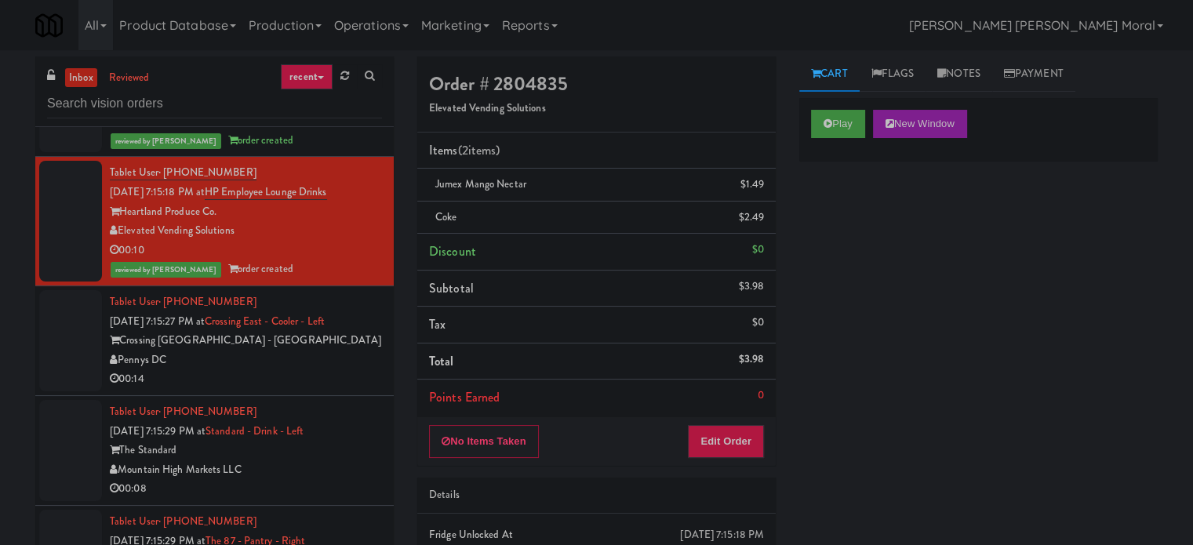
click at [274, 370] on div "Pennys DC" at bounding box center [246, 361] width 272 height 20
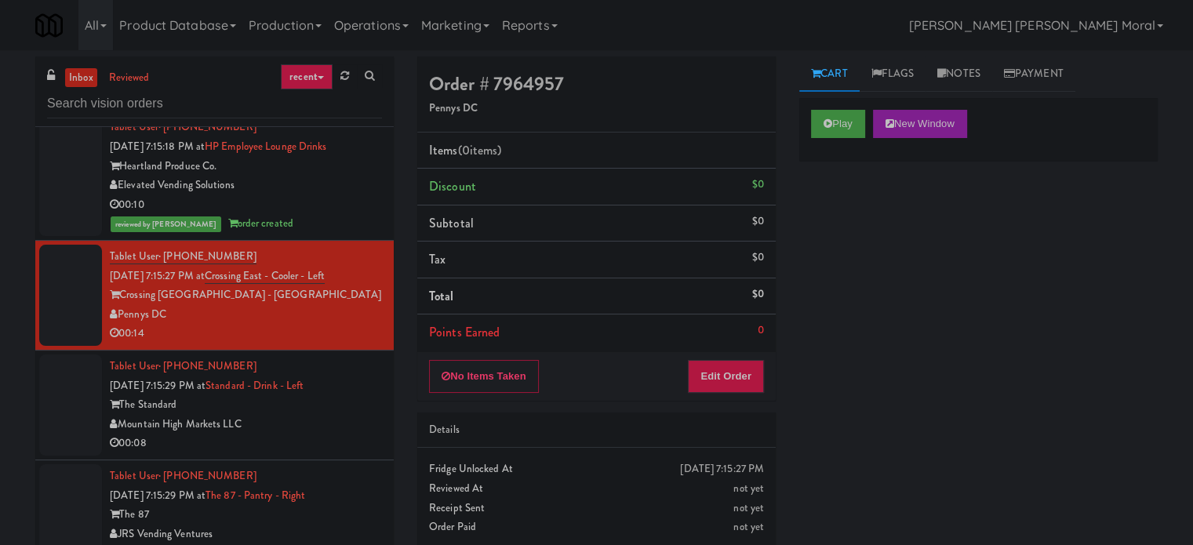
scroll to position [12155, 0]
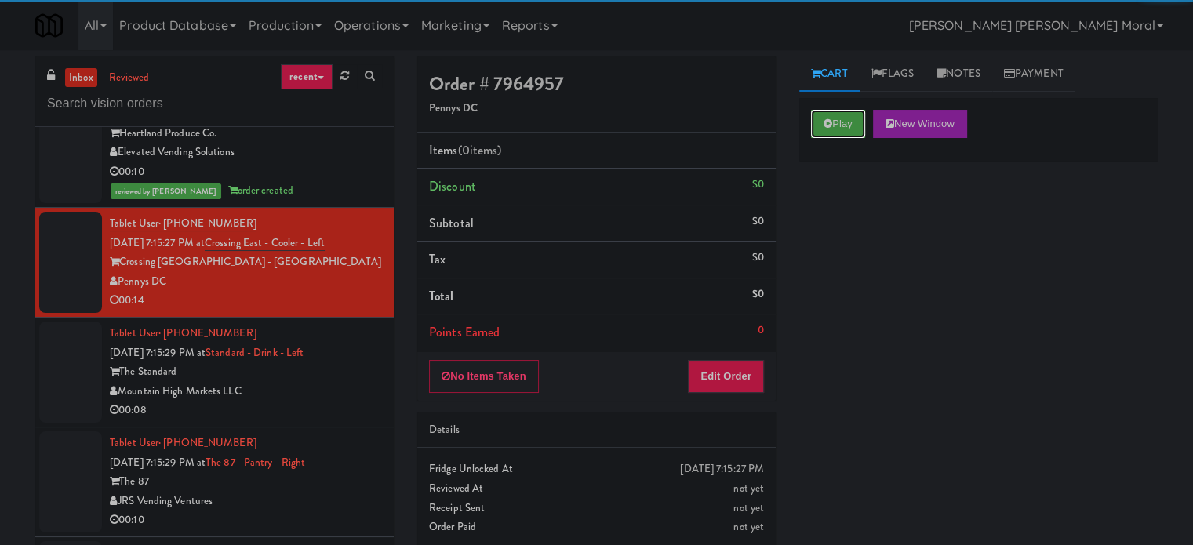
drag, startPoint x: 834, startPoint y: 117, endPoint x: 834, endPoint y: 221, distance: 104.3
click at [834, 118] on button "Play" at bounding box center [838, 124] width 54 height 28
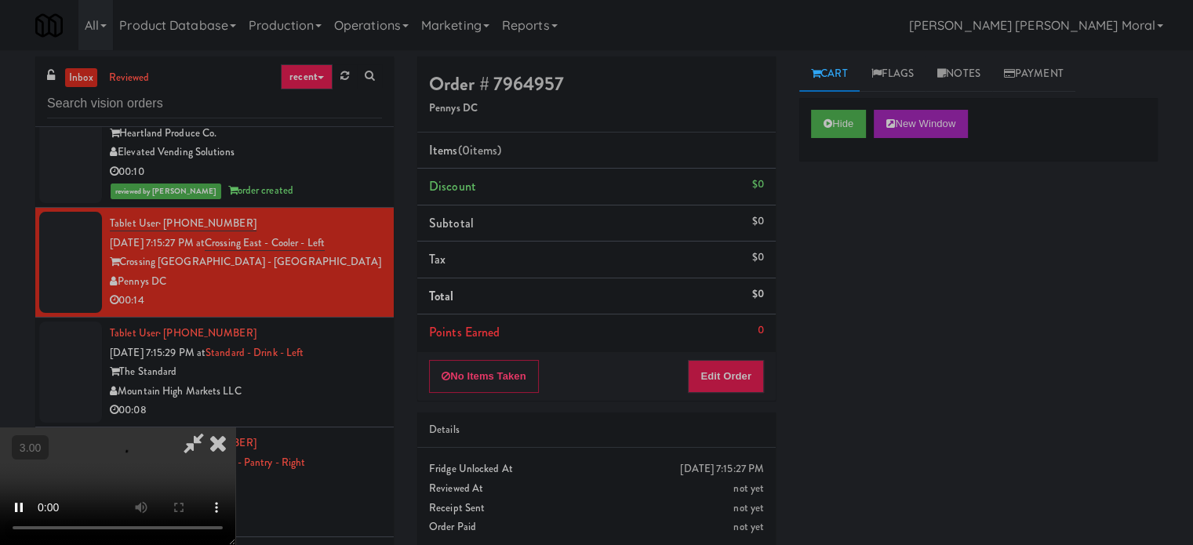
click at [834, 238] on div "Hide New Window Primary Flag Clear Flag if unable to determine what was taken o…" at bounding box center [978, 392] width 358 height 588
click at [898, 341] on div "Hide New Window Primary Flag Clear Flag if unable to determine what was taken o…" at bounding box center [978, 392] width 358 height 588
click at [235, 427] on video at bounding box center [117, 486] width 235 height 118
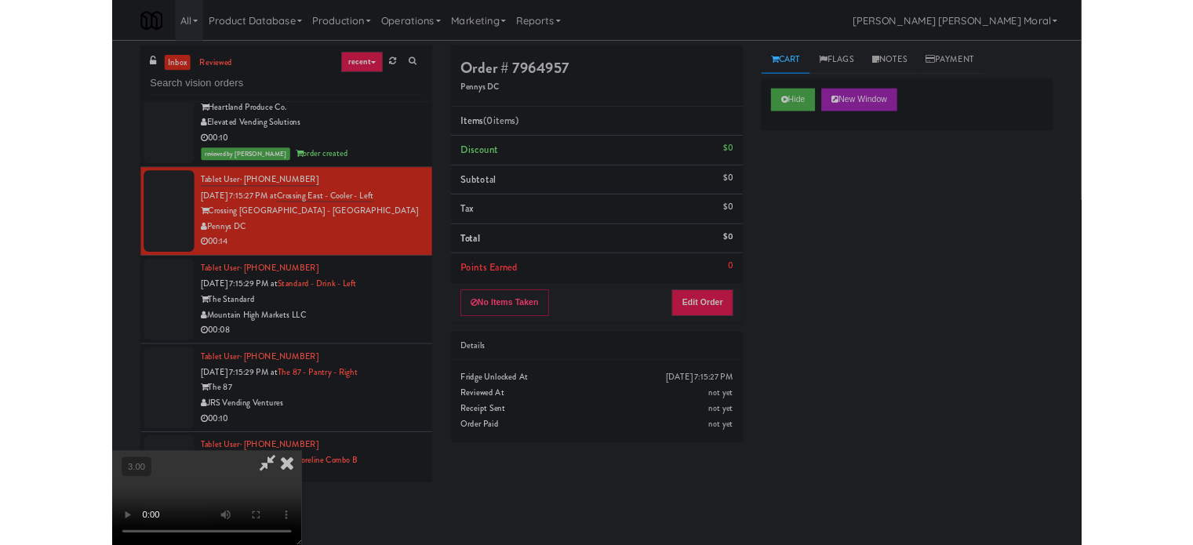
scroll to position [12117, 0]
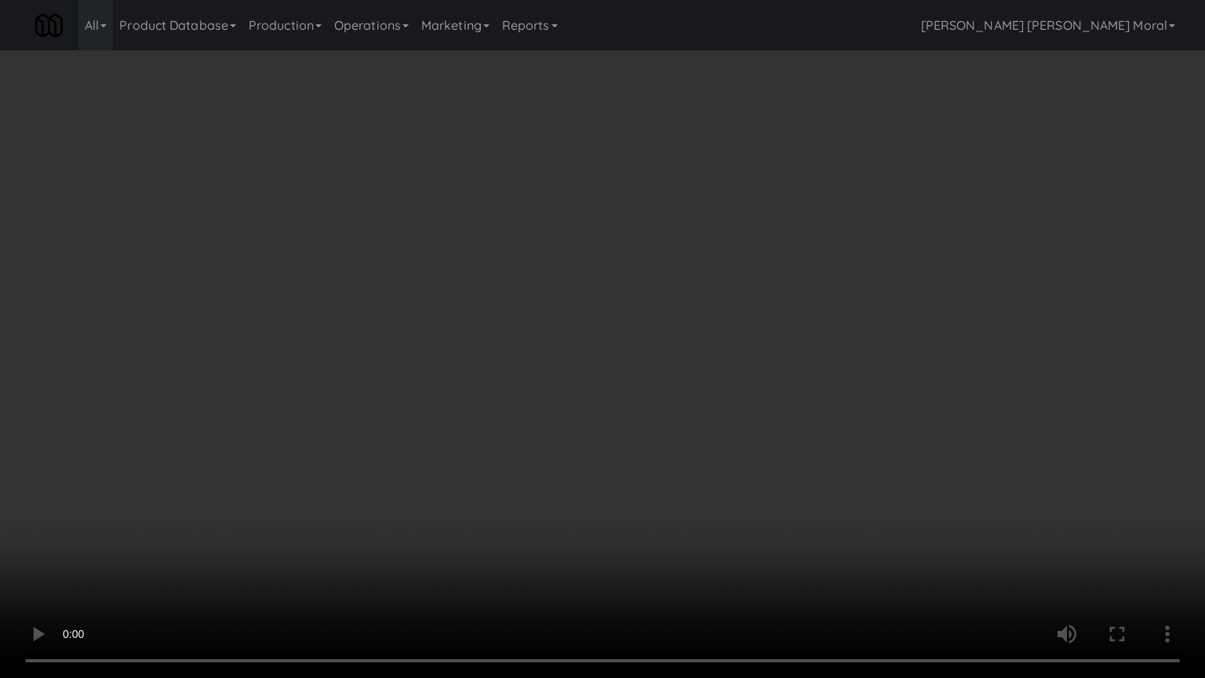
click at [620, 392] on video at bounding box center [602, 339] width 1205 height 678
click at [718, 391] on video at bounding box center [602, 339] width 1205 height 678
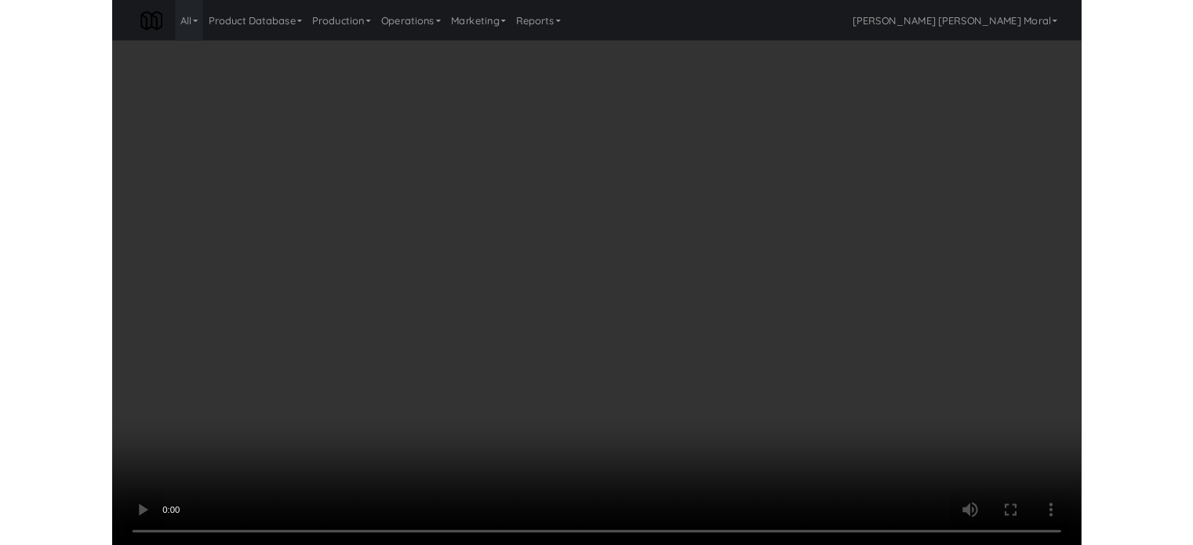
scroll to position [12155, 0]
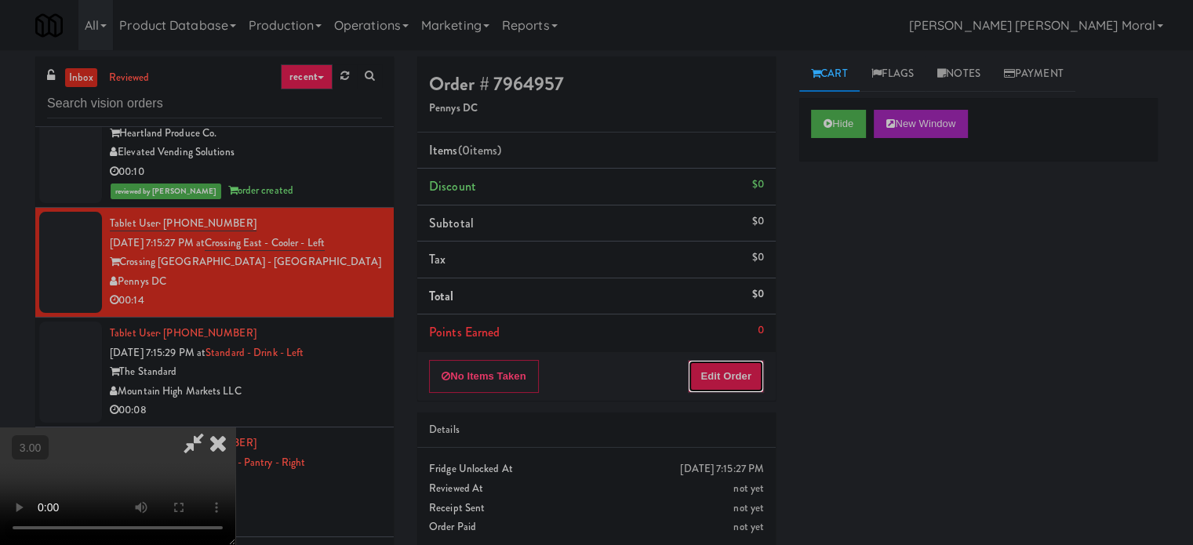
click at [754, 370] on button "Edit Order" at bounding box center [726, 376] width 76 height 33
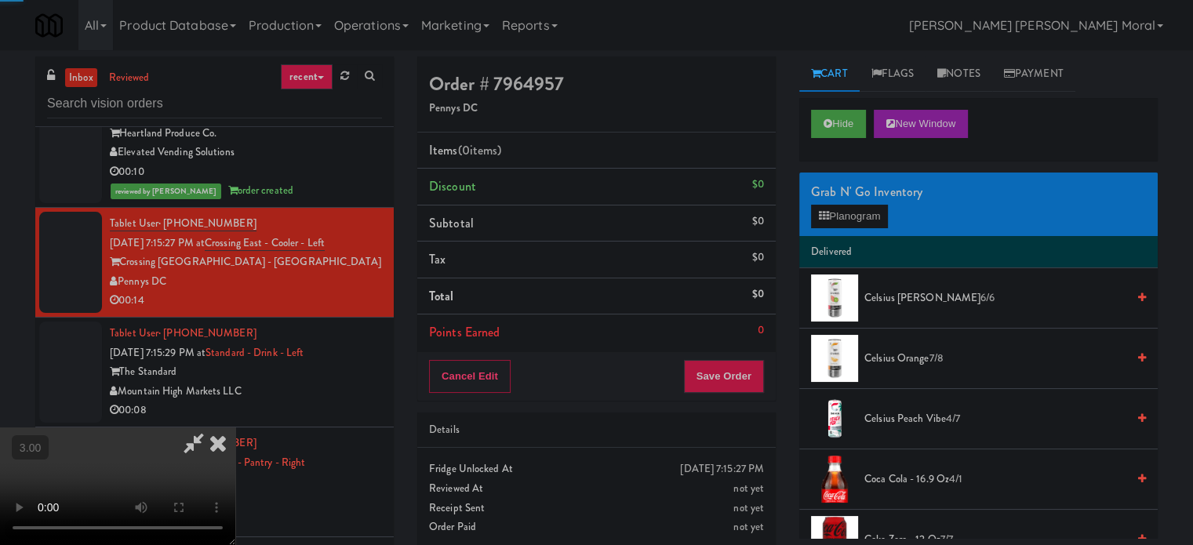
click at [846, 232] on div "Grab N' Go Inventory Planogram" at bounding box center [978, 205] width 358 height 64
click at [852, 213] on button "Planogram" at bounding box center [849, 217] width 77 height 24
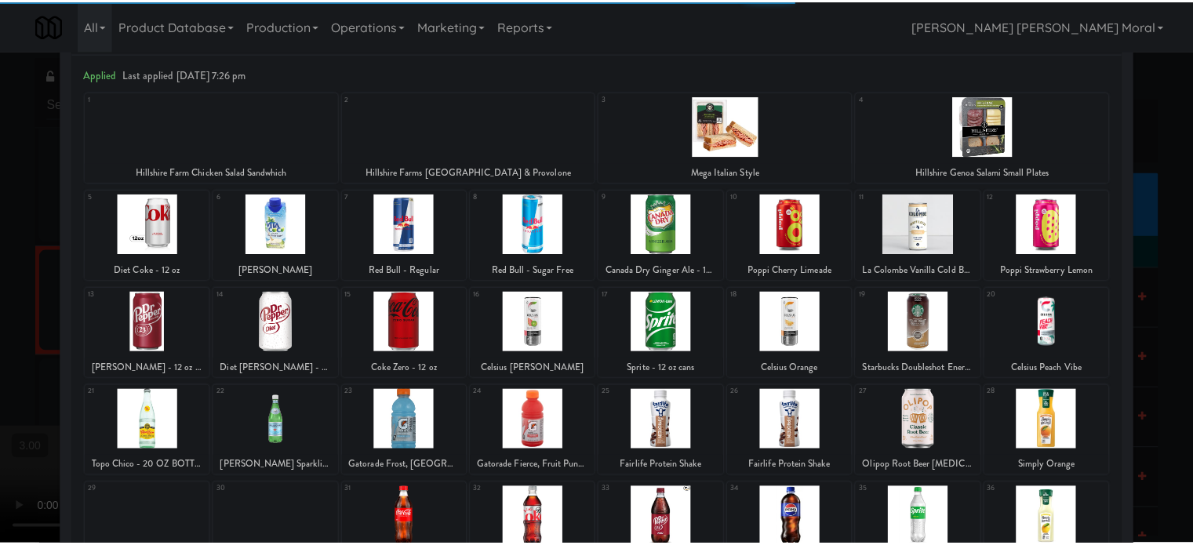
scroll to position [157, 0]
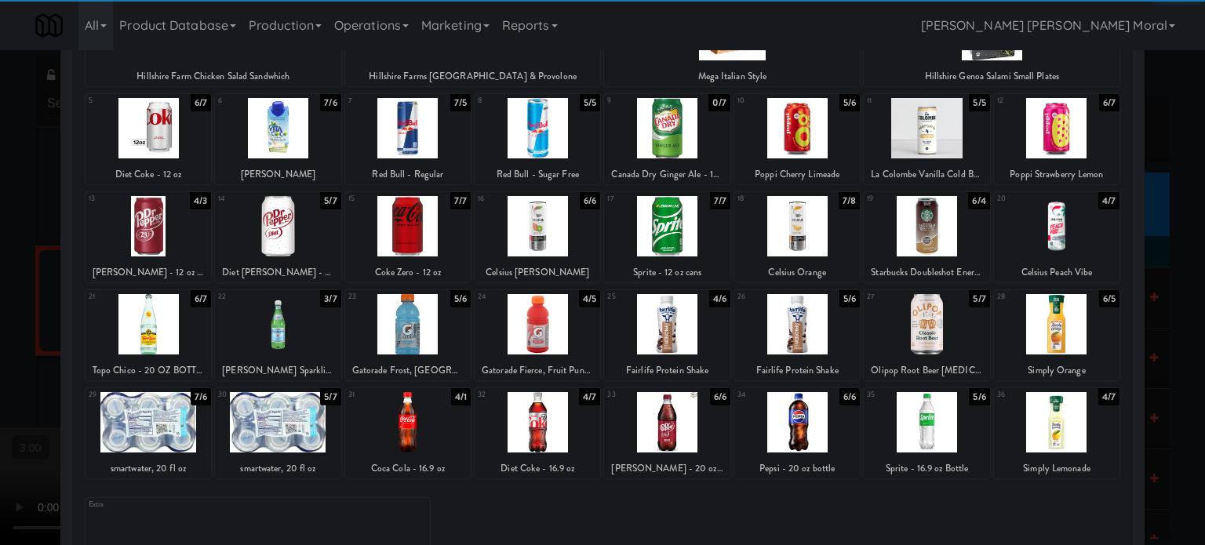
drag, startPoint x: 400, startPoint y: 426, endPoint x: 634, endPoint y: 453, distance: 236.1
click at [401, 426] on div at bounding box center [407, 422] width 125 height 60
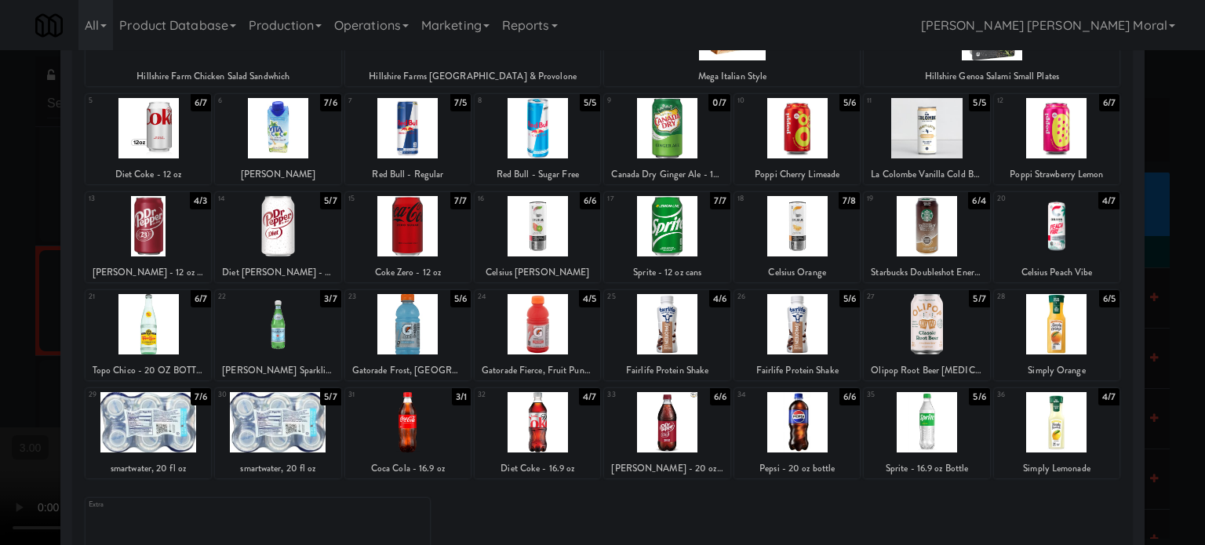
click at [935, 423] on div at bounding box center [925, 422] width 125 height 60
drag, startPoint x: 0, startPoint y: 336, endPoint x: 101, endPoint y: 356, distance: 103.2
click at [2, 337] on div at bounding box center [602, 272] width 1205 height 545
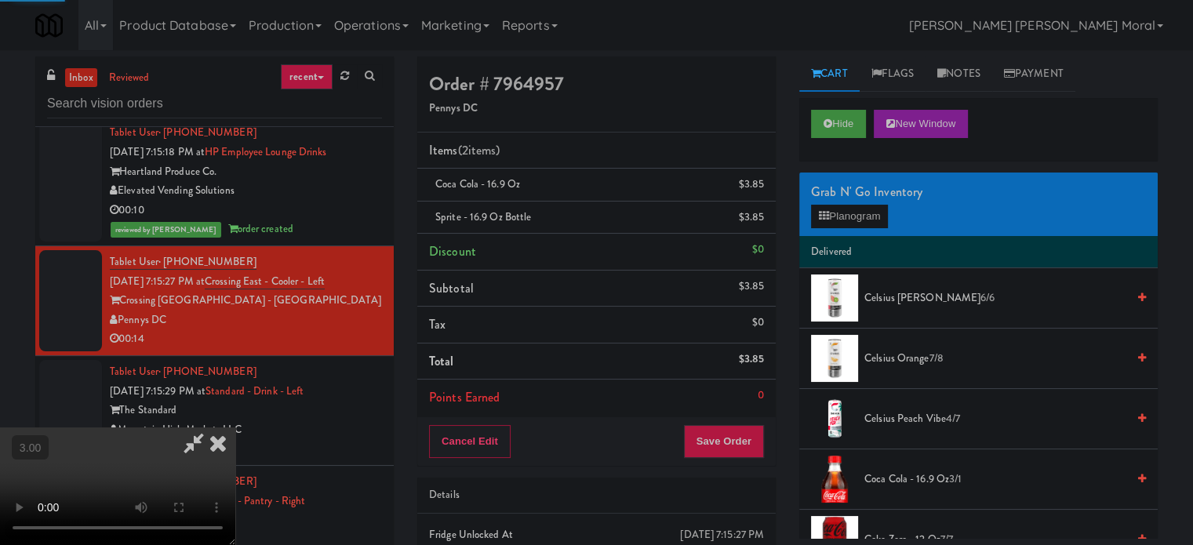
scroll to position [12155, 0]
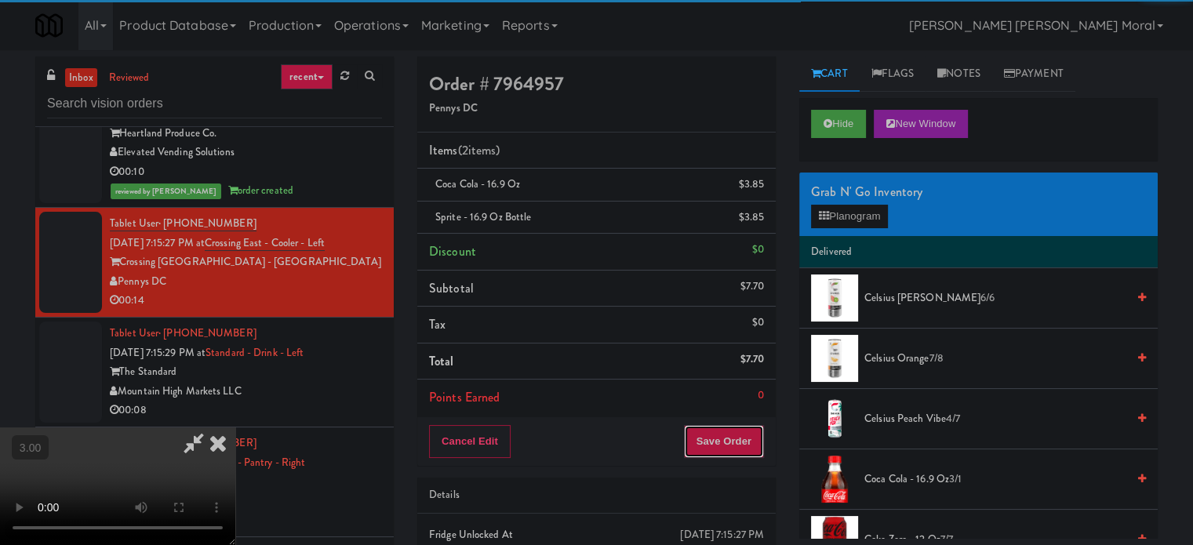
click at [739, 455] on button "Save Order" at bounding box center [724, 441] width 80 height 33
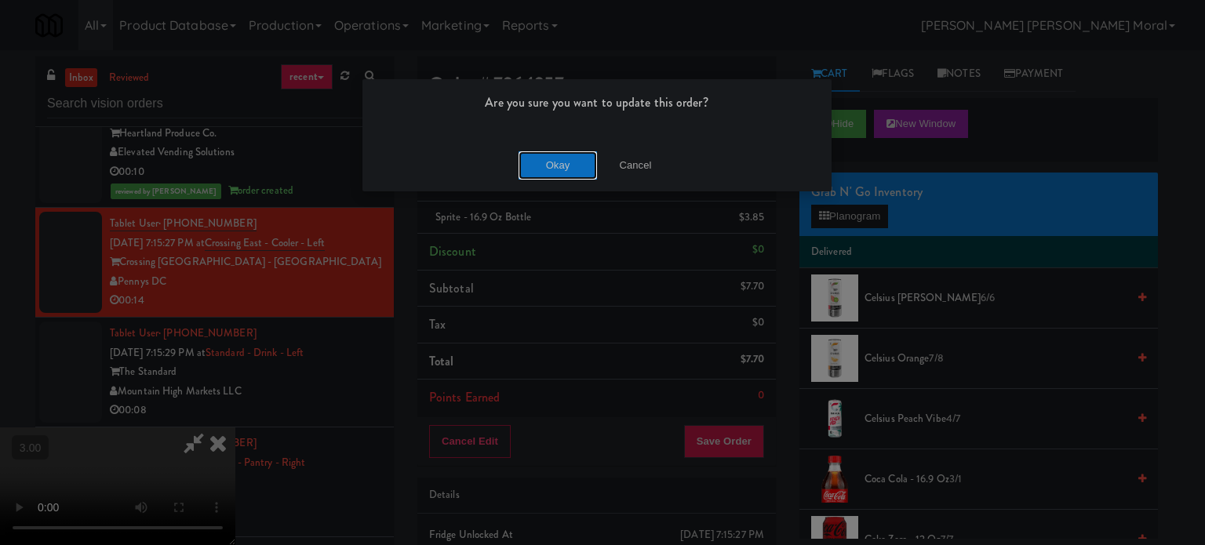
click at [548, 160] on button "Okay" at bounding box center [557, 165] width 78 height 28
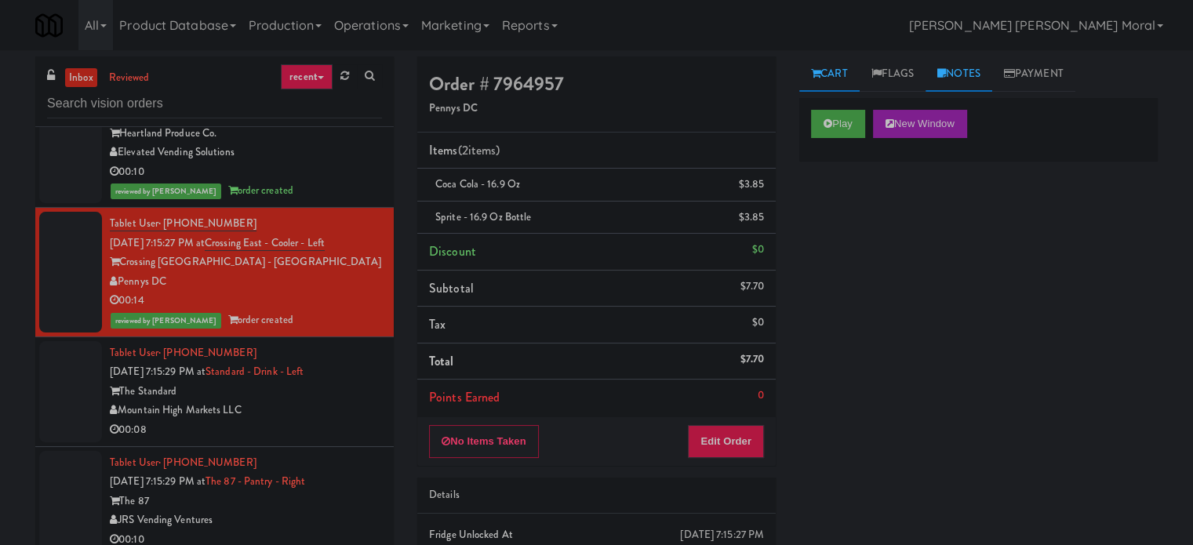
click at [957, 74] on link "Notes" at bounding box center [958, 73] width 67 height 35
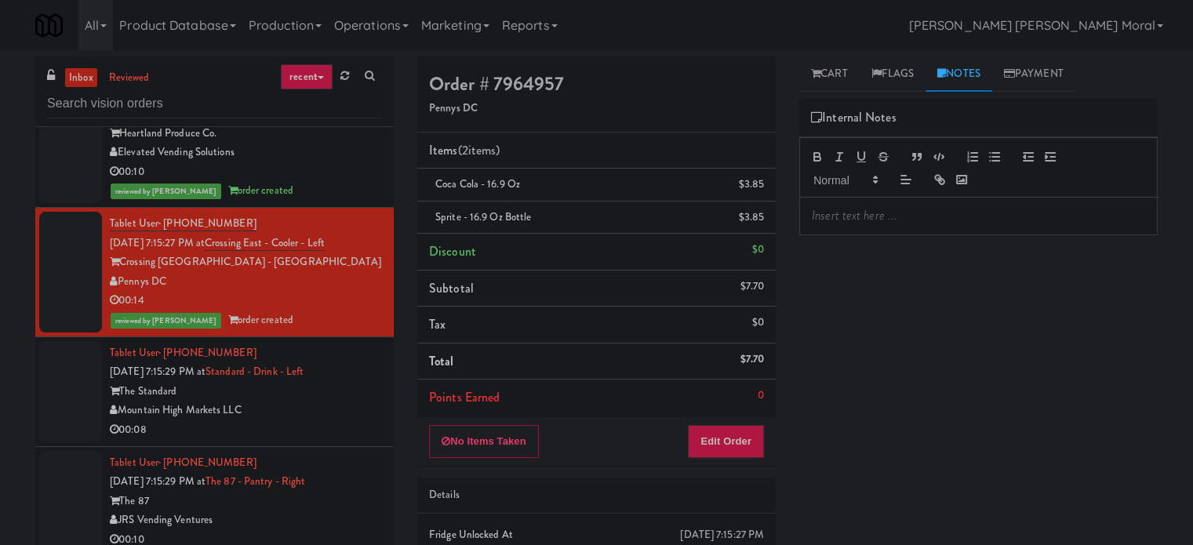
click at [915, 201] on div at bounding box center [978, 216] width 357 height 36
click at [838, 72] on link "Cart" at bounding box center [829, 73] width 60 height 35
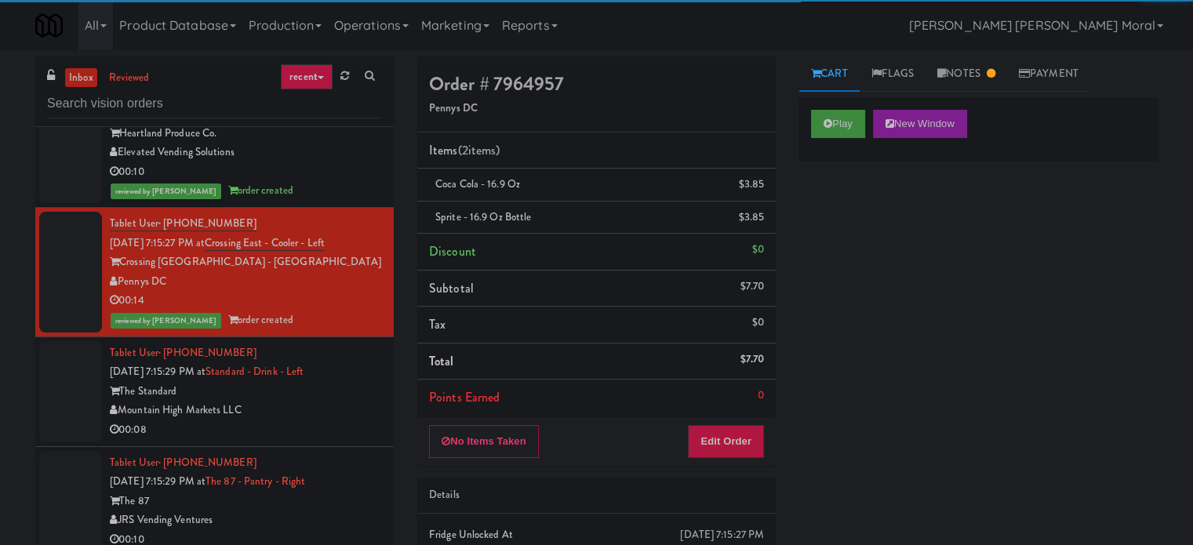
click at [887, 242] on div "Play New Window Primary Flag Clear Flag if unable to determine what was taken o…" at bounding box center [978, 392] width 358 height 588
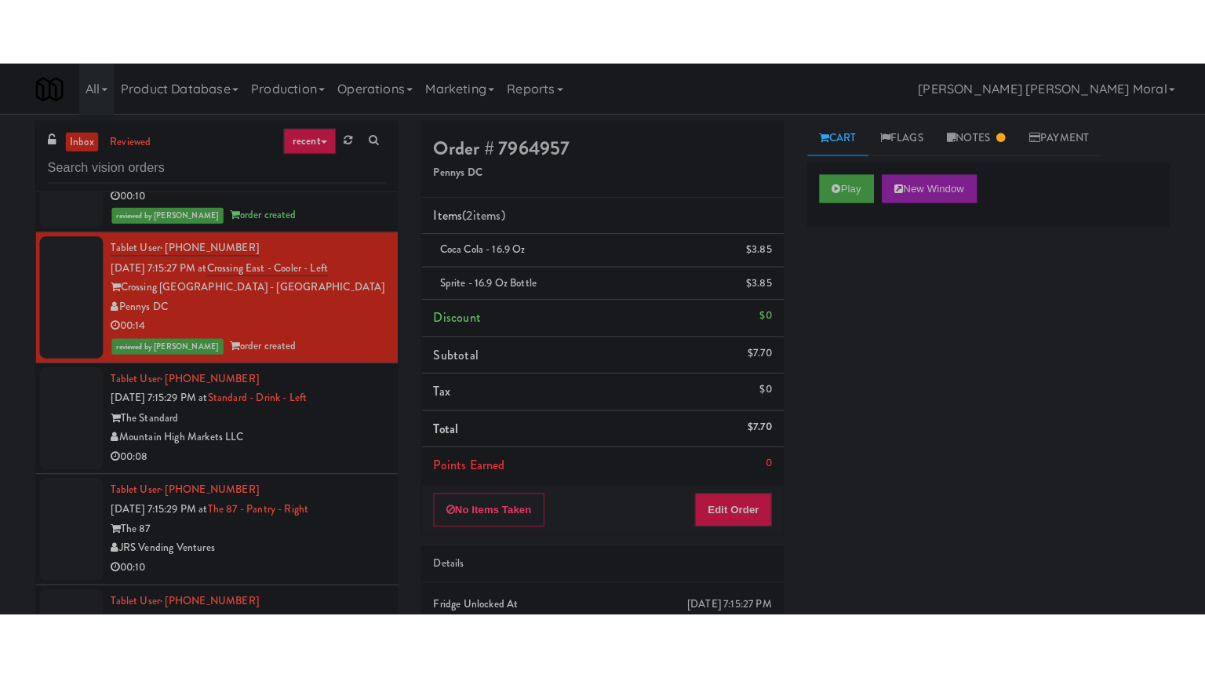
scroll to position [12234, 0]
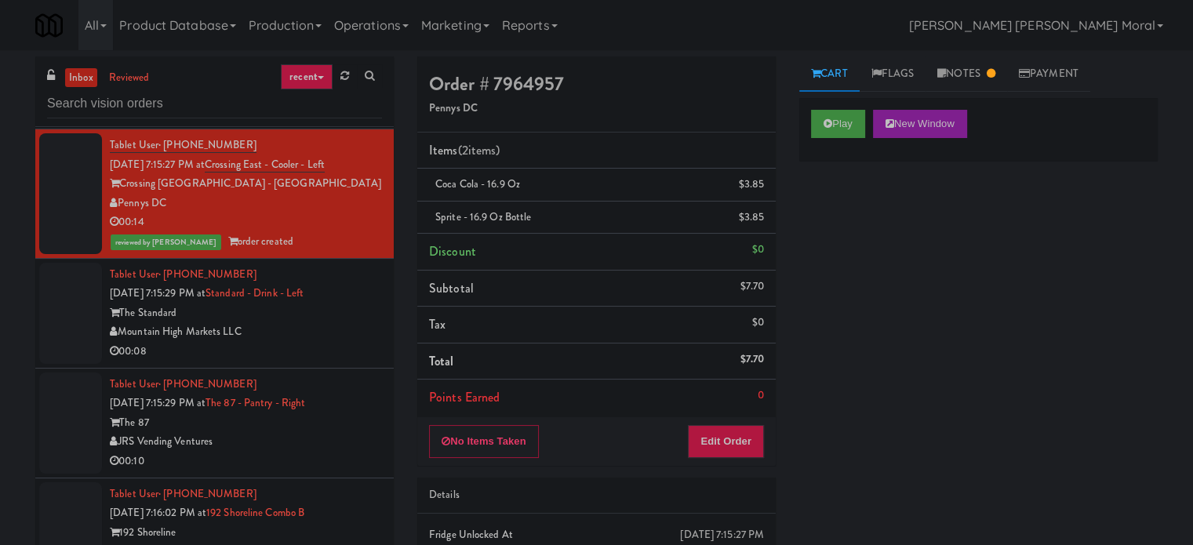
click at [342, 362] on div "00:08" at bounding box center [246, 352] width 272 height 20
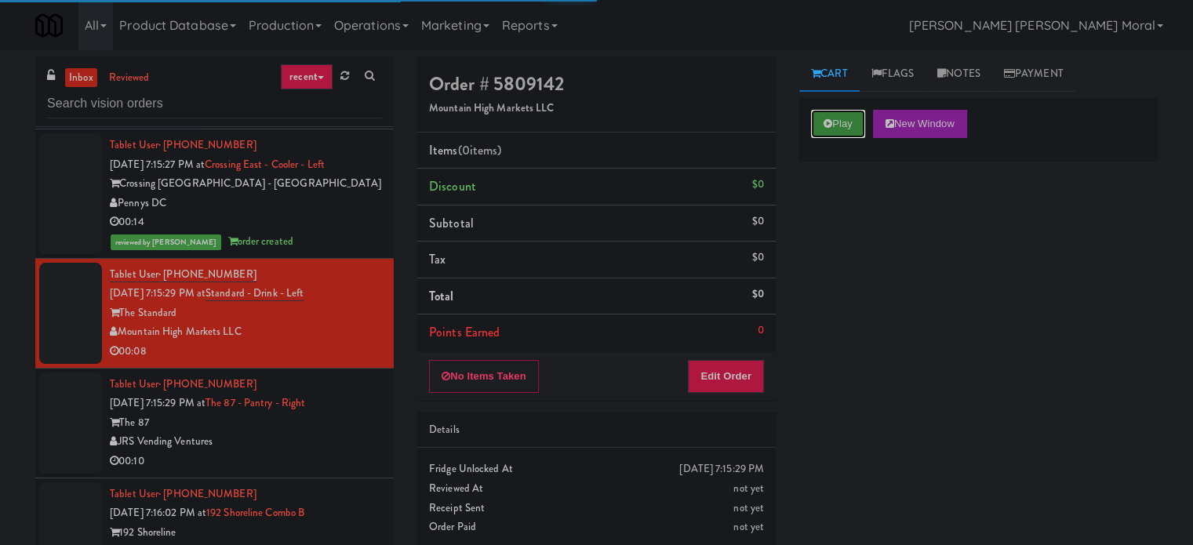
click at [844, 125] on button "Play" at bounding box center [838, 124] width 54 height 28
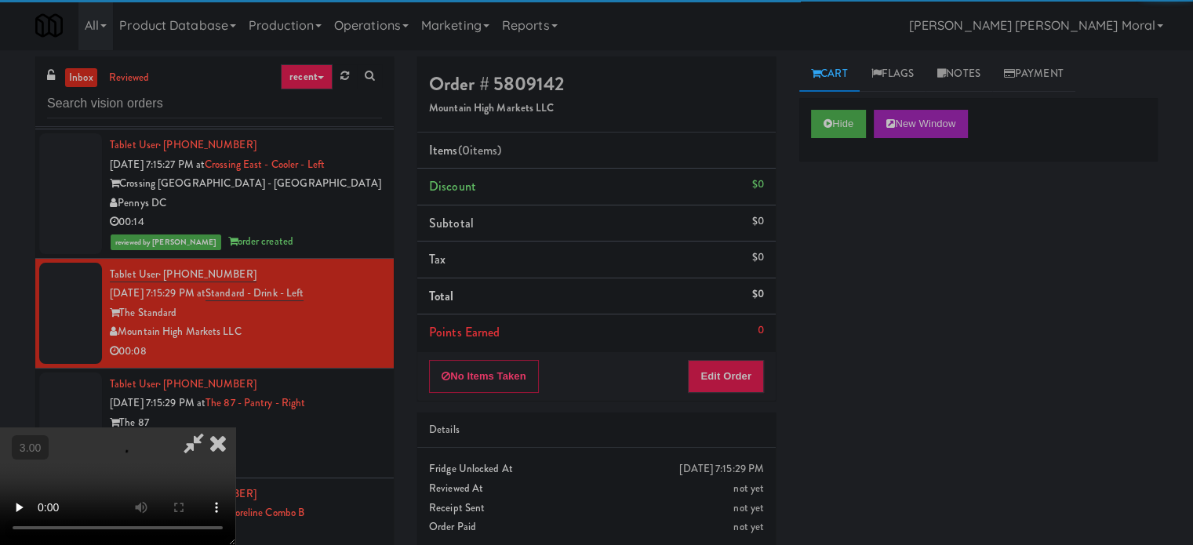
click at [850, 232] on div "Hide New Window Primary Flag Clear Flag if unable to determine what was taken o…" at bounding box center [978, 392] width 358 height 588
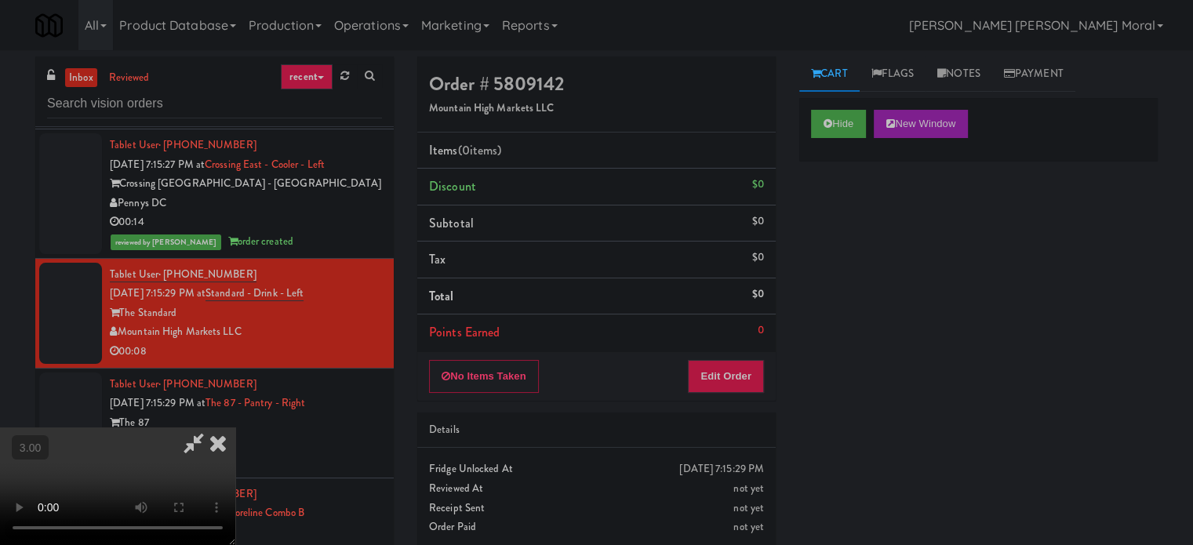
click at [235, 427] on video at bounding box center [117, 486] width 235 height 118
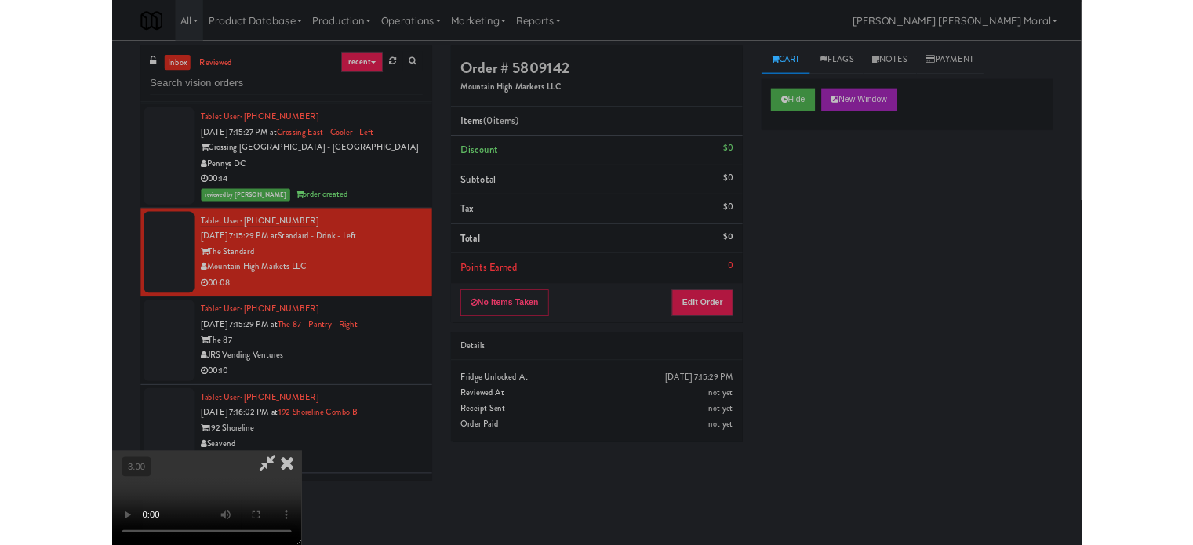
scroll to position [12195, 0]
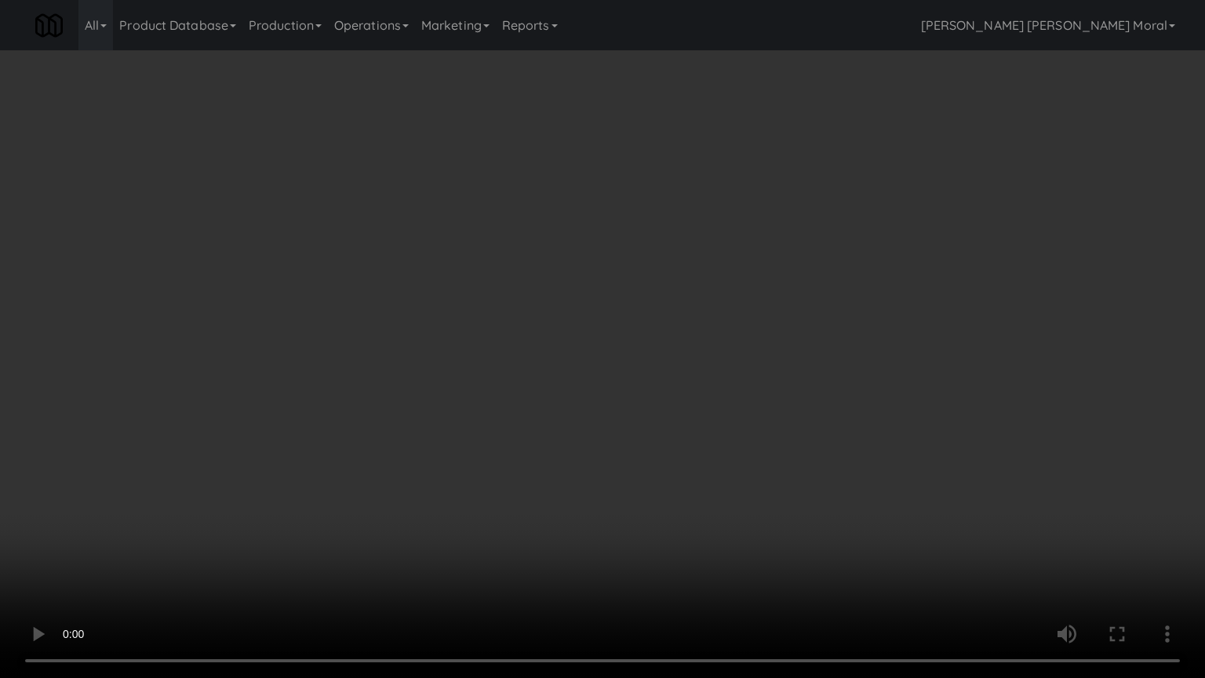
click at [646, 374] on video at bounding box center [602, 339] width 1205 height 678
click at [656, 369] on video at bounding box center [602, 339] width 1205 height 678
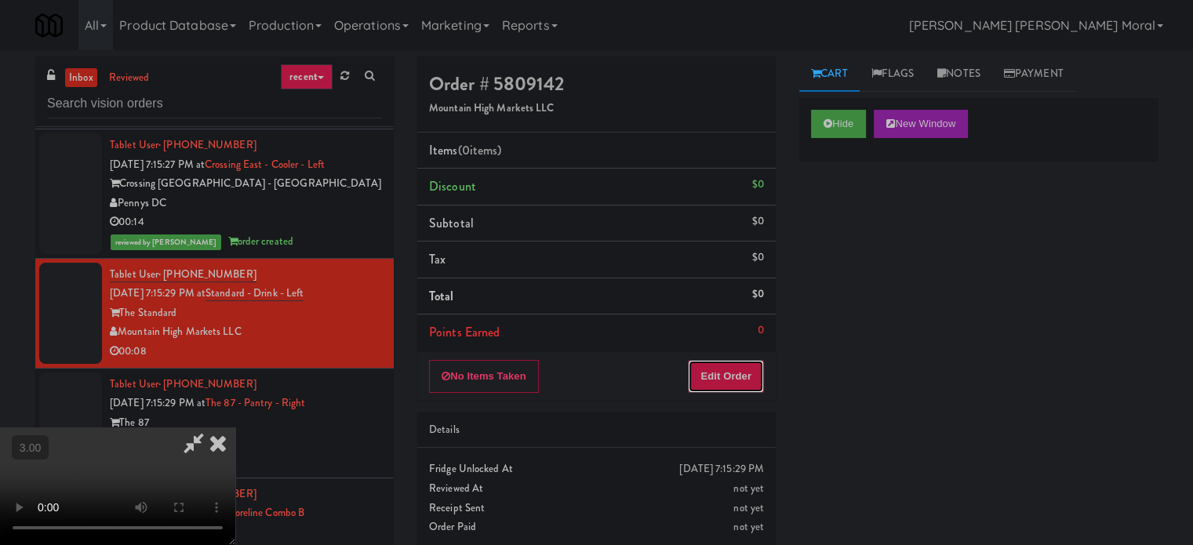
click at [747, 369] on button "Edit Order" at bounding box center [726, 376] width 76 height 33
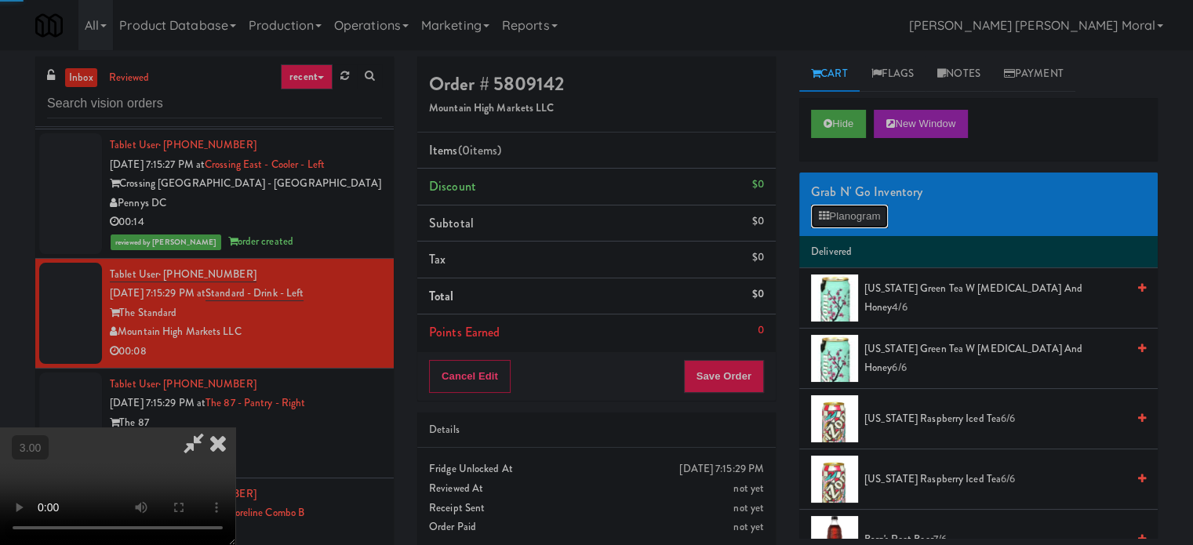
click at [851, 205] on button "Planogram" at bounding box center [849, 217] width 77 height 24
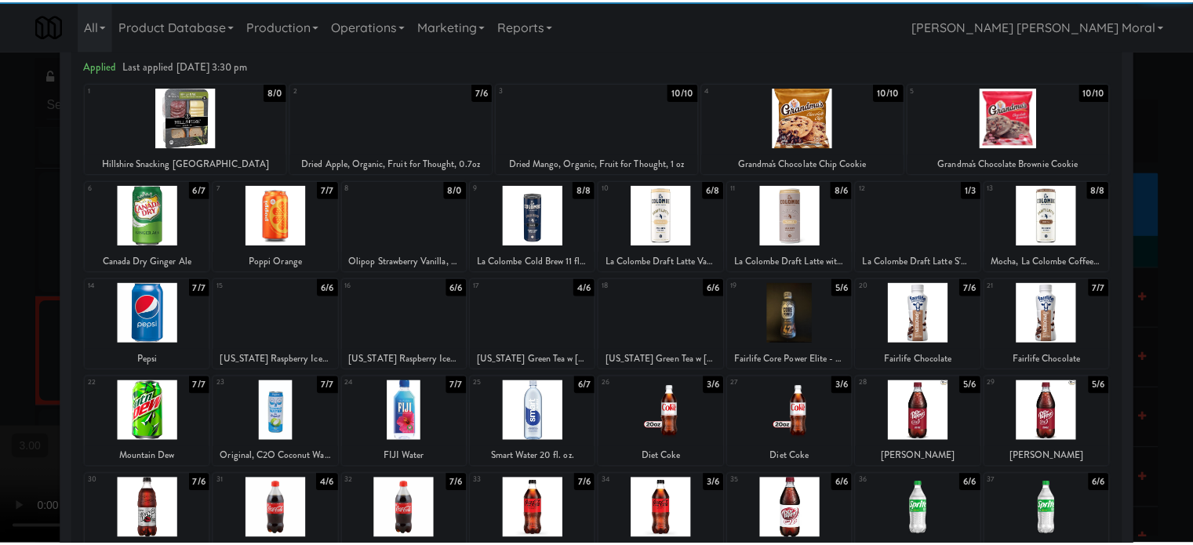
scroll to position [78, 0]
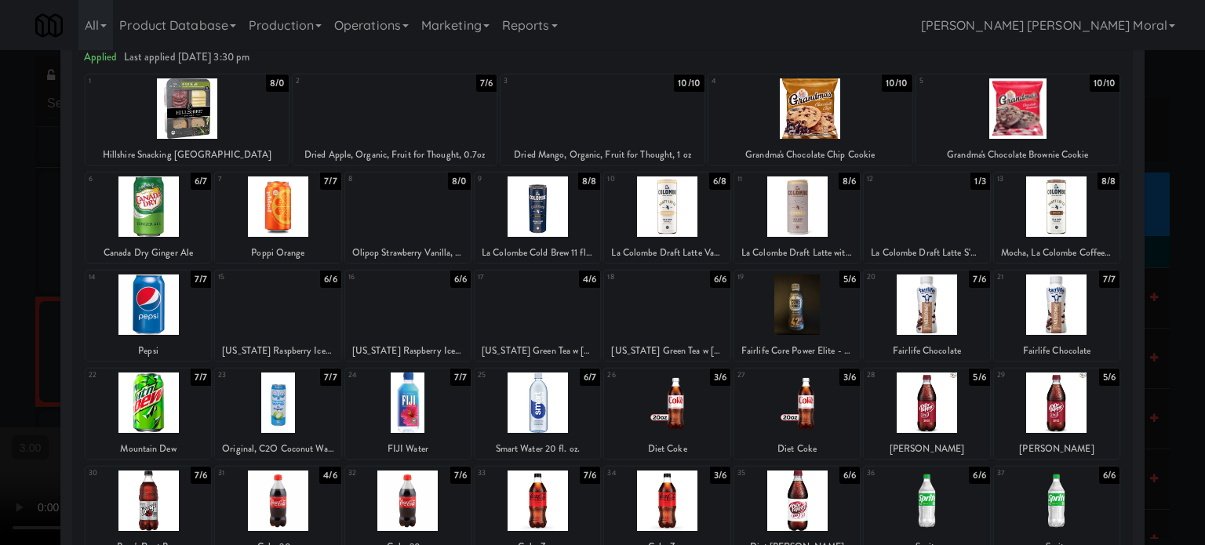
click at [667, 401] on div at bounding box center [666, 402] width 125 height 60
click at [0, 303] on div at bounding box center [602, 272] width 1205 height 545
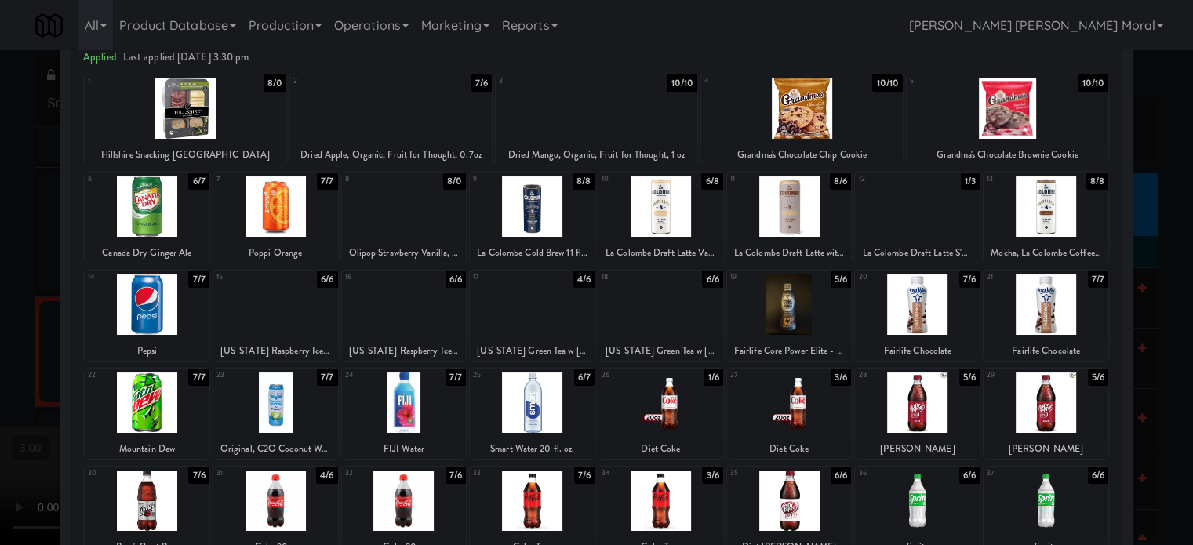
scroll to position [12234, 0]
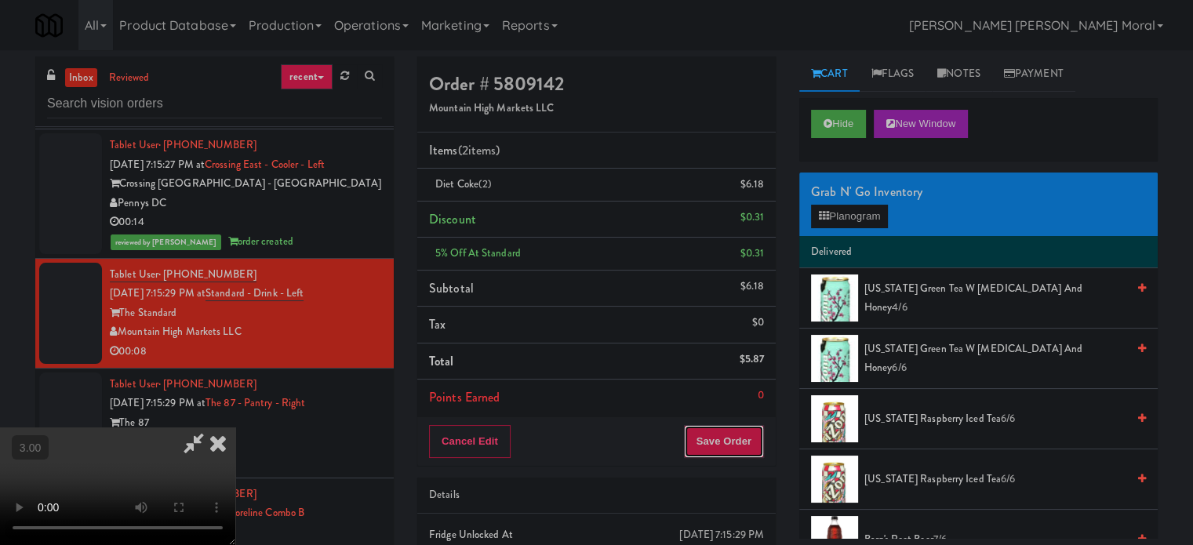
click at [744, 431] on button "Save Order" at bounding box center [724, 441] width 80 height 33
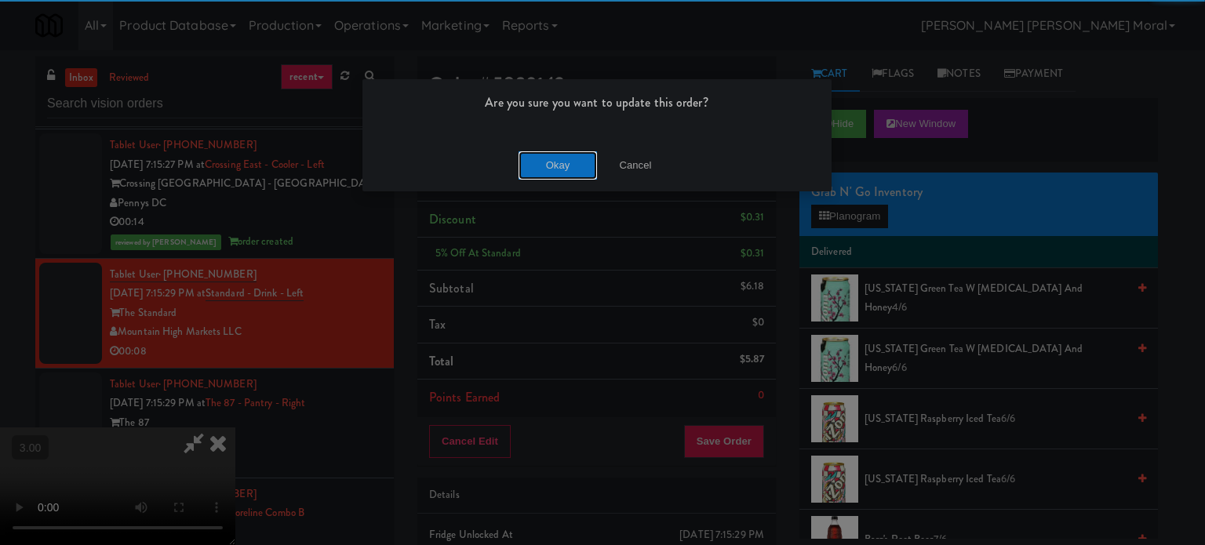
click at [558, 166] on button "Okay" at bounding box center [557, 165] width 78 height 28
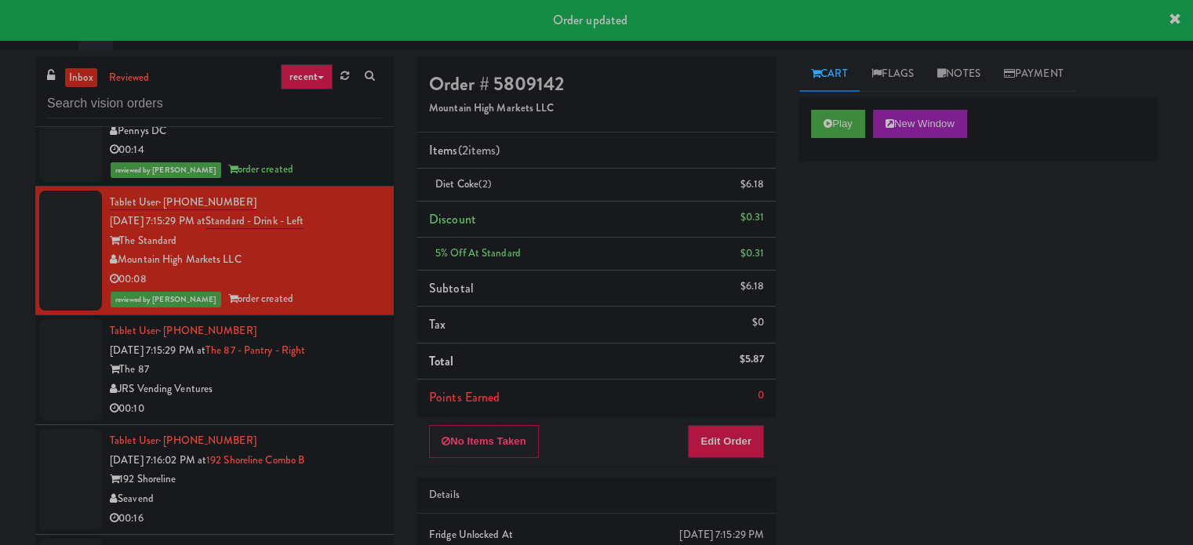
scroll to position [12390, 0]
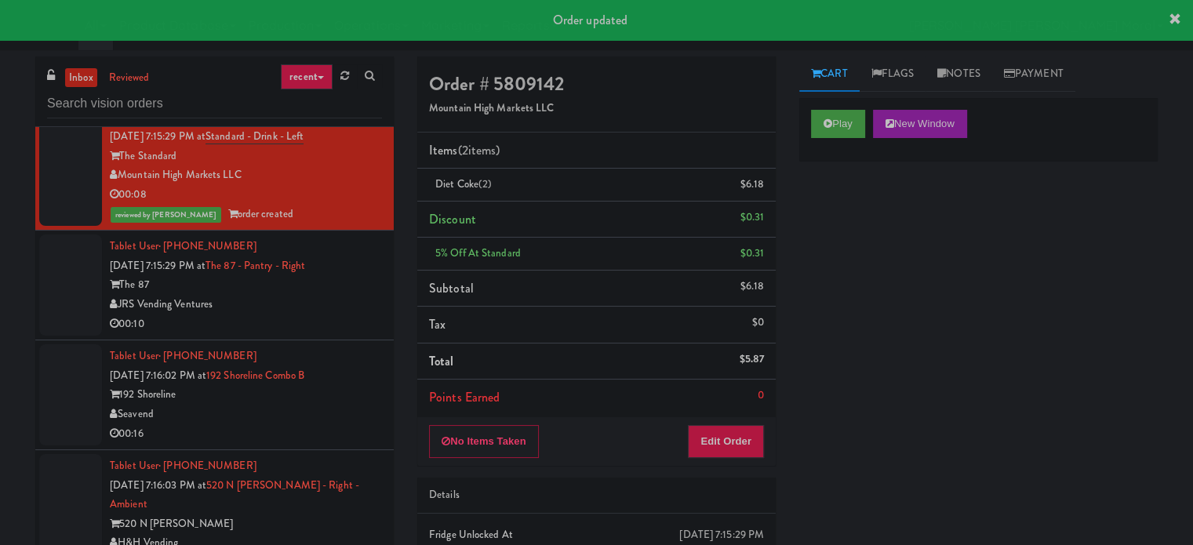
click at [303, 334] on div "00:10" at bounding box center [246, 324] width 272 height 20
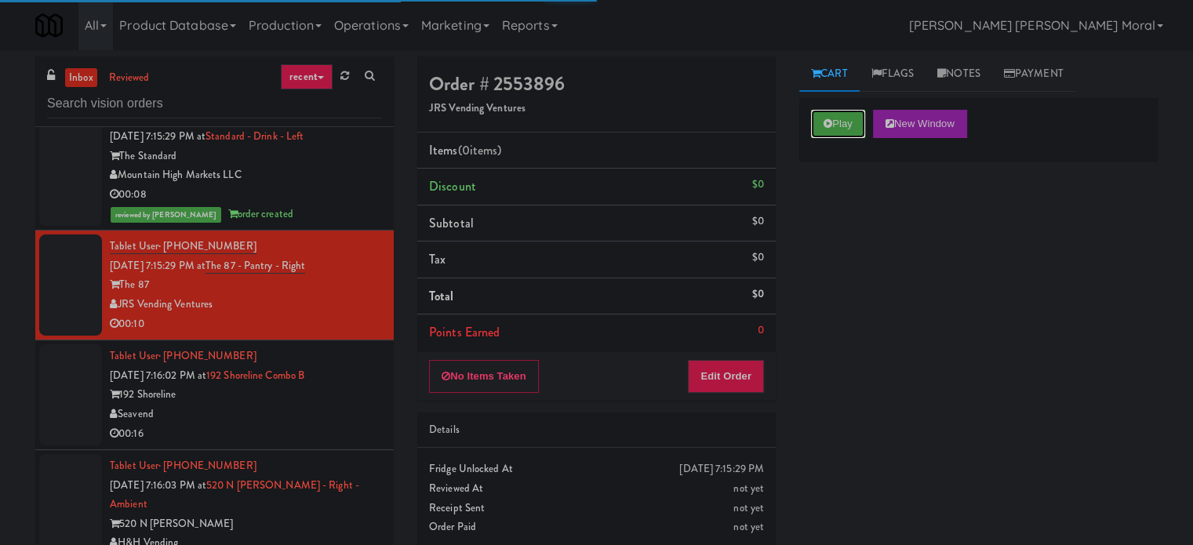
drag, startPoint x: 829, startPoint y: 115, endPoint x: 831, endPoint y: 158, distance: 43.2
click at [829, 118] on button "Play" at bounding box center [838, 124] width 54 height 28
click at [828, 224] on div "Play New Window Primary Flag Clear Flag if unable to determine what was taken o…" at bounding box center [978, 392] width 358 height 588
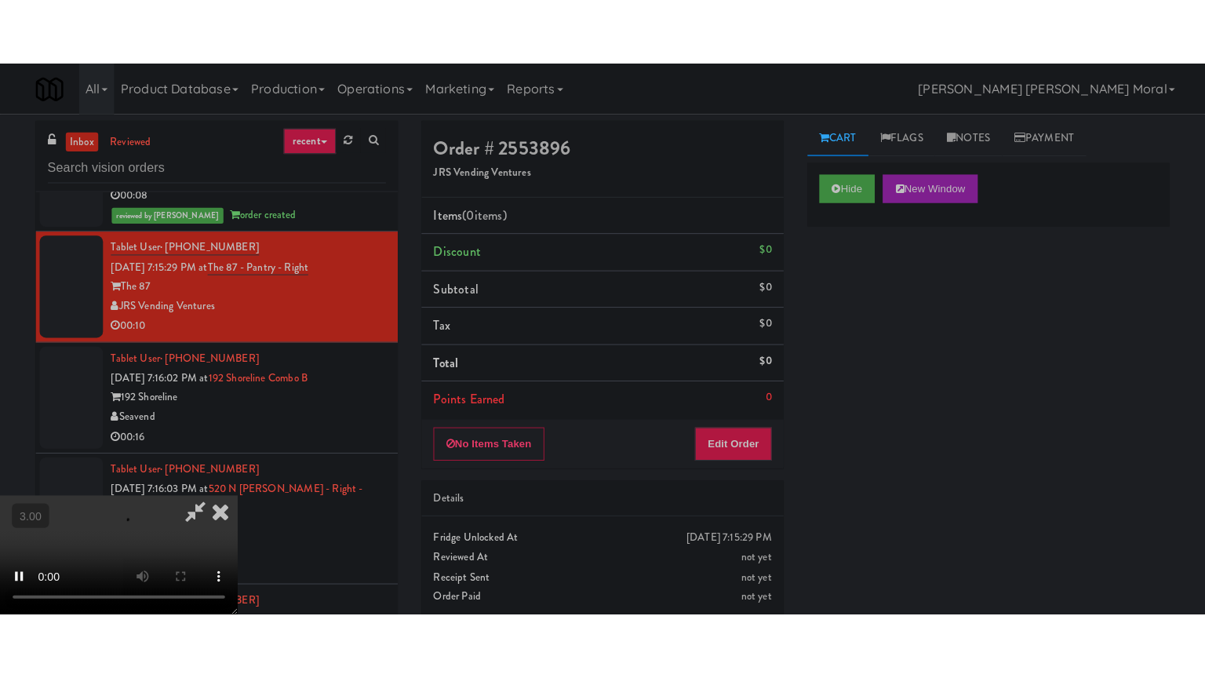
scroll to position [12547, 0]
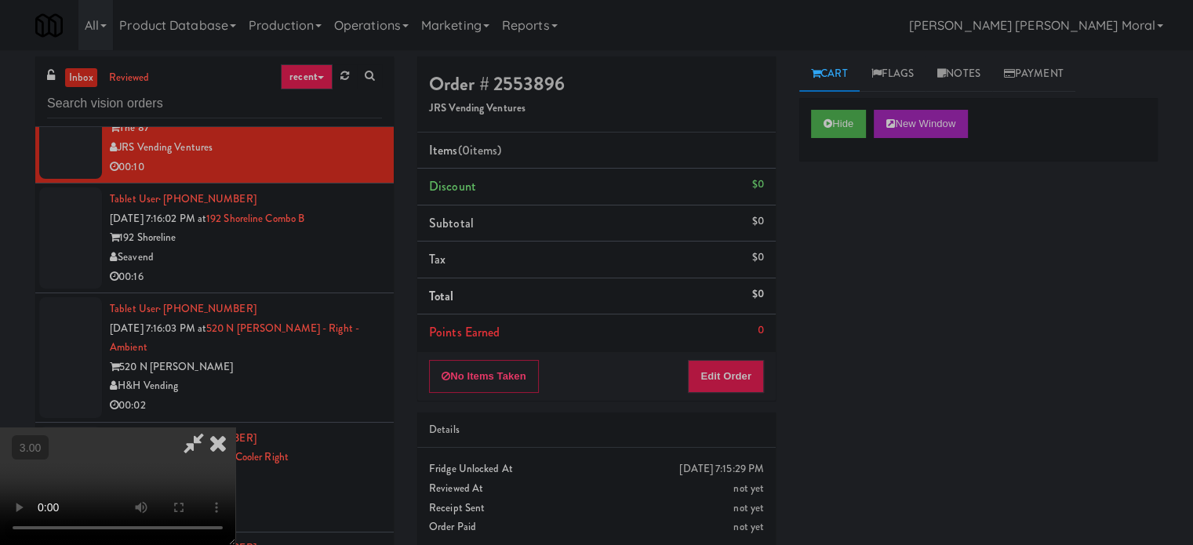
click at [851, 365] on div "Hide New Window Primary Flag Clear Flag if unable to determine what was taken o…" at bounding box center [978, 392] width 358 height 588
click at [235, 427] on video at bounding box center [117, 486] width 235 height 118
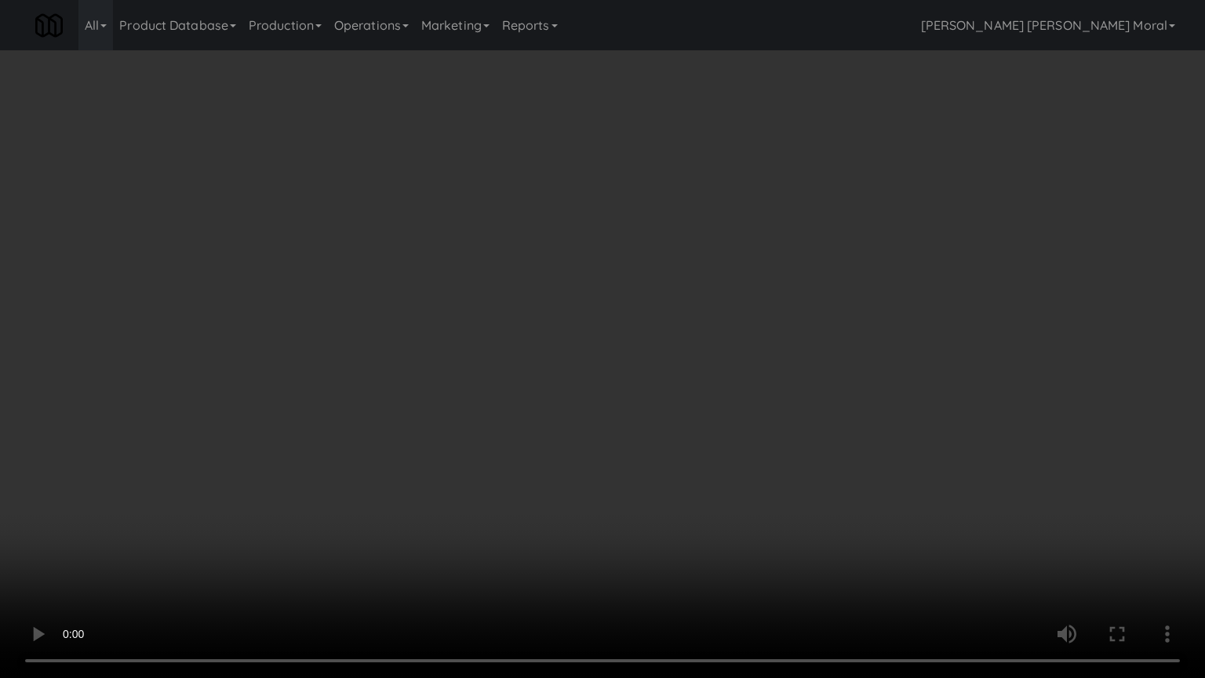
click at [573, 404] on video at bounding box center [602, 339] width 1205 height 678
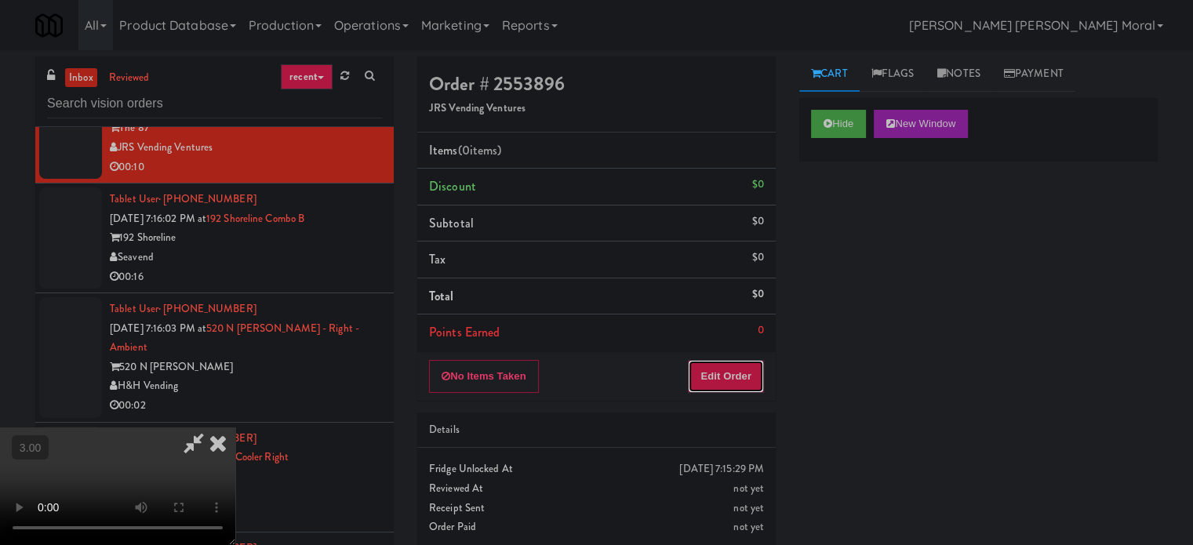
click at [741, 381] on button "Edit Order" at bounding box center [726, 376] width 76 height 33
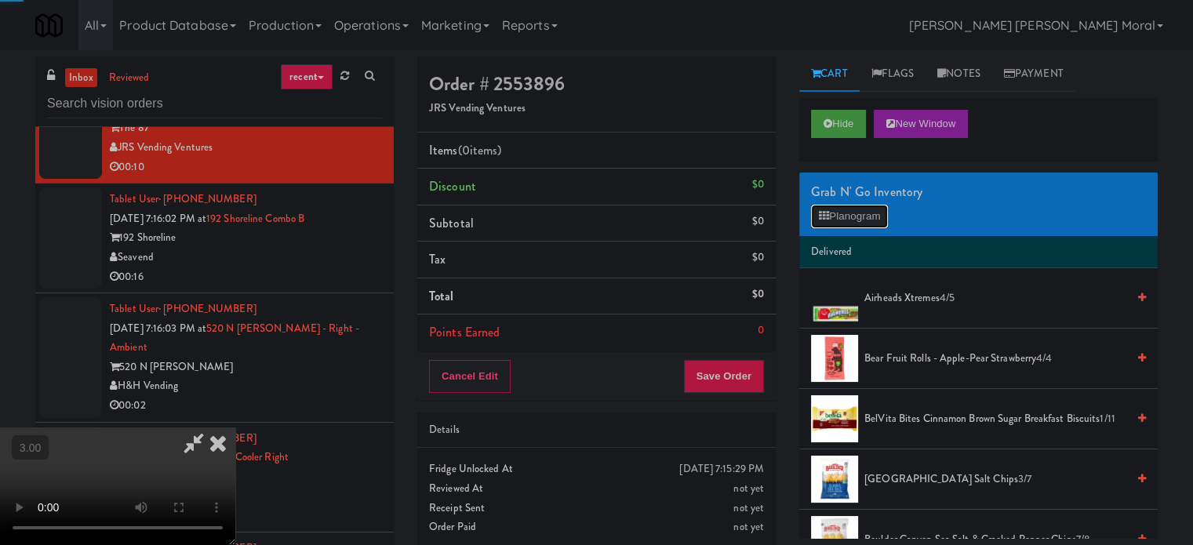
click at [853, 212] on button "Planogram" at bounding box center [849, 217] width 77 height 24
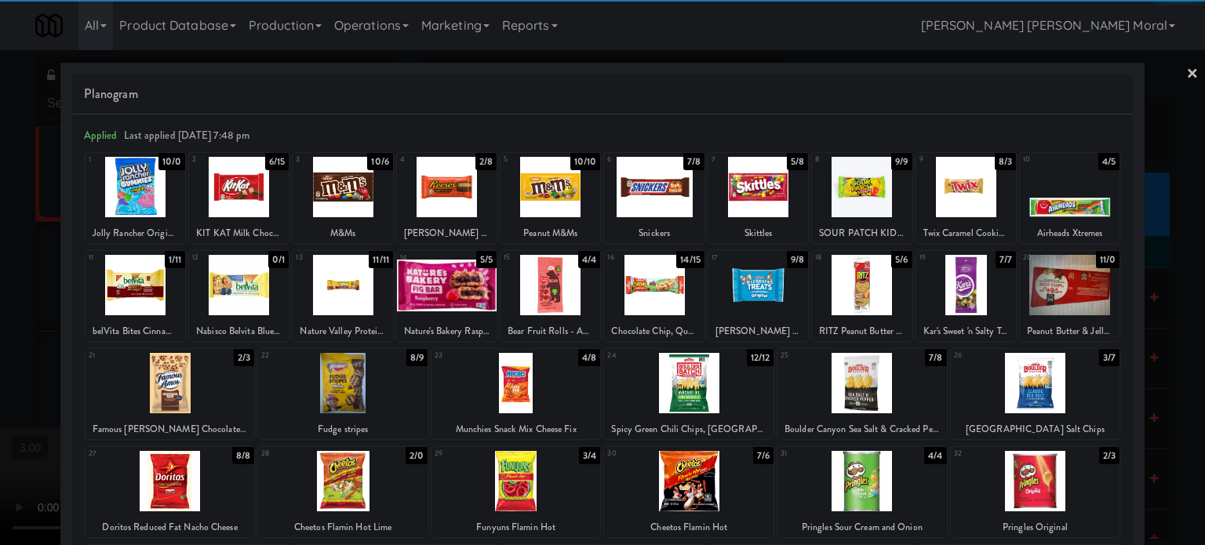
click at [151, 191] on div at bounding box center [135, 187] width 100 height 60
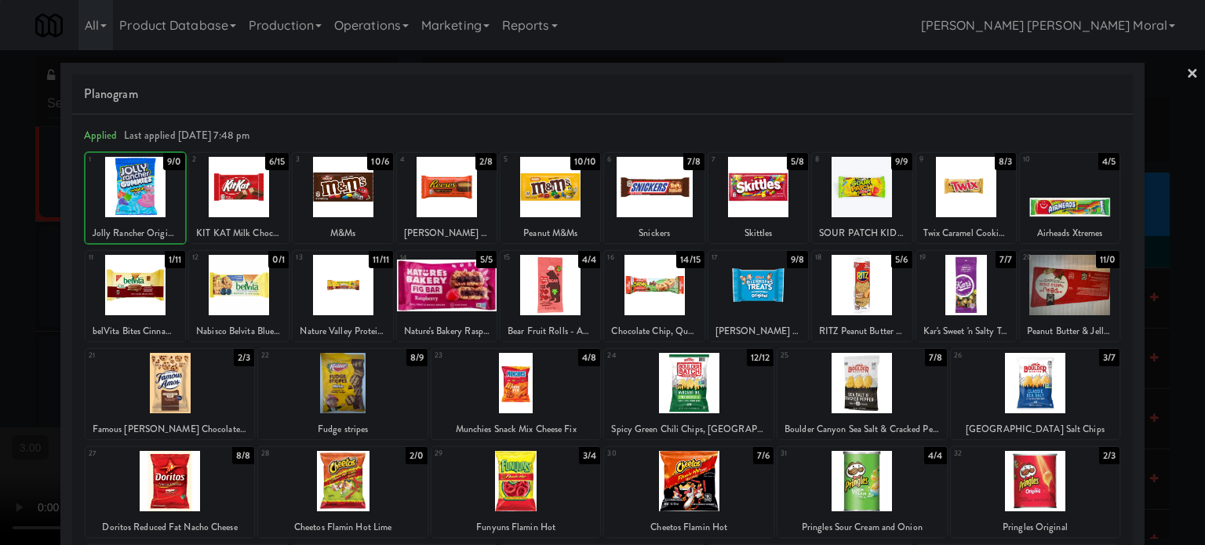
click at [0, 291] on div at bounding box center [602, 272] width 1205 height 545
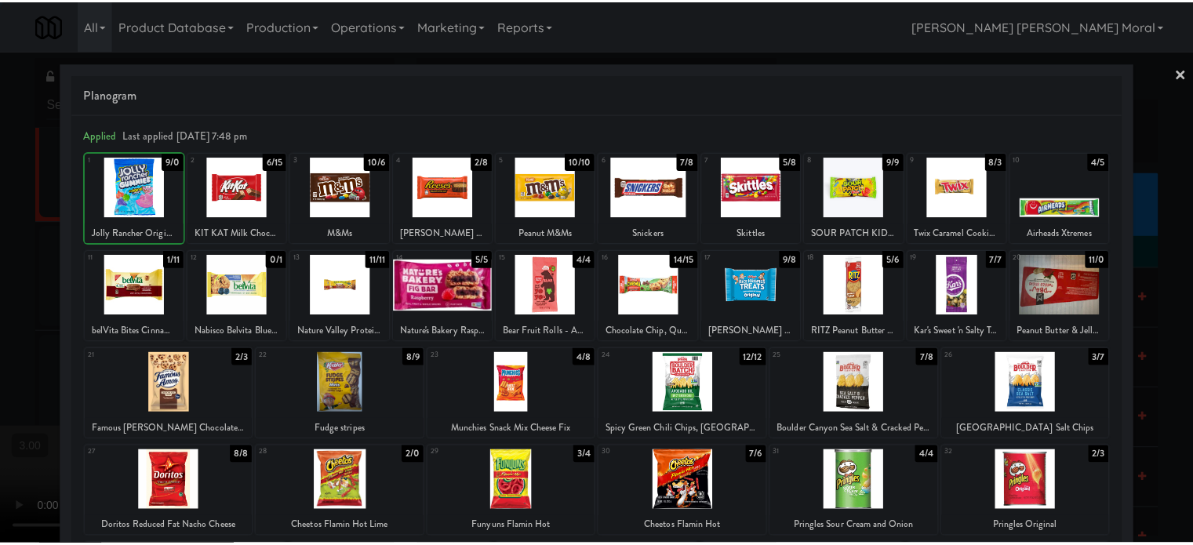
scroll to position [12547, 0]
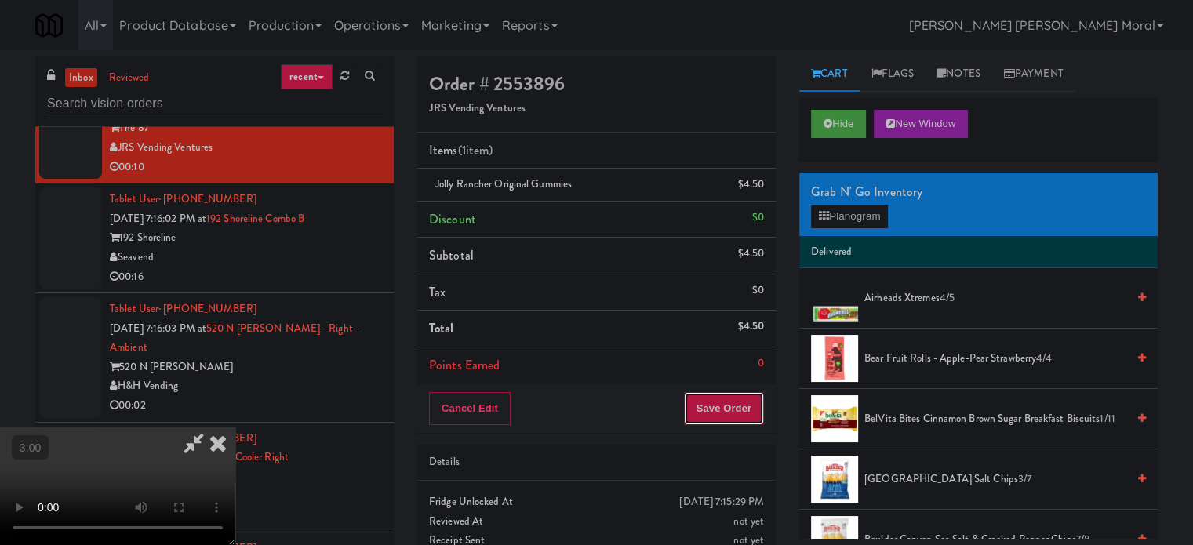
click at [761, 410] on button "Save Order" at bounding box center [724, 408] width 80 height 33
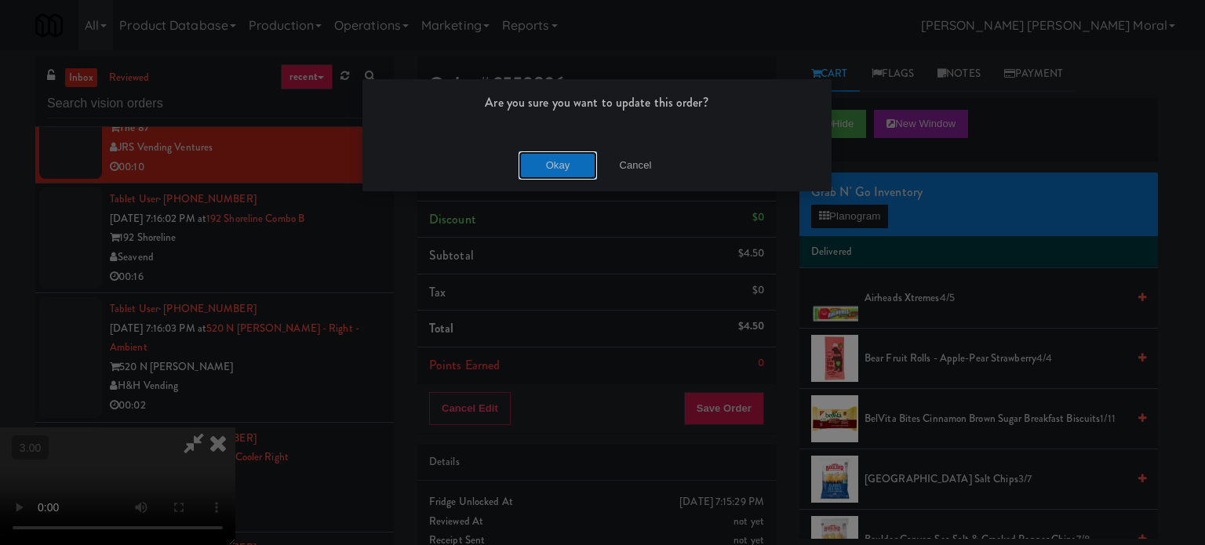
click at [551, 155] on button "Okay" at bounding box center [557, 165] width 78 height 28
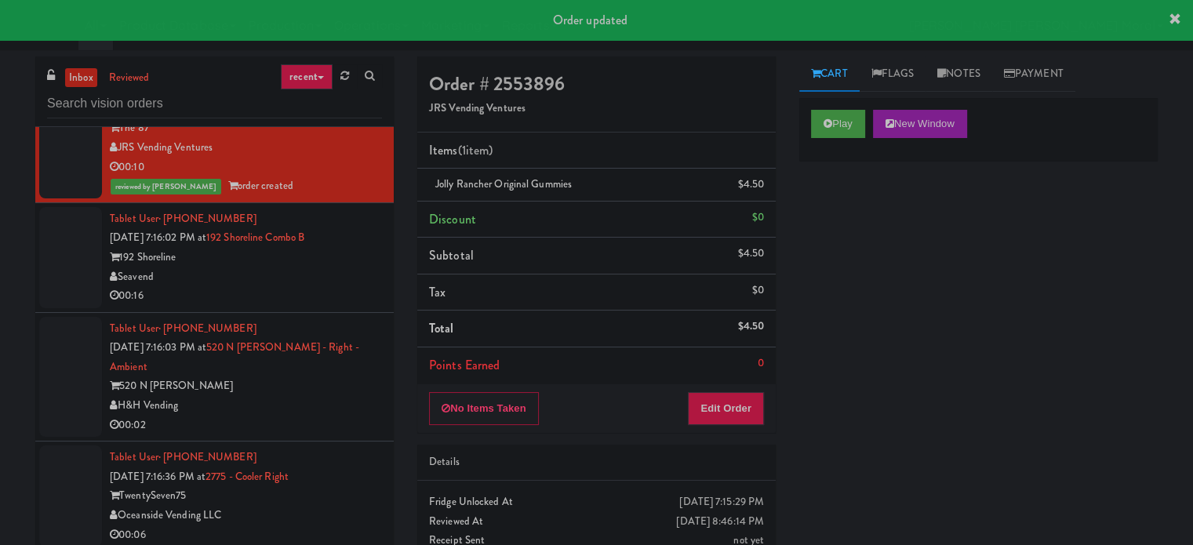
click at [352, 287] on div "Seavend" at bounding box center [246, 277] width 272 height 20
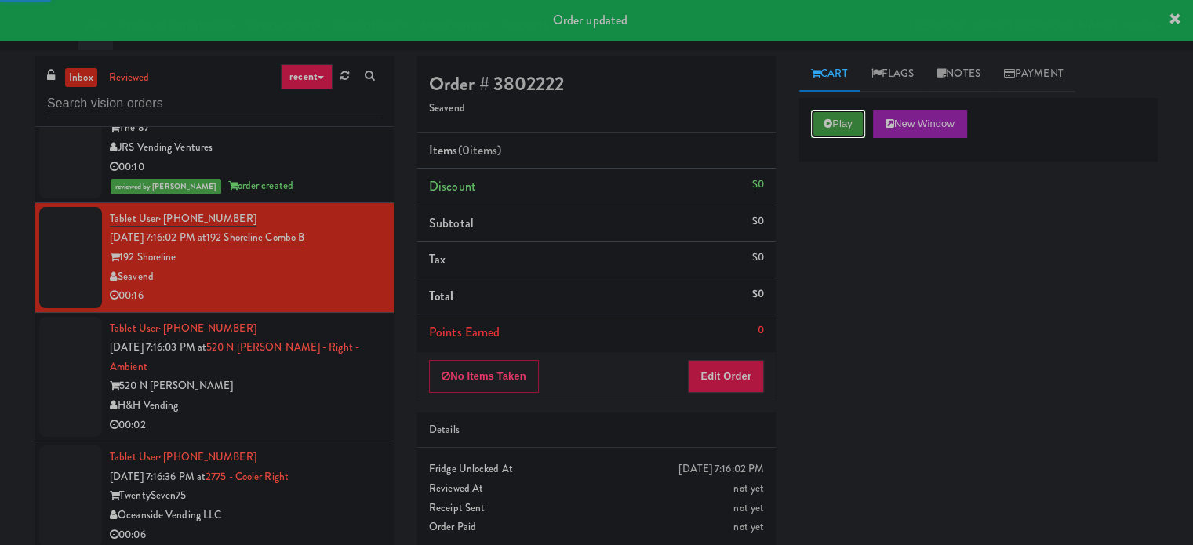
click at [864, 118] on button "Play" at bounding box center [838, 124] width 54 height 28
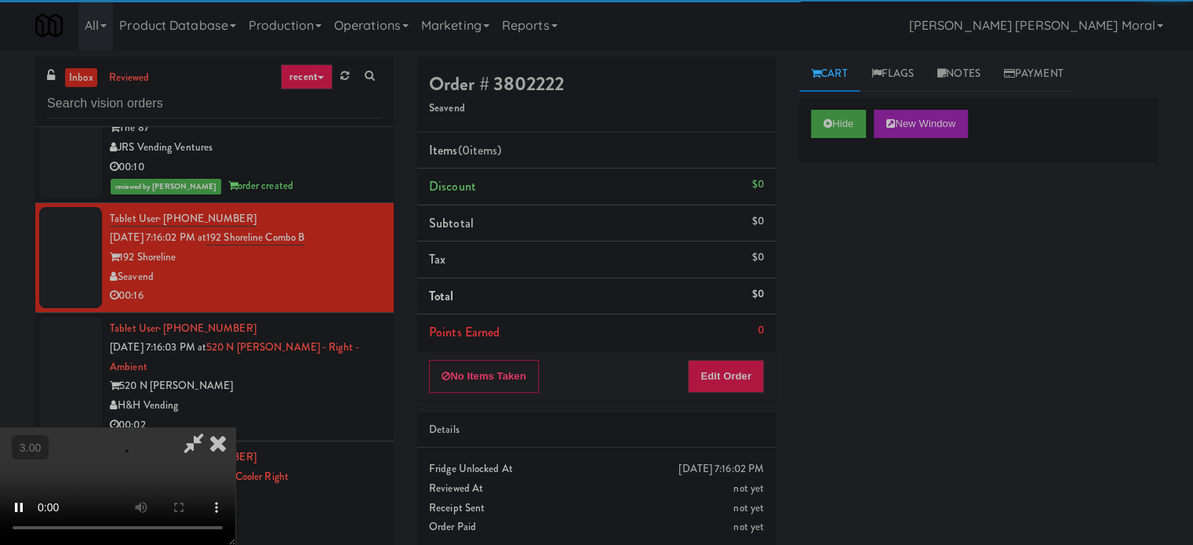
click at [849, 241] on div "Hide New Window Primary Flag Clear Flag if unable to determine what was taken o…" at bounding box center [978, 392] width 358 height 588
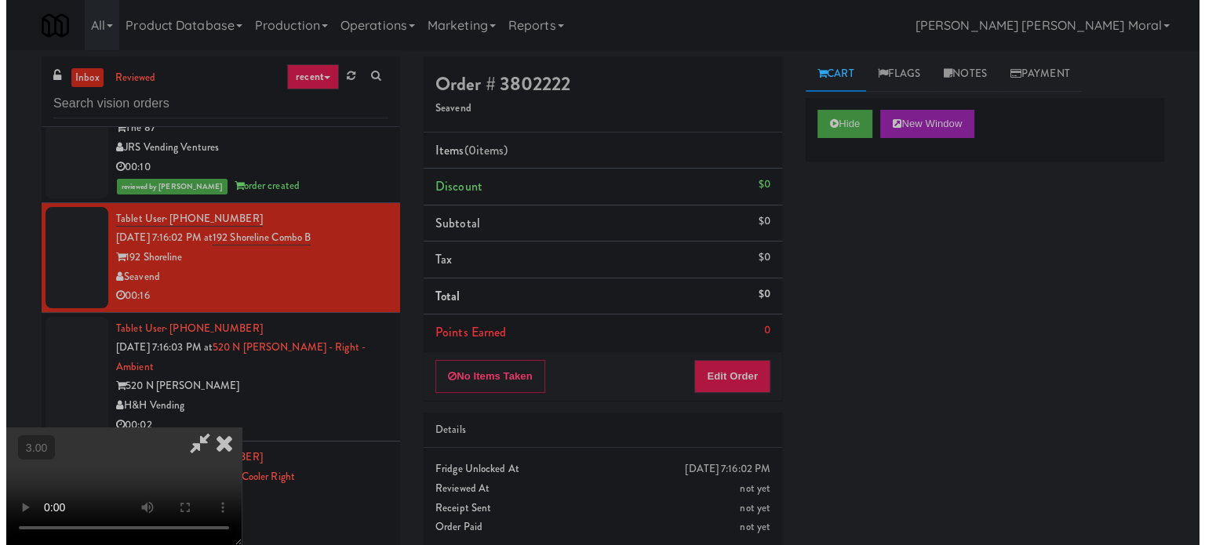
scroll to position [91, 0]
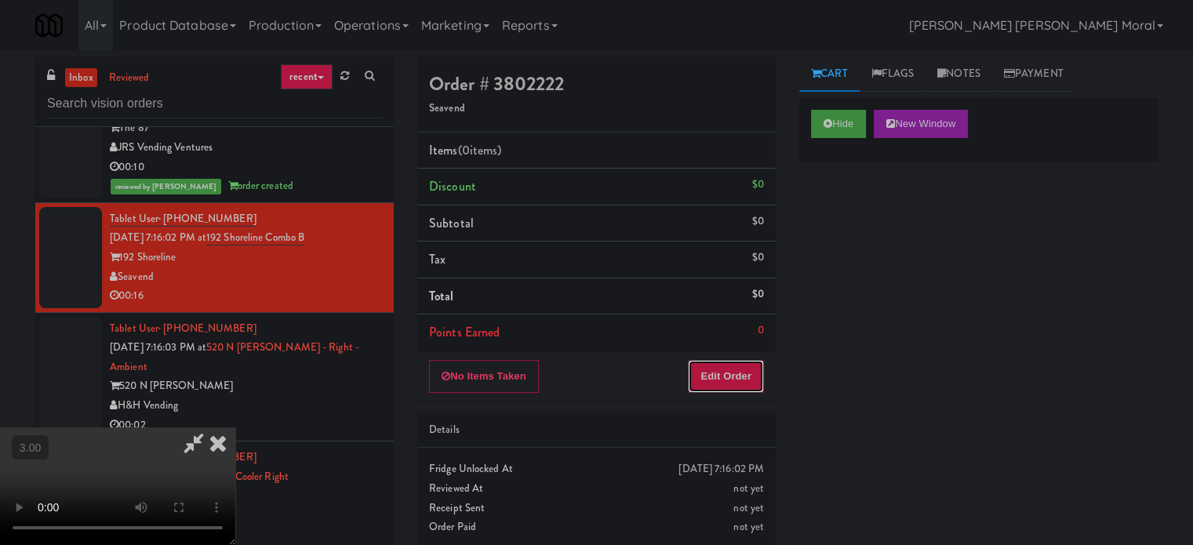
click at [747, 376] on button "Edit Order" at bounding box center [726, 376] width 76 height 33
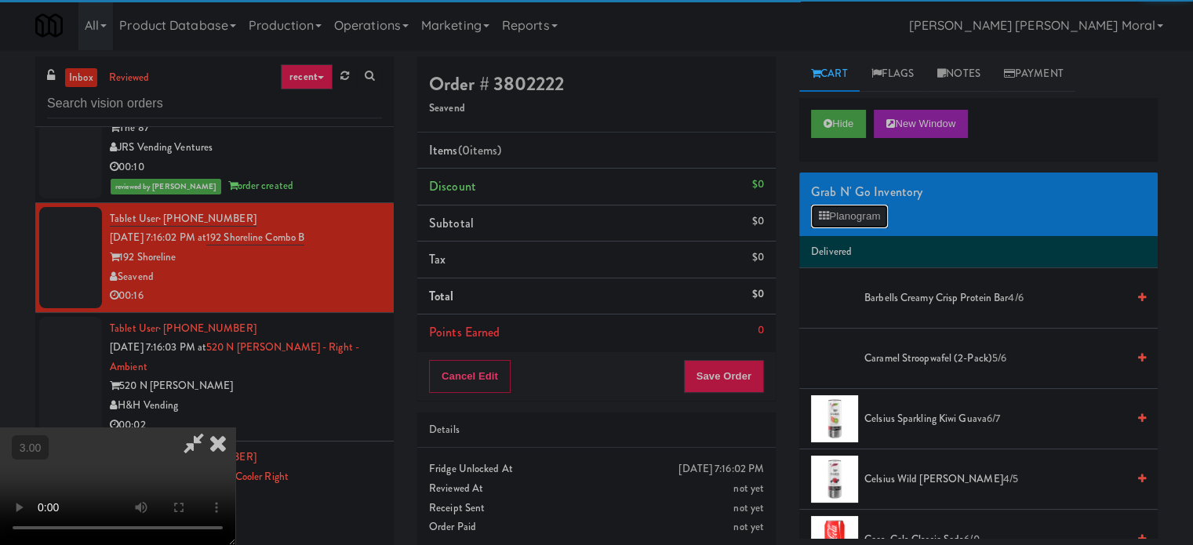
click at [835, 212] on button "Planogram" at bounding box center [849, 217] width 77 height 24
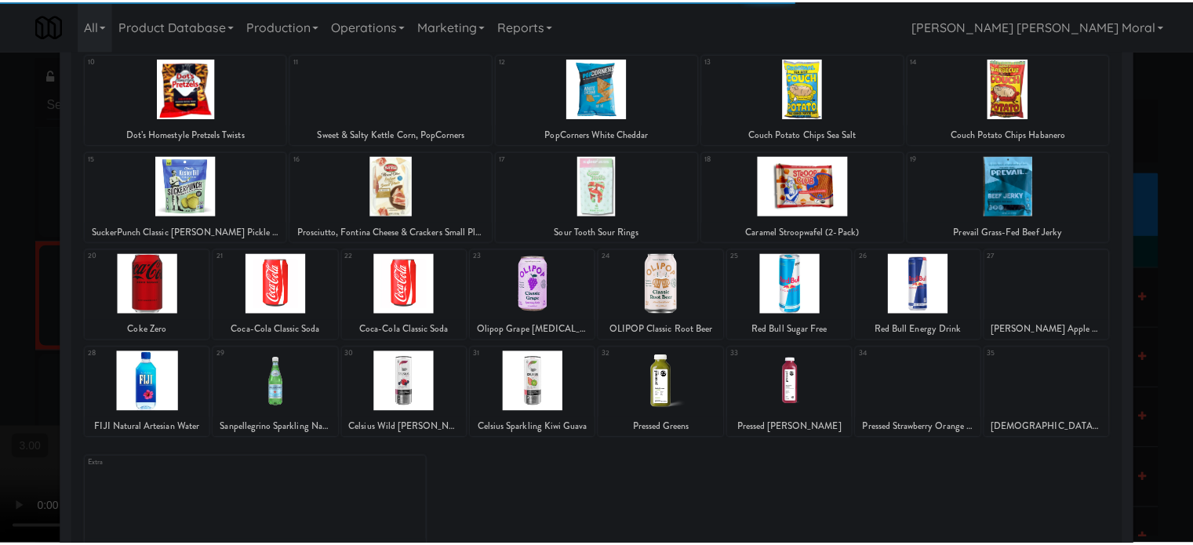
scroll to position [224, 0]
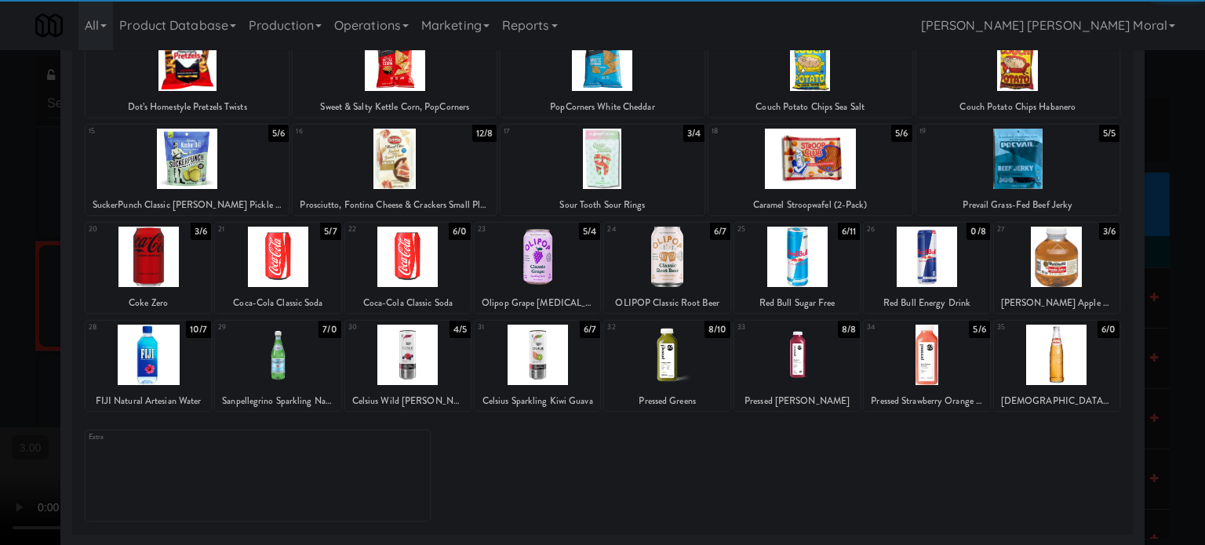
click at [427, 260] on div at bounding box center [407, 257] width 125 height 60
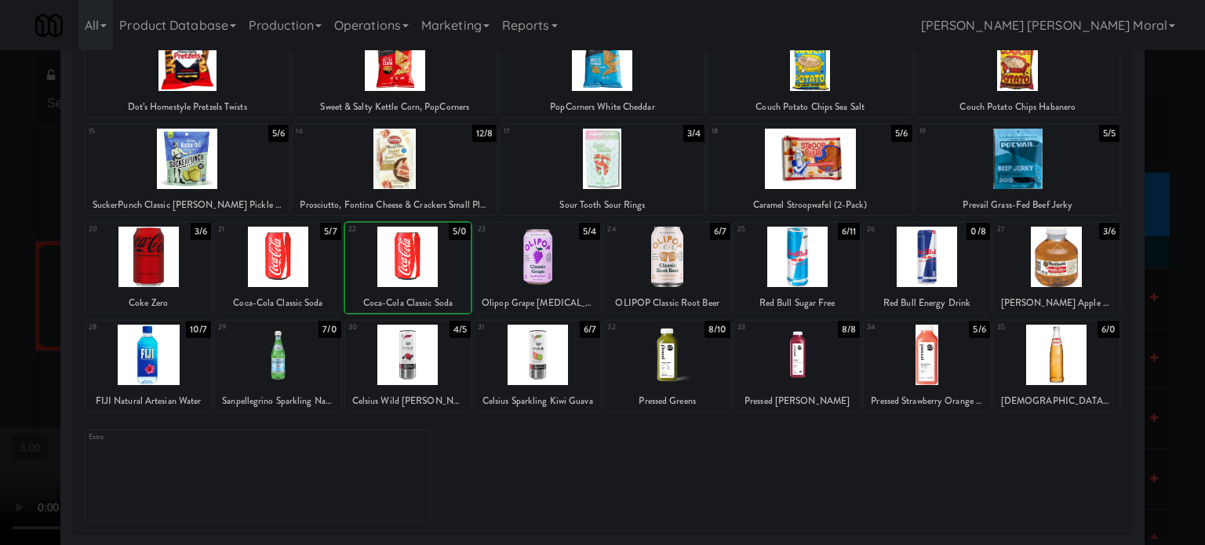
click at [427, 260] on div at bounding box center [407, 257] width 125 height 60
click at [0, 366] on div at bounding box center [602, 272] width 1205 height 545
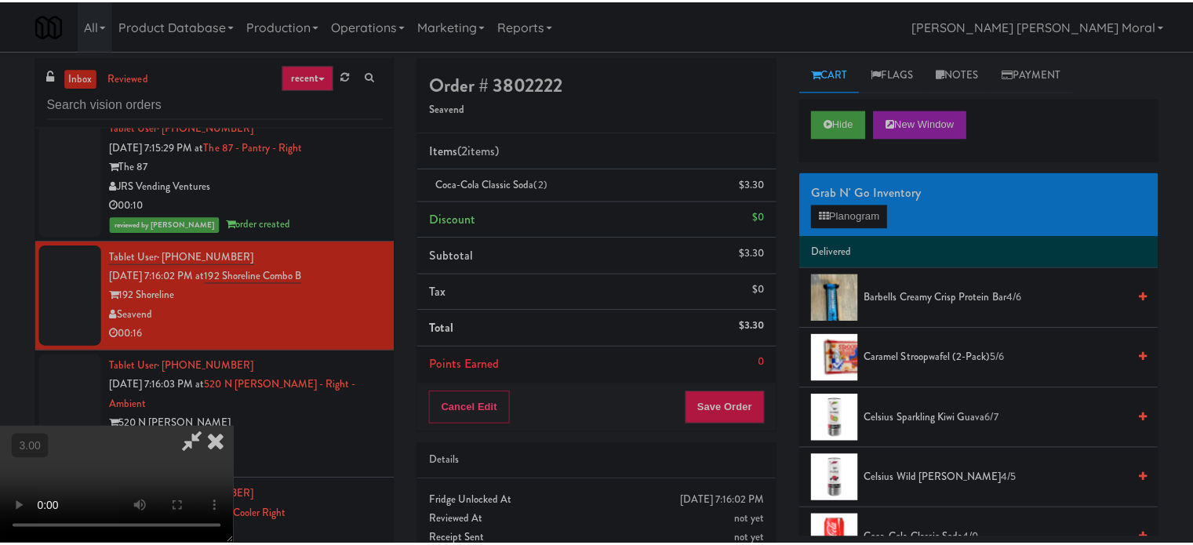
scroll to position [12547, 0]
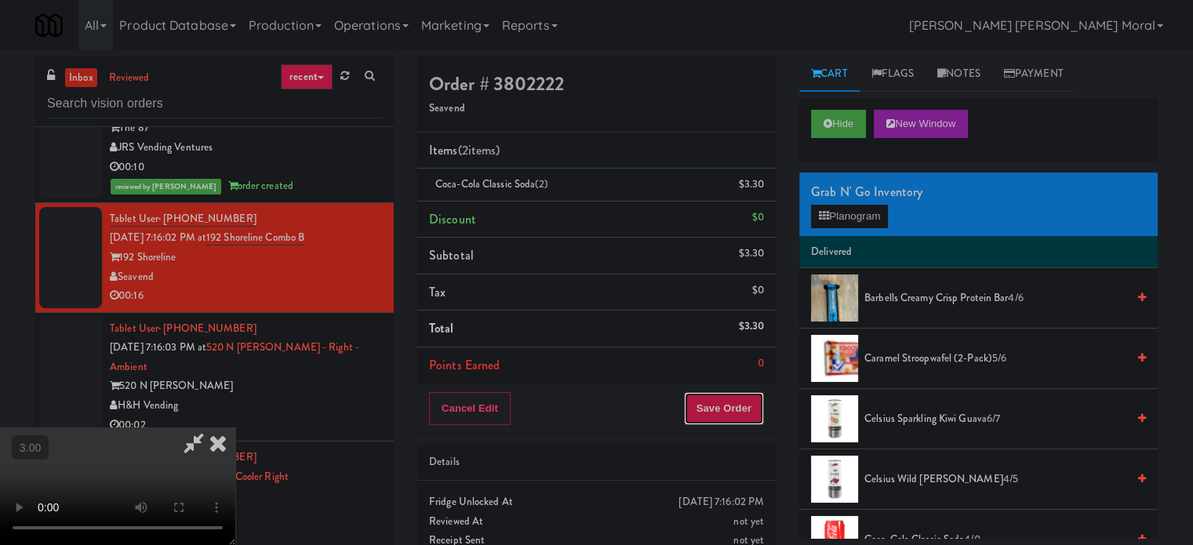
click at [747, 413] on button "Save Order" at bounding box center [724, 408] width 80 height 33
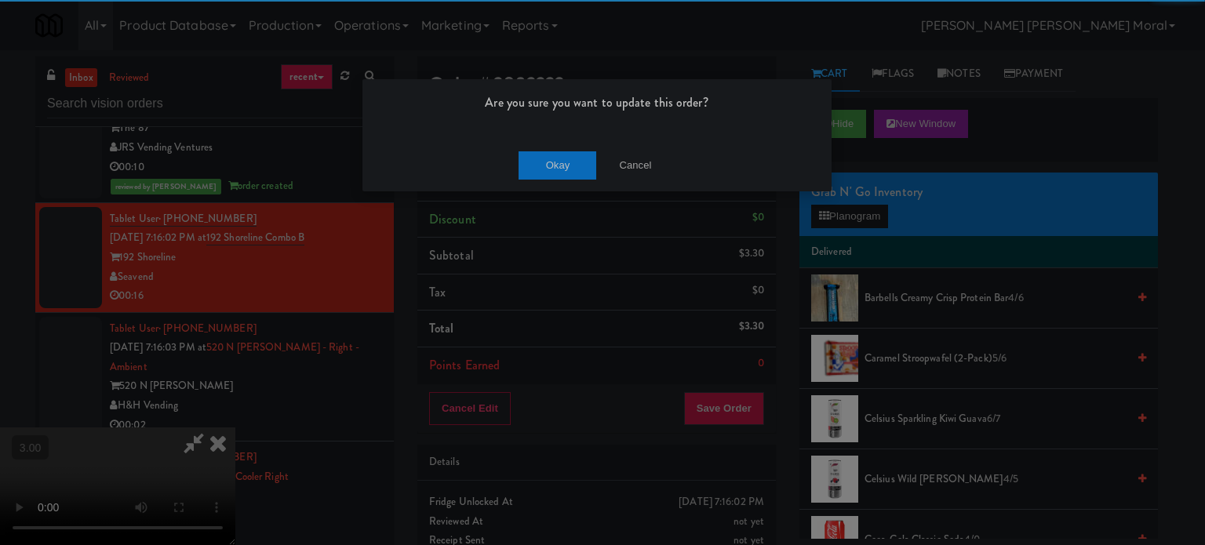
click at [540, 147] on div "Okay Cancel" at bounding box center [596, 165] width 469 height 53
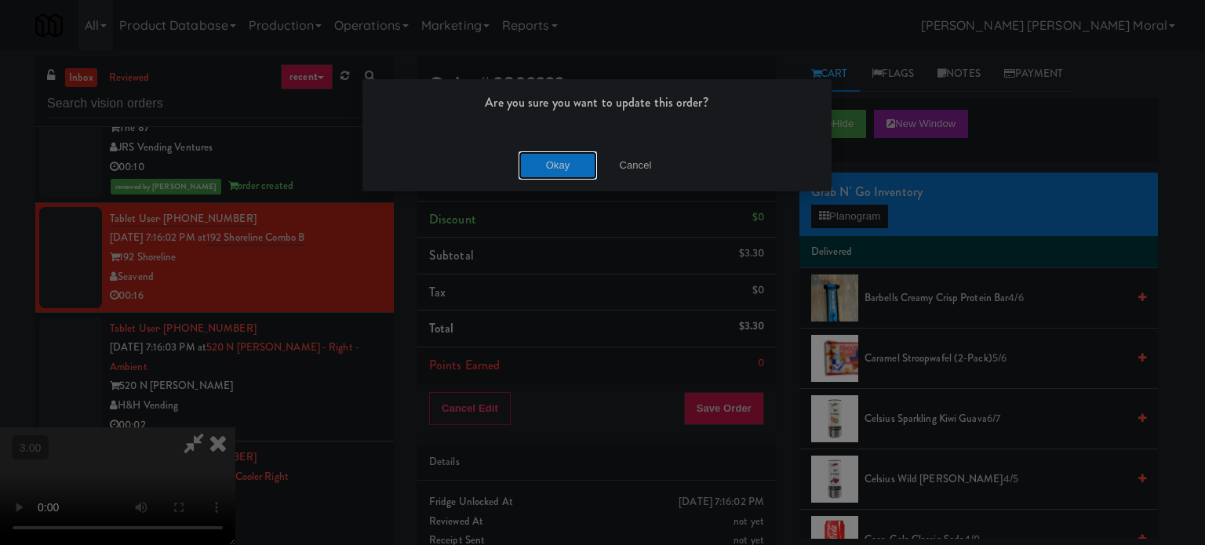
click at [537, 160] on button "Okay" at bounding box center [557, 165] width 78 height 28
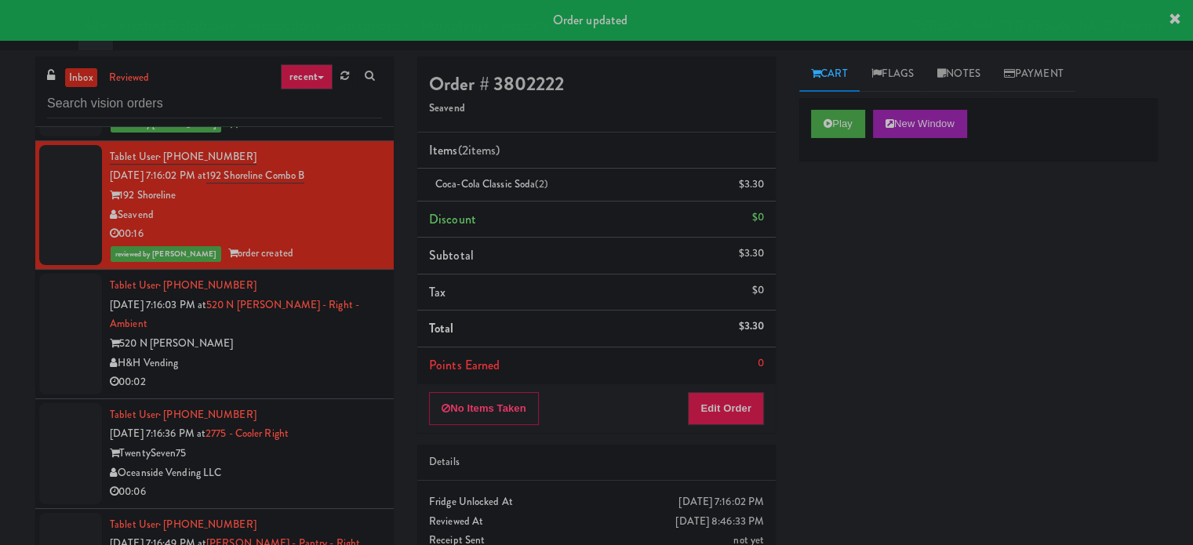
scroll to position [12626, 0]
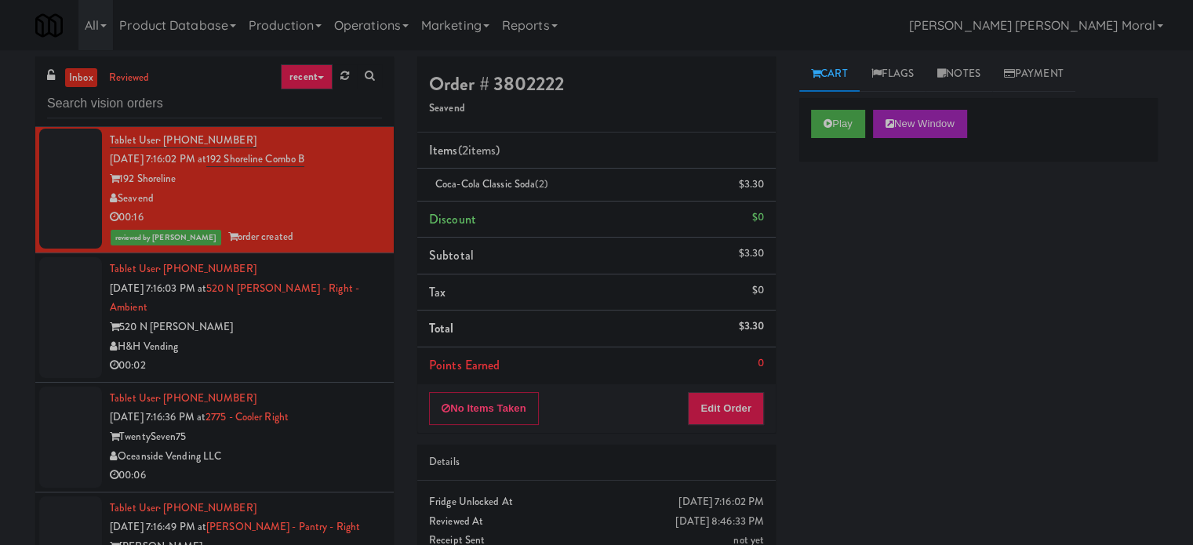
drag, startPoint x: 293, startPoint y: 364, endPoint x: 361, endPoint y: 365, distance: 68.2
click at [293, 337] on div "520 N [PERSON_NAME]" at bounding box center [246, 328] width 272 height 20
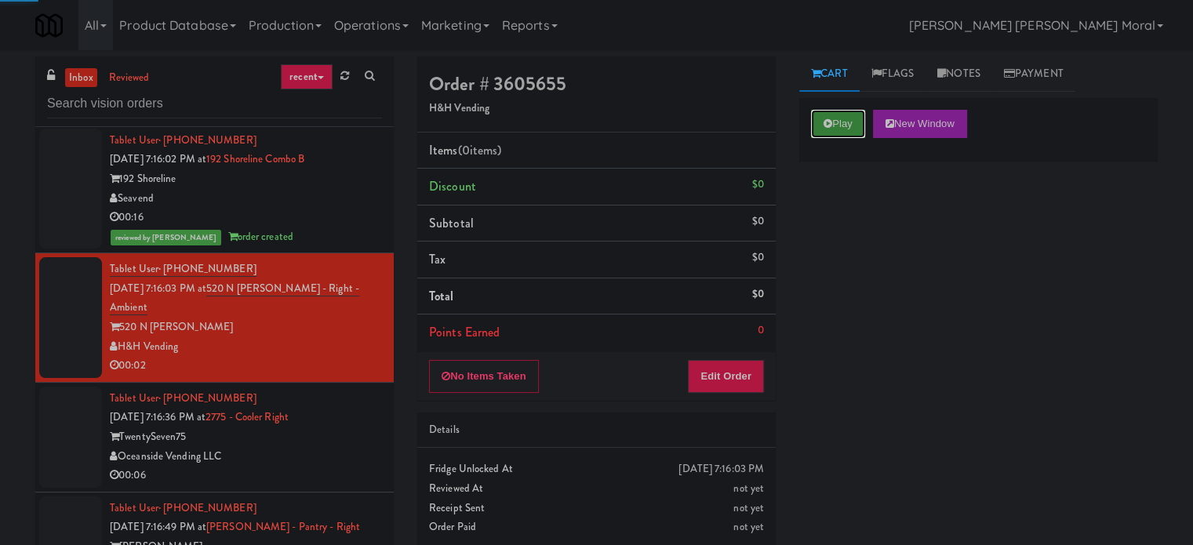
click at [852, 110] on button "Play" at bounding box center [838, 124] width 54 height 28
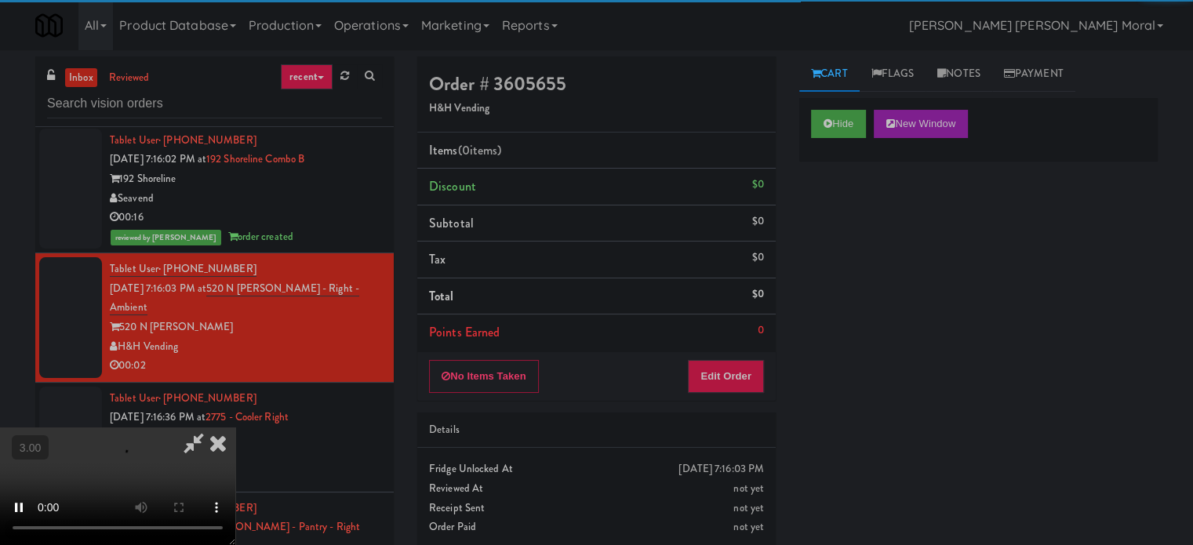
click at [848, 198] on div "Hide New Window Primary Flag Clear Flag if unable to determine what was taken o…" at bounding box center [978, 392] width 358 height 588
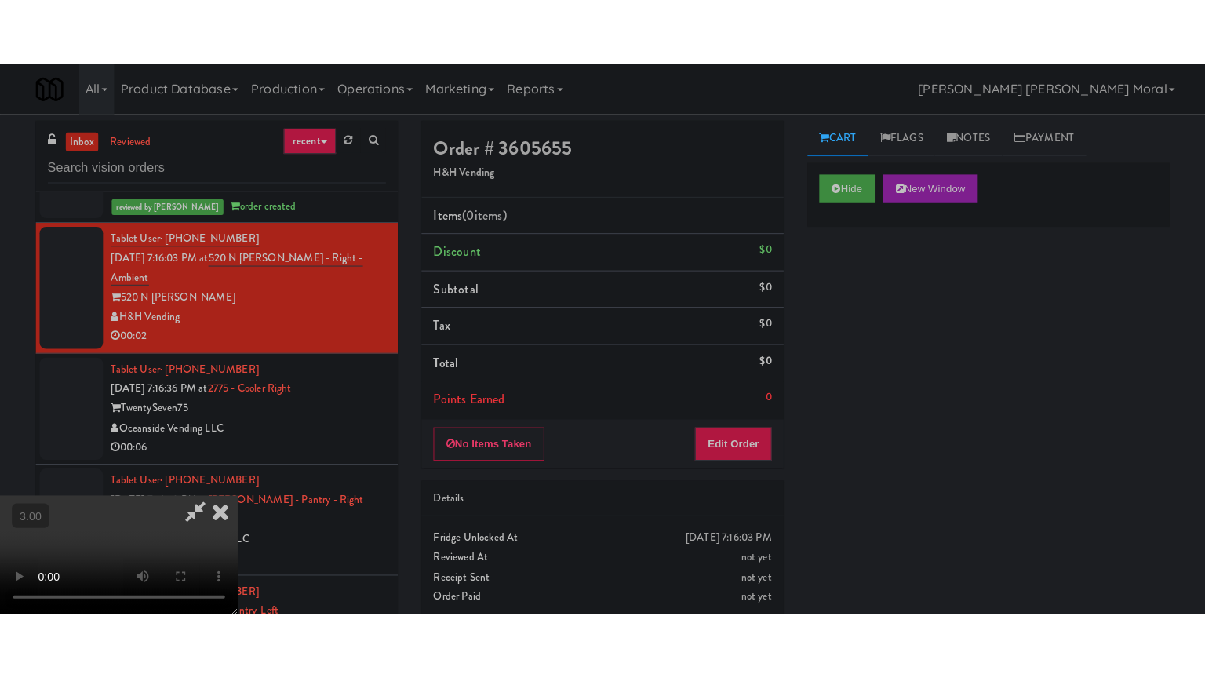
scroll to position [12861, 0]
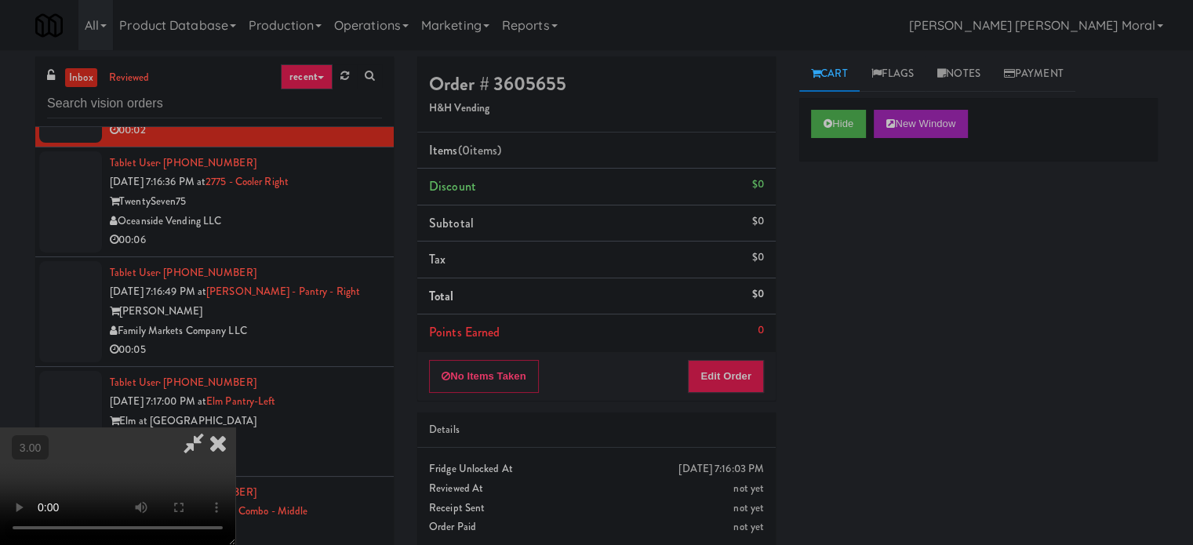
click at [235, 427] on video at bounding box center [117, 486] width 235 height 118
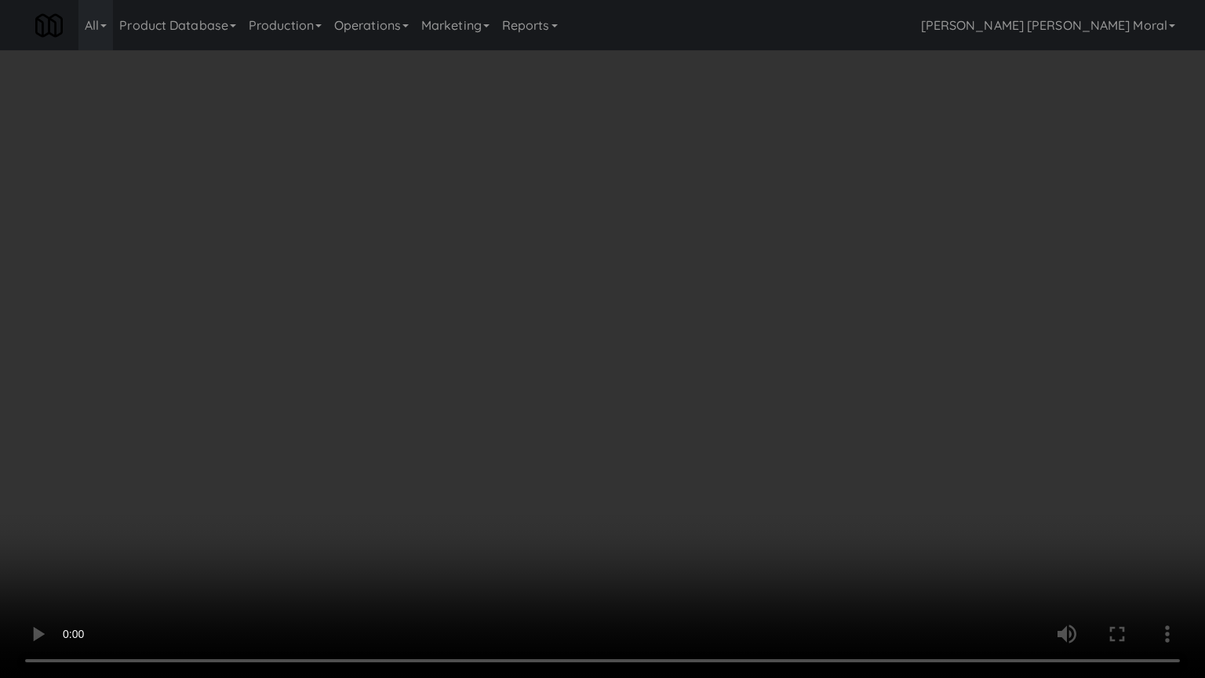
click at [668, 522] on video at bounding box center [602, 339] width 1205 height 678
click at [668, 521] on video at bounding box center [602, 339] width 1205 height 678
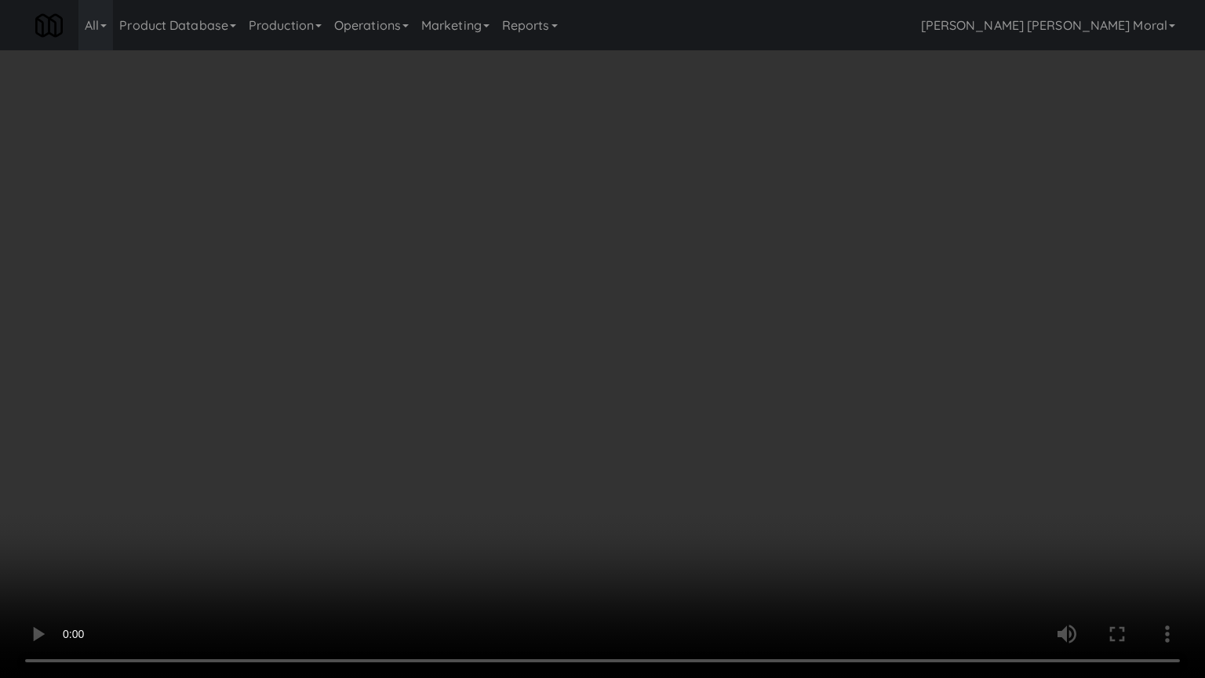
click at [668, 521] on video at bounding box center [602, 339] width 1205 height 678
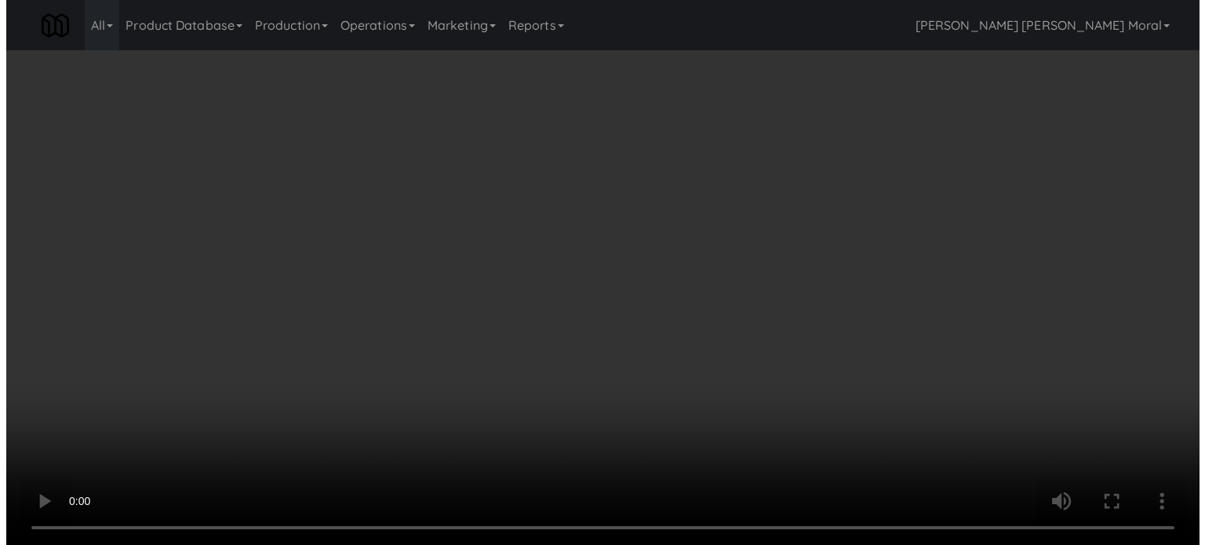
scroll to position [12861, 0]
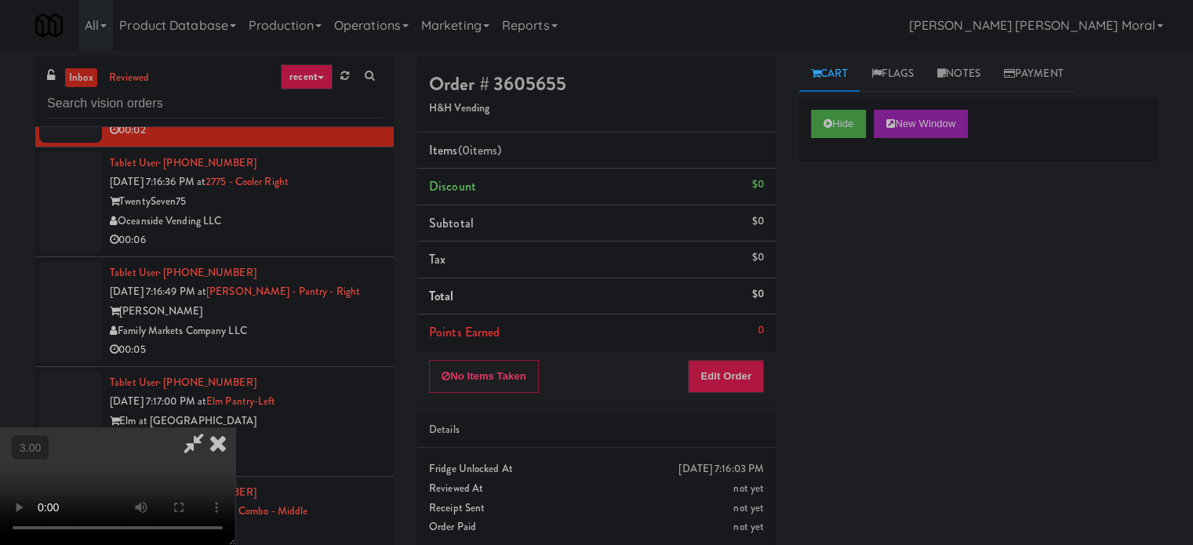
click at [715, 356] on div "No Items Taken Edit Order" at bounding box center [596, 376] width 358 height 49
click at [740, 380] on button "Edit Order" at bounding box center [726, 376] width 76 height 33
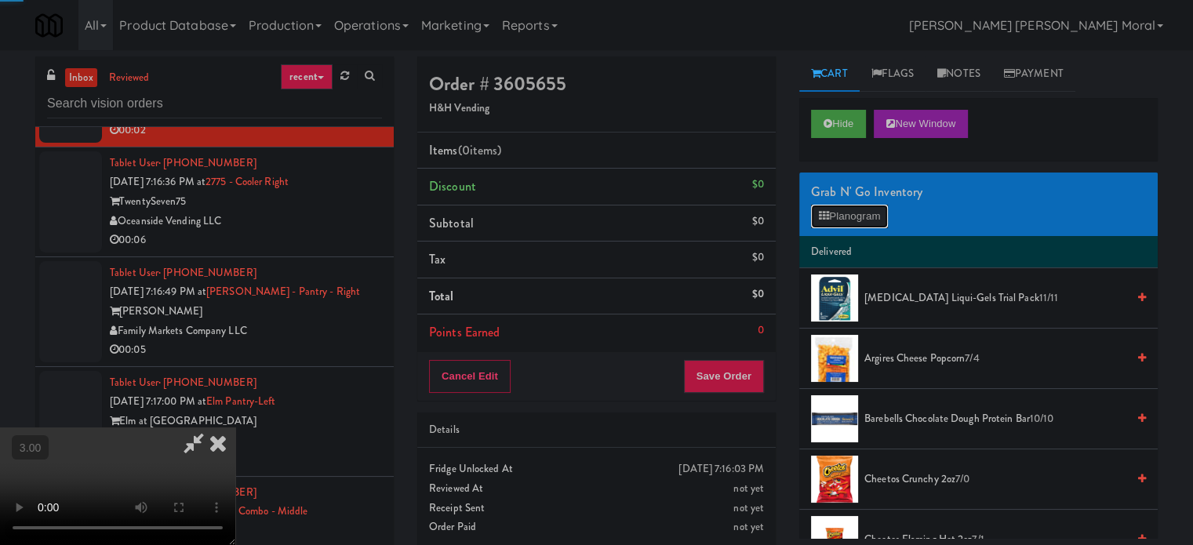
click at [845, 225] on button "Planogram" at bounding box center [849, 217] width 77 height 24
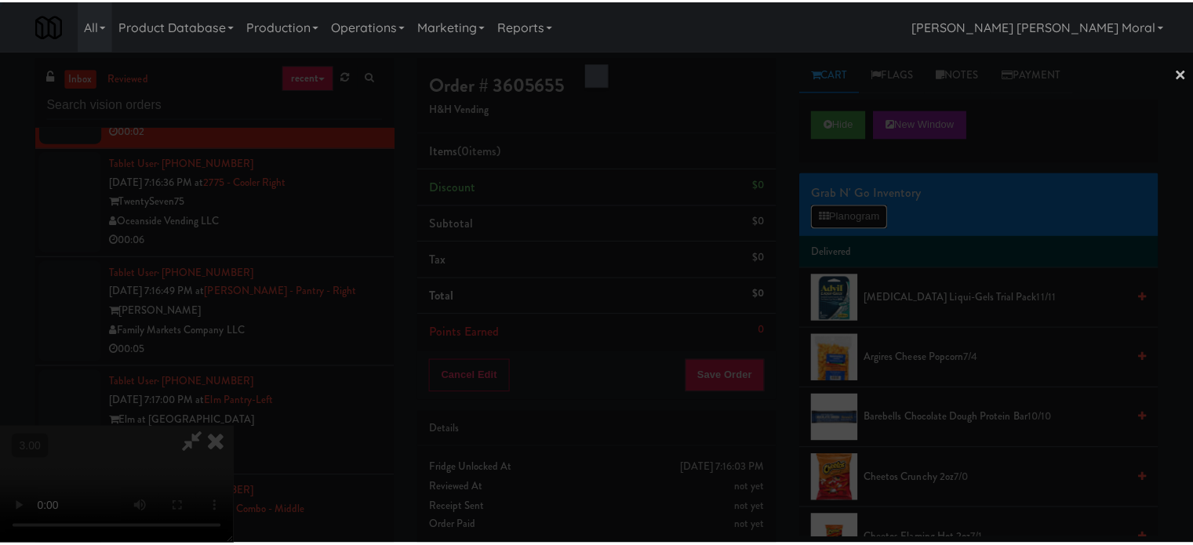
scroll to position [12822, 0]
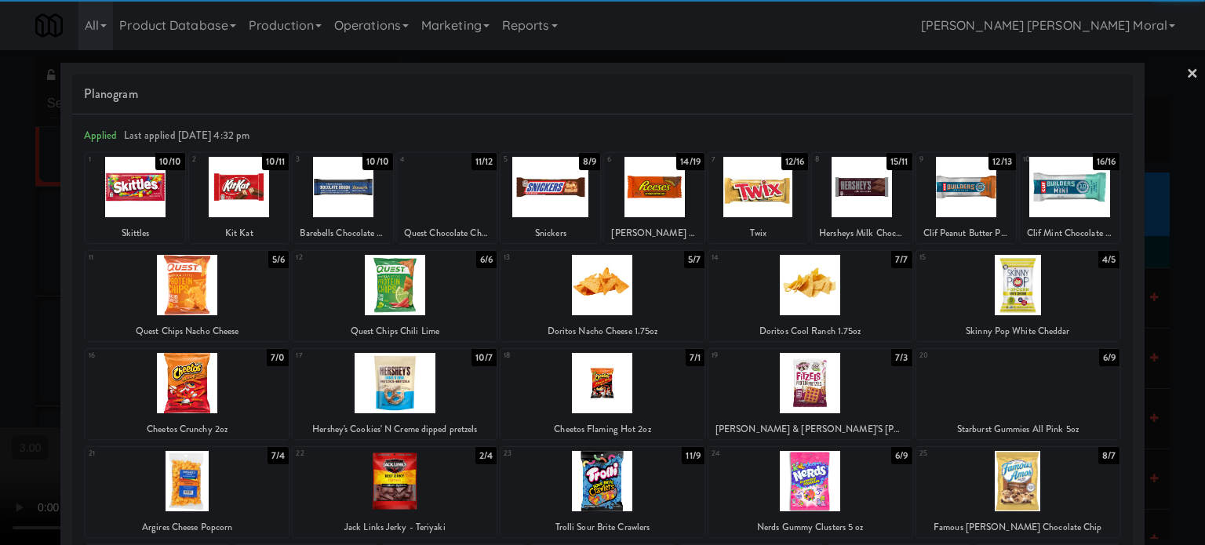
click at [217, 299] on div at bounding box center [187, 285] width 204 height 60
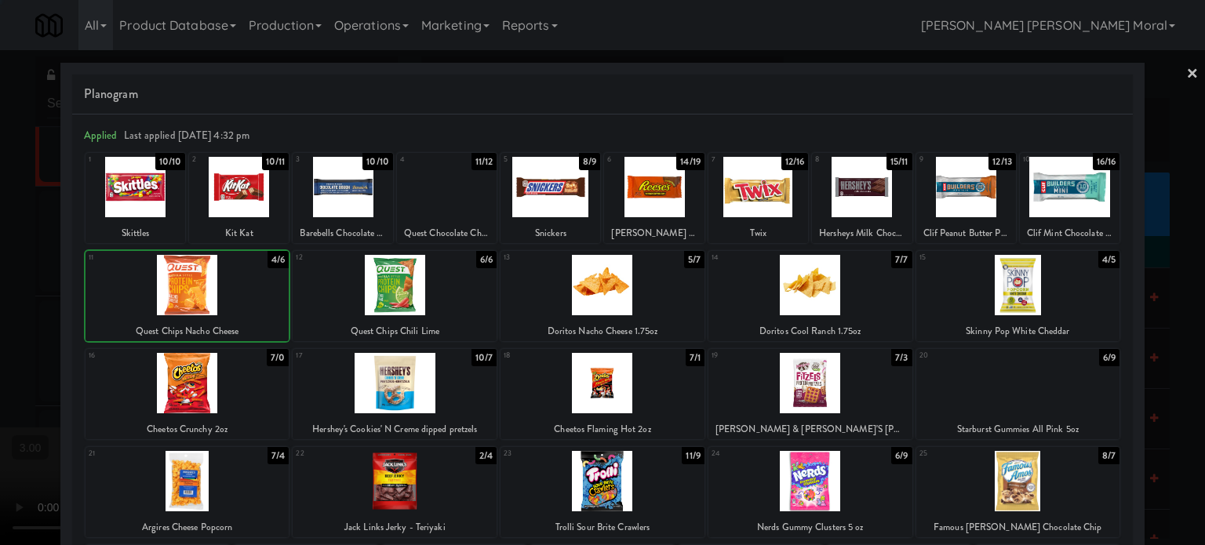
click at [63, 327] on div "Planogram Applied Last applied [DATE] 4:32 pm 1 10/10 Skittles 2 10/11 Kit Kat …" at bounding box center [602, 416] width 1084 height 707
click at [0, 344] on div at bounding box center [602, 272] width 1205 height 545
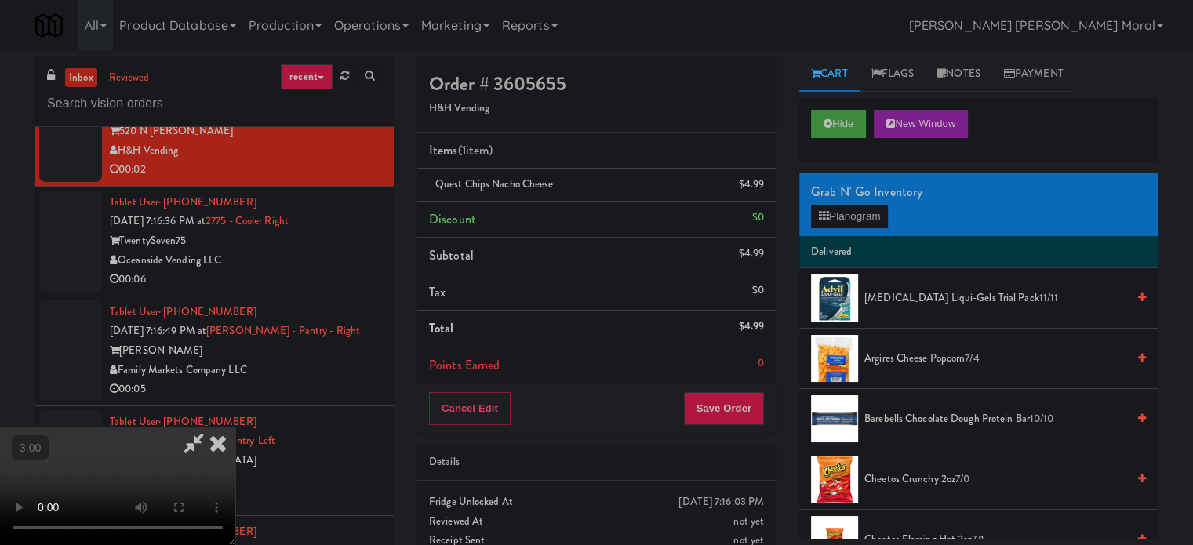
scroll to position [12861, 0]
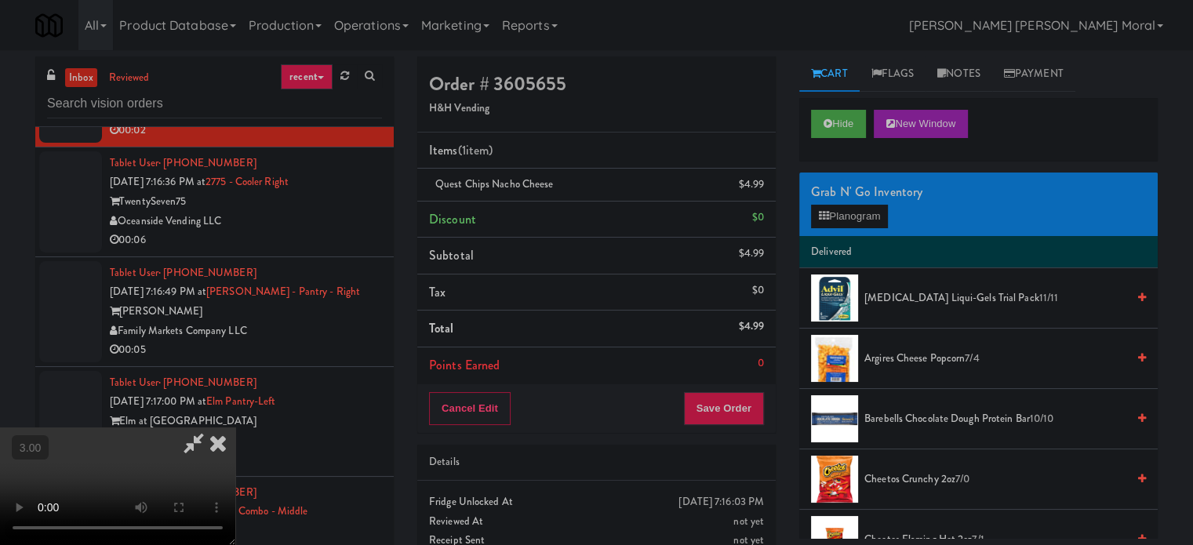
drag, startPoint x: 696, startPoint y: 156, endPoint x: 696, endPoint y: 176, distance: 19.6
click at [235, 427] on icon at bounding box center [218, 442] width 35 height 31
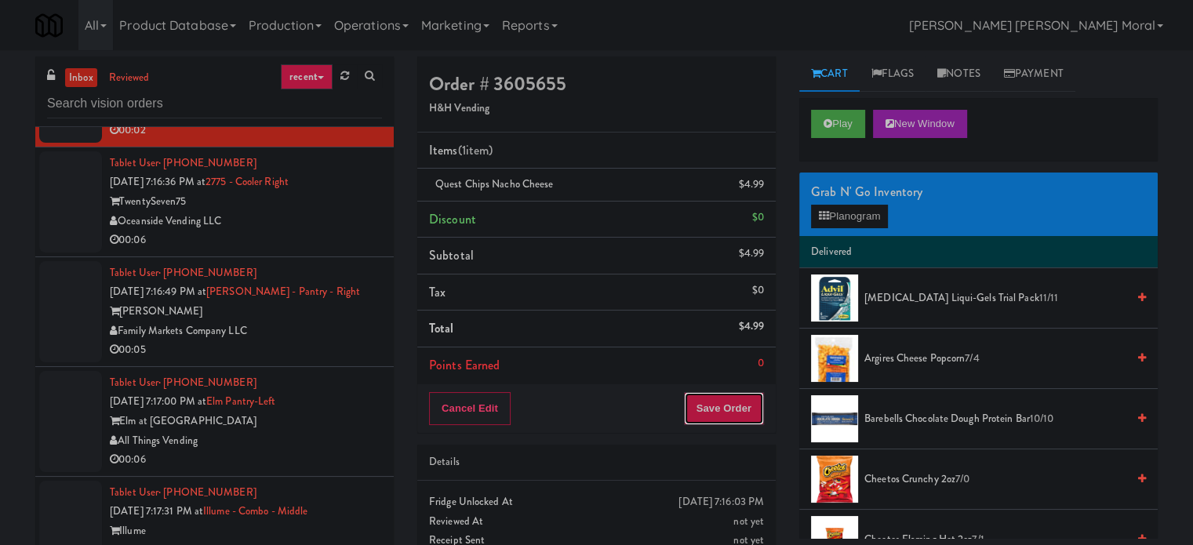
click at [740, 405] on button "Save Order" at bounding box center [724, 408] width 80 height 33
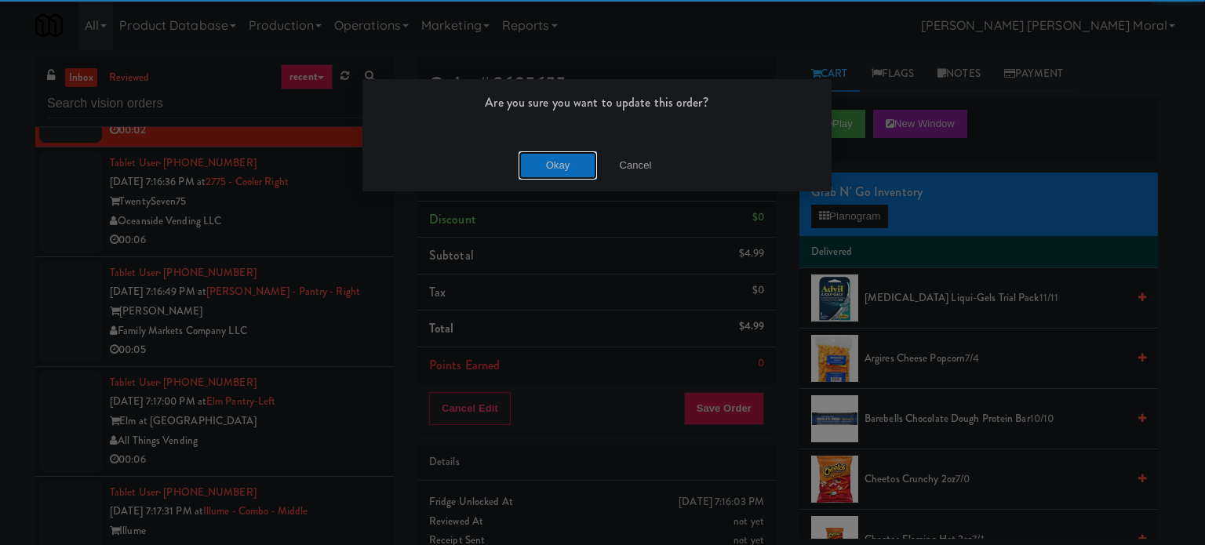
click at [572, 164] on button "Okay" at bounding box center [557, 165] width 78 height 28
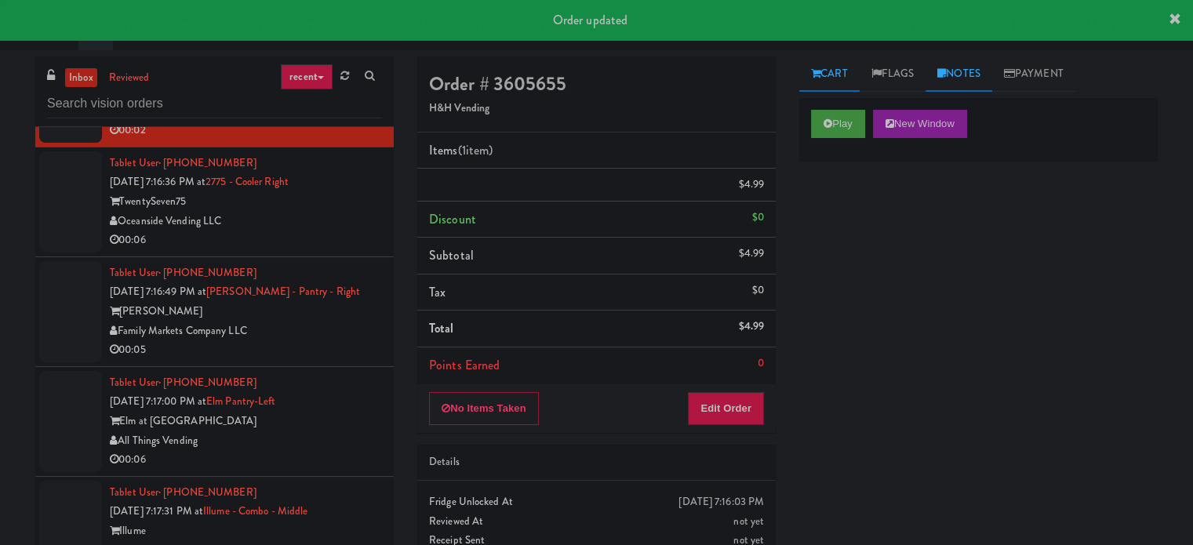
click at [968, 77] on link "Notes" at bounding box center [958, 73] width 67 height 35
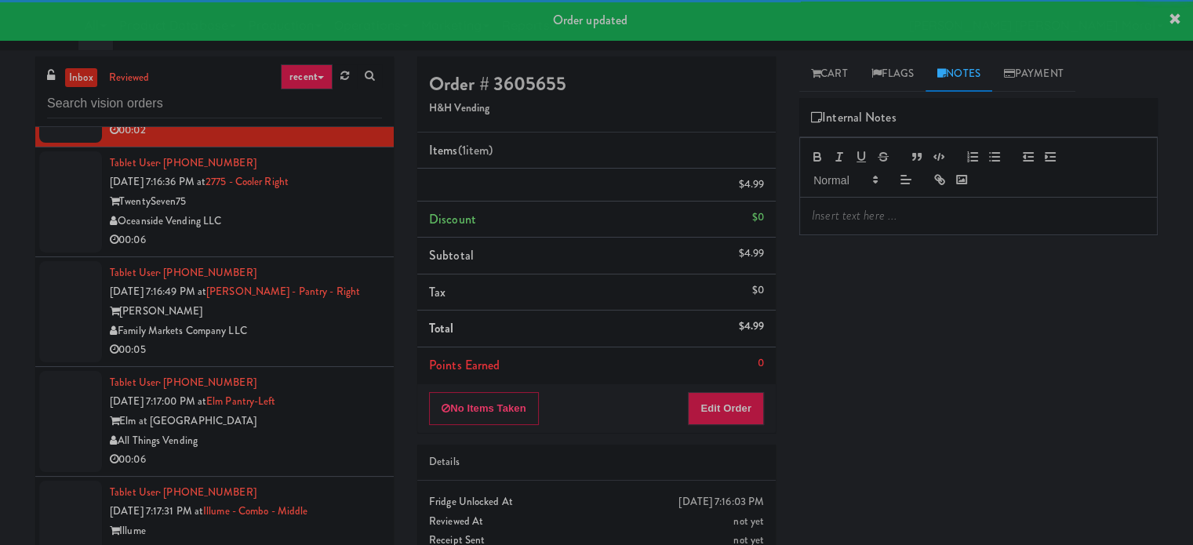
drag, startPoint x: 898, startPoint y: 200, endPoint x: 888, endPoint y: 216, distance: 18.7
click at [898, 202] on div at bounding box center [978, 216] width 357 height 36
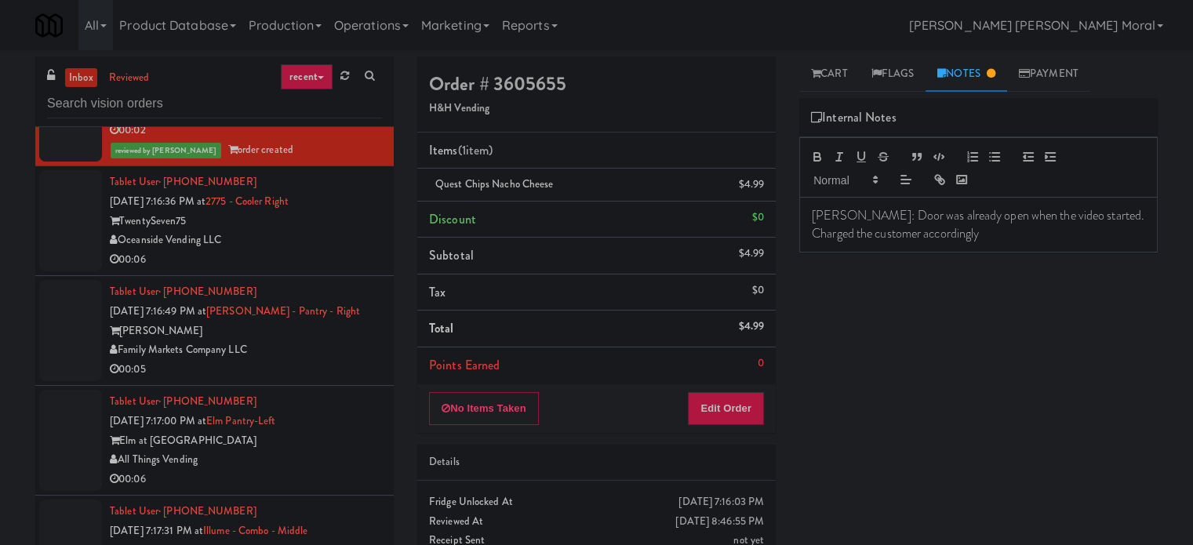
click at [885, 317] on div "Play New Window Primary Flag Clear Flag if unable to determine what was taken o…" at bounding box center [978, 392] width 358 height 588
click at [335, 270] on div "00:06" at bounding box center [246, 260] width 272 height 20
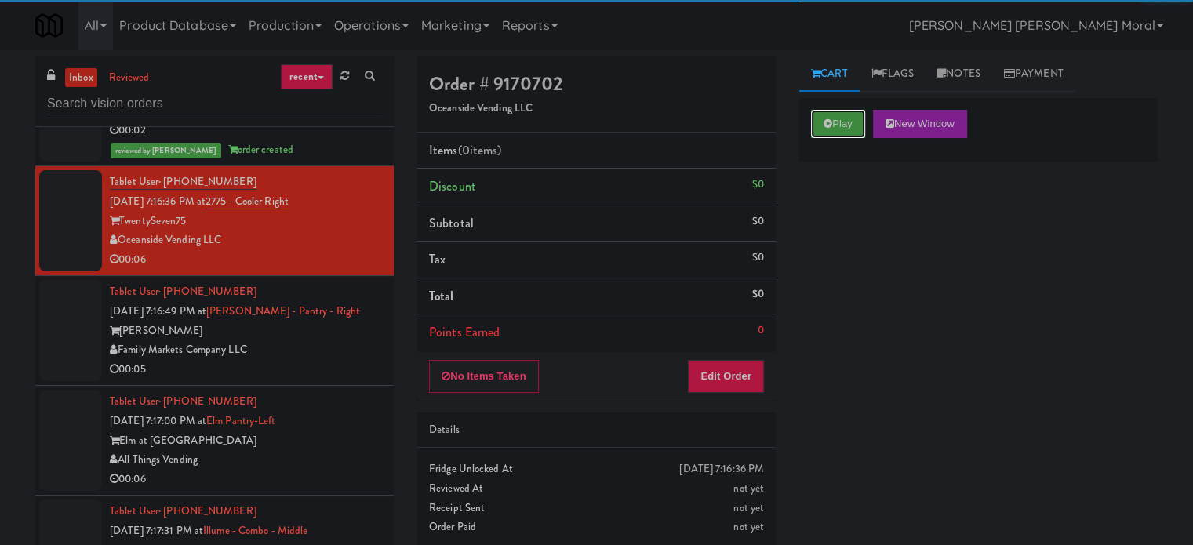
drag, startPoint x: 850, startPoint y: 118, endPoint x: 863, endPoint y: 242, distance: 124.6
click at [850, 120] on button "Play" at bounding box center [838, 124] width 54 height 28
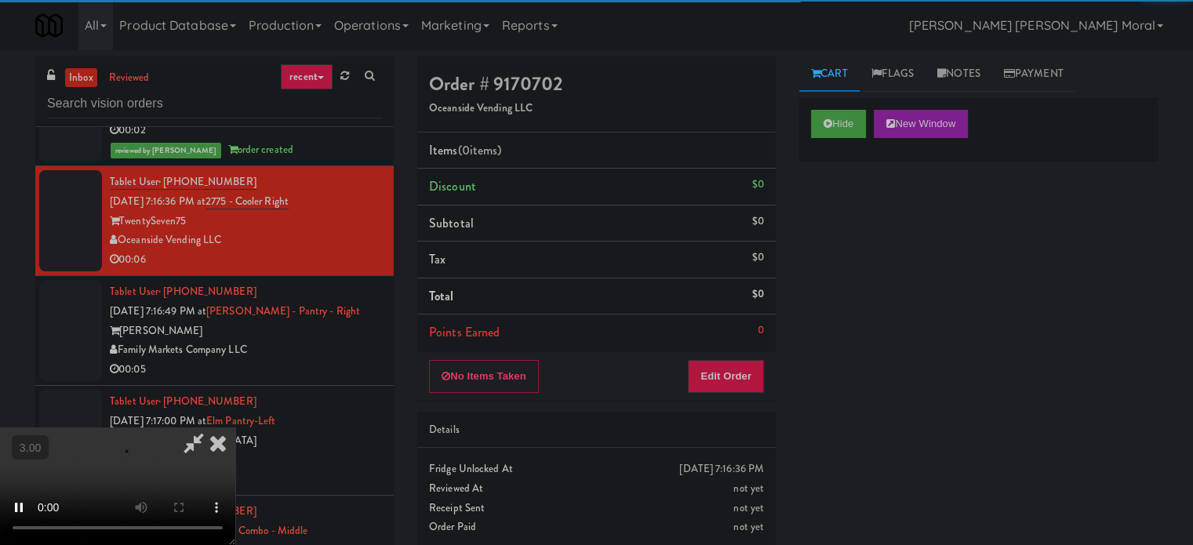
click at [864, 242] on div "Hide New Window Primary Flag Clear Flag if unable to determine what was taken o…" at bounding box center [978, 392] width 358 height 588
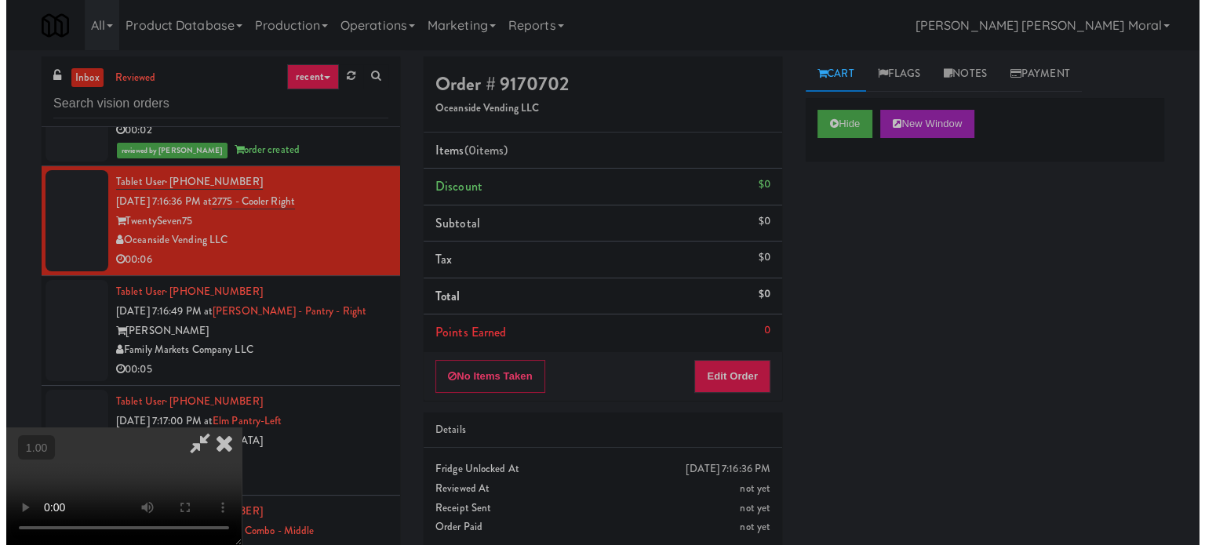
scroll to position [248, 0]
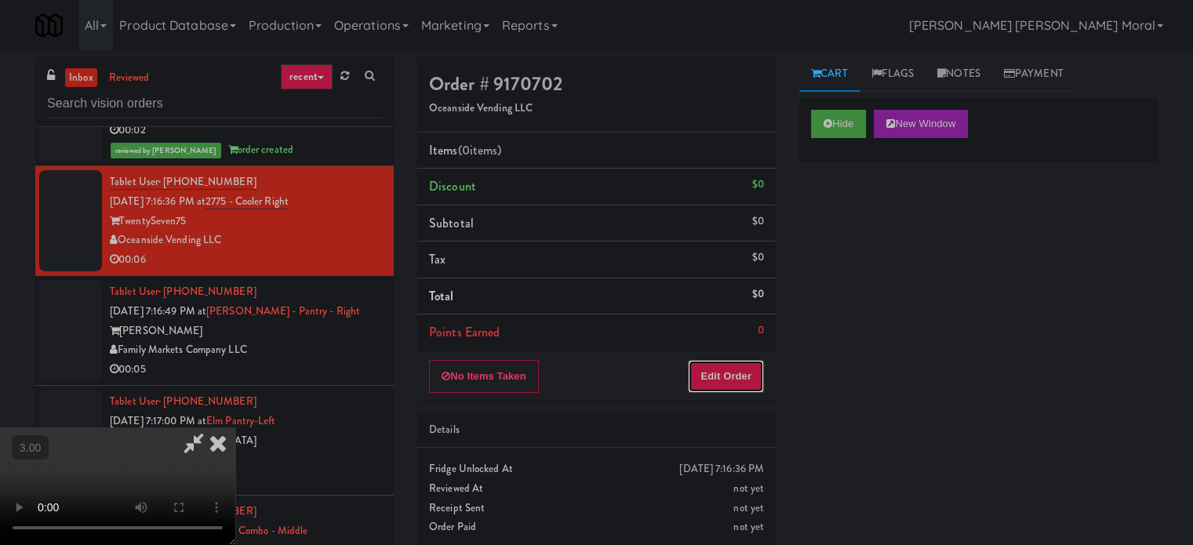
click at [762, 380] on button "Edit Order" at bounding box center [726, 376] width 76 height 33
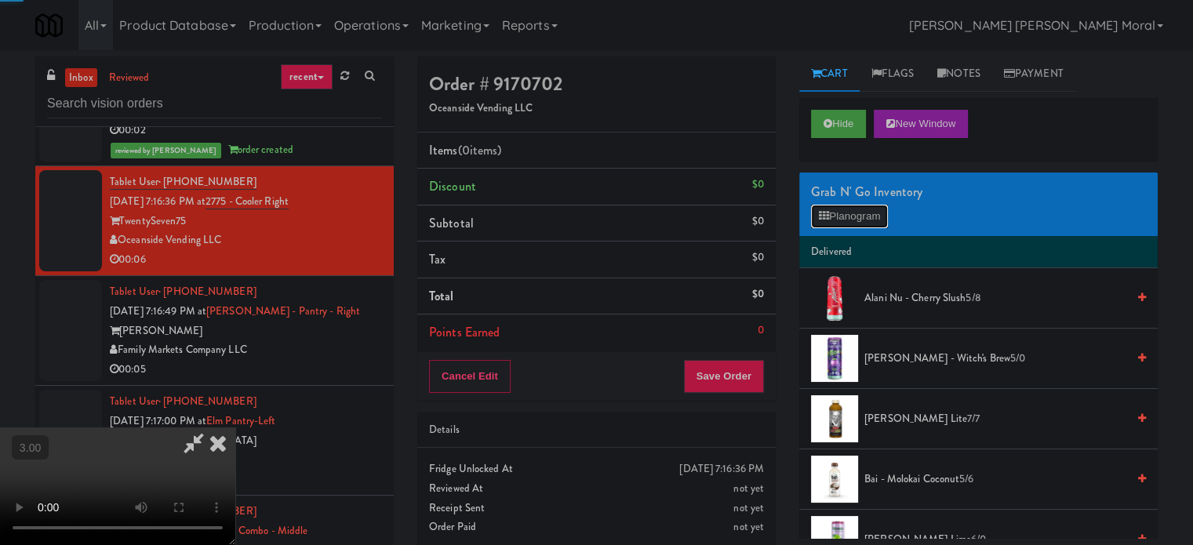
click at [862, 213] on button "Planogram" at bounding box center [849, 217] width 77 height 24
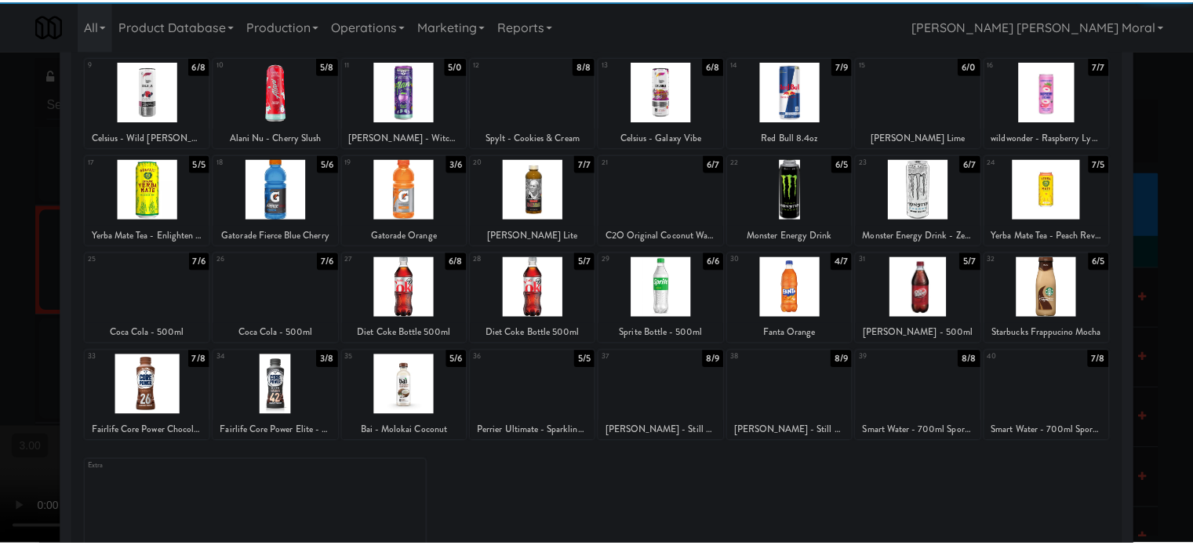
scroll to position [224, 0]
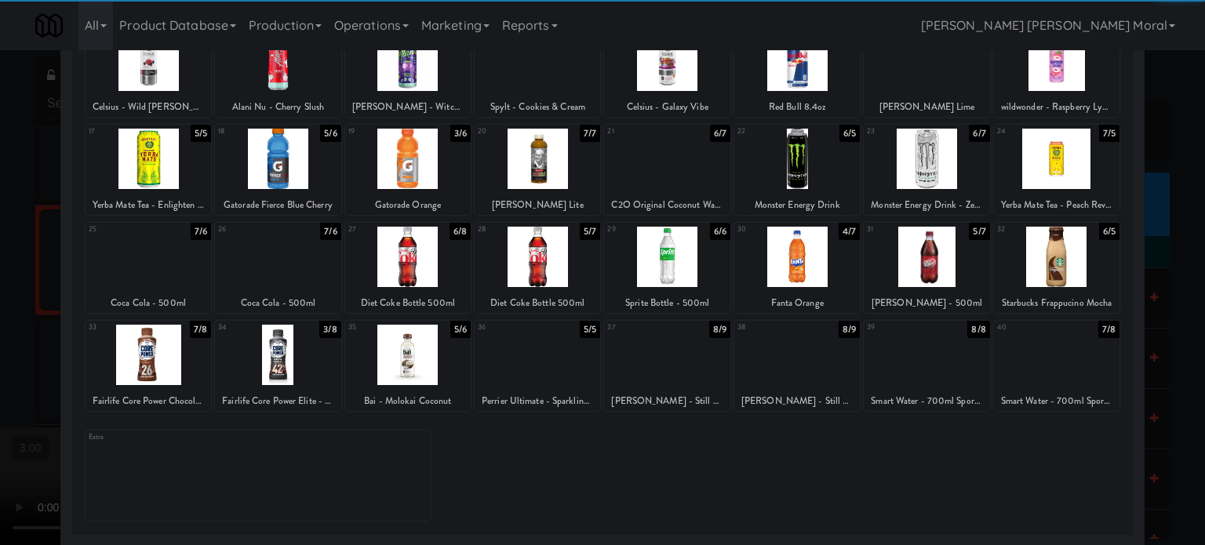
click at [148, 366] on div at bounding box center [147, 355] width 125 height 60
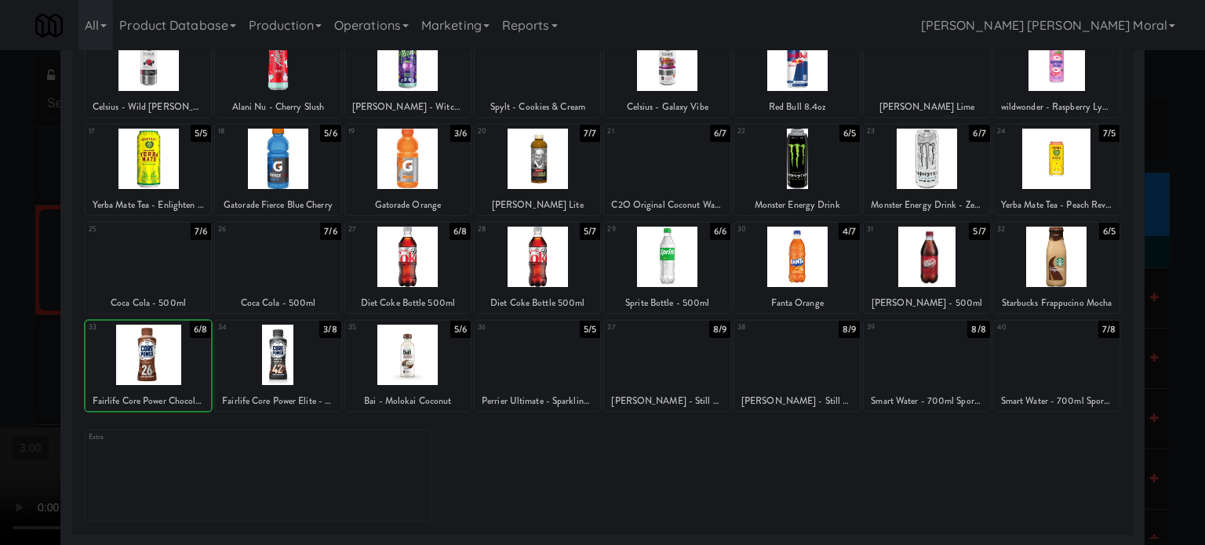
click at [0, 361] on div at bounding box center [602, 272] width 1205 height 545
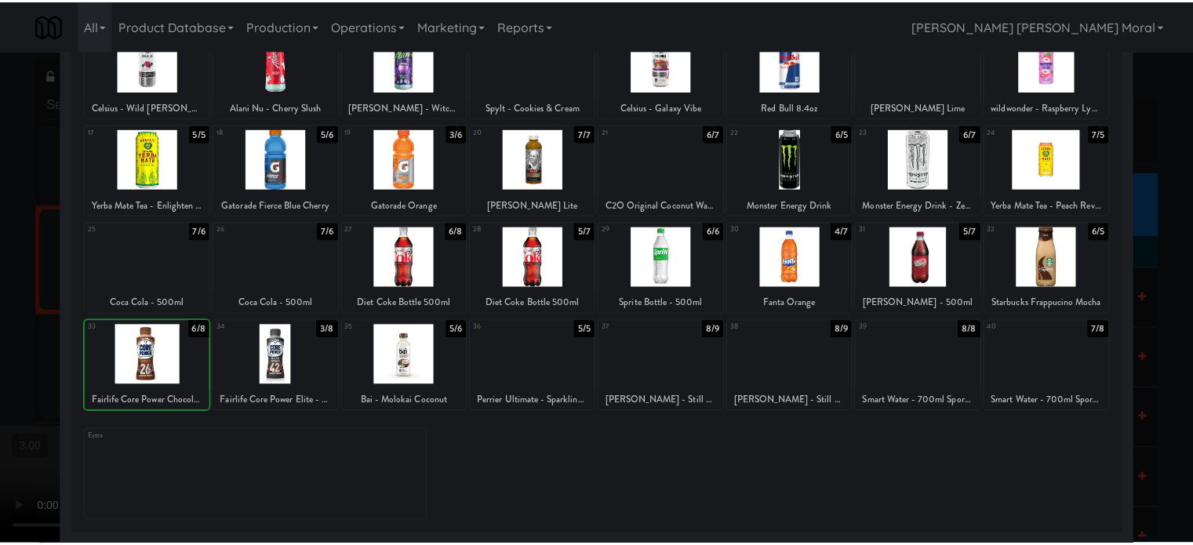
scroll to position [12861, 0]
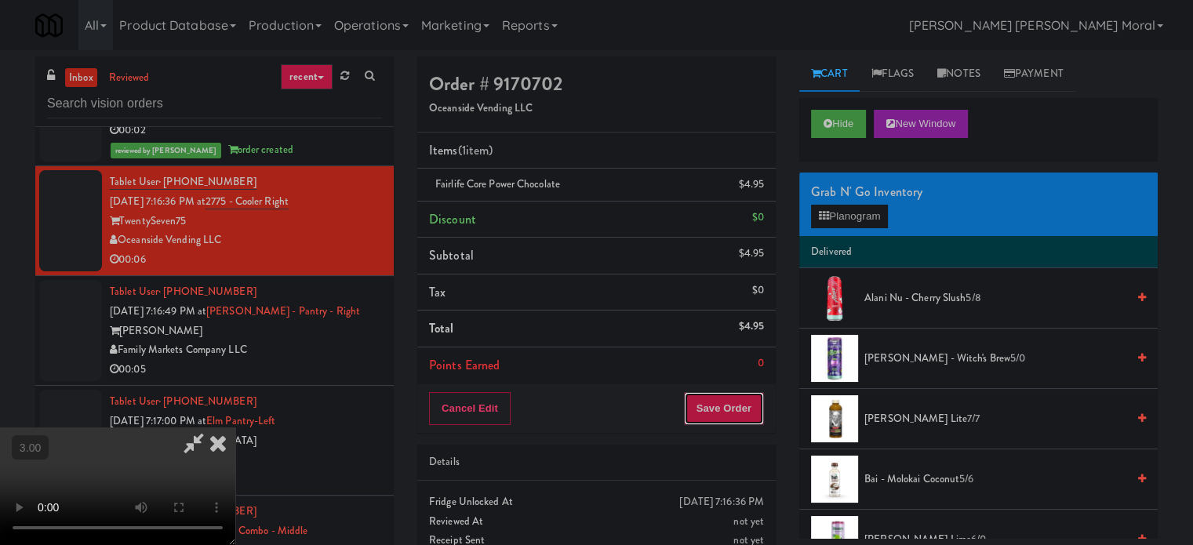
click at [753, 405] on button "Save Order" at bounding box center [724, 408] width 80 height 33
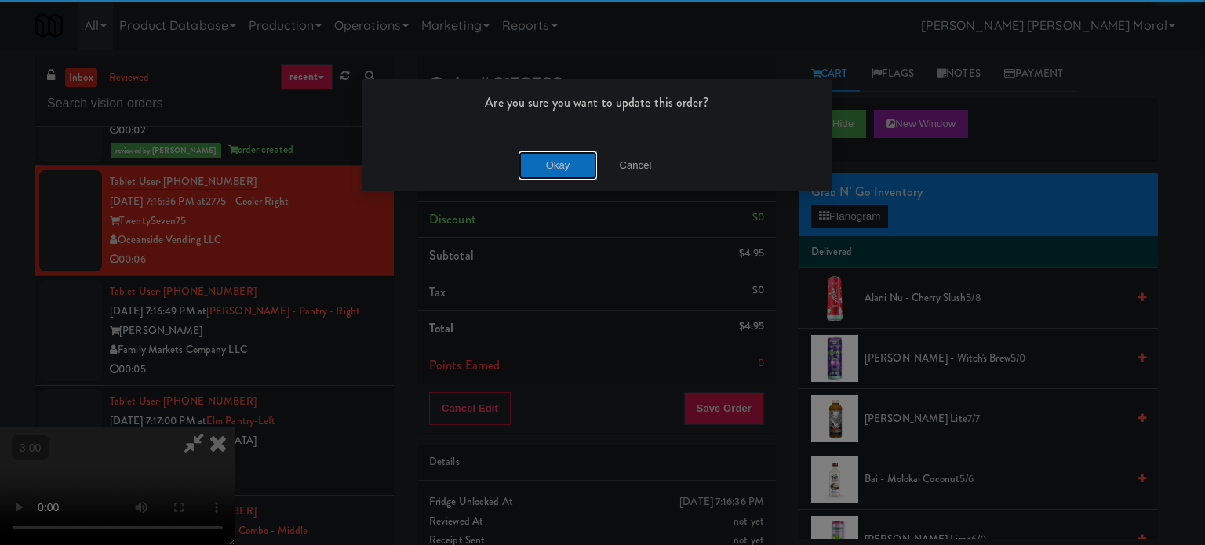
click at [561, 168] on button "Okay" at bounding box center [557, 165] width 78 height 28
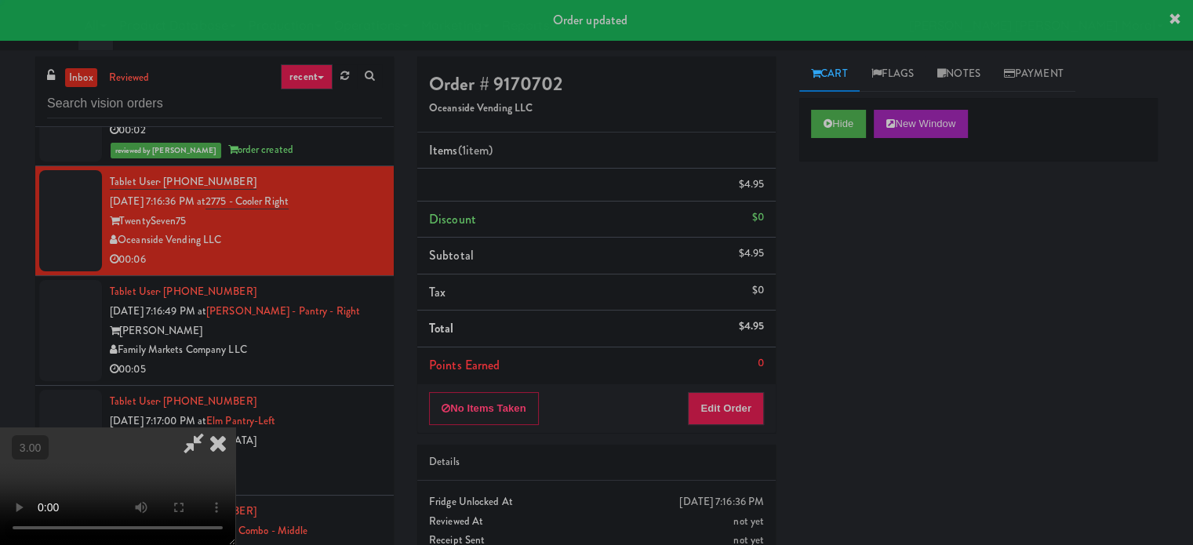
scroll to position [0, 0]
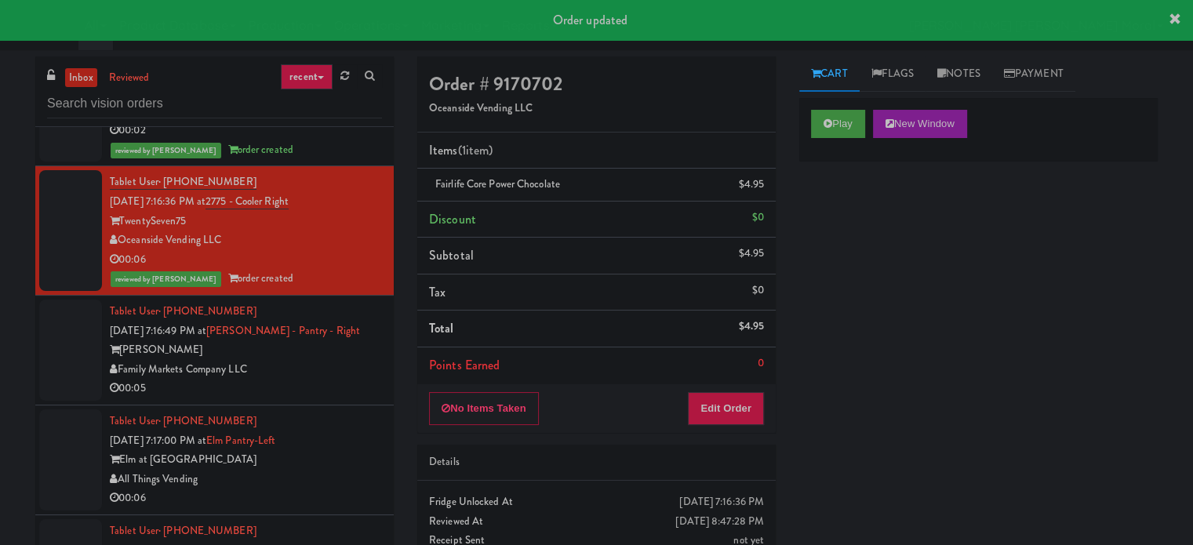
drag, startPoint x: 274, startPoint y: 427, endPoint x: 290, endPoint y: 416, distance: 19.4
click at [274, 398] on div "00:05" at bounding box center [246, 389] width 272 height 20
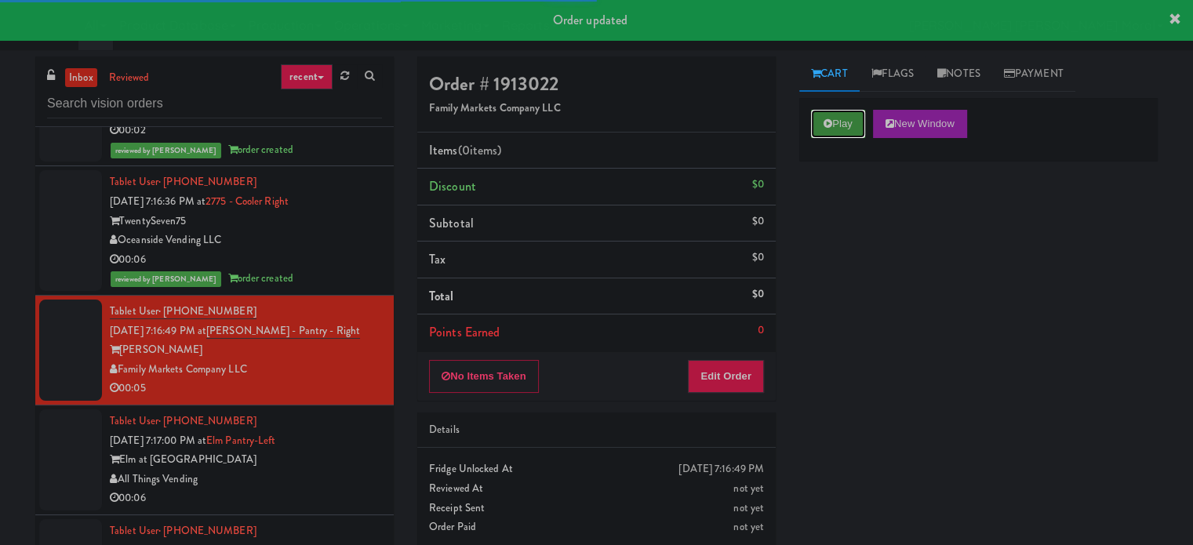
click at [840, 125] on button "Play" at bounding box center [838, 124] width 54 height 28
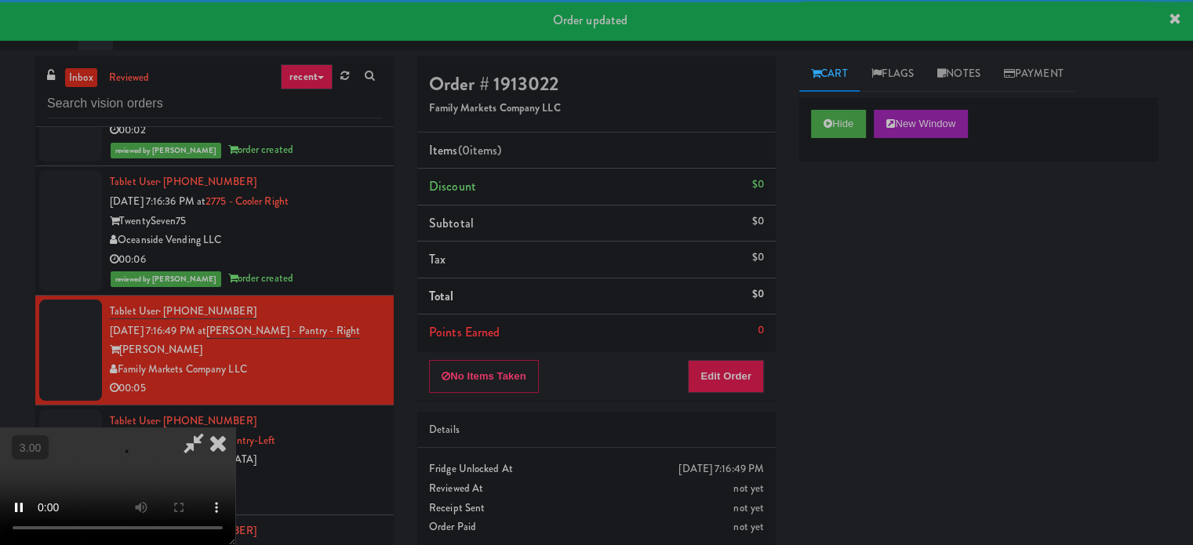
drag, startPoint x: 834, startPoint y: 233, endPoint x: 805, endPoint y: 237, distance: 30.1
click at [834, 234] on div "Hide New Window Primary Flag Clear Flag if unable to determine what was taken o…" at bounding box center [978, 392] width 358 height 588
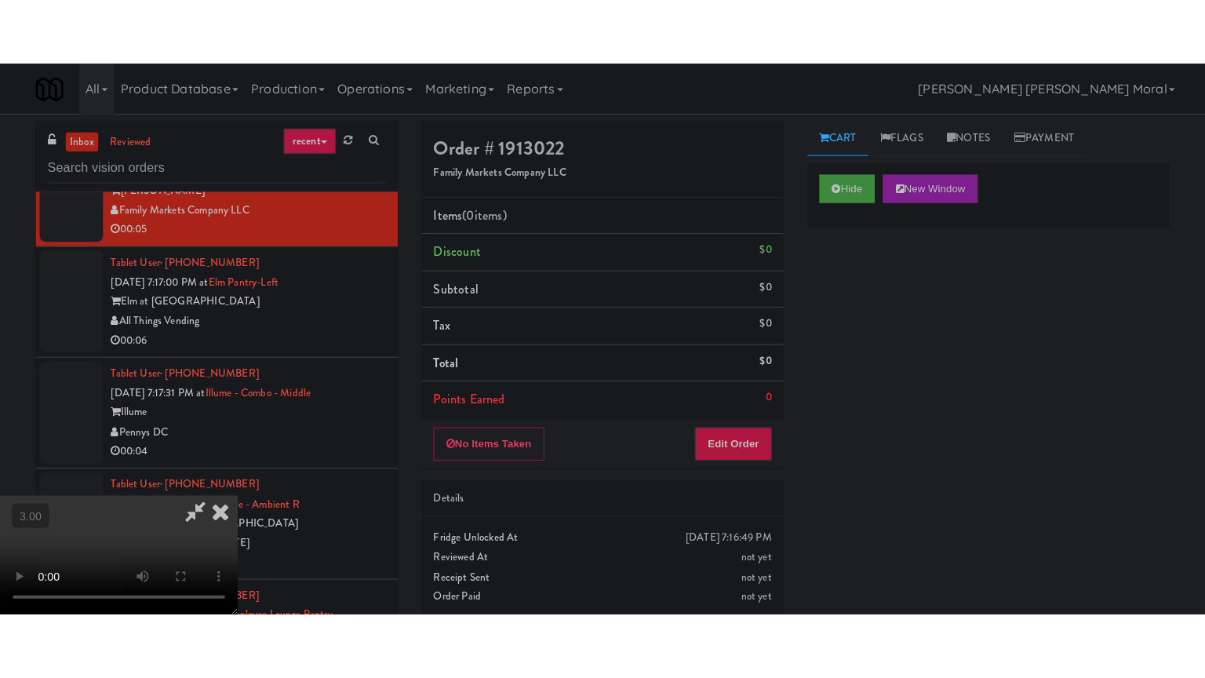
scroll to position [13096, 0]
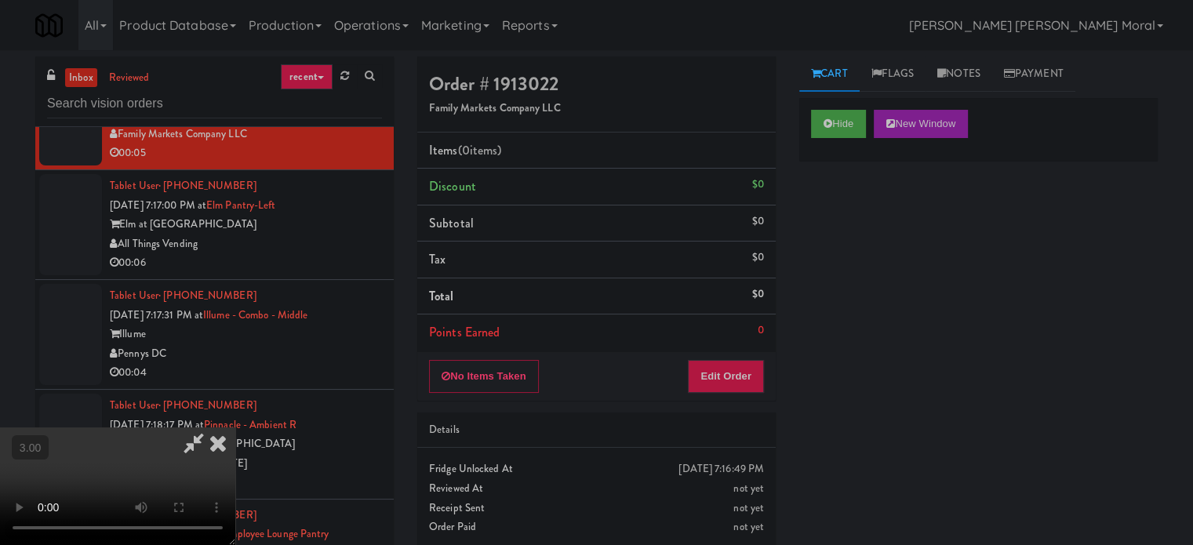
click at [866, 308] on div "Hide New Window Primary Flag Clear Flag if unable to determine what was taken o…" at bounding box center [978, 392] width 358 height 588
click at [235, 427] on video at bounding box center [117, 486] width 235 height 118
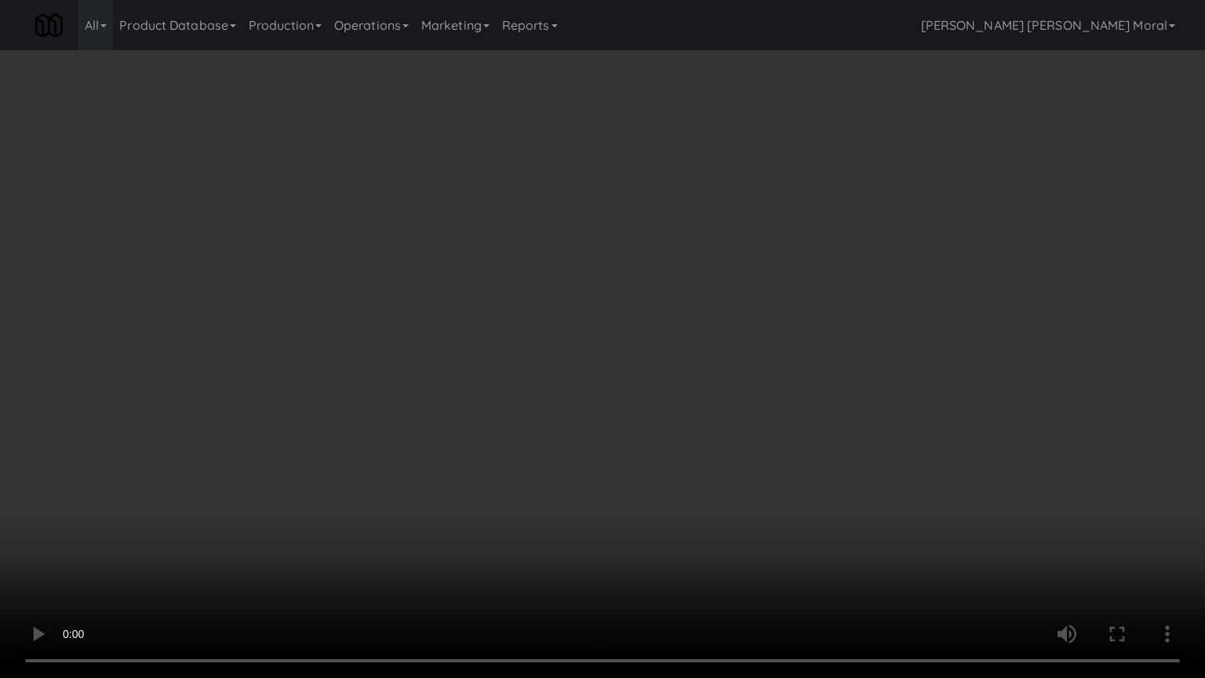
click at [637, 374] on video at bounding box center [602, 339] width 1205 height 678
click at [695, 347] on video at bounding box center [602, 339] width 1205 height 678
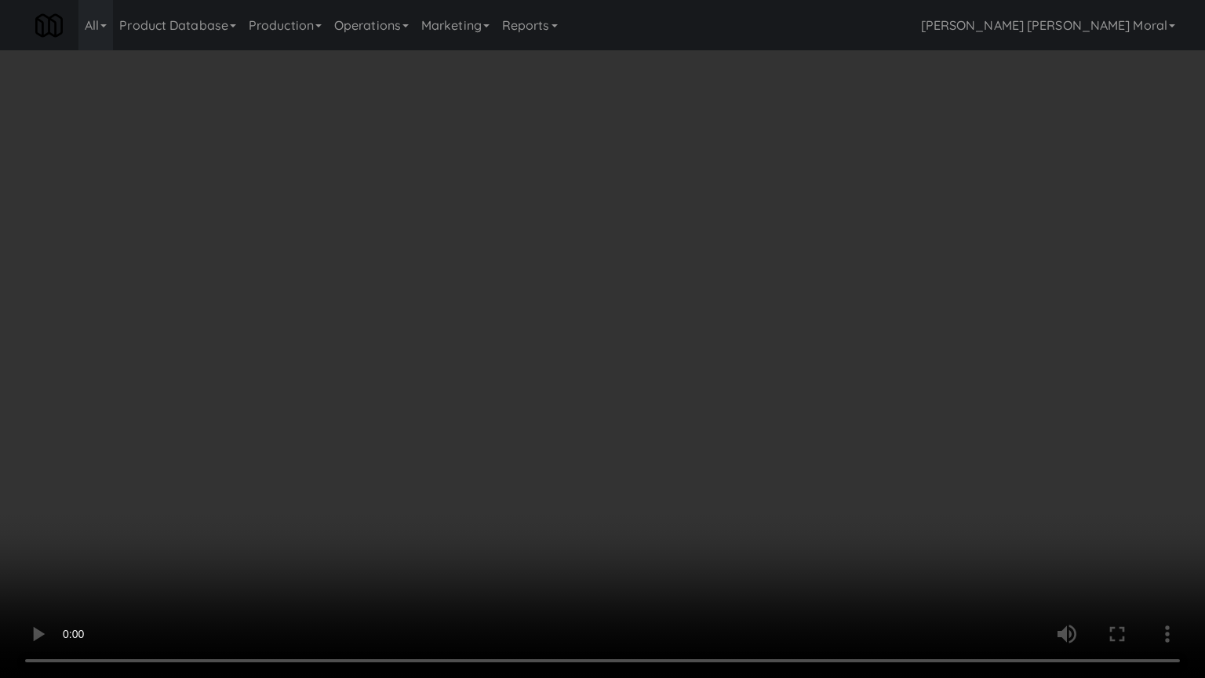
click at [695, 347] on video at bounding box center [602, 339] width 1205 height 678
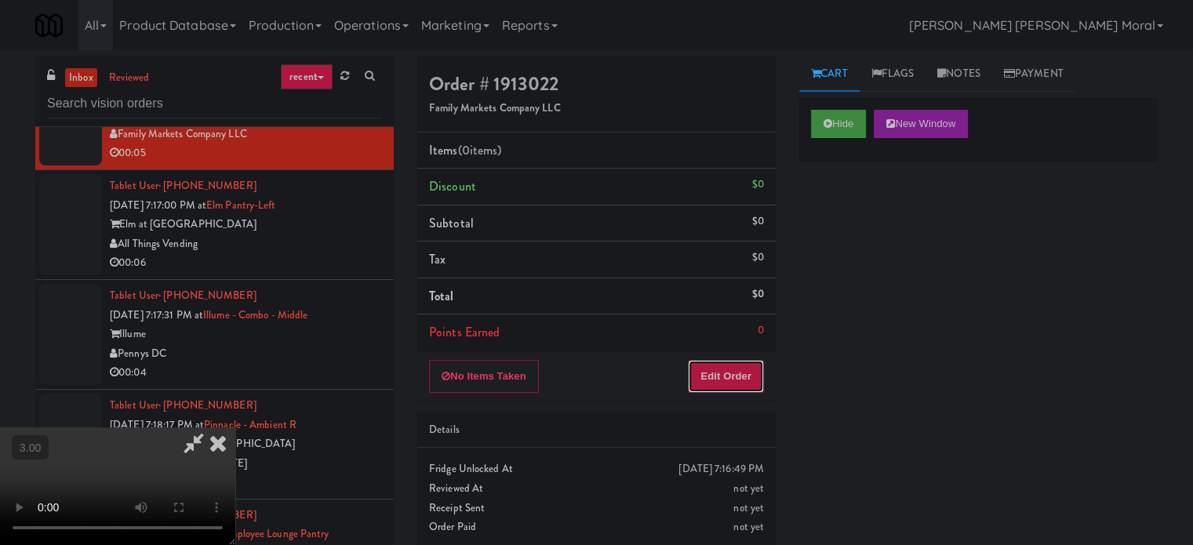
click at [749, 376] on button "Edit Order" at bounding box center [726, 376] width 76 height 33
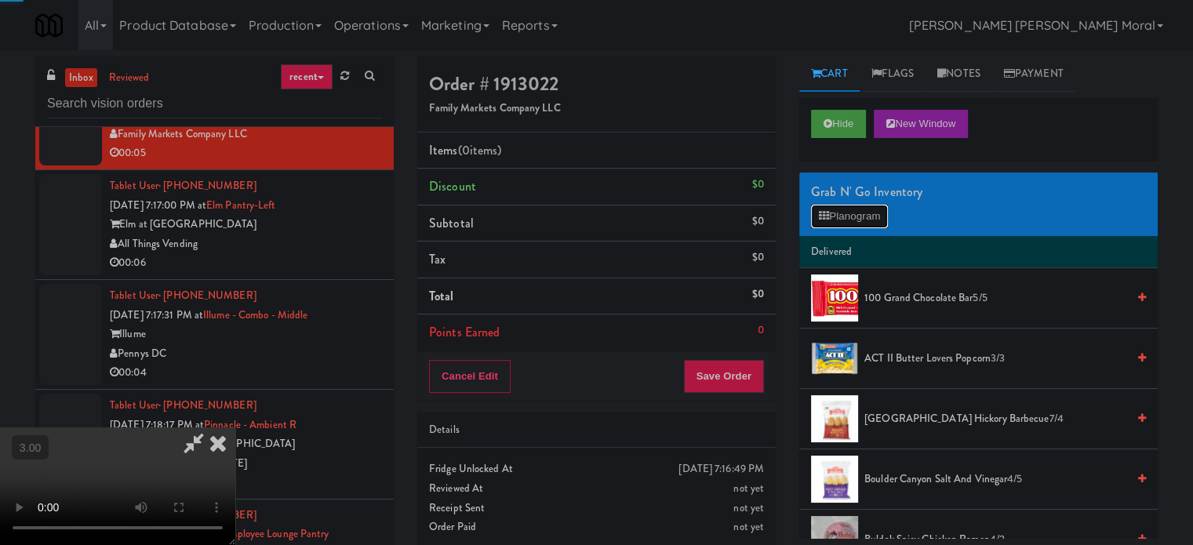
click at [828, 216] on icon at bounding box center [824, 216] width 10 height 10
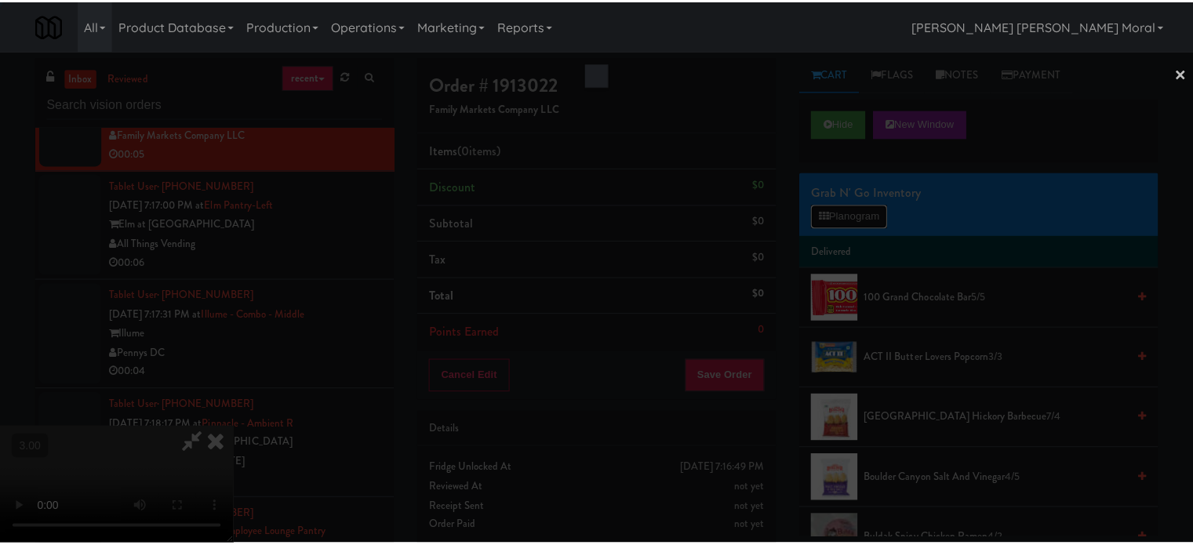
scroll to position [13057, 0]
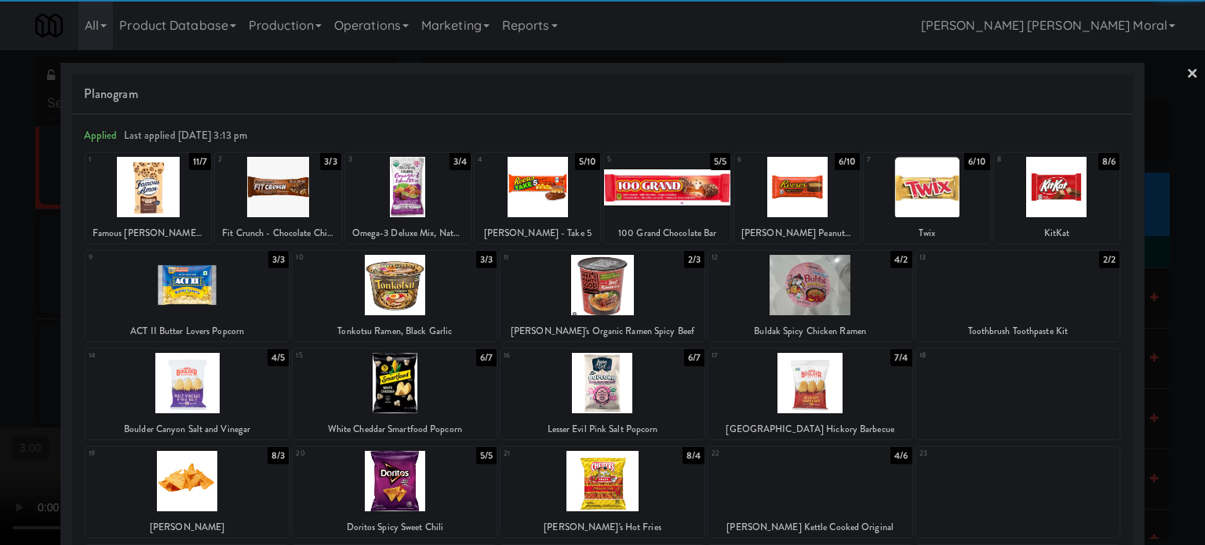
click at [543, 203] on div at bounding box center [536, 187] width 125 height 60
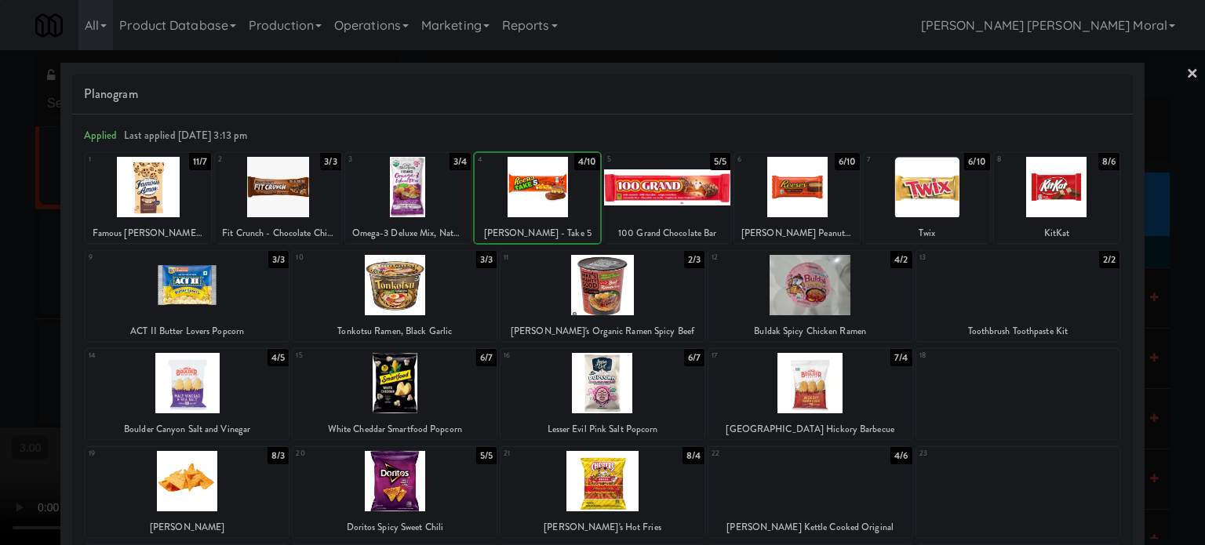
click at [0, 341] on div at bounding box center [602, 272] width 1205 height 545
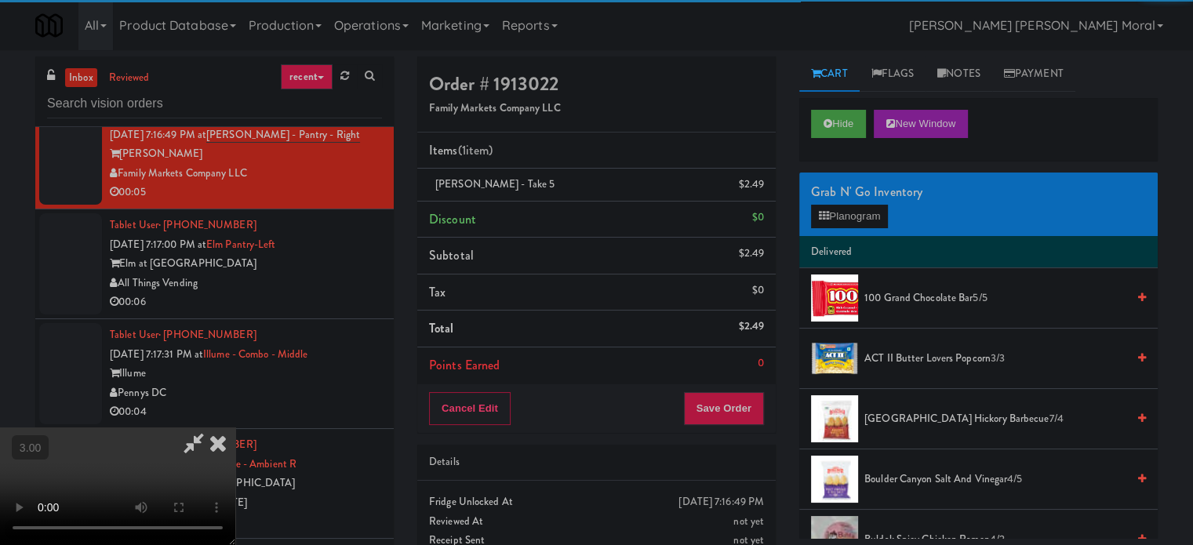
scroll to position [13096, 0]
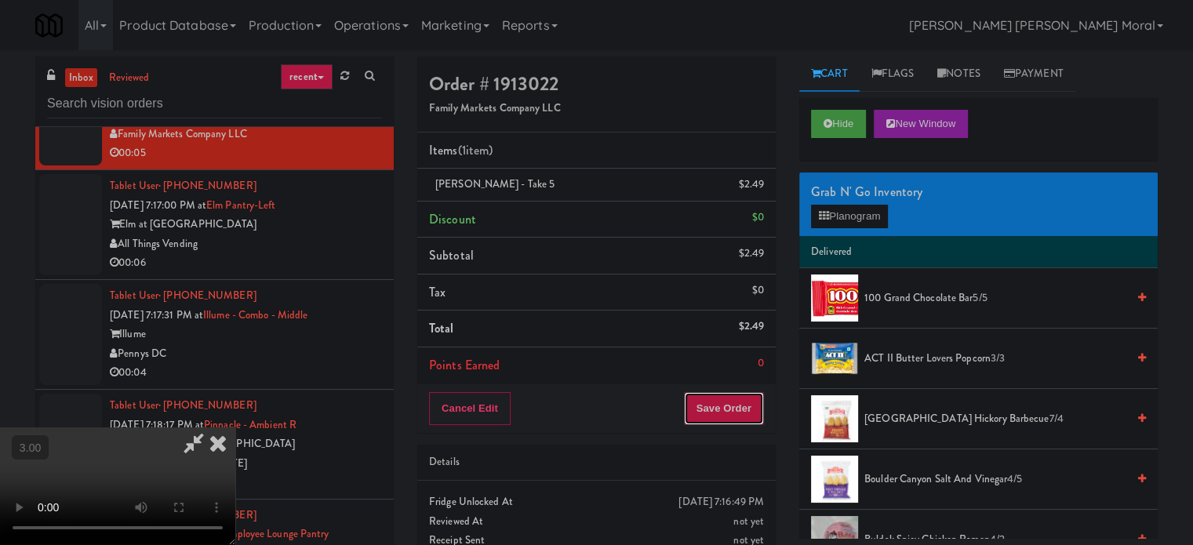
click at [740, 405] on button "Save Order" at bounding box center [724, 408] width 80 height 33
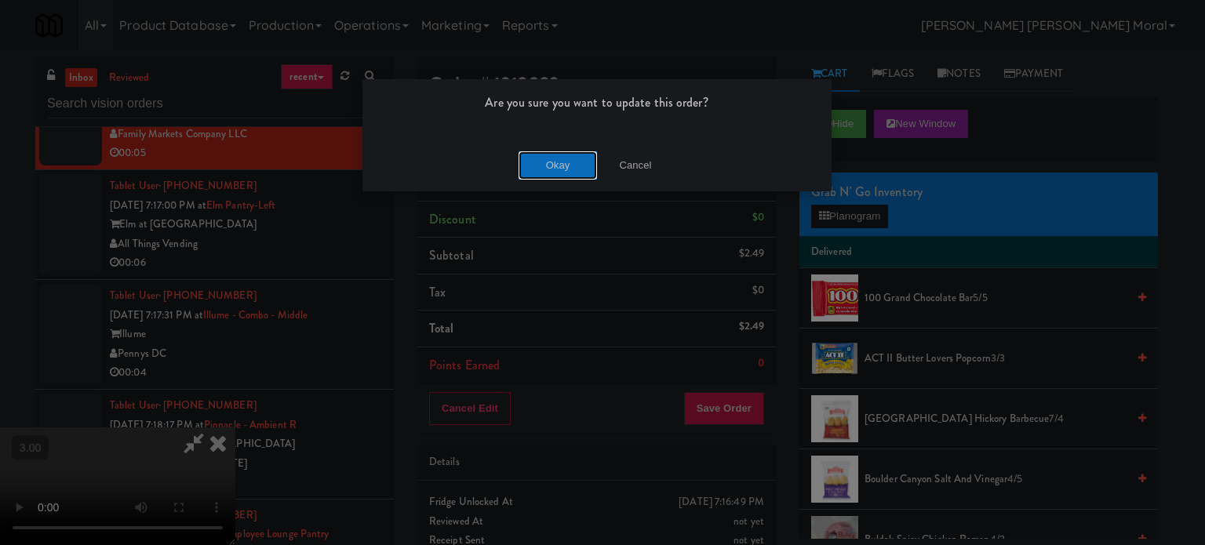
click at [554, 165] on button "Okay" at bounding box center [557, 165] width 78 height 28
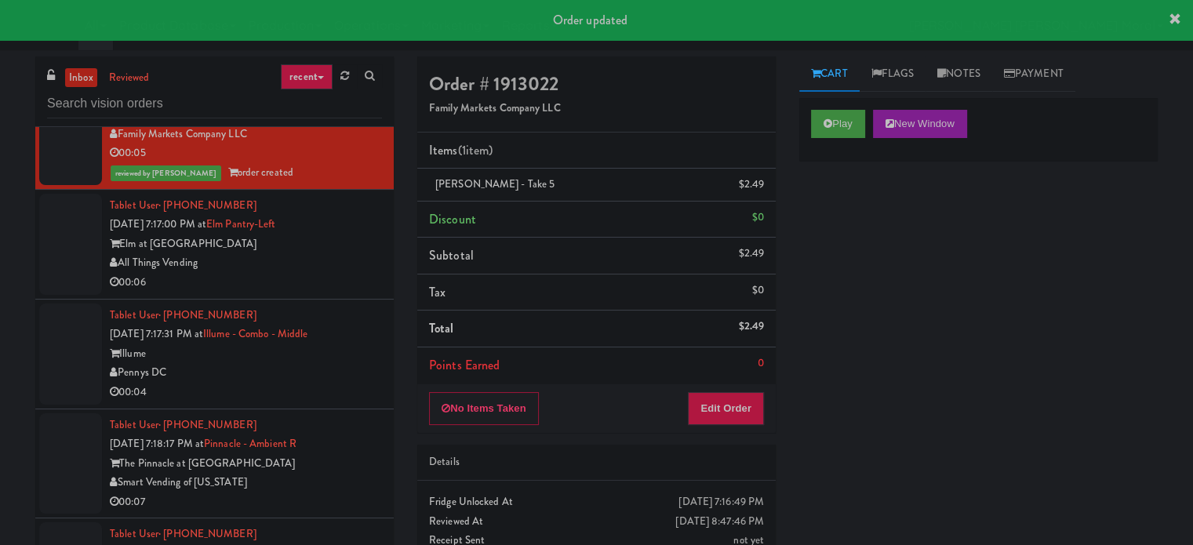
click at [317, 293] on div "00:06" at bounding box center [246, 283] width 272 height 20
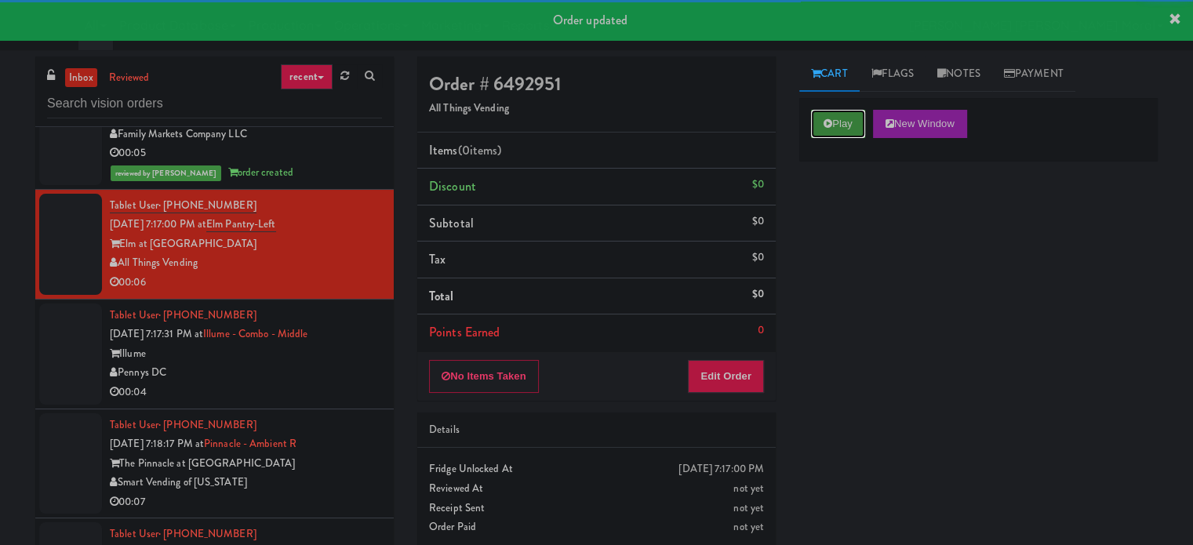
click at [823, 131] on button "Play" at bounding box center [838, 124] width 54 height 28
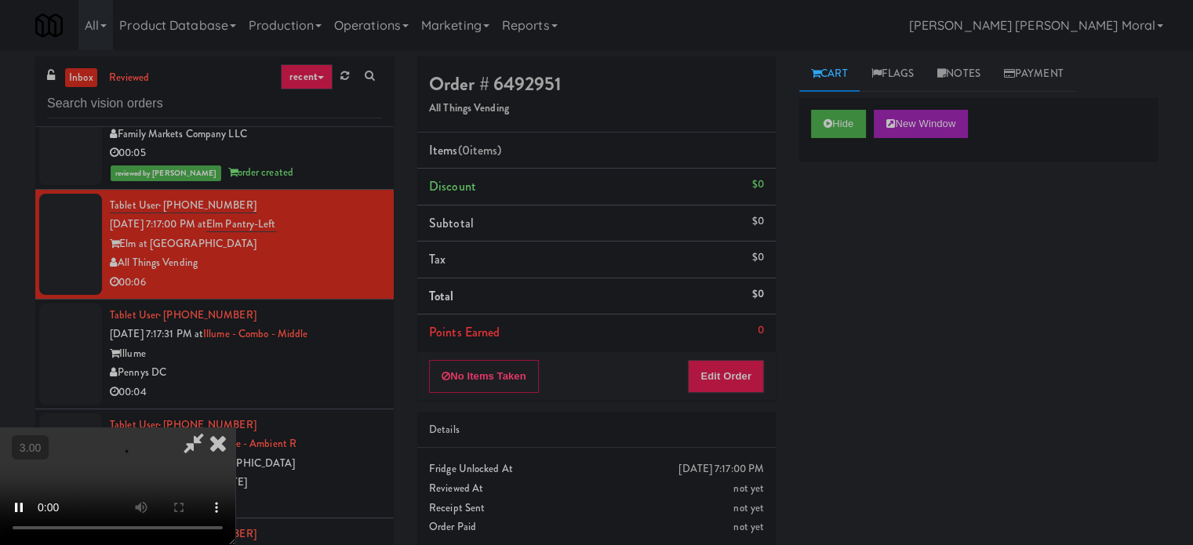
click at [869, 293] on div "Hide New Window Primary Flag Clear Flag if unable to determine what was taken o…" at bounding box center [978, 392] width 358 height 588
click at [824, 134] on button "Hide" at bounding box center [838, 124] width 55 height 28
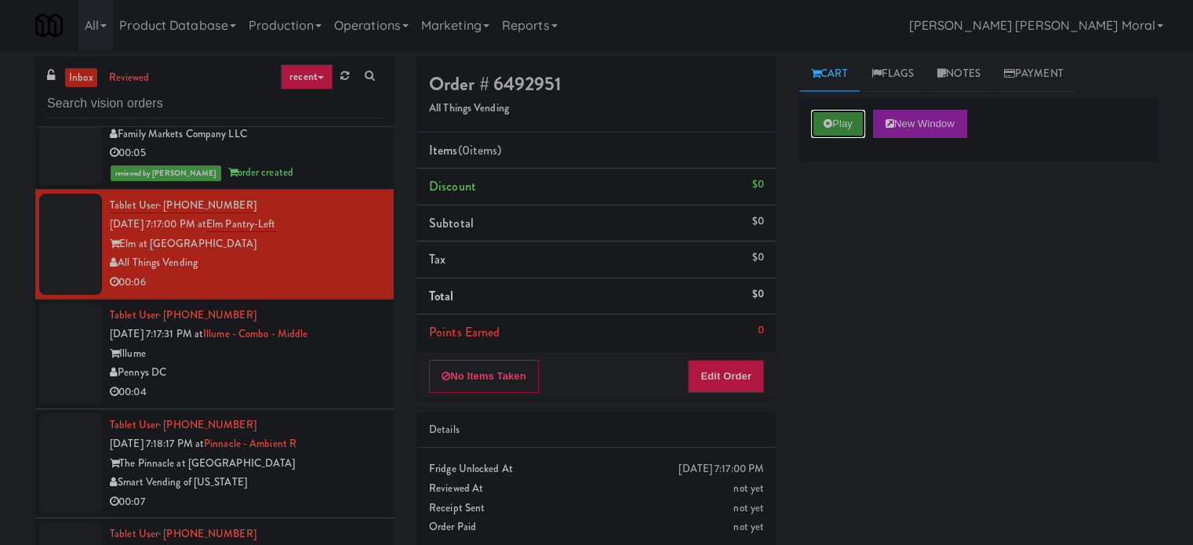
click at [824, 135] on button "Play" at bounding box center [838, 124] width 54 height 28
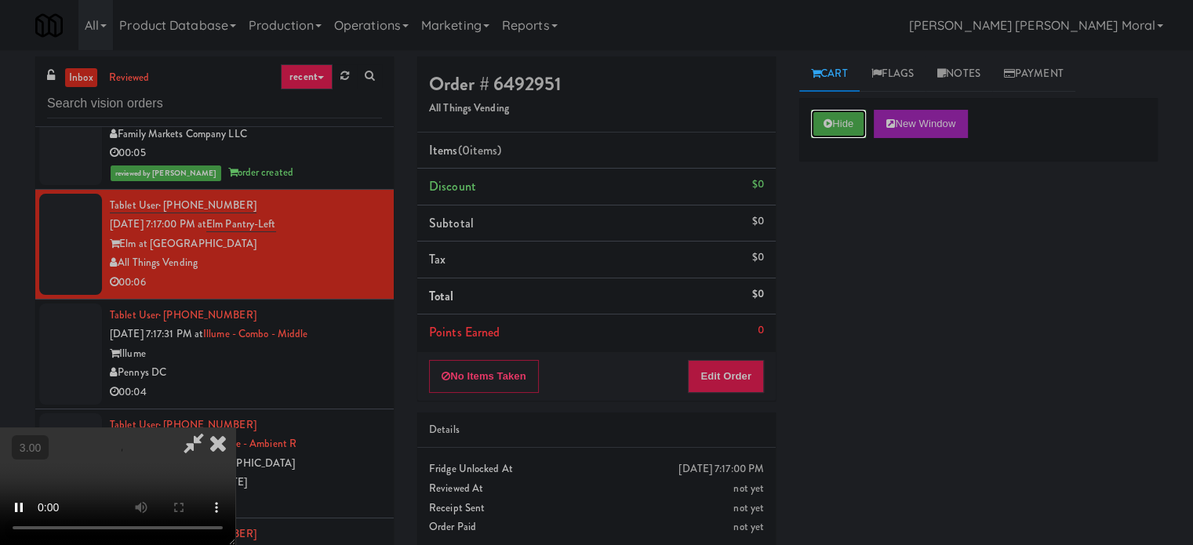
scroll to position [248, 0]
click at [816, 133] on button "Hide" at bounding box center [838, 124] width 55 height 28
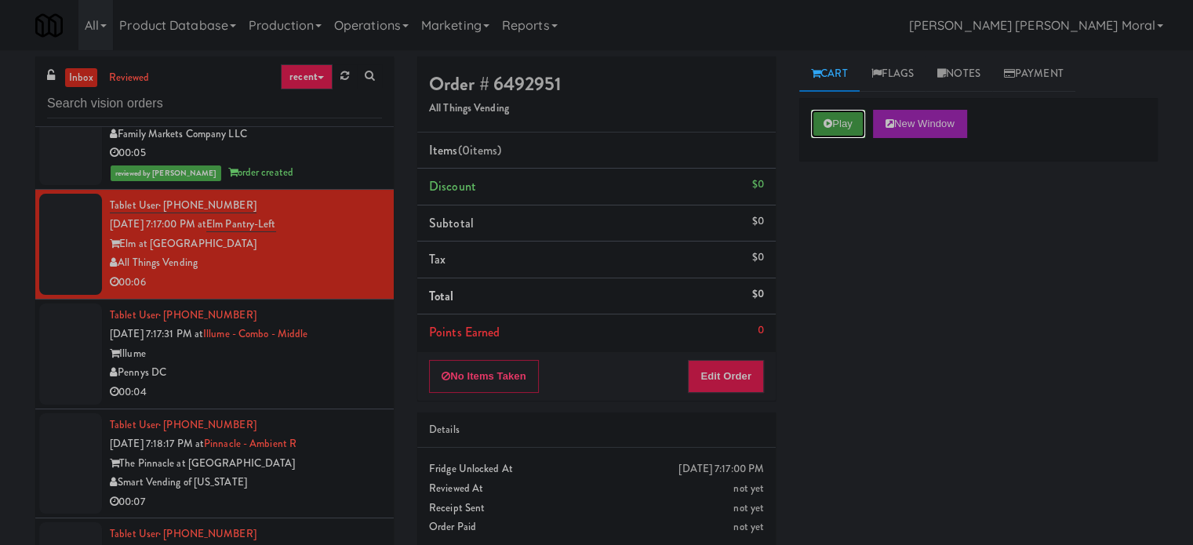
scroll to position [0, 0]
click at [816, 133] on button "Play" at bounding box center [838, 124] width 54 height 28
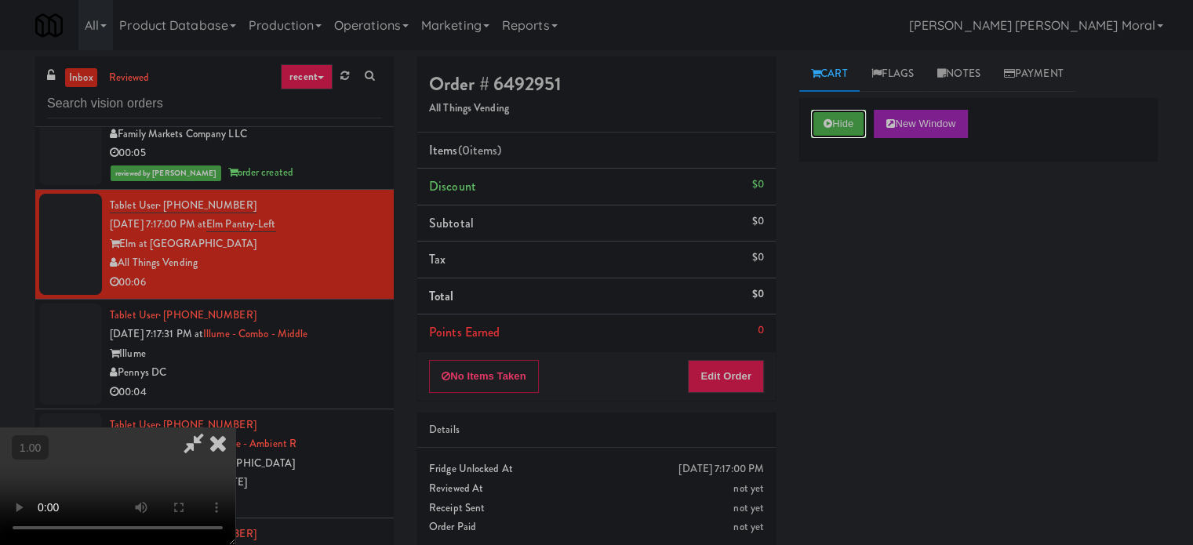
scroll to position [248, 0]
click at [235, 427] on video at bounding box center [117, 486] width 235 height 118
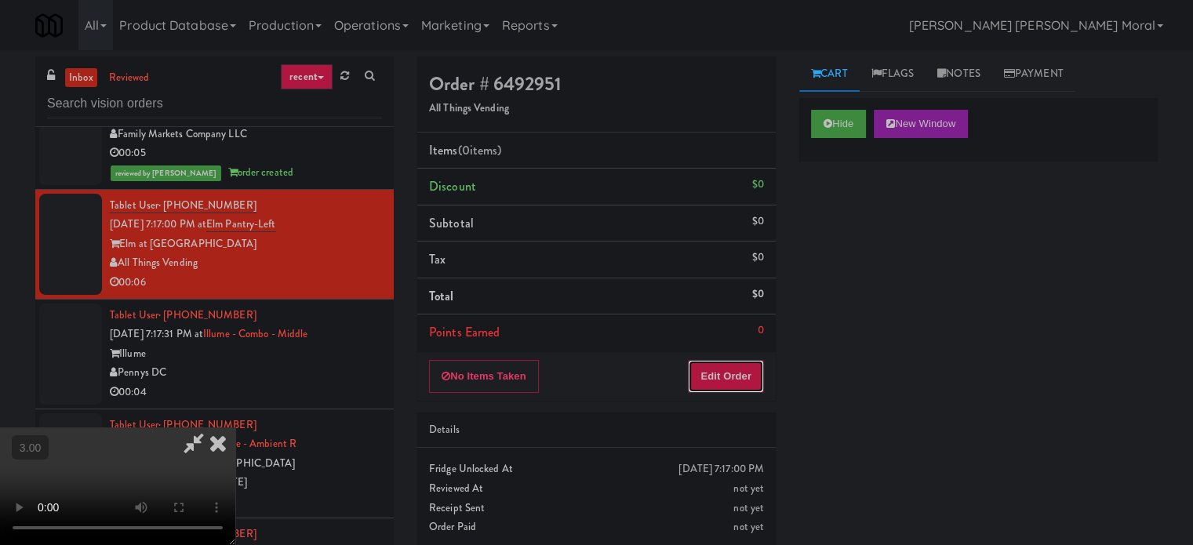
click at [755, 376] on button "Edit Order" at bounding box center [726, 376] width 76 height 33
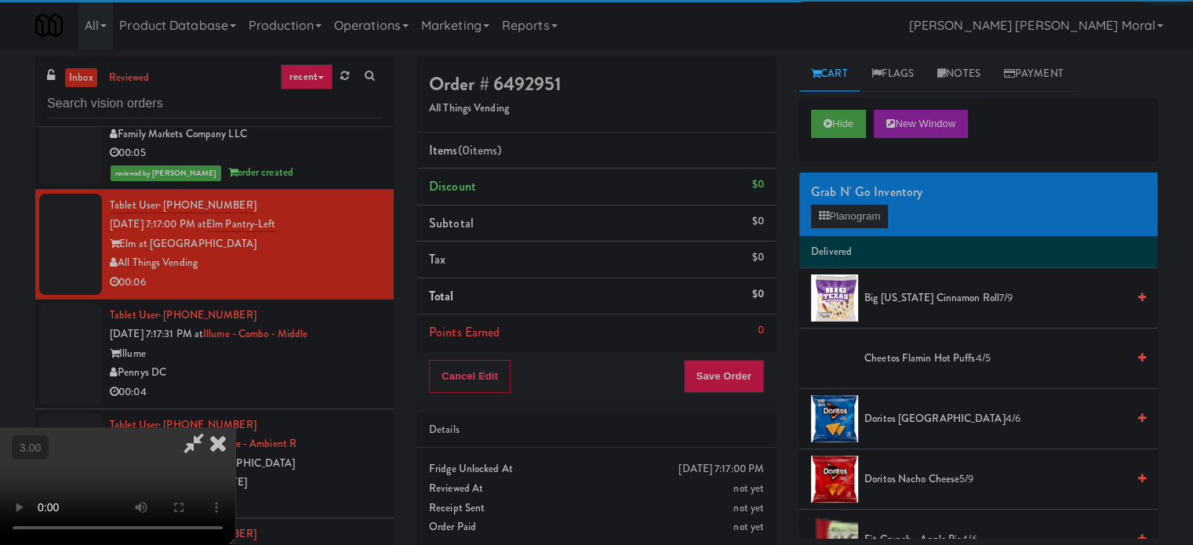
click at [839, 227] on div "Grab N' Go Inventory Planogram" at bounding box center [978, 205] width 358 height 64
click at [845, 211] on button "Planogram" at bounding box center [849, 217] width 77 height 24
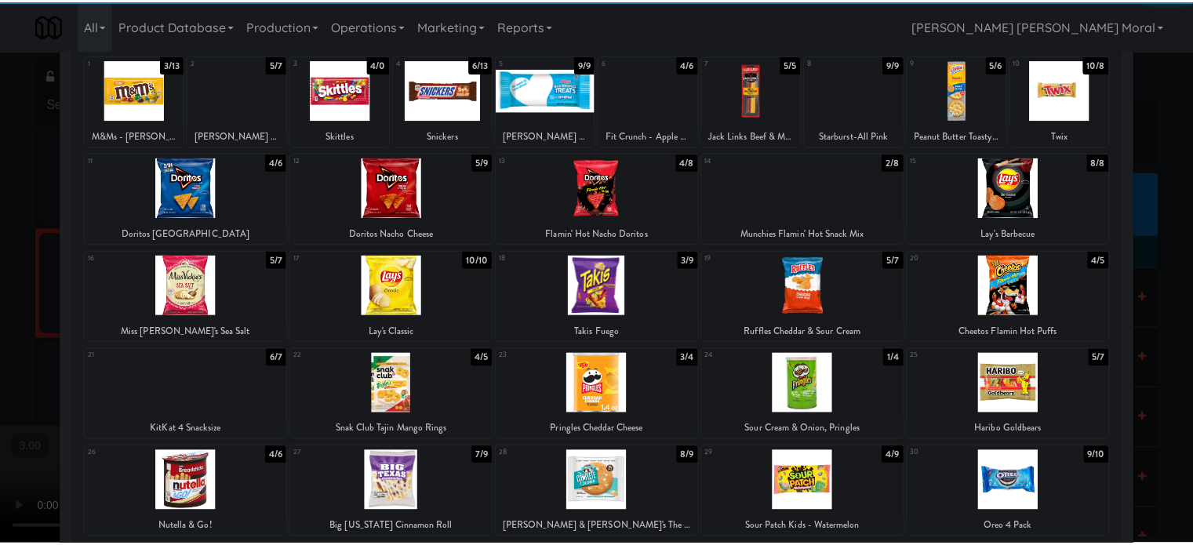
scroll to position [157, 0]
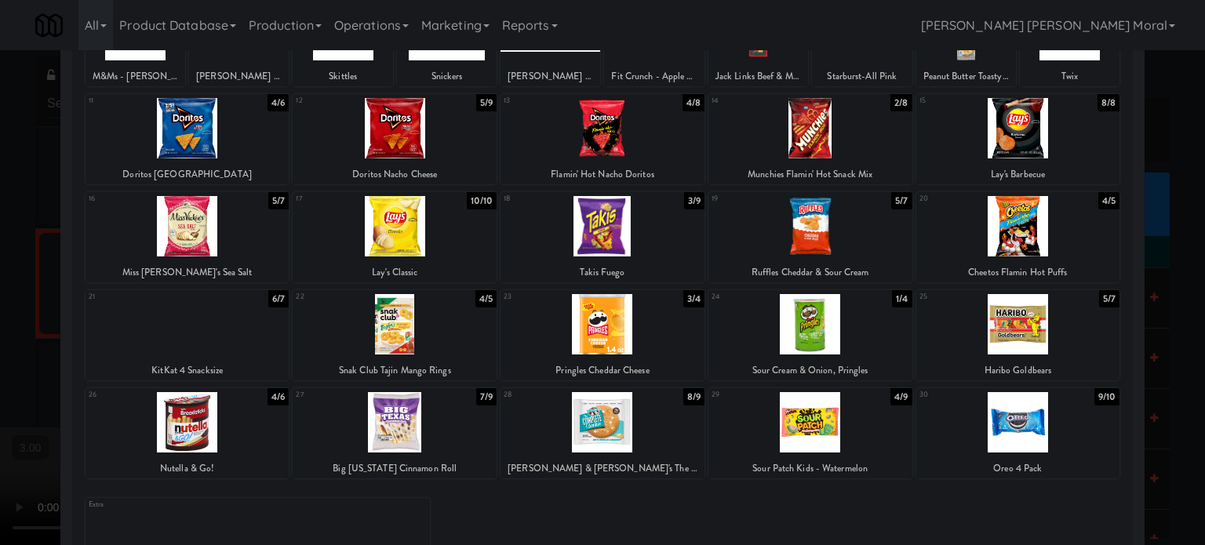
drag, startPoint x: 812, startPoint y: 329, endPoint x: 1001, endPoint y: 336, distance: 188.3
click at [814, 329] on div at bounding box center [810, 324] width 204 height 60
click at [1015, 336] on div at bounding box center [1018, 324] width 204 height 60
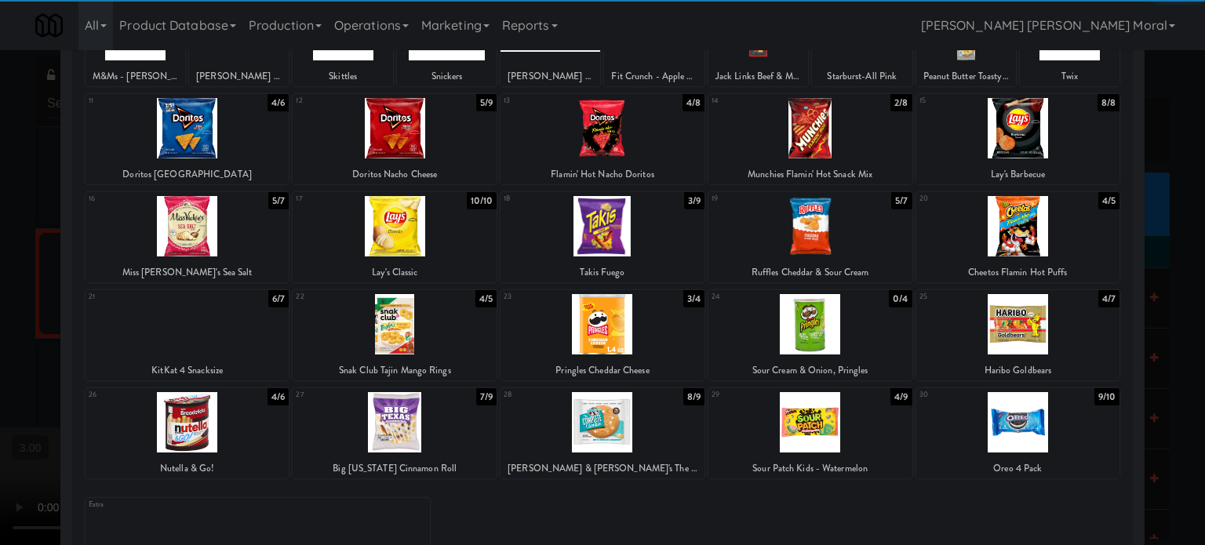
click at [0, 307] on div at bounding box center [602, 272] width 1205 height 545
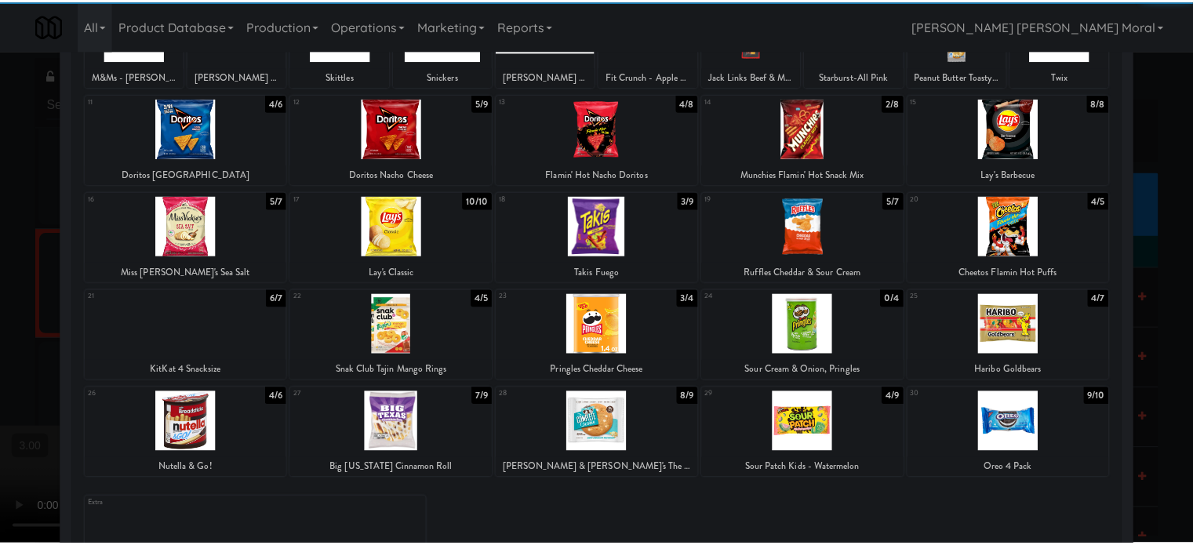
scroll to position [13096, 0]
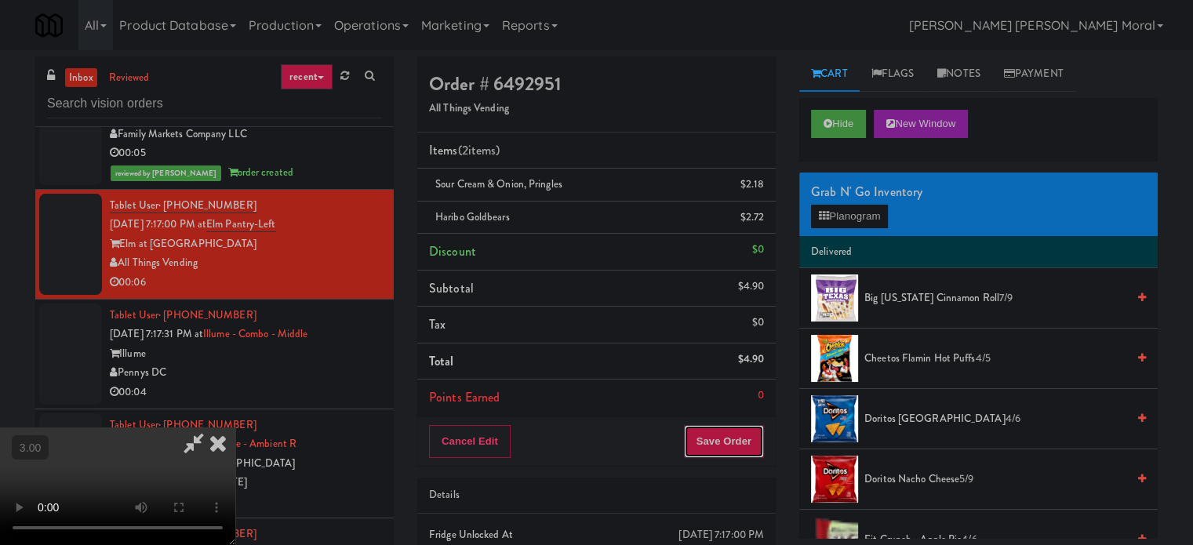
click at [742, 447] on button "Save Order" at bounding box center [724, 441] width 80 height 33
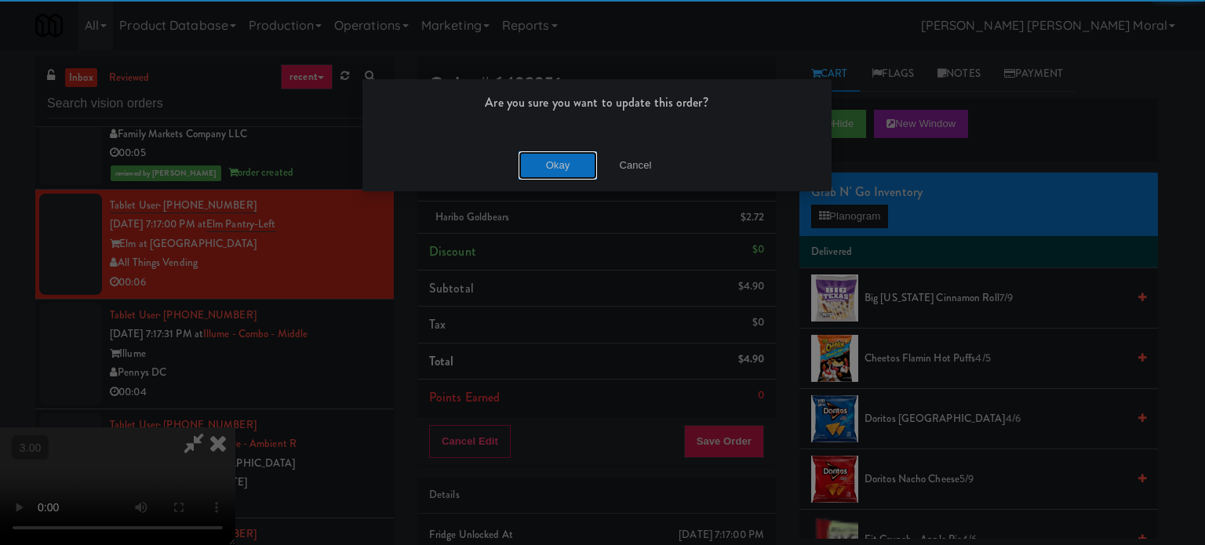
click at [557, 151] on button "Okay" at bounding box center [557, 165] width 78 height 28
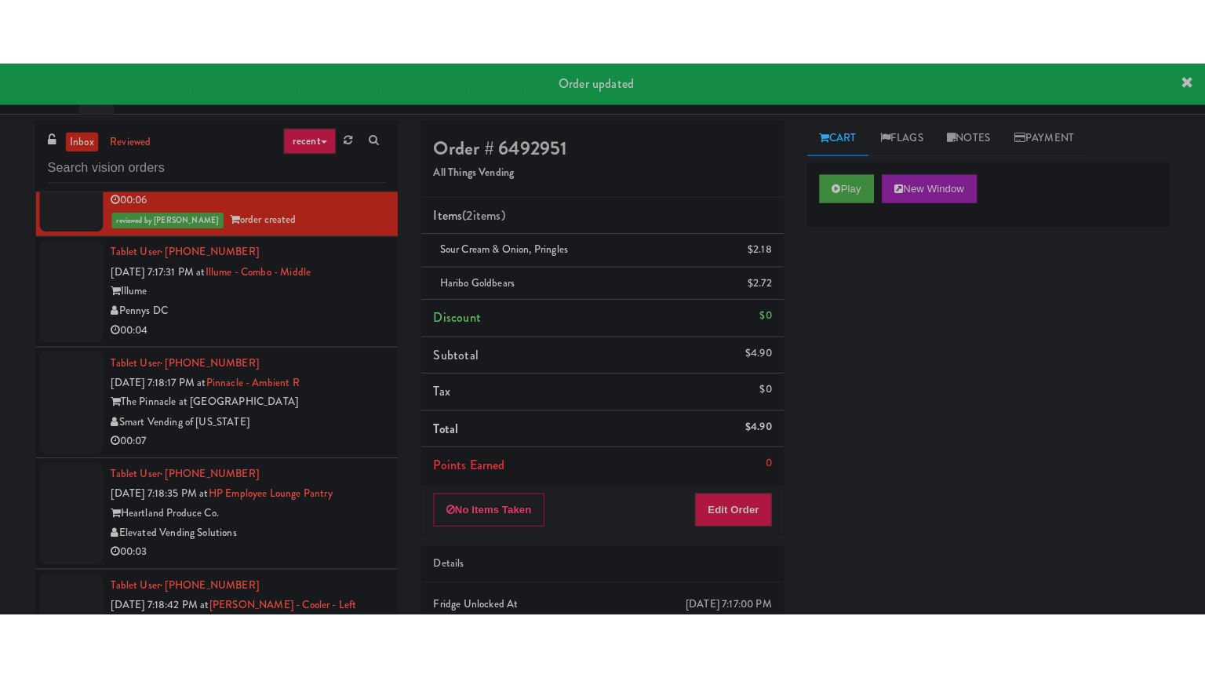
scroll to position [13253, 0]
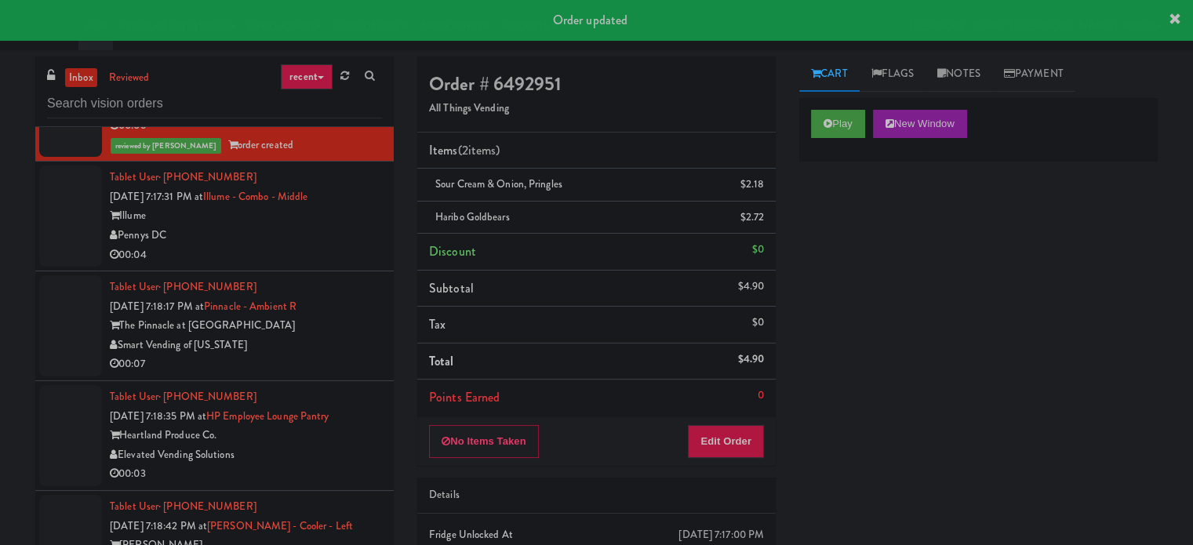
click at [295, 265] on div "00:04" at bounding box center [246, 255] width 272 height 20
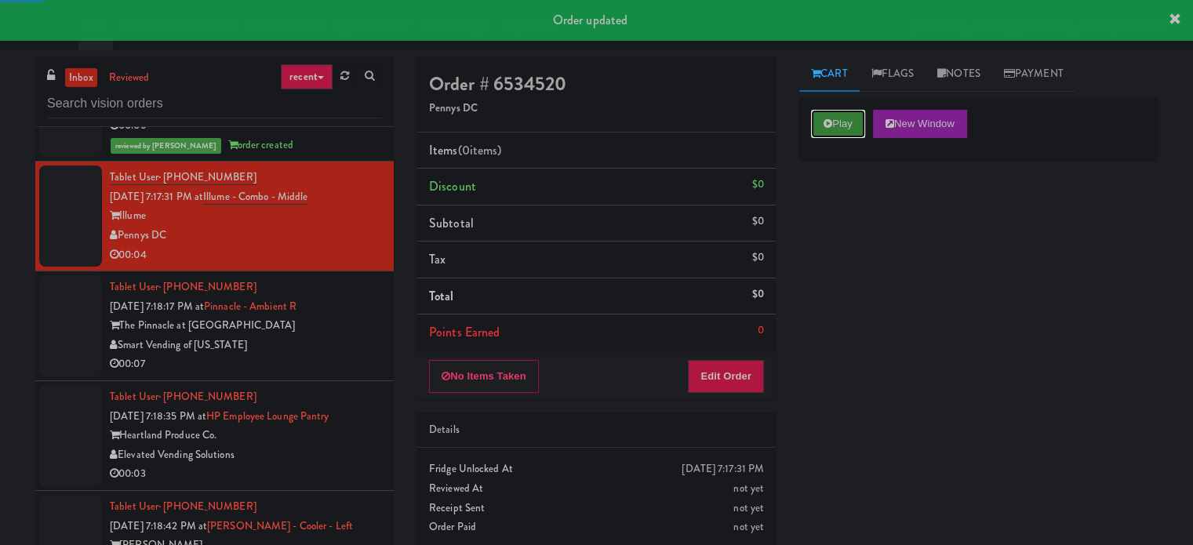
click at [829, 131] on button "Play" at bounding box center [838, 124] width 54 height 28
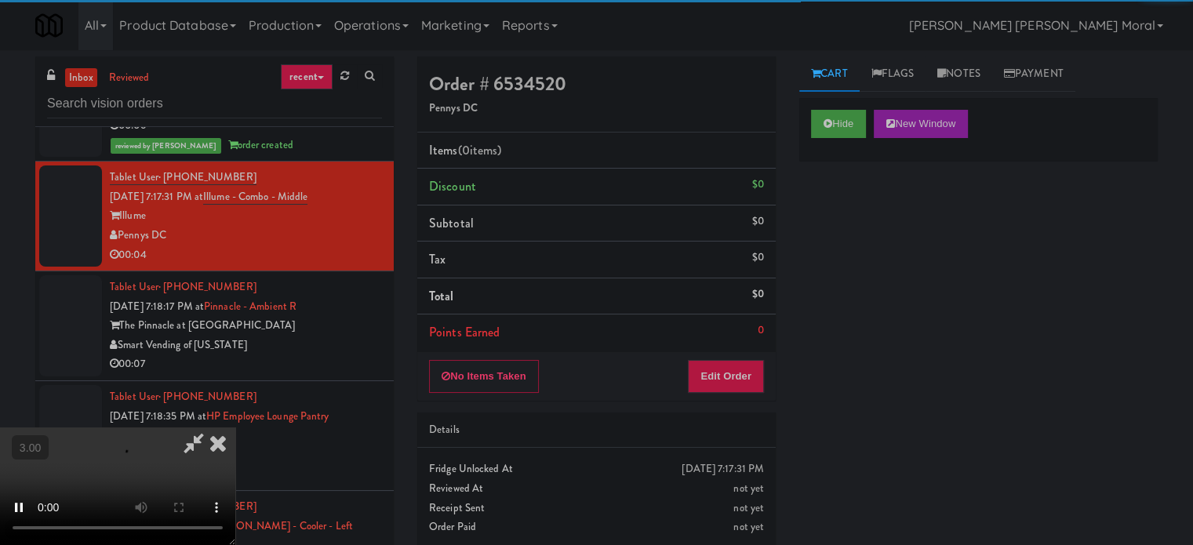
click at [819, 260] on div "Hide New Window Primary Flag Clear Flag if unable to determine what was taken o…" at bounding box center [978, 392] width 358 height 588
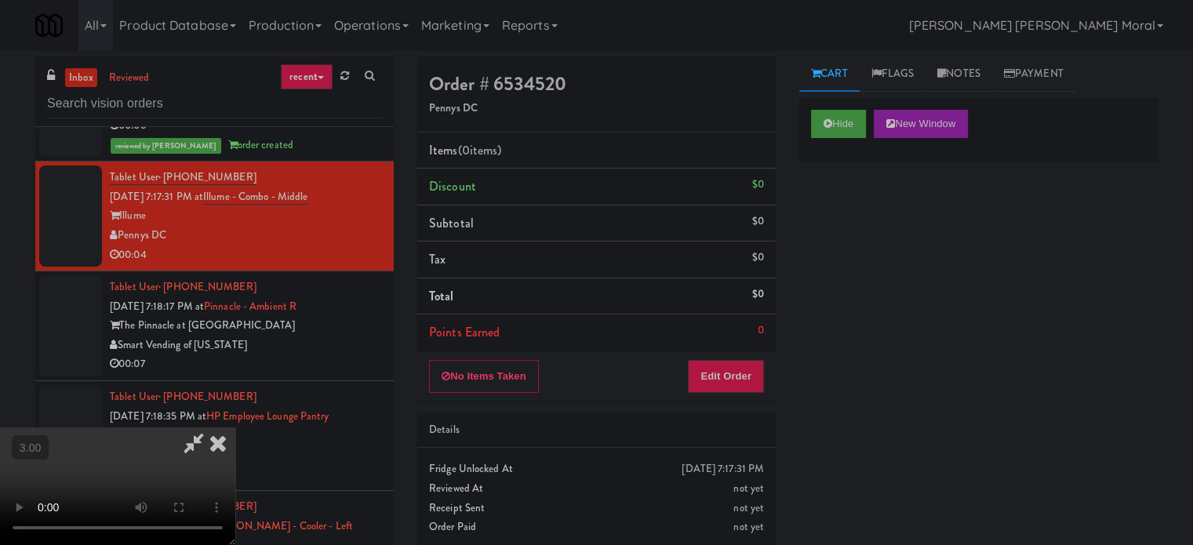
click at [235, 427] on video at bounding box center [117, 486] width 235 height 118
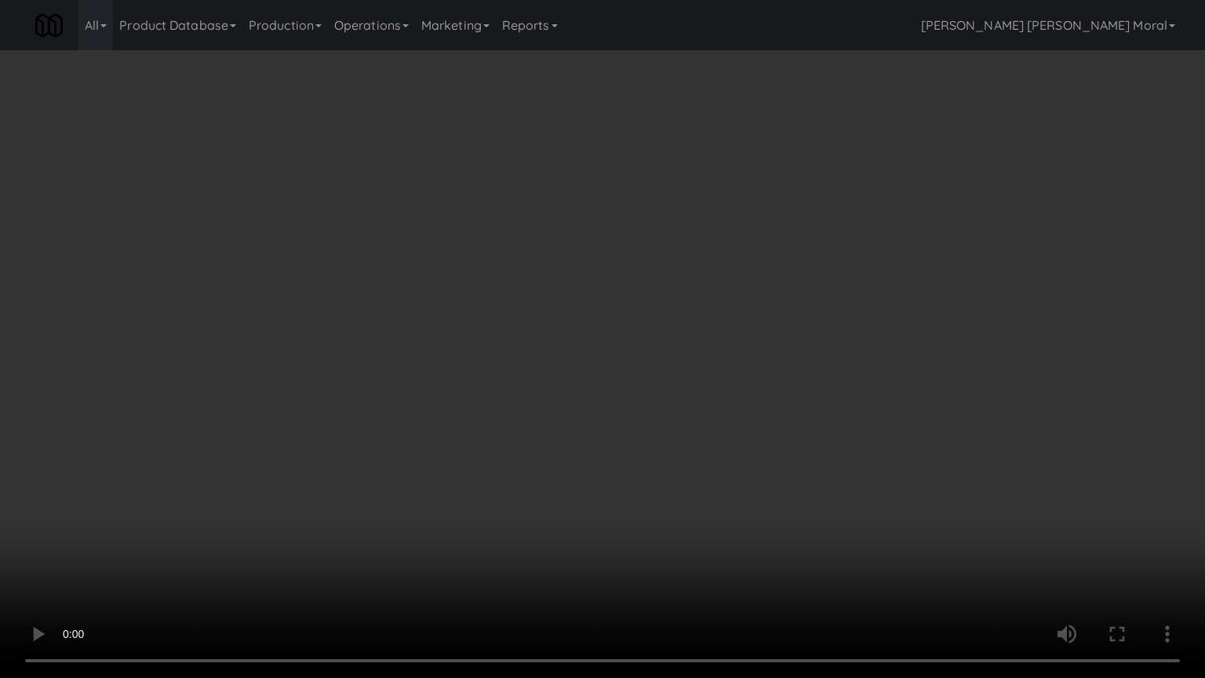
click at [572, 431] on video at bounding box center [602, 339] width 1205 height 678
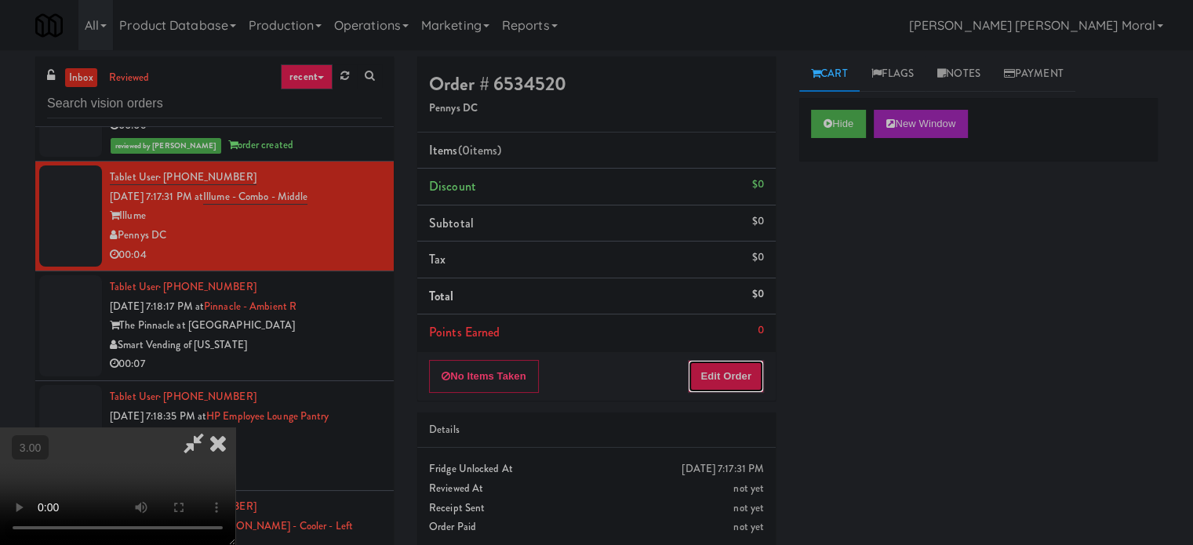
click at [747, 376] on button "Edit Order" at bounding box center [726, 376] width 76 height 33
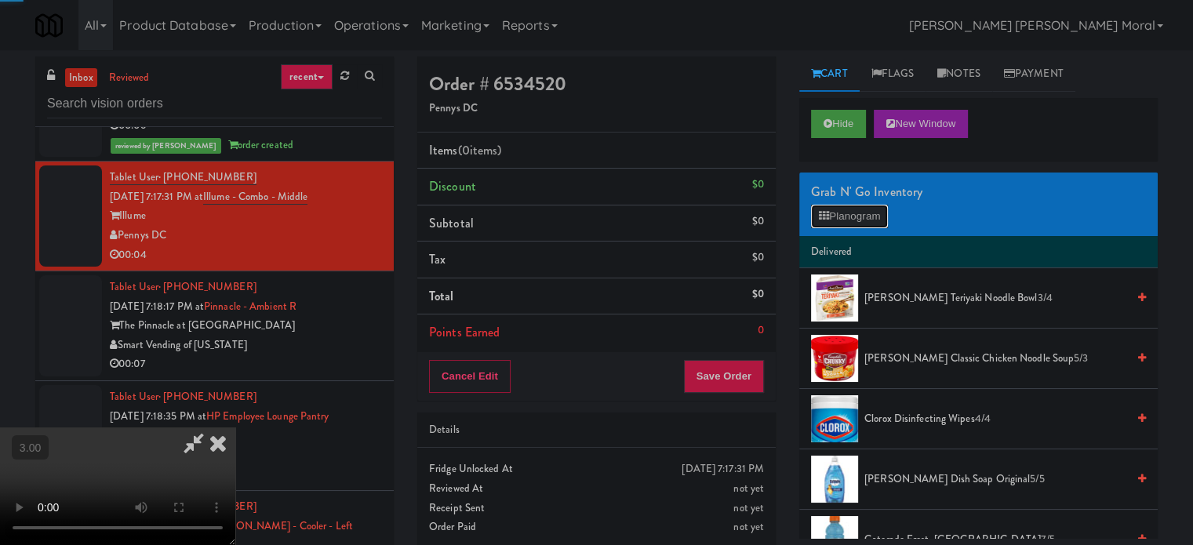
click at [836, 225] on button "Planogram" at bounding box center [849, 217] width 77 height 24
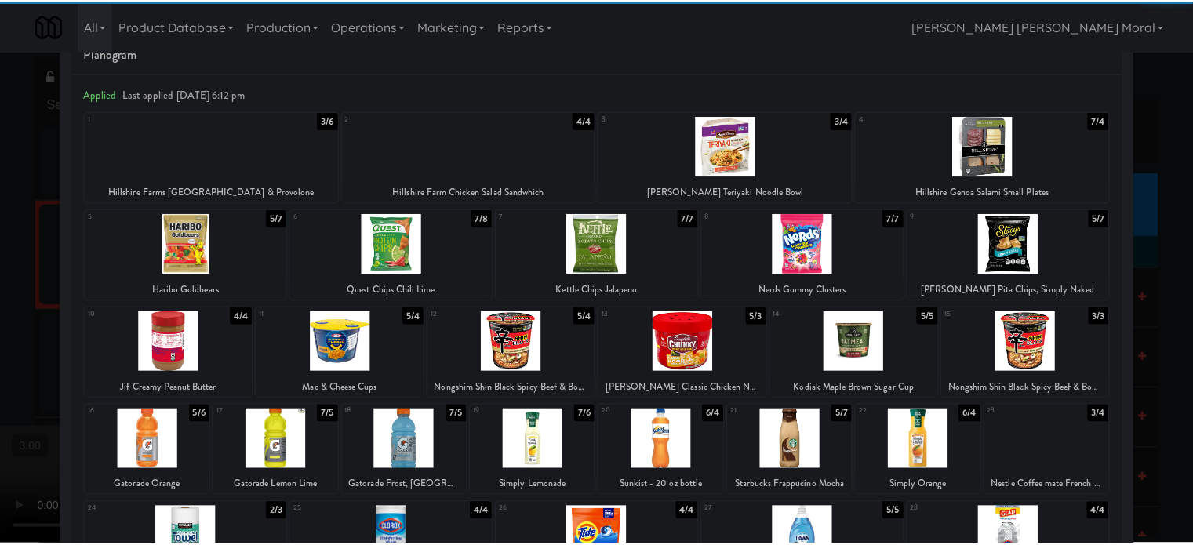
scroll to position [78, 0]
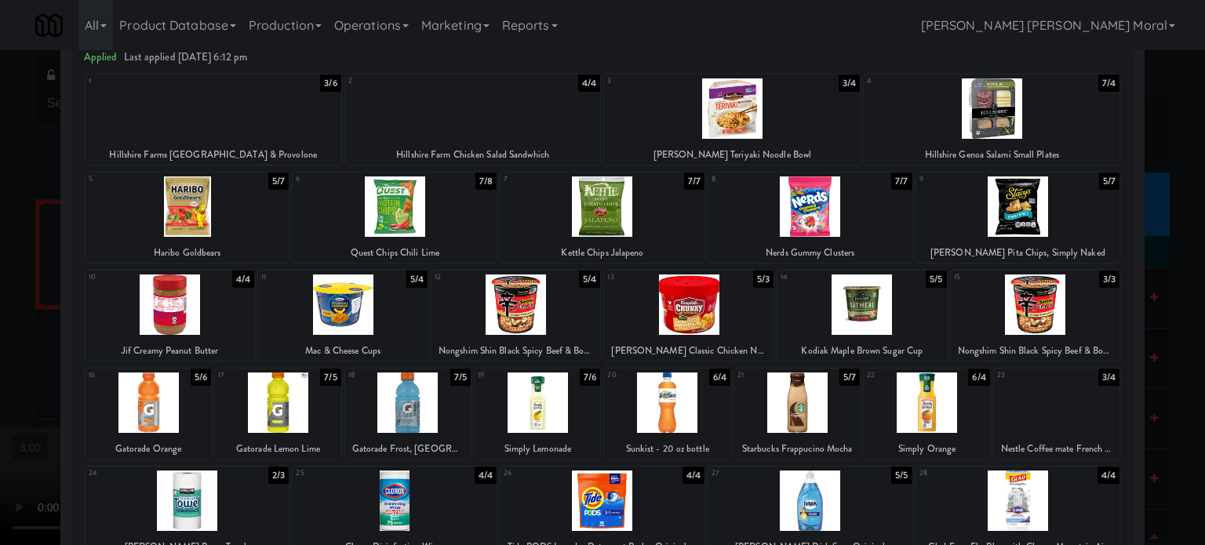
click at [660, 385] on div at bounding box center [666, 402] width 125 height 60
drag, startPoint x: 0, startPoint y: 305, endPoint x: 602, endPoint y: 319, distance: 602.4
click at [1, 305] on div at bounding box center [602, 272] width 1205 height 545
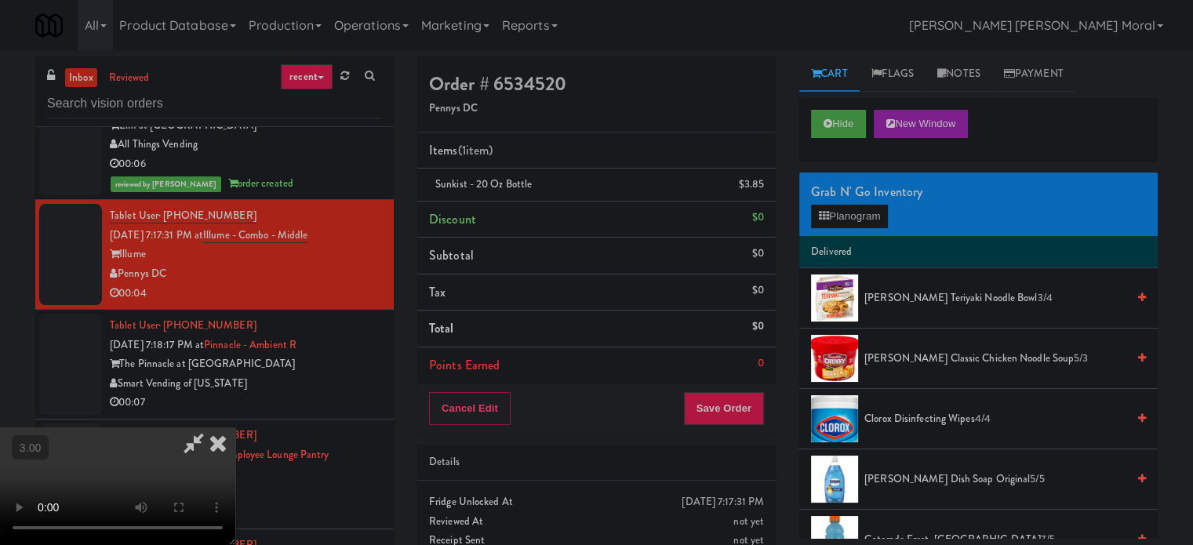
scroll to position [13253, 0]
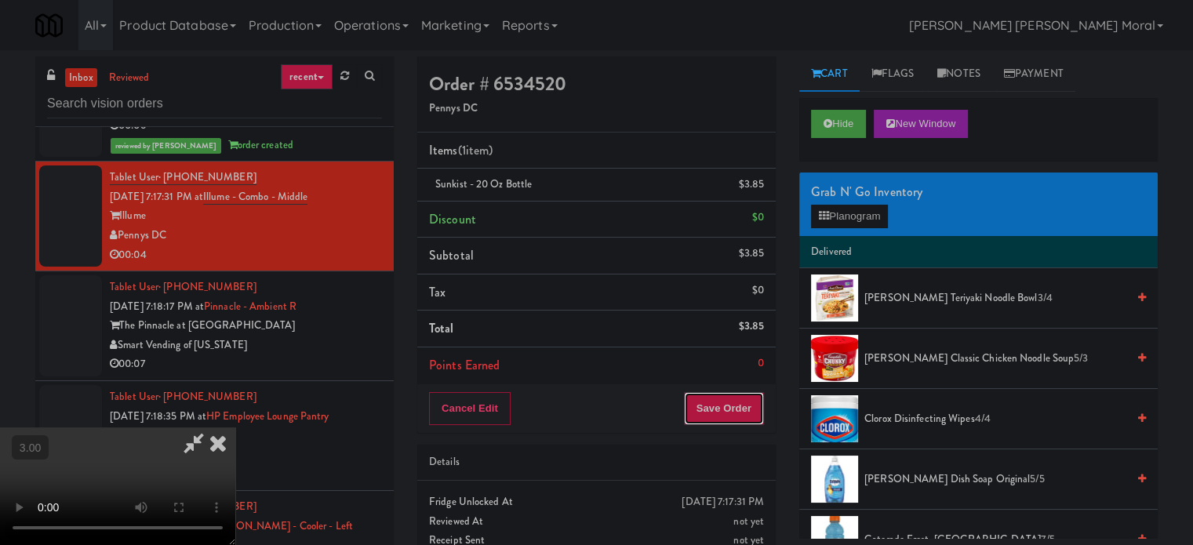
click at [736, 402] on button "Save Order" at bounding box center [724, 408] width 80 height 33
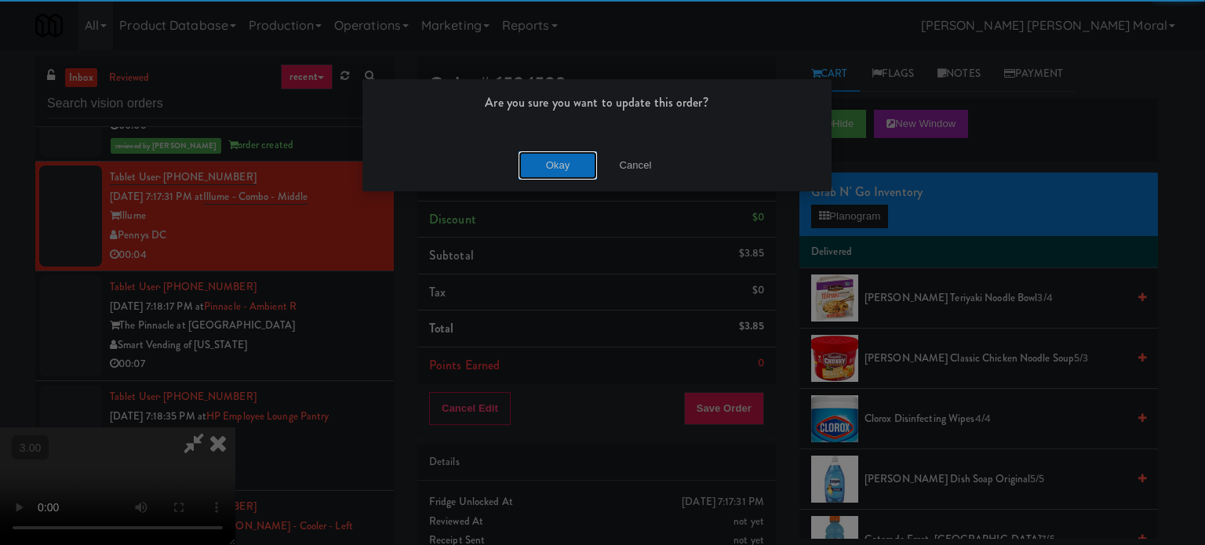
click at [554, 178] on button "Okay" at bounding box center [557, 165] width 78 height 28
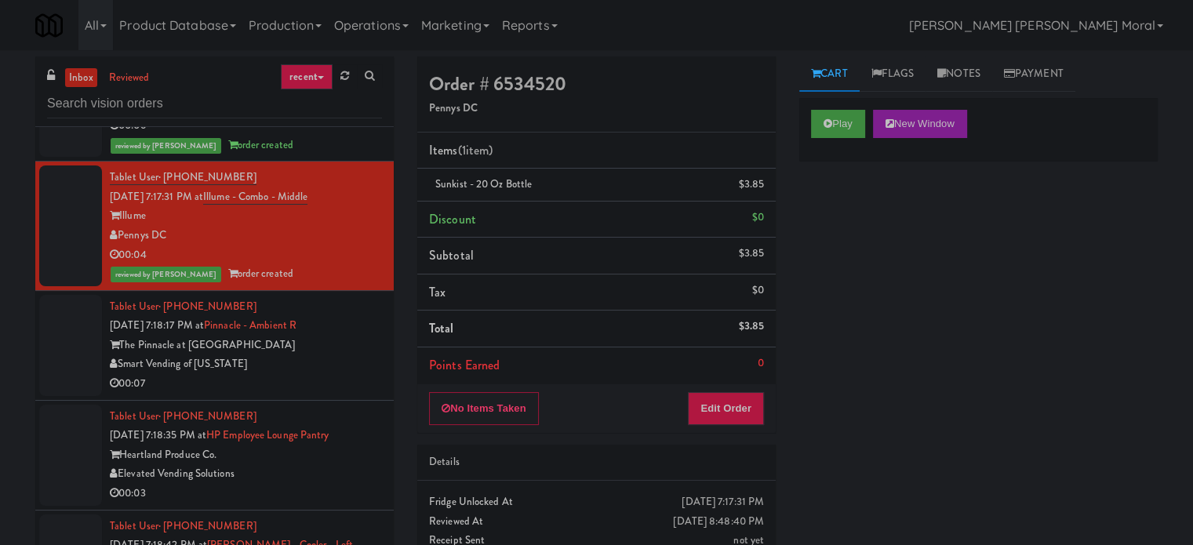
drag, startPoint x: 965, startPoint y: 78, endPoint x: 905, endPoint y: 204, distance: 139.6
click at [964, 79] on link "Notes" at bounding box center [958, 73] width 67 height 35
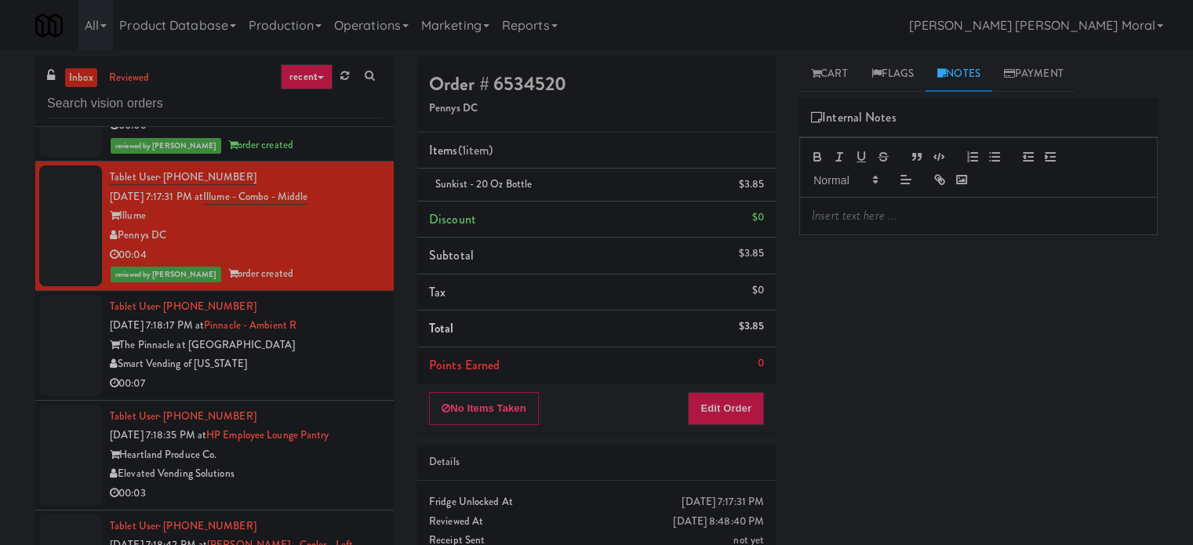
click at [892, 215] on p at bounding box center [978, 215] width 333 height 17
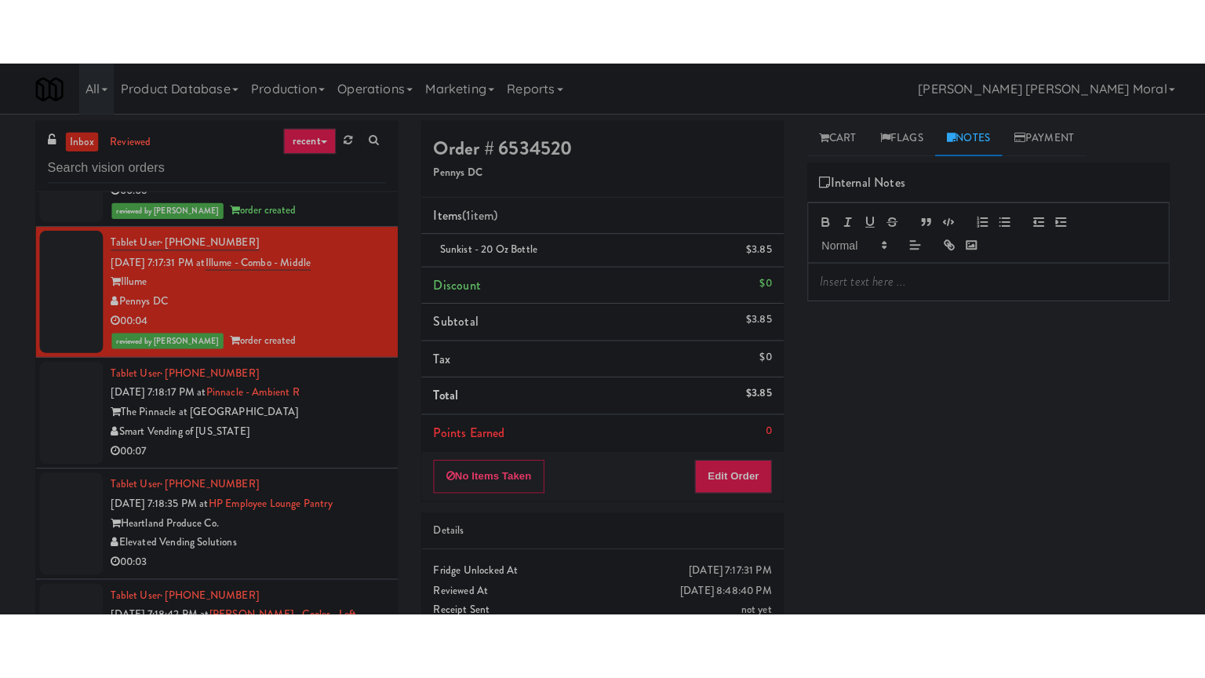
scroll to position [0, 0]
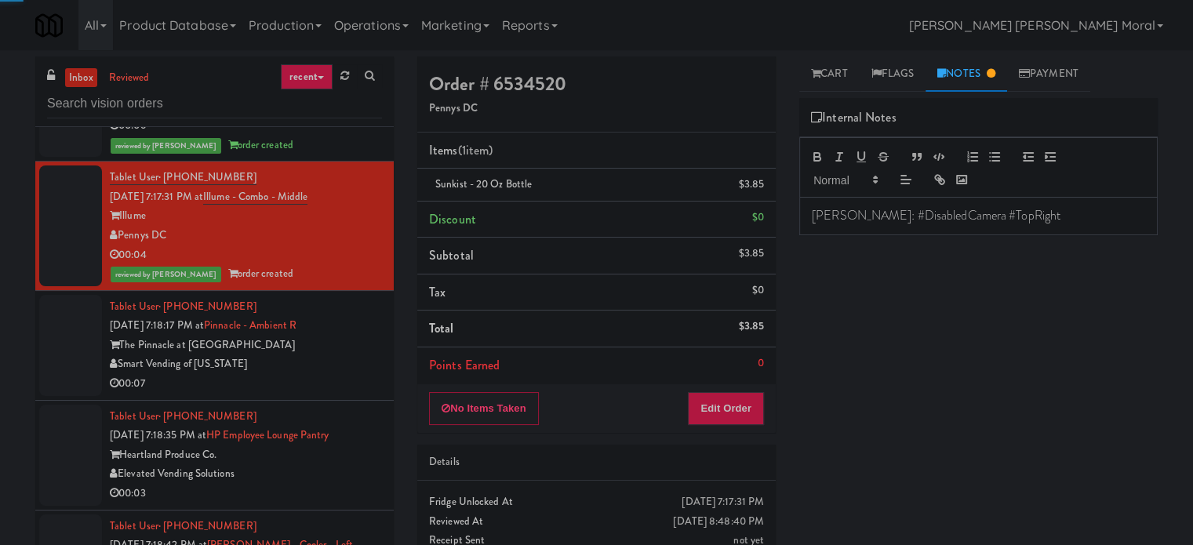
click at [874, 288] on div "Play New Window Primary Flag Clear Flag if unable to determine what was taken o…" at bounding box center [978, 392] width 358 height 588
click at [319, 394] on div "00:07" at bounding box center [246, 384] width 272 height 20
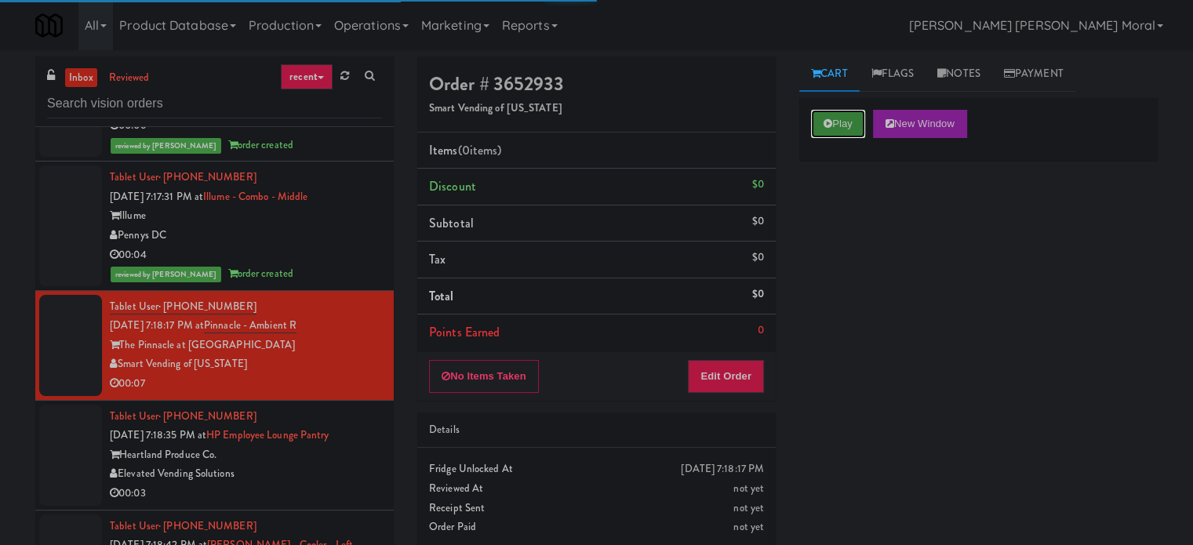
drag, startPoint x: 827, startPoint y: 116, endPoint x: 859, endPoint y: 243, distance: 131.2
click at [827, 118] on button "Play" at bounding box center [838, 124] width 54 height 28
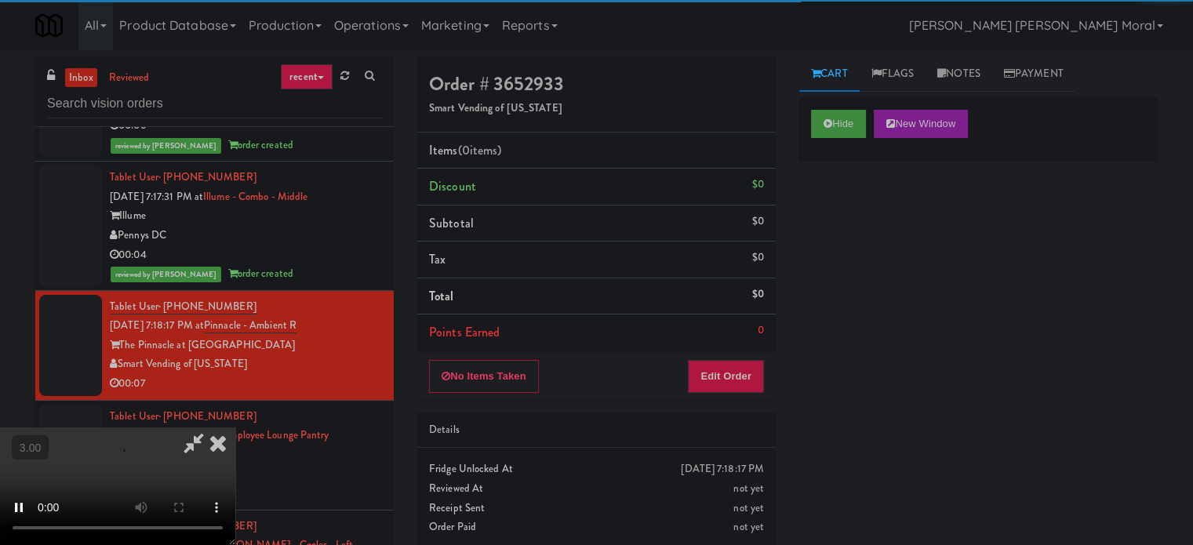
click at [860, 243] on div "Hide New Window Primary Flag Clear Flag if unable to determine what was taken o…" at bounding box center [978, 392] width 358 height 588
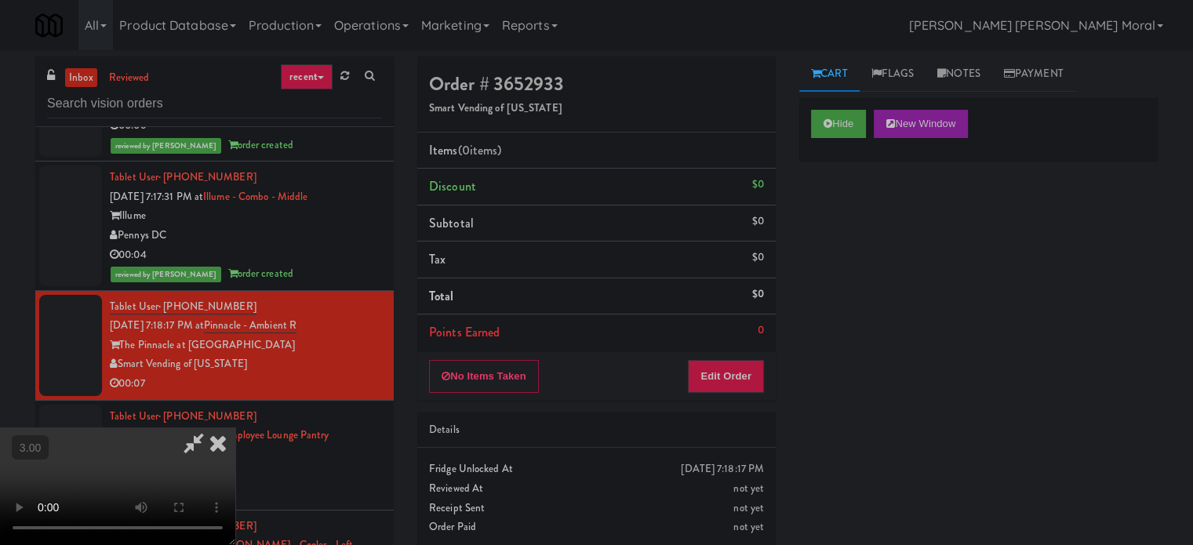
click at [235, 427] on video at bounding box center [117, 486] width 235 height 118
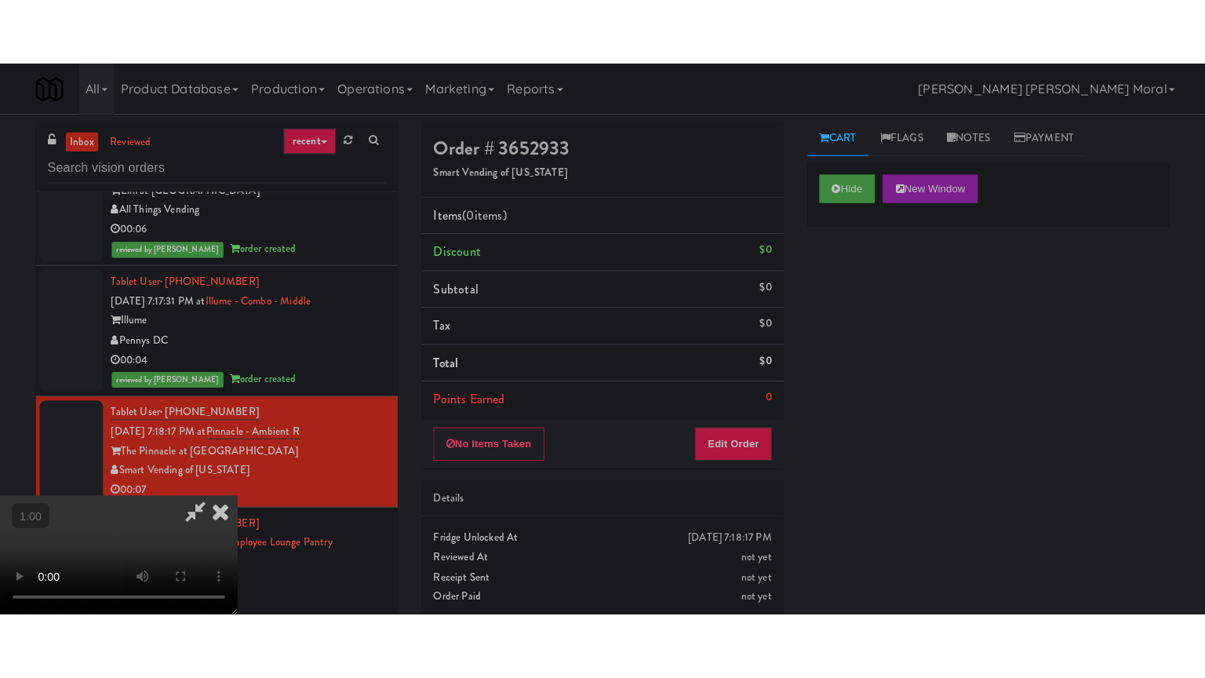
scroll to position [13253, 0]
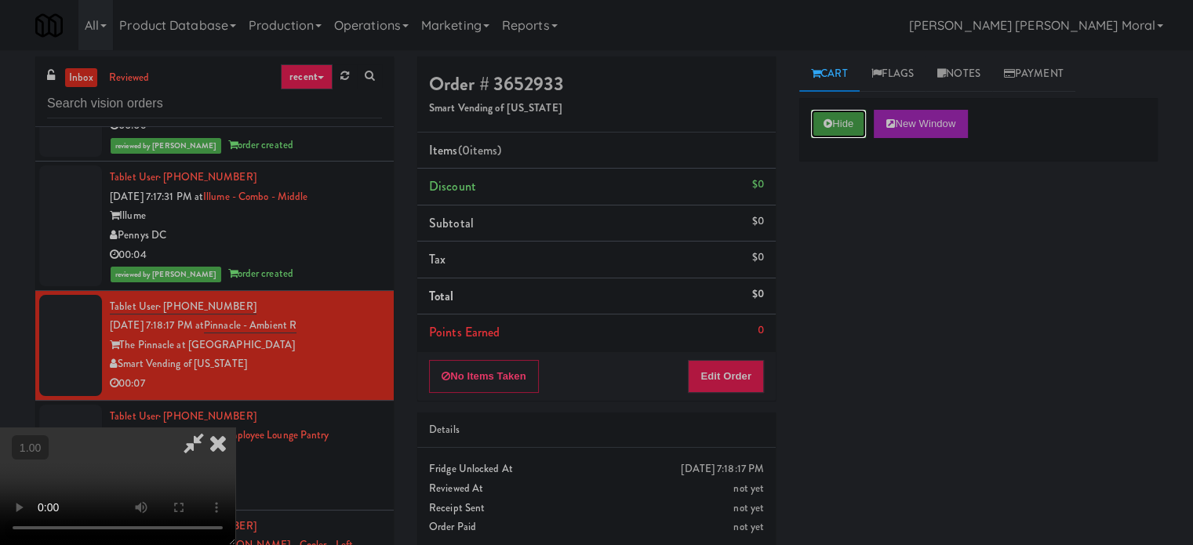
click at [841, 133] on button "Hide" at bounding box center [838, 124] width 55 height 28
click at [235, 427] on video at bounding box center [117, 486] width 235 height 118
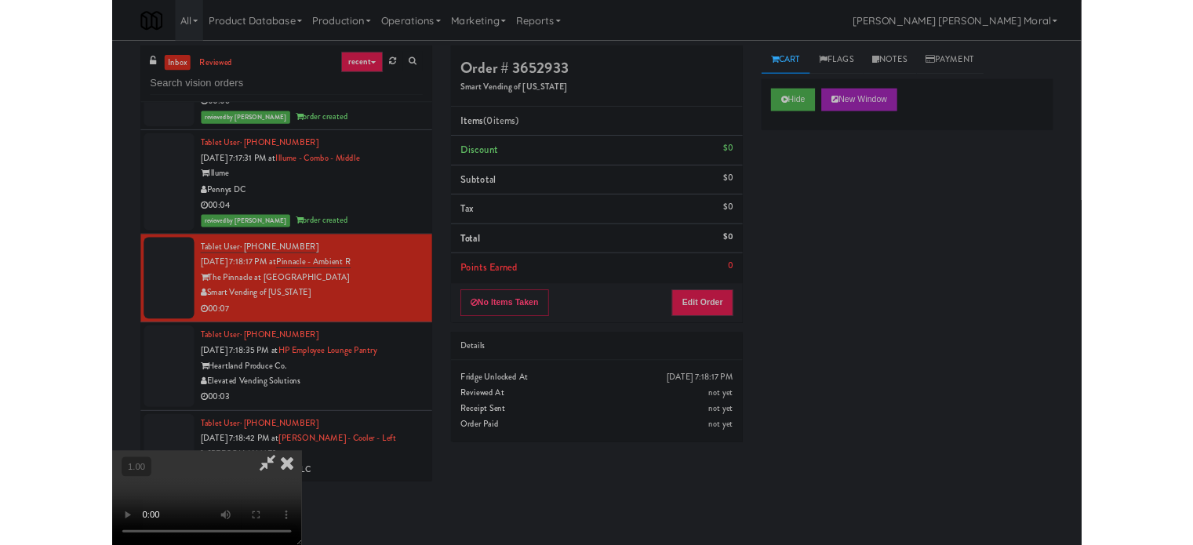
scroll to position [13215, 0]
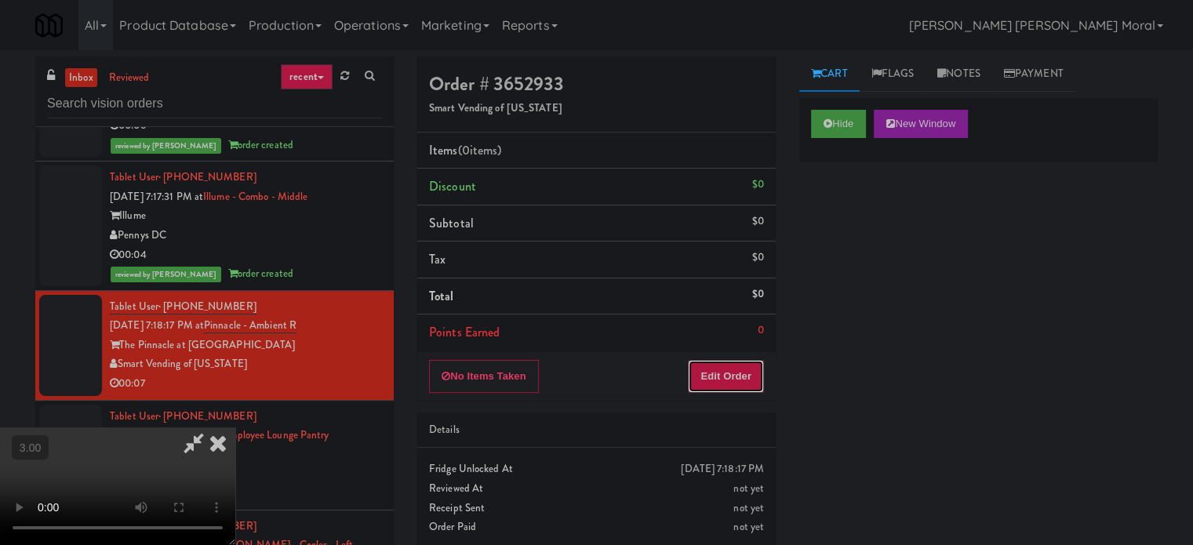
click at [734, 380] on button "Edit Order" at bounding box center [726, 376] width 76 height 33
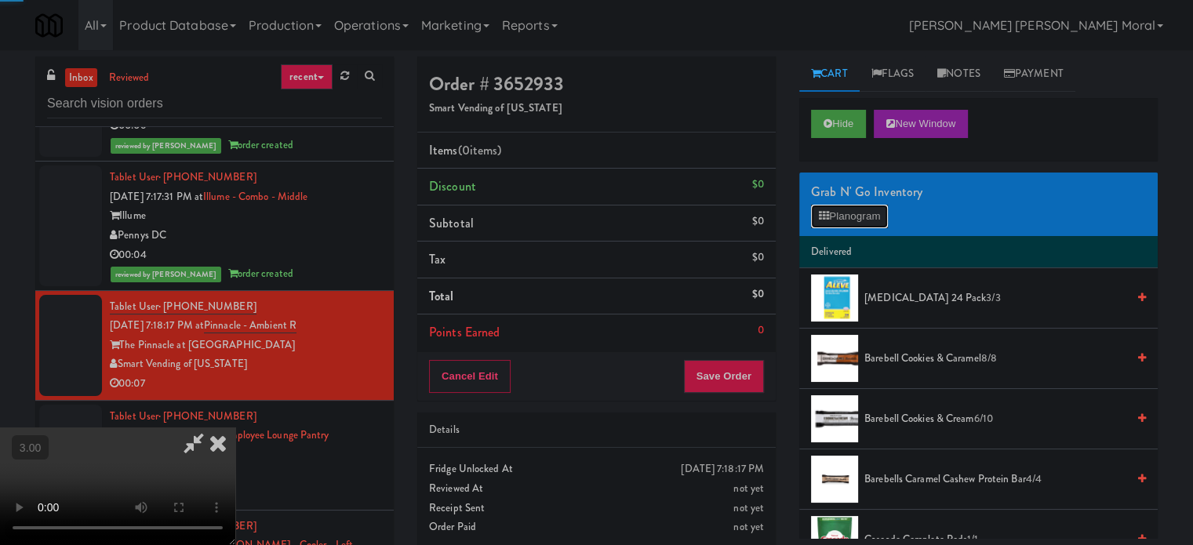
click at [863, 225] on button "Planogram" at bounding box center [849, 217] width 77 height 24
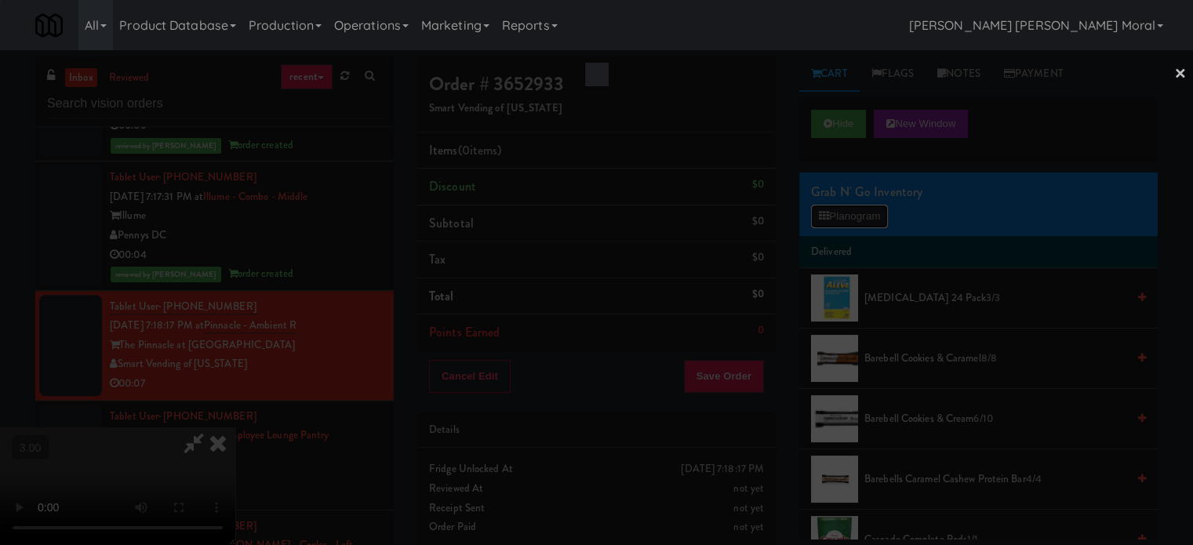
scroll to position [13215, 0]
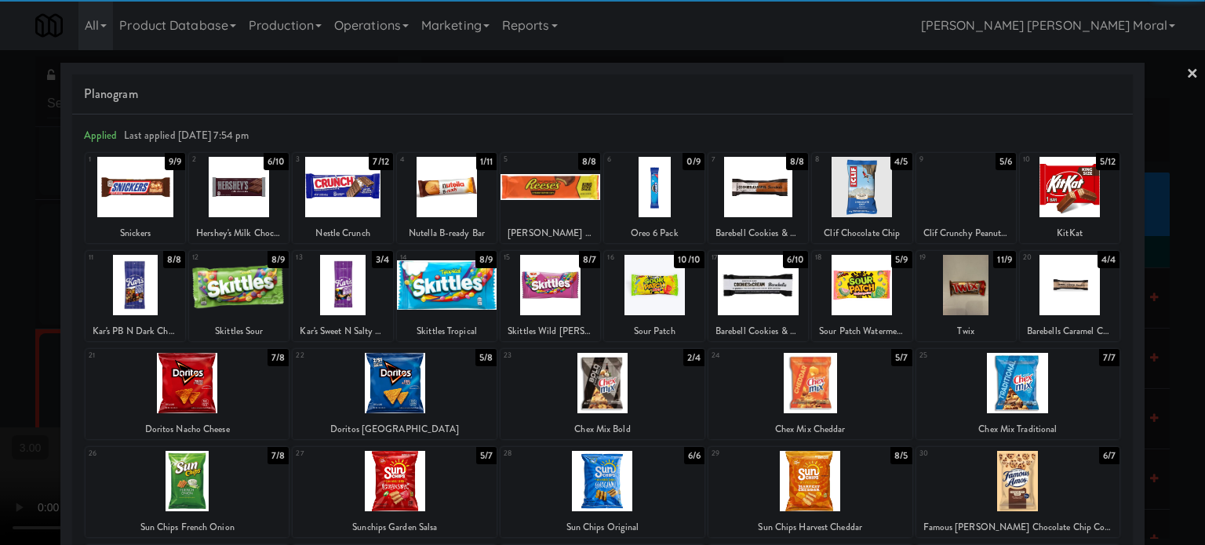
click at [620, 394] on div at bounding box center [602, 383] width 204 height 60
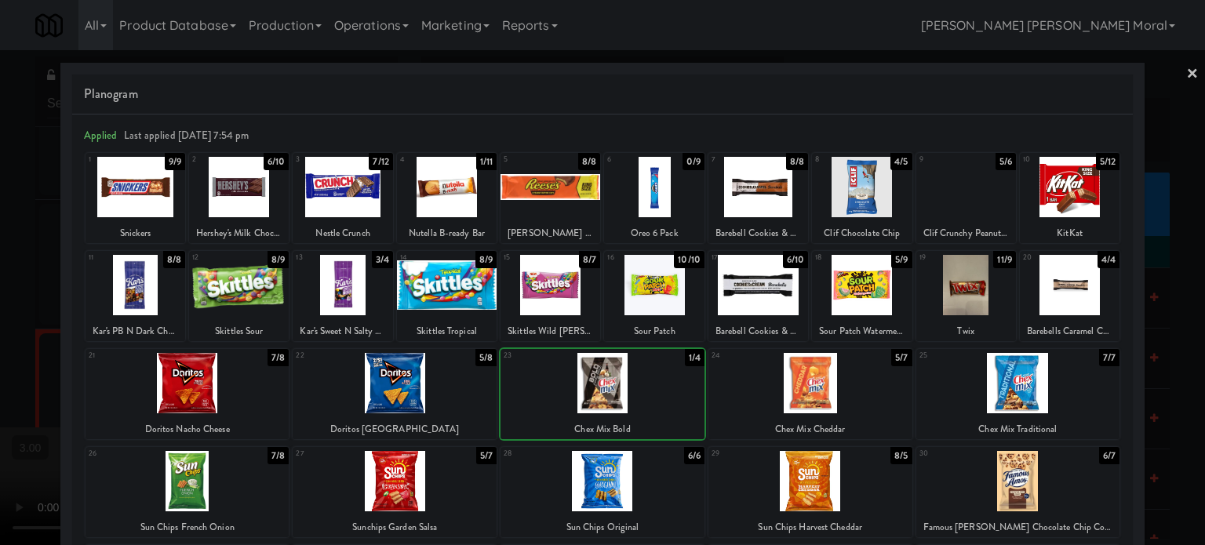
click at [0, 305] on div at bounding box center [602, 272] width 1205 height 545
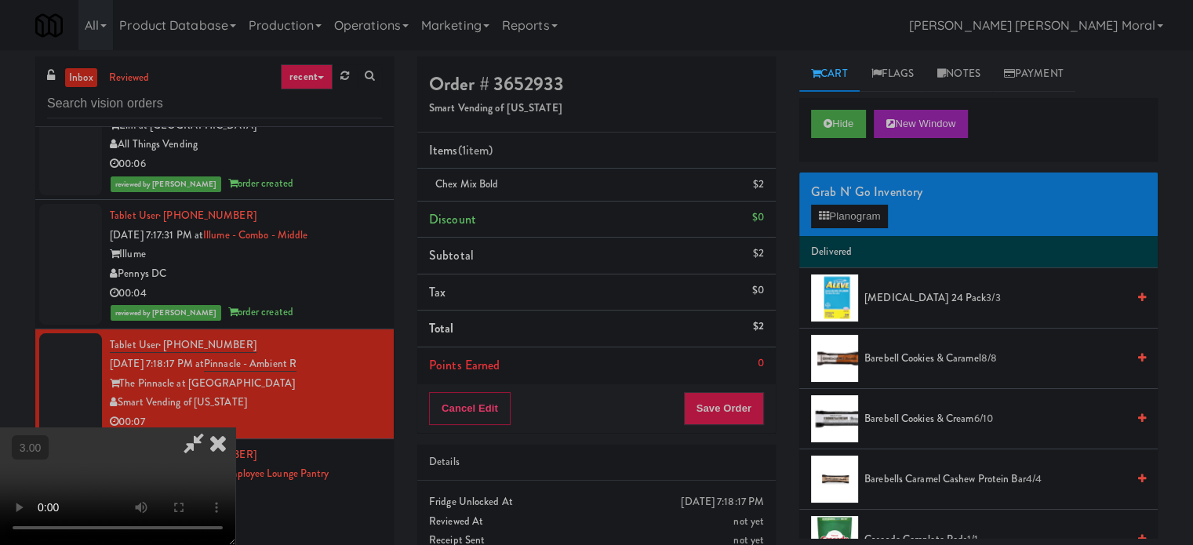
scroll to position [13253, 0]
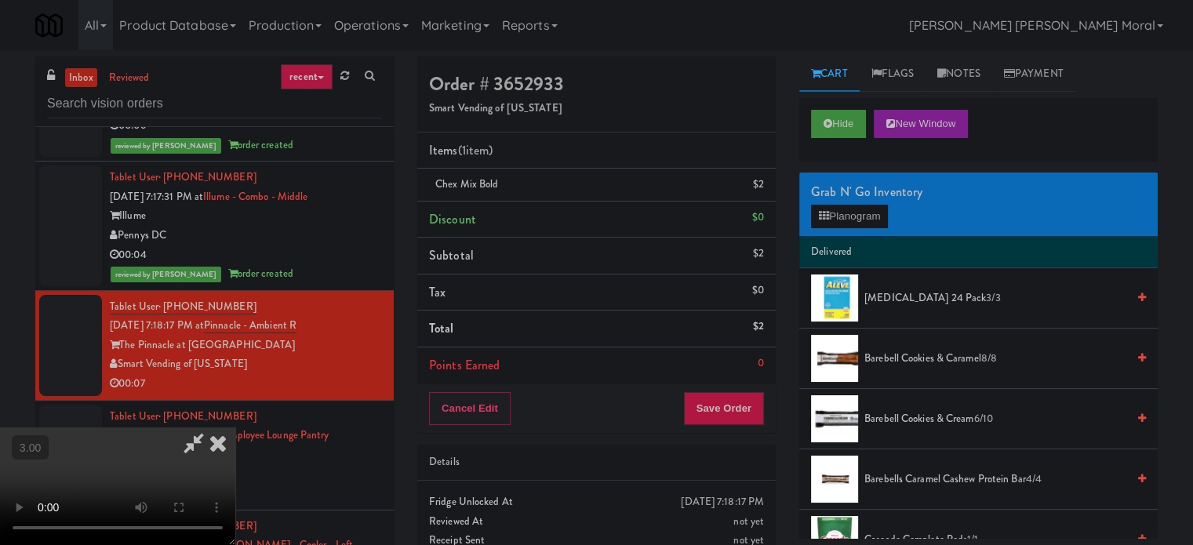
click at [743, 424] on div "Cancel Edit Save Order" at bounding box center [596, 408] width 358 height 49
click at [740, 404] on button "Save Order" at bounding box center [724, 408] width 80 height 33
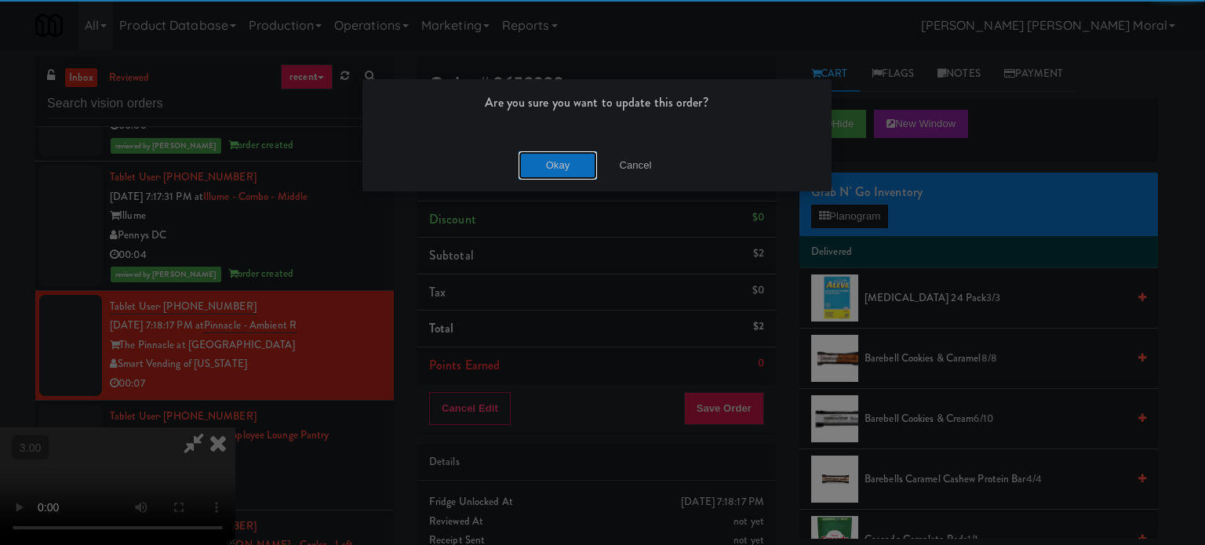
click at [585, 164] on button "Okay" at bounding box center [557, 165] width 78 height 28
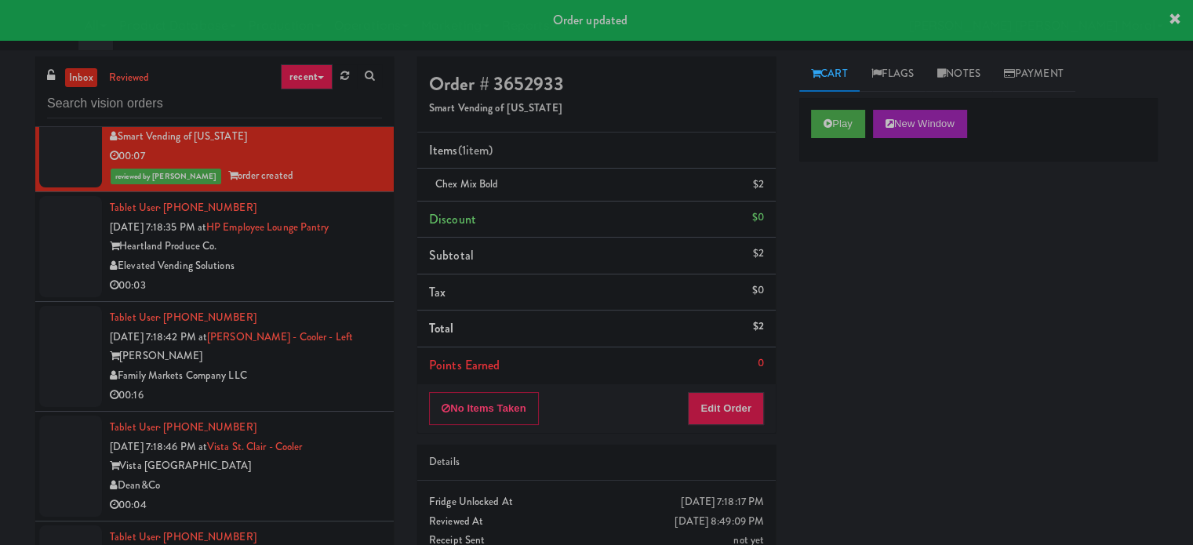
scroll to position [13488, 0]
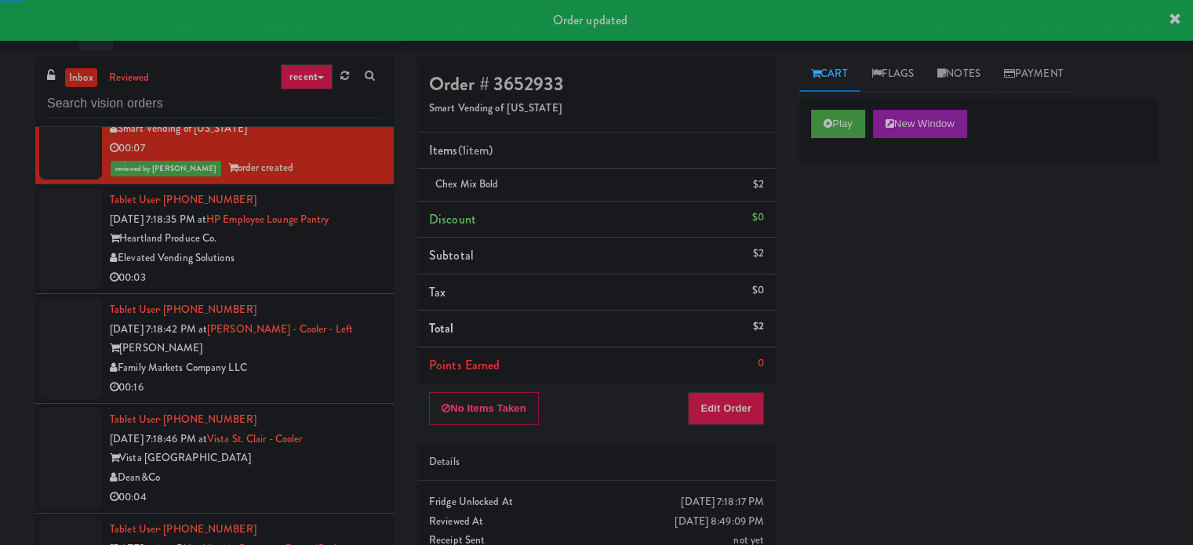
click at [309, 268] on div "Elevated Vending Solutions" at bounding box center [246, 259] width 272 height 20
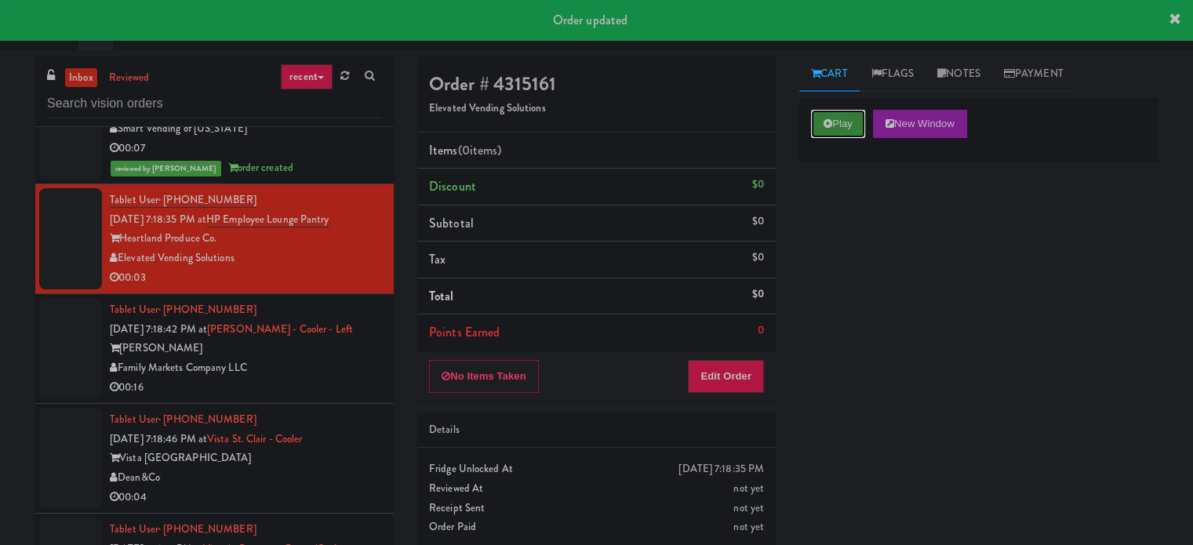
click at [849, 119] on button "Play" at bounding box center [838, 124] width 54 height 28
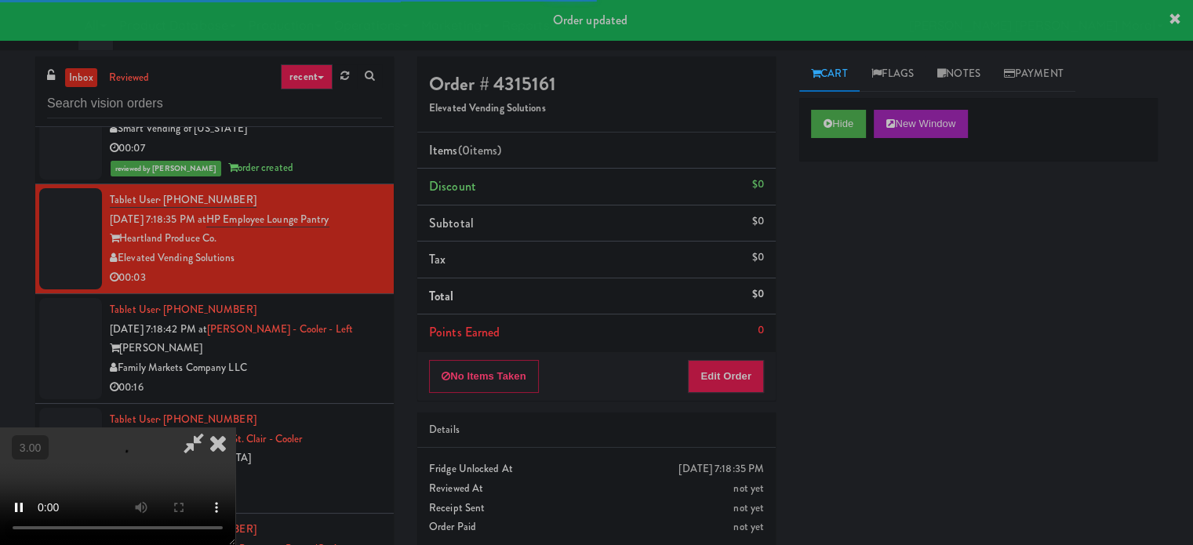
click at [829, 254] on div "Hide New Window Primary Flag Clear Flag if unable to determine what was taken o…" at bounding box center [978, 392] width 358 height 588
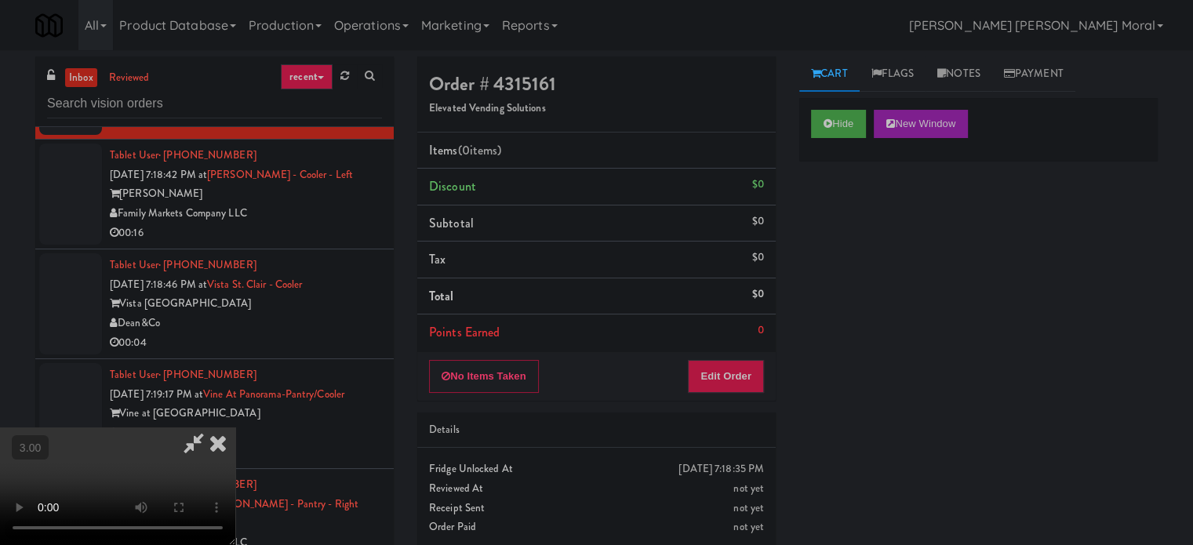
scroll to position [13645, 0]
drag, startPoint x: 885, startPoint y: 329, endPoint x: 764, endPoint y: 345, distance: 122.7
click at [885, 329] on div "Hide New Window Primary Flag Clear Flag if unable to determine what was taken o…" at bounding box center [978, 392] width 358 height 588
click at [235, 427] on video at bounding box center [117, 486] width 235 height 118
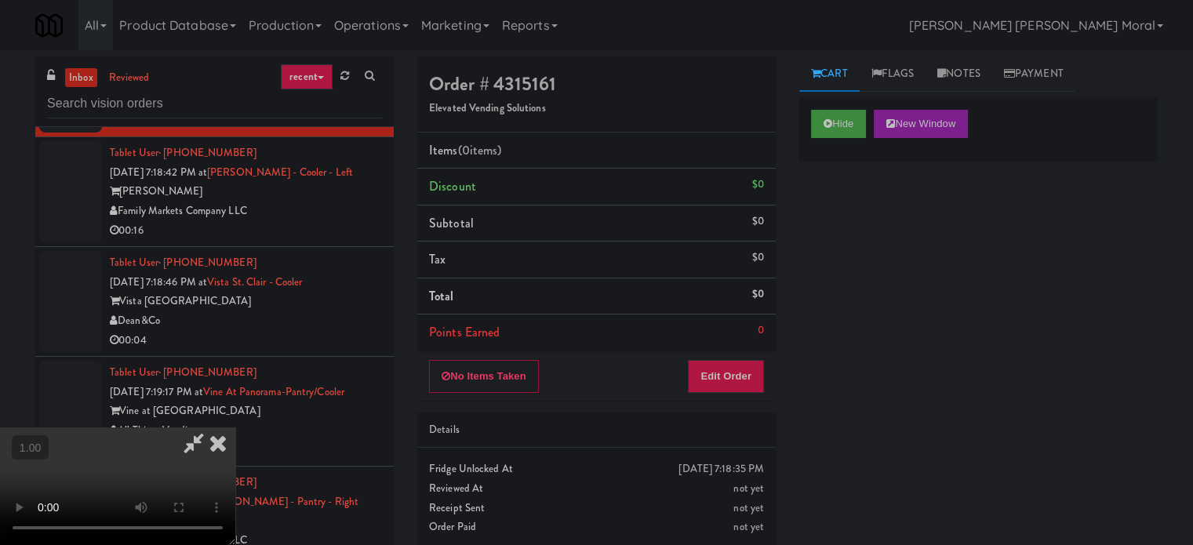
click at [235, 427] on video at bounding box center [117, 486] width 235 height 118
click at [743, 376] on button "Edit Order" at bounding box center [726, 376] width 76 height 33
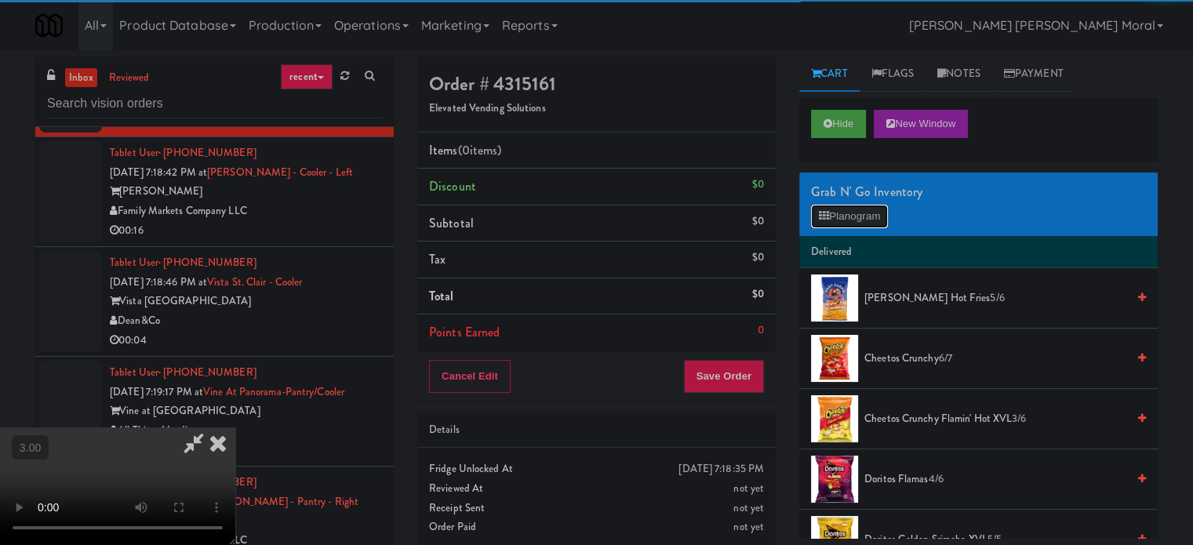
click at [855, 216] on button "Planogram" at bounding box center [849, 217] width 77 height 24
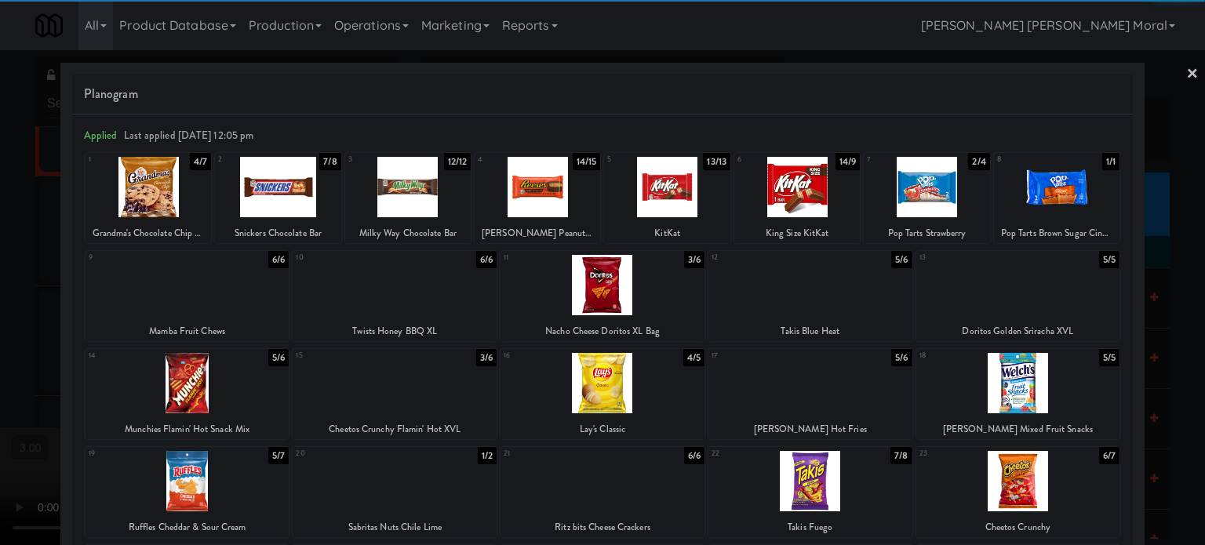
click at [627, 288] on div at bounding box center [602, 285] width 204 height 60
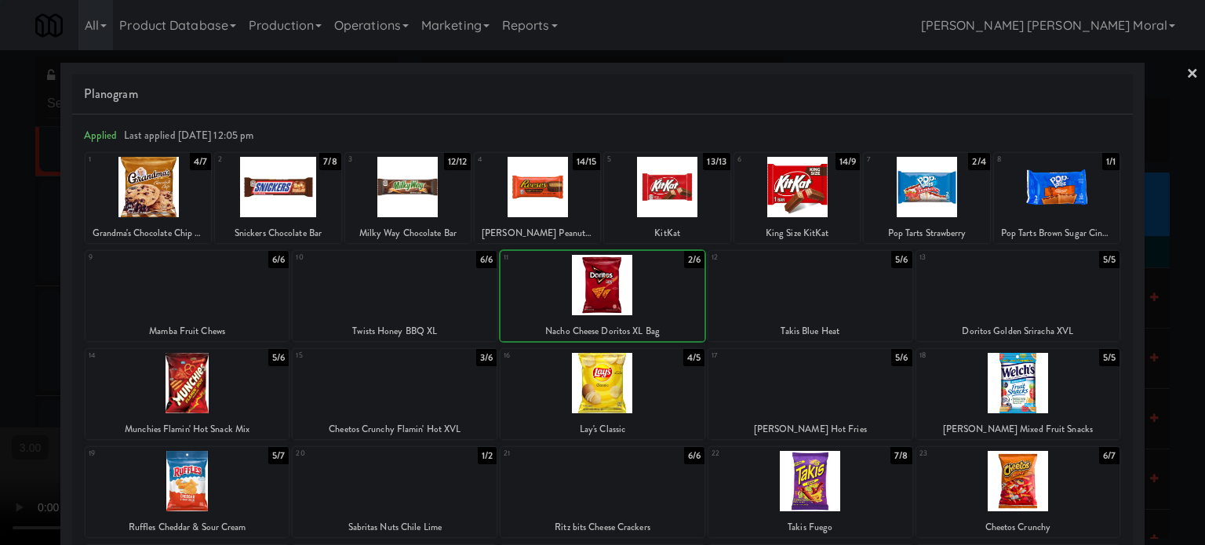
click at [1, 256] on div at bounding box center [602, 272] width 1205 height 545
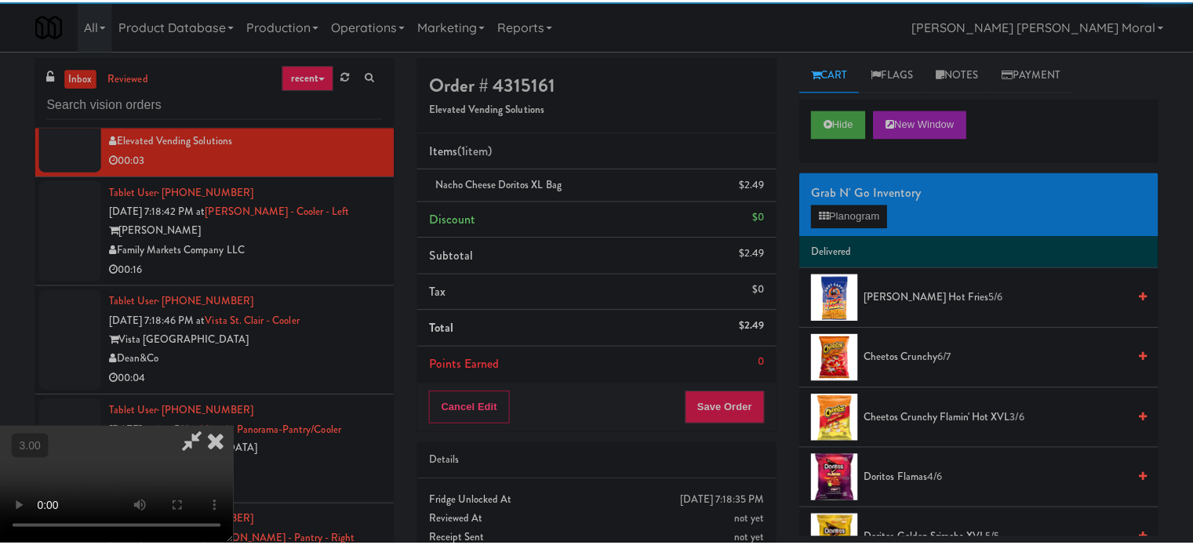
scroll to position [13645, 0]
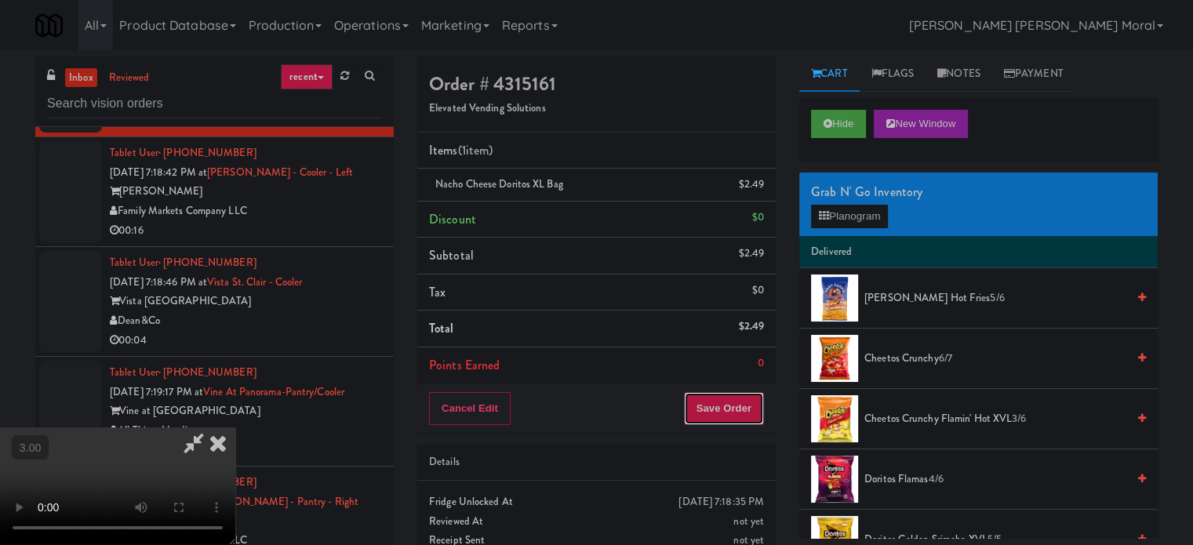
click at [724, 409] on button "Save Order" at bounding box center [724, 408] width 80 height 33
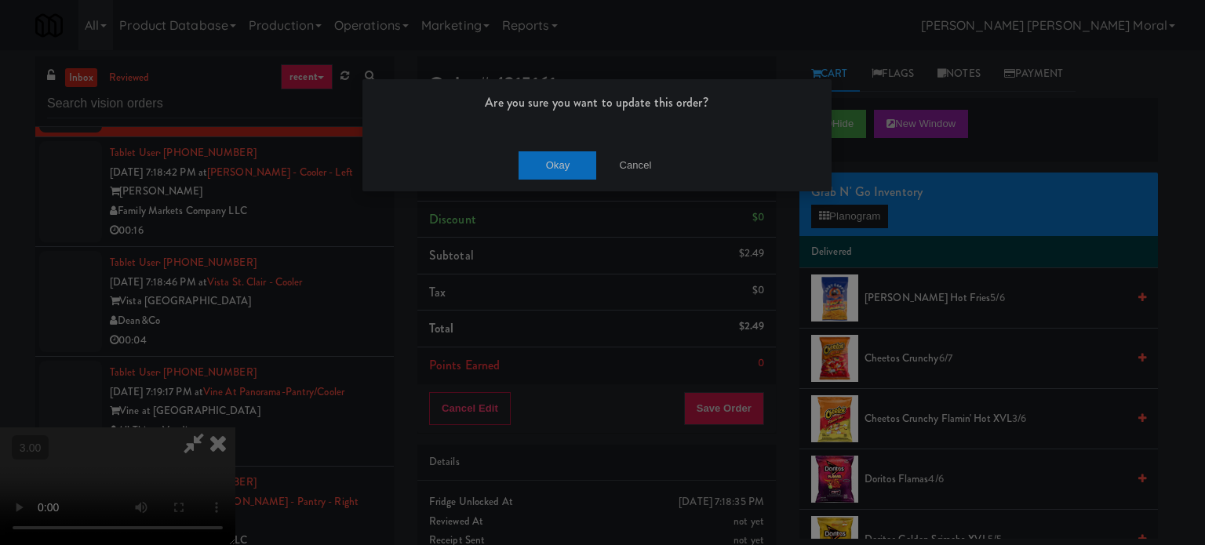
click at [552, 184] on div "Okay Cancel" at bounding box center [596, 165] width 469 height 53
click at [559, 165] on button "Okay" at bounding box center [557, 165] width 78 height 28
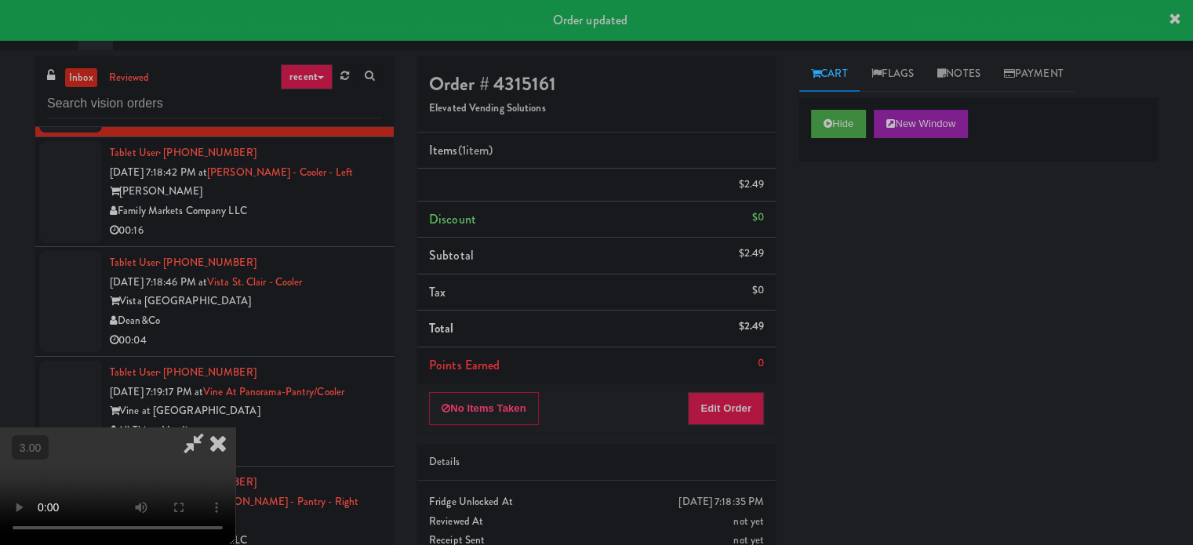
scroll to position [0, 0]
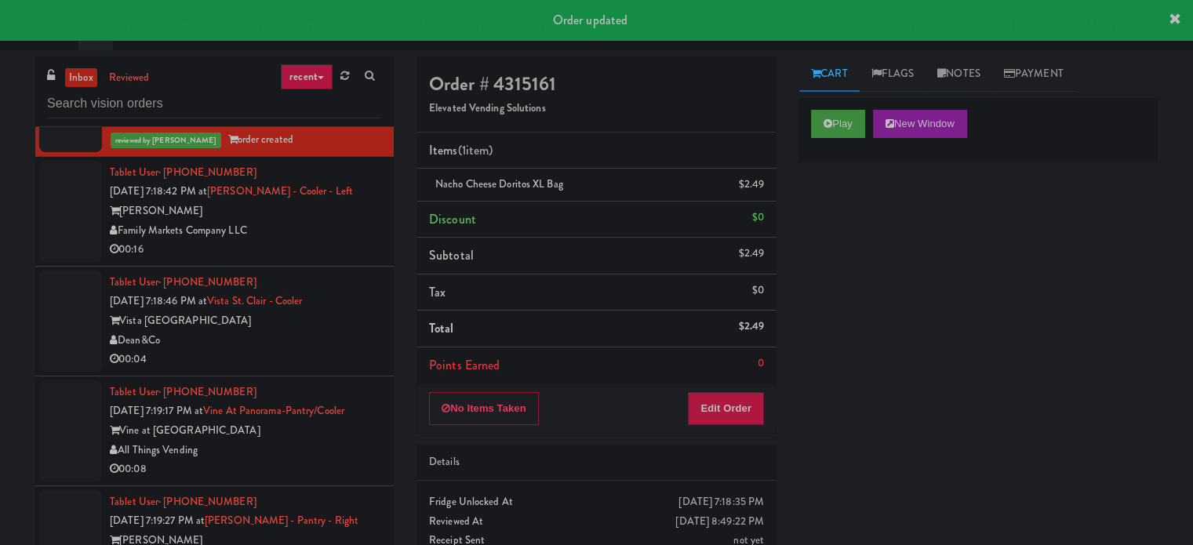
click at [333, 241] on div "Family Markets Company LLC" at bounding box center [246, 231] width 272 height 20
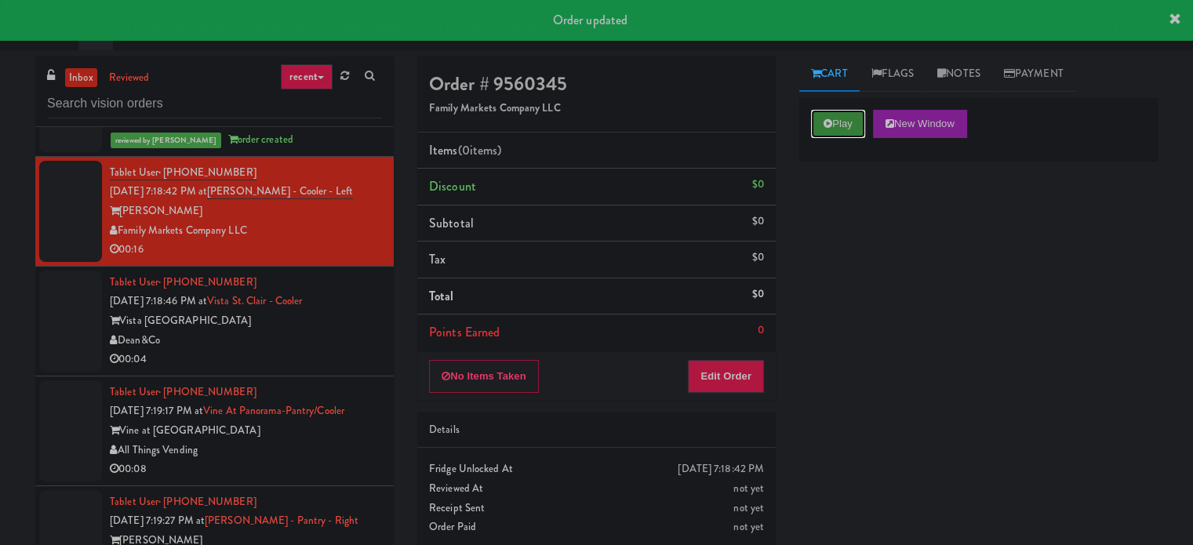
click at [863, 126] on button "Play" at bounding box center [838, 124] width 54 height 28
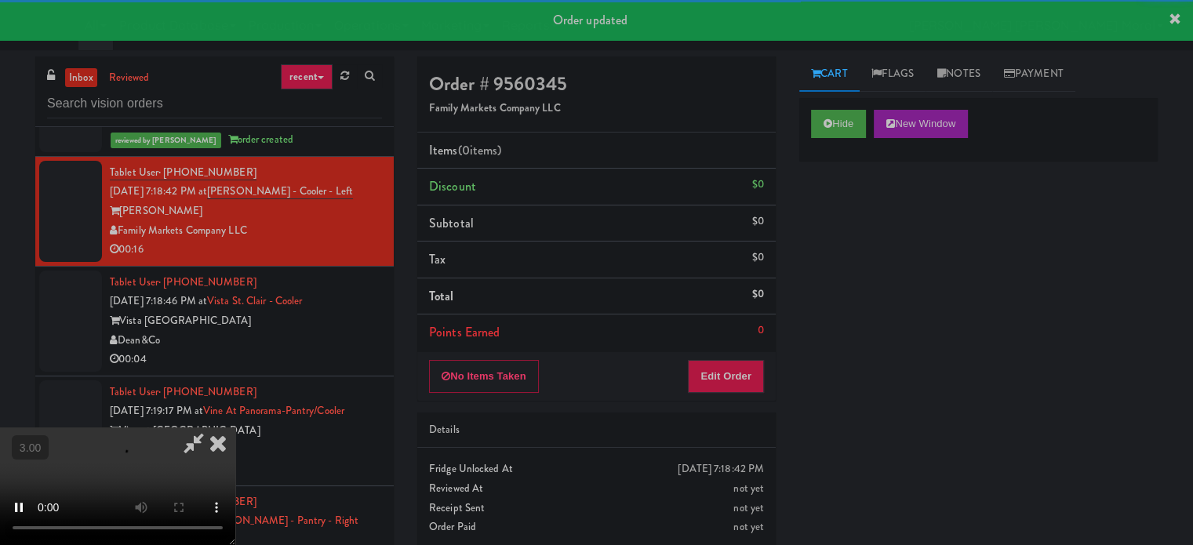
click at [863, 232] on div "Hide New Window Primary Flag Clear Flag if unable to determine what was taken o…" at bounding box center [978, 392] width 358 height 588
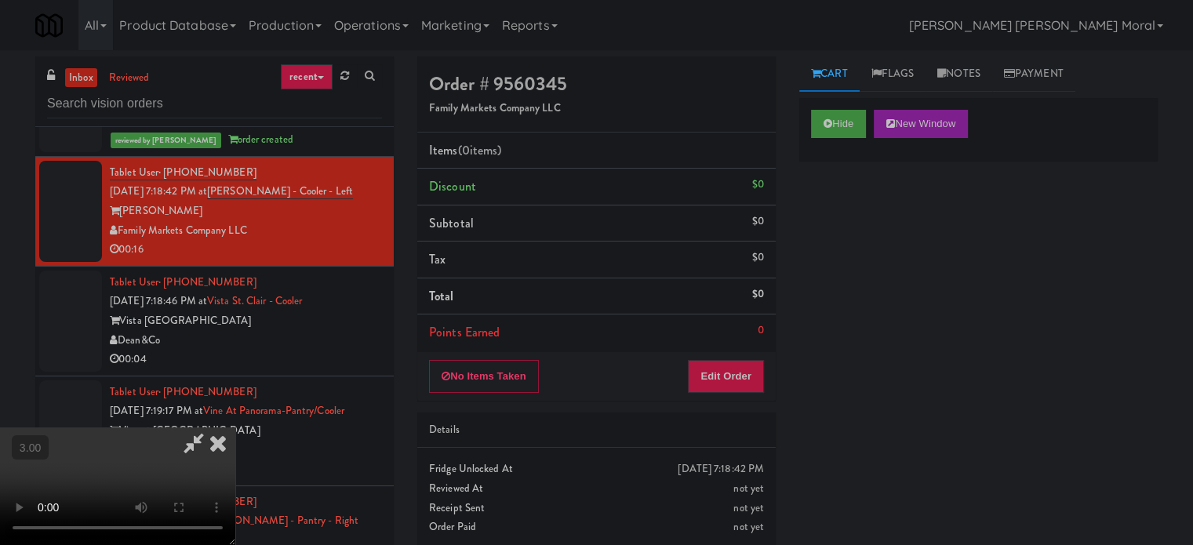
click at [235, 427] on video at bounding box center [117, 486] width 235 height 118
click at [740, 373] on button "Edit Order" at bounding box center [726, 376] width 76 height 33
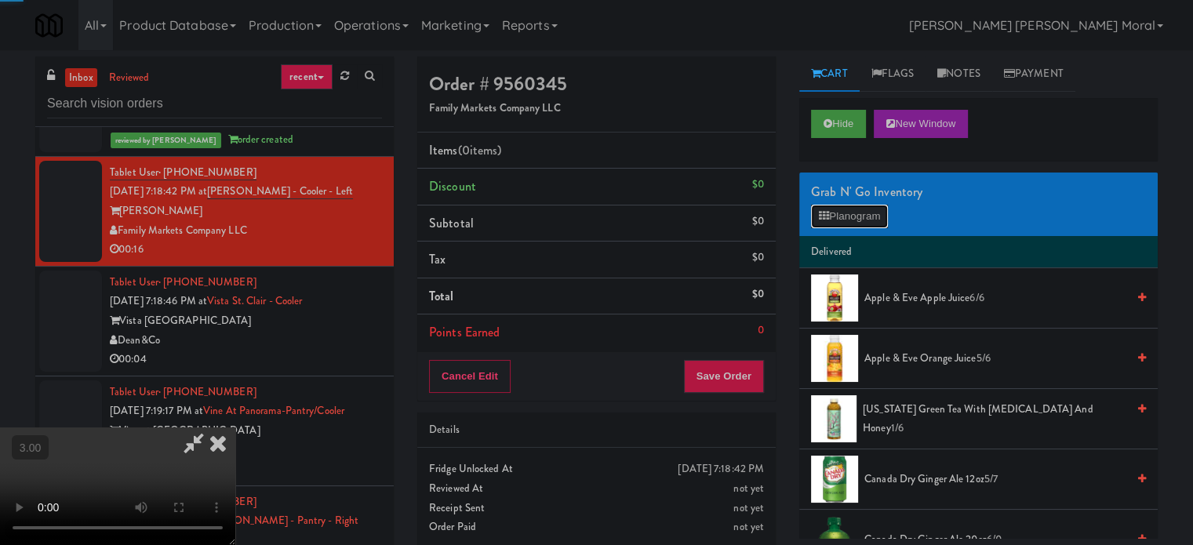
click at [834, 220] on button "Planogram" at bounding box center [849, 217] width 77 height 24
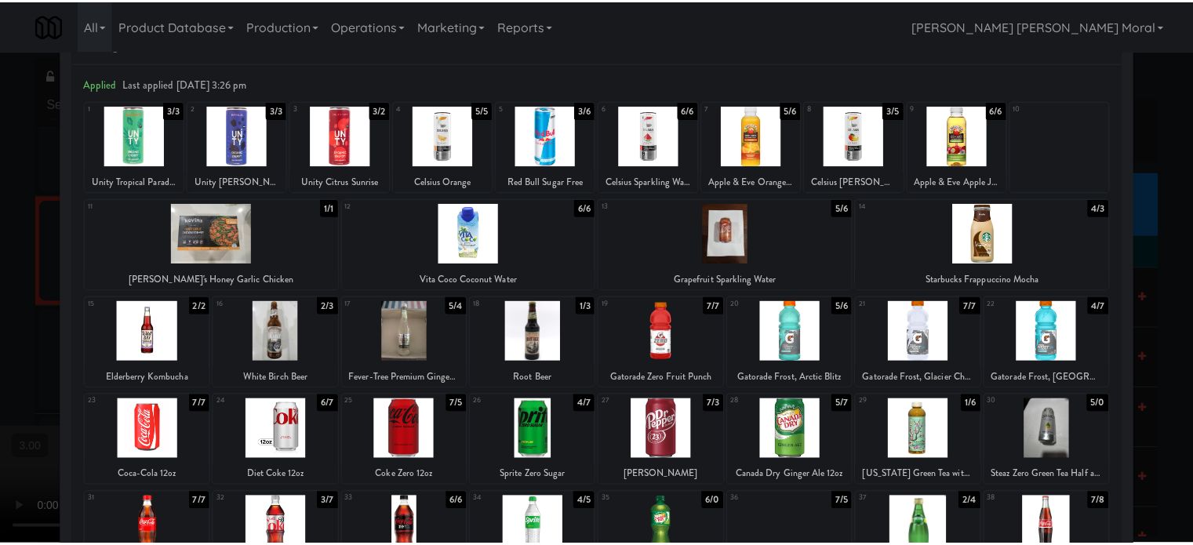
scroll to position [157, 0]
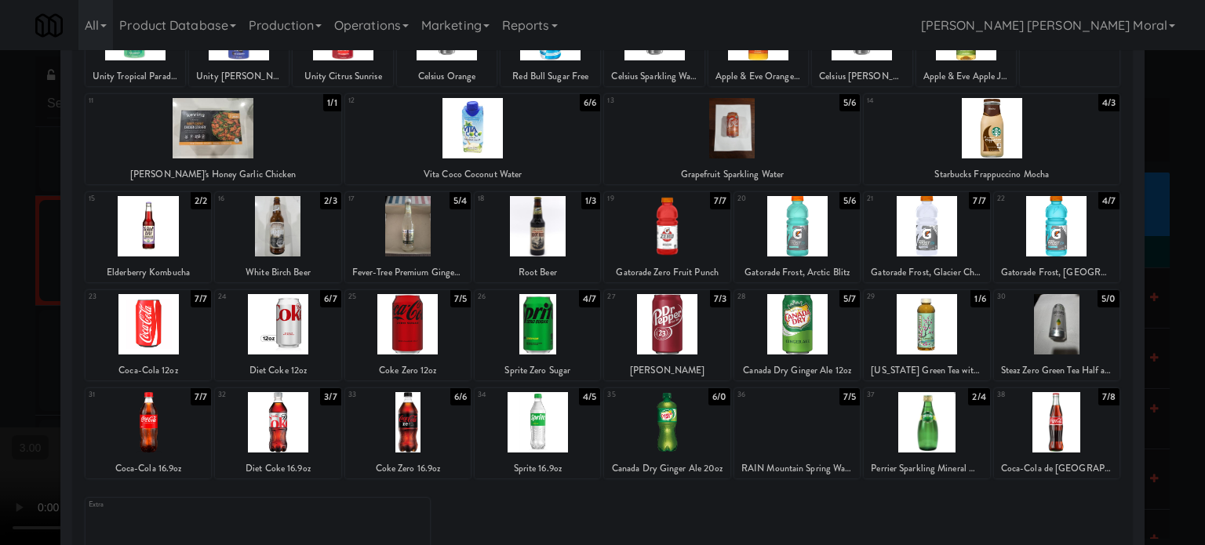
click at [414, 432] on div at bounding box center [407, 422] width 125 height 60
click at [412, 344] on div at bounding box center [407, 324] width 125 height 60
click at [1053, 331] on div at bounding box center [1056, 324] width 125 height 60
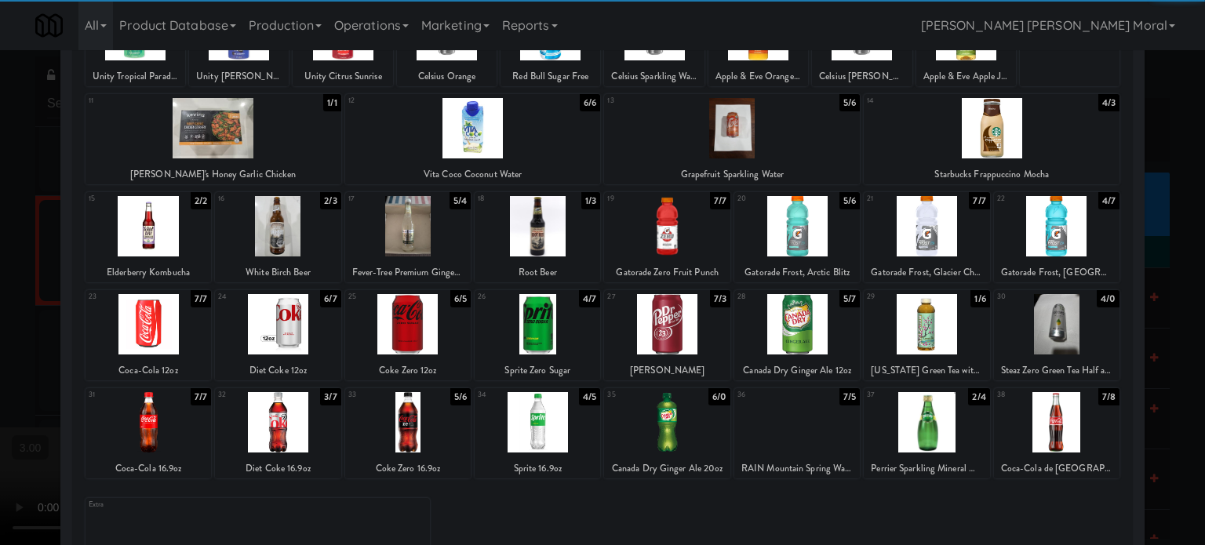
click at [0, 354] on div at bounding box center [602, 272] width 1205 height 545
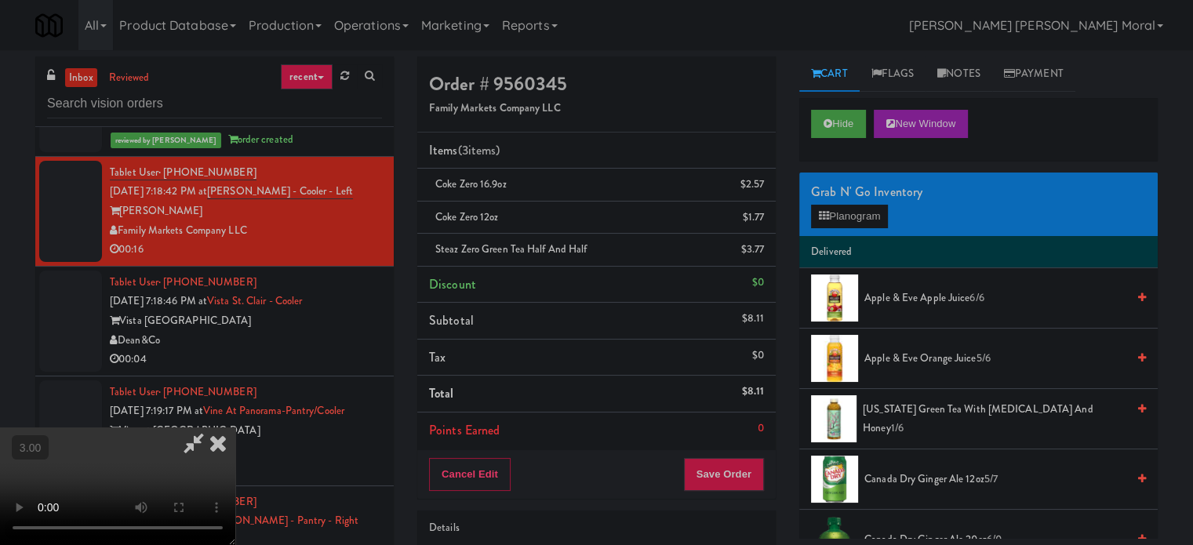
click at [235, 427] on video at bounding box center [117, 486] width 235 height 118
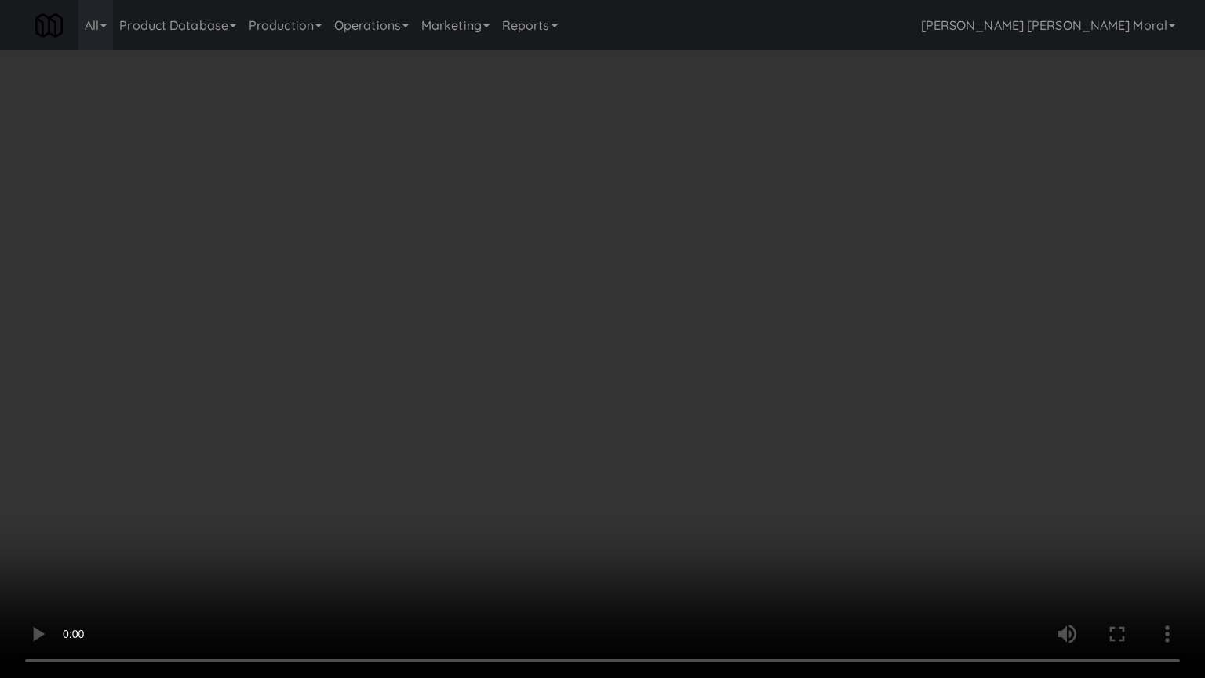
click at [536, 372] on video at bounding box center [602, 339] width 1205 height 678
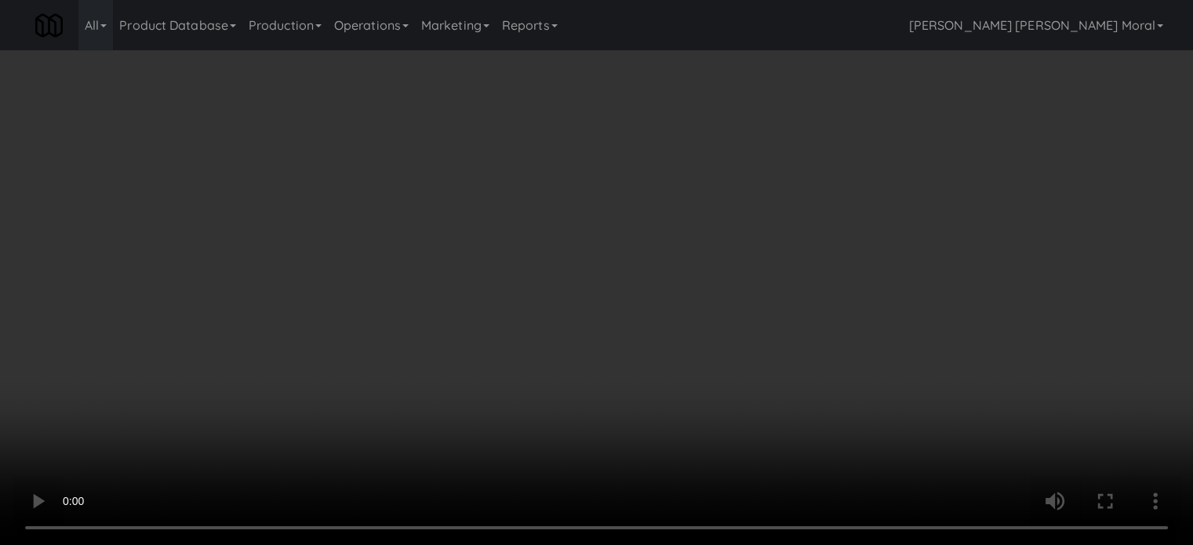
scroll to position [13645, 0]
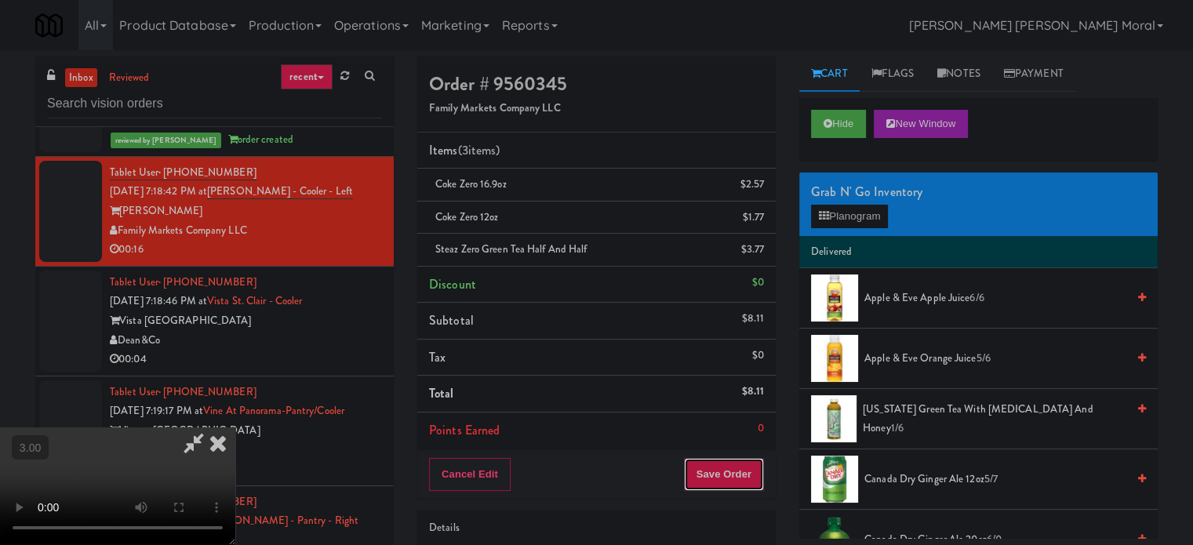
click at [751, 467] on button "Save Order" at bounding box center [724, 474] width 80 height 33
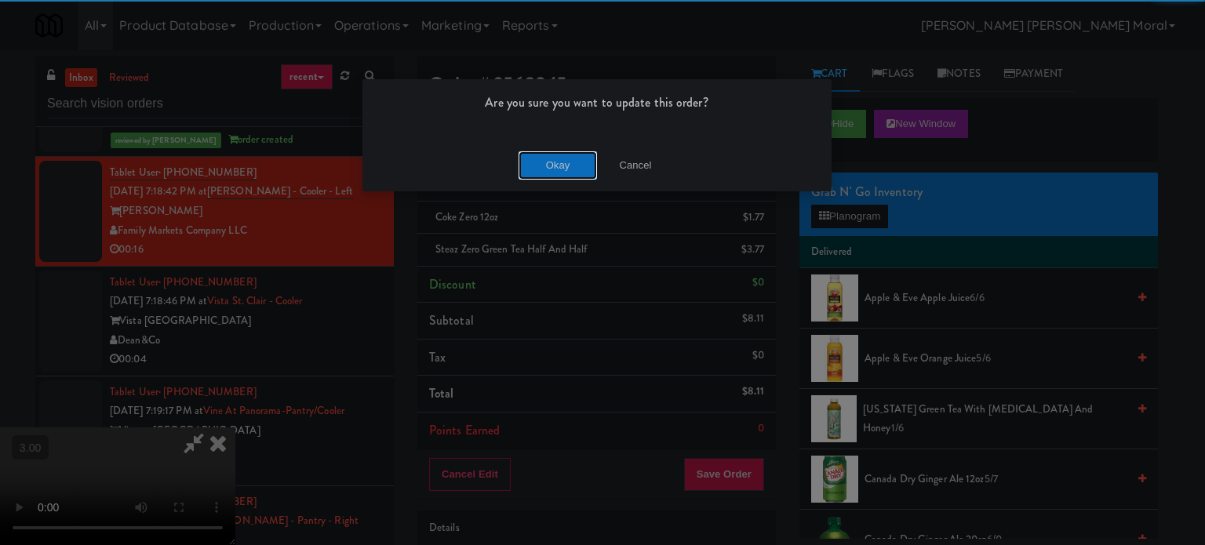
click at [570, 159] on button "Okay" at bounding box center [557, 165] width 78 height 28
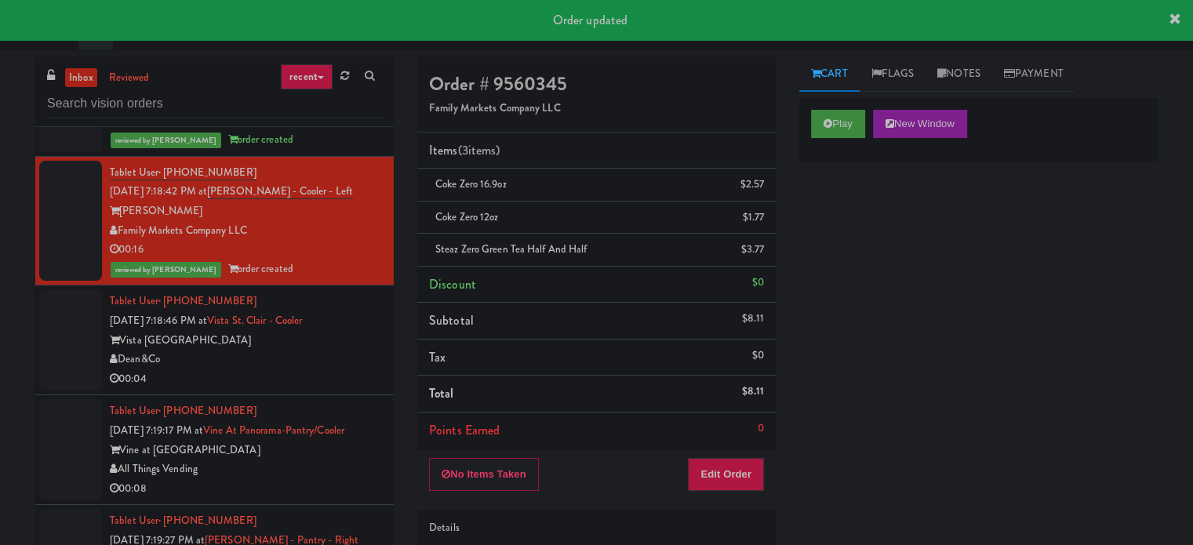
click at [336, 369] on div "Dean&Co" at bounding box center [246, 360] width 272 height 20
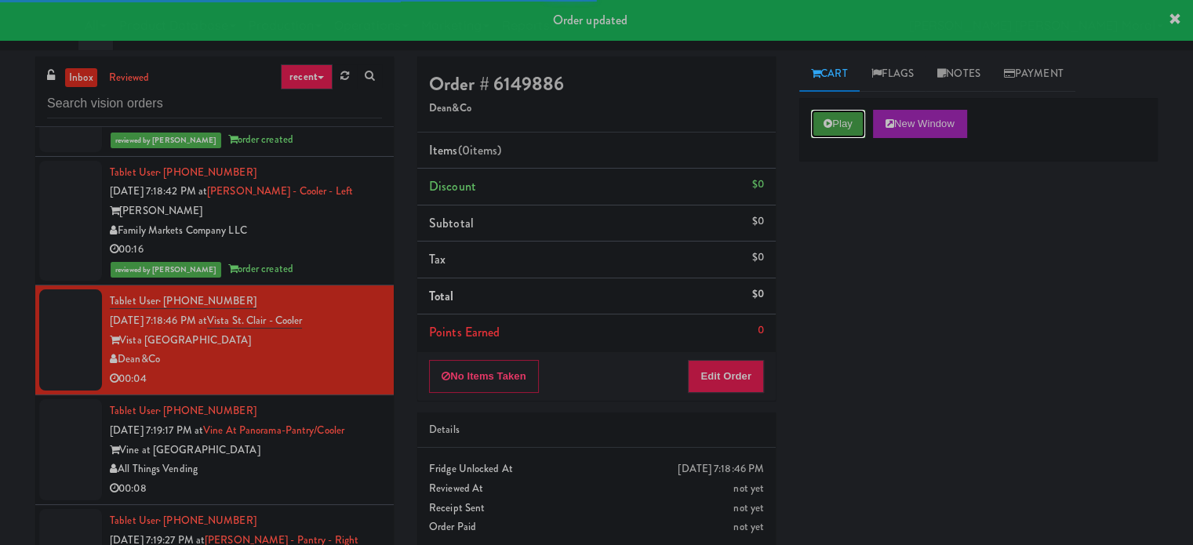
click at [829, 118] on icon at bounding box center [827, 123] width 9 height 10
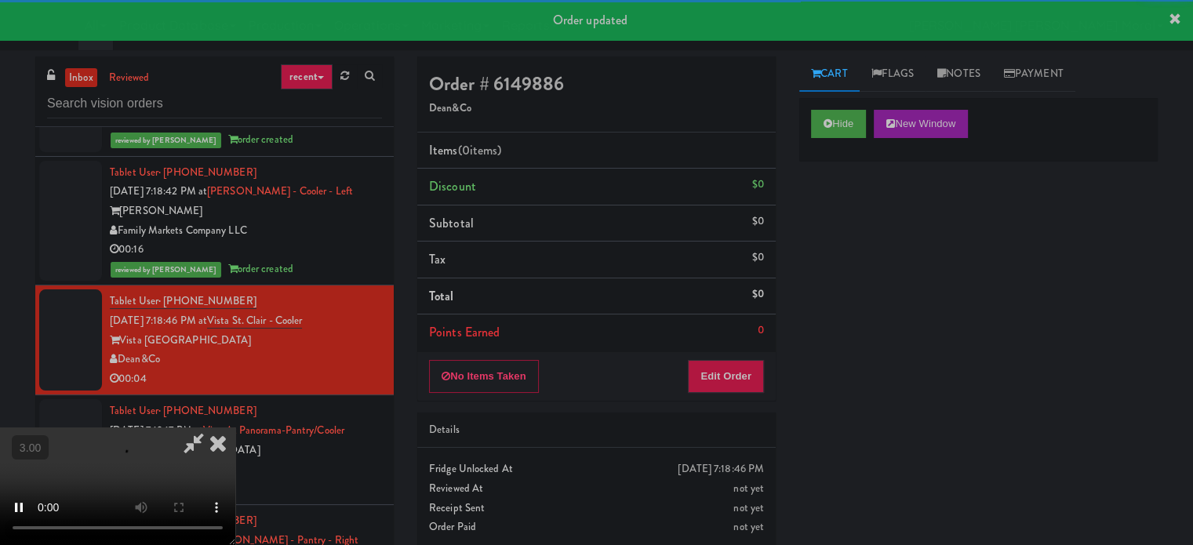
click at [831, 206] on div "Hide New Window Primary Flag Clear Flag if unable to determine what was taken o…" at bounding box center [978, 392] width 358 height 588
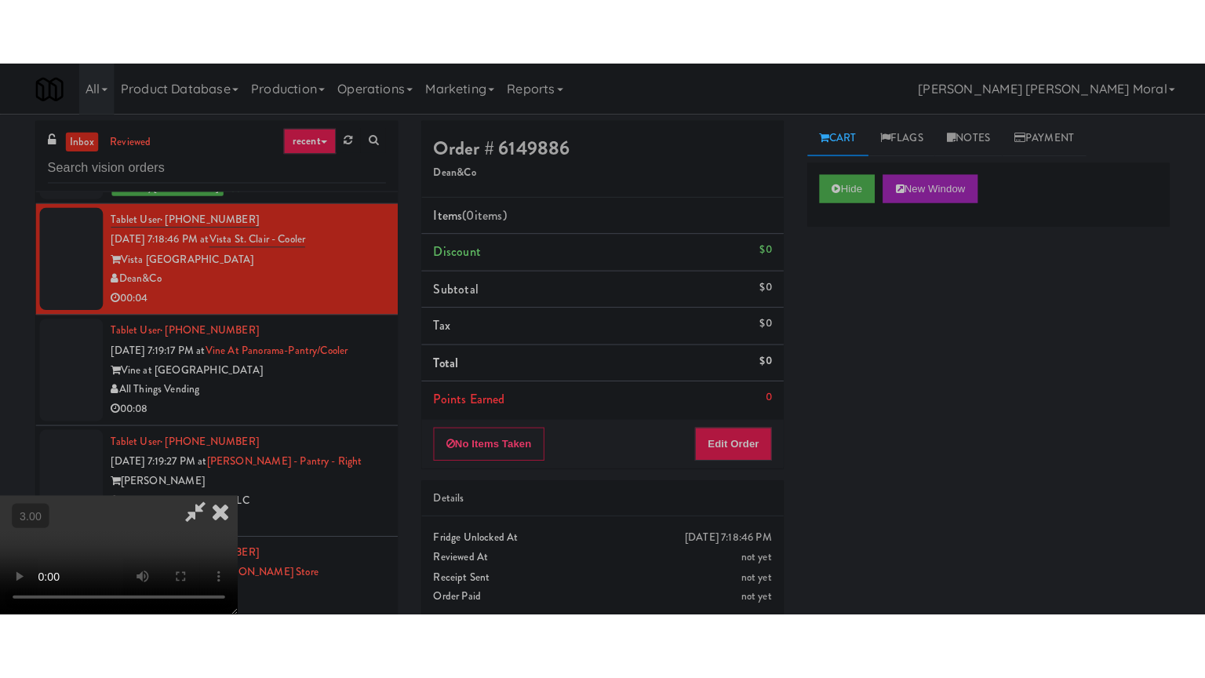
scroll to position [13802, 0]
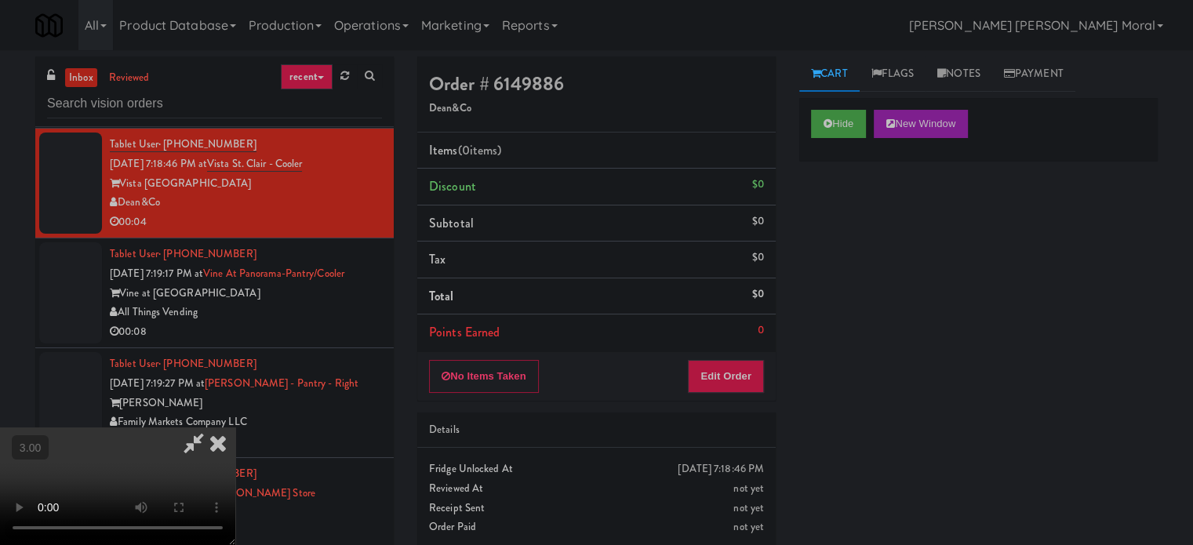
click at [235, 427] on video at bounding box center [117, 486] width 235 height 118
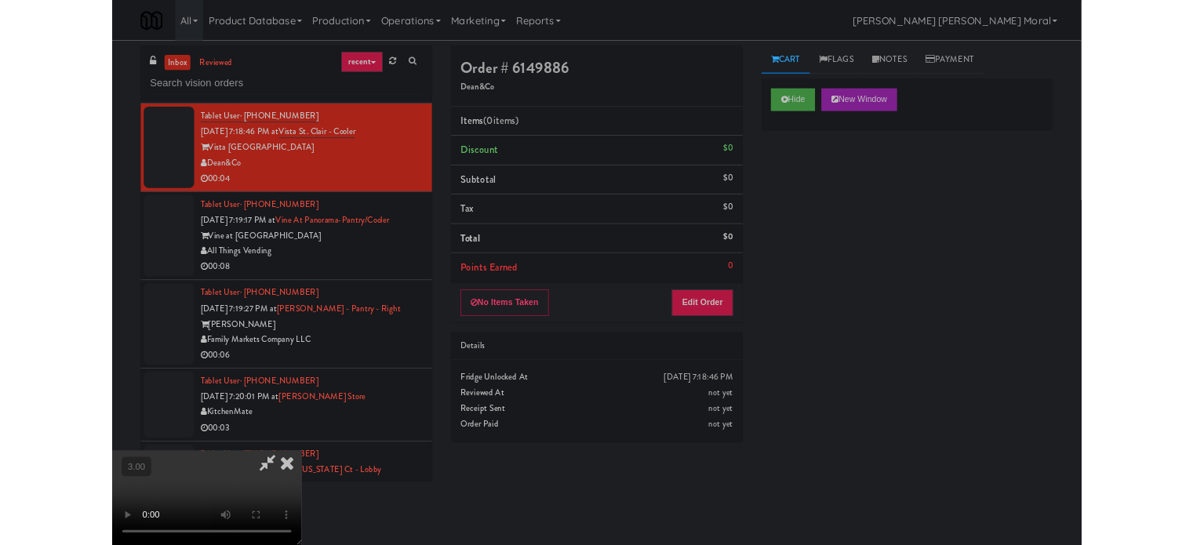
scroll to position [13764, 0]
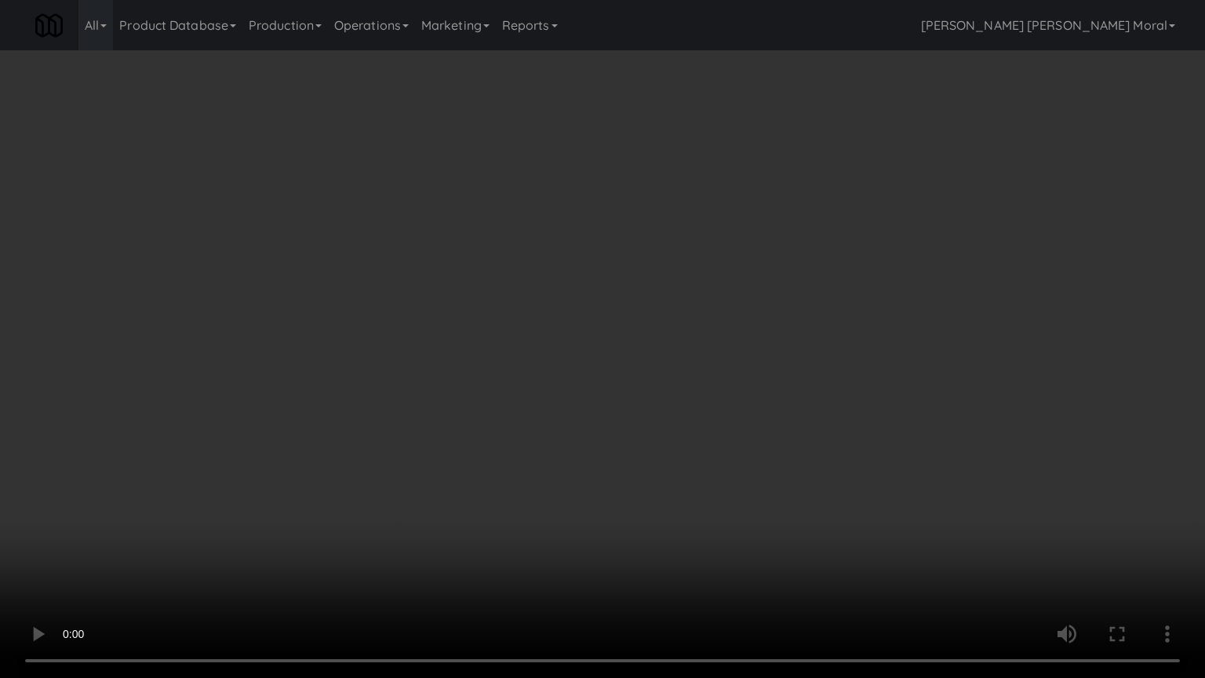
click at [595, 417] on video at bounding box center [602, 339] width 1205 height 678
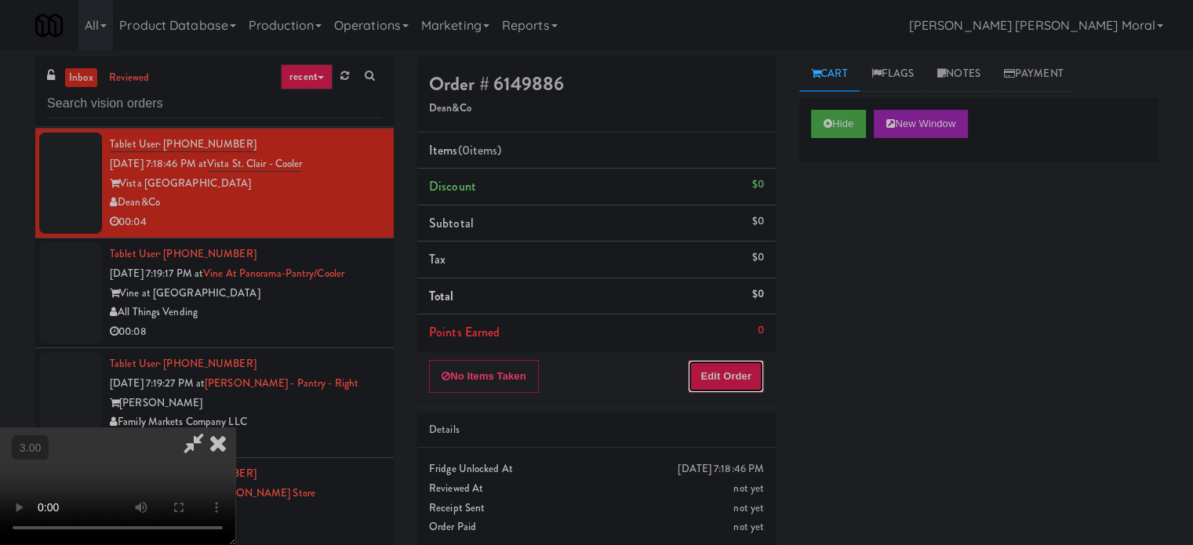
drag, startPoint x: 729, startPoint y: 378, endPoint x: 790, endPoint y: 322, distance: 83.2
click at [729, 378] on button "Edit Order" at bounding box center [726, 376] width 76 height 33
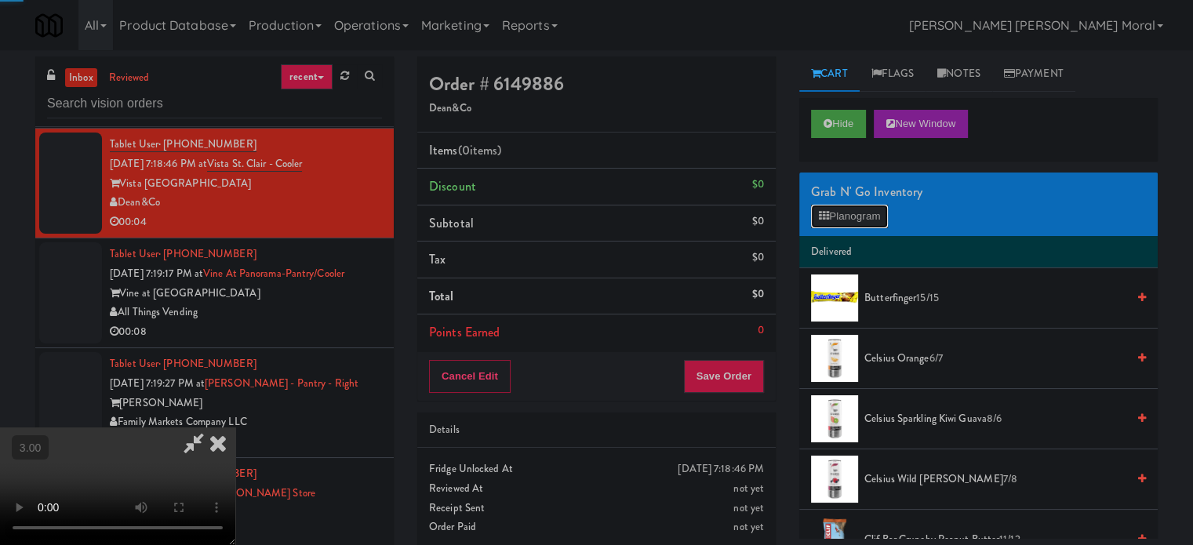
click at [847, 223] on button "Planogram" at bounding box center [849, 217] width 77 height 24
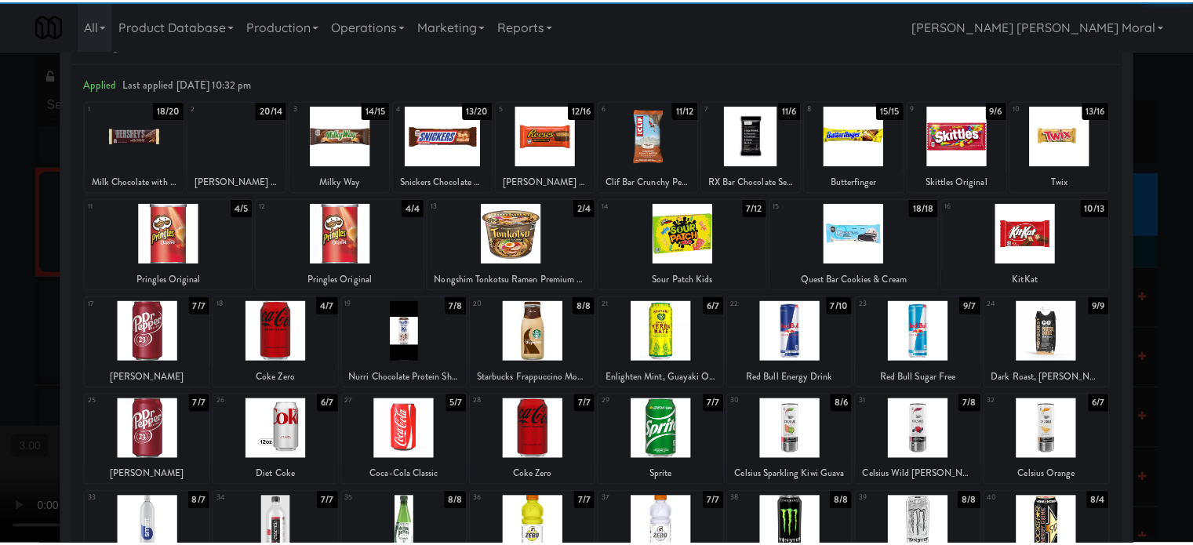
scroll to position [224, 0]
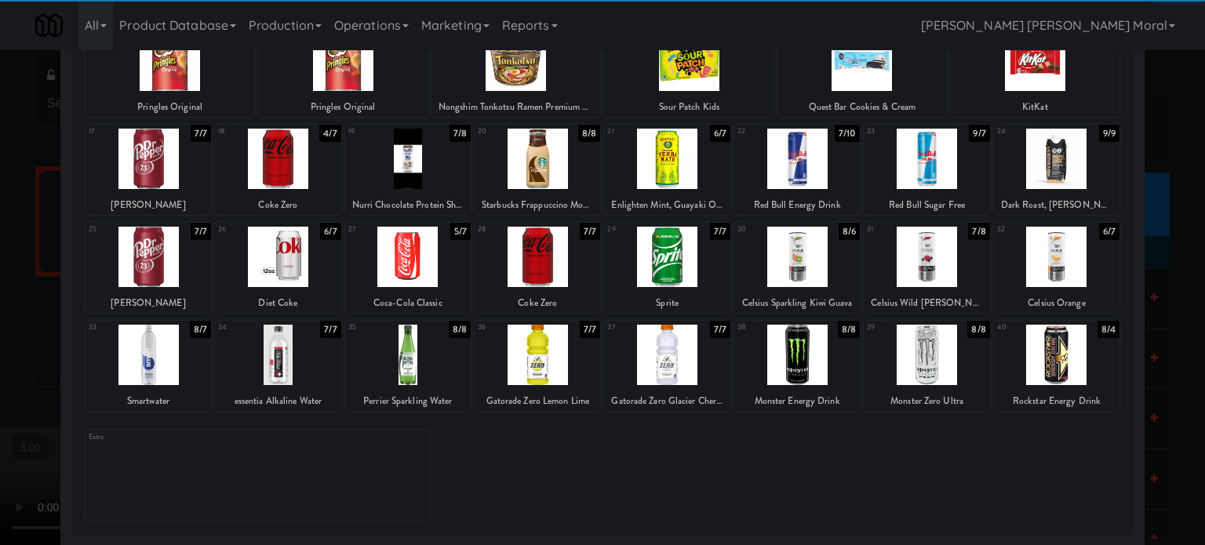
click at [1054, 363] on div at bounding box center [1056, 355] width 125 height 60
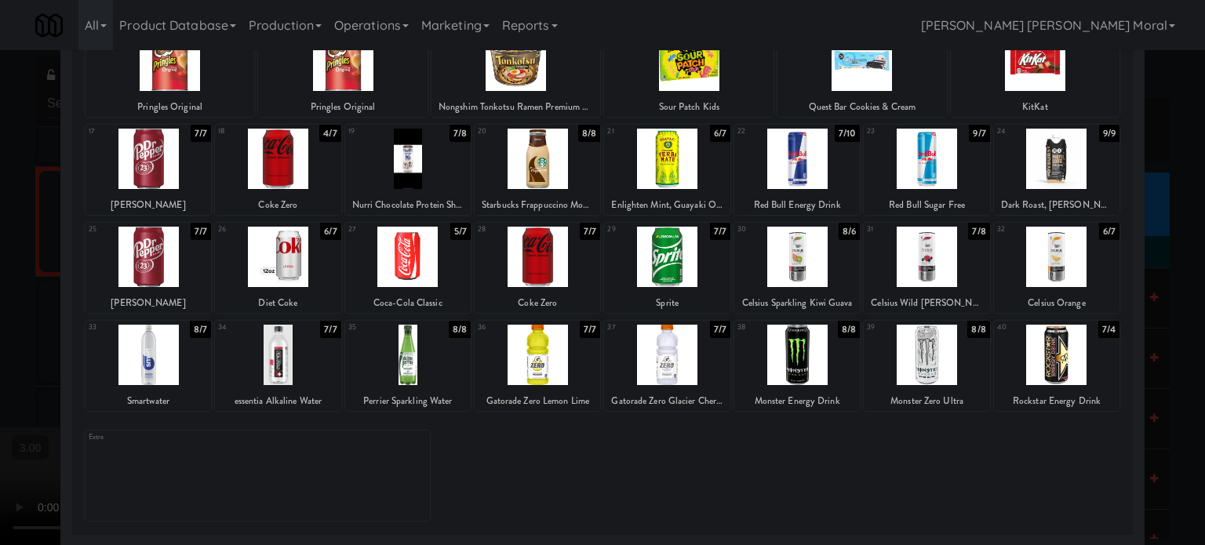
click at [1161, 380] on div at bounding box center [602, 272] width 1205 height 545
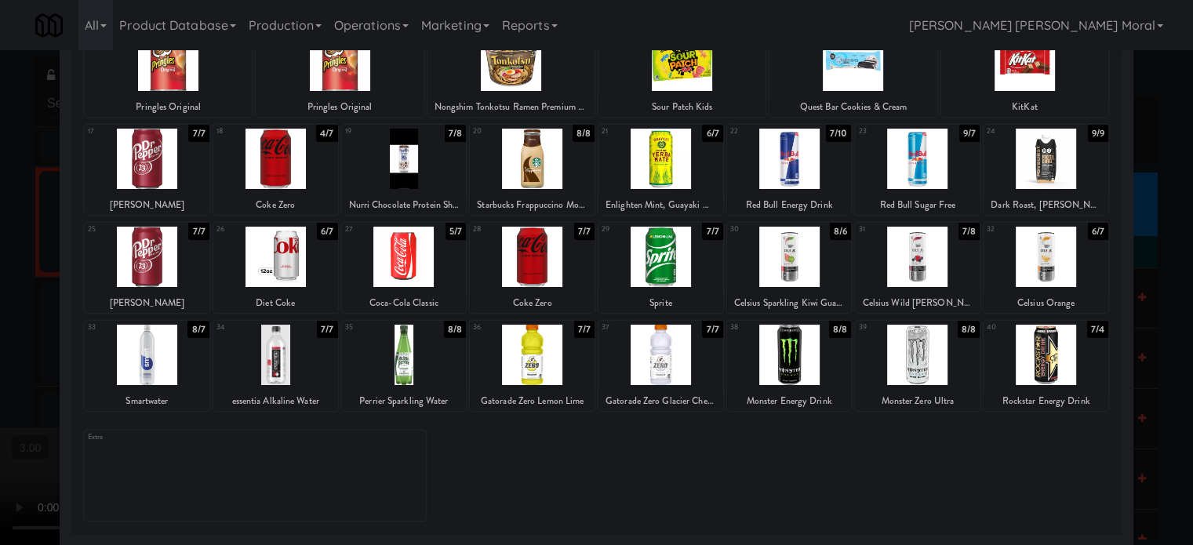
scroll to position [13802, 0]
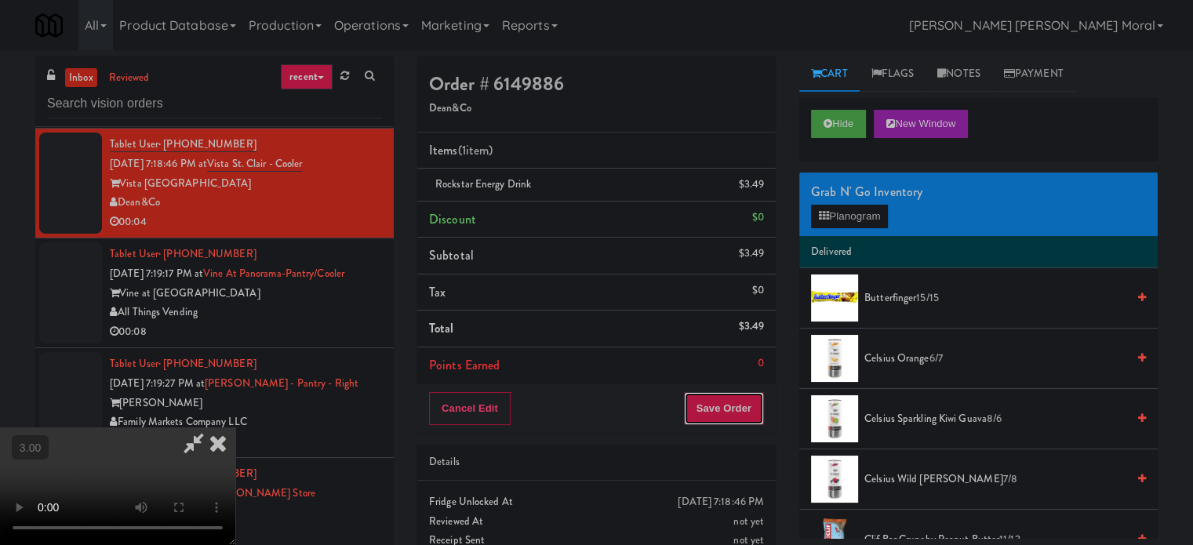
click at [739, 413] on button "Save Order" at bounding box center [724, 408] width 80 height 33
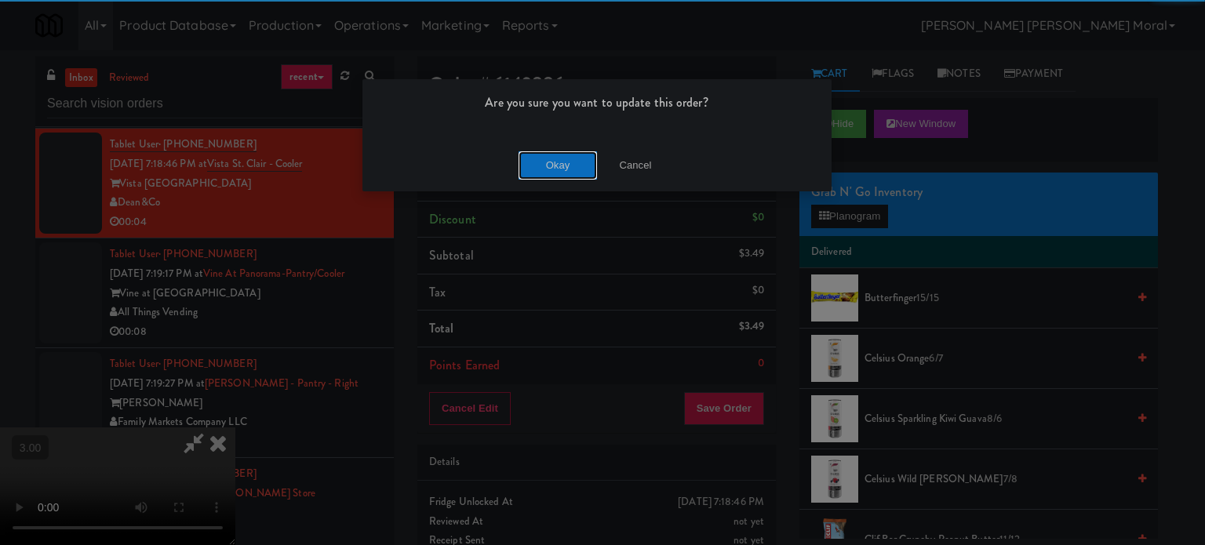
click at [527, 165] on button "Okay" at bounding box center [557, 165] width 78 height 28
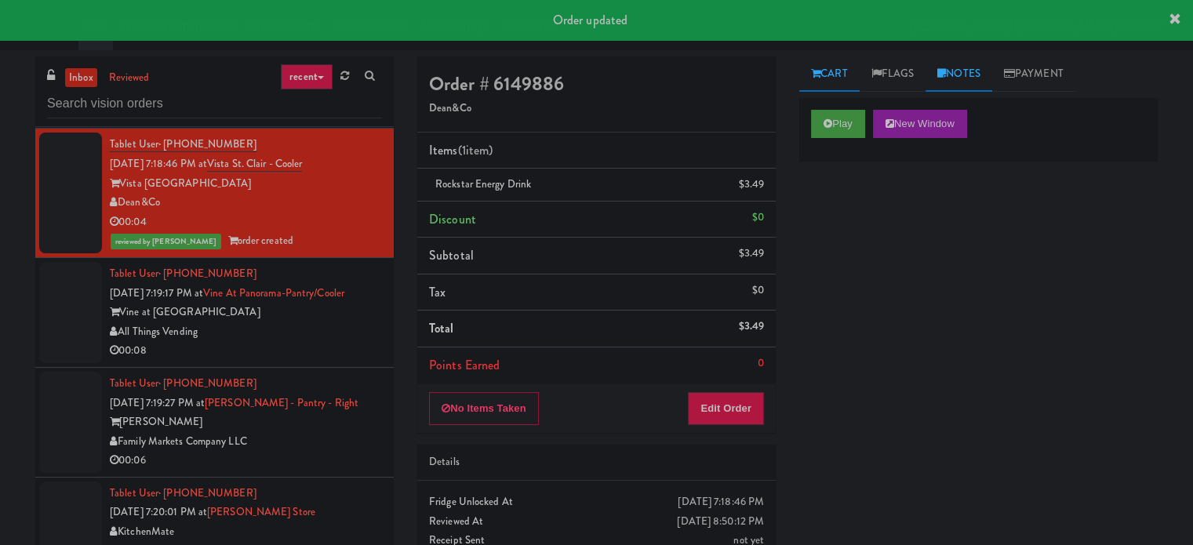
click at [962, 84] on link "Notes" at bounding box center [958, 73] width 67 height 35
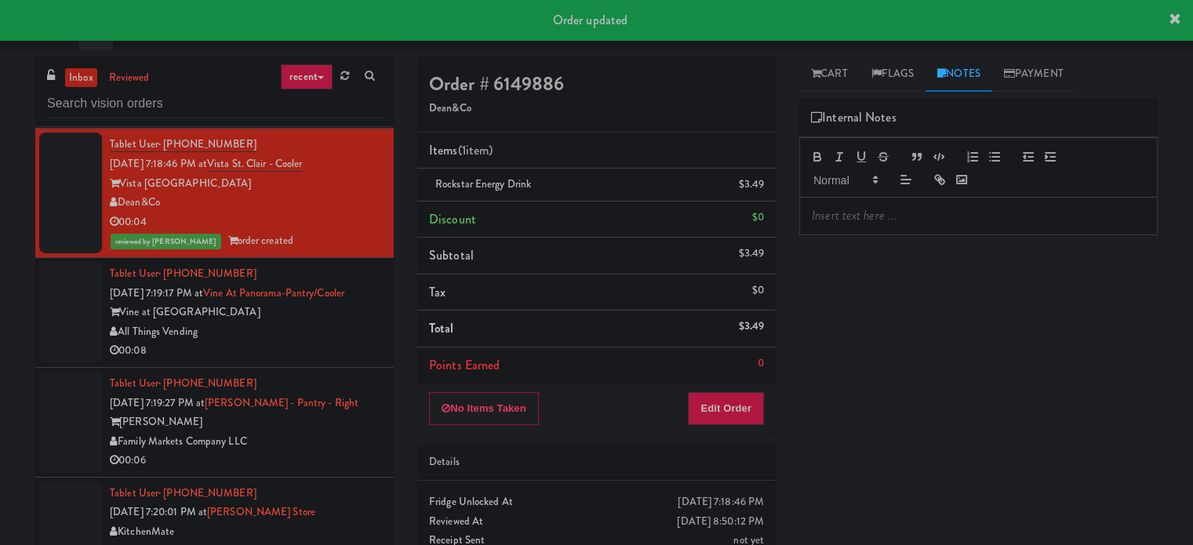
click at [929, 210] on p at bounding box center [978, 215] width 333 height 17
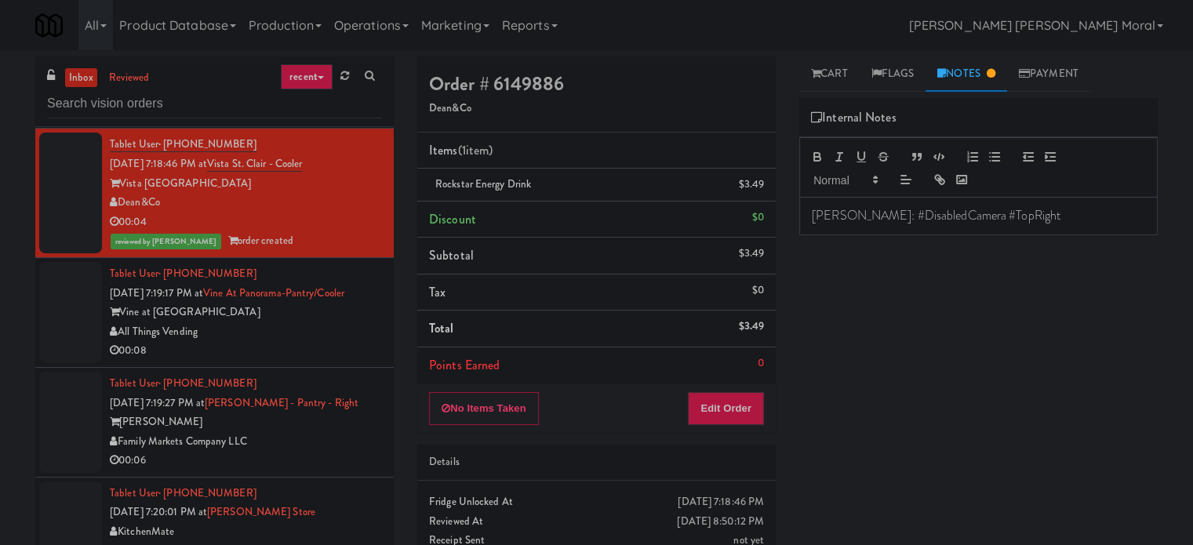
click at [1023, 213] on p "[PERSON_NAME]: #DisabledCamera #TopRight" at bounding box center [978, 215] width 333 height 17
click at [949, 274] on div "Play New Window Primary Flag Clear Flag if unable to determine what was taken o…" at bounding box center [978, 392] width 358 height 588
click at [312, 361] on div "00:08" at bounding box center [246, 351] width 272 height 20
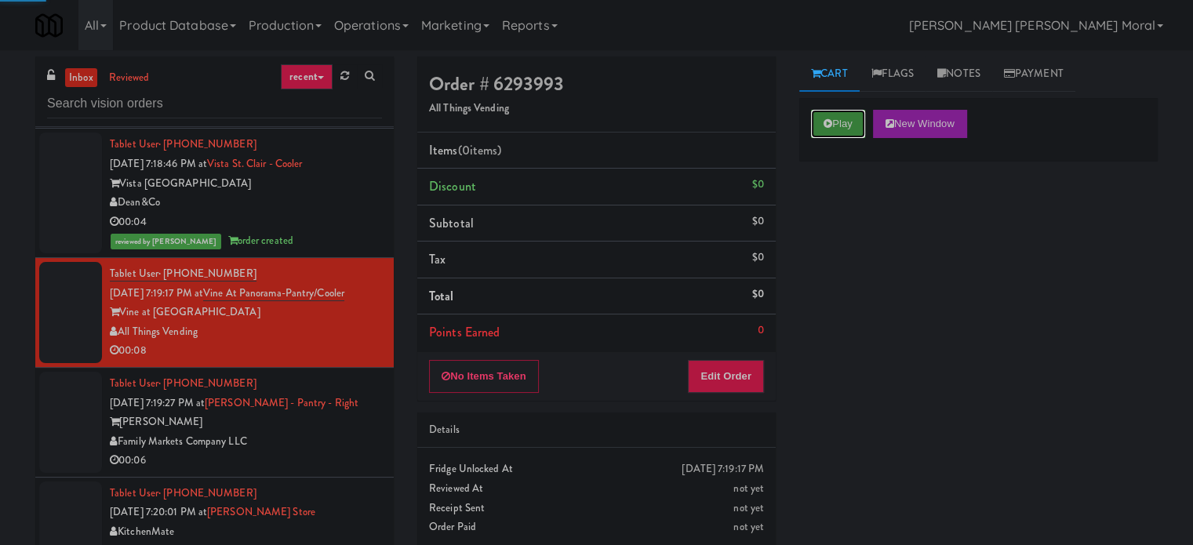
click at [850, 128] on button "Play" at bounding box center [838, 124] width 54 height 28
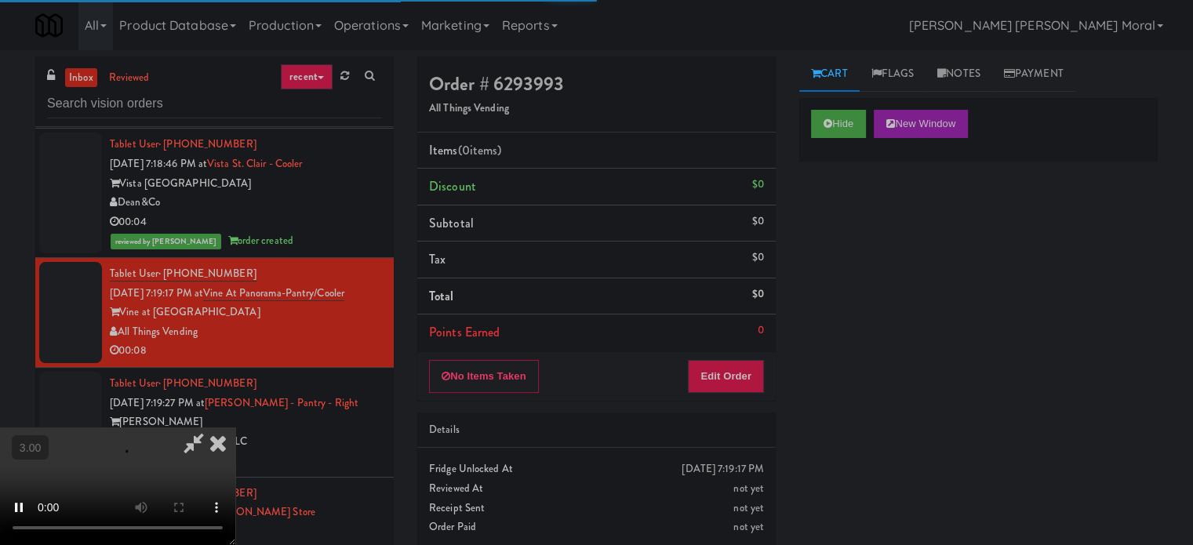
click at [860, 244] on div "Hide New Window Primary Flag Clear Flag if unable to determine what was taken o…" at bounding box center [978, 392] width 358 height 588
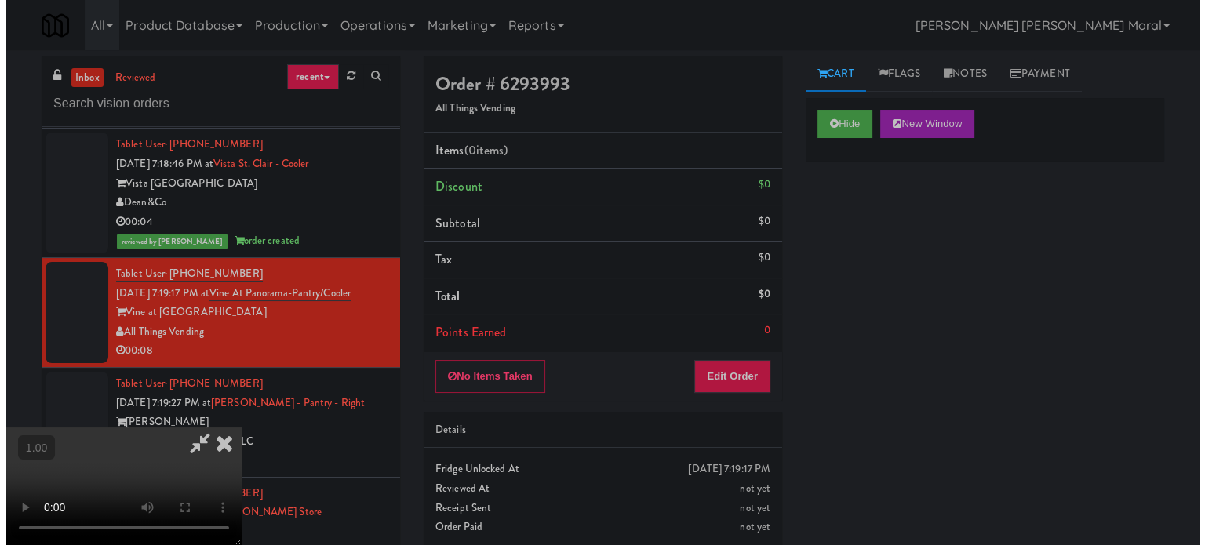
scroll to position [169, 0]
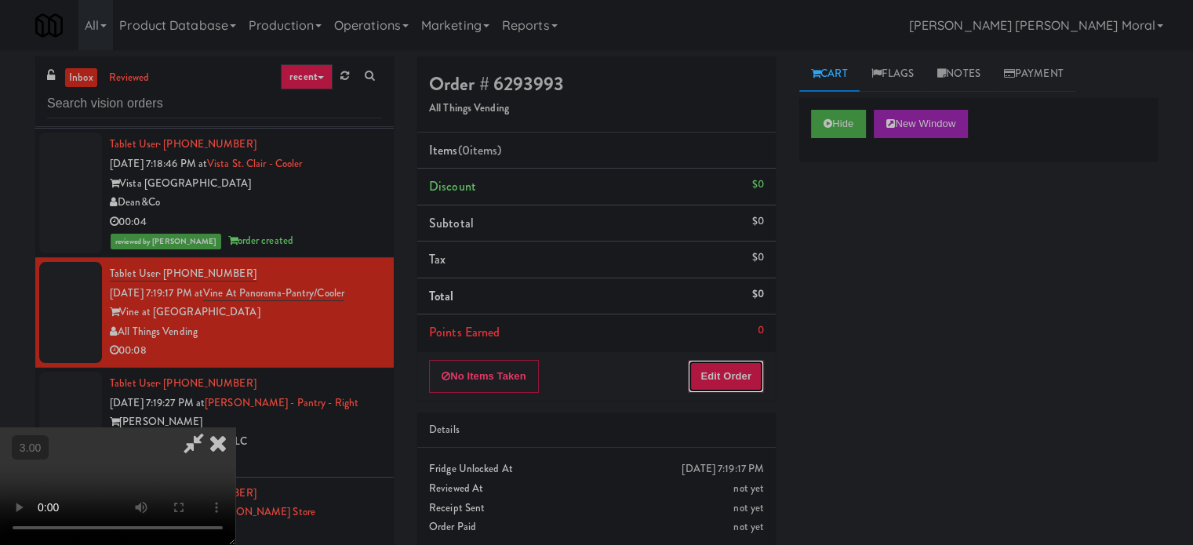
click at [747, 367] on button "Edit Order" at bounding box center [726, 376] width 76 height 33
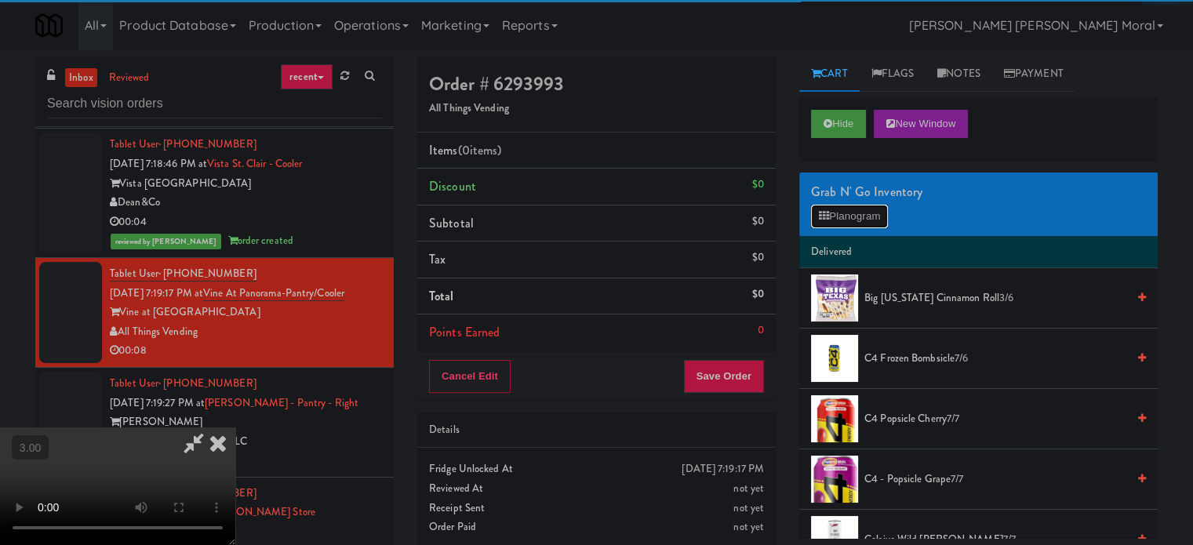
click at [865, 225] on button "Planogram" at bounding box center [849, 217] width 77 height 24
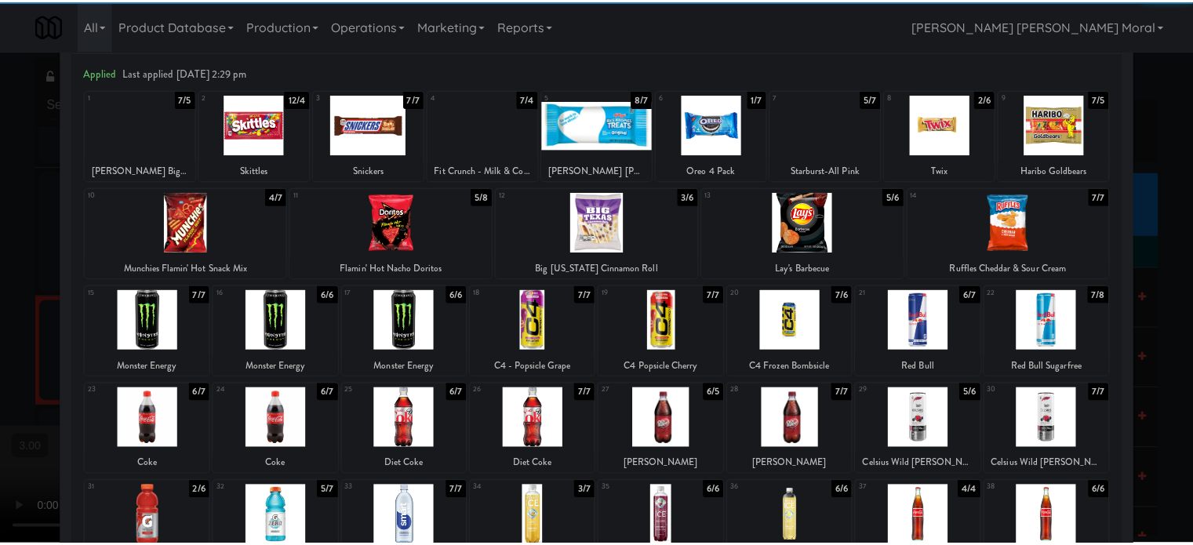
scroll to position [157, 0]
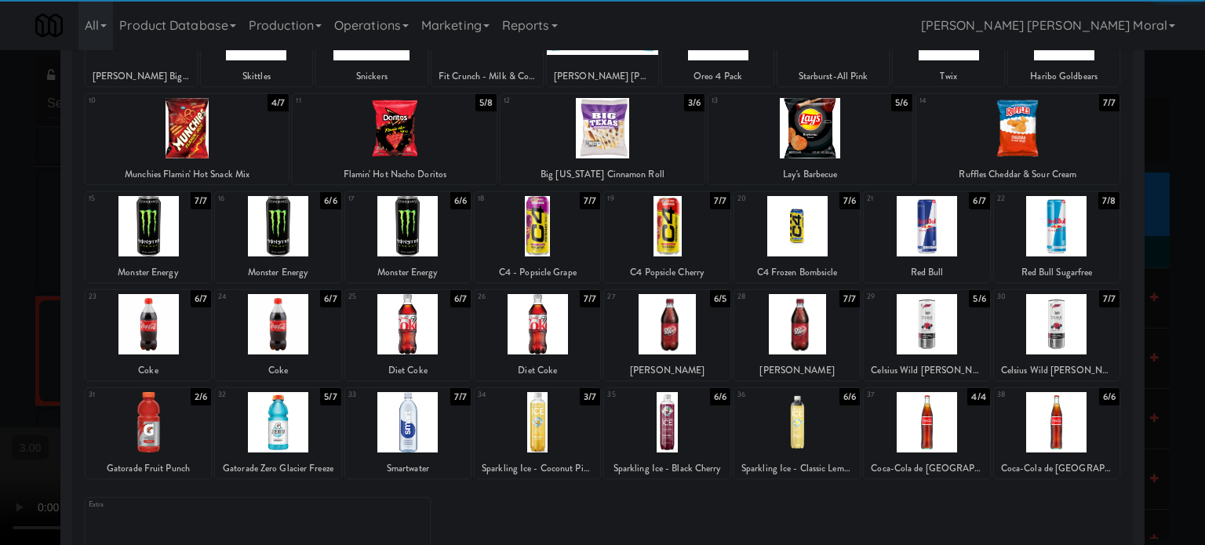
click at [549, 316] on div at bounding box center [536, 324] width 125 height 60
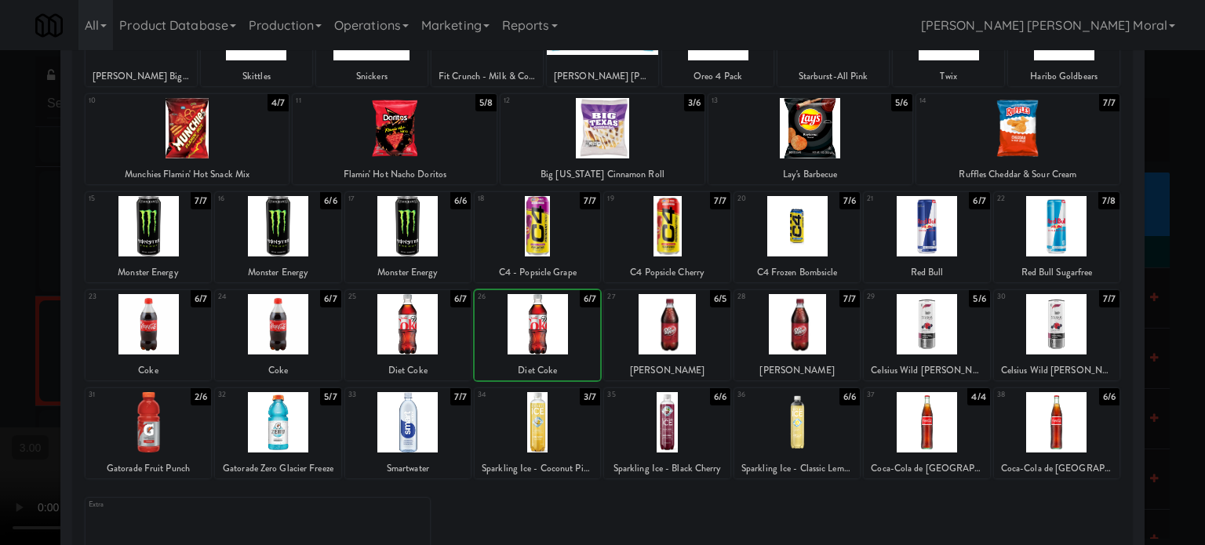
drag, startPoint x: 0, startPoint y: 335, endPoint x: 57, endPoint y: 335, distance: 57.2
click at [3, 335] on div at bounding box center [602, 272] width 1205 height 545
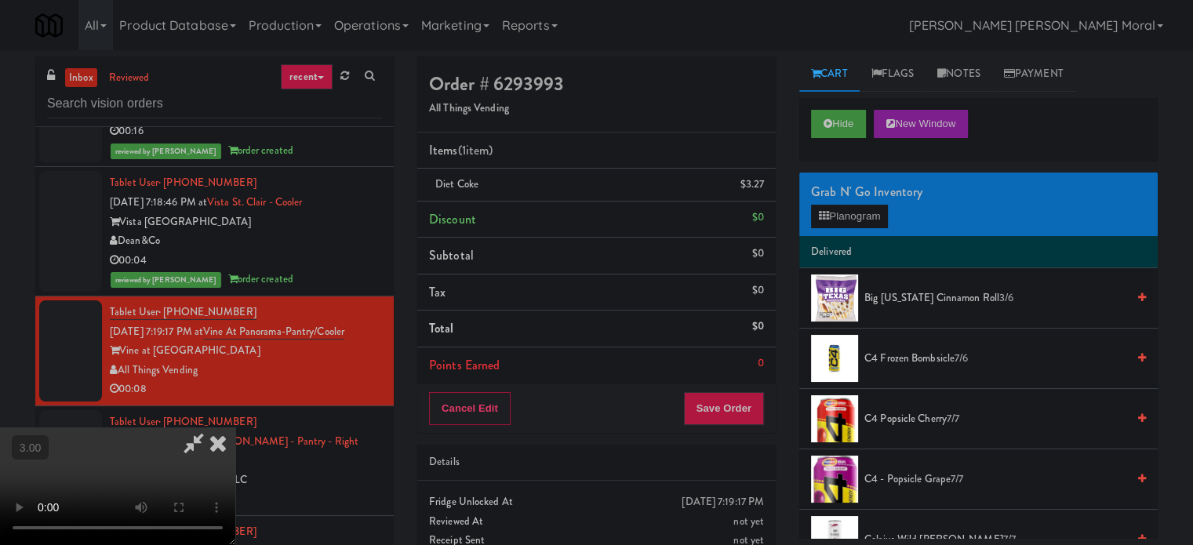
scroll to position [13802, 0]
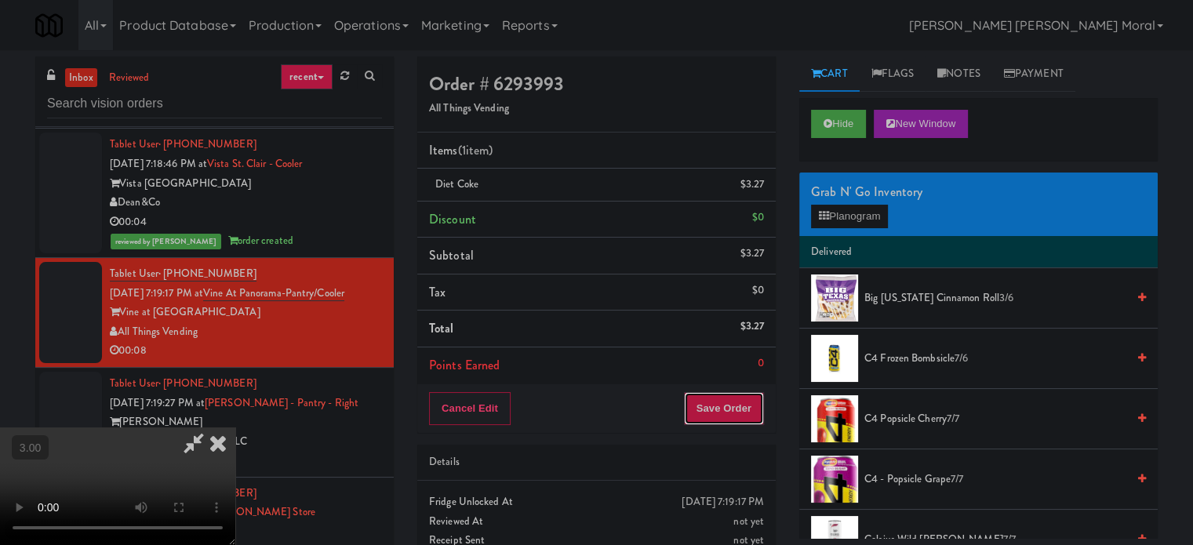
click at [738, 405] on button "Save Order" at bounding box center [724, 408] width 80 height 33
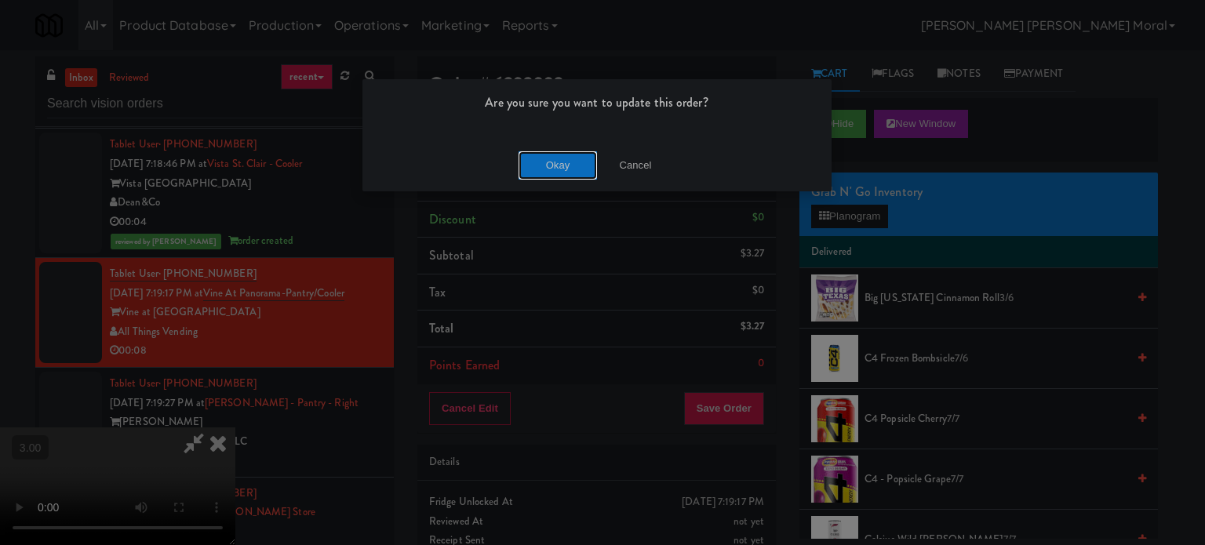
click at [552, 176] on button "Okay" at bounding box center [557, 165] width 78 height 28
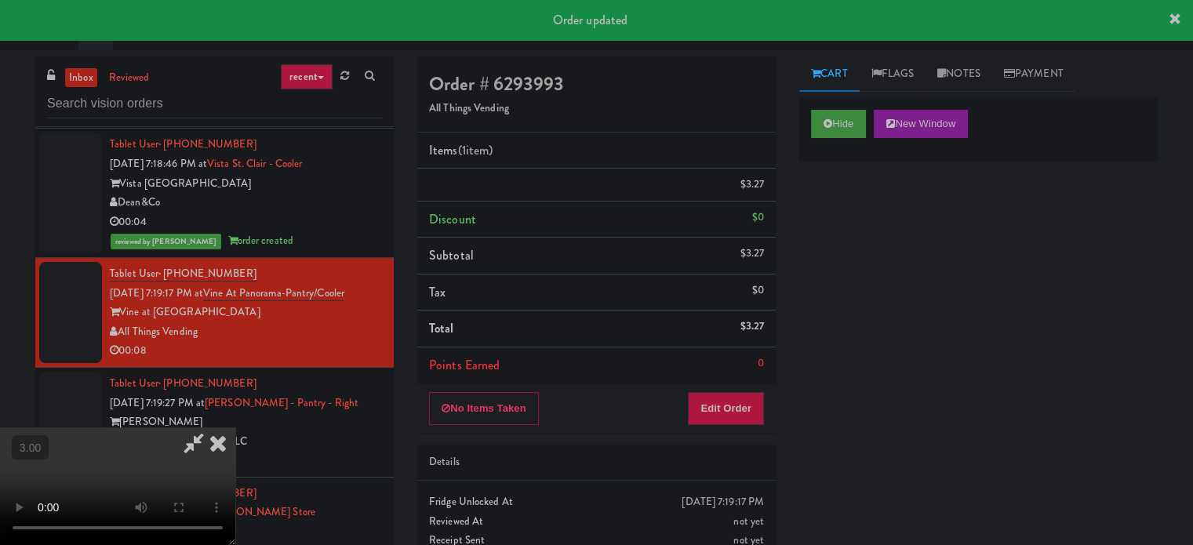
scroll to position [0, 0]
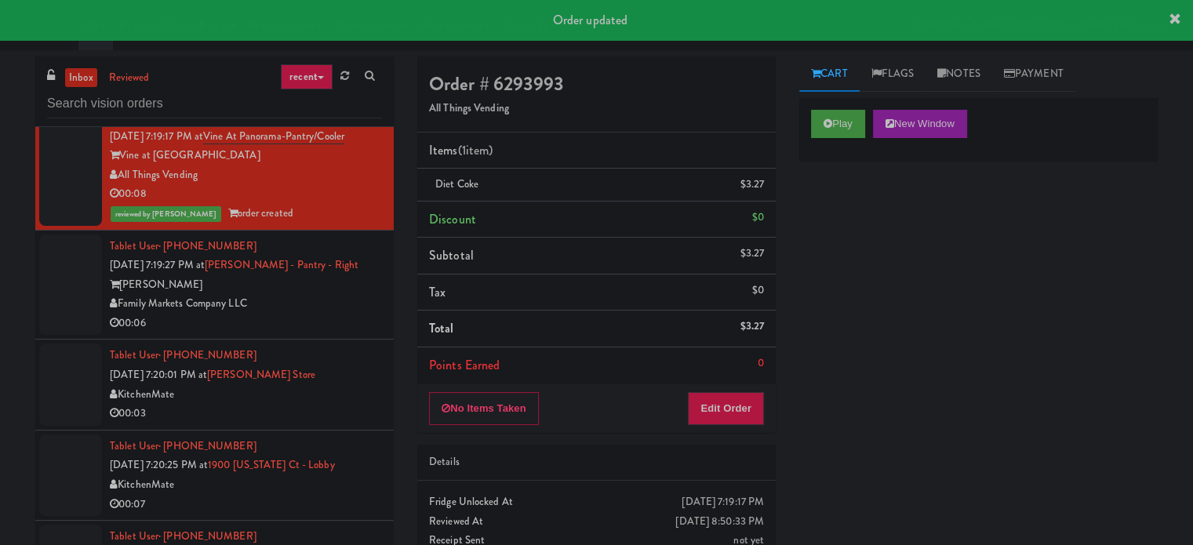
click at [342, 333] on div "00:06" at bounding box center [246, 324] width 272 height 20
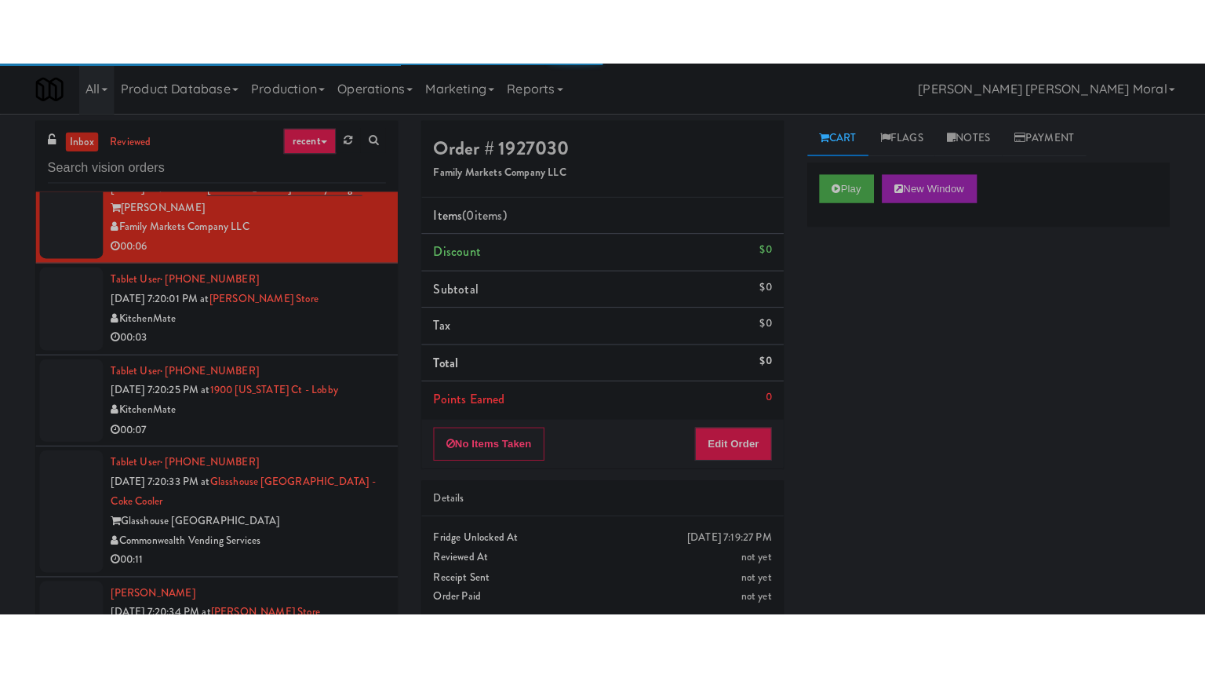
scroll to position [14116, 0]
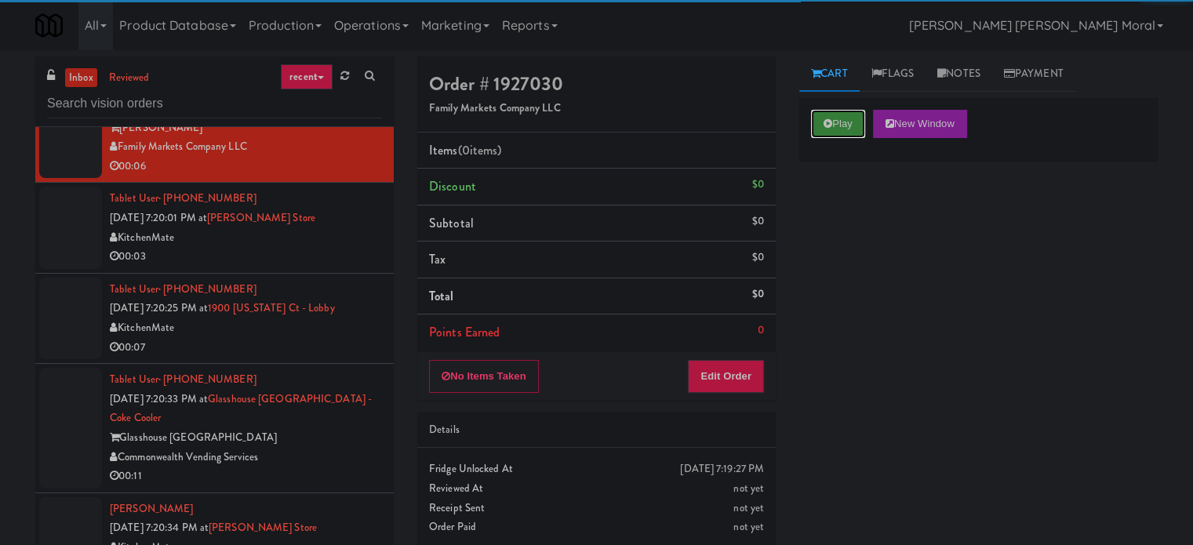
click at [852, 111] on button "Play" at bounding box center [838, 124] width 54 height 28
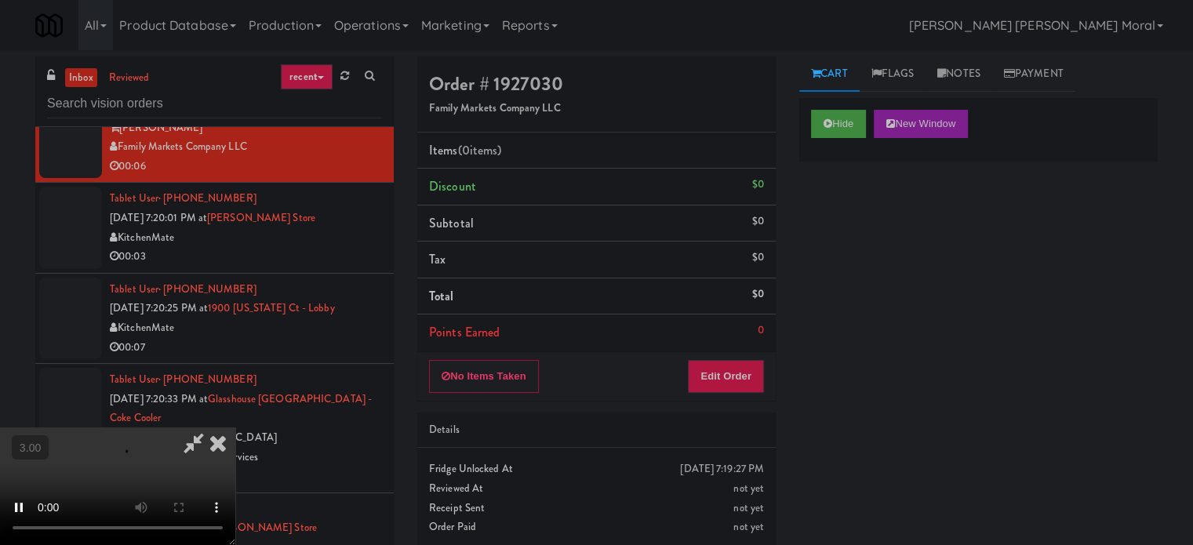
click at [849, 225] on div "Hide New Window Primary Flag Clear Flag if unable to determine what was taken o…" at bounding box center [978, 392] width 358 height 588
click at [235, 427] on video at bounding box center [117, 486] width 235 height 118
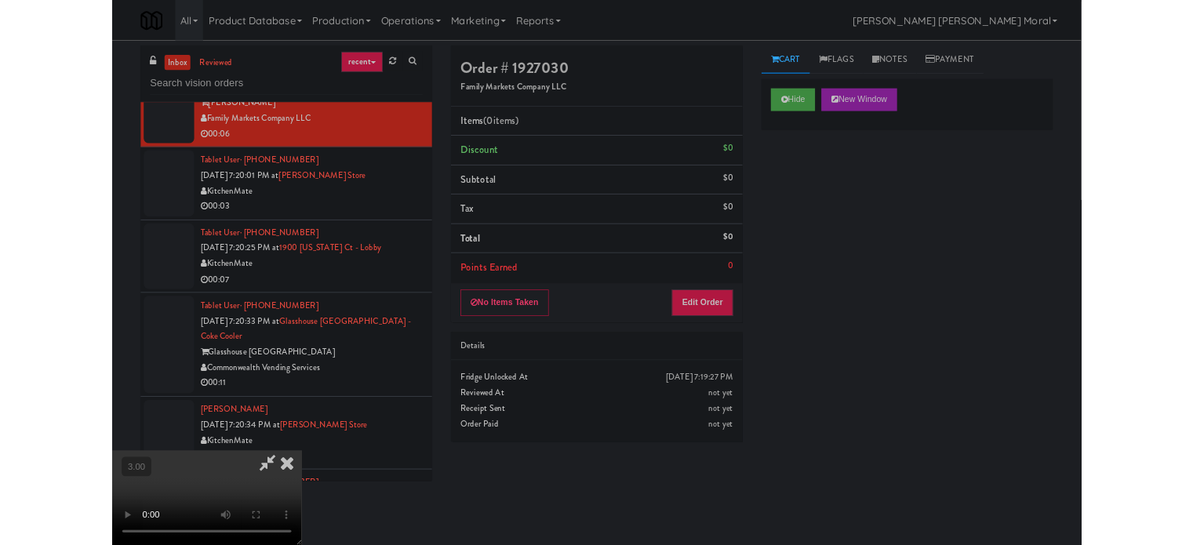
scroll to position [14077, 0]
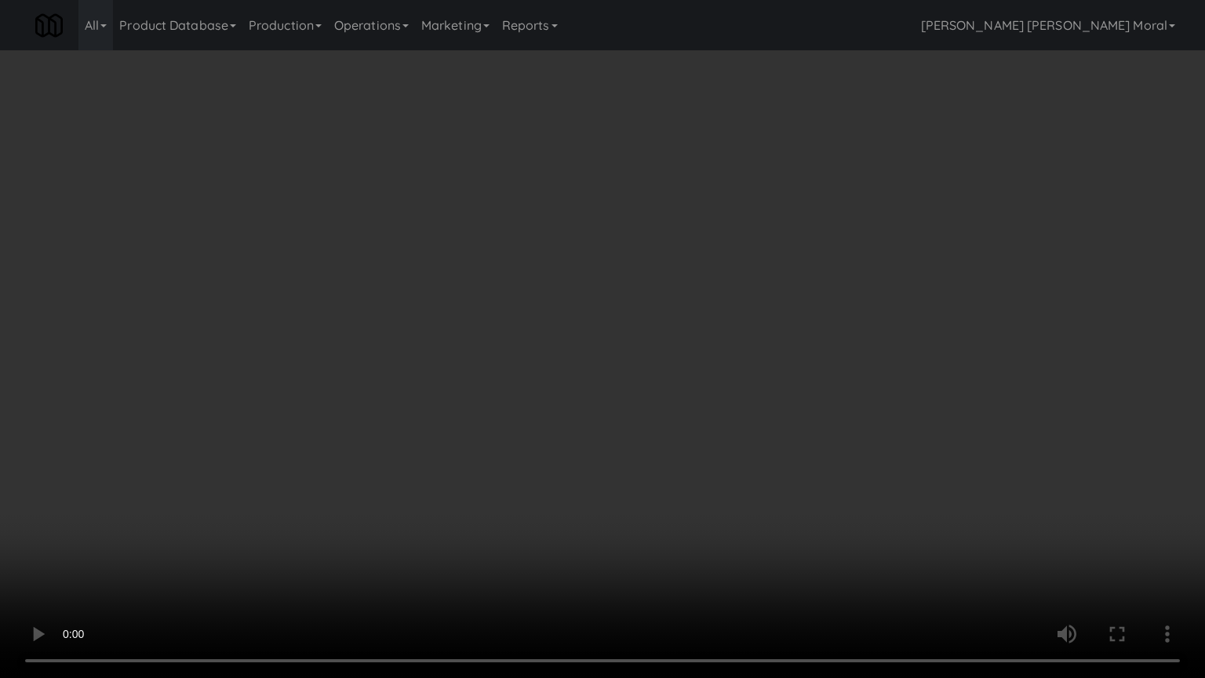
click at [643, 370] on video at bounding box center [602, 339] width 1205 height 678
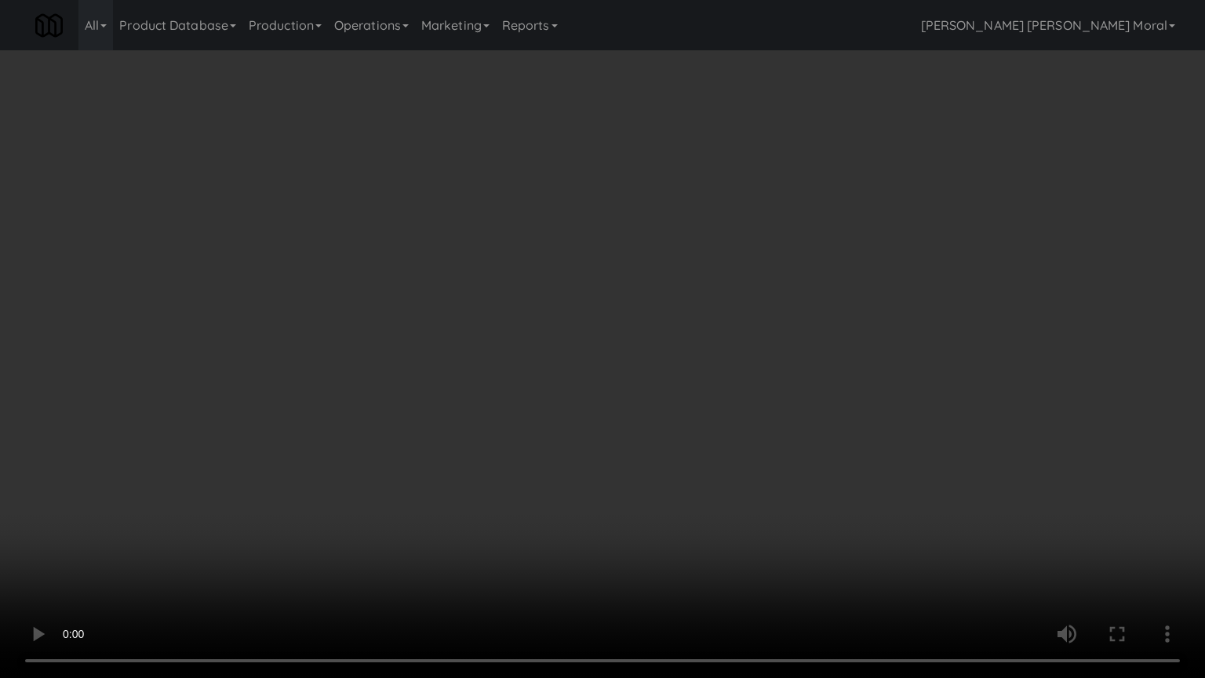
click at [643, 370] on video at bounding box center [602, 339] width 1205 height 678
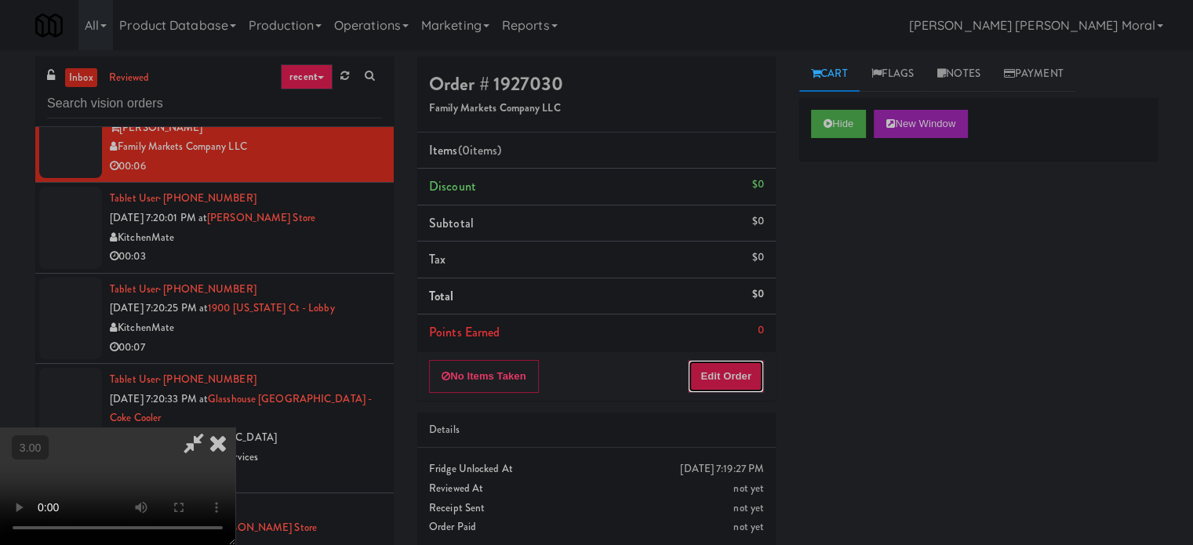
click at [747, 375] on button "Edit Order" at bounding box center [726, 376] width 76 height 33
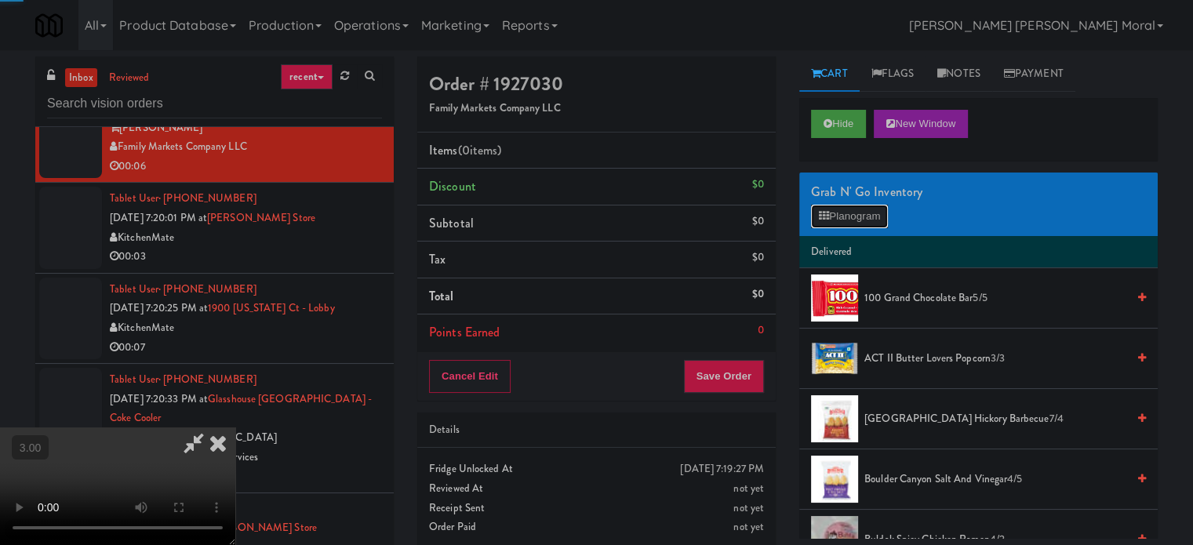
click at [834, 220] on button "Planogram" at bounding box center [849, 217] width 77 height 24
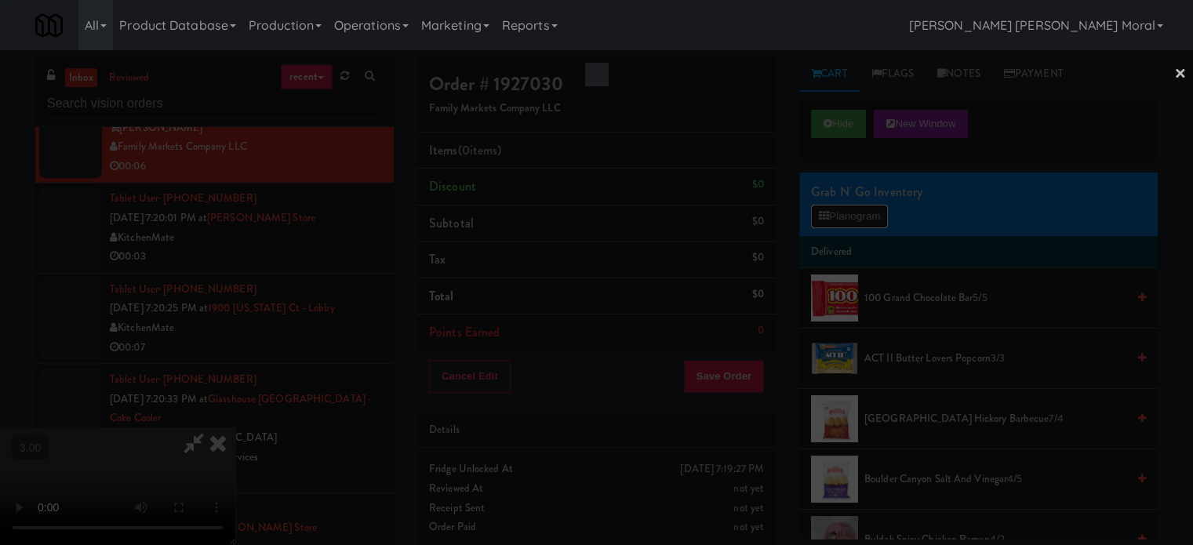
scroll to position [14077, 0]
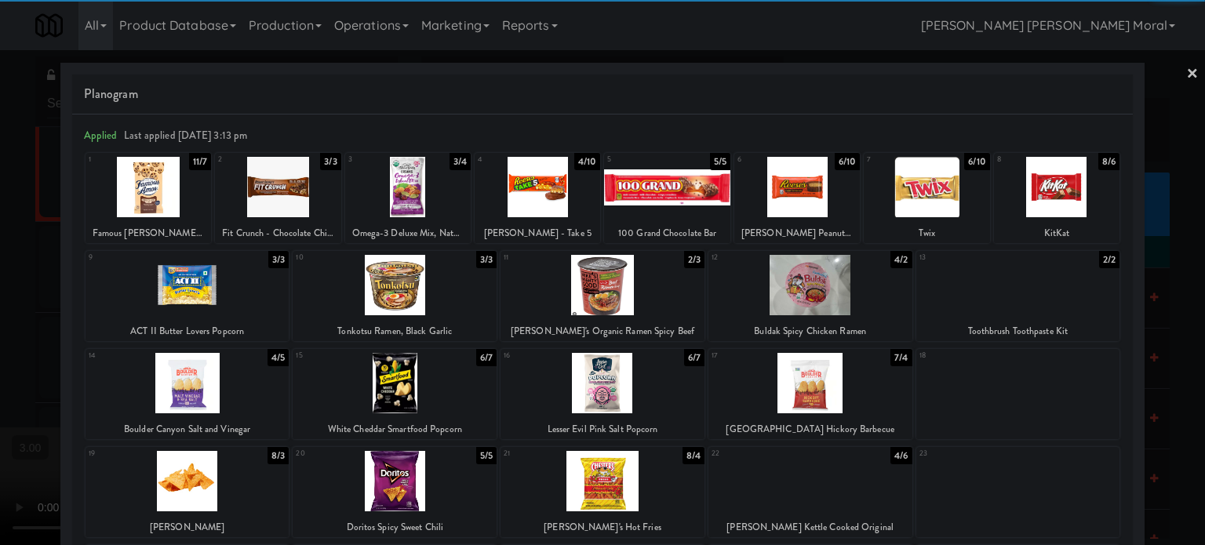
click at [1049, 206] on div at bounding box center [1056, 187] width 125 height 60
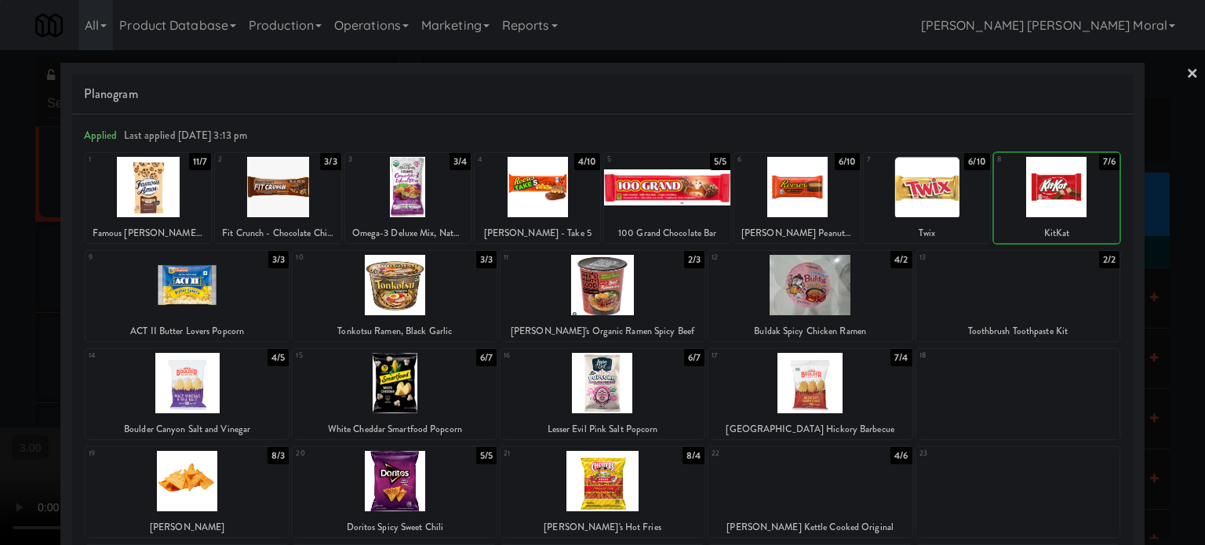
click at [1136, 274] on div at bounding box center [602, 272] width 1205 height 545
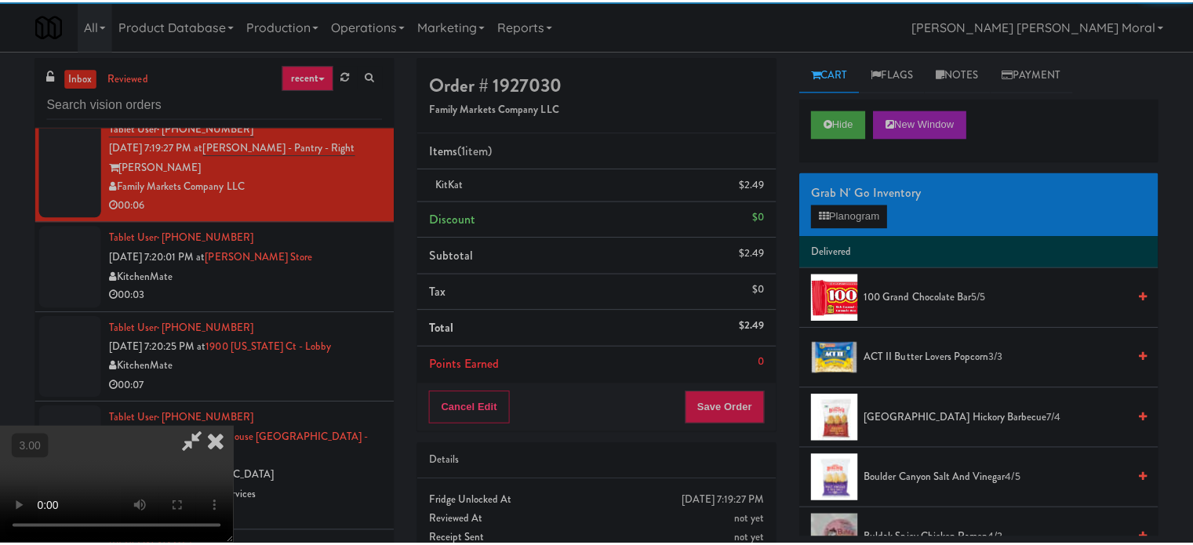
scroll to position [14116, 0]
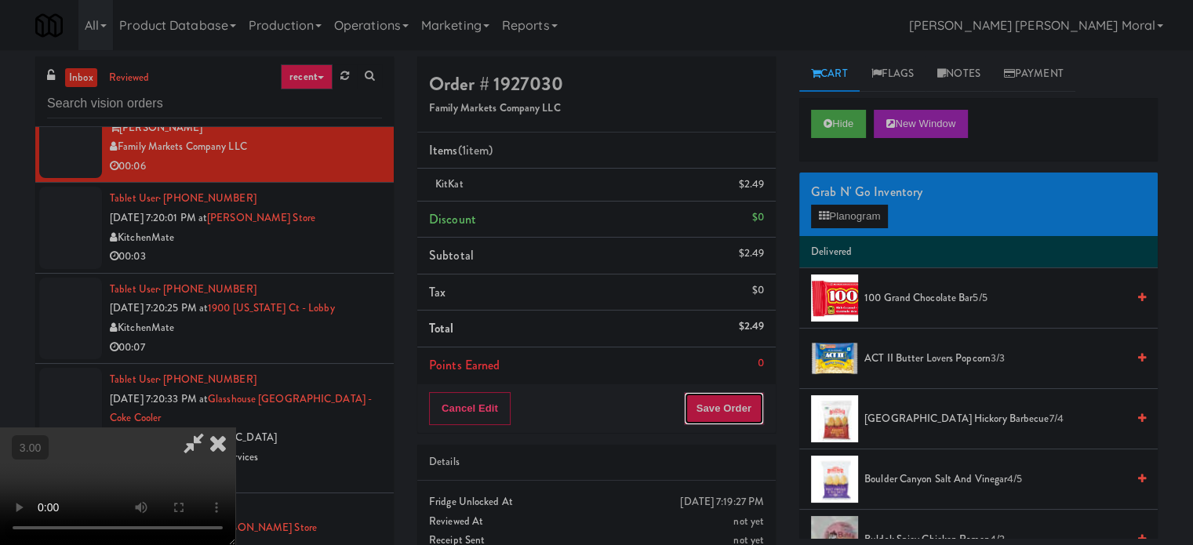
click at [728, 405] on button "Save Order" at bounding box center [724, 408] width 80 height 33
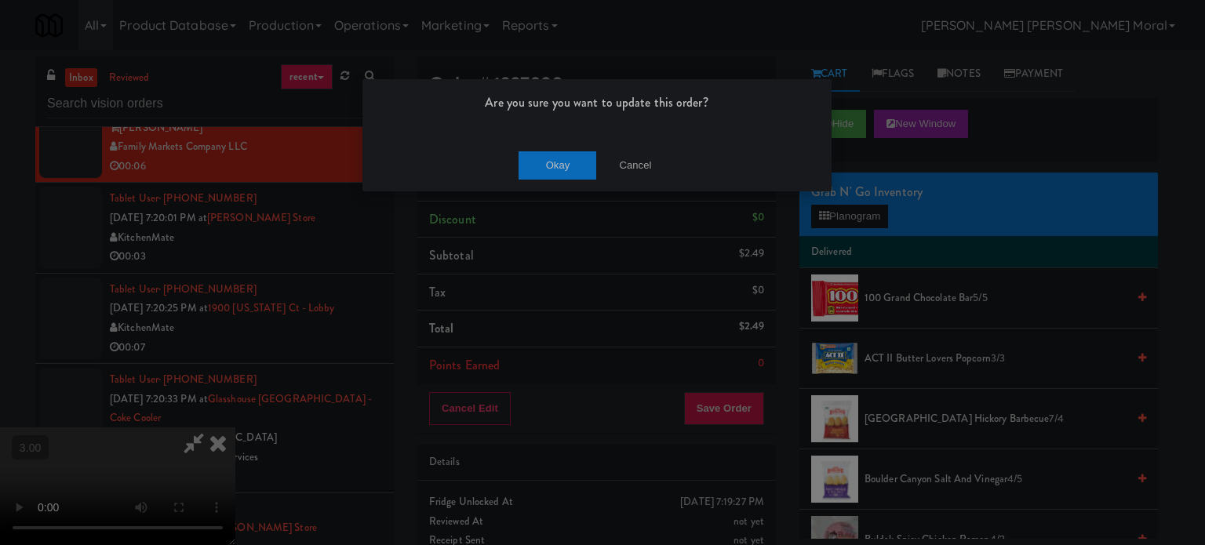
click at [528, 133] on div "Are you sure you want to update this order?" at bounding box center [596, 109] width 469 height 60
click at [543, 161] on button "Okay" at bounding box center [557, 165] width 78 height 28
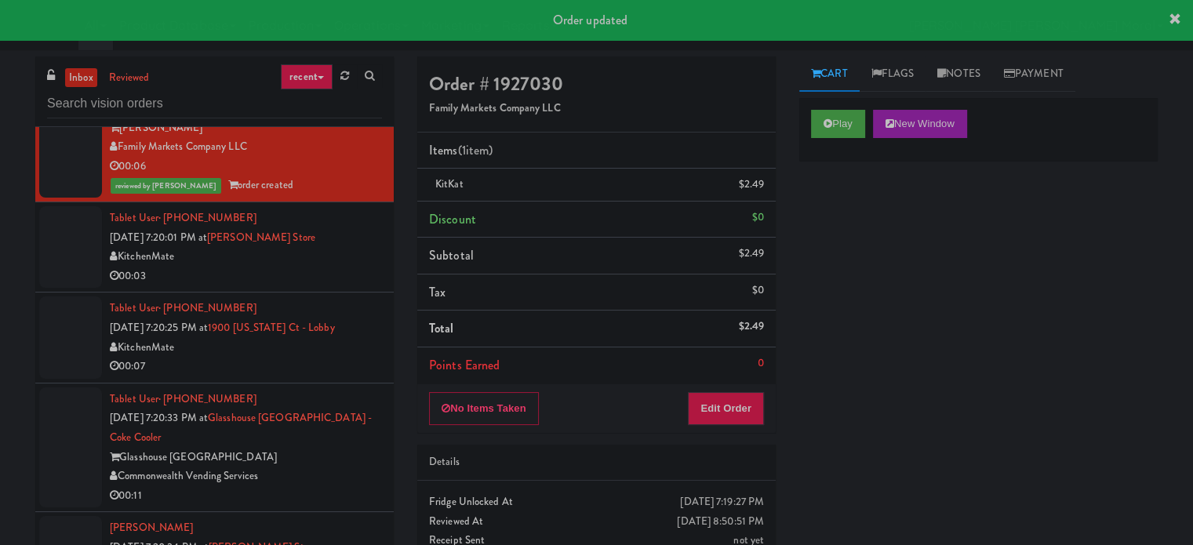
click at [336, 267] on div "KitchenMate" at bounding box center [246, 257] width 272 height 20
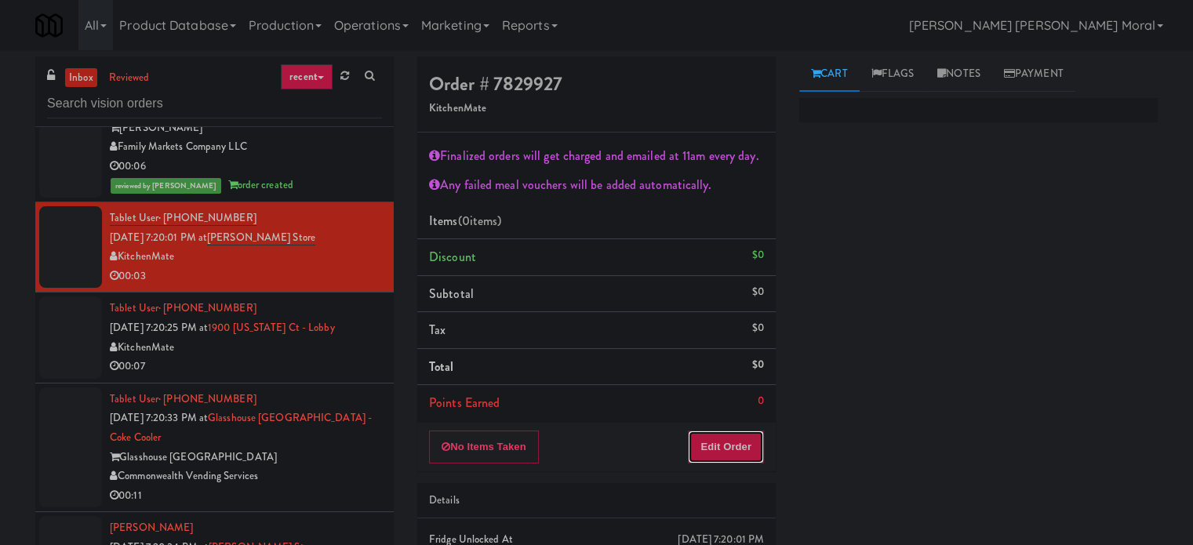
click at [731, 446] on button "Edit Order" at bounding box center [726, 447] width 76 height 33
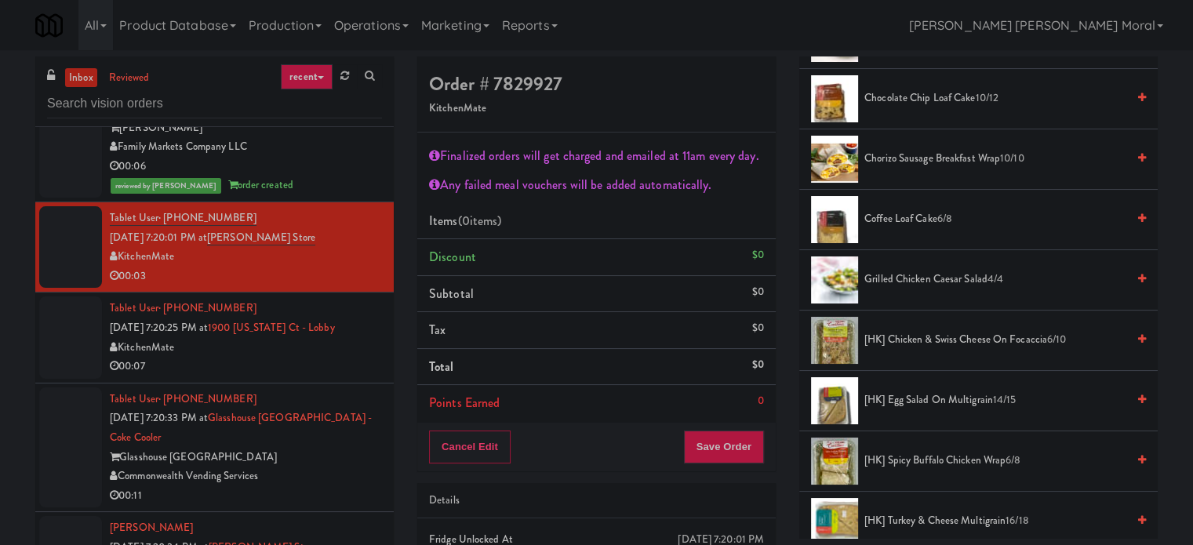
scroll to position [392, 0]
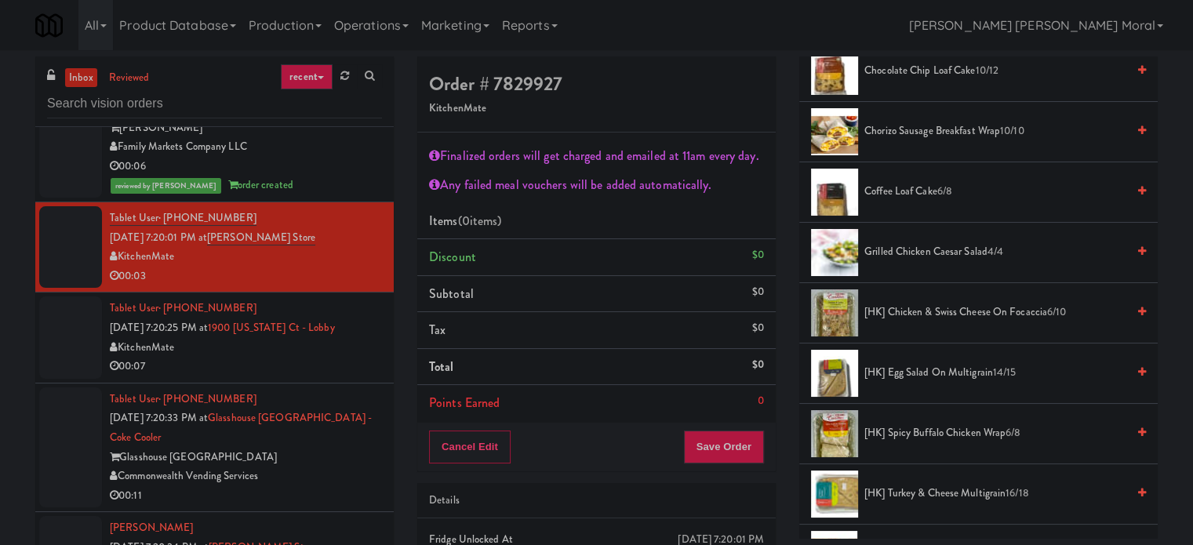
click at [915, 373] on span "[HK] Egg Salad on Multigrain 14/15" at bounding box center [995, 373] width 262 height 20
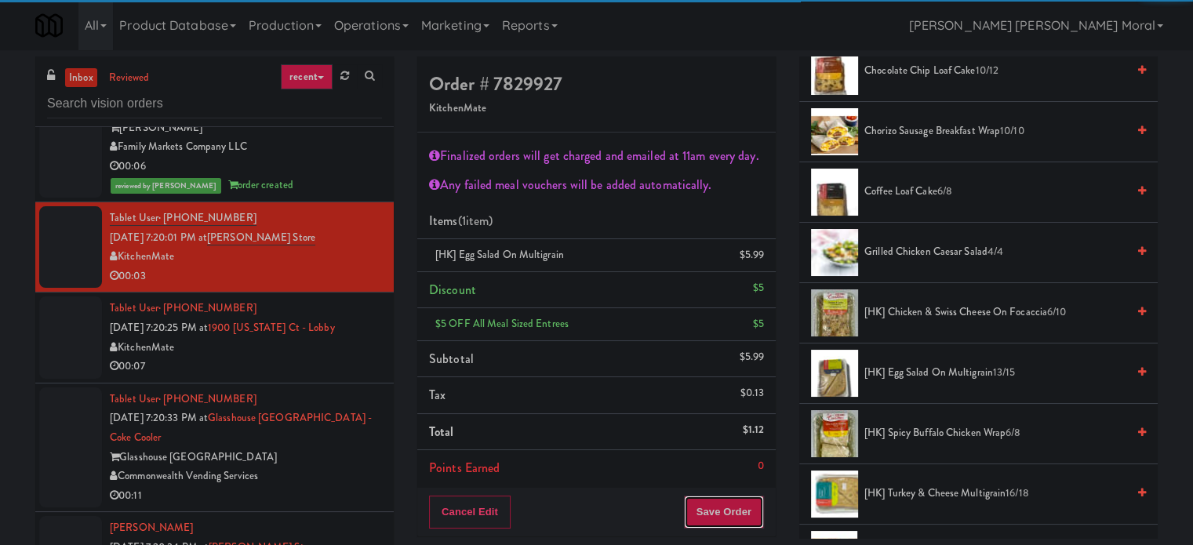
click at [728, 518] on button "Save Order" at bounding box center [724, 512] width 80 height 33
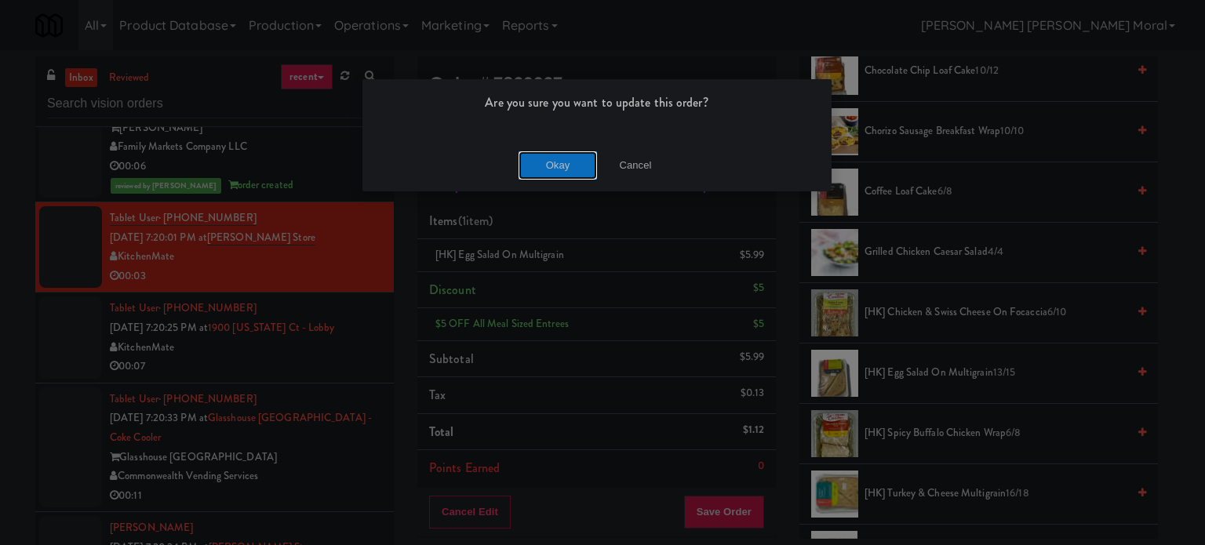
click at [551, 159] on button "Okay" at bounding box center [557, 165] width 78 height 28
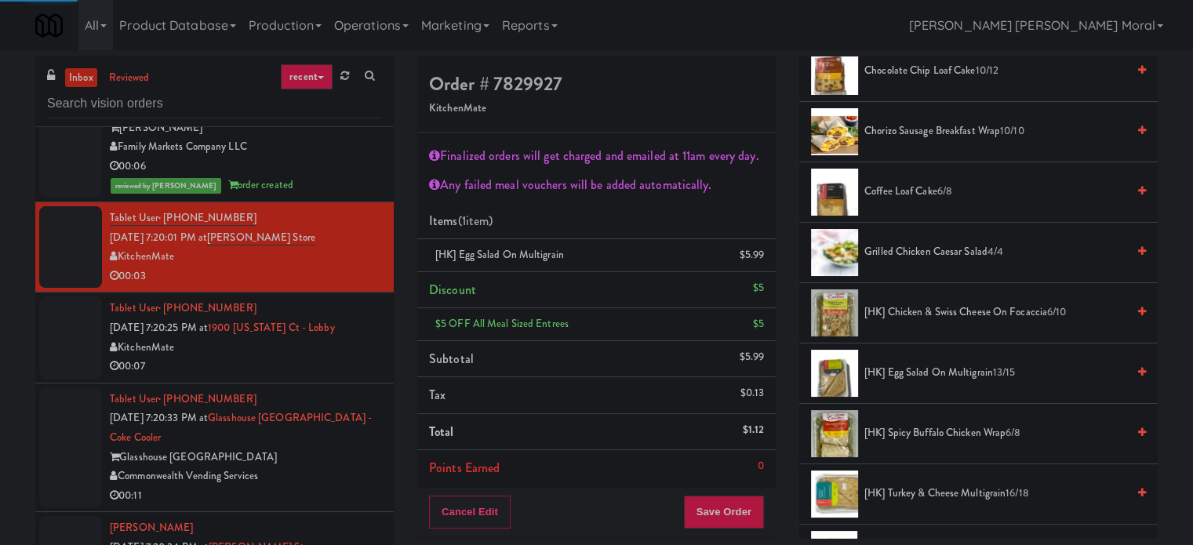
scroll to position [147, 0]
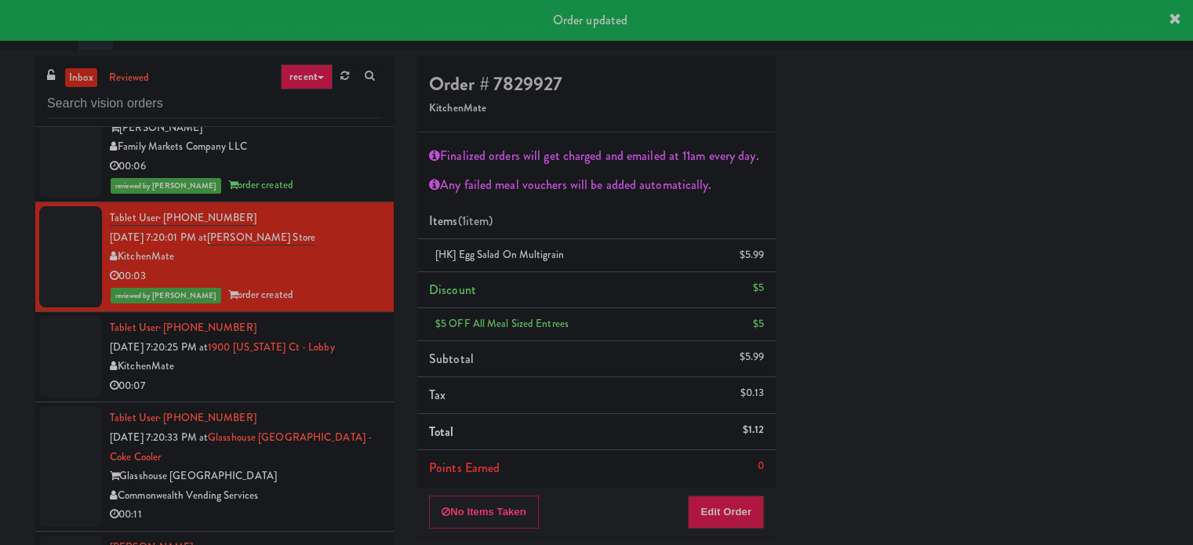
click at [305, 396] on div "00:07" at bounding box center [246, 386] width 272 height 20
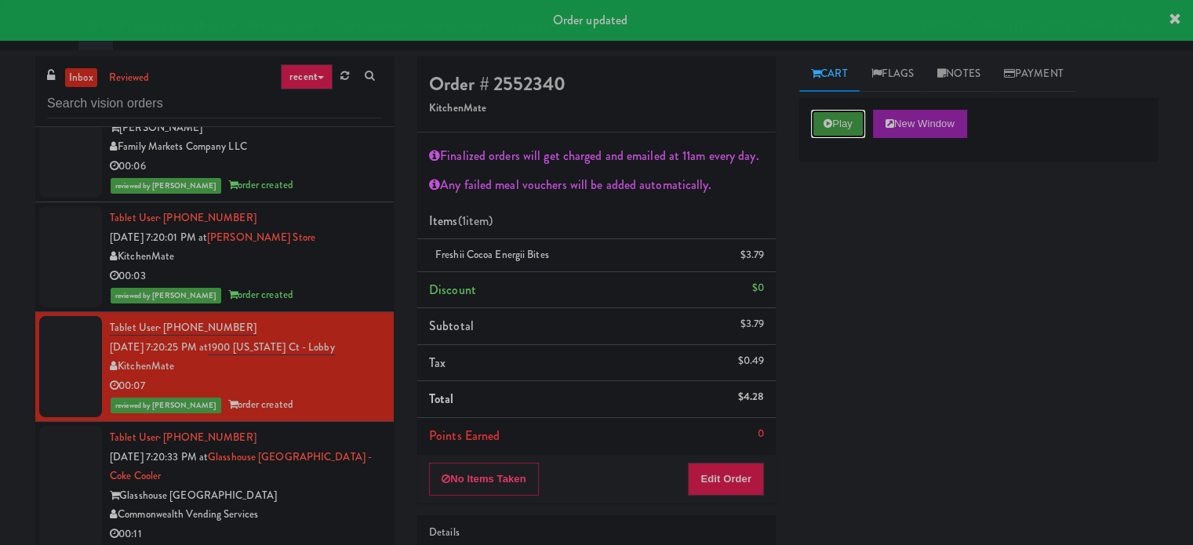
click at [834, 120] on button "Play" at bounding box center [838, 124] width 54 height 28
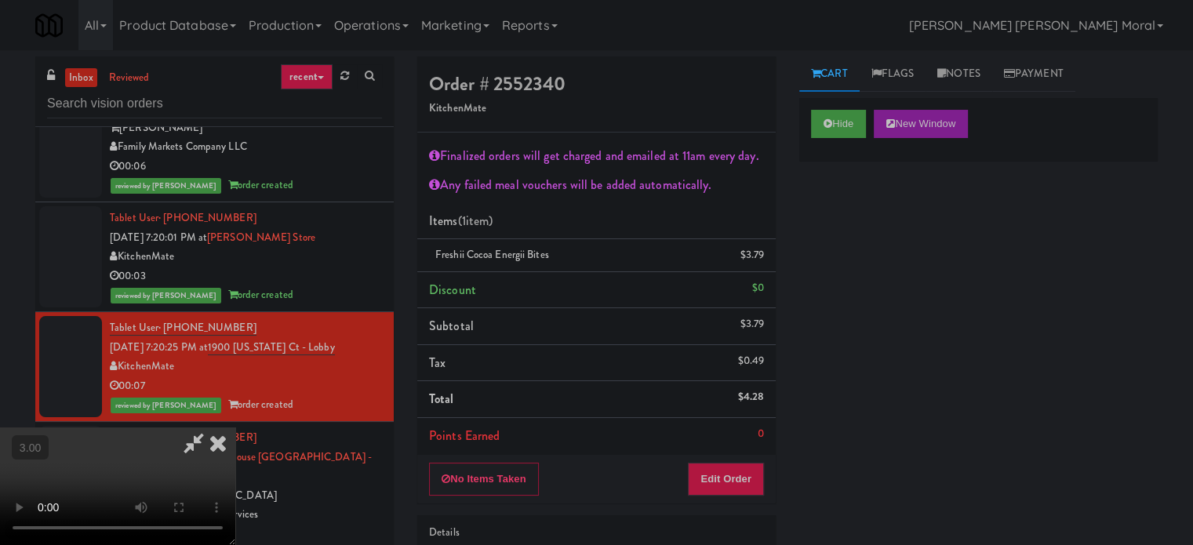
click at [220, 441] on icon at bounding box center [218, 442] width 35 height 31
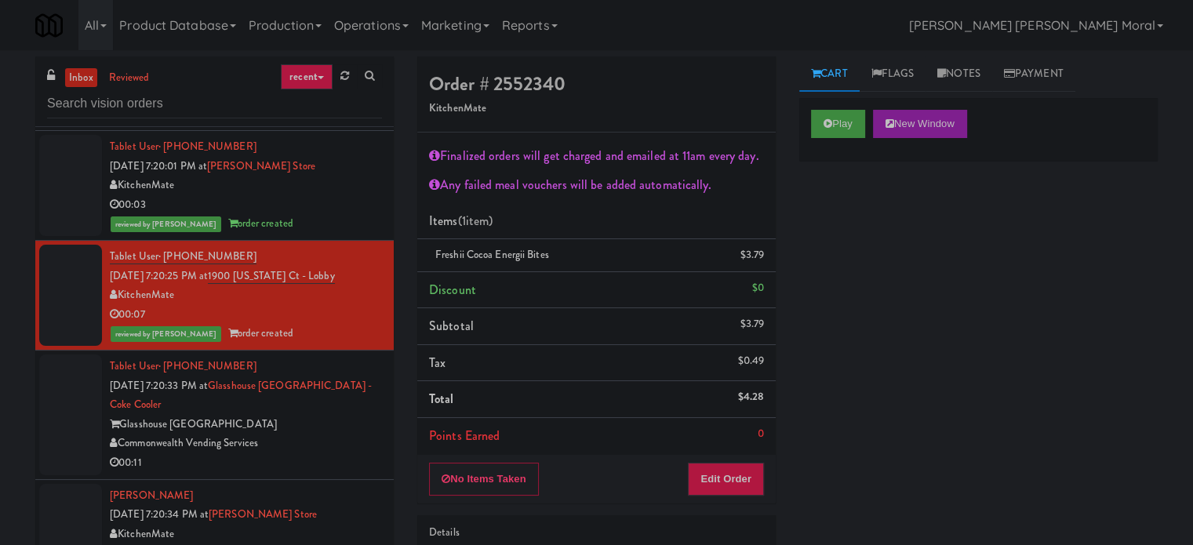
scroll to position [14273, 0]
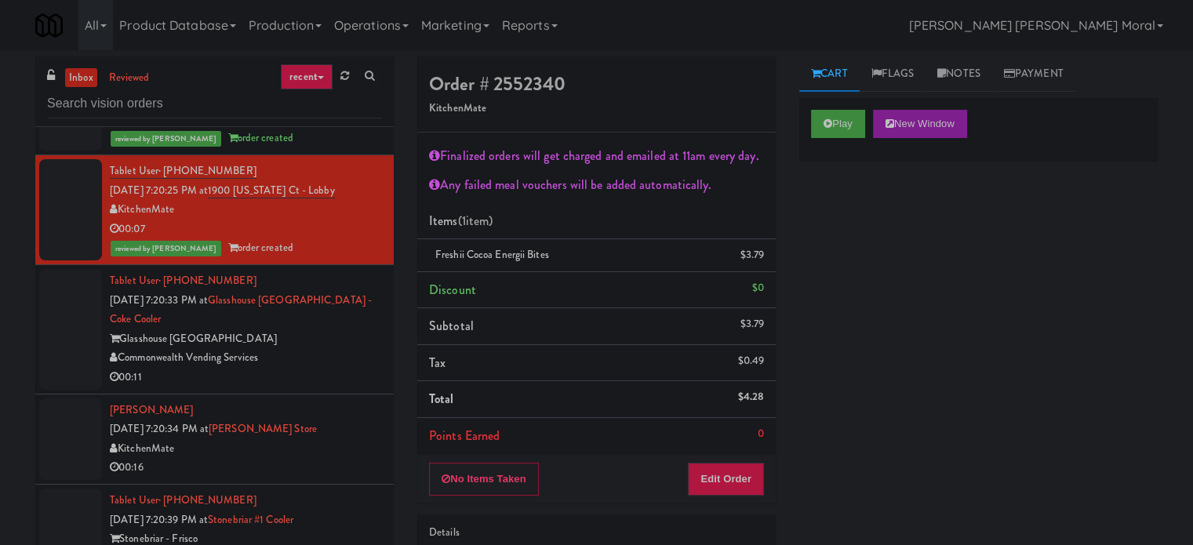
click at [293, 351] on div "Tablet User · (803) 767-8065 [DATE] 7:20:33 PM at [GEOGRAPHIC_DATA] -Coke Coole…" at bounding box center [246, 329] width 272 height 116
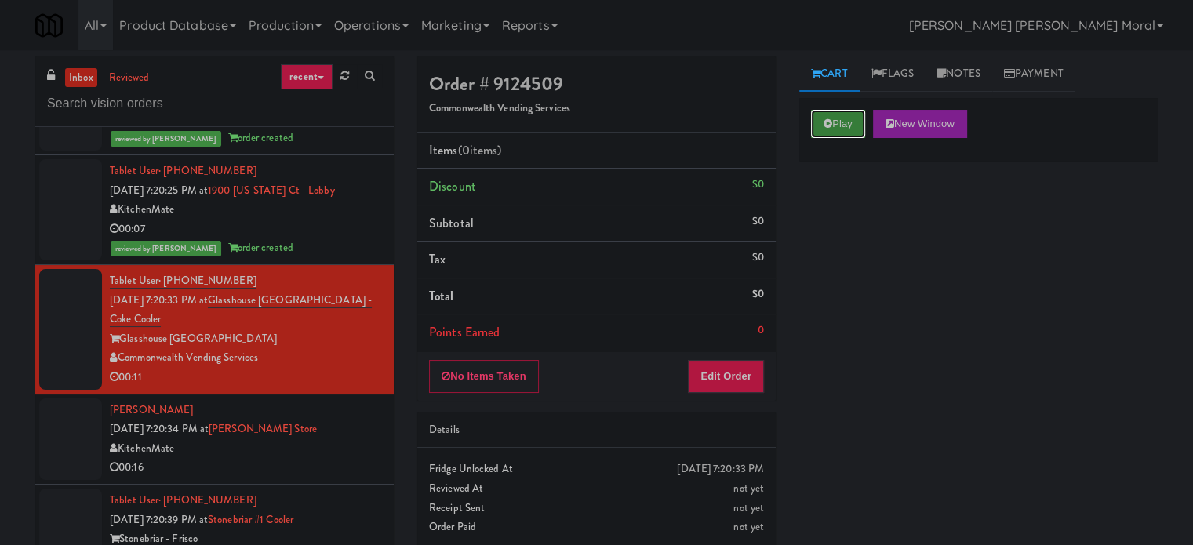
click at [838, 120] on button "Play" at bounding box center [838, 124] width 54 height 28
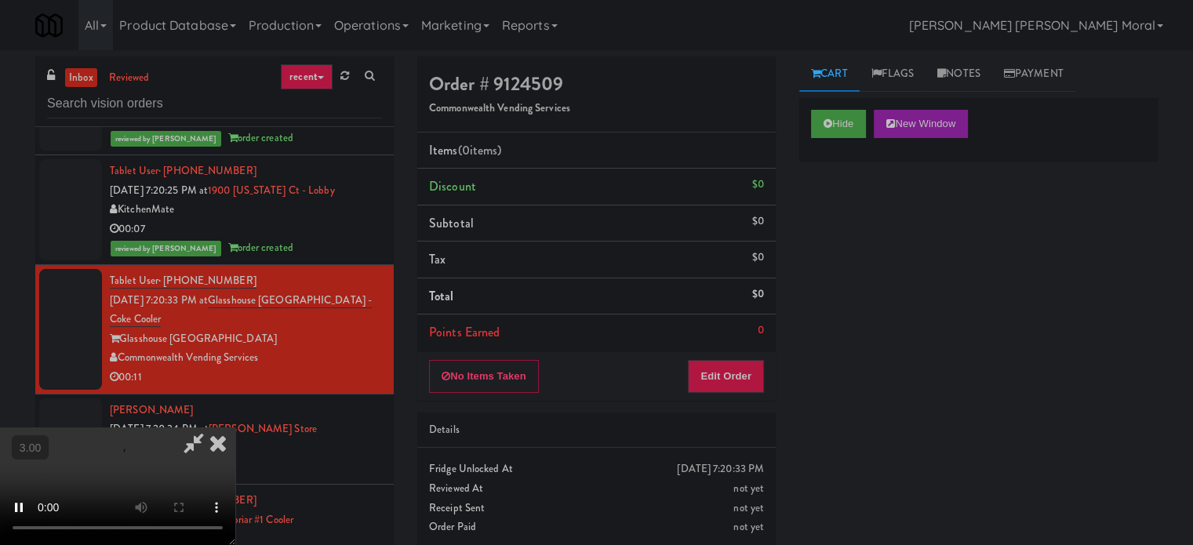
click at [826, 242] on div "Hide New Window Primary Flag Clear Flag if unable to determine what was taken o…" at bounding box center [978, 392] width 358 height 588
click at [235, 427] on icon at bounding box center [218, 442] width 35 height 31
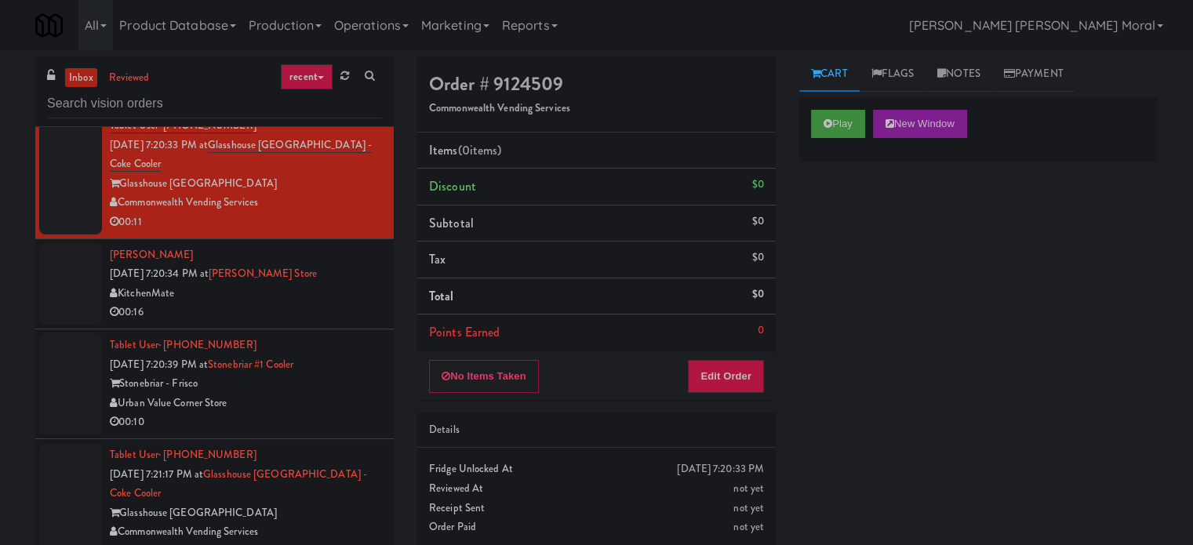
scroll to position [14429, 0]
click at [331, 321] on div "00:16" at bounding box center [246, 311] width 272 height 20
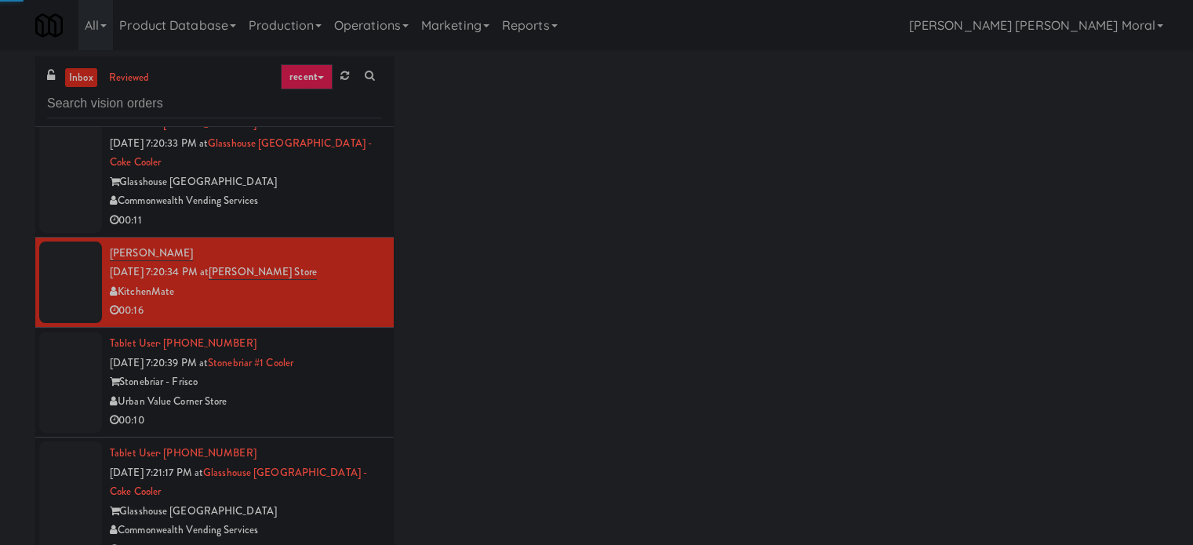
click at [357, 192] on div "Glasshouse [GEOGRAPHIC_DATA]" at bounding box center [246, 183] width 272 height 20
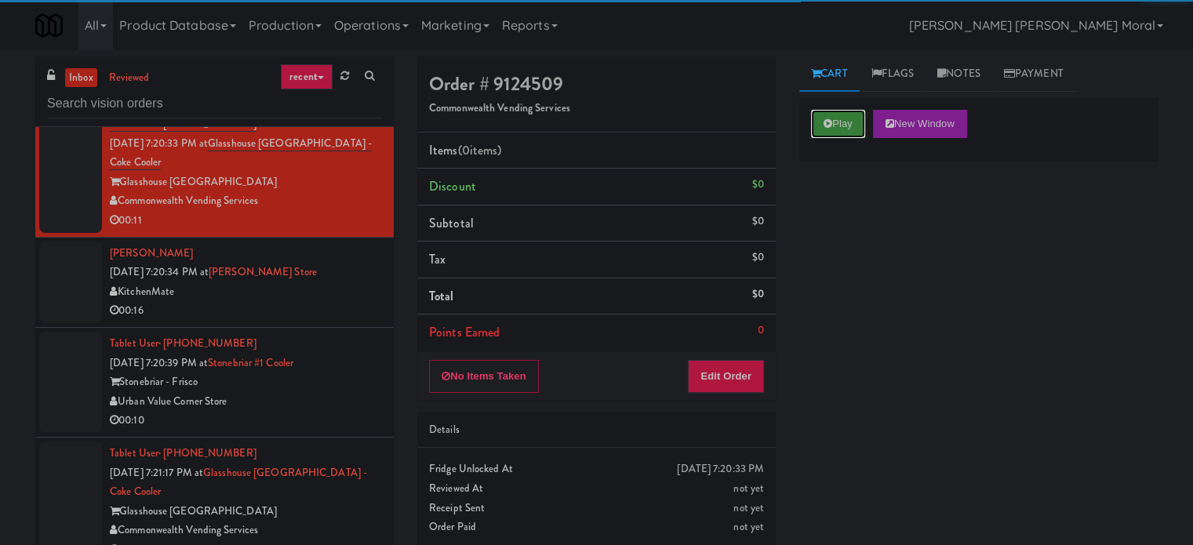
click at [856, 119] on button "Play" at bounding box center [838, 124] width 54 height 28
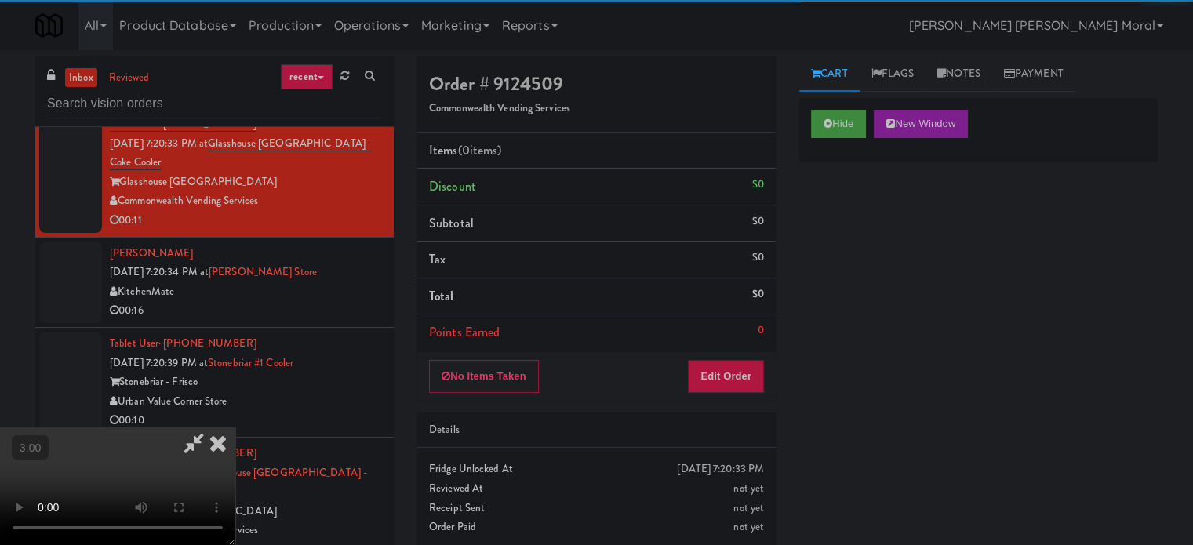
click at [847, 236] on div "Hide New Window Primary Flag Clear Flag if unable to determine what was taken o…" at bounding box center [978, 392] width 358 height 588
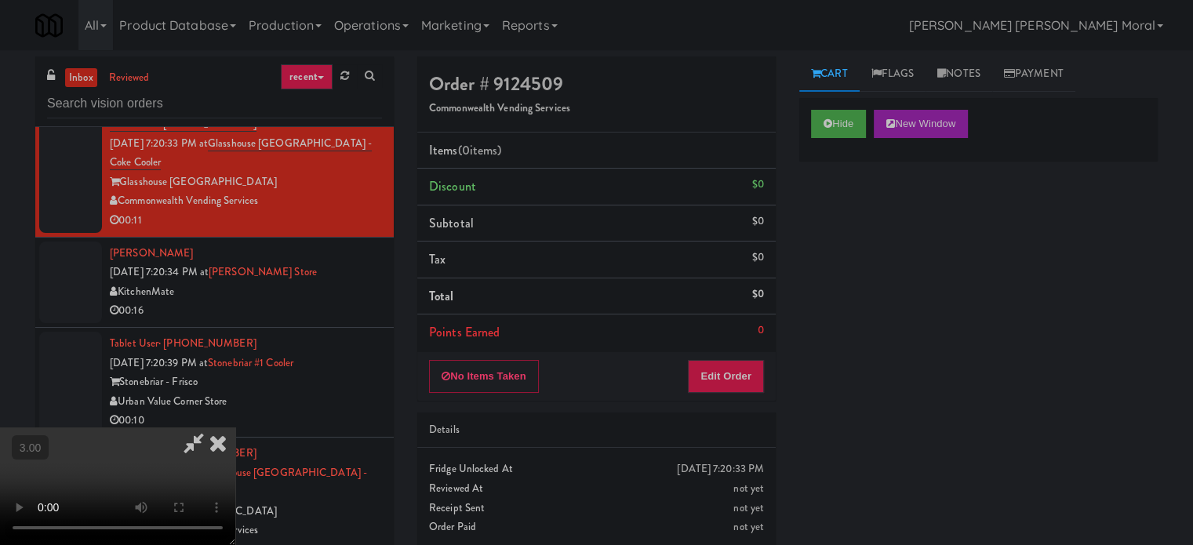
scroll to position [91, 0]
click at [731, 377] on button "Edit Order" at bounding box center [726, 376] width 76 height 33
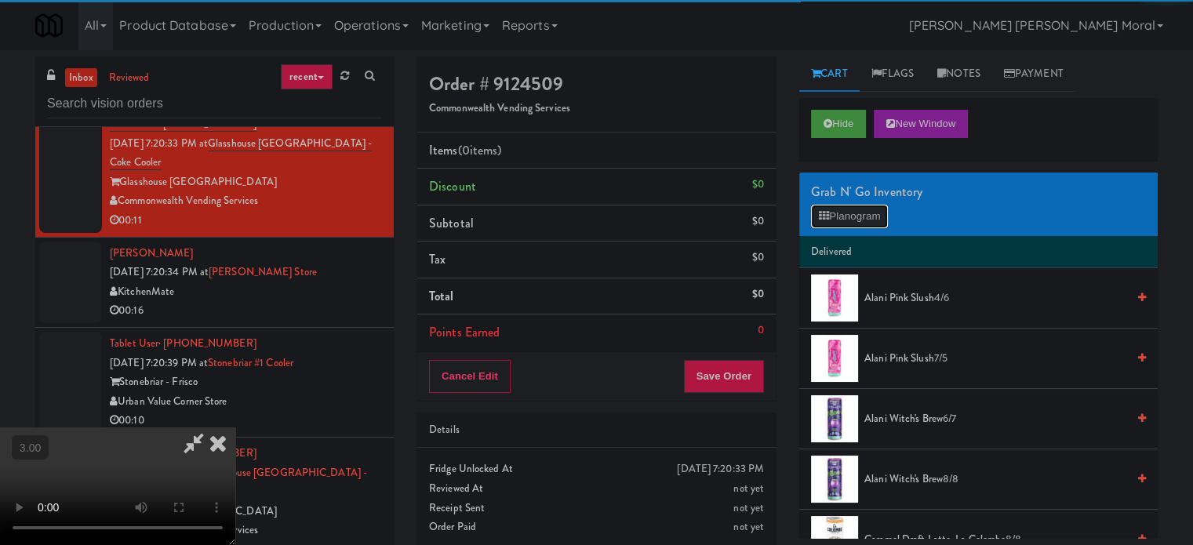
click at [867, 209] on button "Planogram" at bounding box center [849, 217] width 77 height 24
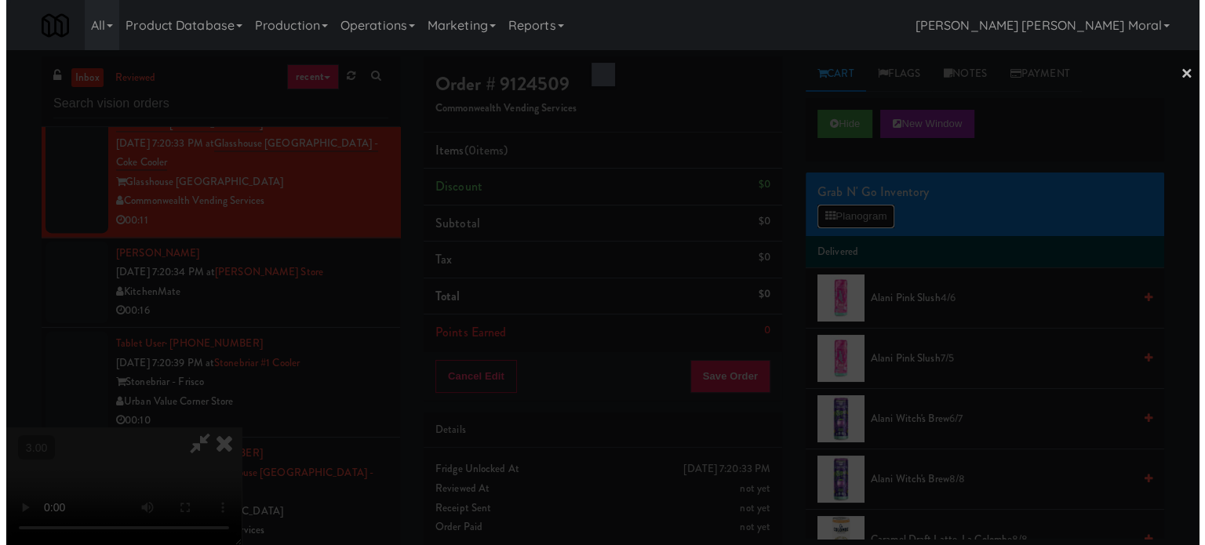
scroll to position [14391, 0]
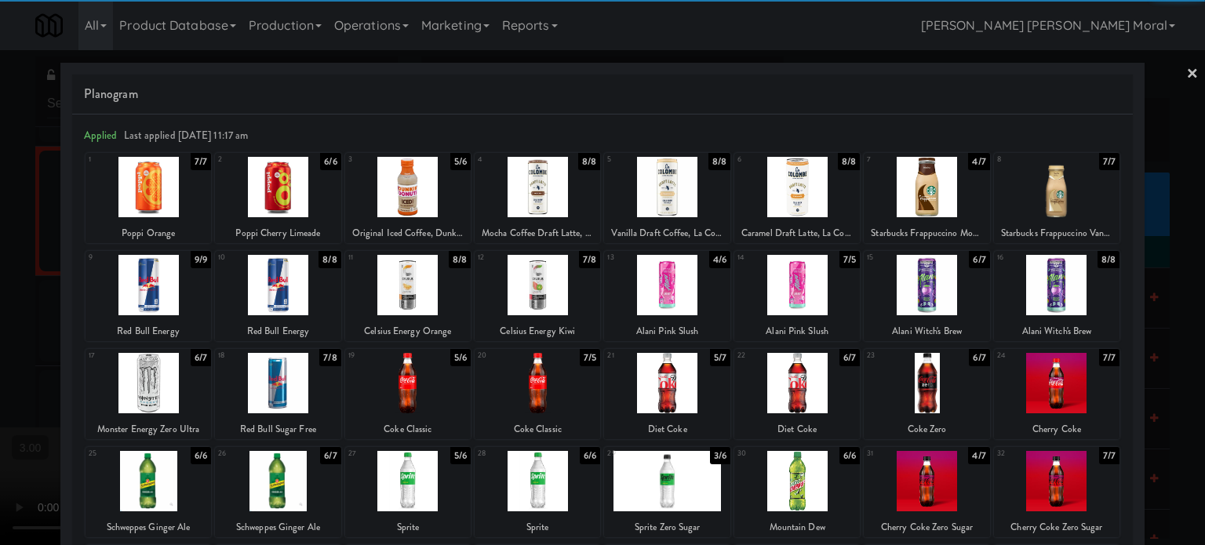
drag, startPoint x: 905, startPoint y: 279, endPoint x: 849, endPoint y: 285, distance: 56.7
click at [903, 279] on div at bounding box center [925, 285] width 125 height 60
click at [783, 282] on div at bounding box center [796, 285] width 125 height 60
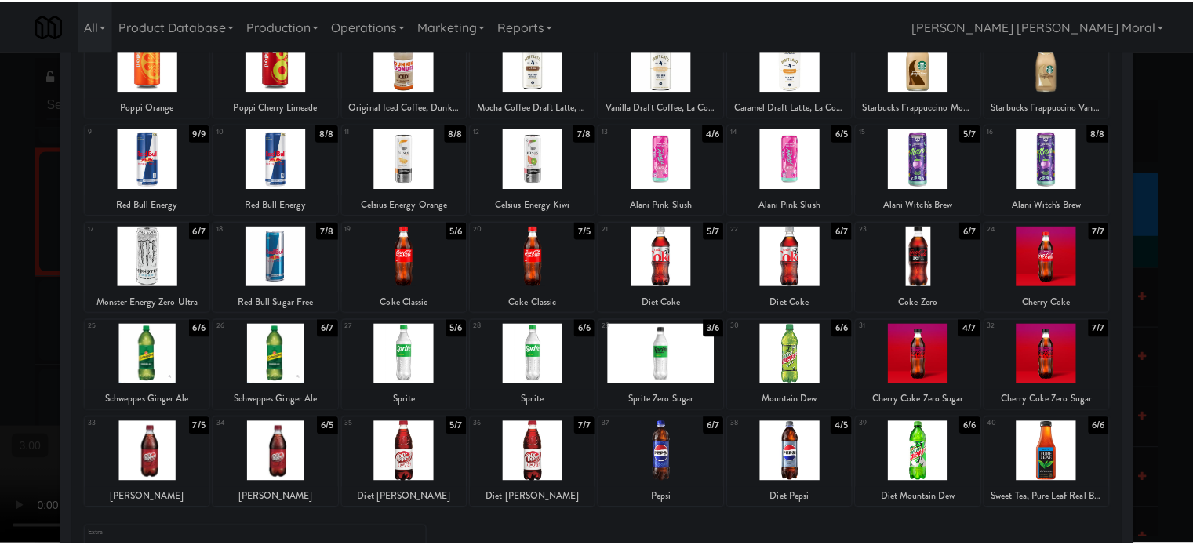
scroll to position [224, 0]
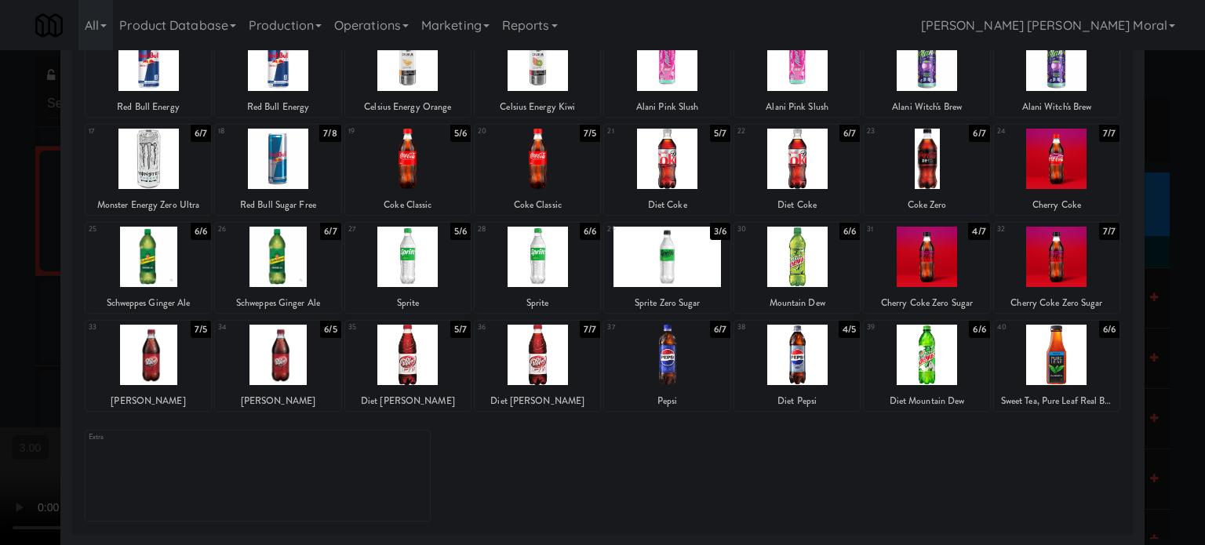
click at [289, 381] on div at bounding box center [277, 355] width 125 height 60
click at [0, 337] on div at bounding box center [602, 272] width 1205 height 545
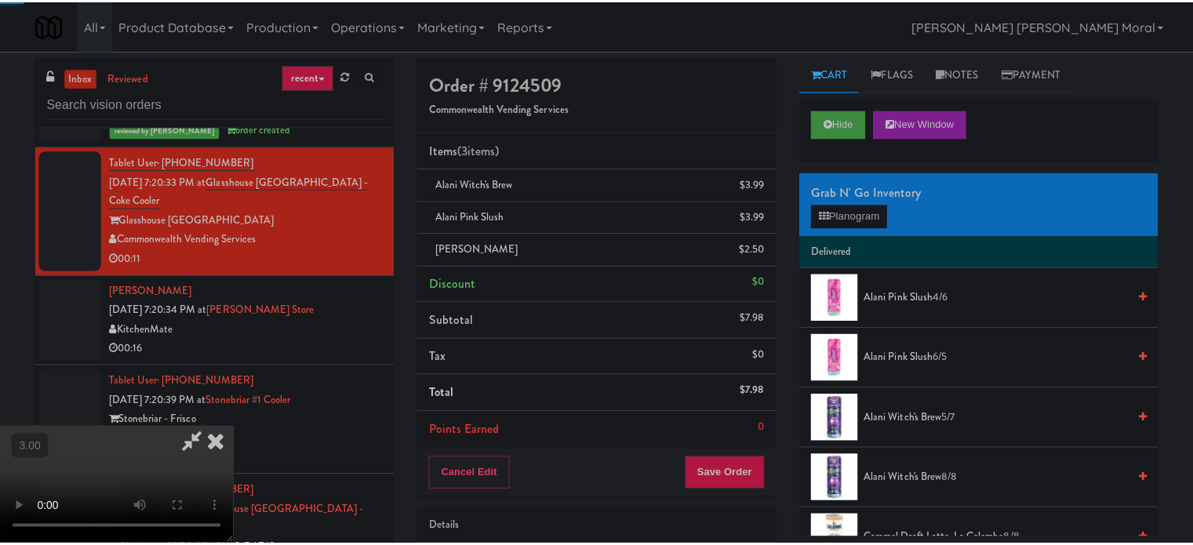
scroll to position [14429, 0]
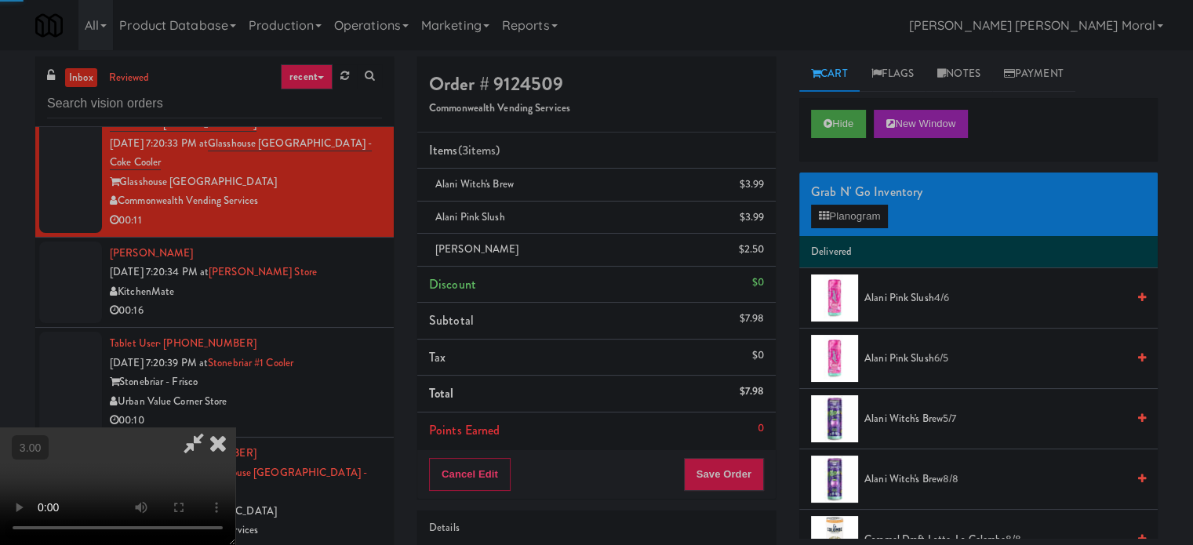
click at [212, 427] on video at bounding box center [117, 486] width 235 height 118
click at [740, 471] on button "Save Order" at bounding box center [724, 474] width 80 height 33
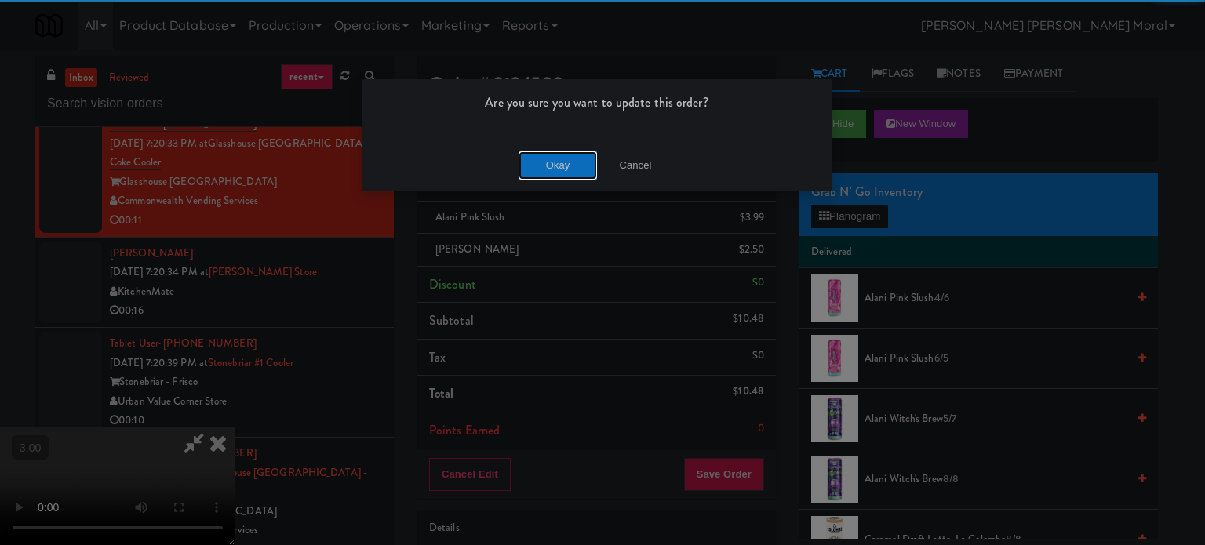
click at [558, 161] on button "Okay" at bounding box center [557, 165] width 78 height 28
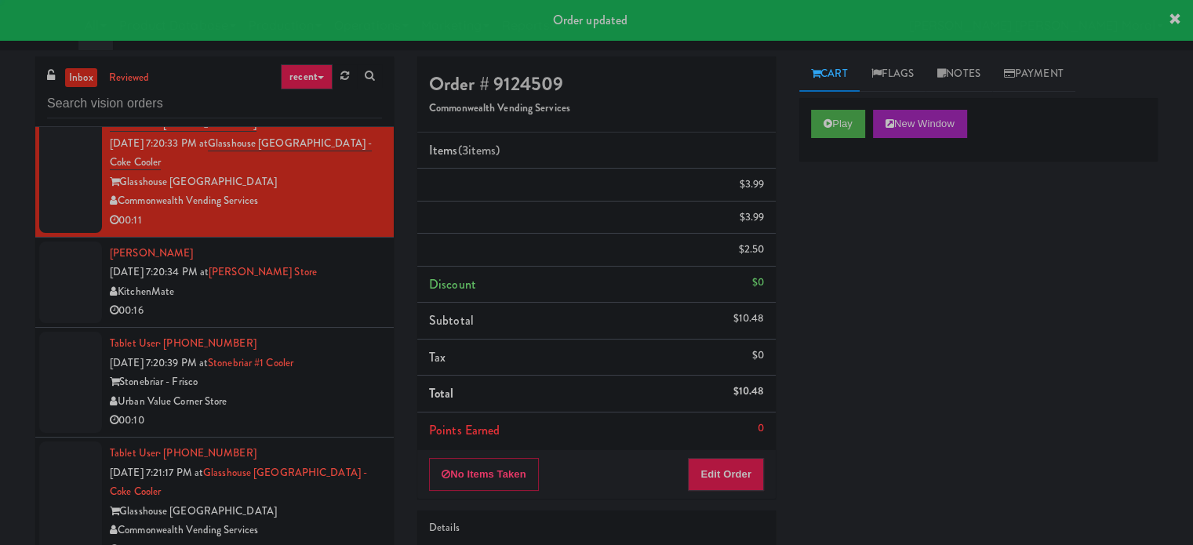
scroll to position [0, 0]
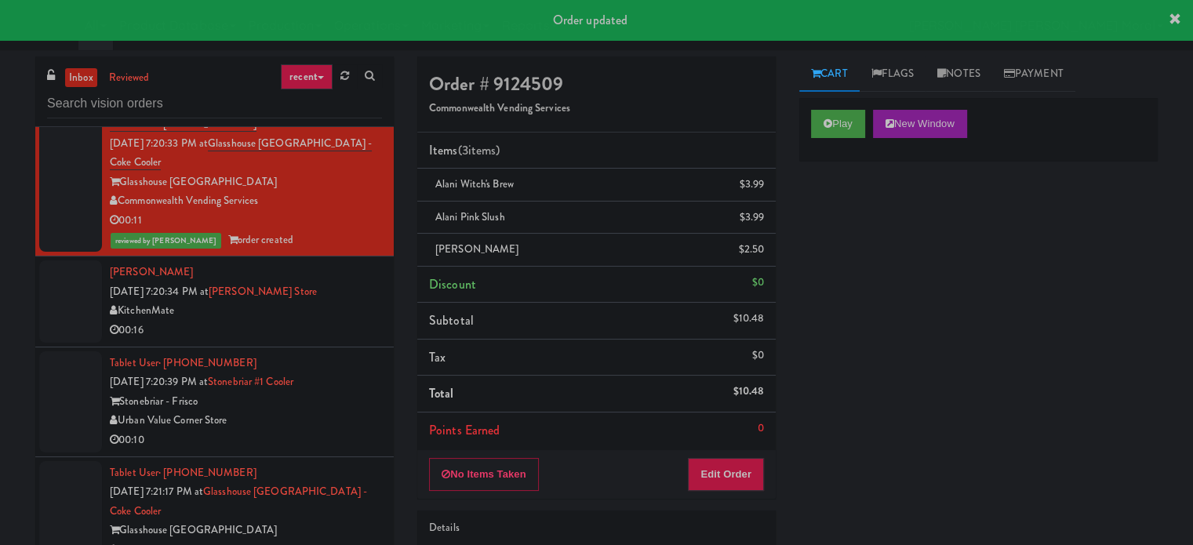
click at [288, 340] on div "00:16" at bounding box center [246, 331] width 272 height 20
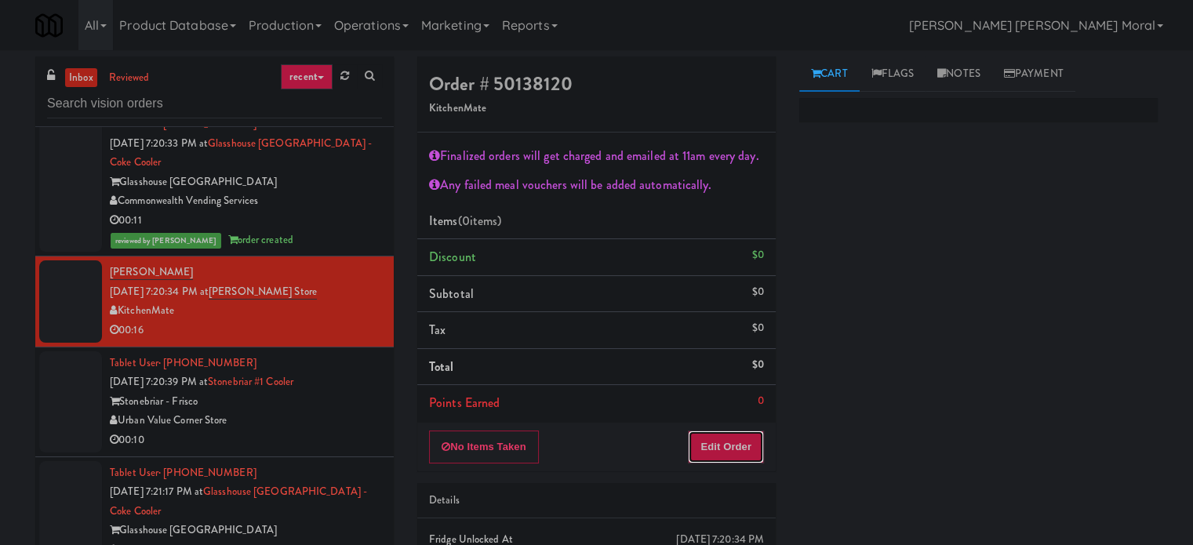
click at [718, 442] on button "Edit Order" at bounding box center [726, 447] width 76 height 33
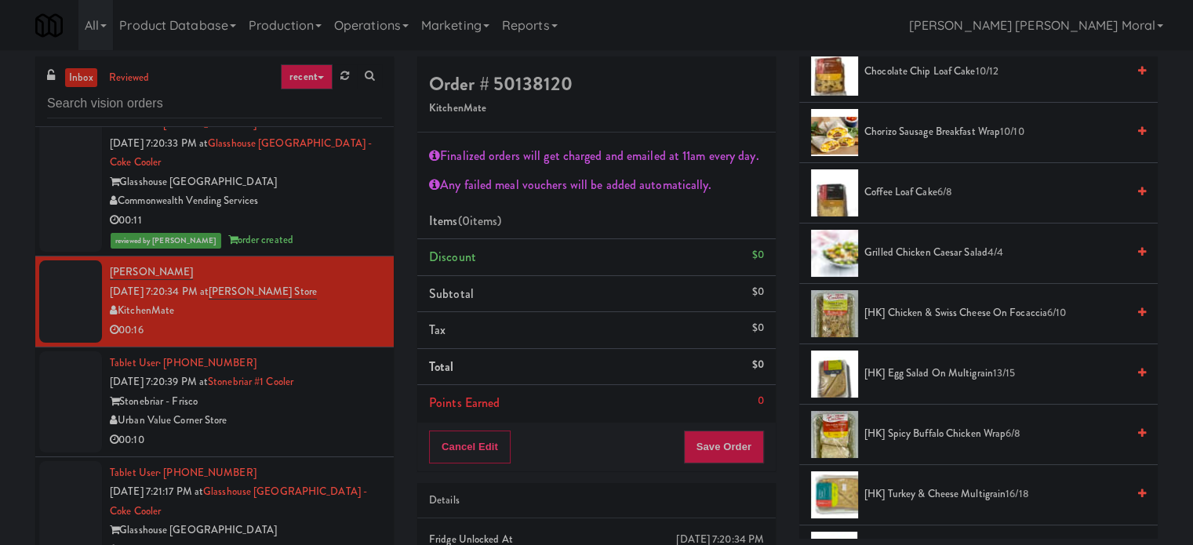
scroll to position [392, 0]
click at [918, 322] on li "[HK] Chicken & Swiss Cheese On Focaccia 6/10" at bounding box center [978, 313] width 358 height 60
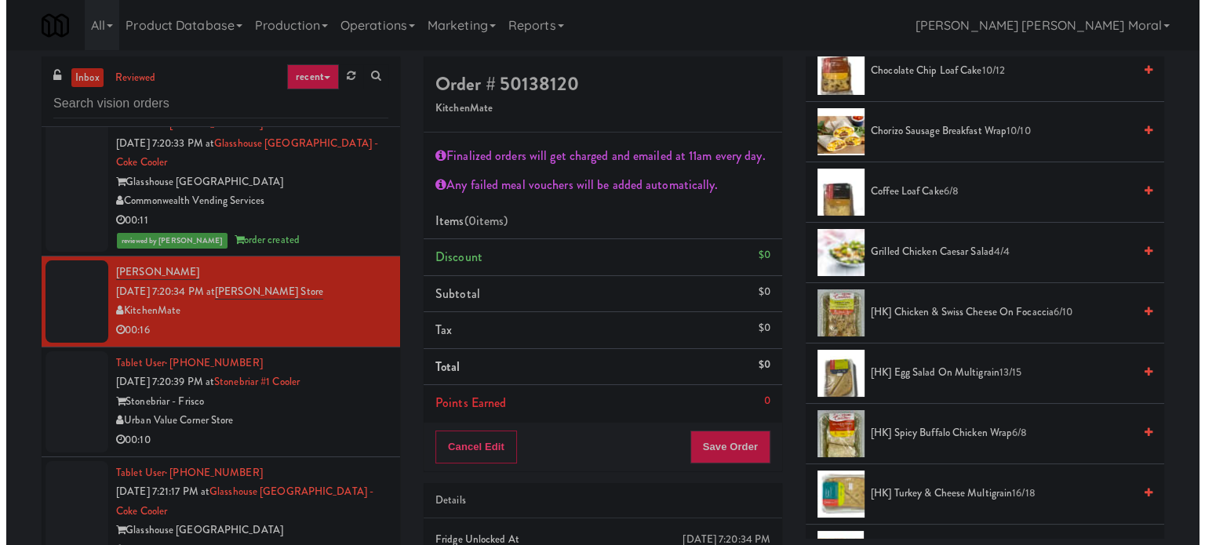
scroll to position [78, 0]
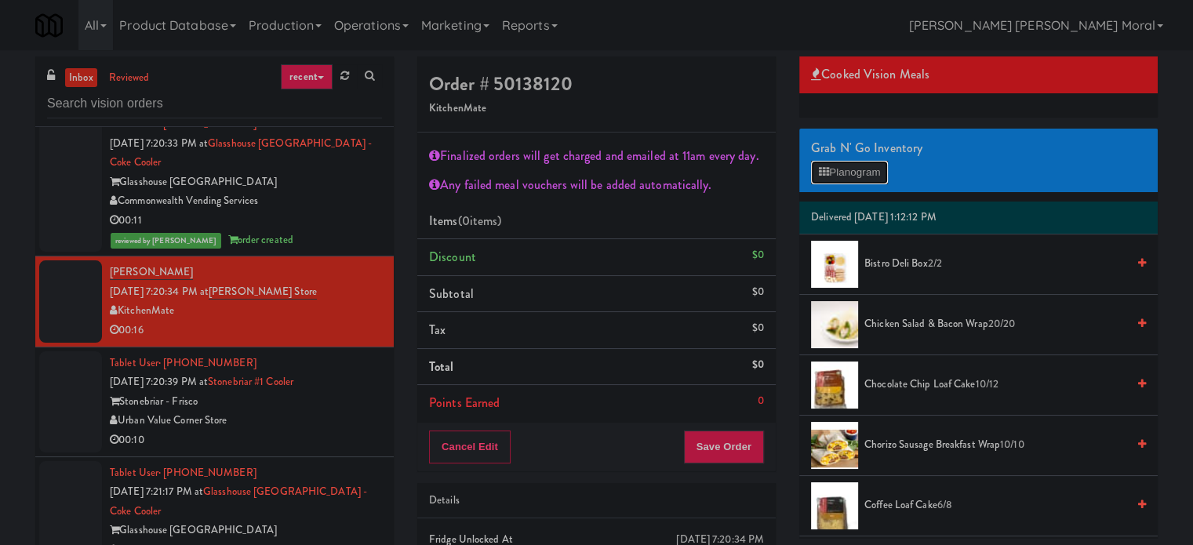
click at [861, 172] on button "Planogram" at bounding box center [849, 173] width 77 height 24
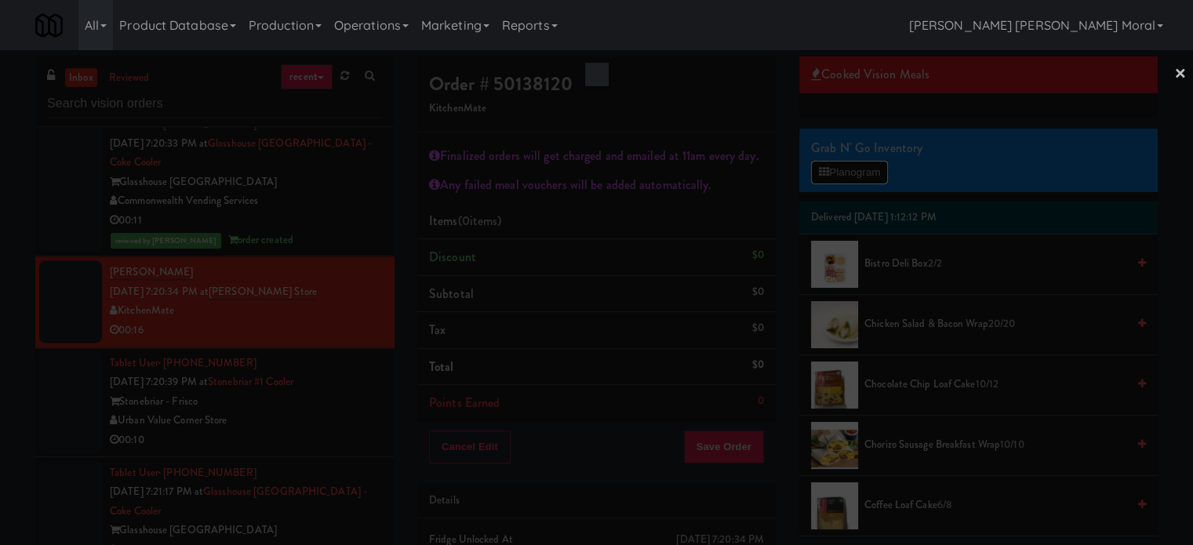
scroll to position [14391, 0]
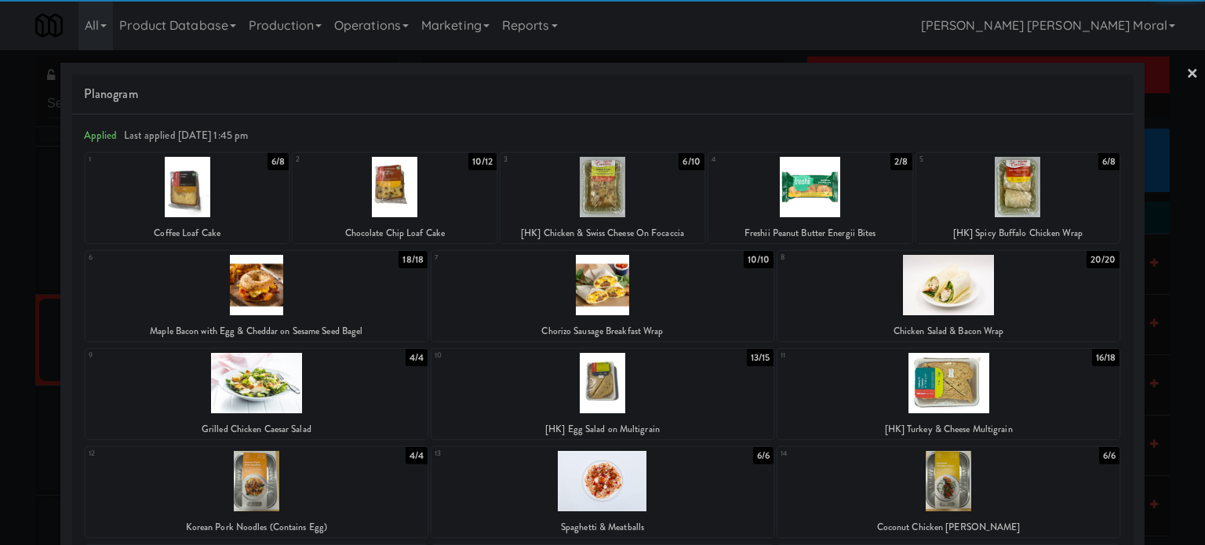
click at [611, 198] on div at bounding box center [602, 187] width 204 height 60
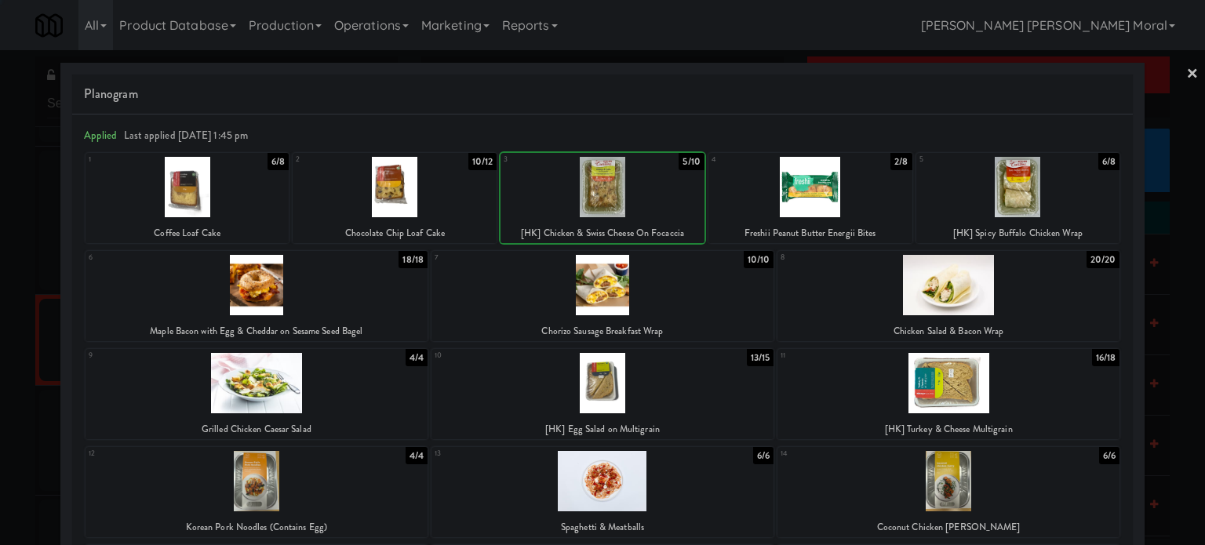
click at [0, 266] on div at bounding box center [602, 272] width 1205 height 545
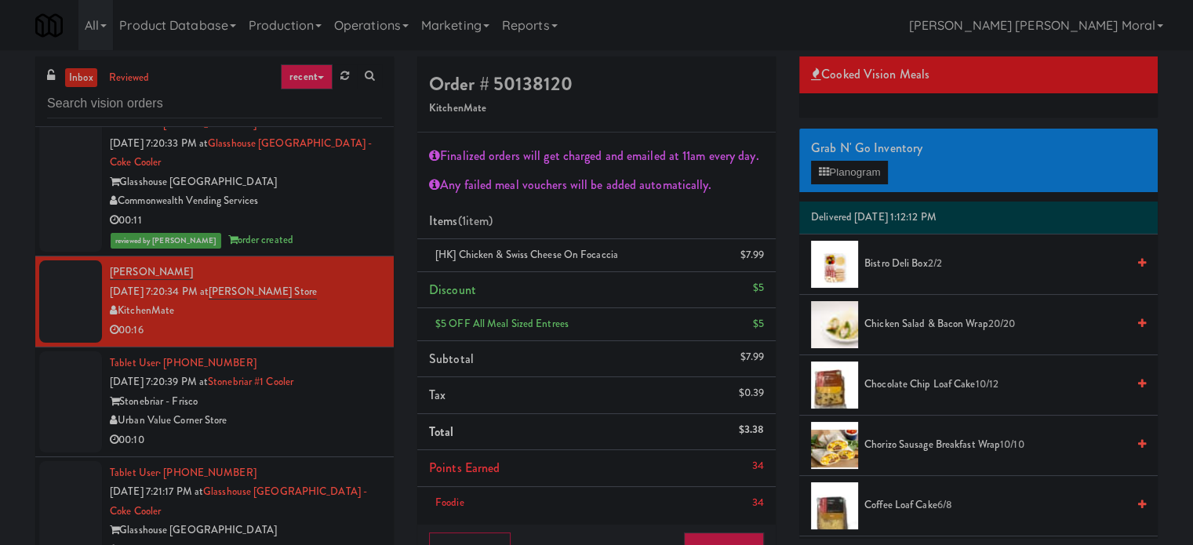
scroll to position [78, 0]
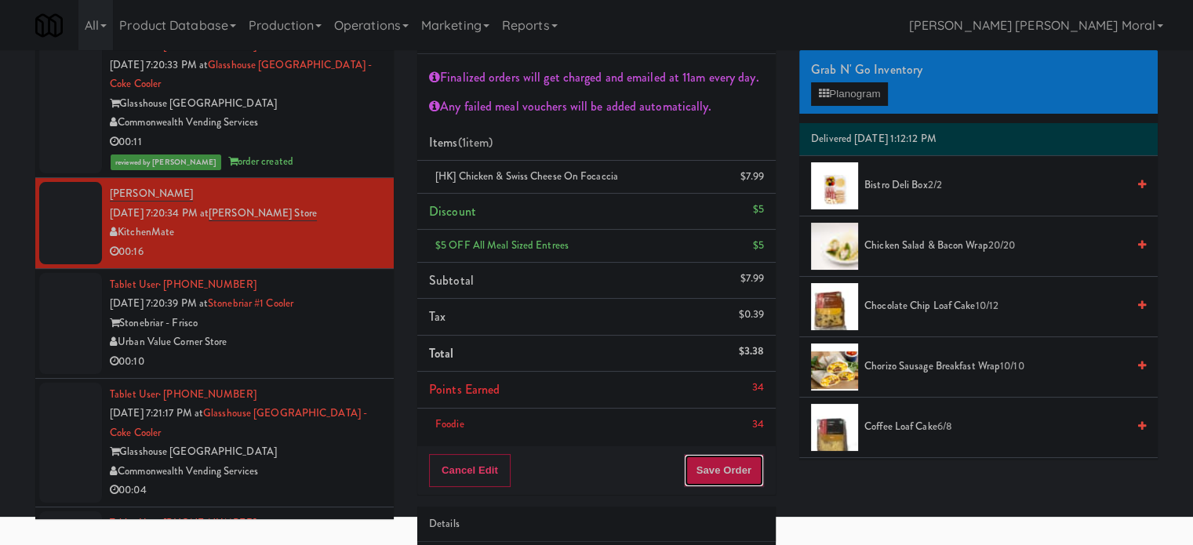
click at [719, 474] on button "Save Order" at bounding box center [724, 470] width 80 height 33
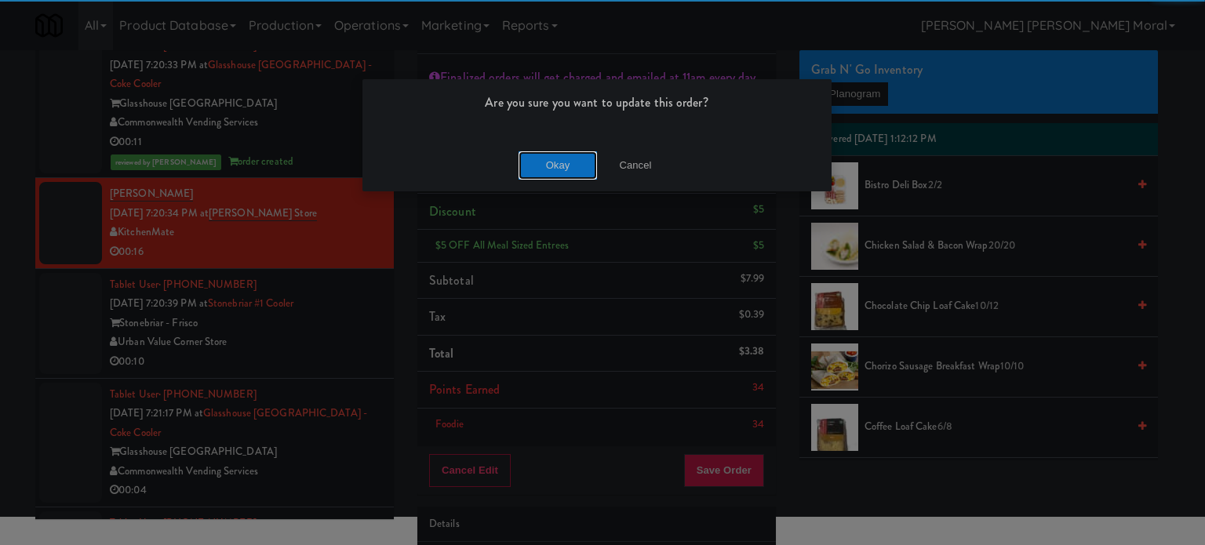
click at [547, 166] on button "Okay" at bounding box center [557, 165] width 78 height 28
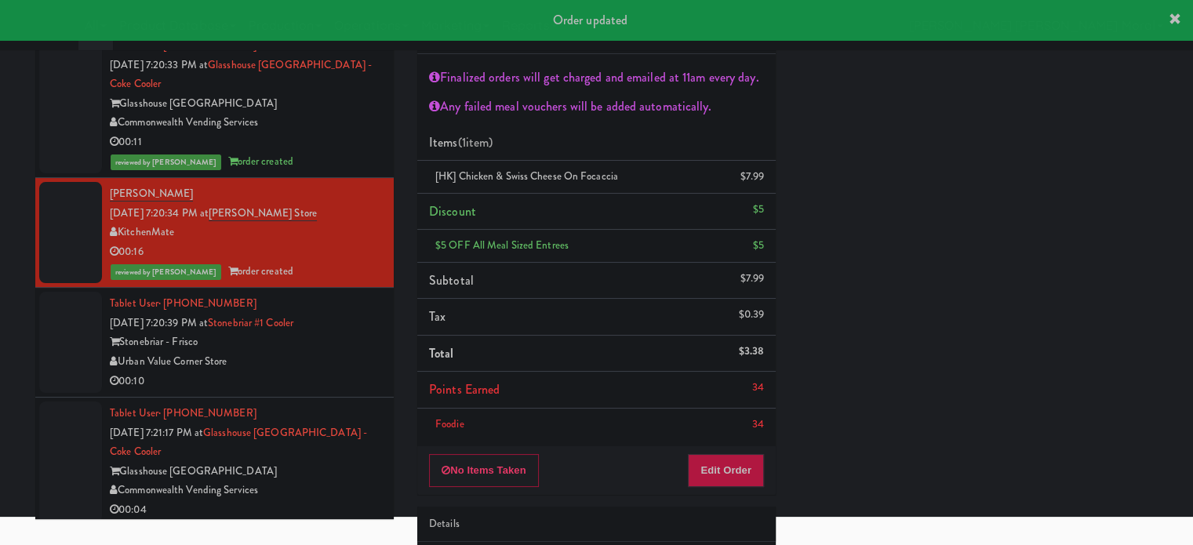
click at [332, 391] on div "00:10" at bounding box center [246, 382] width 272 height 20
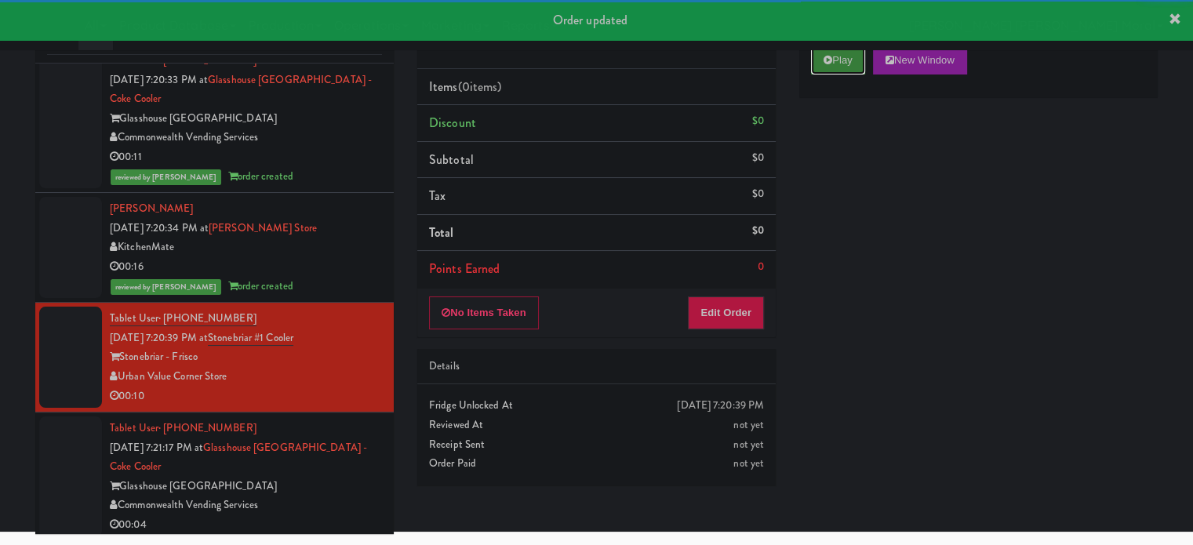
click at [847, 71] on button "Play" at bounding box center [838, 60] width 54 height 28
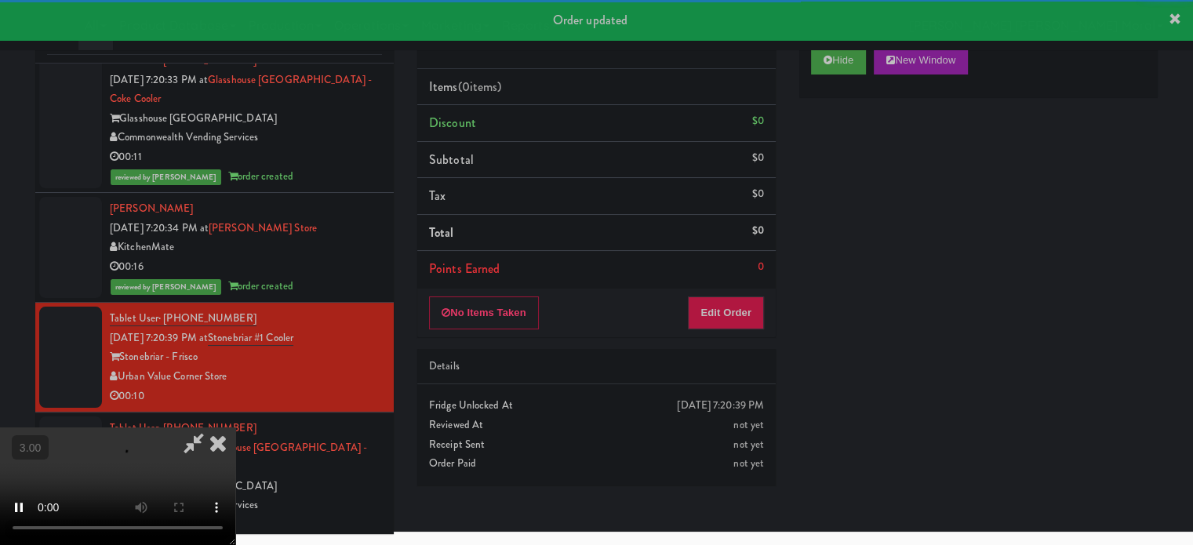
drag, startPoint x: 844, startPoint y: 159, endPoint x: 835, endPoint y: 168, distance: 12.2
click at [844, 159] on div "Hide New Window Primary Flag Clear Flag if unable to determine what was taken o…" at bounding box center [978, 329] width 358 height 588
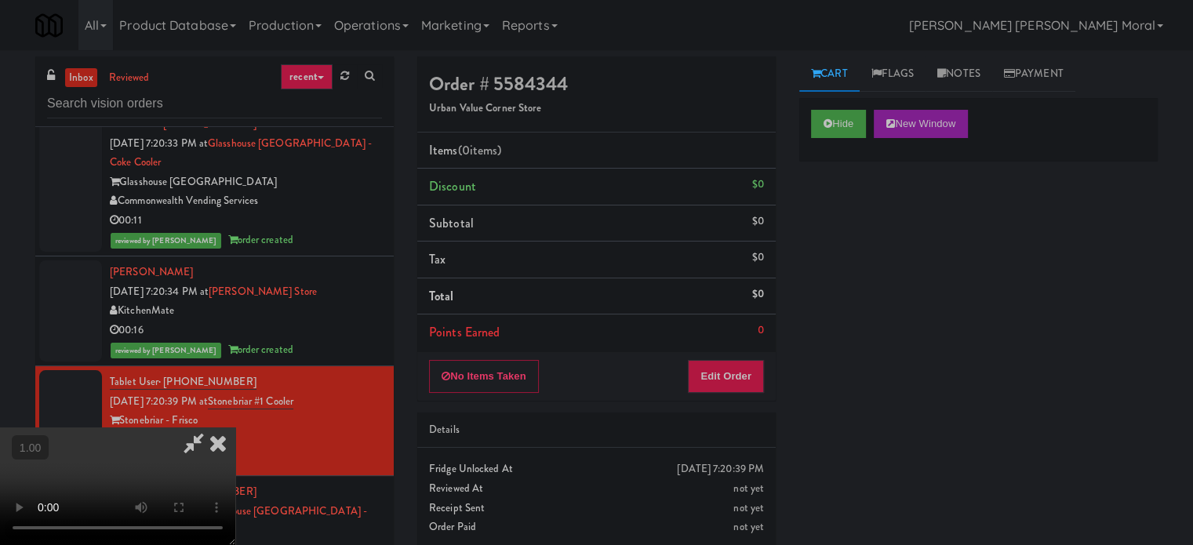
scroll to position [13, 0]
click at [235, 427] on video at bounding box center [117, 486] width 235 height 118
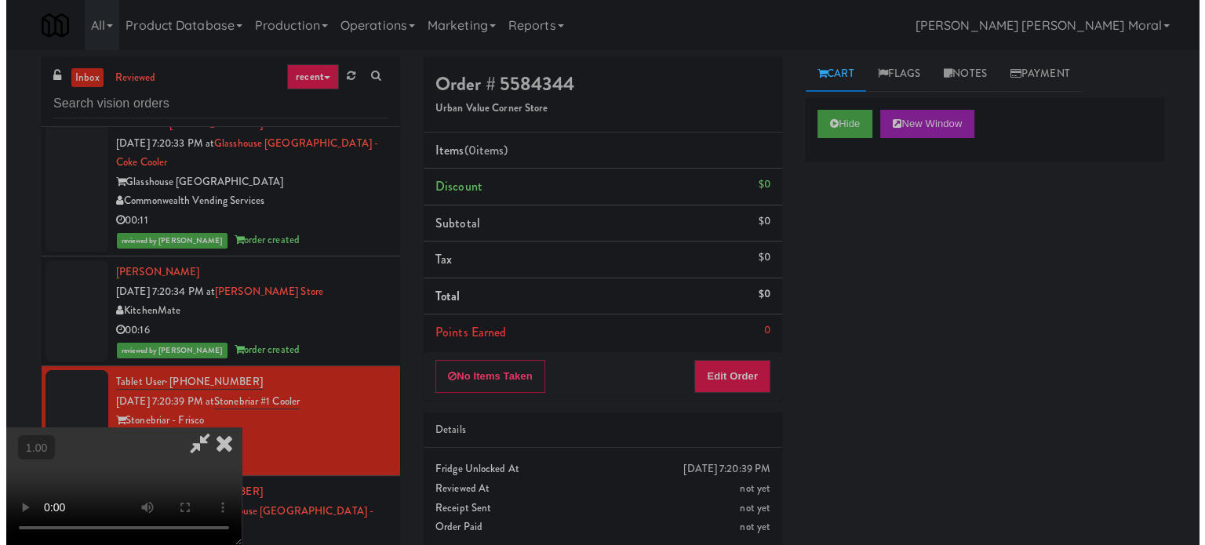
scroll to position [91, 0]
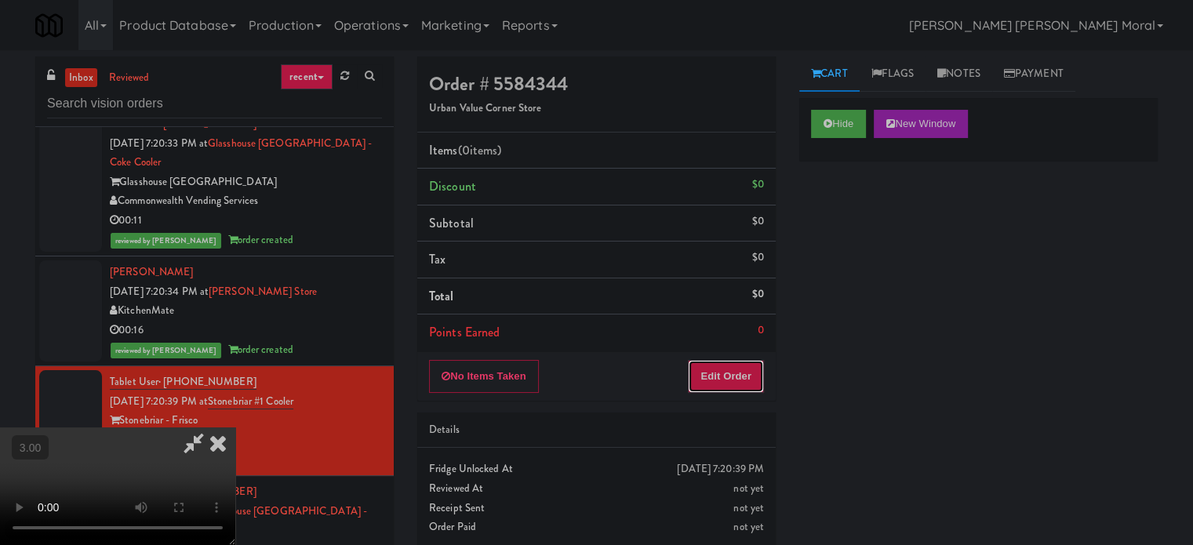
click at [743, 362] on button "Edit Order" at bounding box center [726, 376] width 76 height 33
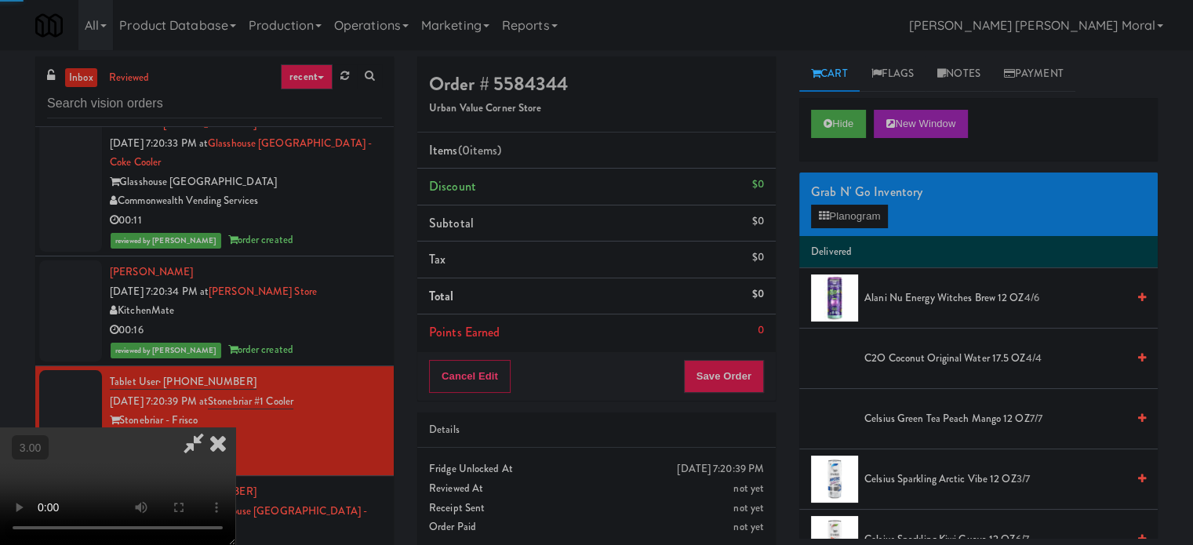
click at [836, 223] on button "Planogram" at bounding box center [849, 217] width 77 height 24
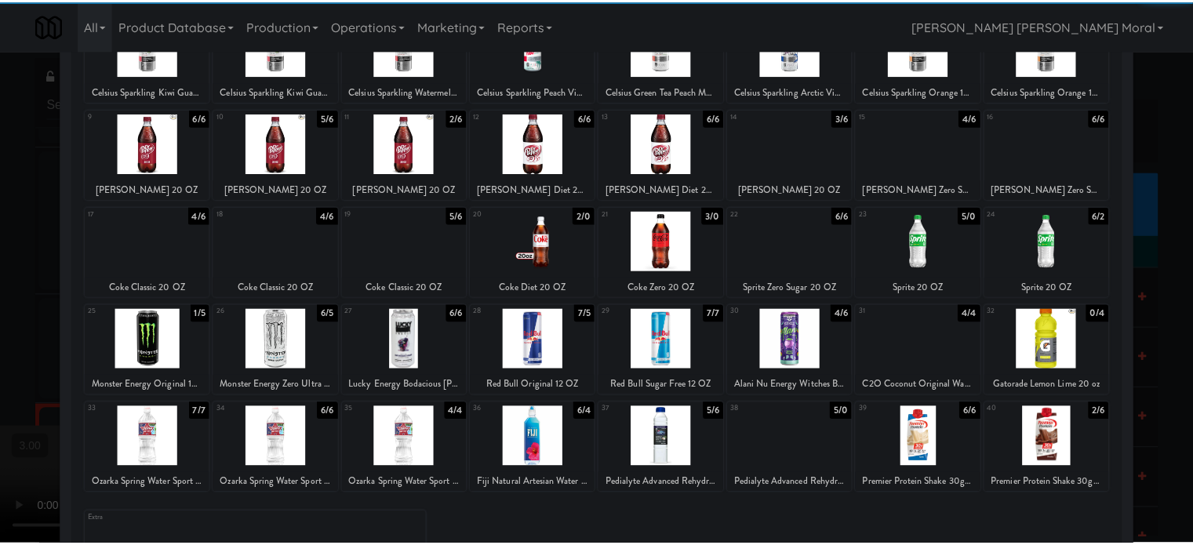
scroll to position [157, 0]
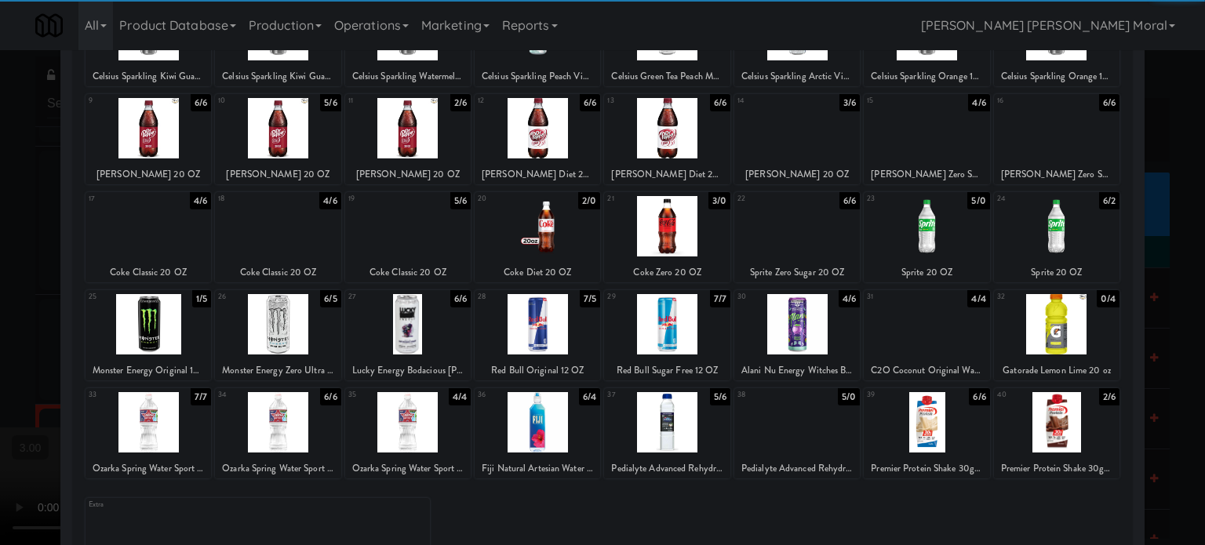
click at [544, 220] on div at bounding box center [536, 226] width 125 height 60
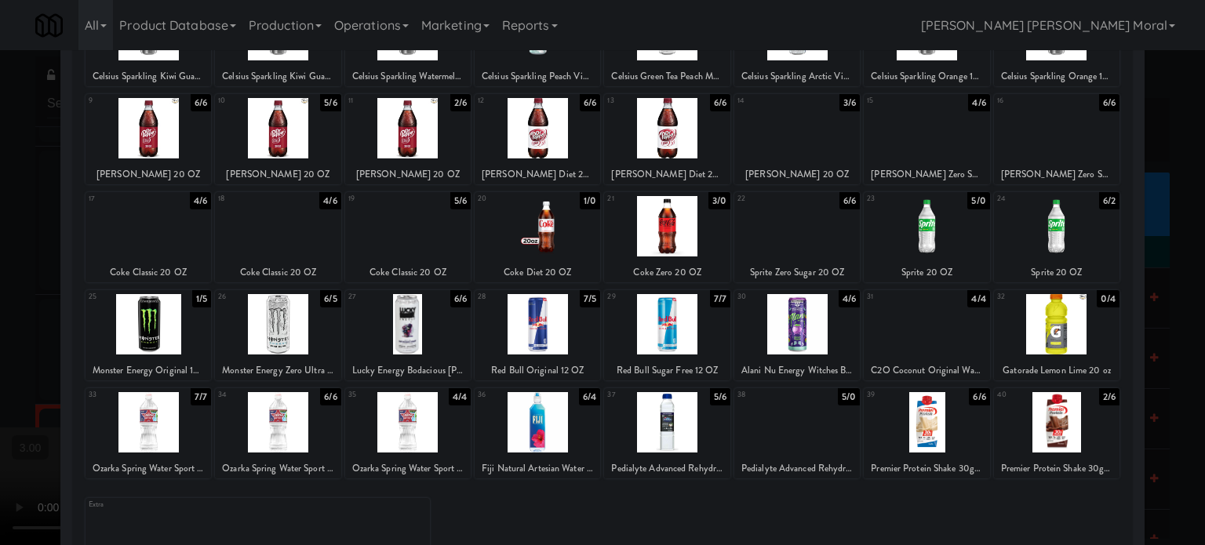
click at [0, 316] on div at bounding box center [602, 272] width 1205 height 545
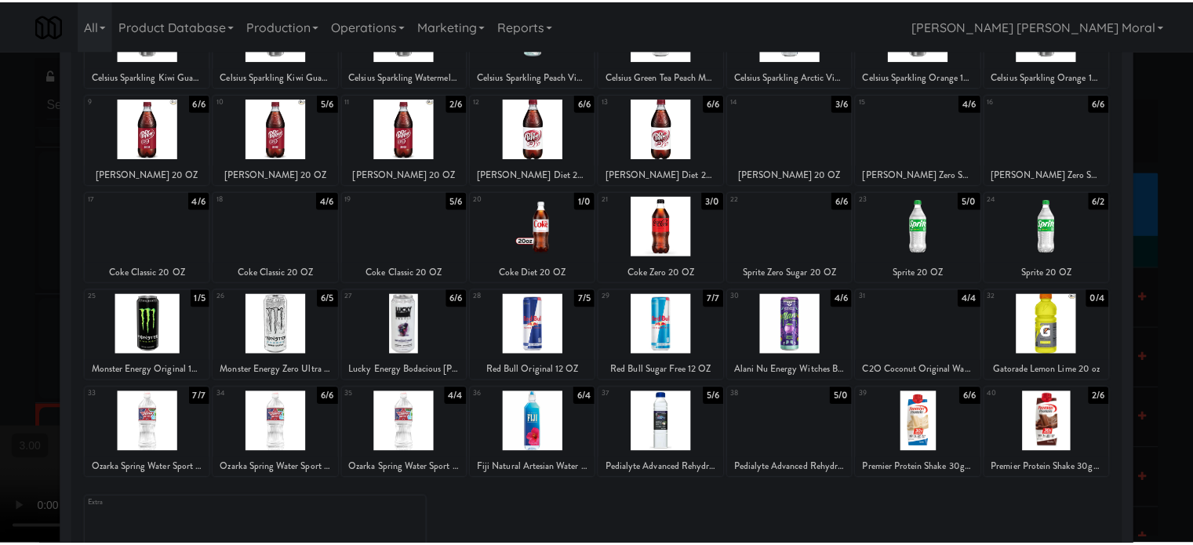
scroll to position [14429, 0]
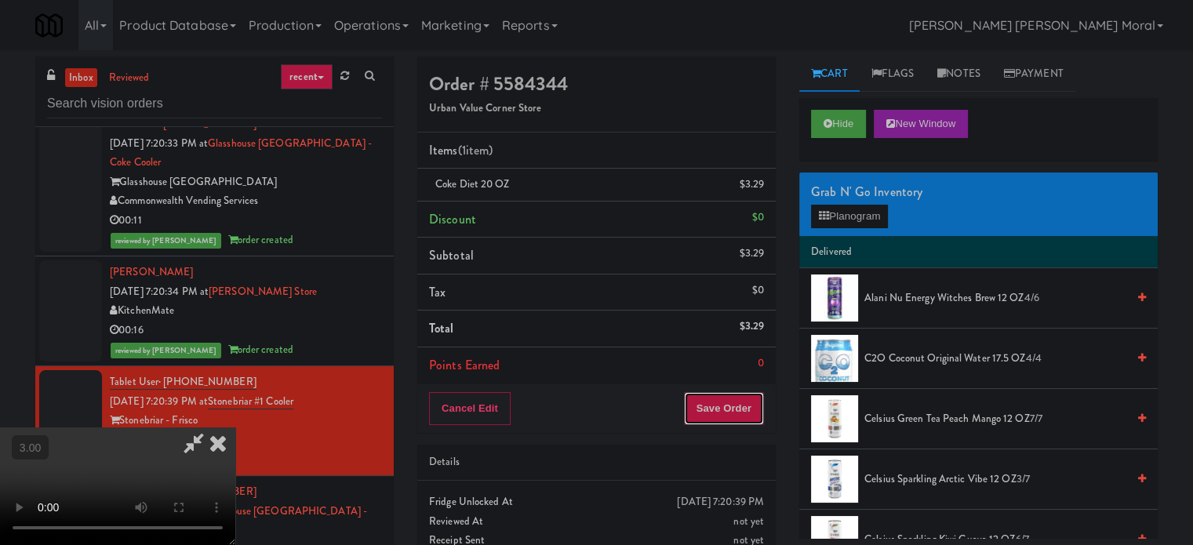
click at [737, 412] on button "Save Order" at bounding box center [724, 408] width 80 height 33
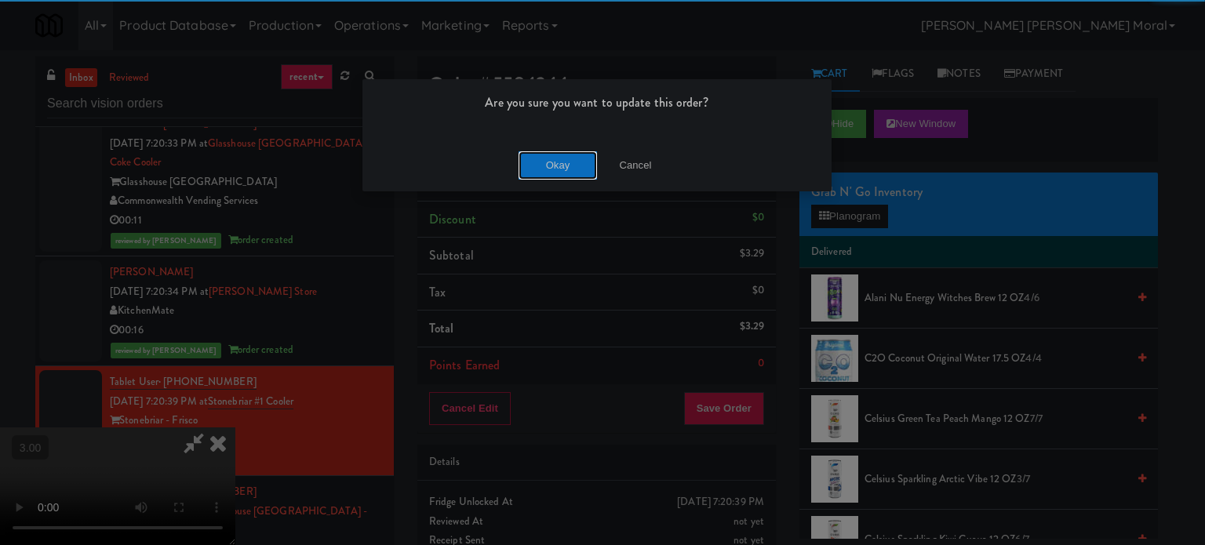
click at [550, 161] on button "Okay" at bounding box center [557, 165] width 78 height 28
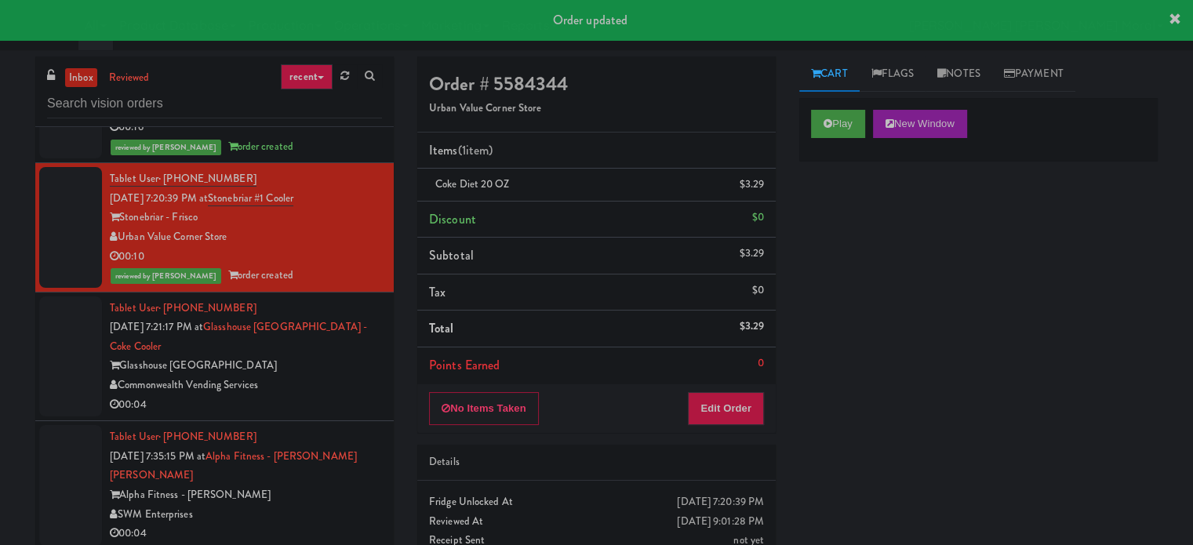
scroll to position [14665, 0]
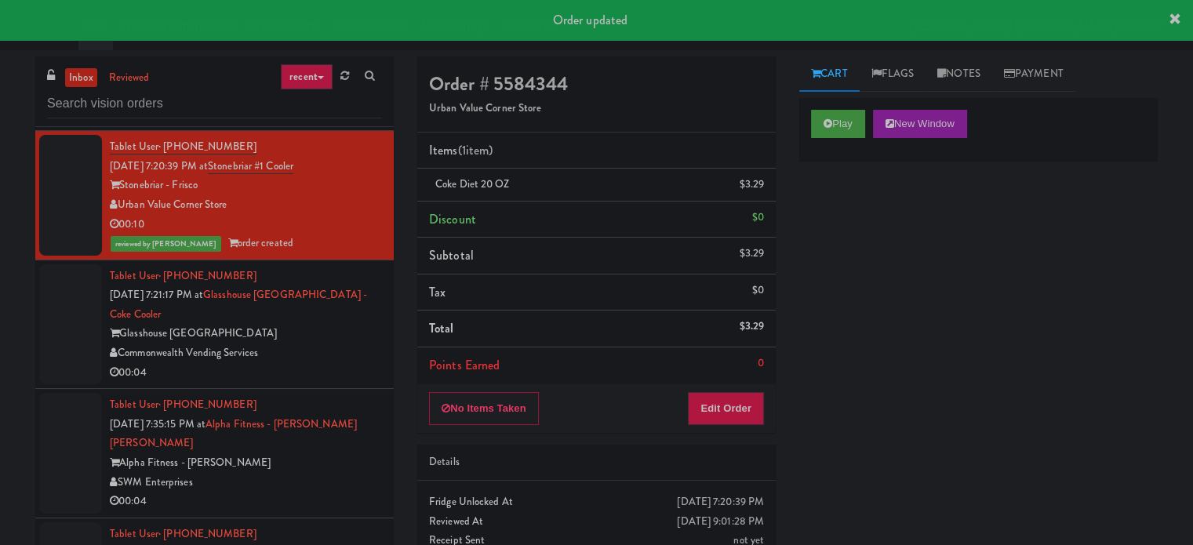
click at [322, 352] on div "Tablet User · (315) 439-9894 [DATE] 7:21:17 PM at [GEOGRAPHIC_DATA] -Coke Coole…" at bounding box center [246, 325] width 272 height 116
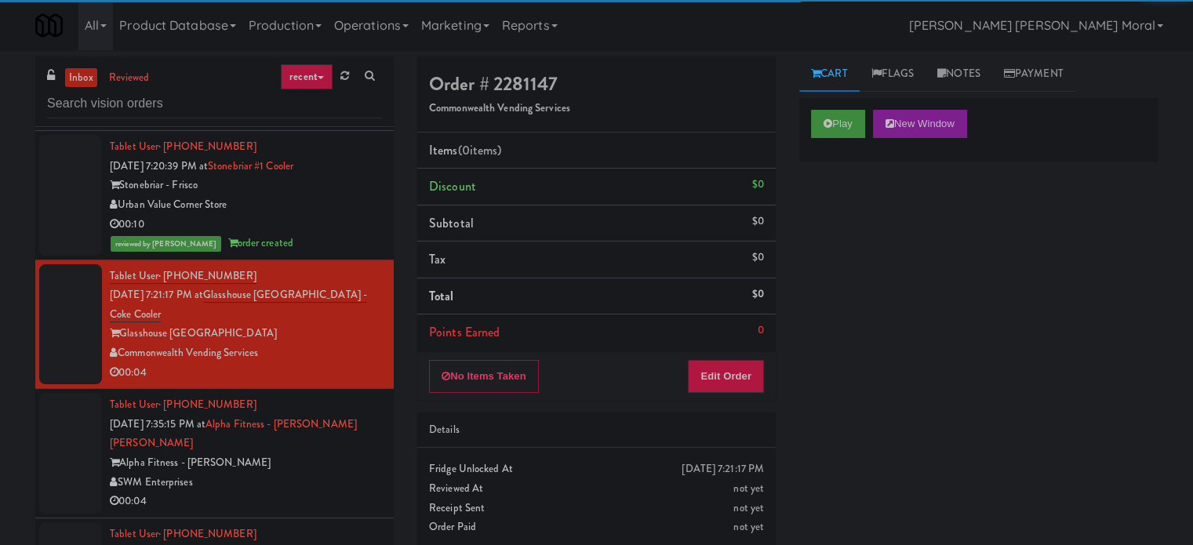
click at [807, 121] on div "Play New Window" at bounding box center [978, 129] width 358 height 63
click at [821, 132] on button "Play" at bounding box center [838, 124] width 54 height 28
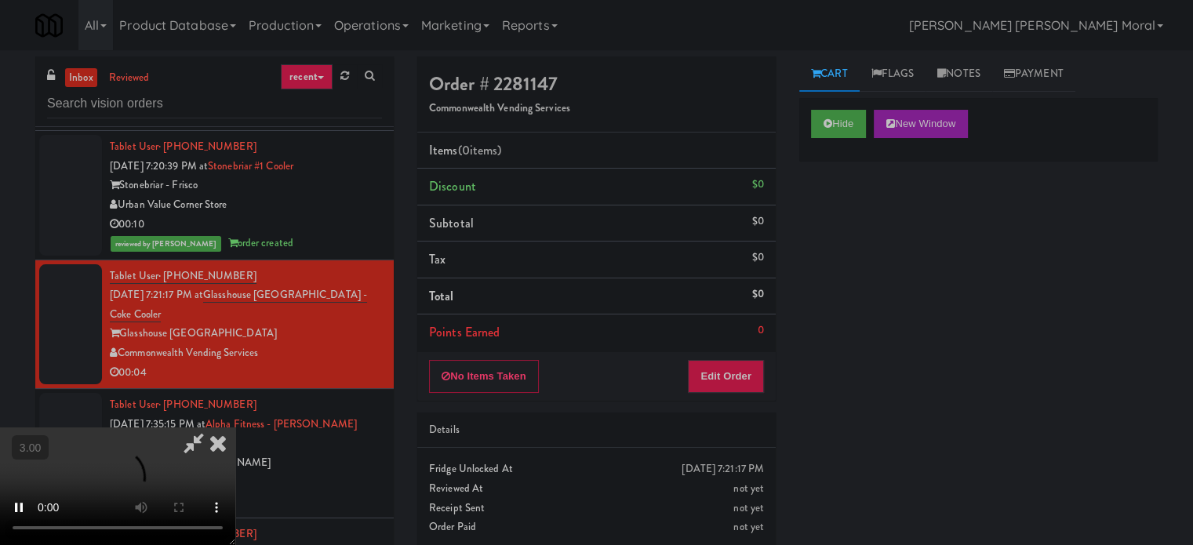
drag, startPoint x: 819, startPoint y: 214, endPoint x: 509, endPoint y: 267, distance: 315.1
click at [819, 215] on div "Hide New Window Primary Flag Clear Flag if unable to determine what was taken o…" at bounding box center [978, 392] width 358 height 588
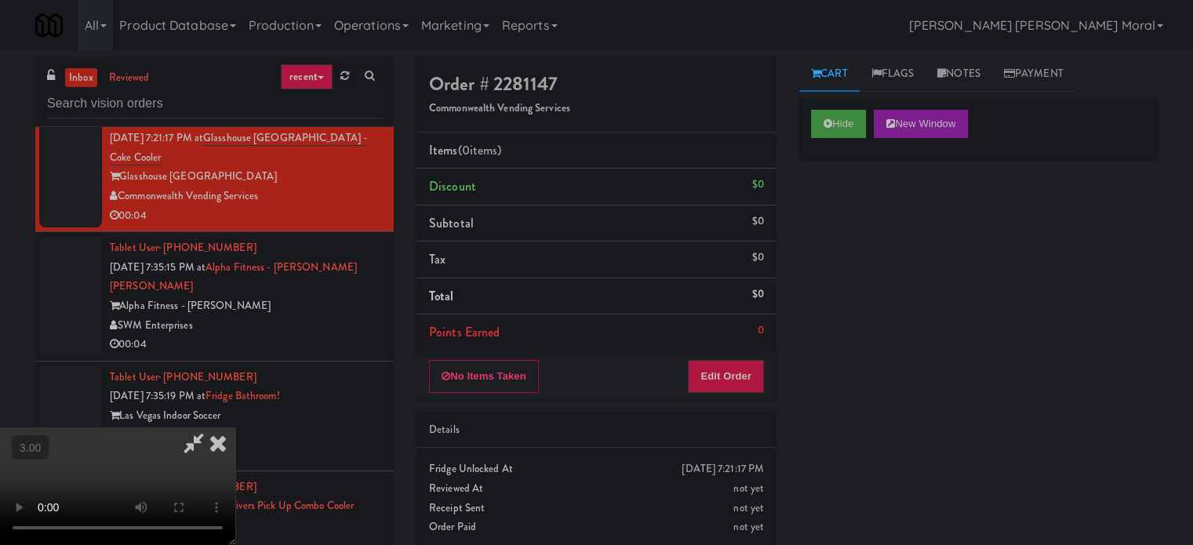
scroll to position [91, 0]
click at [751, 371] on button "Edit Order" at bounding box center [726, 376] width 76 height 33
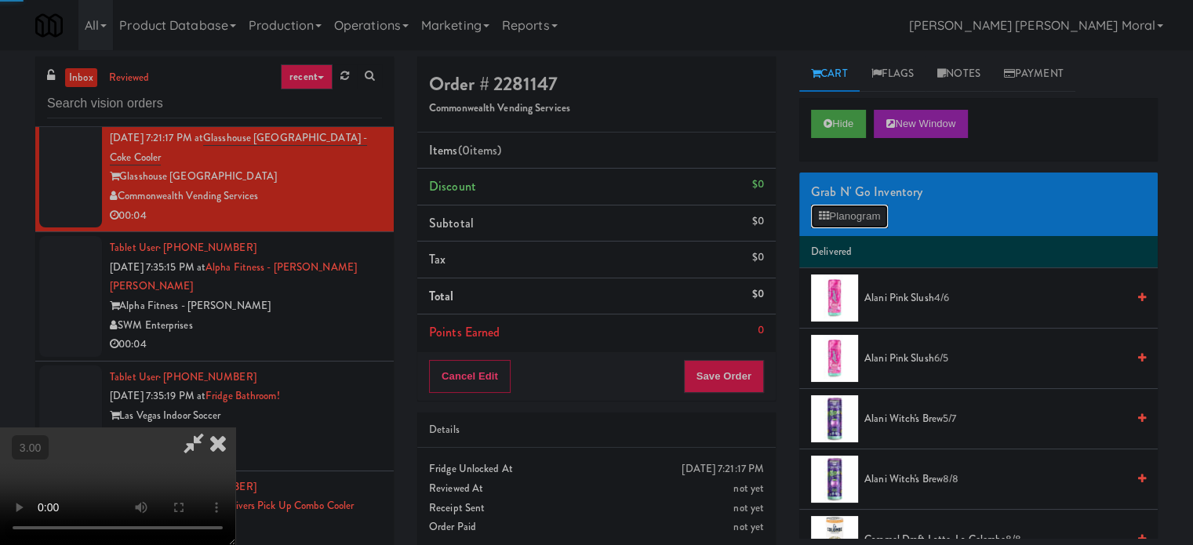
click at [844, 216] on button "Planogram" at bounding box center [849, 217] width 77 height 24
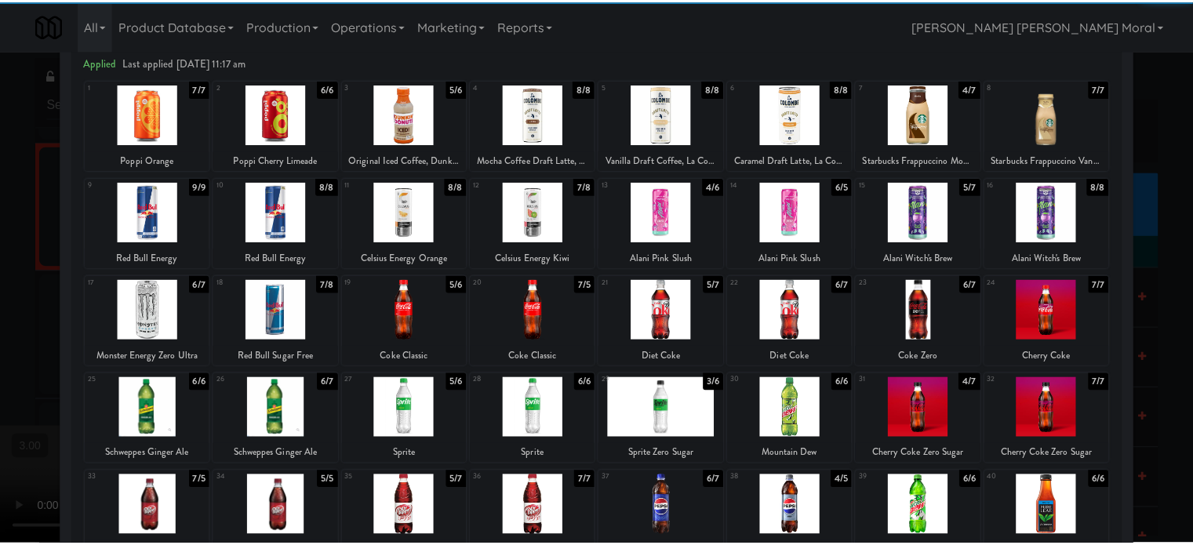
scroll to position [157, 0]
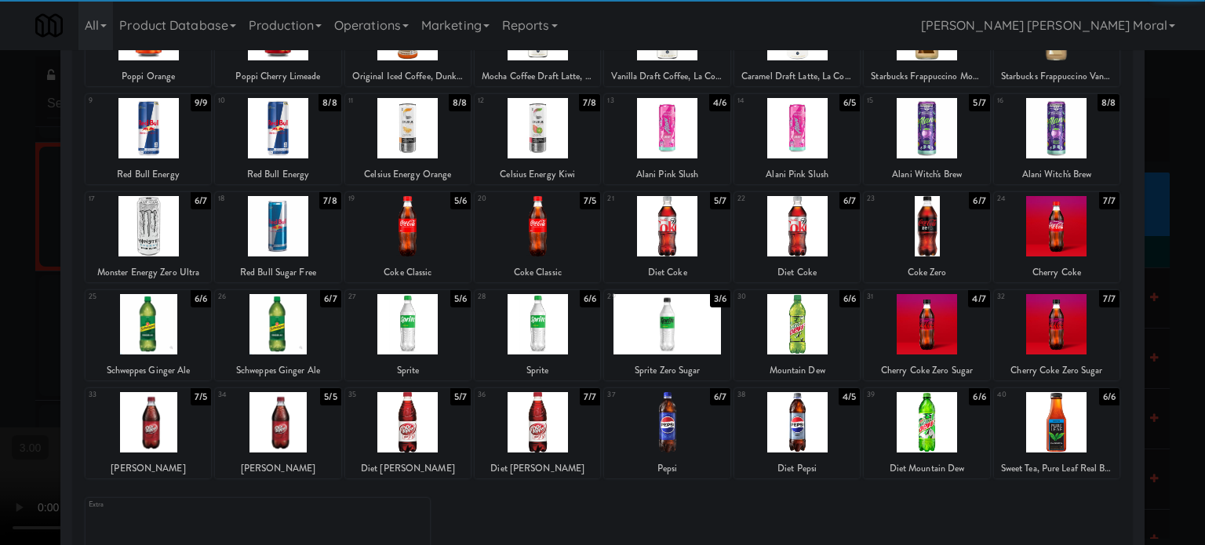
click at [657, 339] on div at bounding box center [666, 324] width 125 height 60
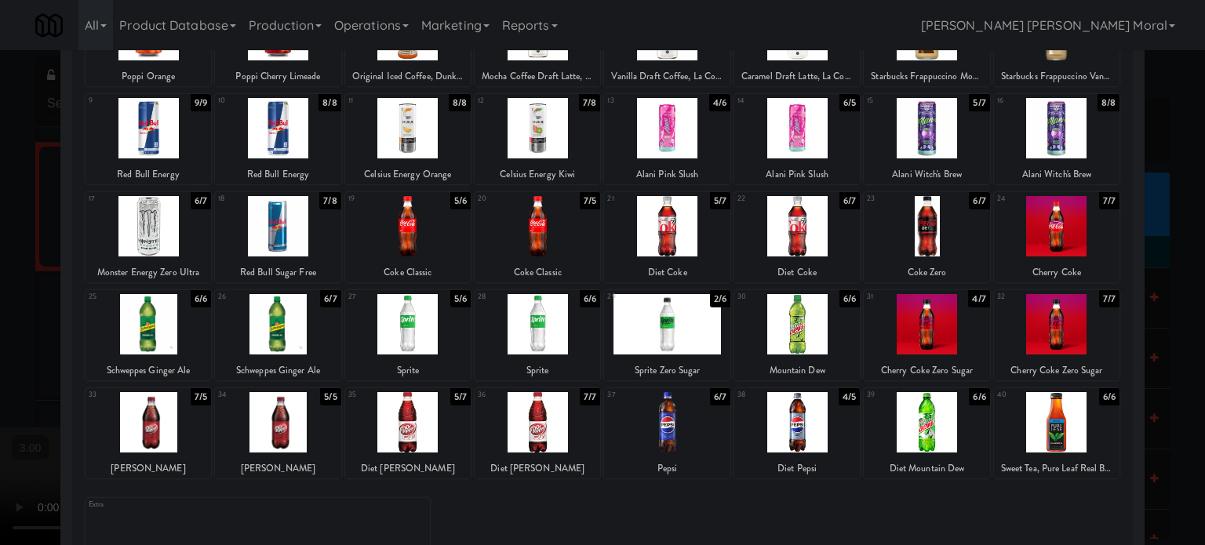
click at [0, 336] on div at bounding box center [602, 272] width 1205 height 545
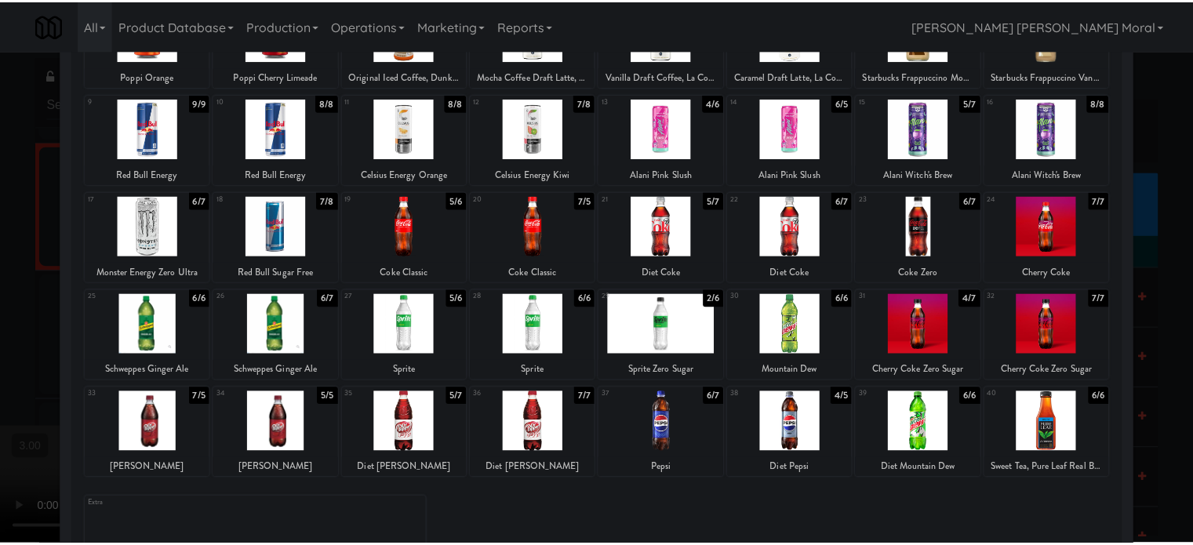
scroll to position [14822, 0]
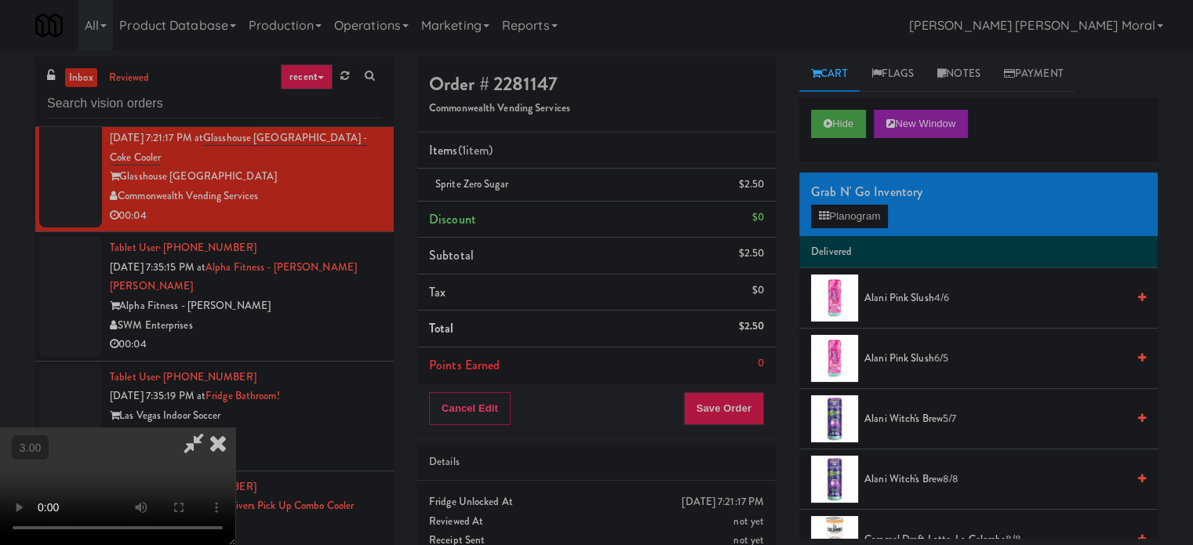
click at [235, 427] on video at bounding box center [117, 486] width 235 height 118
click at [740, 401] on button "Save Order" at bounding box center [724, 408] width 80 height 33
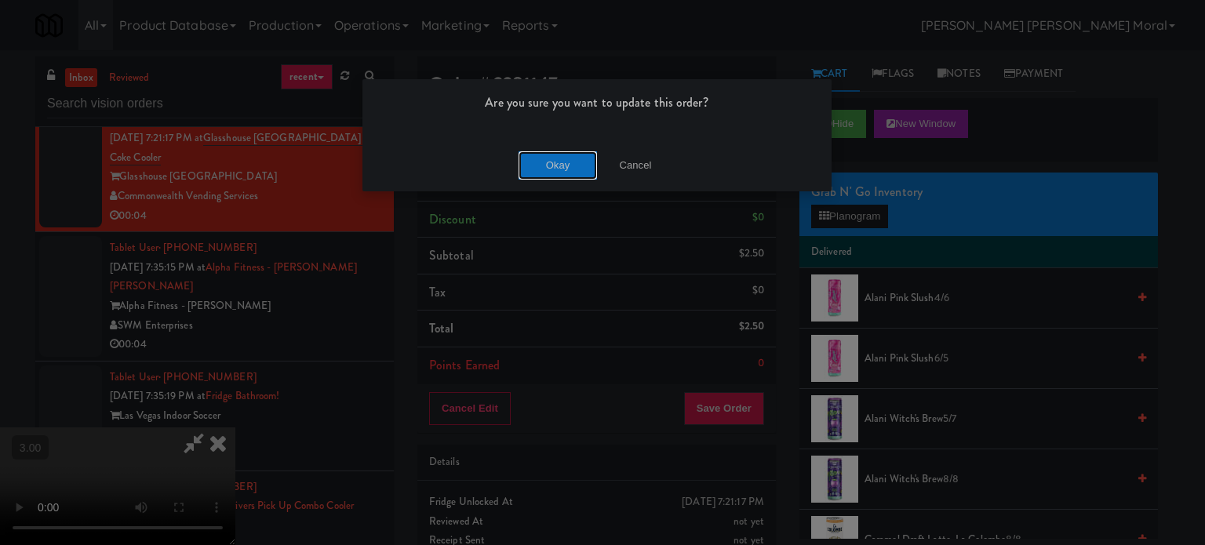
click at [546, 154] on button "Okay" at bounding box center [557, 165] width 78 height 28
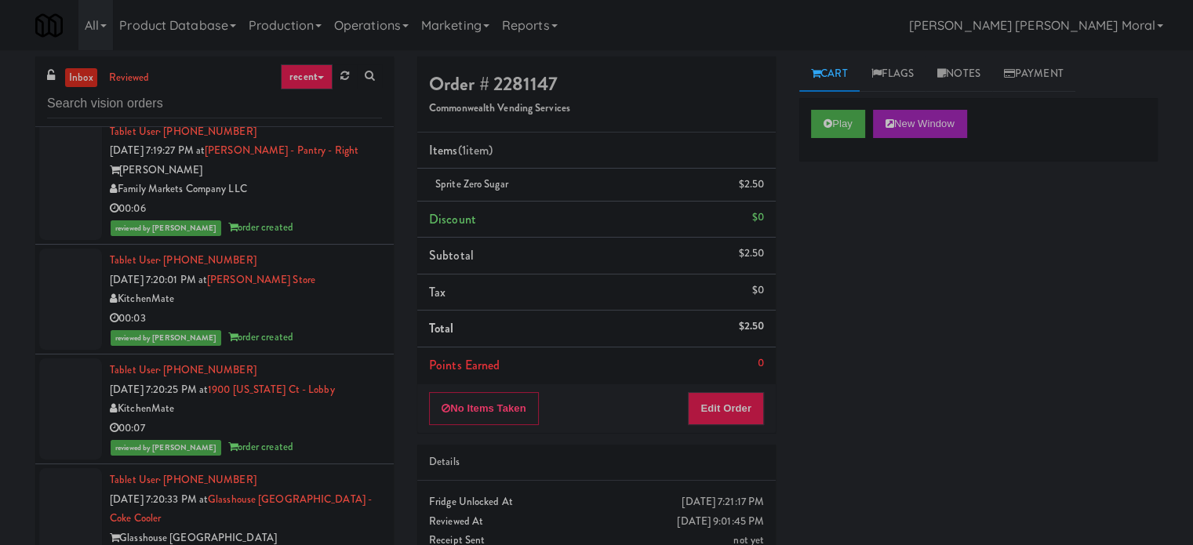
scroll to position [14037, 0]
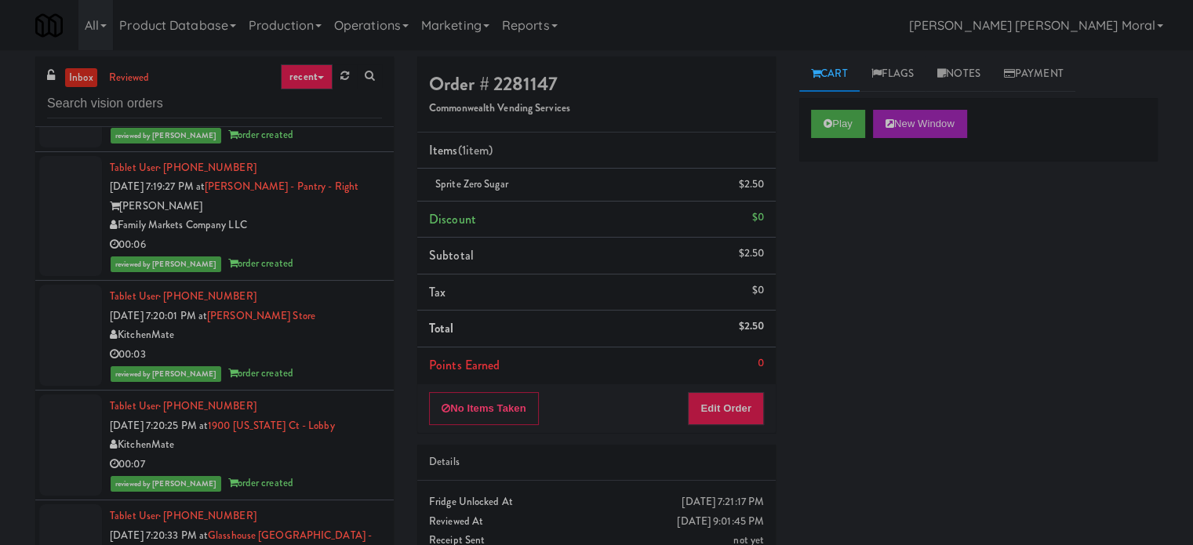
click at [346, 365] on div "00:03" at bounding box center [246, 355] width 272 height 20
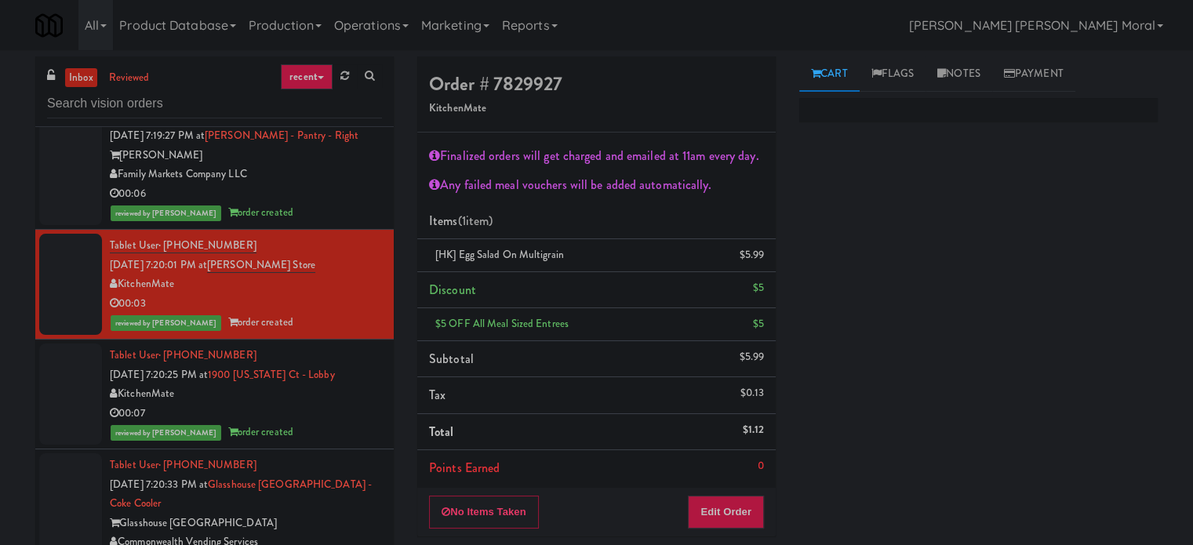
scroll to position [14116, 0]
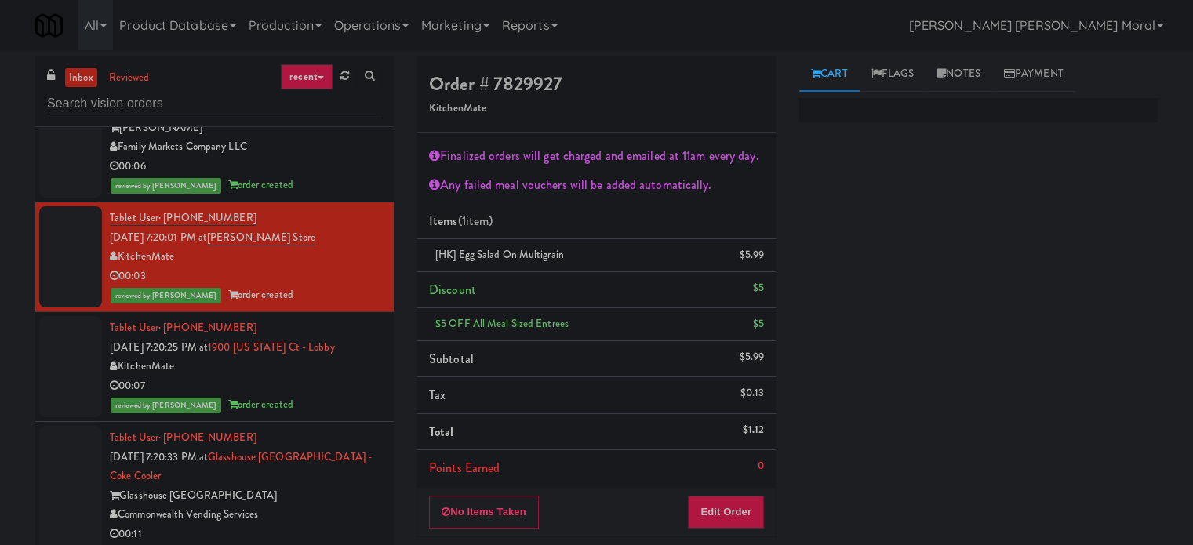
click at [332, 176] on div "00:06" at bounding box center [246, 167] width 272 height 20
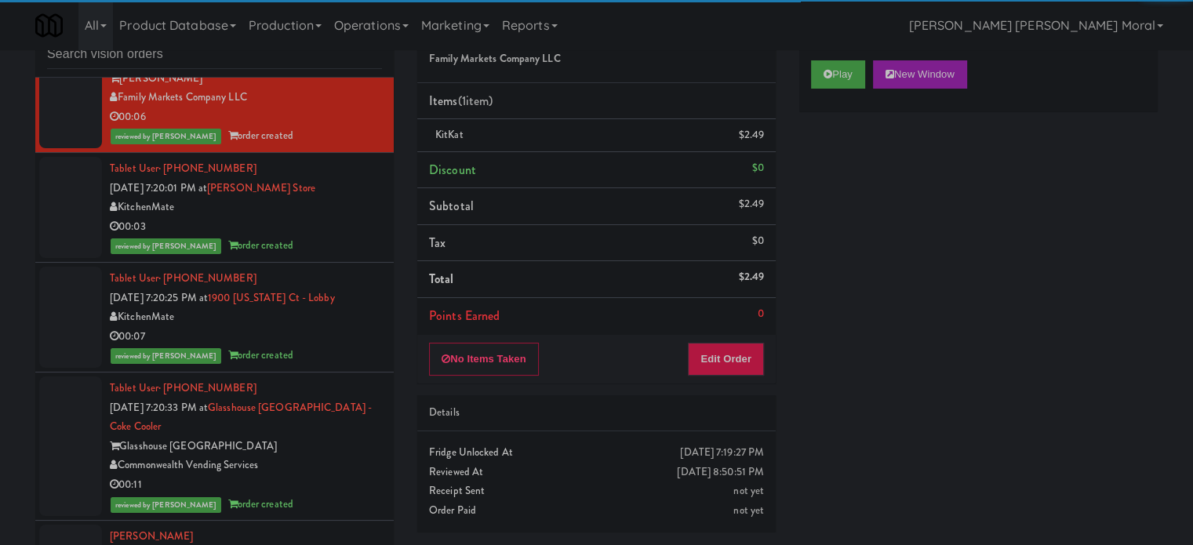
scroll to position [64, 0]
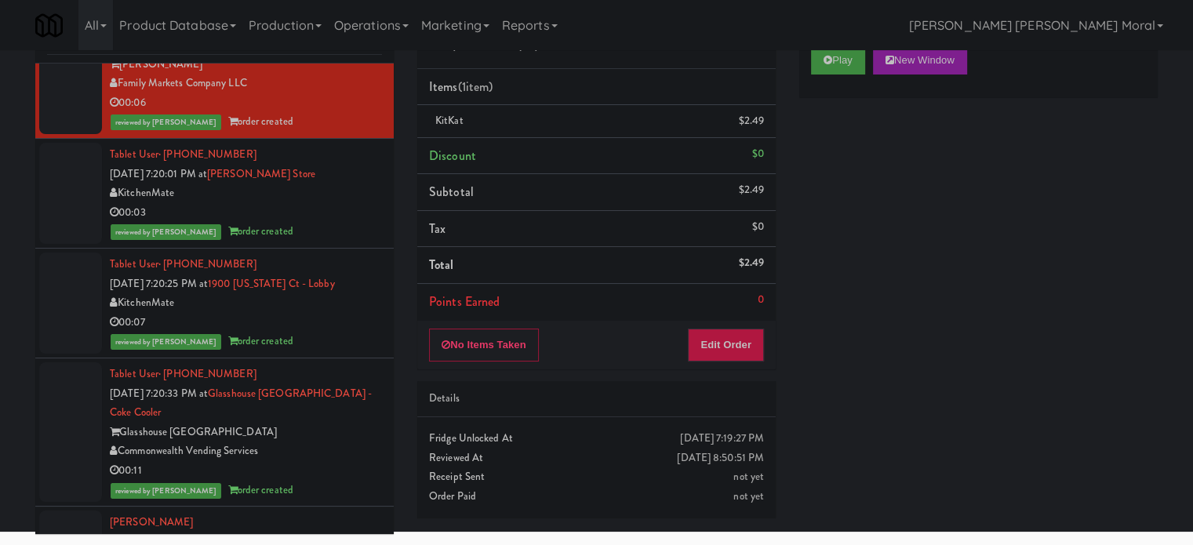
click at [342, 242] on div "reviewed by [PERSON_NAME] order created" at bounding box center [246, 232] width 272 height 20
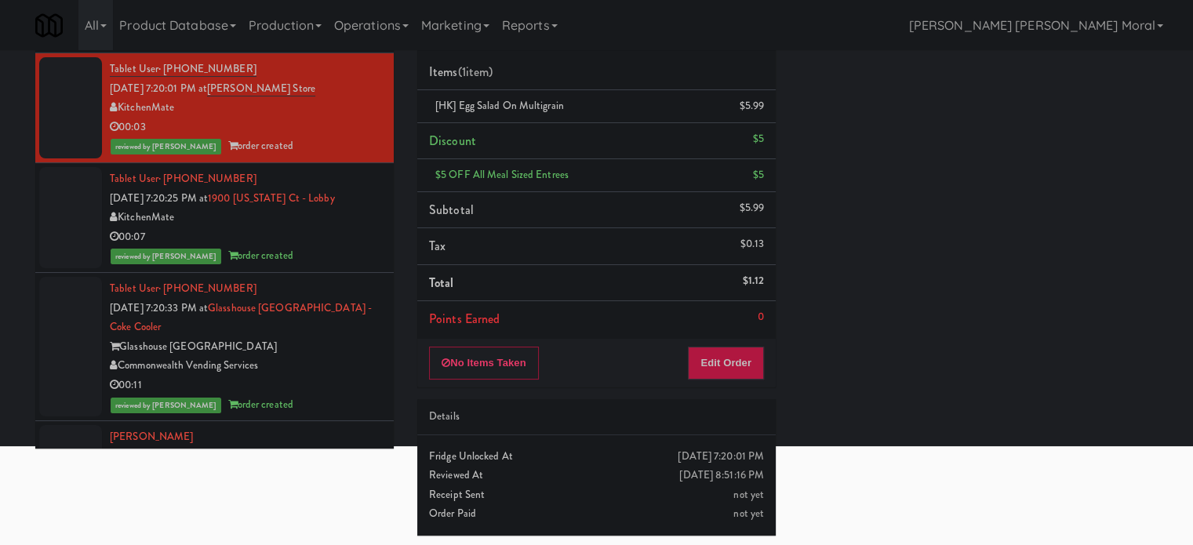
scroll to position [14037, 0]
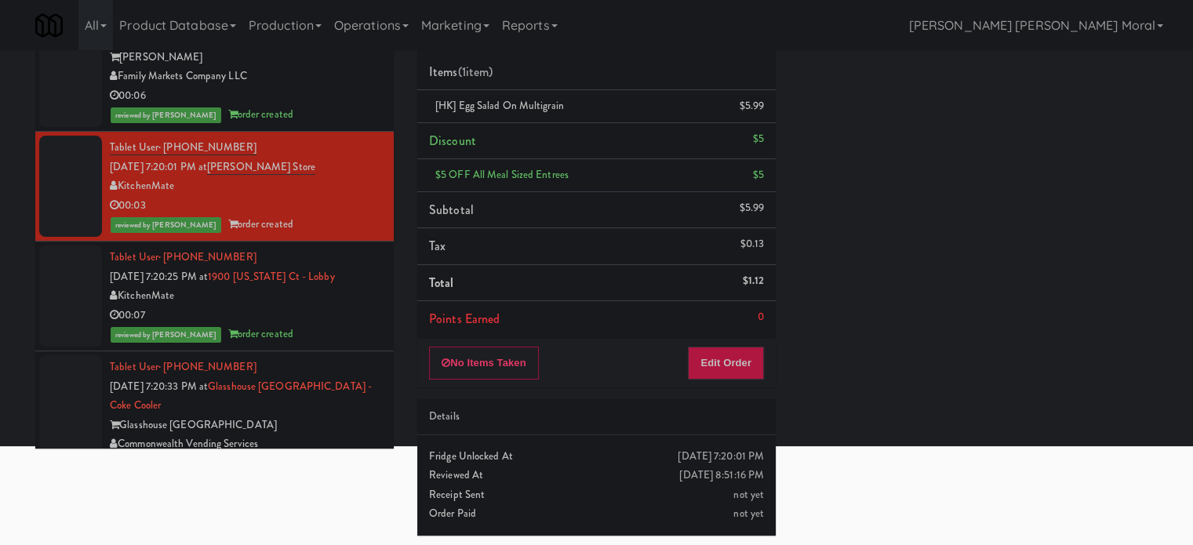
click at [319, 325] on div "00:07" at bounding box center [246, 316] width 272 height 20
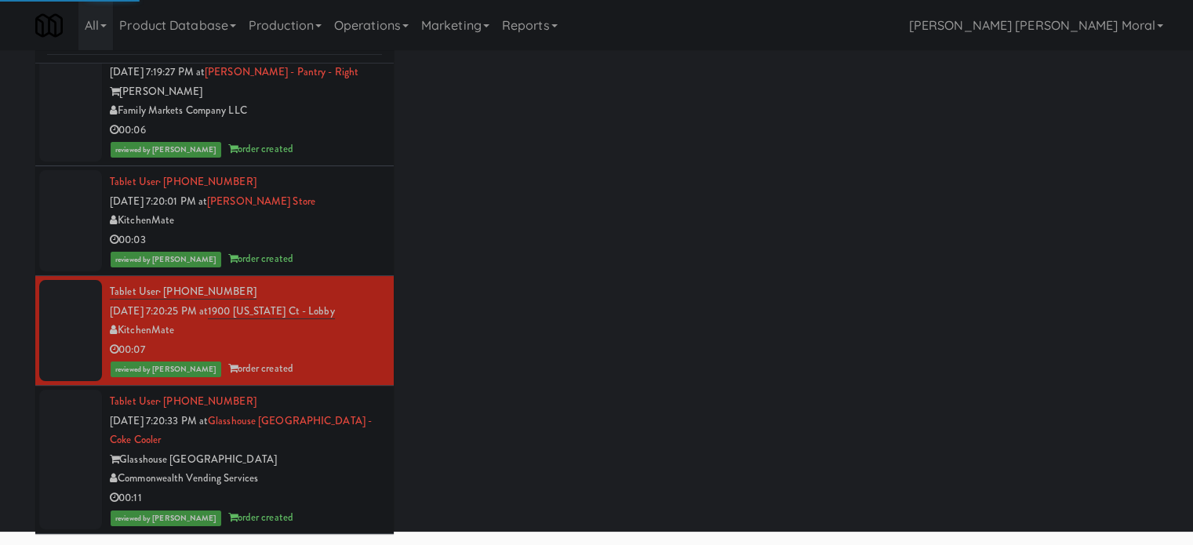
scroll to position [14273, 0]
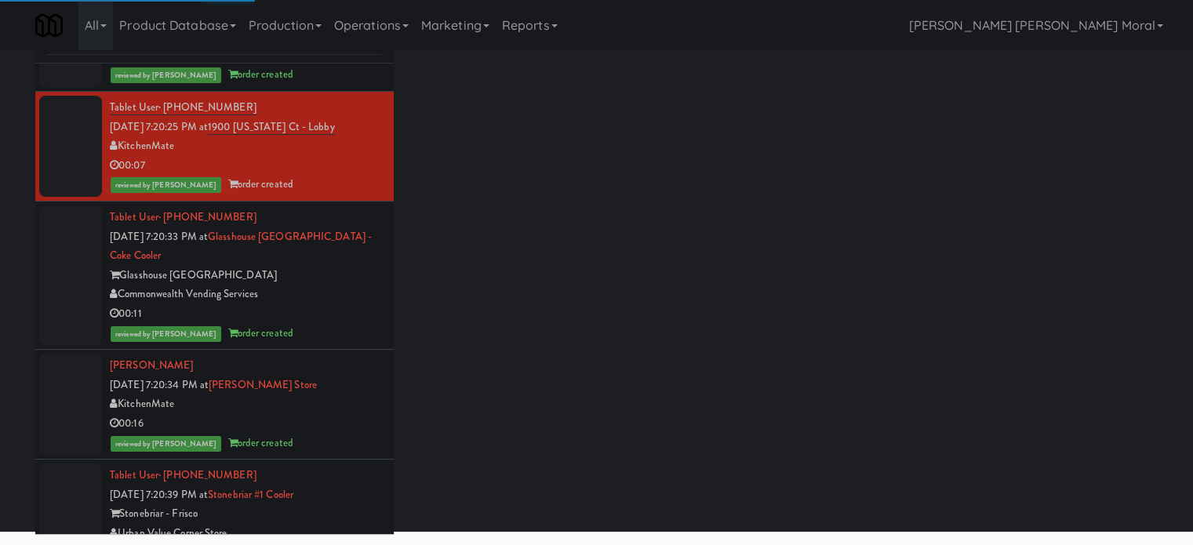
click at [324, 324] on div "00:11" at bounding box center [246, 314] width 272 height 20
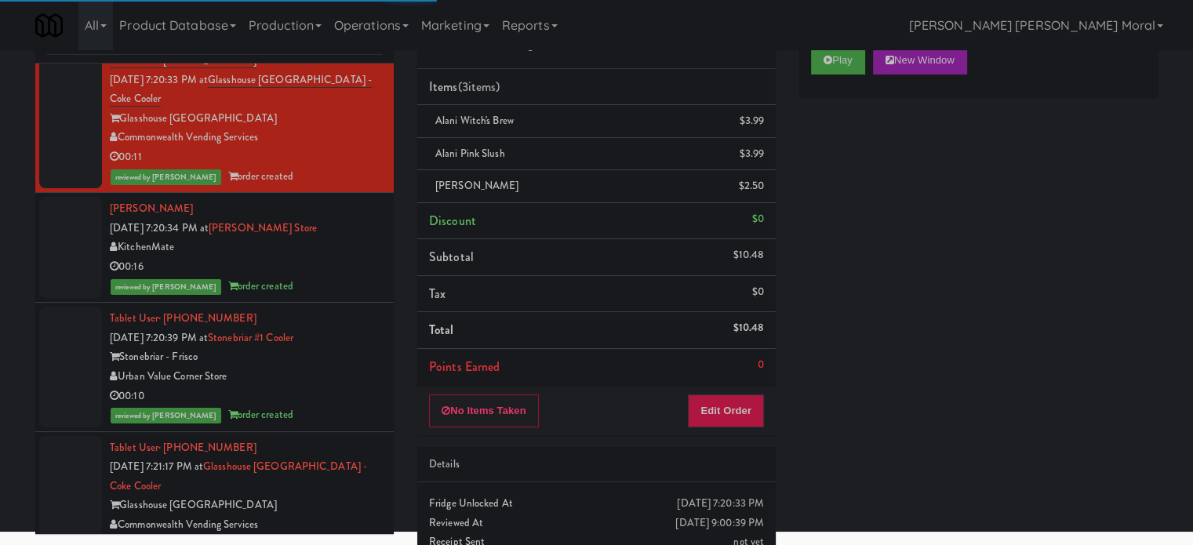
click at [336, 277] on div "00:16" at bounding box center [246, 267] width 272 height 20
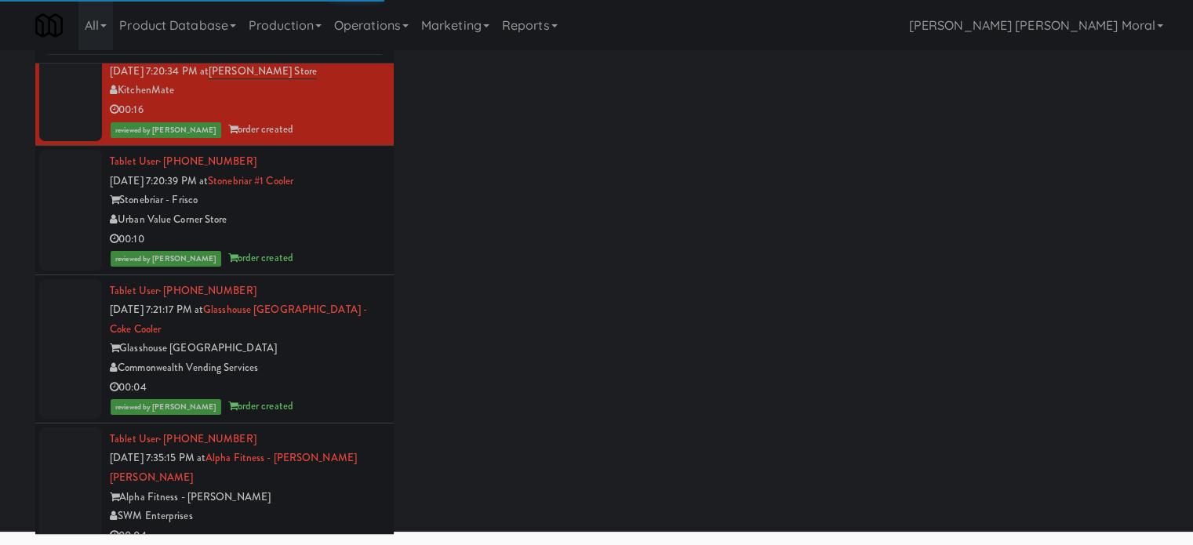
click at [344, 249] on div "00:10" at bounding box center [246, 240] width 272 height 20
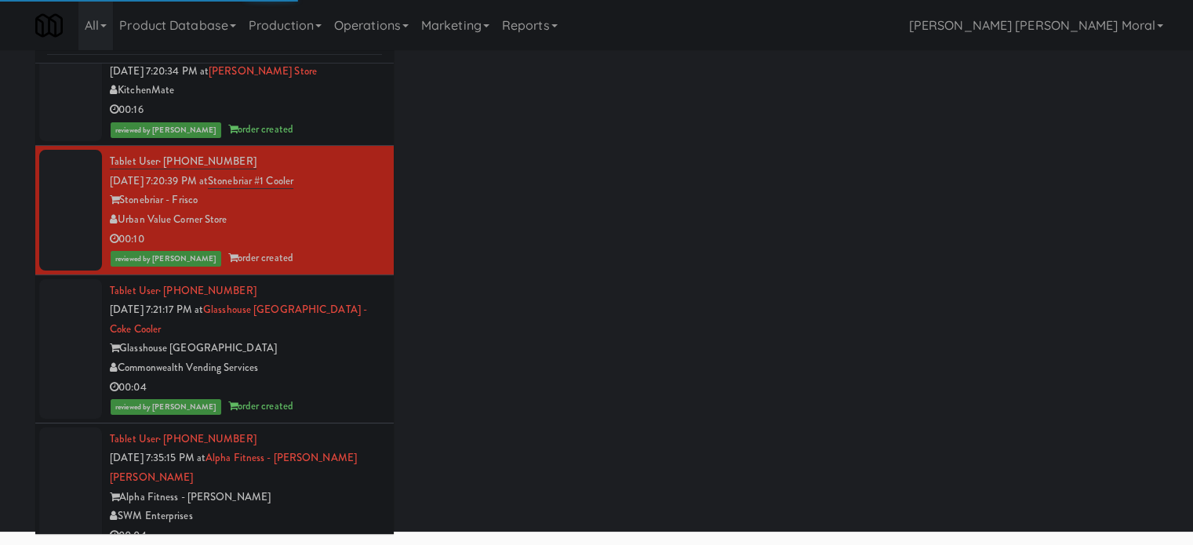
scroll to position [14743, 0]
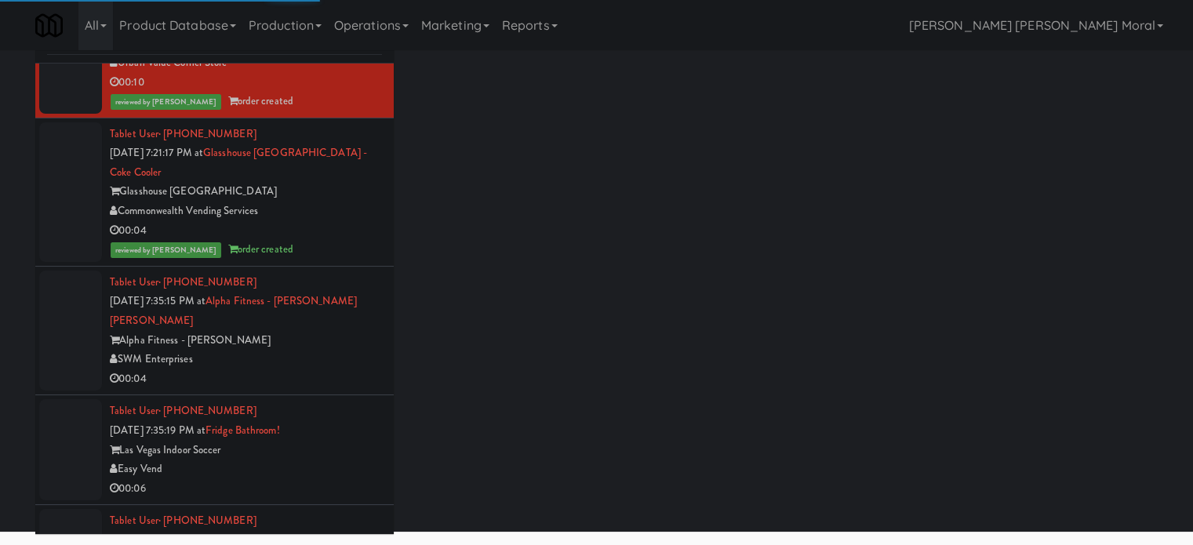
click at [336, 221] on div "Commonwealth Vending Services" at bounding box center [246, 212] width 272 height 20
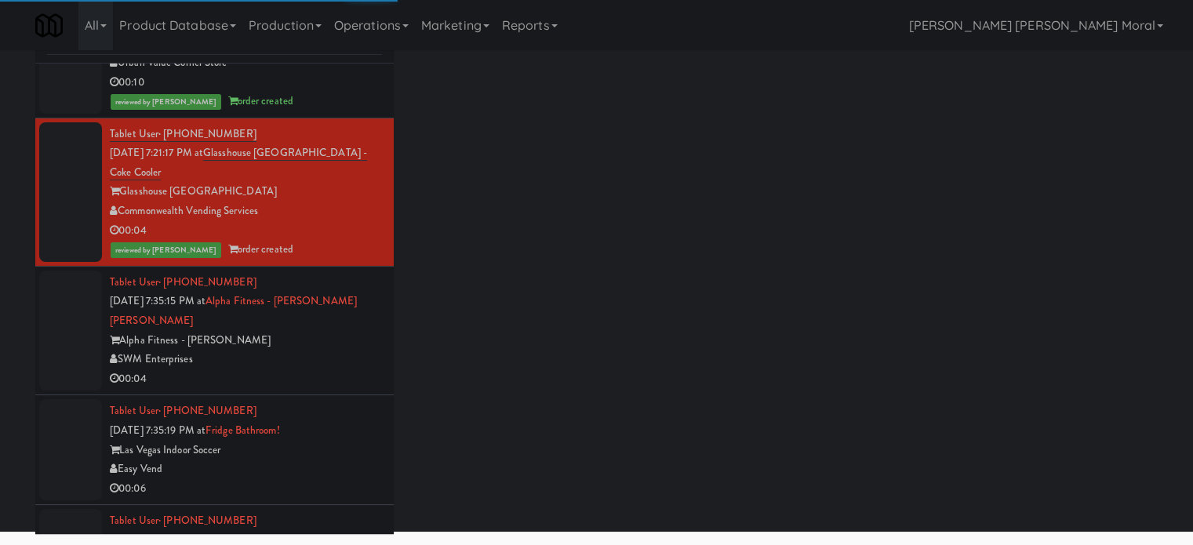
click at [325, 351] on div "Alpha Fitness - [PERSON_NAME]" at bounding box center [246, 341] width 272 height 20
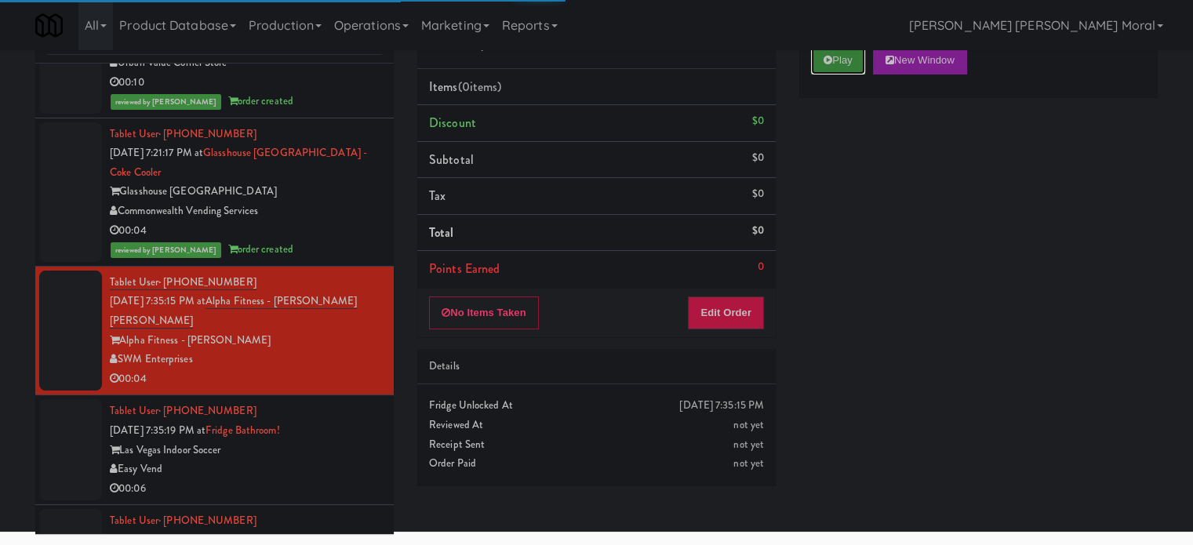
click at [850, 67] on button "Play" at bounding box center [838, 60] width 54 height 28
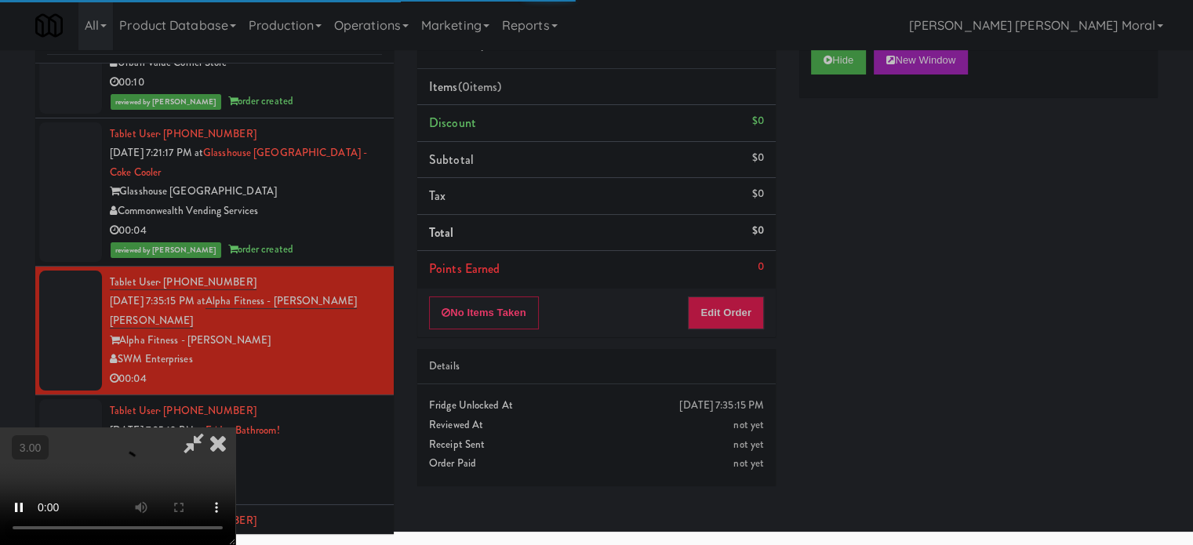
click at [833, 198] on div "Hide New Window Primary Flag Clear Flag if unable to determine what was taken o…" at bounding box center [978, 329] width 358 height 588
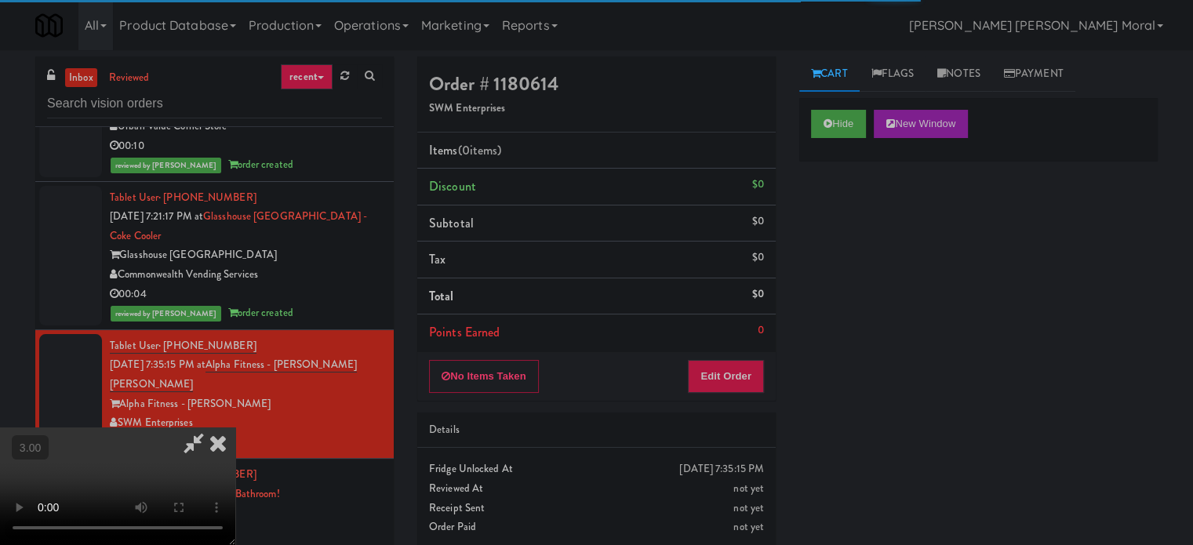
scroll to position [13, 0]
click at [235, 427] on video at bounding box center [117, 486] width 235 height 118
drag, startPoint x: 747, startPoint y: 380, endPoint x: 769, endPoint y: 340, distance: 44.9
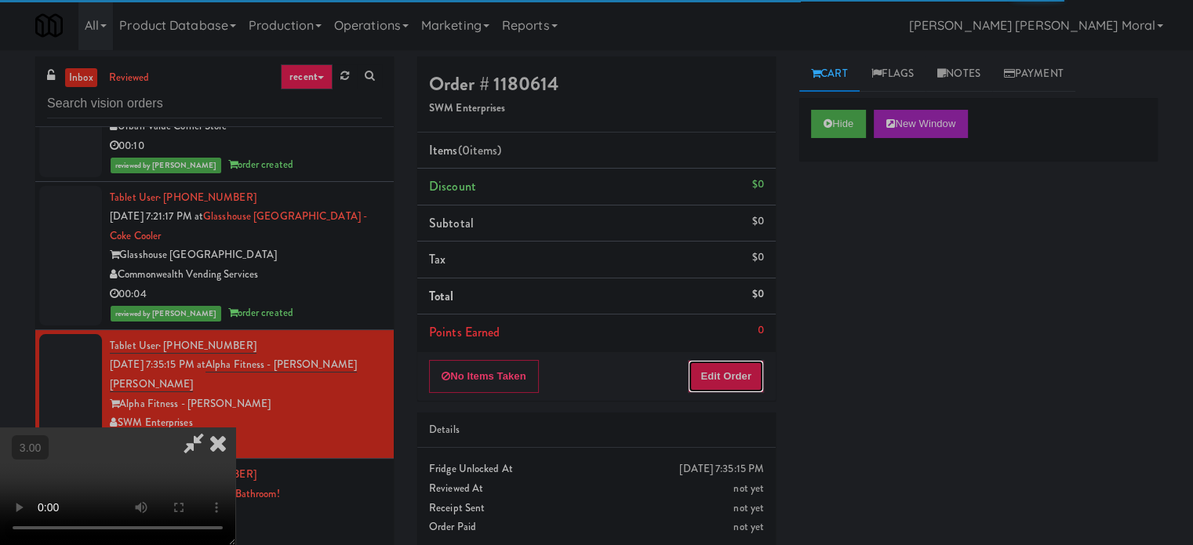
click at [747, 378] on button "Edit Order" at bounding box center [726, 376] width 76 height 33
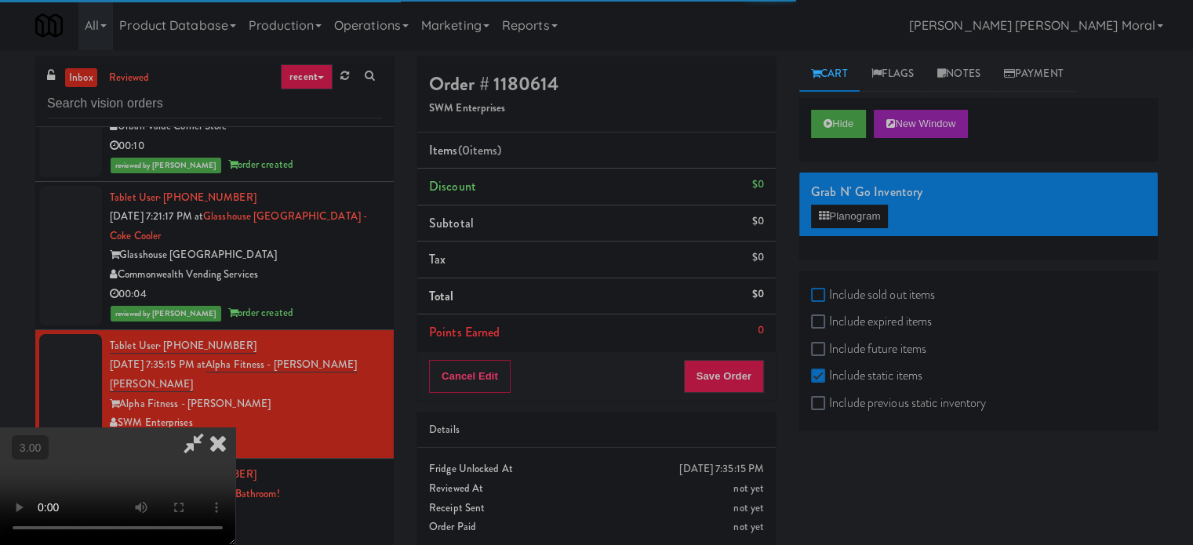
click at [812, 290] on input "Include sold out items" at bounding box center [820, 295] width 18 height 13
checkbox input "true"
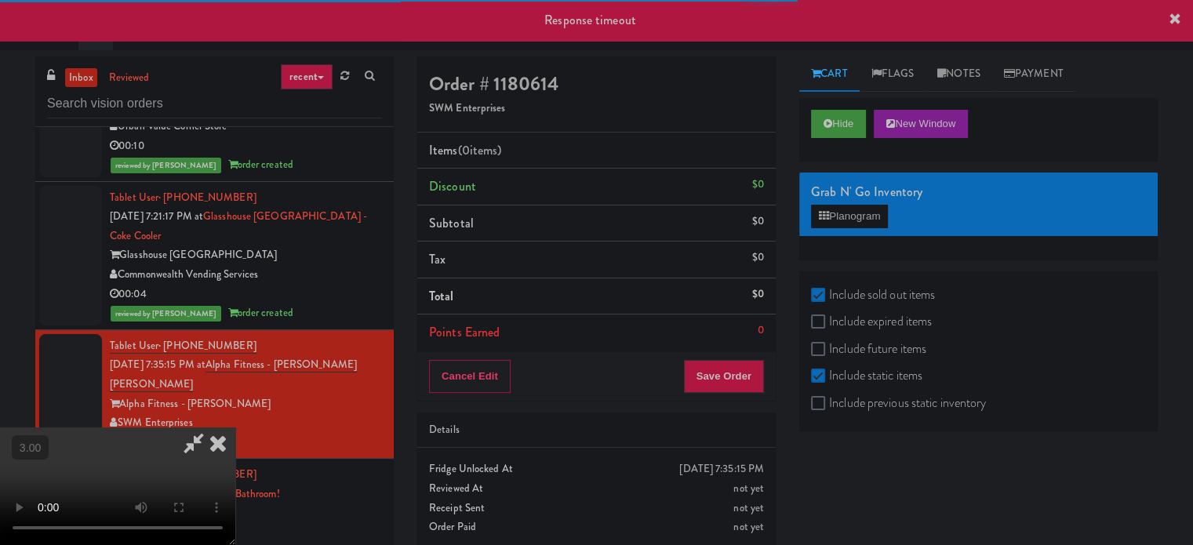
click at [235, 427] on video at bounding box center [117, 486] width 235 height 118
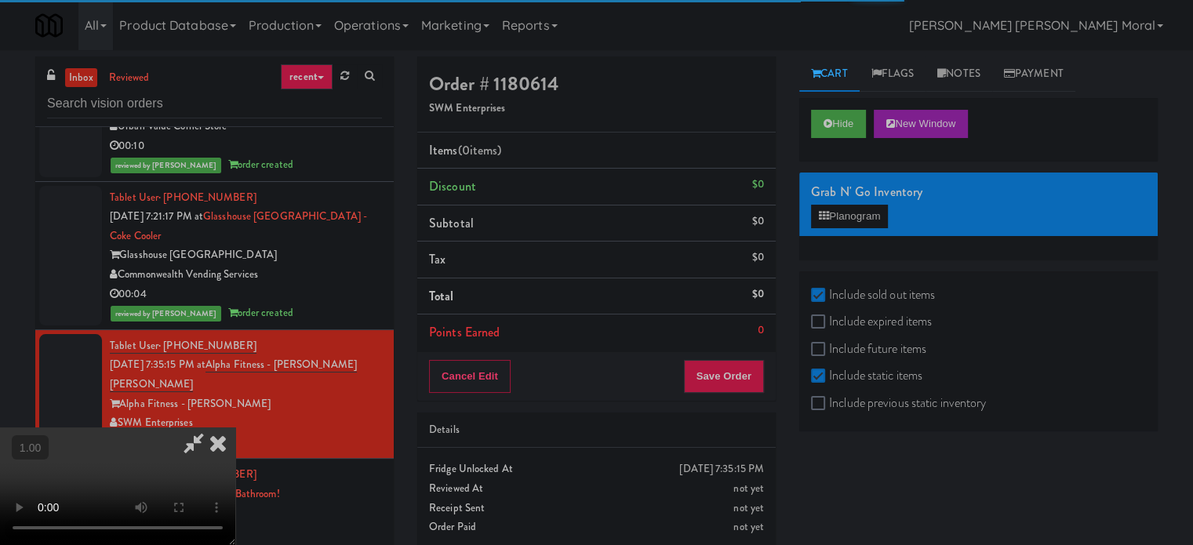
click at [235, 427] on video at bounding box center [117, 486] width 235 height 118
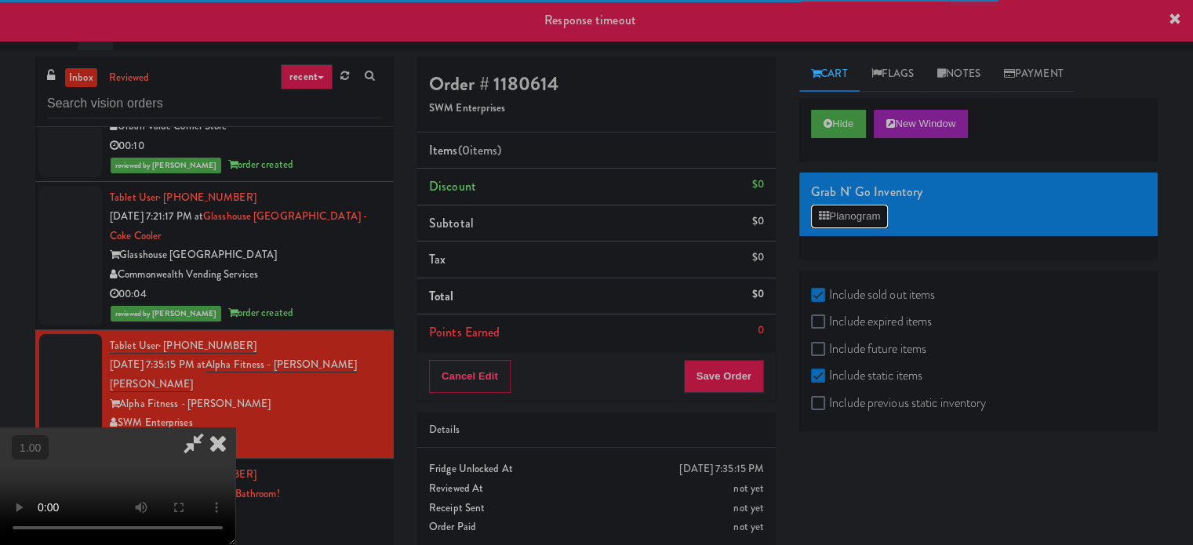
click at [853, 219] on button "Planogram" at bounding box center [849, 217] width 77 height 24
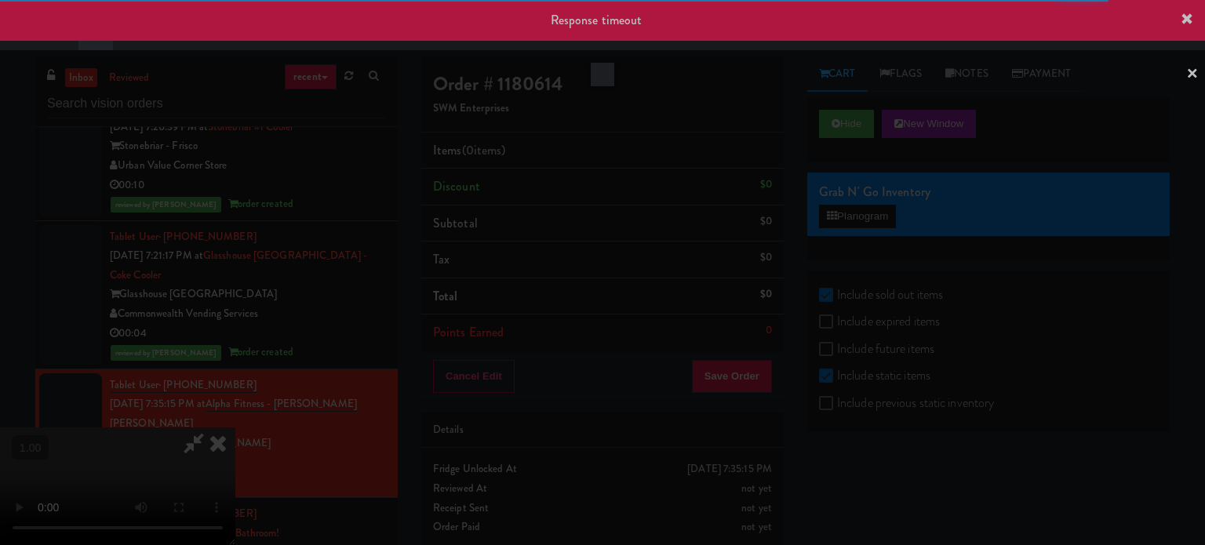
click at [1189, 74] on link "×" at bounding box center [1192, 74] width 13 height 49
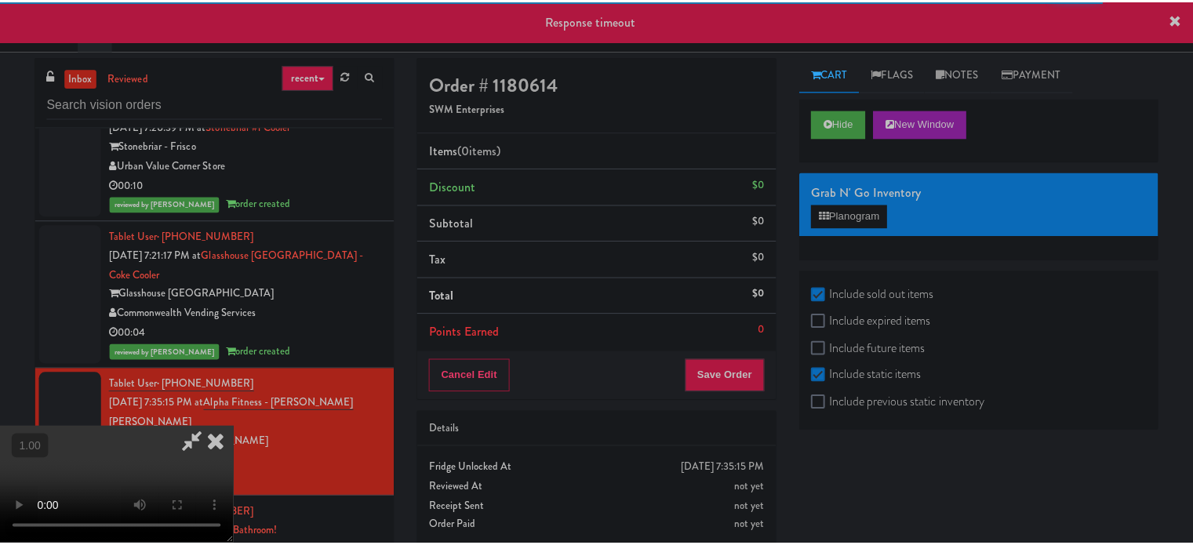
scroll to position [14743, 0]
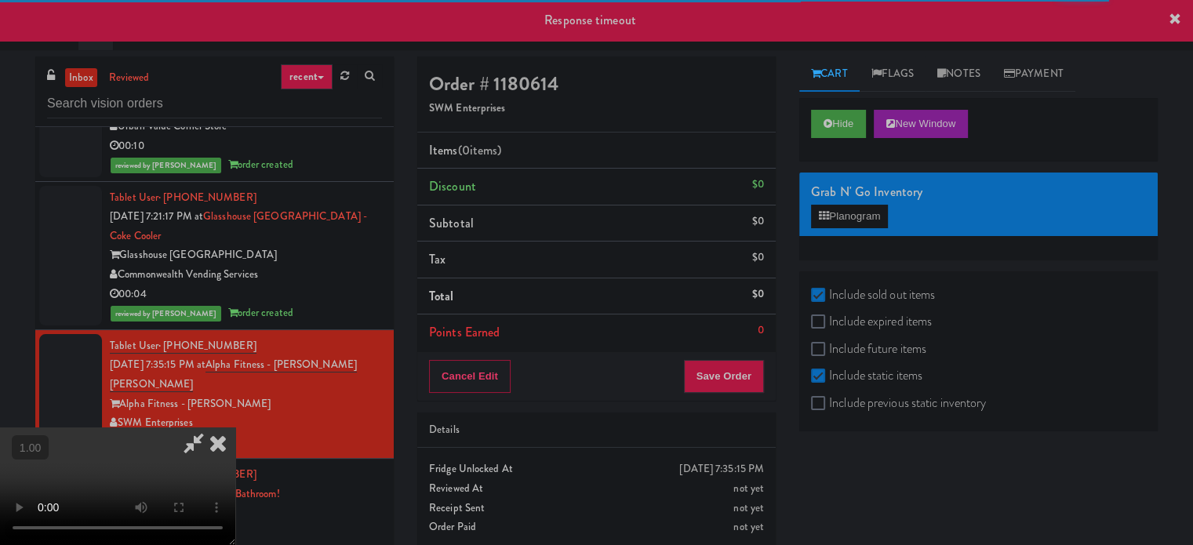
click at [1177, 18] on icon at bounding box center [1174, 19] width 13 height 13
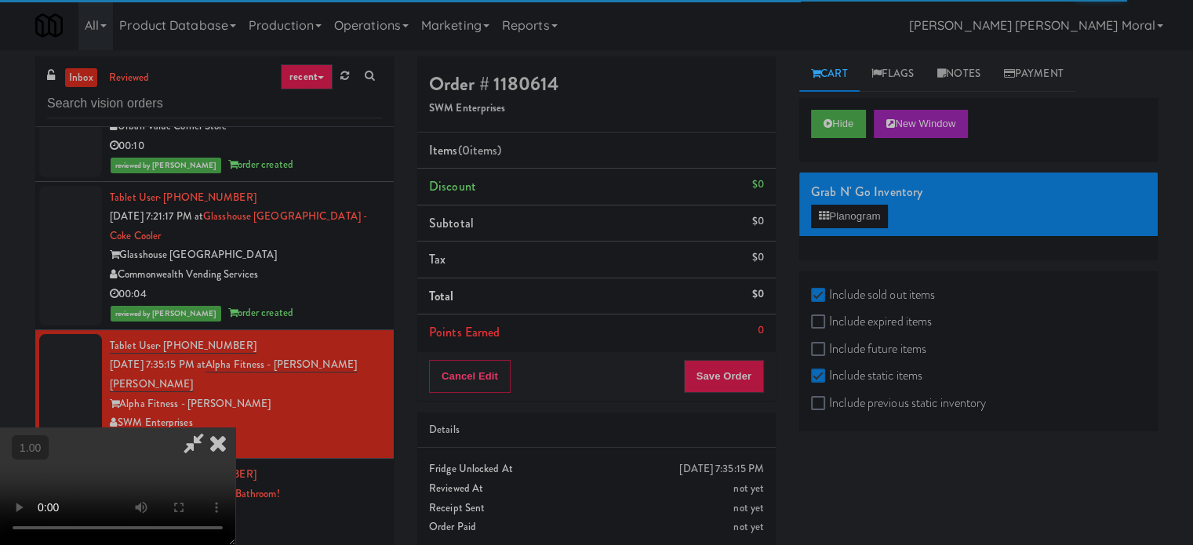
scroll to position [0, 0]
click at [235, 427] on icon at bounding box center [218, 442] width 35 height 31
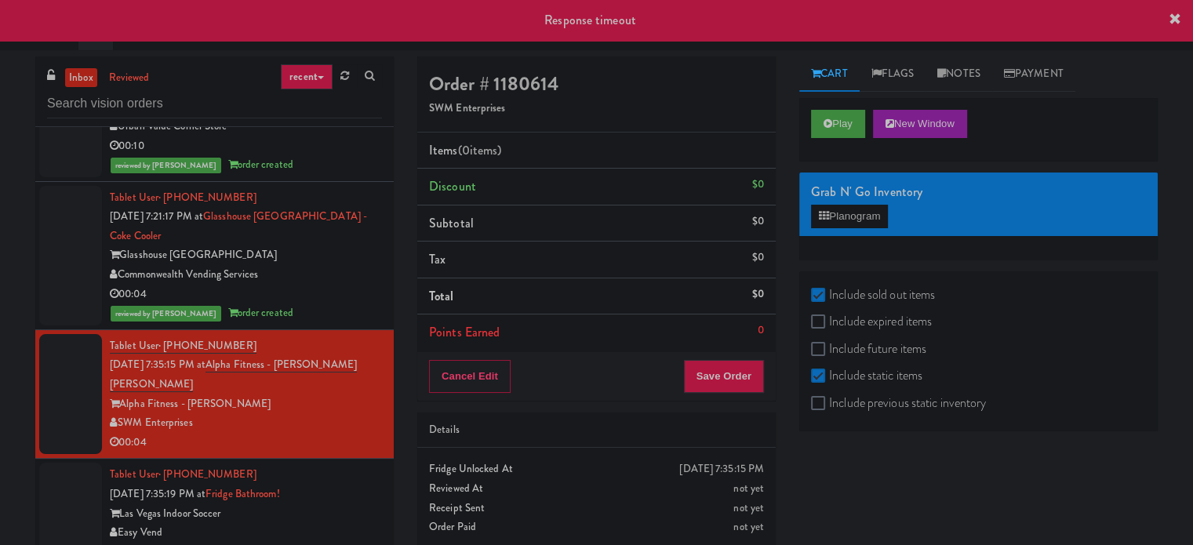
click at [328, 285] on div "Commonwealth Vending Services" at bounding box center [246, 275] width 272 height 20
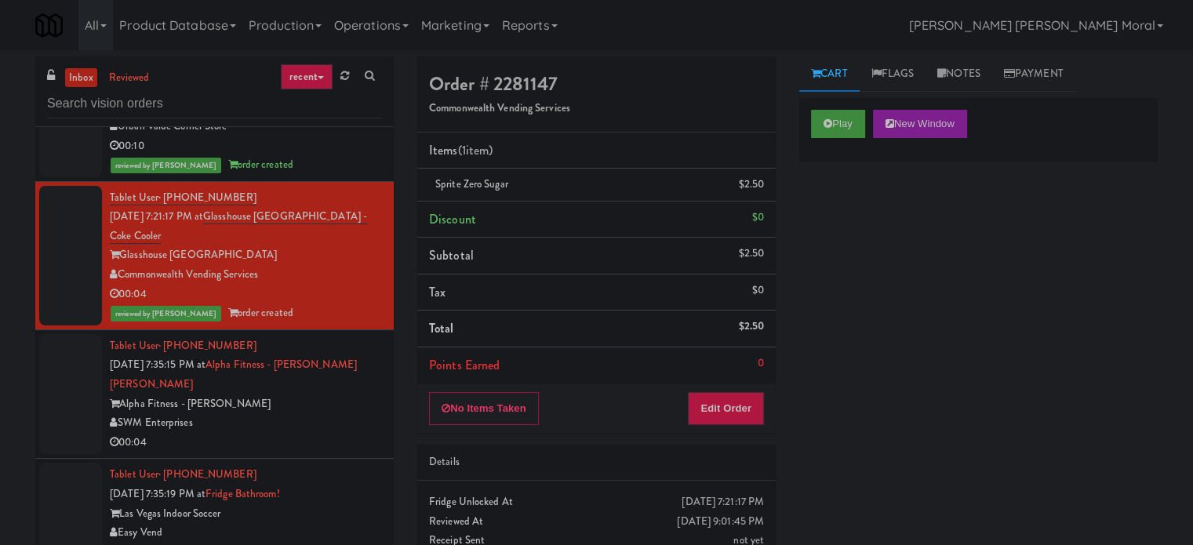
click at [301, 414] on div "Alpha Fitness - [PERSON_NAME]" at bounding box center [246, 404] width 272 height 20
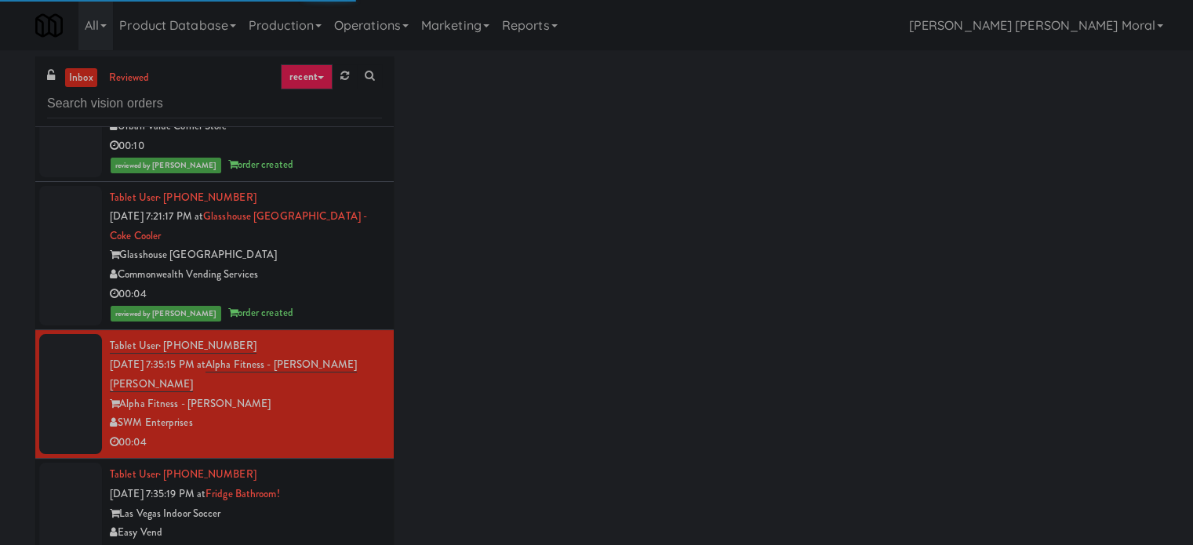
scroll to position [64, 0]
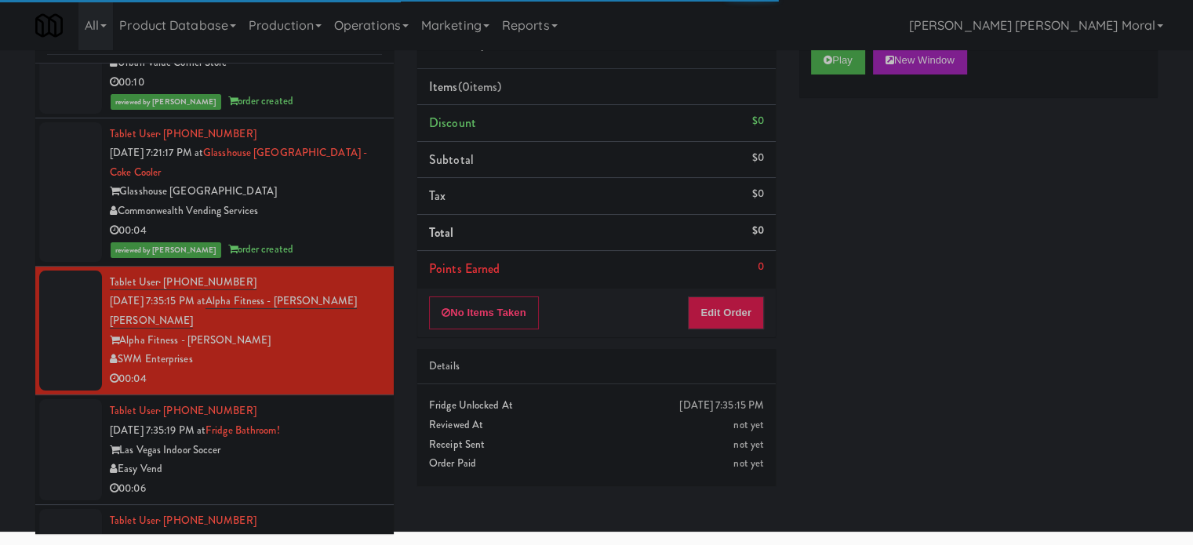
click at [951, 311] on div "Play New Window Primary Flag Clear Flag if unable to determine what was taken o…" at bounding box center [978, 329] width 358 height 588
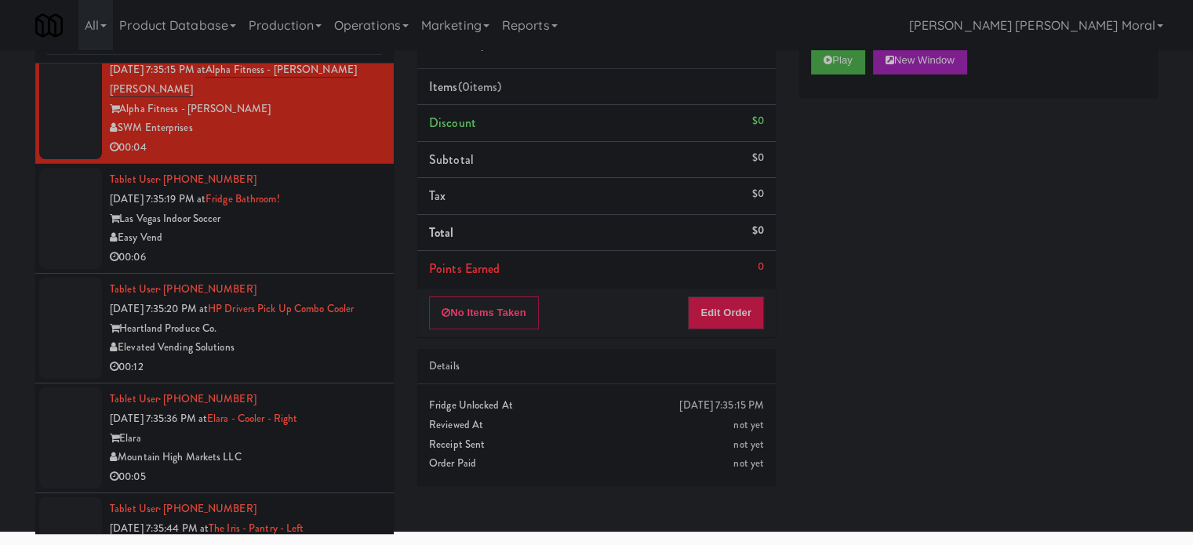
scroll to position [14978, 0]
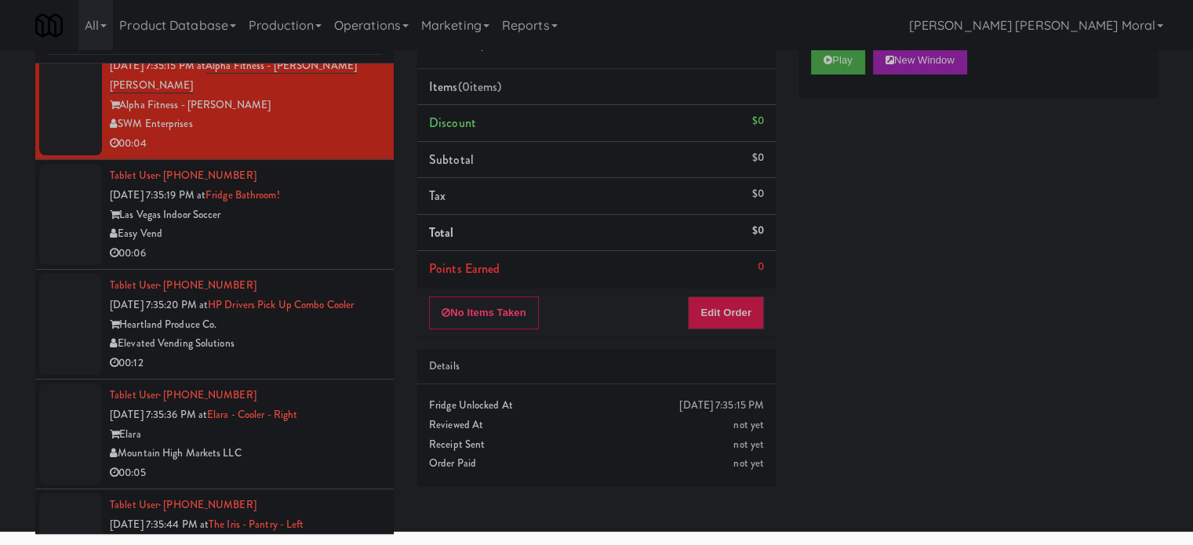
click at [331, 244] on div "Easy Vend" at bounding box center [246, 234] width 272 height 20
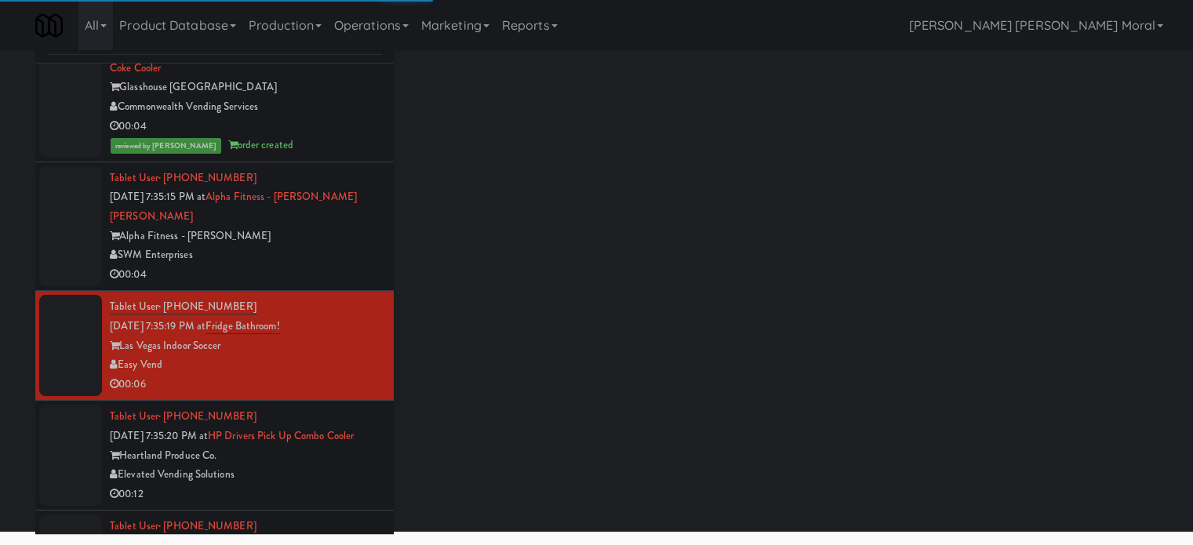
scroll to position [14822, 0]
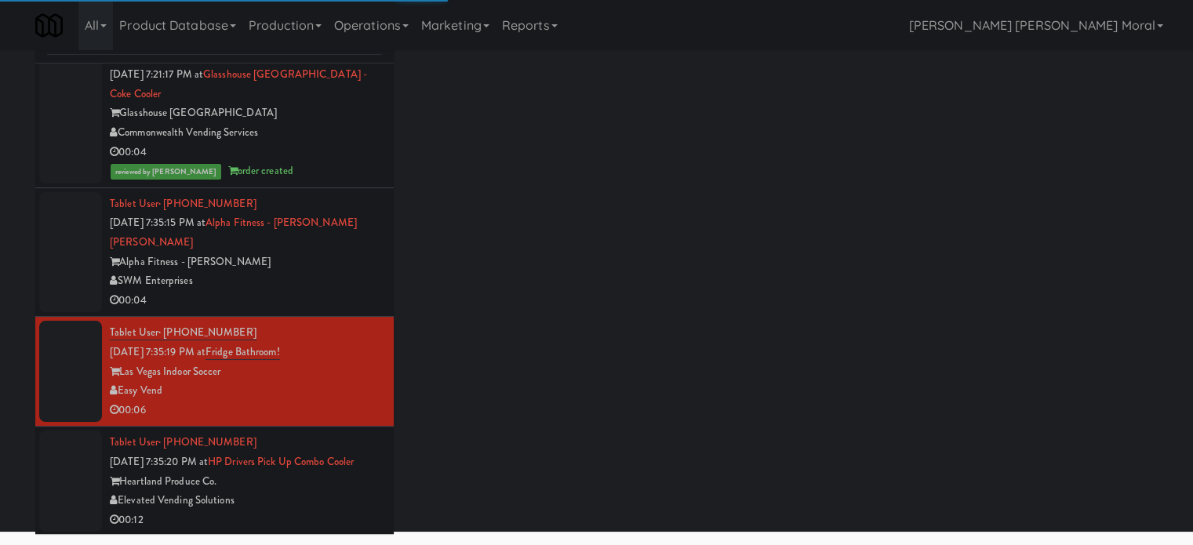
click at [326, 291] on div "SWM Enterprises" at bounding box center [246, 281] width 272 height 20
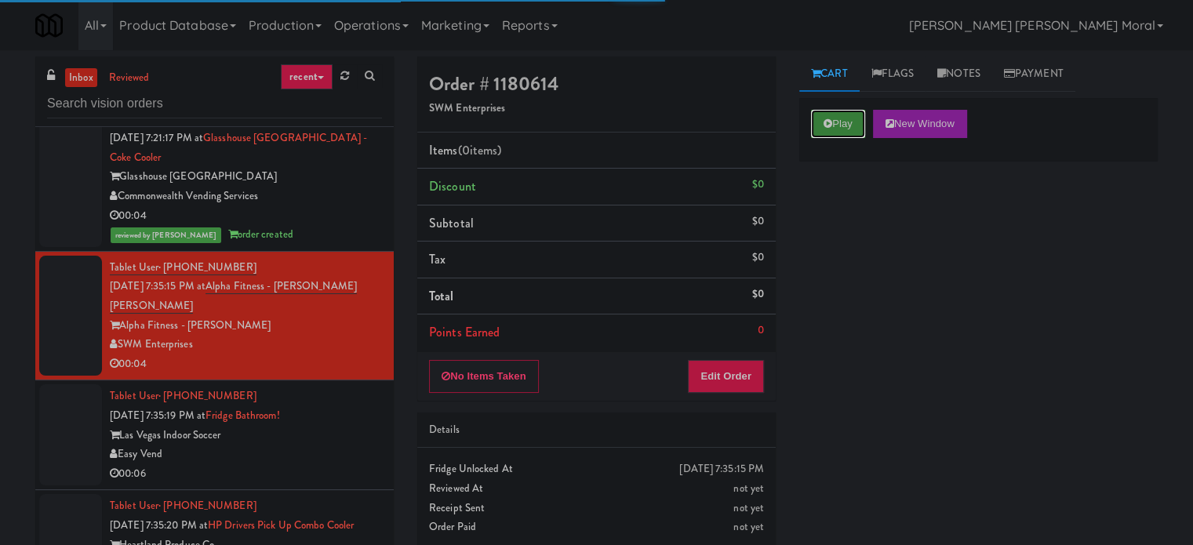
click at [832, 125] on button "Play" at bounding box center [838, 124] width 54 height 28
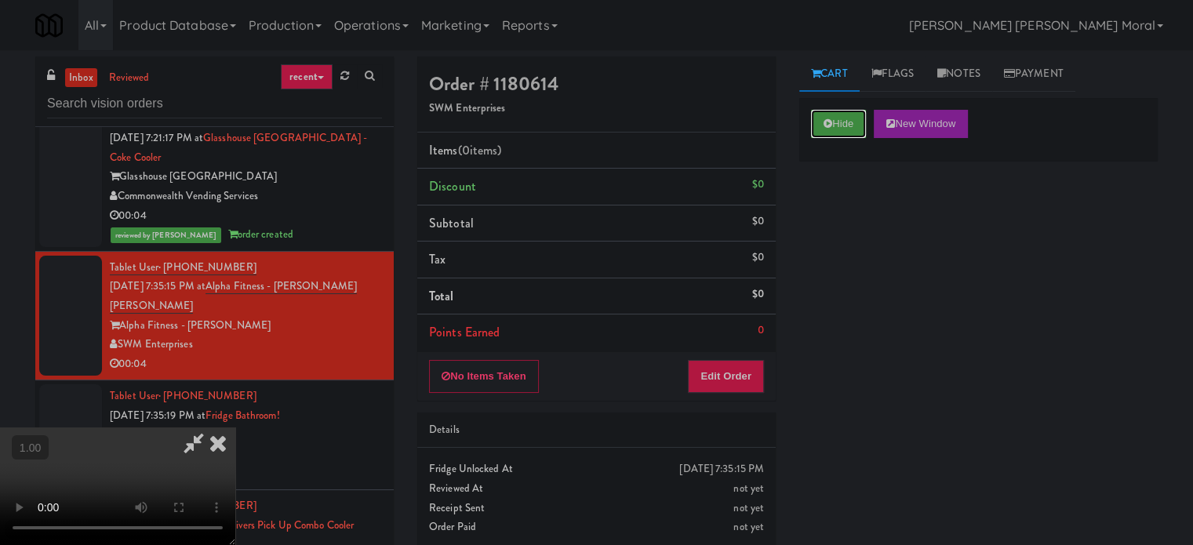
scroll to position [235, 0]
click at [939, 288] on div "Hide New Window Primary Flag Clear Flag if unable to determine what was taken o…" at bounding box center [978, 392] width 358 height 588
click at [235, 427] on video at bounding box center [117, 486] width 235 height 118
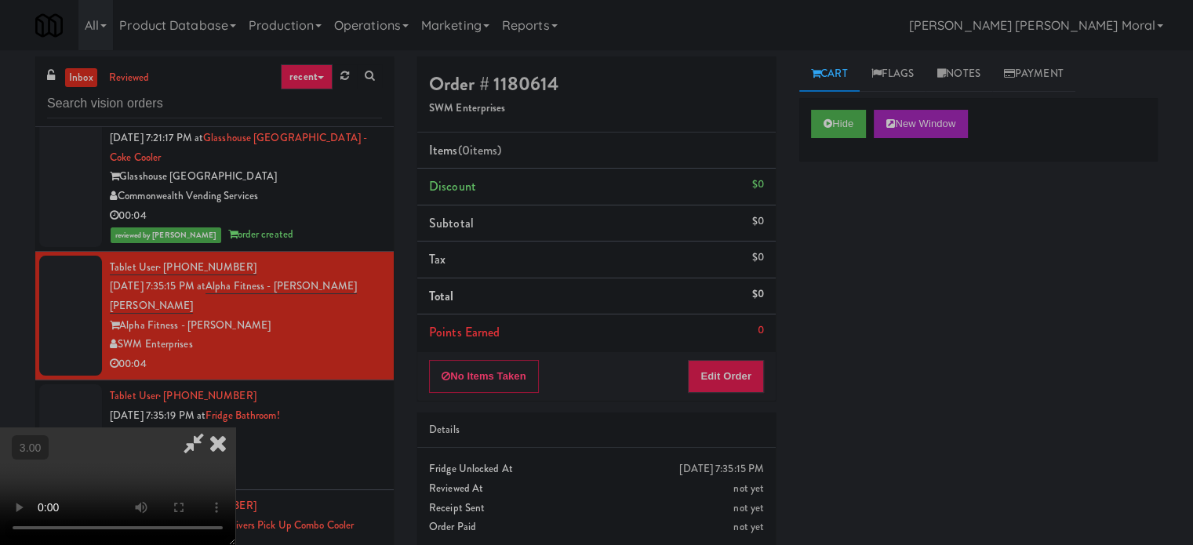
click at [235, 427] on video at bounding box center [117, 486] width 235 height 118
click at [834, 125] on button "Hide" at bounding box center [838, 124] width 55 height 28
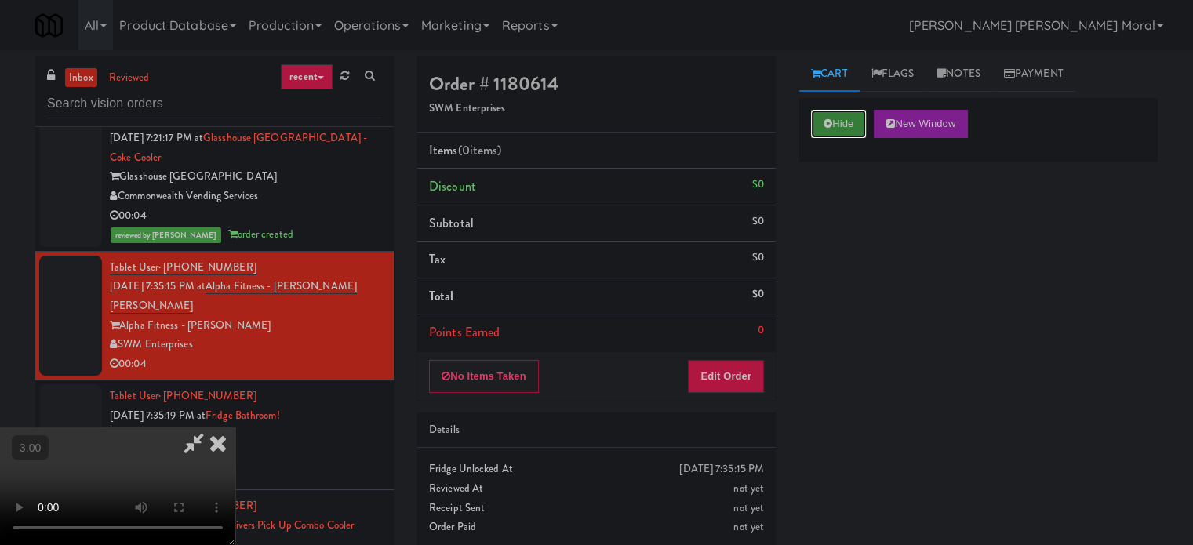
click at [834, 125] on button "Hide" at bounding box center [838, 124] width 55 height 28
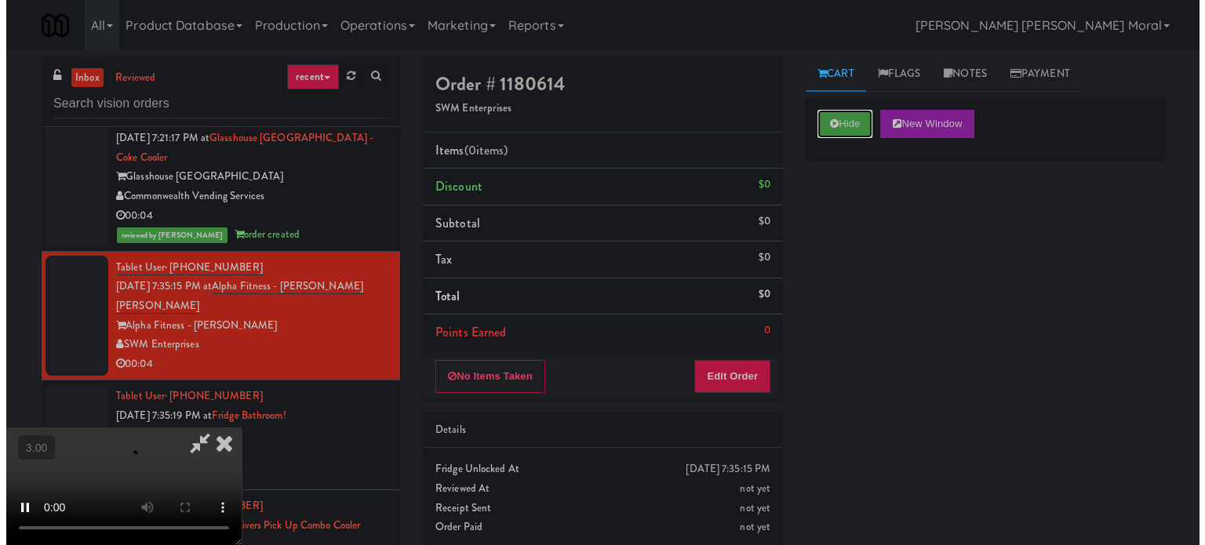
scroll to position [235, 0]
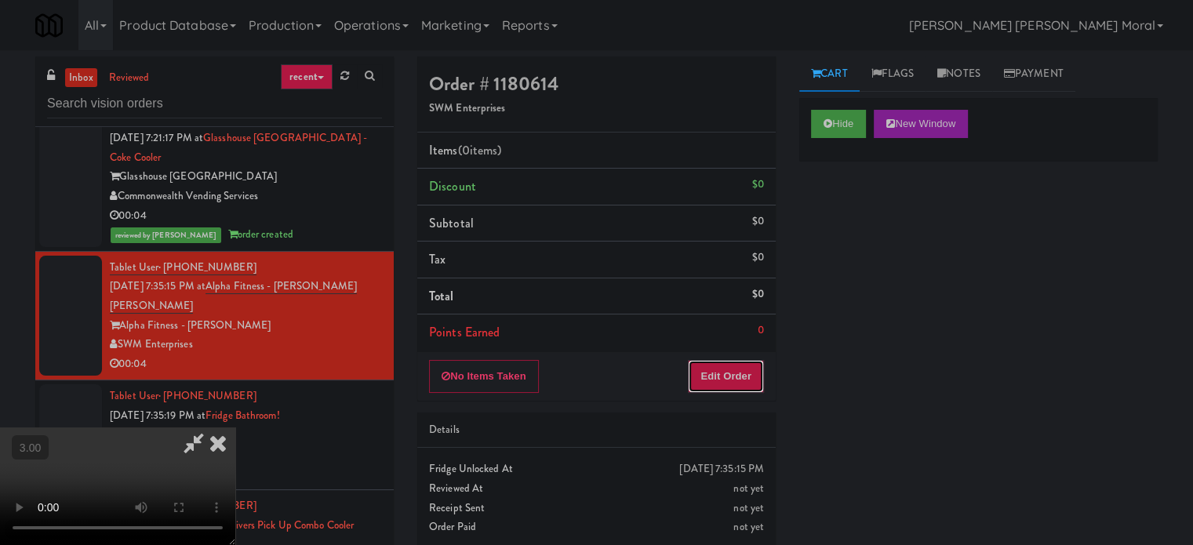
click at [740, 379] on button "Edit Order" at bounding box center [726, 376] width 76 height 33
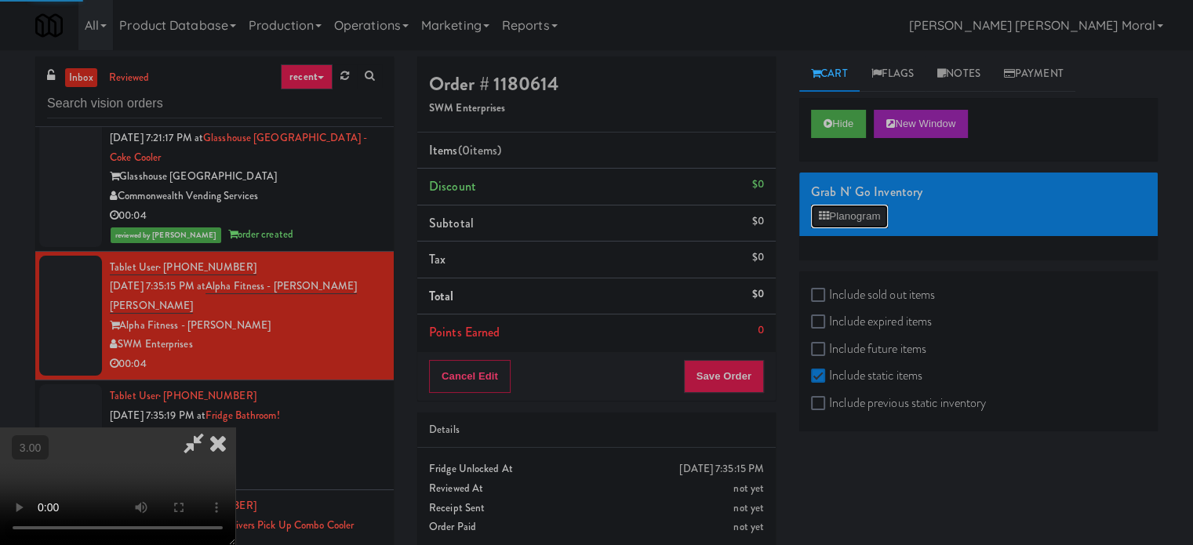
click at [856, 217] on button "Planogram" at bounding box center [849, 217] width 77 height 24
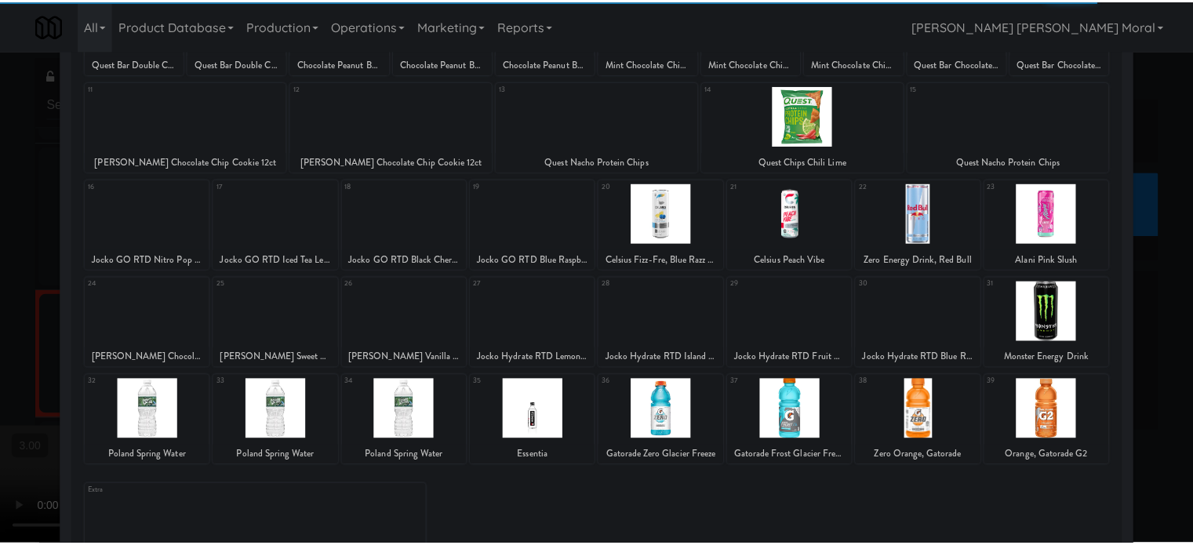
scroll to position [146, 0]
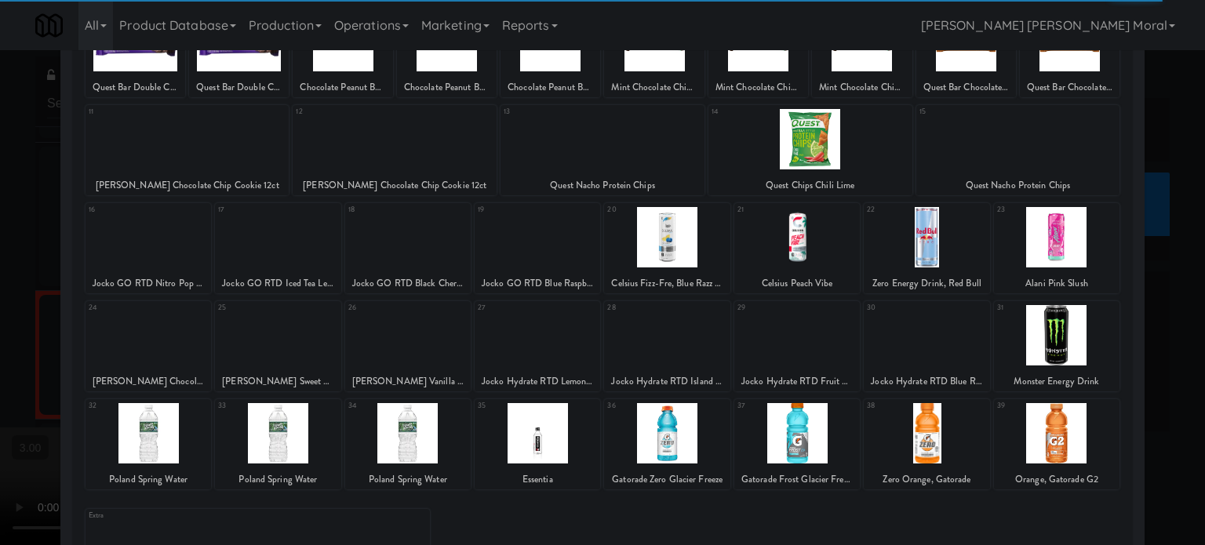
click at [0, 288] on div at bounding box center [602, 272] width 1205 height 545
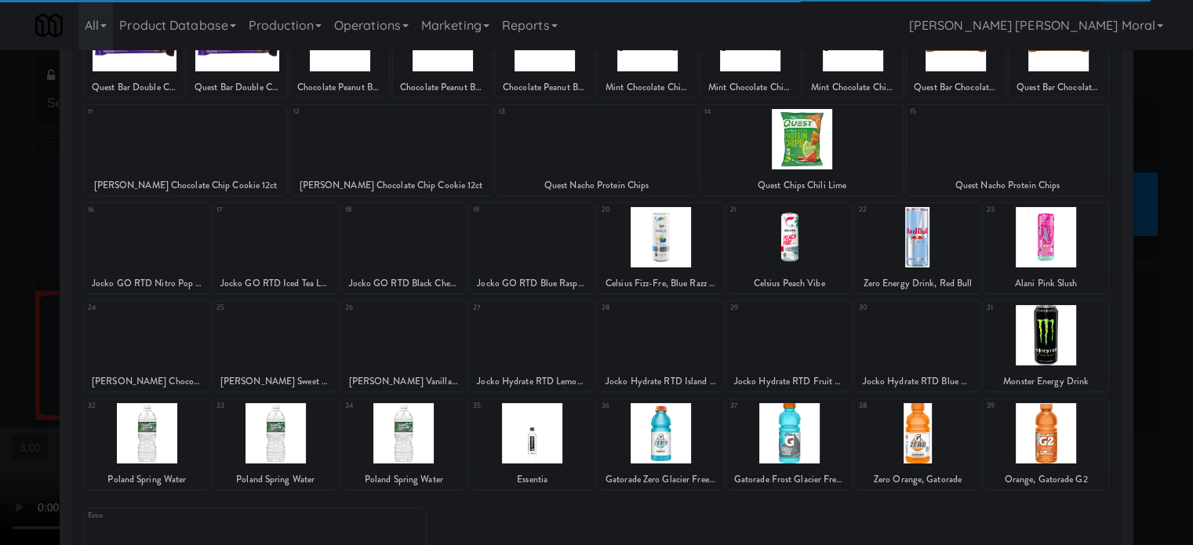
scroll to position [14822, 0]
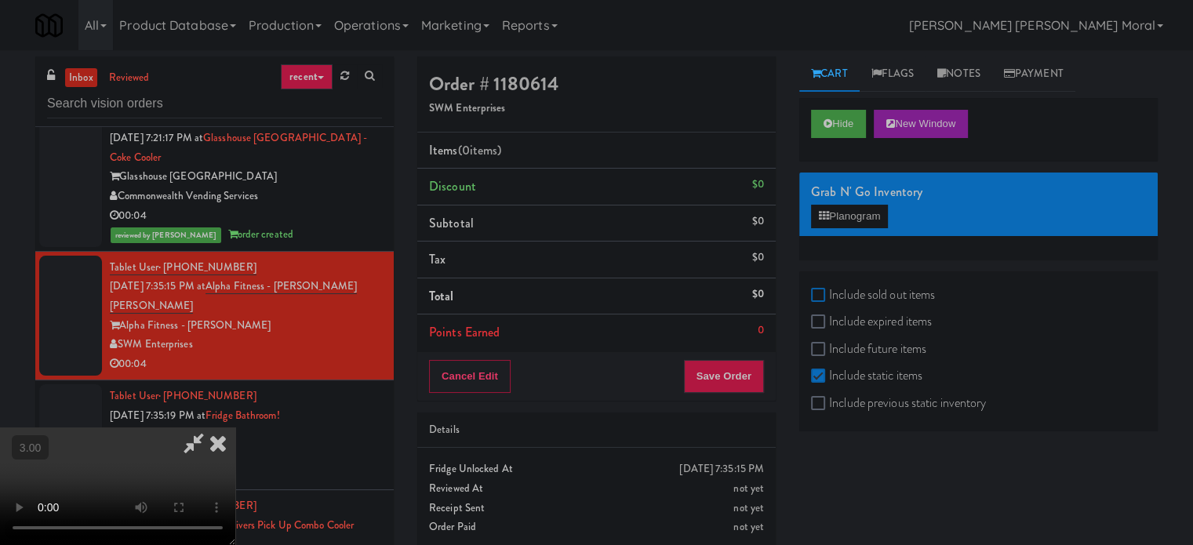
click at [823, 289] on input "Include sold out items" at bounding box center [820, 295] width 18 height 13
checkbox input "true"
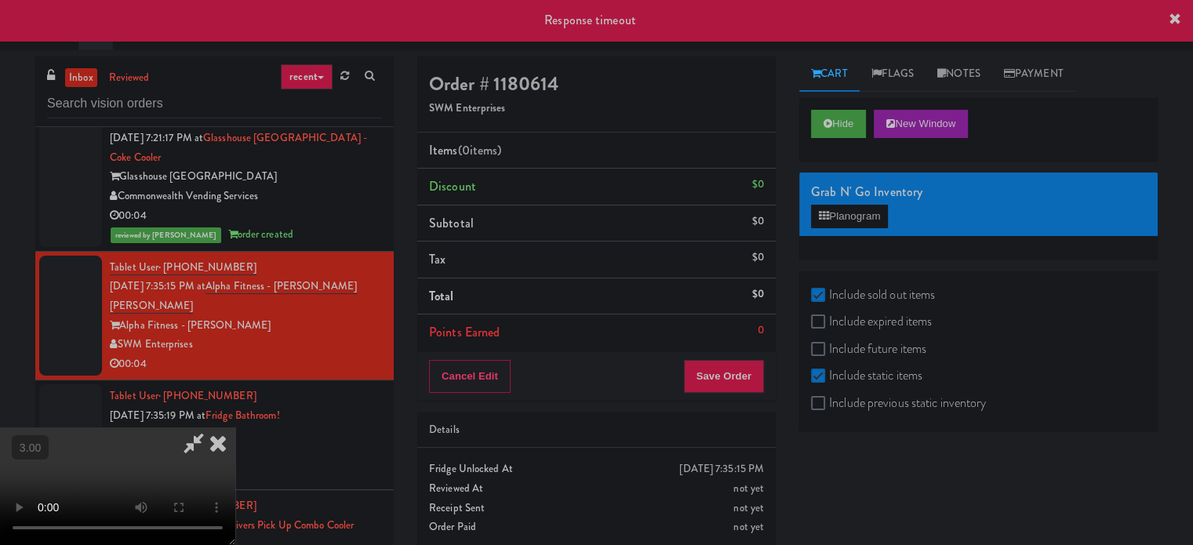
scroll to position [0, 0]
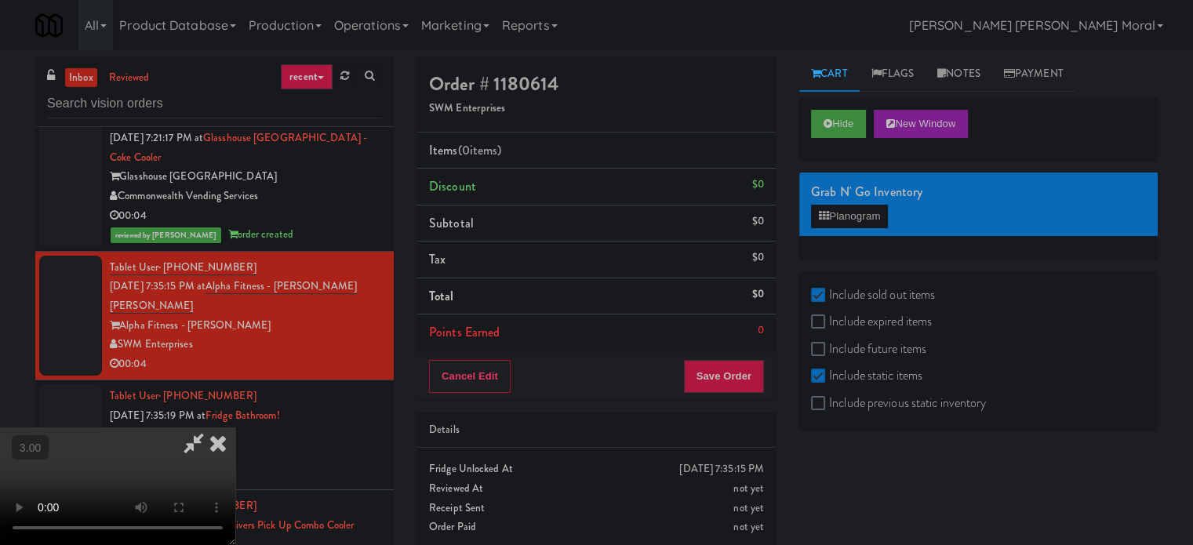
click at [235, 427] on icon at bounding box center [218, 442] width 35 height 31
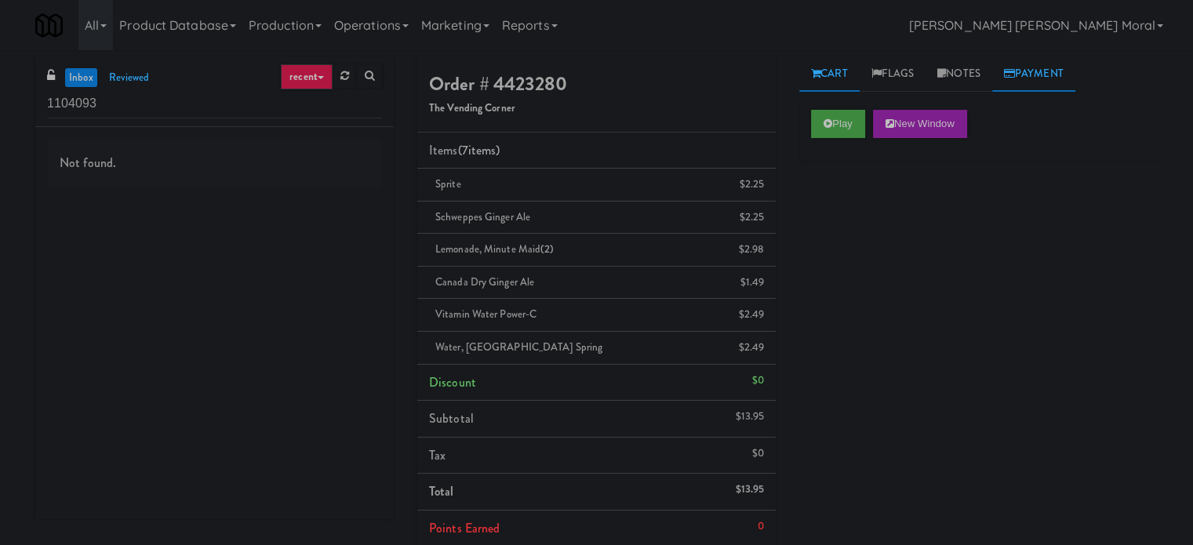
click at [1020, 81] on link "Payment" at bounding box center [1033, 73] width 83 height 35
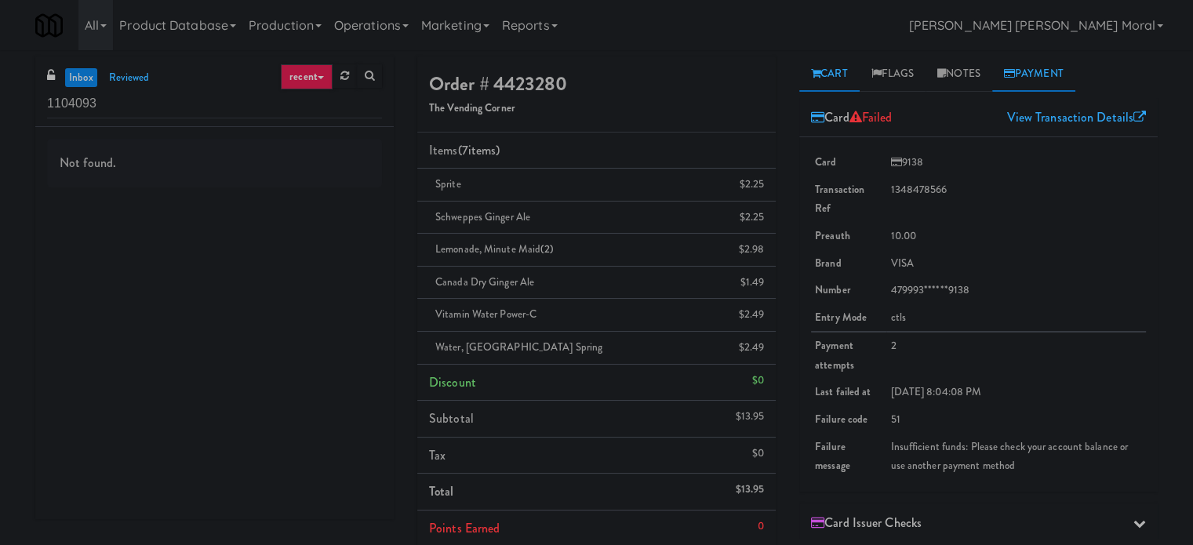
click at [831, 72] on link "Cart" at bounding box center [829, 73] width 60 height 35
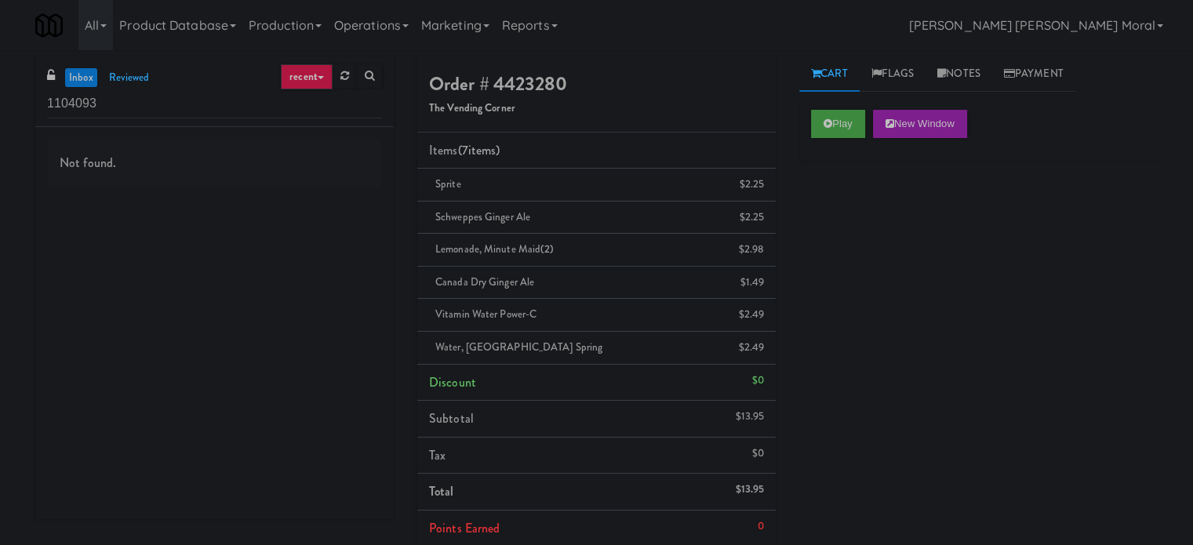
click at [844, 249] on div "Play New Window Primary Flag Clear Flag if unable to determine what was taken o…" at bounding box center [978, 392] width 358 height 588
click at [1018, 338] on div "Play New Window Primary Flag Clear Flag if unable to determine what was taken o…" at bounding box center [978, 392] width 358 height 588
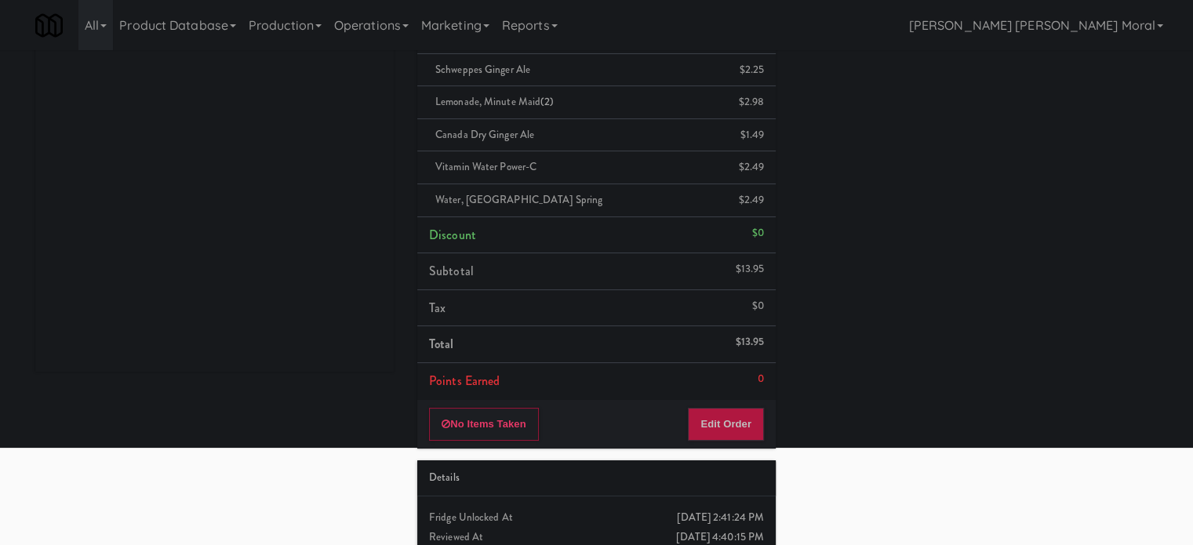
scroll to position [157, 0]
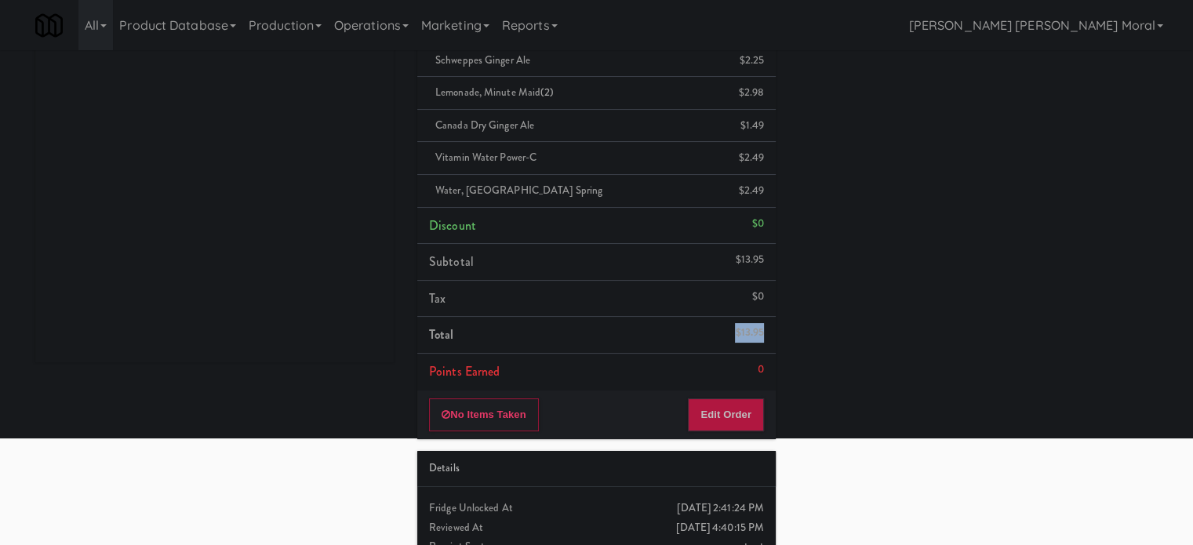
drag, startPoint x: 733, startPoint y: 330, endPoint x: 763, endPoint y: 338, distance: 30.8
click at [763, 338] on li "Total $13.95" at bounding box center [596, 335] width 358 height 37
copy li "$13.95"
click at [84, 242] on div "Not found." at bounding box center [214, 166] width 358 height 392
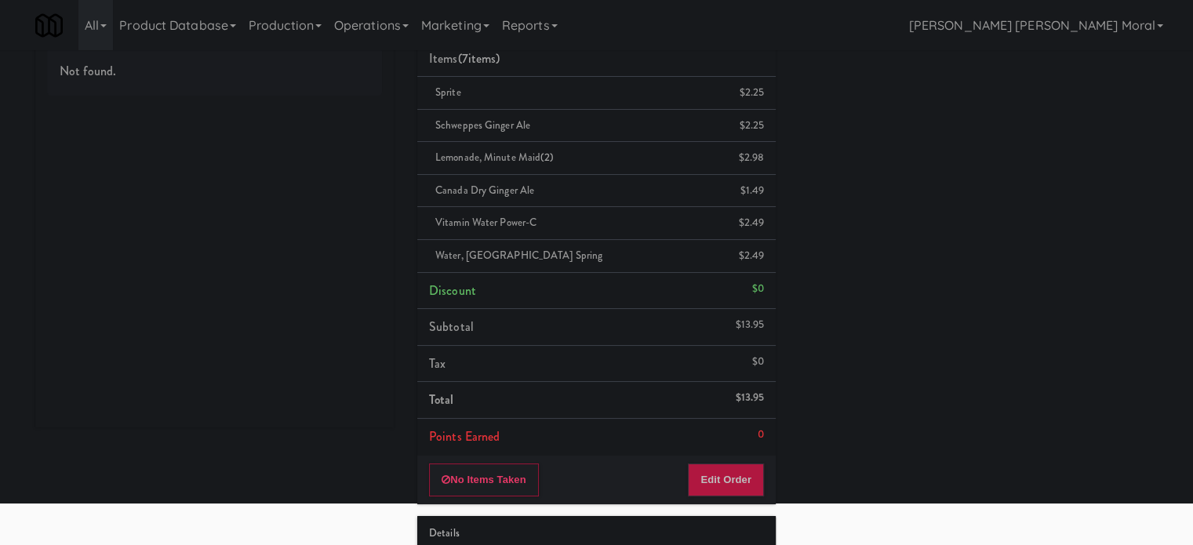
scroll to position [0, 0]
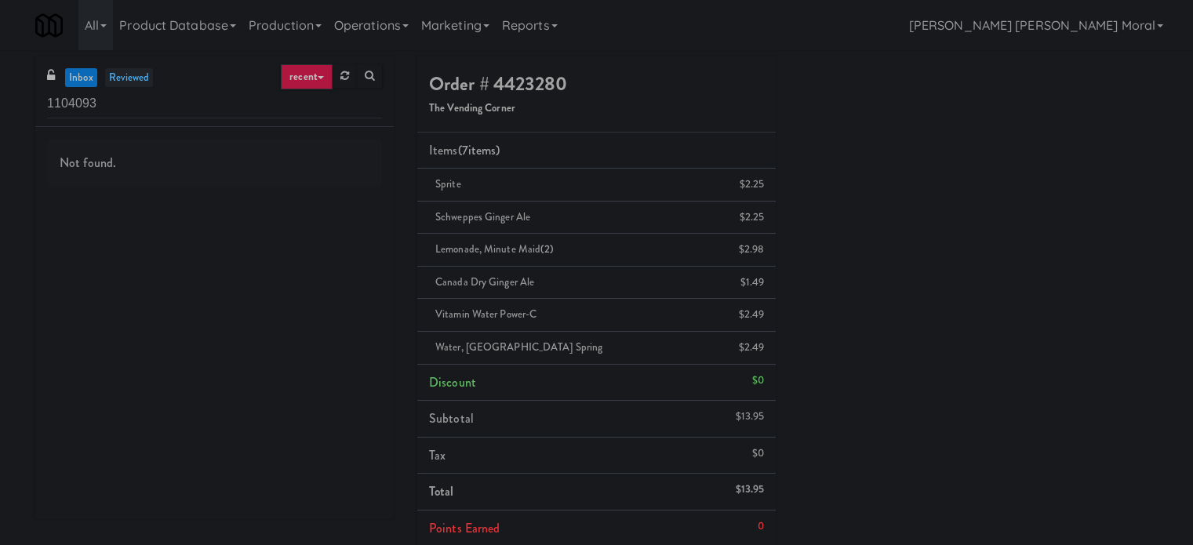
click at [145, 77] on link "reviewed" at bounding box center [129, 78] width 49 height 20
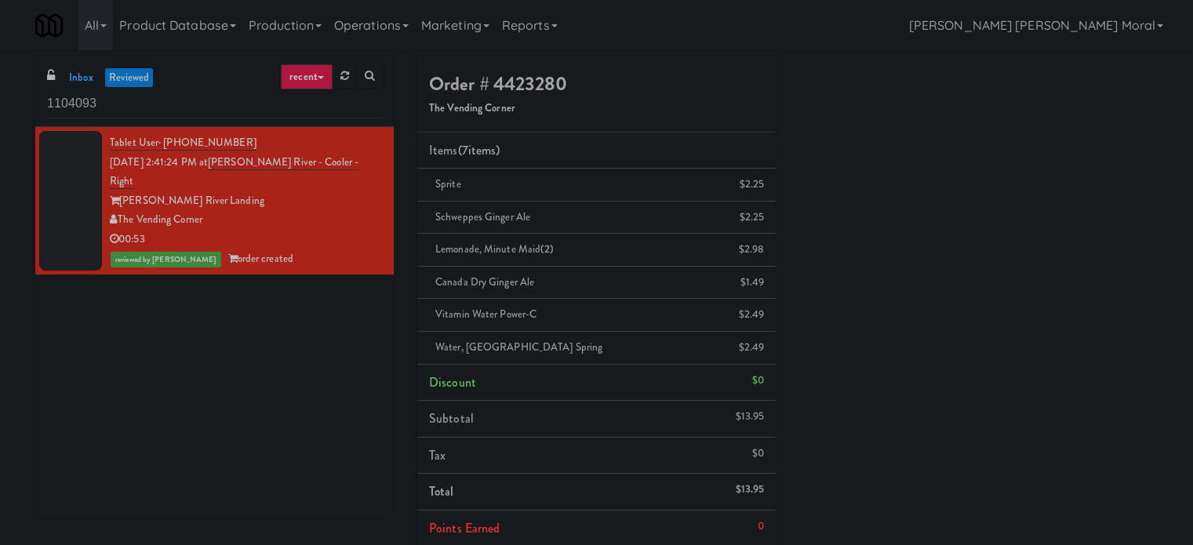
drag, startPoint x: 27, startPoint y: 328, endPoint x: 187, endPoint y: 243, distance: 181.7
click at [29, 325] on div "inbox reviewed recent all unclear take inventory issue suspicious failed recent…" at bounding box center [215, 293] width 382 height 474
drag, startPoint x: 231, startPoint y: 203, endPoint x: 119, endPoint y: 201, distance: 111.4
click at [119, 210] on div "The Vending Corner" at bounding box center [246, 220] width 272 height 20
copy div "The Vending Corner"
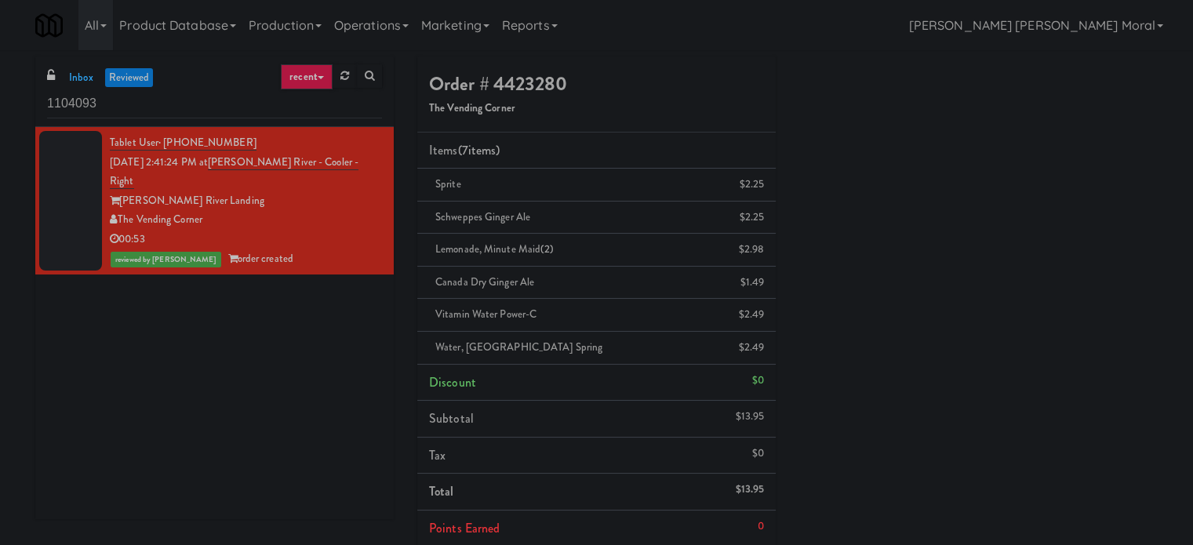
click at [111, 312] on div "Tablet User · (857) 222-1658 Sep 29, 2025 2:41:24 PM at Charles River - Cooler …" at bounding box center [214, 323] width 358 height 392
drag, startPoint x: 251, startPoint y: 138, endPoint x: 162, endPoint y: 144, distance: 89.6
click at [162, 144] on div "Tablet User · (857) 222-1658 Sep 29, 2025 2:41:24 PM at Charles River - Cooler …" at bounding box center [246, 200] width 272 height 135
drag, startPoint x: 150, startPoint y: 307, endPoint x: 213, endPoint y: 205, distance: 120.1
click at [150, 304] on div "Tablet User · (857) 222-1658 Sep 29, 2025 2:41:24 PM at Charles River - Cooler …" at bounding box center [214, 323] width 358 height 392
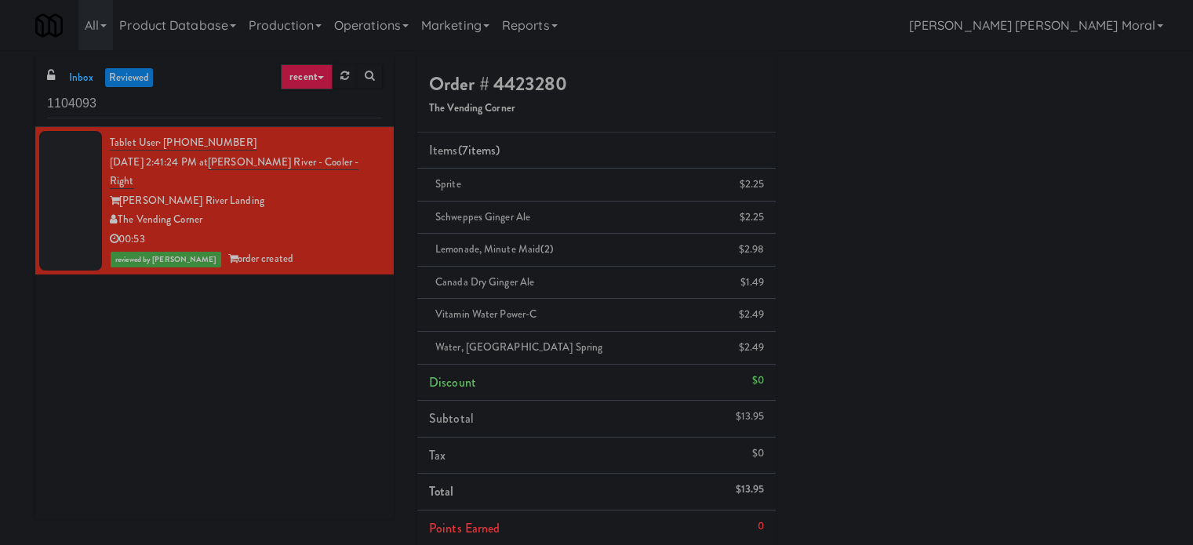
drag, startPoint x: 248, startPoint y: 143, endPoint x: 190, endPoint y: 145, distance: 58.1
click at [190, 145] on div "Tablet User · (857) 222-1658 Sep 29, 2025 2:41:24 PM at Charles River - Cooler …" at bounding box center [246, 200] width 272 height 135
drag, startPoint x: 216, startPoint y: 312, endPoint x: 332, endPoint y: 203, distance: 158.7
click at [216, 311] on div "Tablet User · (857) 222-1658 Sep 29, 2025 2:41:24 PM at Charles River - Cooler …" at bounding box center [214, 323] width 358 height 392
drag, startPoint x: 370, startPoint y: 161, endPoint x: 234, endPoint y: 162, distance: 136.5
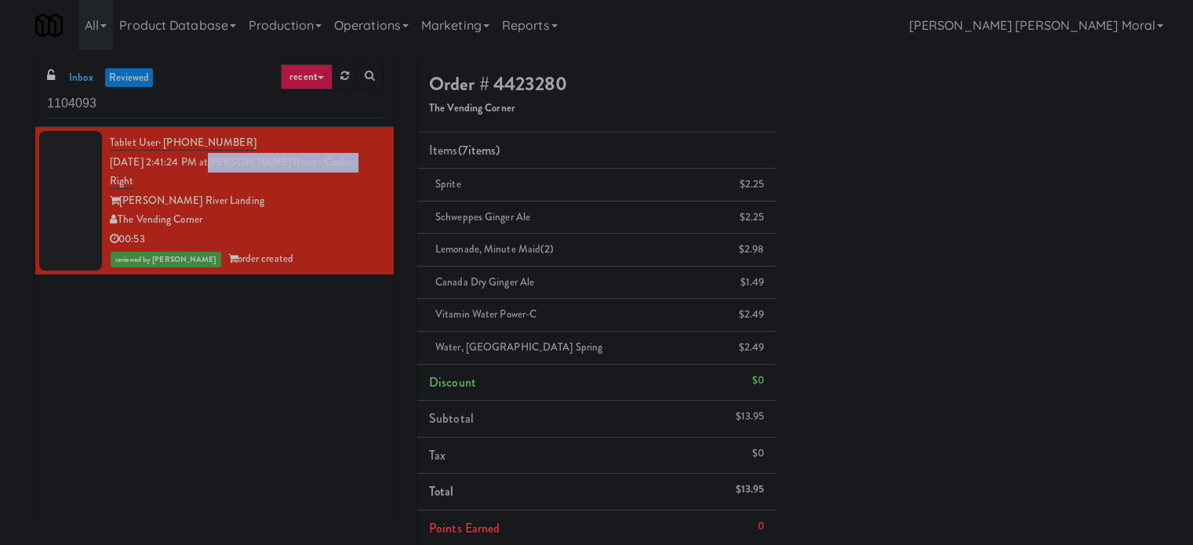
click at [234, 162] on li "Tablet User · (857) 222-1658 Sep 29, 2025 2:41:24 PM at Charles River - Cooler …" at bounding box center [214, 200] width 358 height 147
copy link "Charles River - Cooler - Right"
click at [145, 354] on div "Tablet User · (857) 222-1658 Sep 29, 2025 2:41:24 PM at Charles River - Cooler …" at bounding box center [214, 323] width 358 height 392
drag, startPoint x: 263, startPoint y: 141, endPoint x: 165, endPoint y: 150, distance: 98.4
click at [165, 150] on div "Tablet User · (857) 222-1658 Sep 29, 2025 2:41:24 PM at Charles River - Cooler …" at bounding box center [246, 200] width 272 height 135
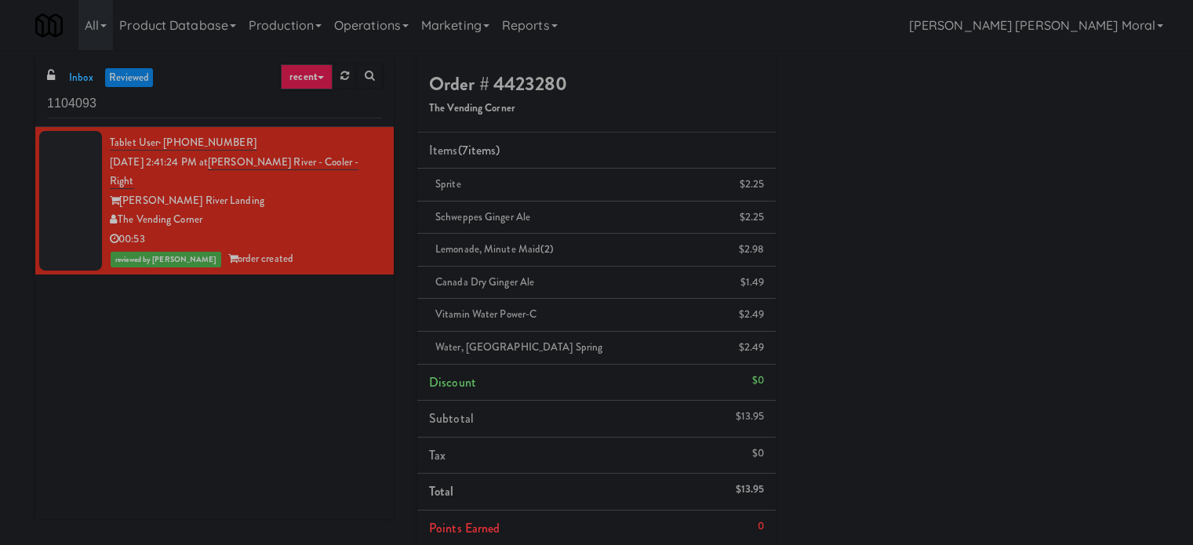
copy span "(857) 222-1658"
drag, startPoint x: 947, startPoint y: 211, endPoint x: 920, endPoint y: 220, distance: 29.0
click at [947, 211] on div "Play New Window Primary Flag Clear Flag if unable to determine what was taken o…" at bounding box center [978, 245] width 358 height 588
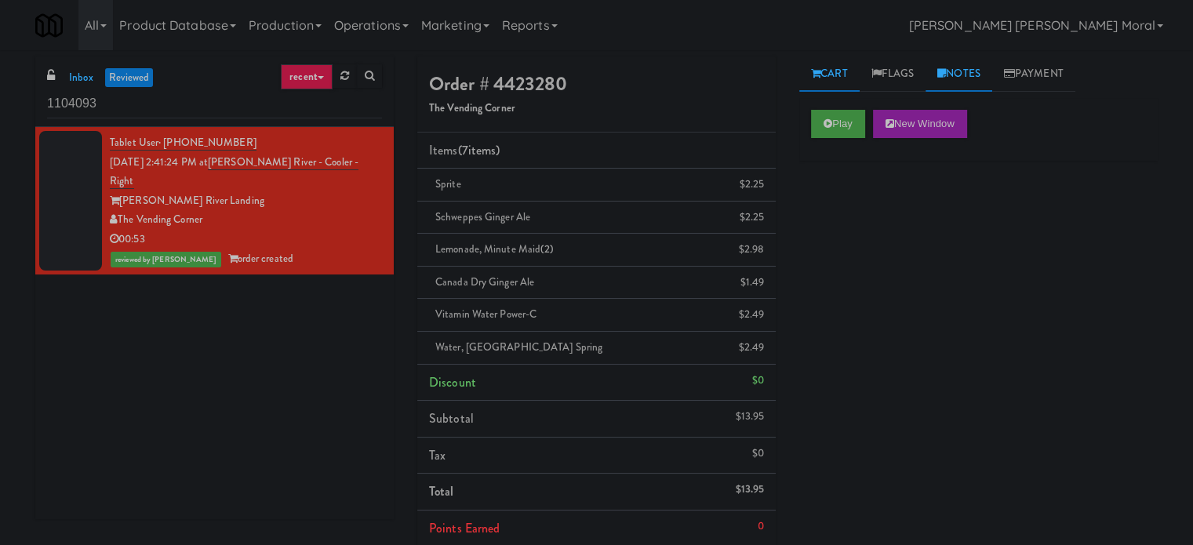
click at [969, 72] on link "Notes" at bounding box center [958, 73] width 67 height 35
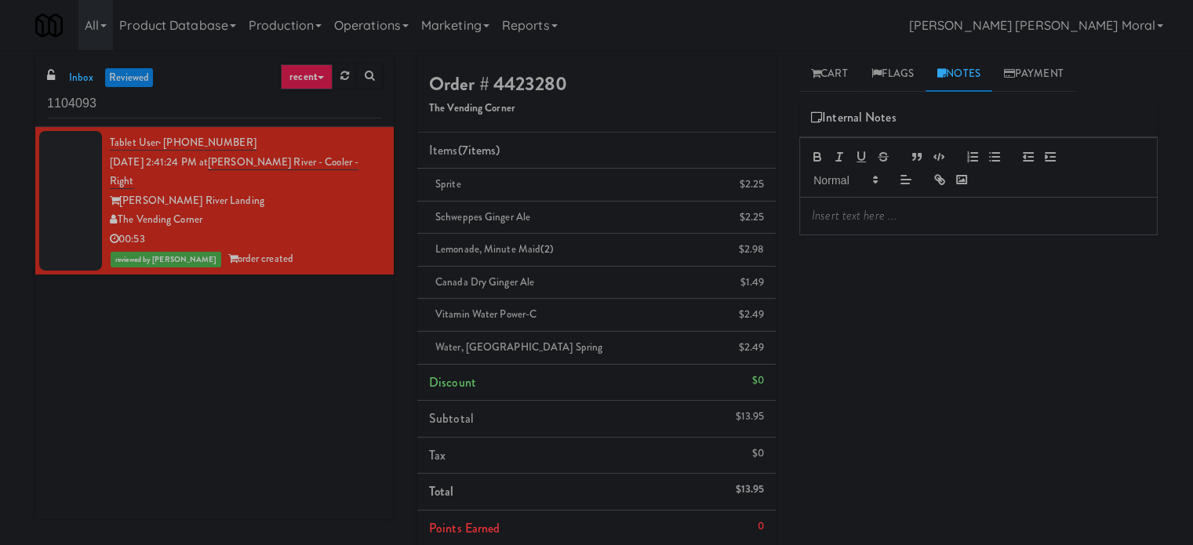
click at [892, 216] on p at bounding box center [978, 215] width 333 height 17
click at [944, 288] on div "Play New Window Primary Flag Clear Flag if unable to determine what was taken o…" at bounding box center [978, 392] width 358 height 588
click at [915, 216] on p at bounding box center [978, 215] width 333 height 17
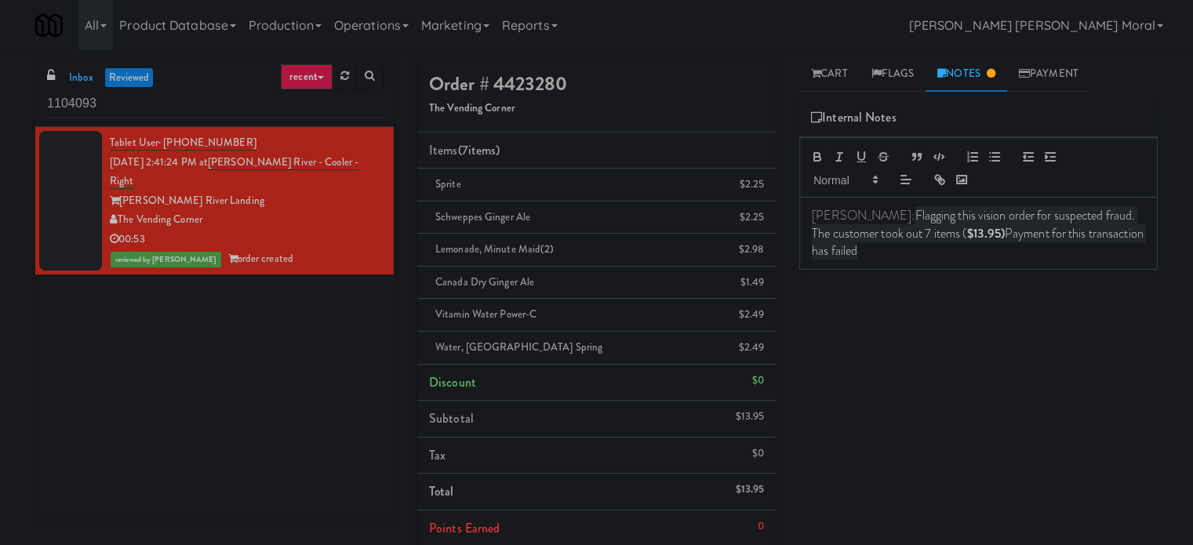
click at [941, 318] on div "Play New Window Primary Flag Clear Flag if unable to determine what was taken o…" at bounding box center [978, 392] width 358 height 588
drag, startPoint x: 941, startPoint y: 318, endPoint x: 941, endPoint y: 238, distance: 80.8
click at [941, 318] on div "Play New Window Primary Flag Clear Flag if unable to determine what was taken o…" at bounding box center [978, 392] width 358 height 588
click at [897, 81] on link "Flags" at bounding box center [892, 73] width 67 height 35
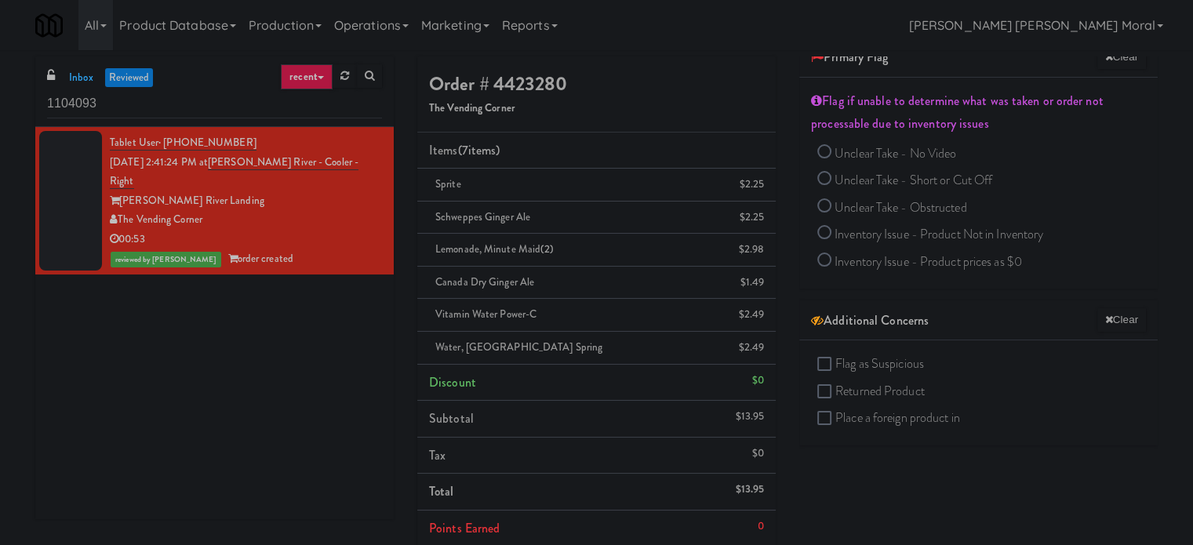
scroll to position [147, 0]
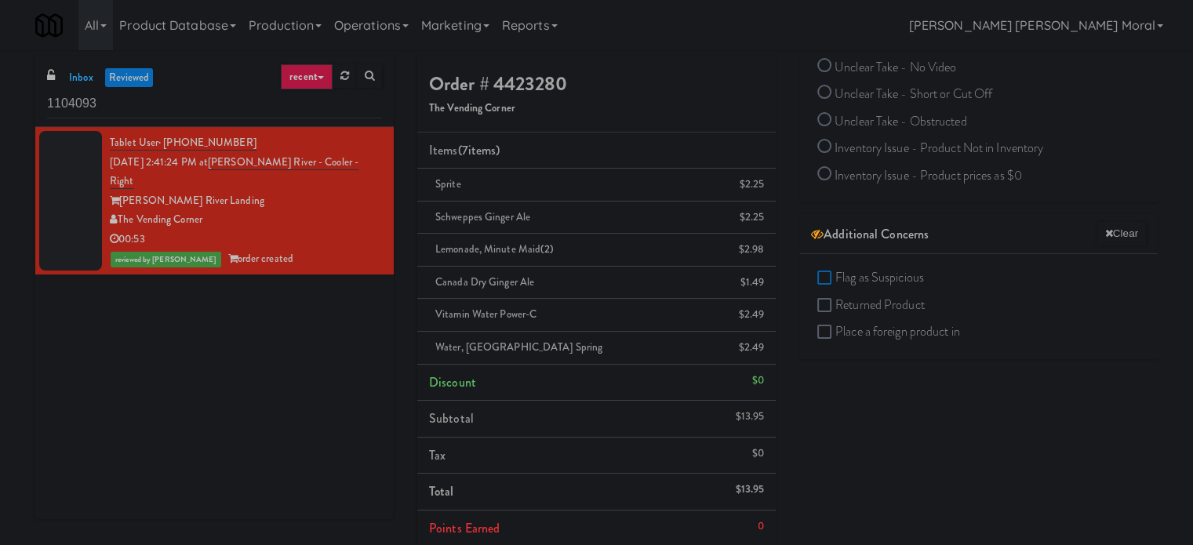
click at [829, 272] on input "Flag as Suspicious" at bounding box center [826, 278] width 18 height 13
checkbox input "true"
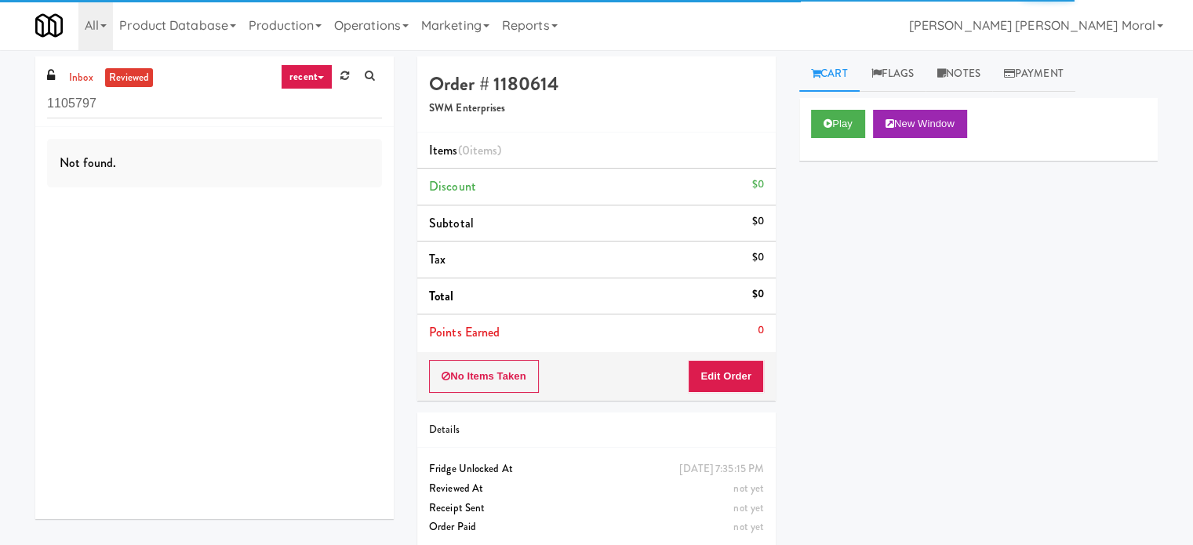
click at [0, 187] on div "inbox reviewed recent all unclear take inventory issue suspicious failed recent…" at bounding box center [596, 308] width 1193 height 504
drag, startPoint x: 131, startPoint y: 108, endPoint x: 0, endPoint y: 105, distance: 131.0
click at [0, 104] on div "inbox reviewed recent all unclear take inventory issue suspicious failed recent…" at bounding box center [596, 308] width 1193 height 504
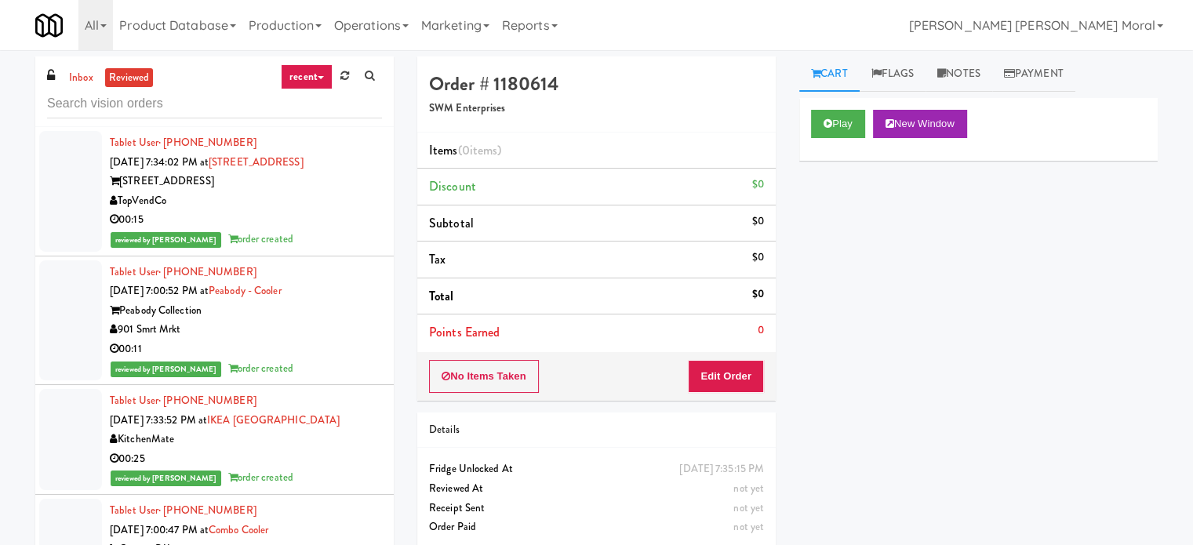
click at [299, 219] on div "00:15" at bounding box center [246, 220] width 272 height 20
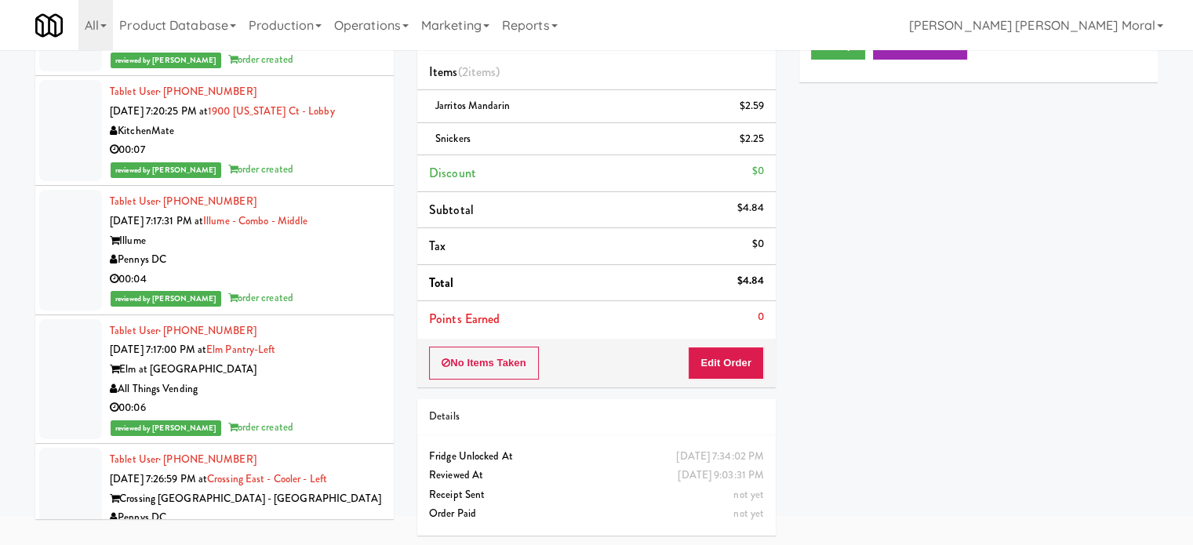
scroll to position [8412, 0]
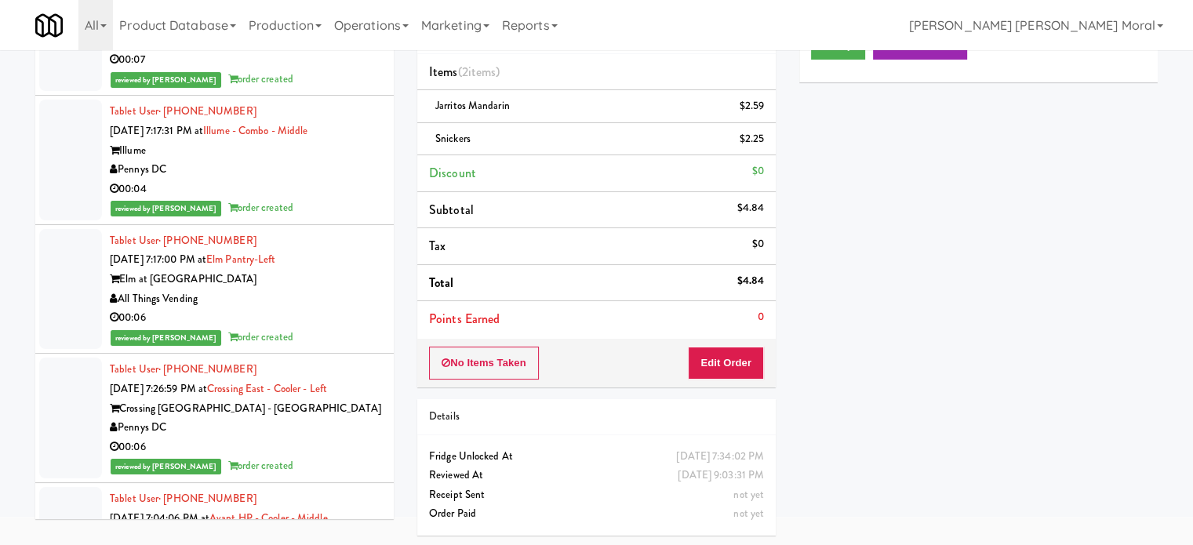
click at [318, 199] on div "00:04" at bounding box center [246, 190] width 272 height 20
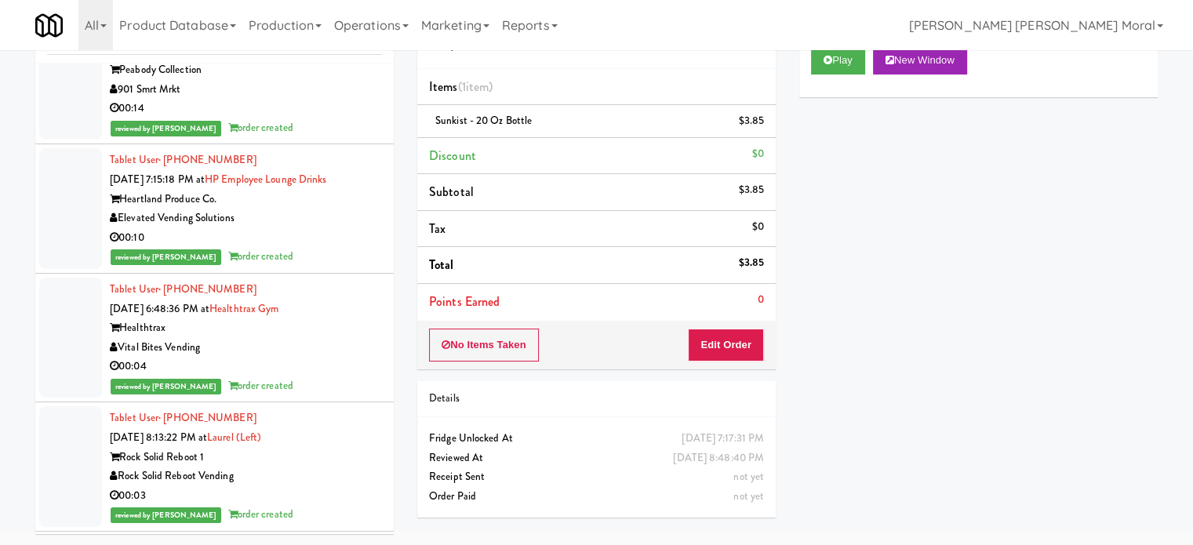
scroll to position [17923, 0]
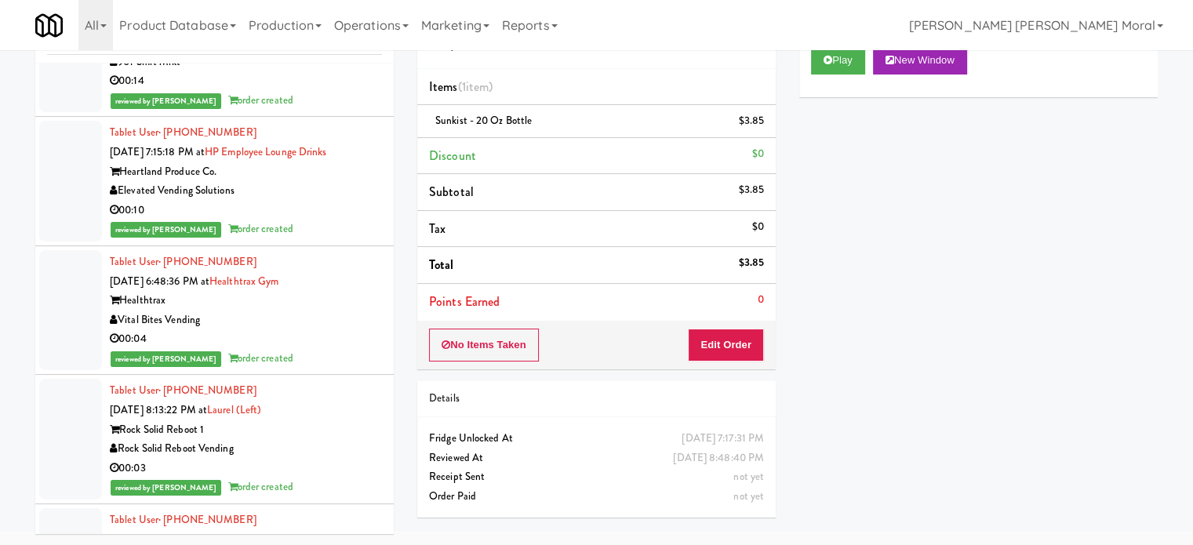
click at [311, 330] on div "Vital Bites Vending" at bounding box center [246, 321] width 272 height 20
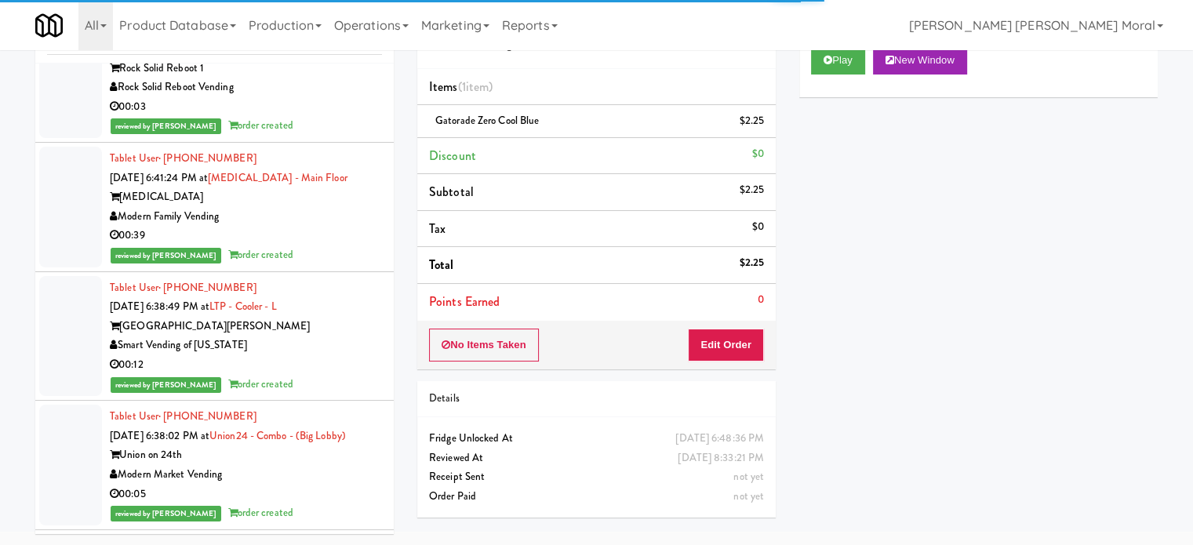
scroll to position [18315, 0]
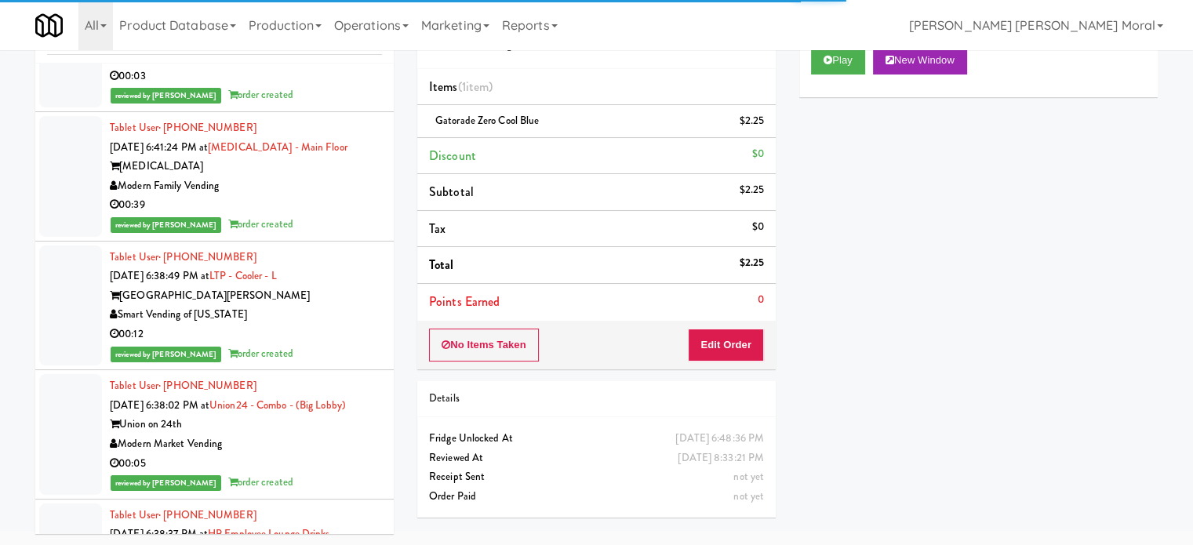
click at [329, 86] on div "00:03" at bounding box center [246, 77] width 272 height 20
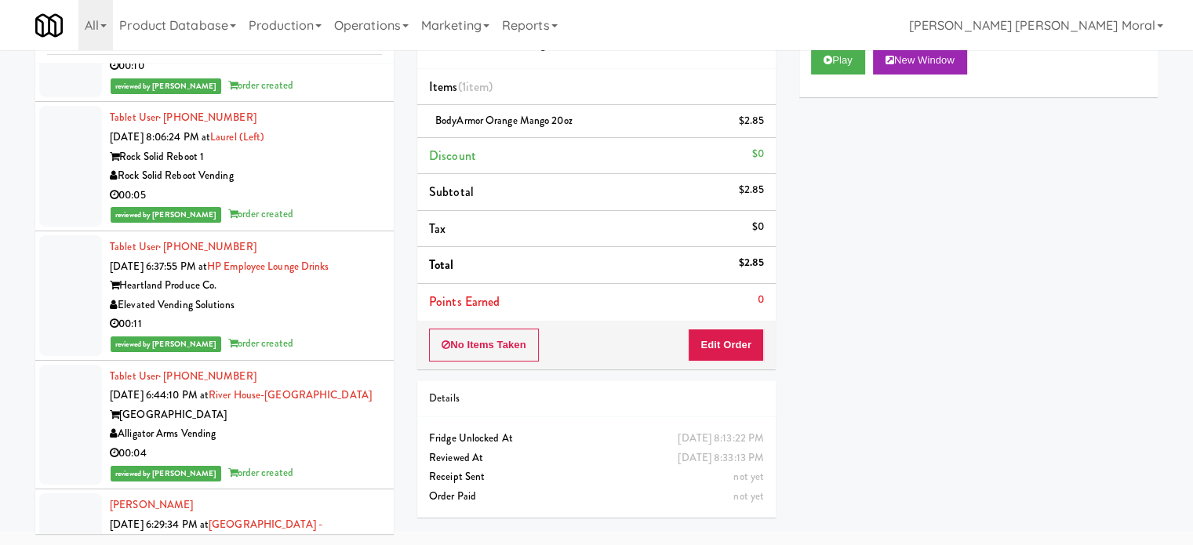
scroll to position [19178, 0]
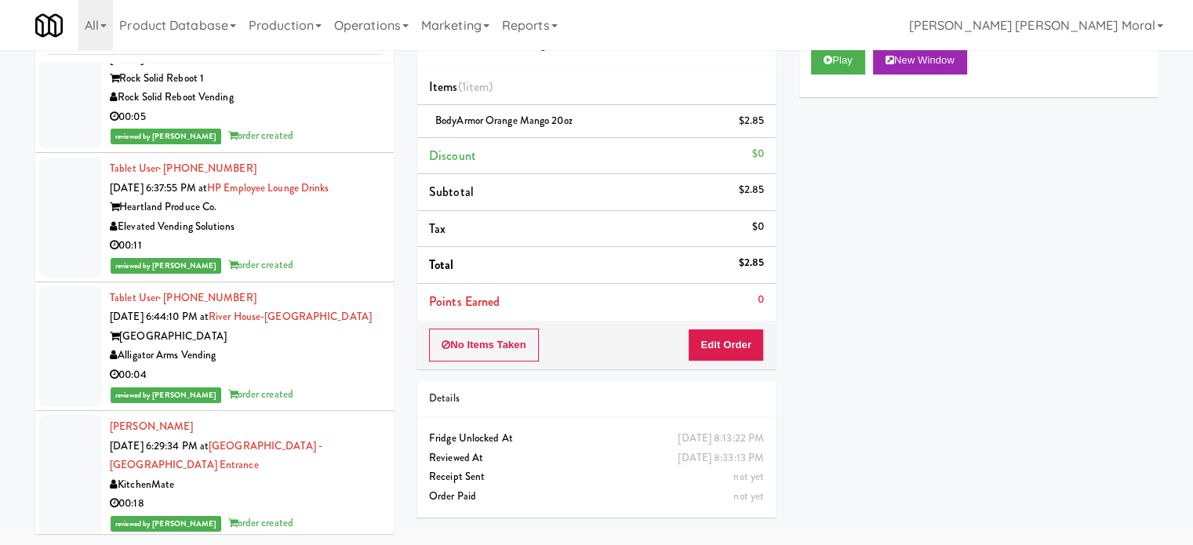
click at [326, 127] on div "00:05" at bounding box center [246, 117] width 272 height 20
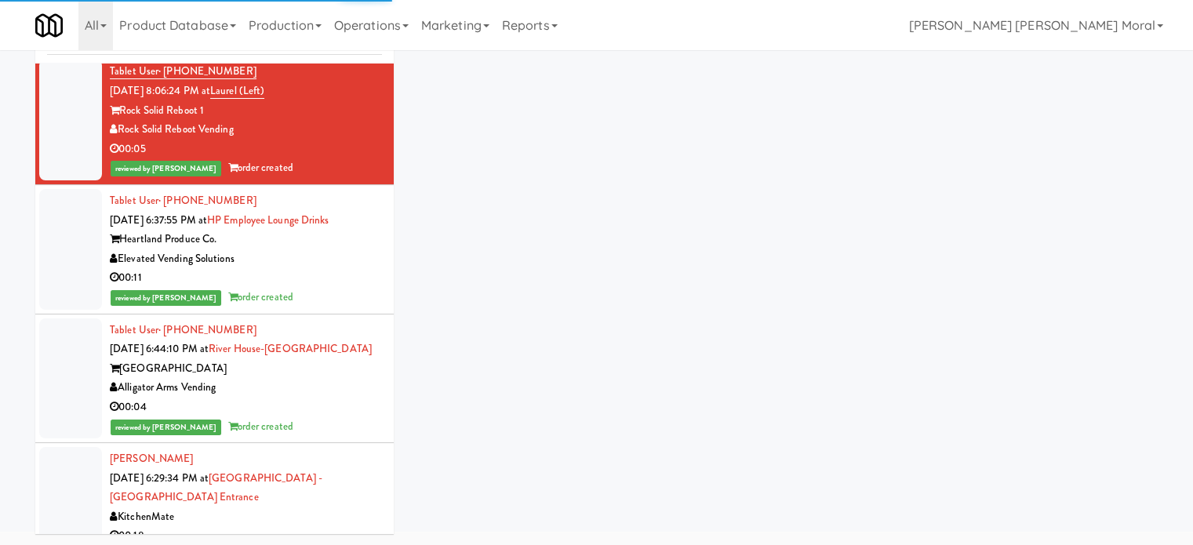
scroll to position [19099, 0]
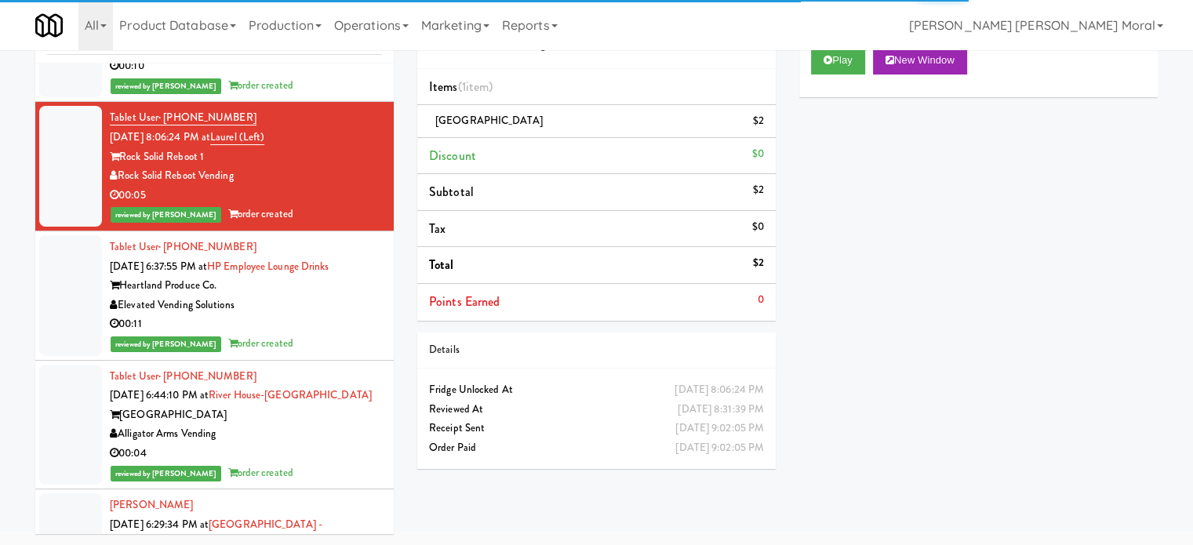
click at [894, 281] on div "Play New Window Primary Flag Clear Flag if unable to determine what was taken o…" at bounding box center [978, 329] width 358 height 588
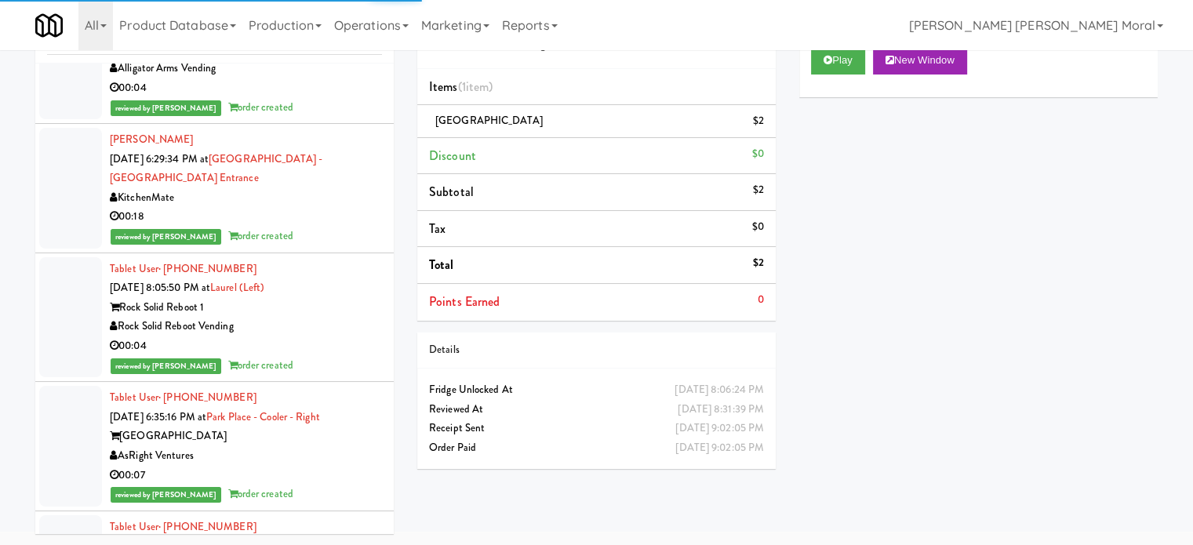
scroll to position [19570, 0]
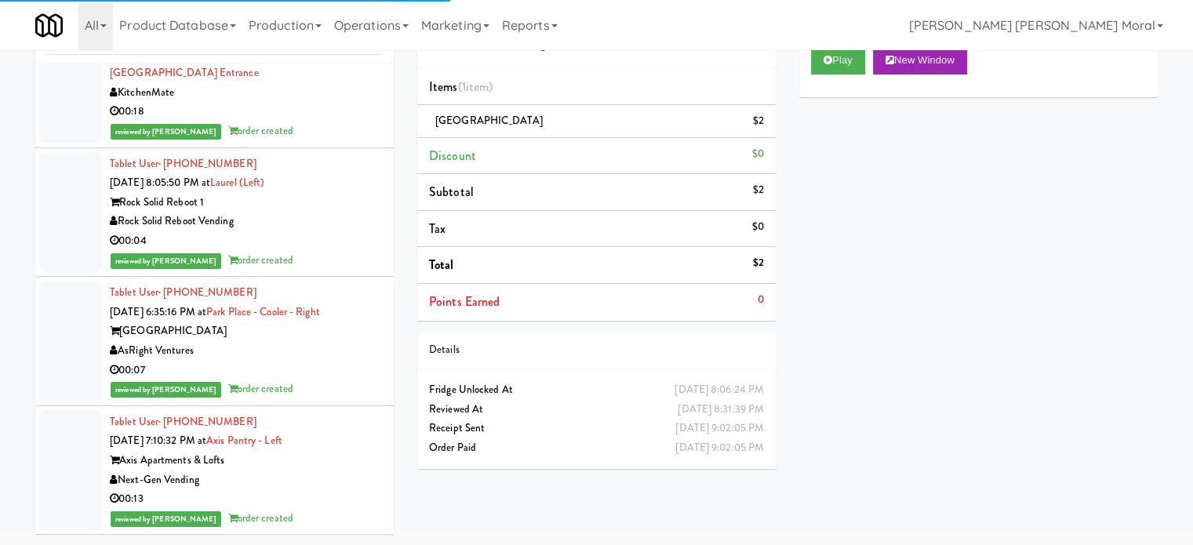
click at [314, 231] on div "Rock Solid Reboot Vending" at bounding box center [246, 222] width 272 height 20
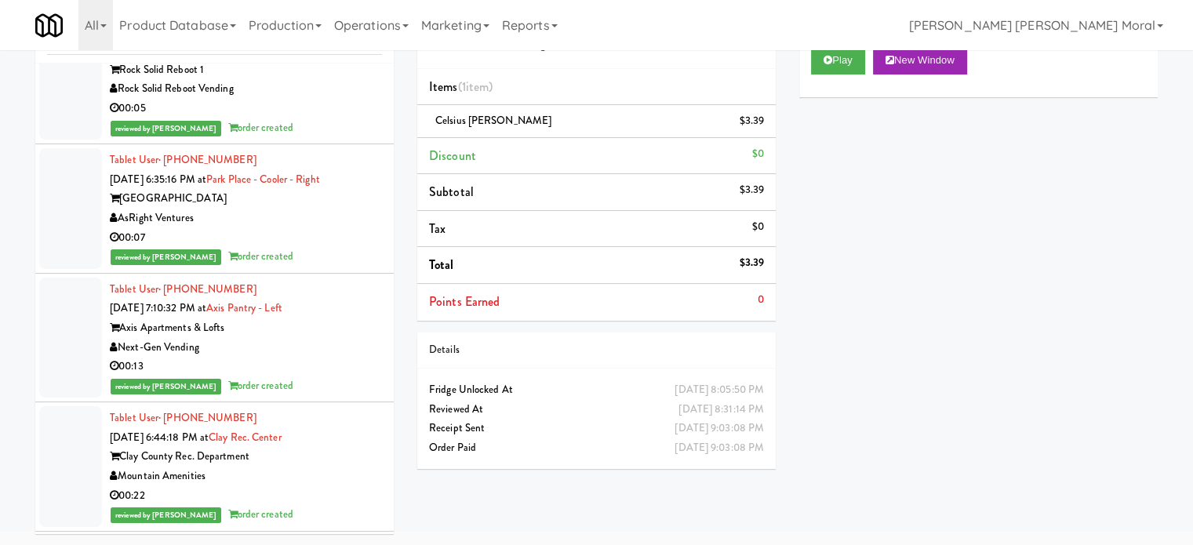
scroll to position [20511, 0]
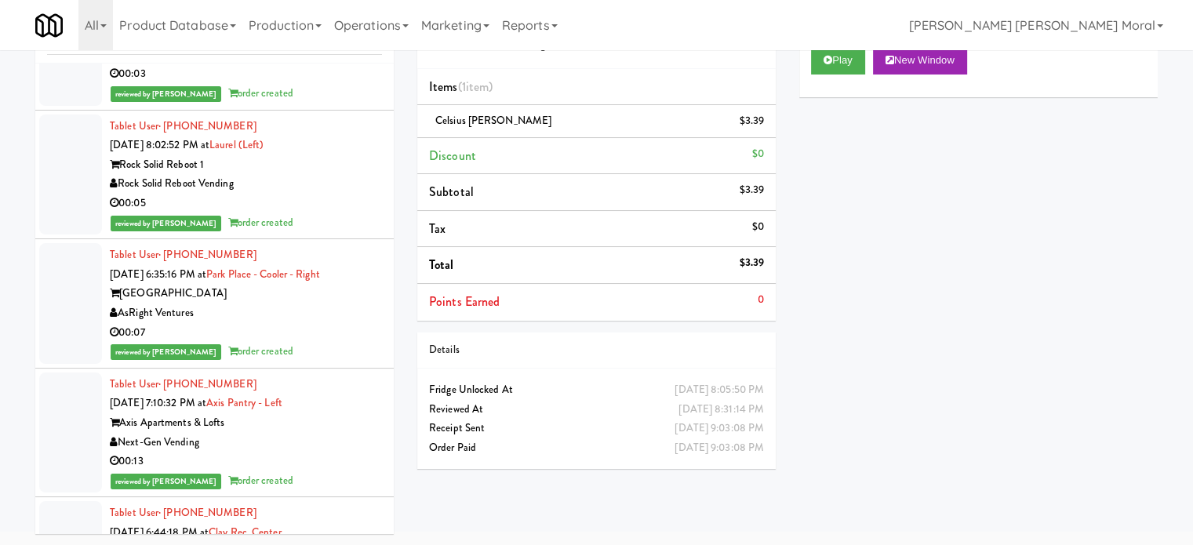
click at [292, 213] on div "00:05" at bounding box center [246, 204] width 272 height 20
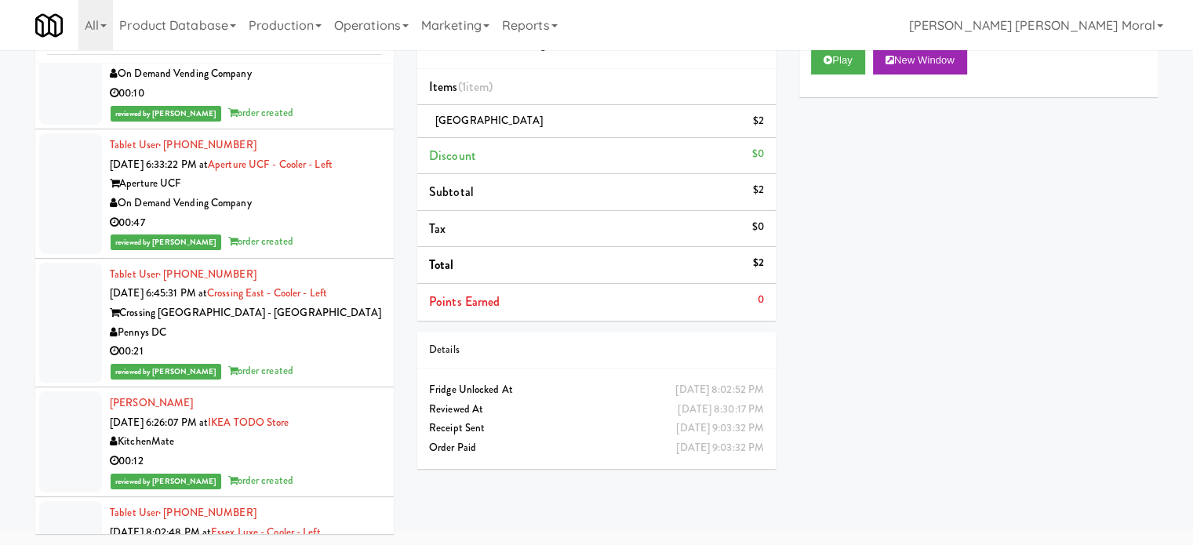
scroll to position [22686, 0]
click at [312, 103] on div "00:10" at bounding box center [246, 93] width 272 height 20
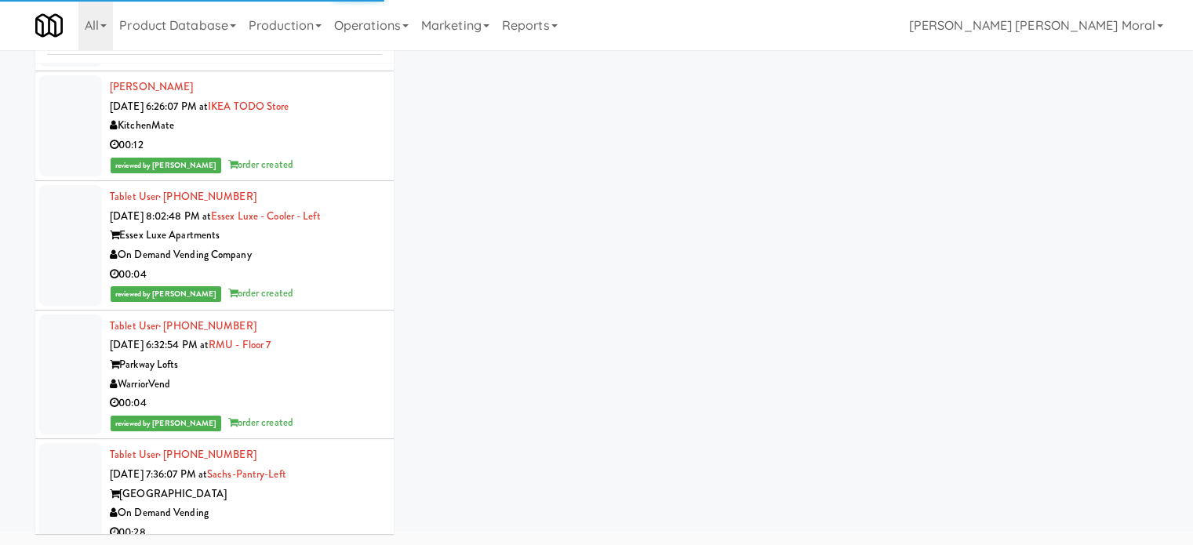
scroll to position [23078, 0]
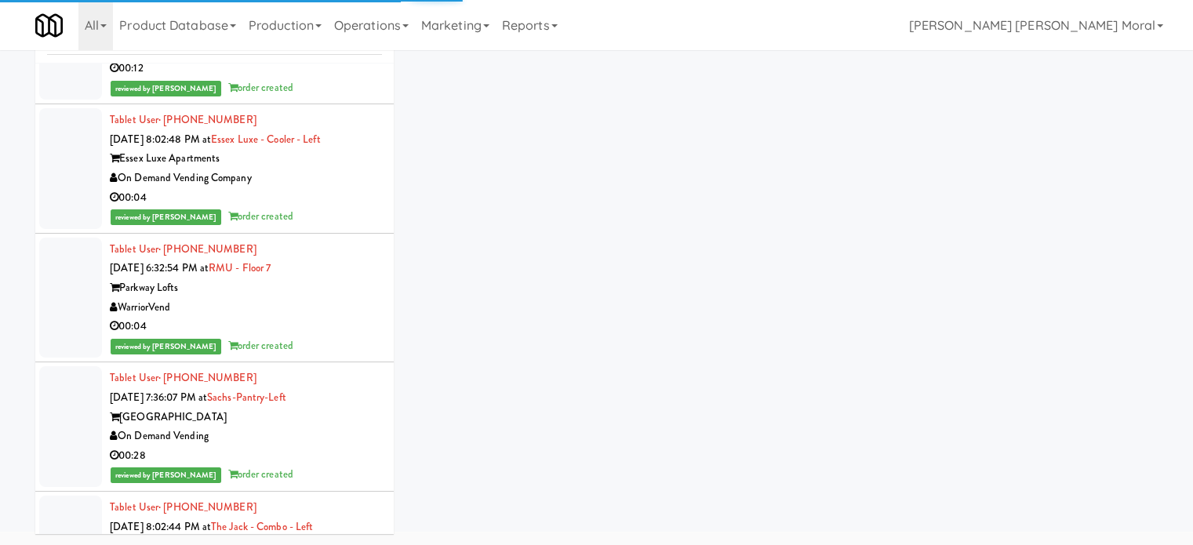
click at [302, 208] on div "00:04" at bounding box center [246, 198] width 272 height 20
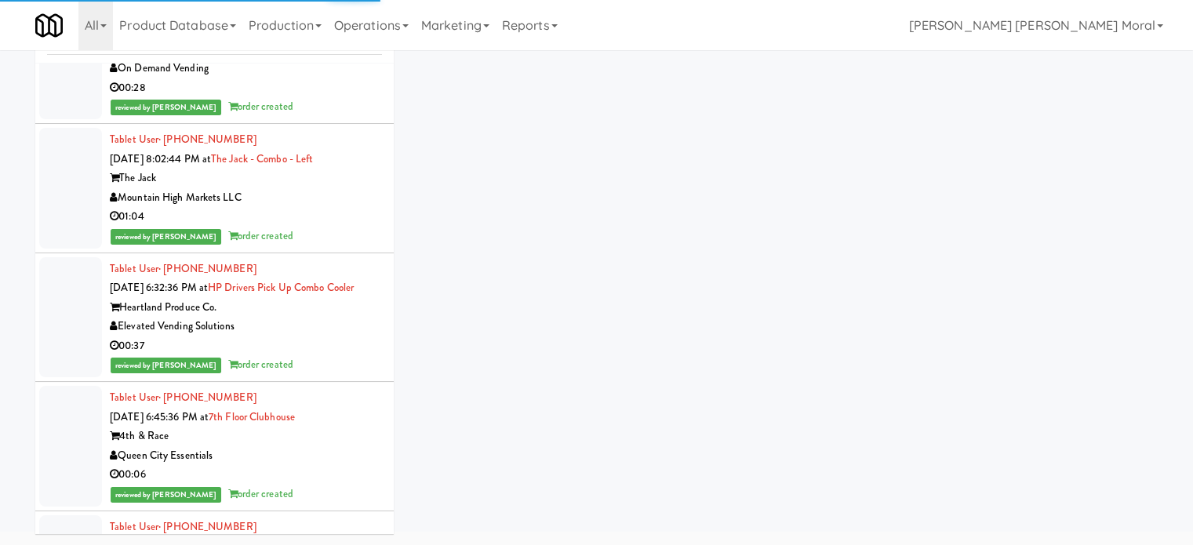
scroll to position [23549, 0]
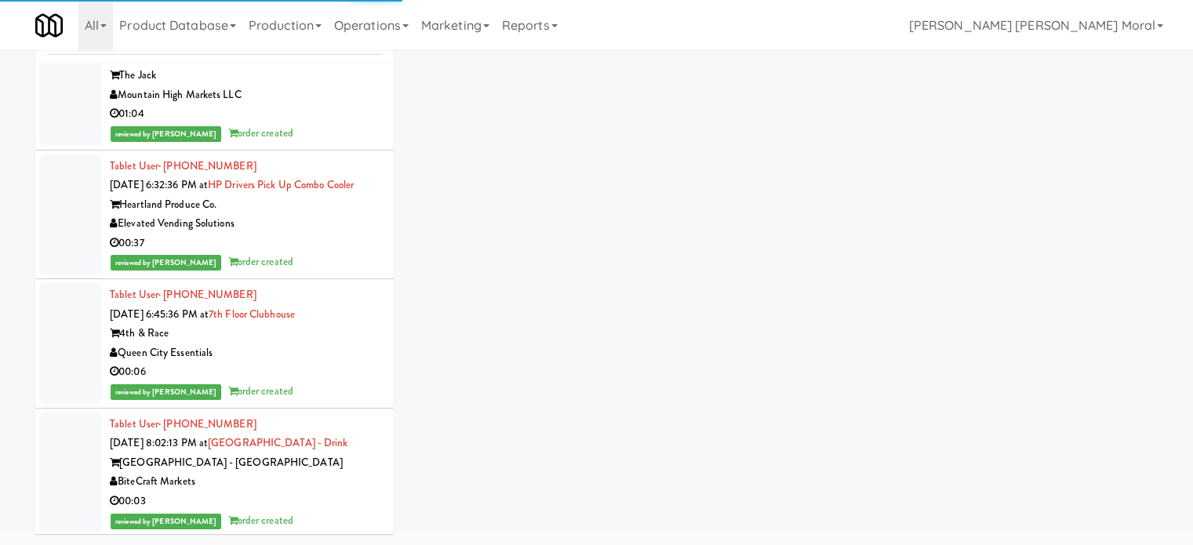
click at [323, 124] on div "01:04" at bounding box center [246, 114] width 272 height 20
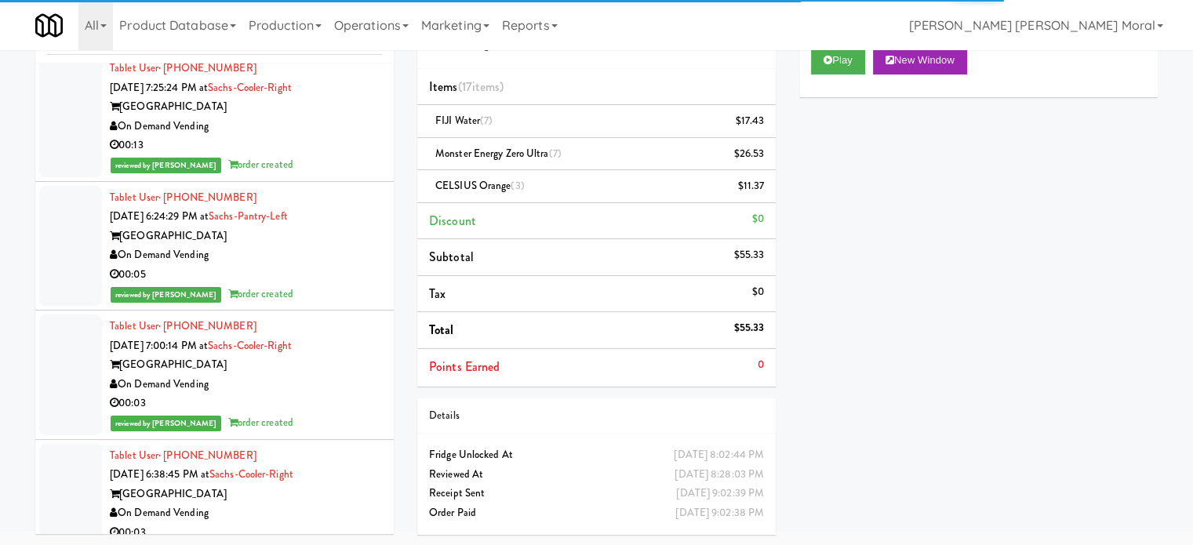
scroll to position [27694, 0]
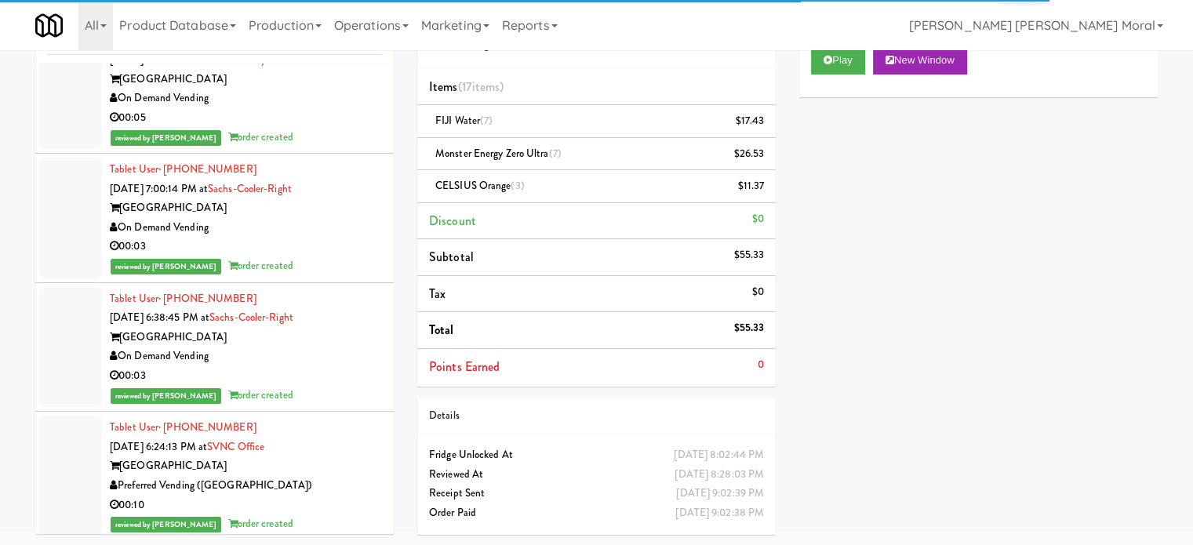
click at [339, 128] on div "00:05" at bounding box center [246, 118] width 272 height 20
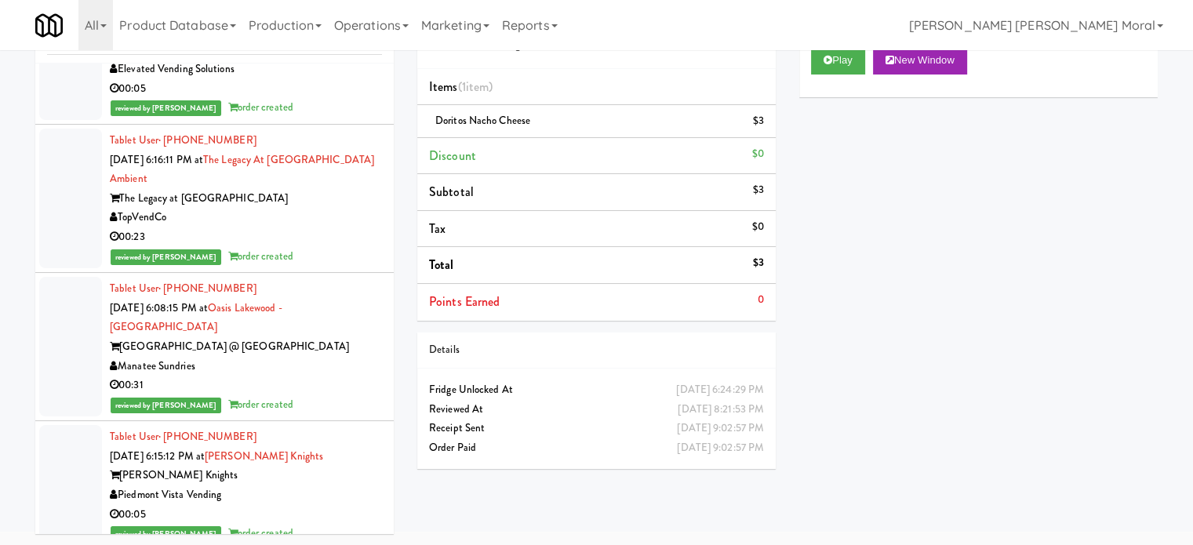
scroll to position [32284, 0]
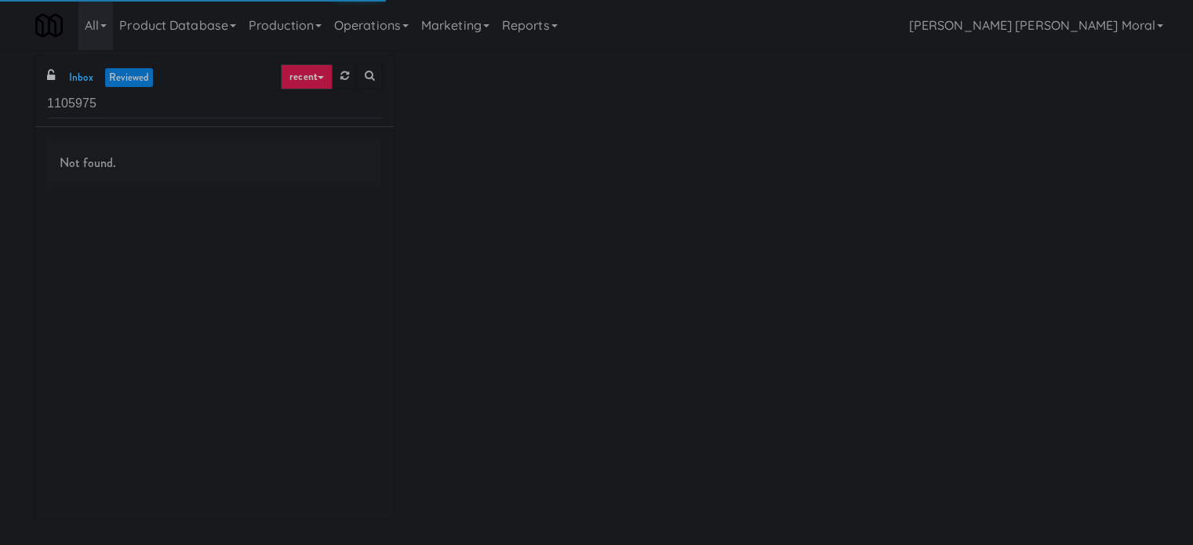
drag, startPoint x: 117, startPoint y: 104, endPoint x: 0, endPoint y: 90, distance: 117.6
click at [0, 90] on div "inbox reviewed recent all unclear take inventory issue suspicious failed recent…" at bounding box center [596, 293] width 1193 height 474
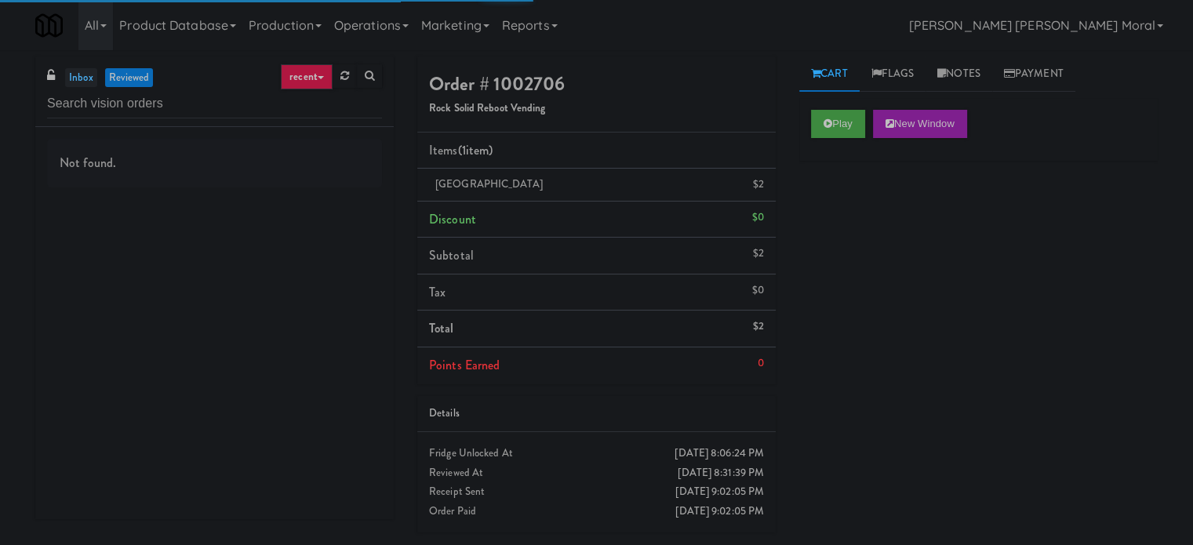
click at [86, 74] on link "inbox" at bounding box center [81, 78] width 32 height 20
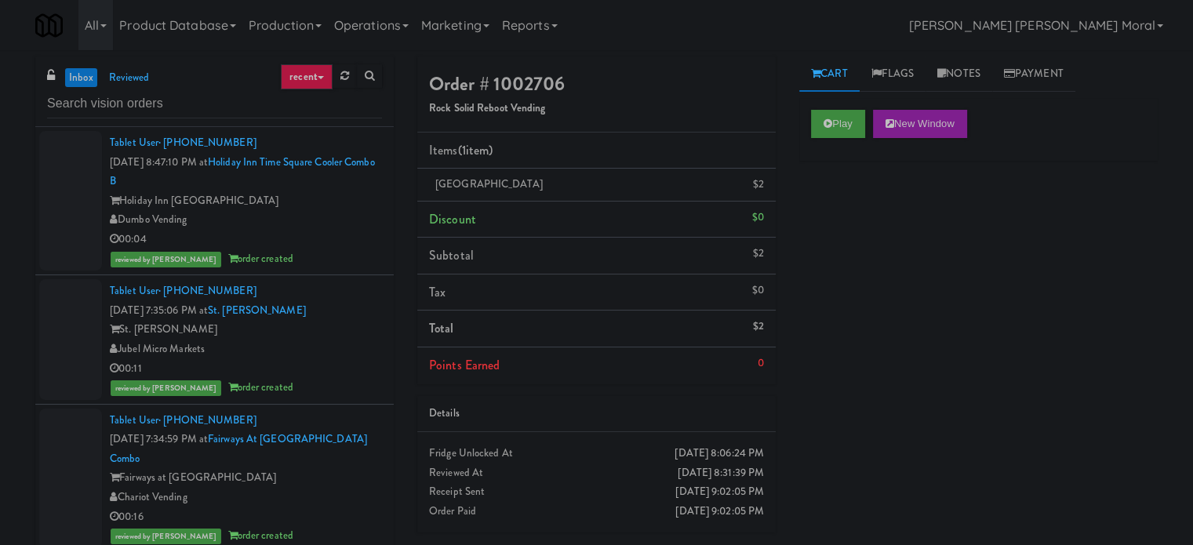
click at [325, 212] on div "Dumbo Vending" at bounding box center [246, 220] width 272 height 20
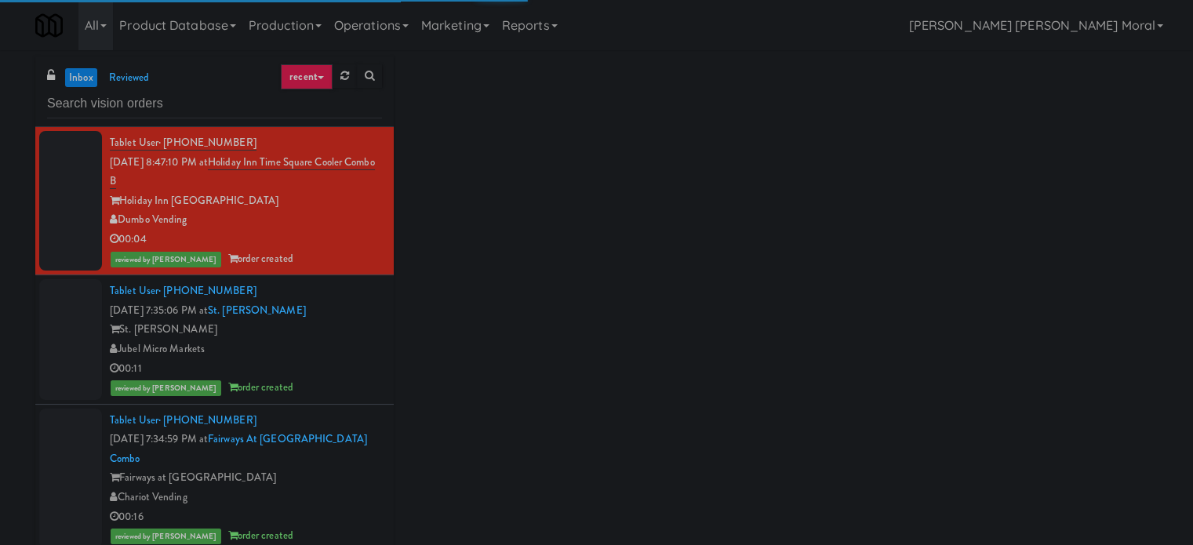
click at [86, 69] on link "inbox" at bounding box center [81, 78] width 32 height 20
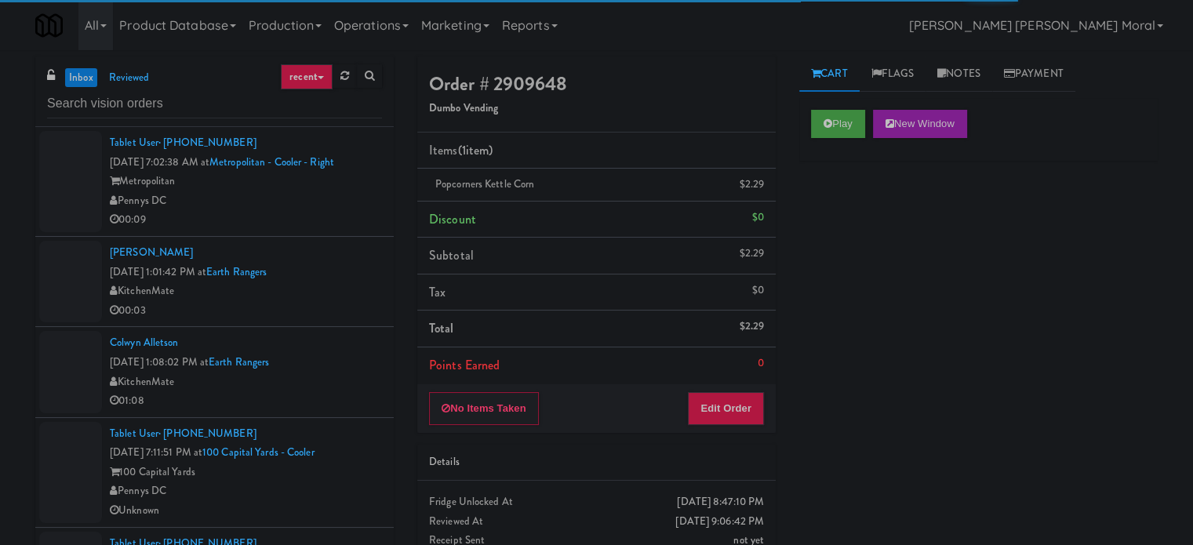
drag, startPoint x: 0, startPoint y: 311, endPoint x: 119, endPoint y: 280, distance: 123.3
click at [0, 311] on div "inbox reviewed recent all unclear take inventory issue suspicious failed recent…" at bounding box center [596, 332] width 1193 height 553
click at [0, 266] on div "inbox reviewed recent all unclear take inventory issue suspicious failed recent…" at bounding box center [596, 332] width 1193 height 553
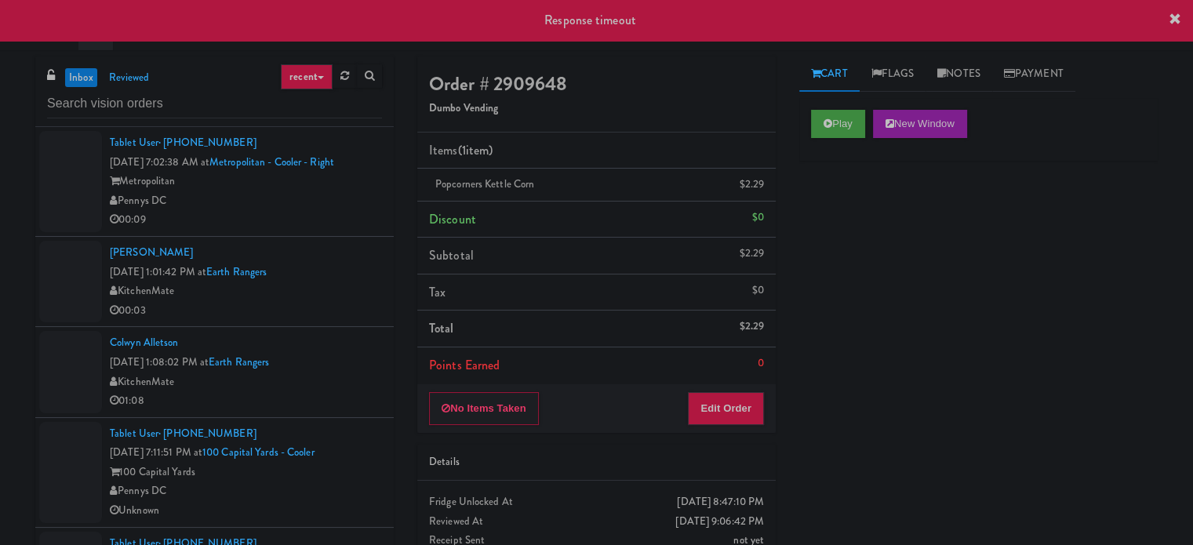
click at [0, 278] on div "inbox reviewed recent all unclear take inventory issue suspicious failed recent…" at bounding box center [596, 332] width 1193 height 553
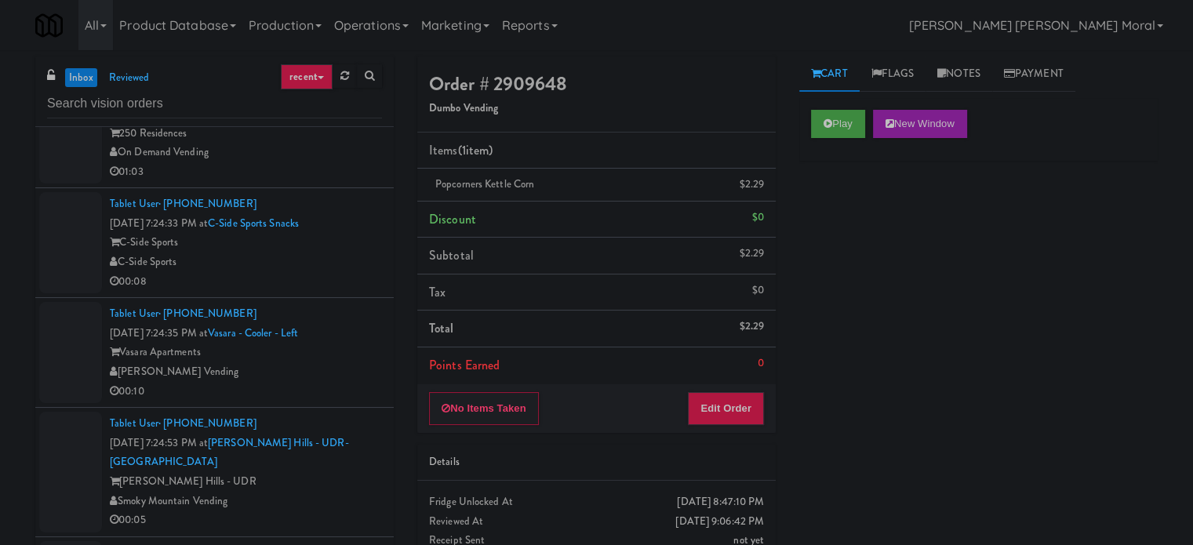
scroll to position [2588, 0]
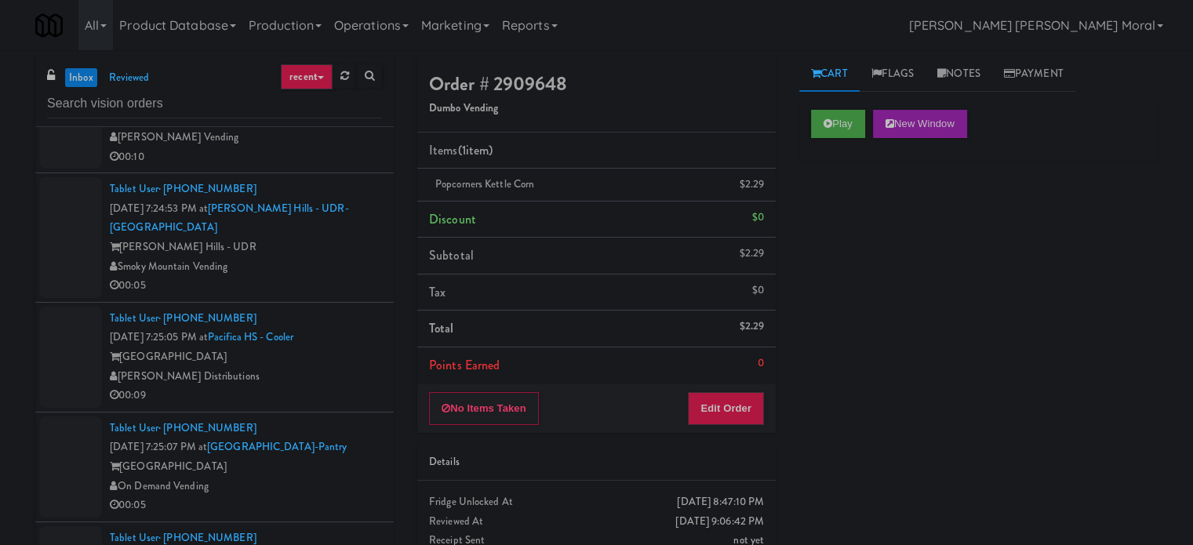
click at [326, 405] on div "00:09" at bounding box center [246, 396] width 272 height 20
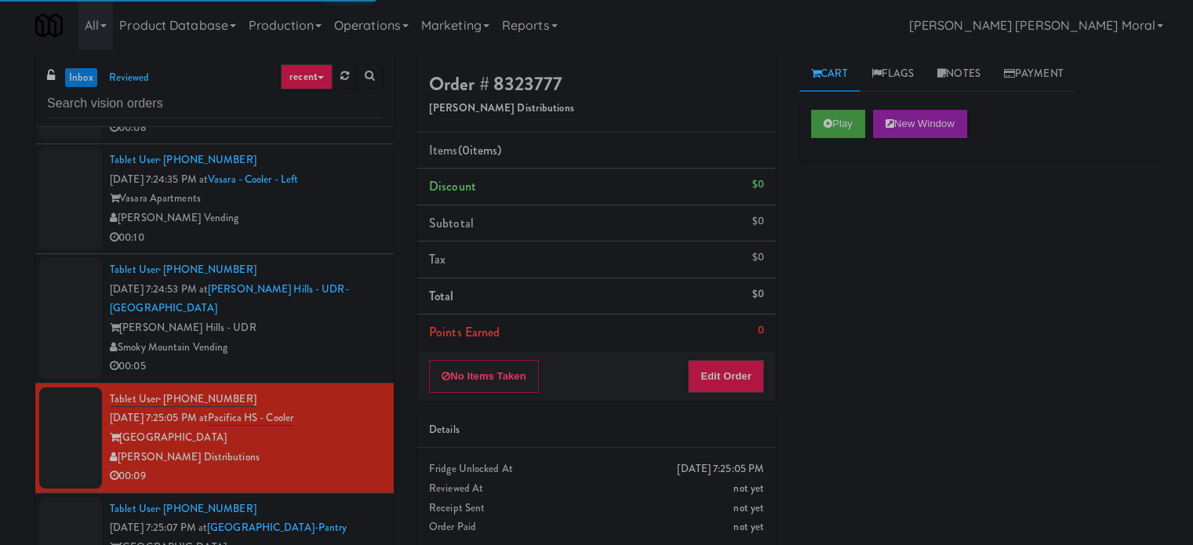
scroll to position [2509, 0]
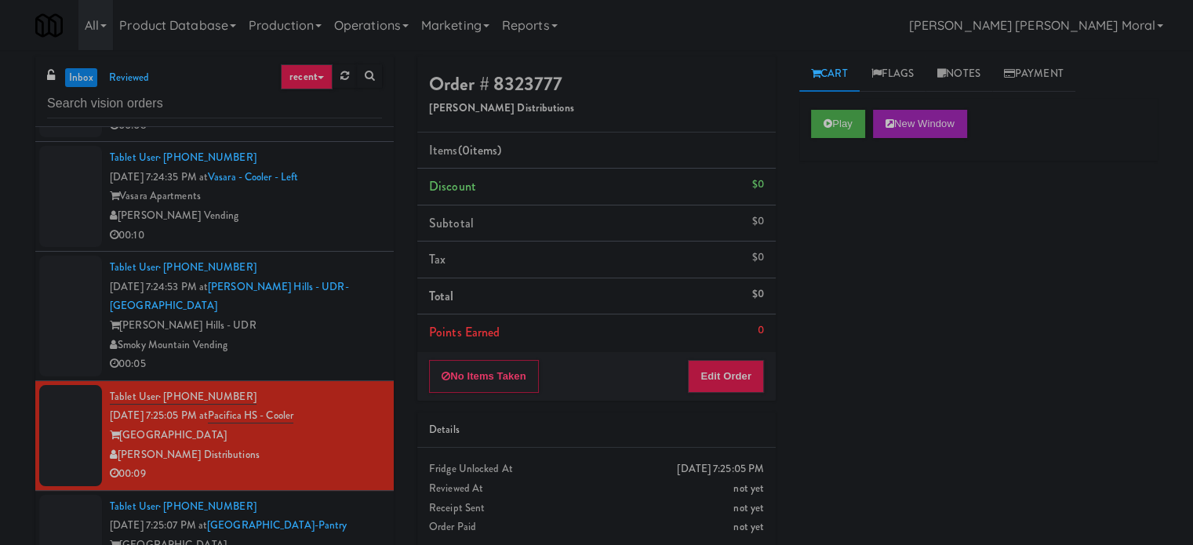
click at [0, 271] on div "inbox reviewed recent all unclear take inventory issue suspicious failed recent…" at bounding box center [596, 332] width 1193 height 553
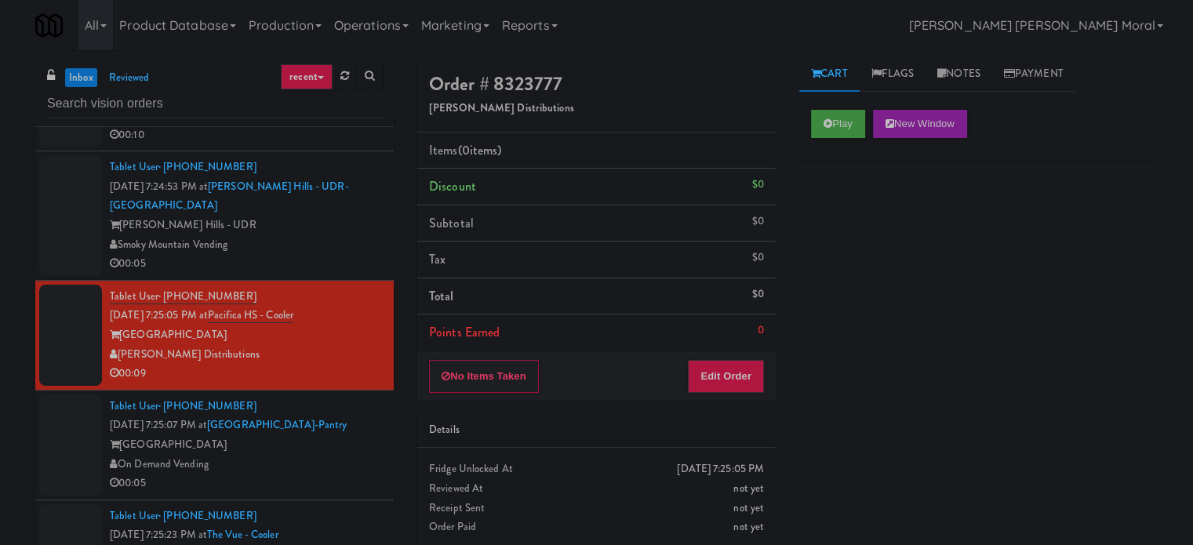
scroll to position [2745, 0]
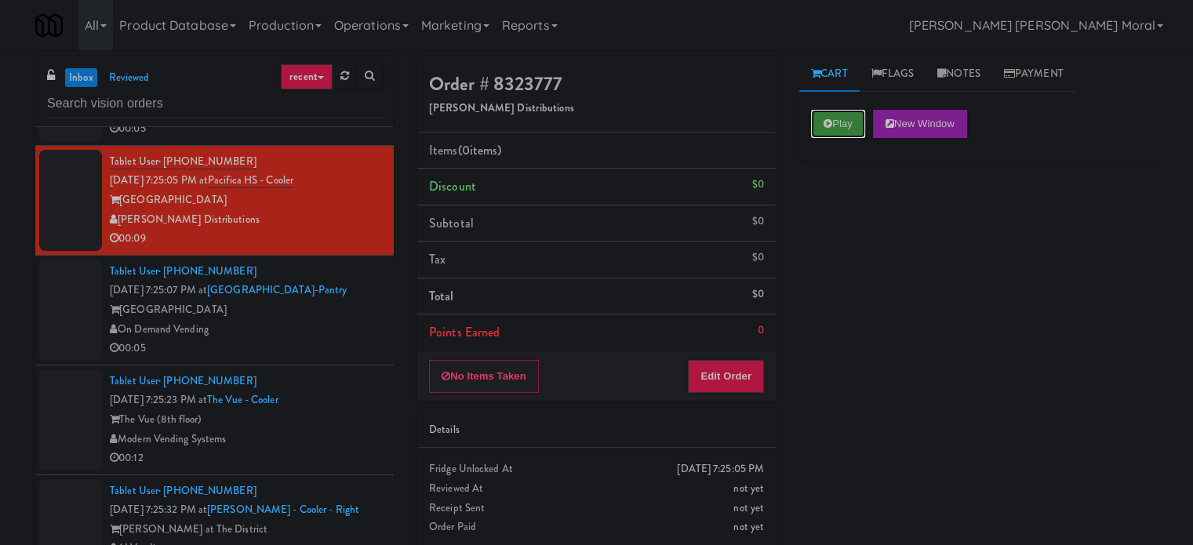
click at [816, 126] on button "Play" at bounding box center [838, 124] width 54 height 28
click at [847, 233] on div "Play New Window Primary Flag Clear Flag if unable to determine what was taken o…" at bounding box center [978, 392] width 358 height 588
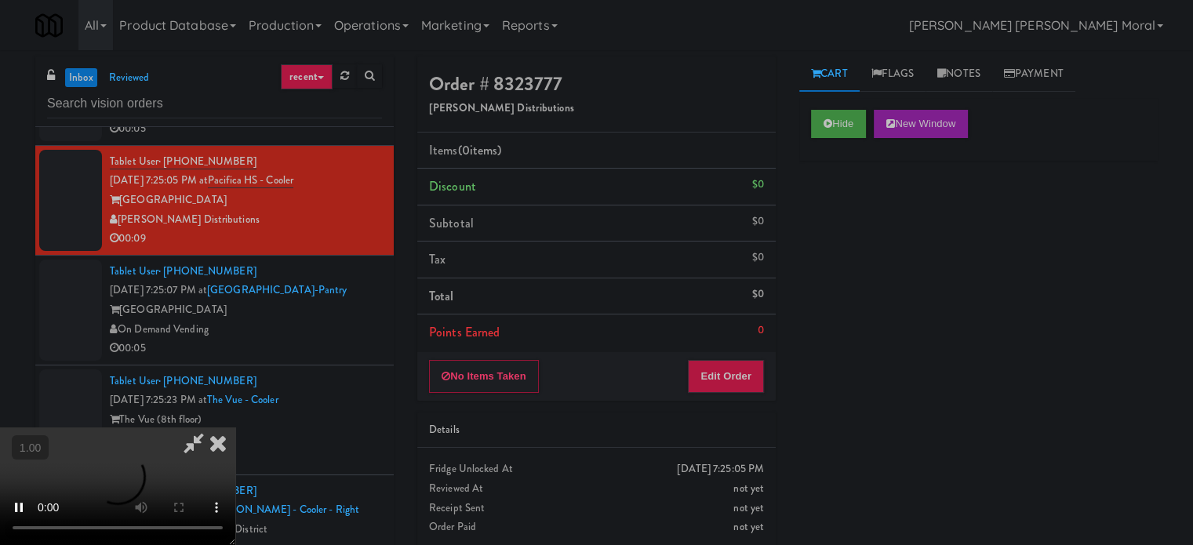
scroll to position [13, 0]
click at [235, 427] on video at bounding box center [117, 486] width 235 height 118
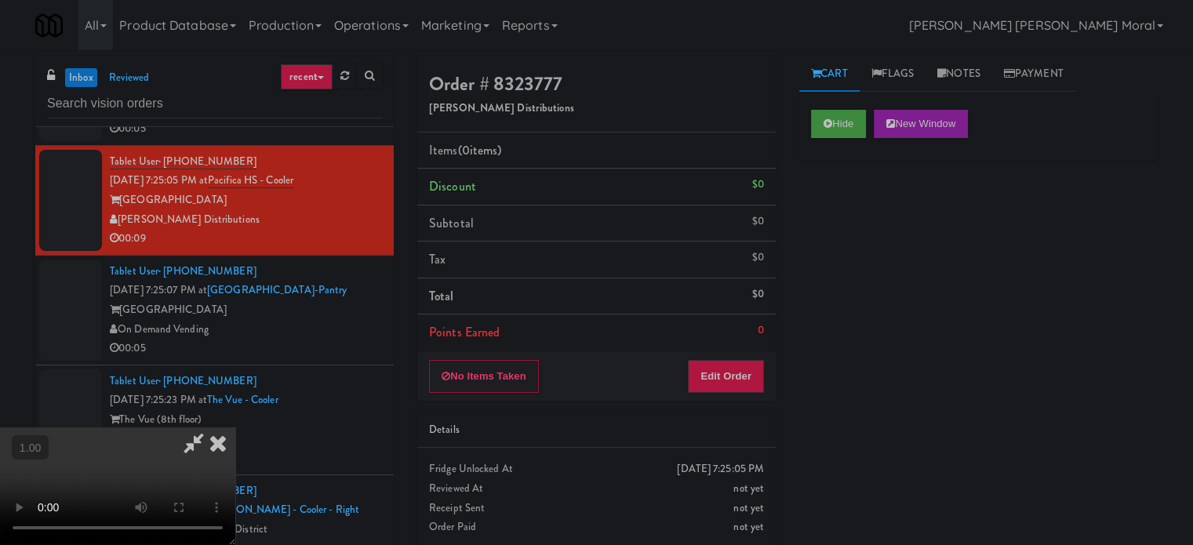
click at [235, 427] on video at bounding box center [117, 486] width 235 height 118
click at [750, 383] on button "Edit Order" at bounding box center [726, 376] width 76 height 33
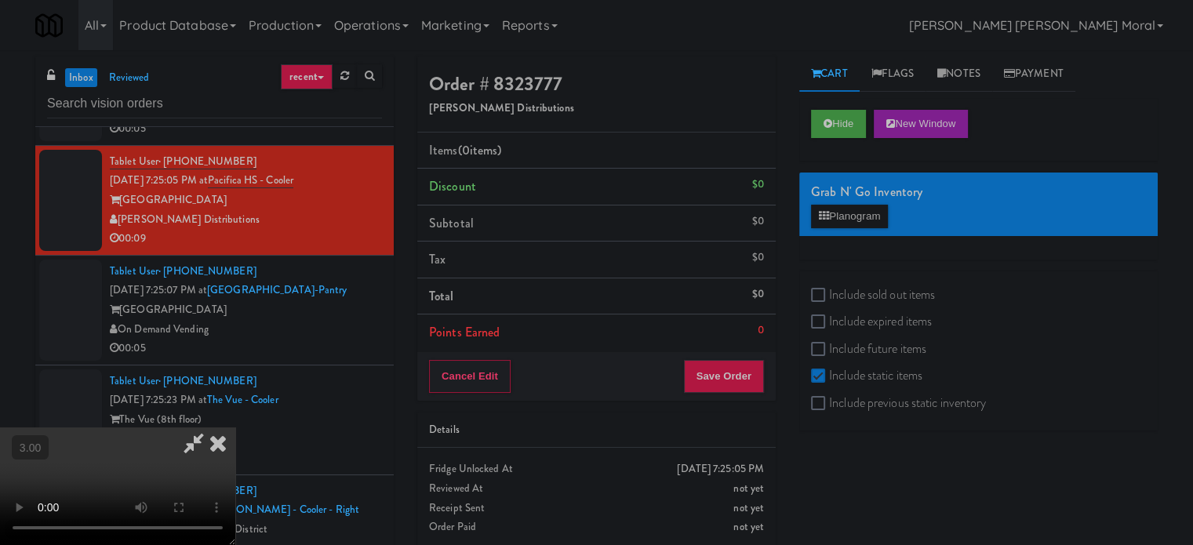
click at [235, 427] on video at bounding box center [117, 486] width 235 height 118
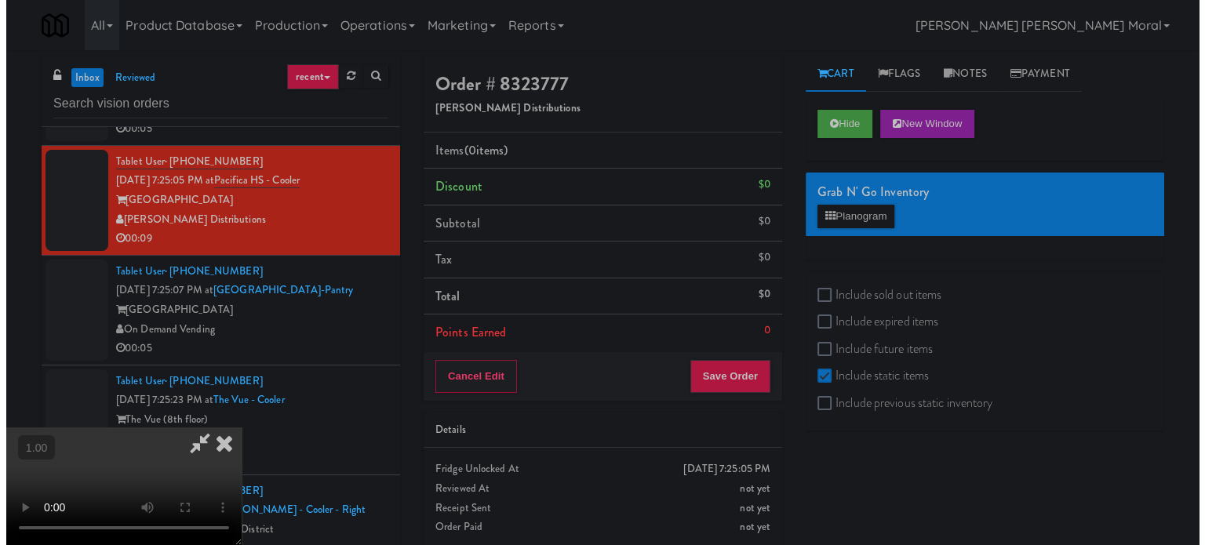
scroll to position [169, 0]
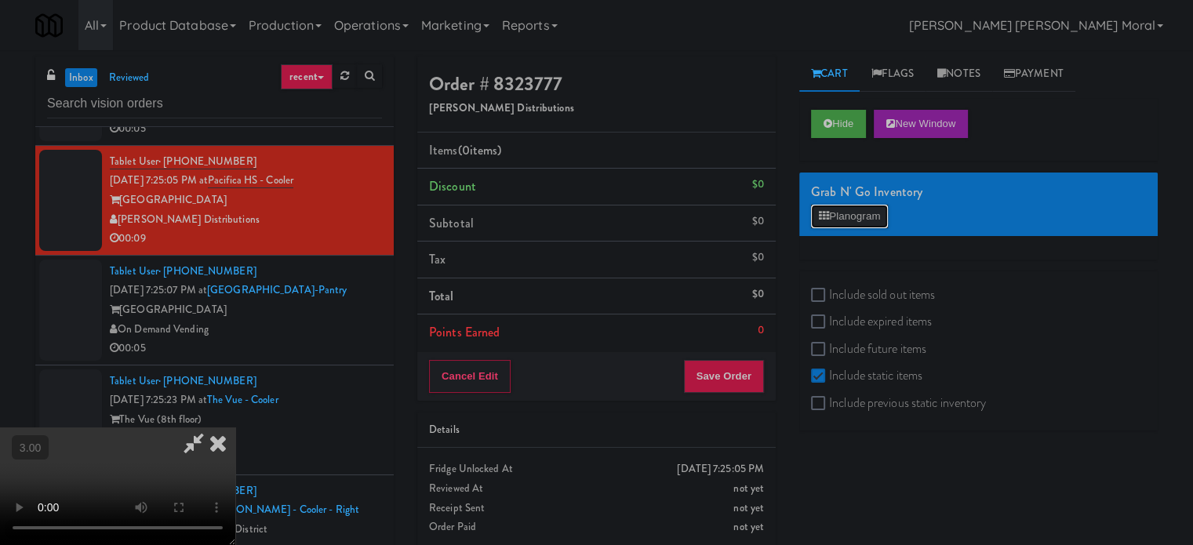
click at [844, 215] on button "Planogram" at bounding box center [849, 217] width 77 height 24
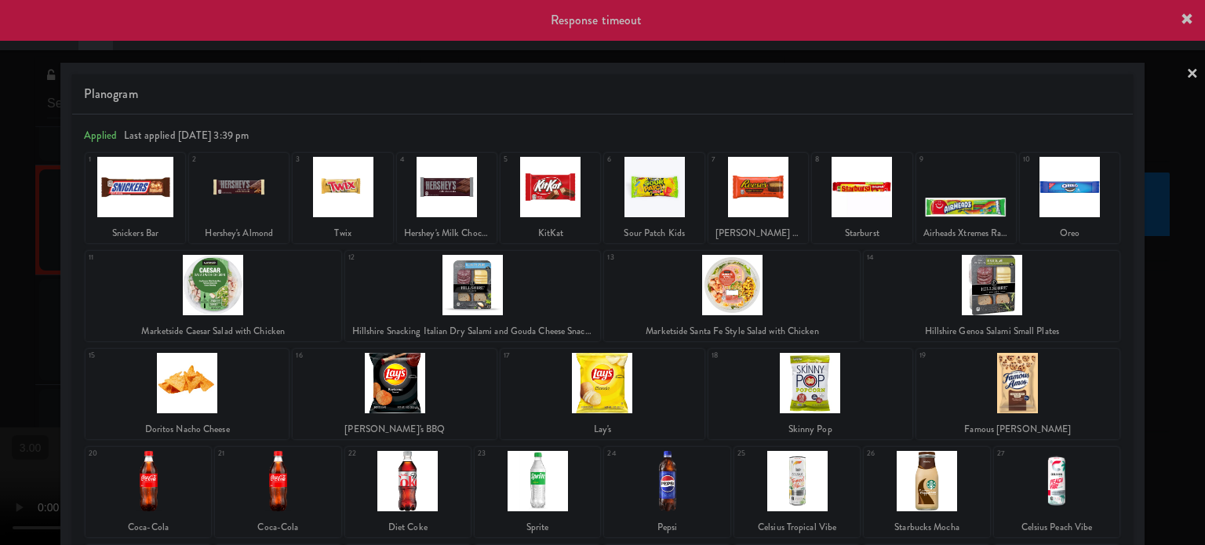
click at [1191, 81] on div at bounding box center [602, 272] width 1205 height 545
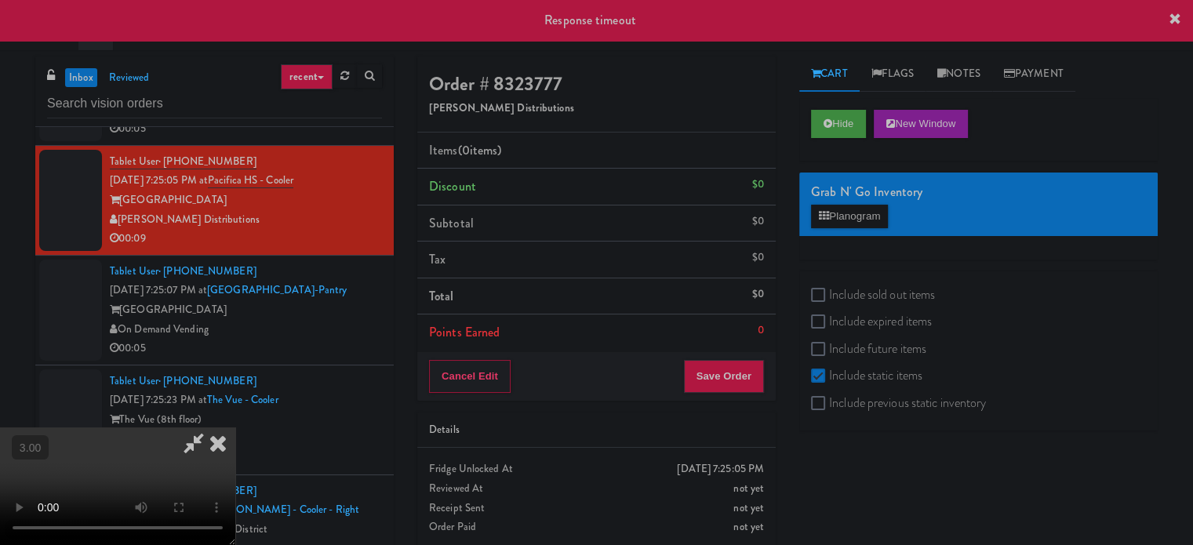
click at [235, 427] on icon at bounding box center [218, 442] width 35 height 31
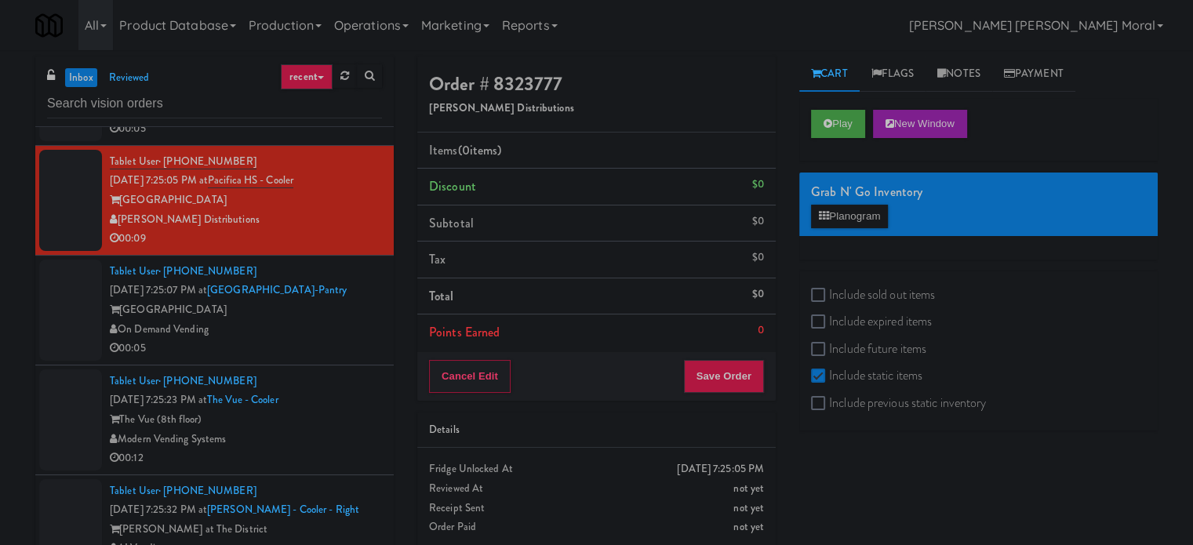
click at [828, 285] on label "Include sold out items" at bounding box center [873, 295] width 124 height 24
click at [828, 289] on input "Include sold out items" at bounding box center [820, 295] width 18 height 13
checkbox input "true"
